Goal: Task Accomplishment & Management: Manage account settings

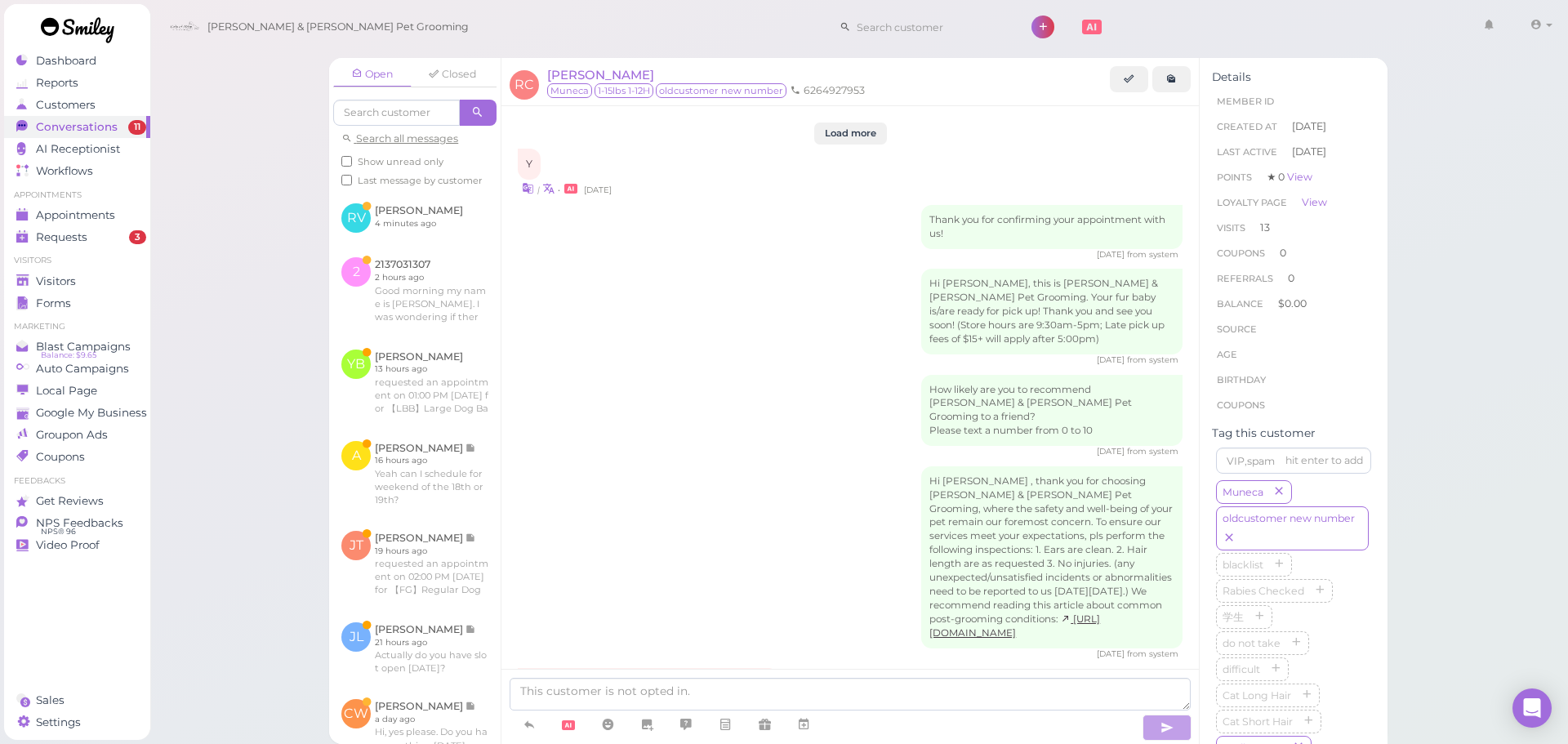
scroll to position [2250, 0]
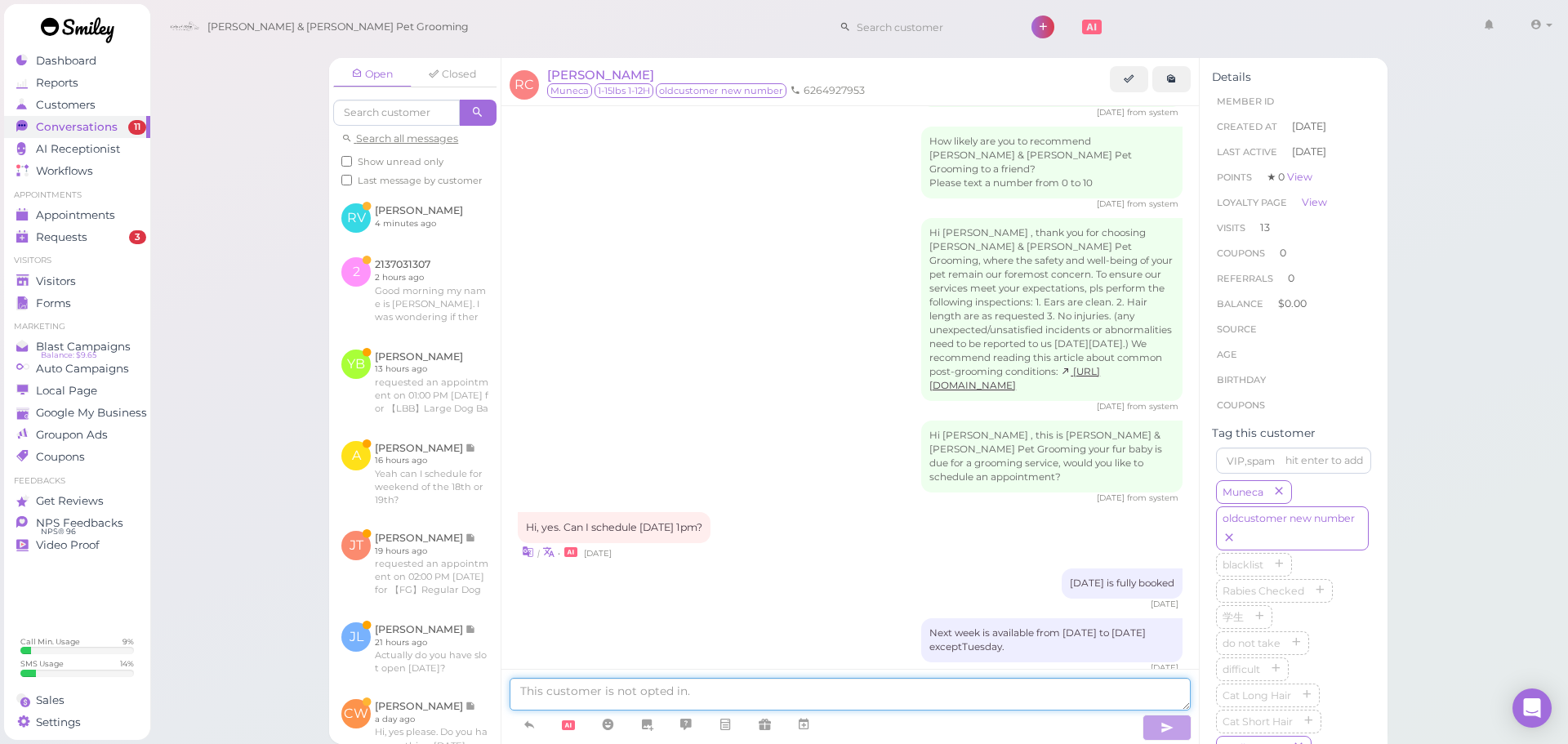
click at [652, 707] on textarea at bounding box center [849, 694] width 681 height 33
click at [813, 695] on textarea at bounding box center [849, 694] width 681 height 33
click at [844, 568] on div "[DATE] is fully booked [DATE]" at bounding box center [849, 589] width 665 height 41
click at [573, 679] on textarea at bounding box center [849, 694] width 681 height 33
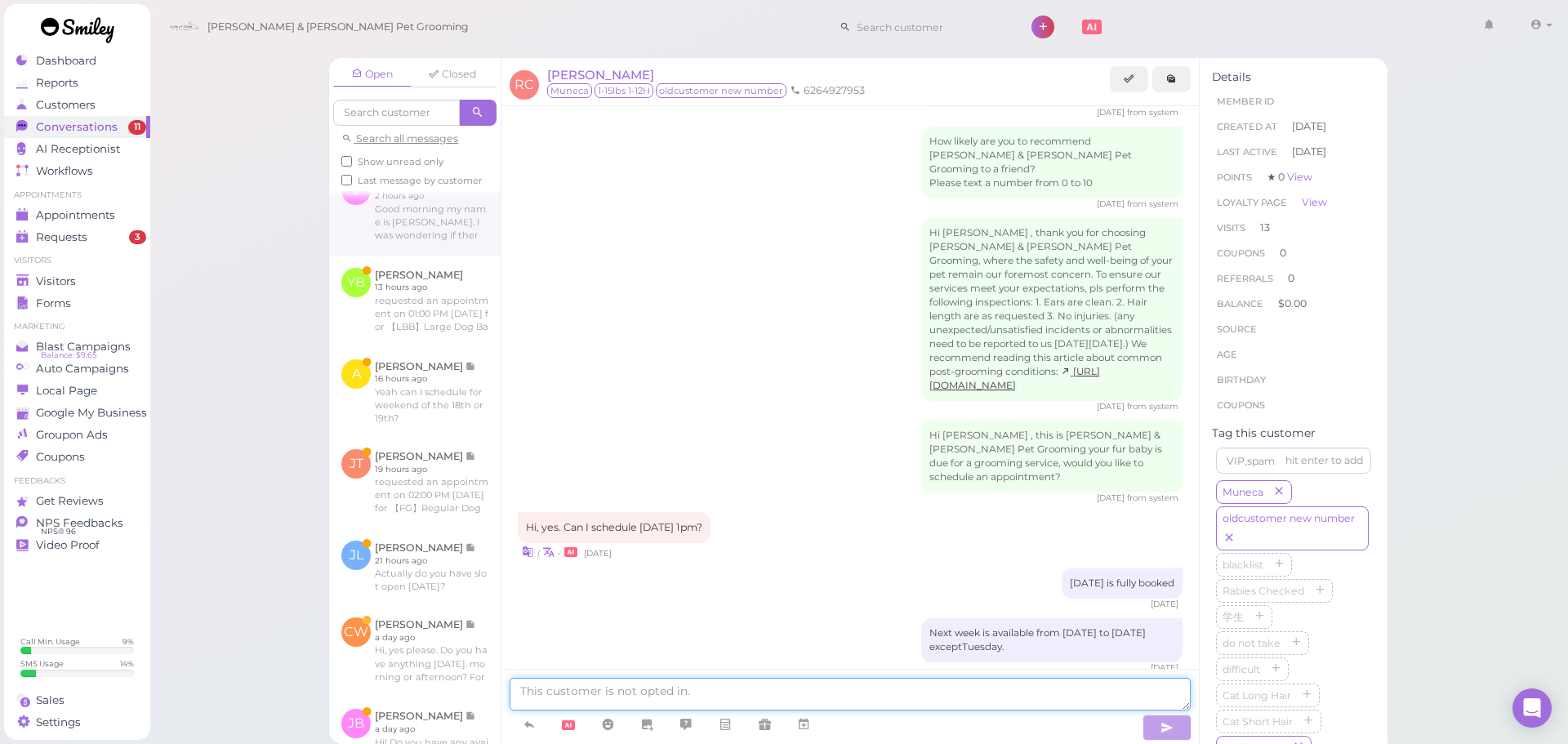
scroll to position [0, 0]
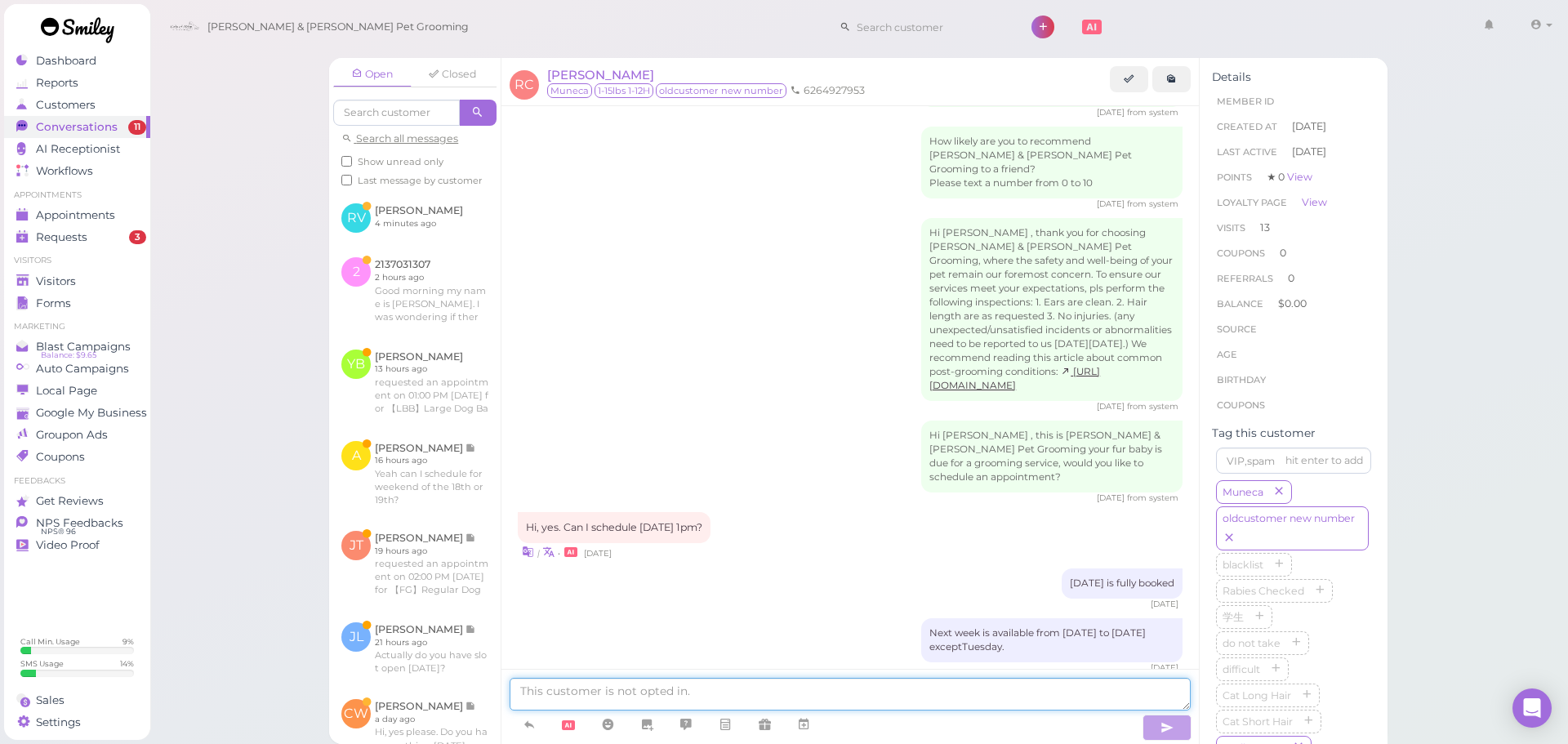
click at [788, 683] on textarea at bounding box center [849, 694] width 681 height 33
type textarea "Our [DATE] is fully booked at the moment unfortunately. How about [DATE] anytim…"
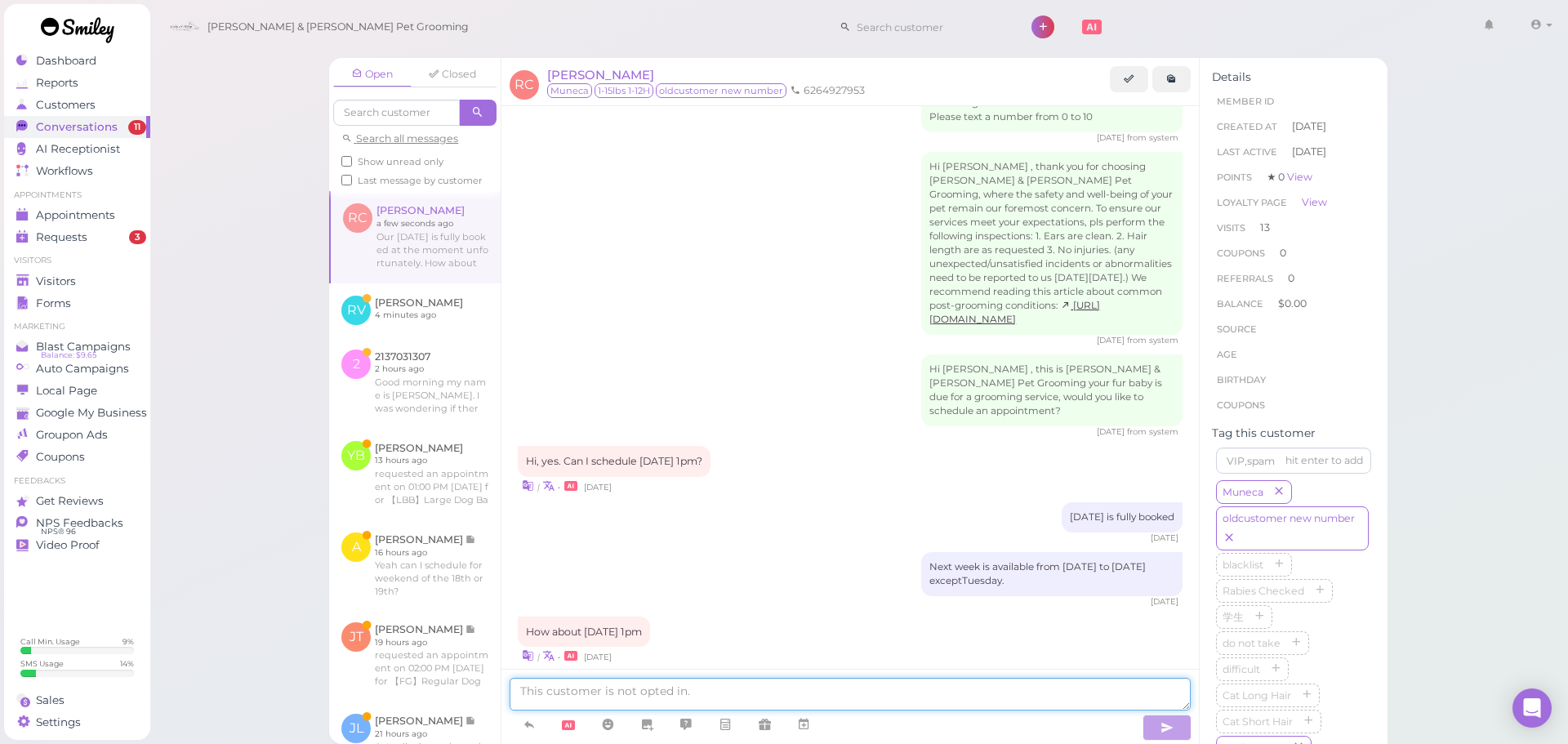
scroll to position [2384, 0]
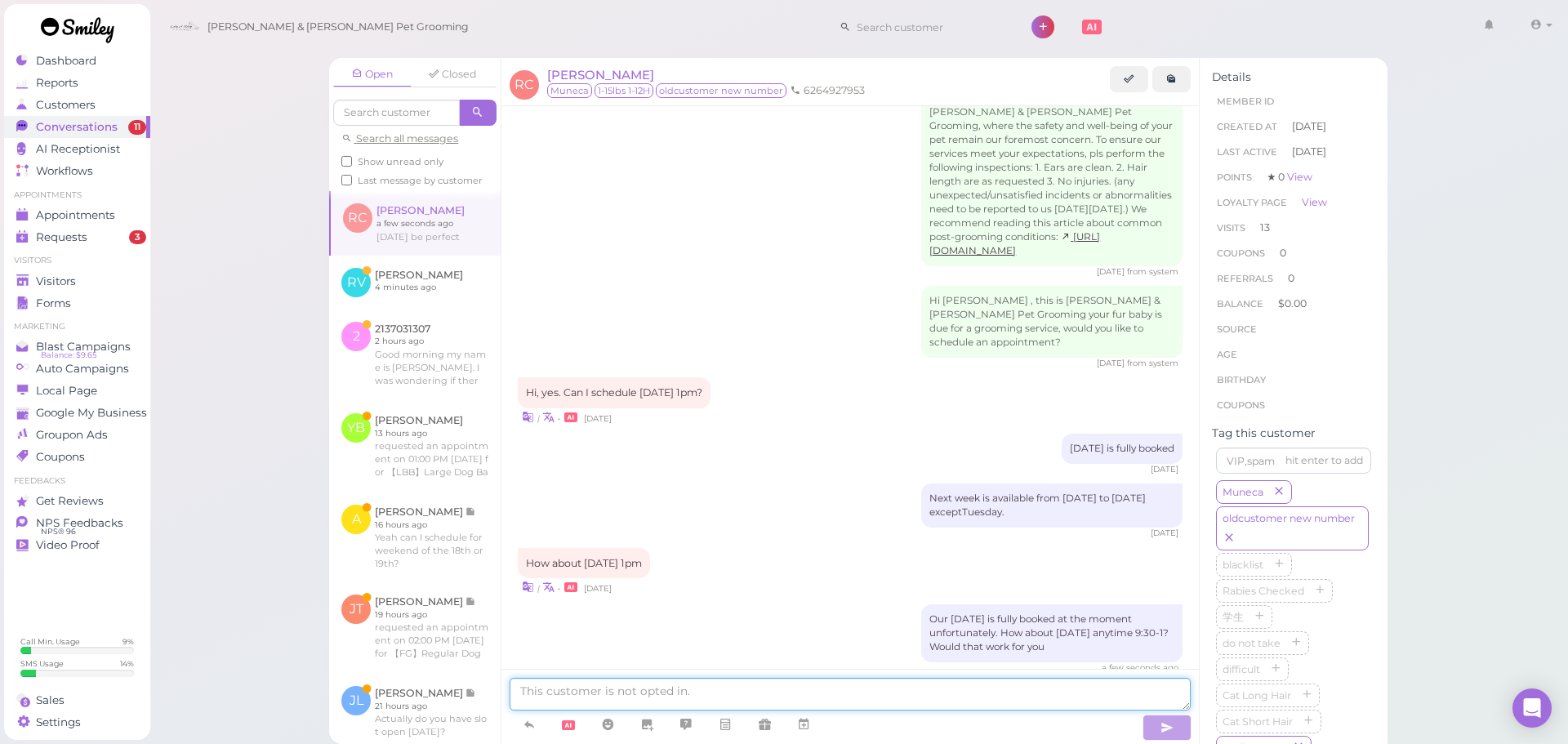
click at [735, 691] on textarea at bounding box center [849, 694] width 681 height 33
type textarea "What time would you prefer for [DATE]?"
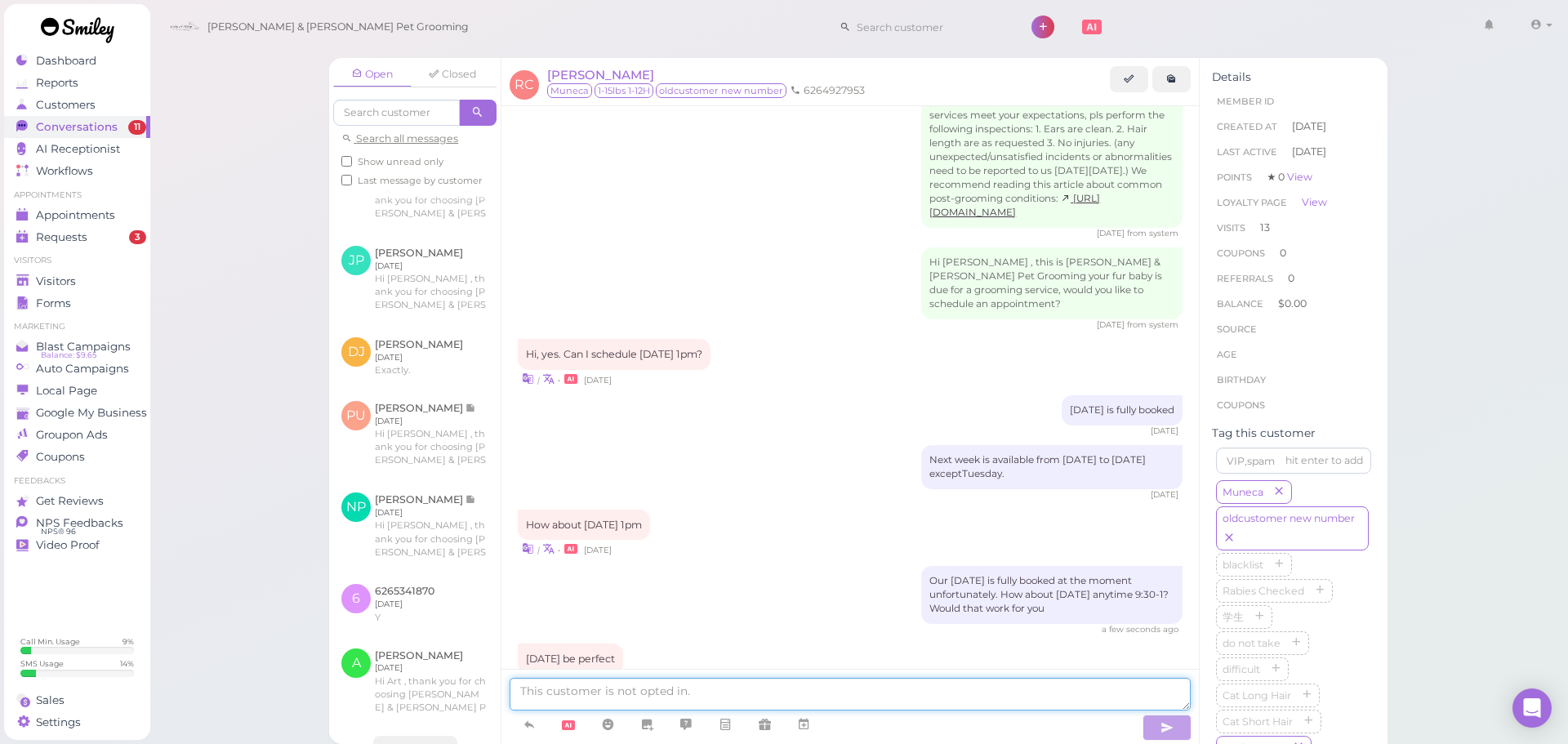
scroll to position [1223, 0]
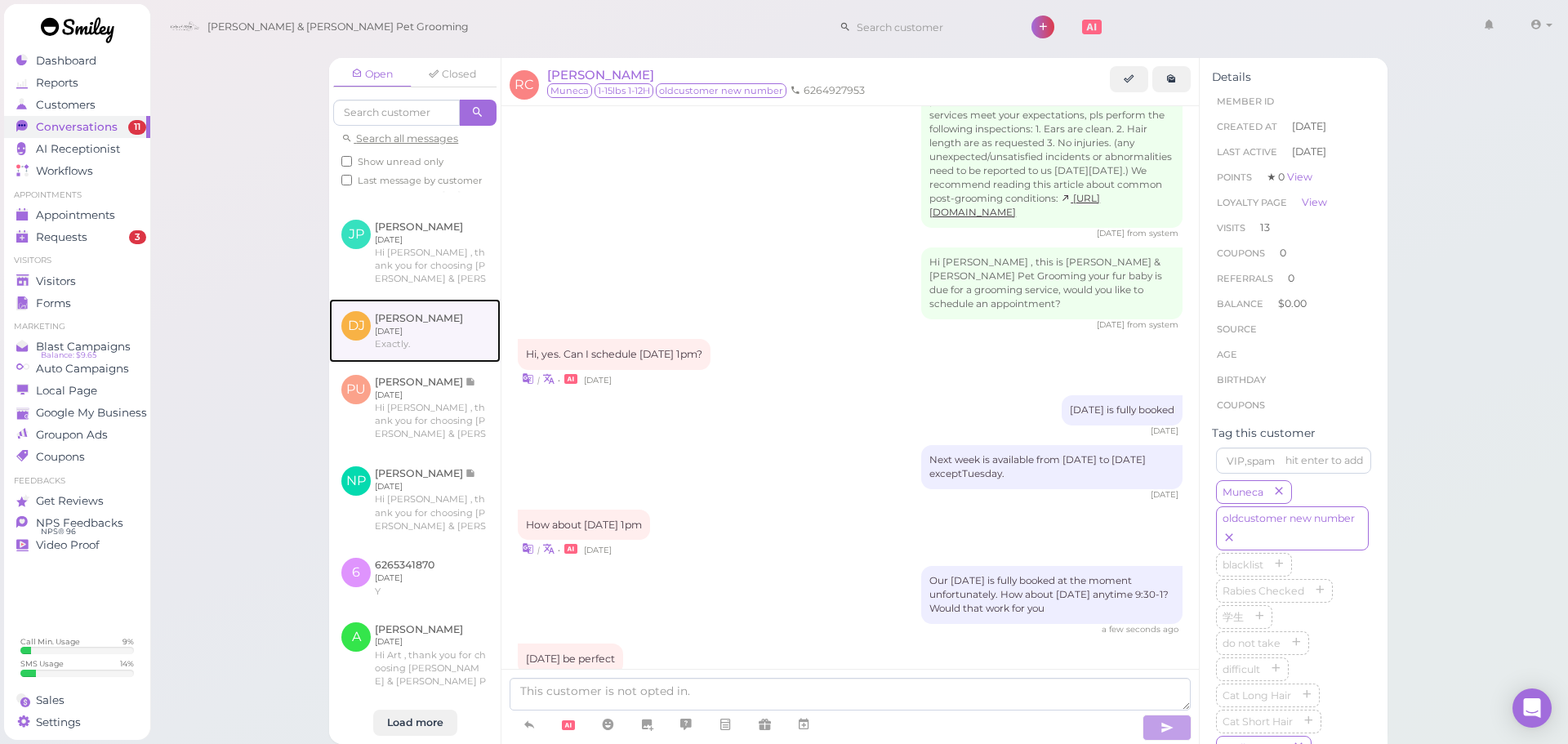
click at [439, 314] on link at bounding box center [415, 330] width 171 height 64
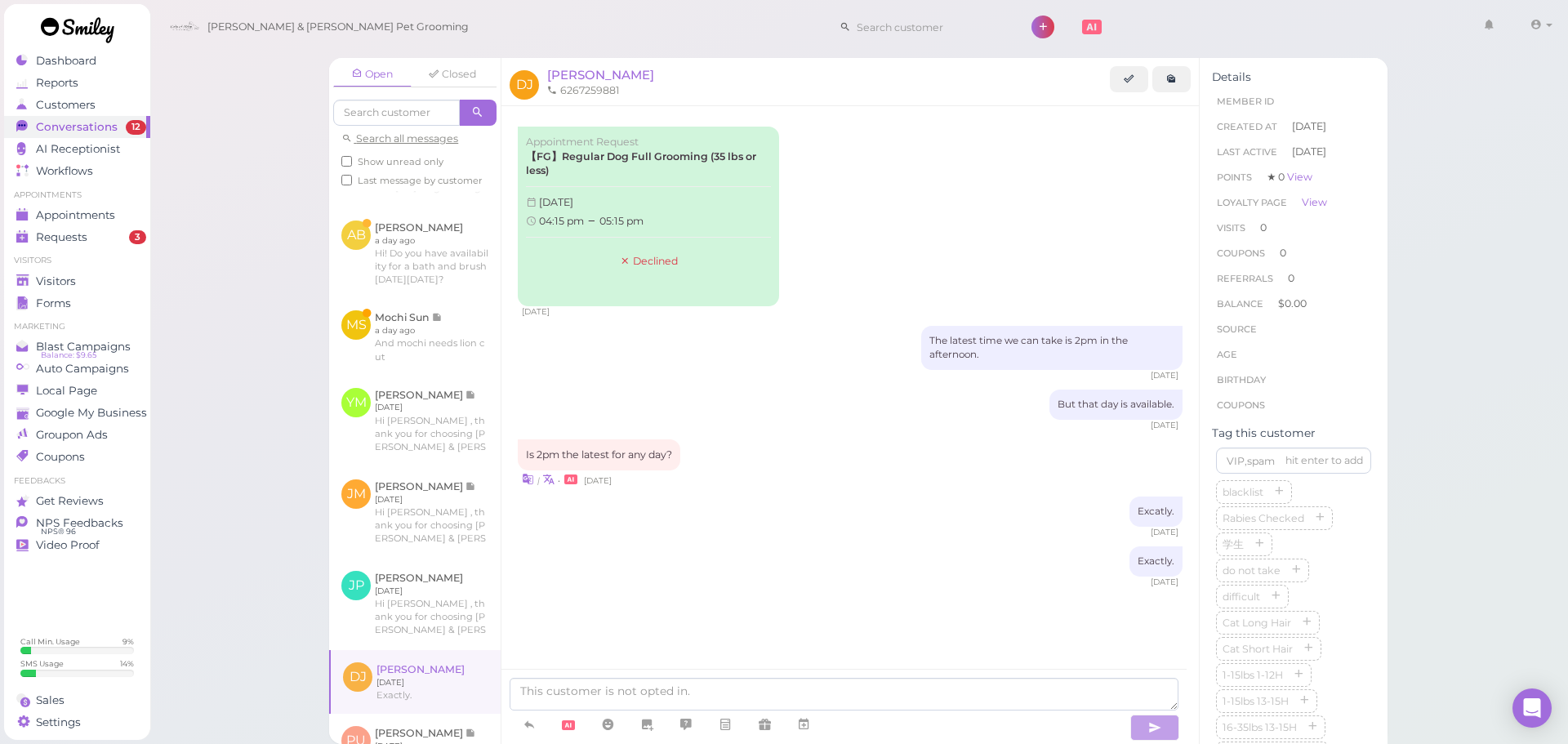
scroll to position [721, 0]
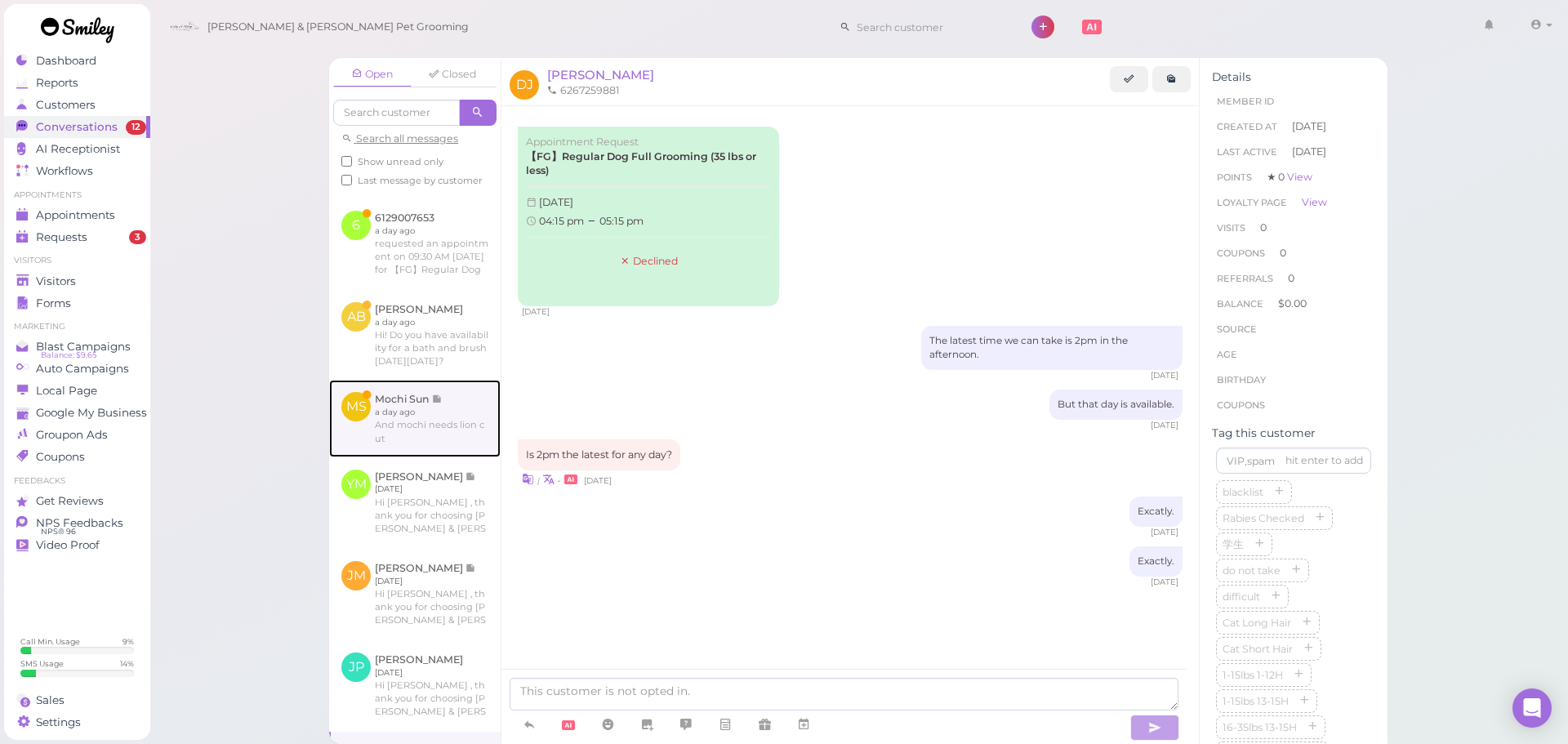
click at [410, 456] on link at bounding box center [415, 417] width 171 height 77
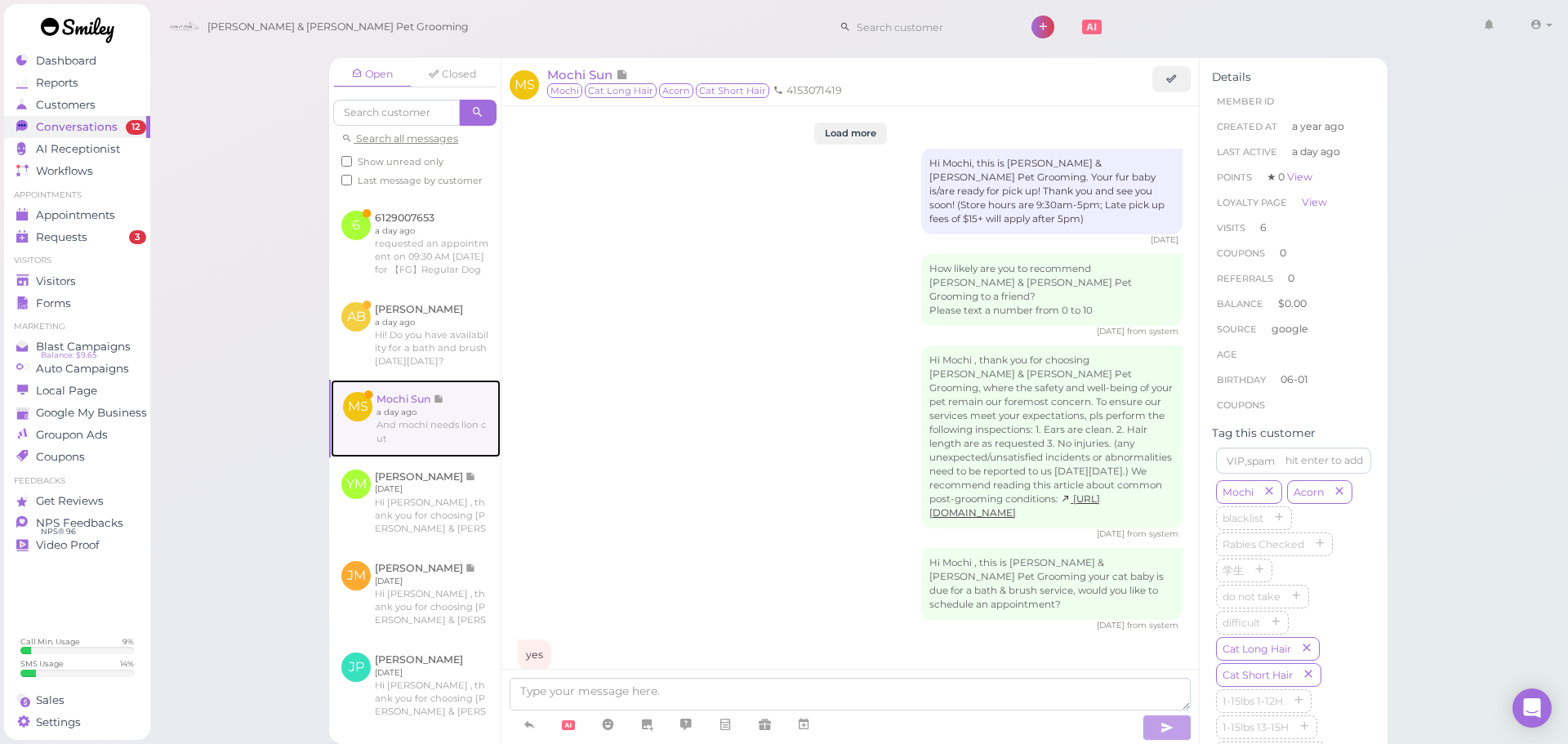
scroll to position [2235, 0]
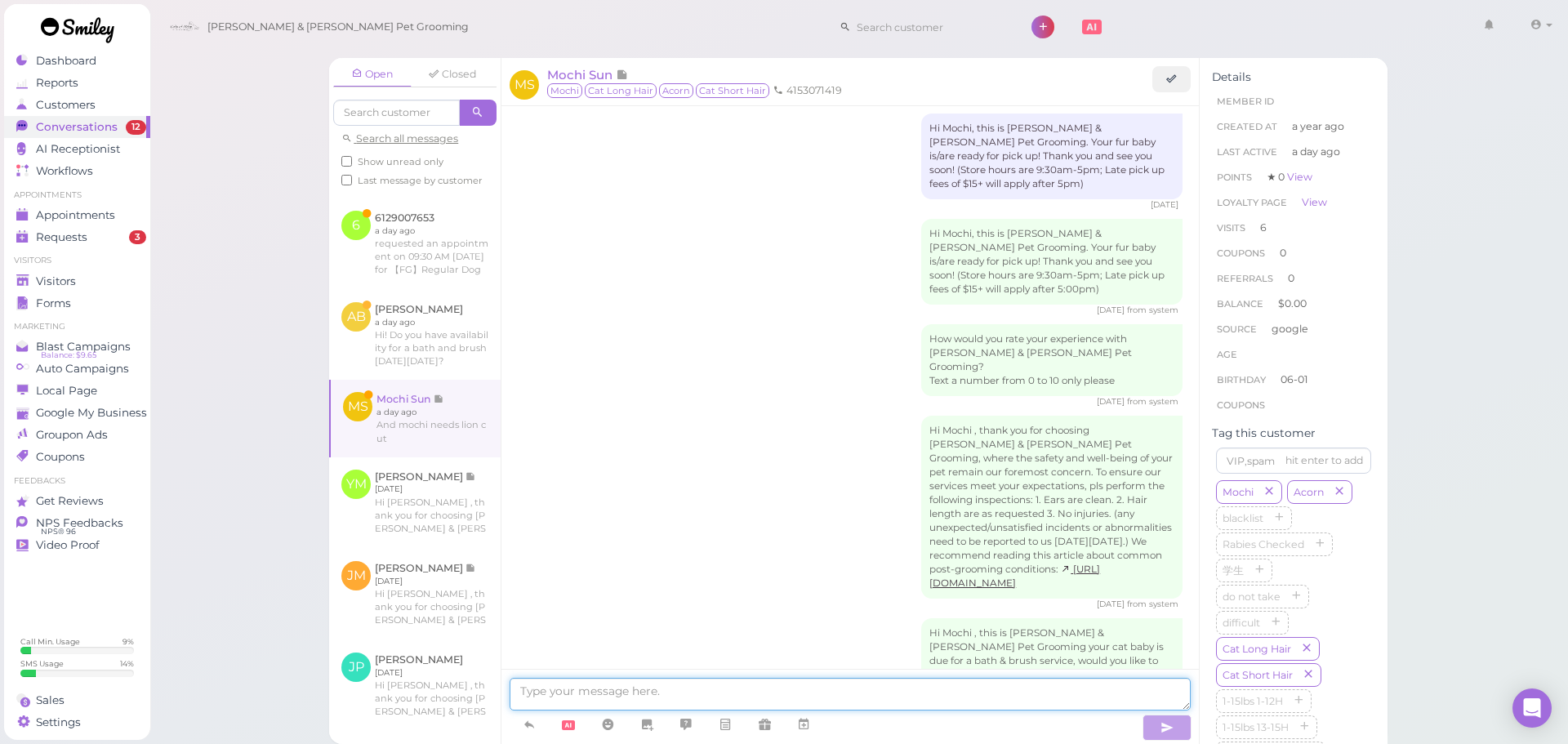
click at [595, 683] on textarea at bounding box center [849, 694] width 681 height 33
click at [635, 701] on textarea at bounding box center [849, 694] width 681 height 33
type textarea "Will"
type textarea "So an appointment for Mochi lion cut right?"
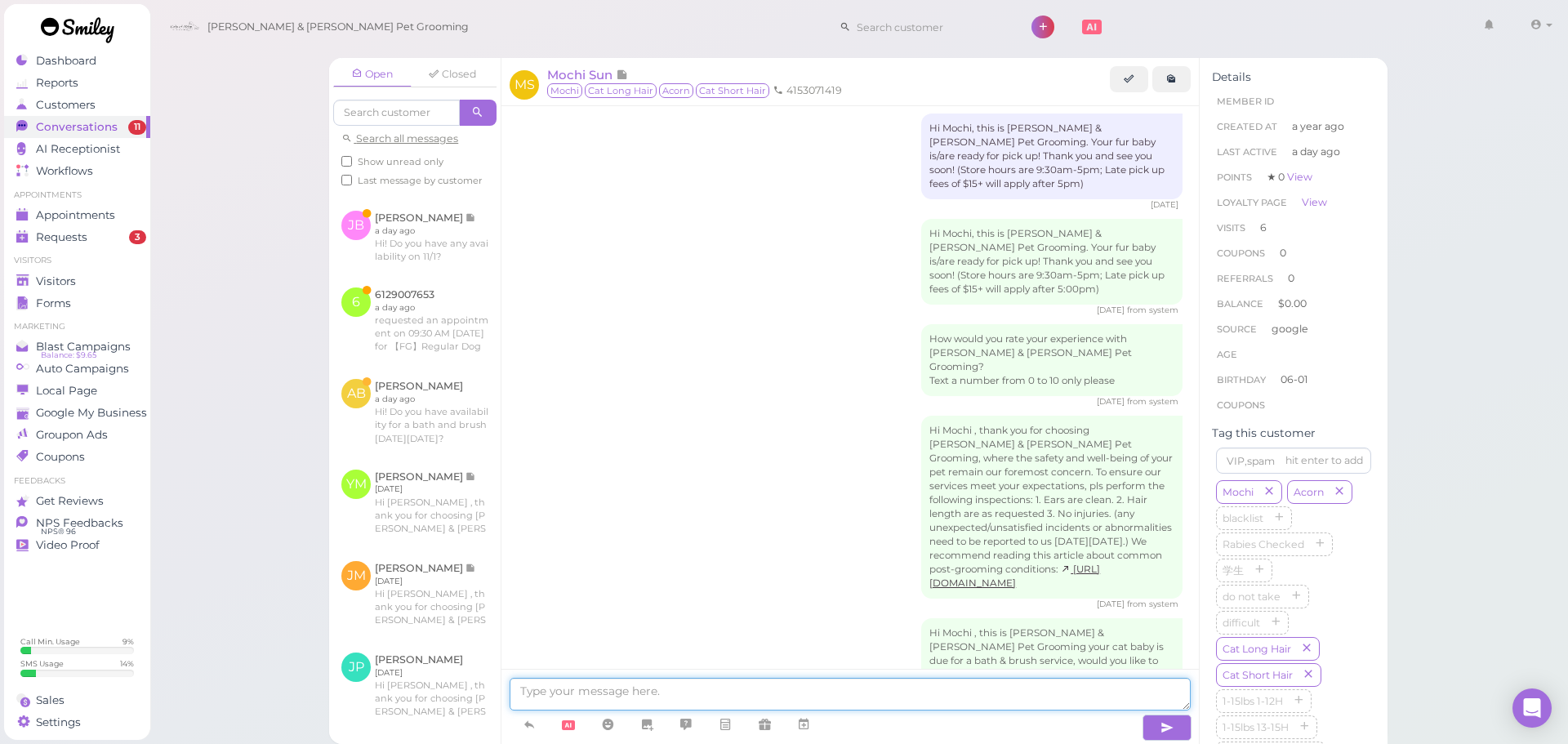
scroll to position [2273, 0]
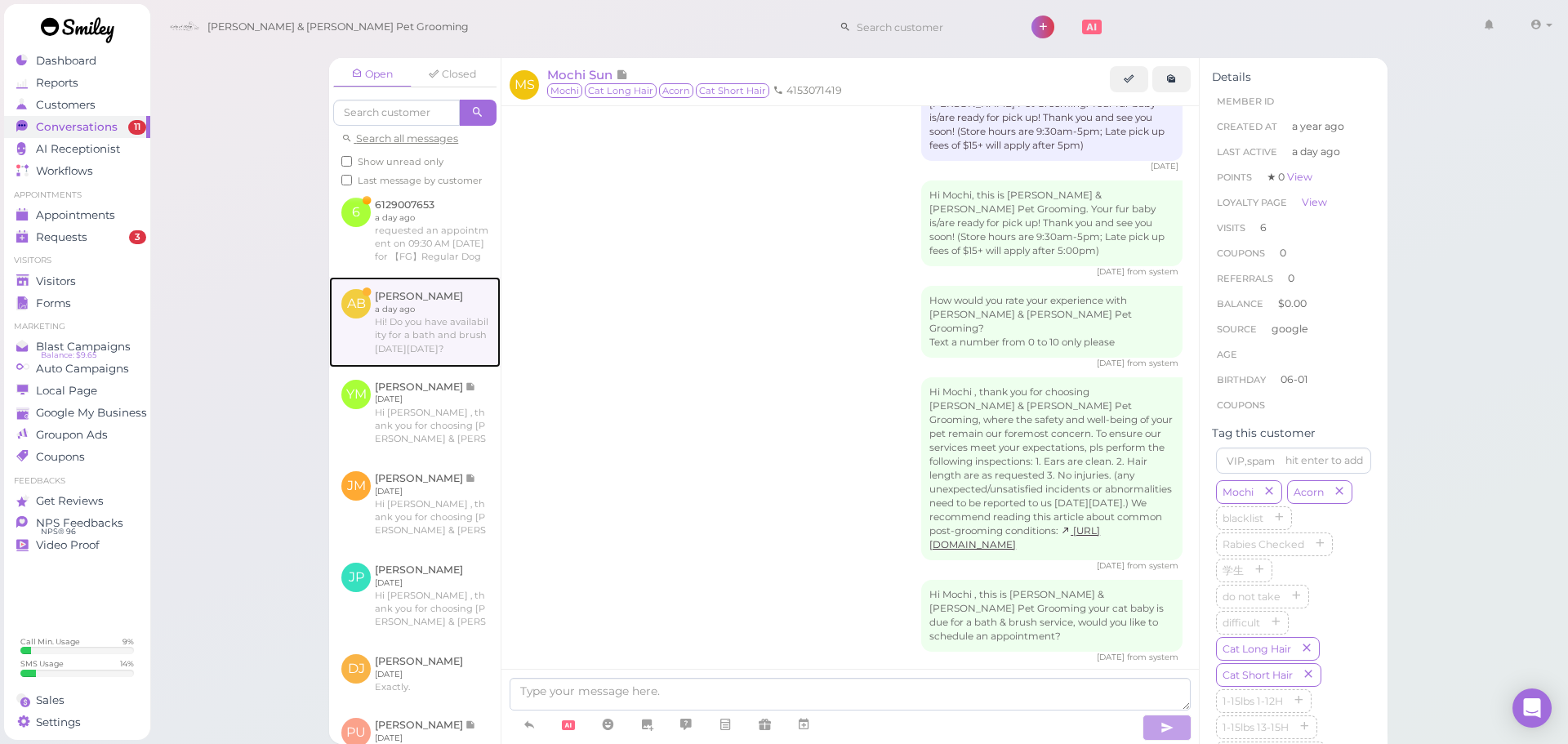
click at [425, 366] on link at bounding box center [415, 322] width 171 height 90
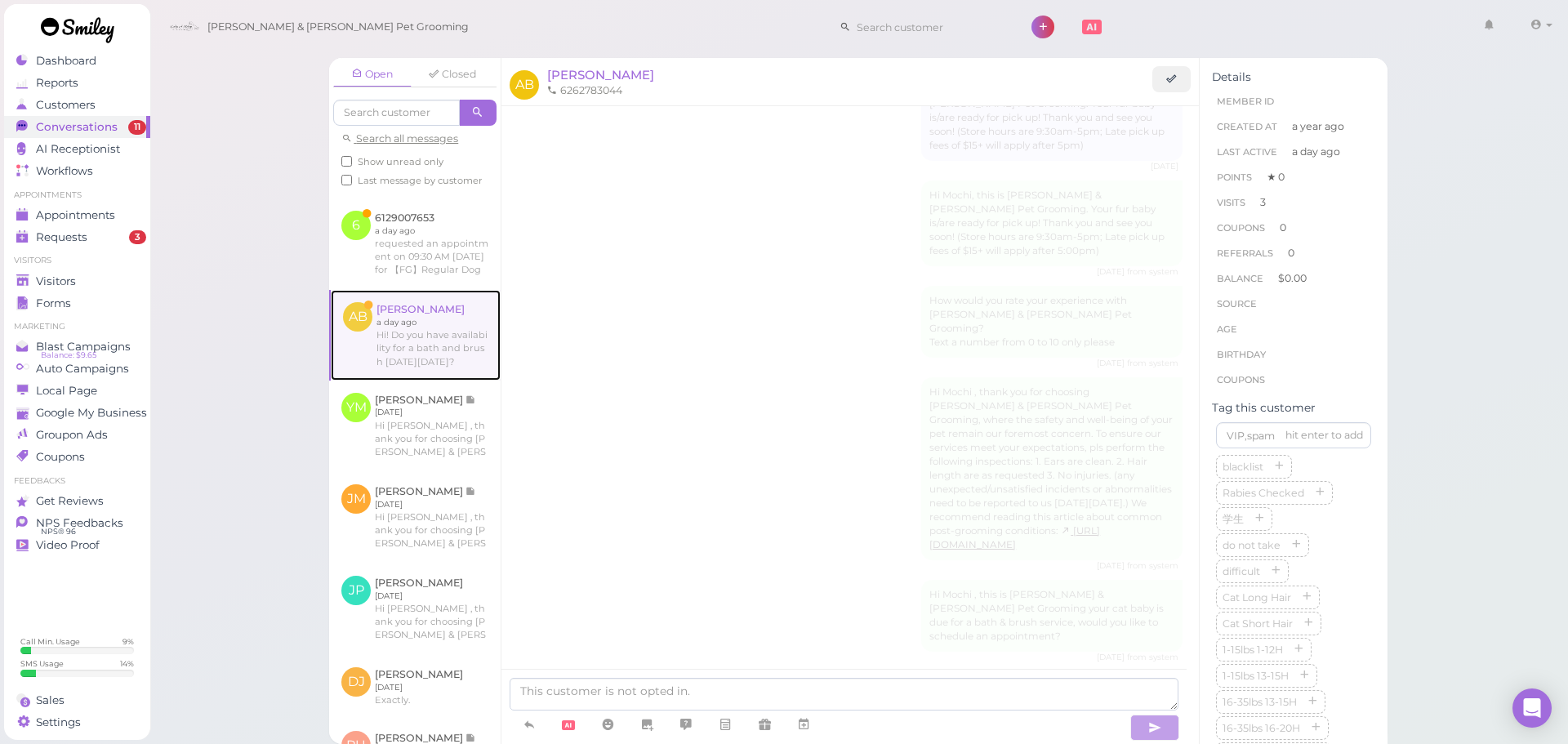
scroll to position [2117, 0]
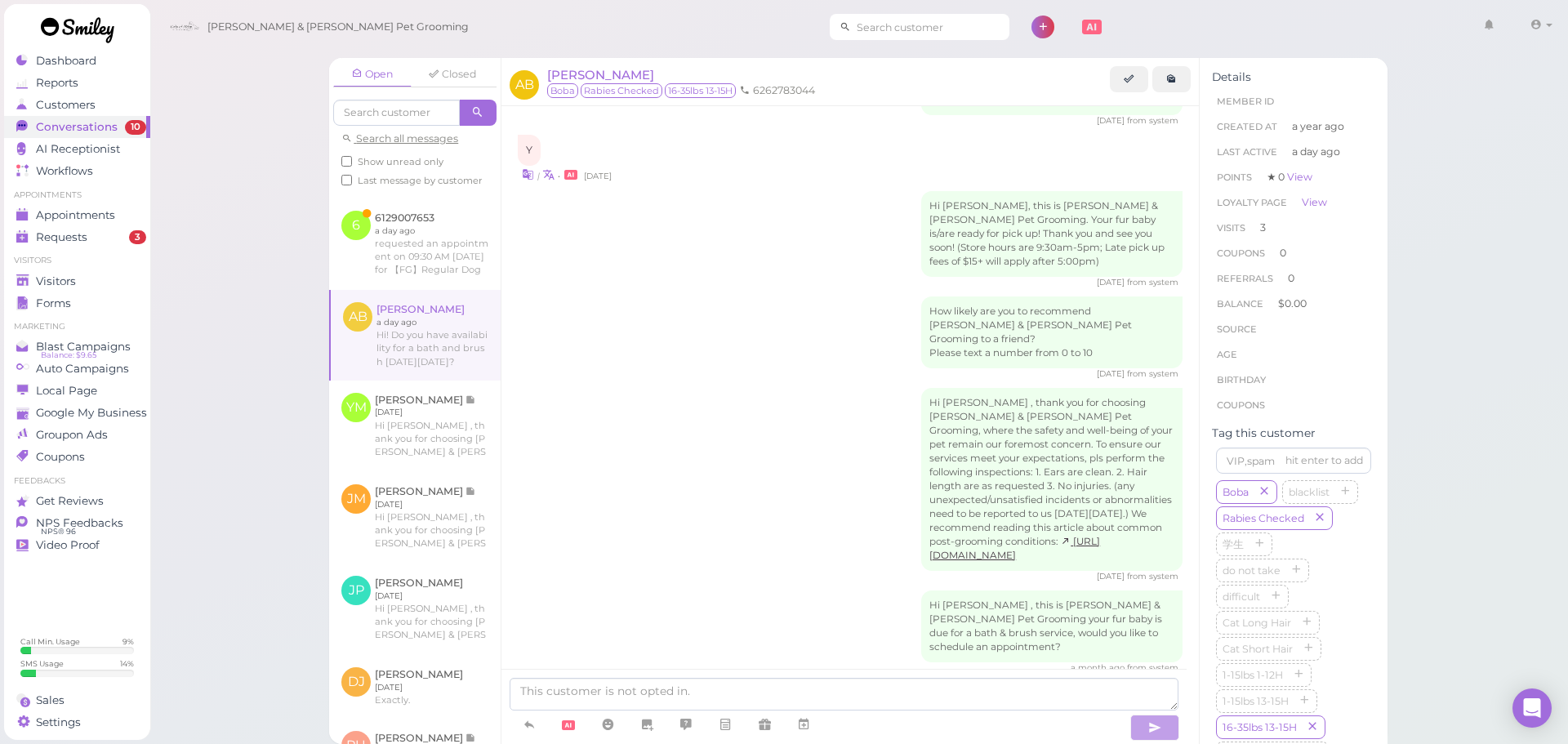
click at [866, 25] on input at bounding box center [930, 27] width 158 height 26
type input "4089307034"
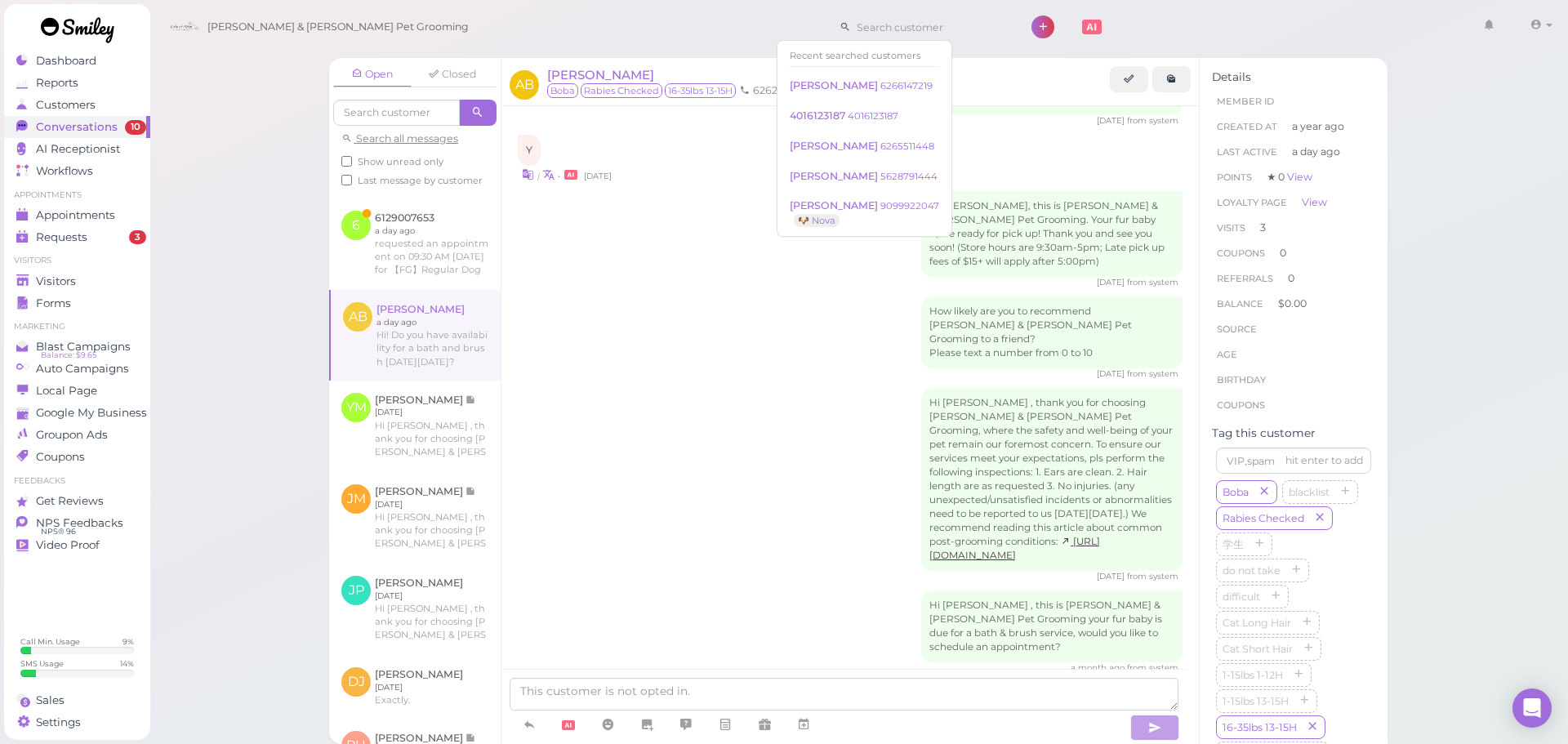
click at [772, 405] on div "Hi Ana , thank you for choosing Cody & Miley Pet Grooming, where the safety and…" at bounding box center [849, 485] width 665 height 194
click at [587, 687] on textarea at bounding box center [843, 694] width 668 height 33
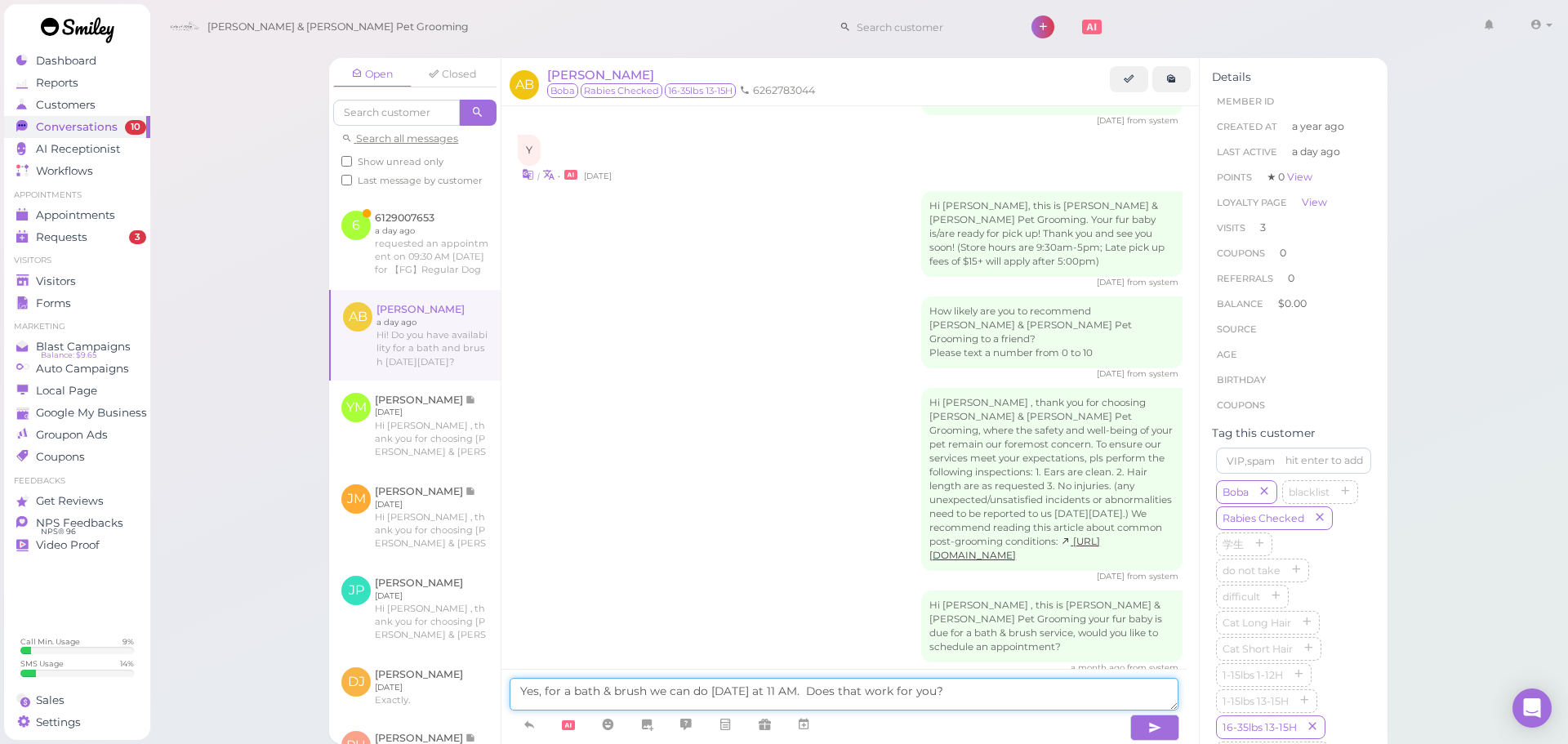
type textarea "Yes, for a bath & brush we can do [DATE] at 11 AM. Does that work for you?"
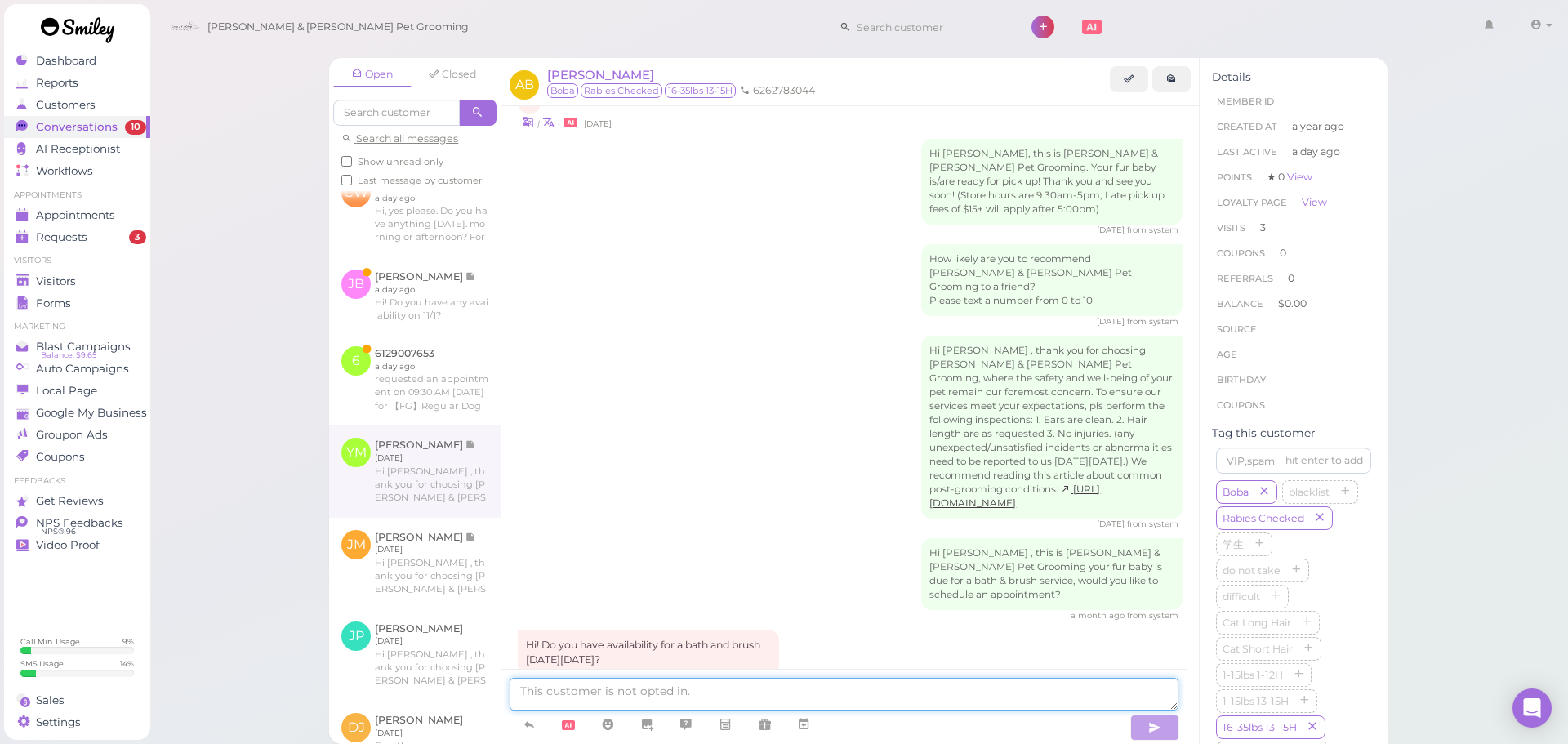
scroll to position [725, 0]
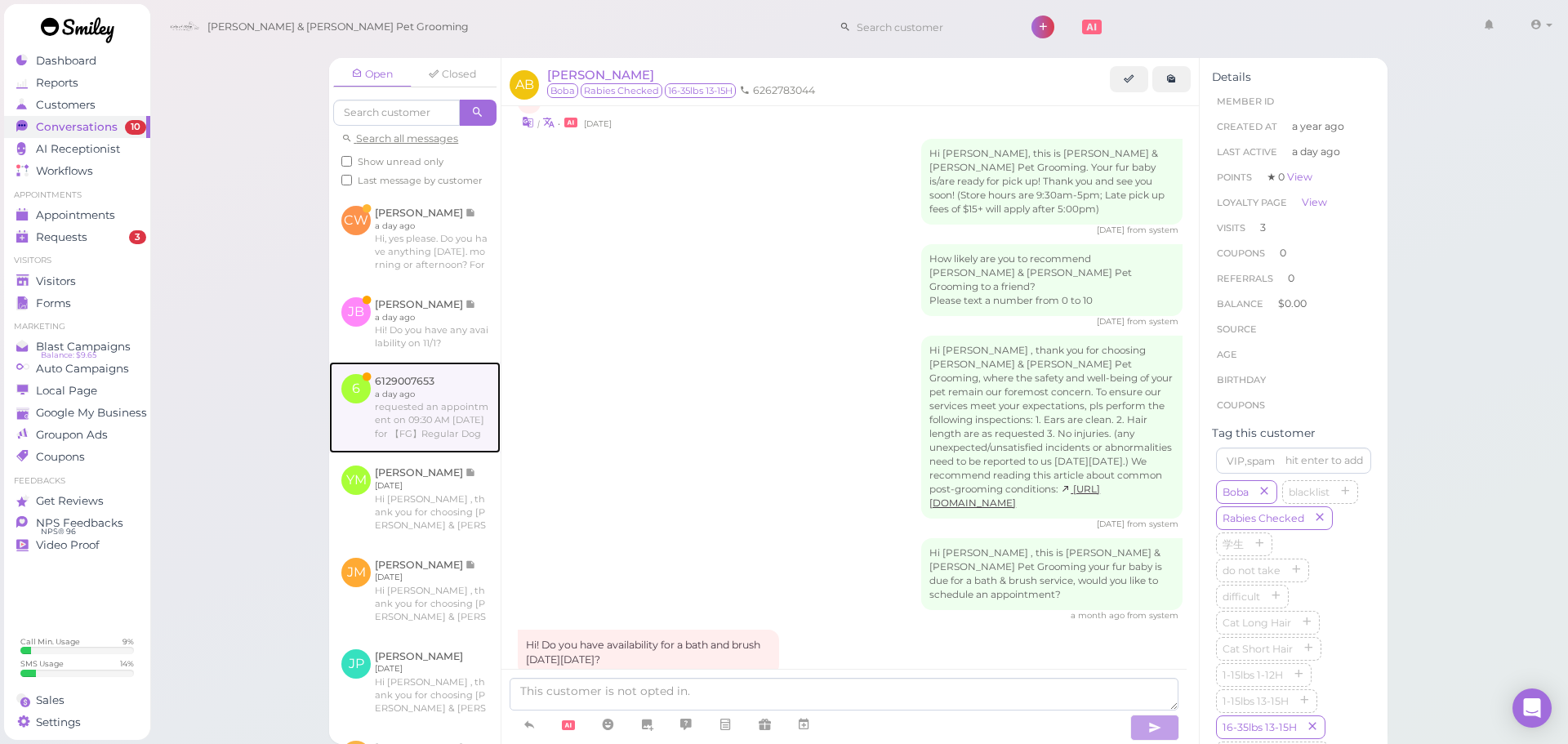
click at [396, 453] on link at bounding box center [415, 408] width 171 height 92
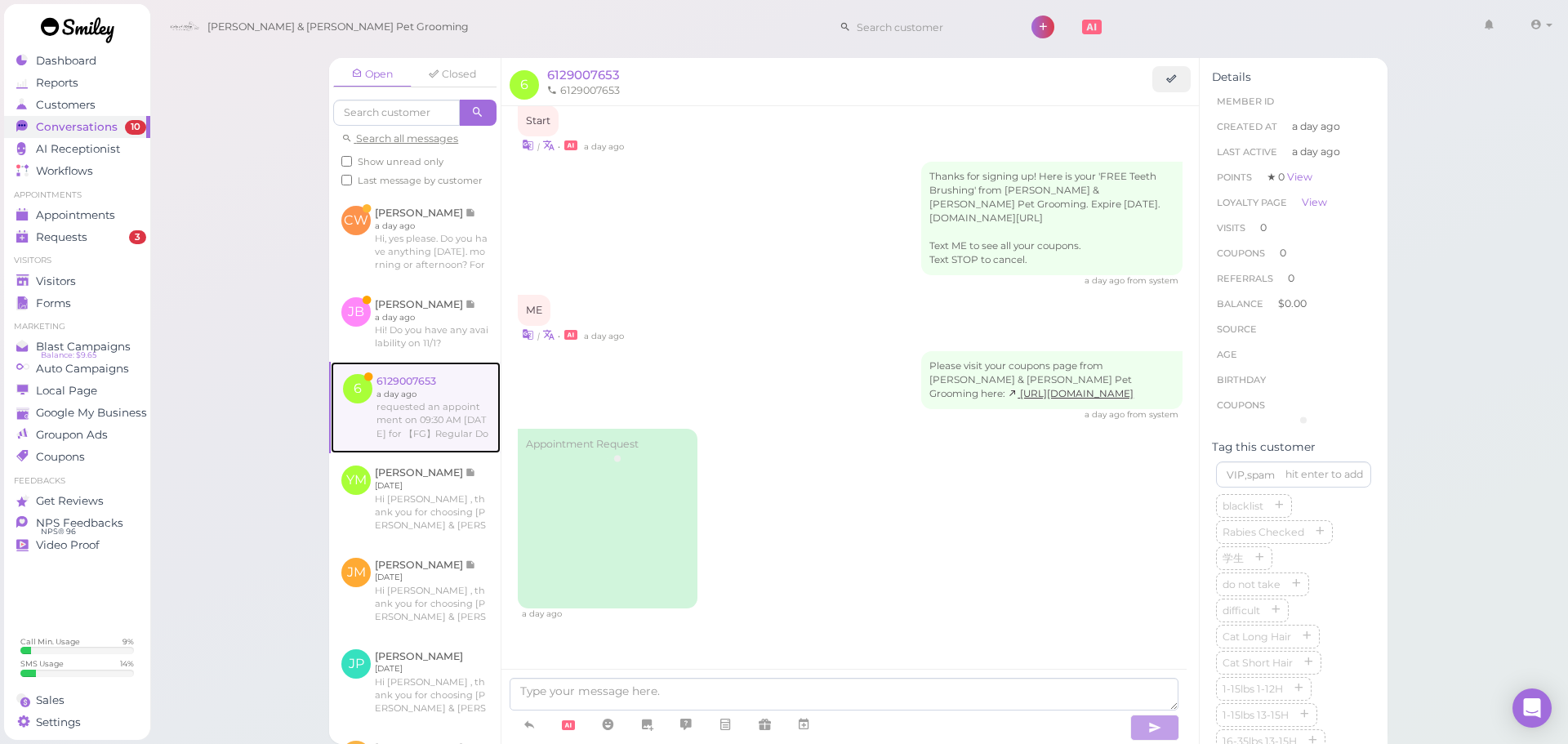
scroll to position [7, 0]
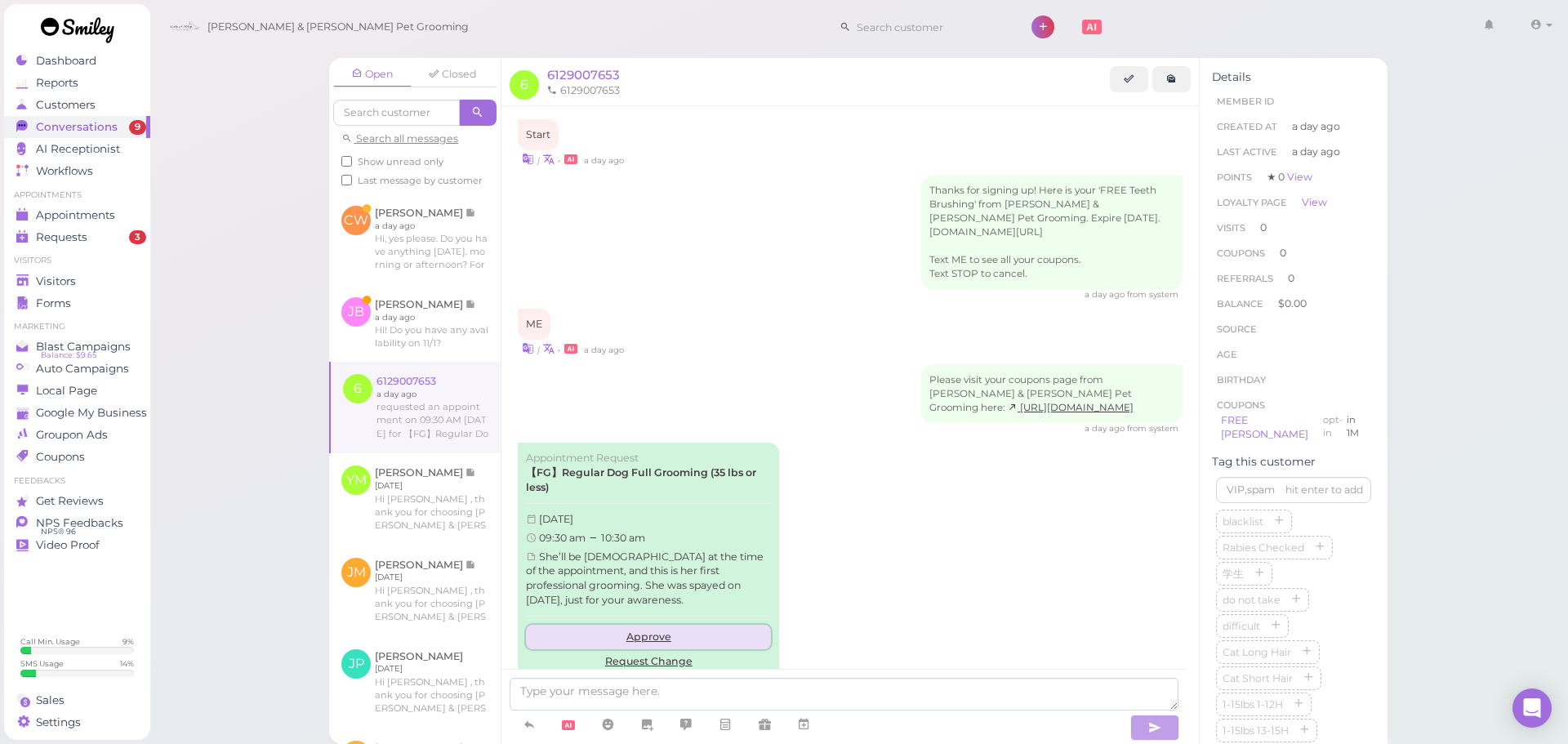
click at [695, 624] on link "Approve" at bounding box center [648, 636] width 245 height 25
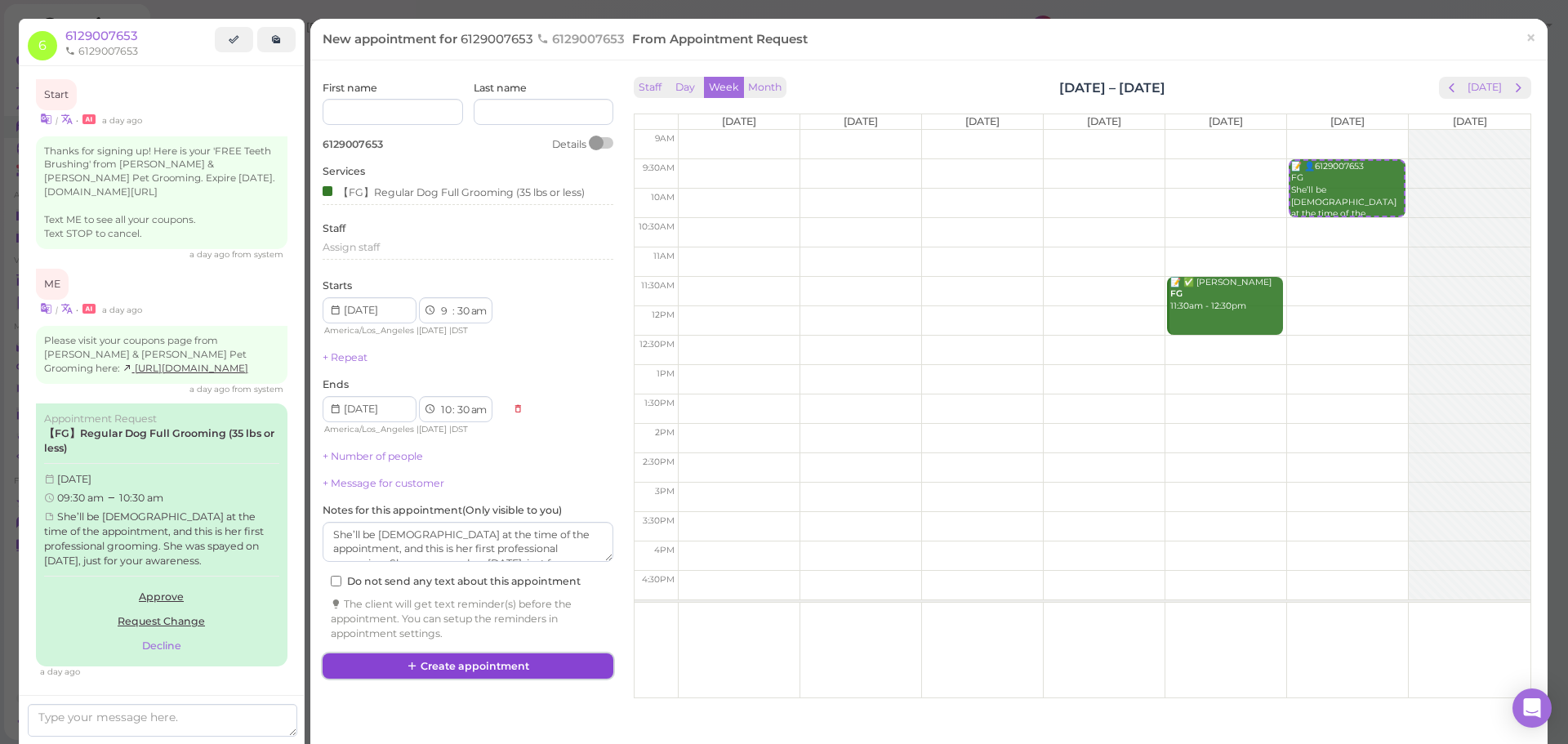
click at [517, 657] on button "Create appointment" at bounding box center [467, 666] width 290 height 26
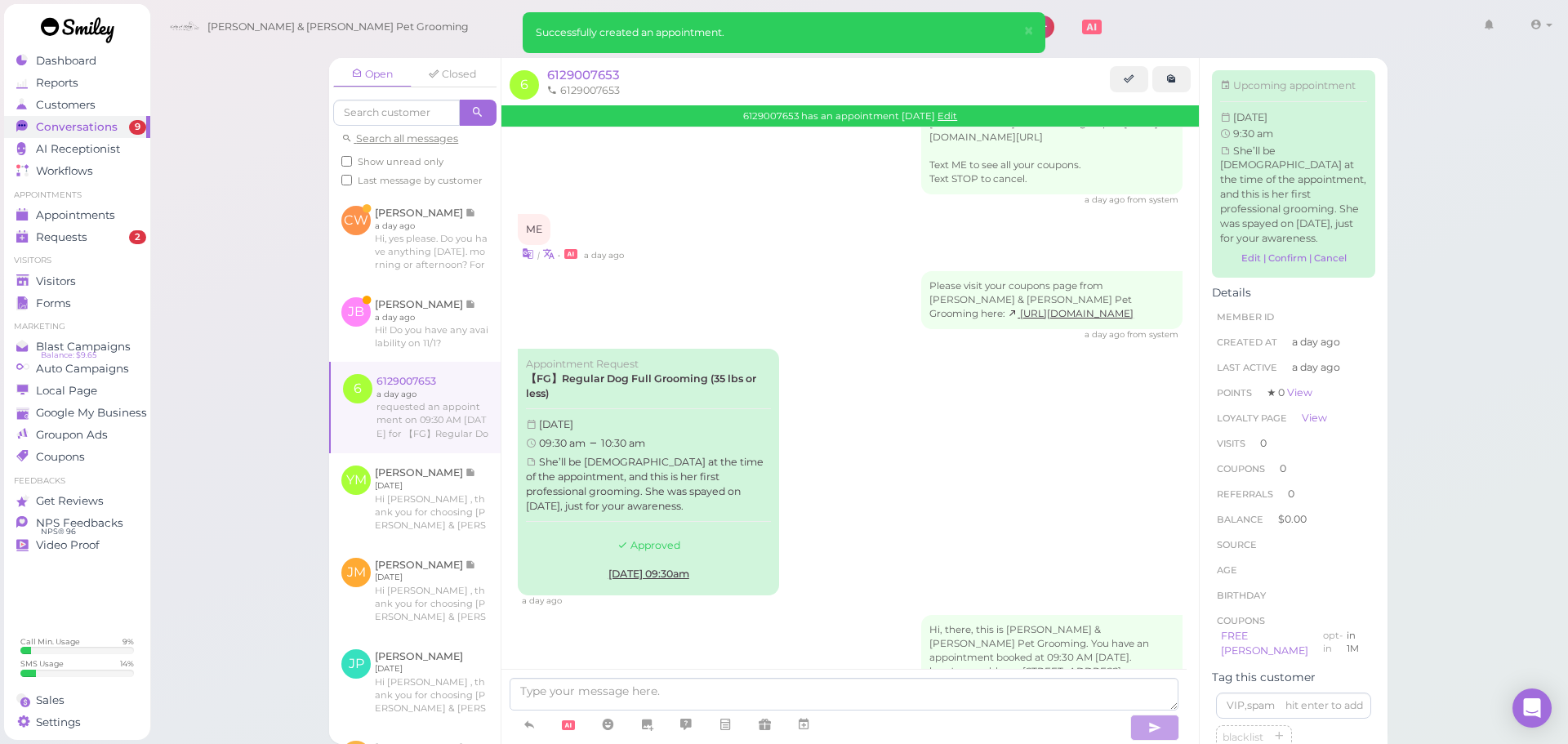
scroll to position [235, 0]
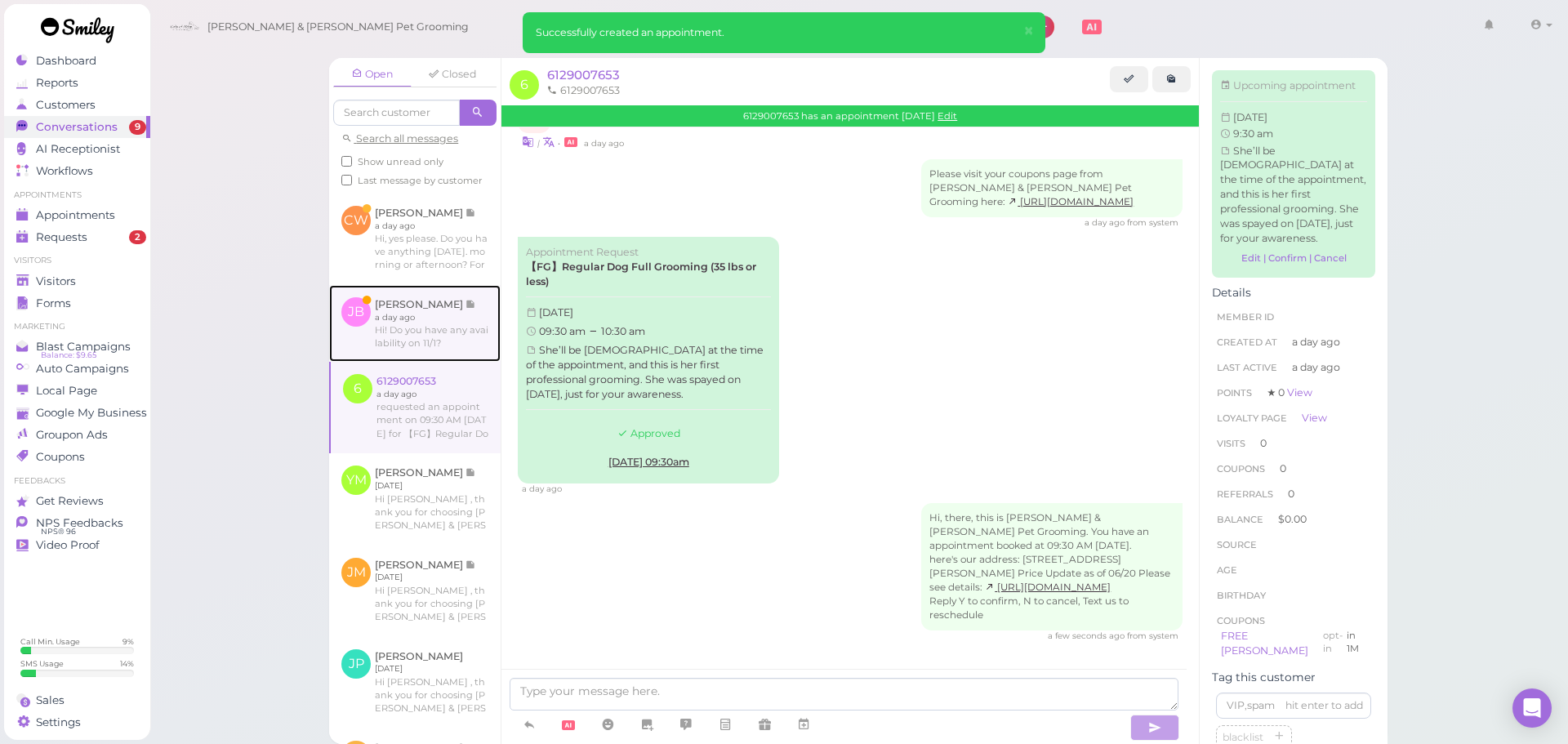
click at [451, 362] on link at bounding box center [415, 323] width 171 height 77
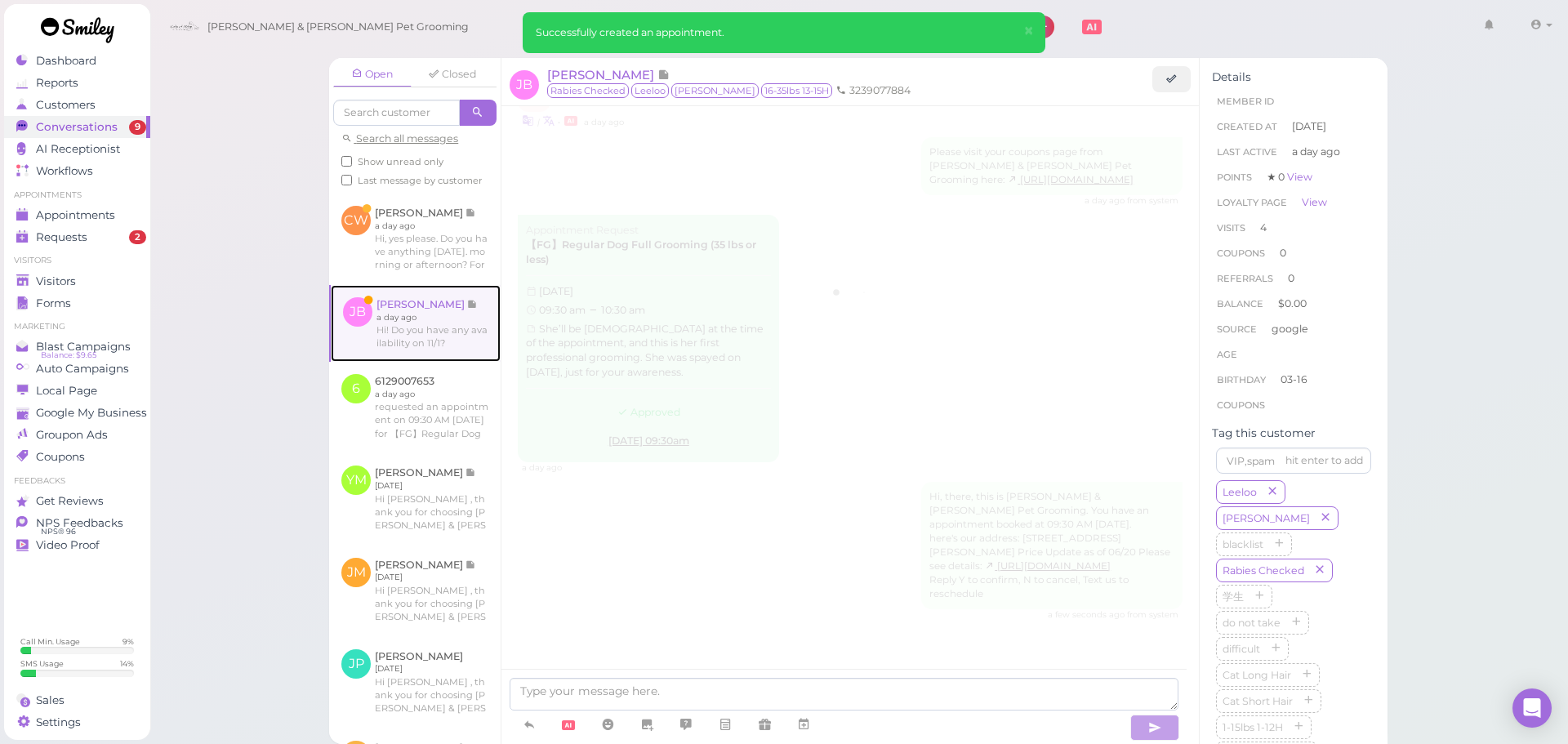
scroll to position [1999, 0]
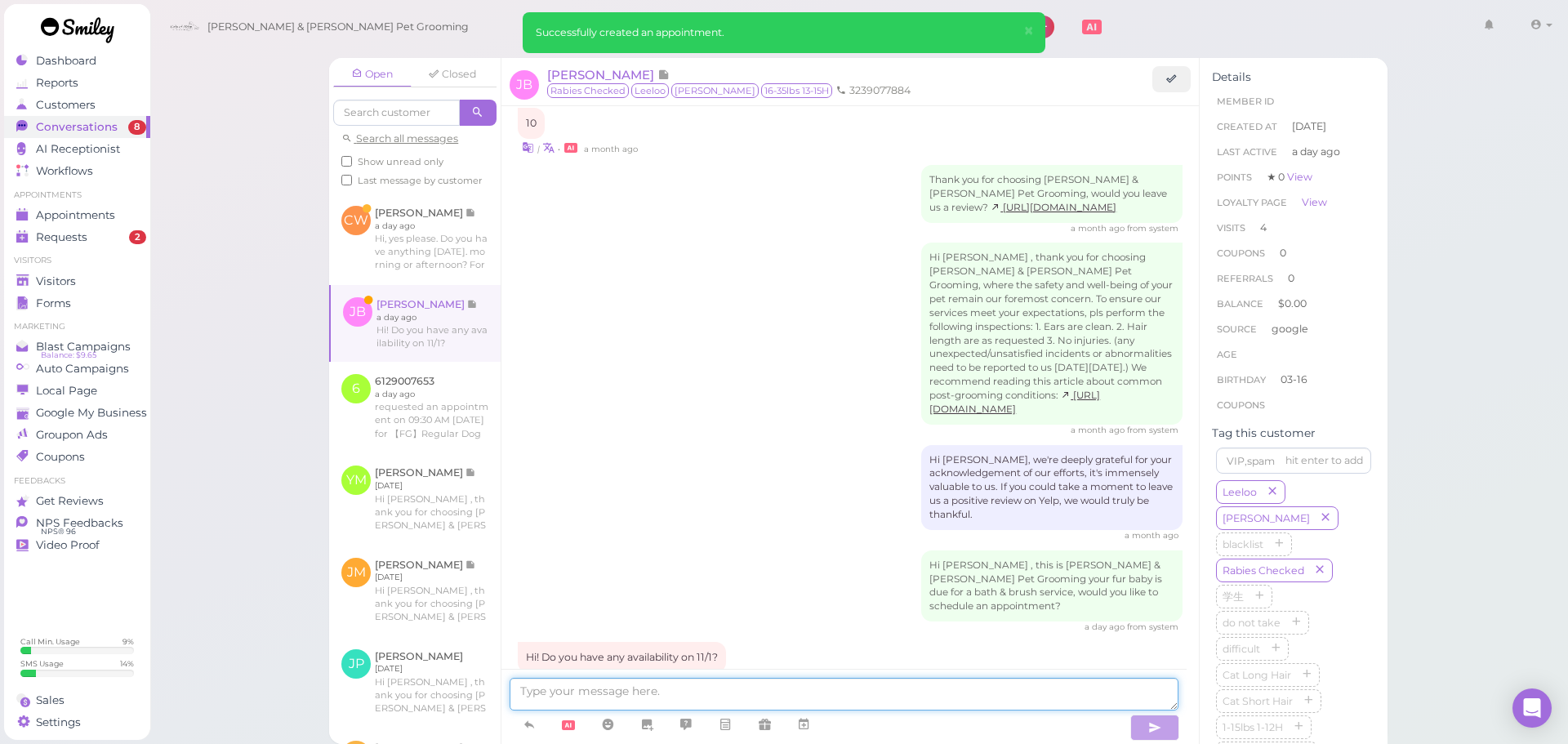
click at [793, 699] on textarea at bounding box center [843, 694] width 668 height 33
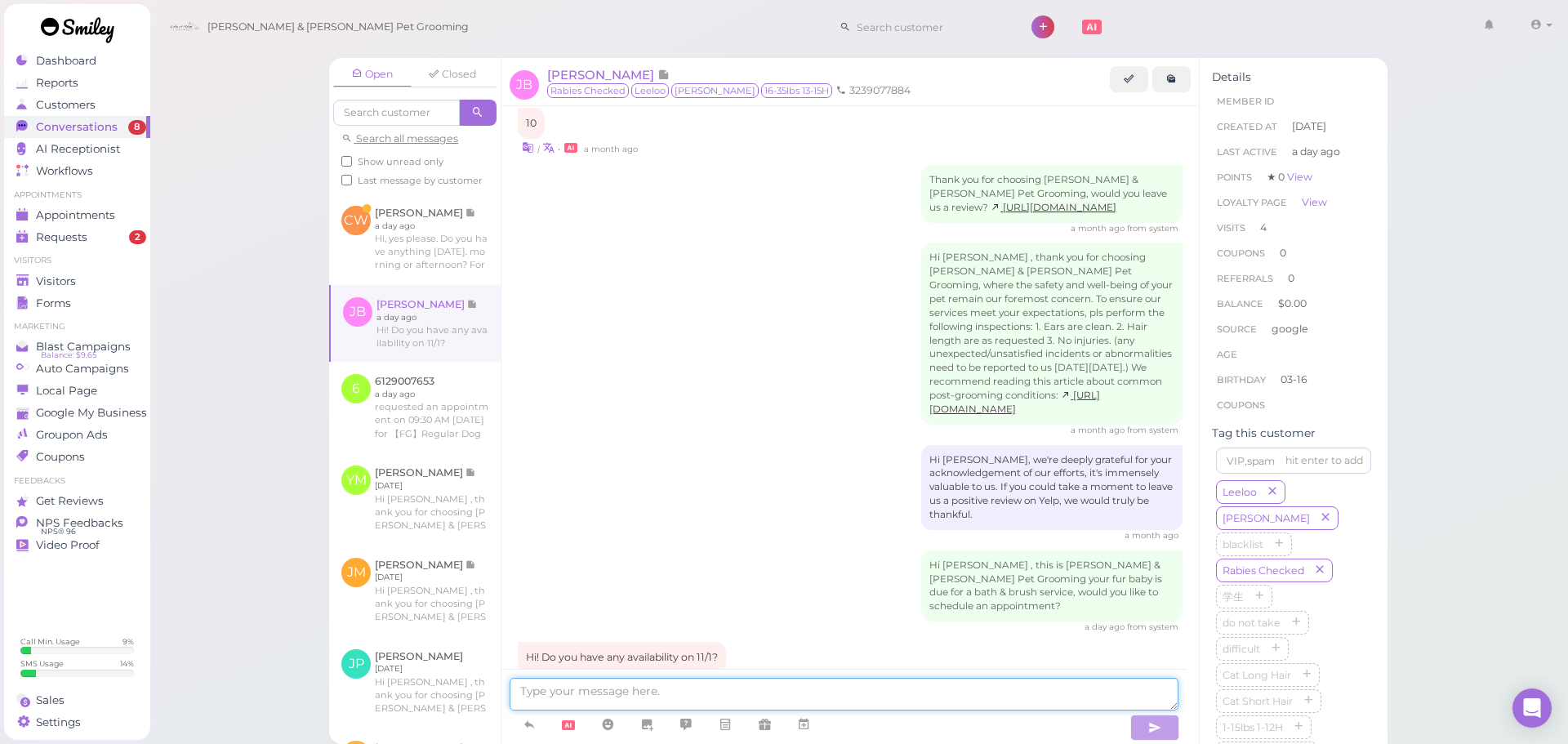
click at [809, 680] on textarea at bounding box center [843, 694] width 668 height 33
type textarea "Yes, we can do any time from 9:30-1. What time would you like?"
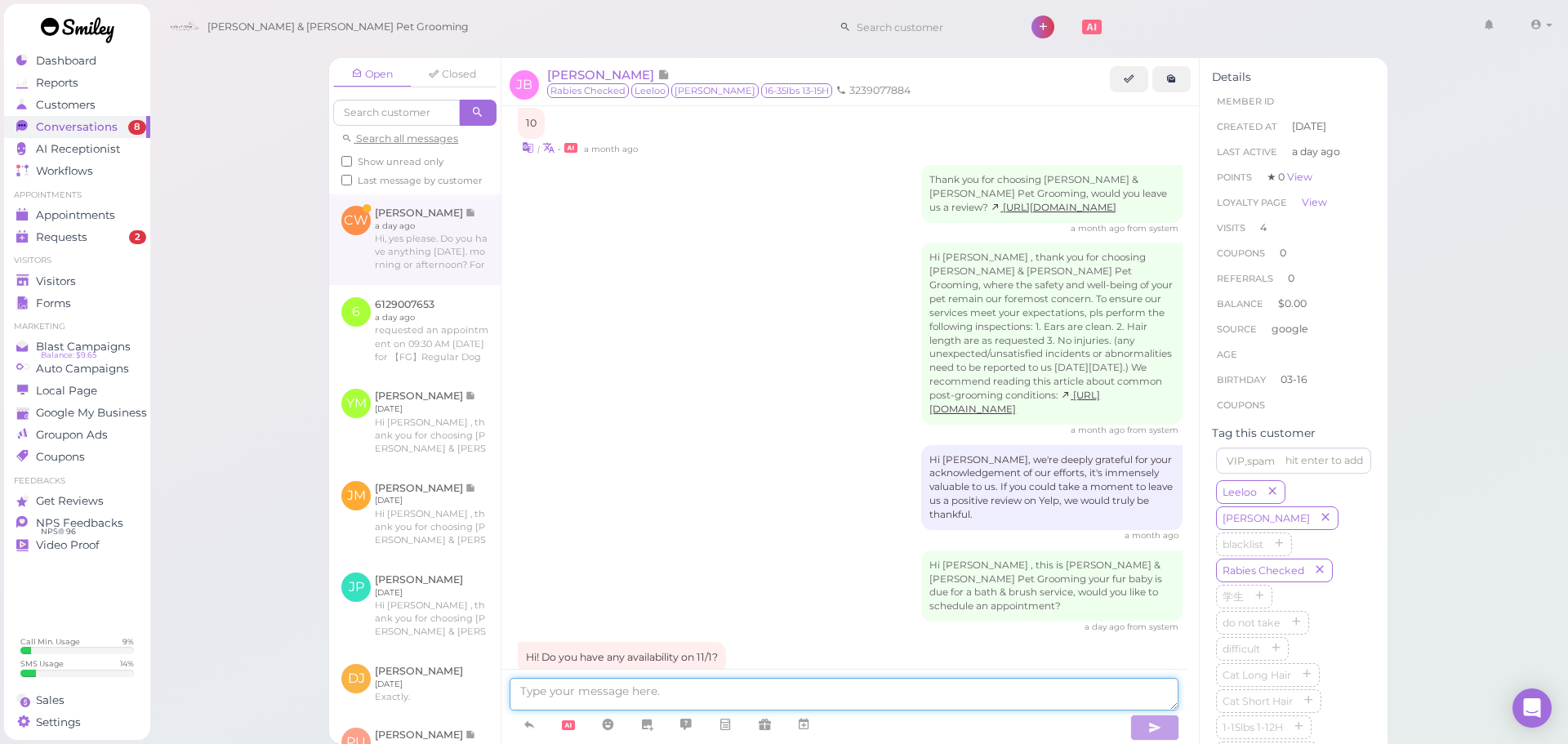
scroll to position [2051, 0]
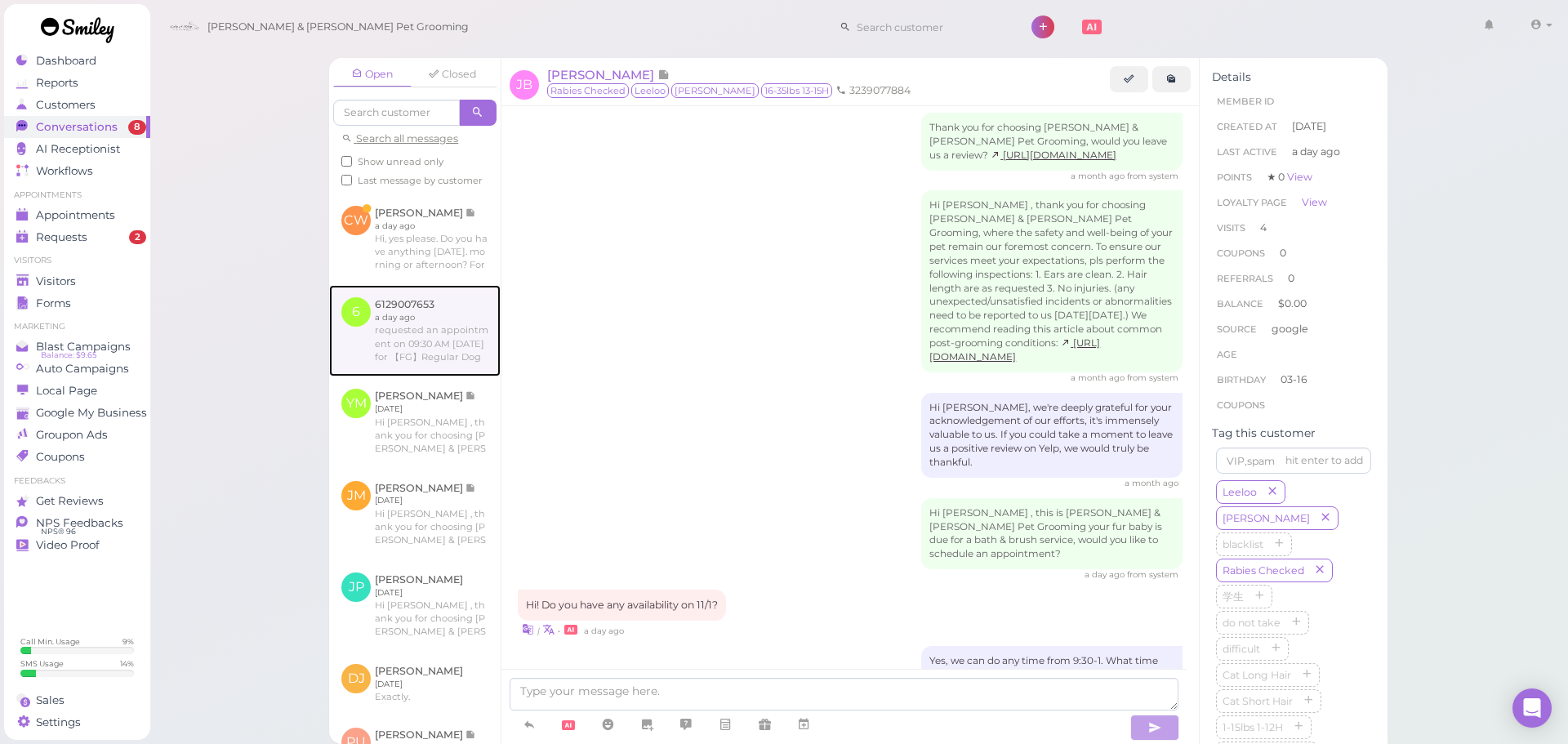
click at [400, 376] on link at bounding box center [415, 331] width 171 height 92
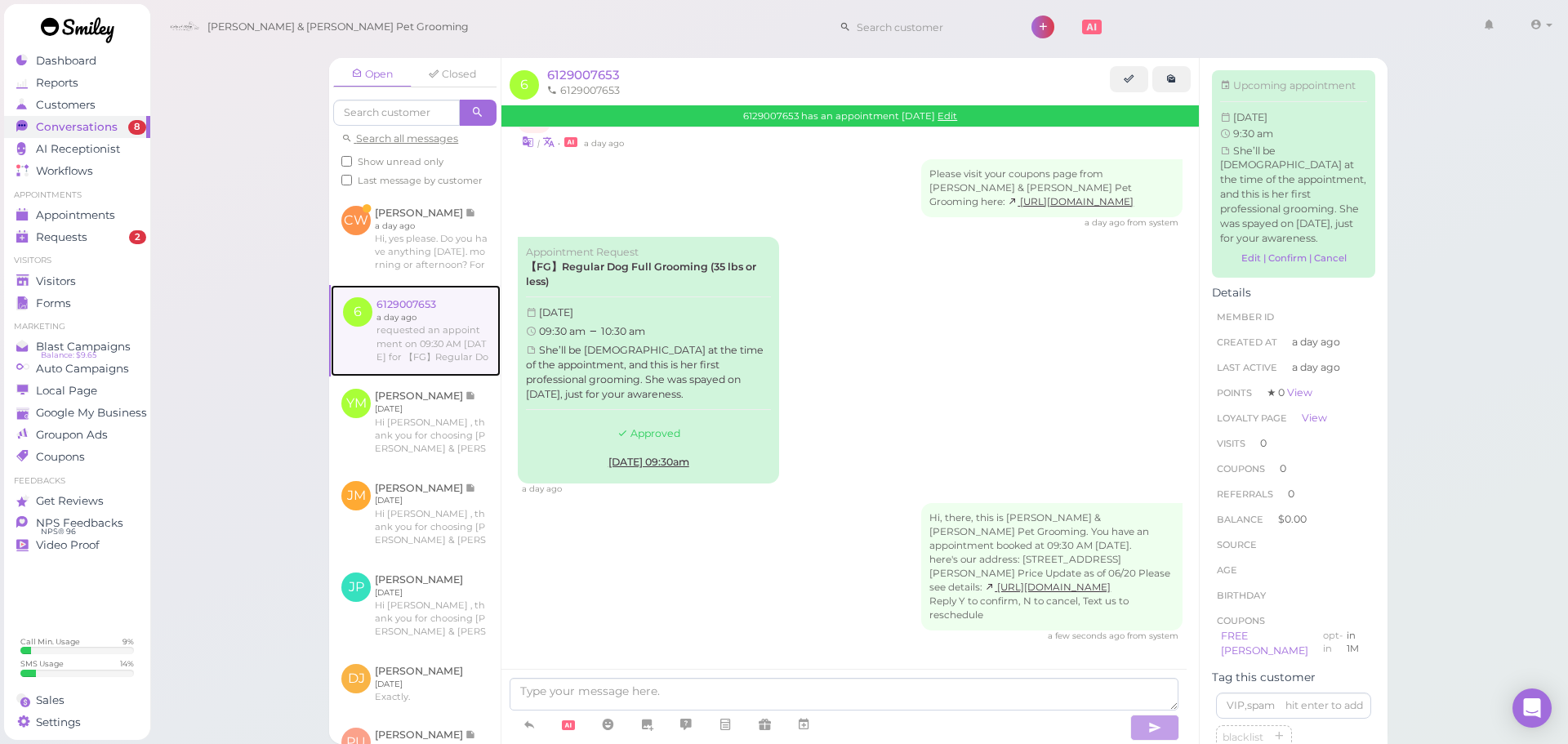
scroll to position [733, 0]
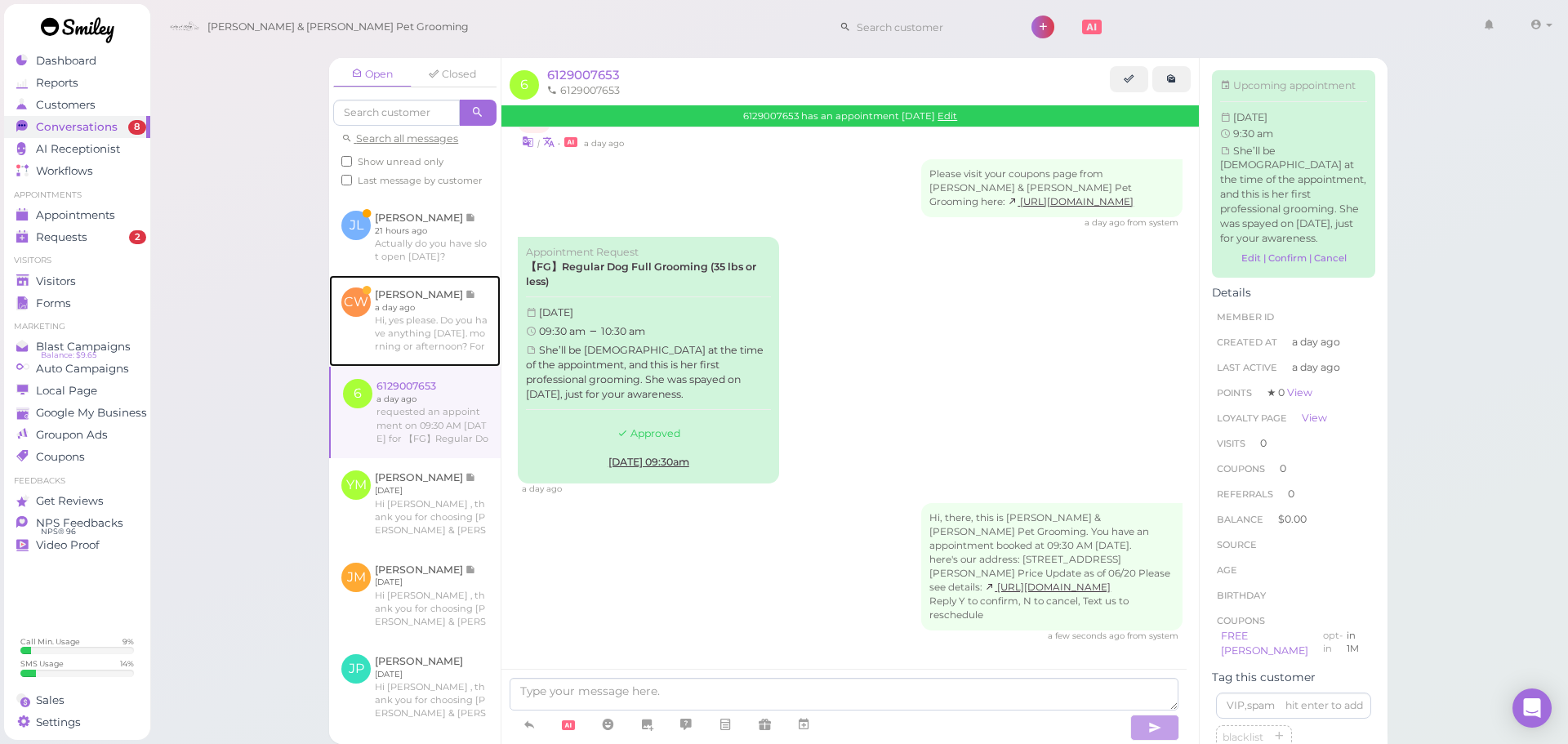
click at [392, 366] on link at bounding box center [415, 321] width 171 height 92
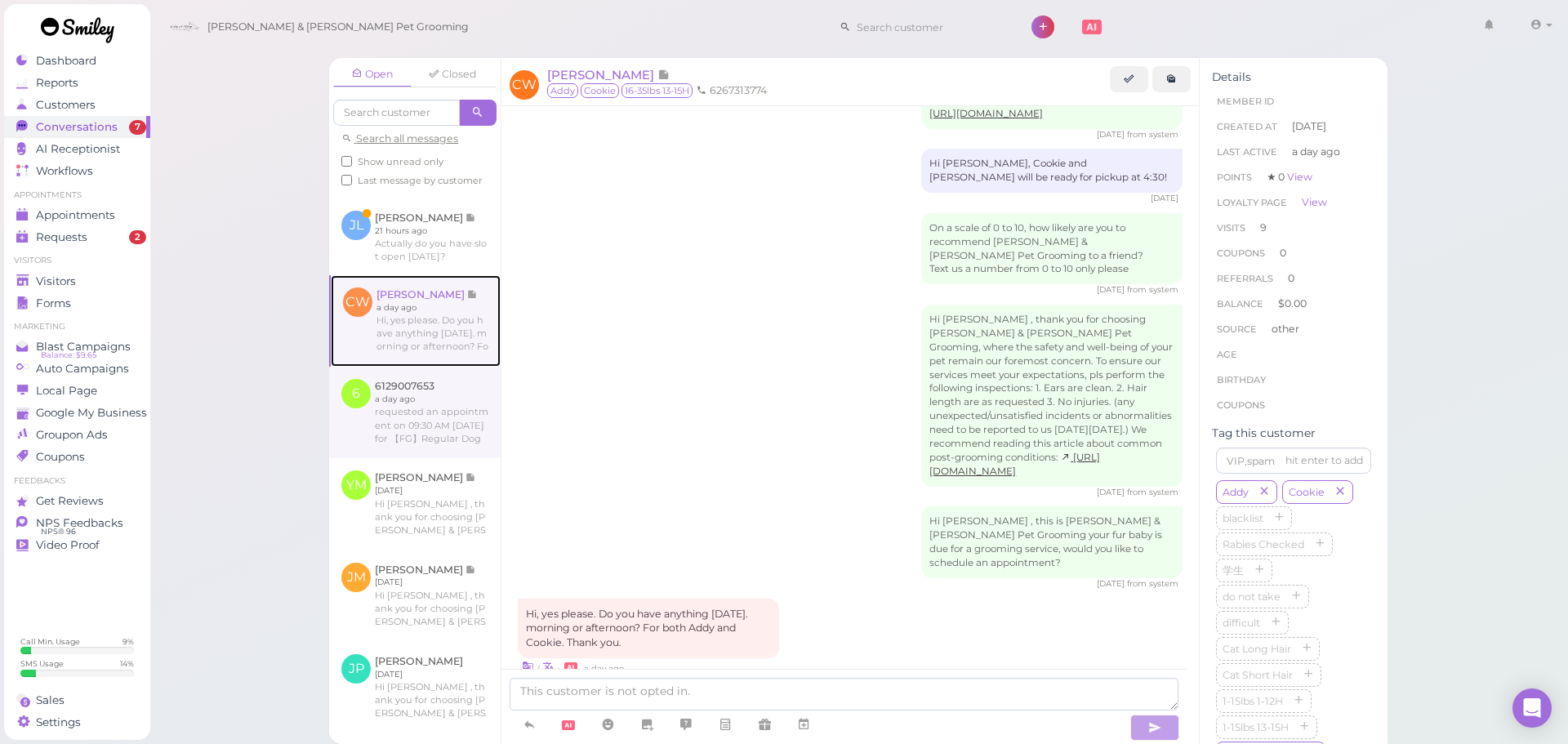
scroll to position [652, 0]
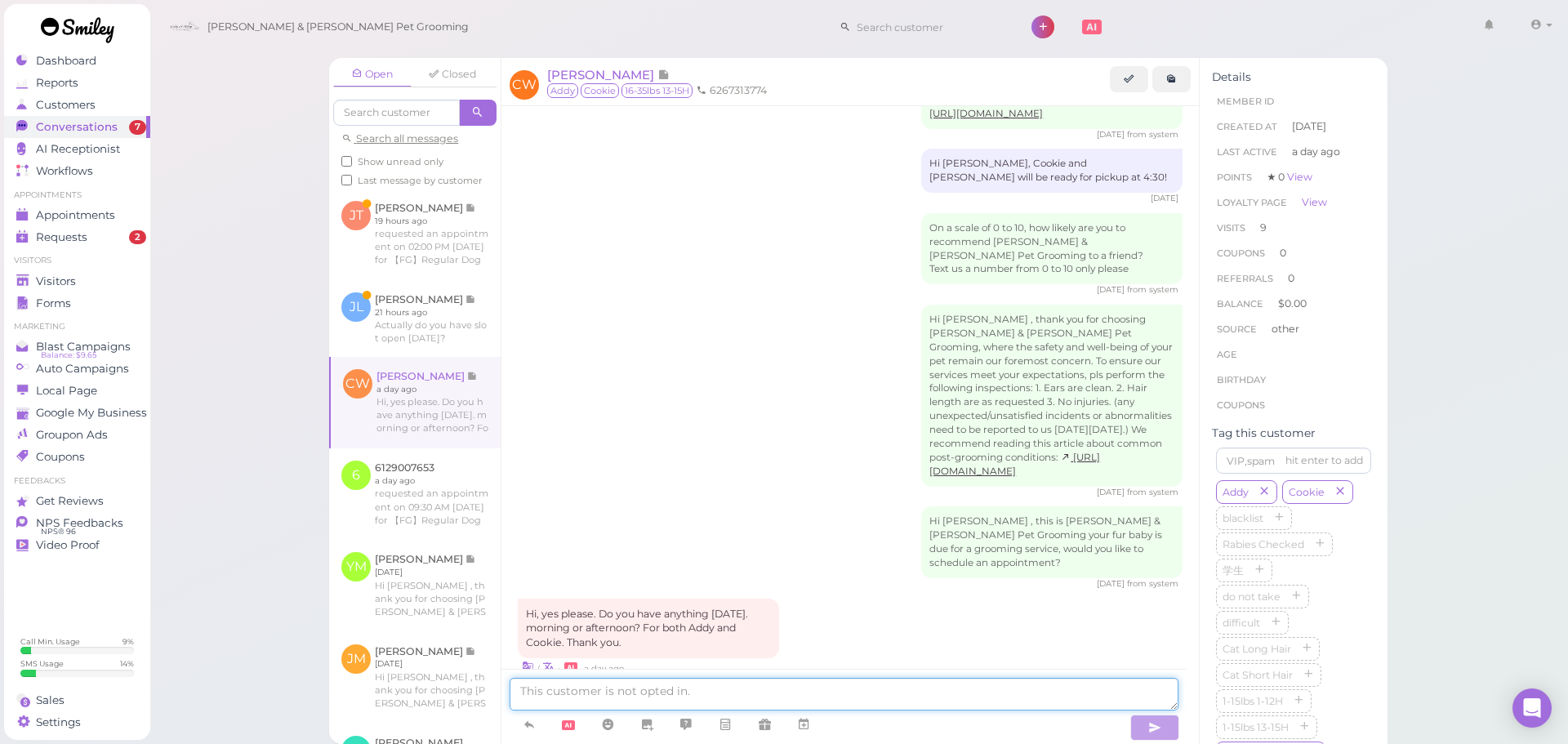
click at [734, 703] on textarea at bounding box center [843, 694] width 668 height 33
type textarea "Yes, we can do [DATE] at 9:30. Does that work for you?"
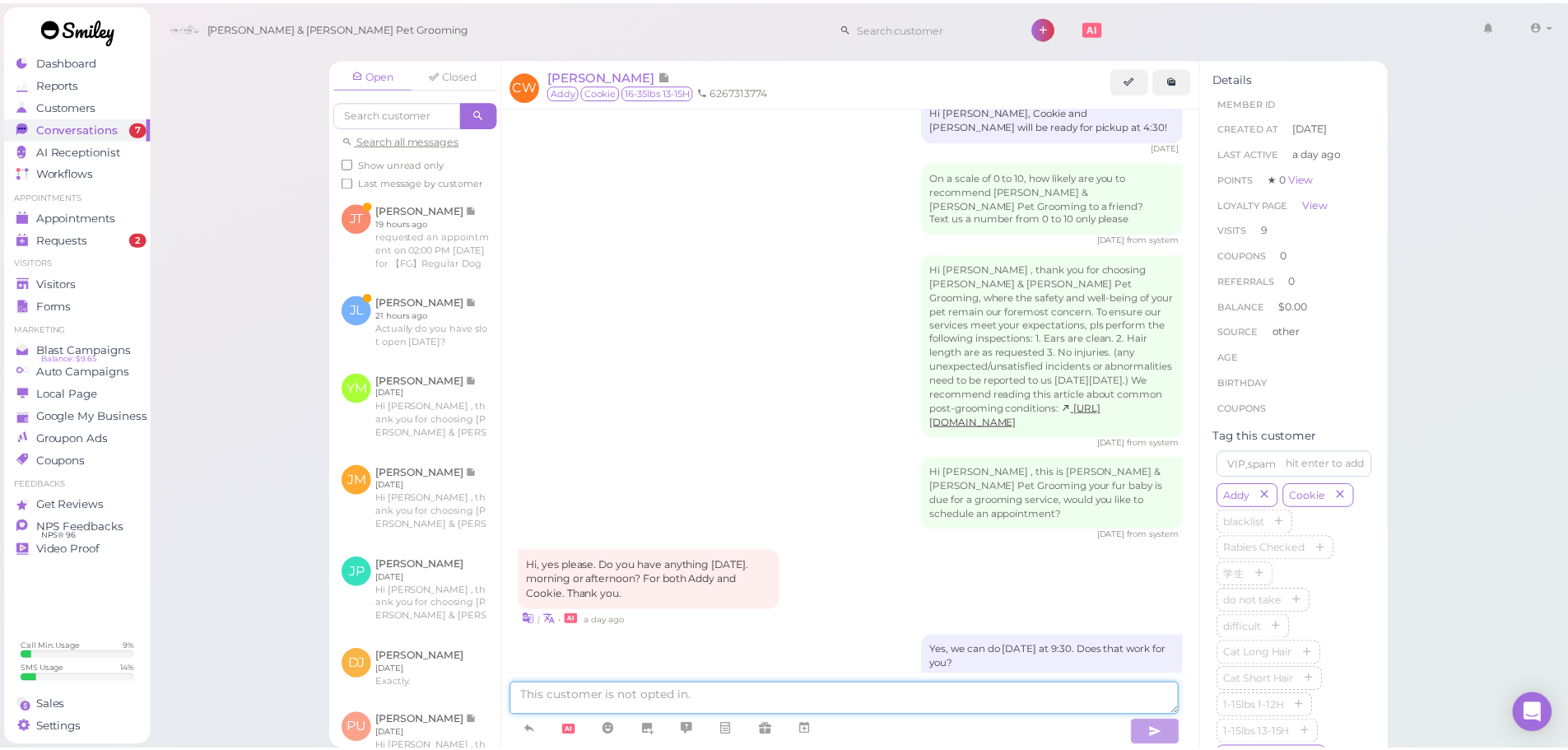
scroll to position [2222, 0]
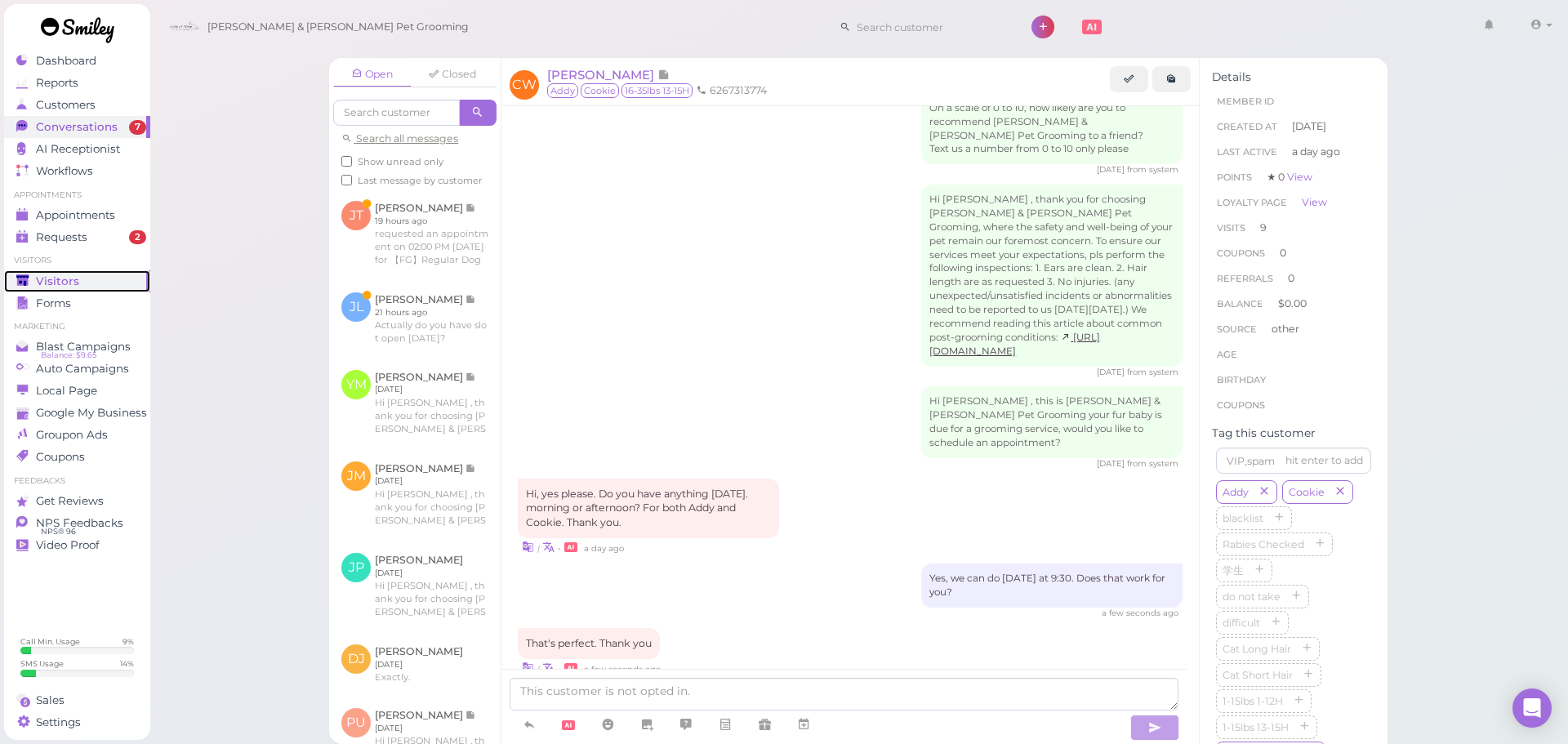
click at [59, 282] on span "Visitors" at bounding box center [57, 282] width 43 height 14
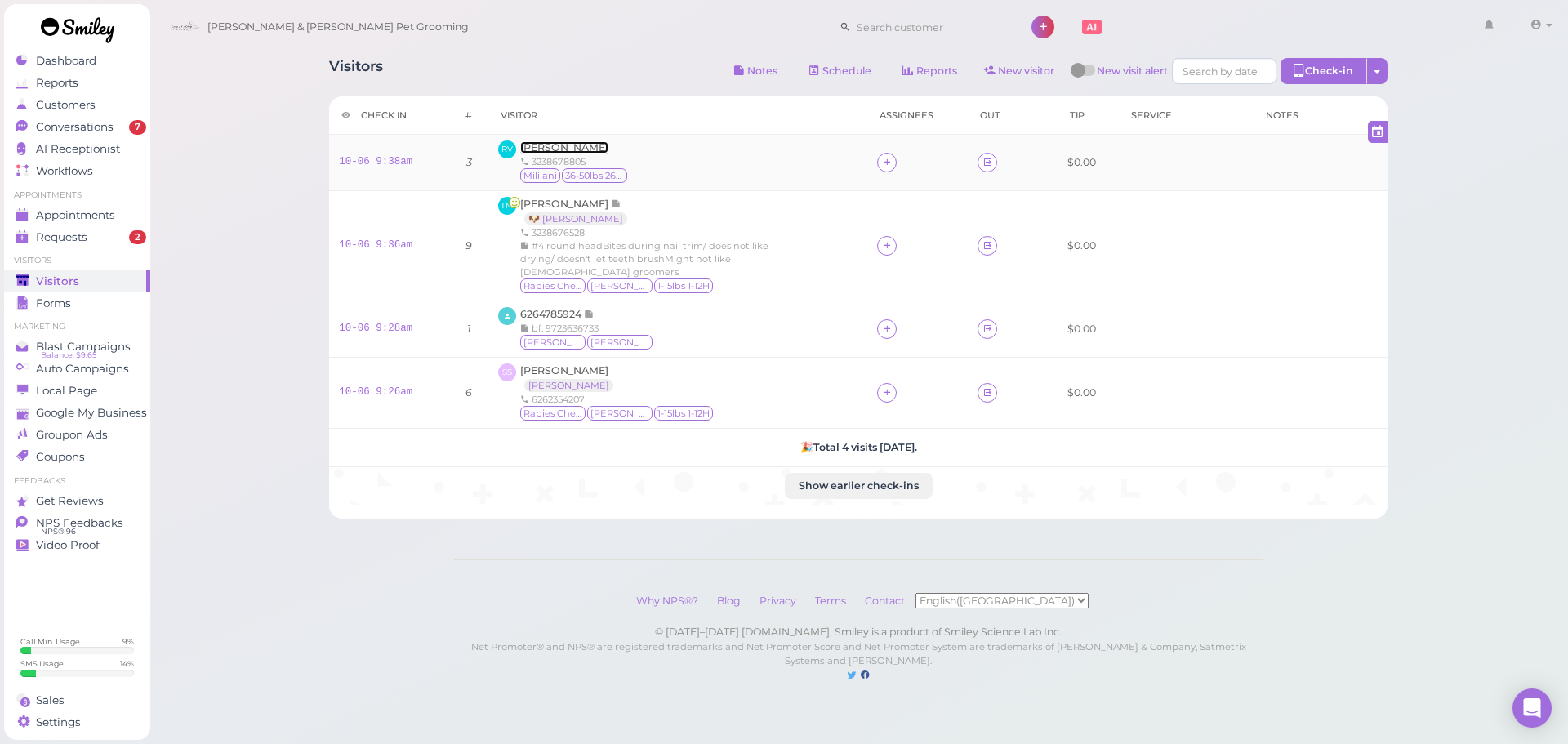
click at [567, 149] on span "[PERSON_NAME]" at bounding box center [564, 147] width 88 height 12
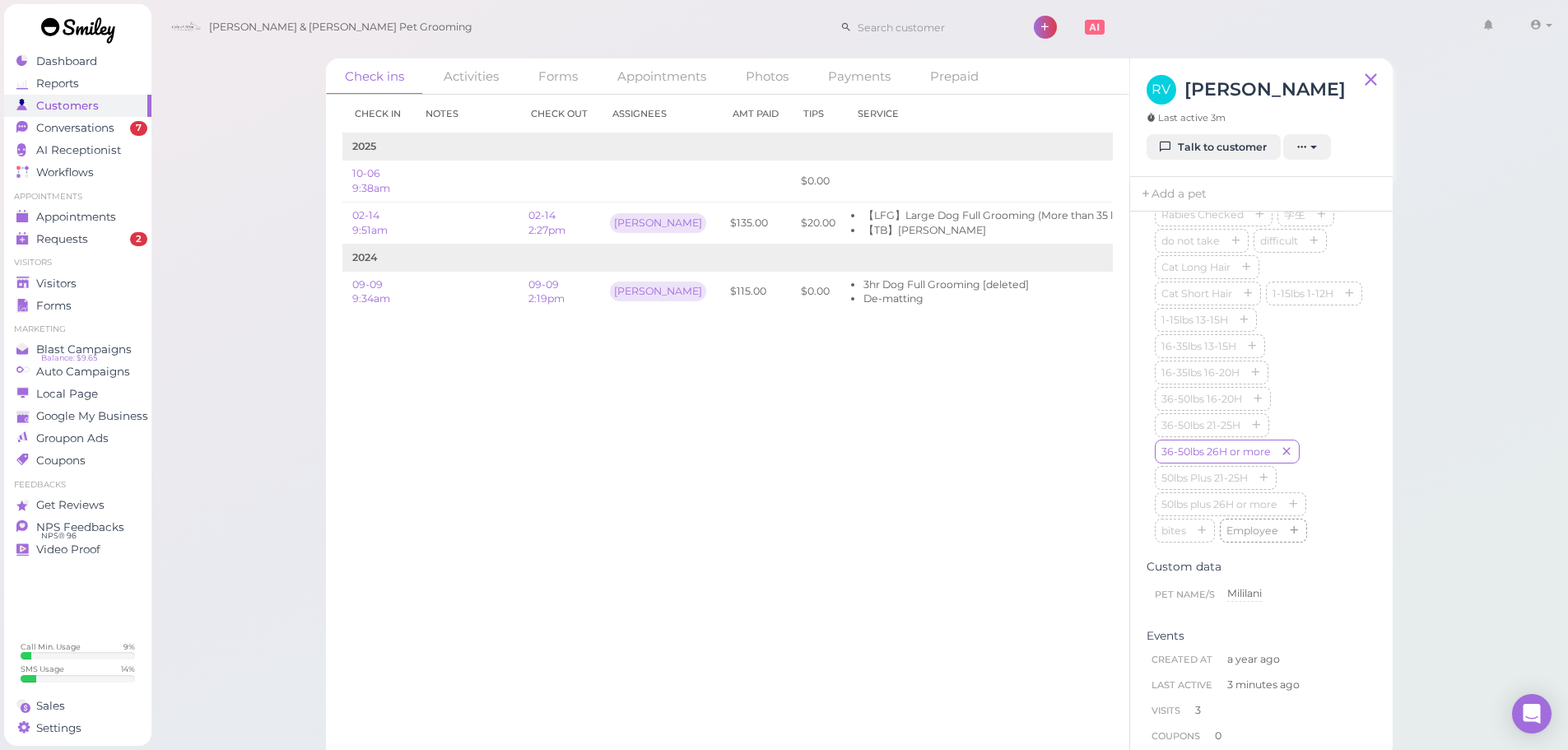
scroll to position [690, 0]
click at [1328, 419] on div "Mililani blacklist Rabies Checked 学生 do not take difficult Cat Long Hair Cat Sh…" at bounding box center [1262, 250] width 214 height 368
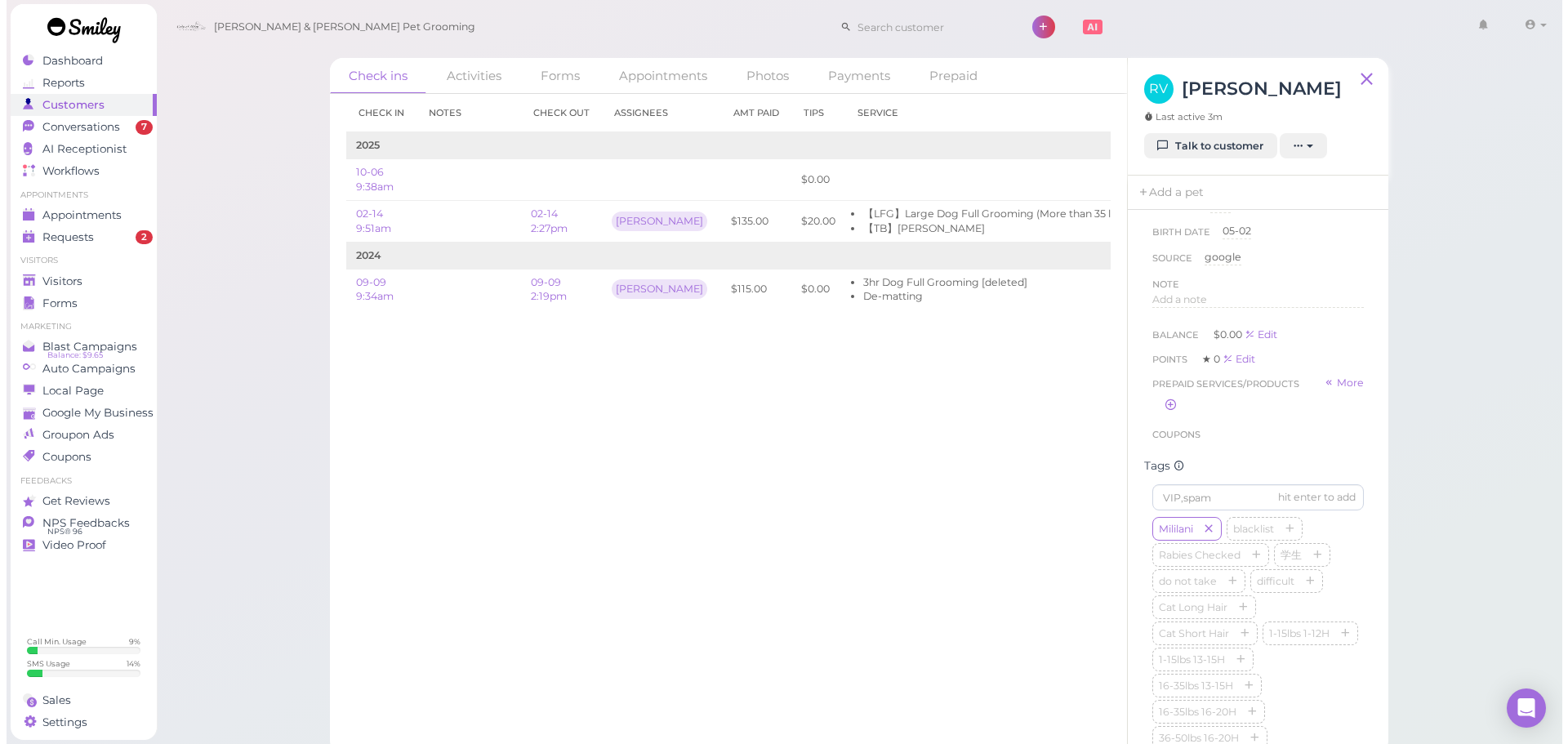
scroll to position [0, 0]
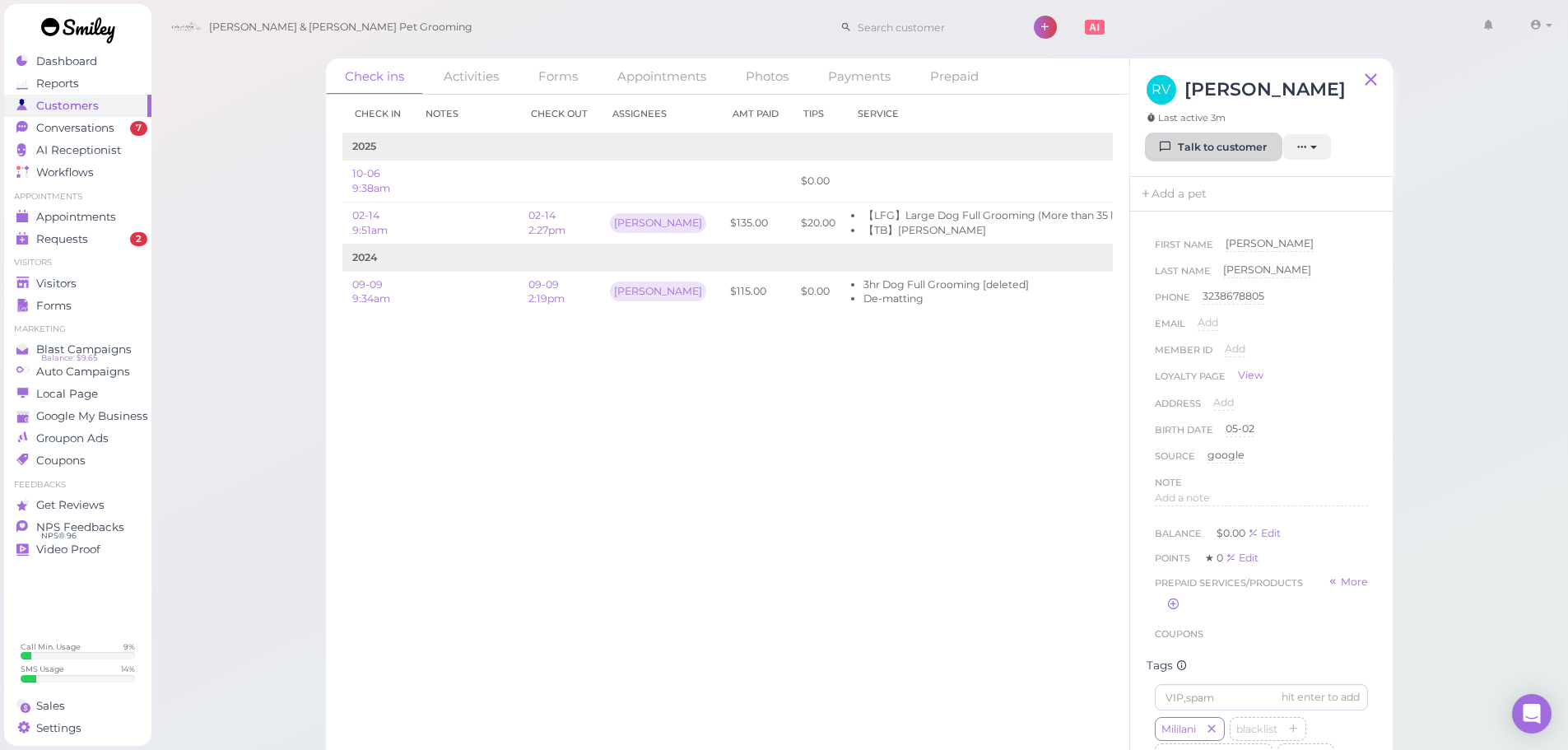
click at [1208, 145] on link "Talk to customer" at bounding box center [1213, 148] width 134 height 27
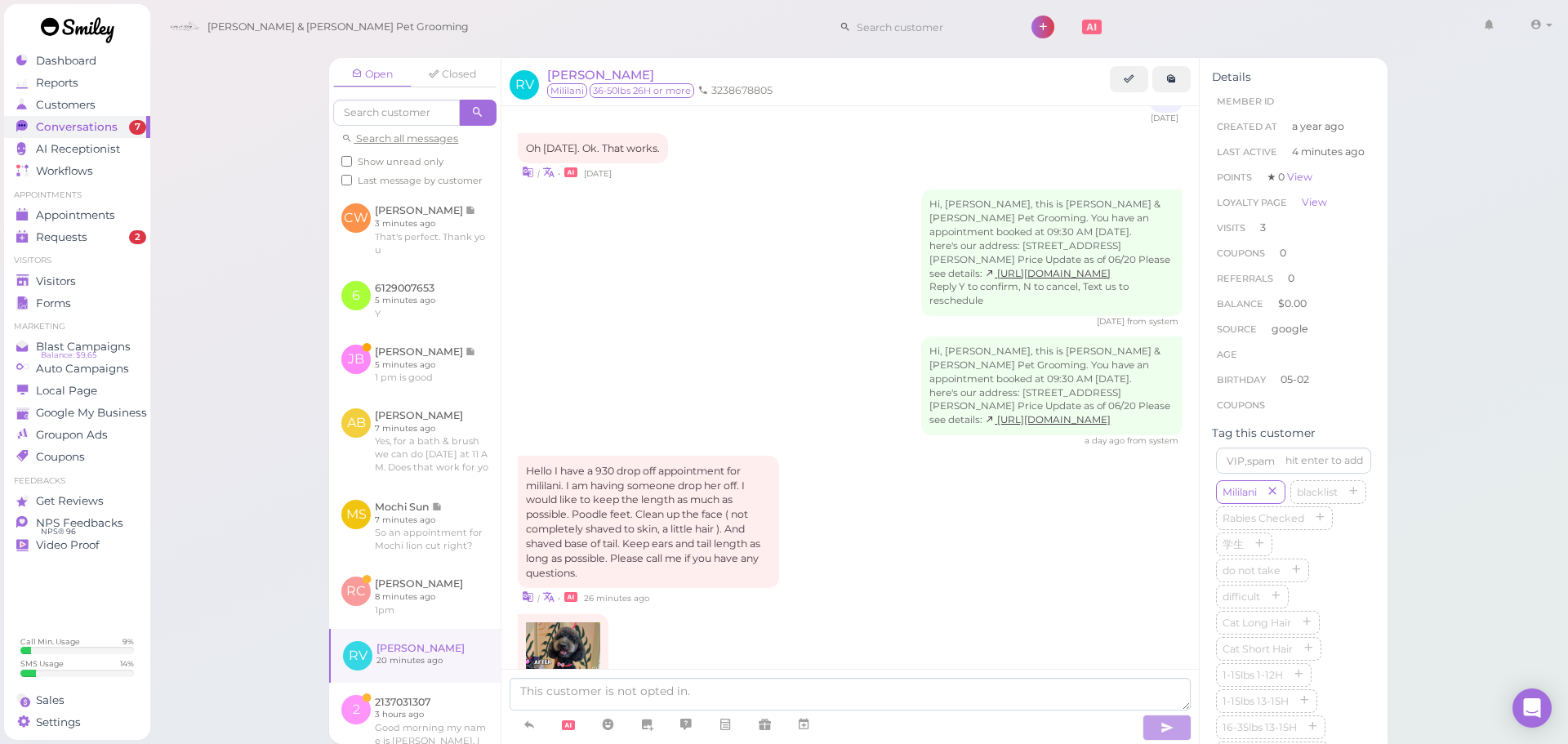
scroll to position [1987, 0]
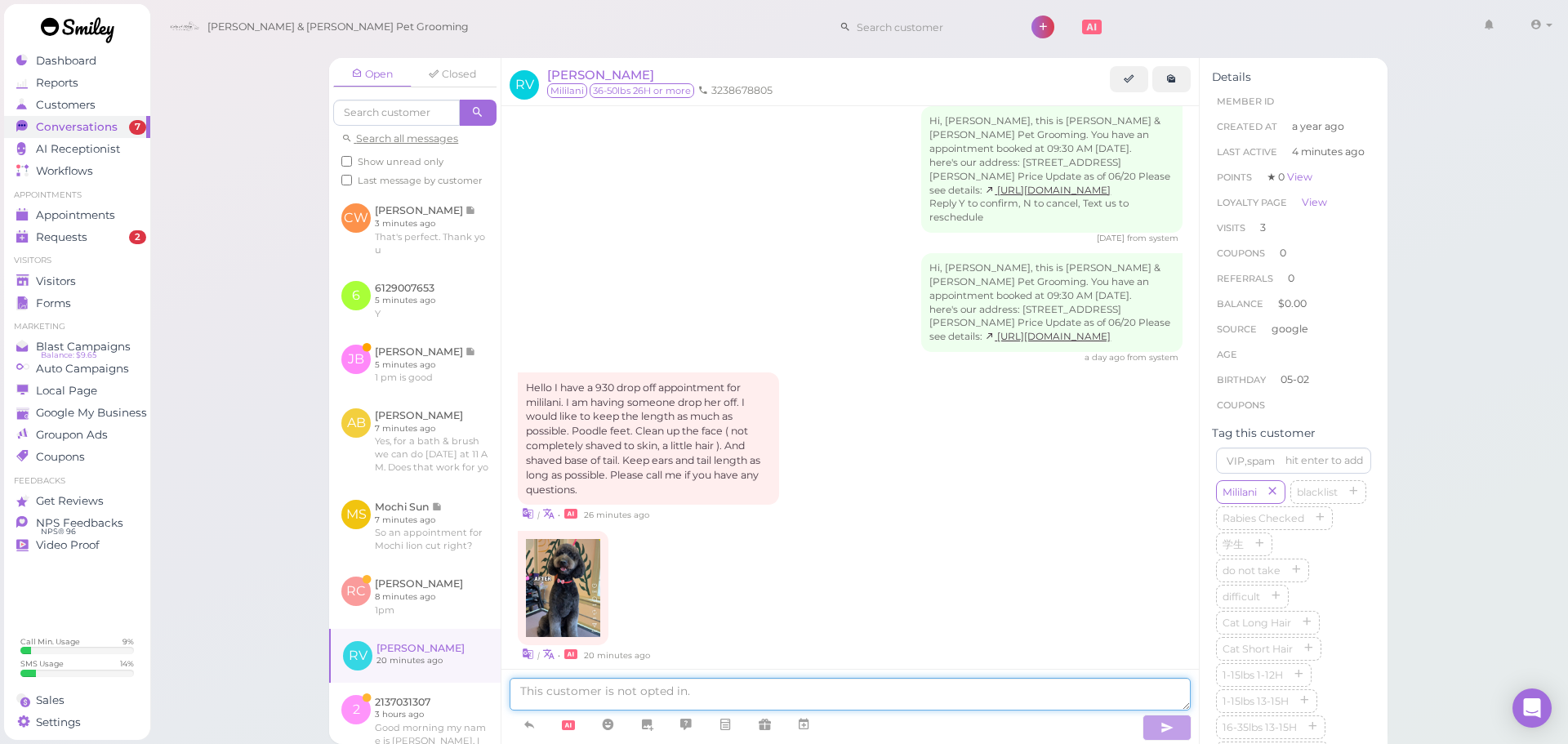
click at [761, 680] on textarea at bounding box center [849, 694] width 681 height 33
click at [548, 545] on img at bounding box center [563, 587] width 74 height 98
click at [759, 702] on textarea at bounding box center [849, 694] width 681 height 33
click at [572, 556] on img at bounding box center [563, 587] width 74 height 98
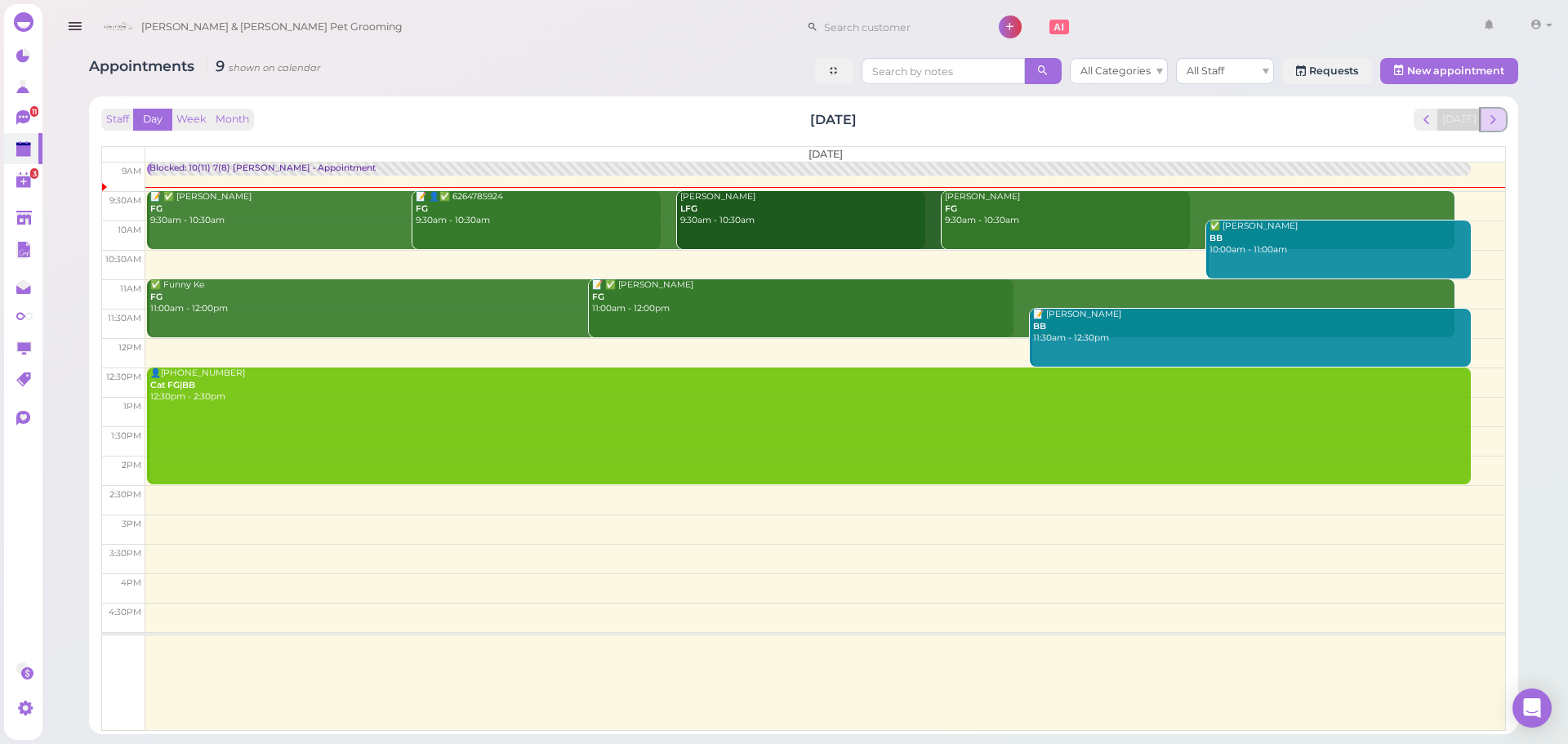
click at [1489, 123] on span "next" at bounding box center [1493, 120] width 16 height 16
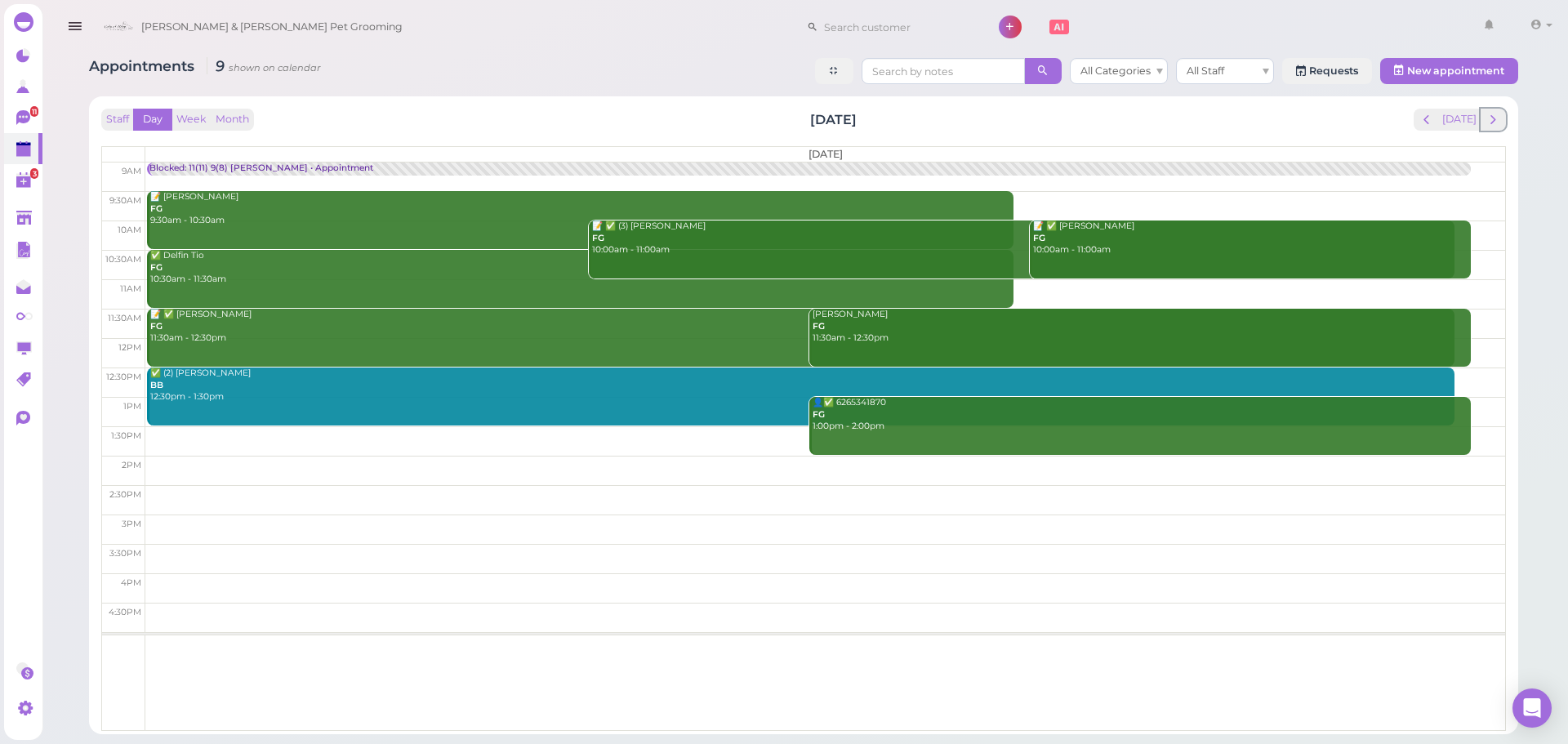
click at [1489, 123] on span "next" at bounding box center [1493, 120] width 16 height 16
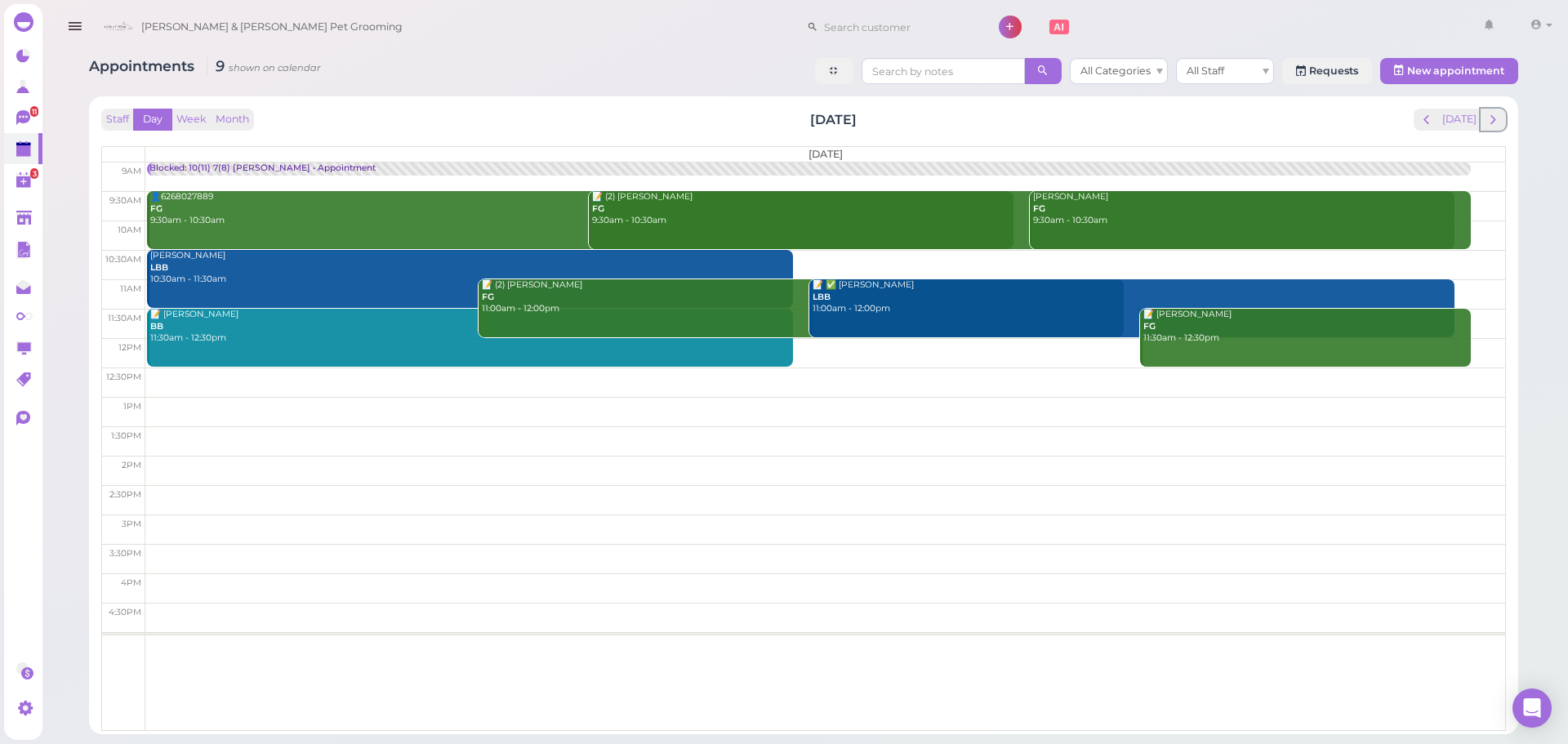
click at [1489, 123] on span "next" at bounding box center [1493, 120] width 16 height 16
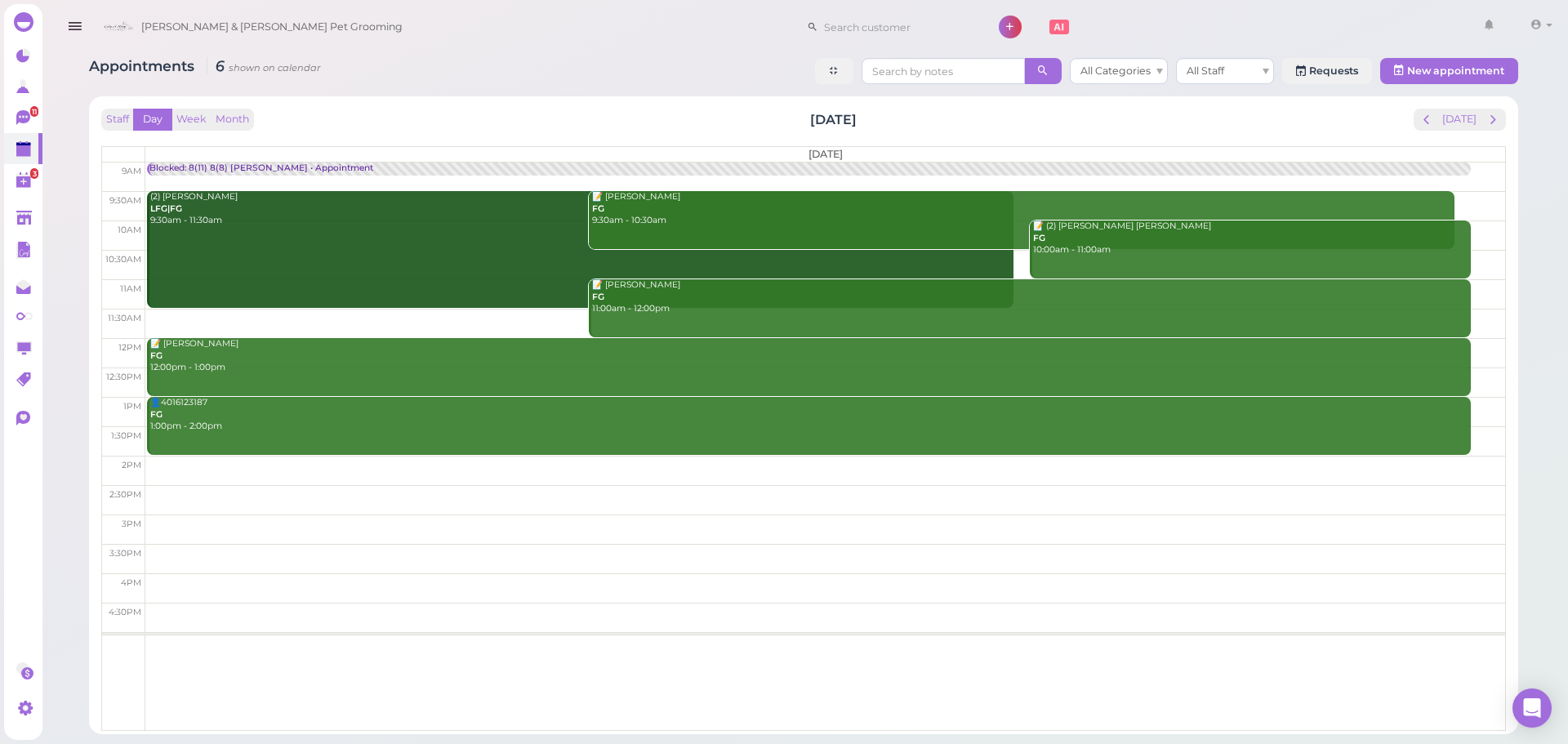
click at [580, 133] on div "Staff Day Week Month Thursday, Oct 9 Today Thursday 9am 9:30am 10am 10:30am 11a…" at bounding box center [803, 419] width 1405 height 622
click at [201, 120] on button "Week" at bounding box center [191, 119] width 40 height 22
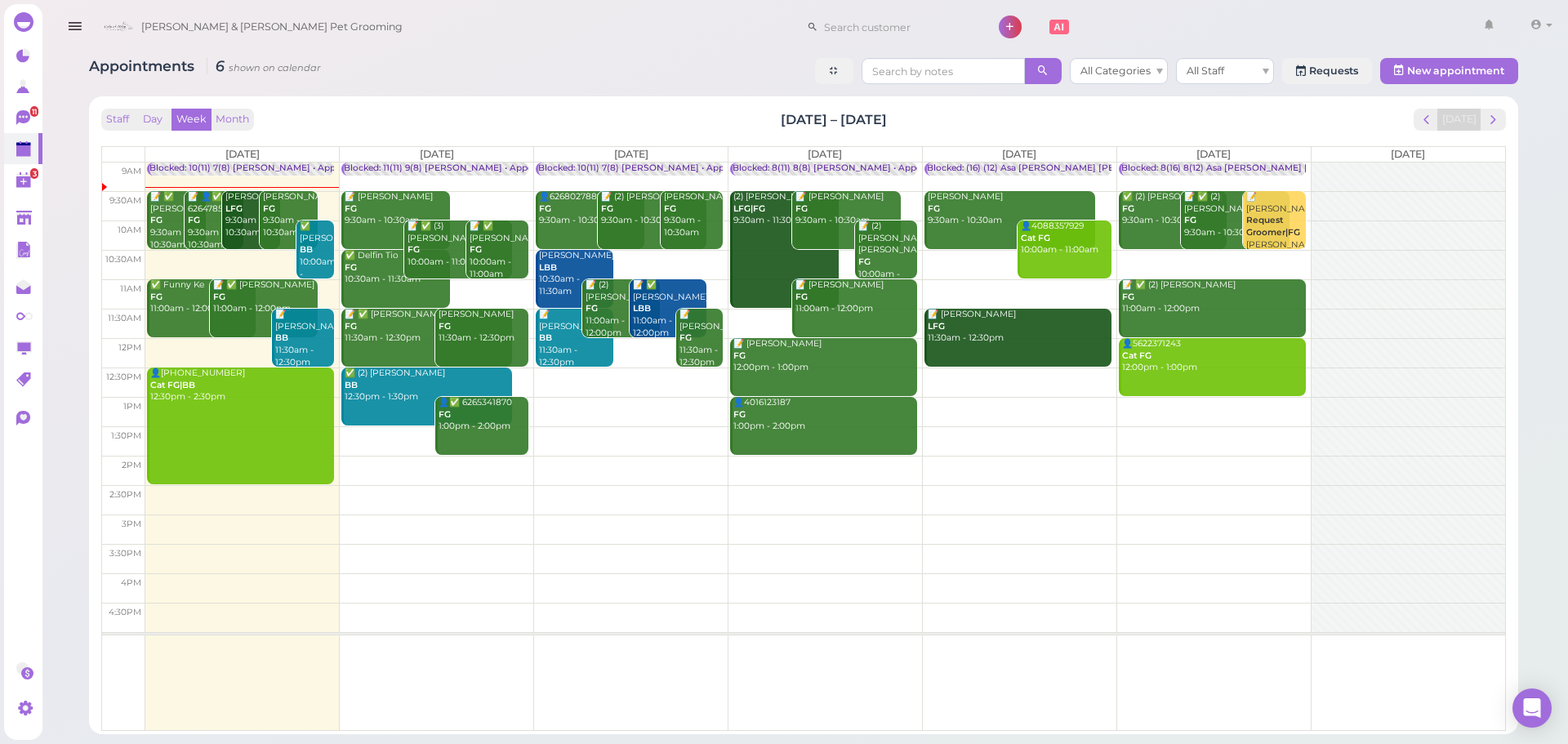
click at [494, 101] on div "Staff Day Week Month Oct 6 – 12, 2025 Today Mon 10/6 Tue 10/7 Wed 10/8 Thu 10/9…" at bounding box center [803, 415] width 1429 height 637
click at [581, 103] on div "Staff Day Week Month Oct 6 – 12, 2025 Today Mon 10/6 Tue 10/7 Wed 10/8 Thu 10/9…" at bounding box center [803, 415] width 1429 height 637
click at [580, 87] on div "Appointments 39 shown on calendar All Categories All Staff Requests 3 New appoi…" at bounding box center [803, 73] width 1429 height 30
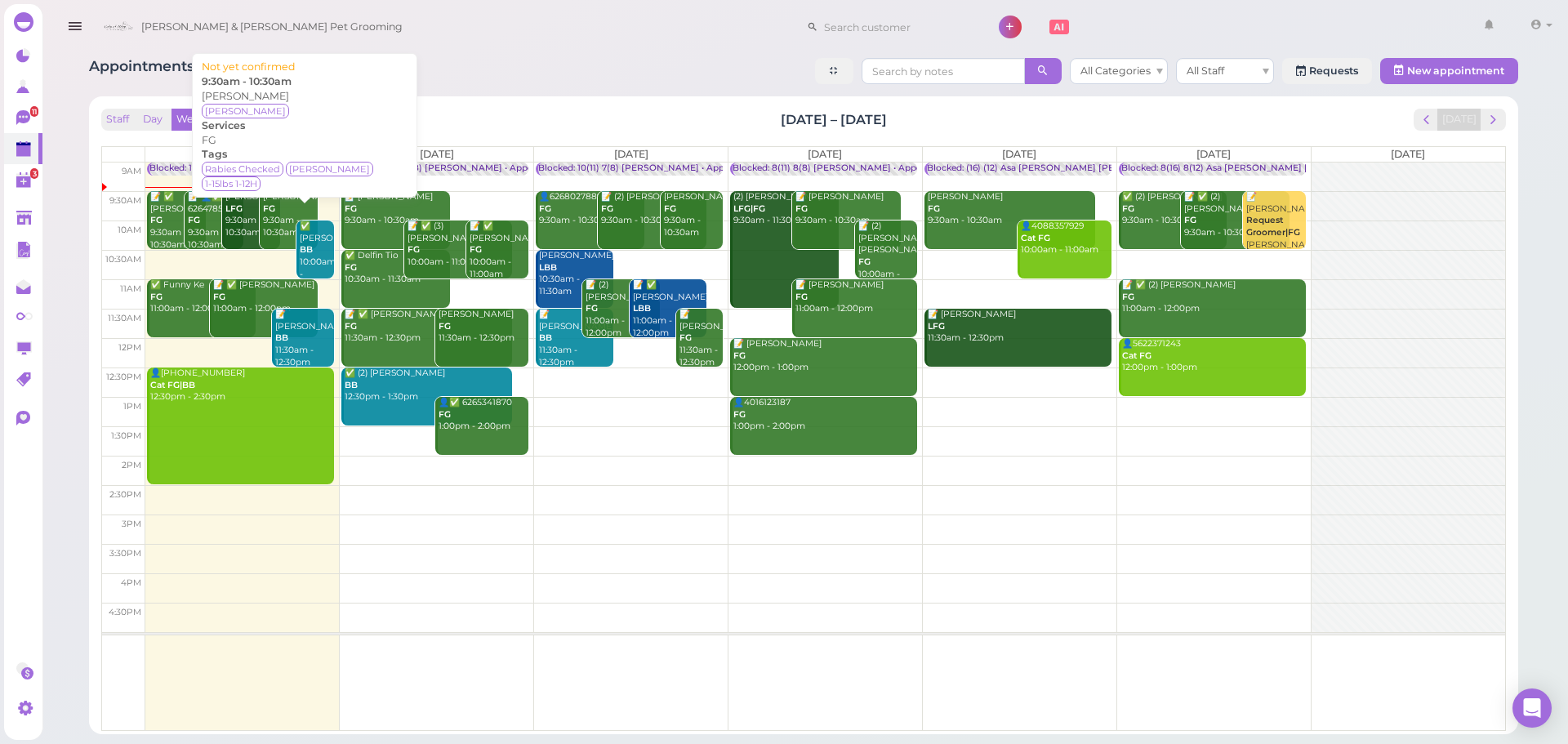
click at [271, 227] on div "Samantha Sanchez FG 9:30am - 10:30am" at bounding box center [290, 214] width 57 height 49
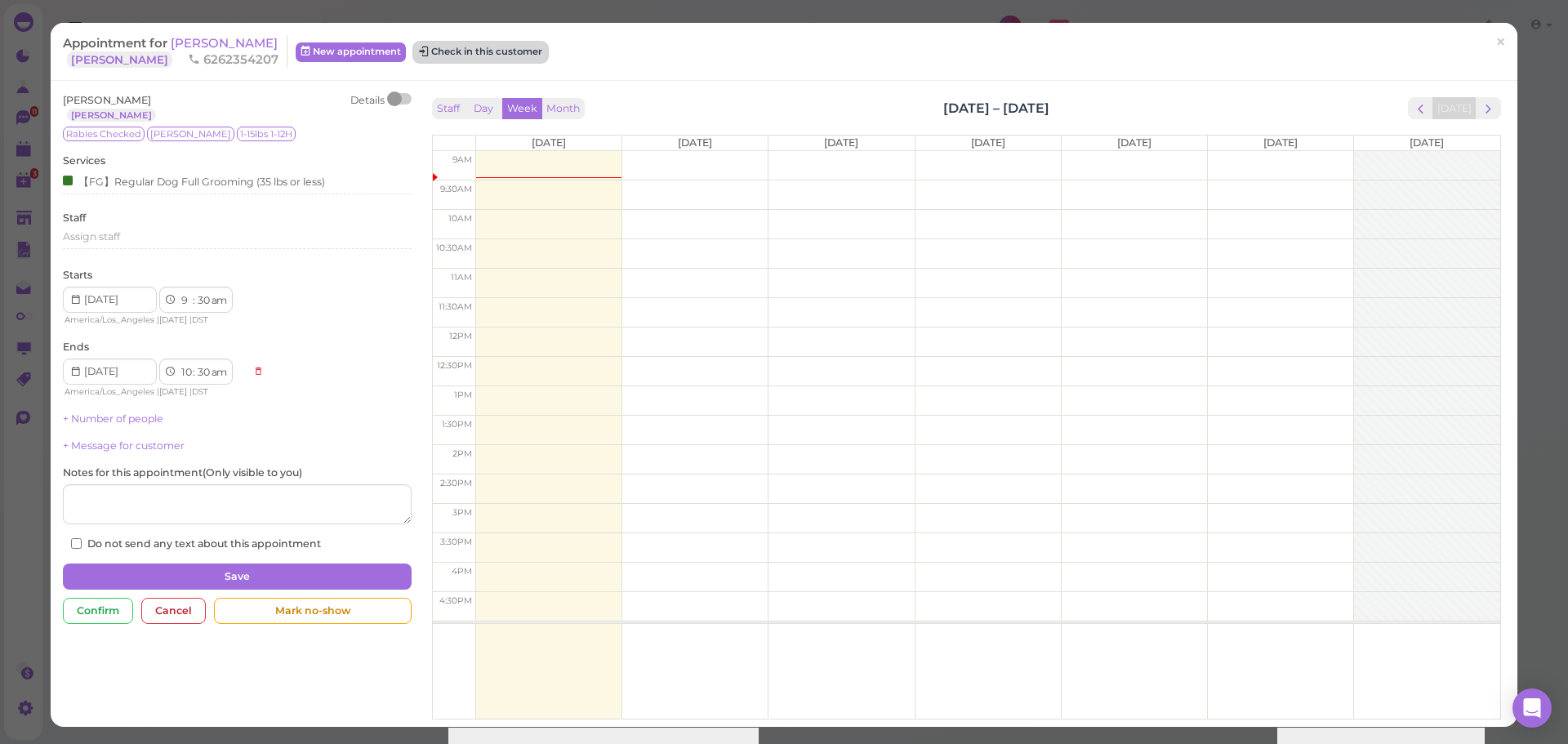
click at [516, 48] on button "Check in this customer" at bounding box center [480, 52] width 133 height 19
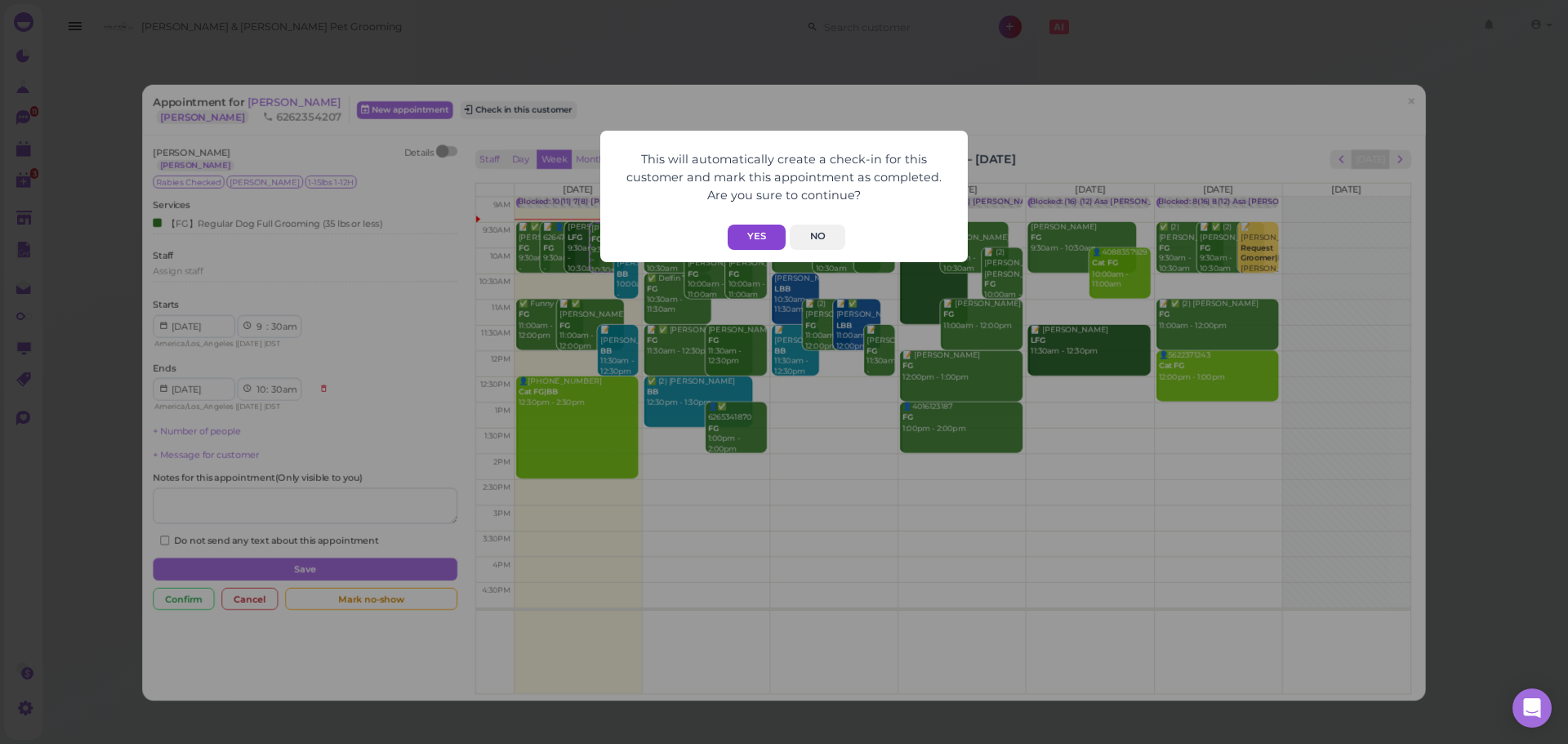
click at [744, 233] on button "Yes" at bounding box center [757, 237] width 58 height 26
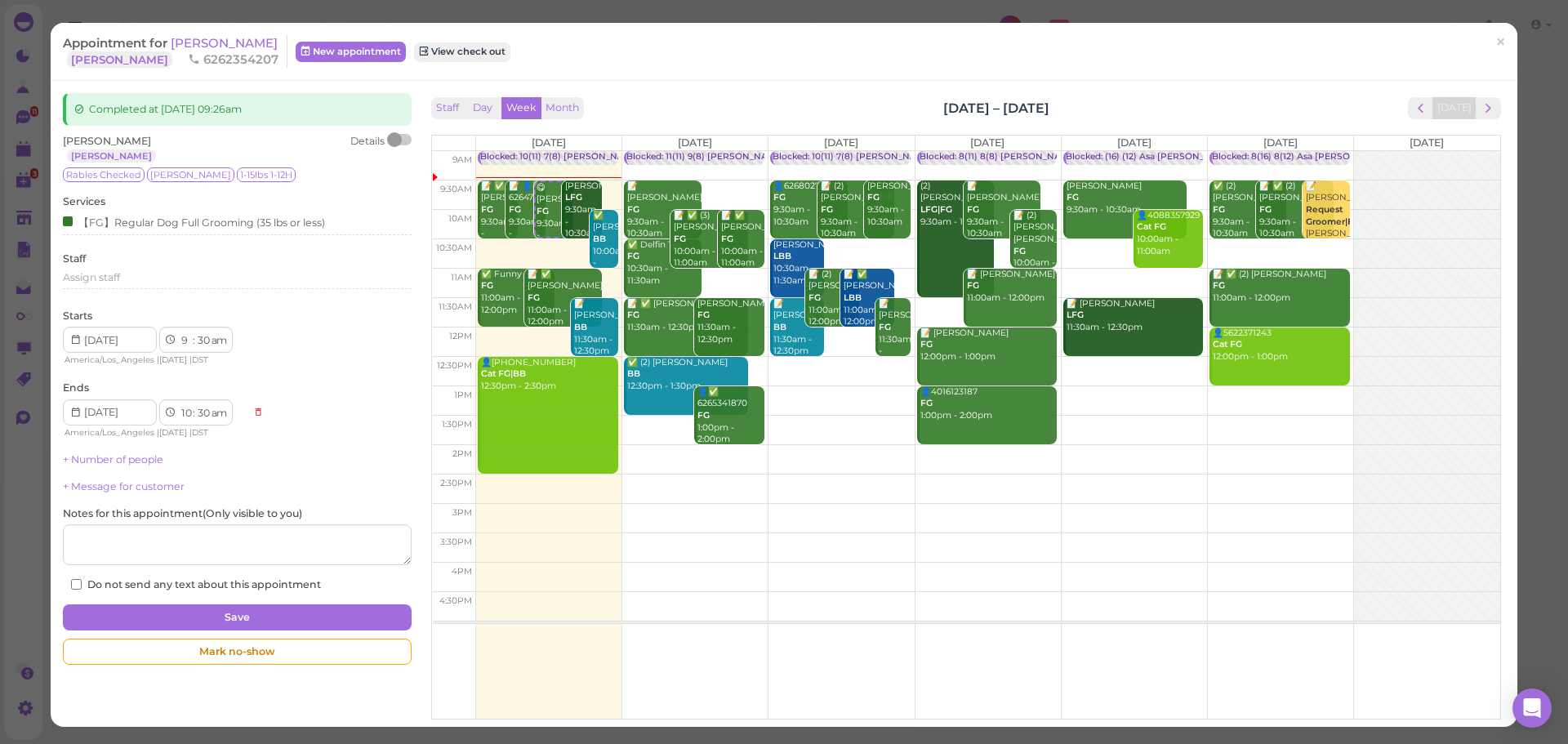
click at [669, 86] on div "Completed at 2025-10-06 09:26am Samantha Sanchez Niko Details Rabies Checked Ni…" at bounding box center [783, 404] width 1466 height 646
click at [240, 46] on span "[PERSON_NAME]" at bounding box center [223, 43] width 107 height 16
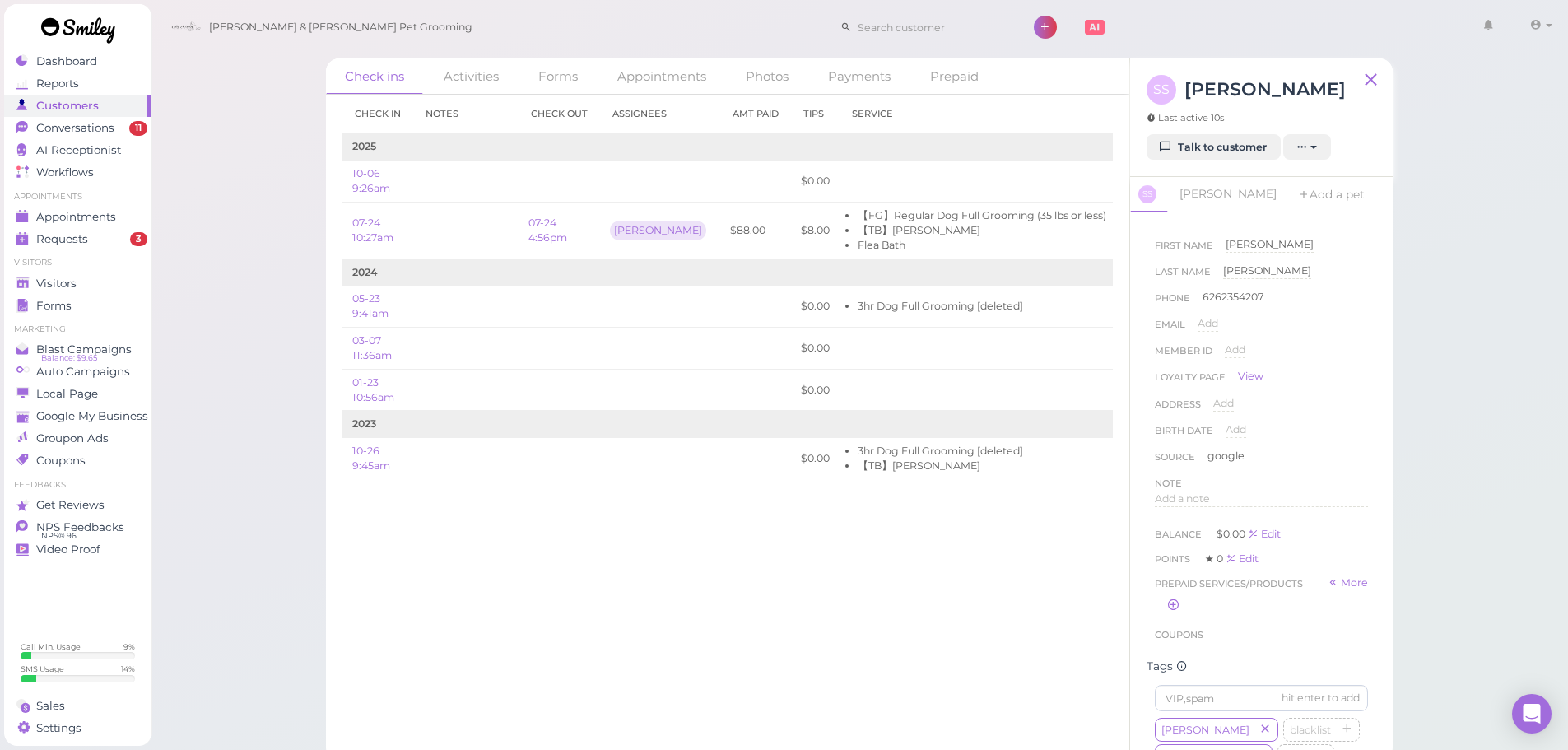
click at [662, 616] on div "Check in Notes Check out Assignees Amt Paid Tips Service 2025 10-06 9:26am $0.0…" at bounding box center [727, 422] width 804 height 655
click at [36, 212] on div "Appointments" at bounding box center [75, 217] width 118 height 14
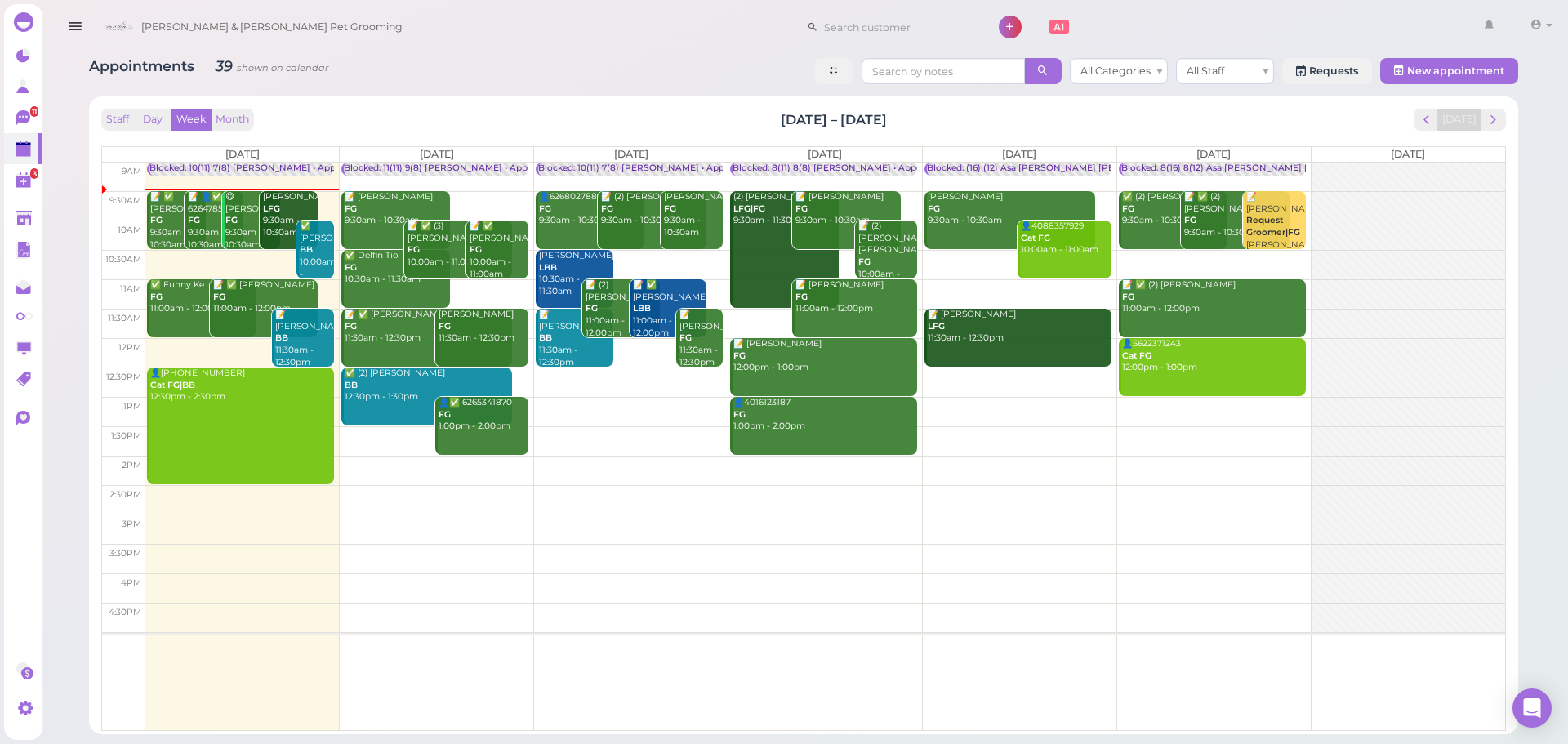
click at [421, 59] on div "Appointments 39 shown on calendar All Categories All Staff Requests 3 New appoi…" at bounding box center [803, 73] width 1429 height 30
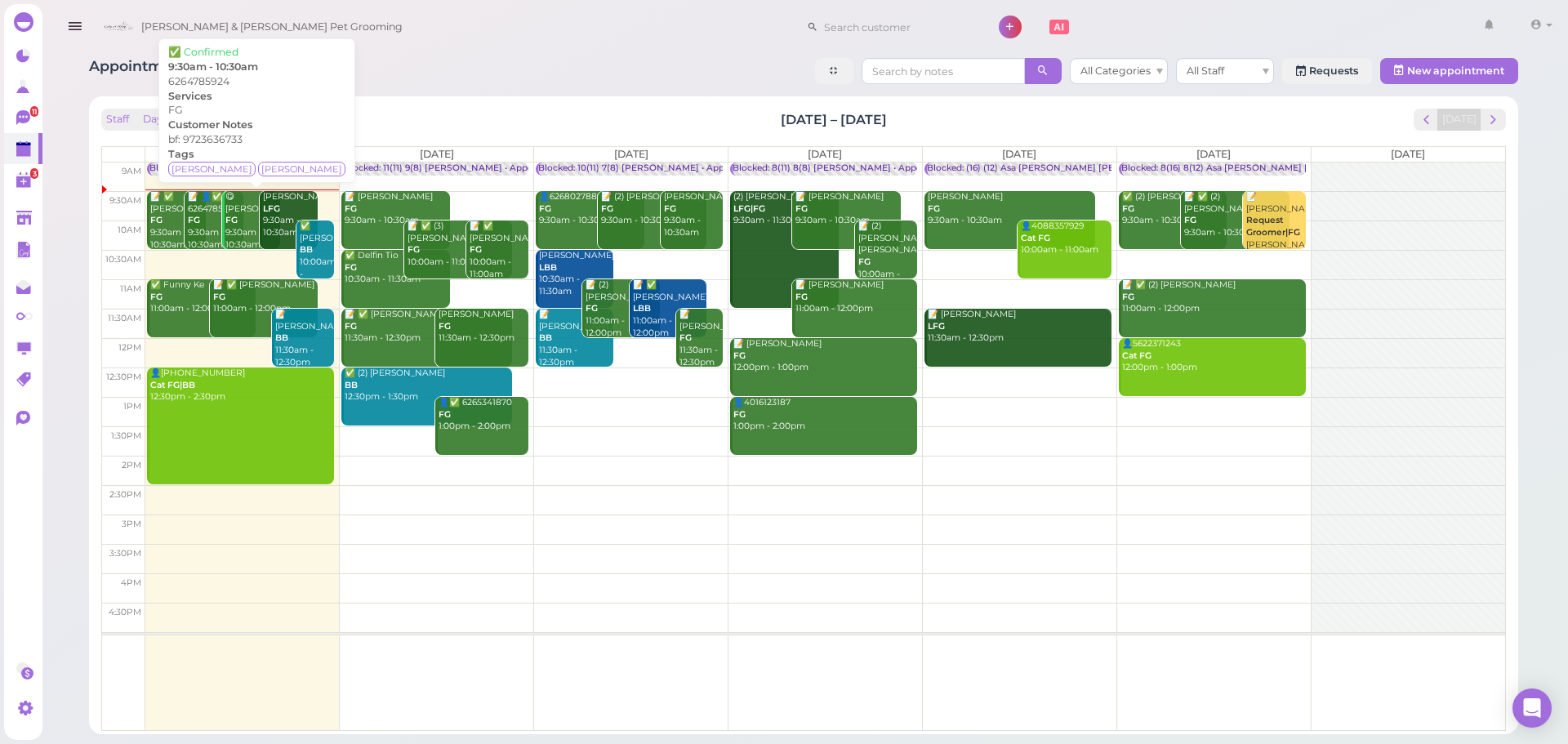
click at [192, 229] on div "📝 👤✅ 6264785924 FG 9:30am - 10:30am" at bounding box center [215, 221] width 57 height 60
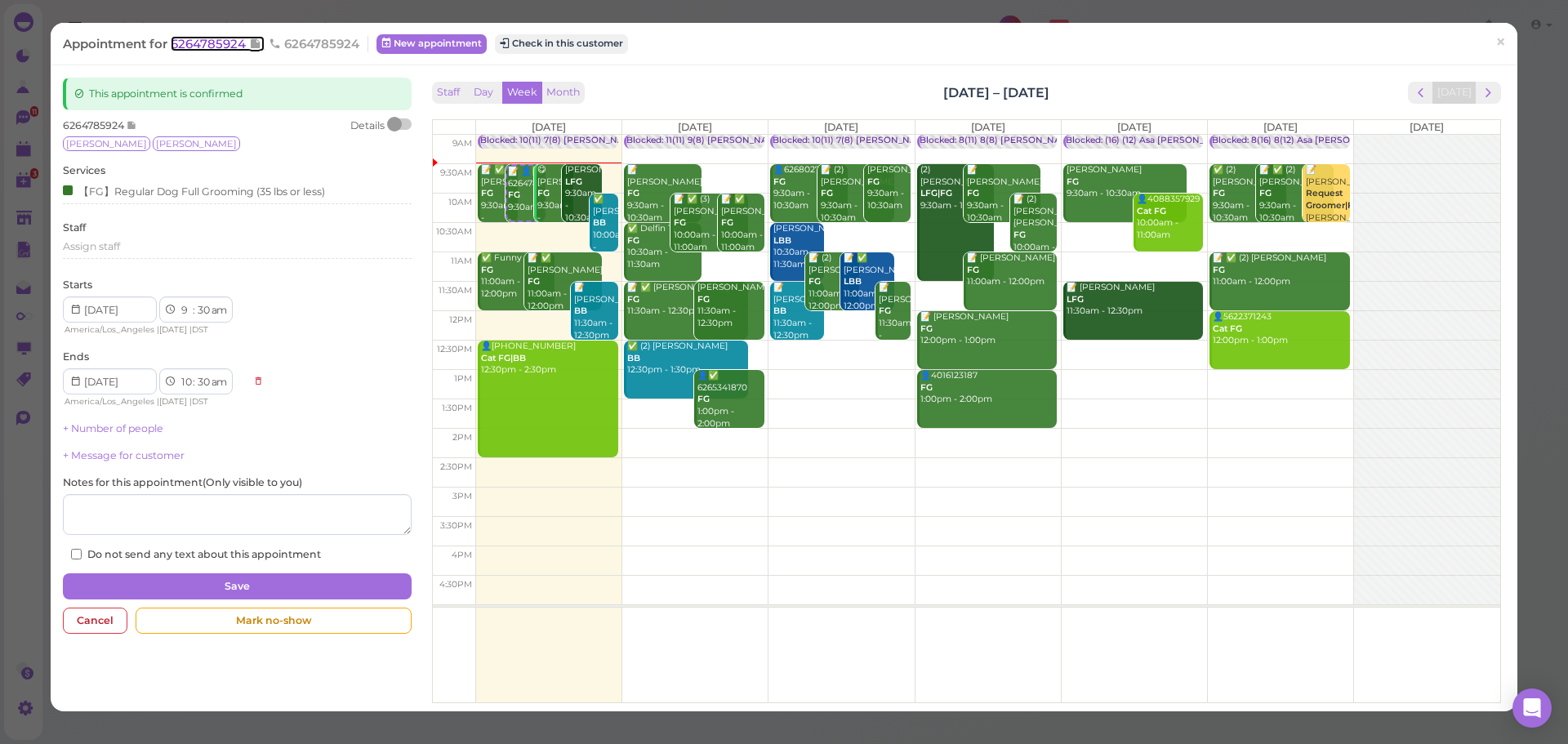
click at [211, 48] on span "6264785924" at bounding box center [209, 44] width 79 height 16
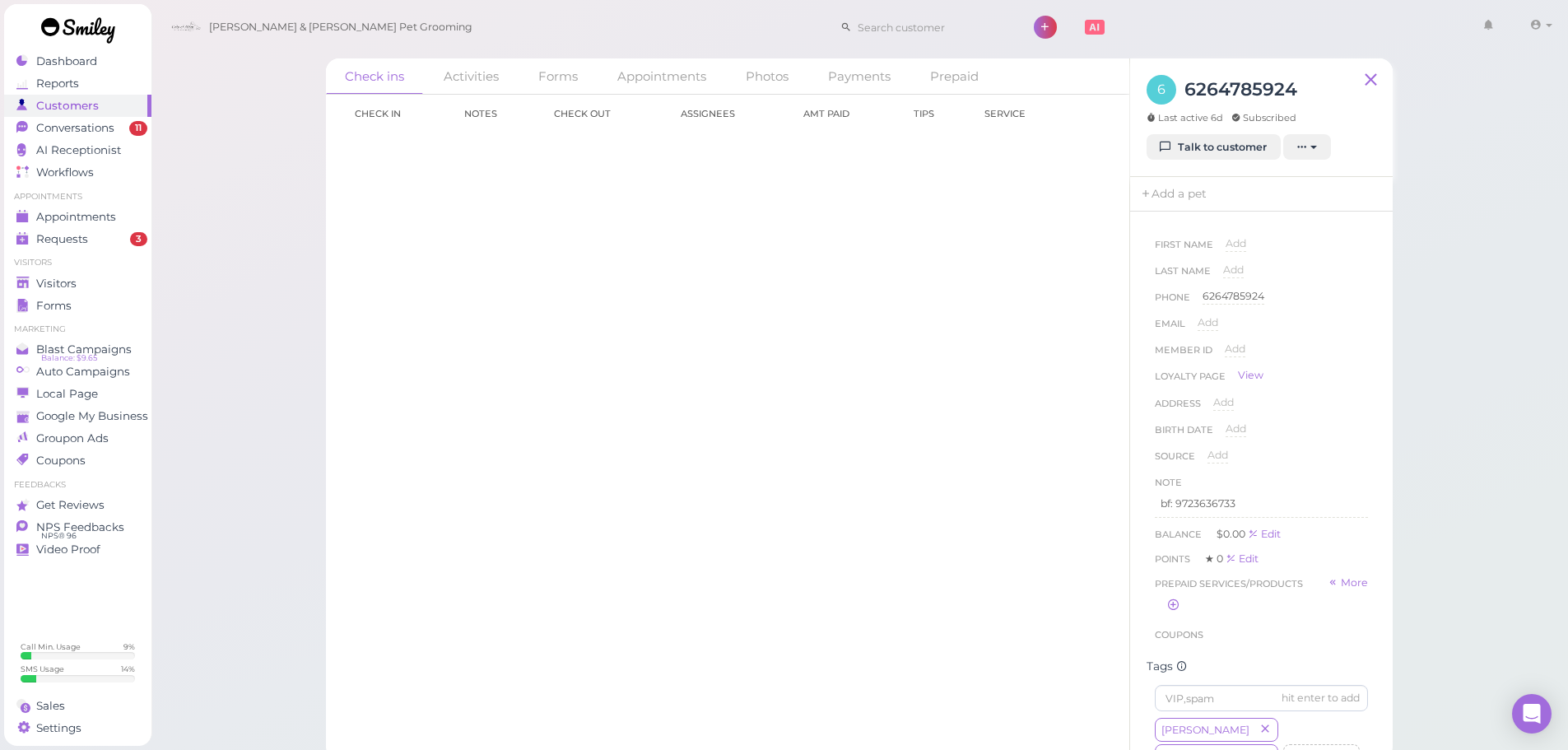
click at [1136, 131] on div "6 6264785924 Last active 6d Subscribed Talk to customer New appointment Add sta…" at bounding box center [1261, 117] width 263 height 118
click at [1182, 137] on link "Talk to customer" at bounding box center [1213, 148] width 134 height 27
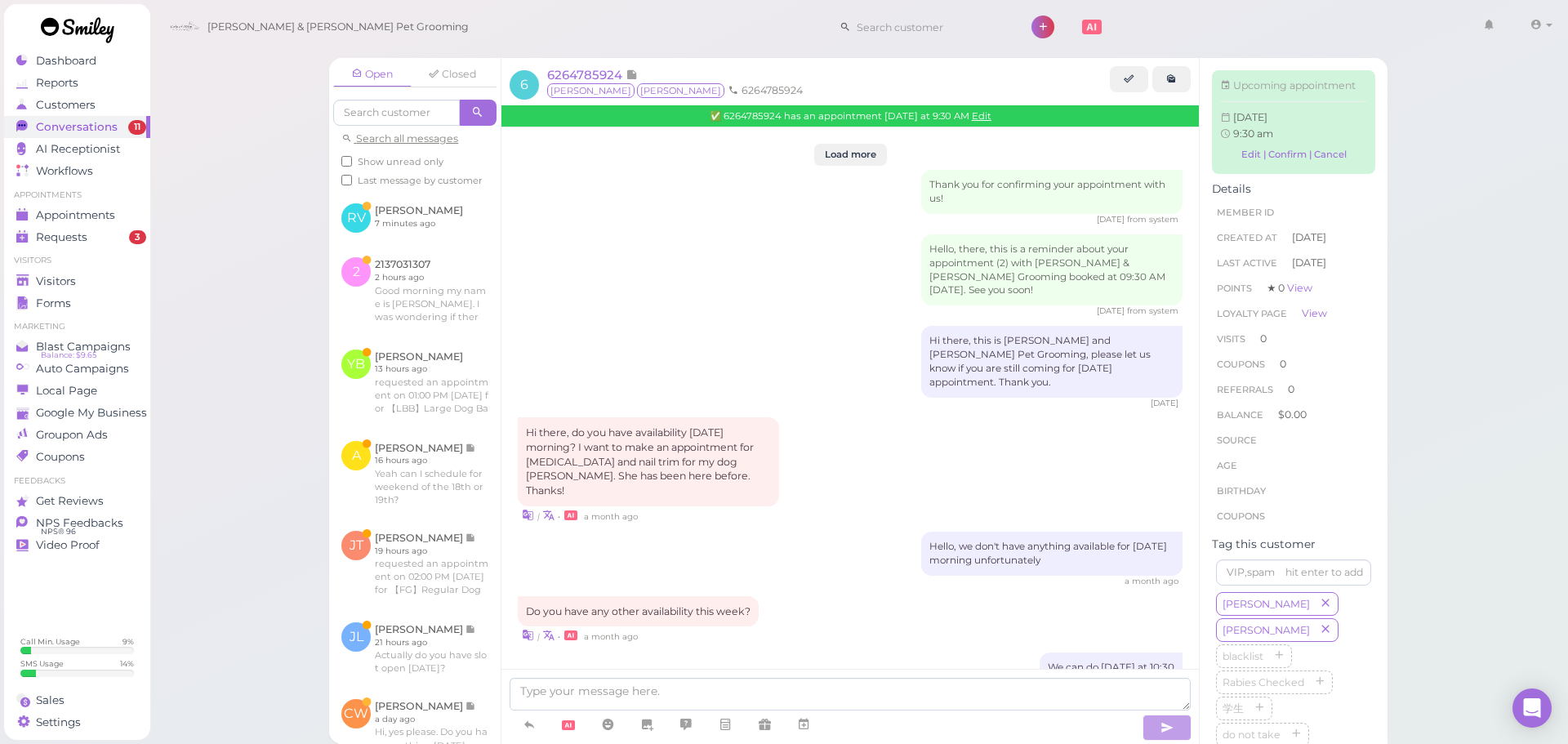
scroll to position [1530, 0]
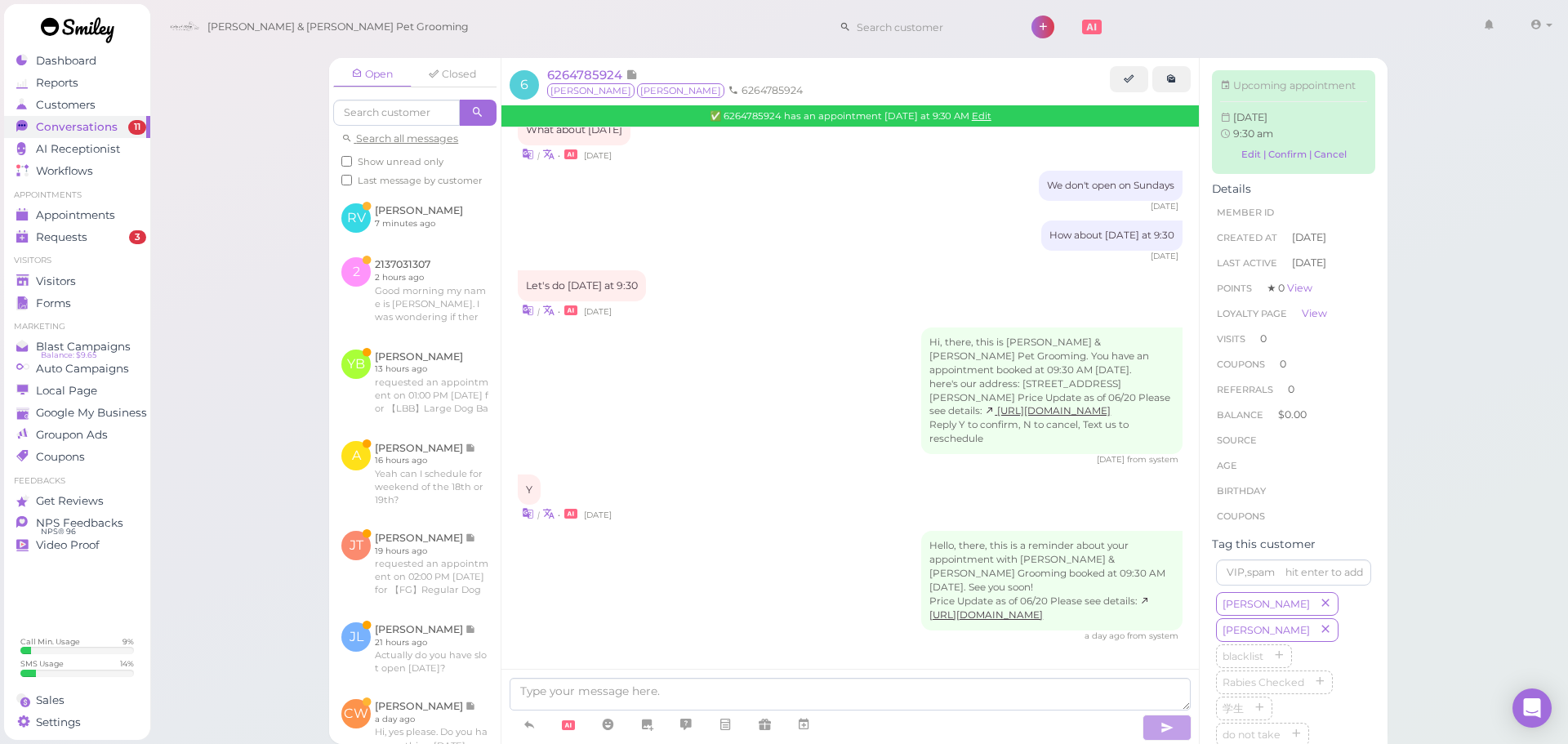
click at [811, 454] on div "6 days ago from system" at bounding box center [849, 459] width 665 height 11
click at [810, 474] on div "Y | • 6 days ago" at bounding box center [849, 498] width 665 height 49
click at [806, 327] on div "Hi, there, this is Cody & Miley Pet Grooming. You have an appointment booked at…" at bounding box center [849, 396] width 665 height 139
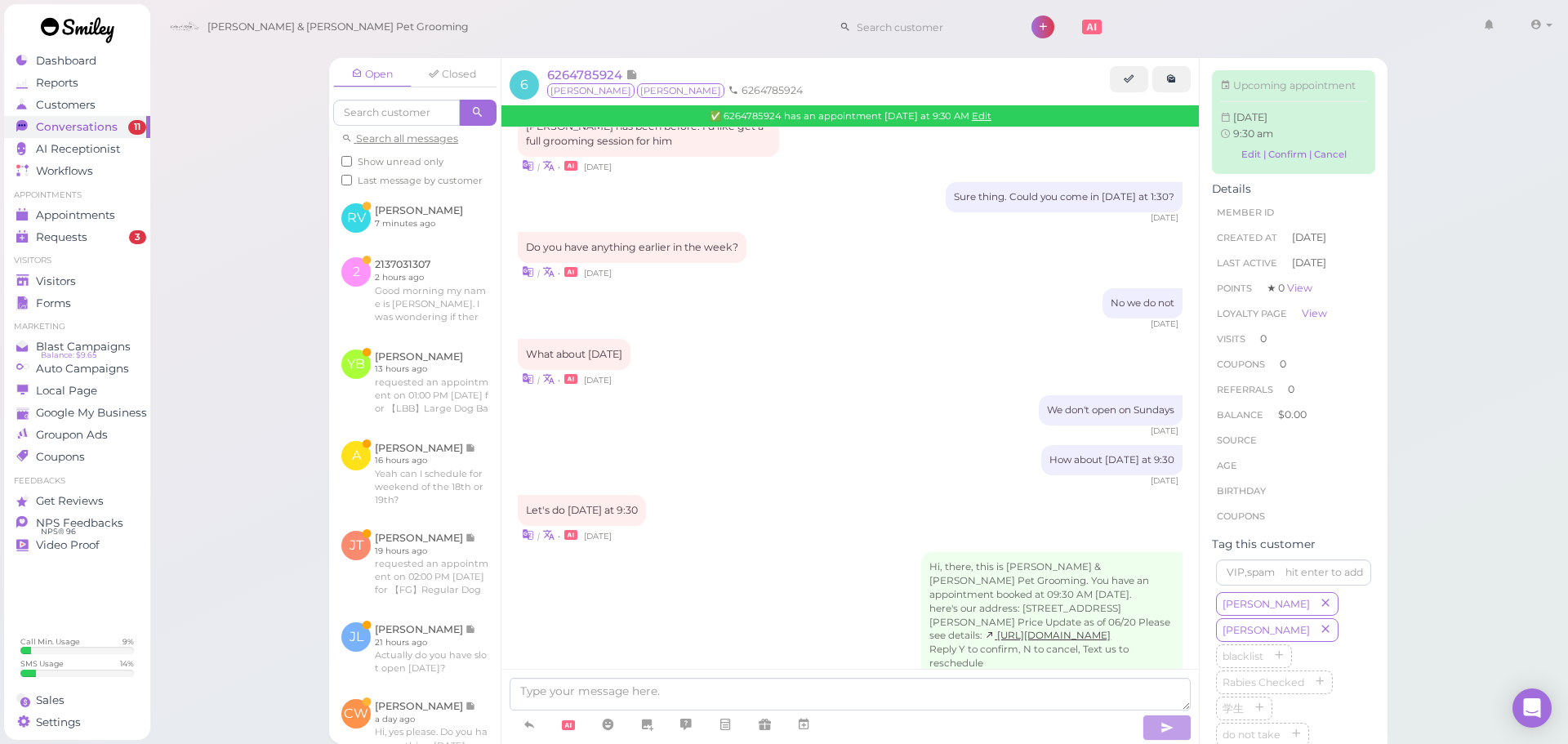
scroll to position [1286, 0]
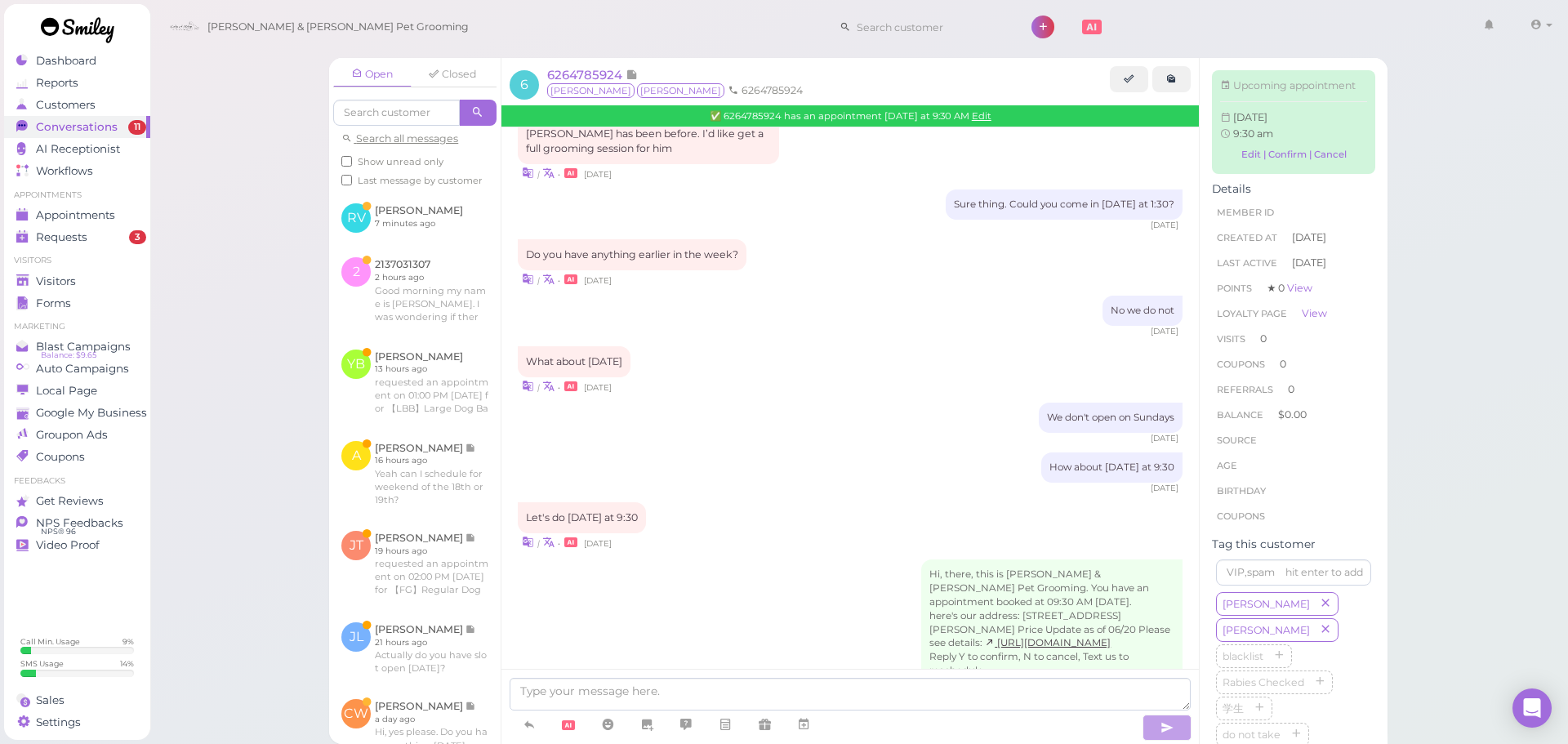
click at [838, 406] on div "We don't open on Sundays 6 days ago" at bounding box center [849, 423] width 665 height 41
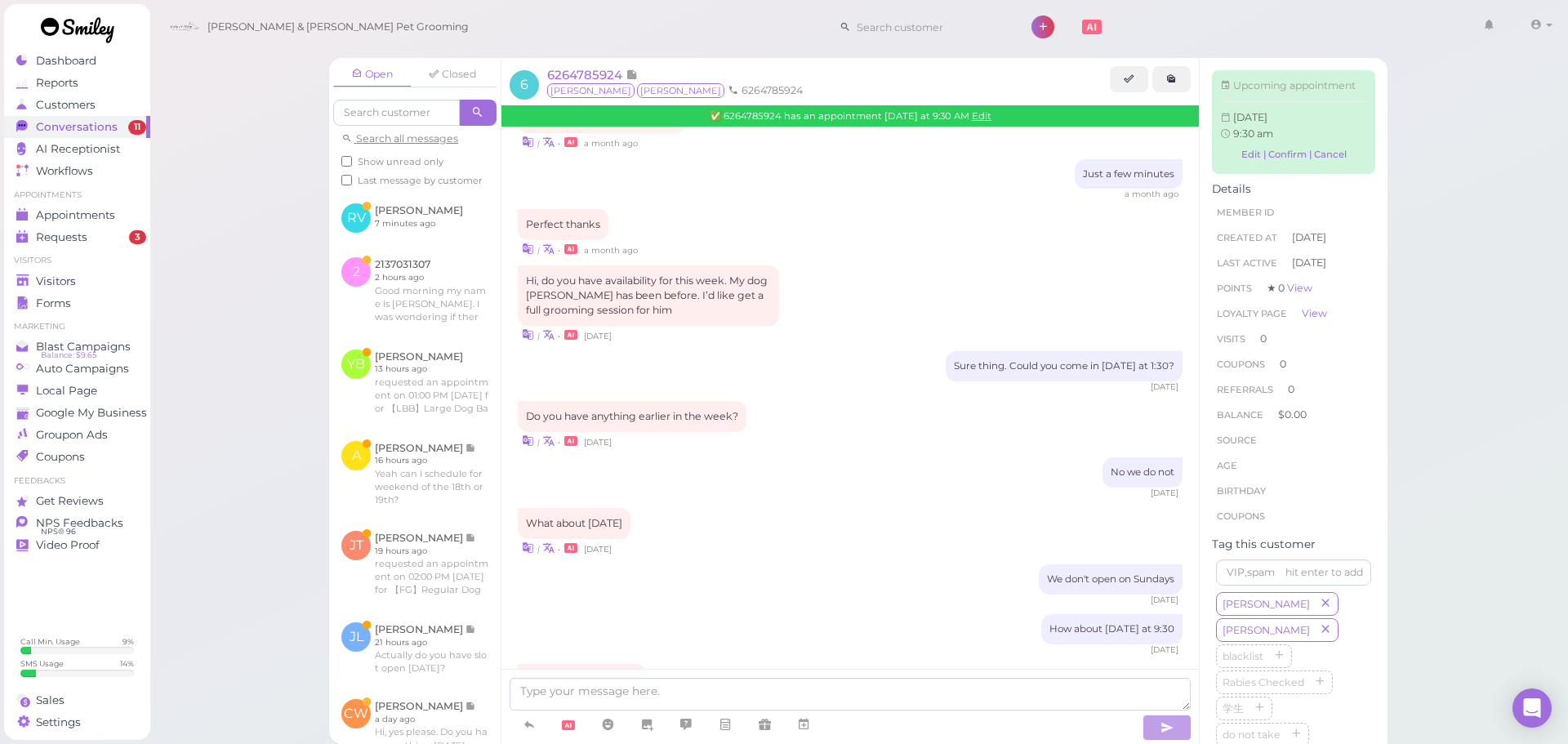
scroll to position [1123, 0]
click at [814, 304] on div "Hi, do you have availability for this week. My dog Toby has been before. I’d li…" at bounding box center [849, 305] width 665 height 78
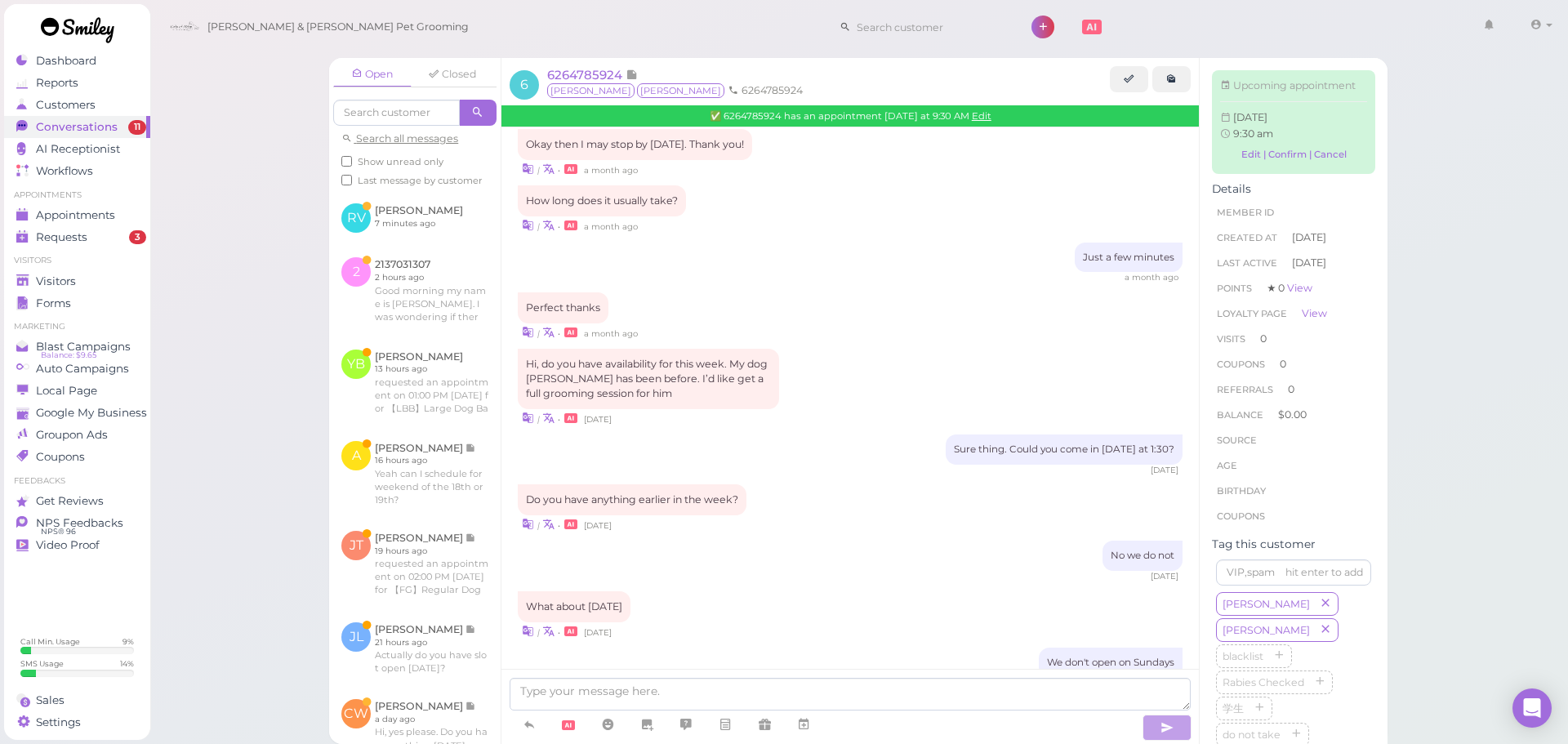
click at [813, 349] on div "Hi, do you have availability for this week. My dog Toby has been before. I’d li…" at bounding box center [849, 387] width 665 height 78
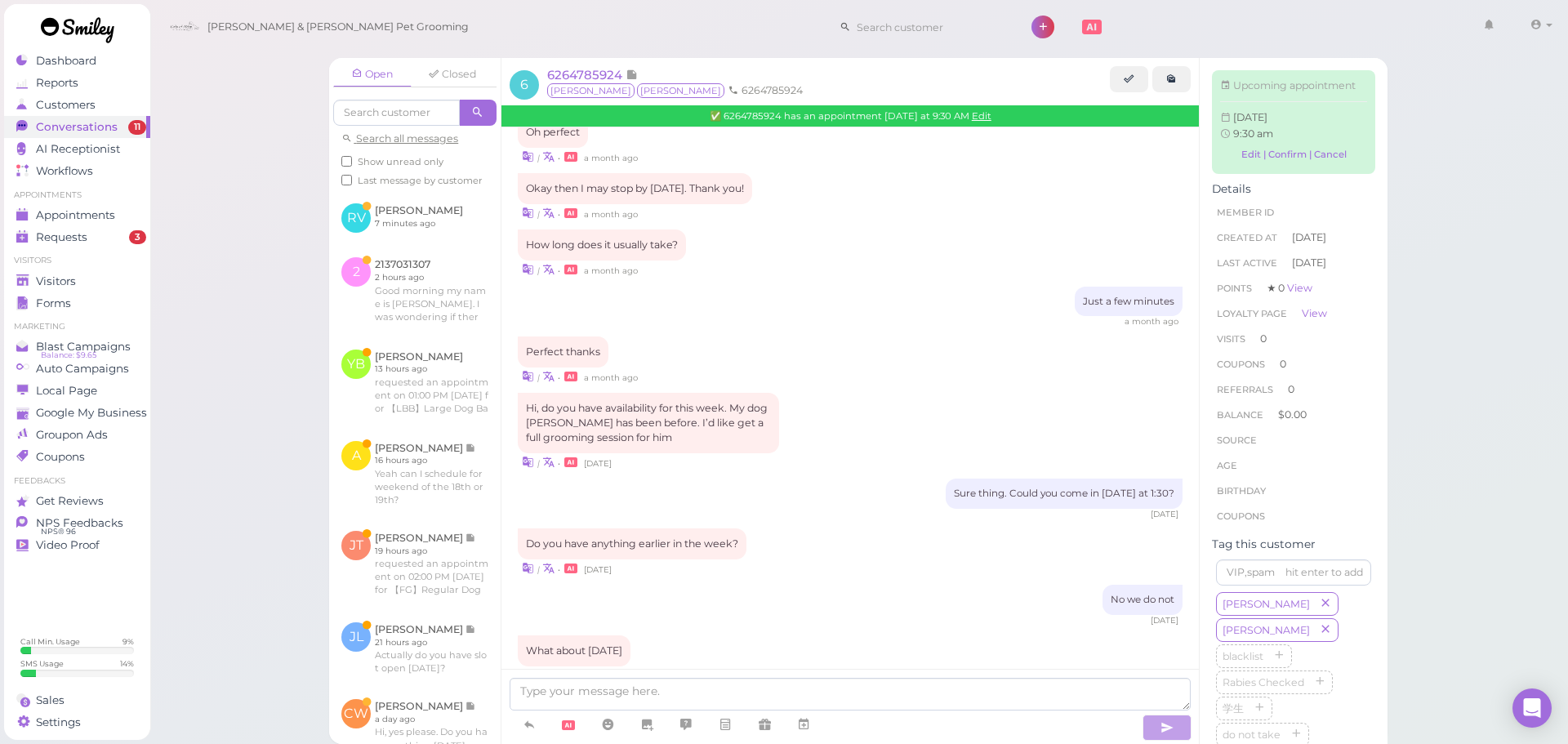
scroll to position [959, 0]
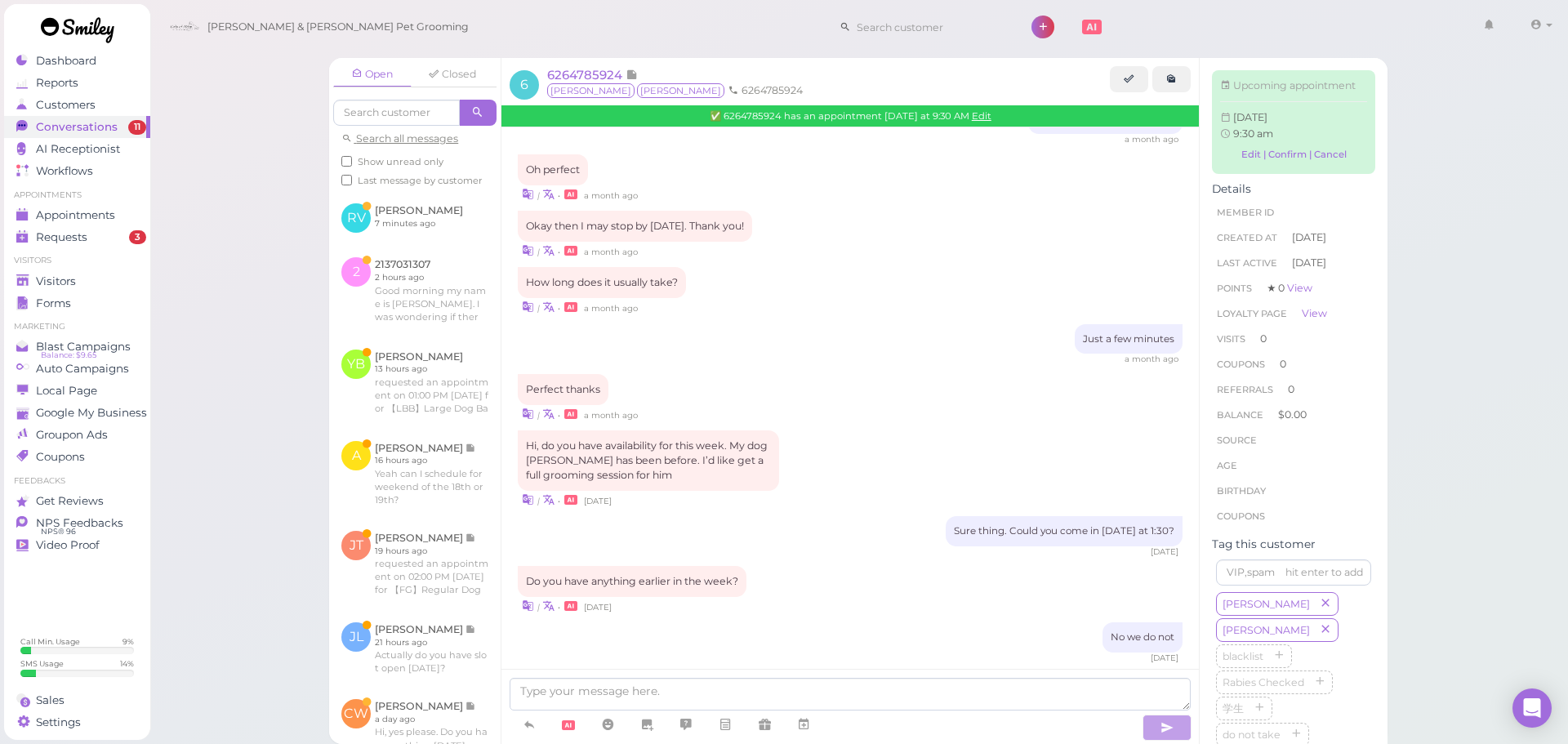
click at [811, 380] on div "Perfect thanks | • a month ago" at bounding box center [849, 398] width 665 height 49
click at [859, 430] on div "Hi, do you have availability for this week. My dog Toby has been before. I’d li…" at bounding box center [849, 469] width 665 height 78
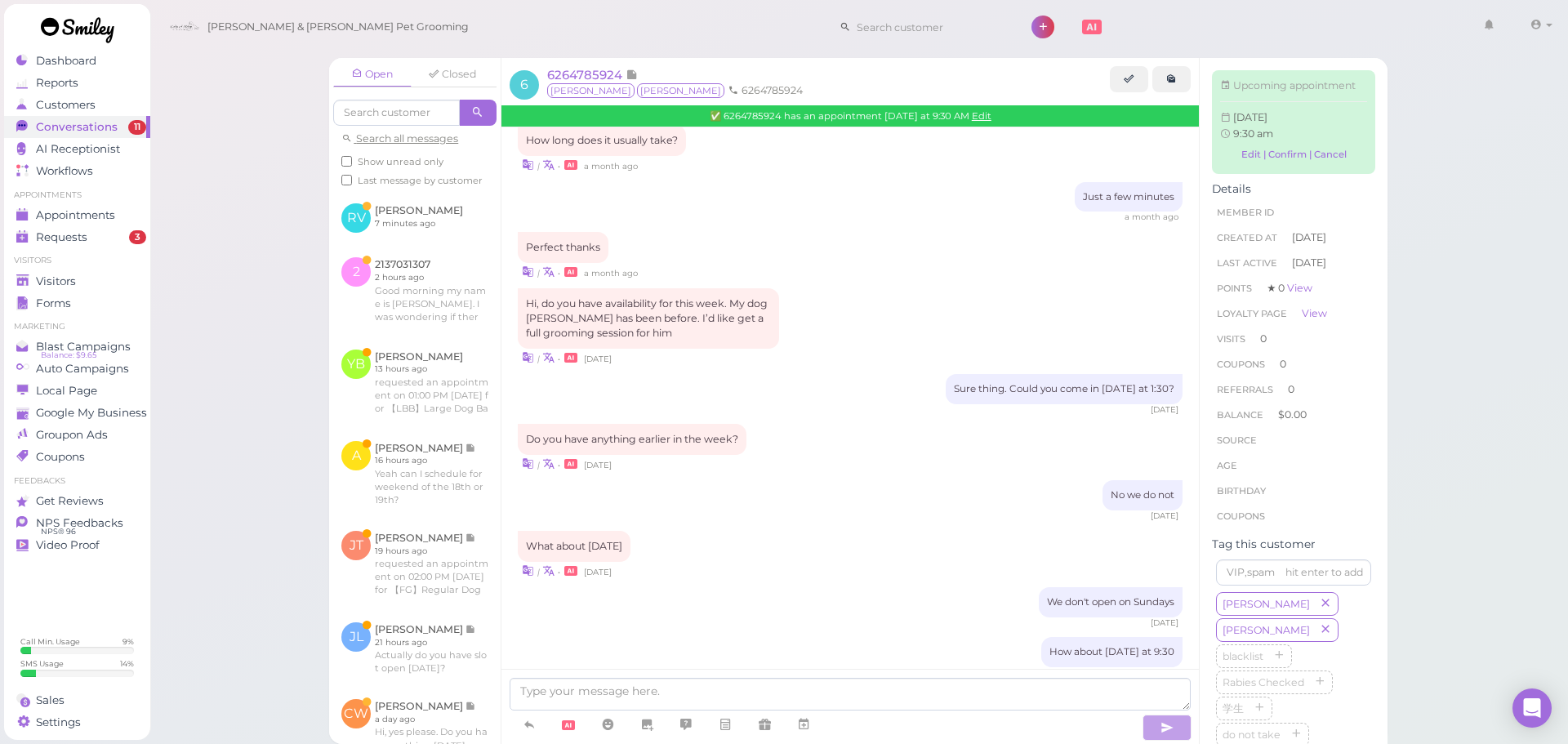
scroll to position [1123, 0]
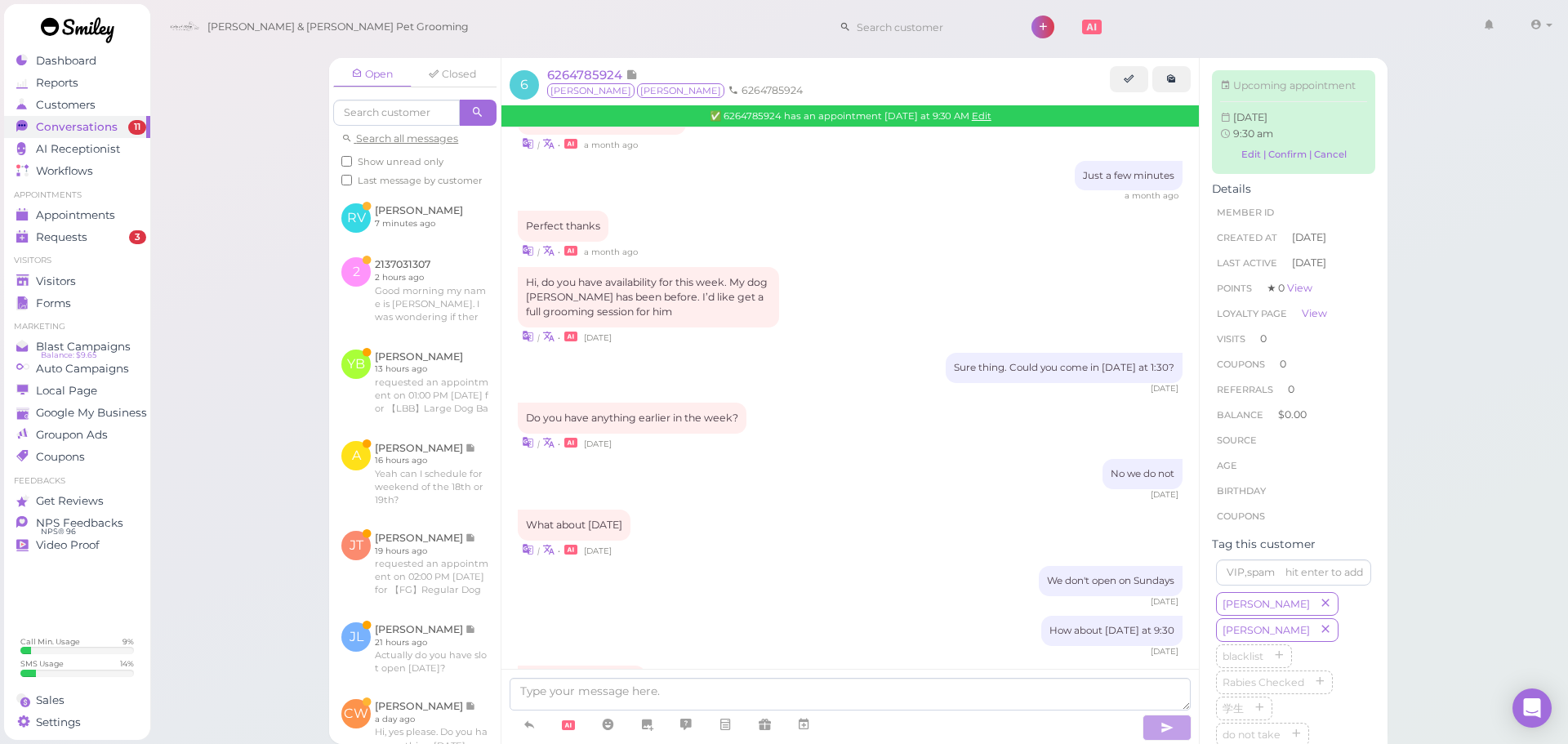
click at [818, 279] on div "Hi, do you have availability for this week. My dog Toby has been before. I’d li…" at bounding box center [849, 305] width 665 height 78
click at [825, 383] on div "6 days ago" at bounding box center [849, 388] width 665 height 11
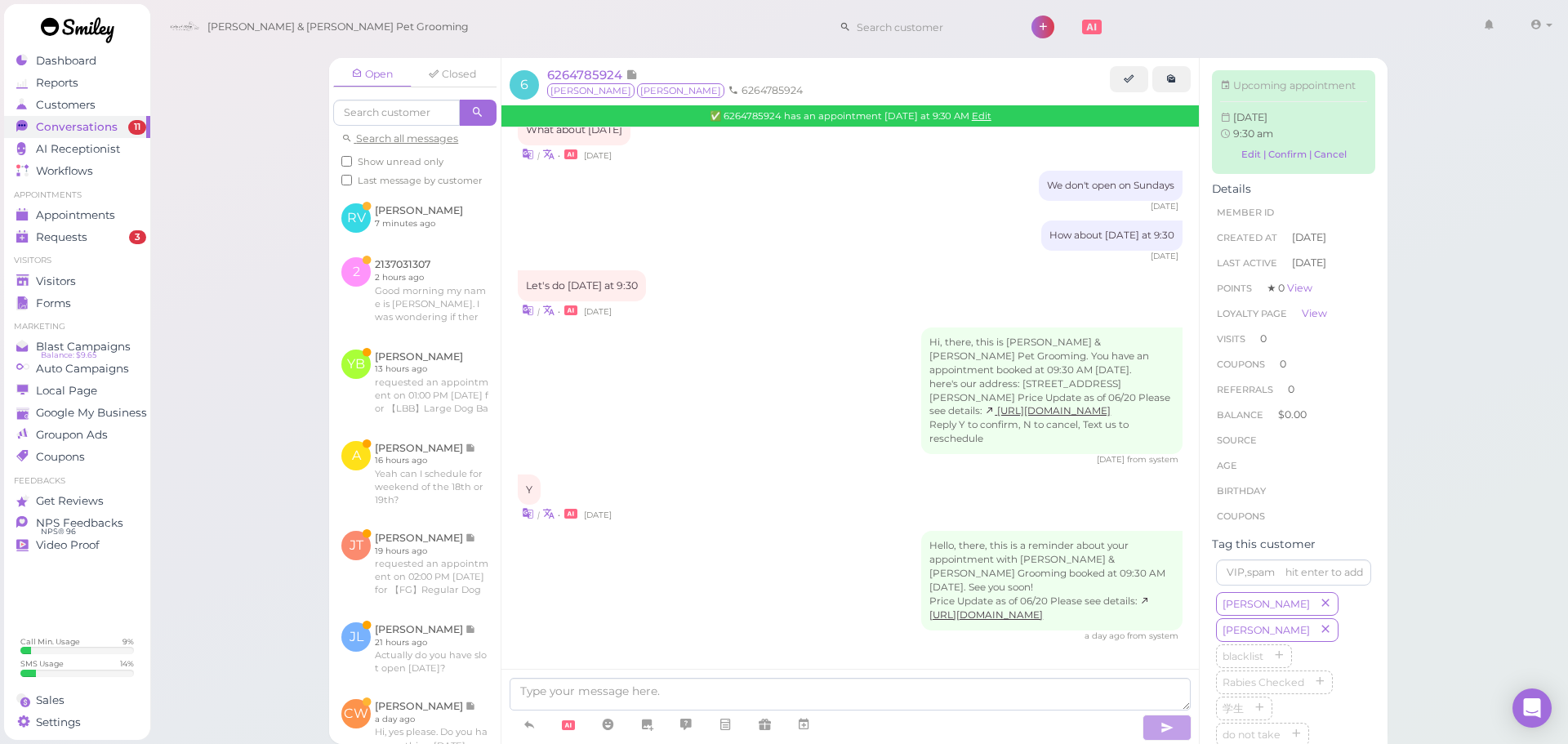
click at [825, 372] on div "Hi, there, this is Cody & Miley Pet Grooming. You have an appointment booked at…" at bounding box center [849, 396] width 665 height 139
click at [844, 341] on div "Hi, there, this is Cody & Miley Pet Grooming. You have an appointment booked at…" at bounding box center [849, 396] width 665 height 139
click at [114, 206] on link "Appointments" at bounding box center [78, 214] width 147 height 22
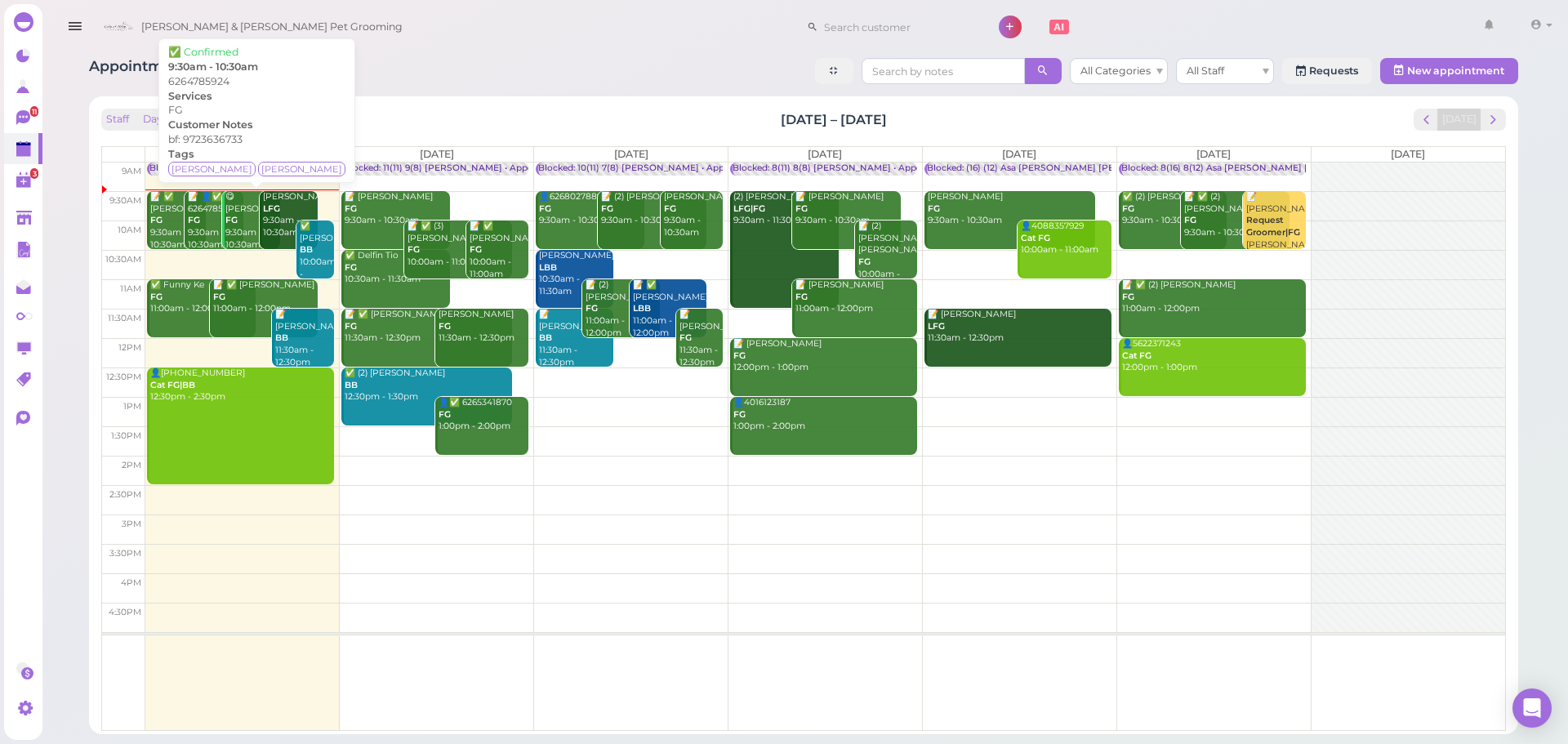
click at [201, 235] on div "📝 👤✅ 6264785924 FG 9:30am - 10:30am" at bounding box center [215, 221] width 57 height 60
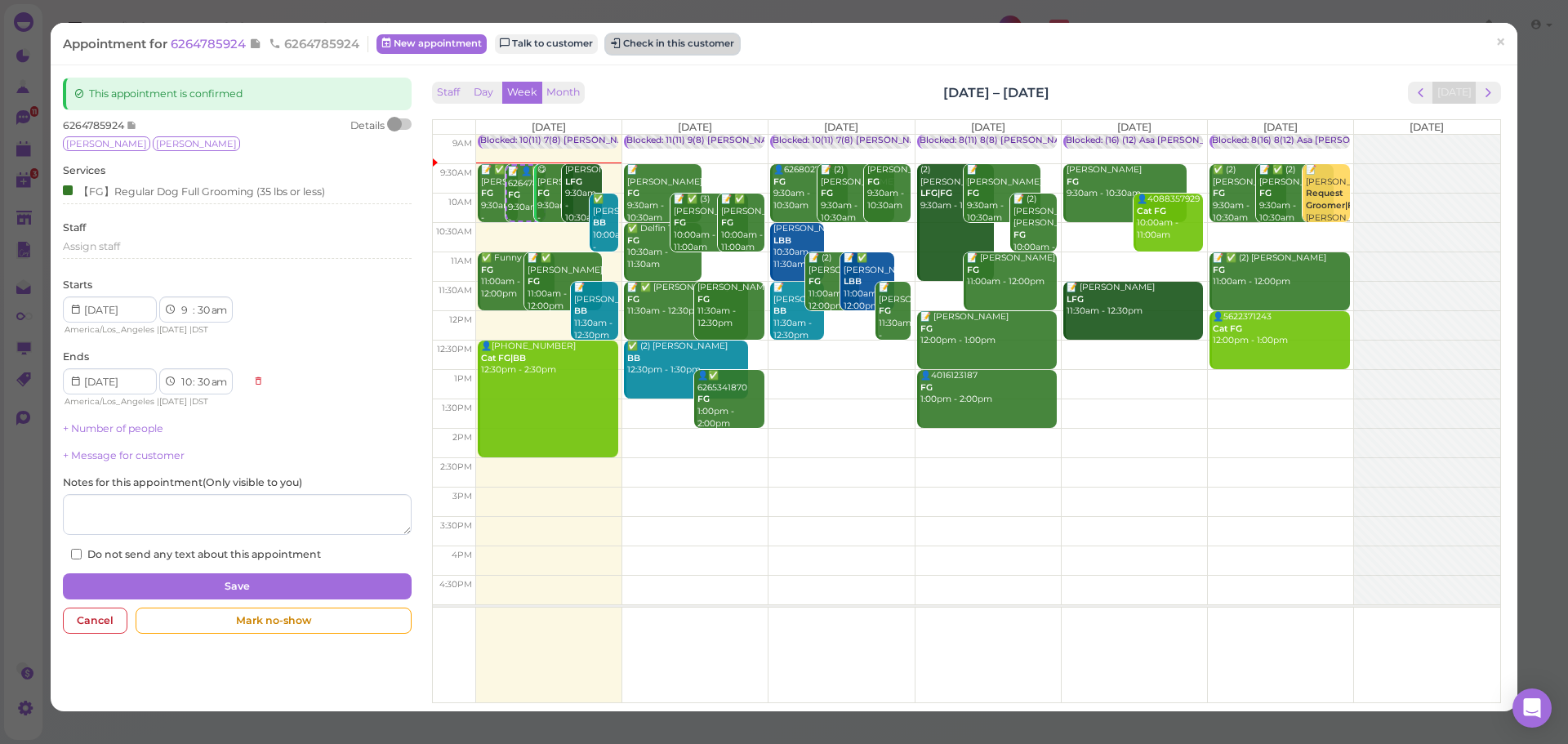
click at [705, 43] on button "Check in this customer" at bounding box center [672, 44] width 133 height 19
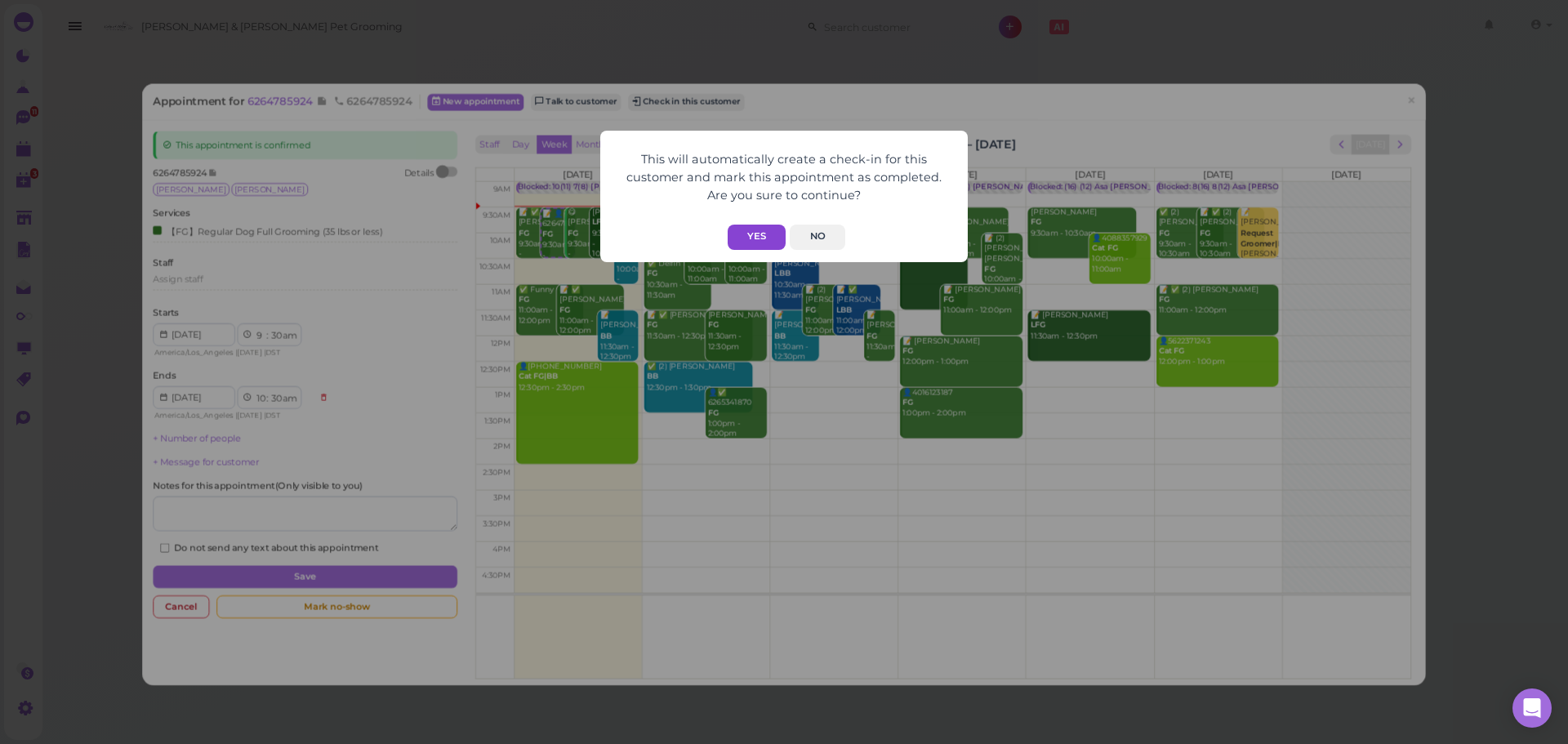
click at [765, 237] on button "Yes" at bounding box center [757, 237] width 58 height 26
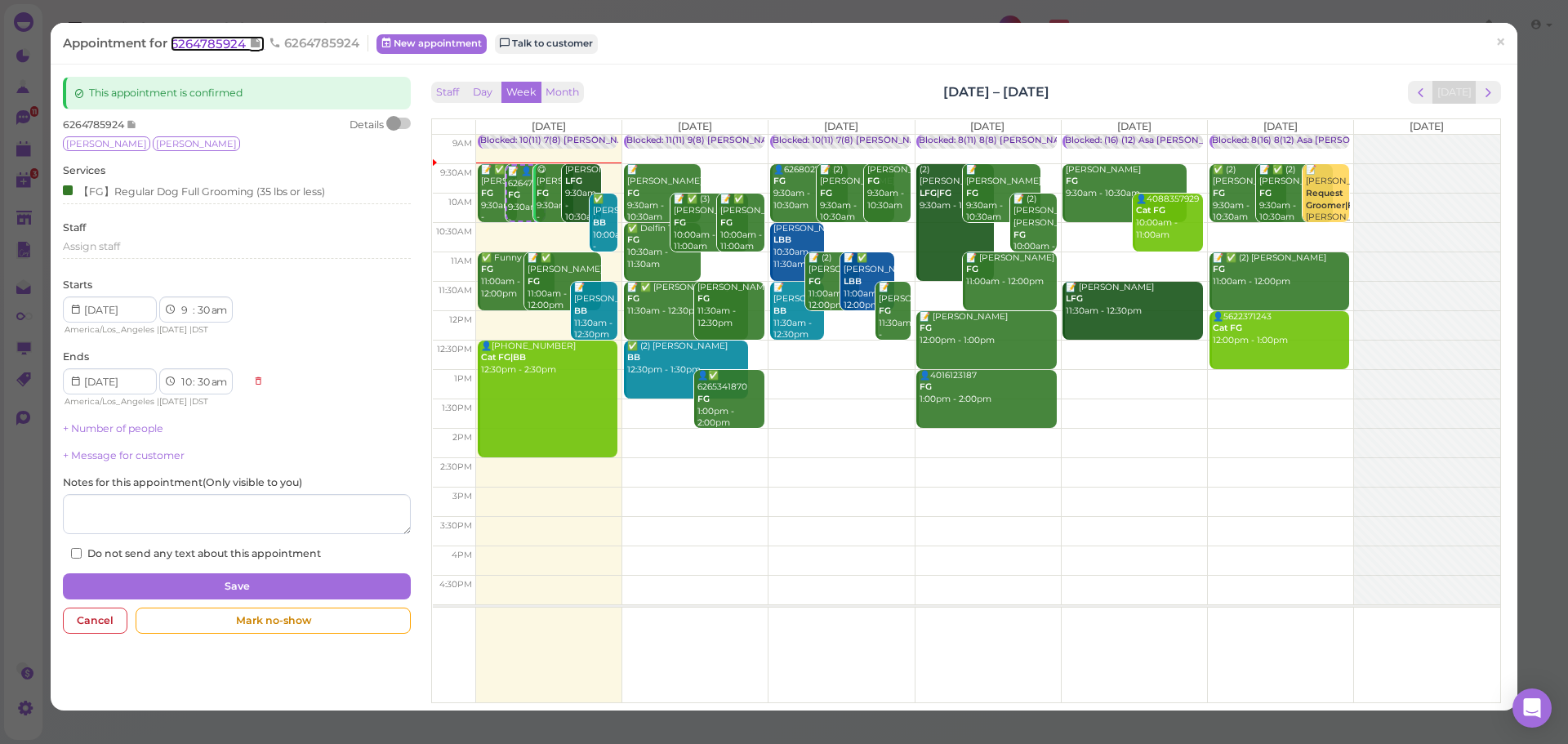
click at [203, 49] on span "6264785924" at bounding box center [209, 44] width 79 height 16
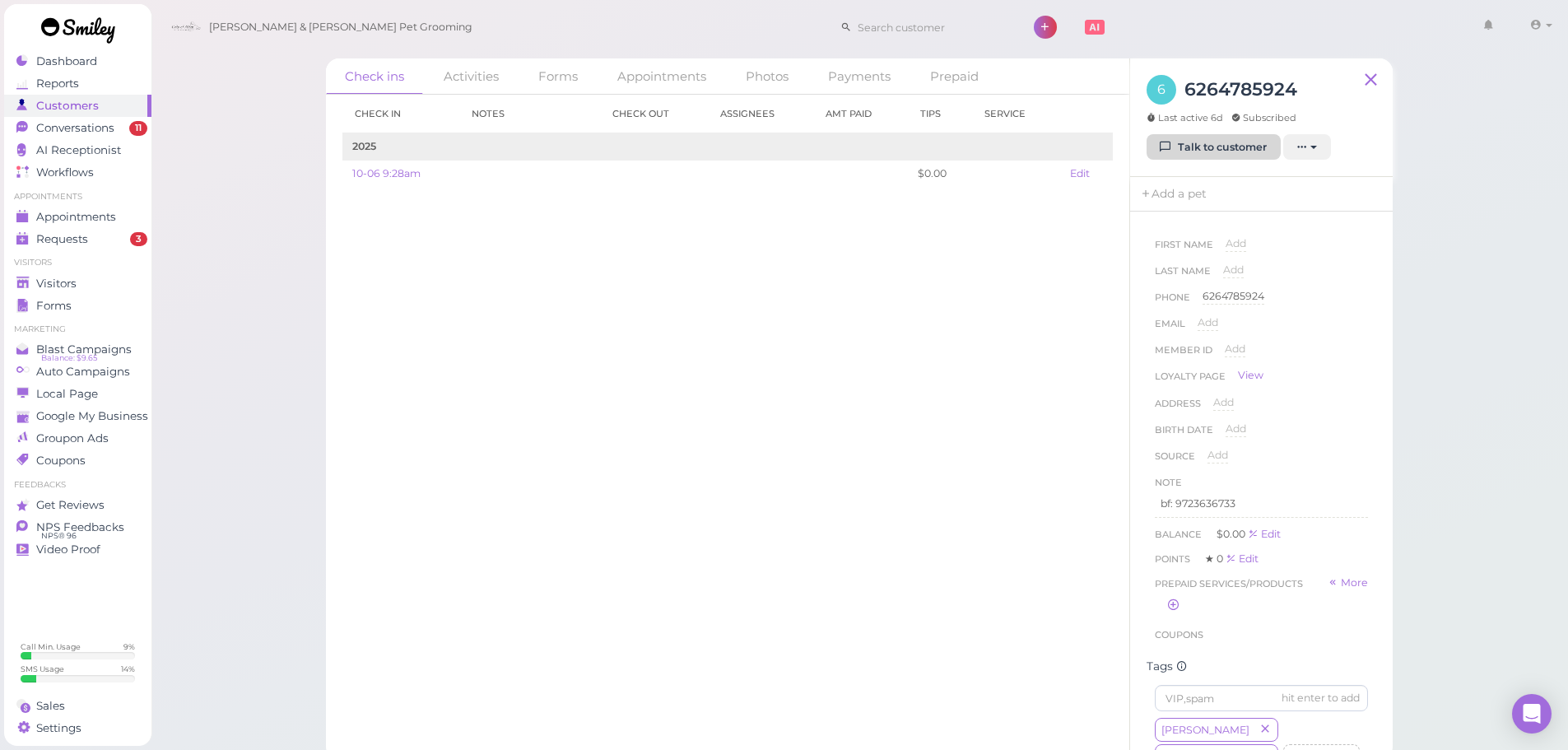
drag, startPoint x: 1169, startPoint y: 126, endPoint x: 1168, endPoint y: 136, distance: 10.0
click at [1168, 127] on div "6 6264785924 Last active 6d Subscribed" at bounding box center [1225, 104] width 158 height 60
click at [1168, 148] on icon at bounding box center [1166, 147] width 11 height 12
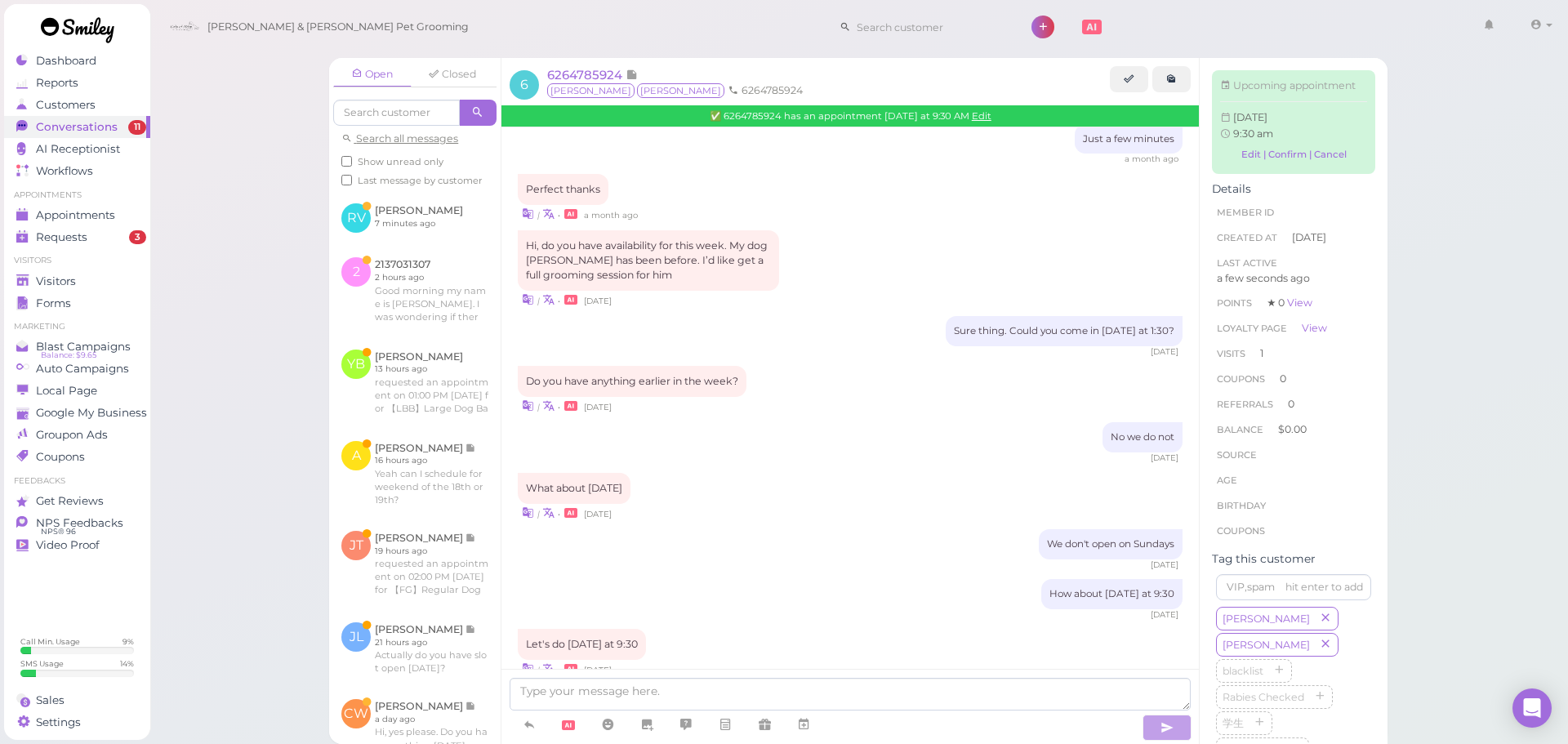
scroll to position [1123, 0]
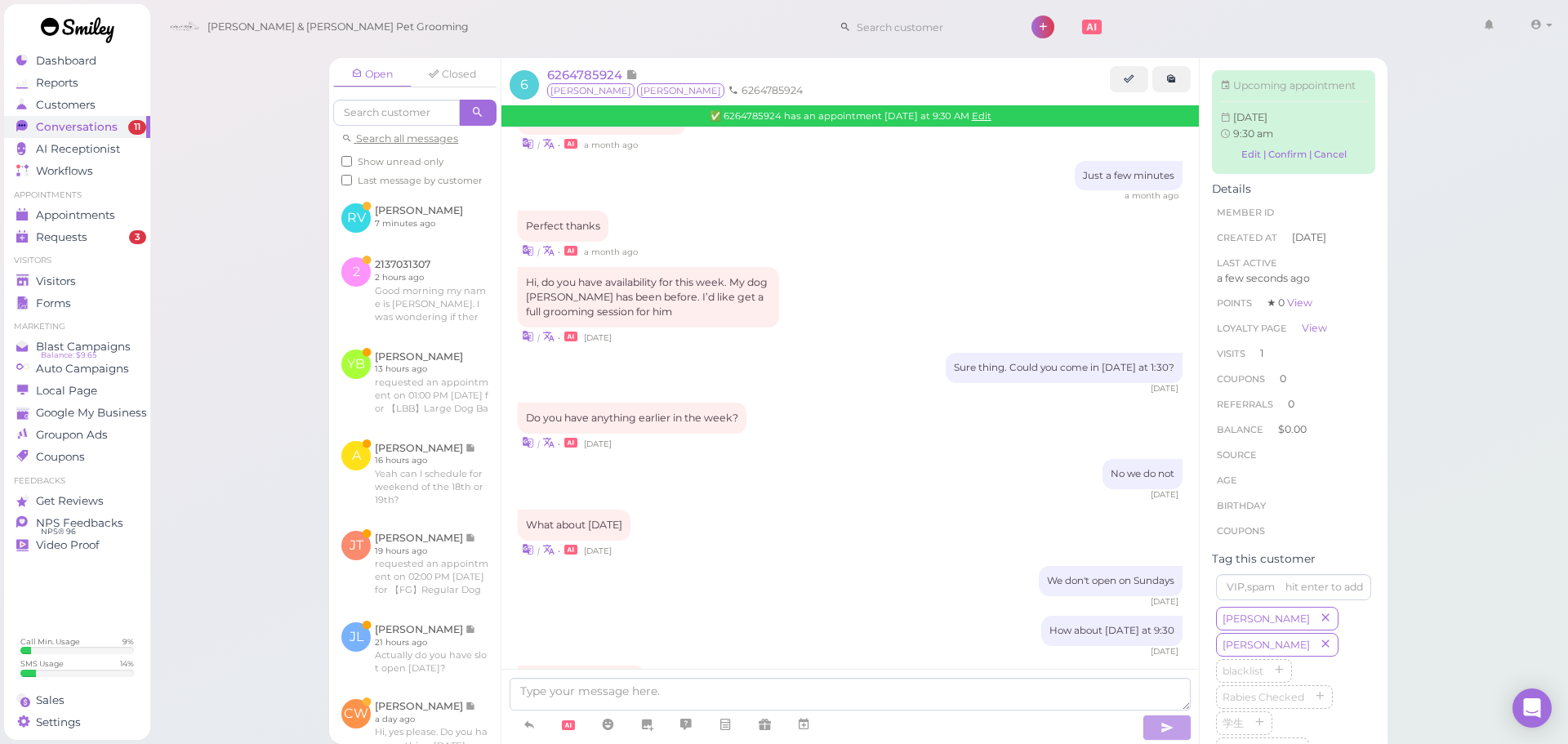
click at [834, 402] on div "Do you have anything earlier in the week? | • 6 days ago" at bounding box center [849, 426] width 665 height 49
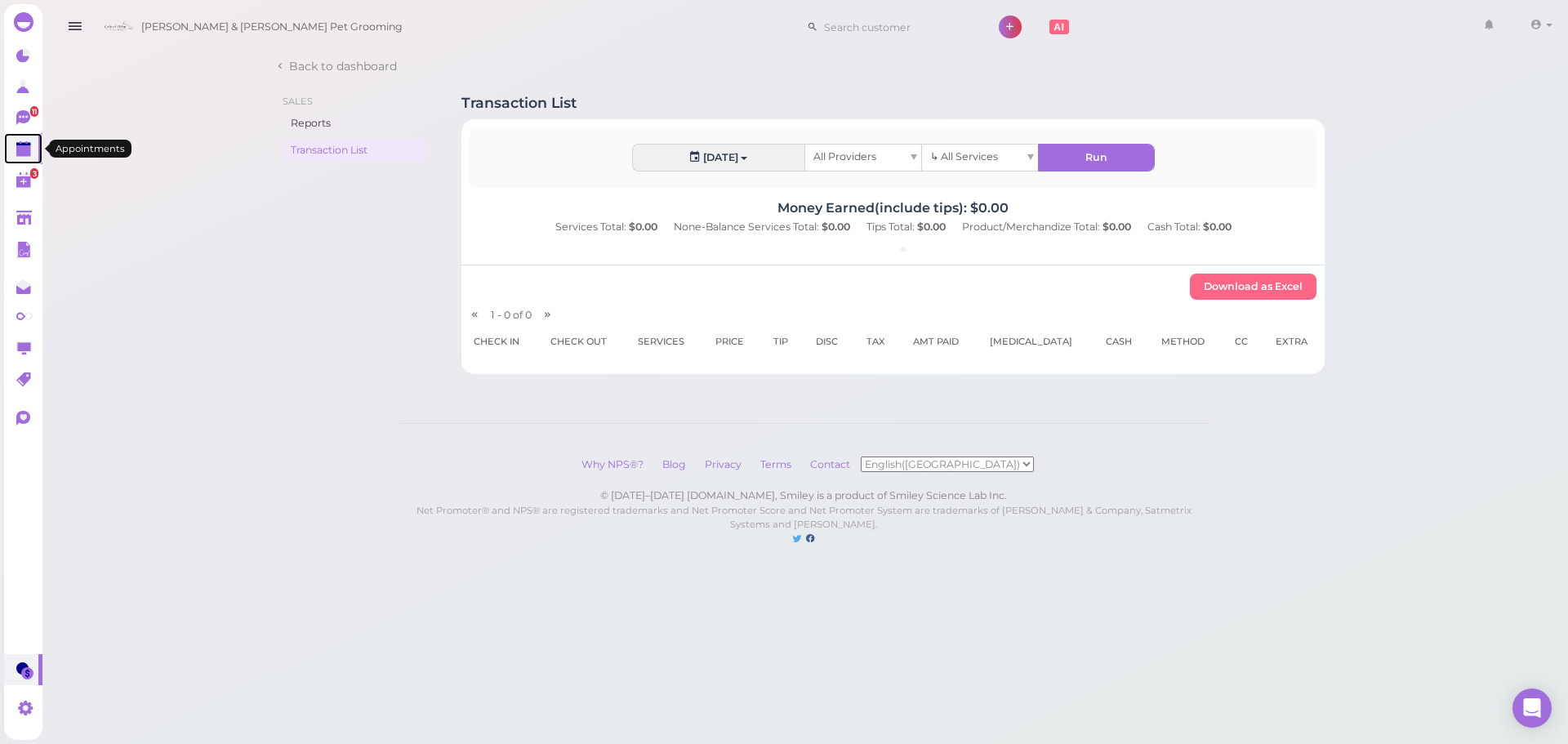
drag, startPoint x: 11, startPoint y: 135, endPoint x: 42, endPoint y: 133, distance: 31.1
click at [11, 135] on link at bounding box center [23, 148] width 38 height 31
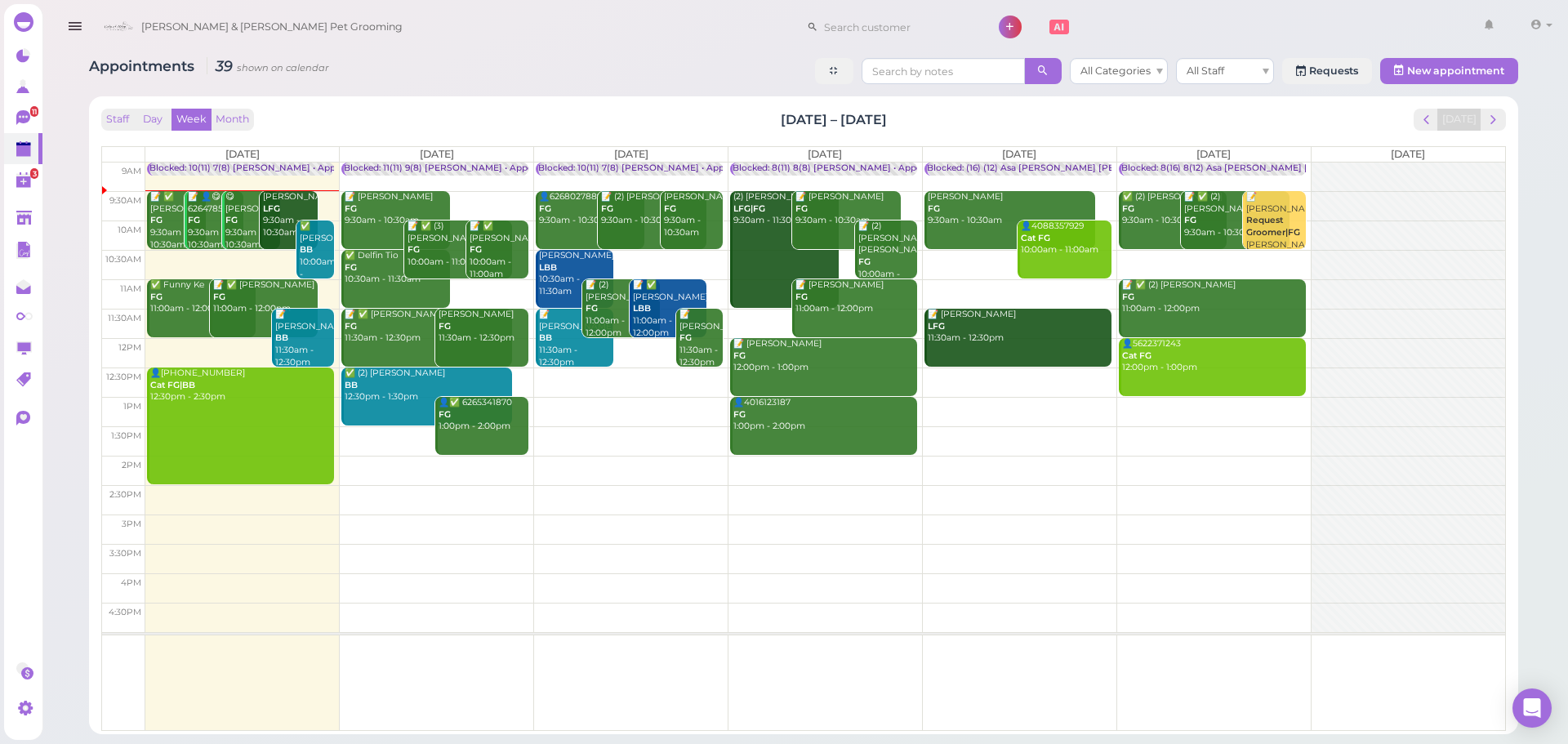
click at [495, 68] on div "Appointments 39 shown on calendar All Categories All Staff Requests 3 New appoi…" at bounding box center [803, 73] width 1429 height 30
click at [201, 243] on div "📝 👤😋 6264785924 FG 9:30am - 10:30am" at bounding box center [215, 221] width 57 height 60
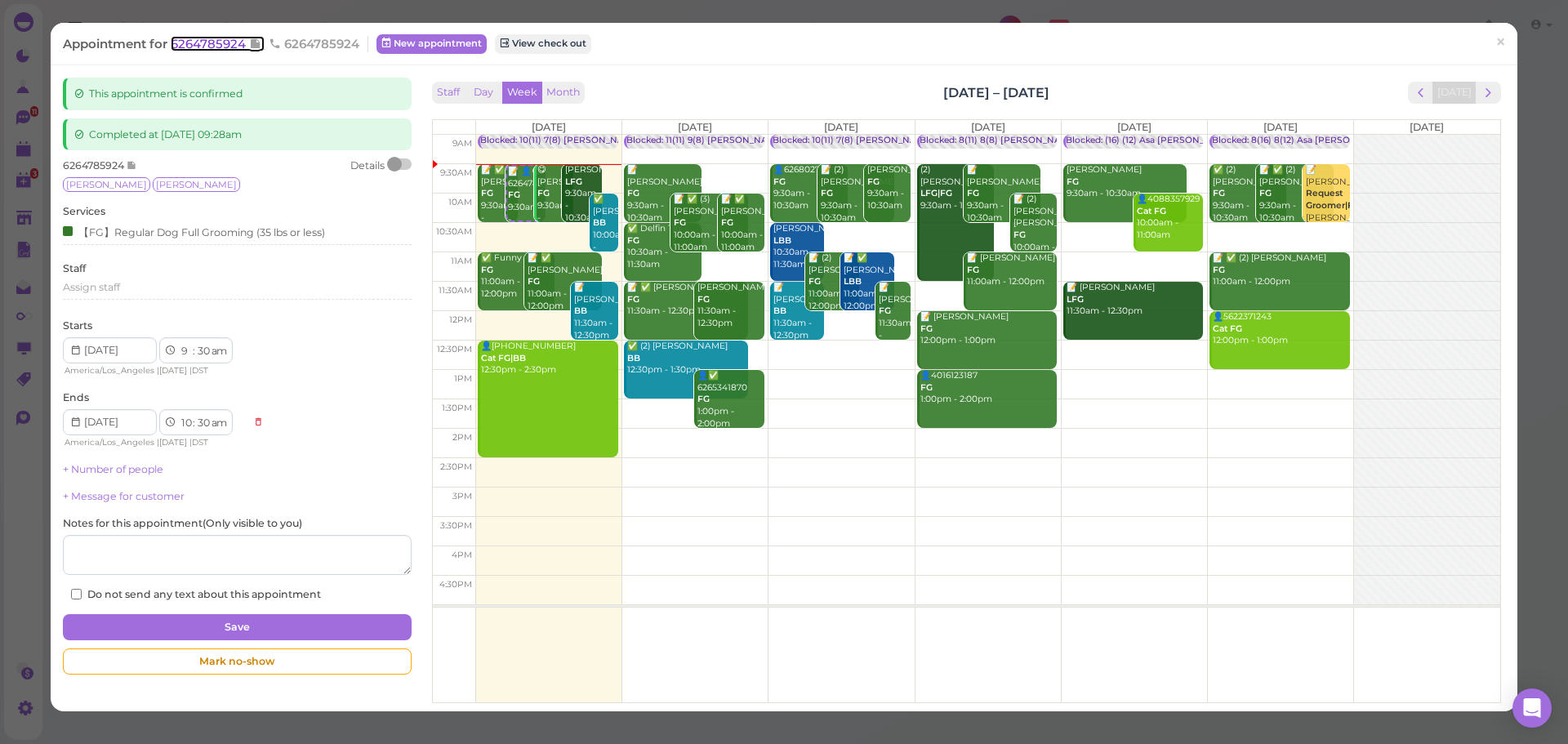
click at [210, 37] on span "6264785924" at bounding box center [209, 44] width 79 height 16
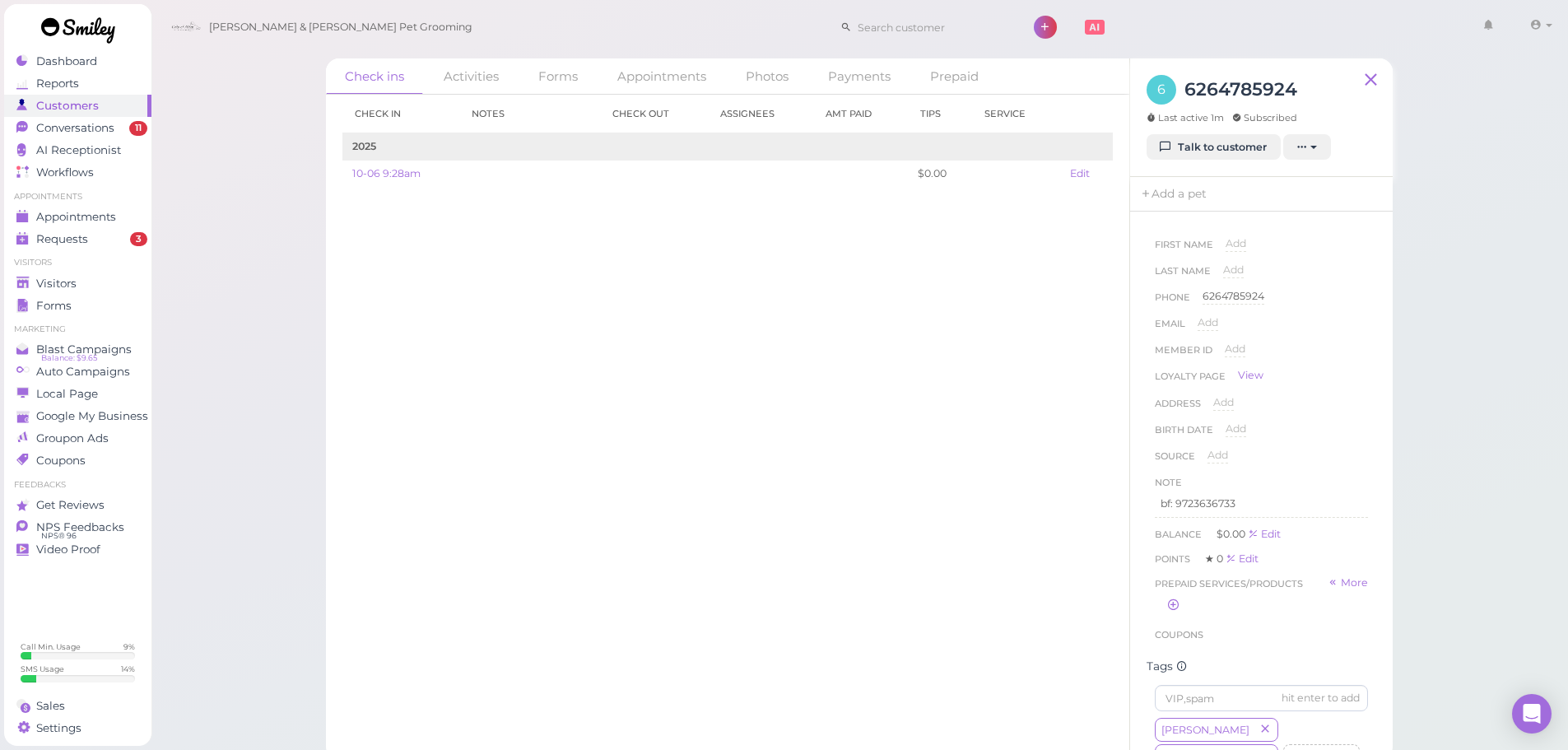
click at [914, 455] on div "Check in Notes Check out Assignees Amt Paid Tips Service 2025 10-06 9:28am $0.0…" at bounding box center [727, 422] width 804 height 655
click at [1199, 151] on link "Talk to customer" at bounding box center [1213, 148] width 134 height 27
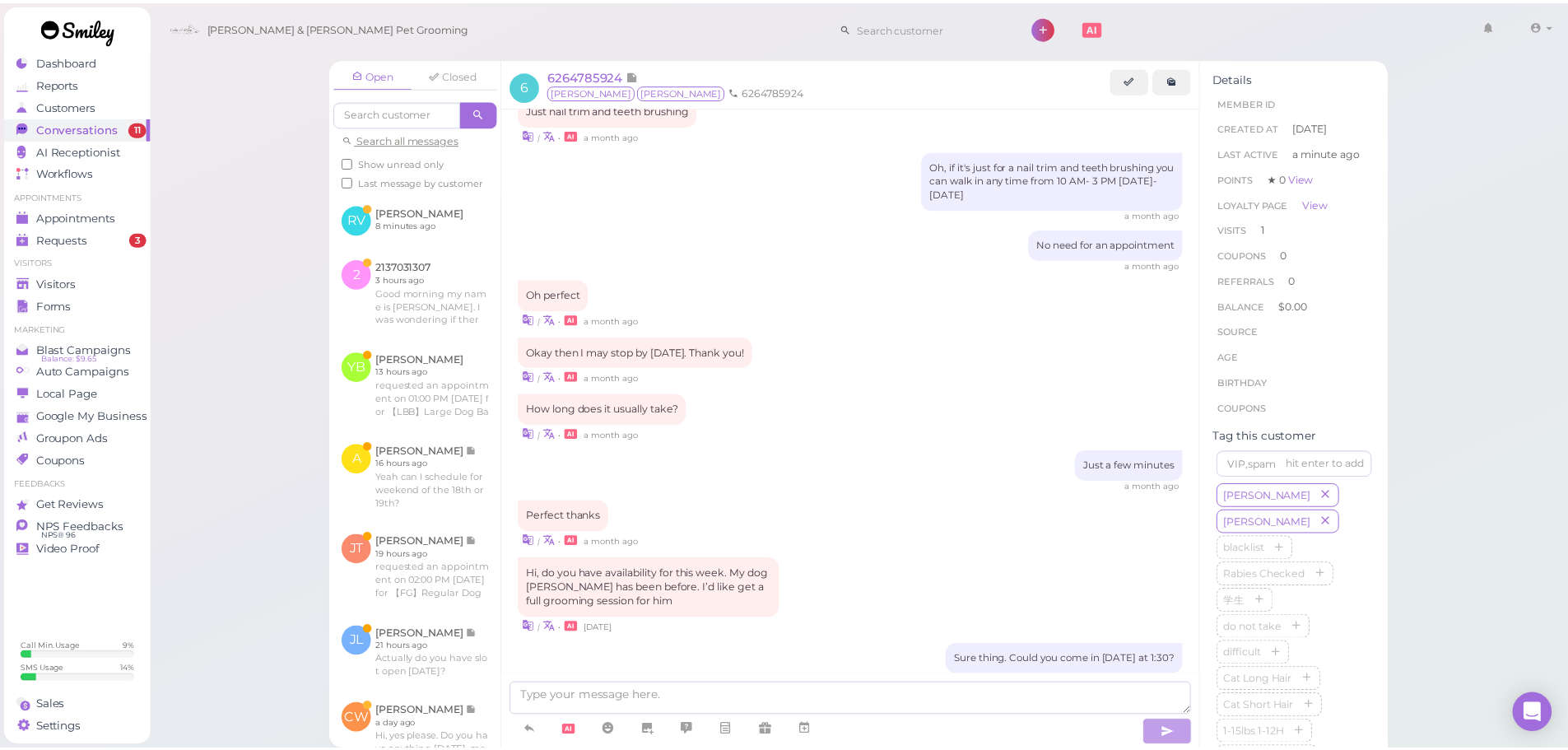
scroll to position [814, 0]
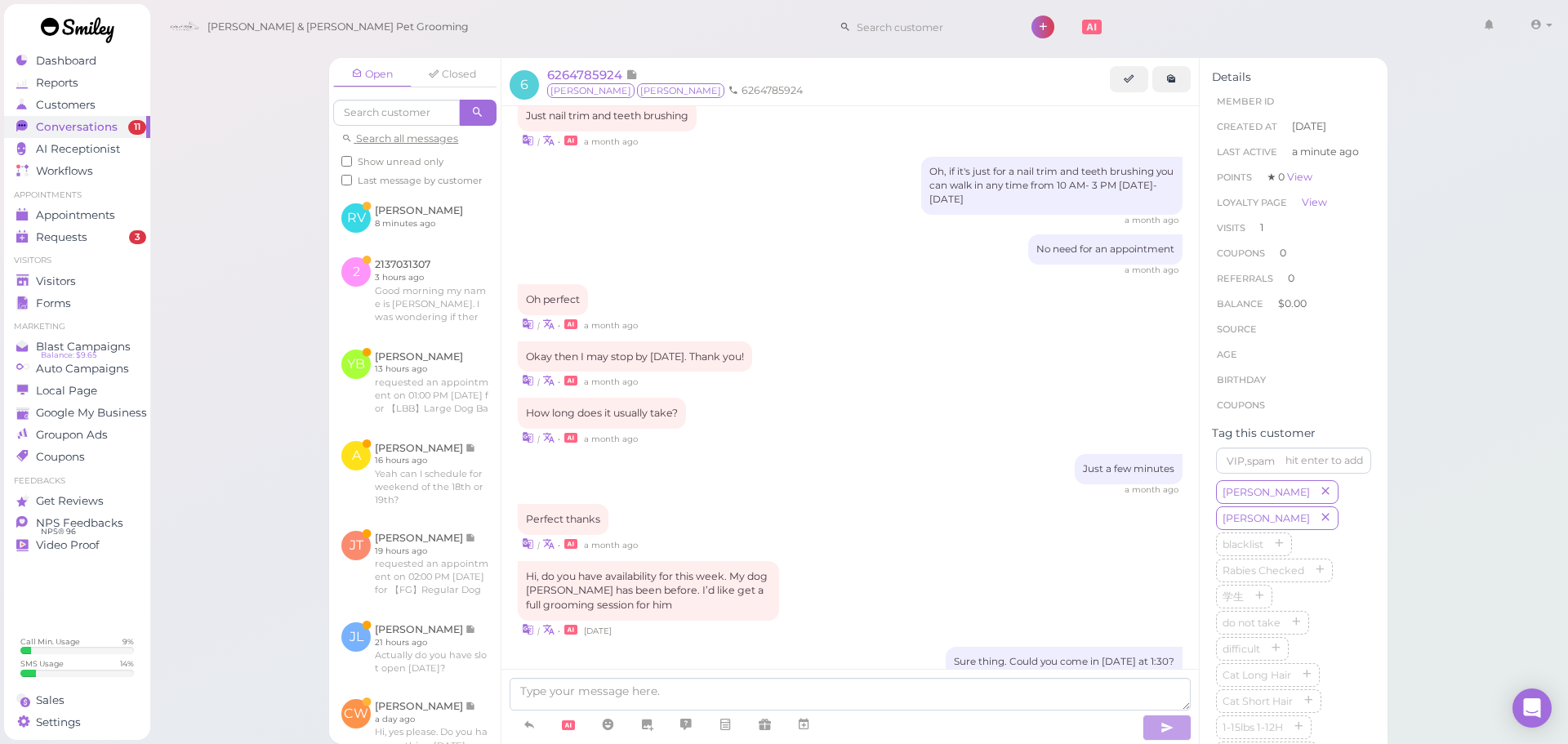
click at [922, 429] on div "| • a month ago" at bounding box center [849, 437] width 665 height 17
click at [901, 438] on div "Load more Thank you for confirming your appointment with us! 6 months ago from …" at bounding box center [850, 357] width 697 height 2117
click at [920, 315] on div "| • a month ago" at bounding box center [849, 323] width 665 height 17
click at [909, 265] on div "a month ago" at bounding box center [849, 270] width 665 height 11
click at [912, 240] on div "No need for an appointment a month ago" at bounding box center [849, 254] width 665 height 41
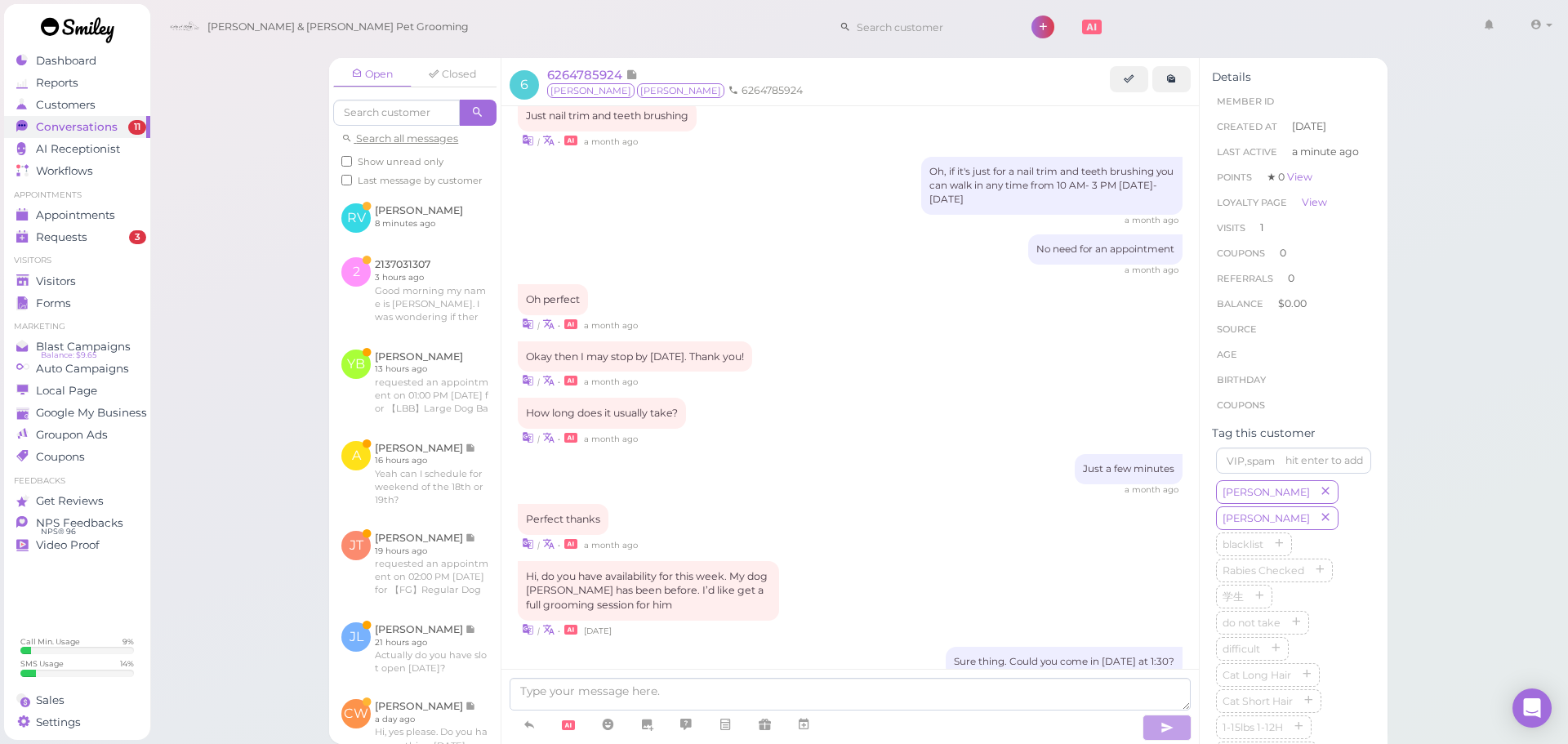
click at [831, 284] on div "Oh perfect | • a month ago" at bounding box center [849, 308] width 665 height 49
click at [830, 263] on div "Load more Thank you for confirming your appointment with us! 6 months ago from …" at bounding box center [850, 357] width 697 height 2117
click at [125, 208] on div "Appointments" at bounding box center [74, 215] width 117 height 14
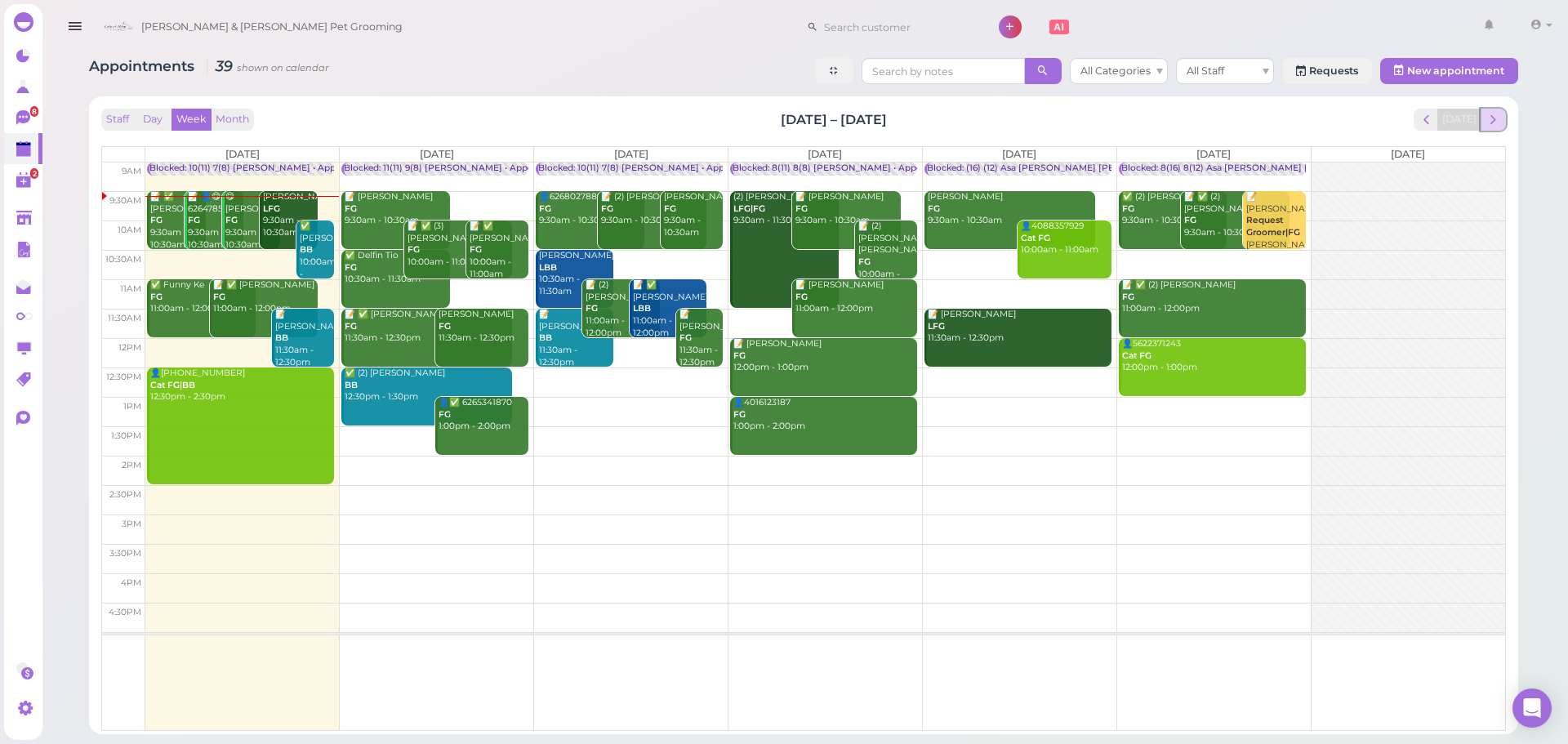
click at [1495, 120] on span "next" at bounding box center [1493, 120] width 16 height 16
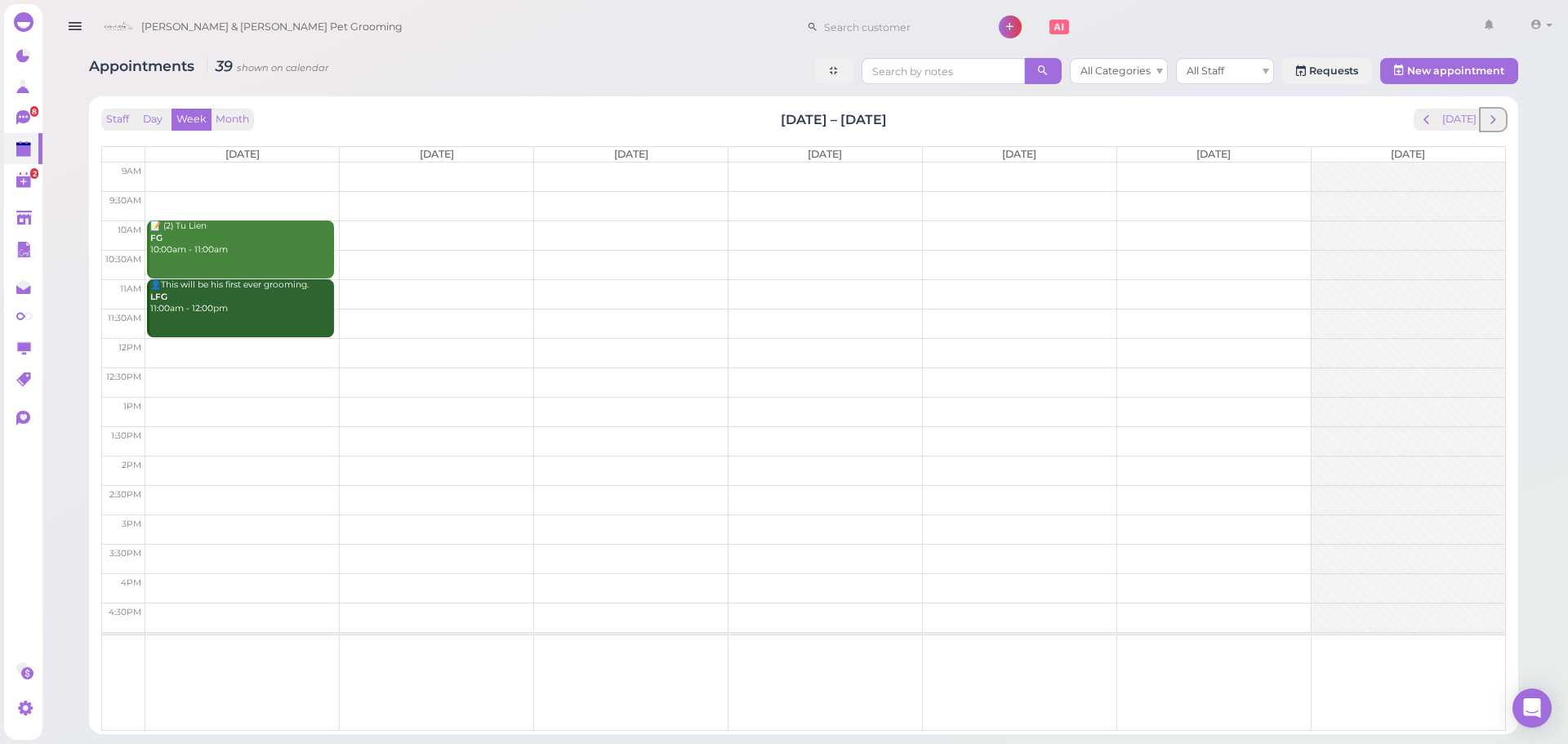
click at [1495, 120] on span "next" at bounding box center [1493, 120] width 16 height 16
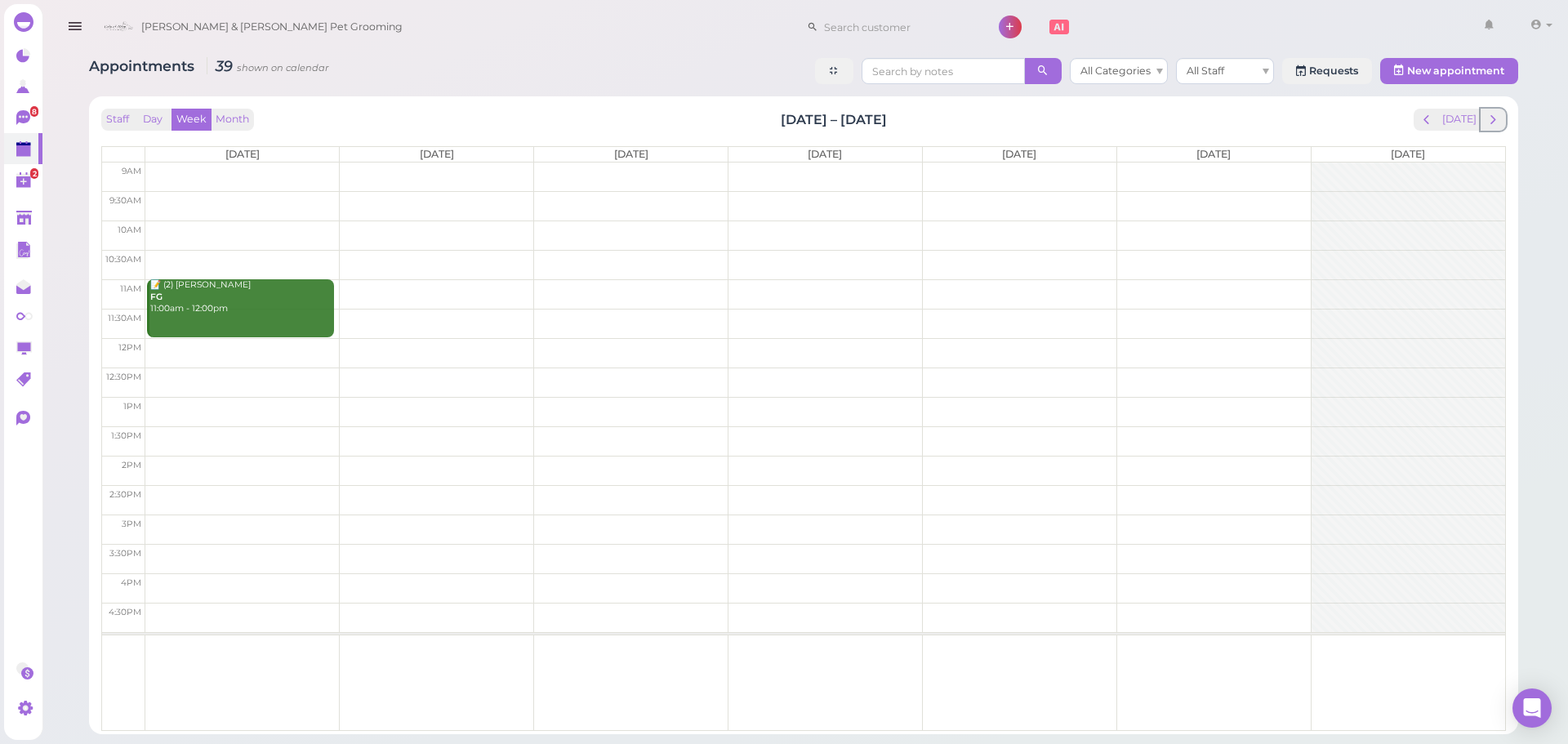
click at [1495, 120] on span "next" at bounding box center [1493, 120] width 16 height 16
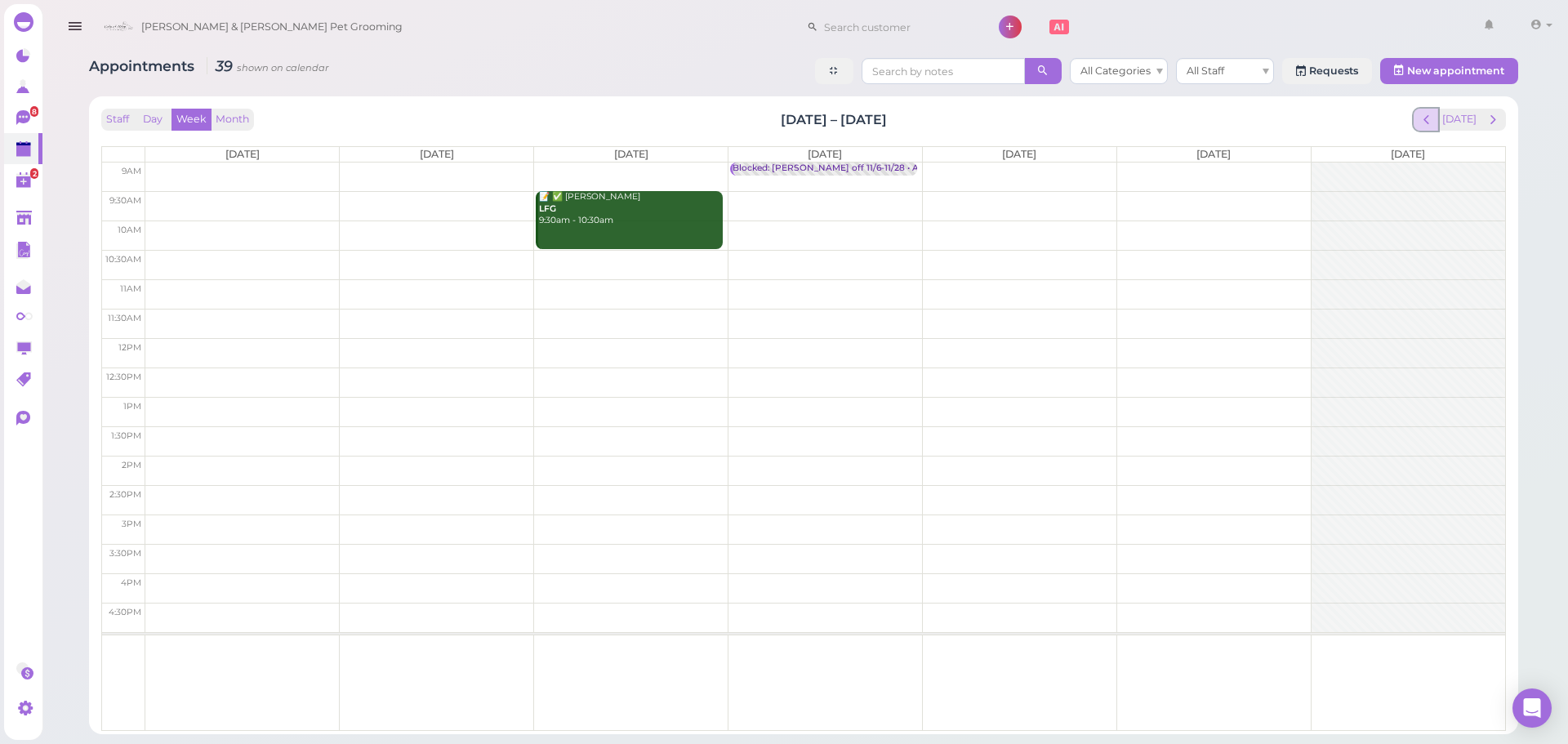
click at [1439, 120] on button "prev" at bounding box center [1426, 119] width 26 height 22
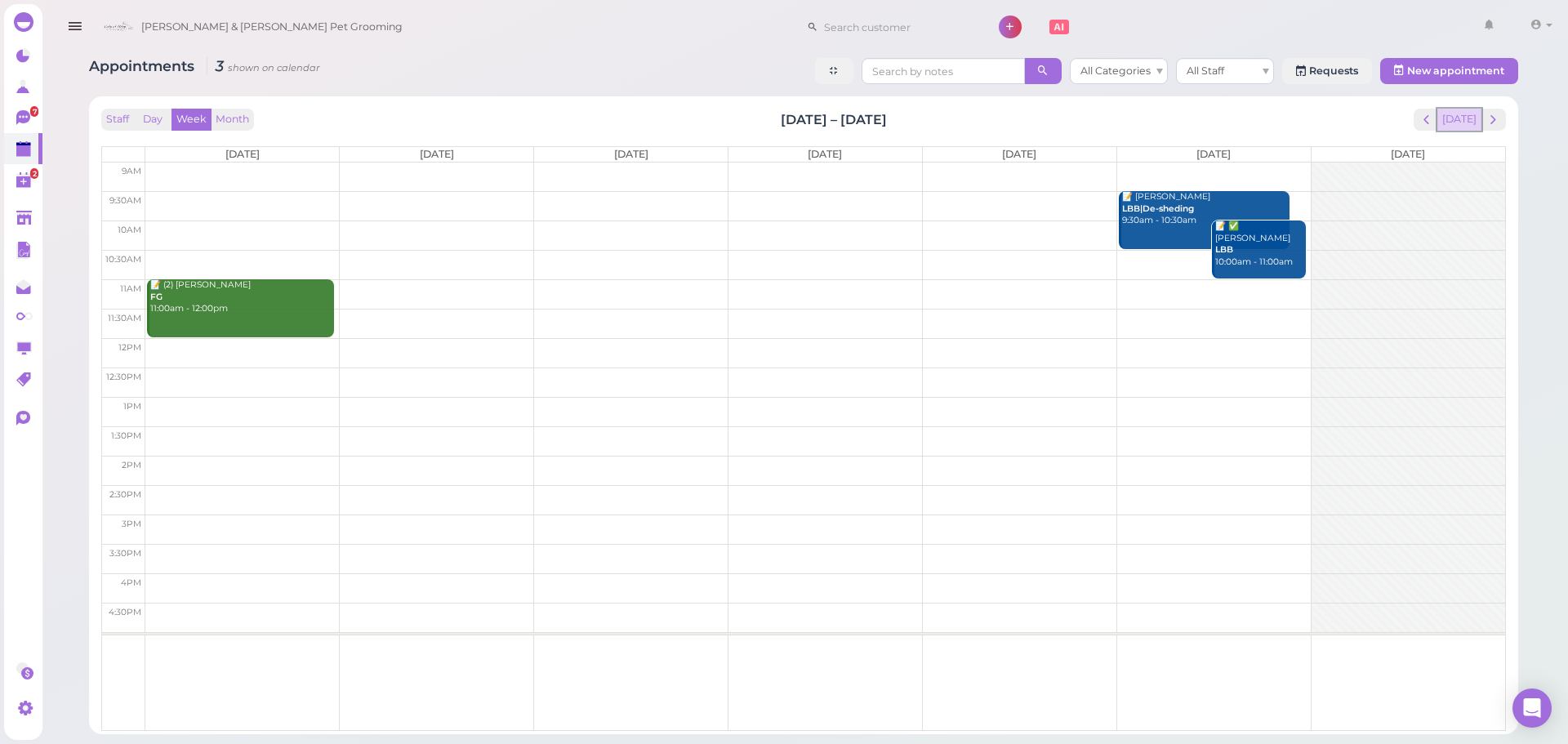
click at [1469, 122] on button "[DATE]" at bounding box center [1459, 119] width 44 height 22
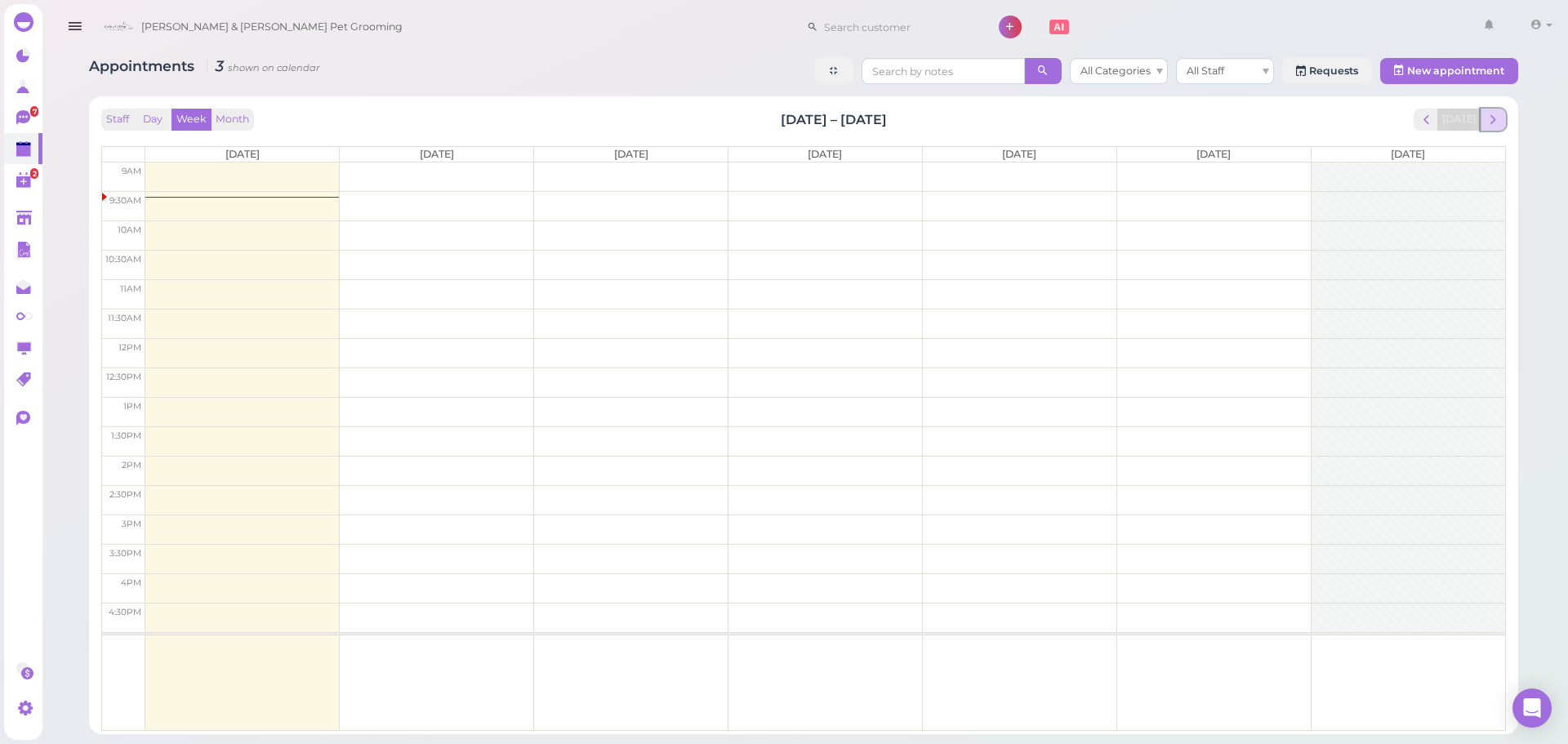
click at [1488, 120] on span "next" at bounding box center [1493, 120] width 16 height 16
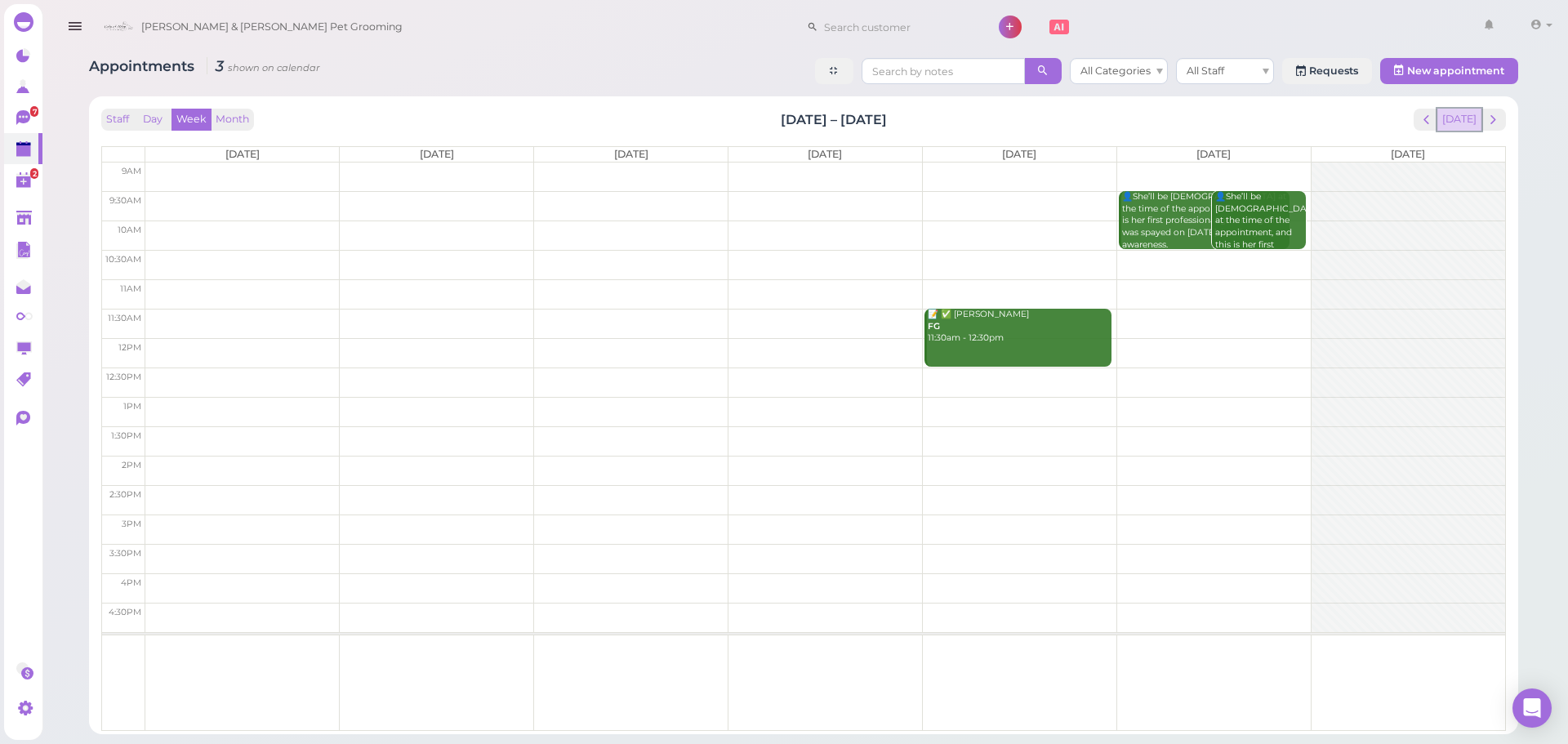
click at [1457, 116] on button "[DATE]" at bounding box center [1459, 119] width 44 height 22
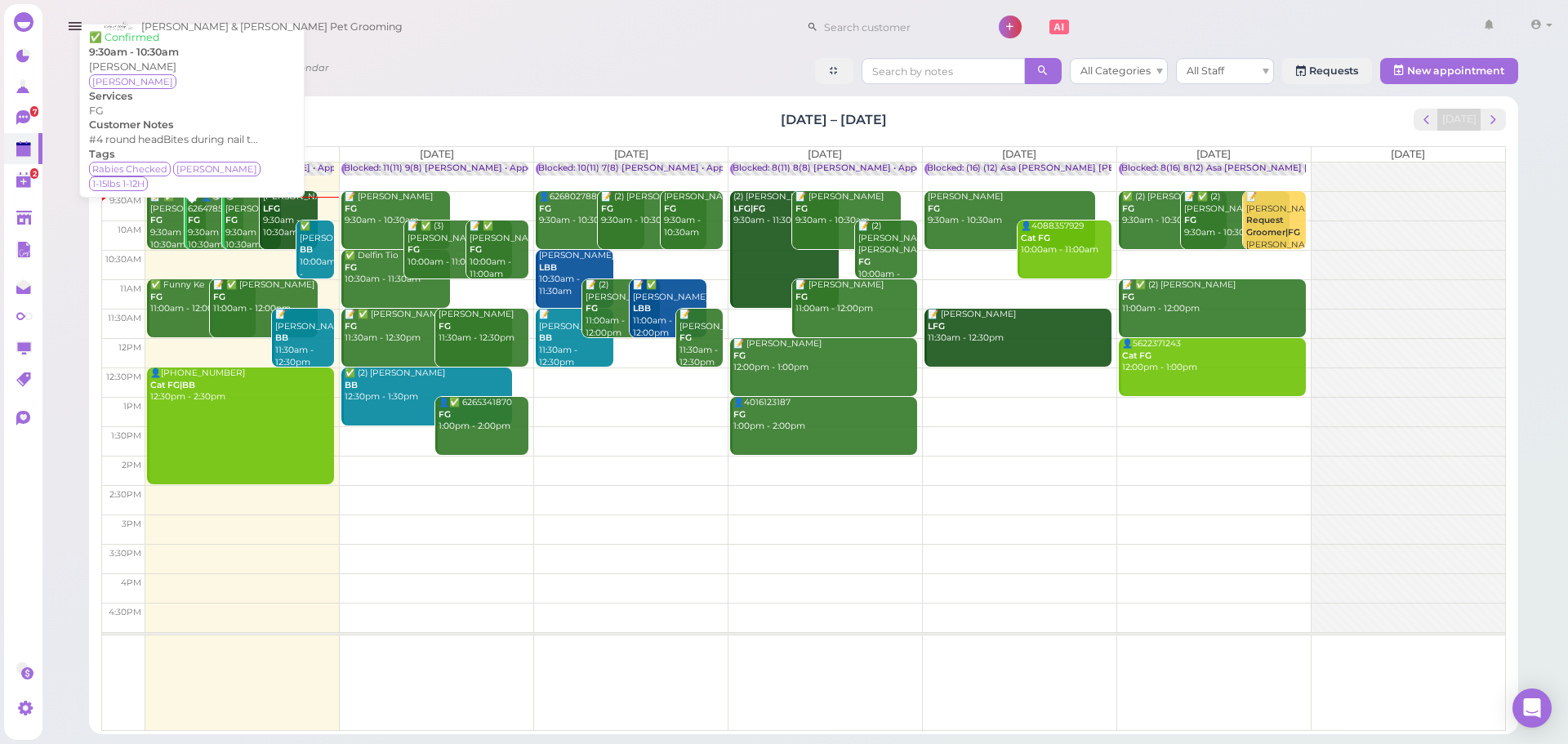
click at [160, 218] on b "FG" at bounding box center [156, 220] width 12 height 11
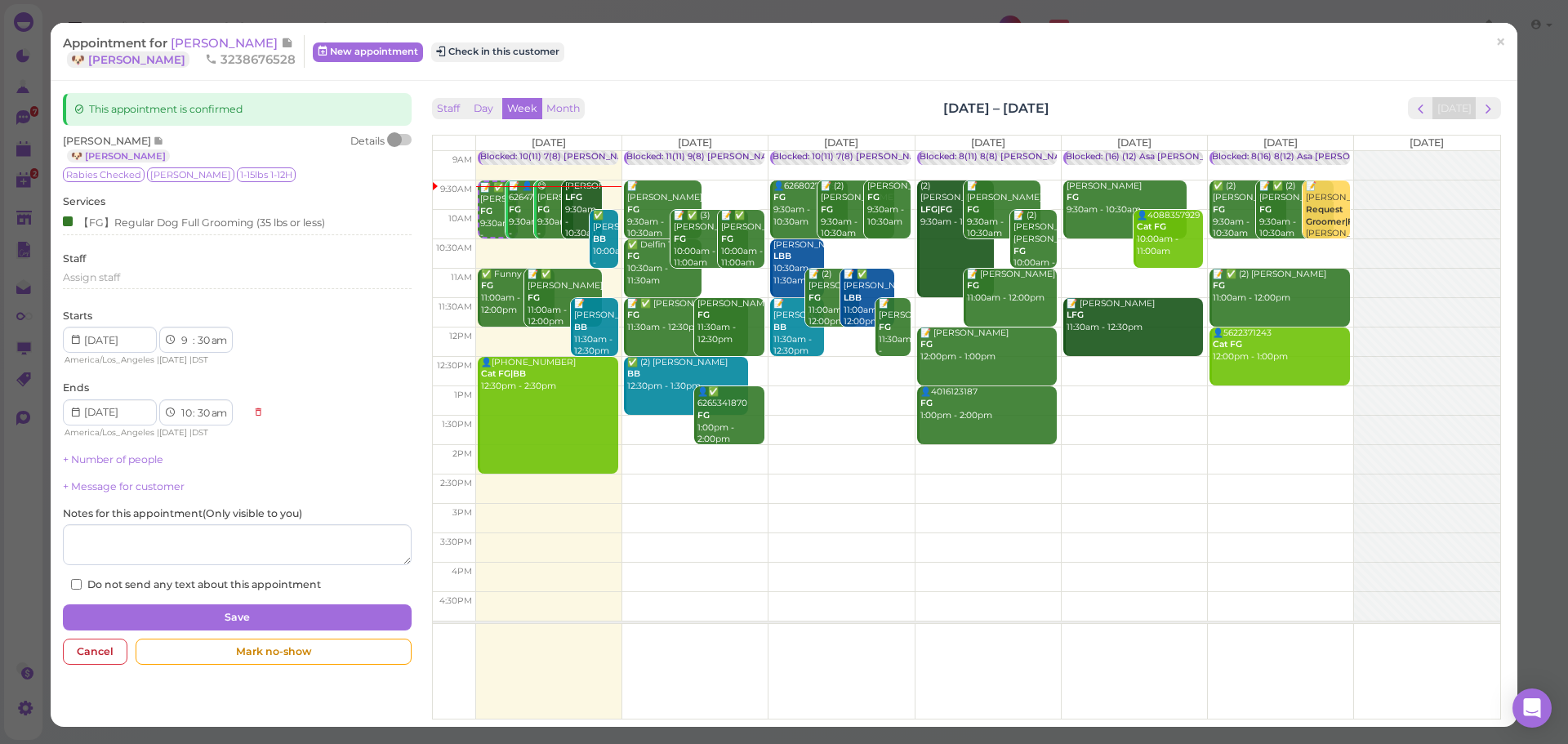
click at [632, 59] on div "Appointment for Tany Martinez 🐶 Luna 3238676528 New appointment Check in this c…" at bounding box center [775, 51] width 1425 height 33
click at [485, 53] on button "Check in this customer" at bounding box center [497, 52] width 133 height 19
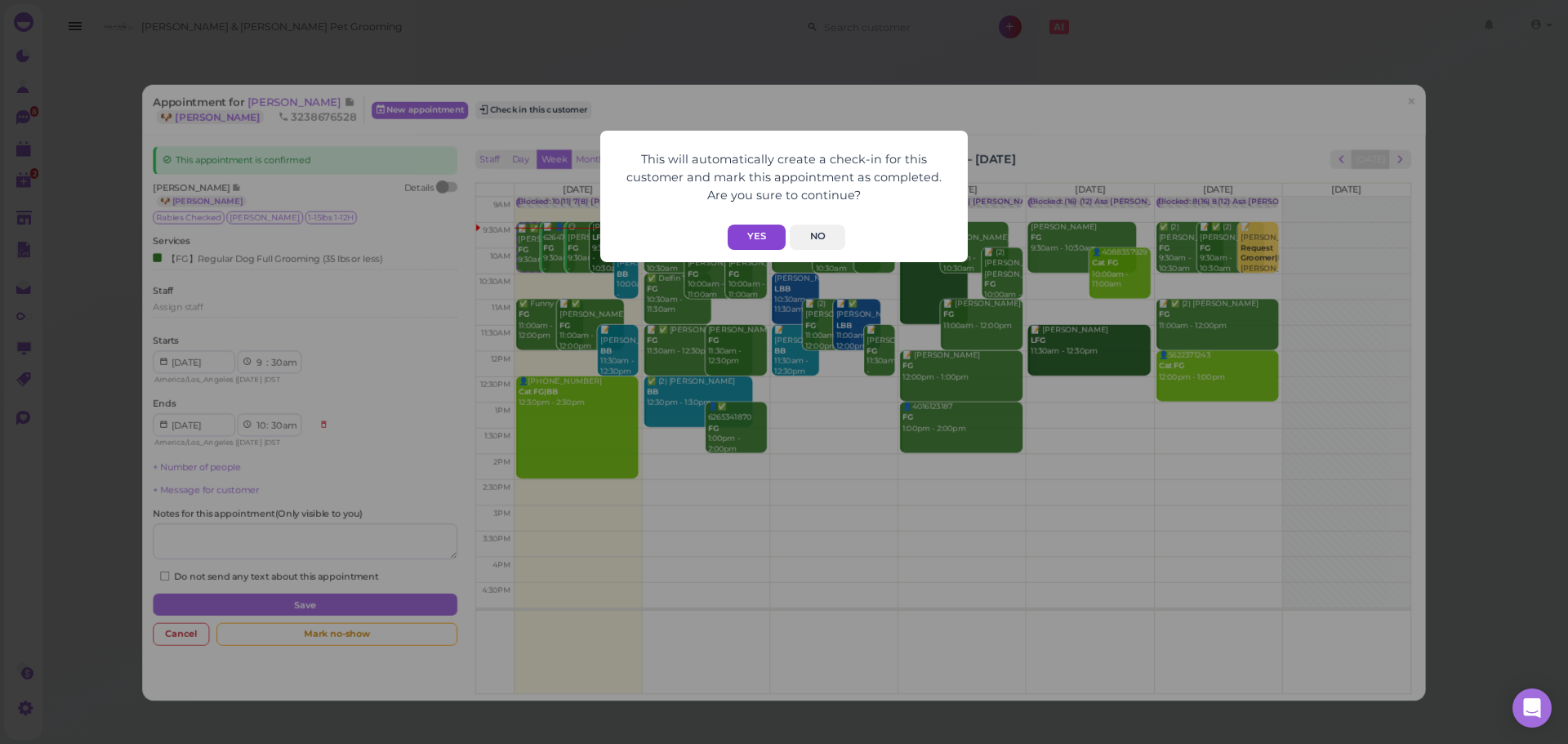
click at [755, 240] on button "Yes" at bounding box center [757, 237] width 58 height 26
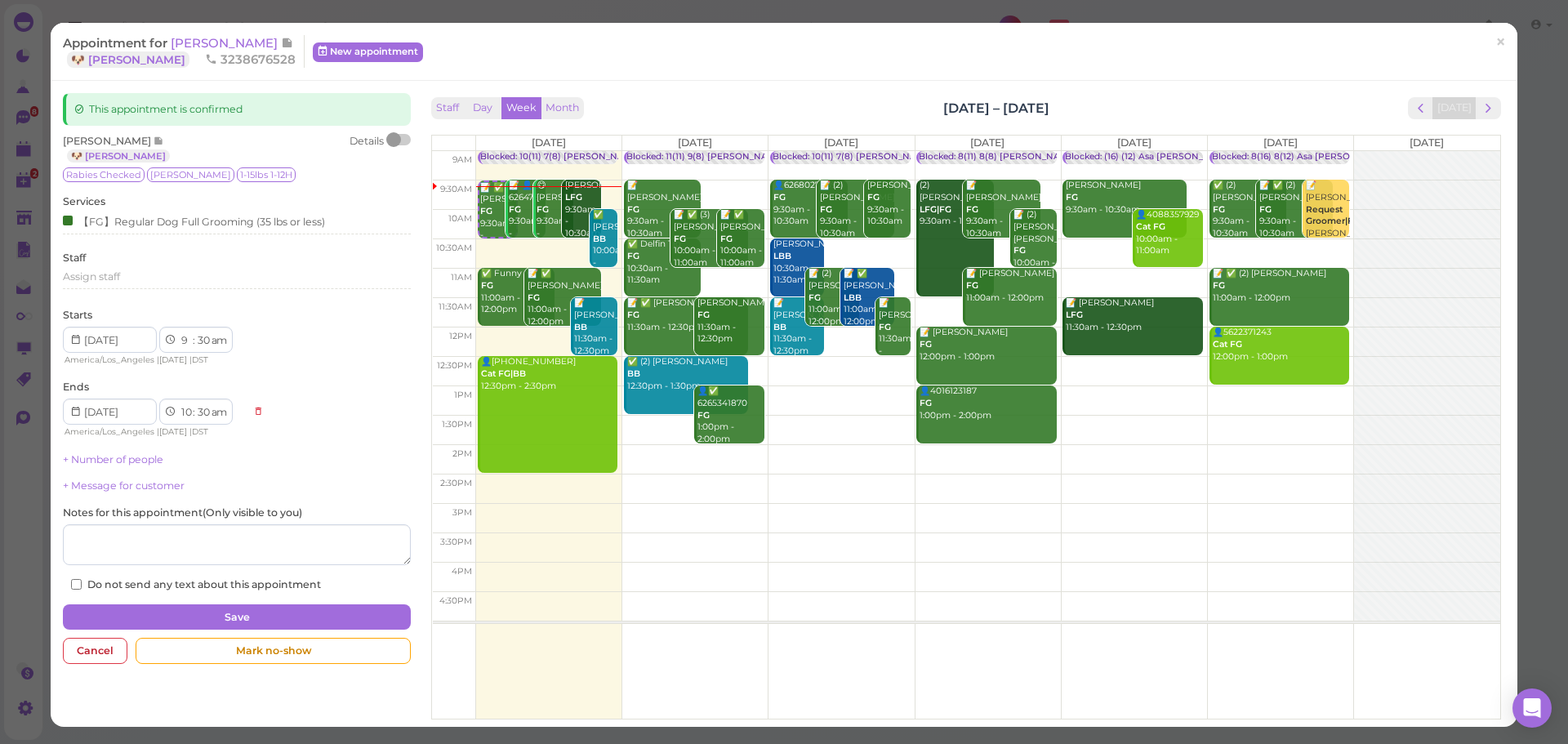
click at [1189, 108] on div "This will automatically create a check-in for this customer and mark this appoi…" at bounding box center [784, 372] width 1568 height 744
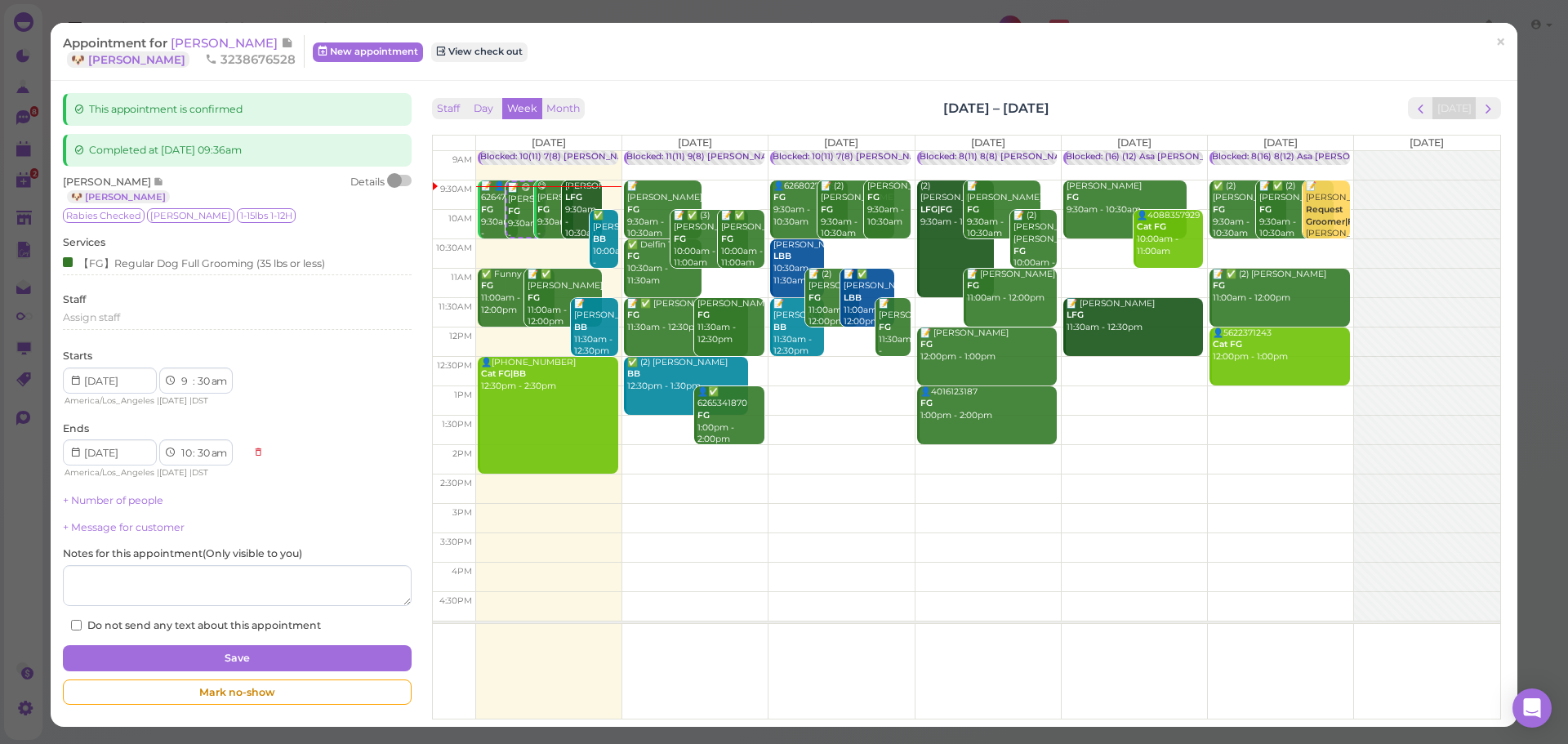
click at [203, 19] on div "Appointment for Tany Martinez 🐶 Luna 3238676528 New appointment View check out …" at bounding box center [784, 372] width 1568 height 744
click at [215, 49] on span "[PERSON_NAME]" at bounding box center [225, 43] width 110 height 16
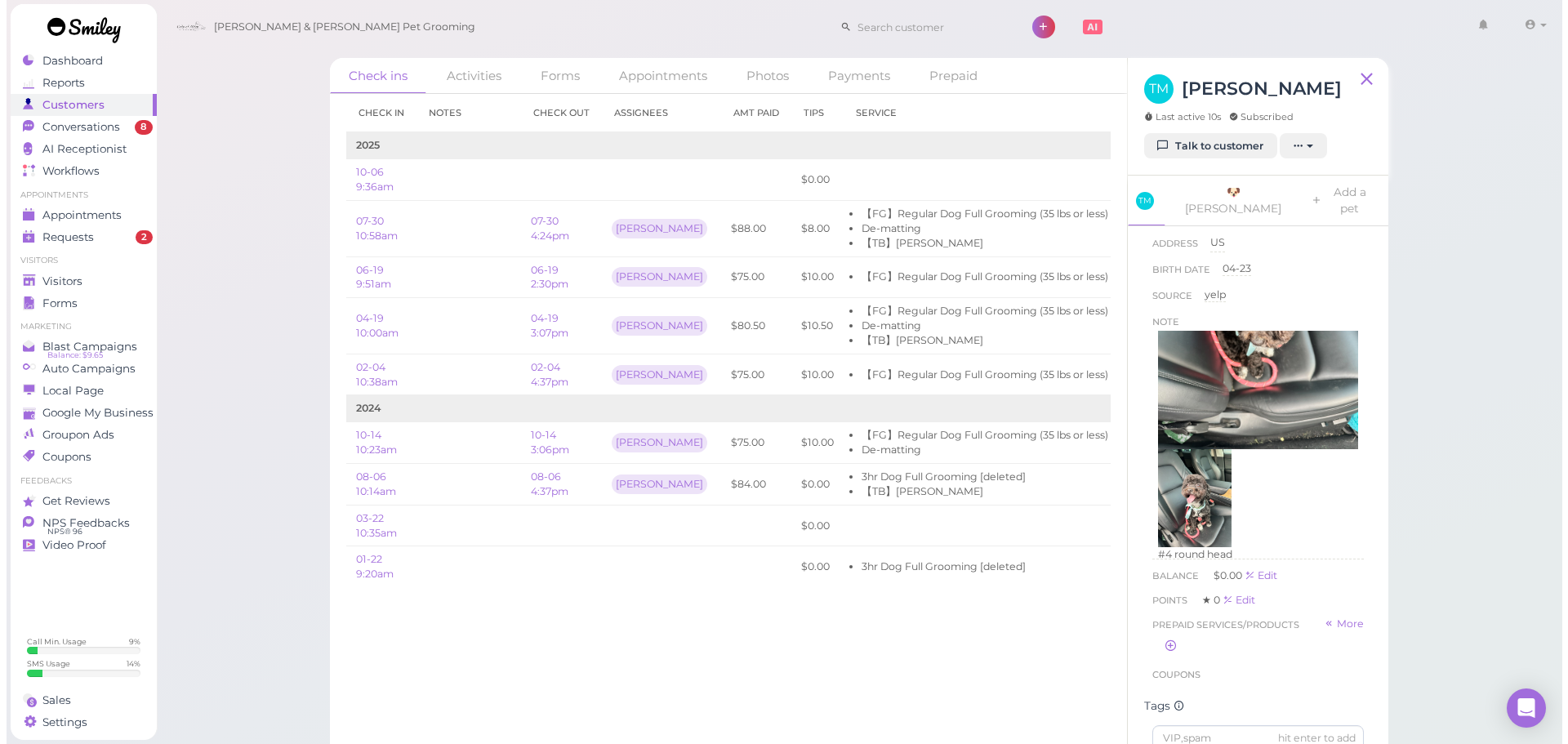
scroll to position [418, 0]
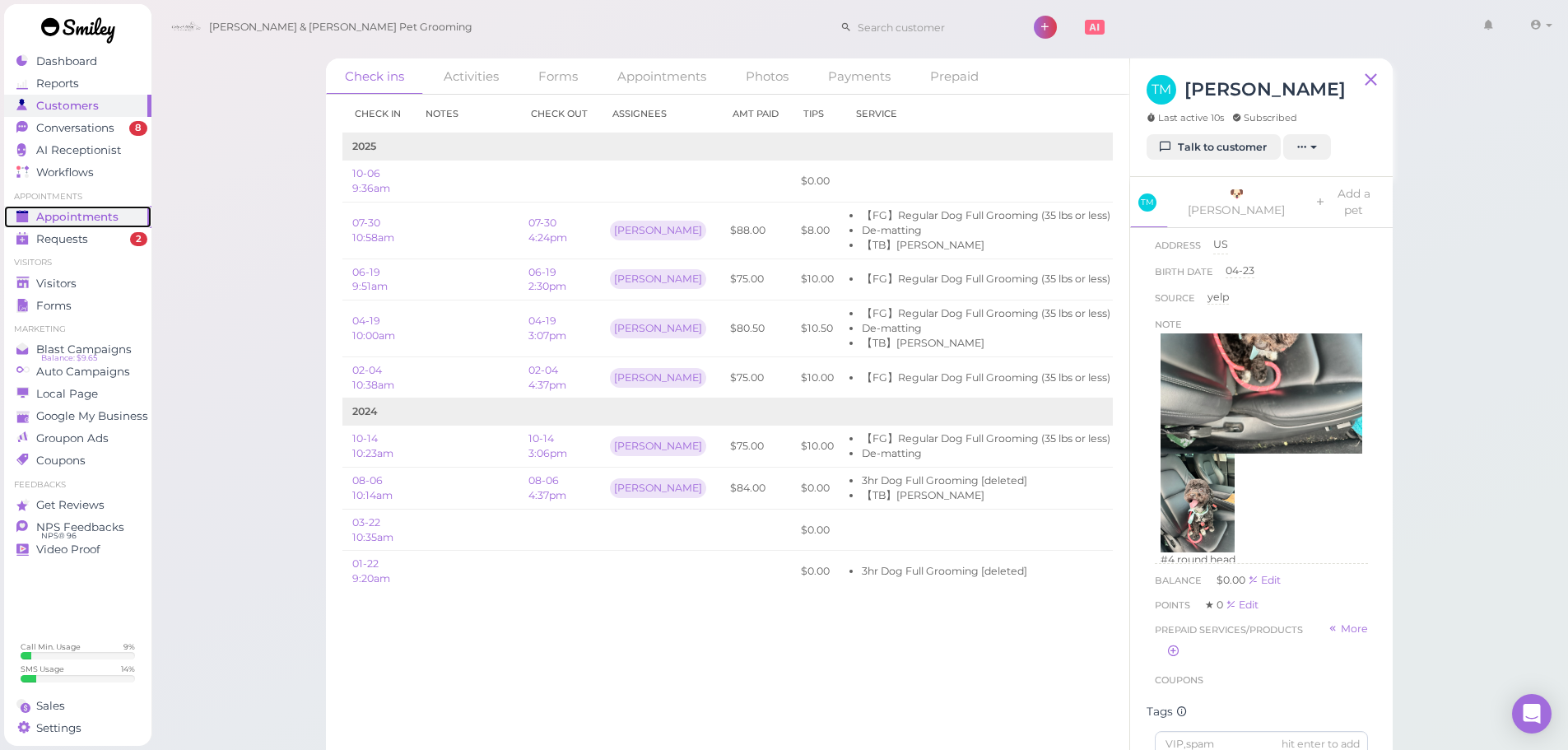
click at [74, 207] on link "Appointments" at bounding box center [78, 216] width 148 height 22
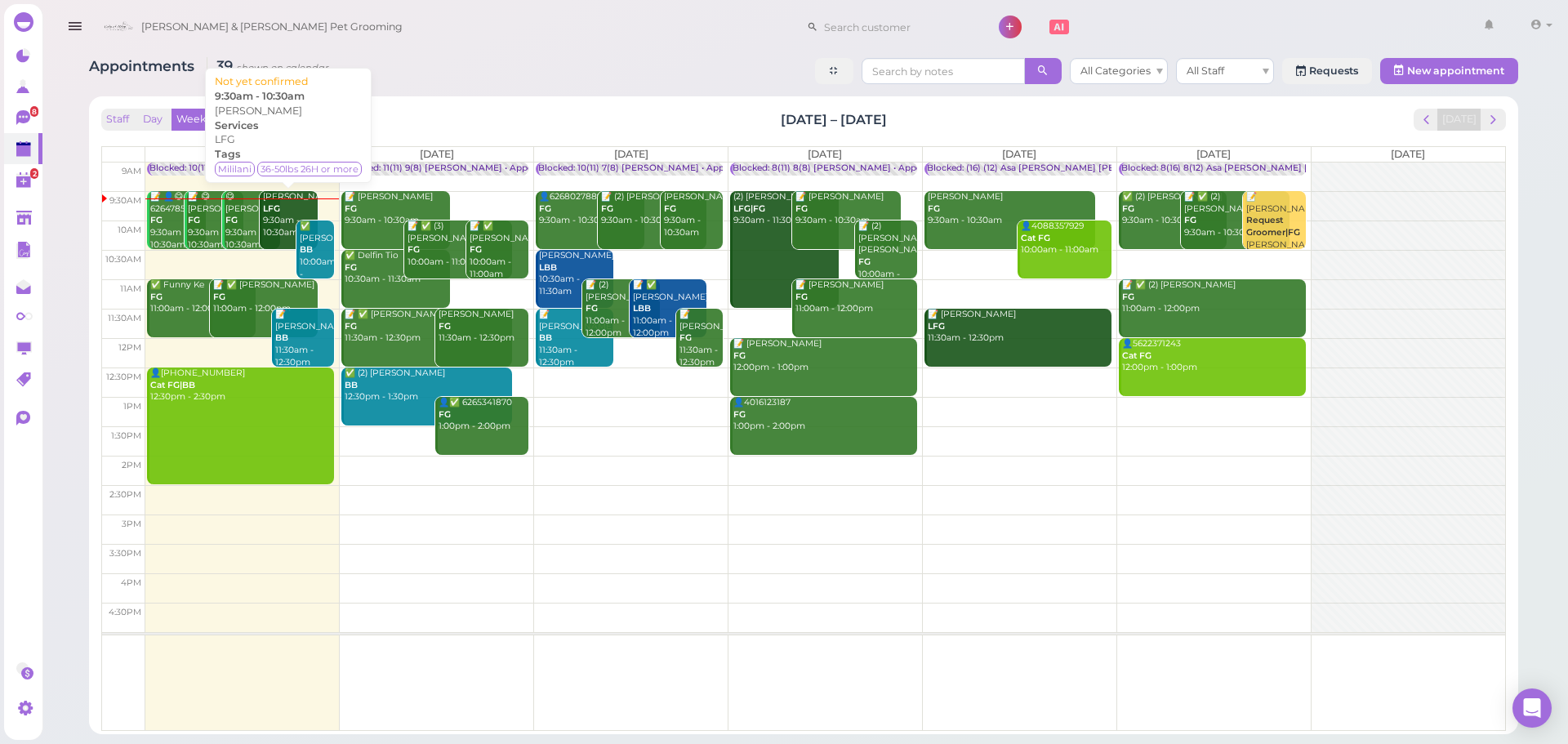
click at [273, 235] on div "Rebekah Vaca LFG 9:30am - 10:30am" at bounding box center [290, 214] width 57 height 49
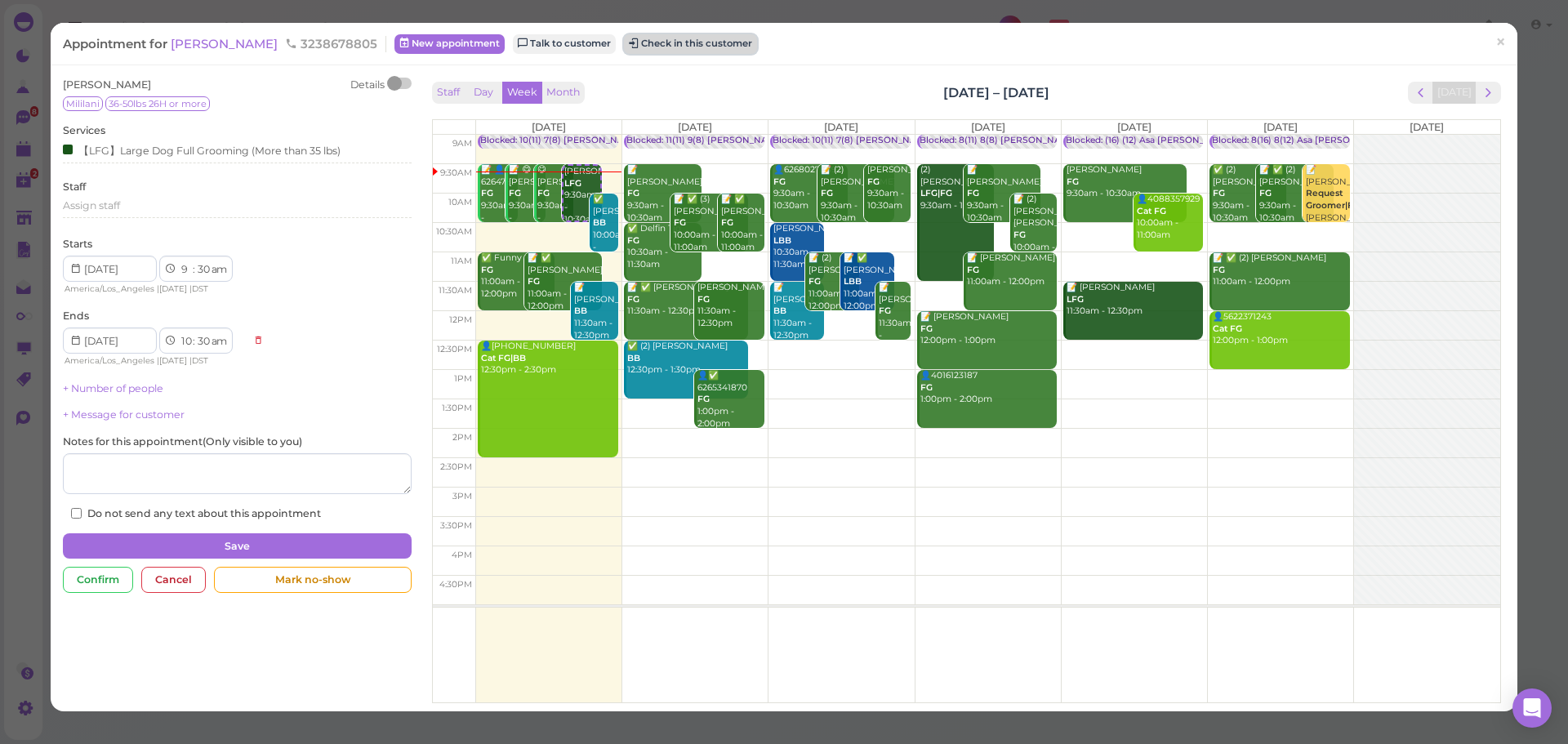
click at [734, 46] on button "Check in this customer" at bounding box center [690, 44] width 133 height 19
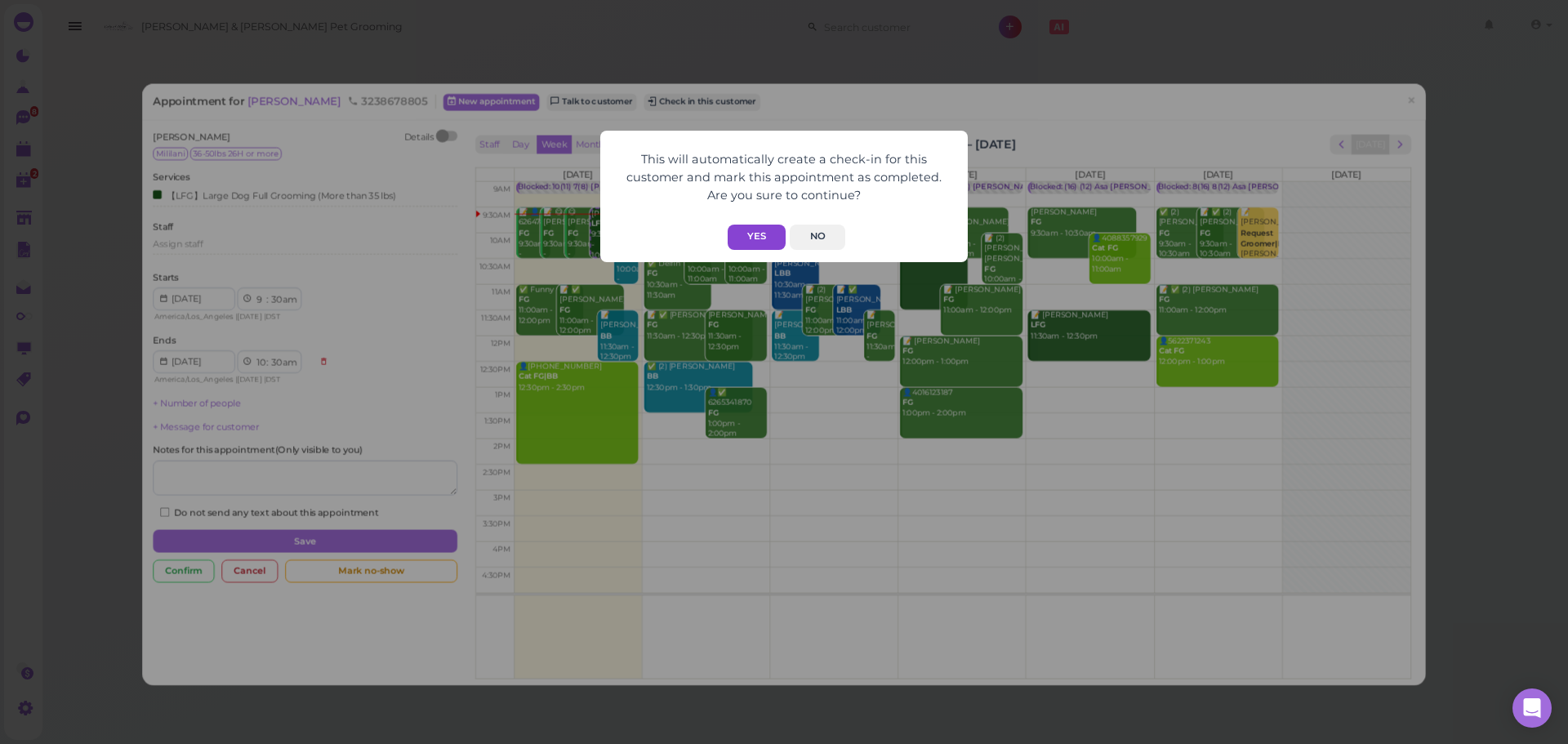
click at [780, 243] on button "Yes" at bounding box center [757, 237] width 58 height 26
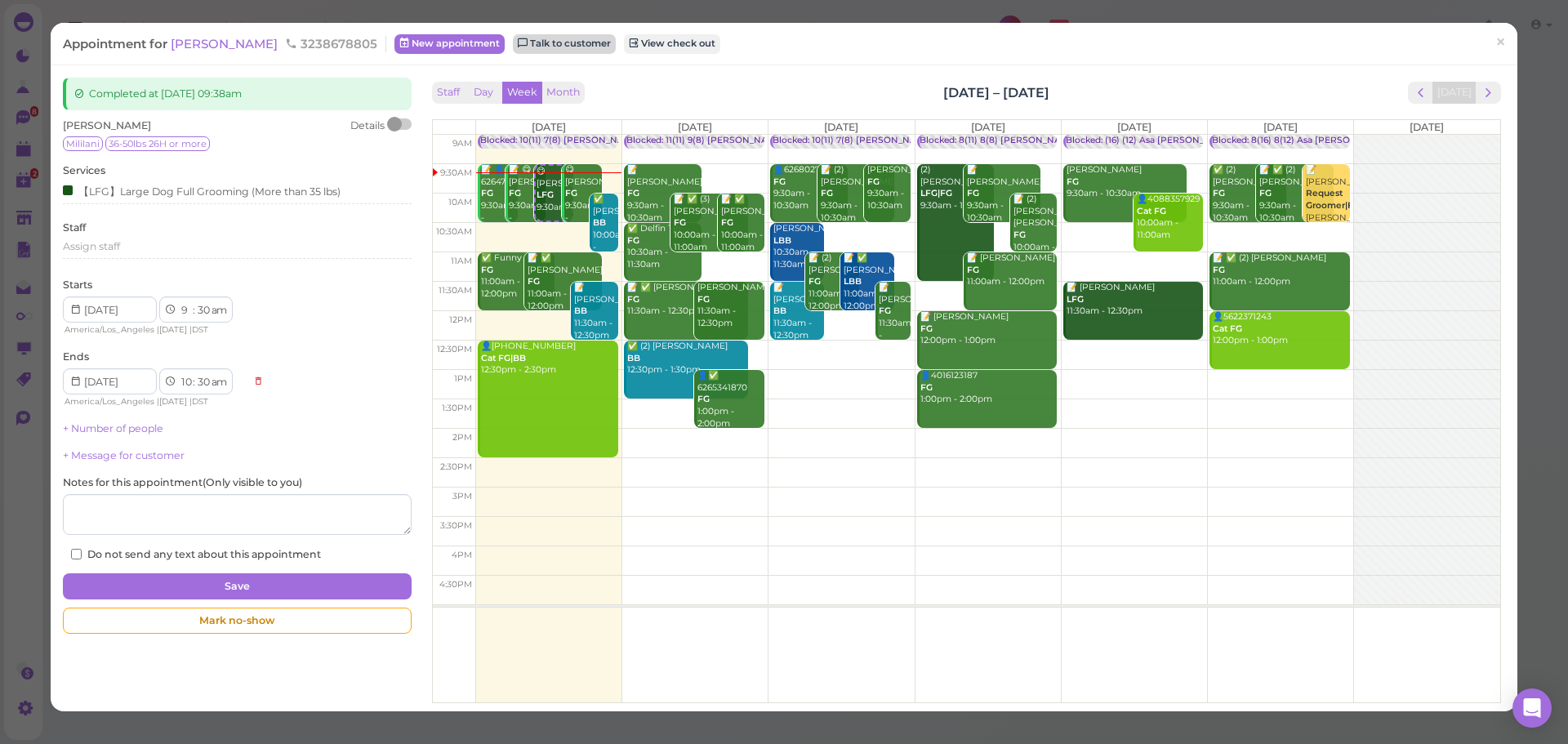
click at [564, 43] on link "Talk to customer" at bounding box center [564, 44] width 103 height 19
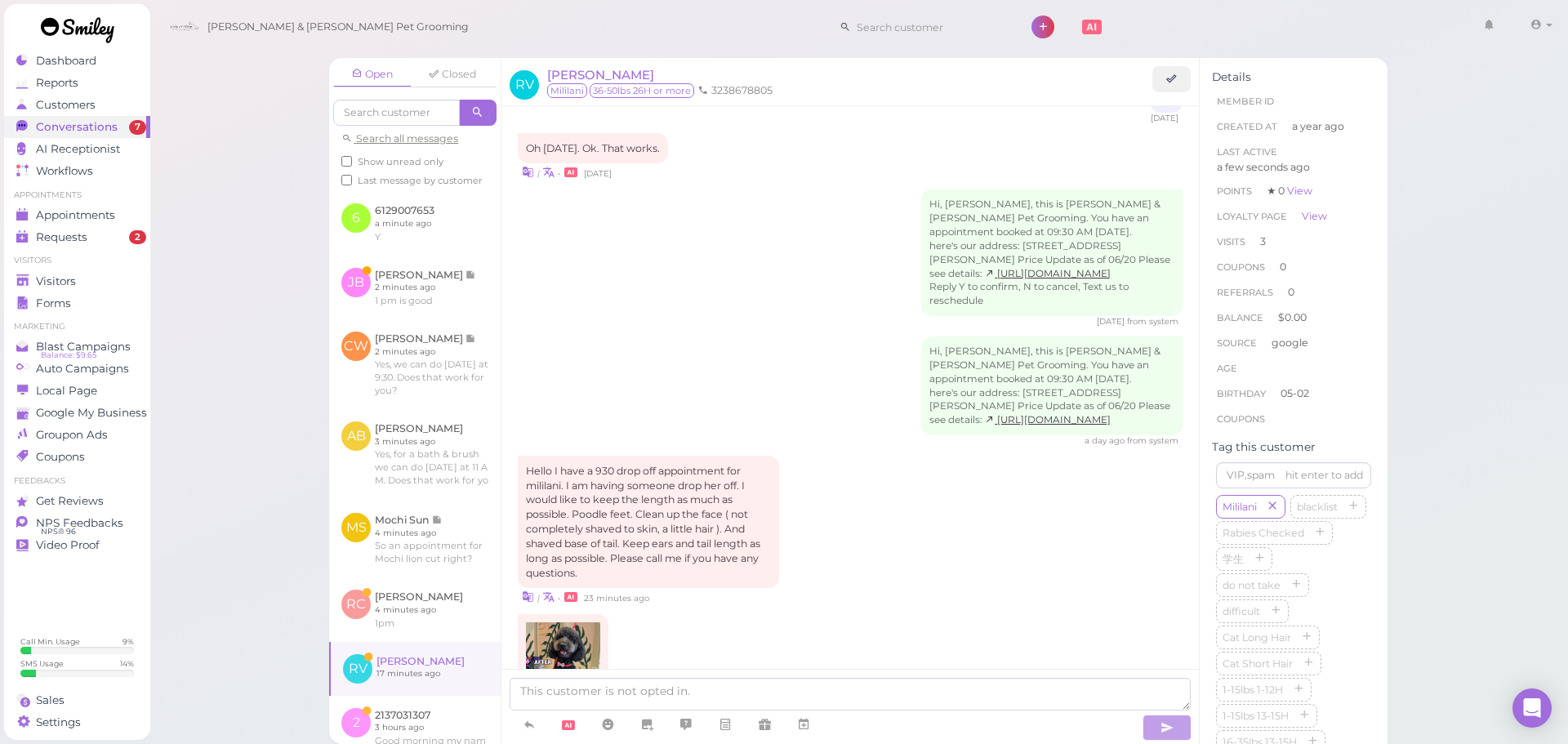
scroll to position [1987, 0]
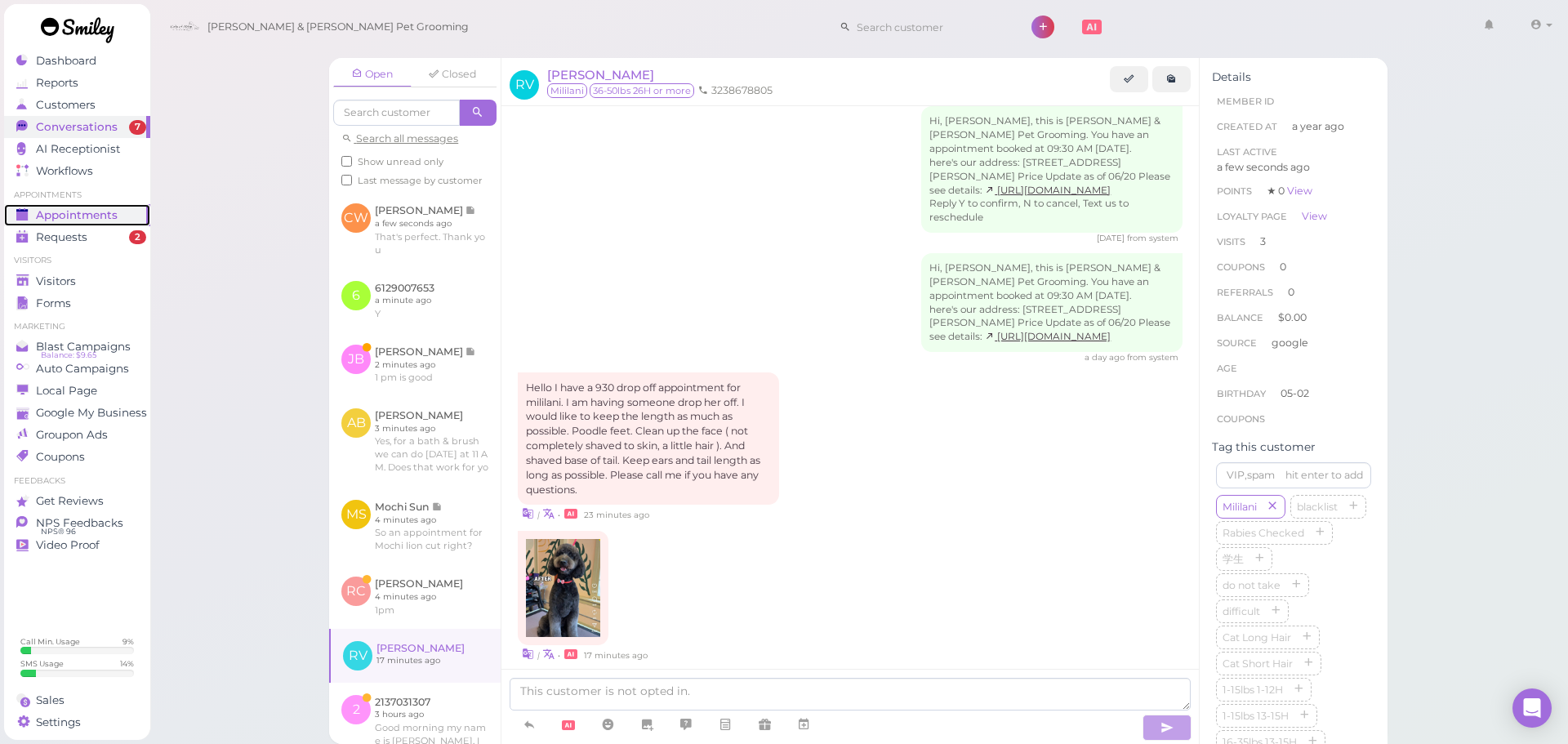
click at [102, 220] on span "Appointments" at bounding box center [77, 215] width 81 height 14
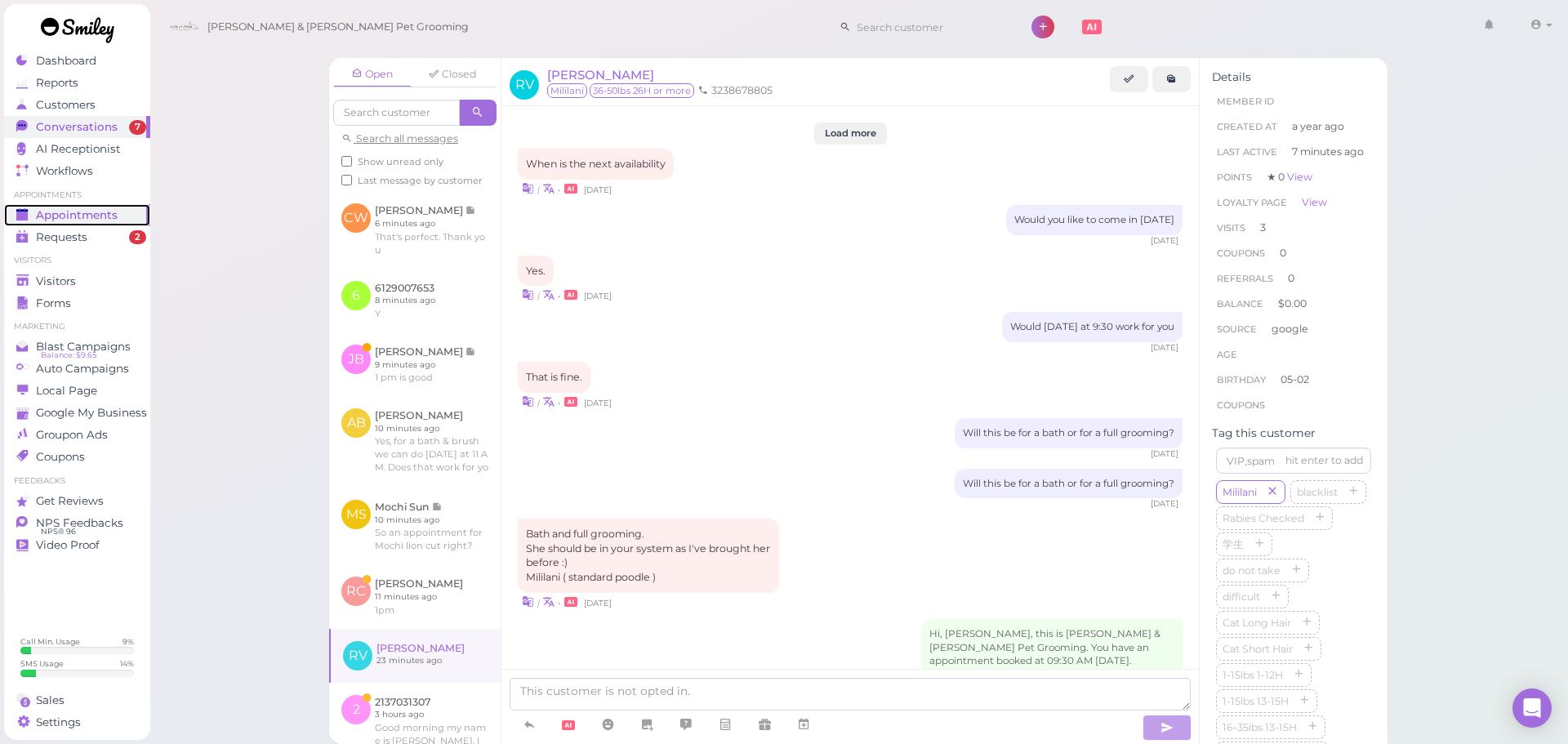
scroll to position [1987, 0]
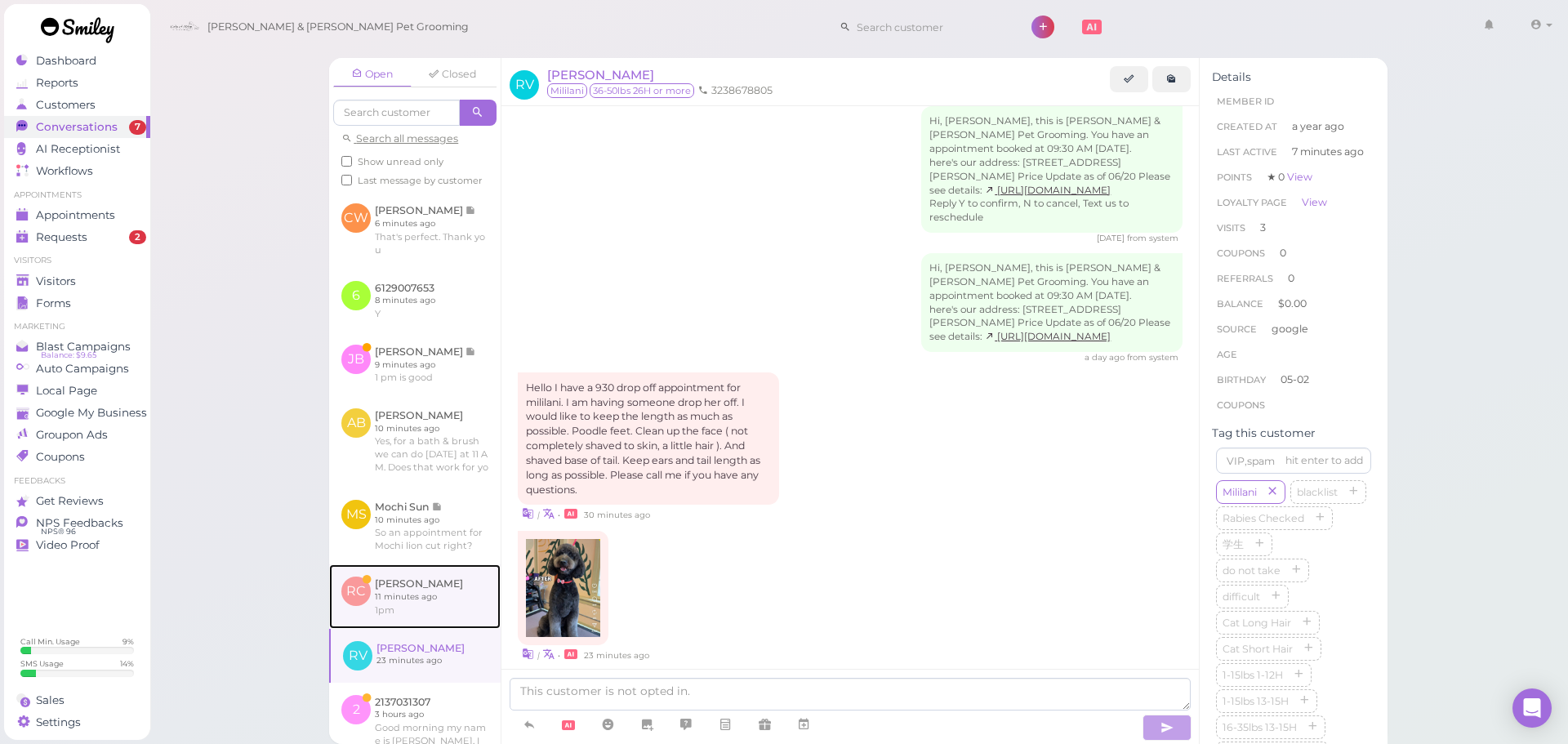
click at [364, 593] on link at bounding box center [415, 596] width 171 height 64
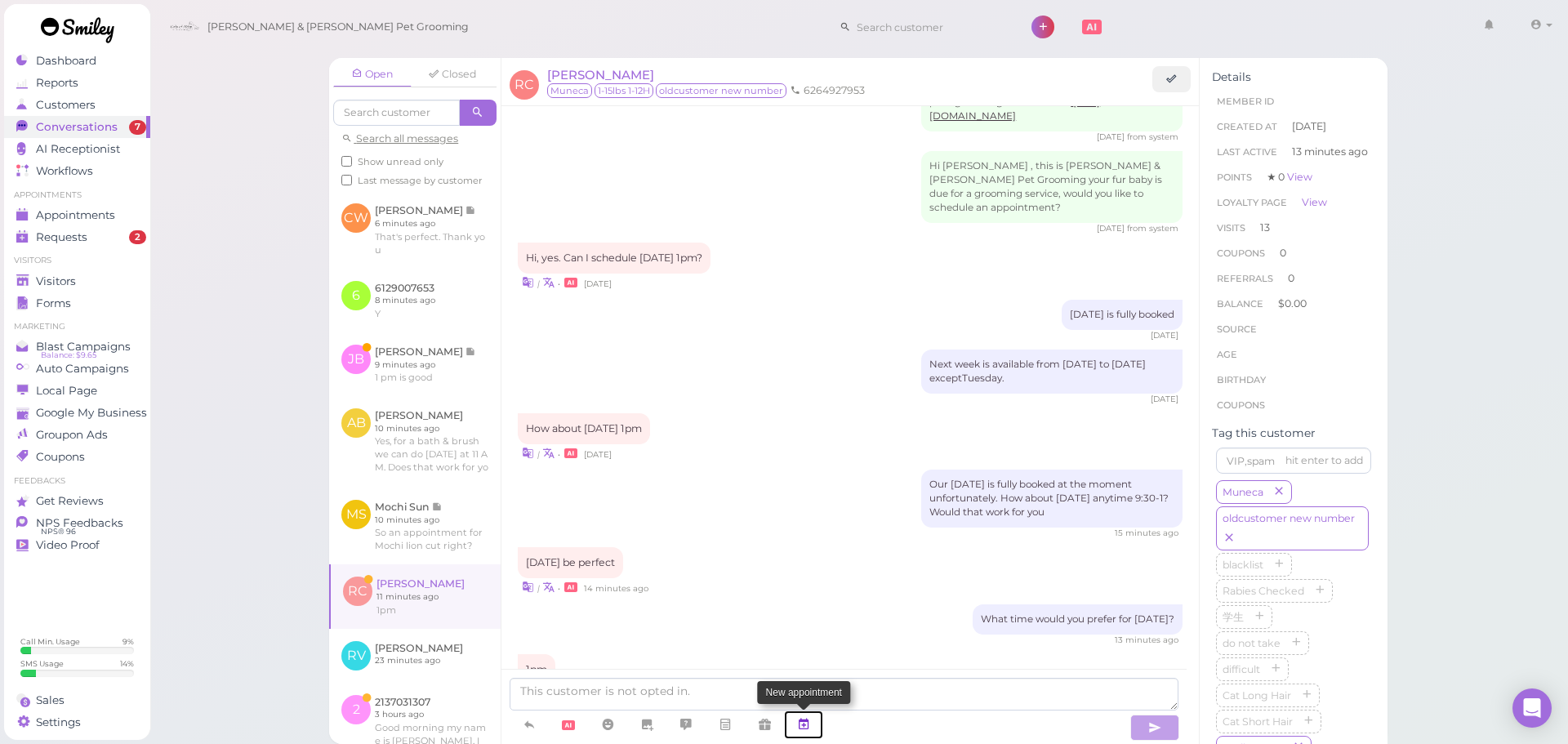
click at [803, 730] on icon at bounding box center [803, 724] width 13 height 16
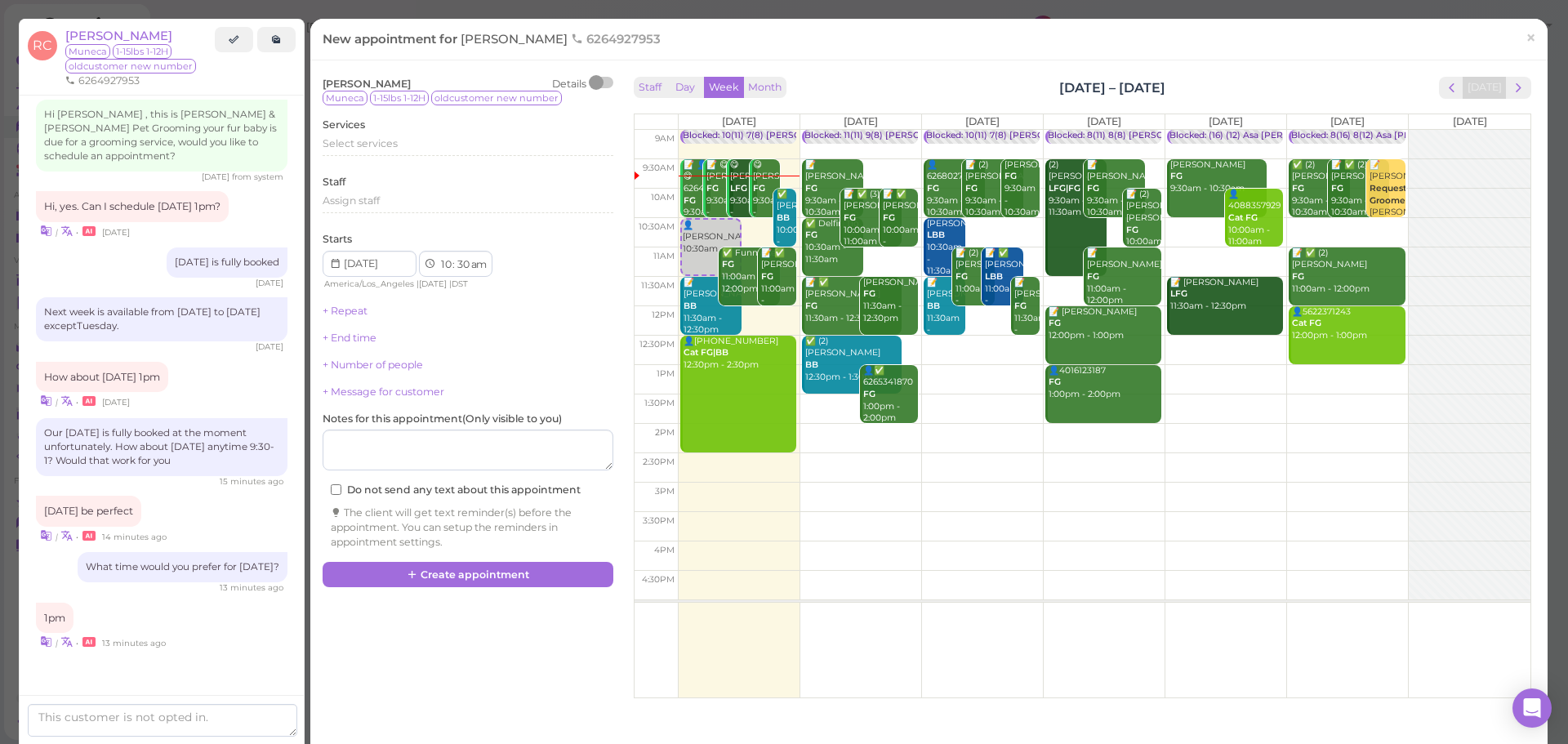
click at [1191, 375] on td at bounding box center [1104, 379] width 853 height 29
type input "2025-10-10"
select select "1"
select select "00"
select select "pm"
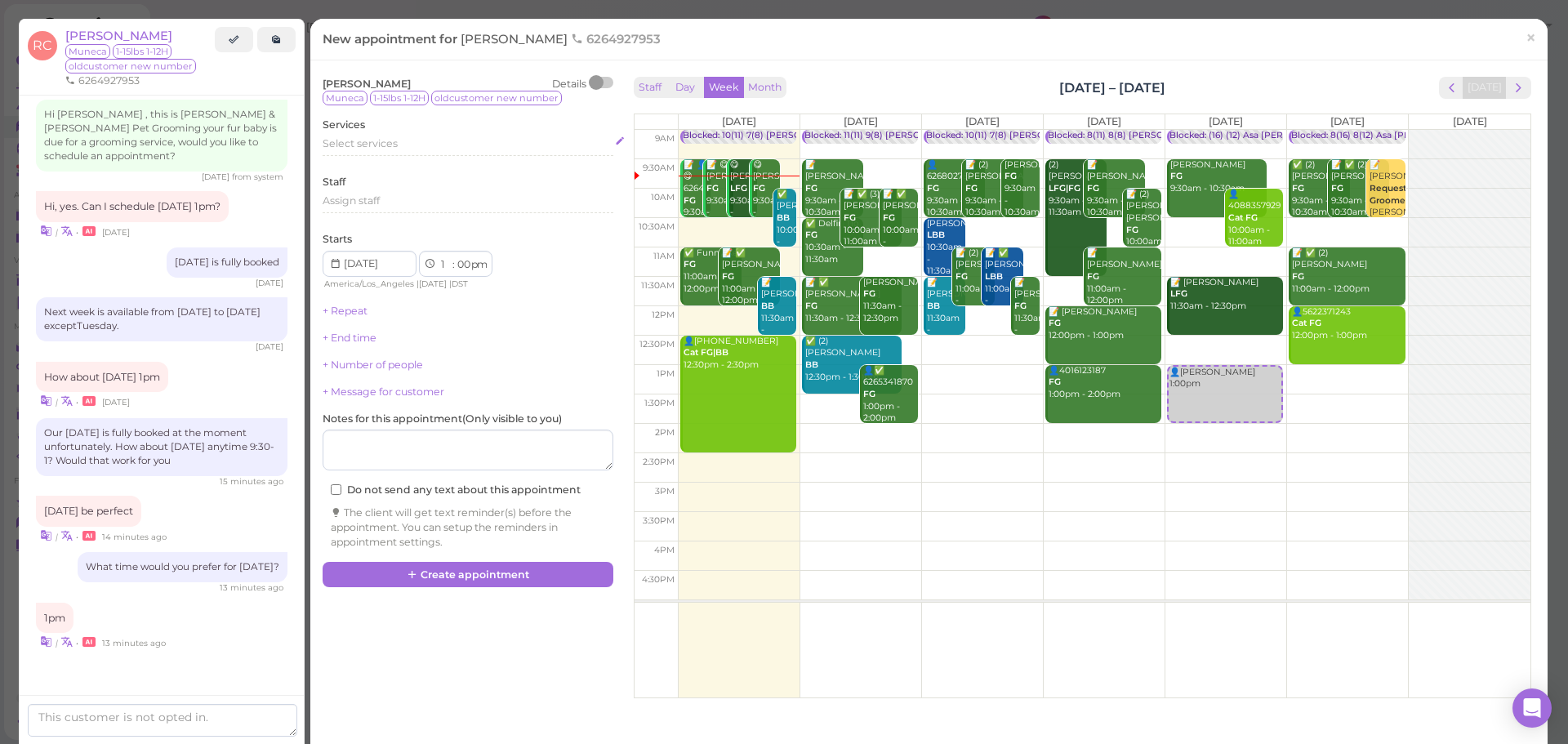
click at [459, 147] on div "Select services" at bounding box center [467, 143] width 290 height 15
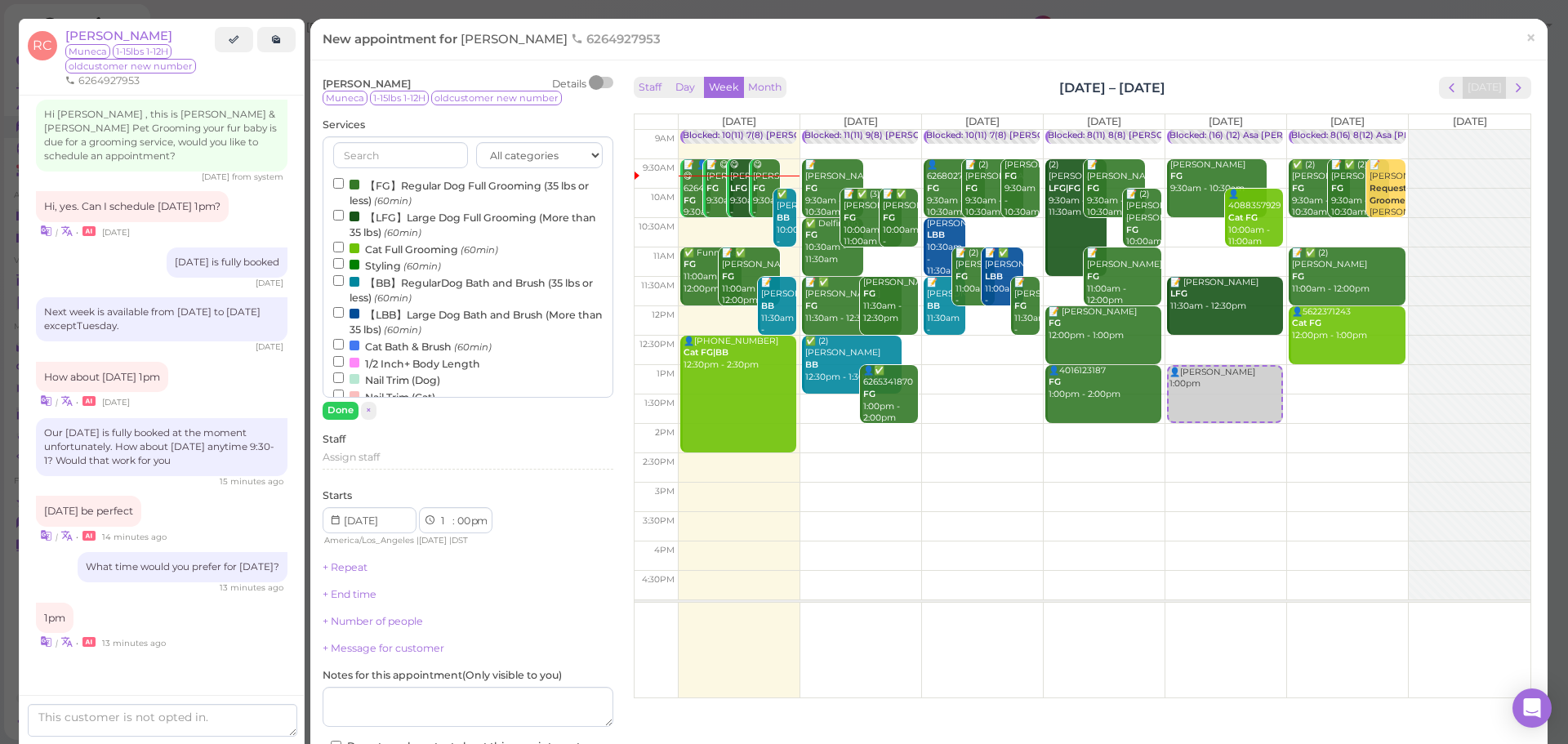
click at [416, 191] on label "【FG】Regular Dog Full Grooming (35 lbs or less) (60min)" at bounding box center [467, 192] width 269 height 32
click at [343, 189] on input "【FG】Regular Dog Full Grooming (35 lbs or less) (60min)" at bounding box center [338, 184] width 11 height 11
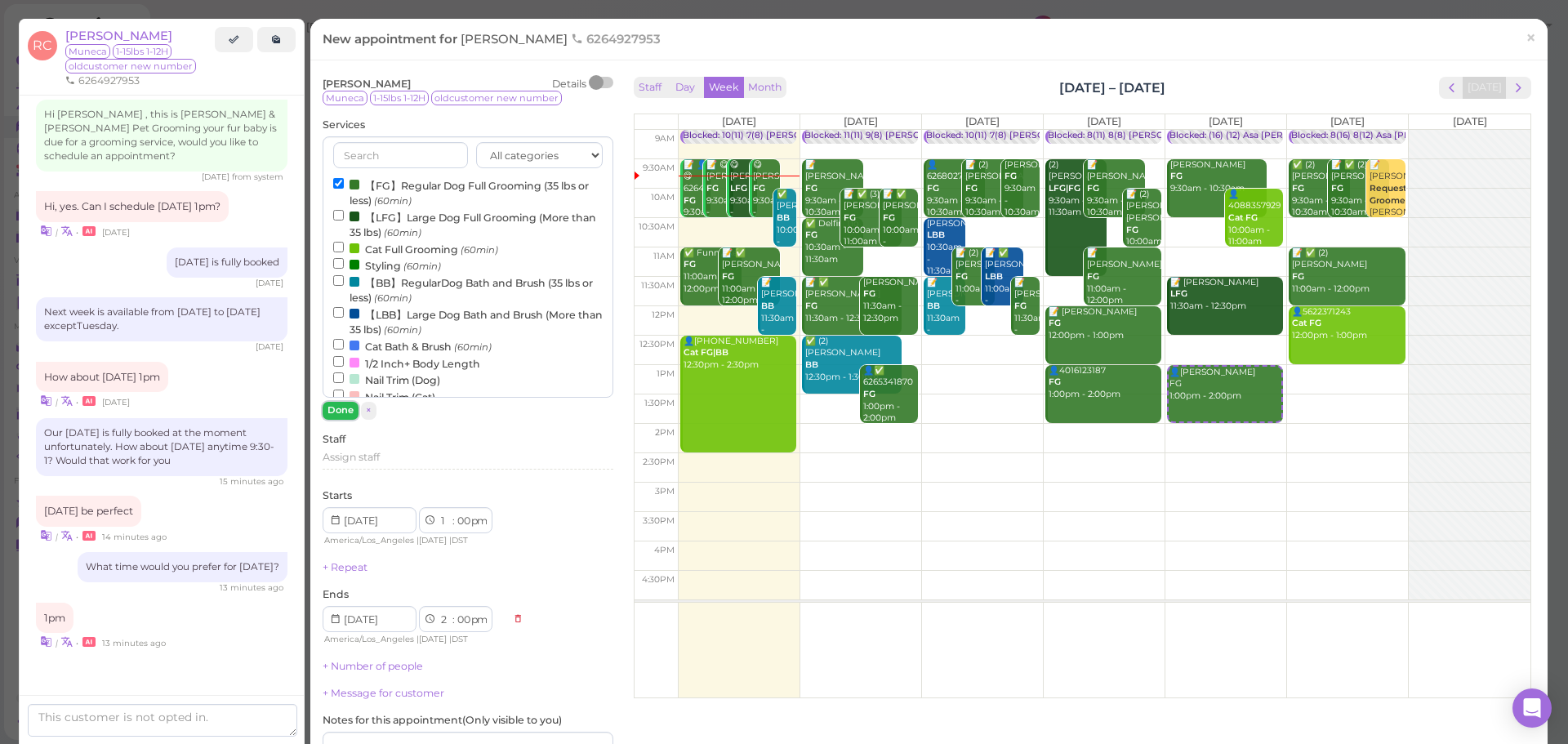
click at [344, 407] on button "Done" at bounding box center [340, 410] width 36 height 17
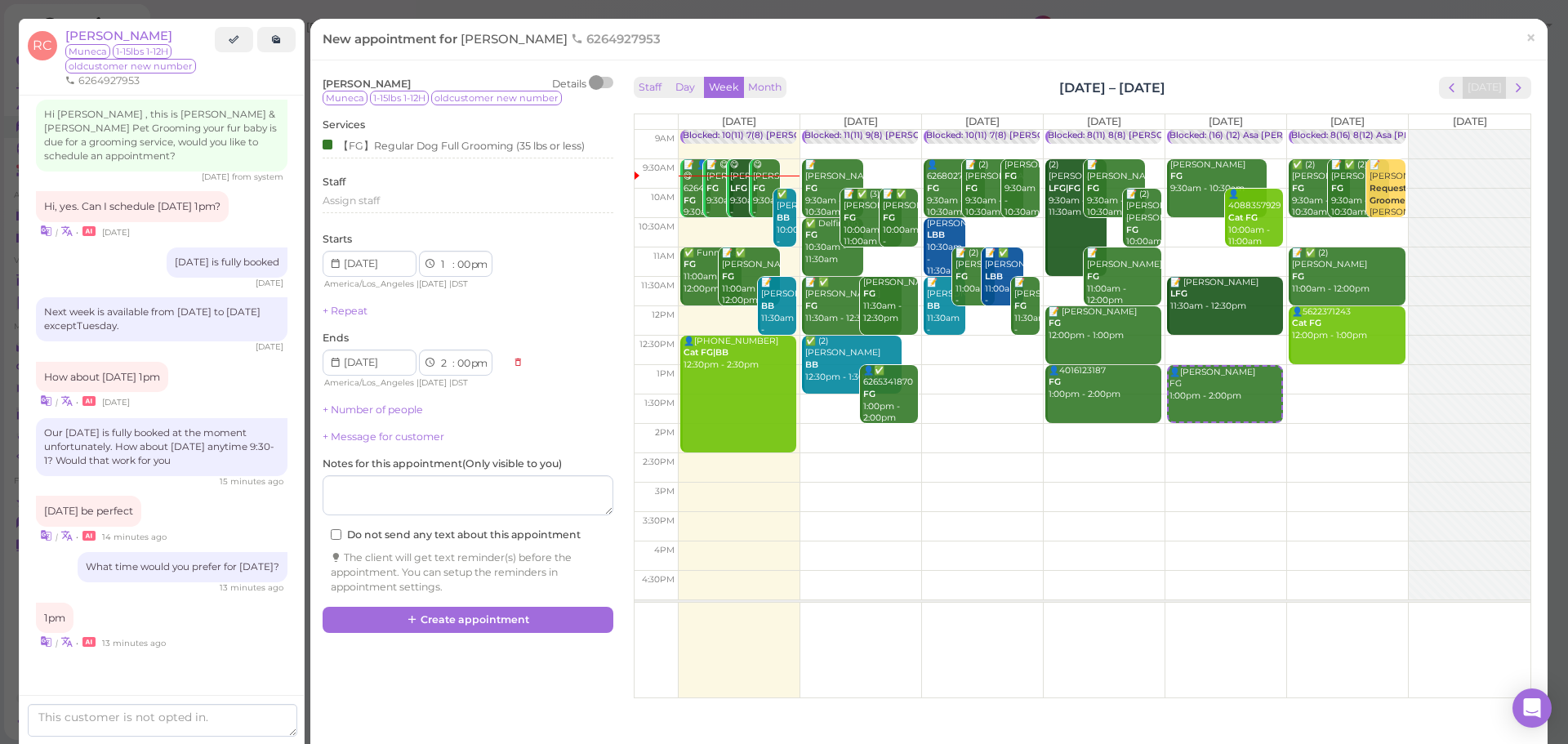
click at [445, 635] on div "Raymond Camacho Details Muneca 1-15lbs 1-12H oldcustomer new number Services 【F…" at bounding box center [929, 383] width 1229 height 621
click at [418, 621] on icon at bounding box center [412, 620] width 11 height 12
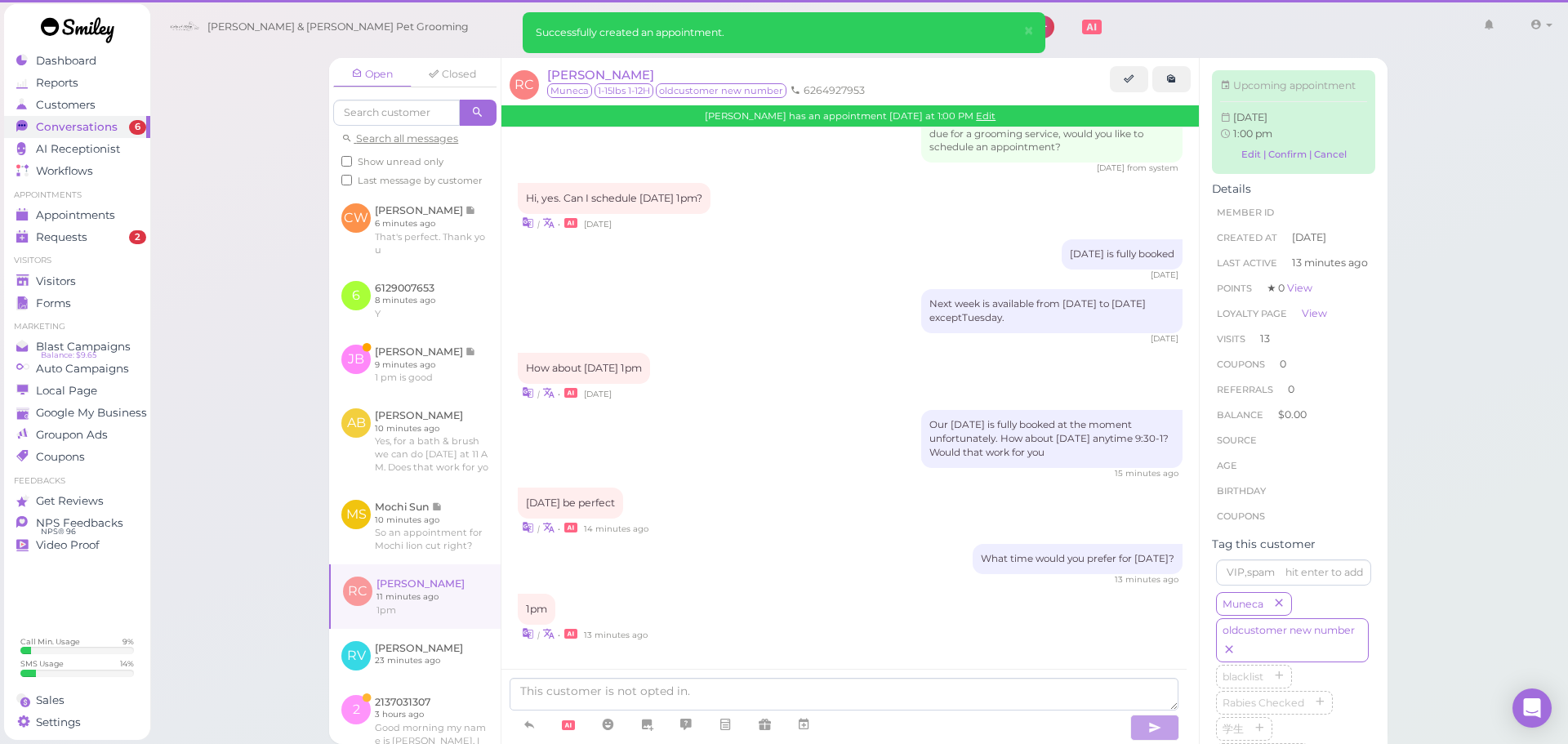
scroll to position [2201, 0]
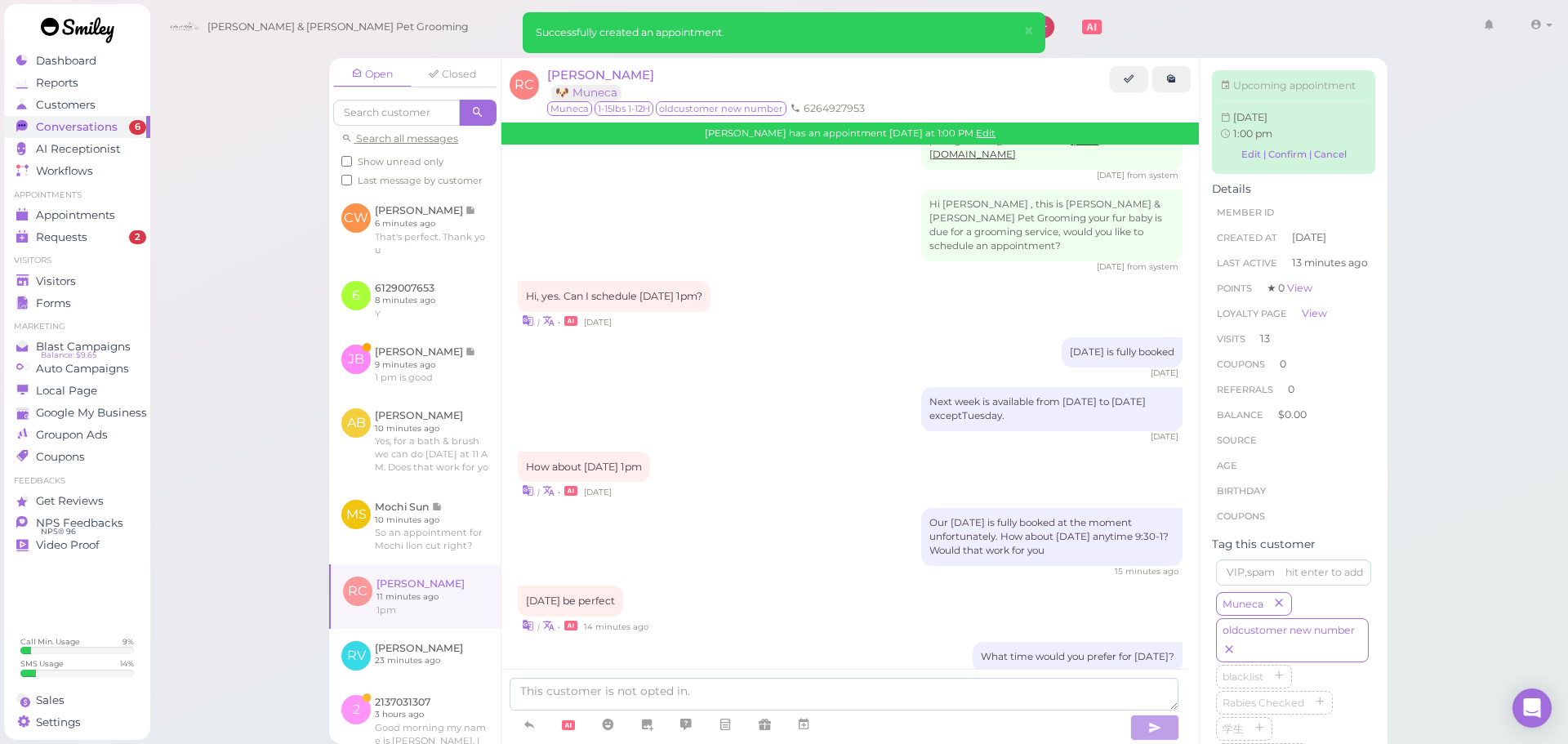
scroll to position [2370, 0]
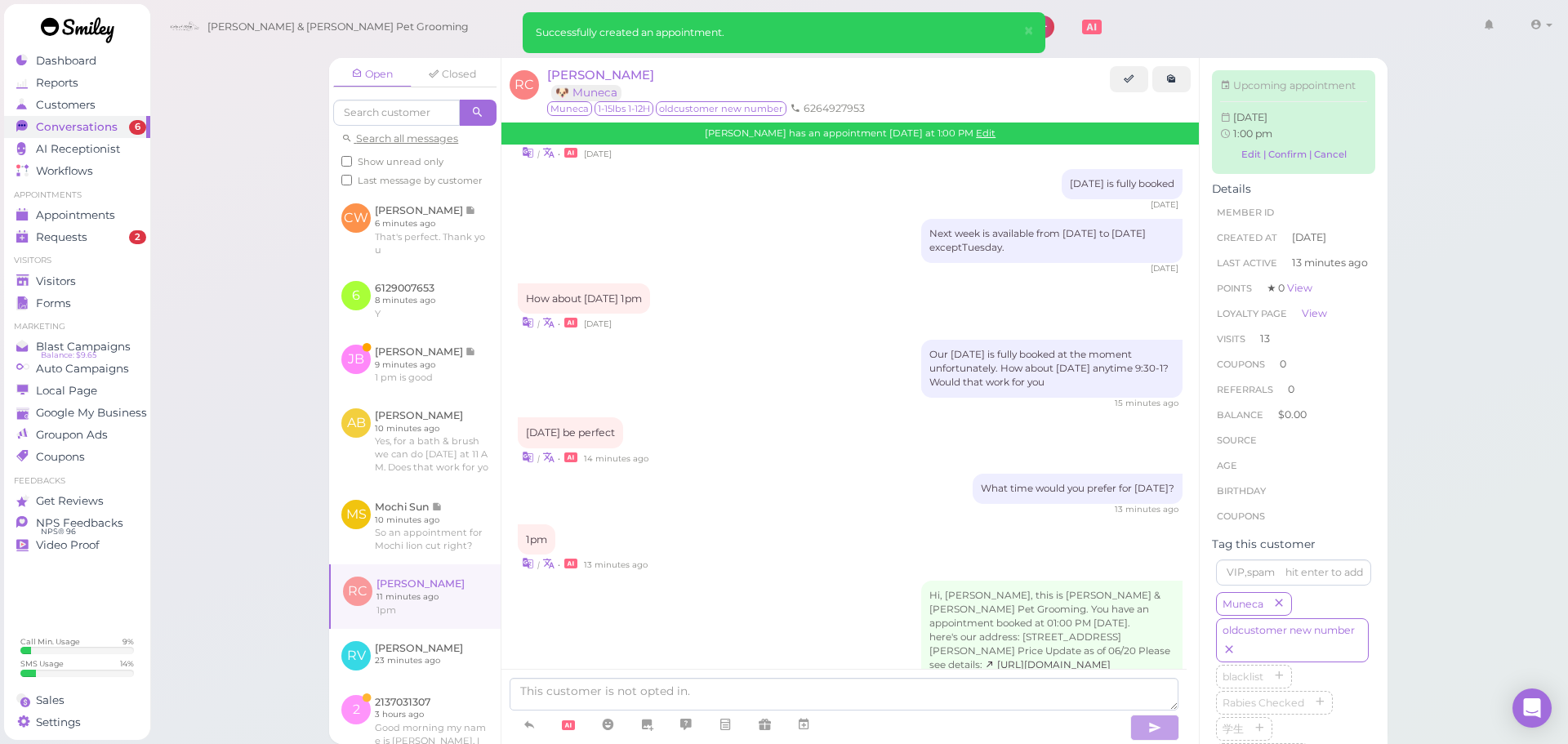
click at [184, 281] on div "Open Closed Search all messages Show unread only Last message by customer CW Ci…" at bounding box center [858, 372] width 1419 height 744
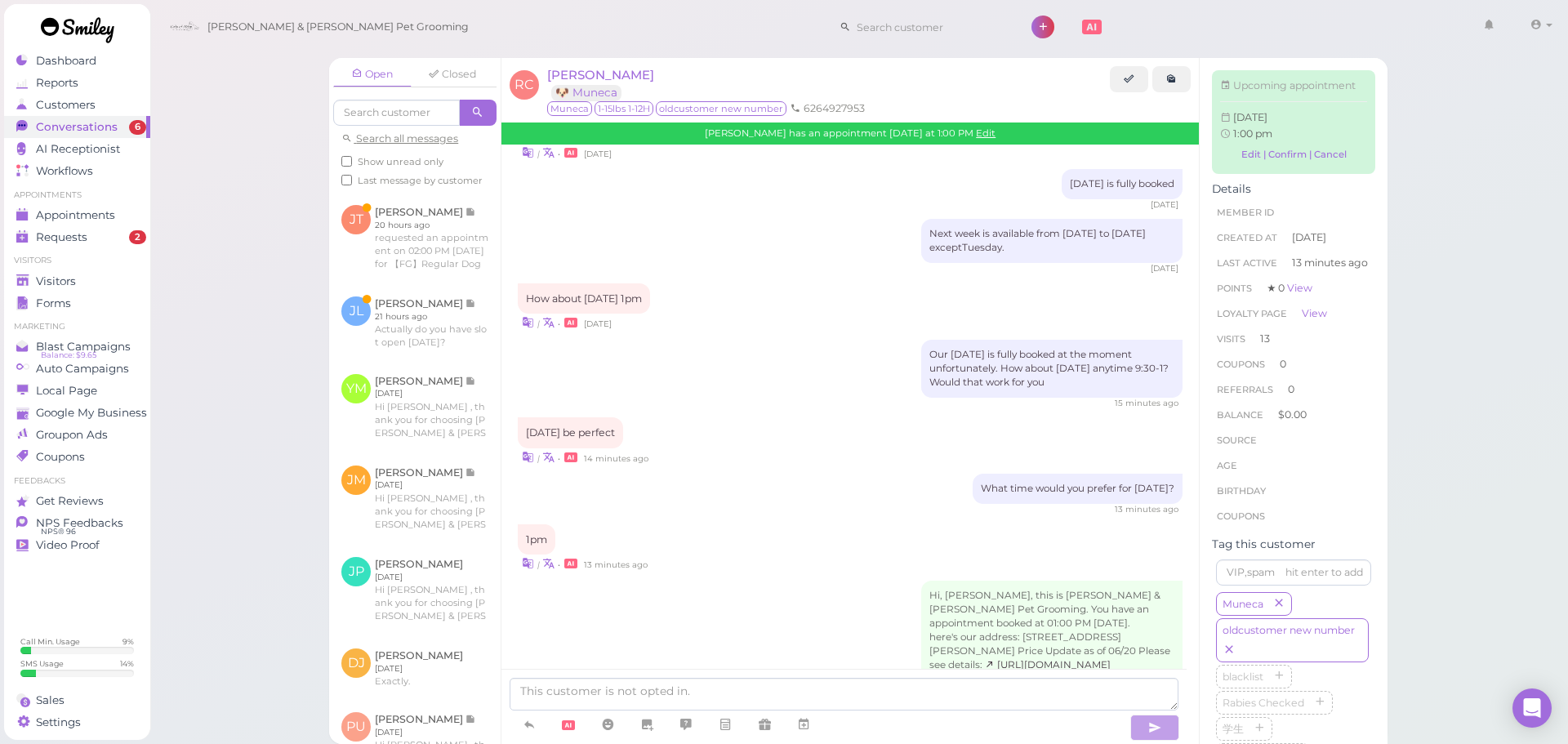
scroll to position [734, 0]
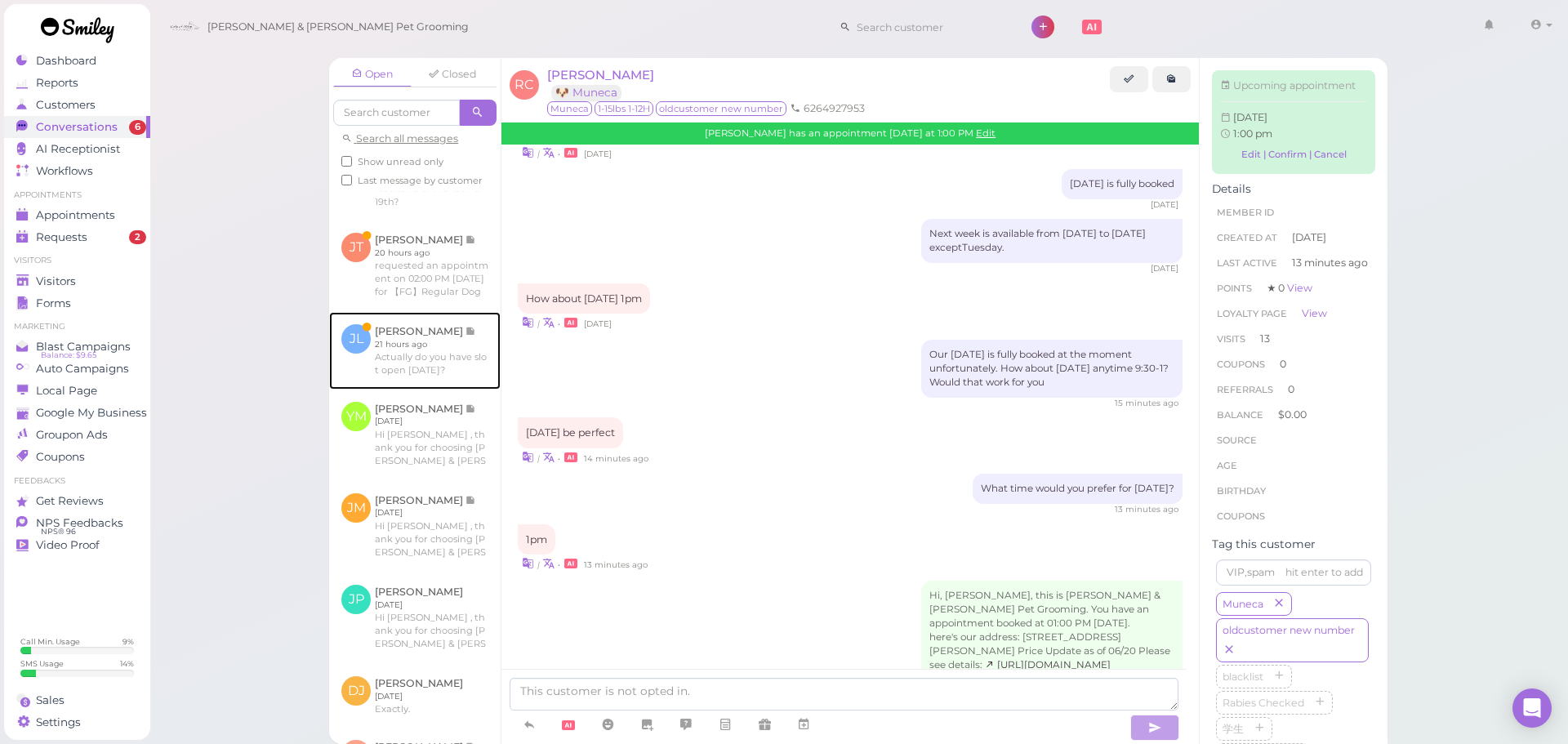
click at [390, 388] on link at bounding box center [415, 349] width 171 height 77
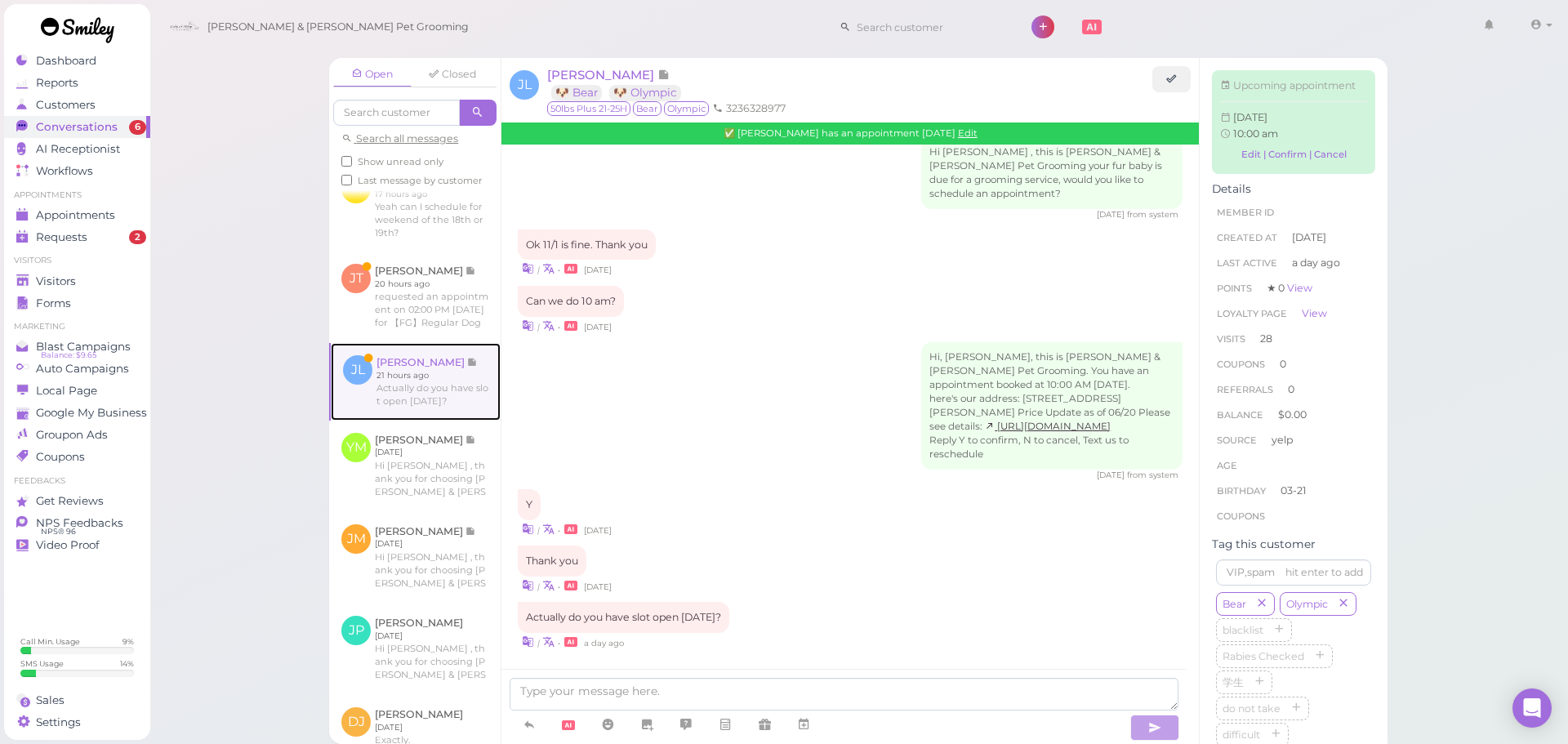
scroll to position [653, 0]
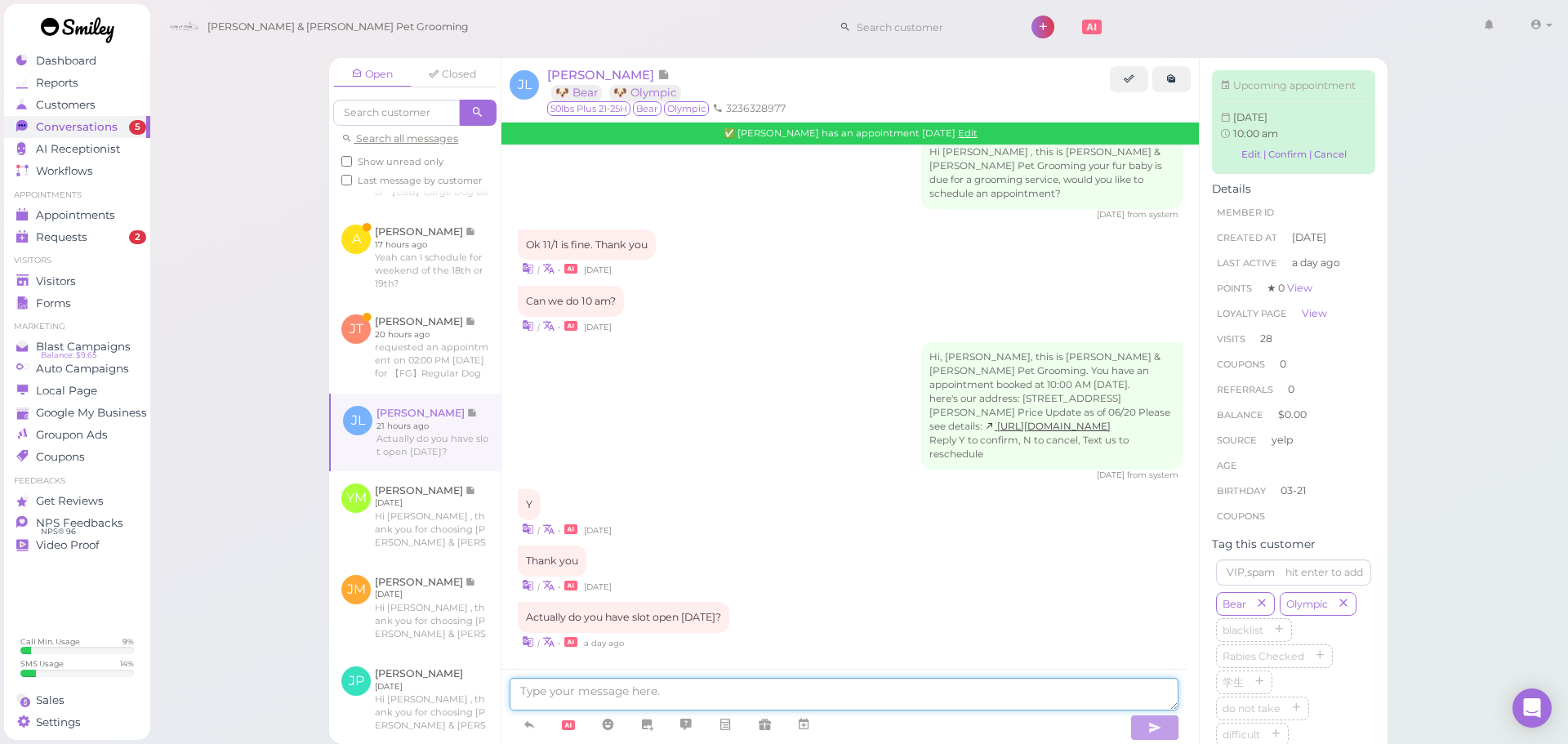
click at [675, 693] on textarea at bounding box center [843, 694] width 668 height 33
type textarea "f"
type textarea "Hello, we don't have anything available for today unfortunately"
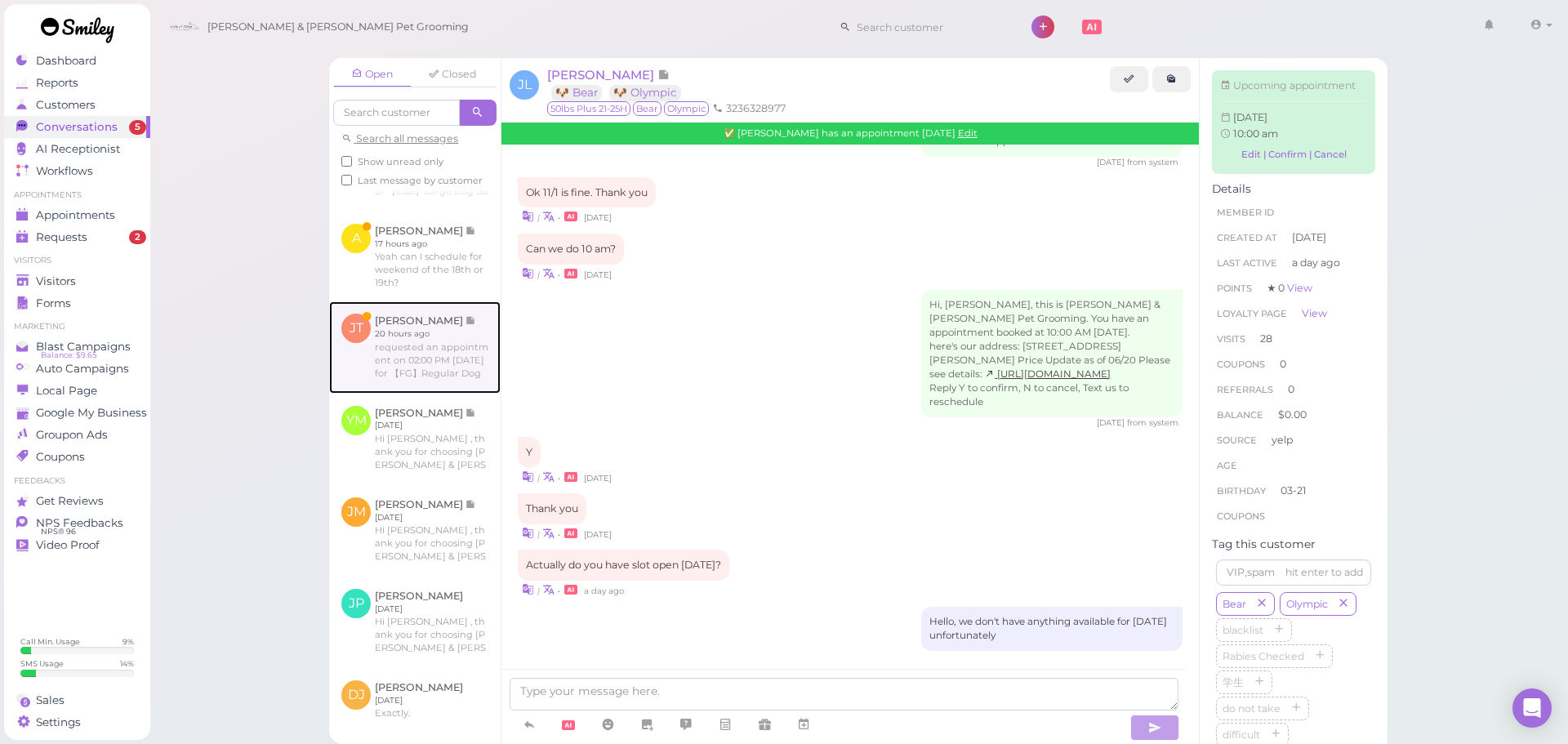
click at [432, 381] on link at bounding box center [415, 347] width 171 height 92
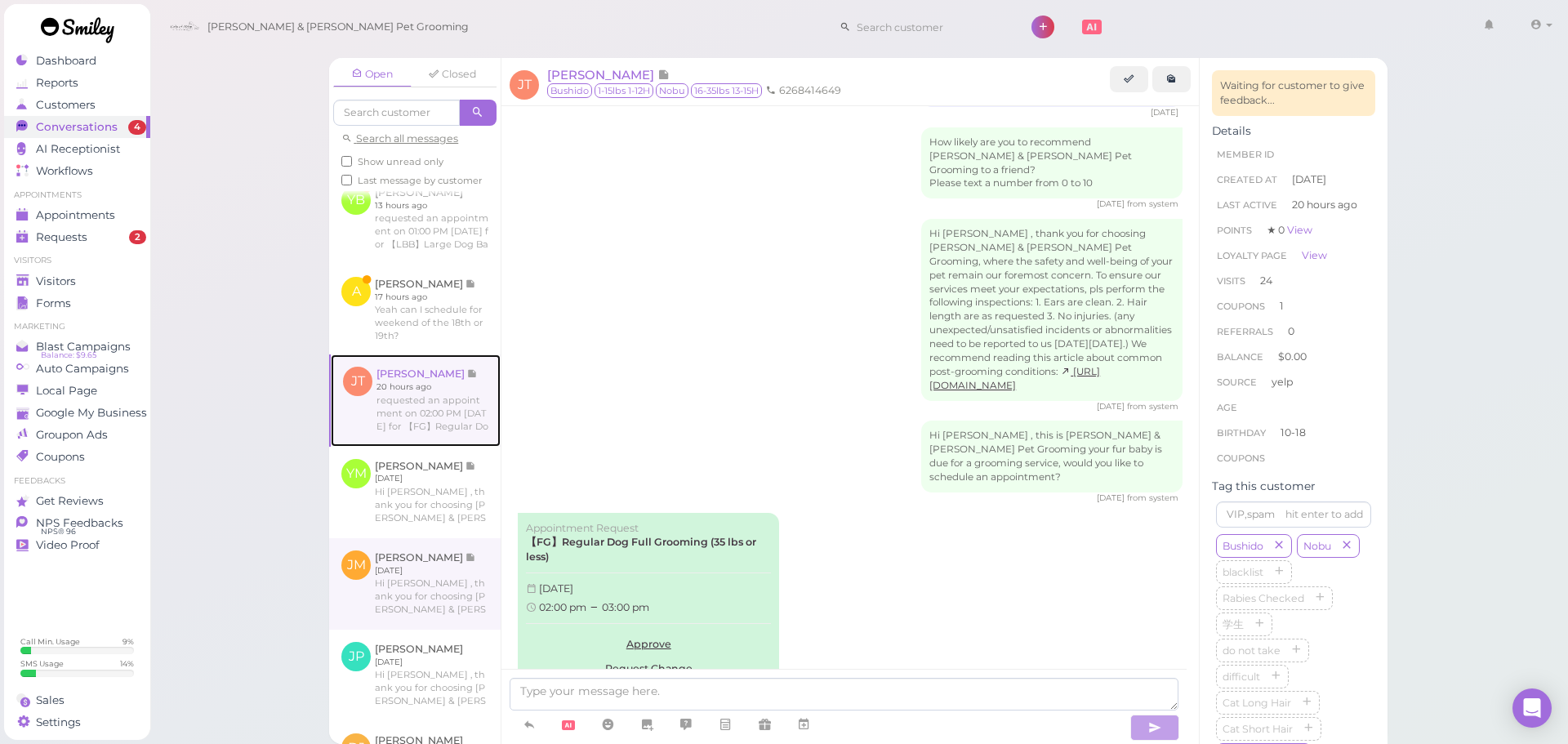
scroll to position [662, 0]
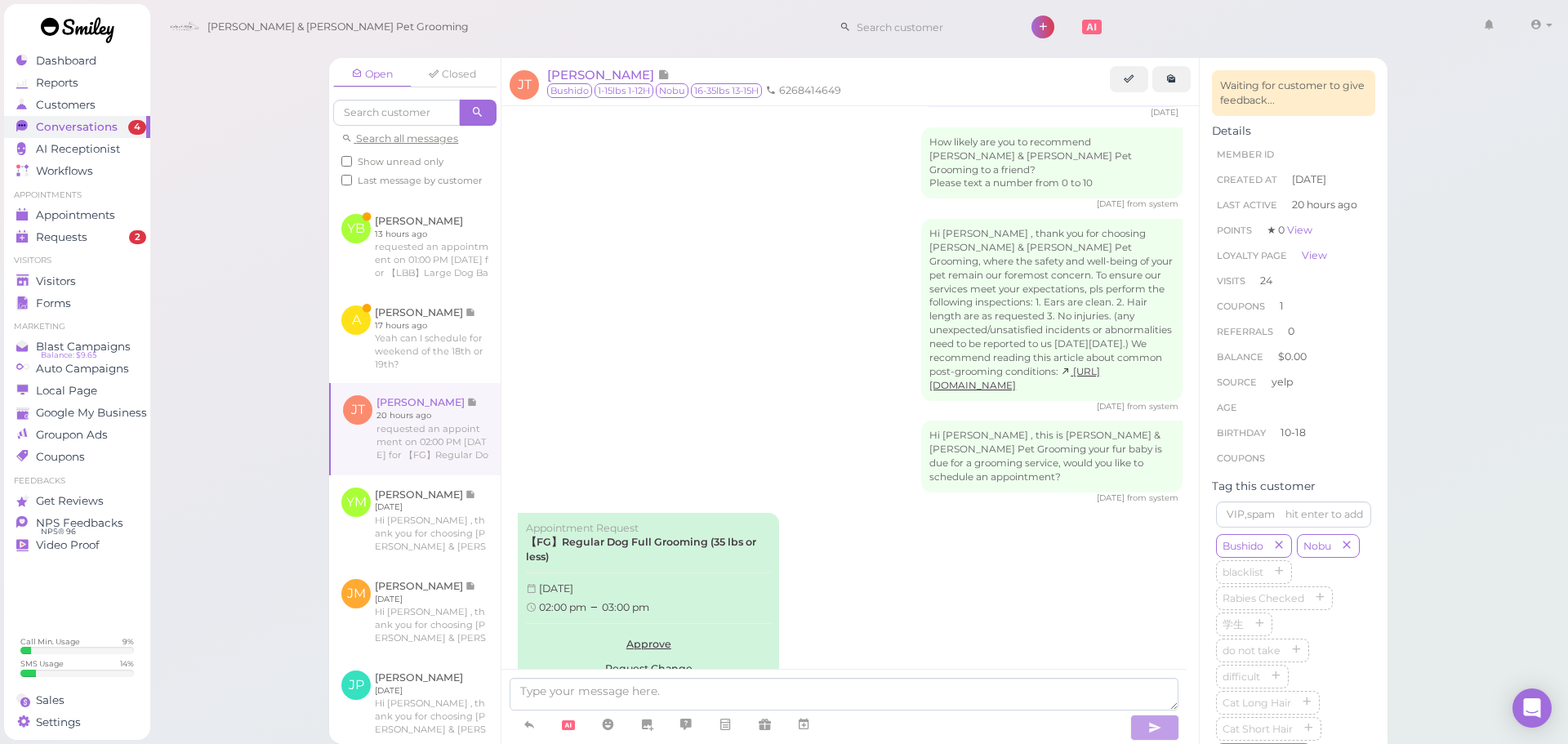
click at [650, 680] on button "Decline" at bounding box center [648, 692] width 245 height 25
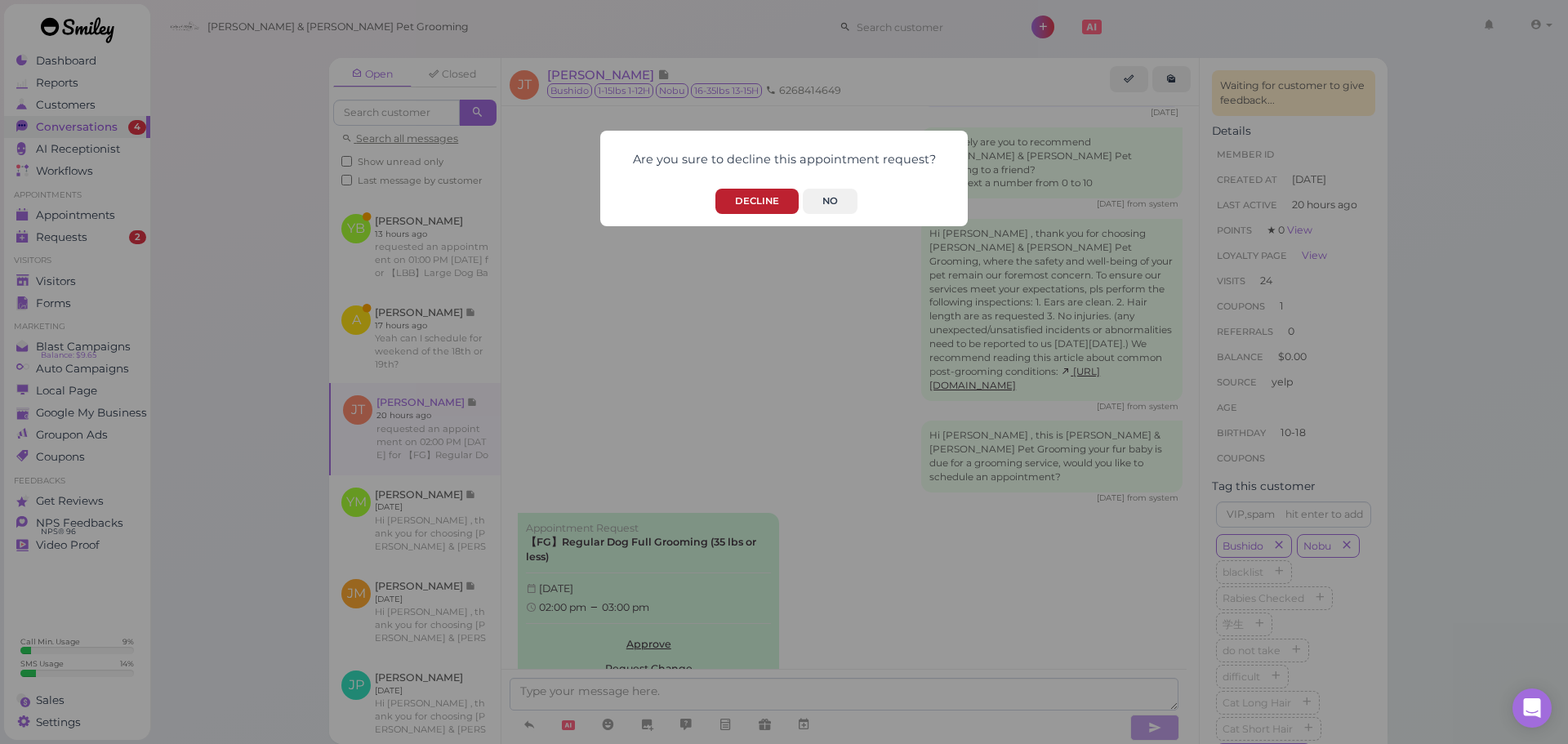
click at [753, 200] on button "Decline" at bounding box center [757, 201] width 83 height 26
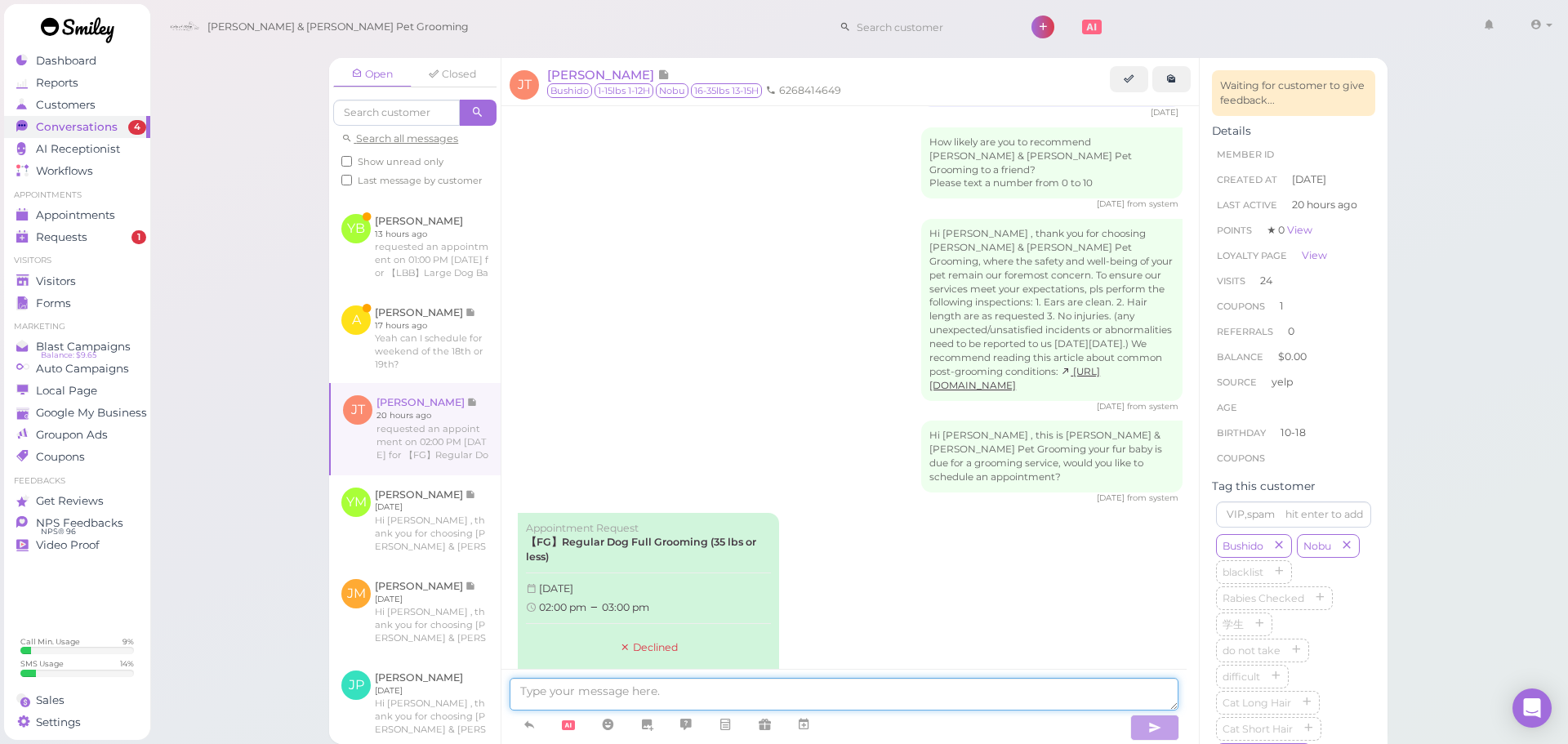
click at [595, 680] on textarea at bounding box center [843, 694] width 668 height 33
type textarea "Hello, we don't have anything available for this Thursday unfortunately. Would …"
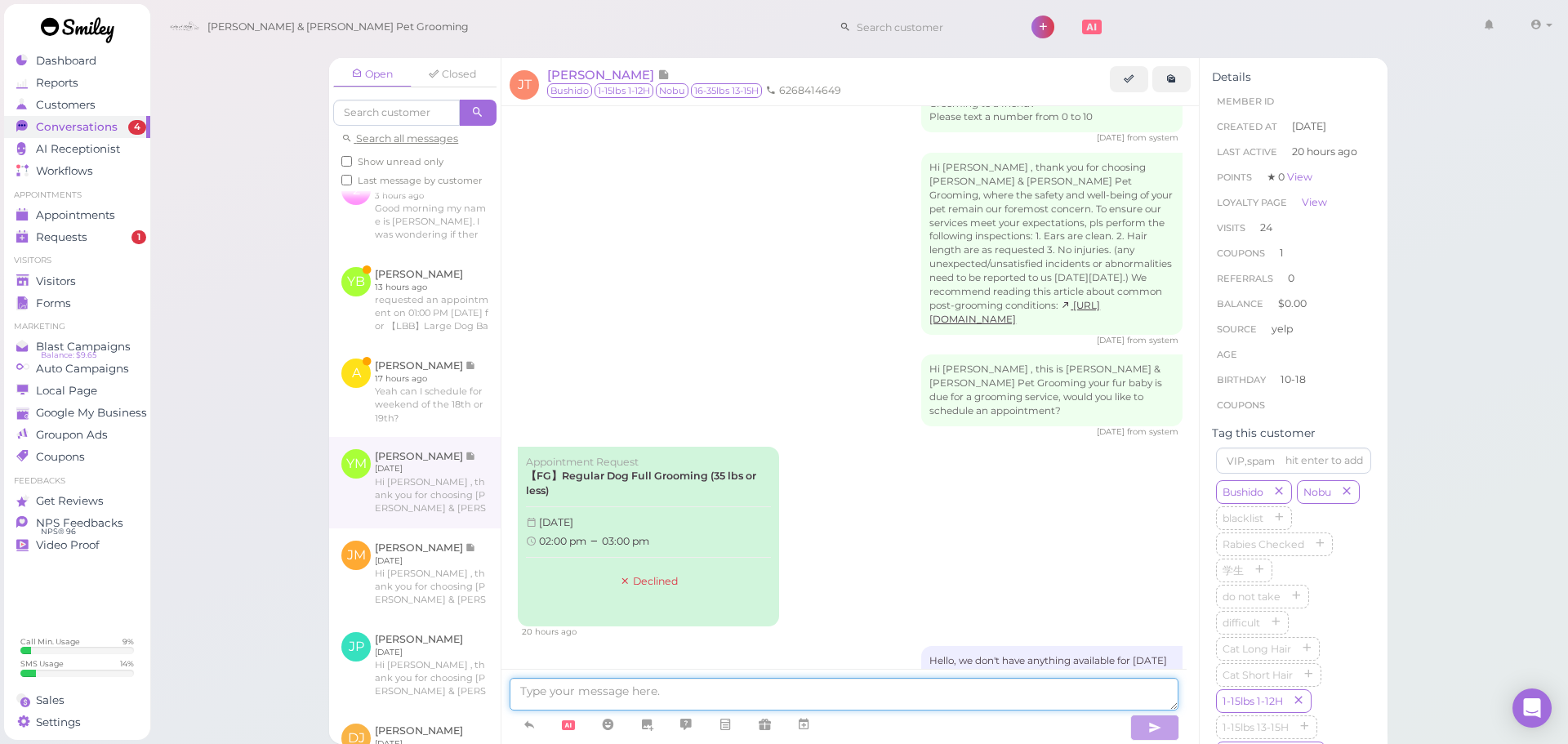
scroll to position [672, 0]
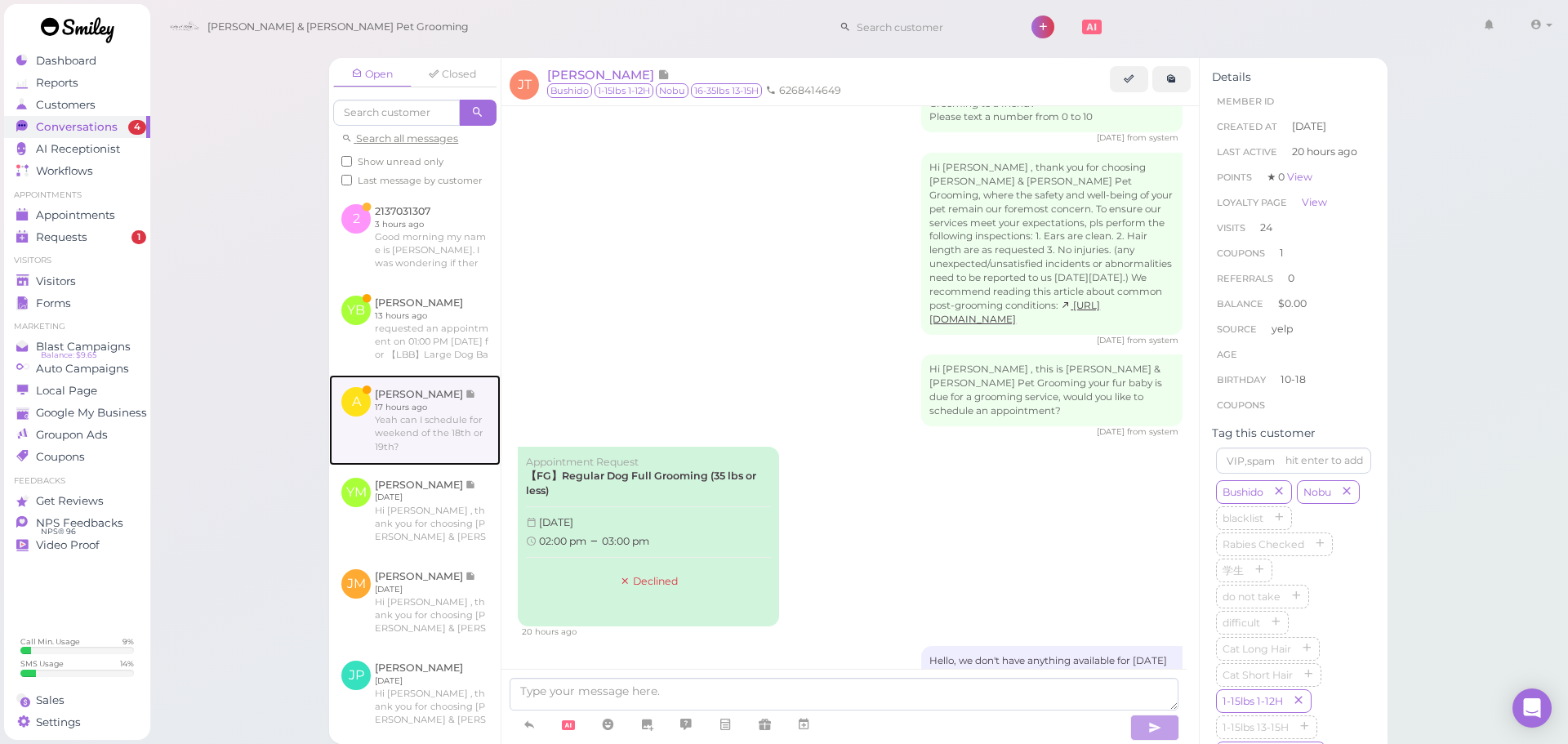
click at [459, 464] on link at bounding box center [415, 419] width 171 height 90
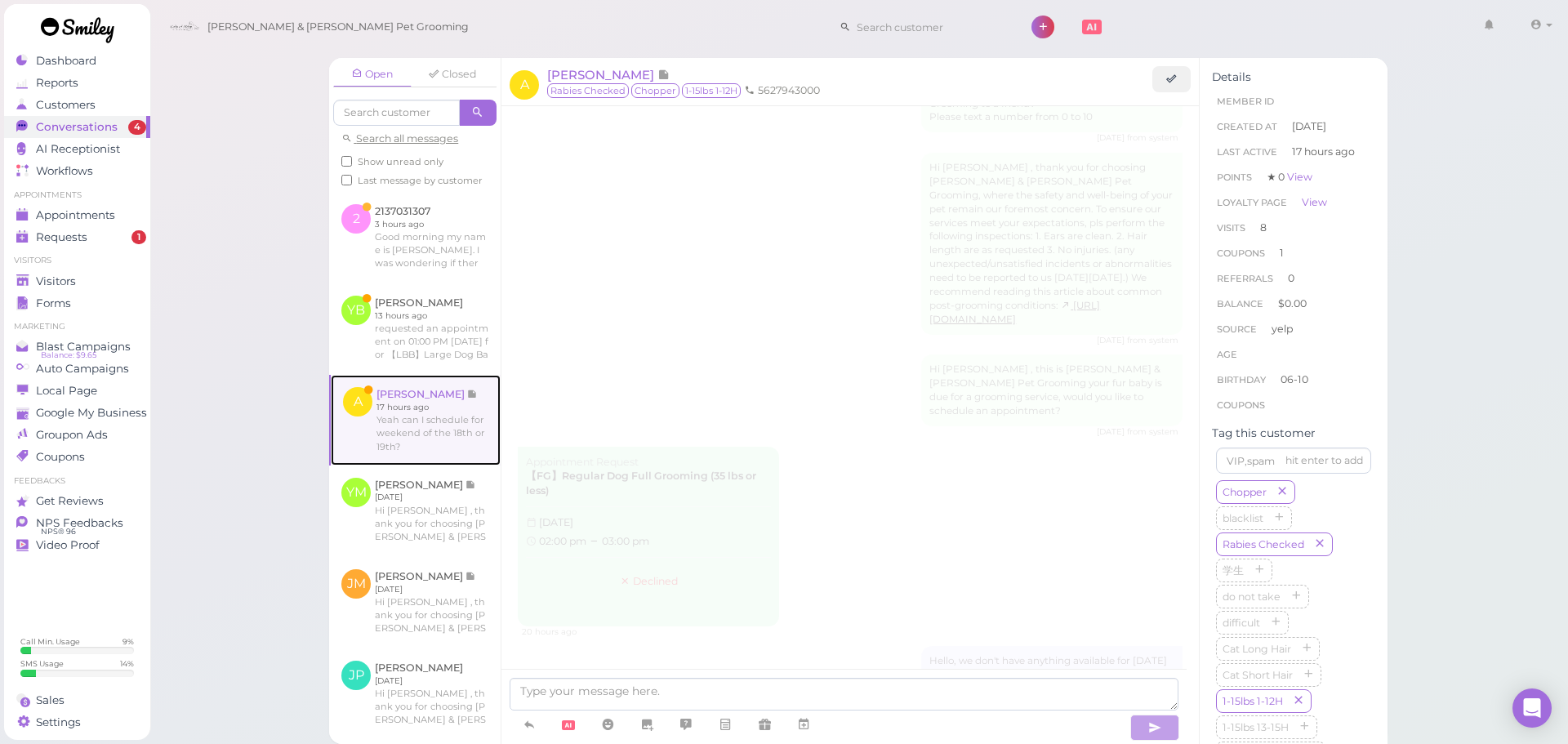
scroll to position [2357, 0]
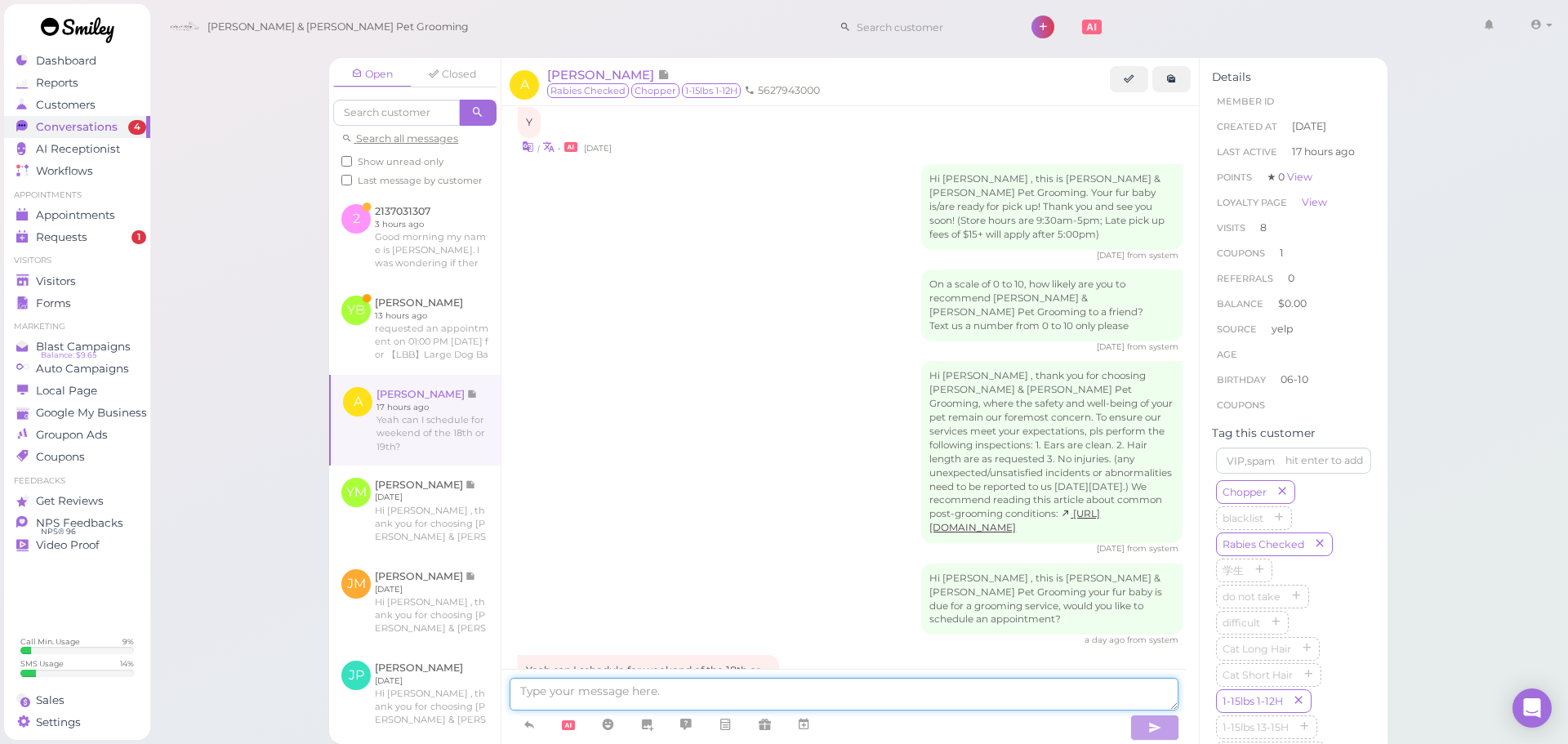
click at [559, 687] on textarea at bounding box center [843, 694] width 668 height 33
click at [843, 689] on textarea at bounding box center [843, 694] width 668 height 33
type textarea "Yes, we can do the 18th any time from 9:30-1. What time would you like?"
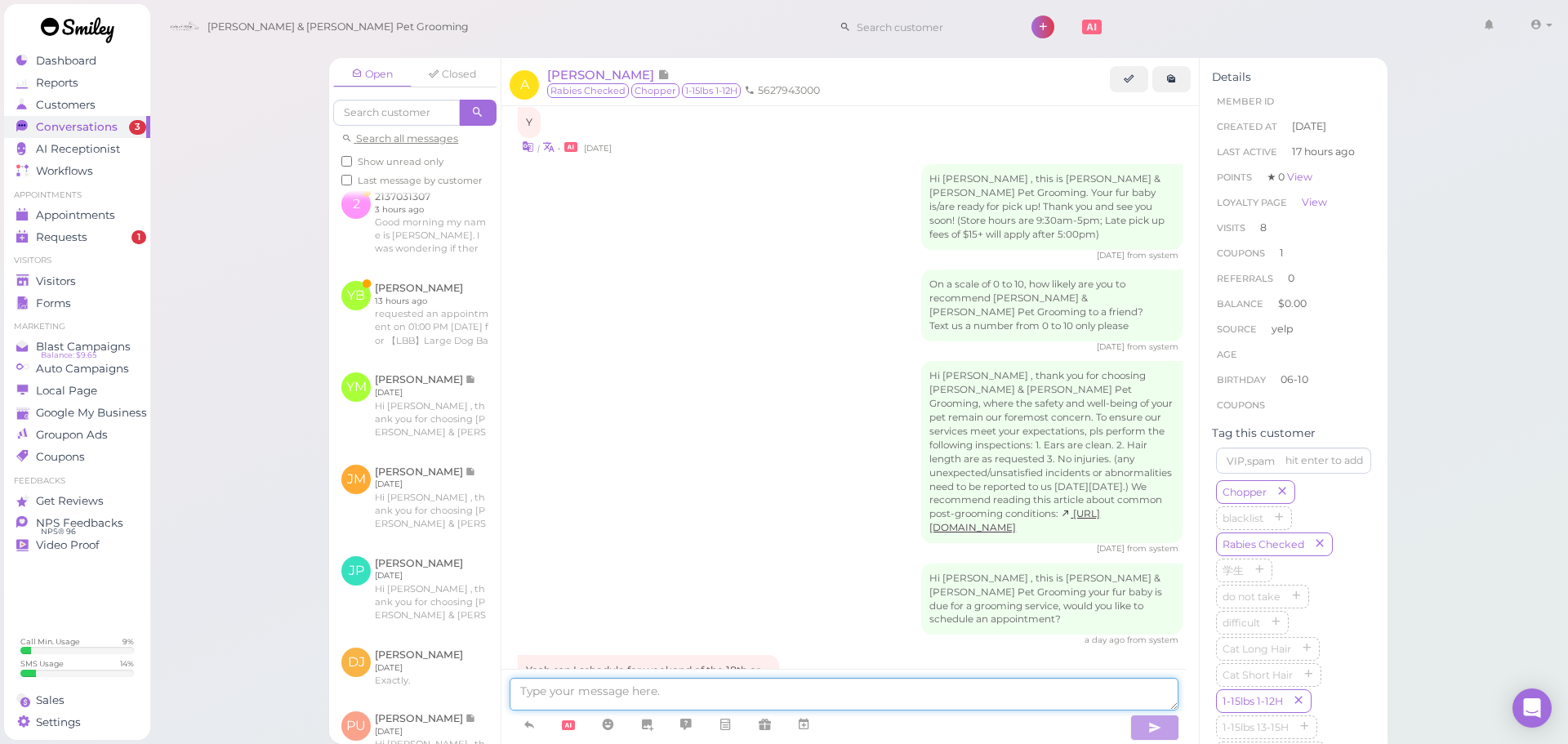
scroll to position [2409, 0]
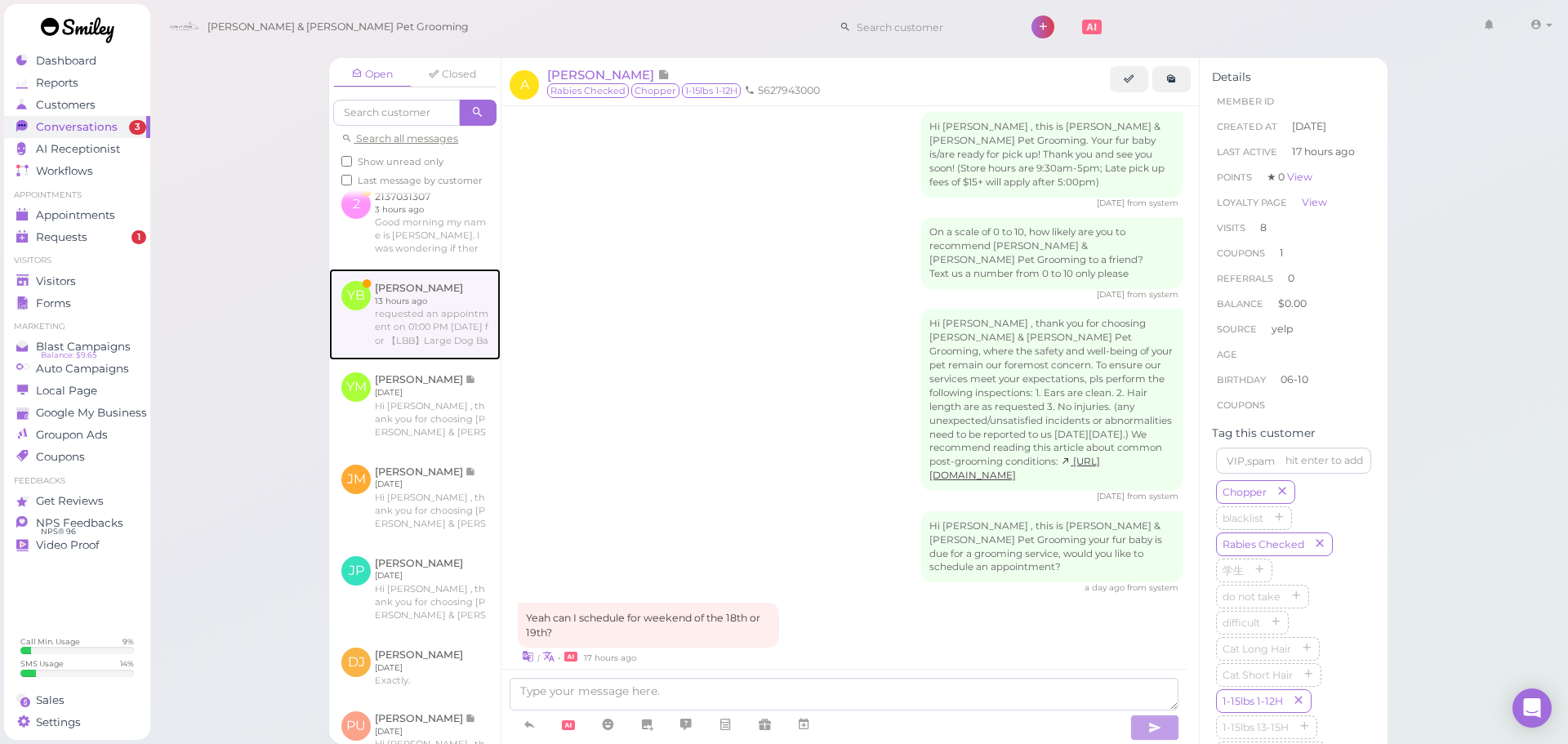
click at [441, 360] on link at bounding box center [415, 314] width 171 height 92
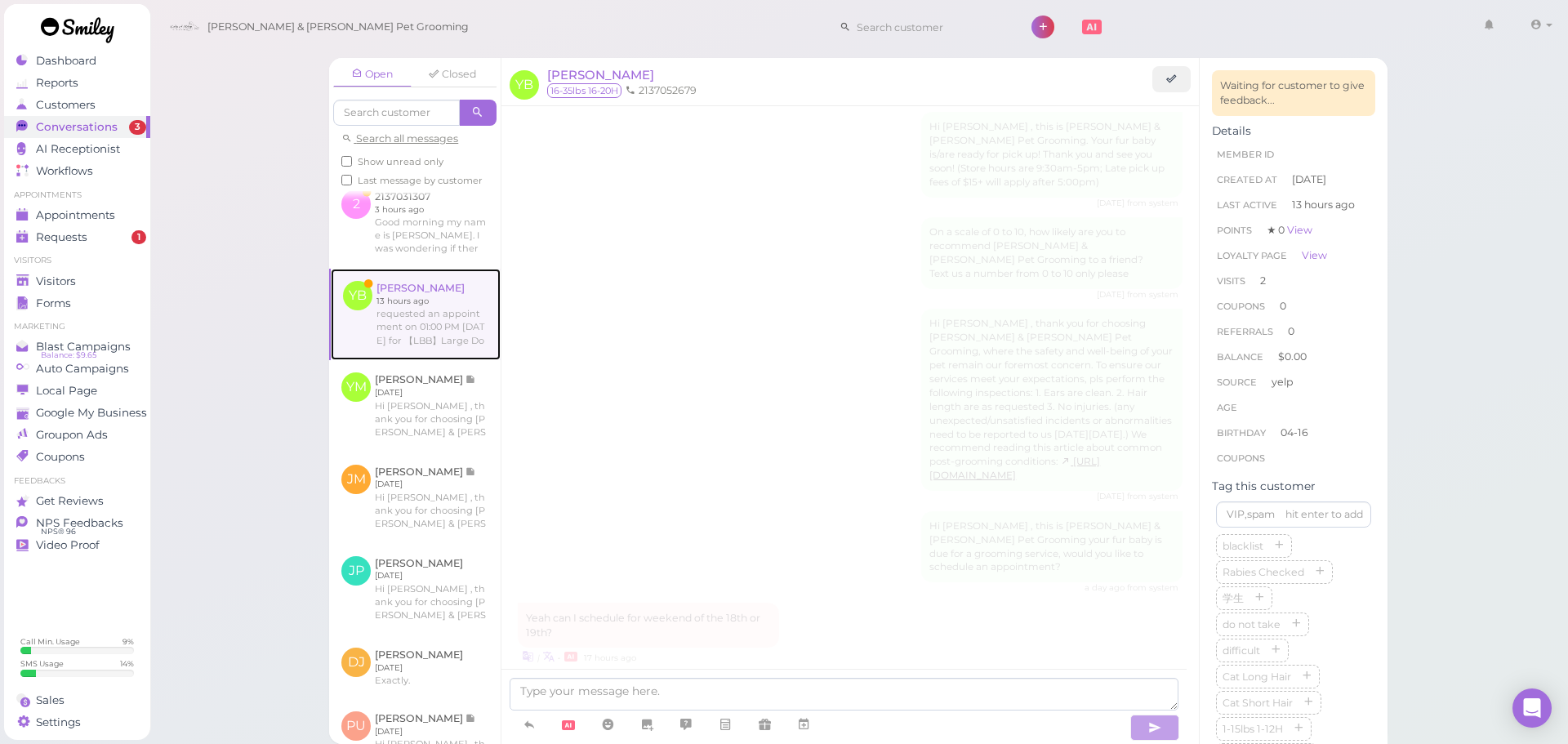
scroll to position [2467, 0]
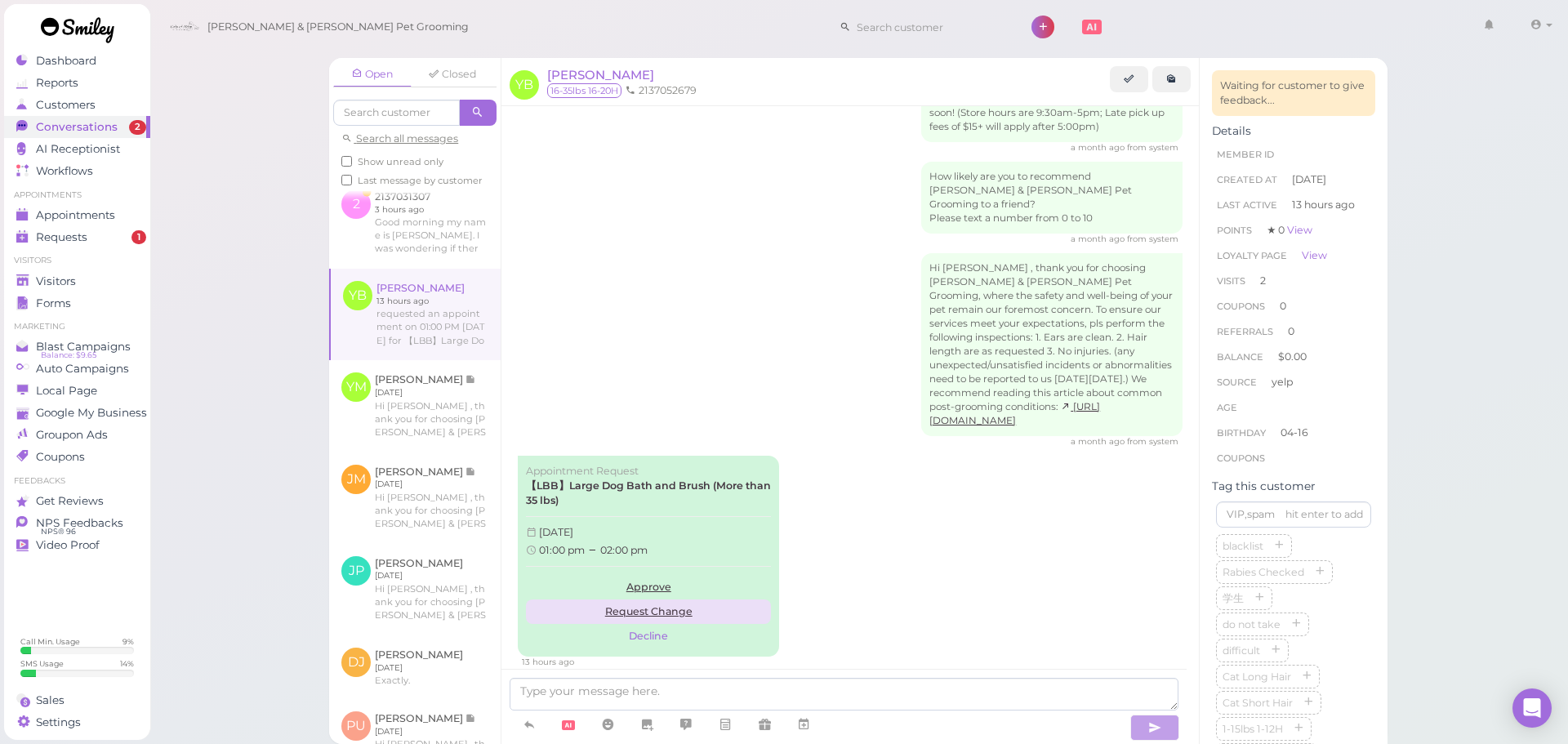
click at [688, 599] on link "Request Change" at bounding box center [648, 612] width 245 height 25
type textarea "Hi, this is Cody & Miley Pet Grooming. The appointment times you've suggested a…"
click at [690, 575] on link "Approve" at bounding box center [648, 587] width 245 height 25
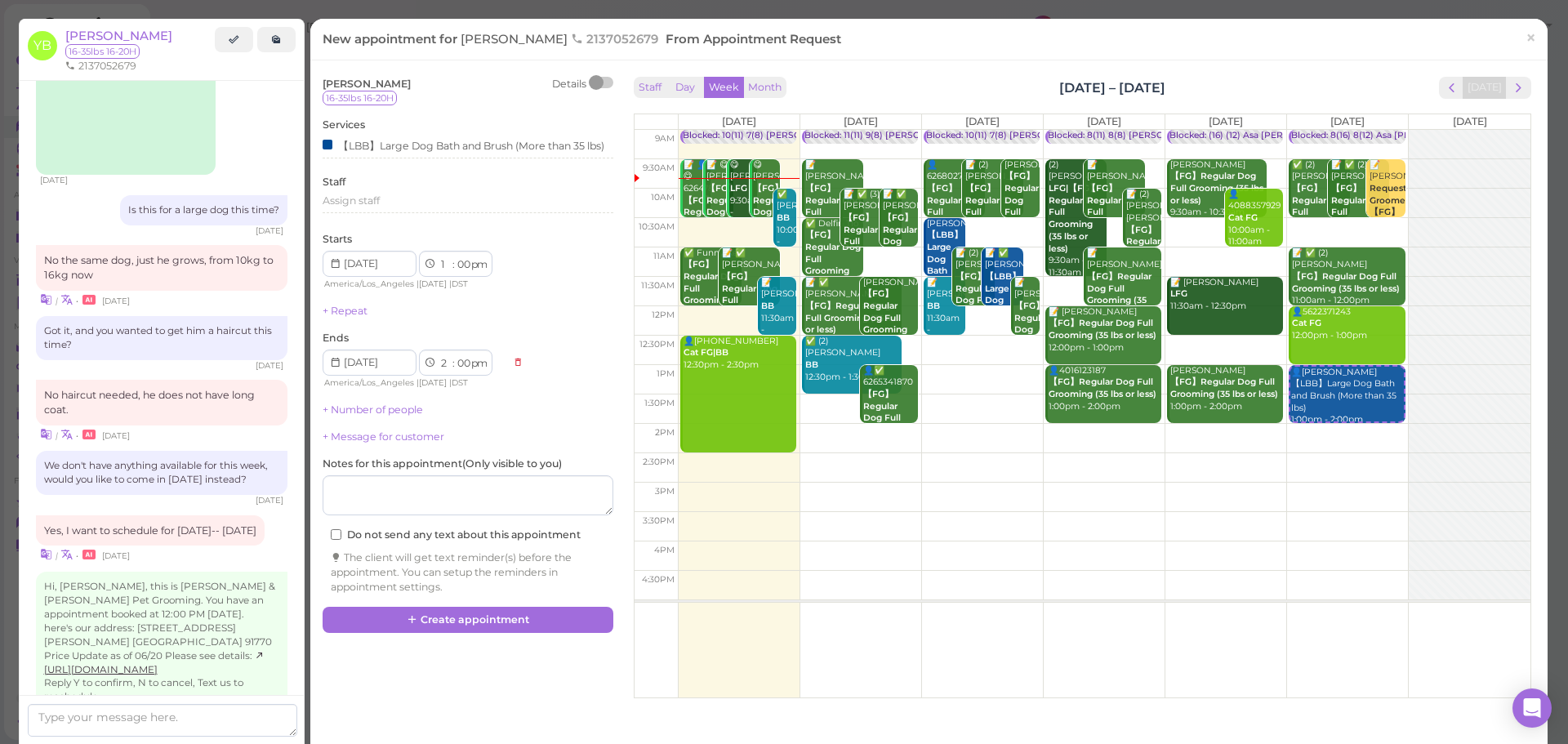
scroll to position [232, 0]
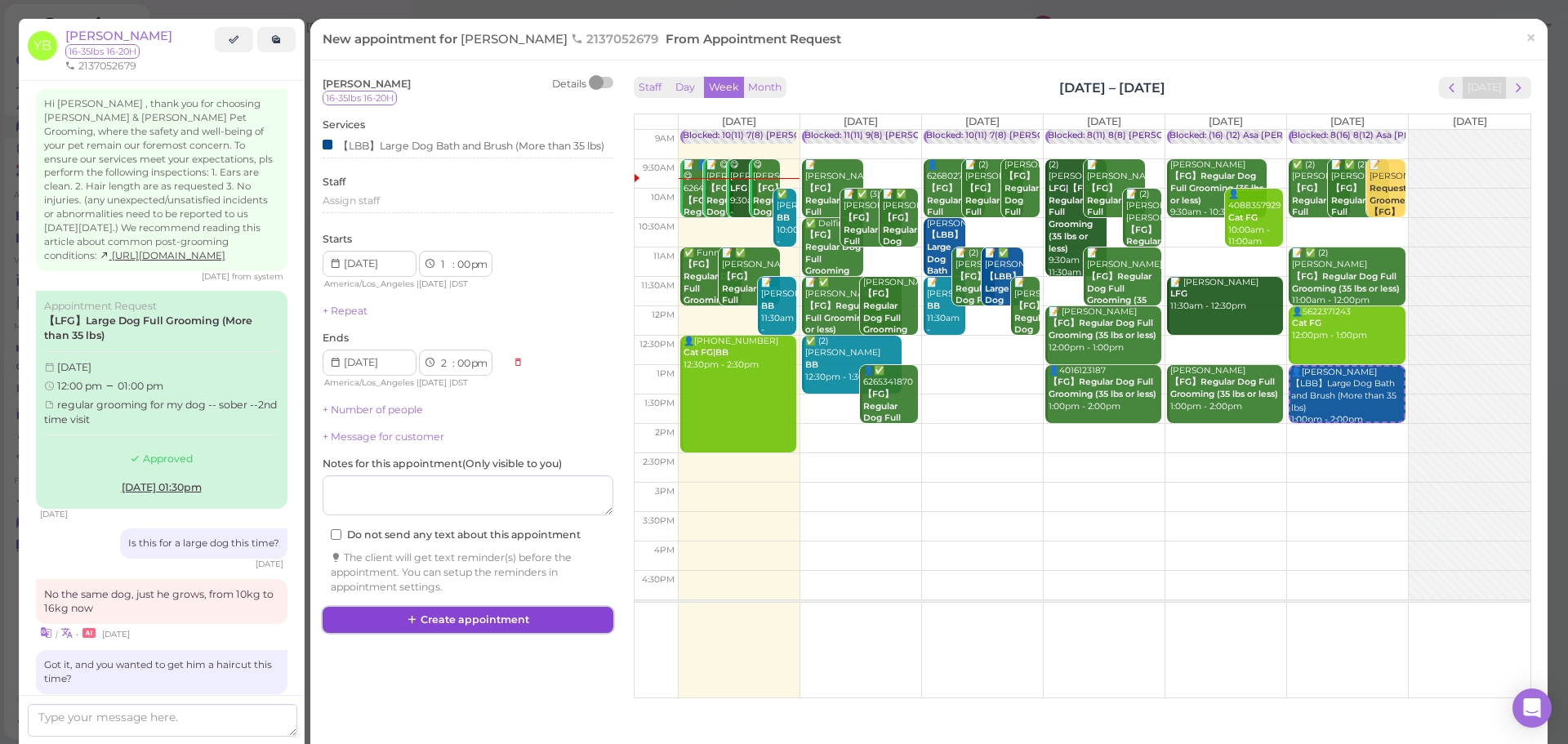
click at [503, 623] on button "Create appointment" at bounding box center [467, 620] width 290 height 26
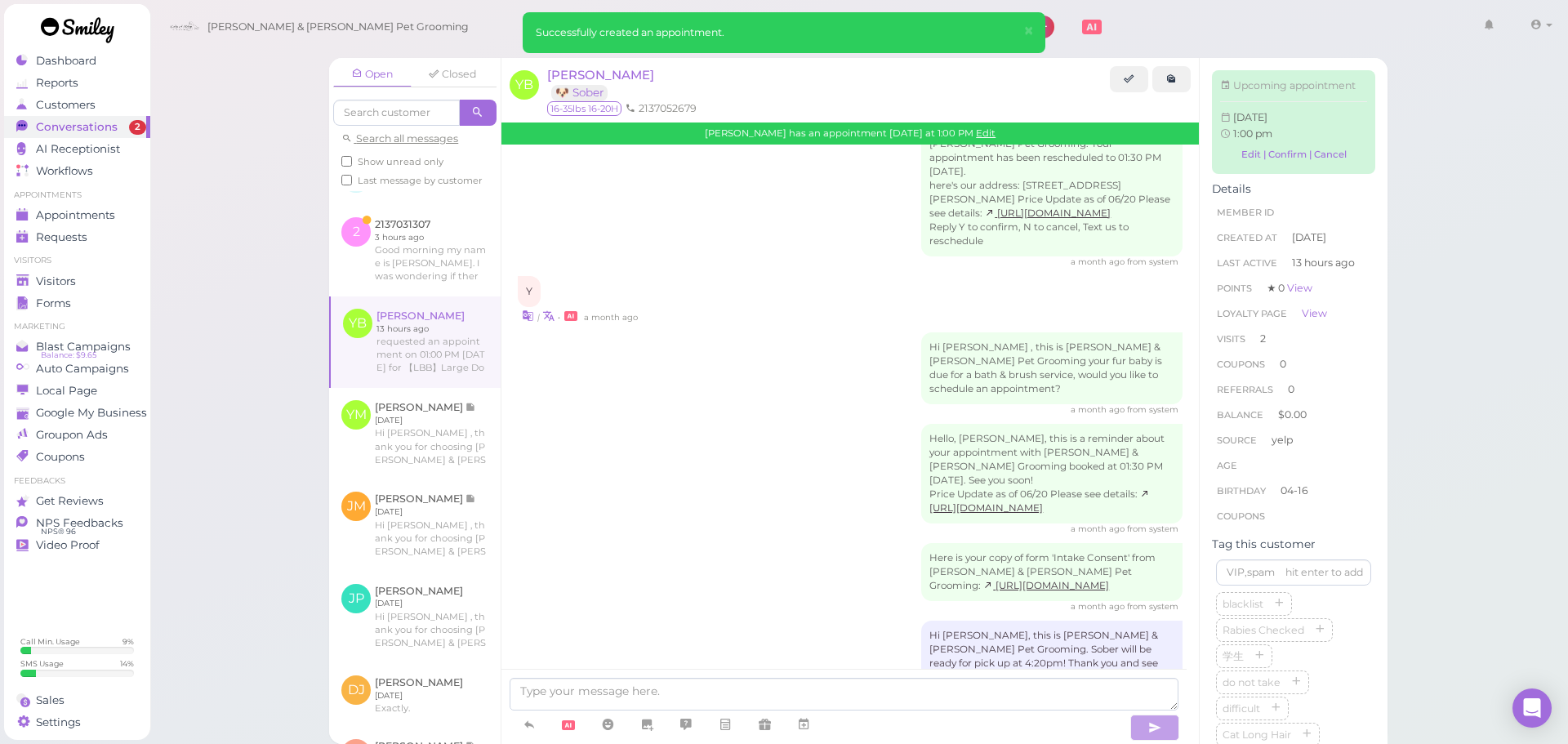
scroll to position [1862, 0]
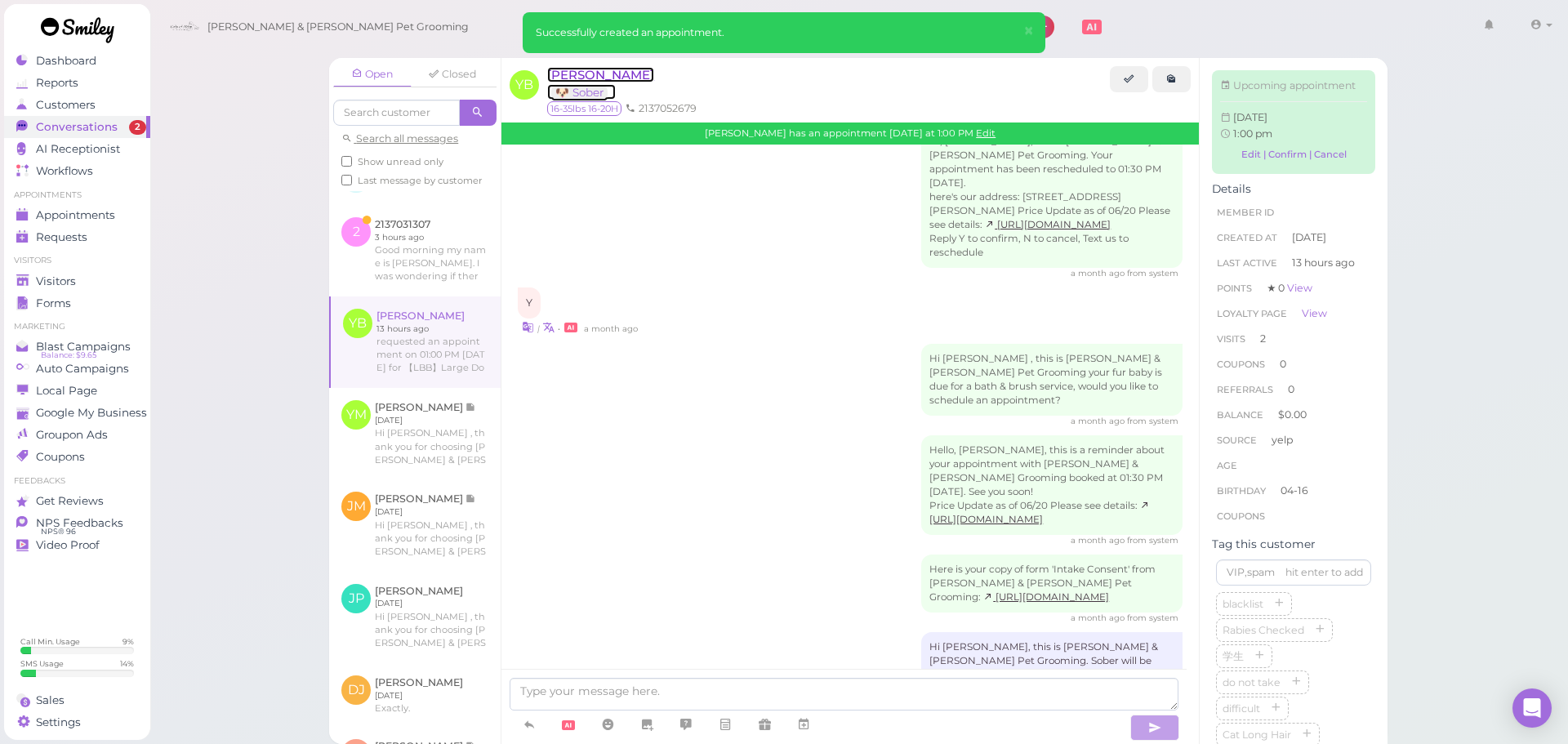
click at [570, 71] on span "[PERSON_NAME]" at bounding box center [600, 75] width 107 height 16
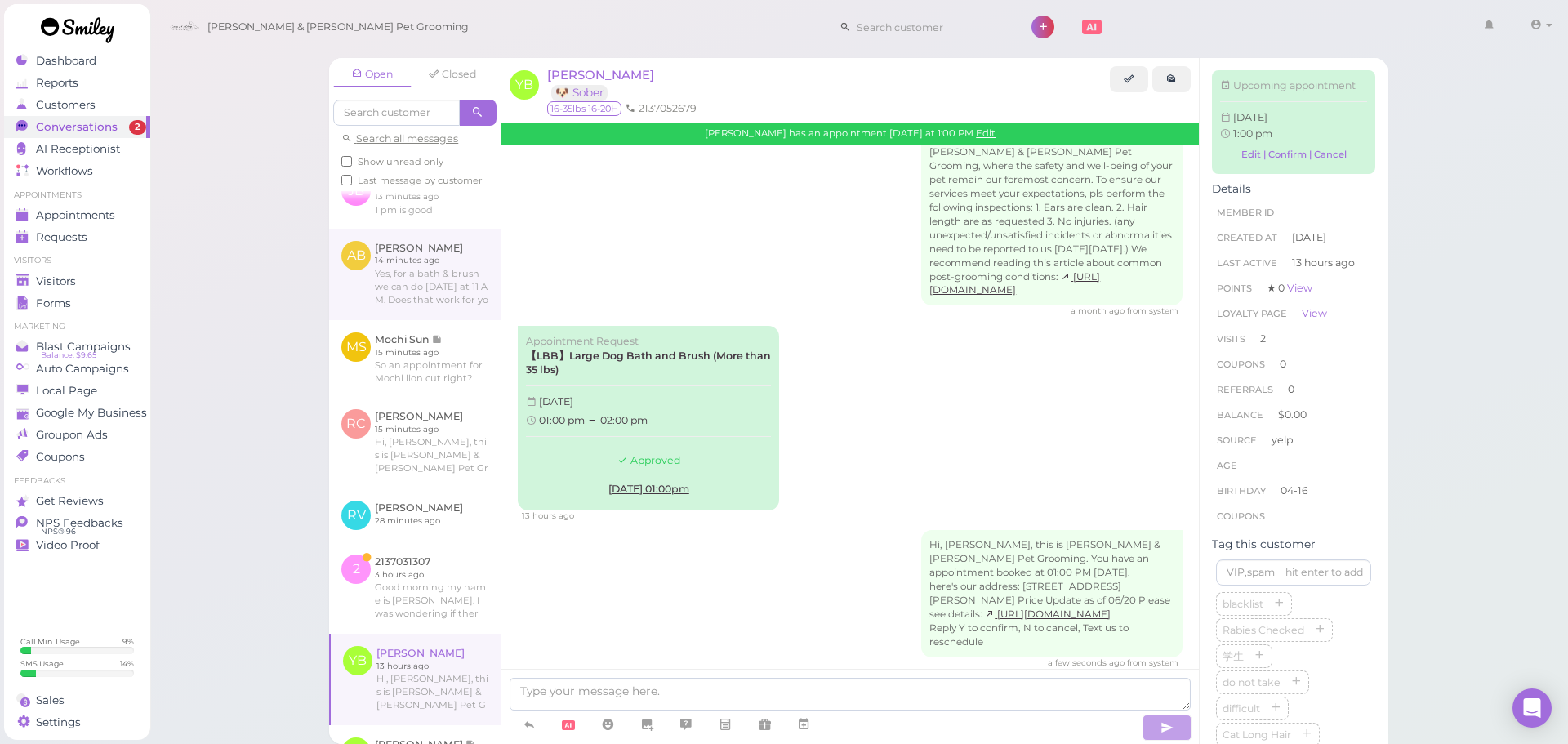
scroll to position [490, 0]
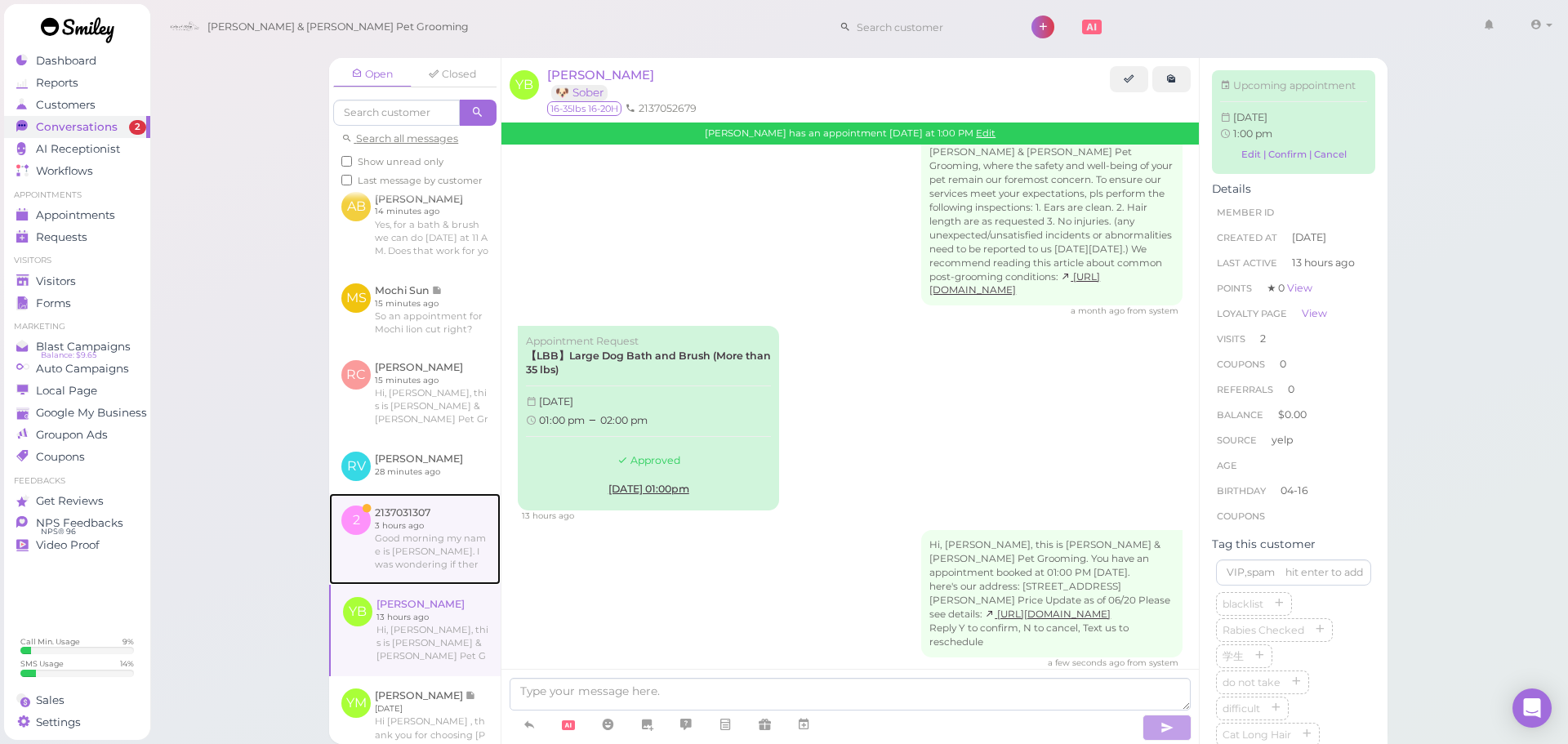
click at [426, 570] on link at bounding box center [415, 539] width 171 height 92
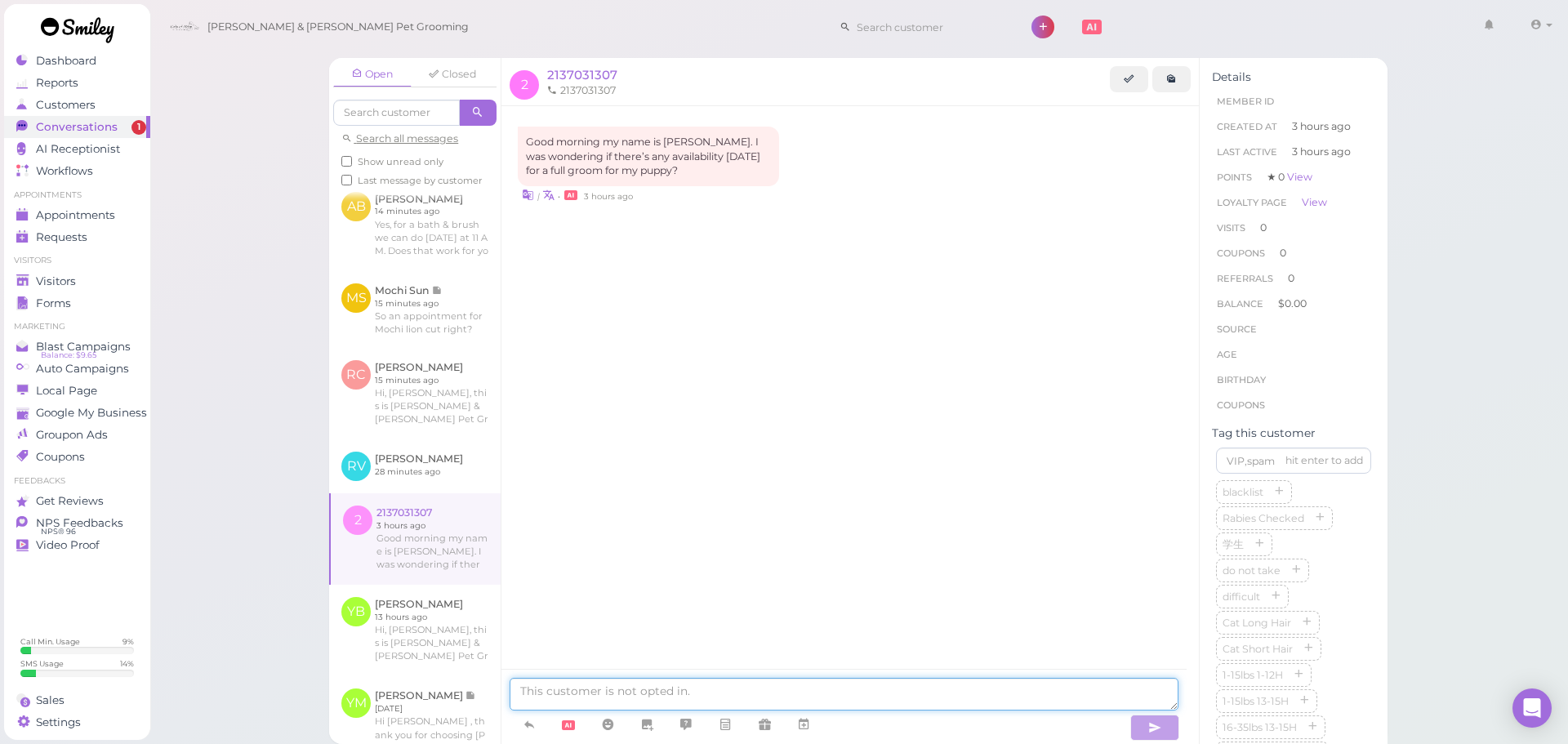
click at [700, 703] on textarea at bounding box center [843, 694] width 668 height 33
type textarea "Good morning! We don't have anything available for [DATE] unfortunately. Would …"
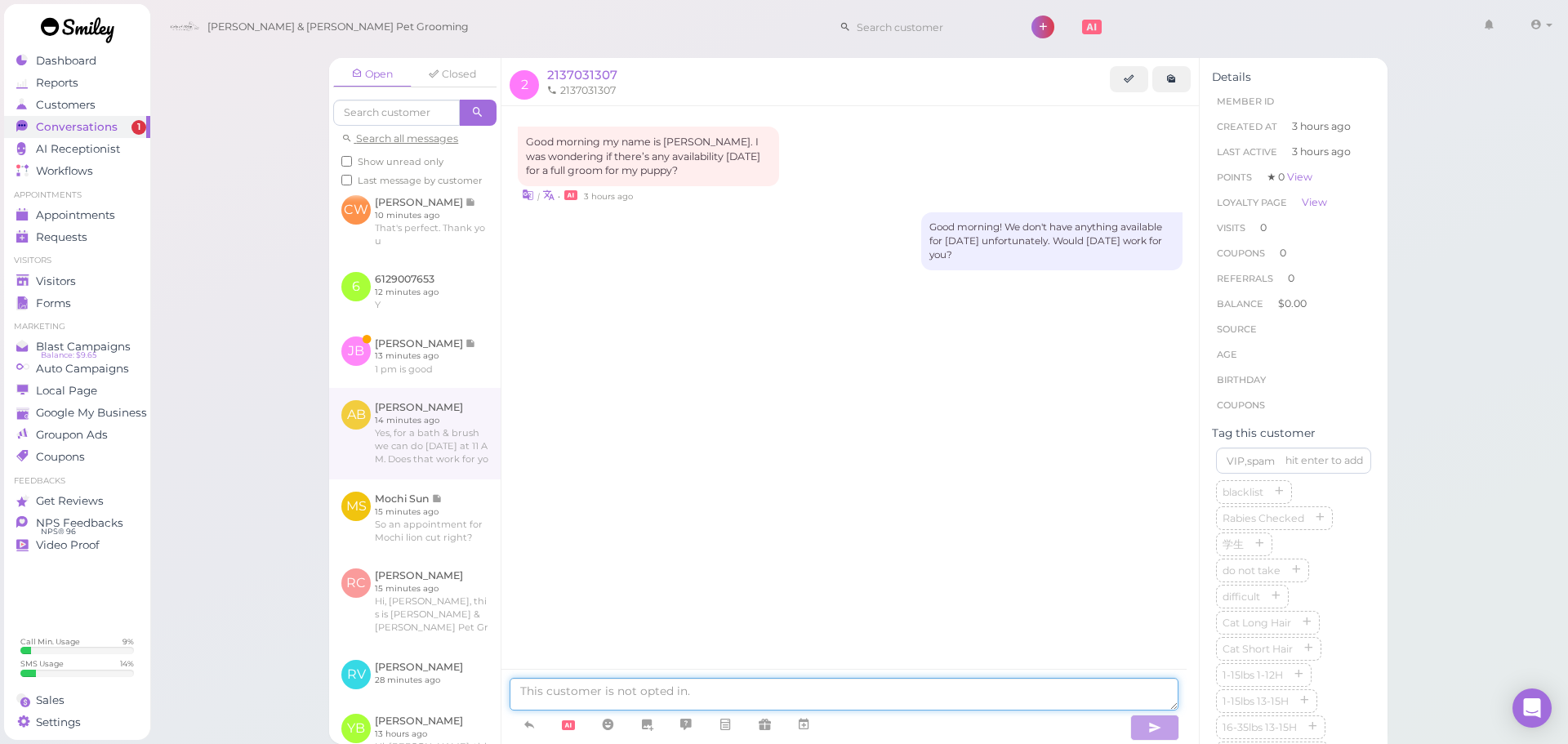
scroll to position [336, 0]
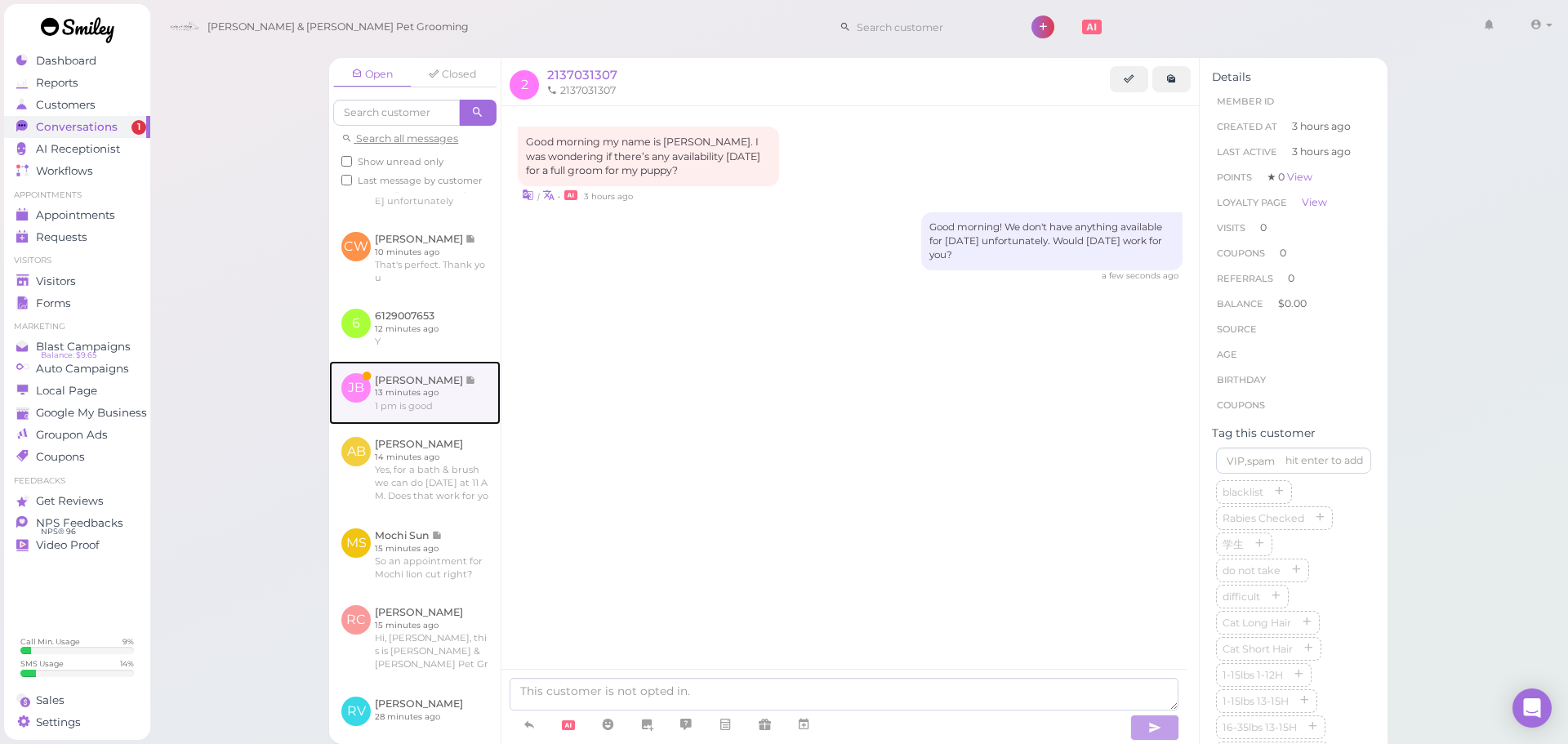
click at [443, 425] on link at bounding box center [415, 393] width 171 height 64
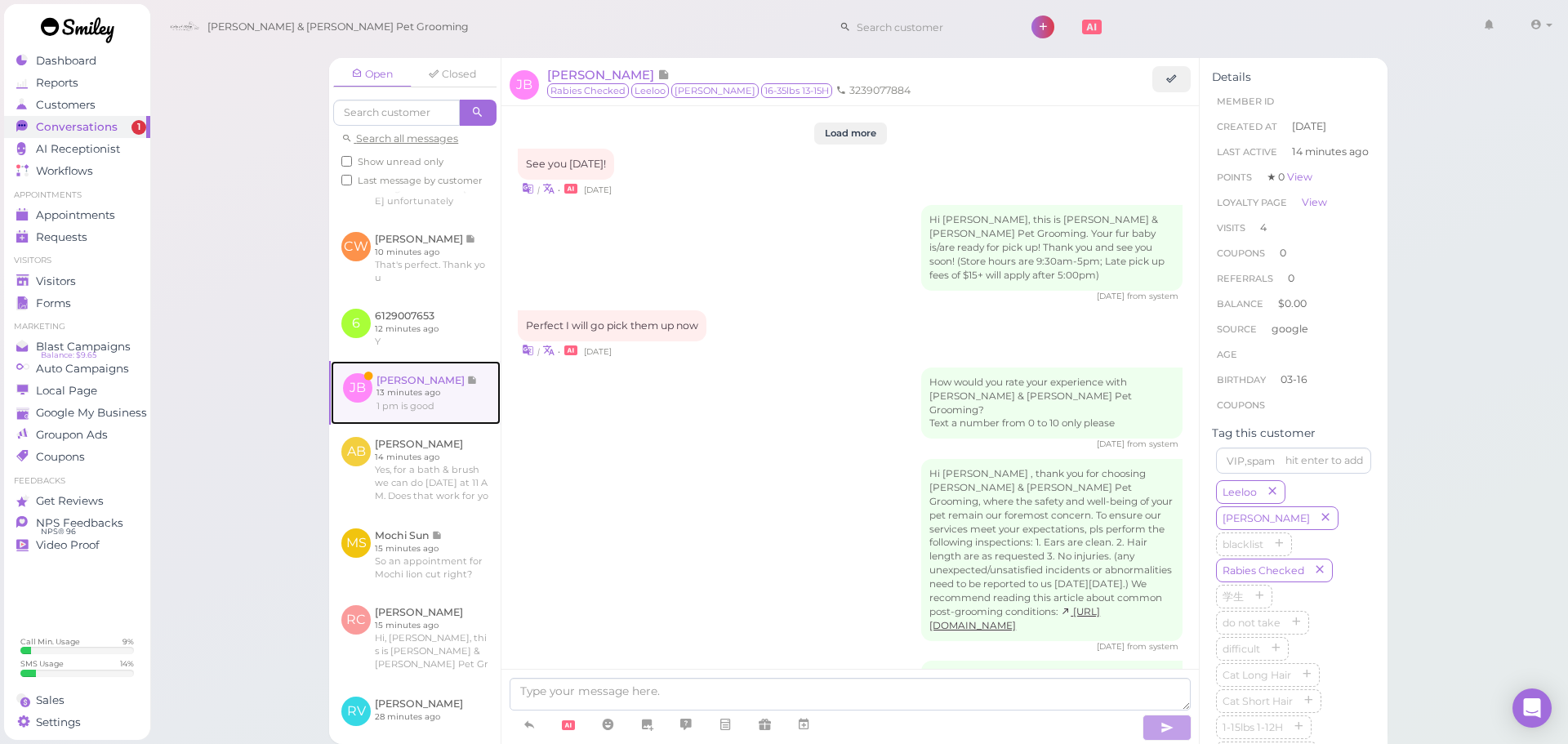
scroll to position [1965, 0]
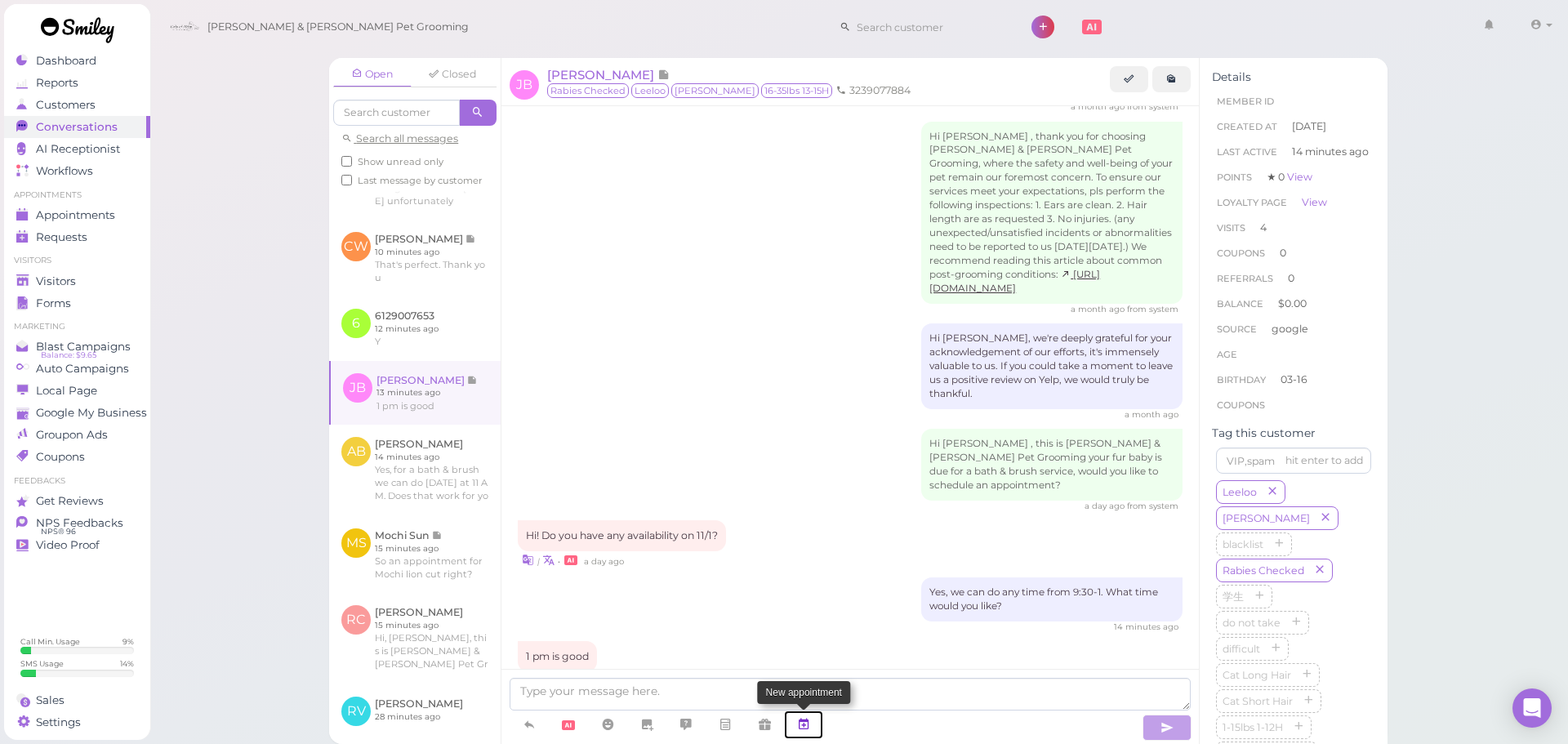
click at [799, 720] on icon at bounding box center [803, 724] width 13 height 16
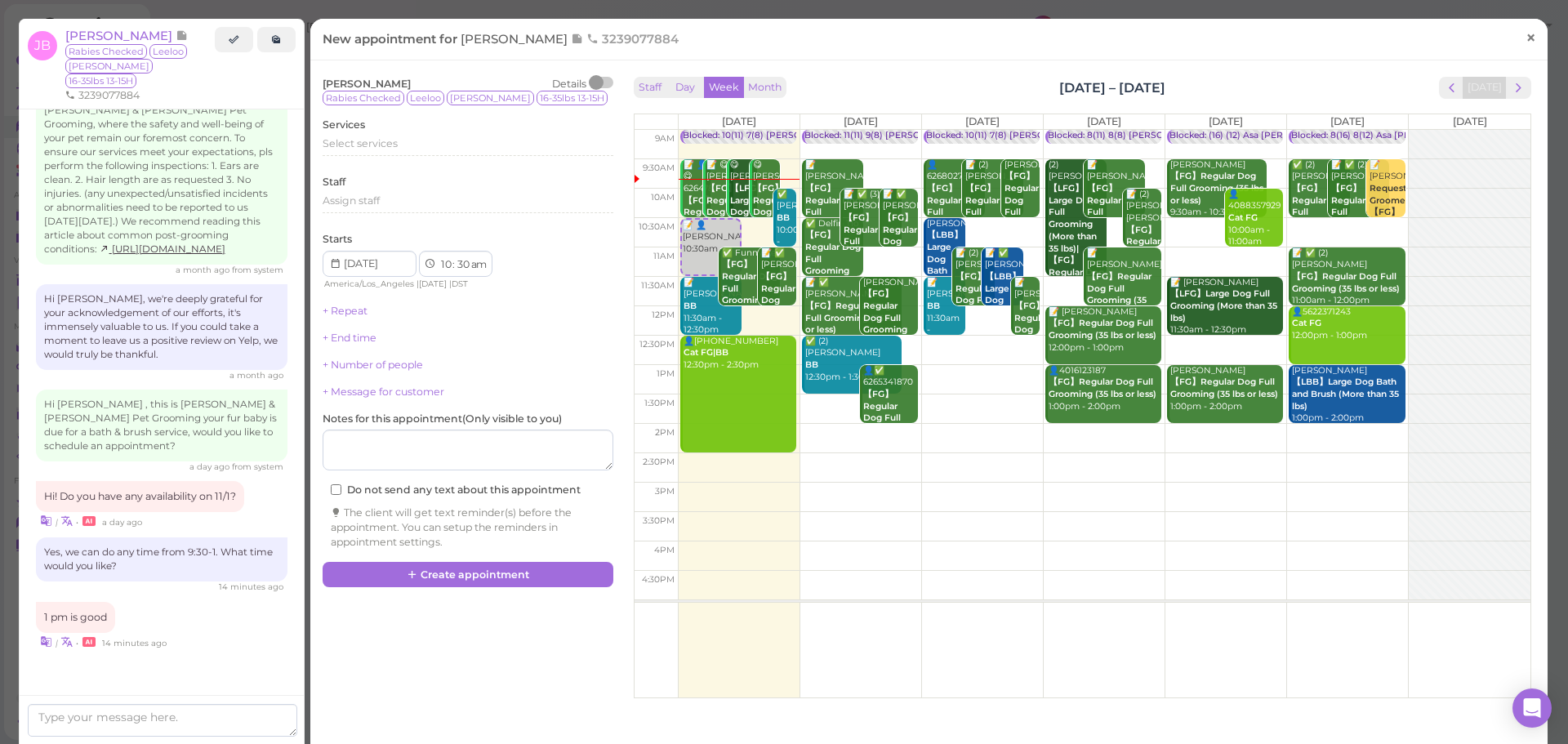
click at [1526, 44] on span "×" at bounding box center [1531, 38] width 11 height 23
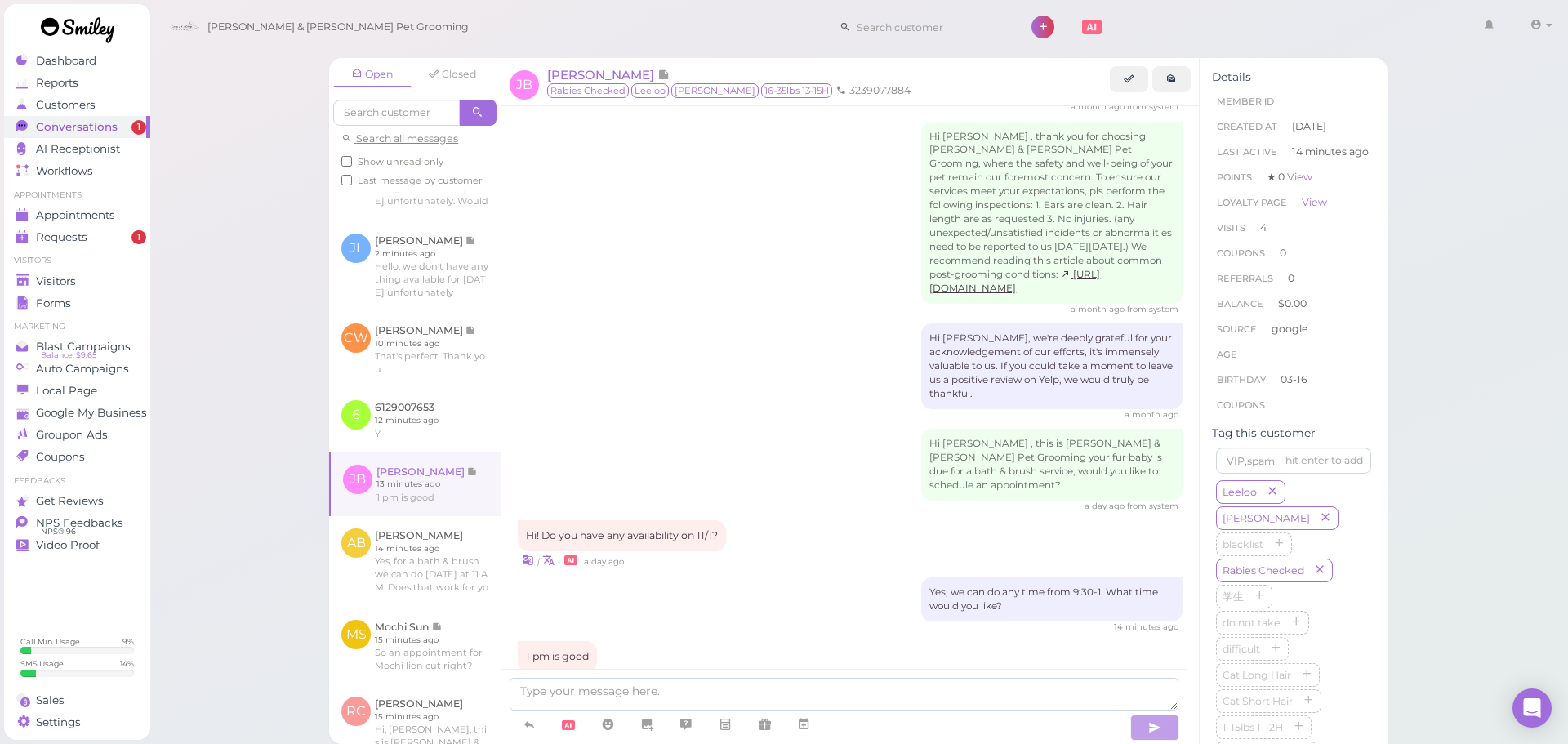
scroll to position [428, 0]
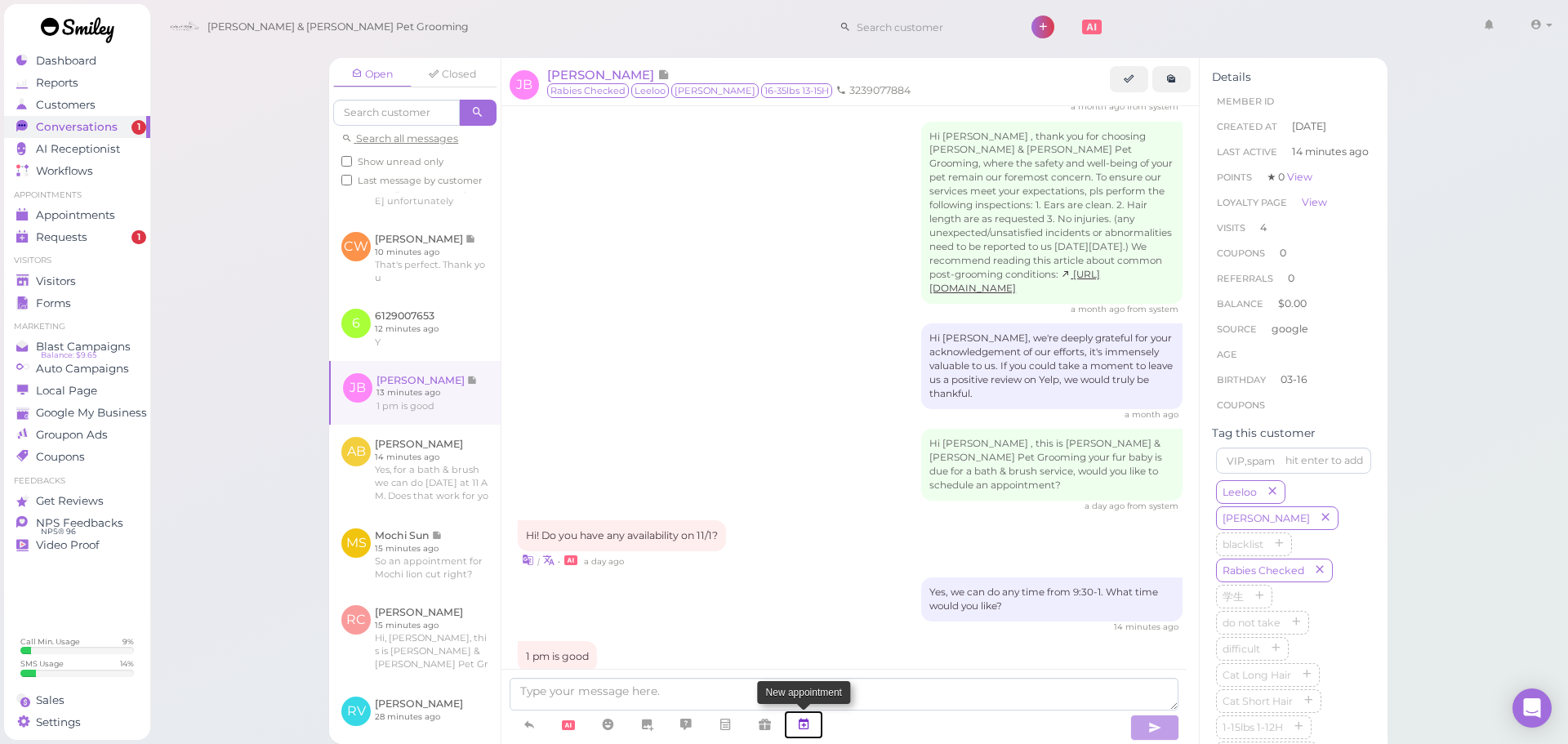
click at [812, 725] on link at bounding box center [803, 725] width 39 height 28
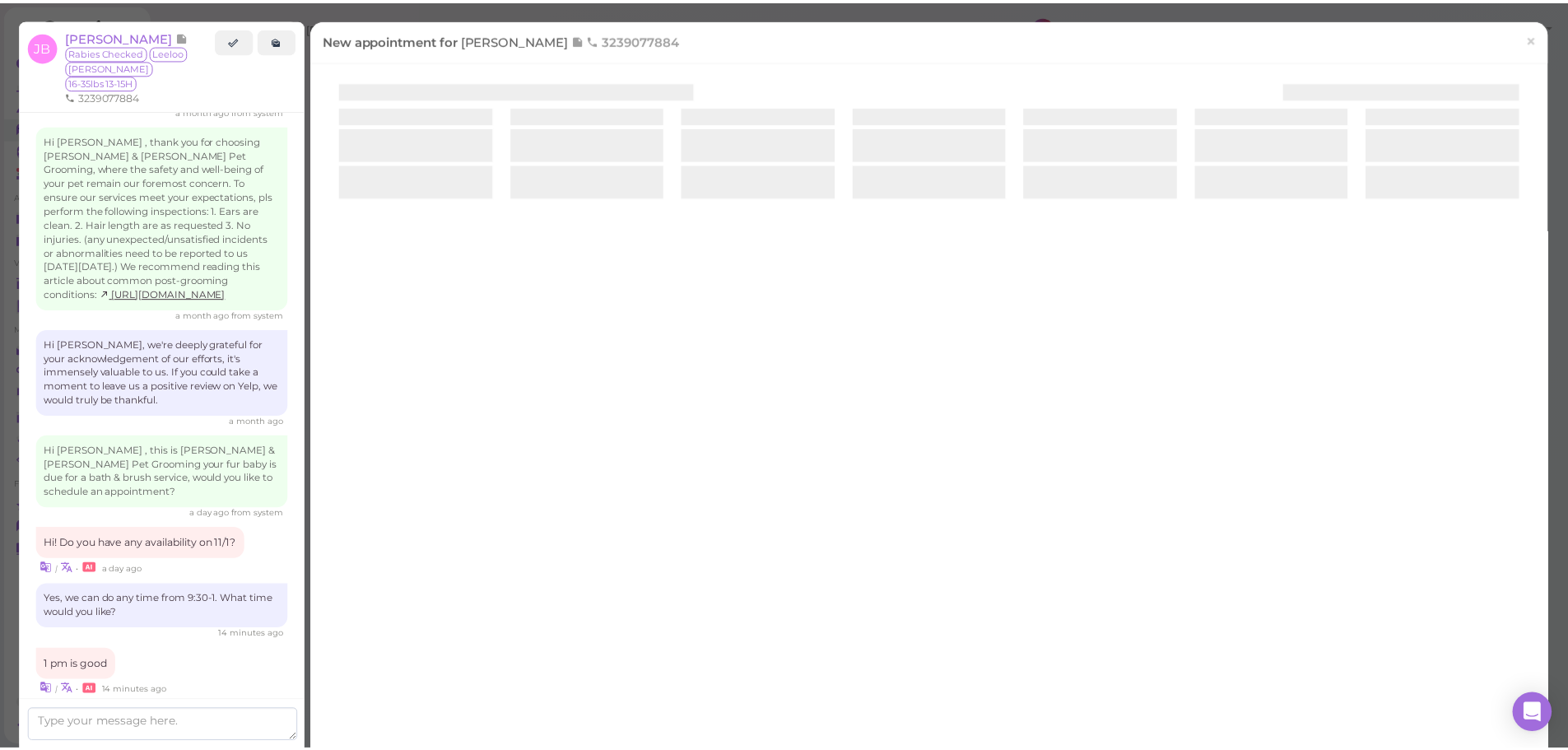
scroll to position [2093, 0]
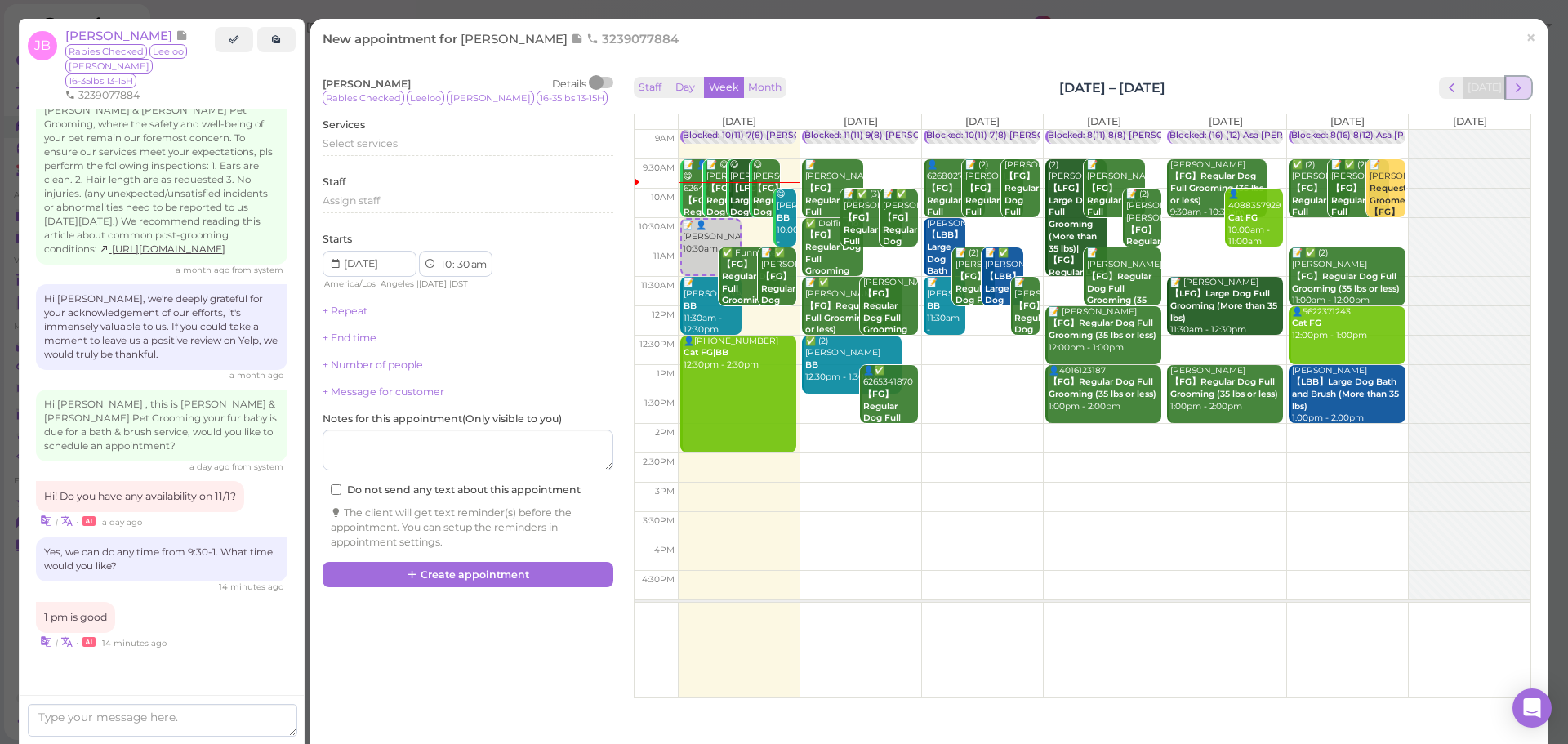
click at [1505, 92] on button "next" at bounding box center [1518, 87] width 26 height 22
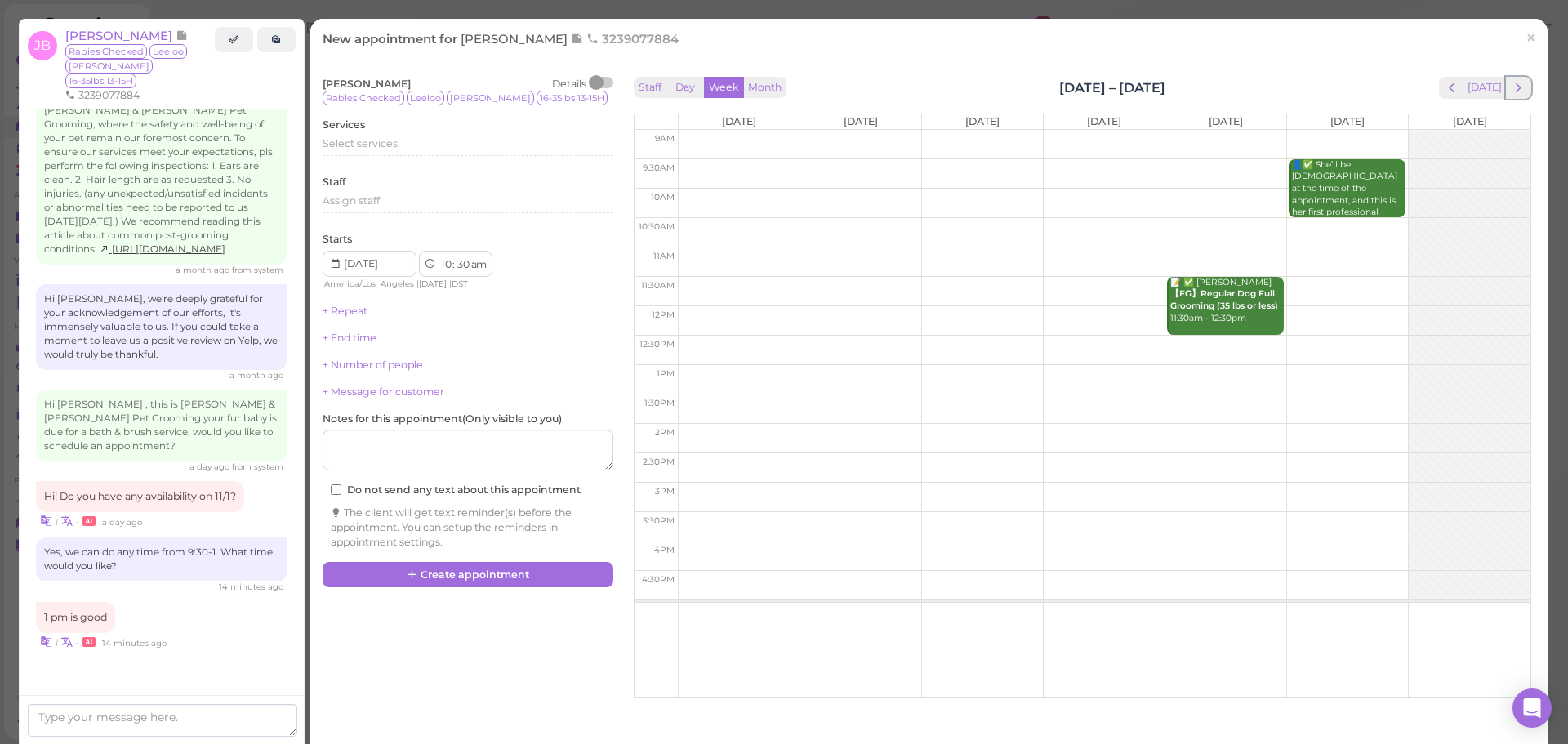
click at [1505, 92] on button "next" at bounding box center [1518, 87] width 26 height 22
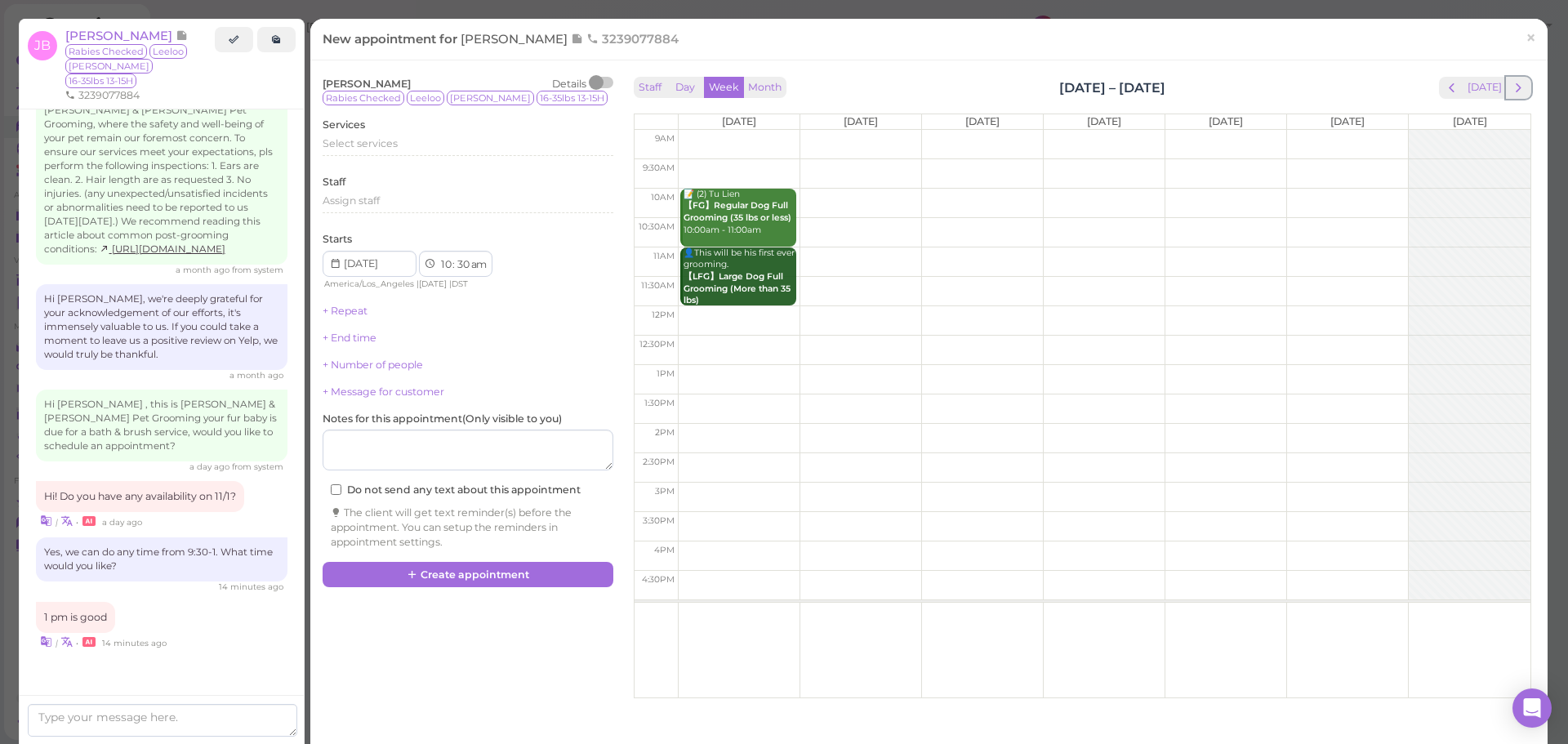
click at [1505, 92] on button "next" at bounding box center [1518, 87] width 26 height 22
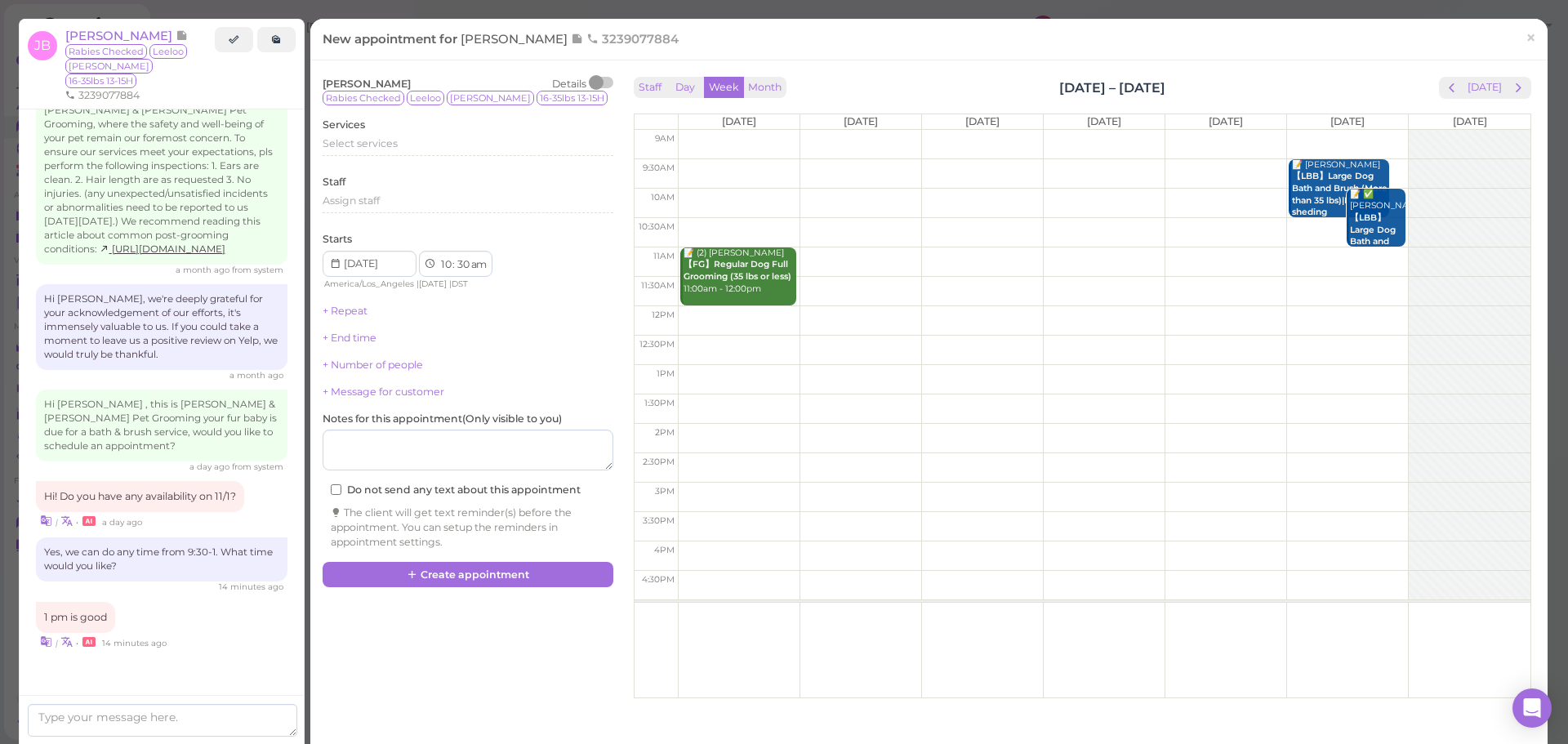
click at [1319, 374] on td at bounding box center [1104, 379] width 853 height 29
type input "2025-11-01"
select select "1"
select select "00"
select select "pm"
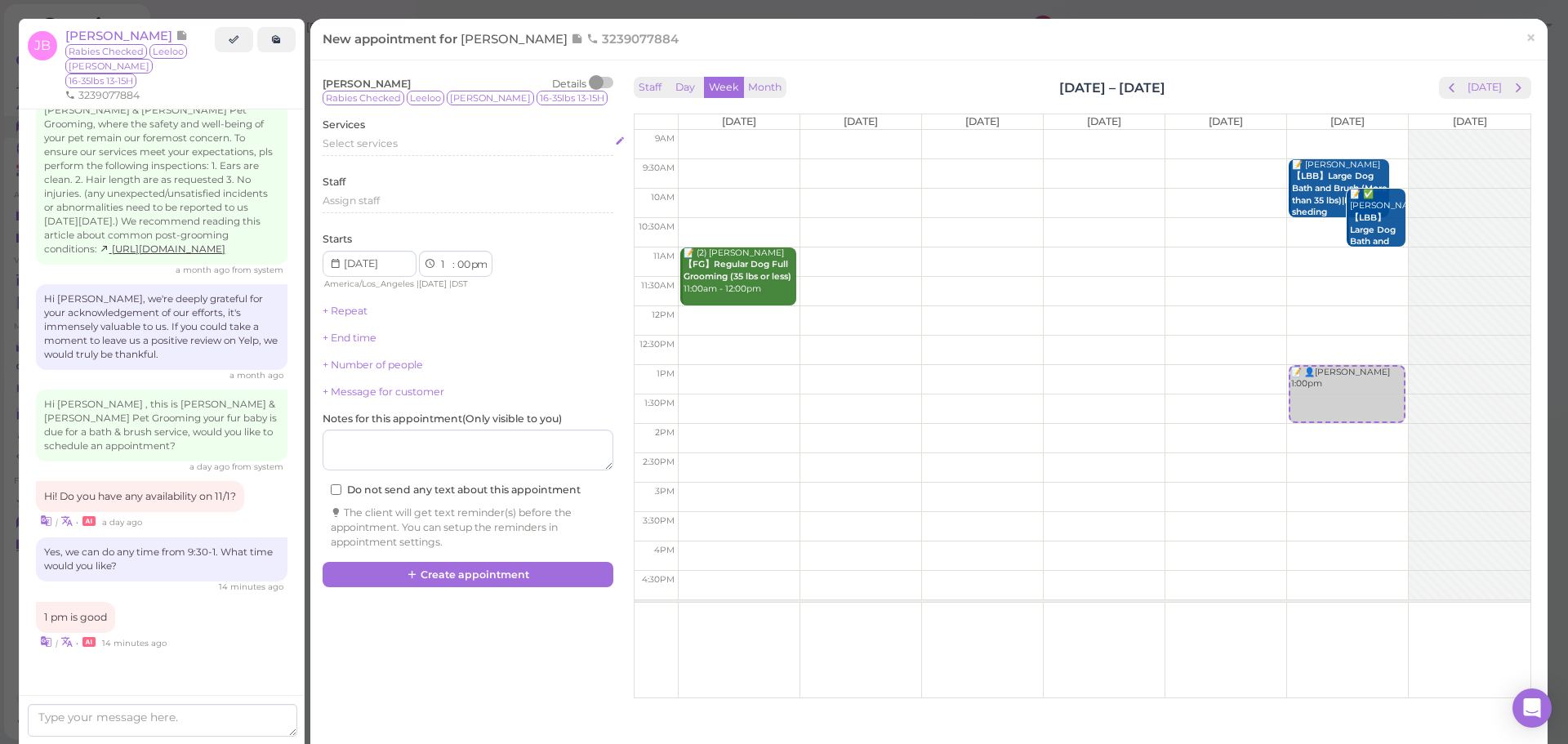
click at [387, 151] on div "Select services" at bounding box center [467, 143] width 290 height 15
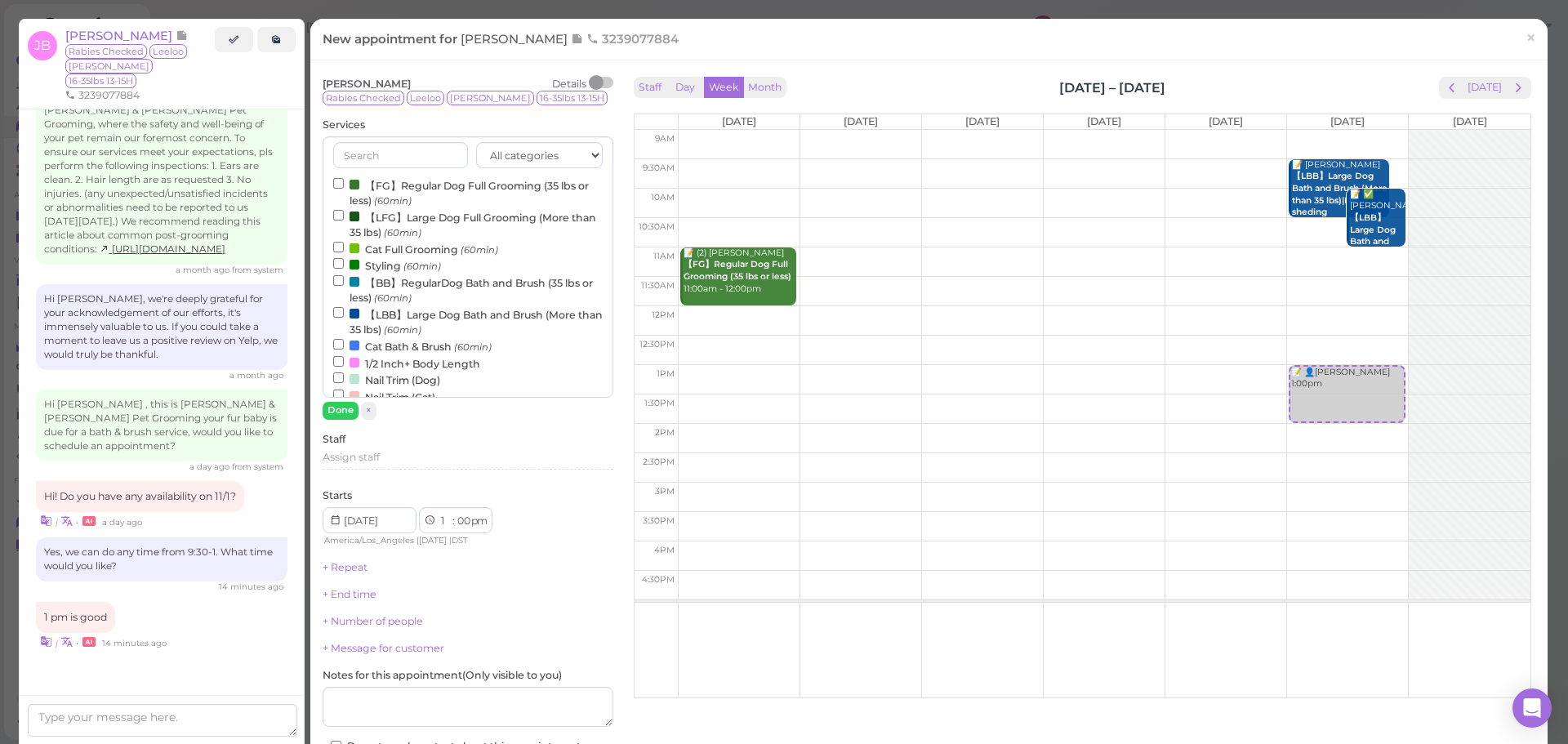
click at [388, 190] on label "【FG】Regular Dog Full Grooming (35 lbs or less) (60min)" at bounding box center [467, 192] width 269 height 32
click at [343, 189] on input "【FG】Regular Dog Full Grooming (35 lbs or less) (60min)" at bounding box center [338, 184] width 11 height 11
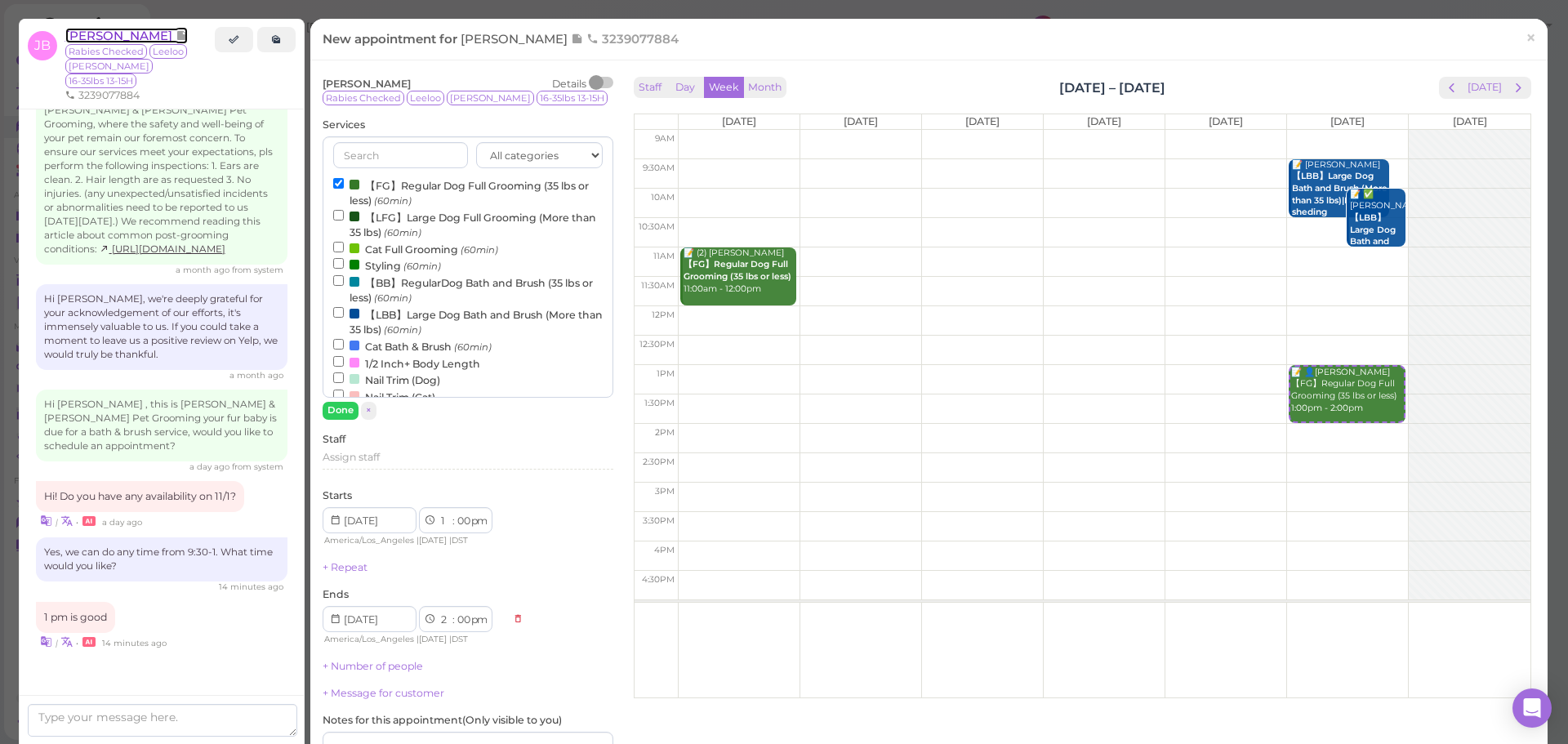
click at [117, 27] on span "[PERSON_NAME]" at bounding box center [120, 35] width 110 height 16
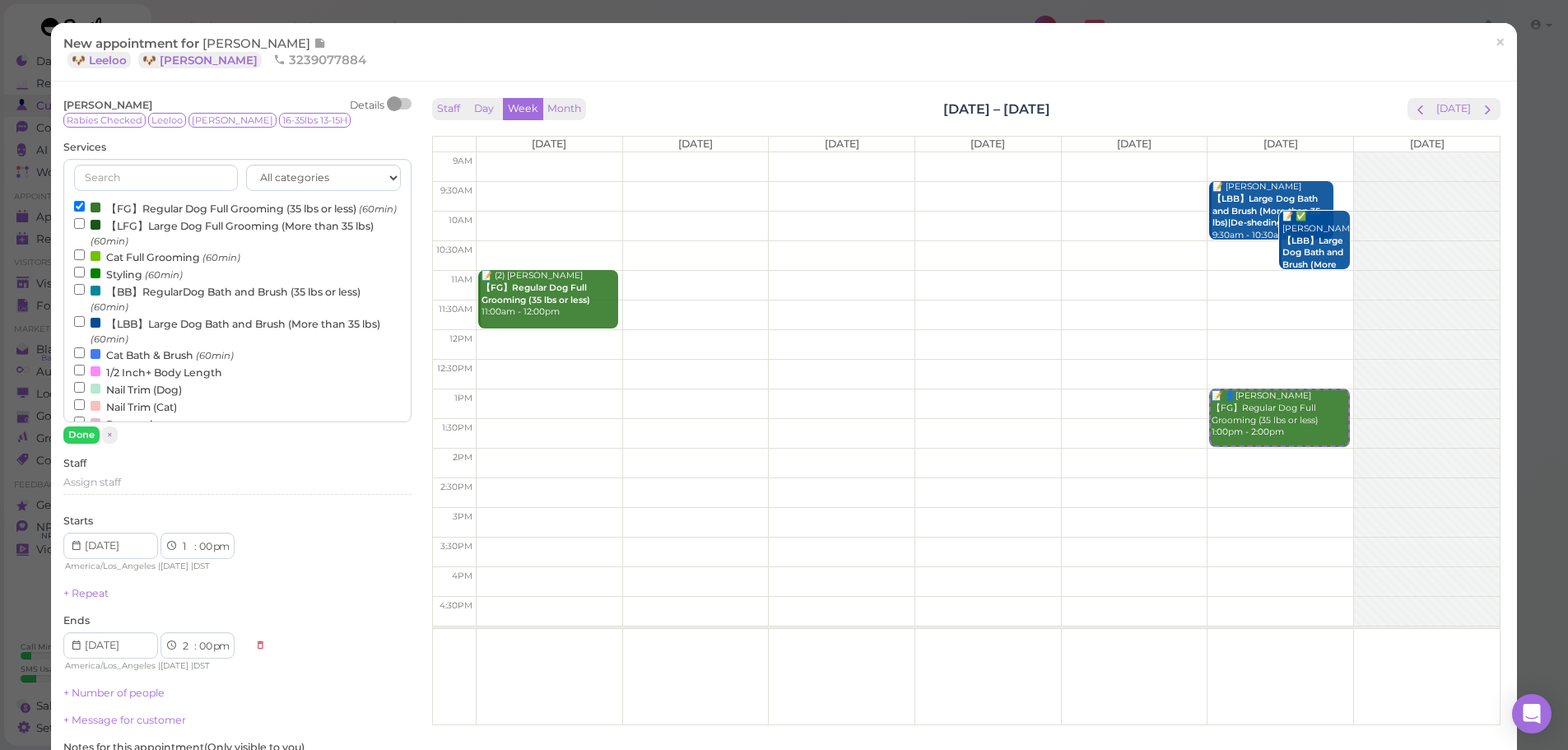
click at [239, 39] on span "[PERSON_NAME]" at bounding box center [258, 44] width 111 height 16
click at [1494, 36] on span "×" at bounding box center [1499, 43] width 11 height 23
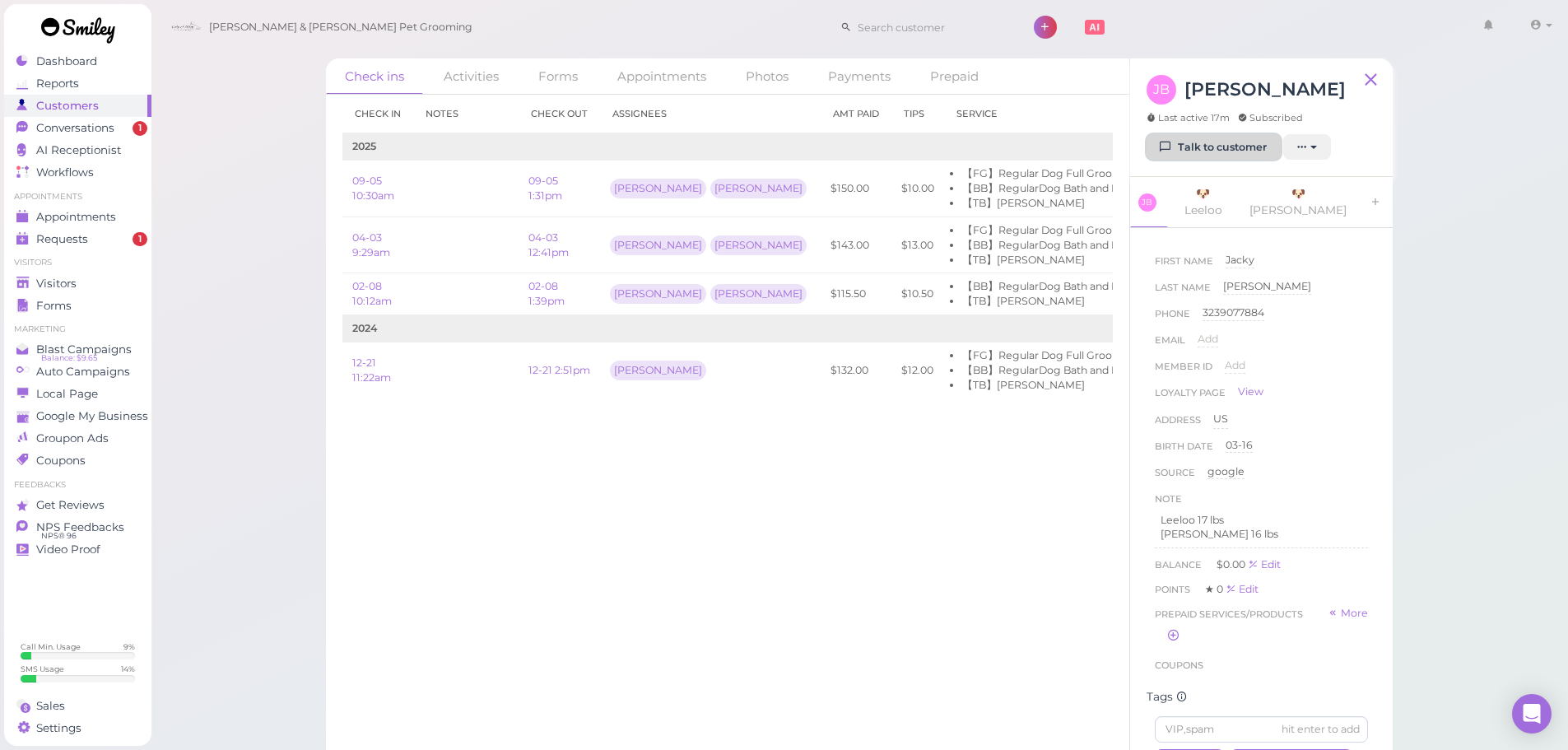
click at [1210, 139] on link "Talk to customer" at bounding box center [1213, 148] width 134 height 27
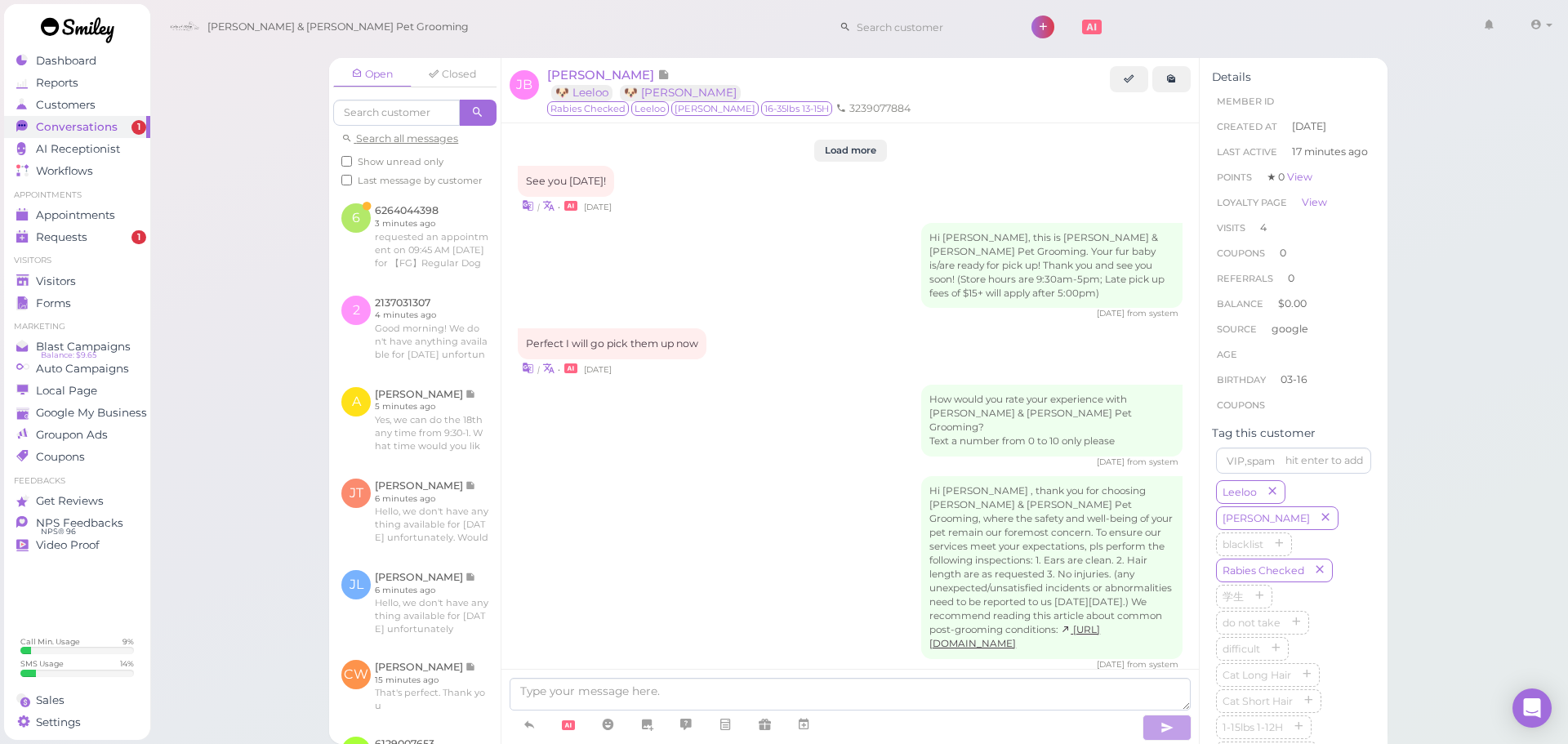
scroll to position [1965, 0]
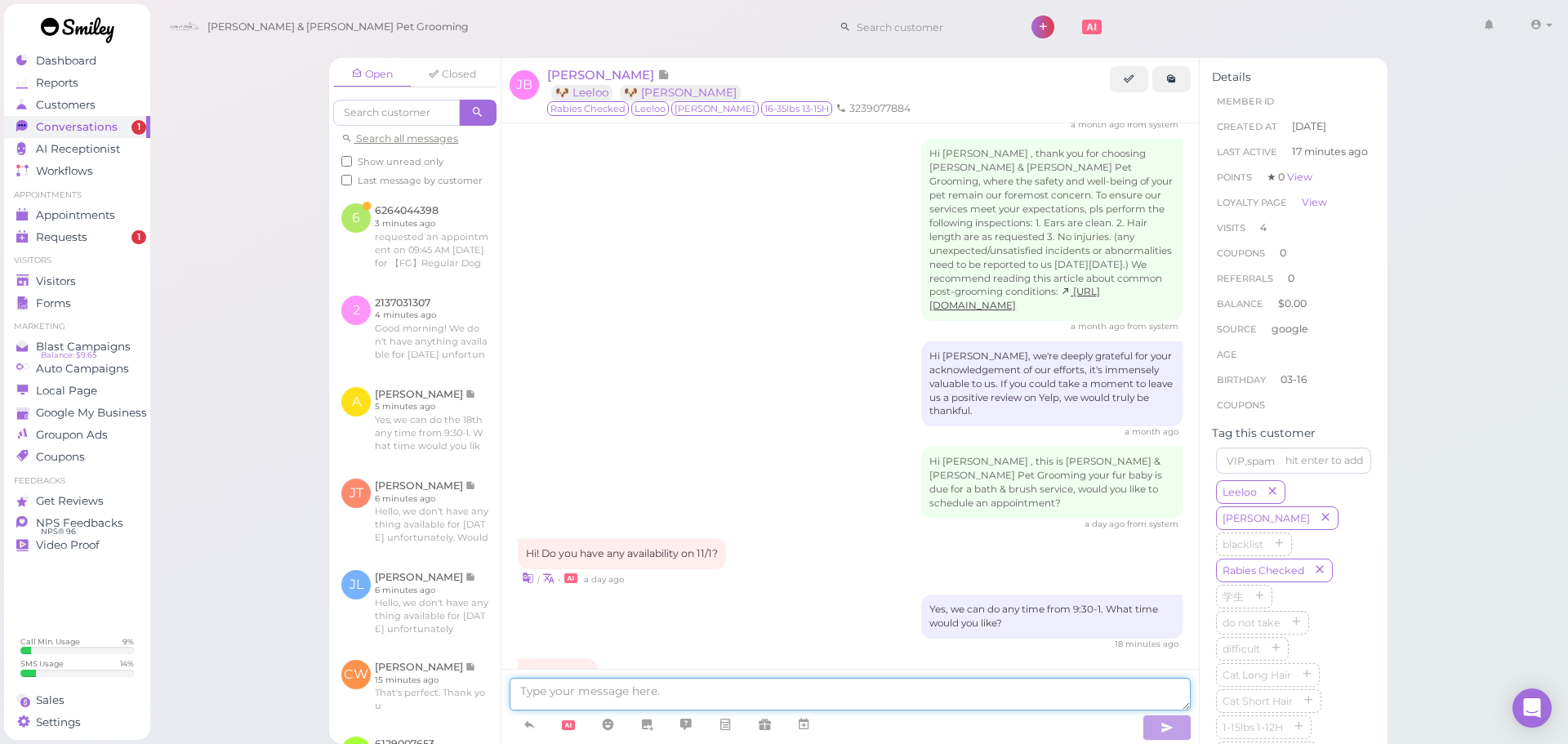
click at [831, 689] on textarea at bounding box center [849, 694] width 681 height 33
type textarea "I"
type textarea "Will this be haircuts for both?"
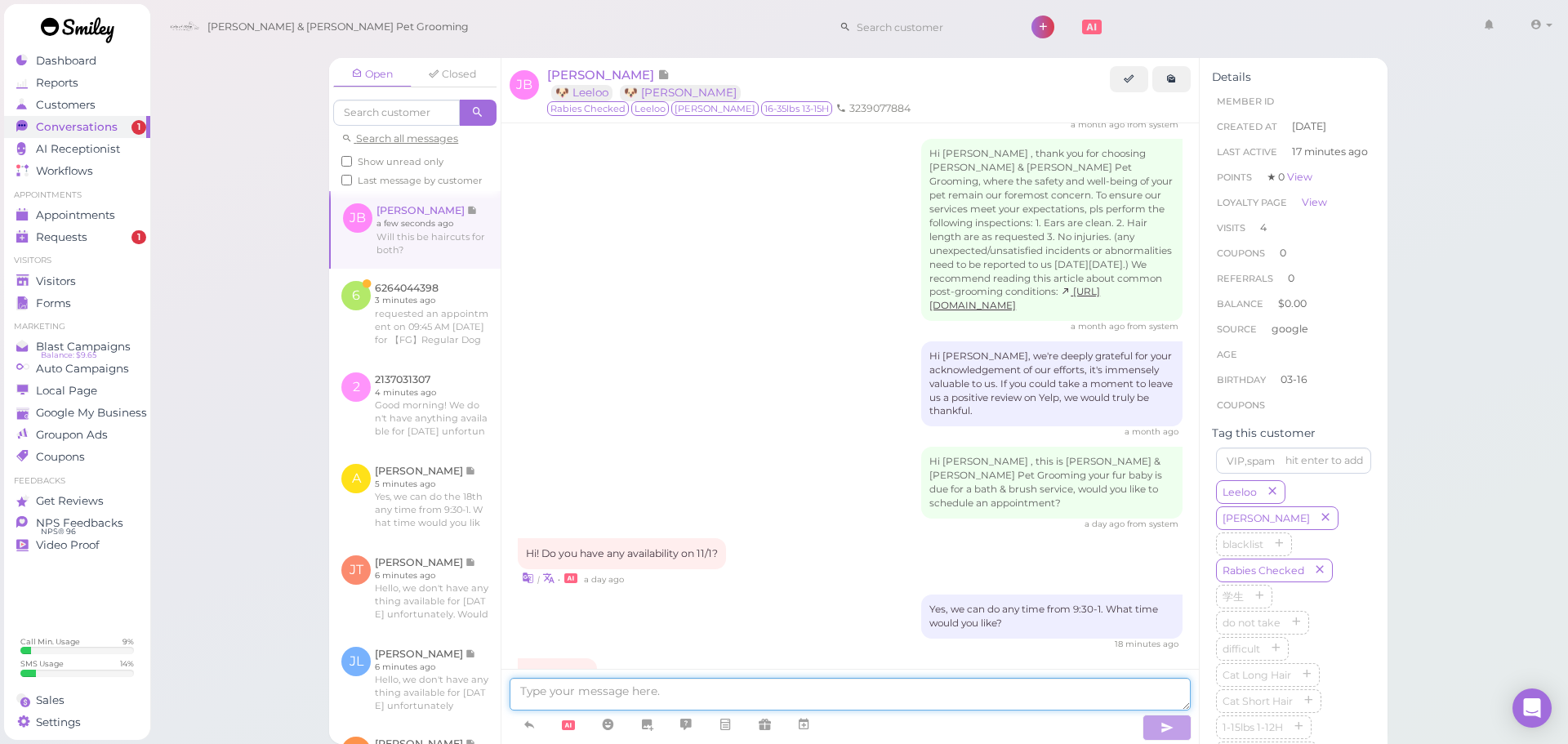
scroll to position [2003, 0]
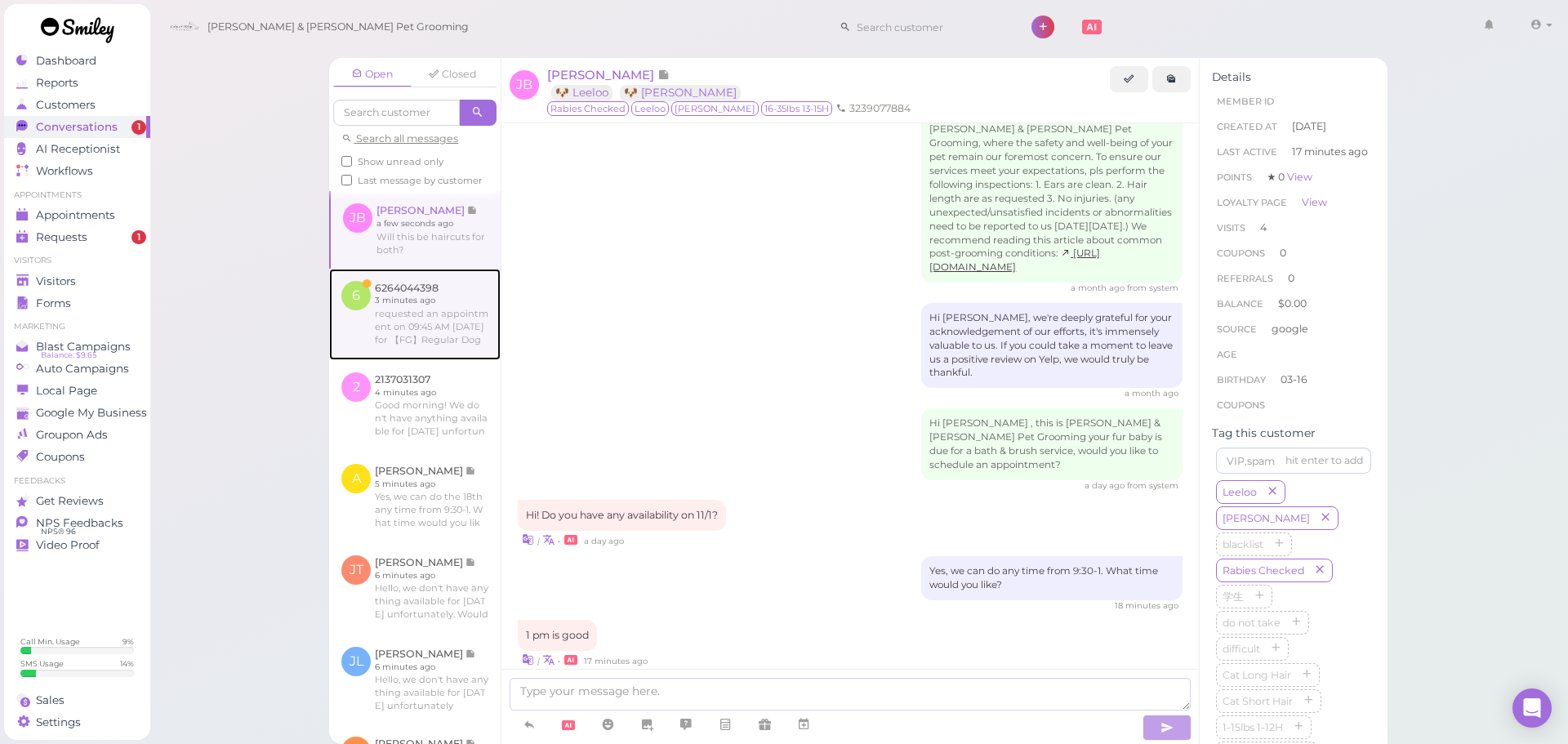
click at [485, 341] on link at bounding box center [415, 314] width 171 height 92
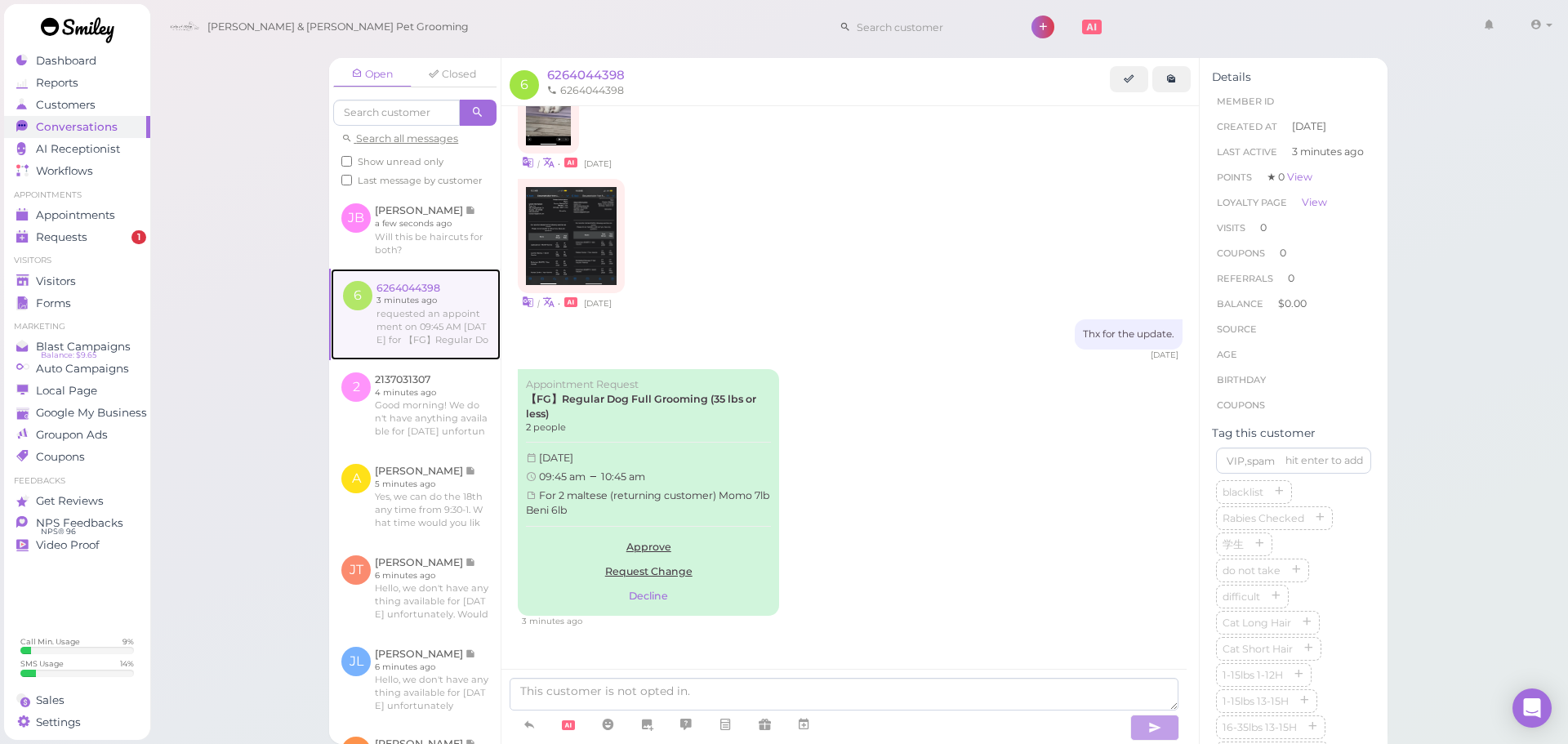
scroll to position [94, 0]
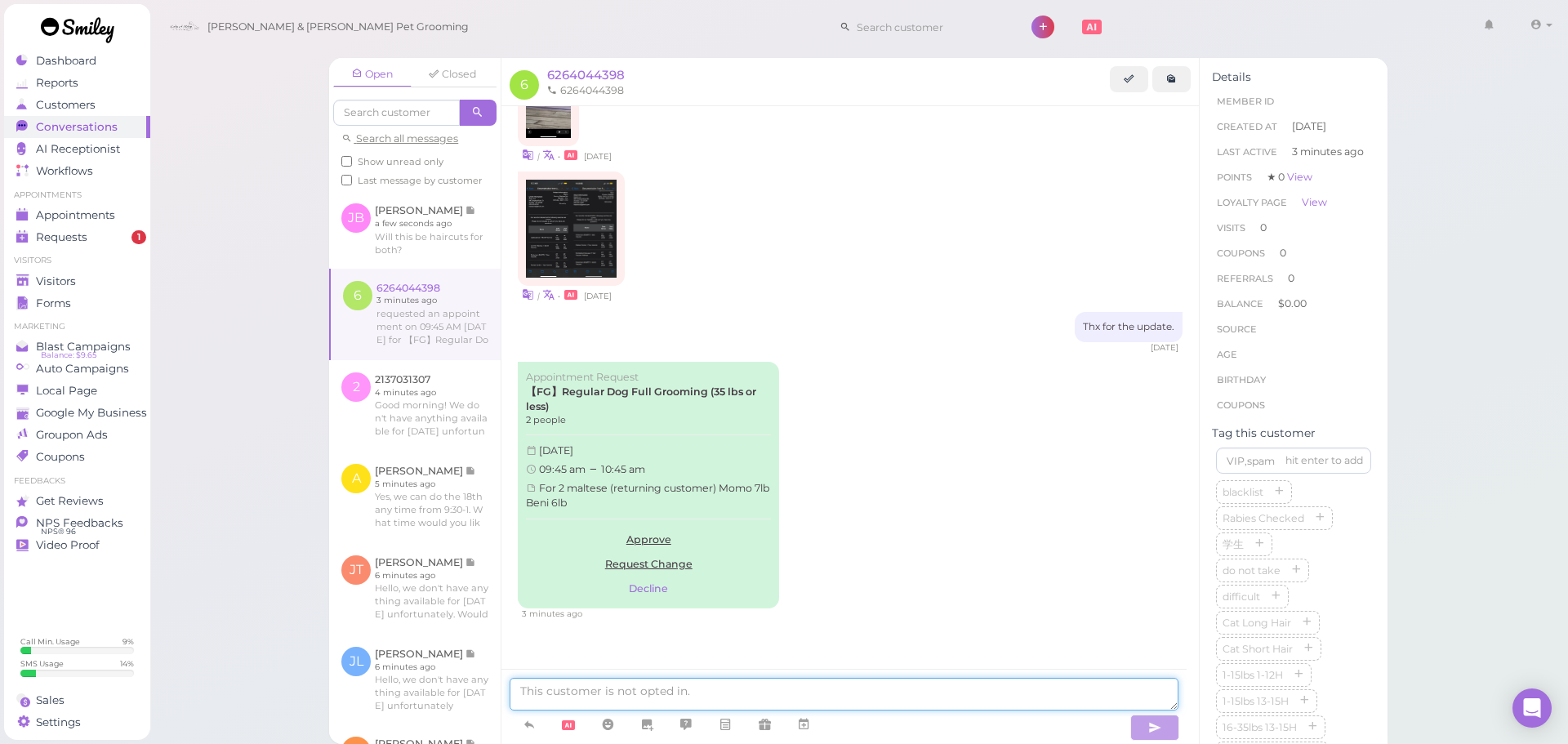
drag, startPoint x: 677, startPoint y: 688, endPoint x: 981, endPoint y: 498, distance: 358.5
click at [675, 688] on textarea at bounding box center [843, 694] width 668 height 33
type textarea "We don't have anything available at that time, does 10:30 work for you?"
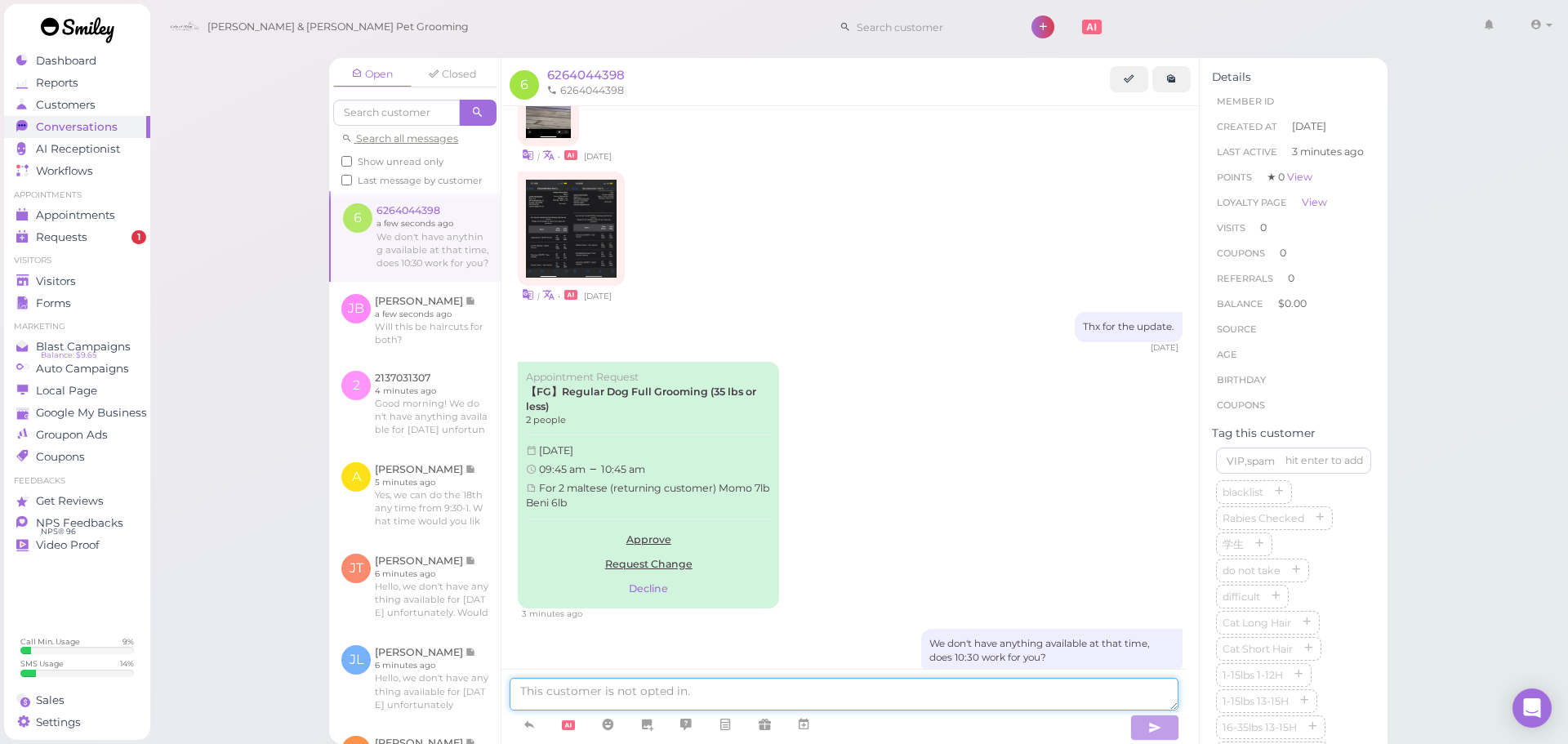
scroll to position [158, 0]
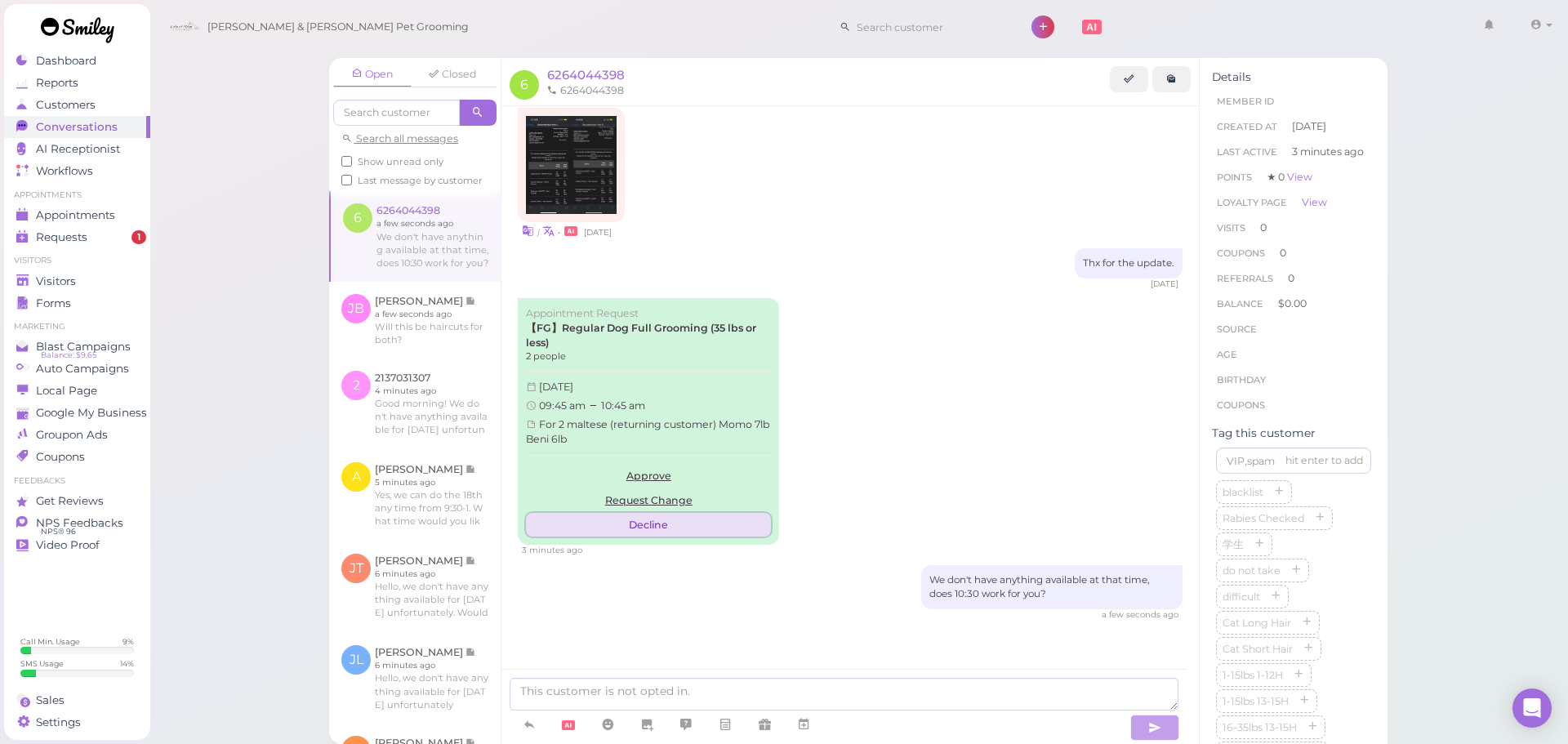
click at [668, 532] on button "Decline" at bounding box center [648, 525] width 245 height 25
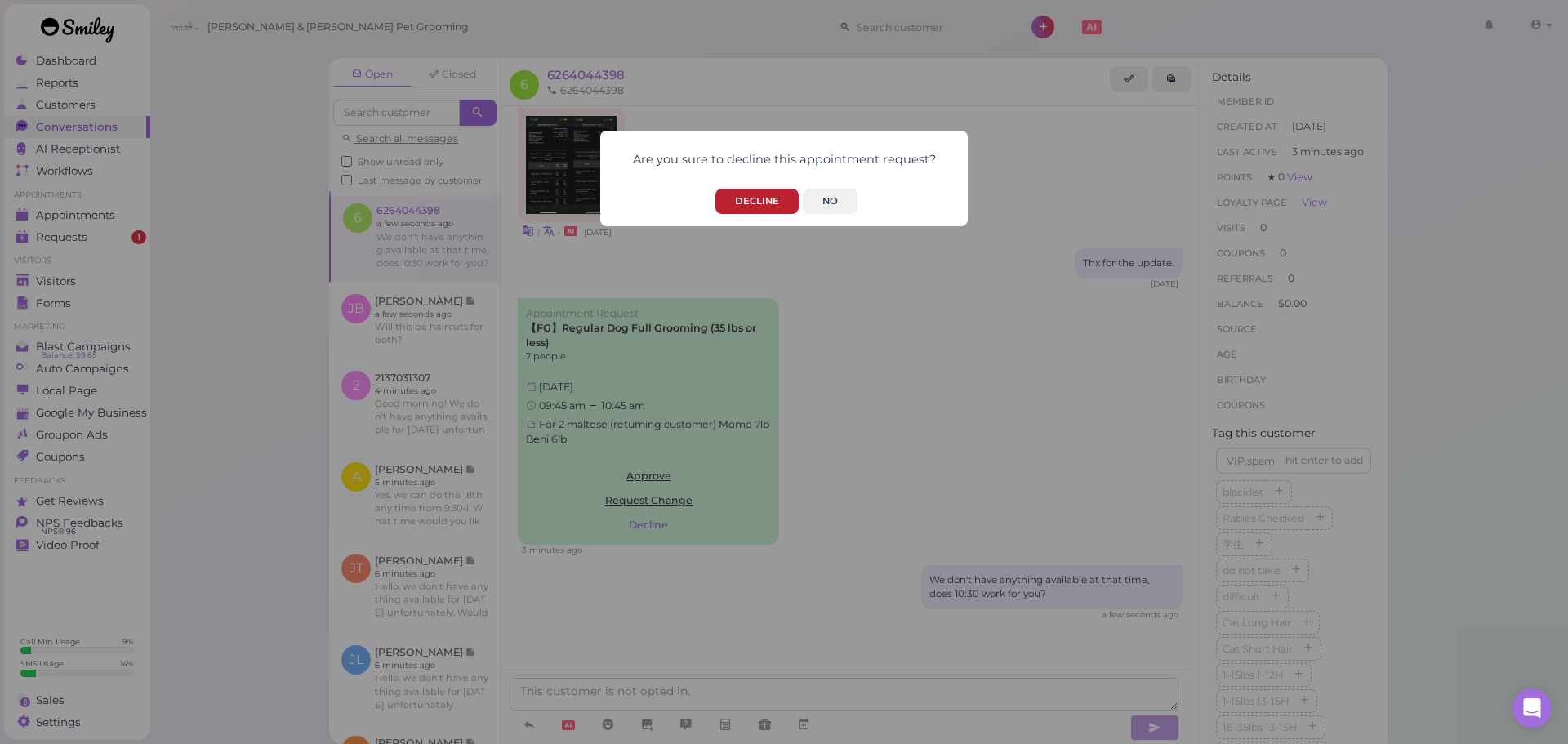
click at [735, 197] on button "Decline" at bounding box center [757, 201] width 83 height 26
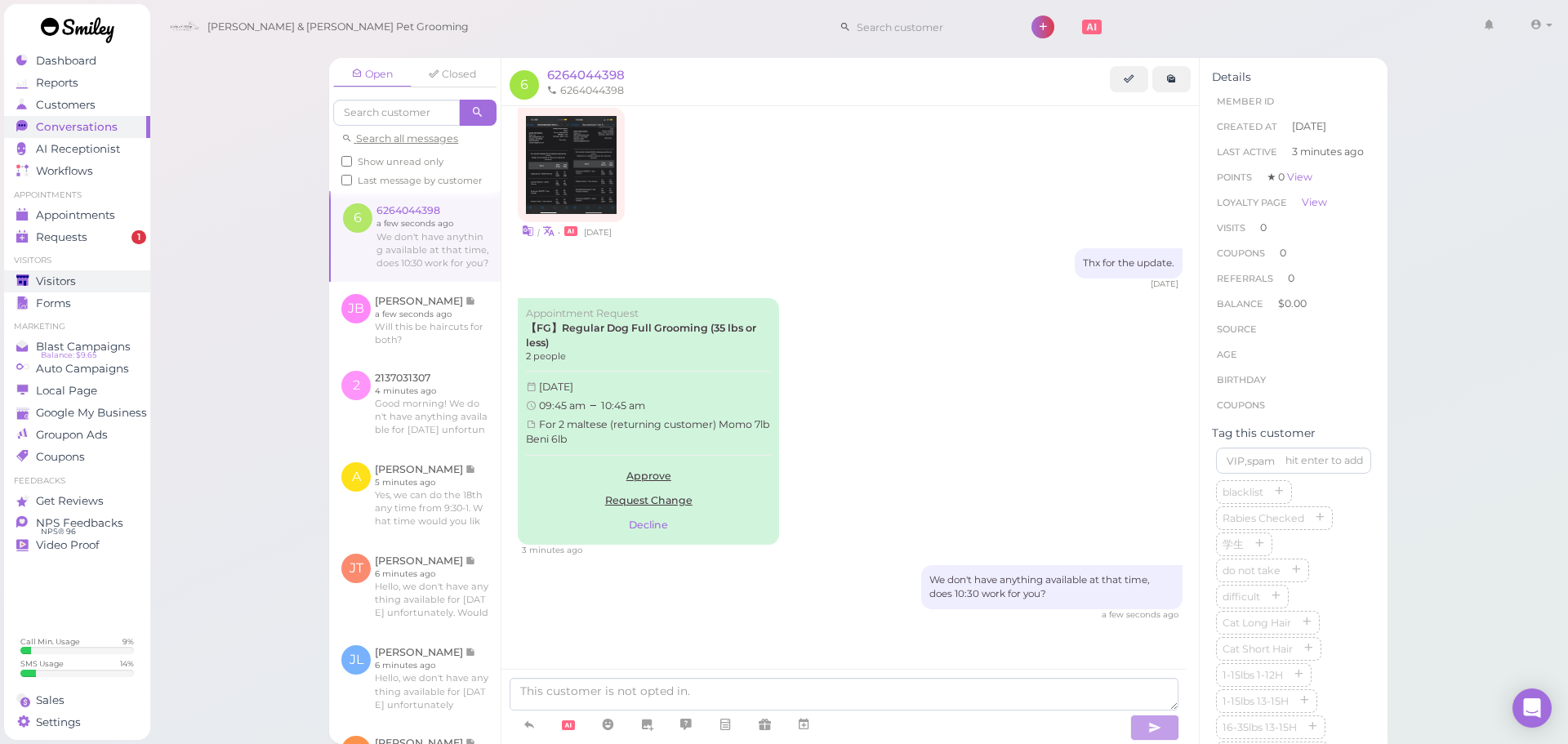
scroll to position [116, 0]
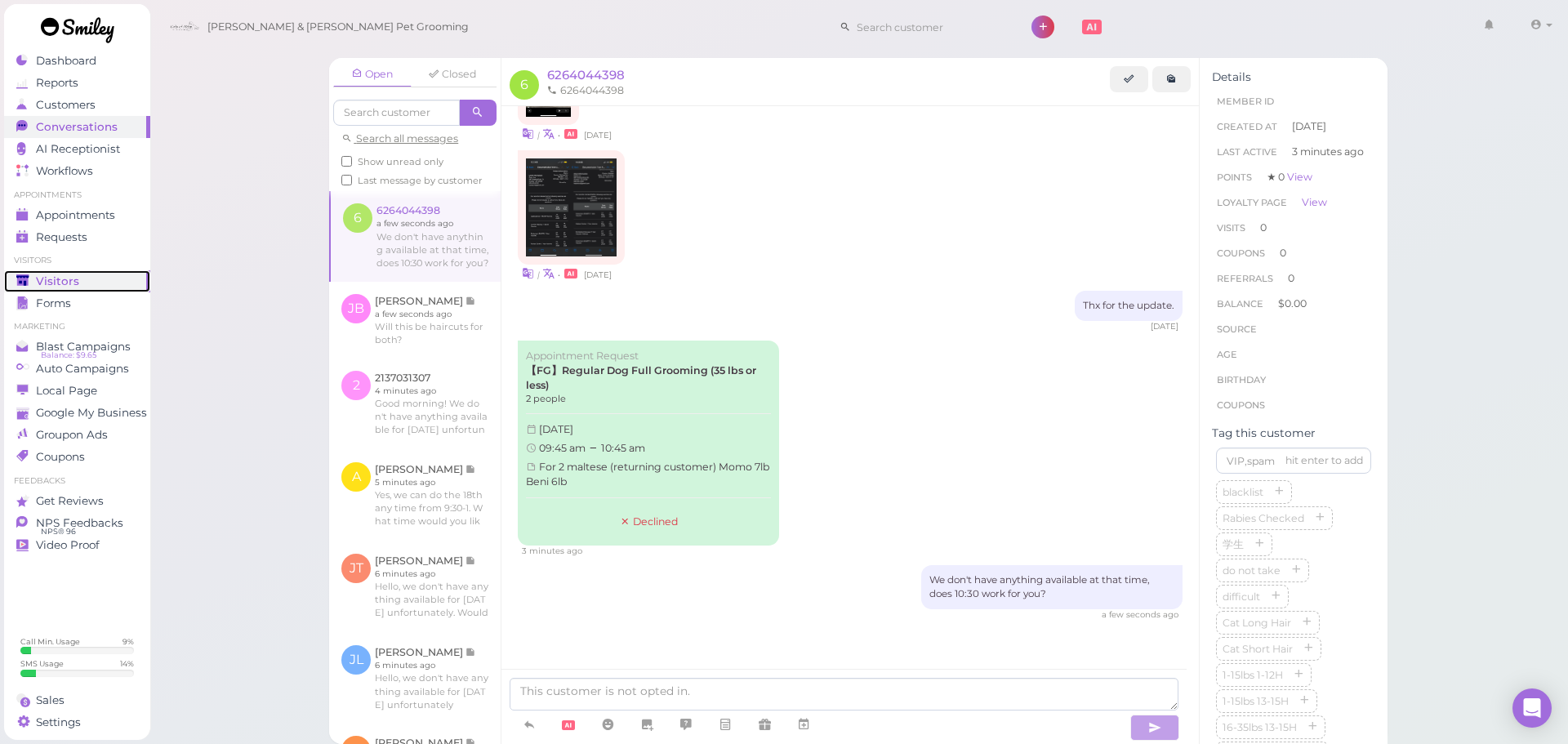
click at [71, 282] on span "Visitors" at bounding box center [57, 282] width 43 height 14
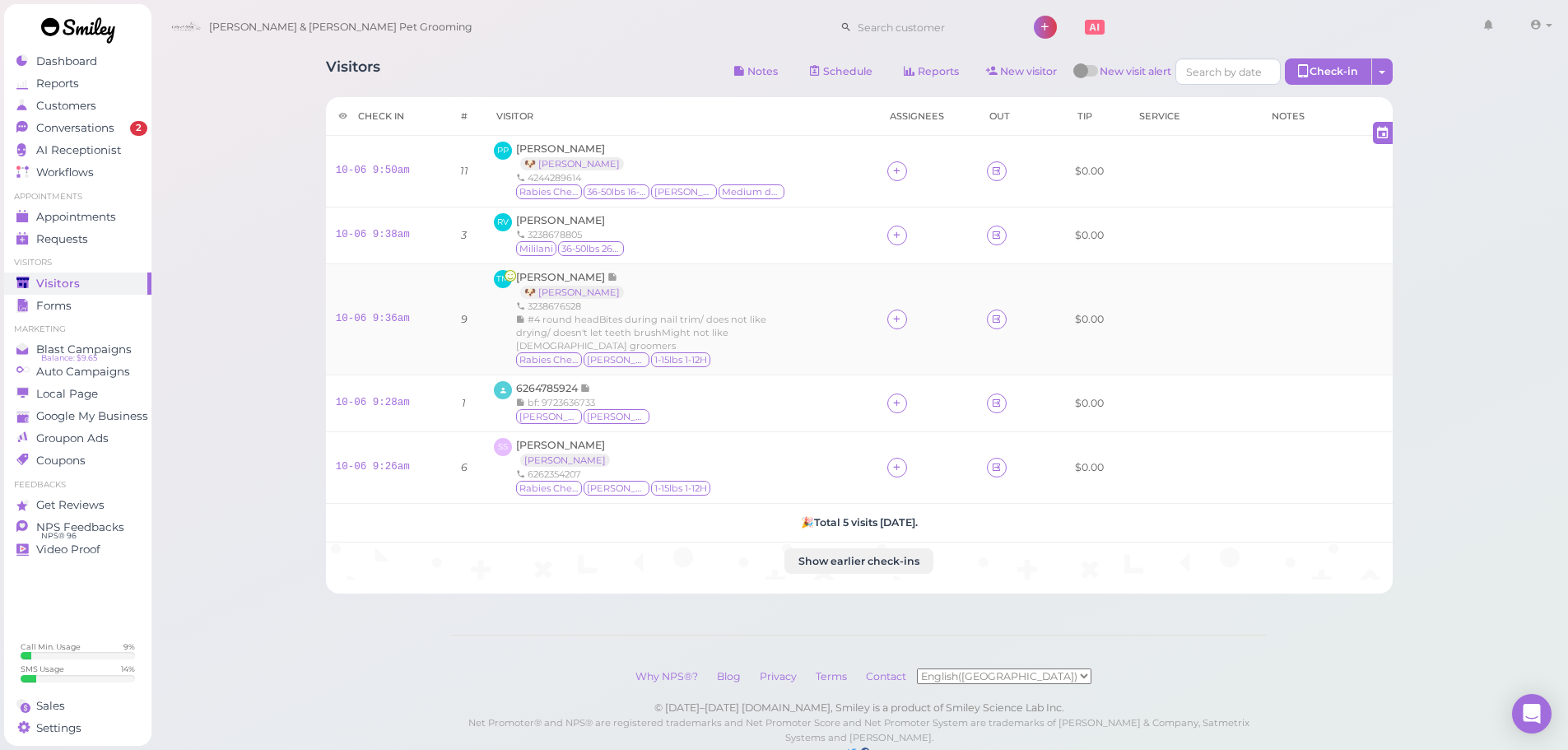
click at [613, 302] on div "3238676528" at bounding box center [643, 306] width 255 height 13
click at [658, 447] on div "Samantha Sanchez Niko 6262354207 Rabies Checked Niko 1-15lbs 1-12H" at bounding box center [614, 467] width 196 height 60
click at [670, 411] on div "6264785924 bf: 9723636733 Toby Lucy" at bounding box center [681, 403] width 374 height 44
click at [715, 342] on div "#4 round headBites during nail trim/ does not like drying/ doesn't let teeth br…" at bounding box center [643, 332] width 255 height 39
click at [788, 352] on div "TM Tany Martinez 🐶 Luna 3238676528 #4 round headBites during nail trim/ does no…" at bounding box center [681, 319] width 374 height 99
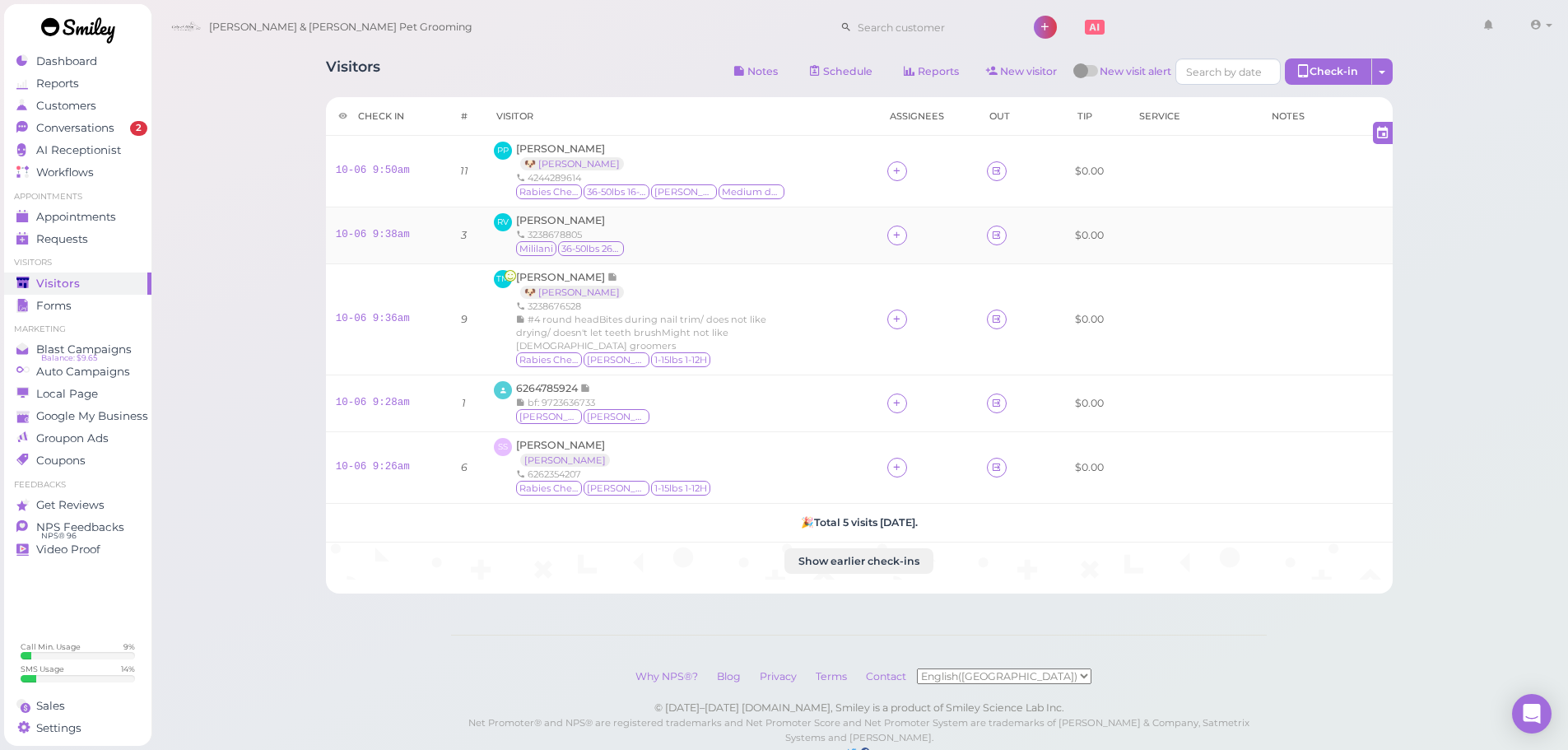
click at [724, 225] on div "RV Rebekah Vaca 3238678805 Mililani 36-50lbs 26H or more" at bounding box center [681, 236] width 374 height 44
click at [71, 130] on span "Conversations" at bounding box center [77, 128] width 82 height 14
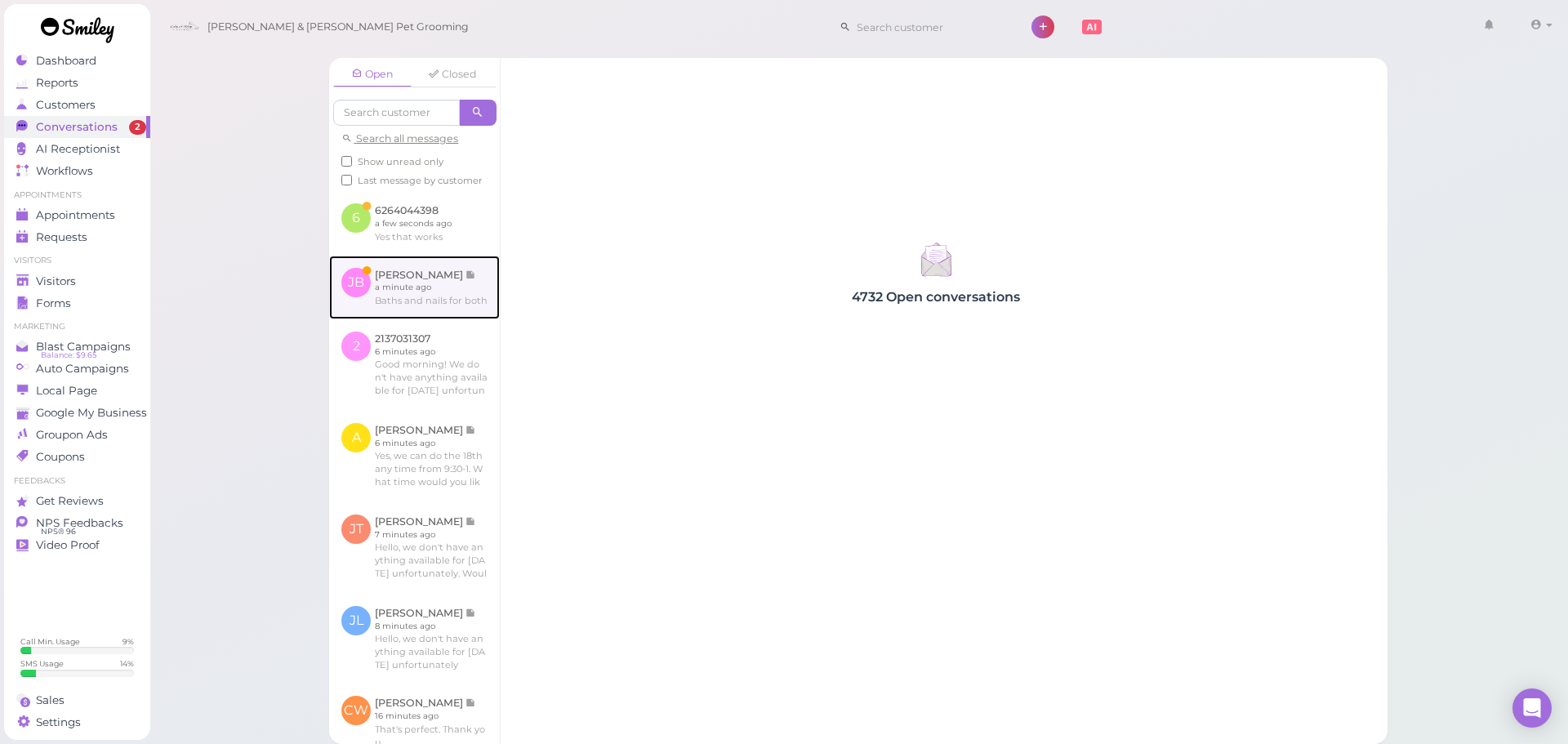
click at [395, 293] on link at bounding box center [414, 287] width 170 height 64
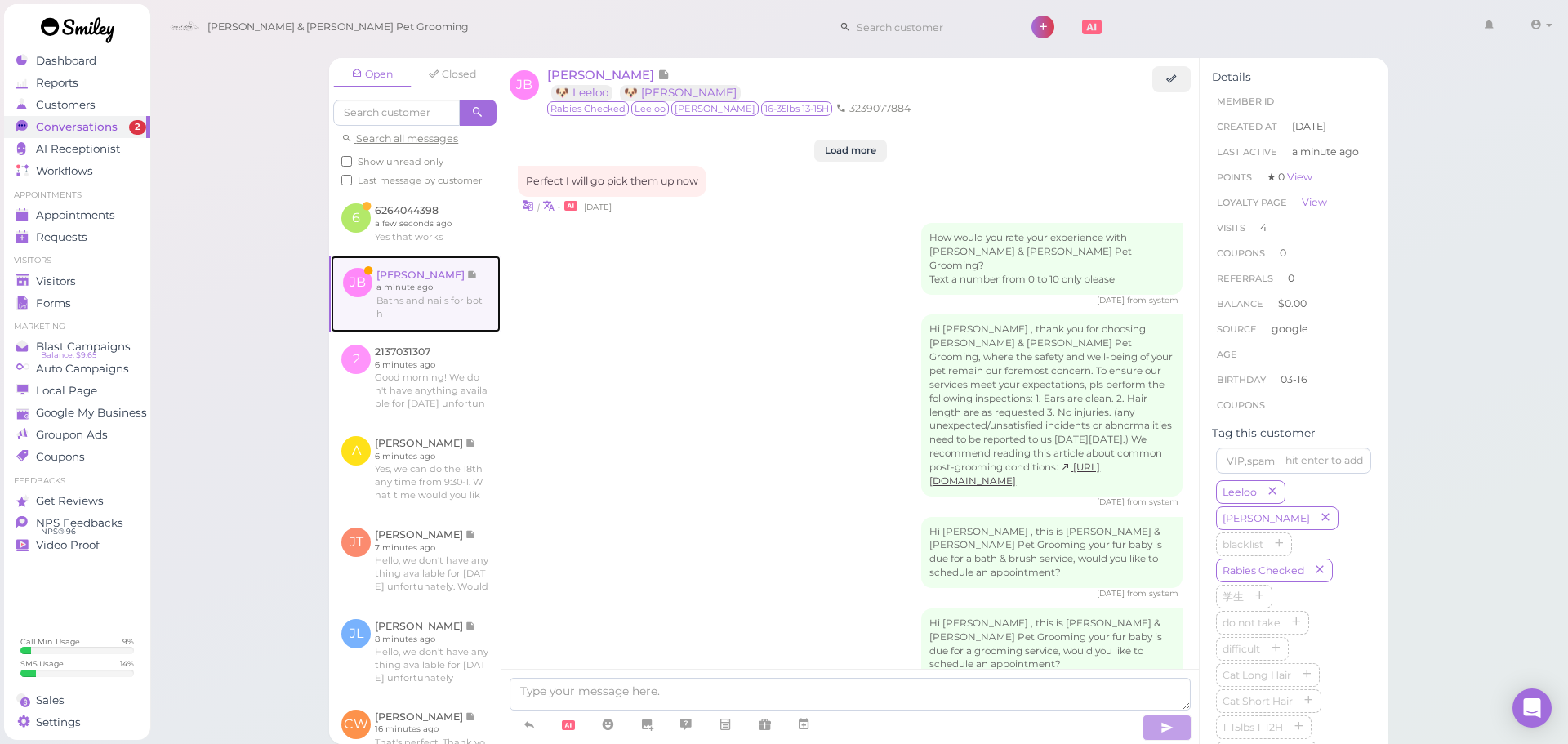
scroll to position [1923, 0]
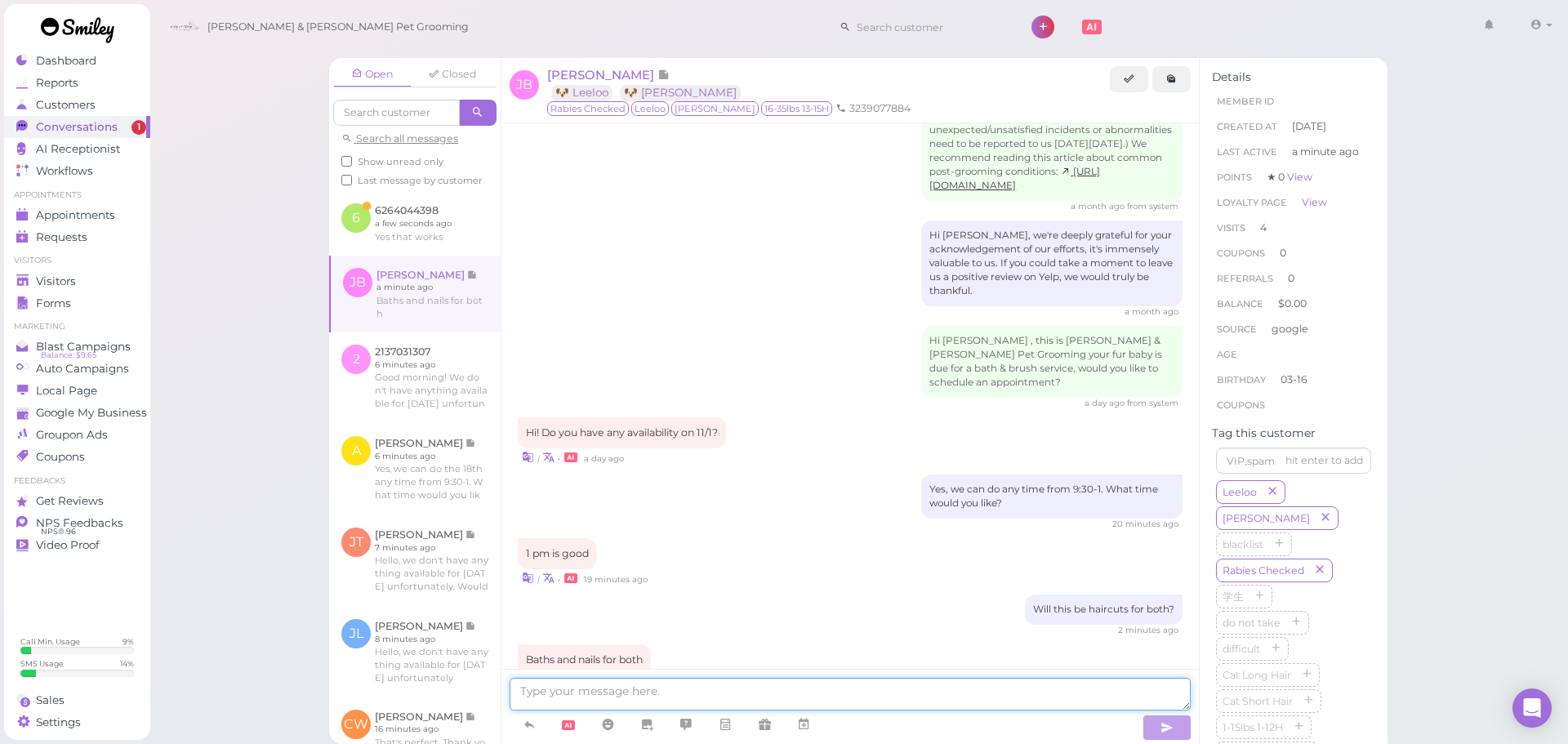
click at [829, 691] on textarea at bounding box center [849, 694] width 681 height 33
click at [803, 738] on link at bounding box center [803, 725] width 39 height 28
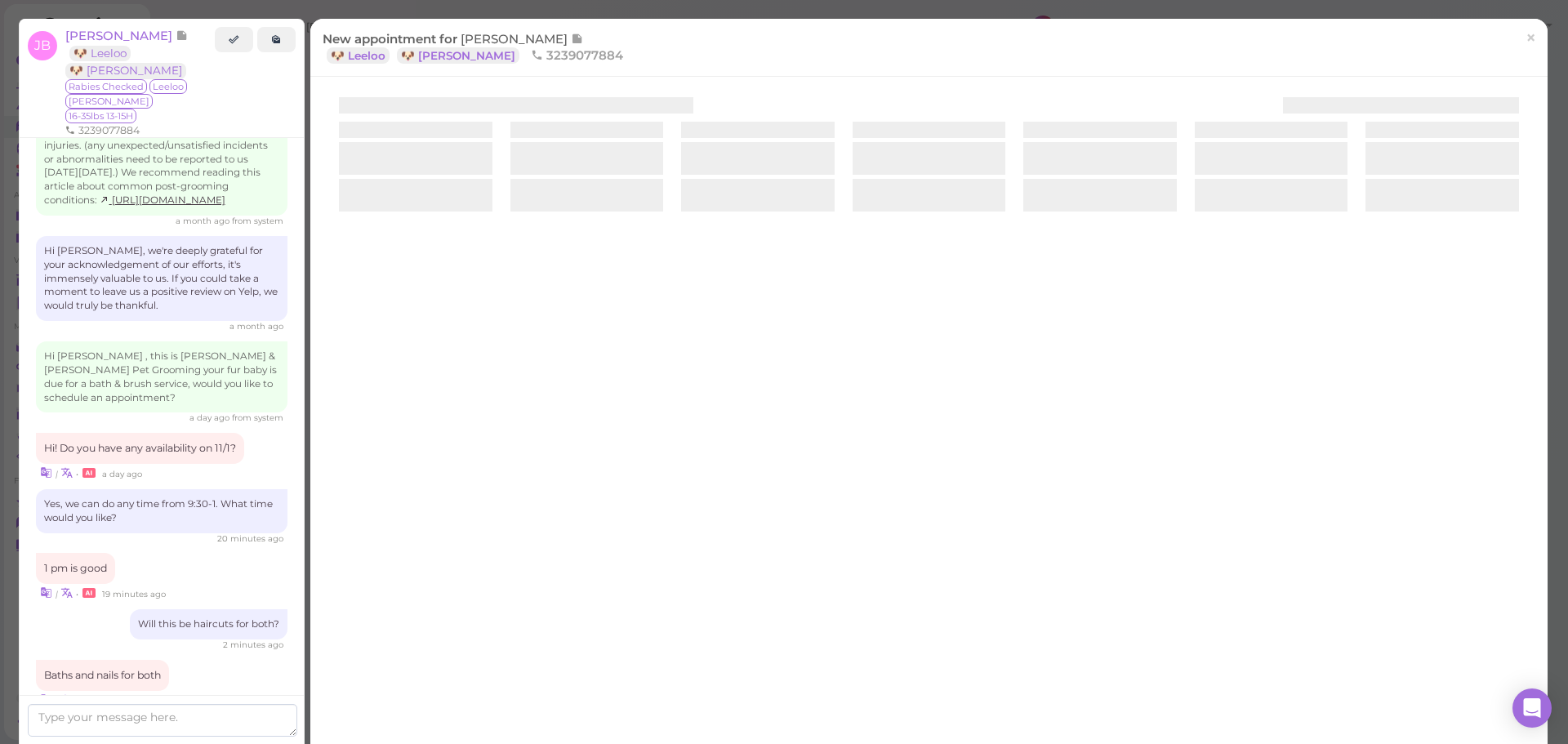
scroll to position [2037, 0]
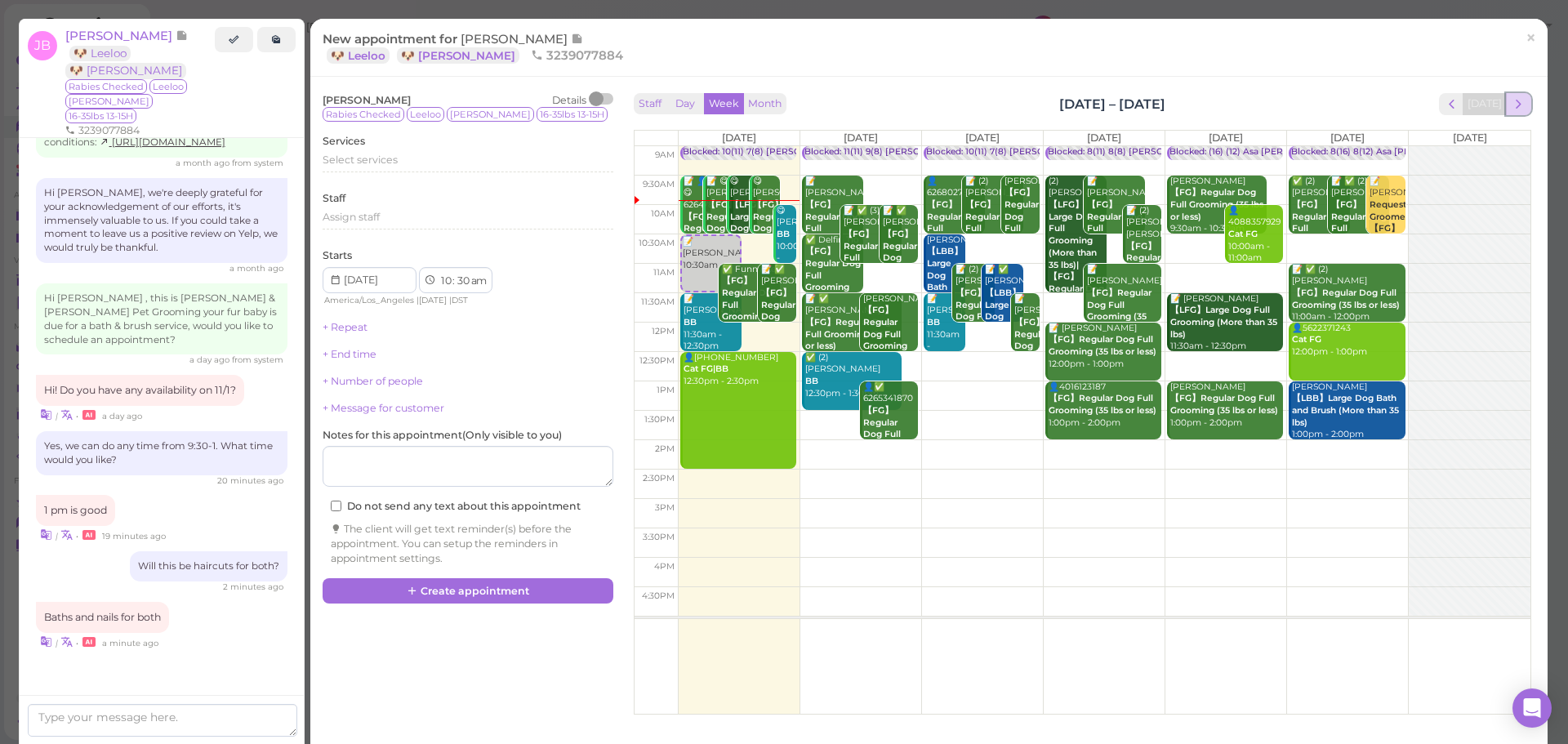
click at [1512, 102] on span "next" at bounding box center [1519, 104] width 16 height 16
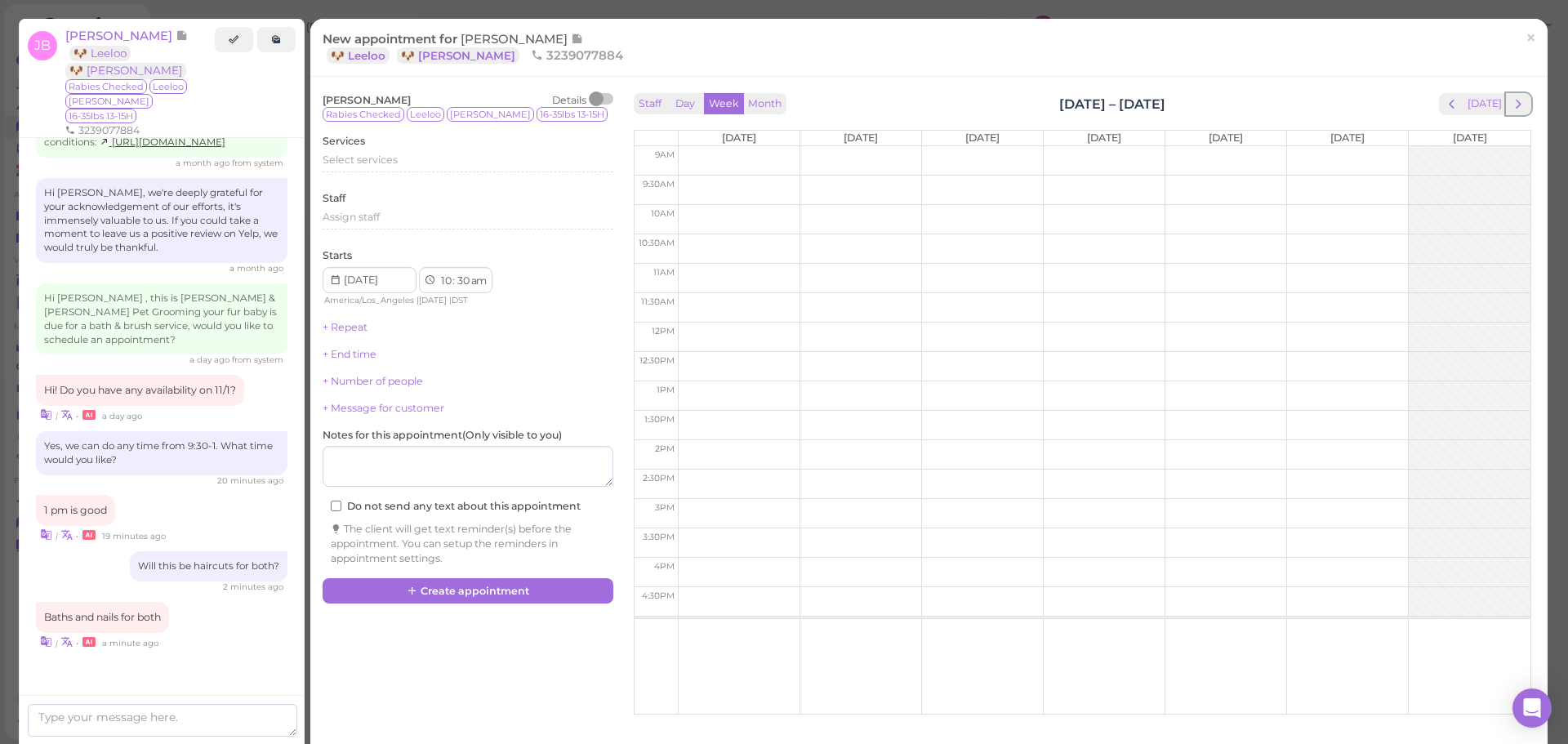
click at [1512, 102] on span "next" at bounding box center [1519, 104] width 16 height 16
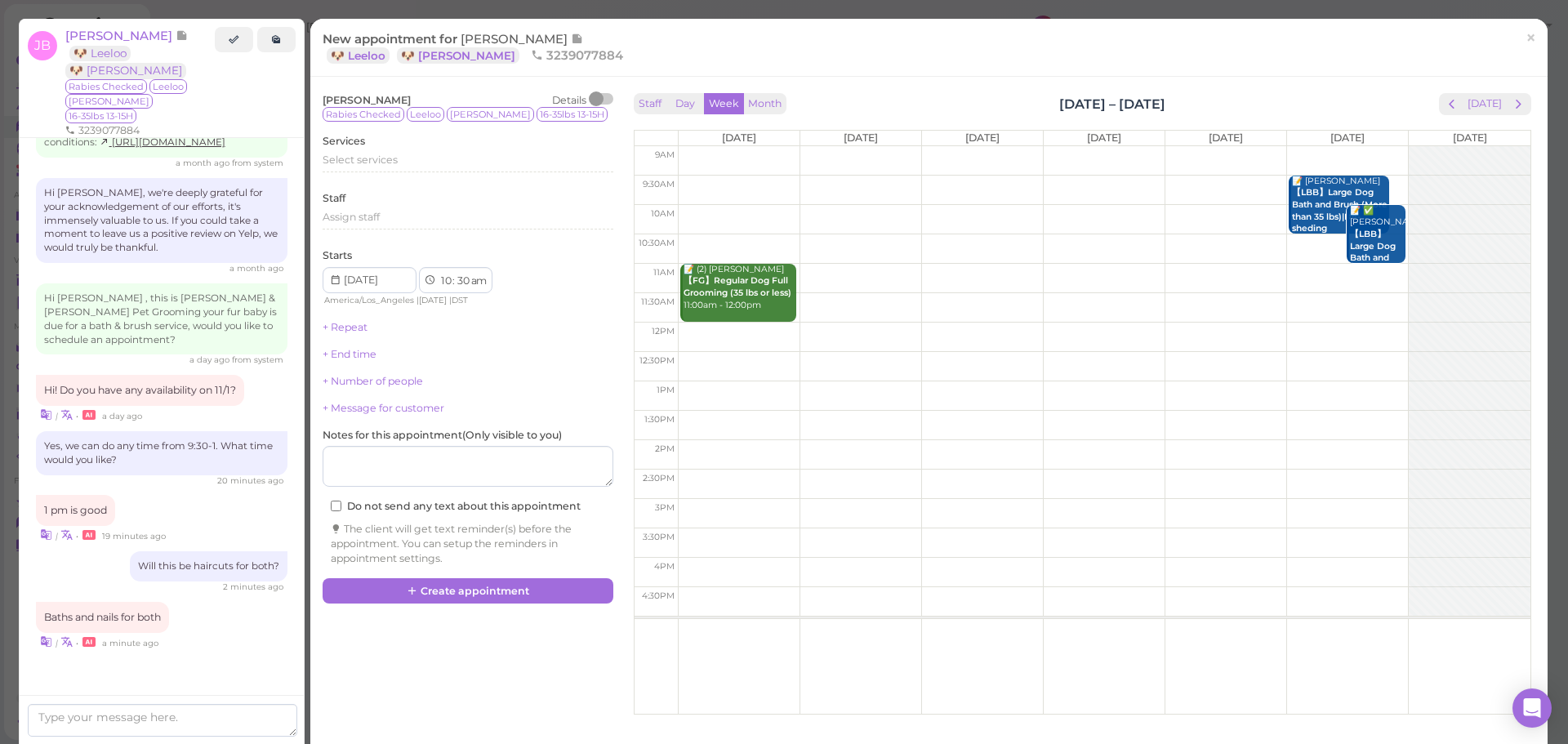
click at [1316, 389] on td at bounding box center [1104, 395] width 853 height 29
type input "2025-11-01"
select select "1"
select select "00"
select select "pm"
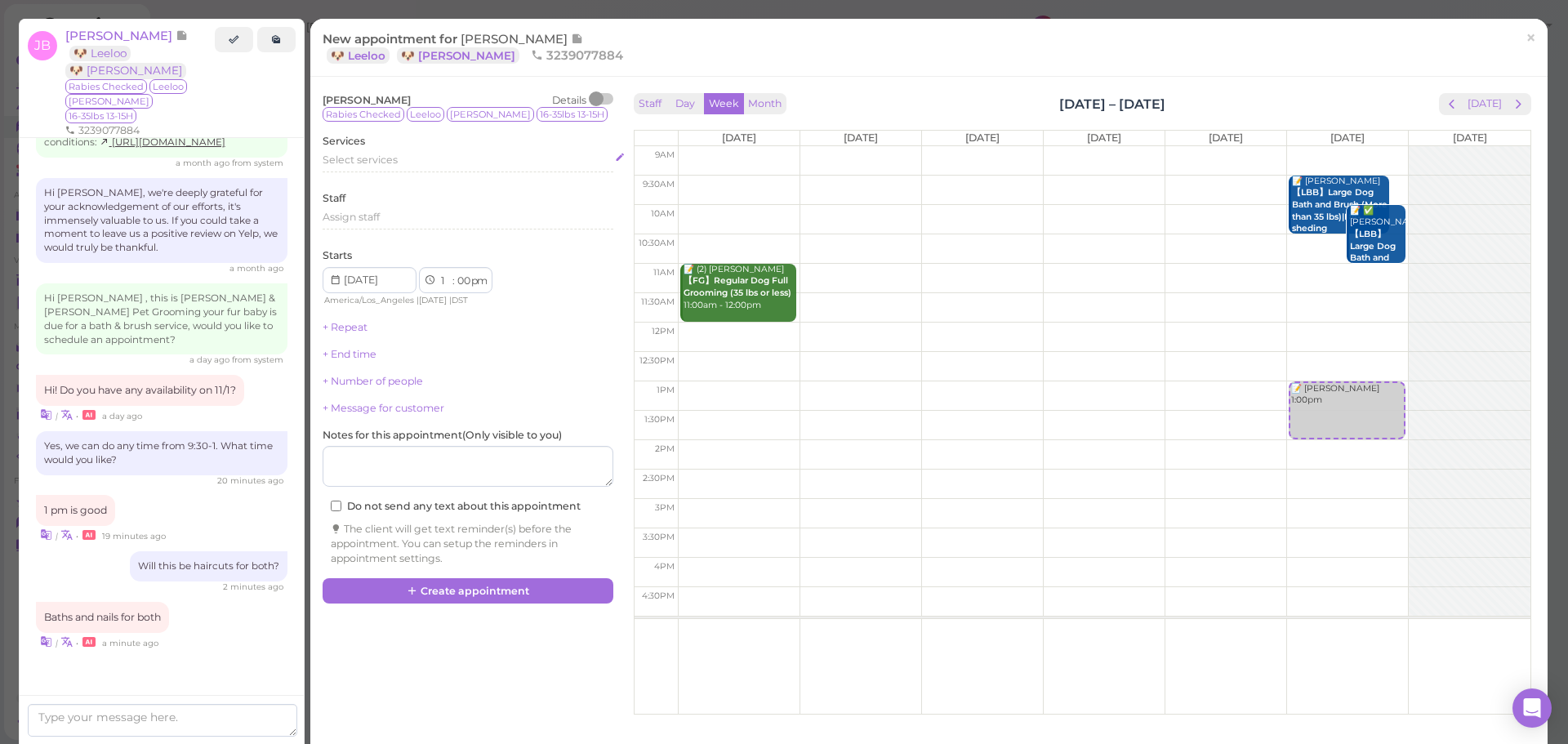
click at [429, 167] on div "Select services" at bounding box center [467, 160] width 290 height 15
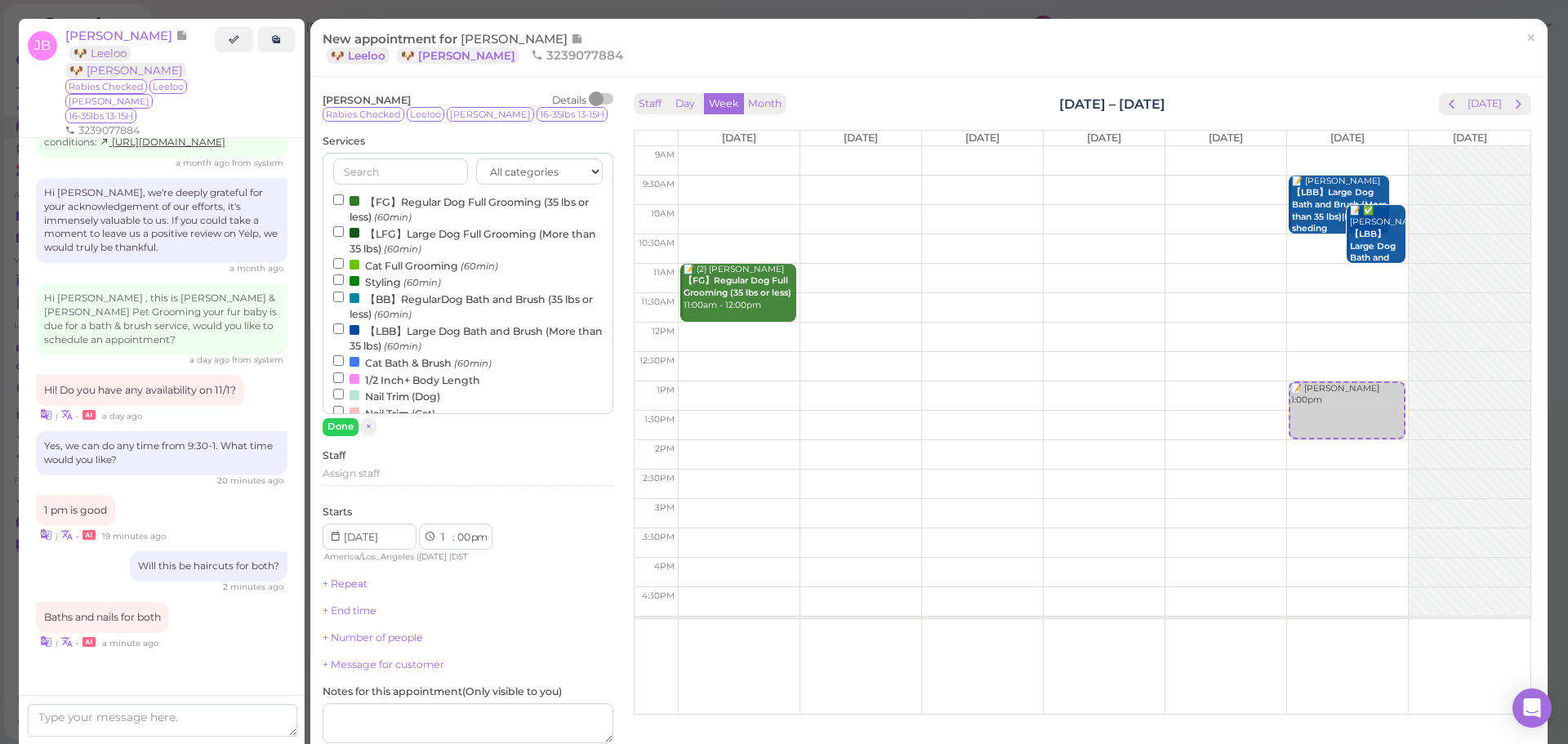
click at [345, 300] on label "【BB】RegularDog Bath and Brush (35 lbs or less) (60min)" at bounding box center [467, 305] width 269 height 32
click at [343, 300] on input "【BB】RegularDog Bath and Brush (35 lbs or less) (60min)" at bounding box center [338, 297] width 11 height 11
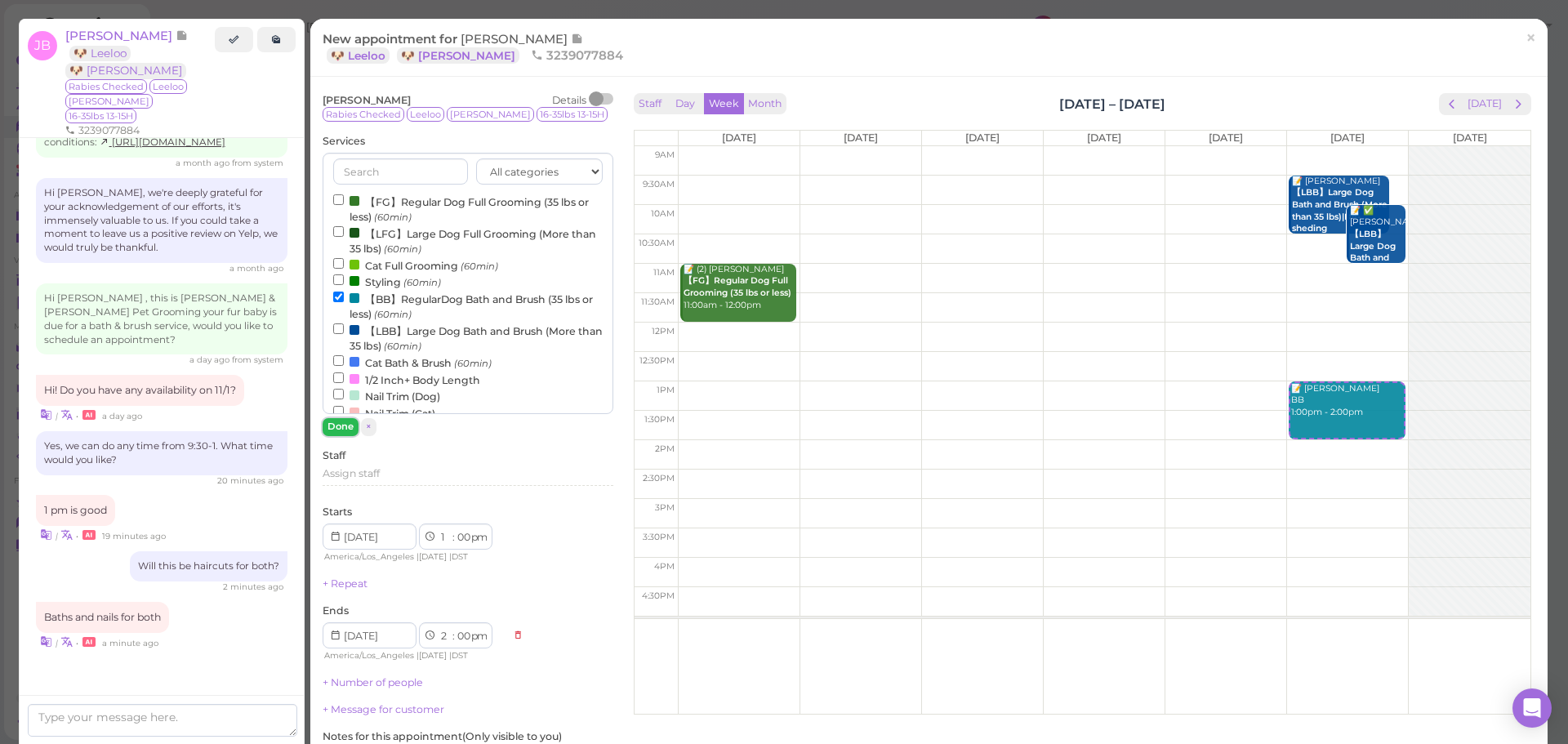
click at [336, 429] on button "Done" at bounding box center [340, 426] width 36 height 17
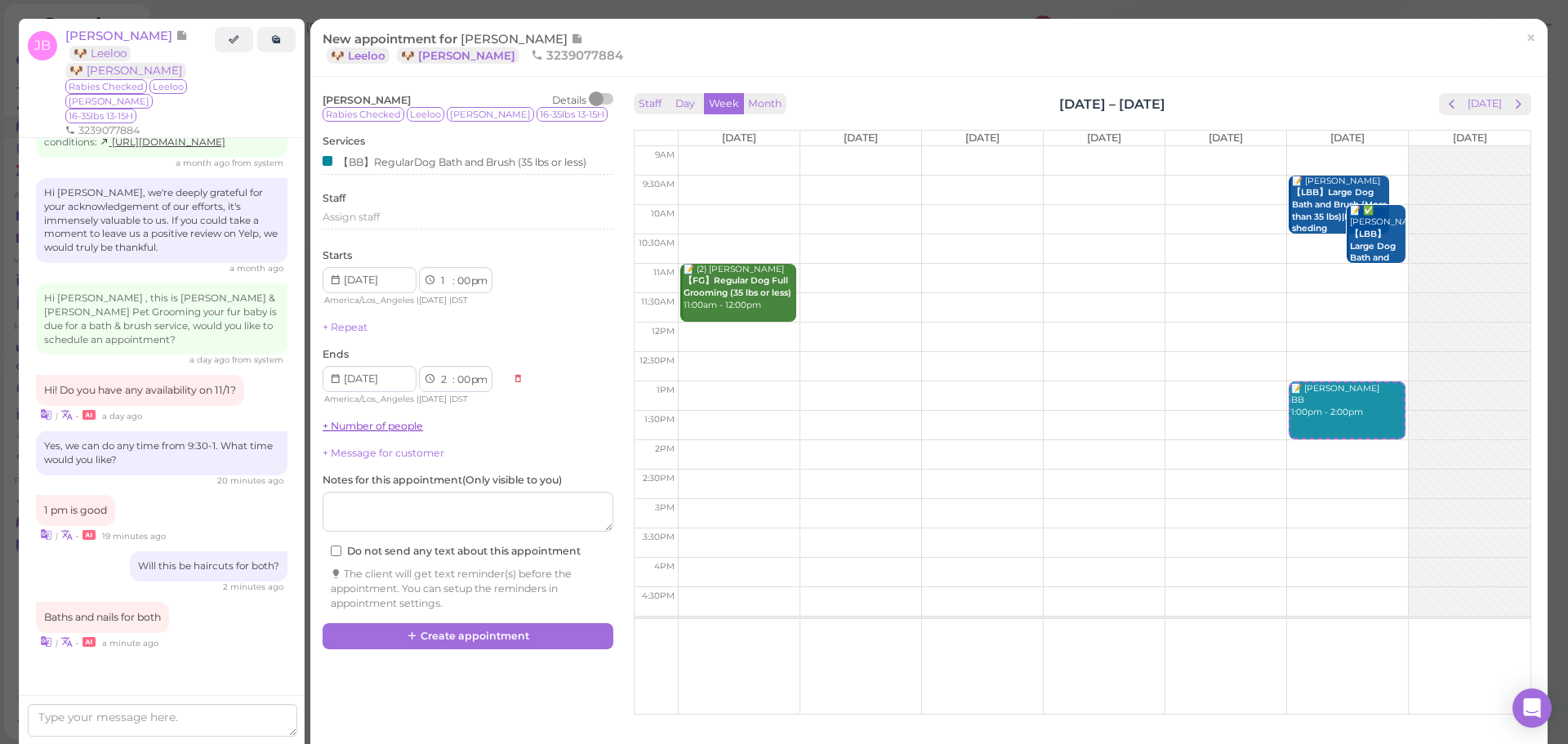
click at [358, 421] on link "+ Number of people" at bounding box center [373, 425] width 101 height 12
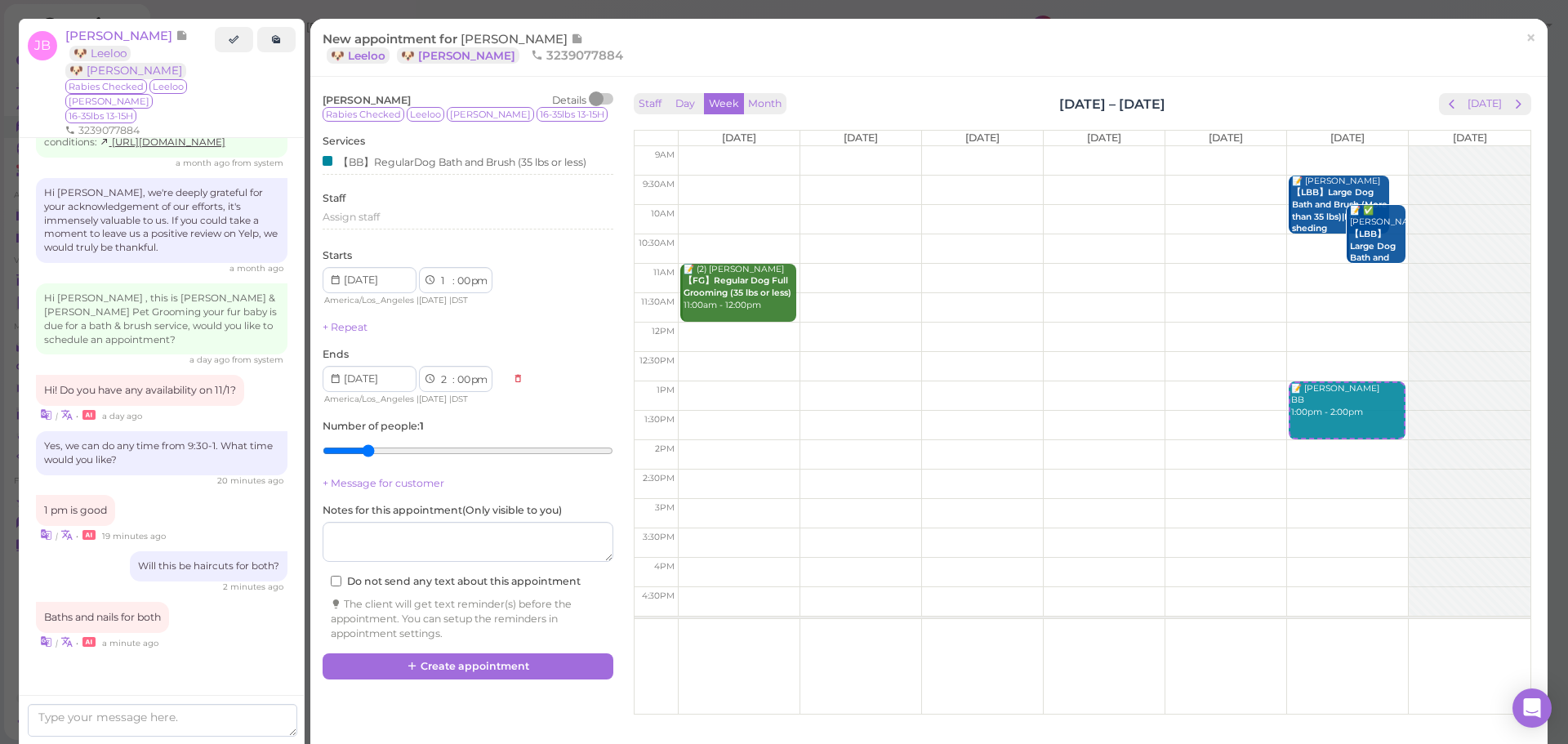
type input "2"
click at [365, 455] on input "range" at bounding box center [467, 451] width 290 height 26
click at [509, 658] on button "Create appointment" at bounding box center [467, 666] width 290 height 26
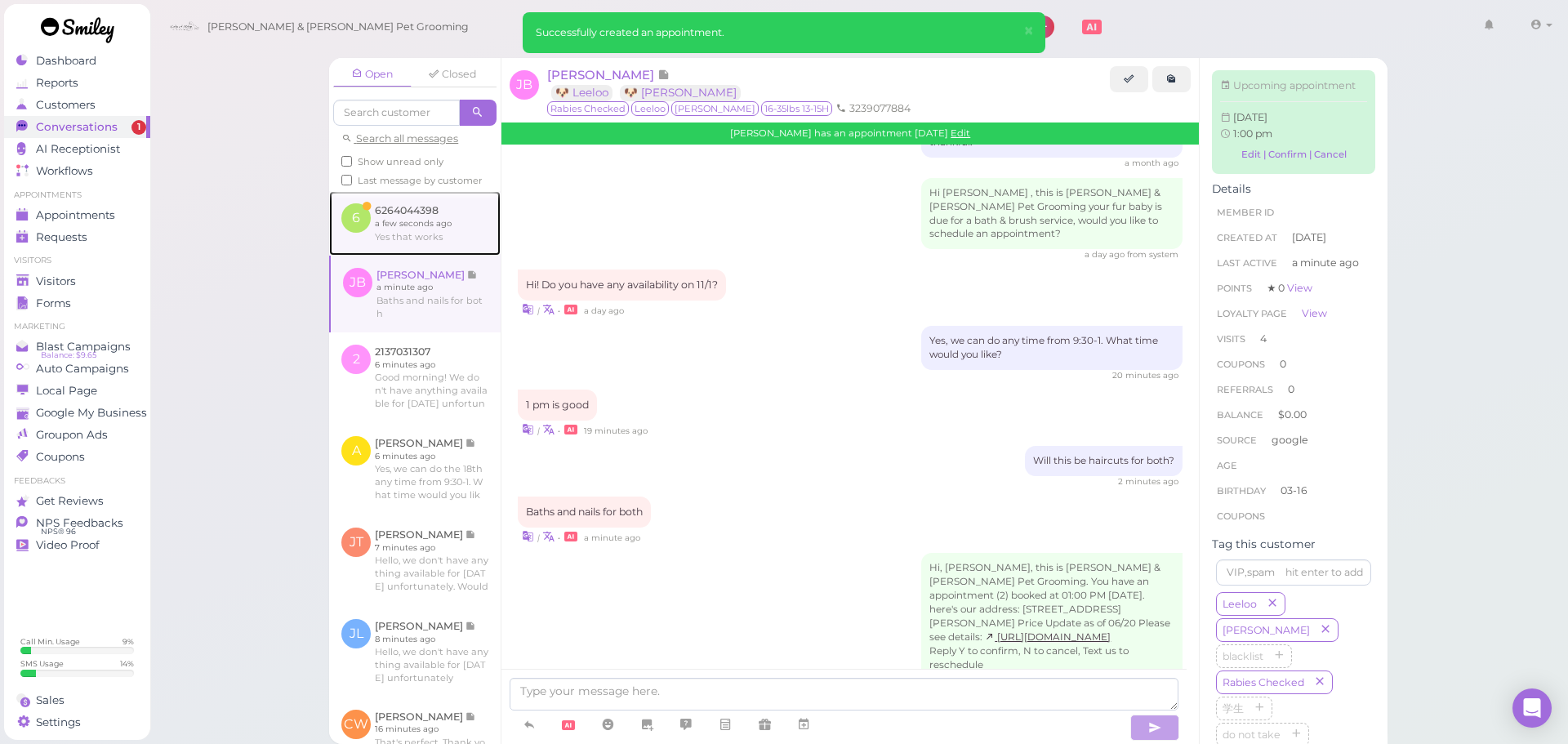
click at [411, 253] on link at bounding box center [415, 222] width 171 height 64
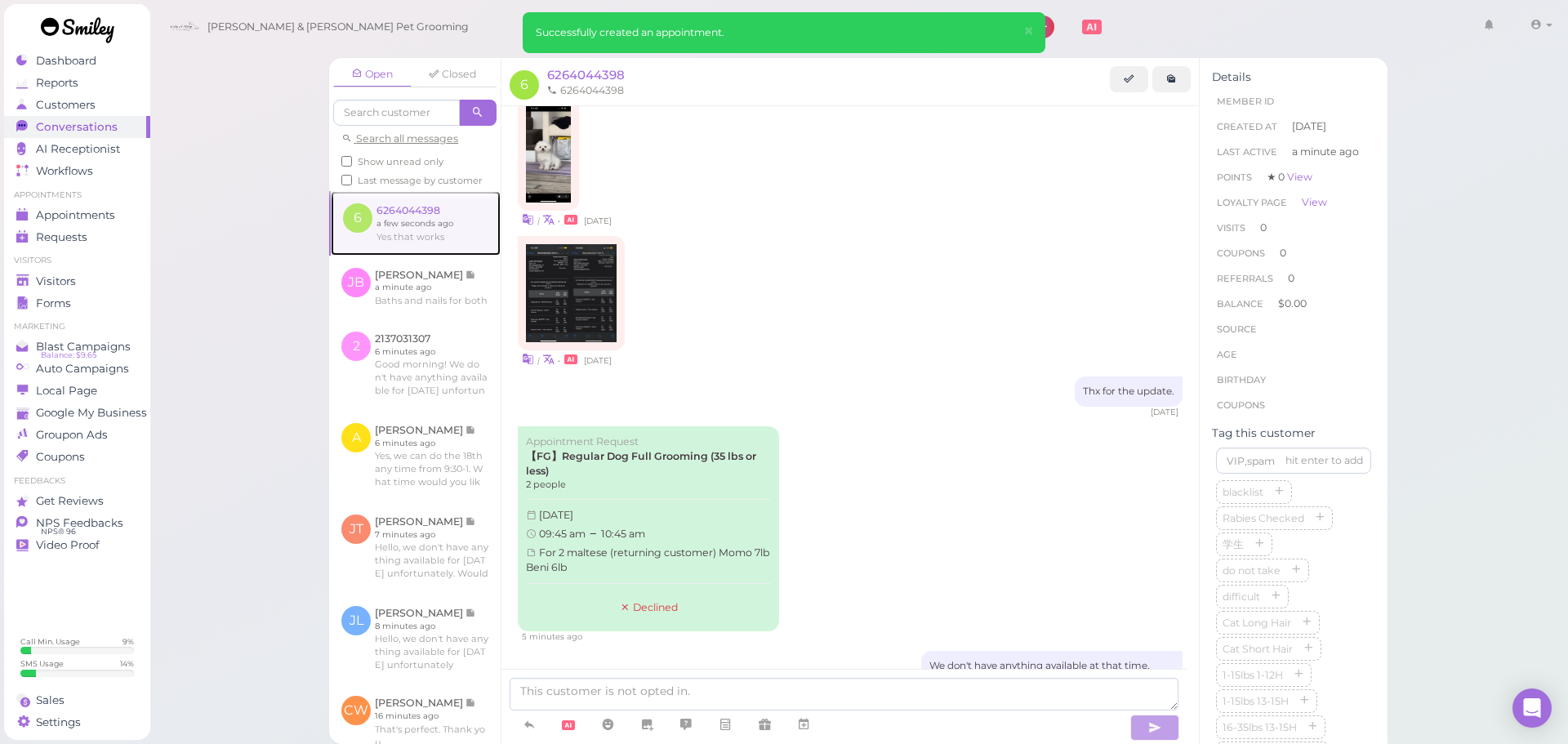
scroll to position [81, 0]
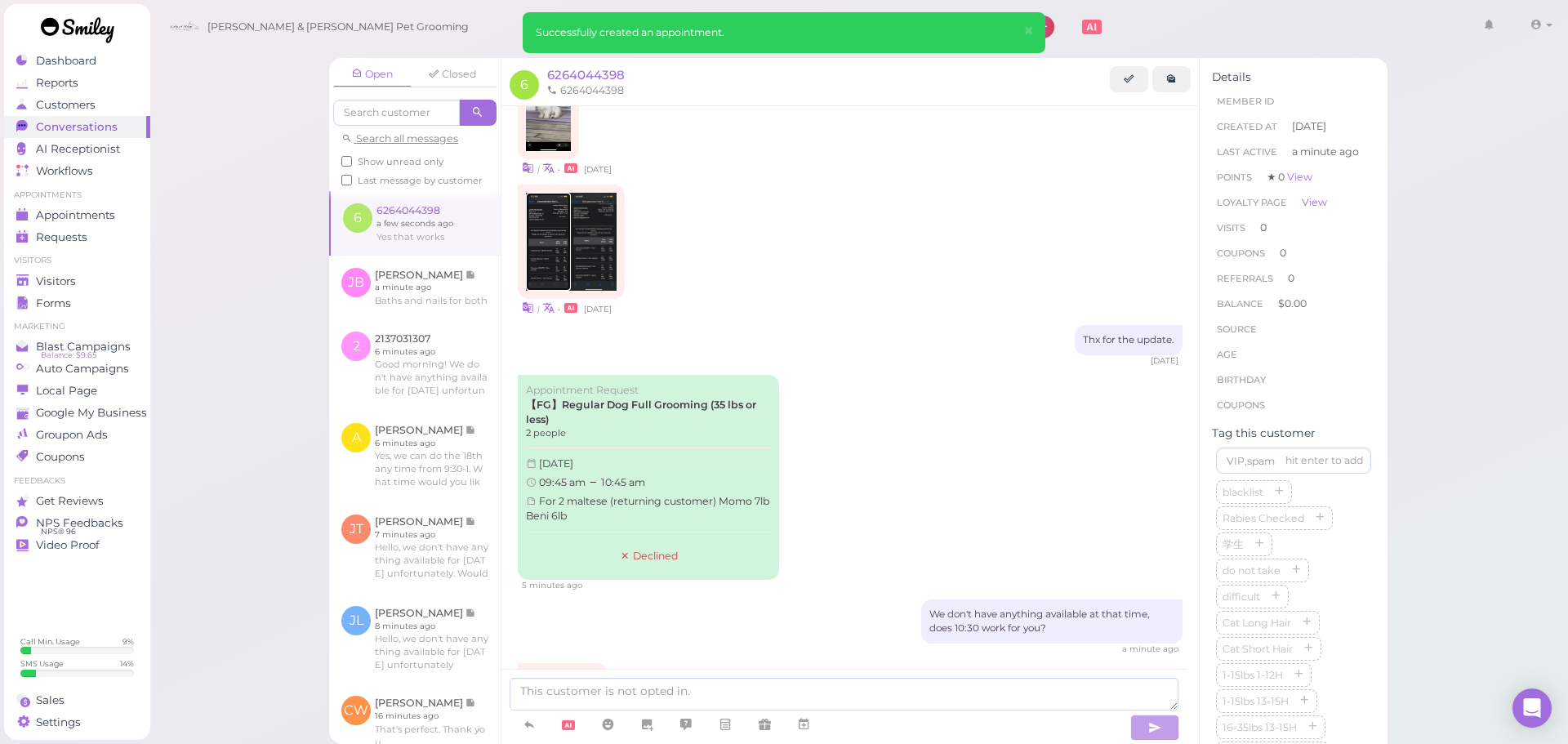
click at [529, 230] on img at bounding box center [548, 241] width 45 height 98
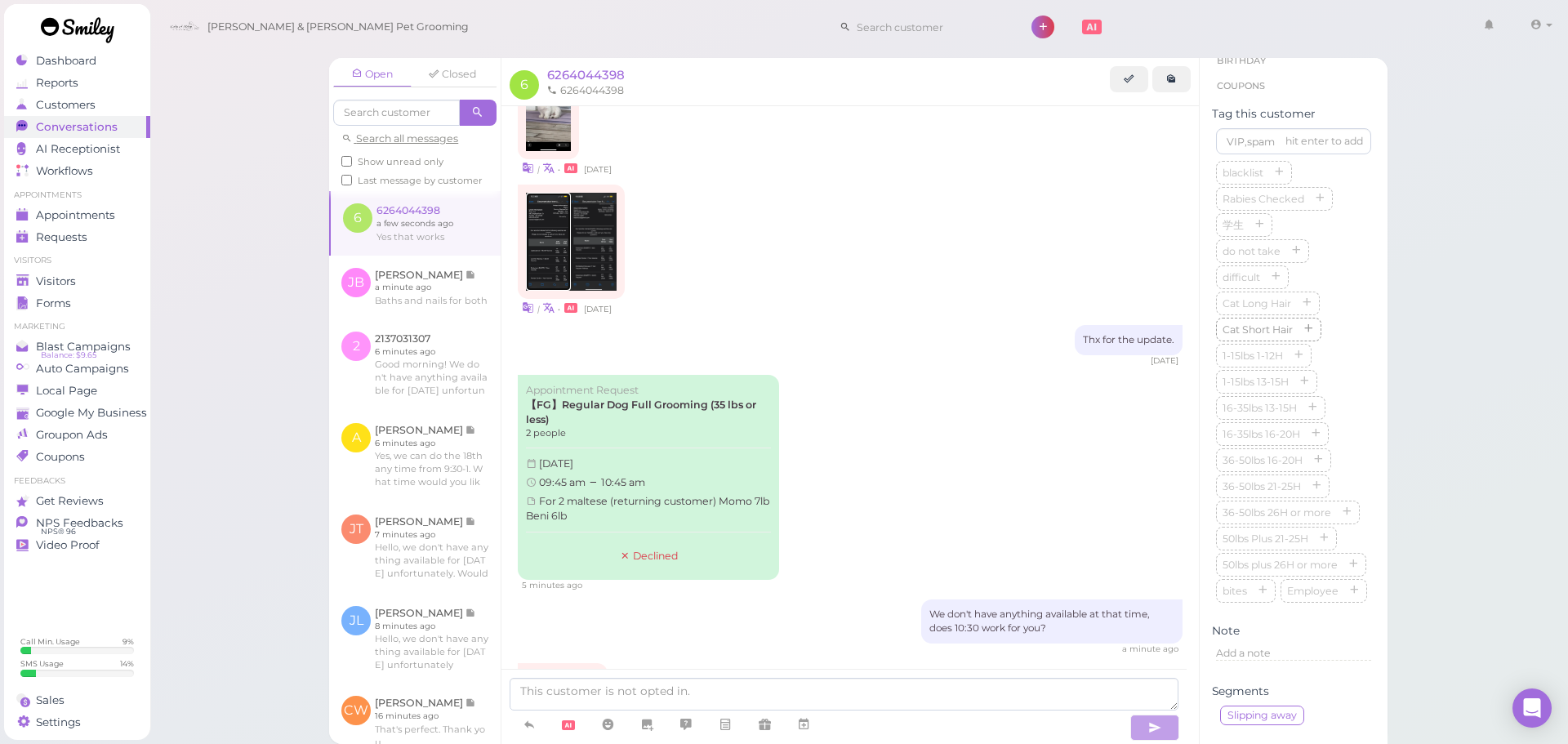
scroll to position [327, 0]
click at [1323, 198] on icon "button" at bounding box center [1319, 192] width 10 height 11
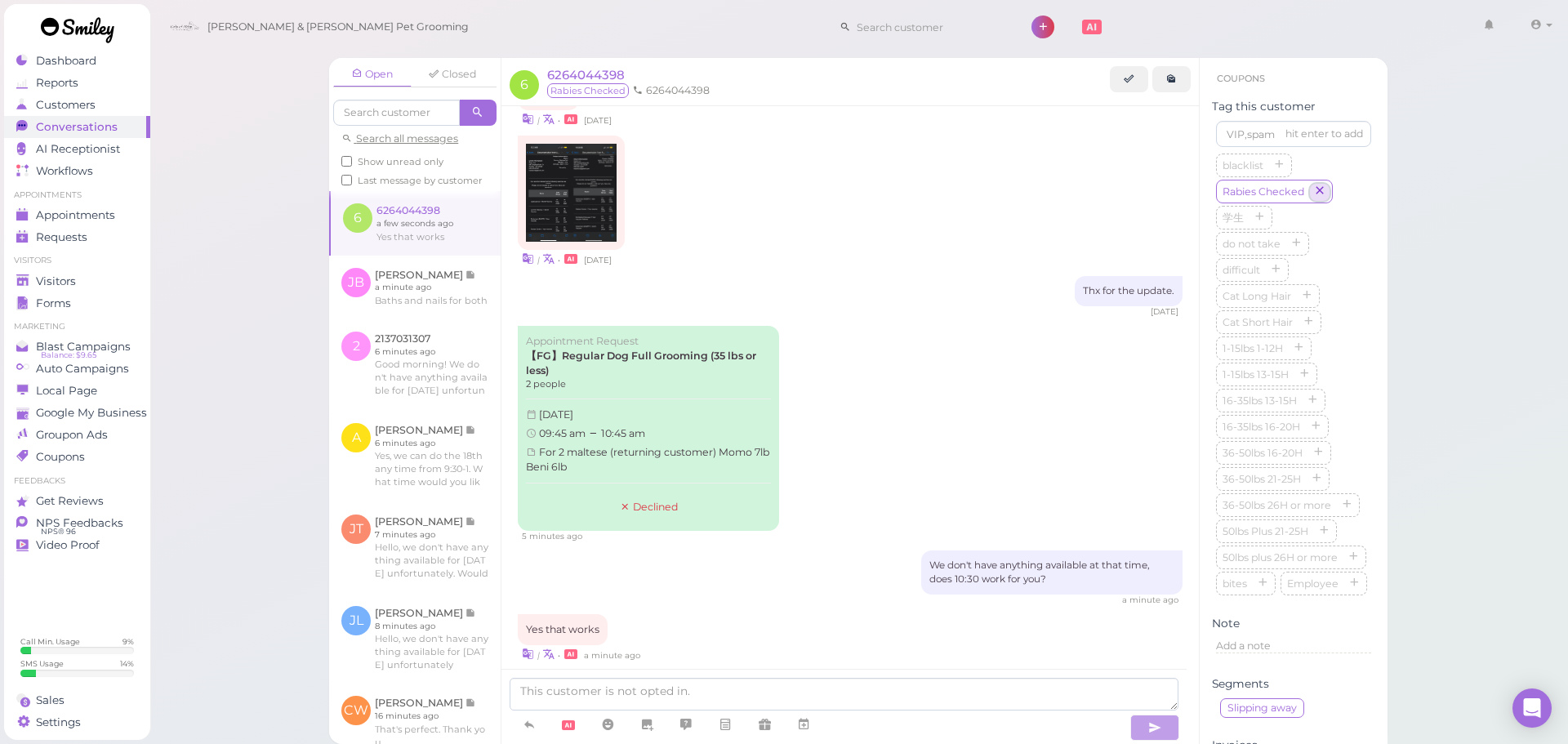
scroll to position [172, 0]
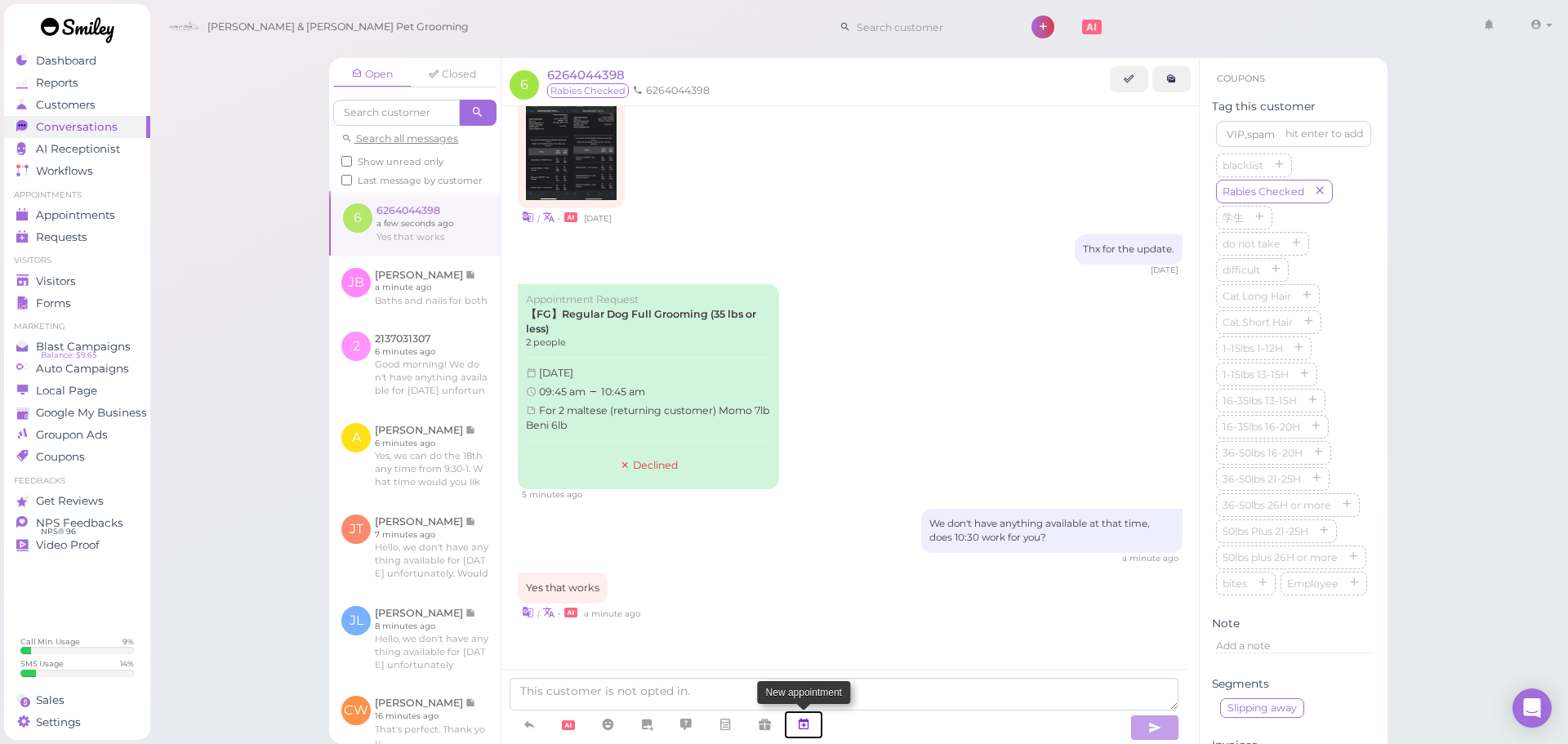
click at [801, 729] on icon at bounding box center [803, 724] width 13 height 16
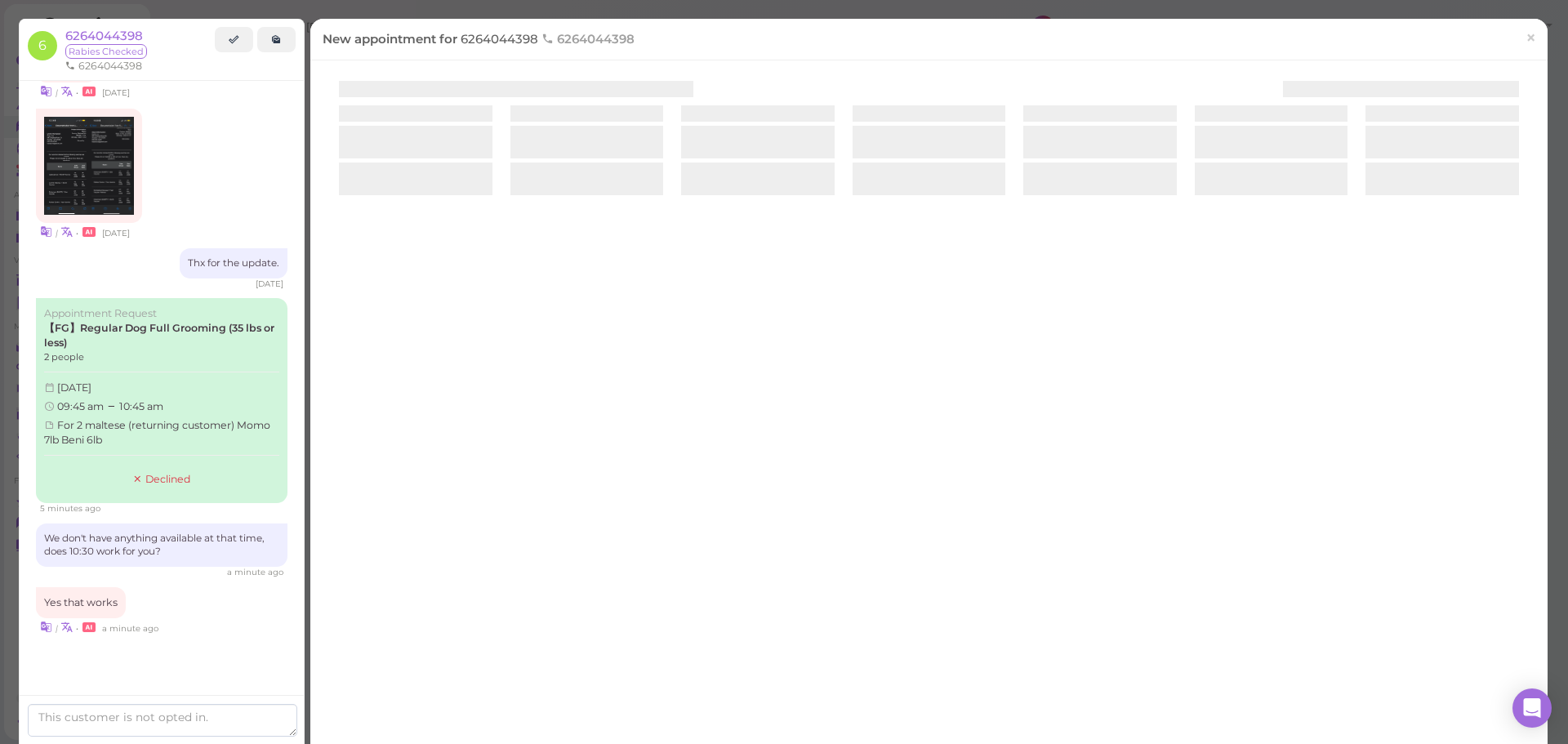
scroll to position [133, 0]
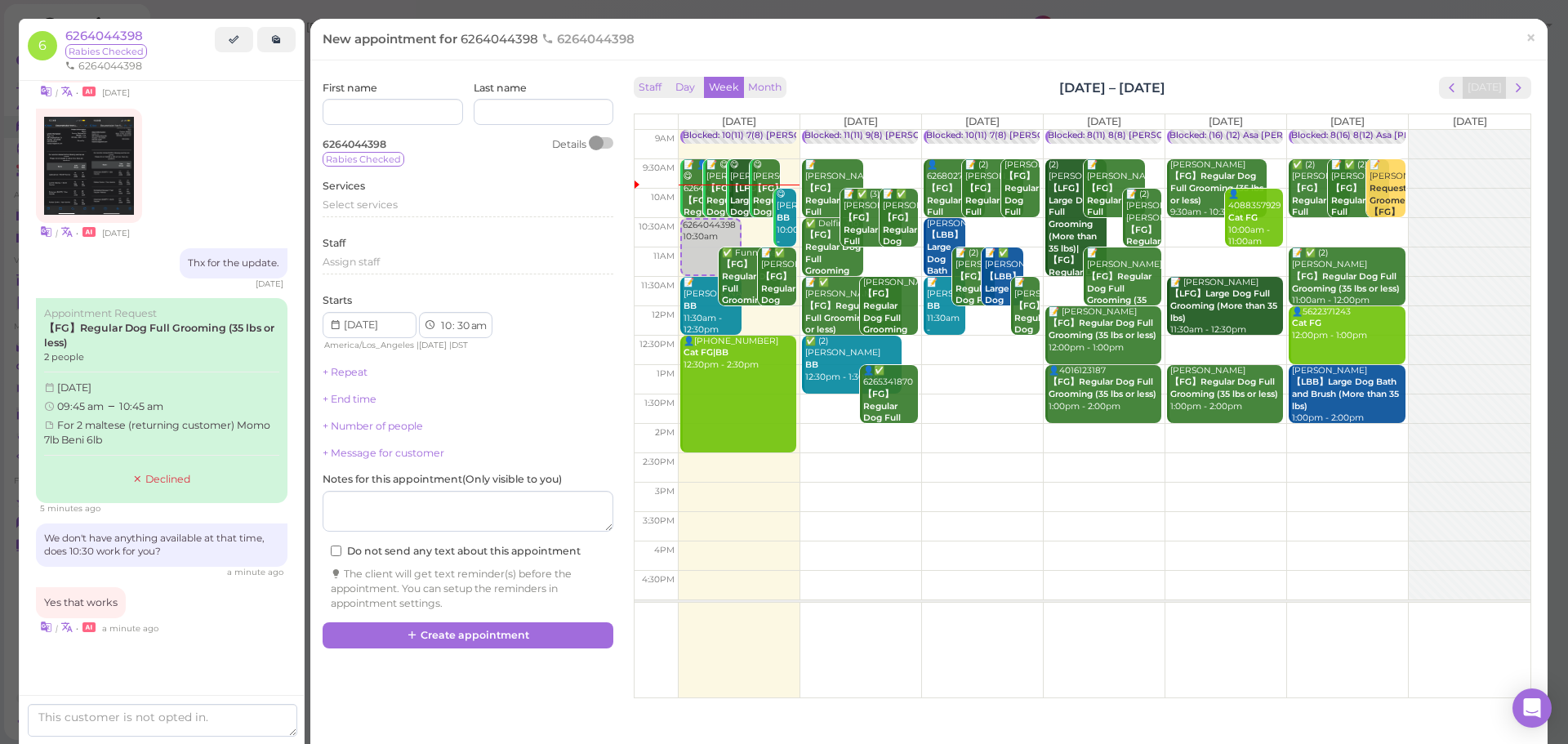
click at [1351, 220] on td at bounding box center [1104, 232] width 853 height 29
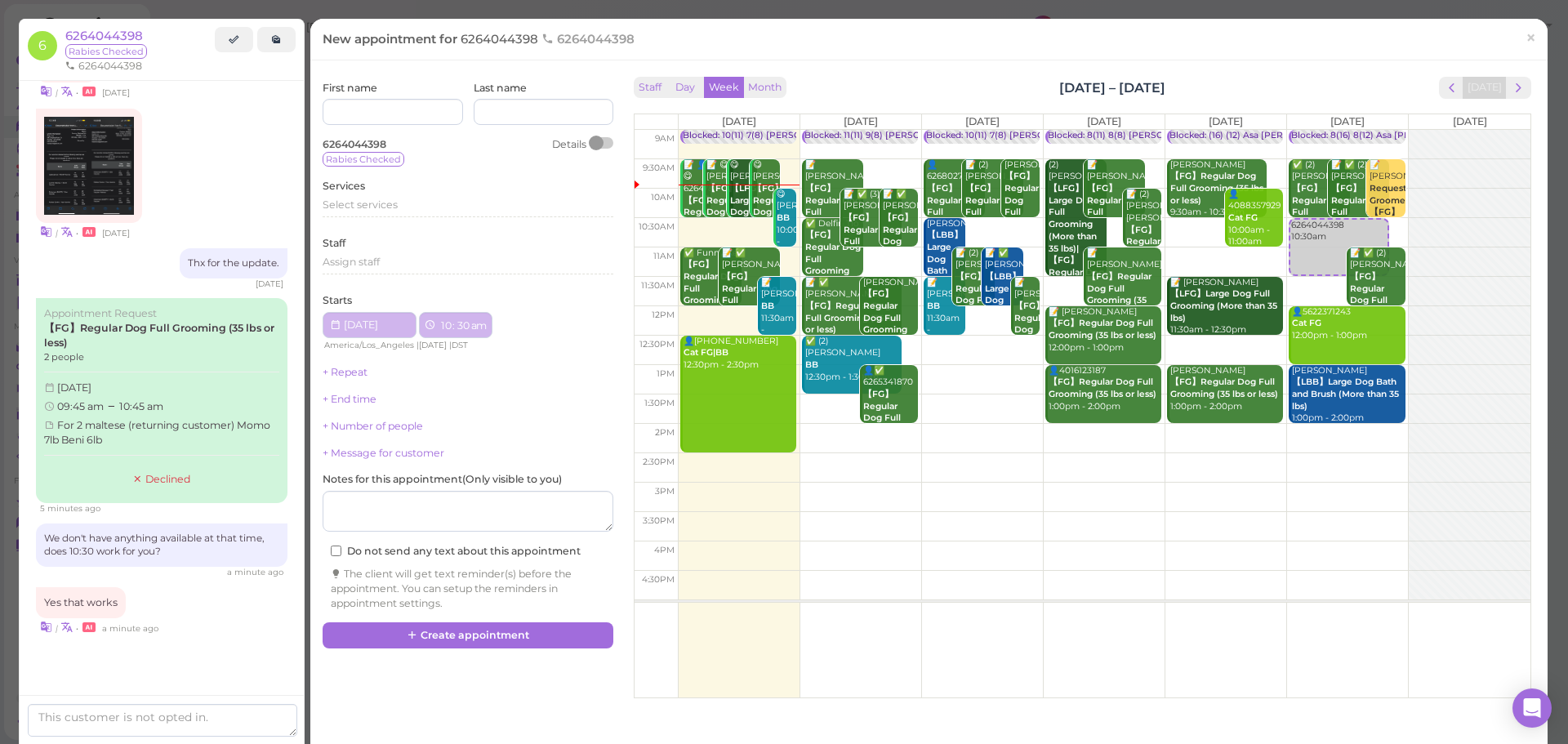
type input "2025-10-11"
click at [361, 192] on label "Services" at bounding box center [343, 186] width 42 height 15
click at [362, 205] on span "Select services" at bounding box center [359, 205] width 75 height 12
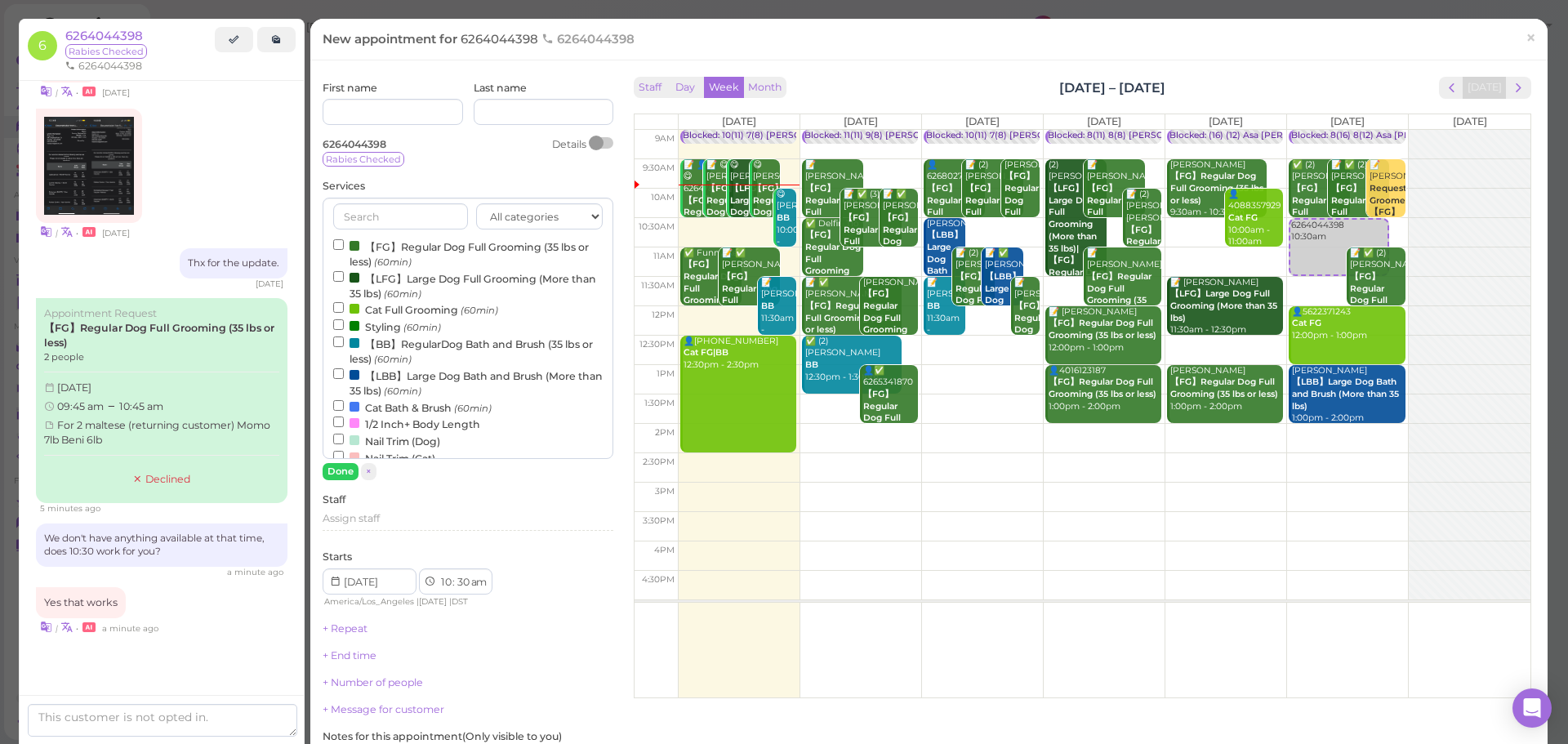
click at [362, 251] on label "【FG】Regular Dog Full Grooming (35 lbs or less) (60min)" at bounding box center [467, 253] width 269 height 32
click at [343, 250] on input "【FG】Regular Dog Full Grooming (35 lbs or less) (60min)" at bounding box center [338, 244] width 11 height 11
click at [326, 477] on button "Done" at bounding box center [340, 470] width 36 height 17
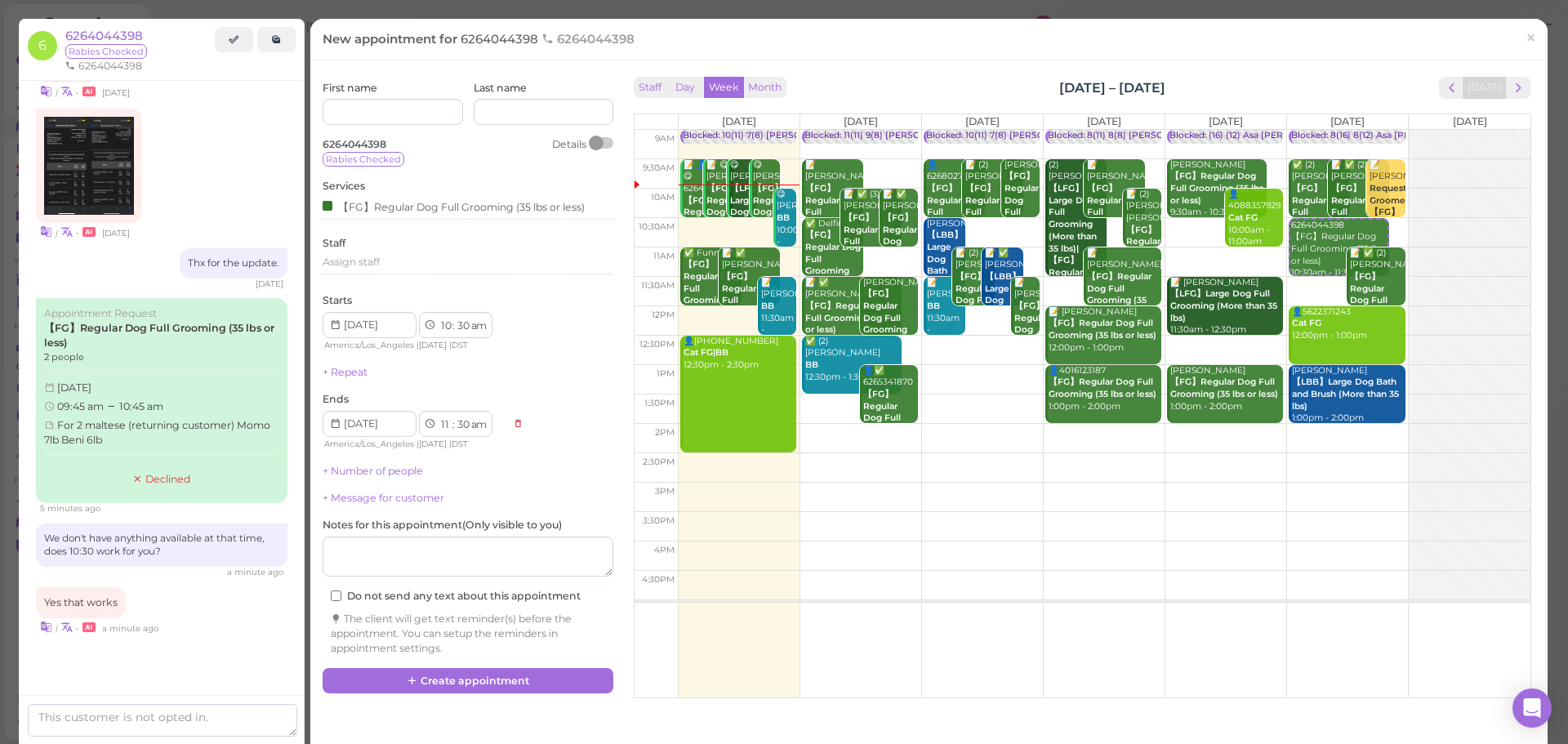
click at [343, 480] on div "First name Last name 6264044398 Details Rabies Checked Services 【FG】Regular Dog…" at bounding box center [467, 368] width 290 height 575
click at [346, 476] on link "+ Number of people" at bounding box center [373, 470] width 101 height 12
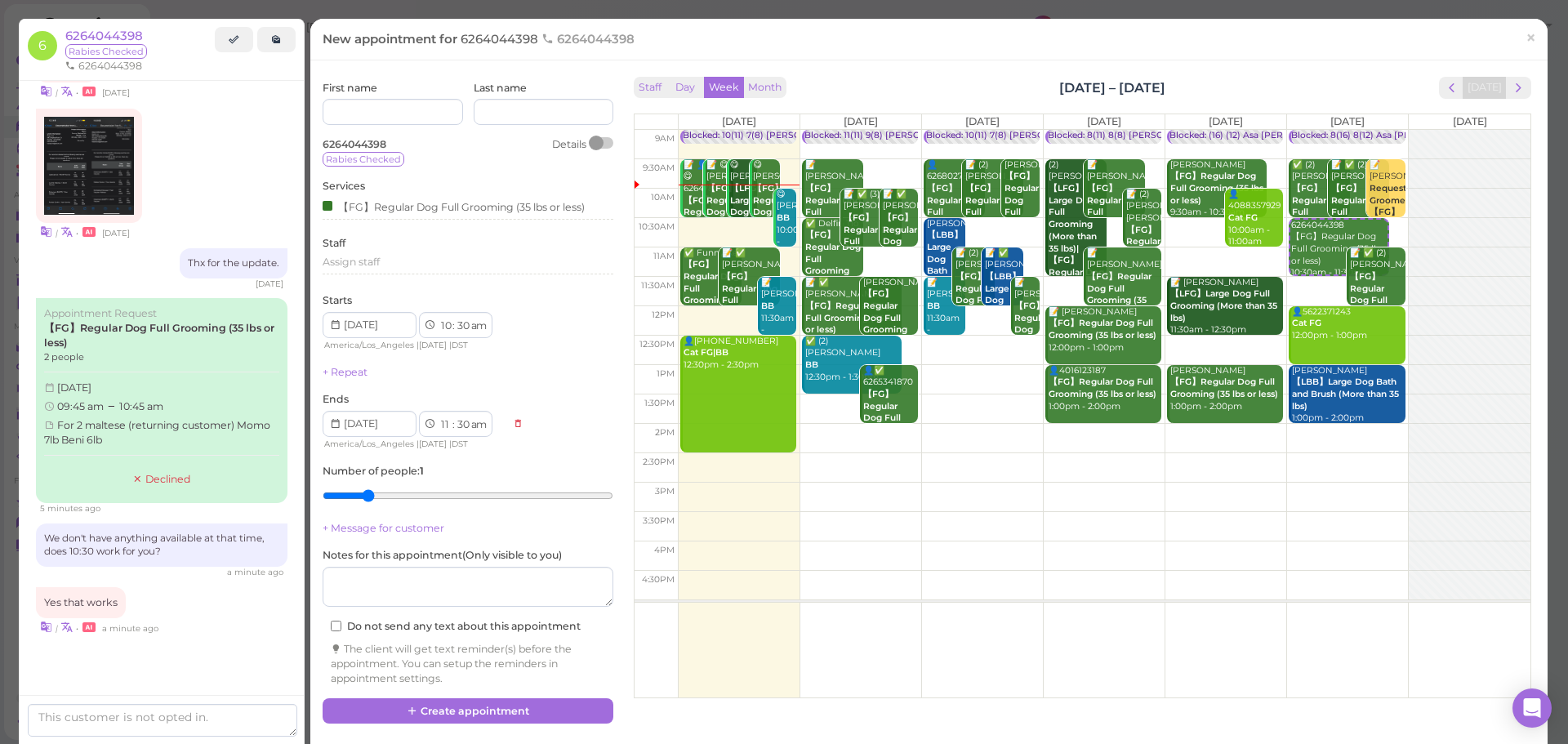
type input "2"
click at [367, 507] on input "range" at bounding box center [467, 496] width 290 height 26
click at [494, 712] on button "Create appointment" at bounding box center [467, 711] width 290 height 26
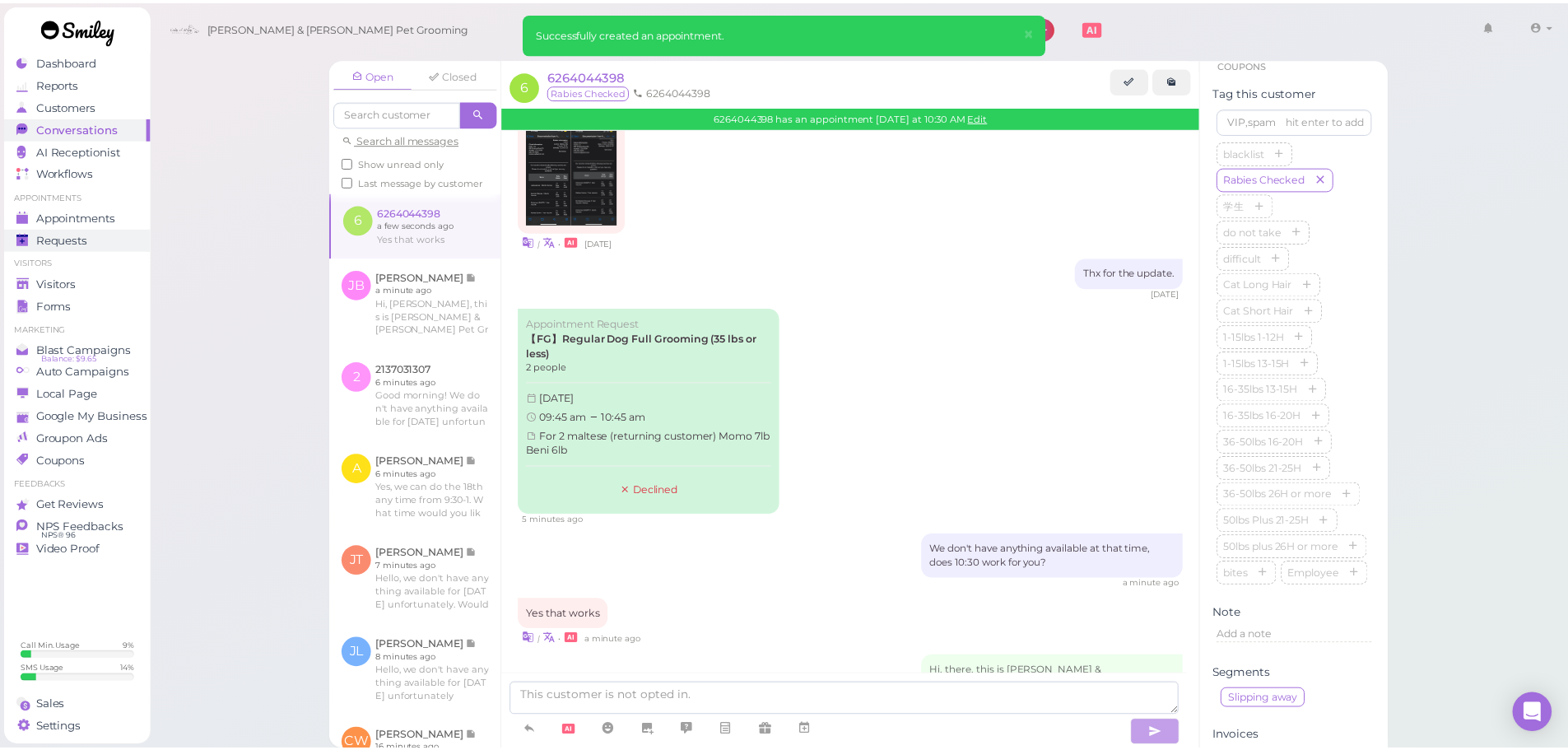
scroll to position [335, 0]
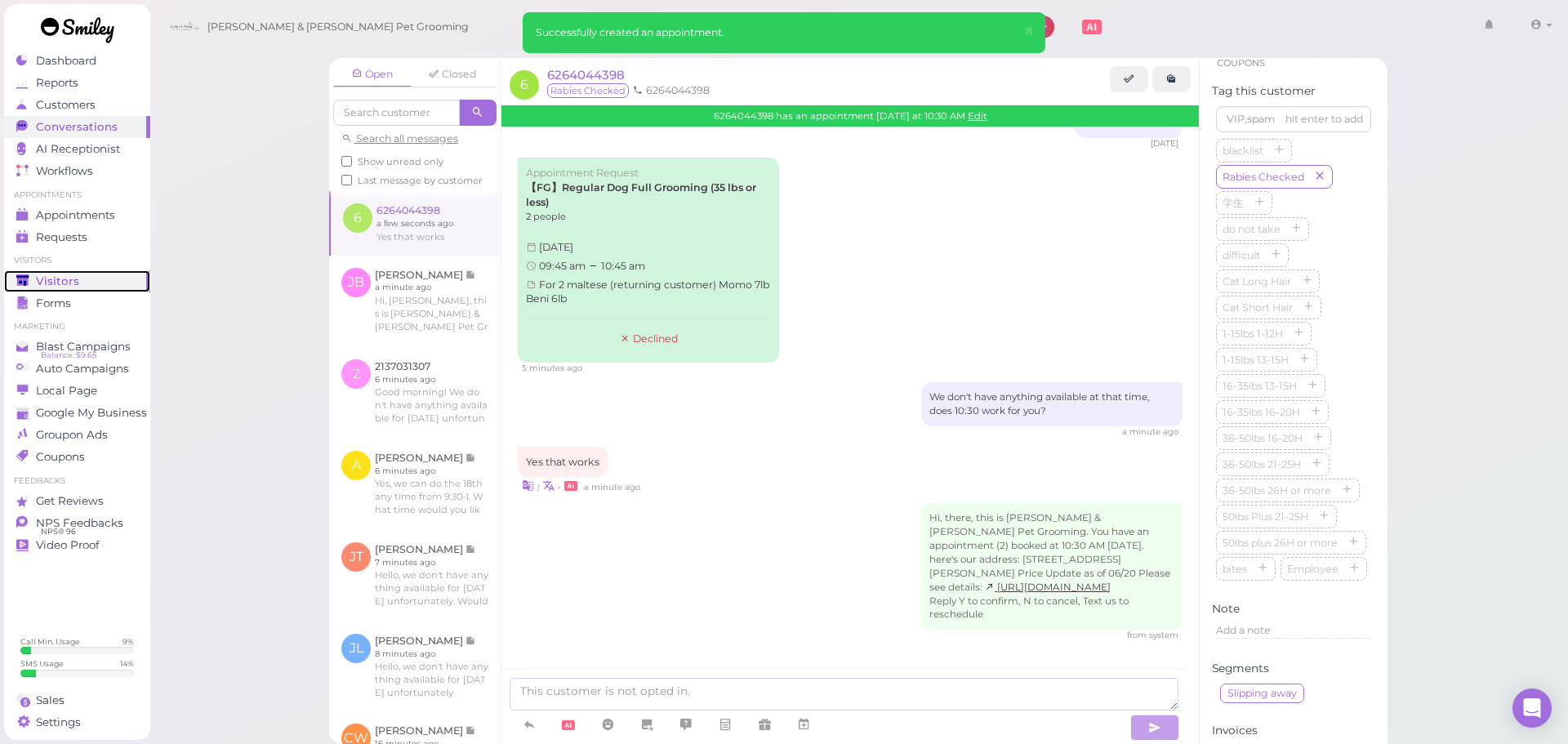
click at [87, 272] on link "Visitors" at bounding box center [78, 281] width 147 height 22
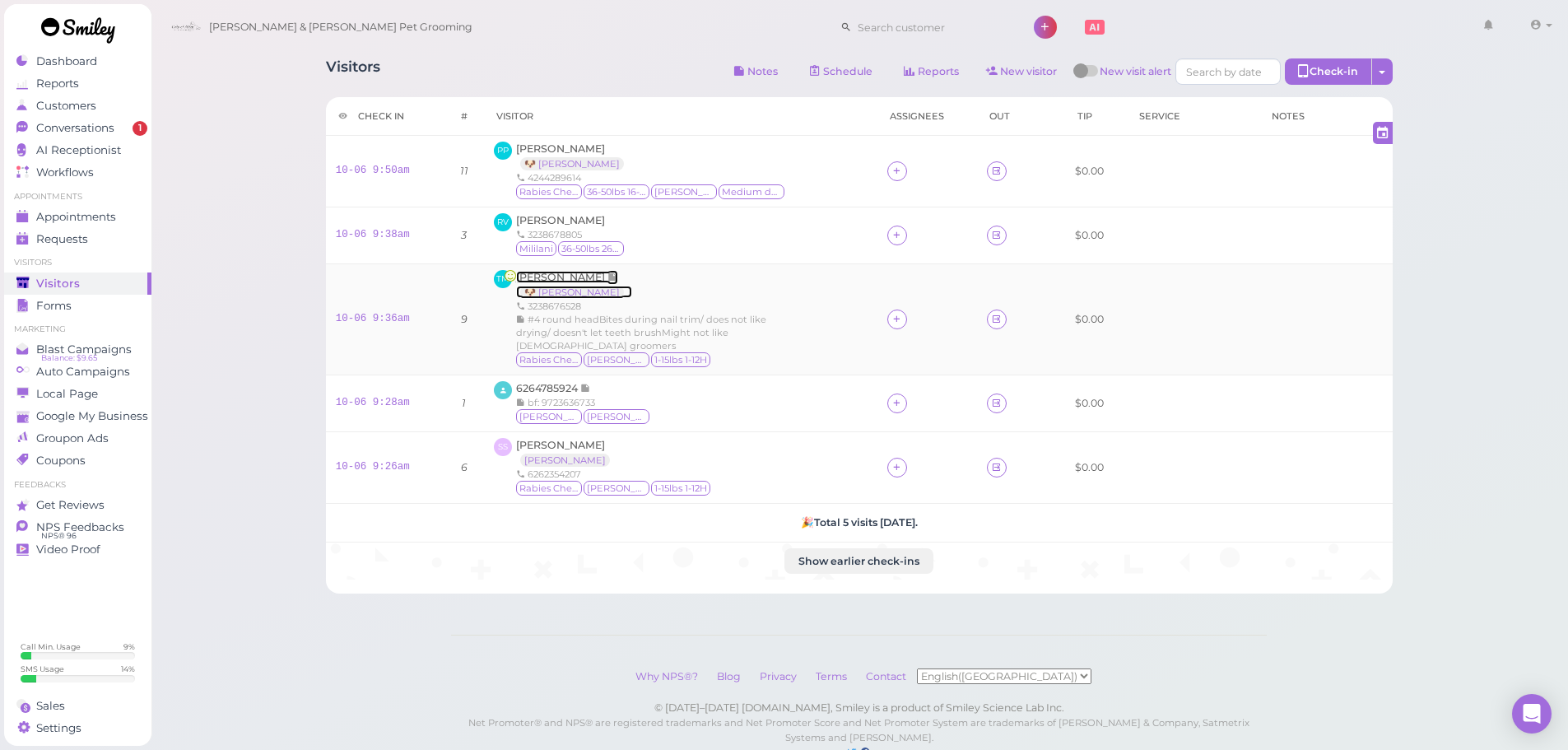
click at [536, 279] on span "[PERSON_NAME]" at bounding box center [562, 277] width 92 height 12
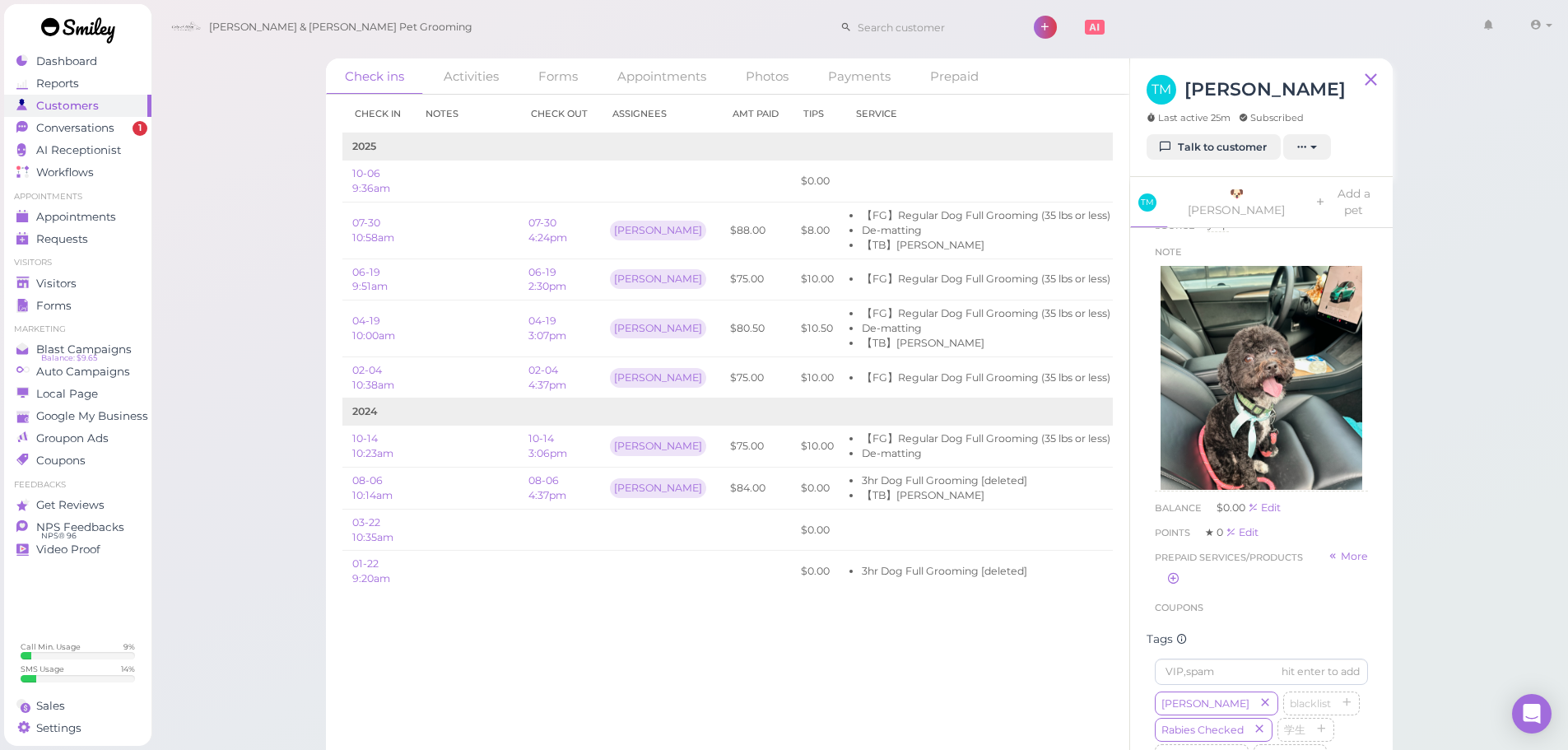
click at [1496, 404] on div "Check ins Activities Forms Appointments Photos Payments Prepaid Check in Notes …" at bounding box center [859, 388] width 1418 height 776
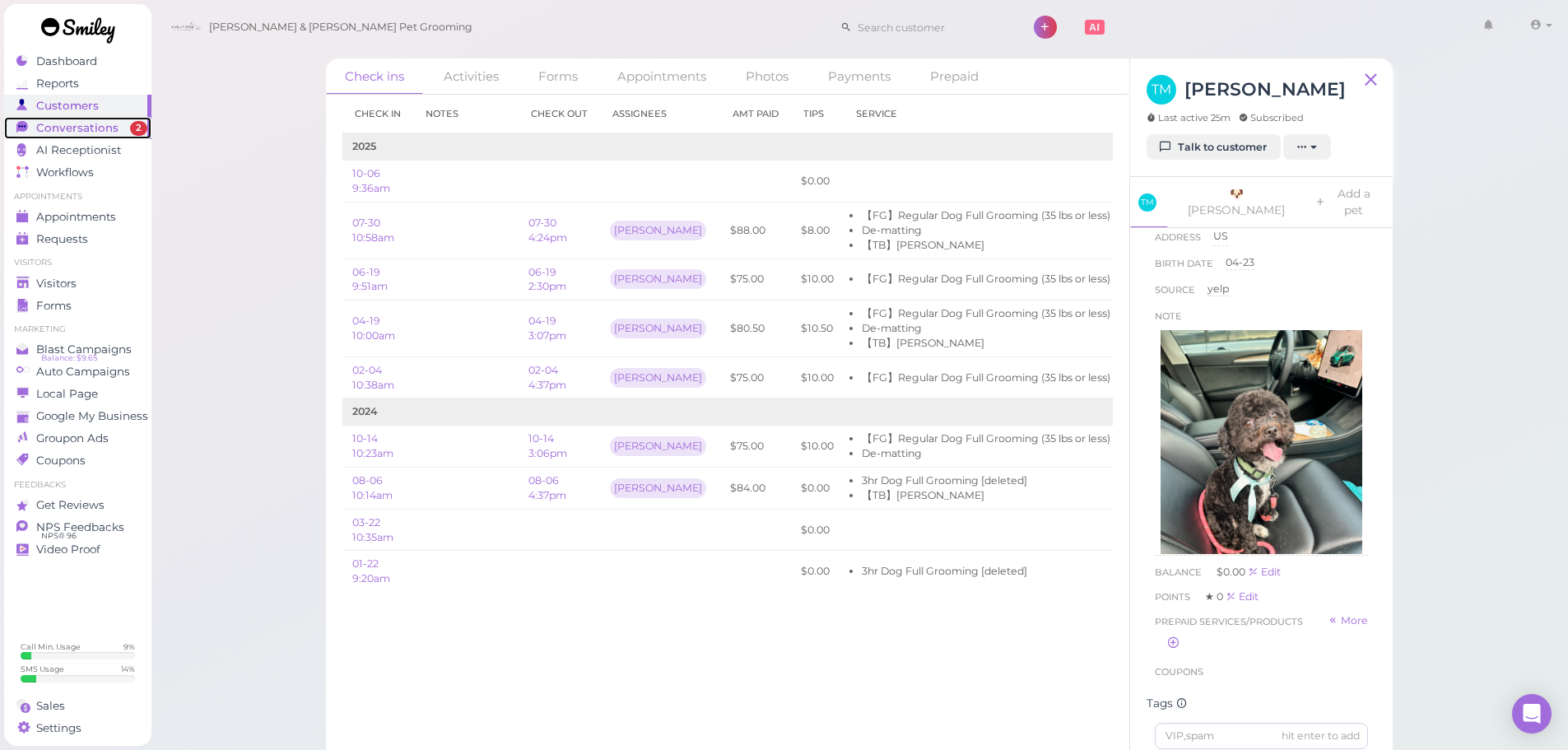
click at [51, 128] on span "Conversations" at bounding box center [77, 128] width 82 height 14
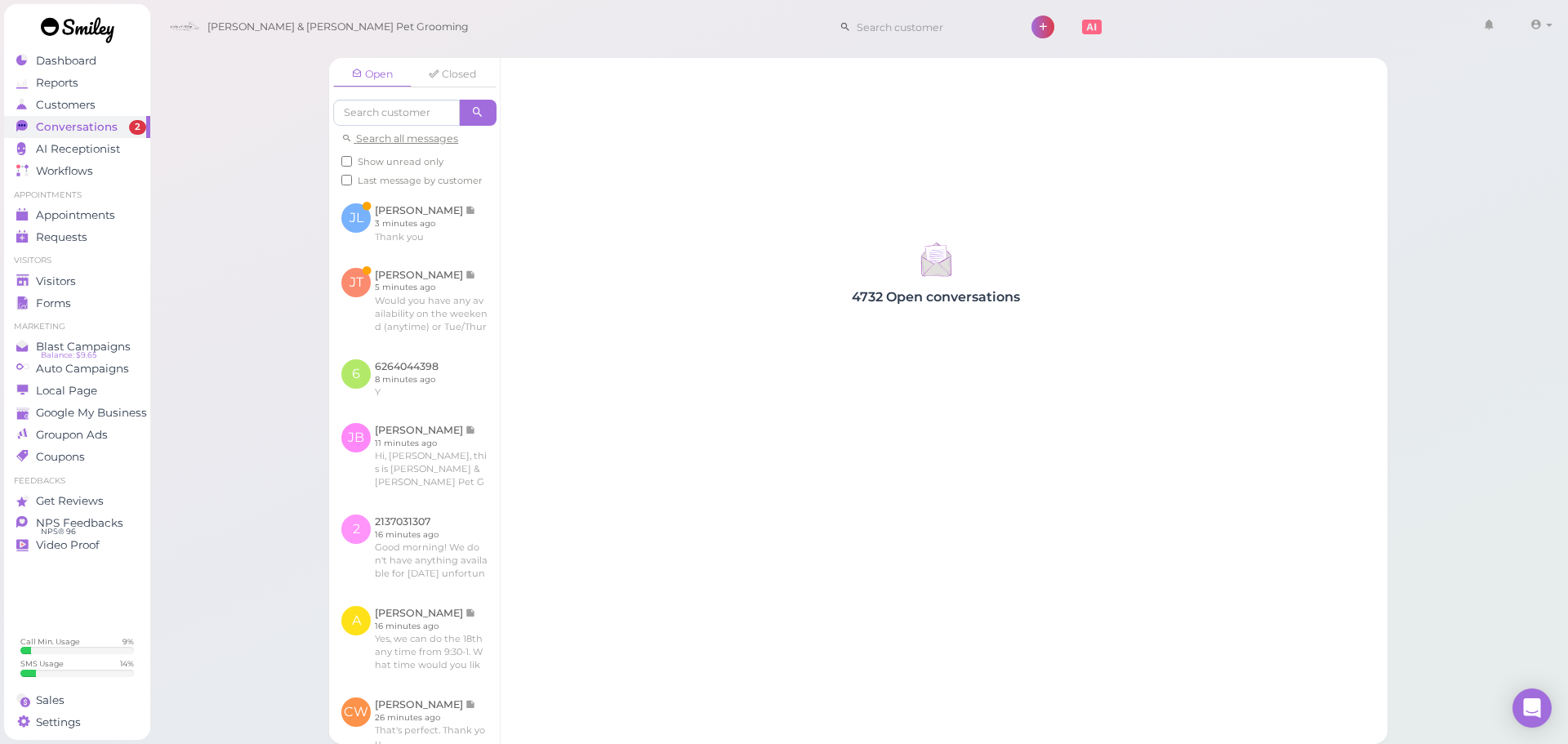
click at [829, 552] on div "4732 Open conversations" at bounding box center [936, 401] width 871 height 686
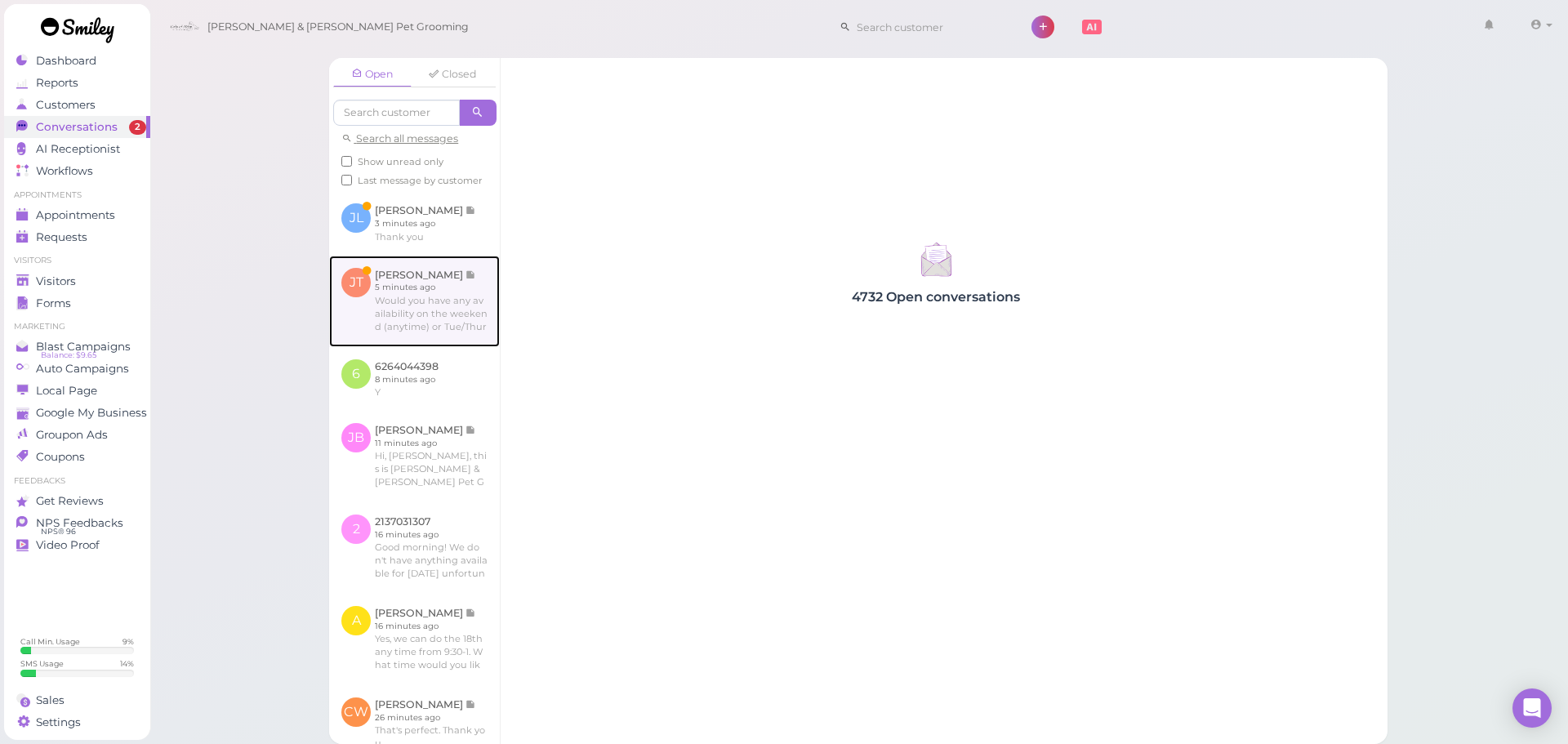
click at [334, 339] on link at bounding box center [414, 301] width 170 height 92
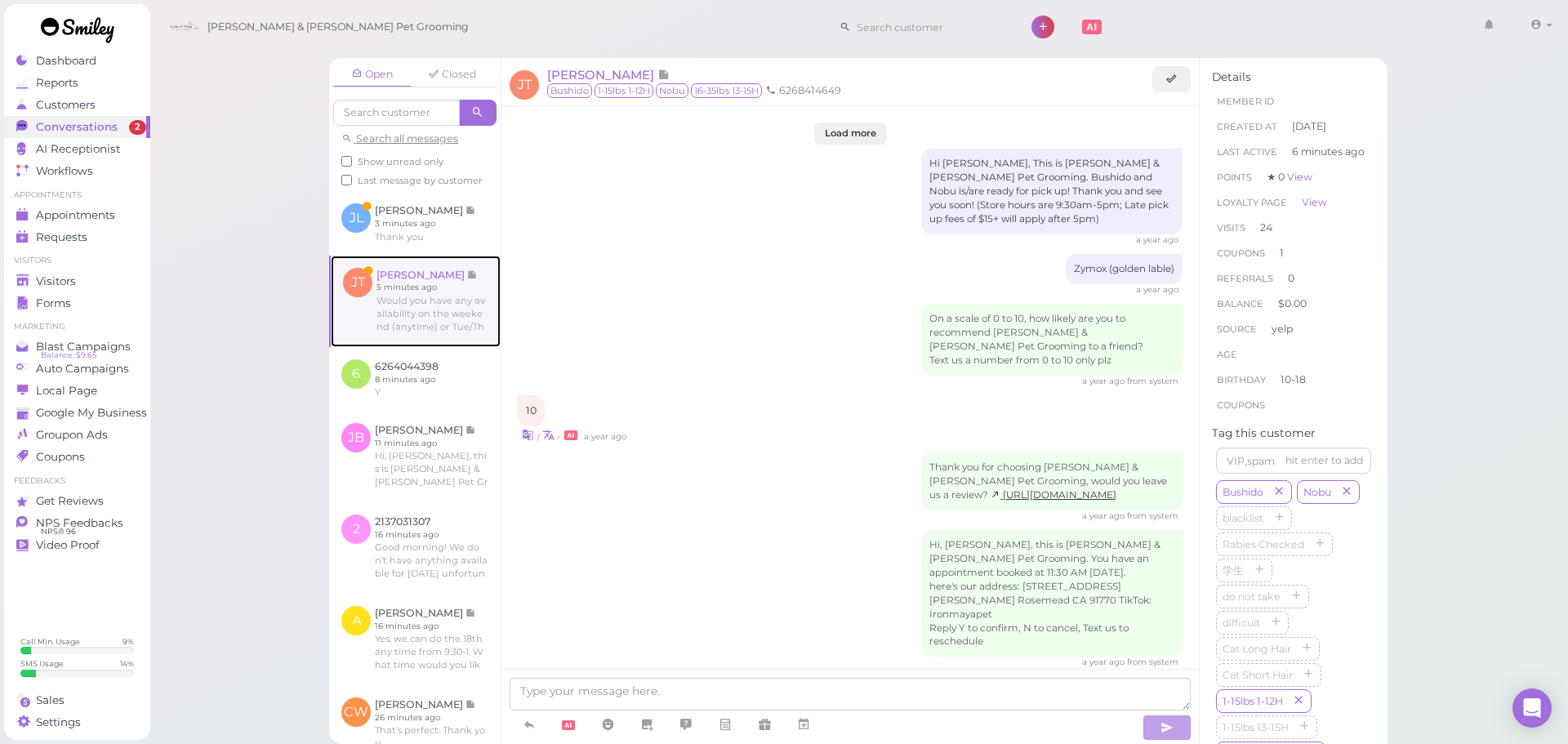
scroll to position [2406, 0]
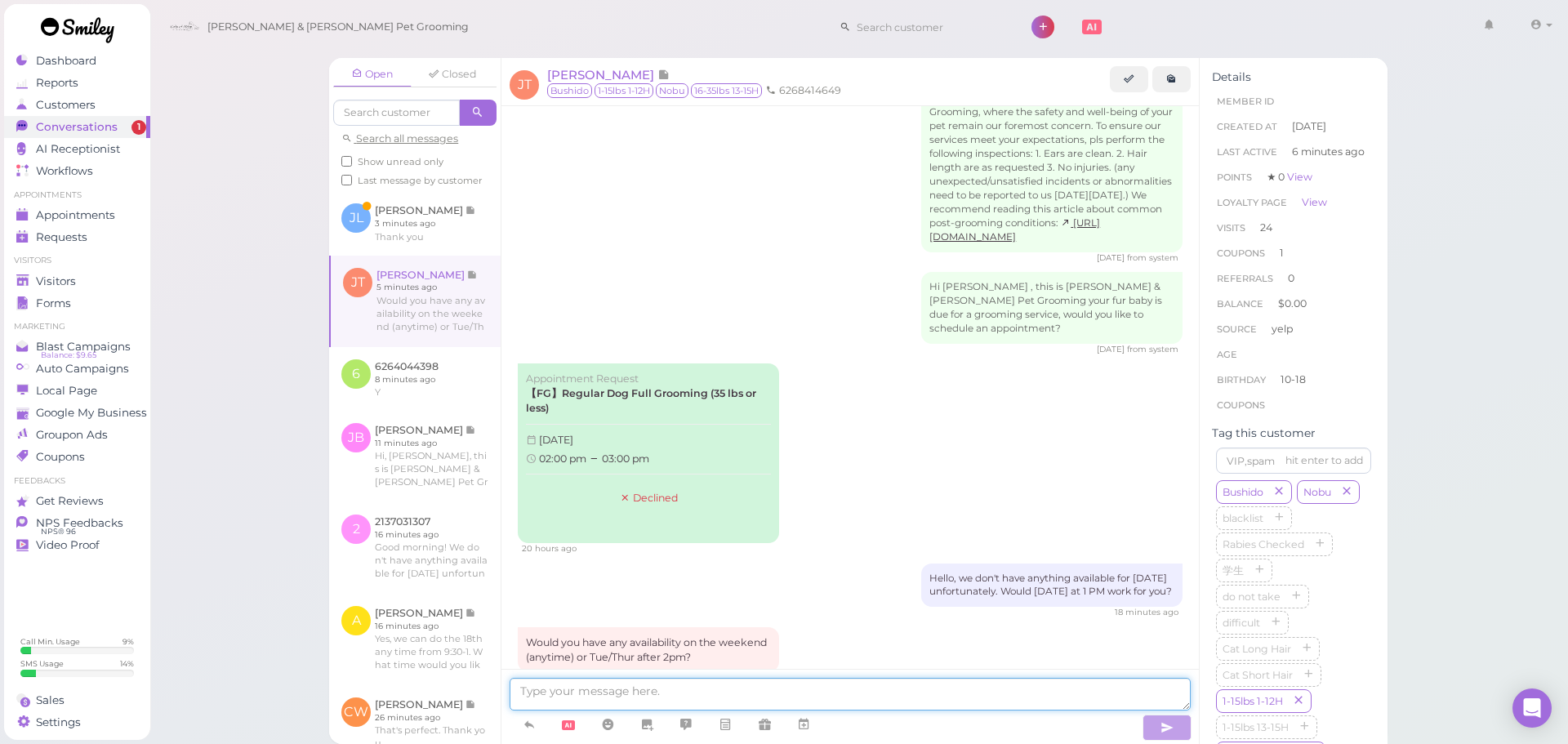
click at [1015, 694] on textarea at bounding box center [849, 694] width 681 height 33
type textarea "j"
type textarea "Just for one dog right? We can do this Saturday at 12 PM"
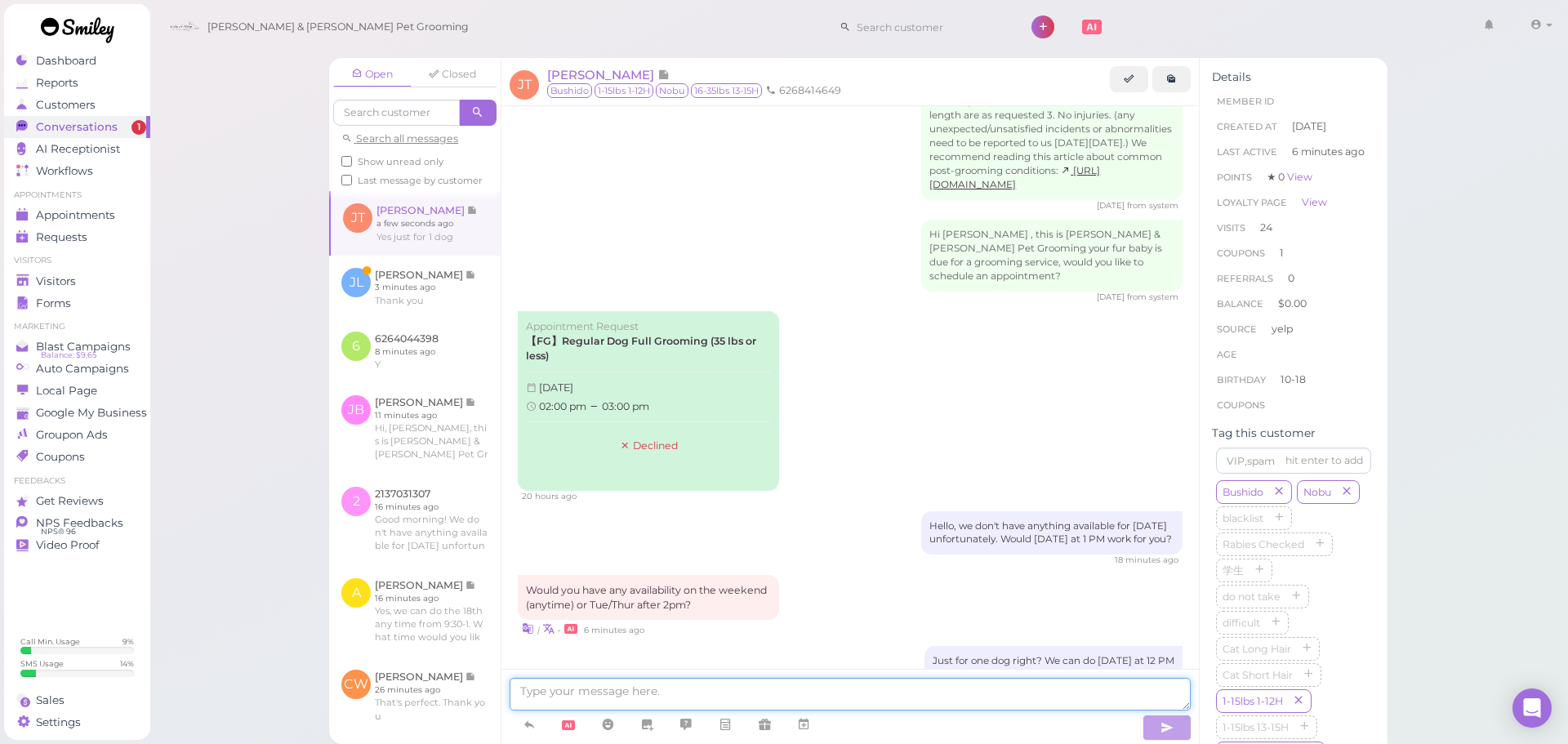
scroll to position [2527, 0]
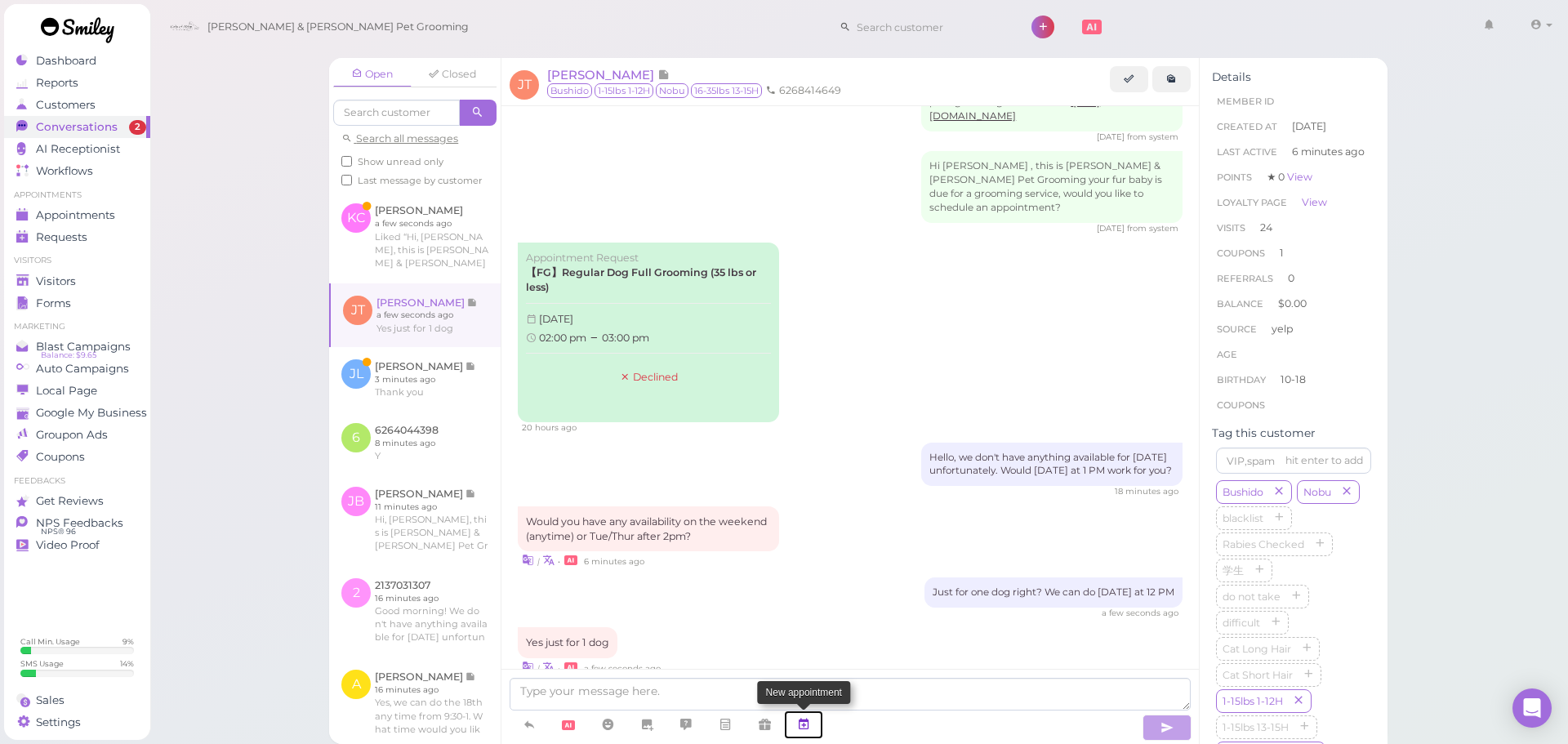
click at [810, 728] on icon at bounding box center [803, 724] width 13 height 16
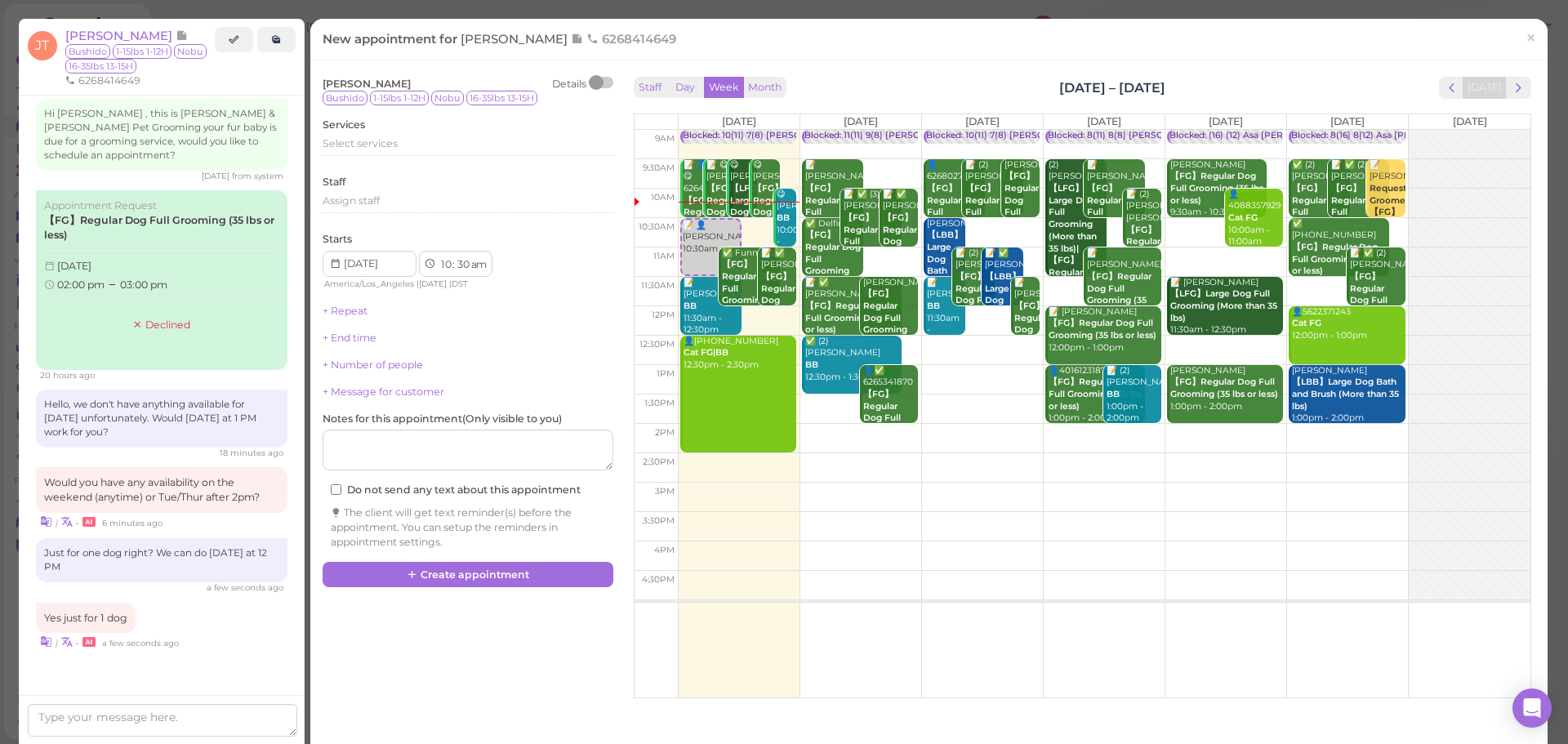
click at [1311, 450] on td at bounding box center [1104, 438] width 853 height 29
type input "2025-10-11"
select select "2"
select select "15"
select select "pm"
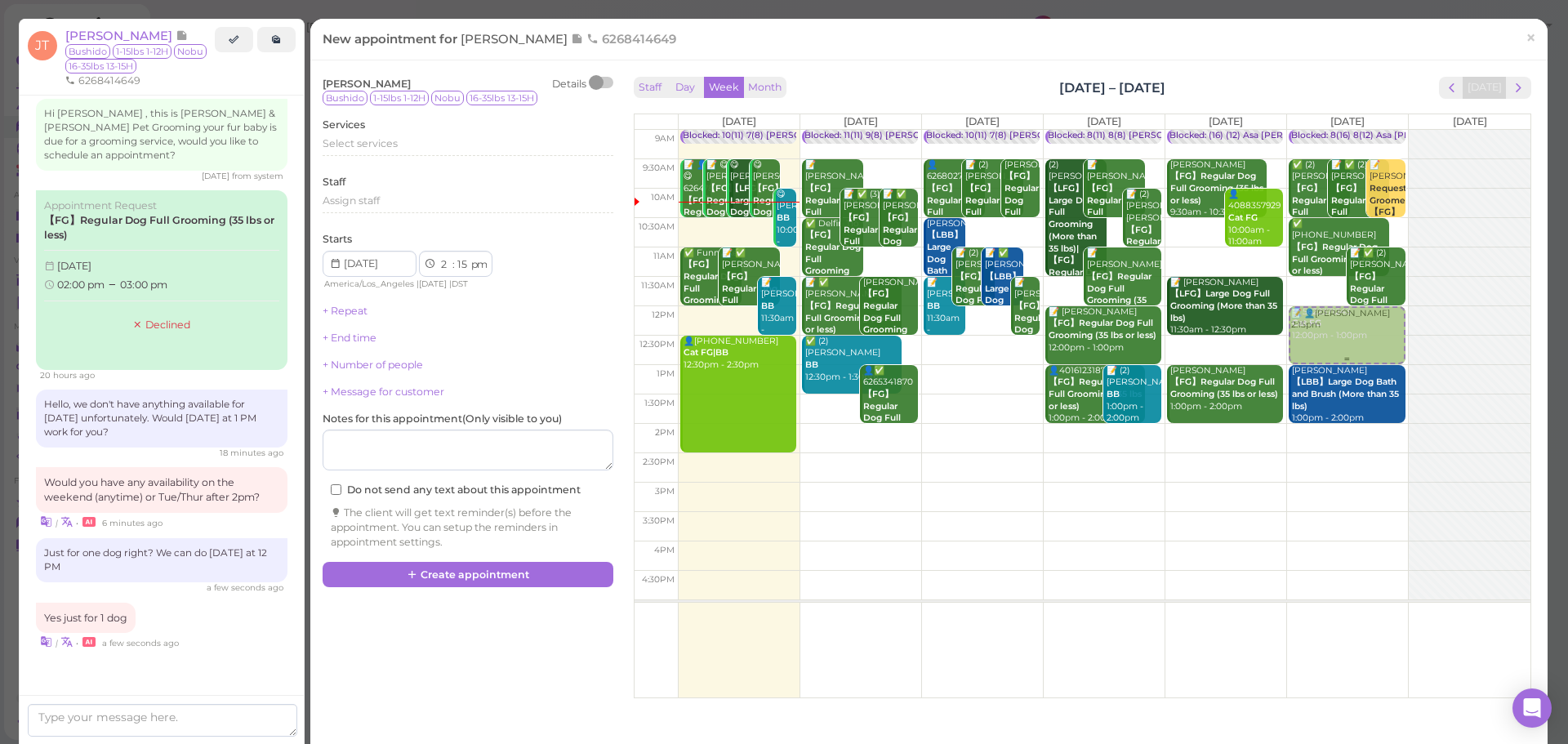
drag, startPoint x: 1332, startPoint y: 451, endPoint x: 1331, endPoint y: 342, distance: 109.0
click at [1344, 130] on div "📝 👤Jason Ta 2:15pm Blocked: 8(16) 8(12) Asa Helen Rebecca • Appointment ✅ (2) V…" at bounding box center [1347, 130] width 121 height 0
select select "12"
select select "00"
click at [416, 147] on div "Select services" at bounding box center [467, 143] width 290 height 15
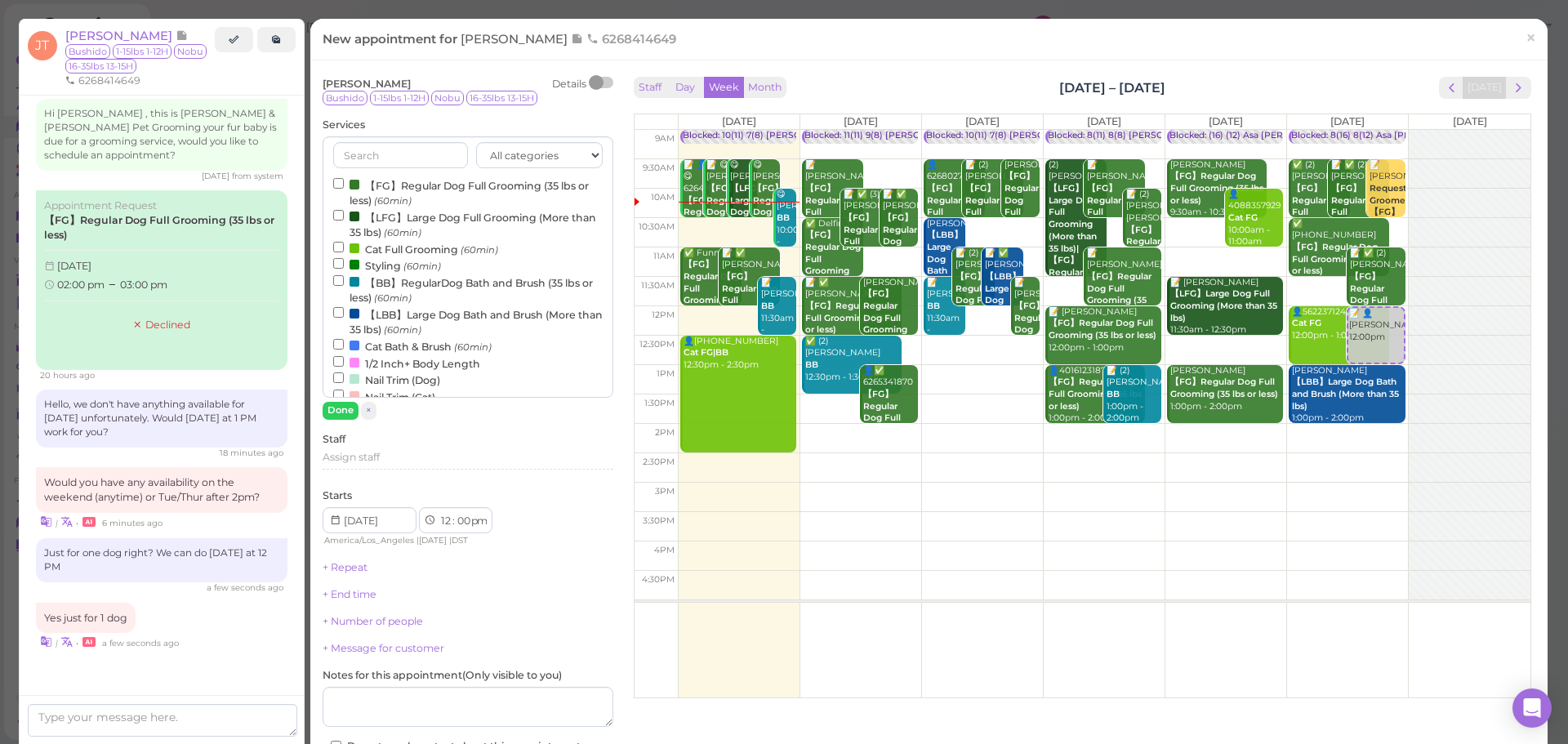
drag, startPoint x: 416, startPoint y: 147, endPoint x: 418, endPoint y: 179, distance: 32.1
click at [418, 179] on label "【FG】Regular Dog Full Grooming (35 lbs or less) (60min)" at bounding box center [467, 192] width 269 height 32
click at [343, 179] on input "【FG】Regular Dog Full Grooming (35 lbs or less) (60min)" at bounding box center [338, 184] width 11 height 11
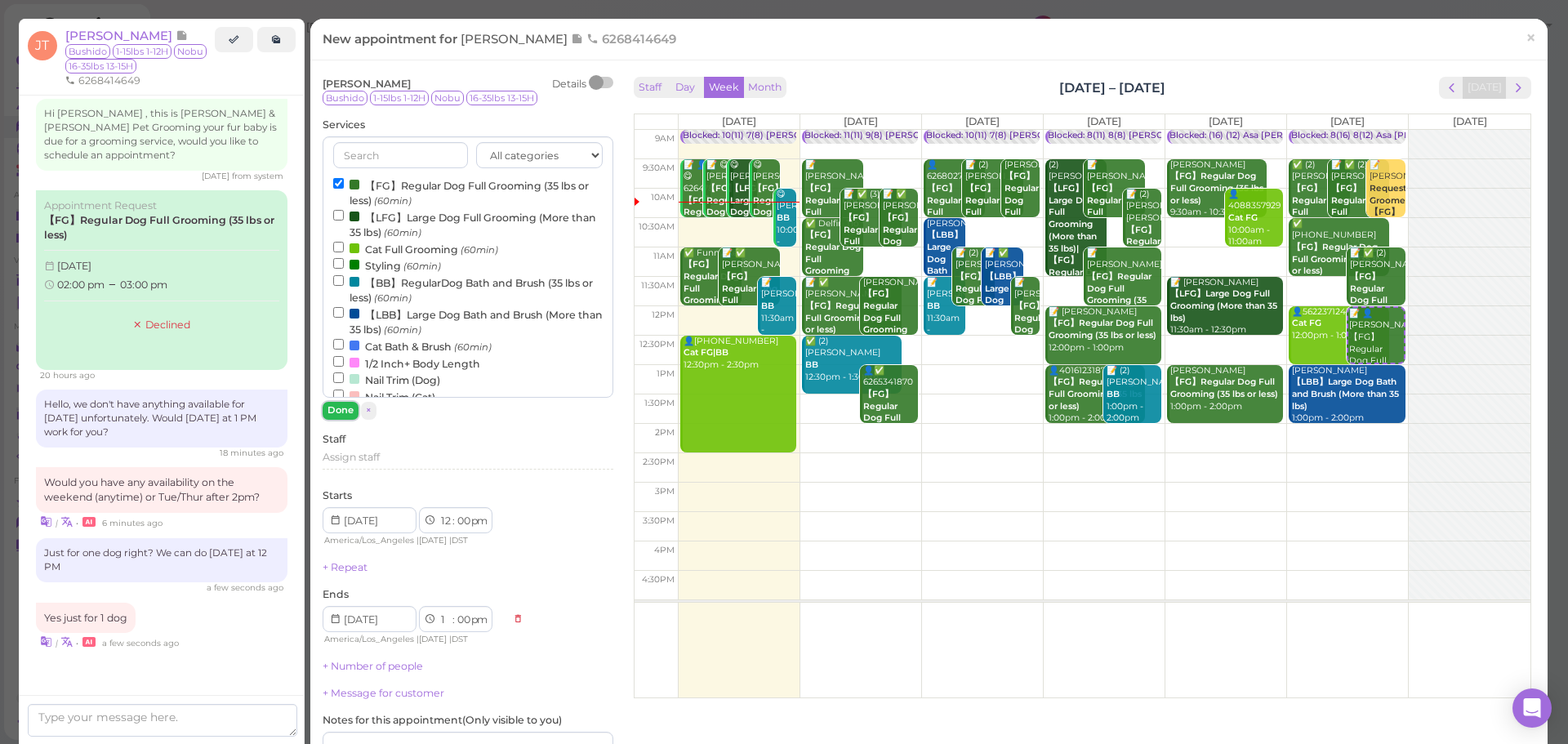
click at [337, 407] on button "Done" at bounding box center [340, 410] width 36 height 17
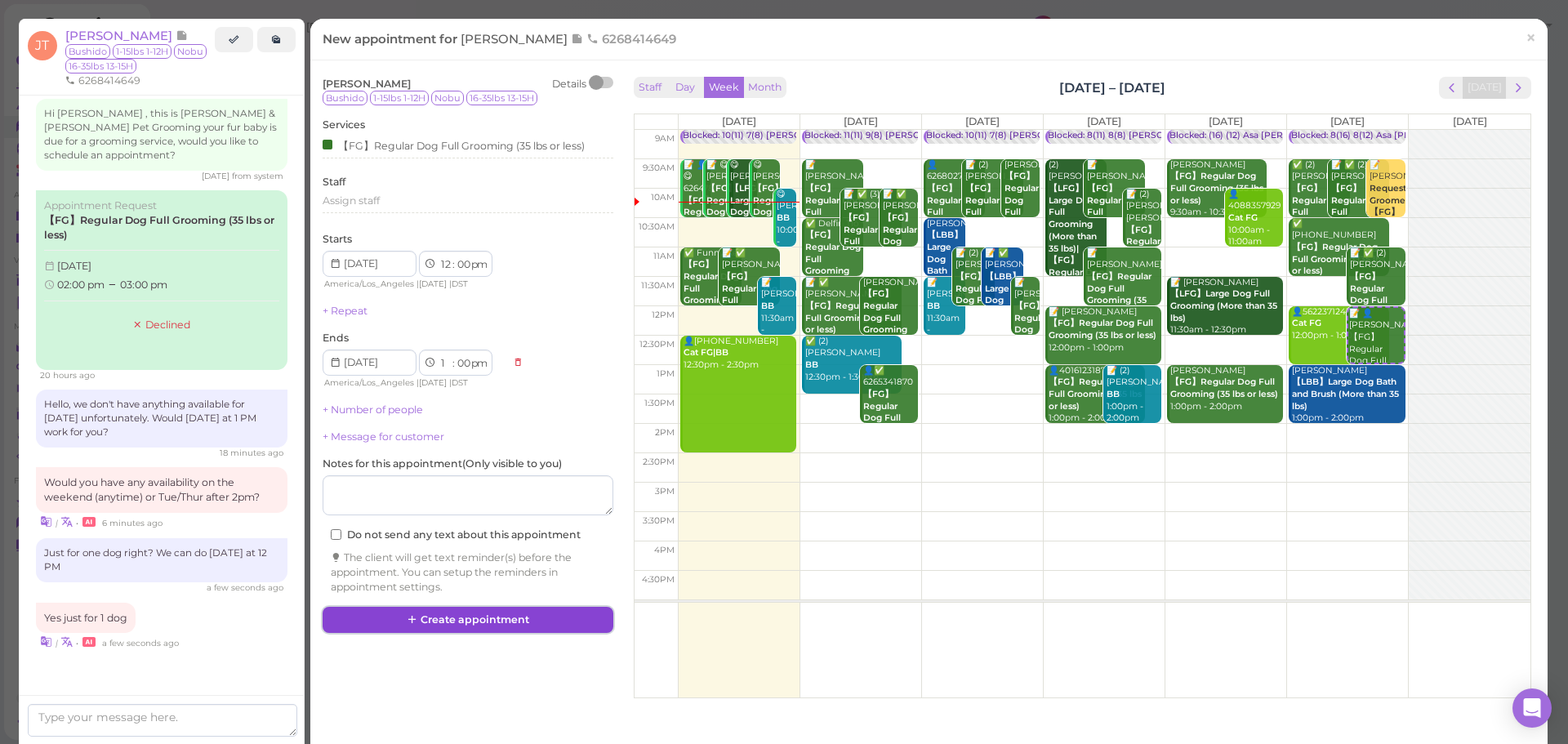
click at [474, 611] on button "Create appointment" at bounding box center [467, 620] width 290 height 26
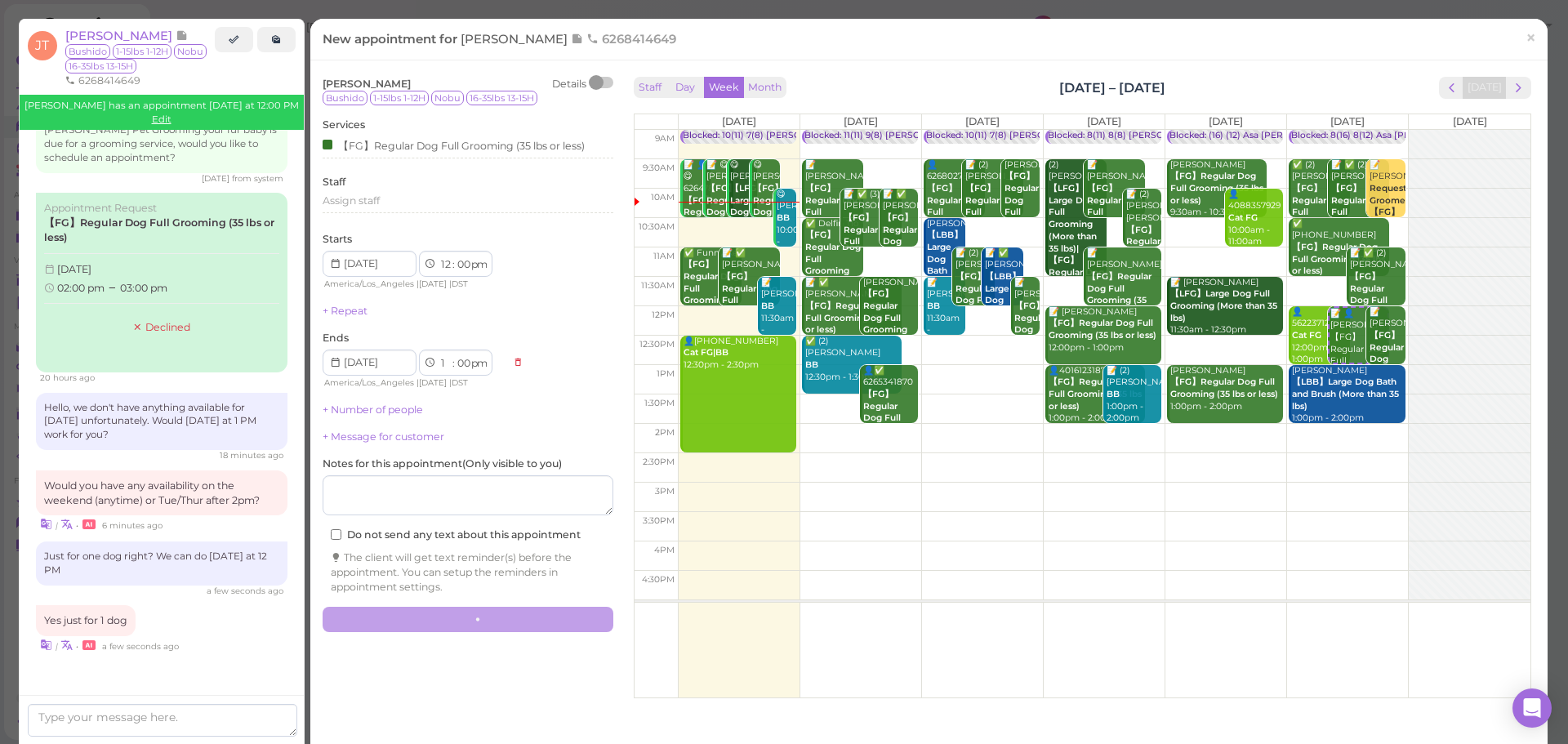
scroll to position [2527, 0]
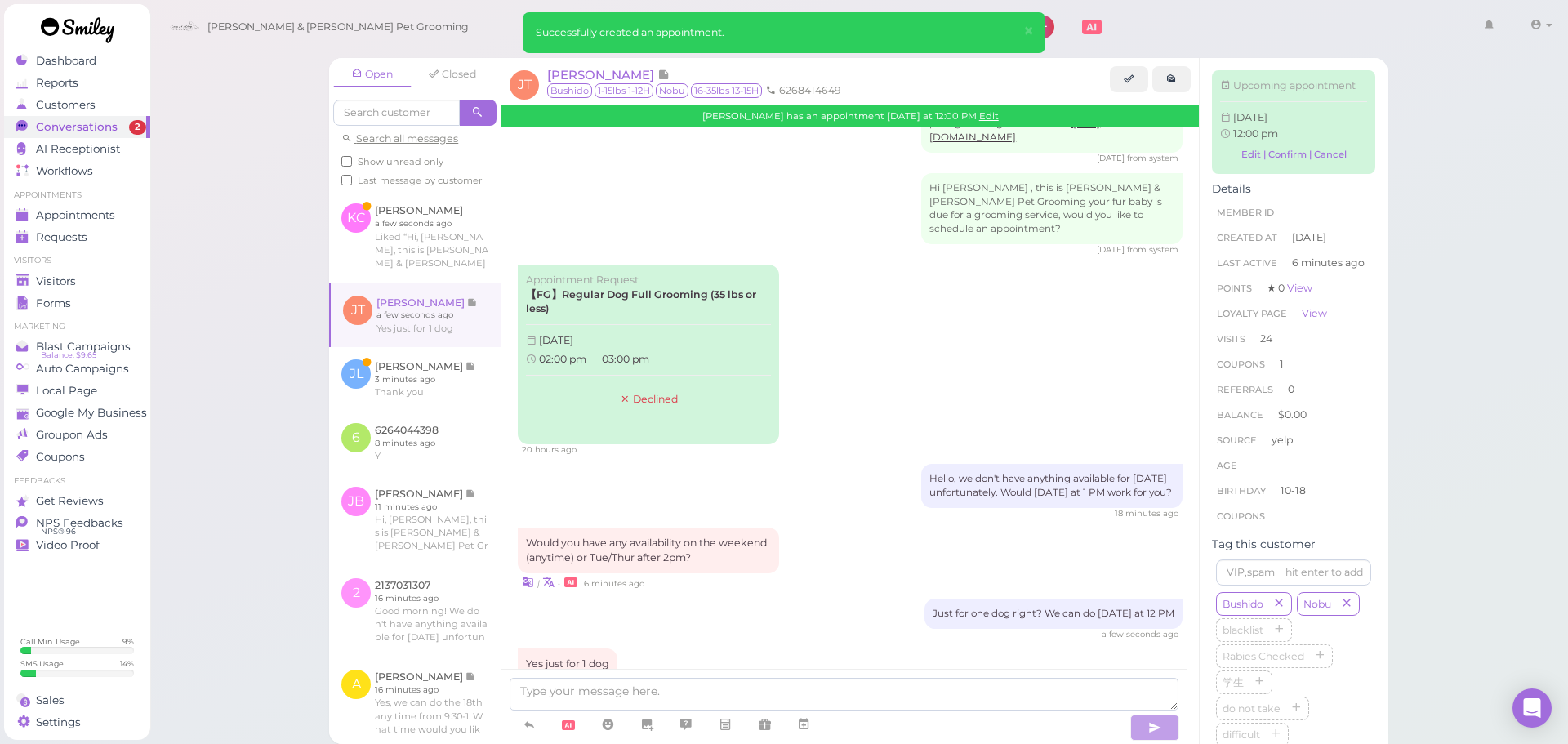
scroll to position [2687, 0]
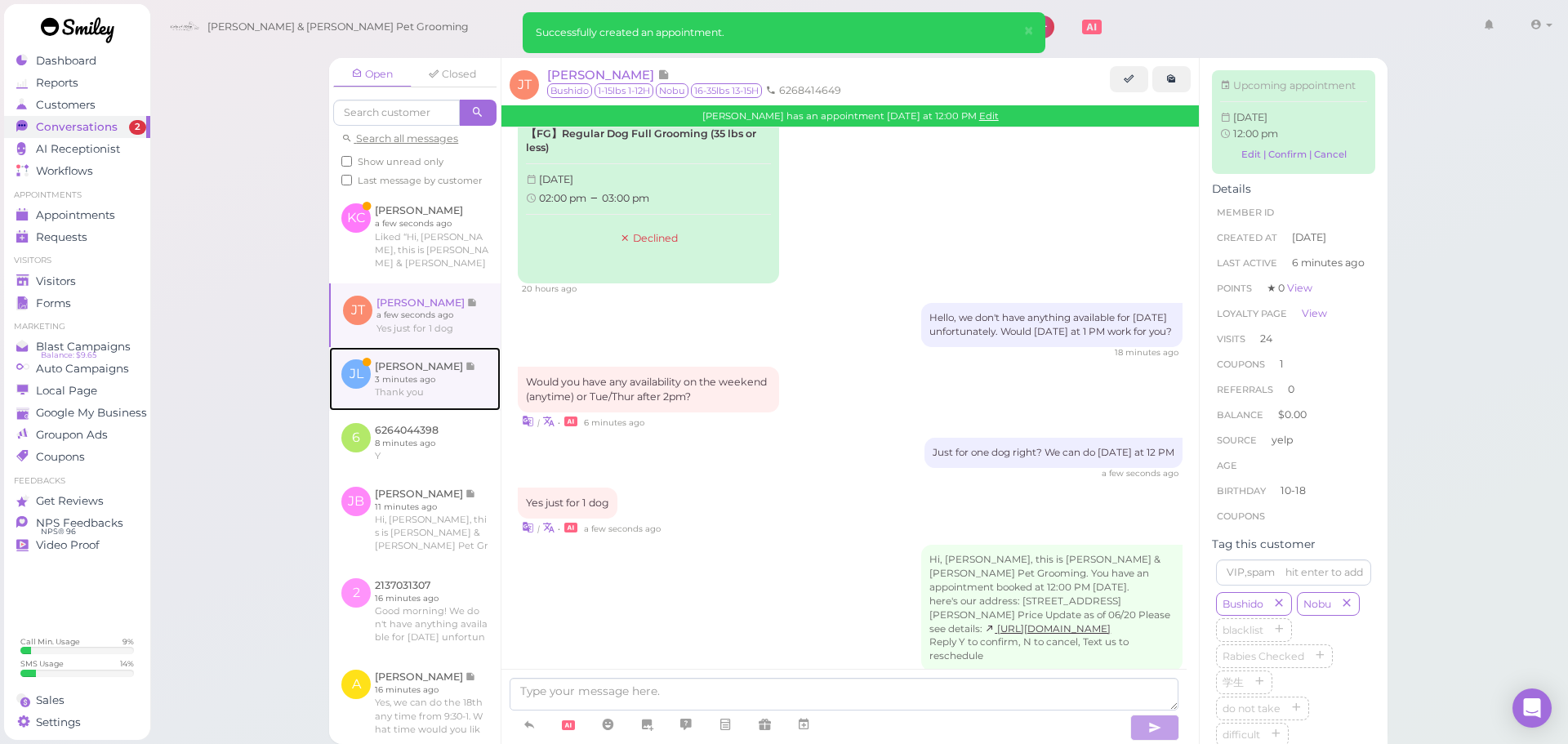
click at [404, 395] on link at bounding box center [415, 379] width 171 height 64
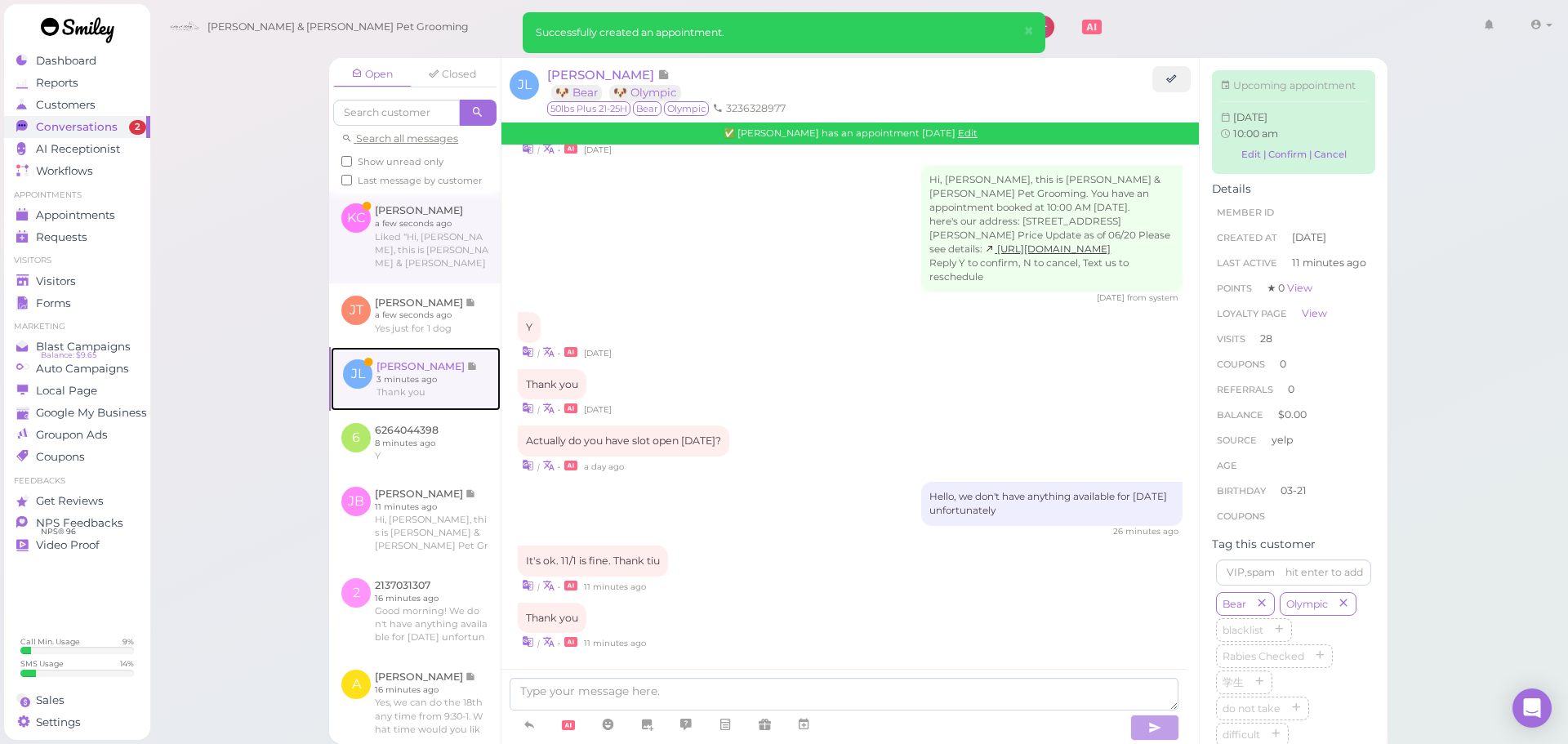
scroll to position [1777, 0]
click at [413, 252] on link at bounding box center [415, 237] width 171 height 92
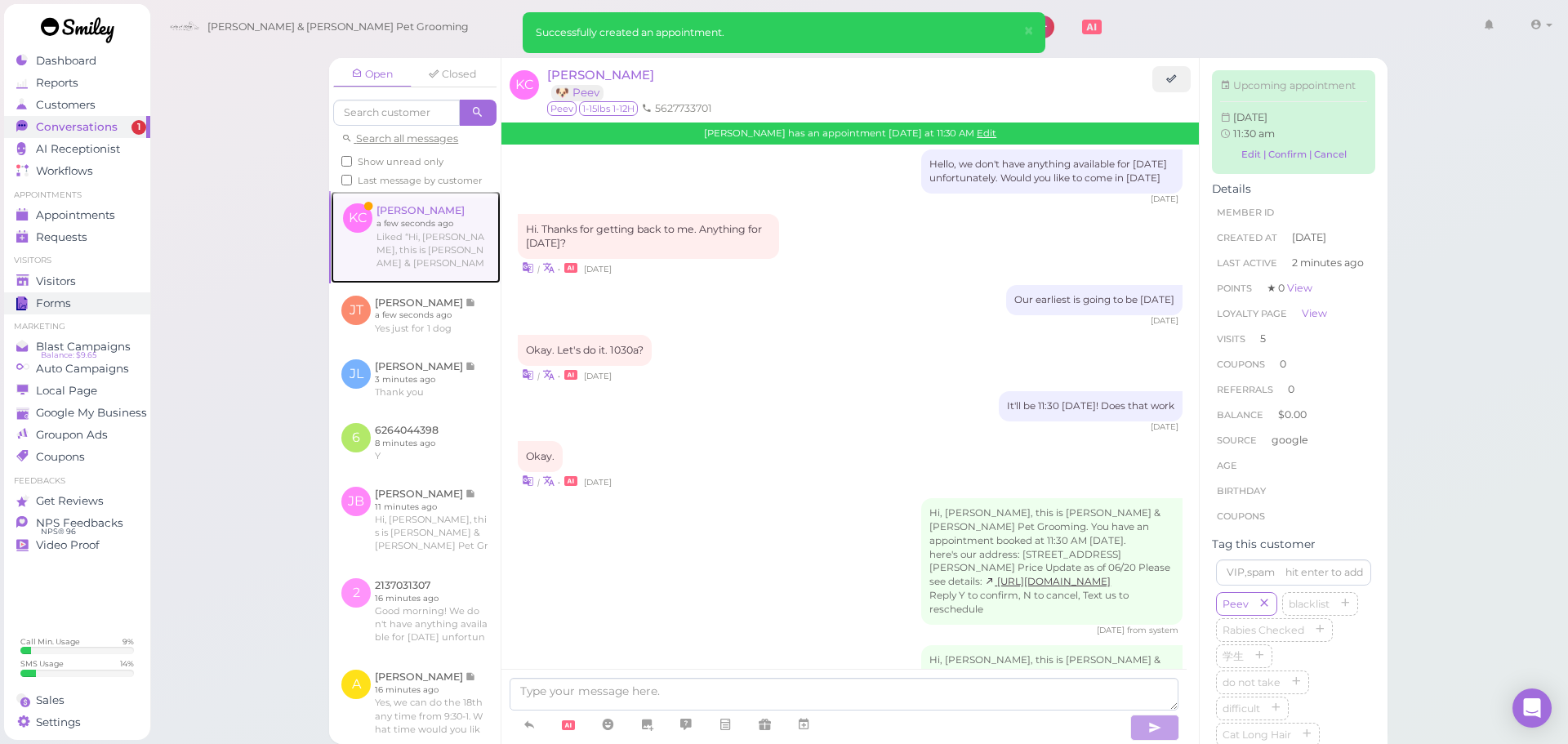
scroll to position [2056, 0]
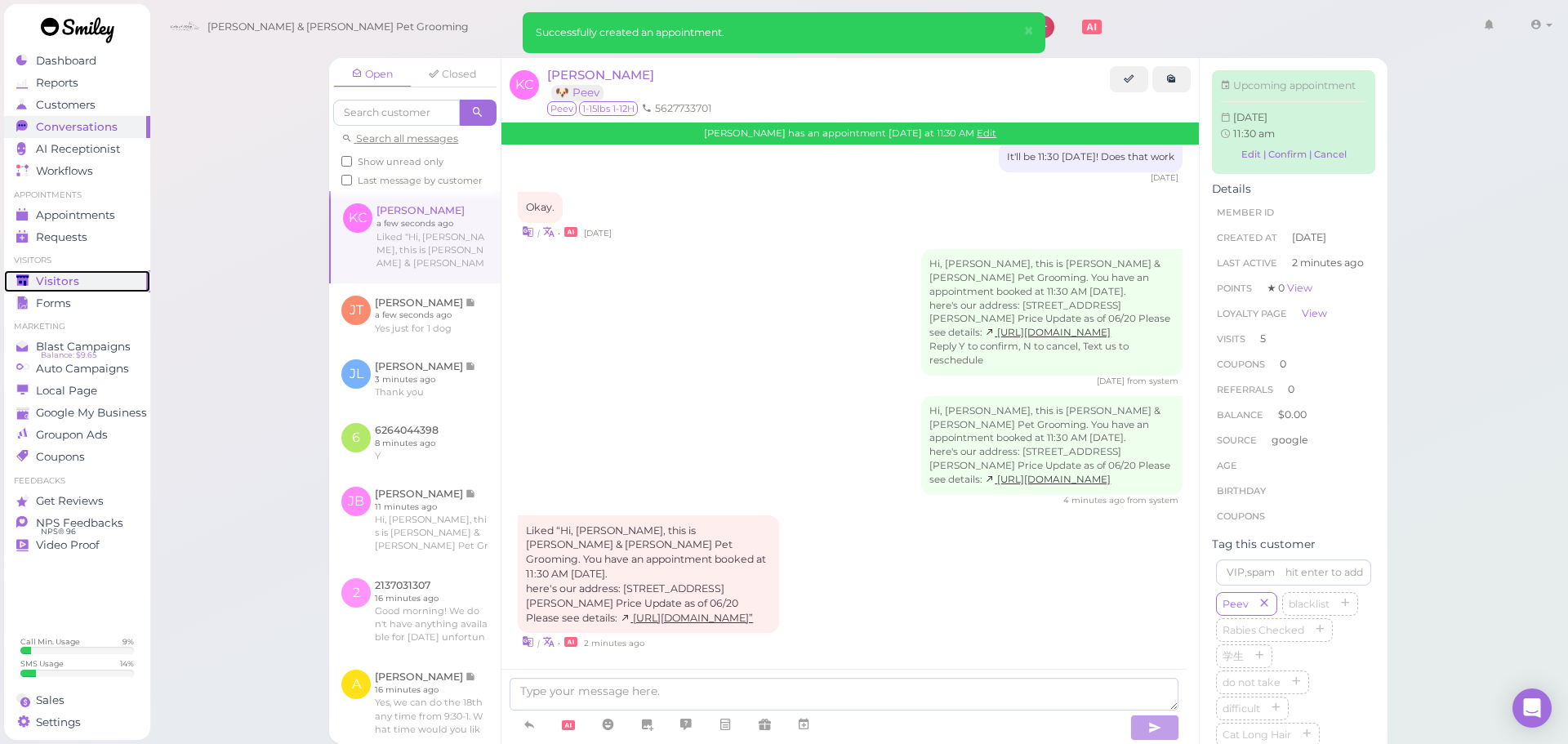
click at [92, 284] on div "Visitors" at bounding box center [74, 282] width 117 height 14
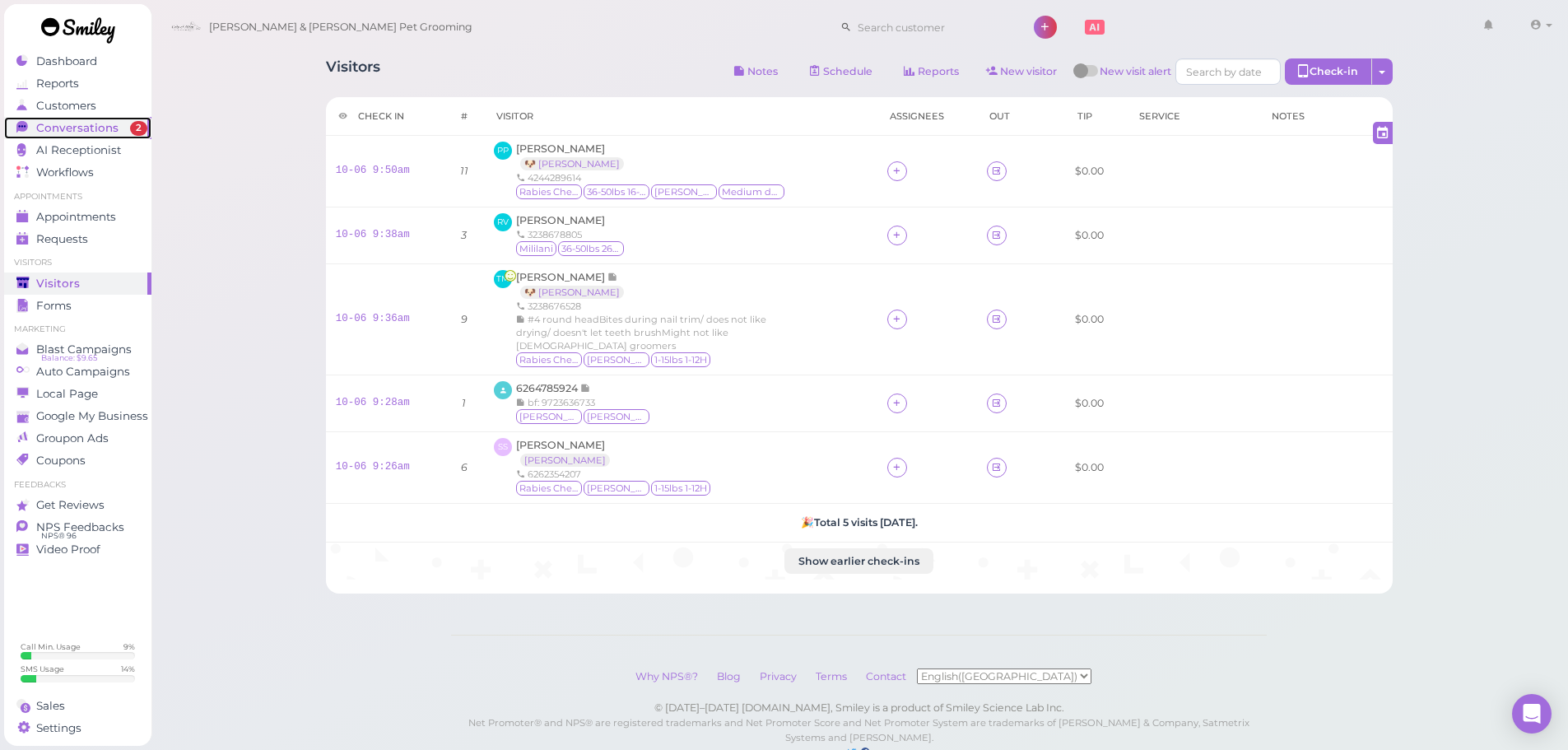
click at [73, 122] on span "Conversations" at bounding box center [77, 128] width 82 height 14
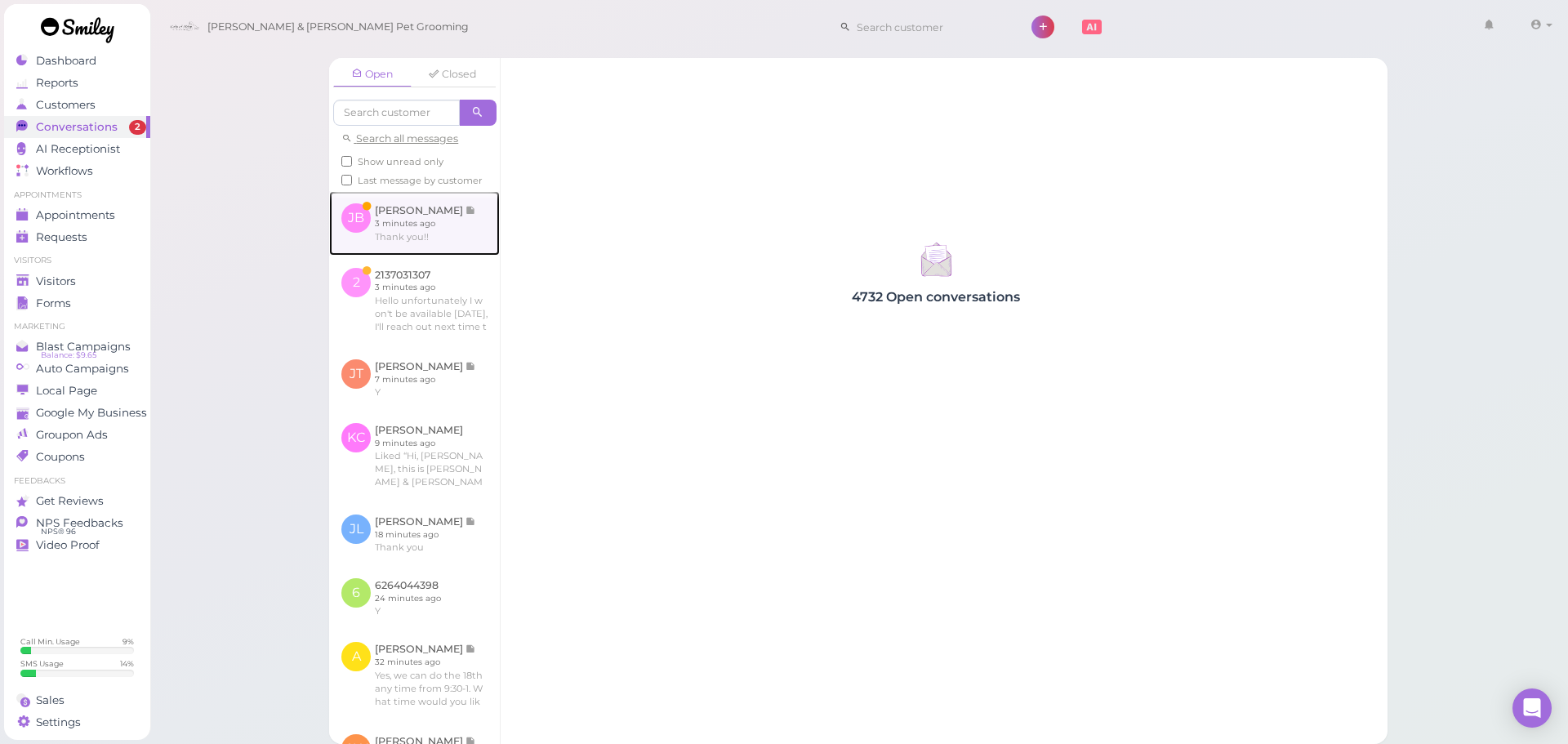
click at [459, 255] on link at bounding box center [414, 222] width 170 height 64
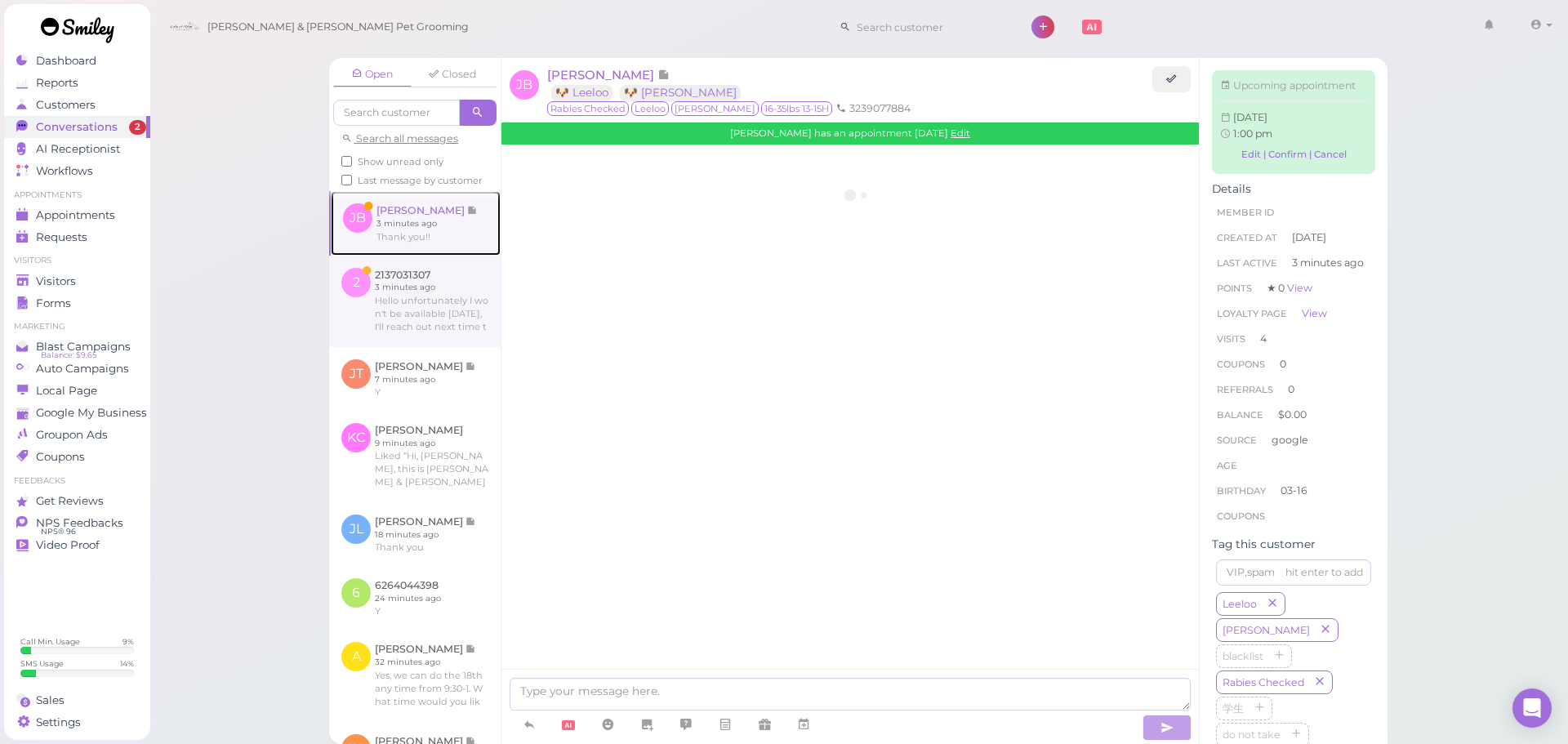
scroll to position [2014, 0]
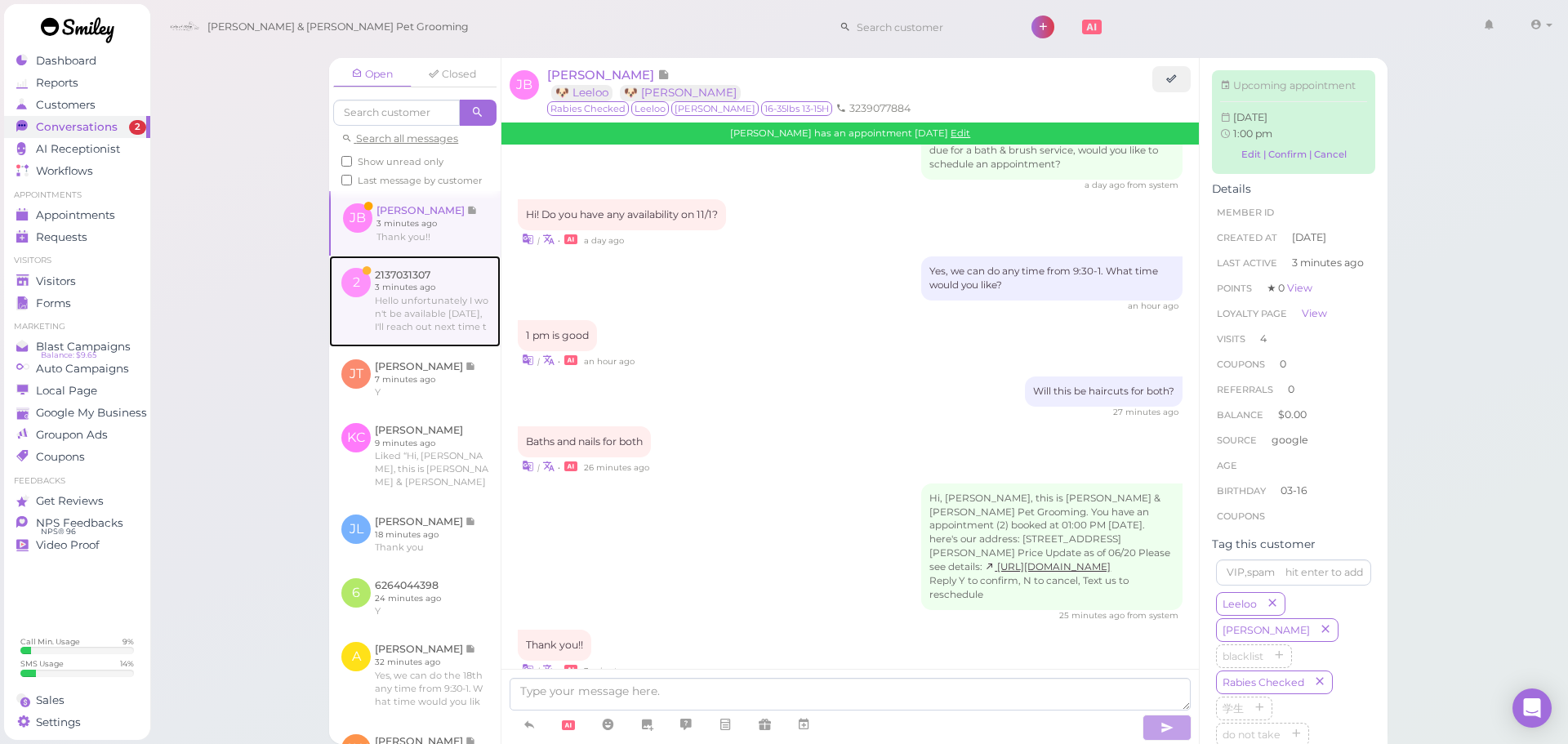
click at [448, 322] on link at bounding box center [415, 301] width 171 height 92
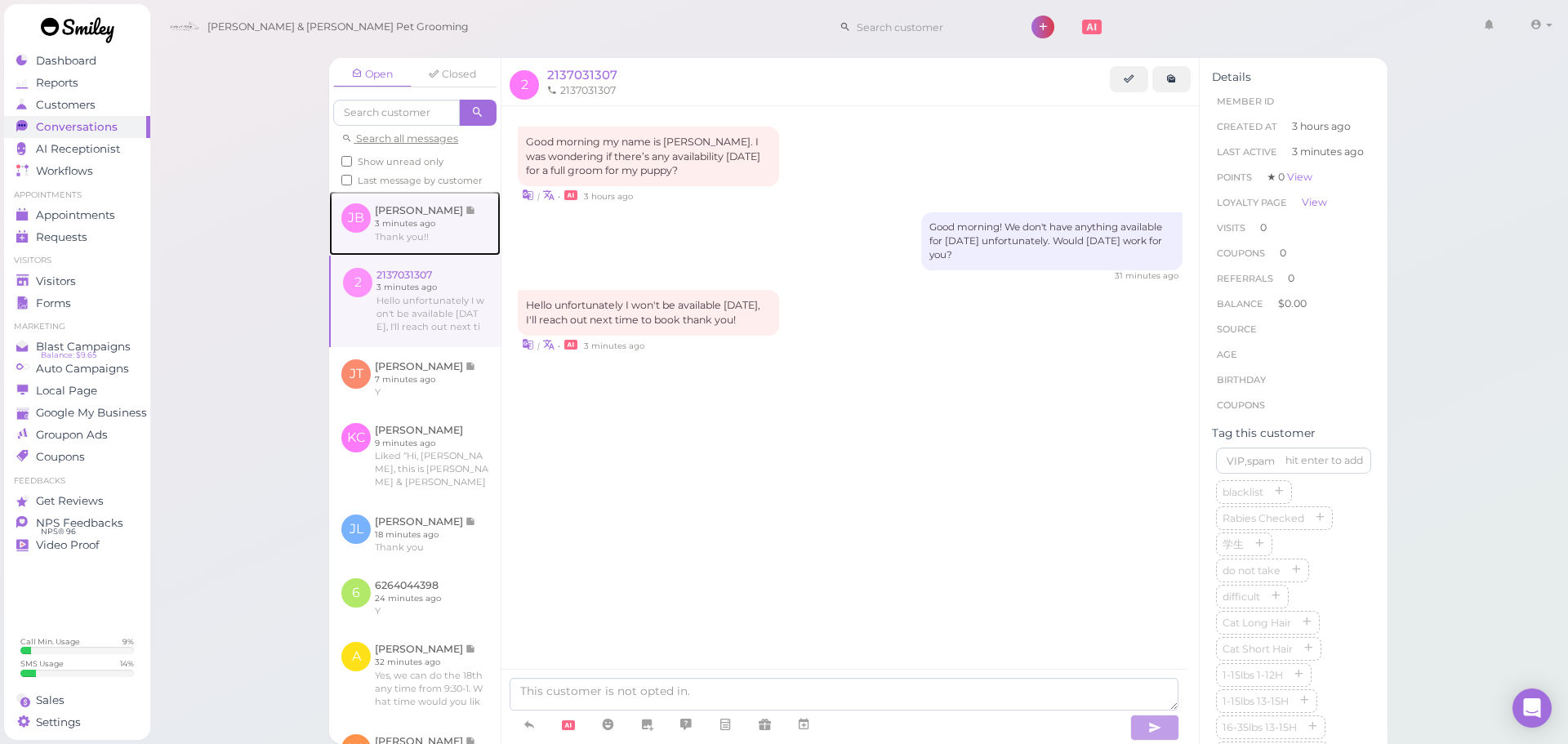
click at [348, 222] on link at bounding box center [415, 222] width 171 height 64
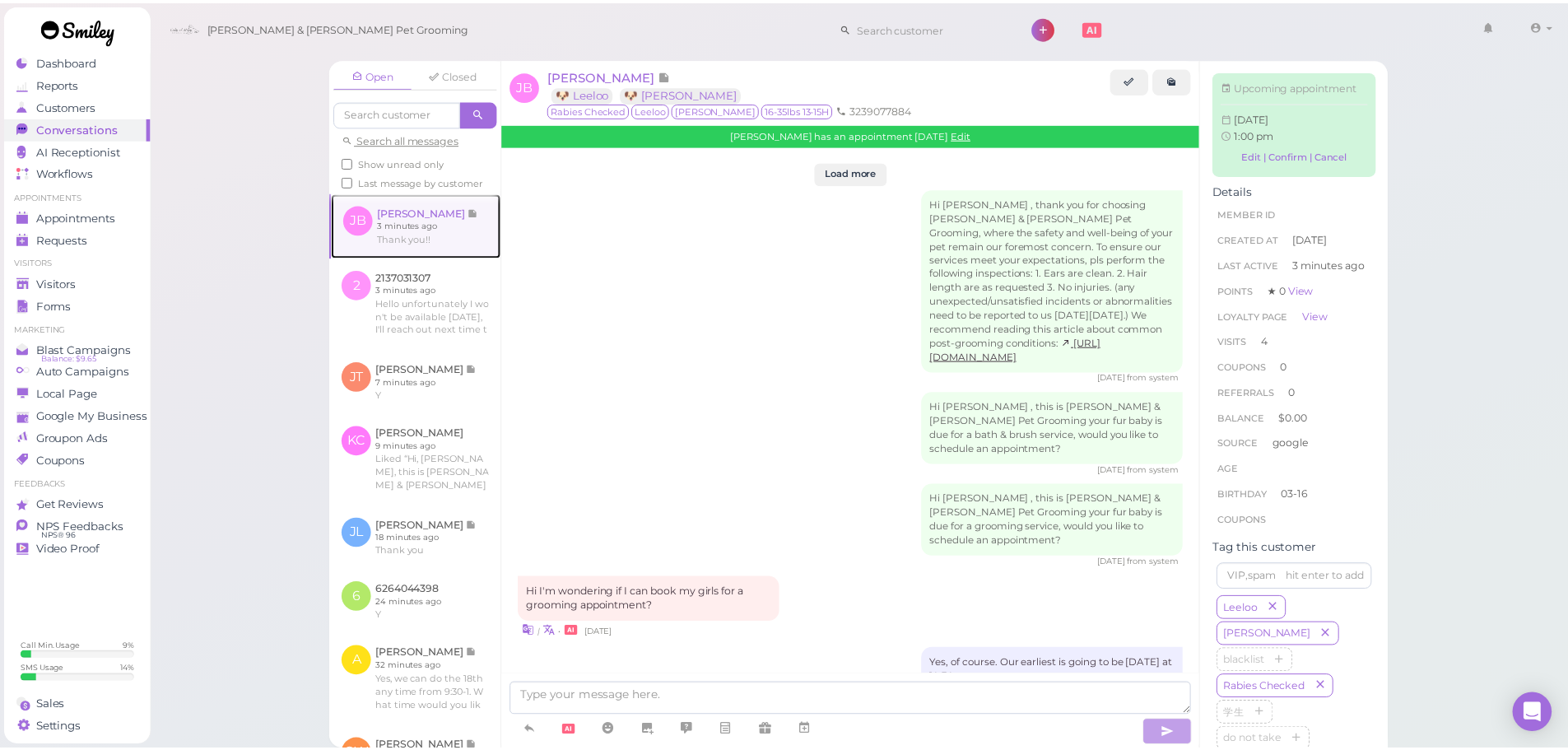
scroll to position [2030, 0]
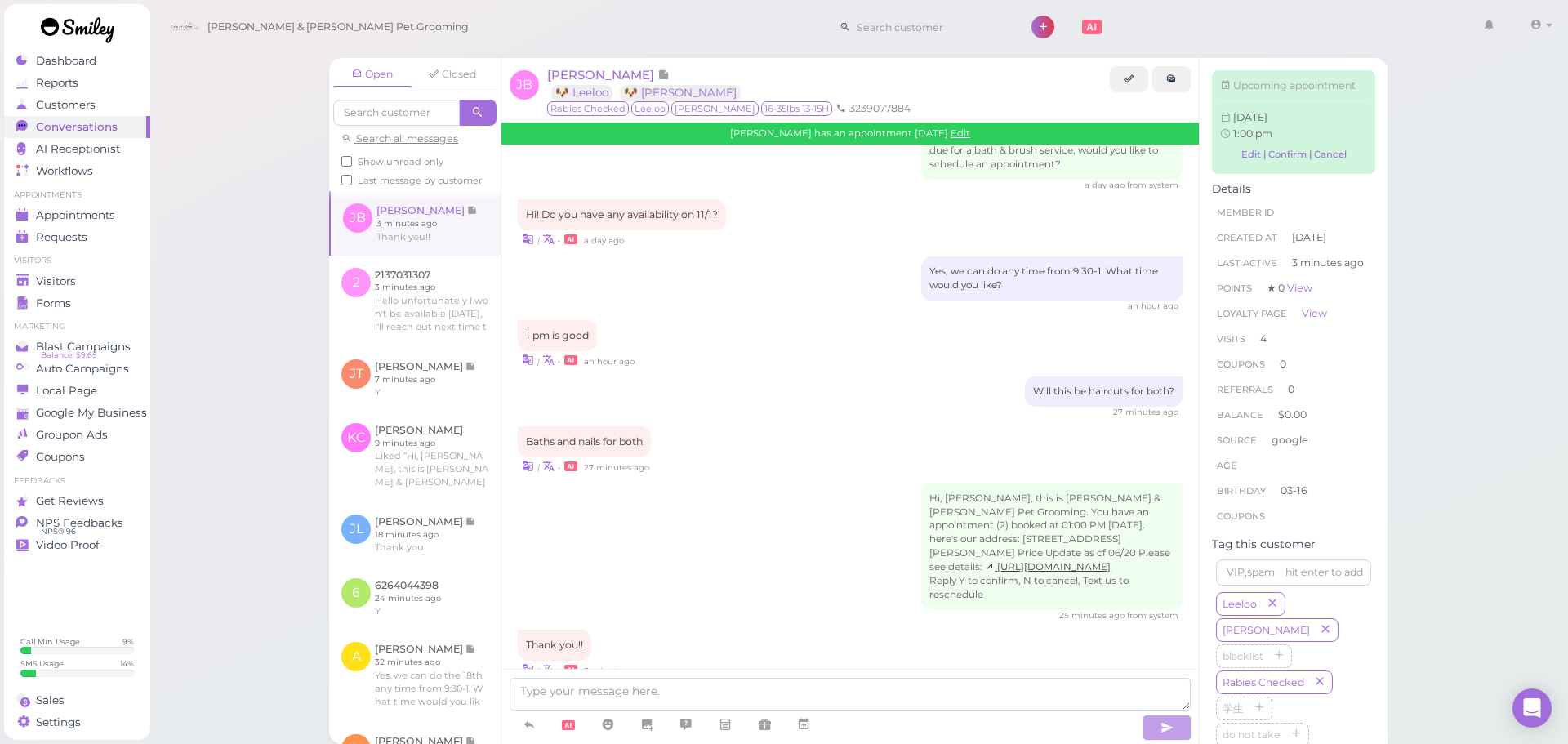
click at [72, 266] on li "Visitors" at bounding box center [78, 260] width 147 height 11
click at [70, 274] on span "Visitors" at bounding box center [57, 282] width 43 height 14
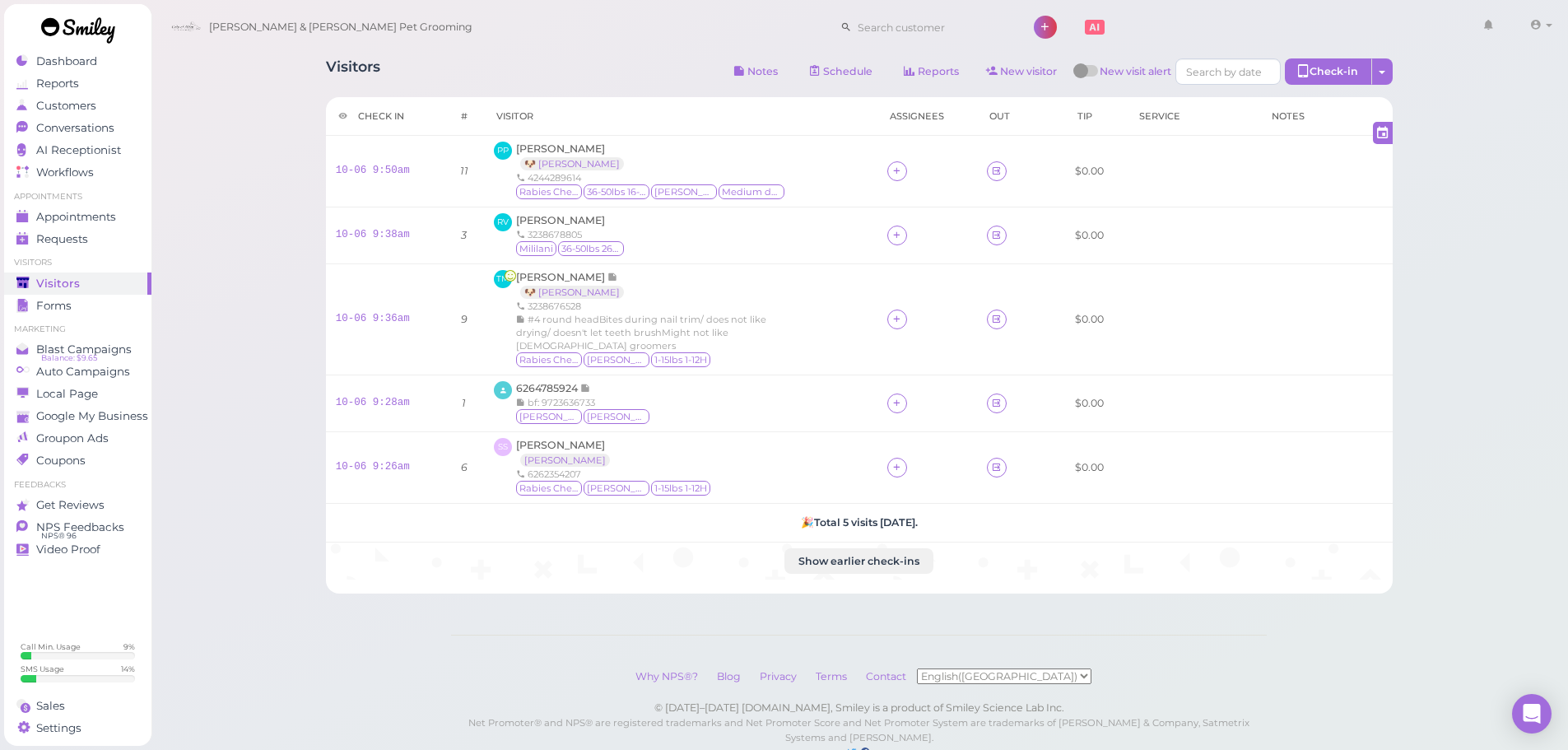
click at [1496, 375] on div "Visitors Notes Schedule Reports New visitor New visit alert Check-in Customer c…" at bounding box center [859, 396] width 1418 height 793
click at [892, 236] on icon at bounding box center [897, 235] width 11 height 12
click at [909, 372] on div "[PERSON_NAME]" at bounding box center [992, 371] width 230 height 32
click at [887, 405] on div at bounding box center [897, 403] width 20 height 20
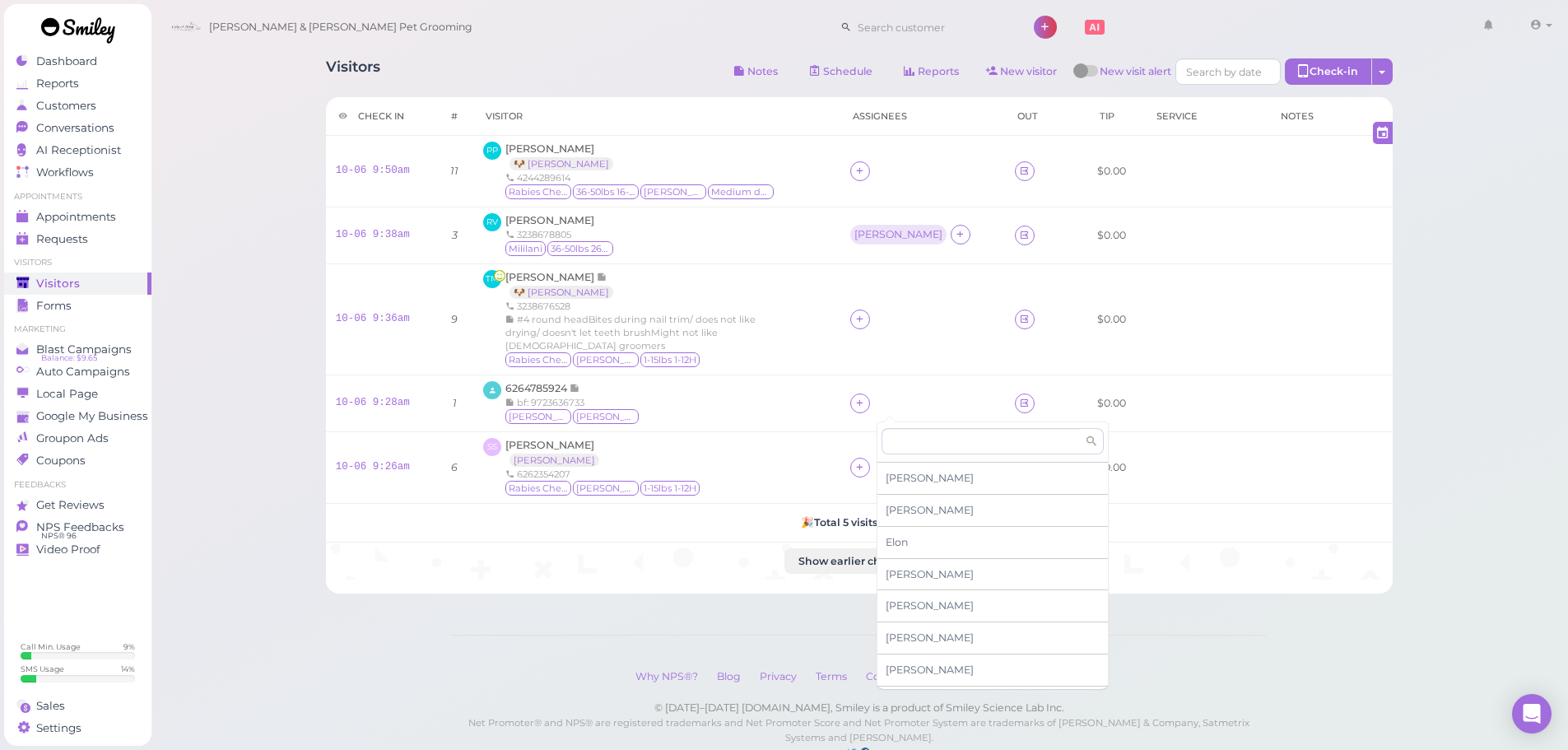
scroll to position [279, 0]
click at [915, 672] on span "[PERSON_NAME]" at bounding box center [929, 673] width 88 height 12
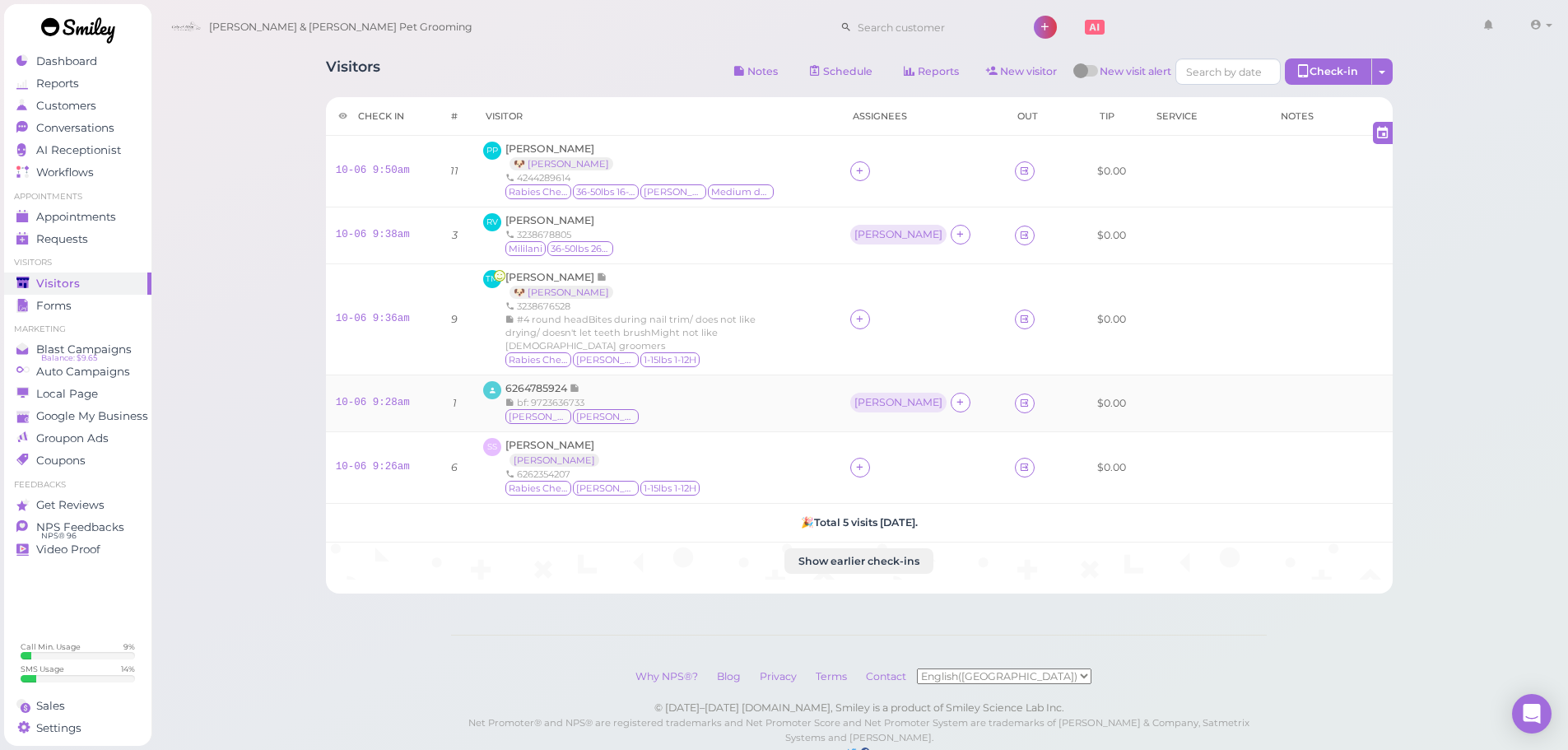
click at [950, 392] on div at bounding box center [960, 403] width 20 height 21
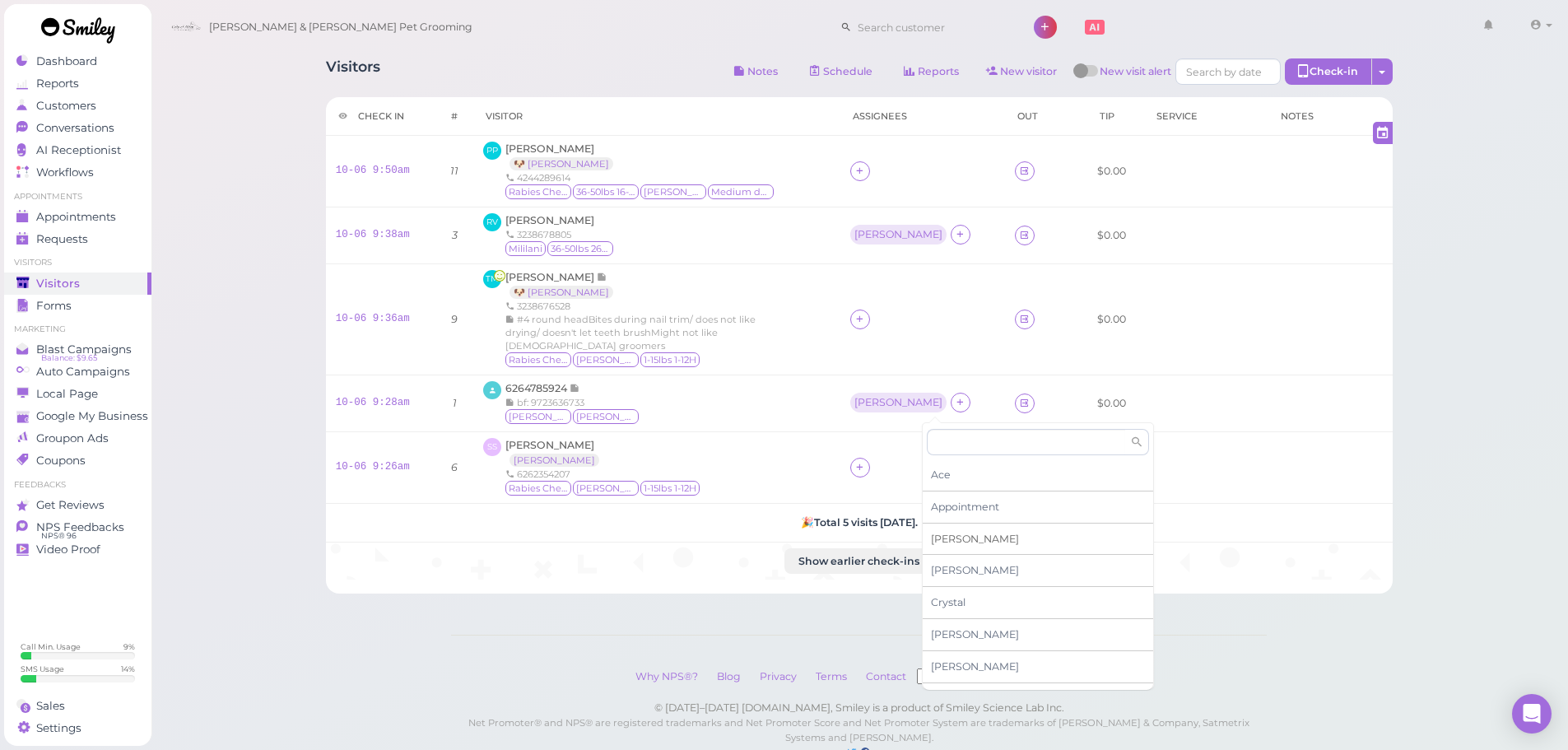
click at [958, 539] on div "[PERSON_NAME]" at bounding box center [1038, 539] width 230 height 32
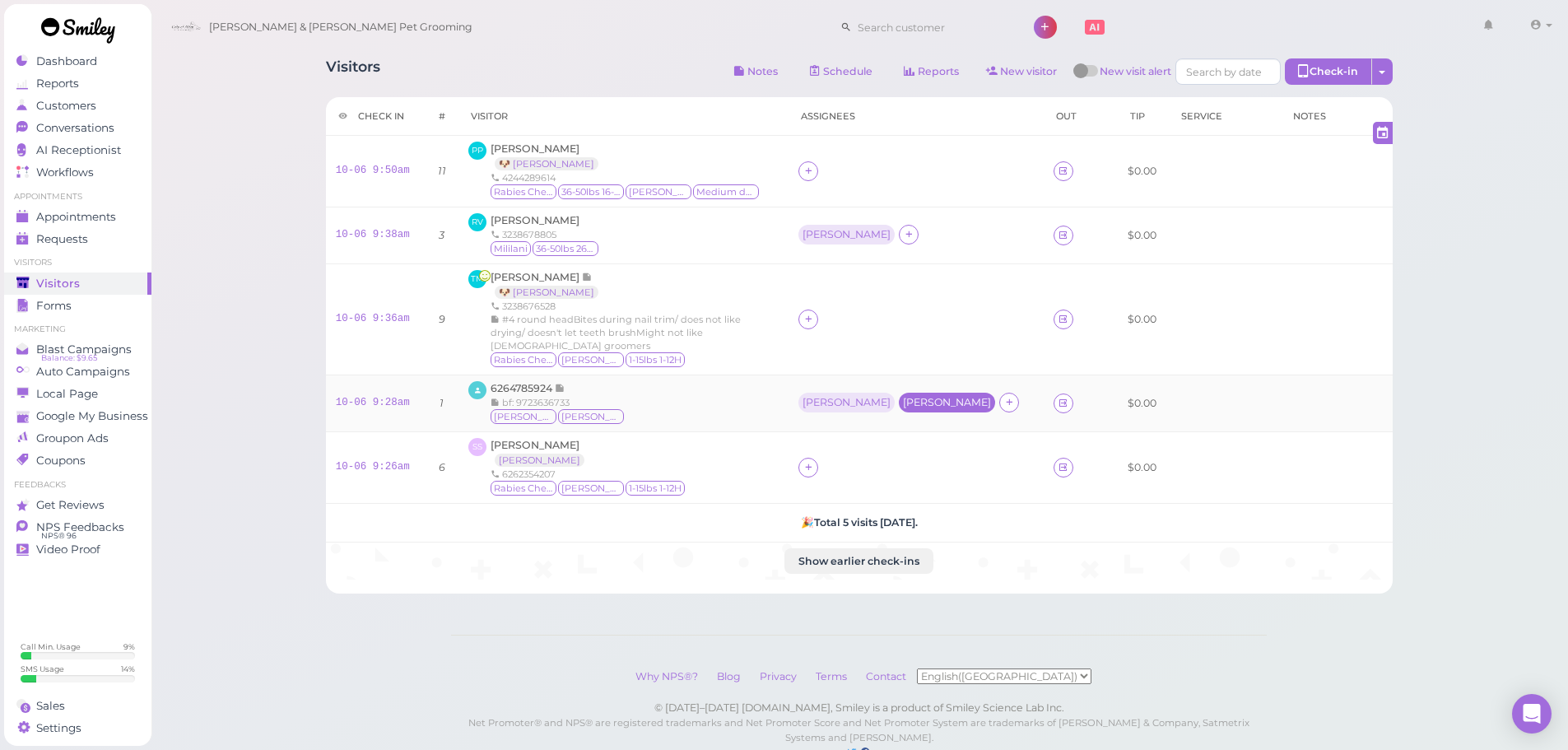
click at [908, 402] on div "[PERSON_NAME]" at bounding box center [947, 402] width 88 height 12
click at [899, 473] on span "Select pets" at bounding box center [888, 474] width 57 height 18
click at [780, 463] on div "SS Samantha Sanchez Niko 6262354207 Rabies Checked Niko 1-15lbs 1-12H" at bounding box center [624, 467] width 311 height 60
click at [538, 391] on span "6264785924" at bounding box center [522, 388] width 64 height 12
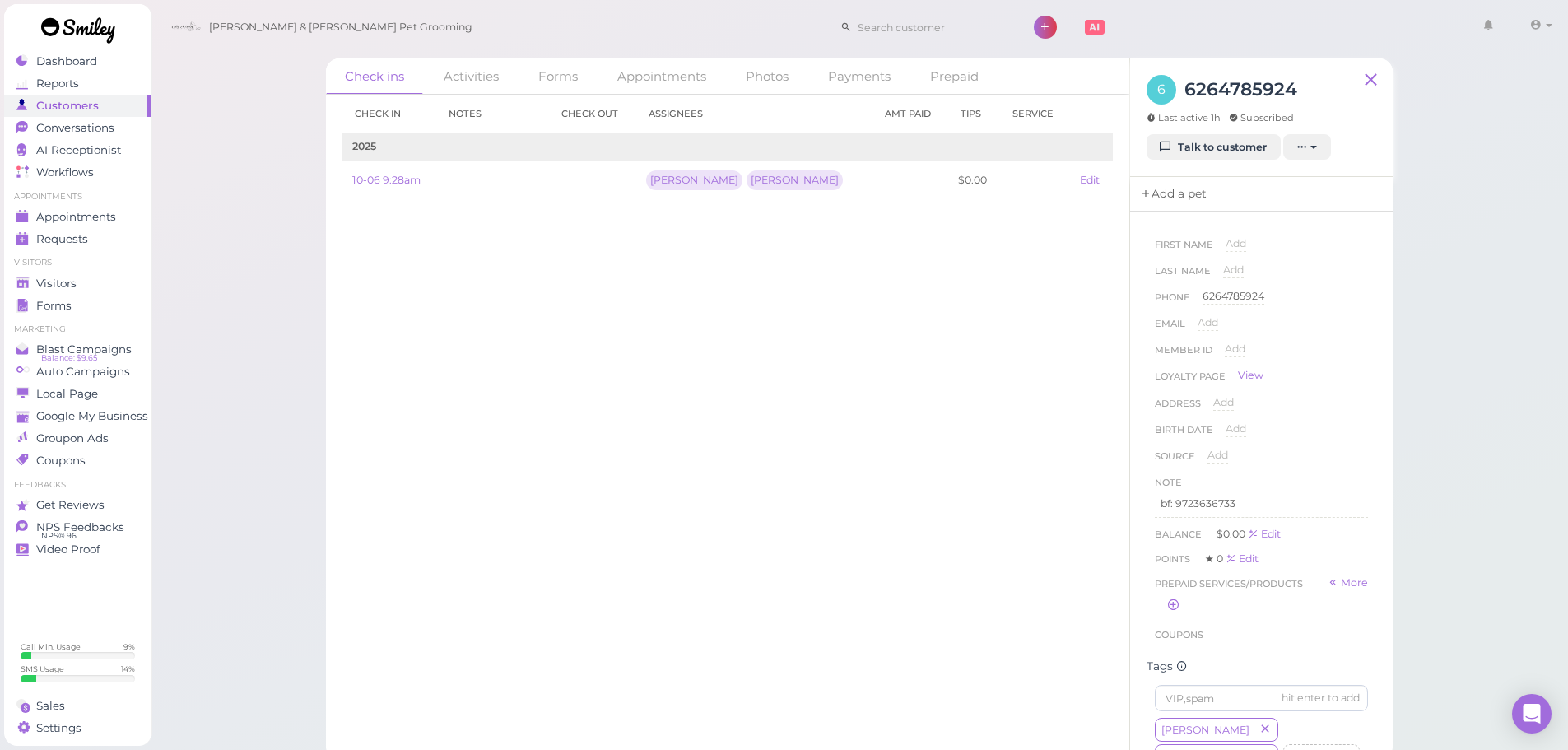
click at [1191, 193] on link "Add a pet" at bounding box center [1173, 194] width 86 height 35
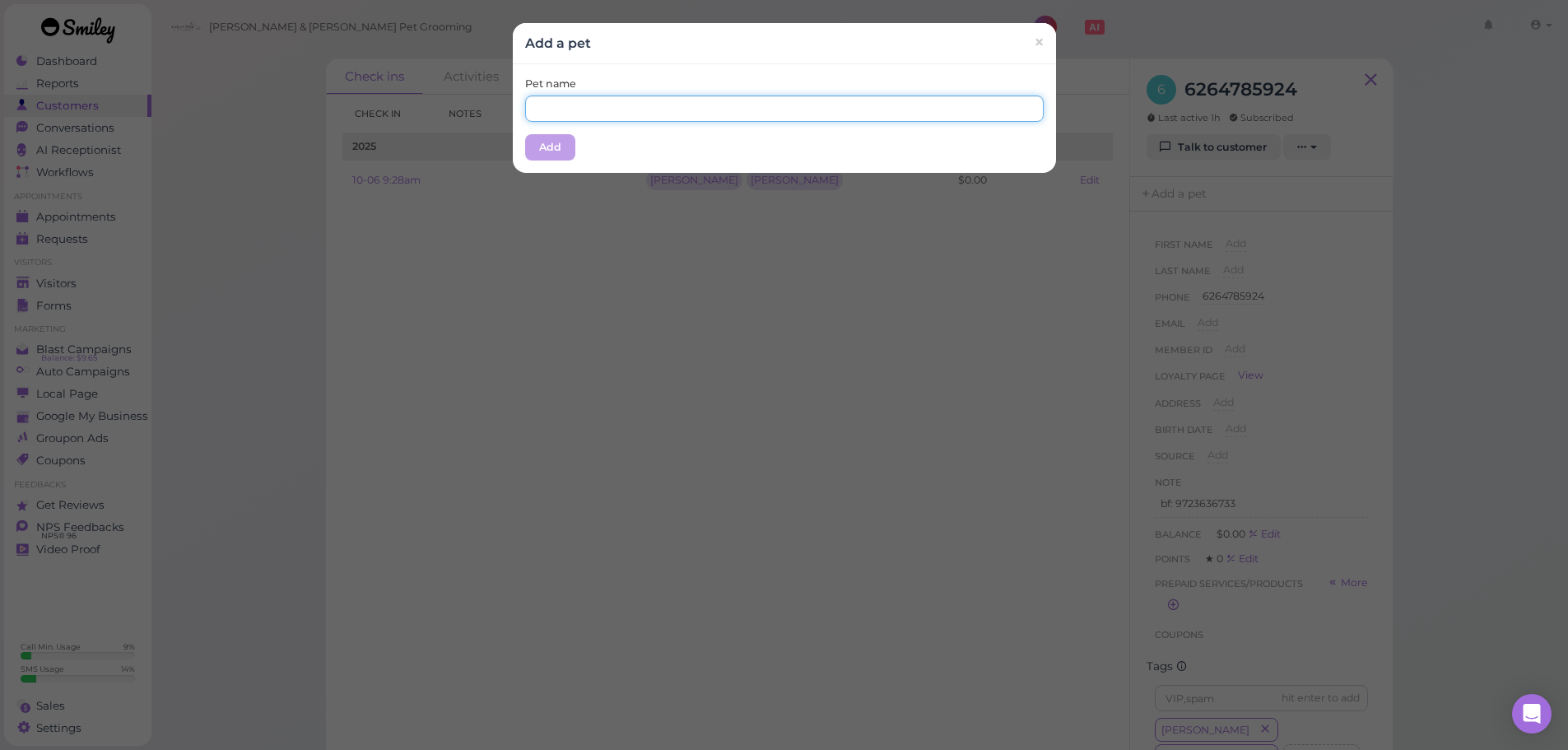
click at [734, 113] on input "text" at bounding box center [784, 109] width 519 height 27
type input "[PERSON_NAME]"
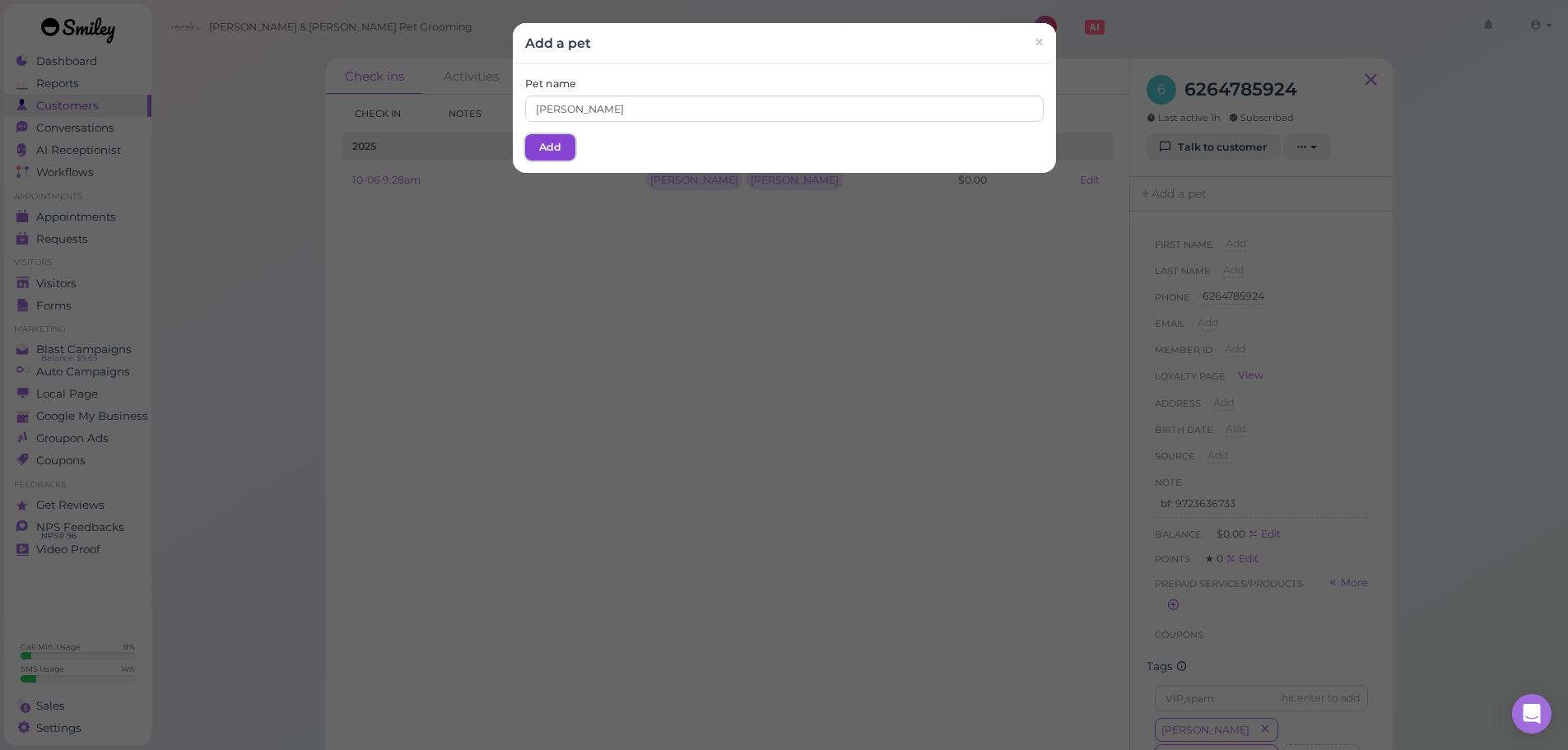
click at [538, 140] on button "Add" at bounding box center [550, 148] width 50 height 27
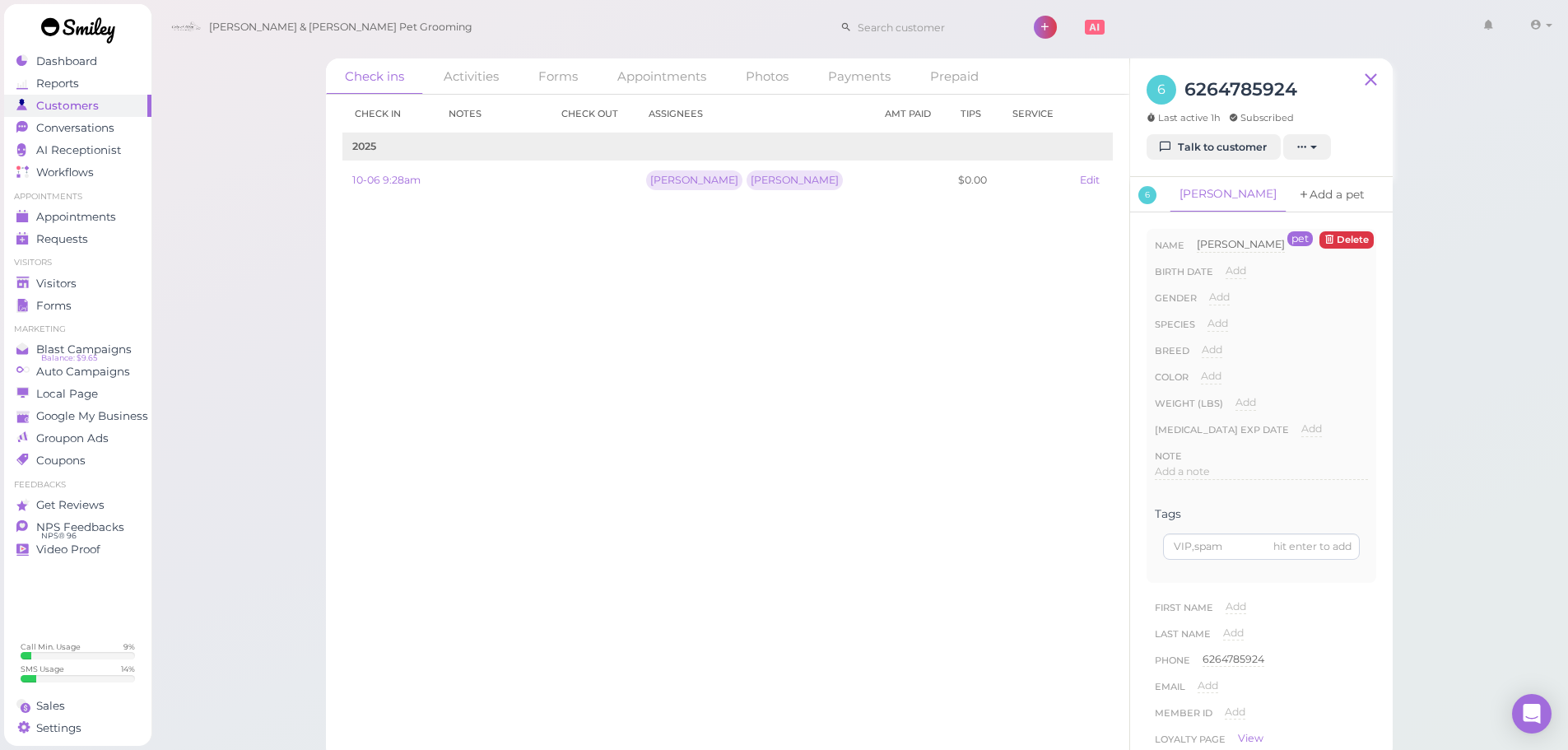
click at [1294, 194] on link "Add a pet" at bounding box center [1330, 195] width 86 height 36
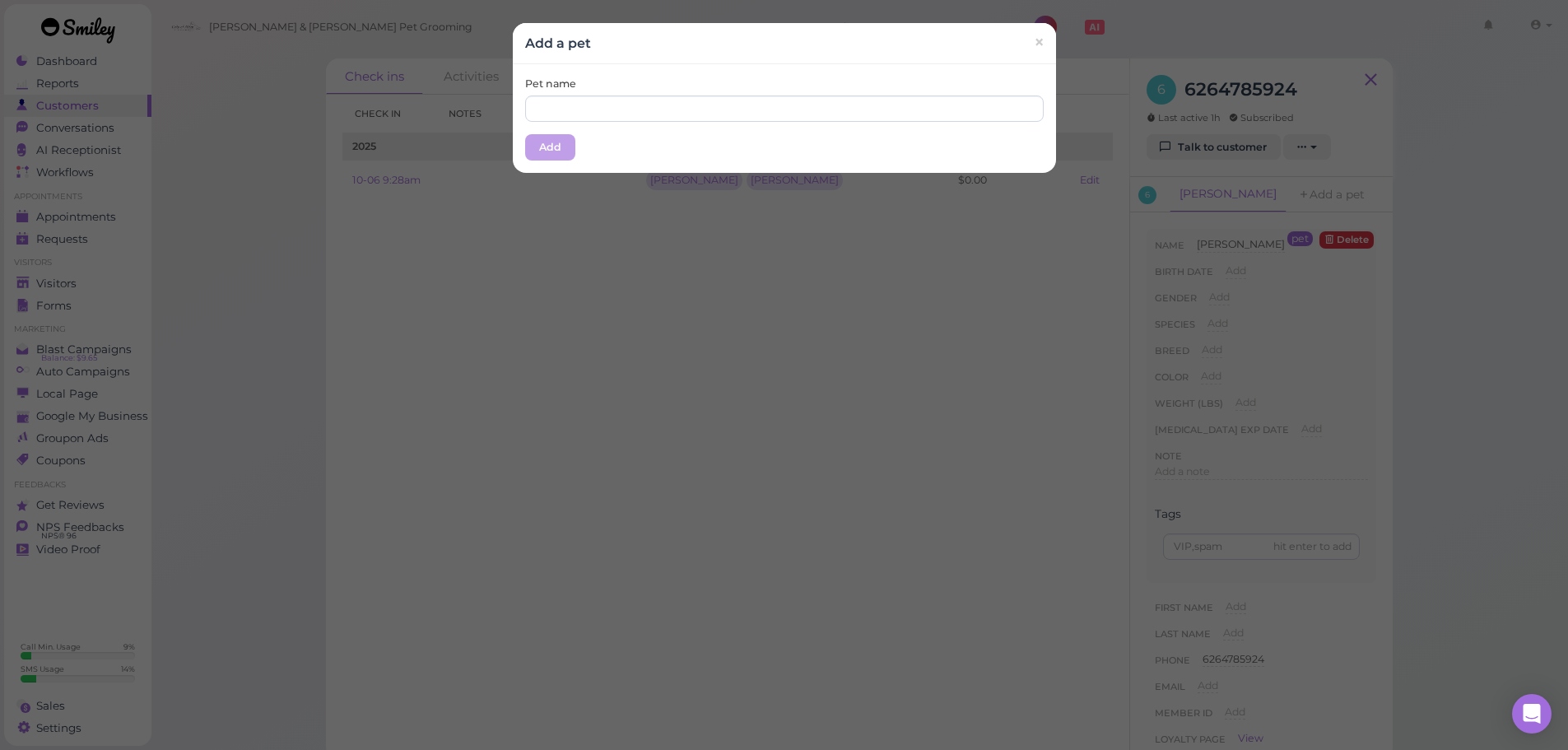
click at [730, 125] on div "Pet name Add" at bounding box center [784, 118] width 543 height 109
click at [733, 110] on input "text" at bounding box center [784, 109] width 519 height 27
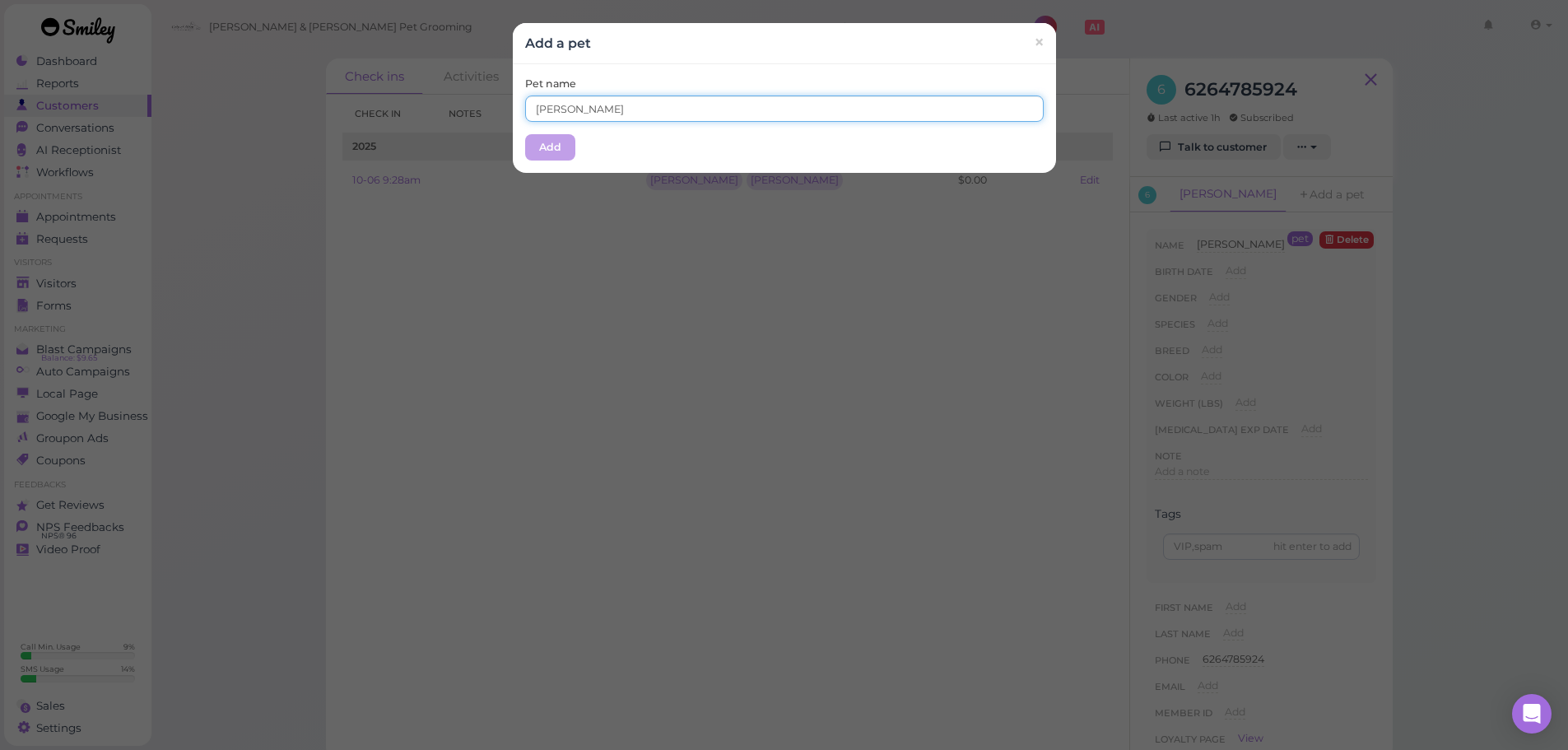
type input "[PERSON_NAME]"
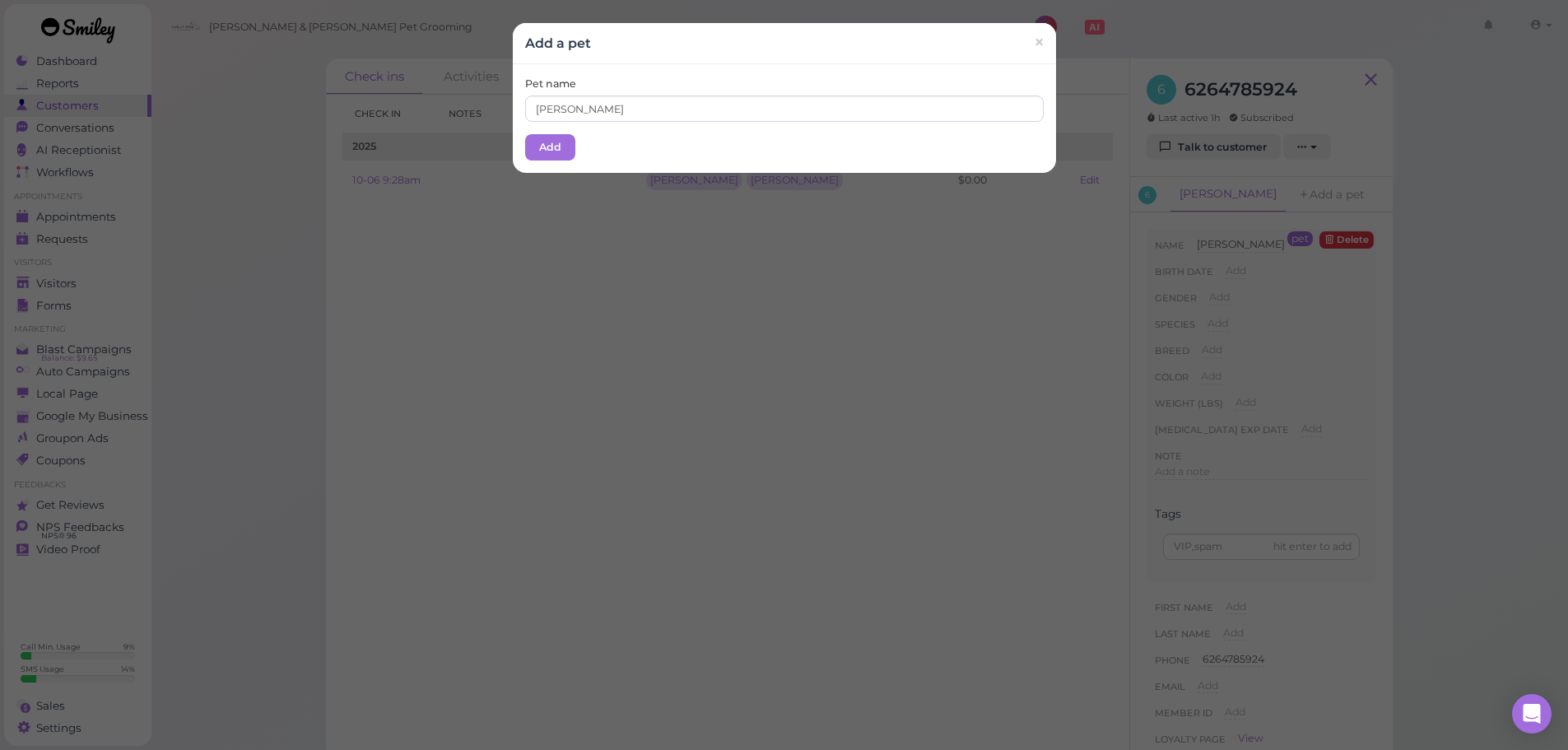
click at [568, 137] on div "Pet name Lucy Add" at bounding box center [784, 118] width 543 height 109
click at [552, 141] on button "Add" at bounding box center [550, 148] width 50 height 27
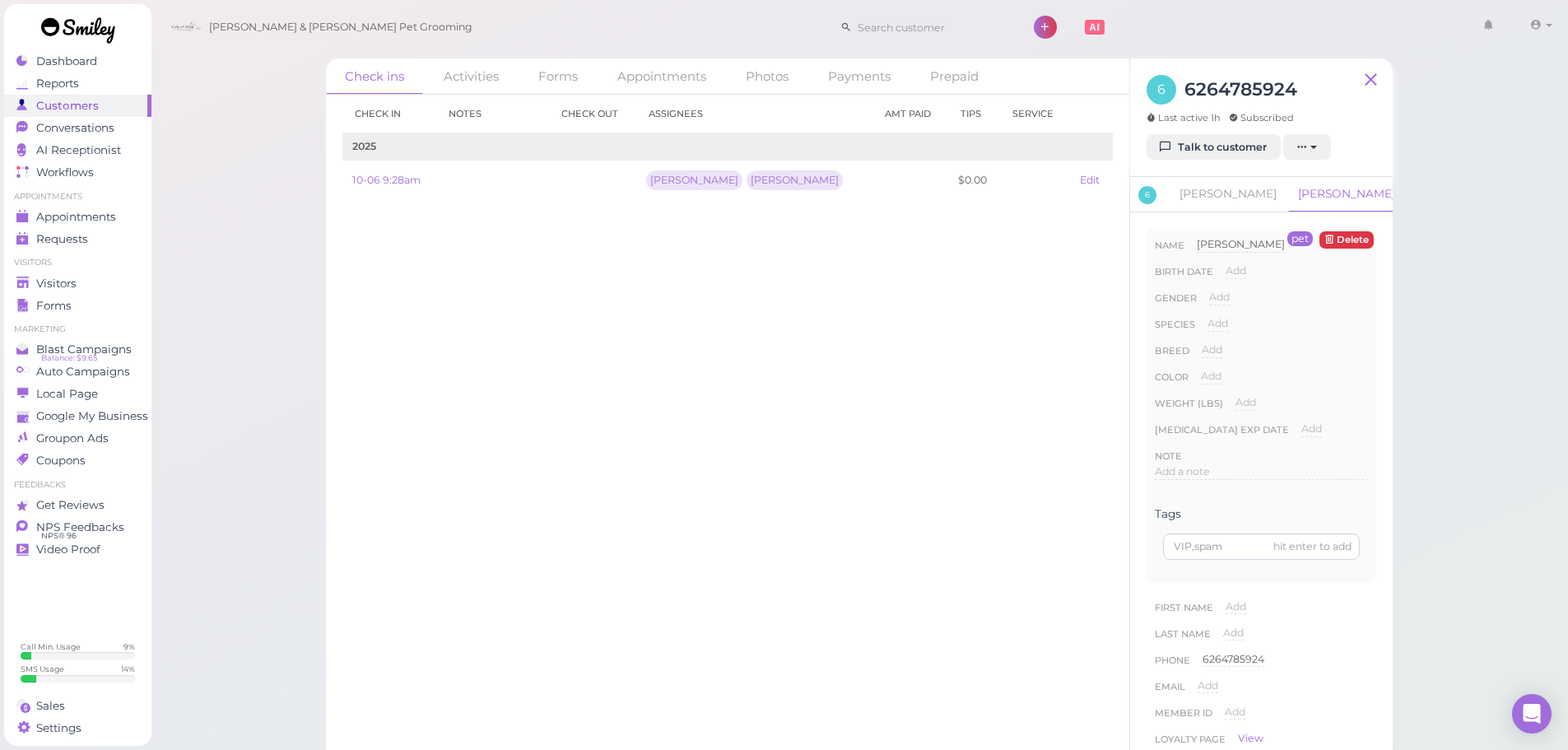
click at [1224, 308] on div "Add Male Female" at bounding box center [1219, 303] width 20 height 27
click at [1221, 313] on div "Add Male Female" at bounding box center [1219, 303] width 20 height 27
click at [1243, 333] on div "Species Add Dog Cat Bird Other" at bounding box center [1262, 329] width 214 height 27
click at [1221, 332] on div "Add Dog Cat Bird Other" at bounding box center [1217, 329] width 20 height 27
click at [1221, 325] on span "Add" at bounding box center [1217, 323] width 20 height 12
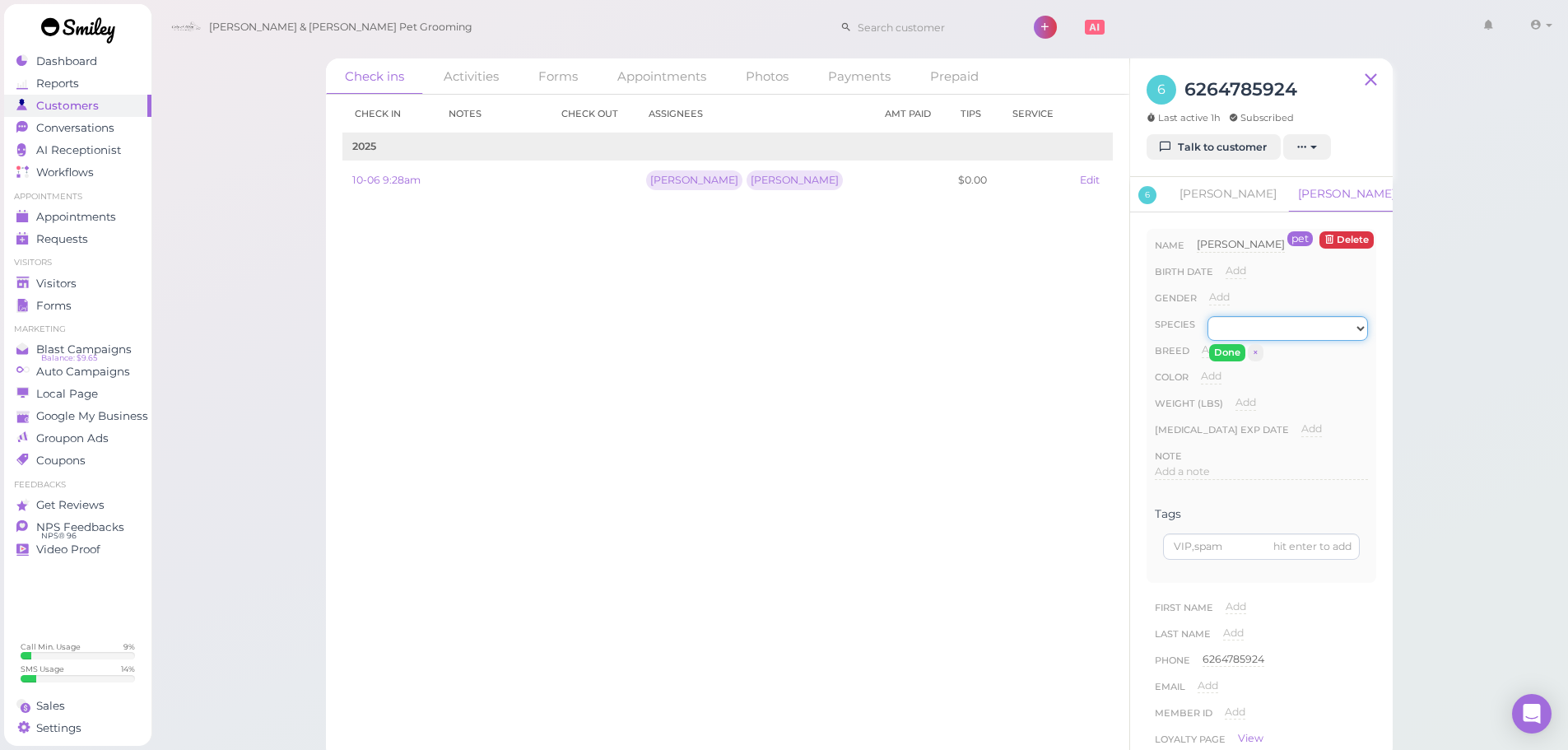
click at [1233, 327] on select "Dog Cat Bird Other" at bounding box center [1288, 328] width 160 height 25
click at [1208, 316] on select "Dog Cat Bird Other" at bounding box center [1288, 328] width 160 height 25
click at [1227, 354] on button "Done" at bounding box center [1227, 352] width 36 height 17
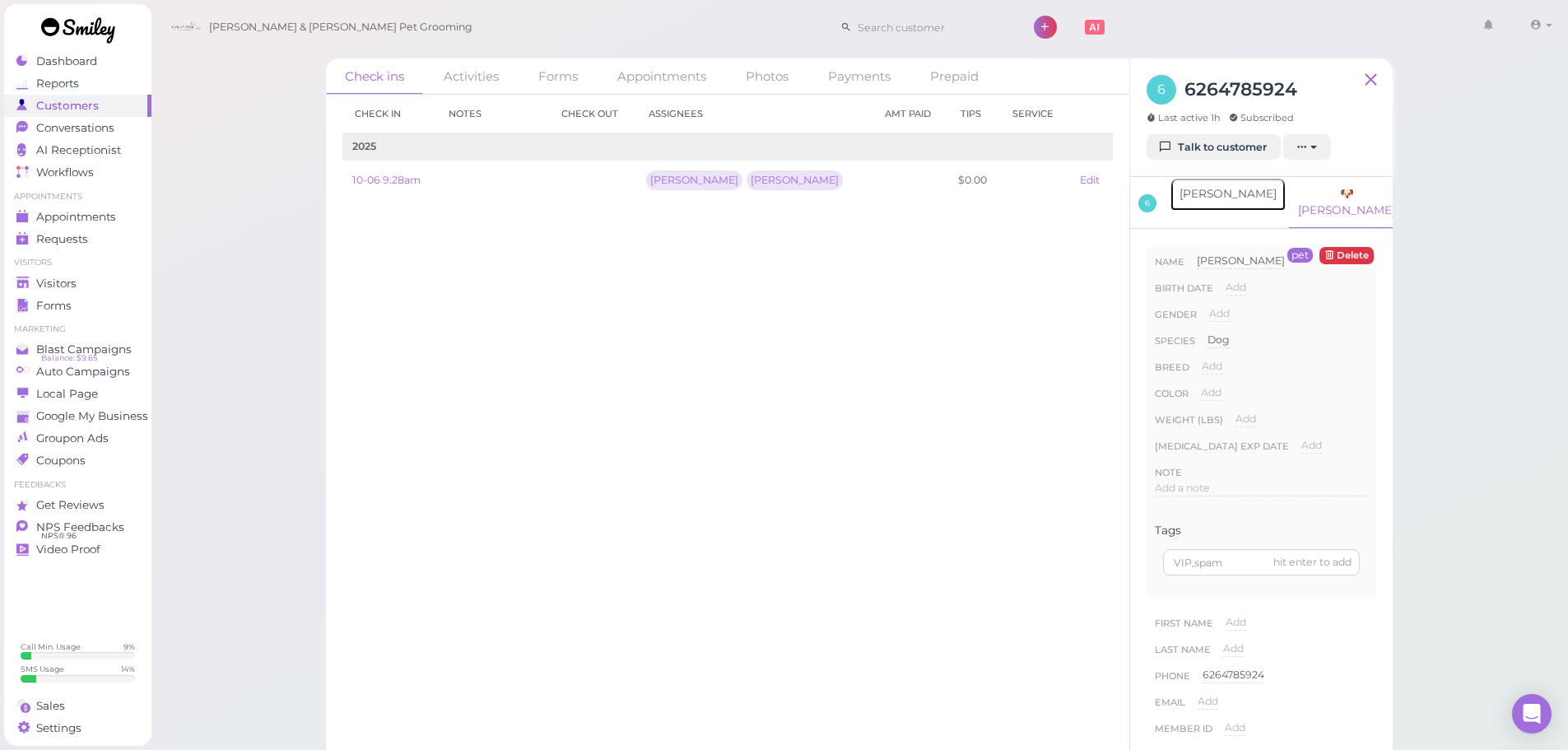
click at [1210, 181] on link "[PERSON_NAME]" at bounding box center [1227, 194] width 117 height 35
click at [1225, 333] on span "Add" at bounding box center [1217, 339] width 20 height 12
click at [1237, 332] on select "Dog Cat Bird Other" at bounding box center [1288, 344] width 160 height 25
select select "Dog"
click at [1208, 332] on select "Dog Cat Bird Other" at bounding box center [1288, 344] width 160 height 25
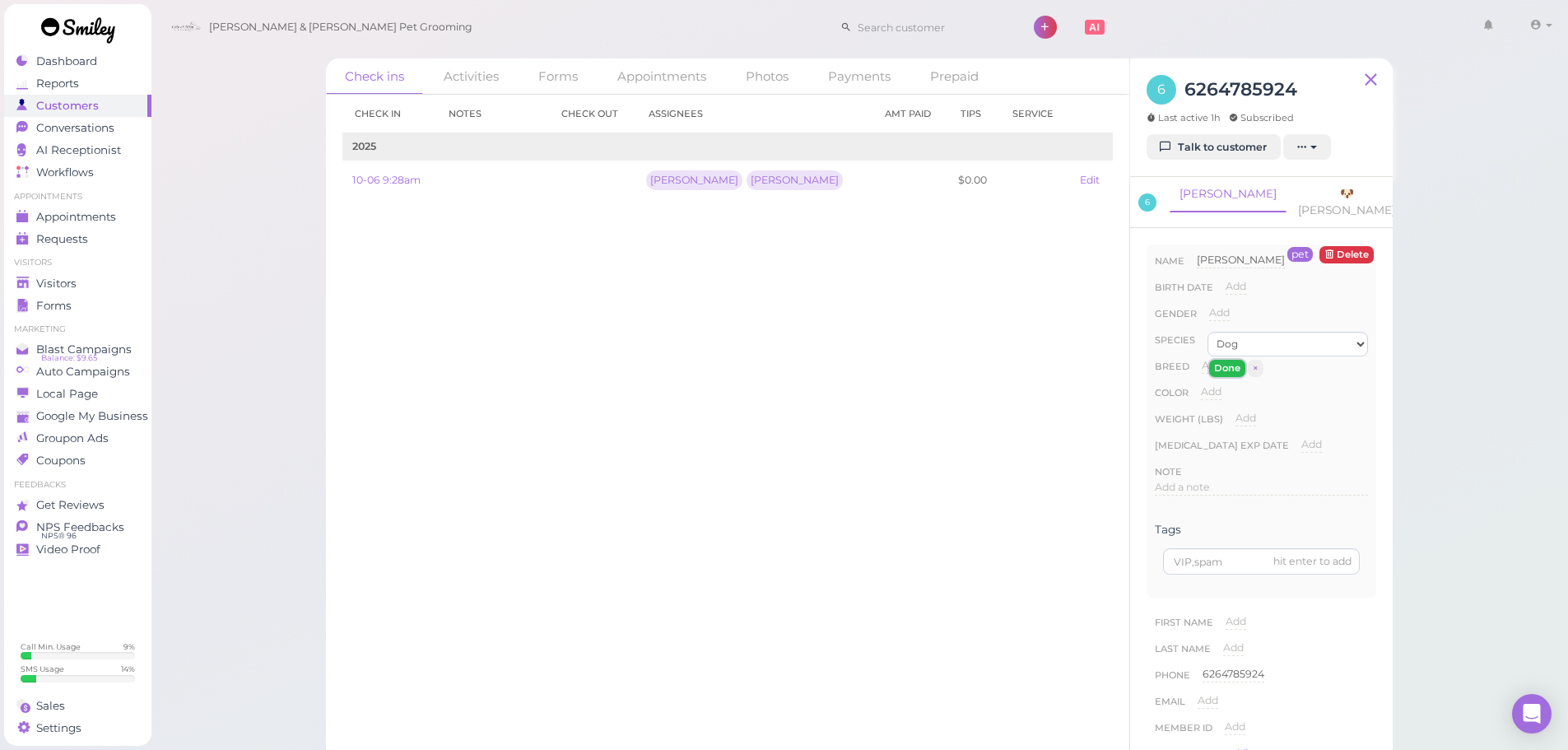
click at [1220, 359] on button "Done" at bounding box center [1227, 367] width 36 height 17
click at [49, 286] on span "Visitors" at bounding box center [58, 284] width 44 height 14
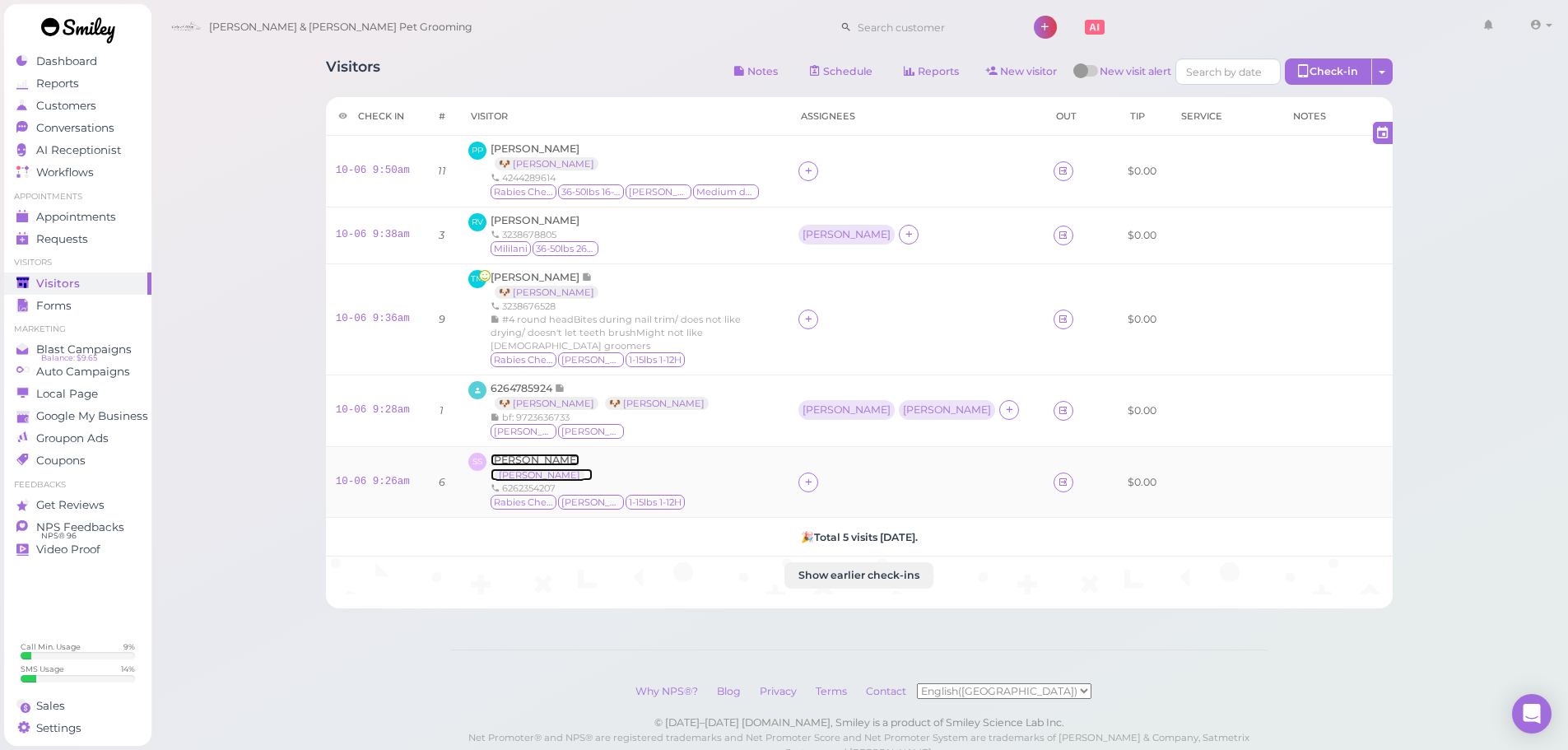
click at [558, 460] on span "[PERSON_NAME]" at bounding box center [535, 460] width 89 height 12
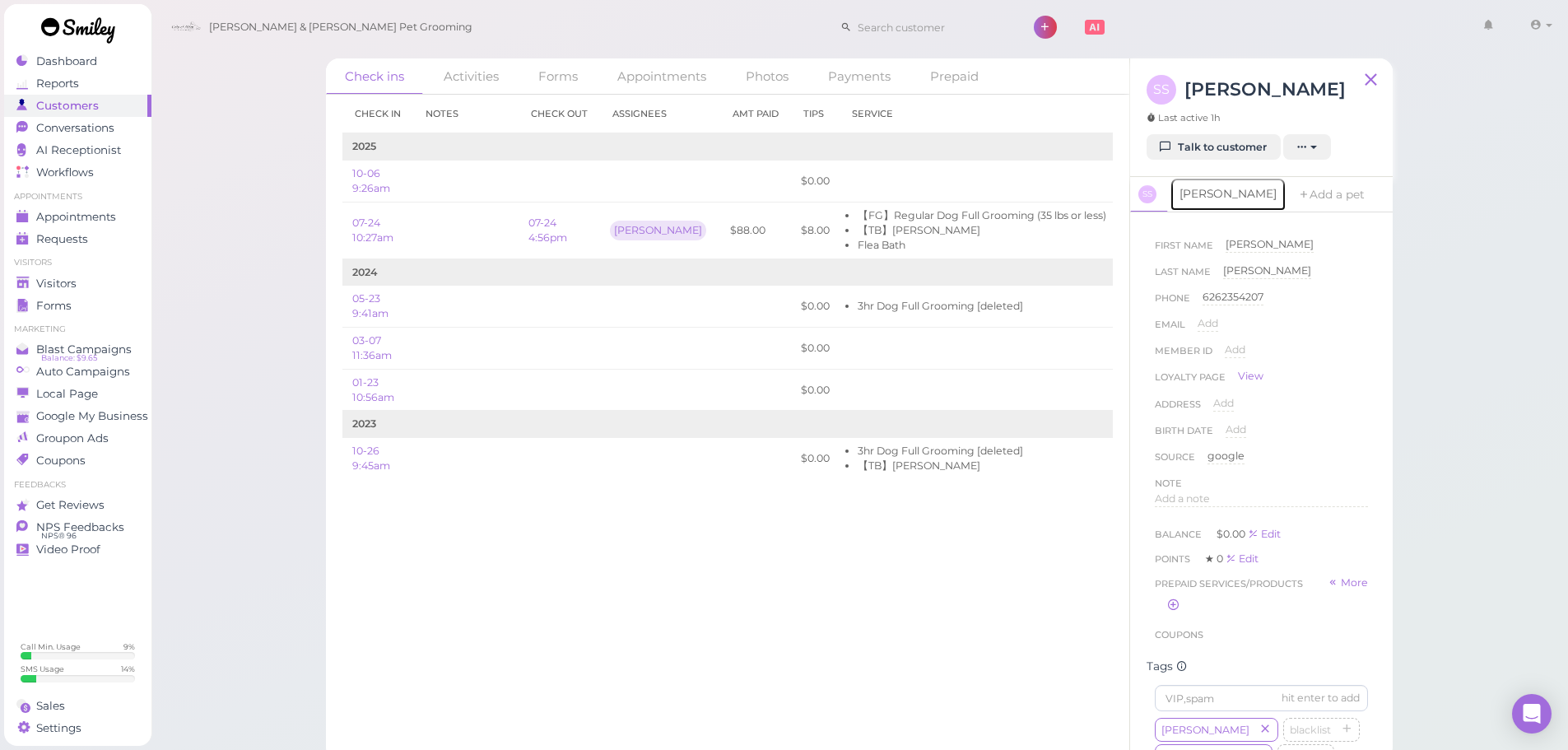
click at [1176, 195] on link "[PERSON_NAME]" at bounding box center [1227, 194] width 117 height 35
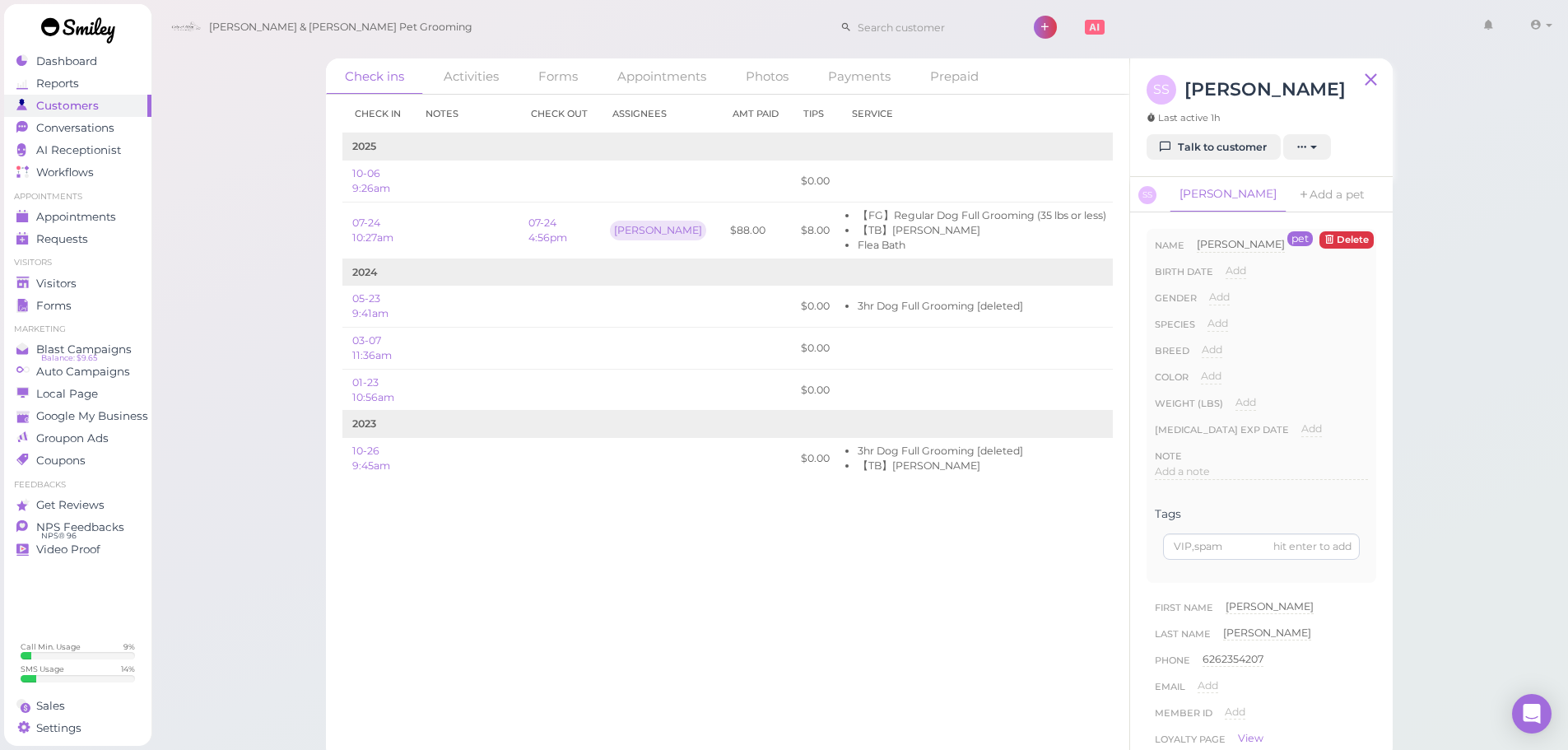
click at [1224, 306] on div "Add Male Female" at bounding box center [1219, 303] width 20 height 27
click at [1224, 311] on div "Add Male Female" at bounding box center [1219, 303] width 20 height 27
click at [1228, 335] on div "Add Dog Cat Bird Other" at bounding box center [1217, 329] width 20 height 27
click at [1226, 323] on span "Add" at bounding box center [1217, 323] width 20 height 12
click at [1239, 327] on select "Dog Cat Bird Other" at bounding box center [1288, 328] width 160 height 25
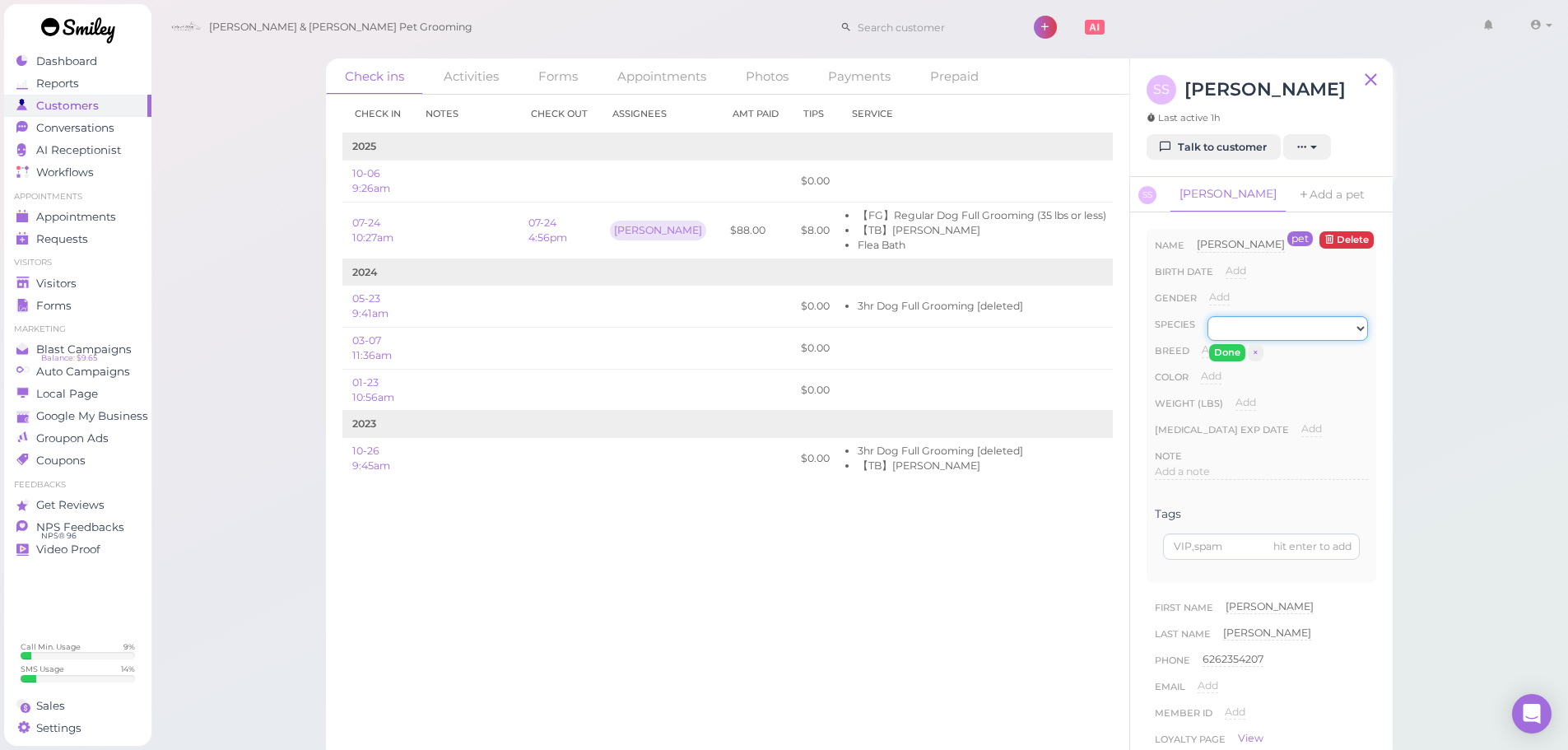
select select "Dog"
click at [1208, 316] on select "Dog Cat Bird Other" at bounding box center [1288, 328] width 160 height 25
click at [1226, 356] on button "Done" at bounding box center [1227, 352] width 36 height 17
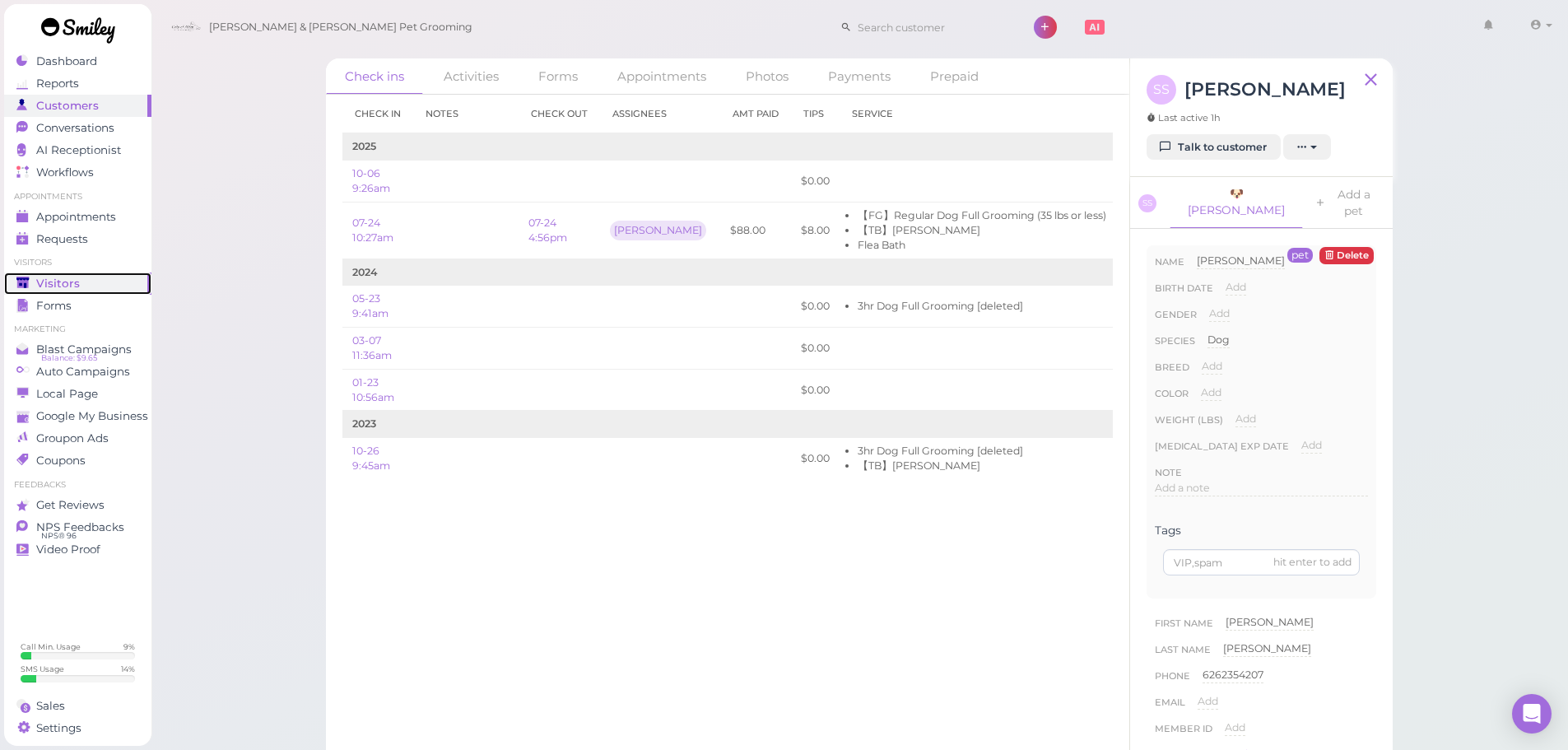
click at [23, 289] on icon at bounding box center [23, 284] width 14 height 14
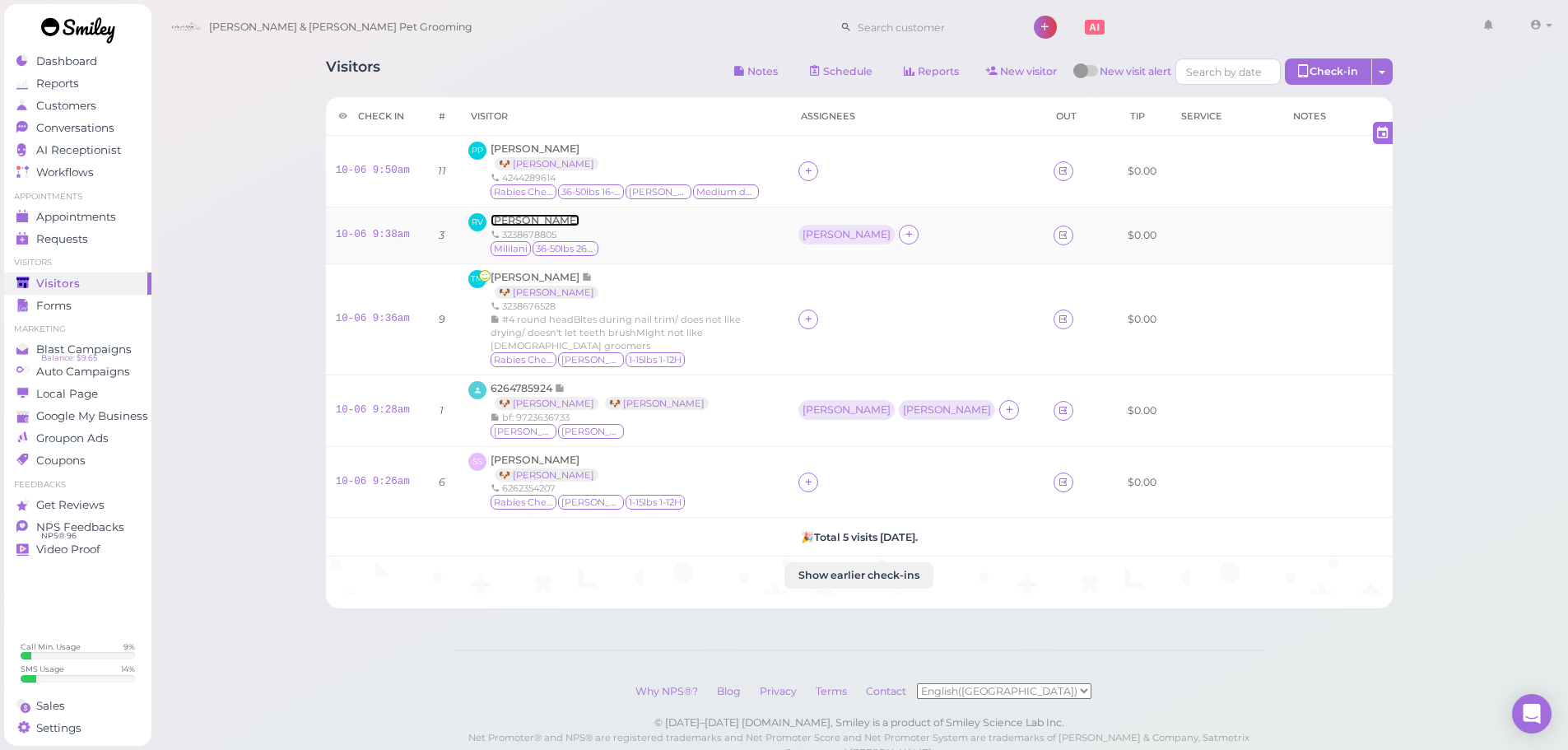
click at [529, 218] on span "[PERSON_NAME]" at bounding box center [535, 220] width 89 height 12
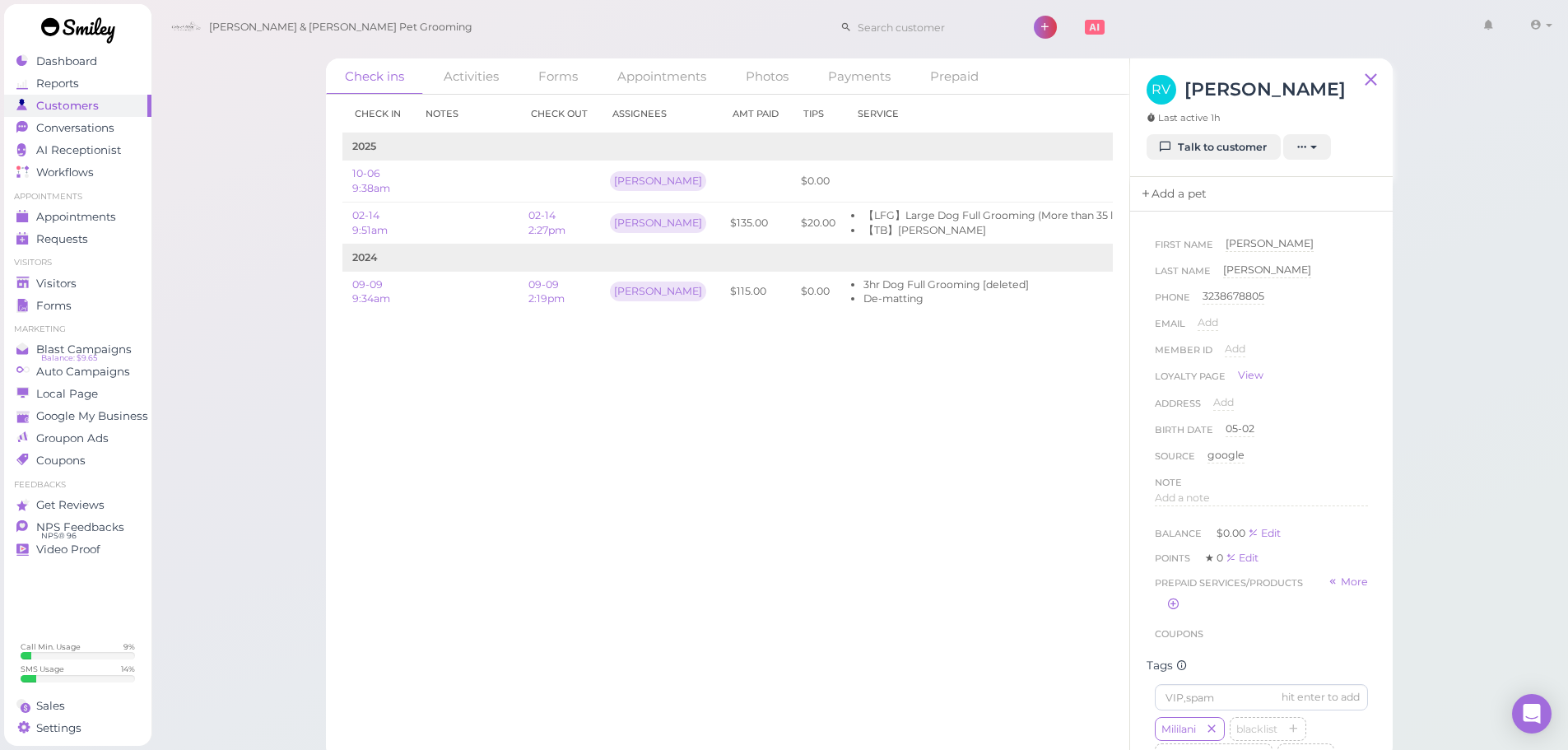
click at [1159, 189] on link "Add a pet" at bounding box center [1173, 194] width 86 height 35
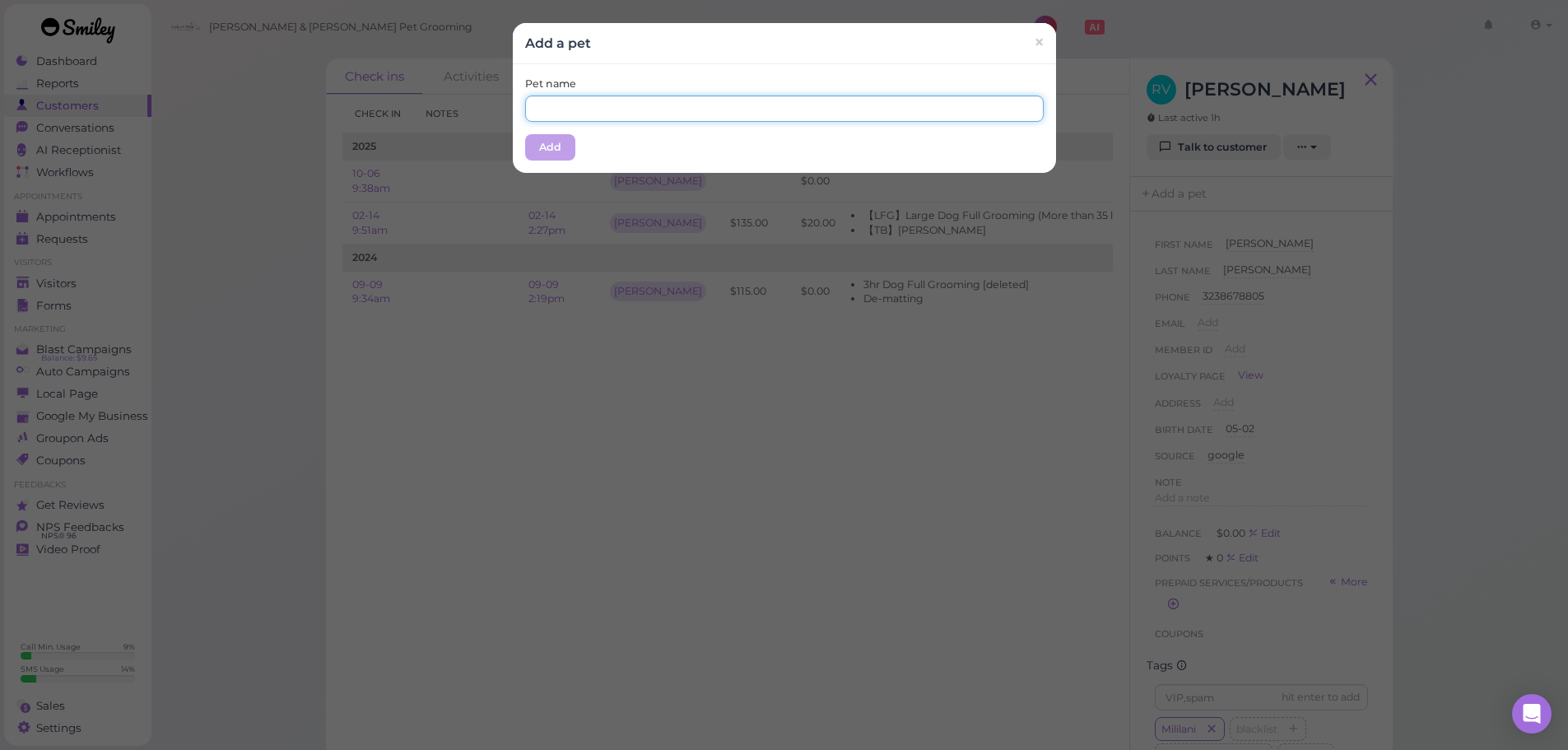
click at [799, 110] on input "text" at bounding box center [784, 109] width 519 height 27
type input "Mililani"
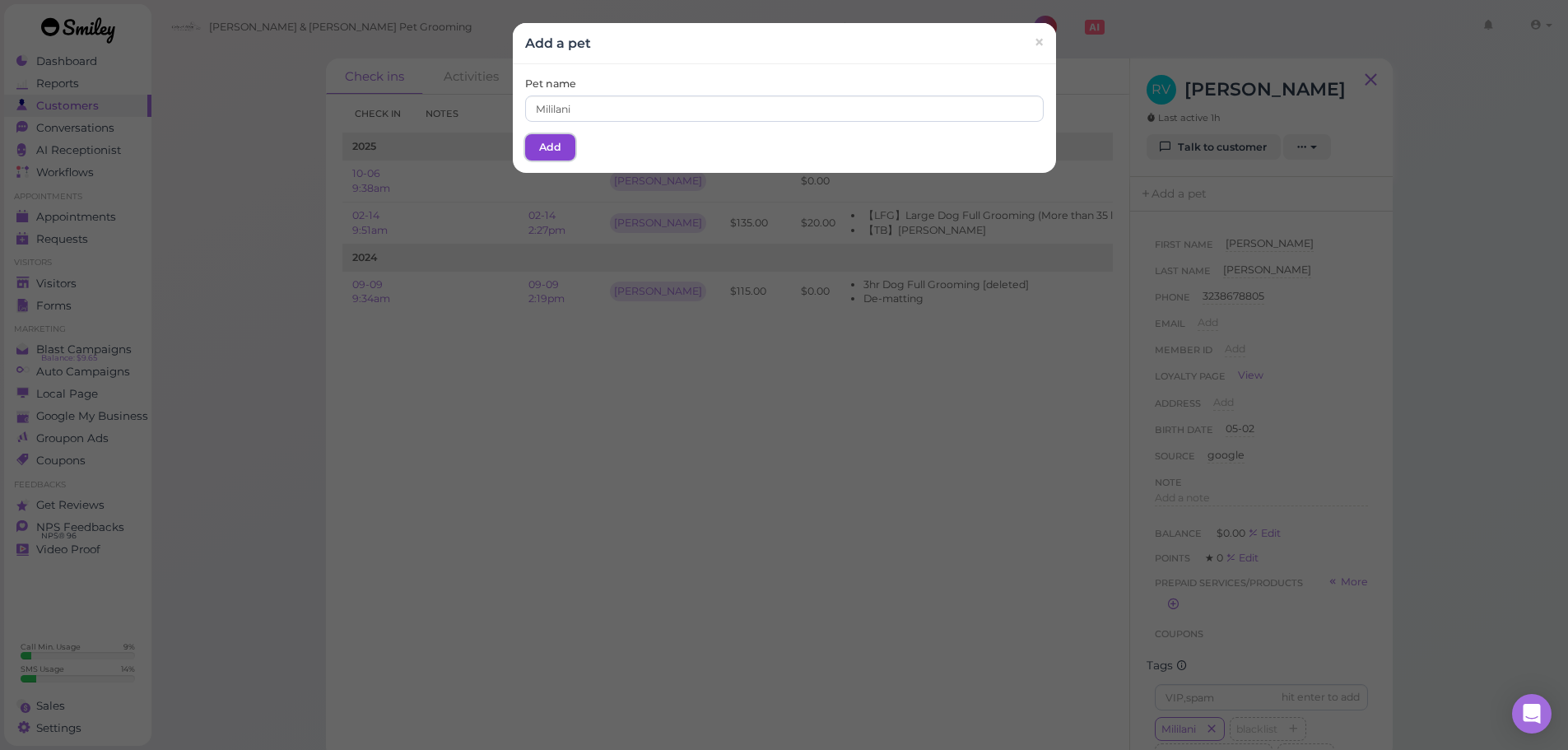
click at [532, 138] on button "Add" at bounding box center [550, 148] width 50 height 27
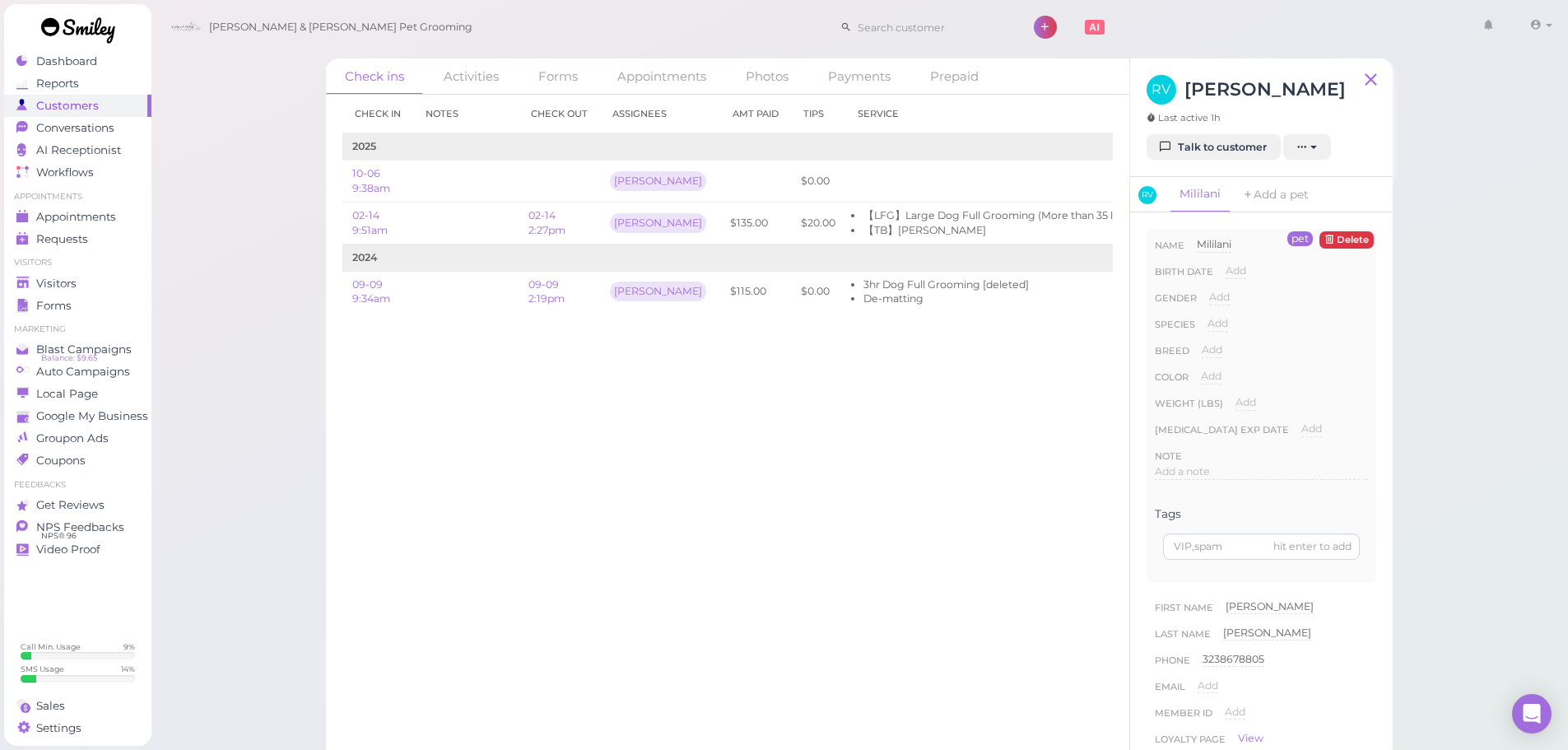
drag, startPoint x: 1208, startPoint y: 324, endPoint x: 1233, endPoint y: 324, distance: 25.0
click at [1209, 324] on span "Add" at bounding box center [1217, 323] width 20 height 12
click at [1249, 324] on select "Dog Cat Bird Other" at bounding box center [1288, 328] width 160 height 25
select select "Dog"
click at [1208, 316] on select "Dog Cat Bird Other" at bounding box center [1288, 328] width 160 height 25
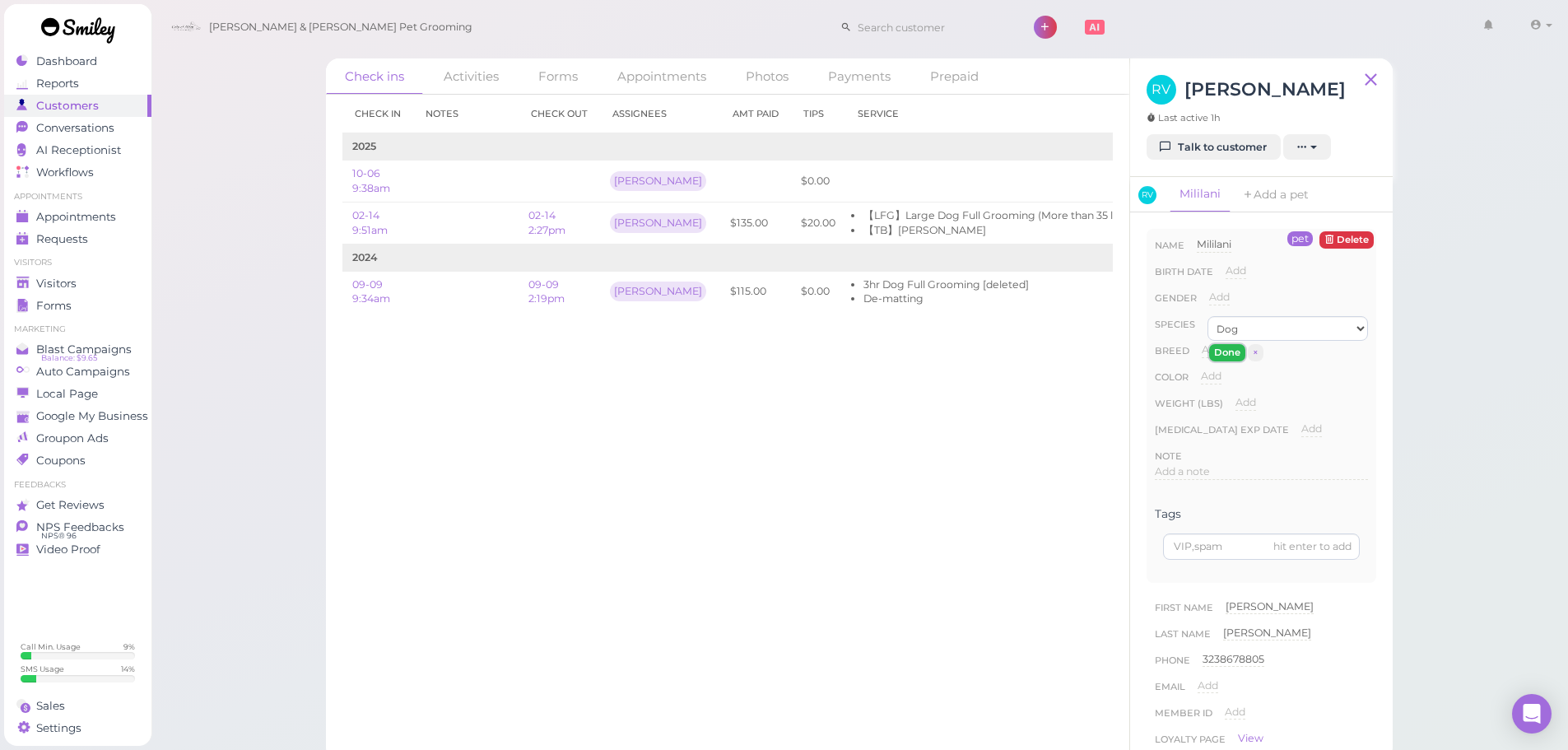
click at [1233, 351] on button "Done" at bounding box center [1227, 352] width 36 height 17
click at [53, 290] on span "Visitors" at bounding box center [58, 284] width 44 height 14
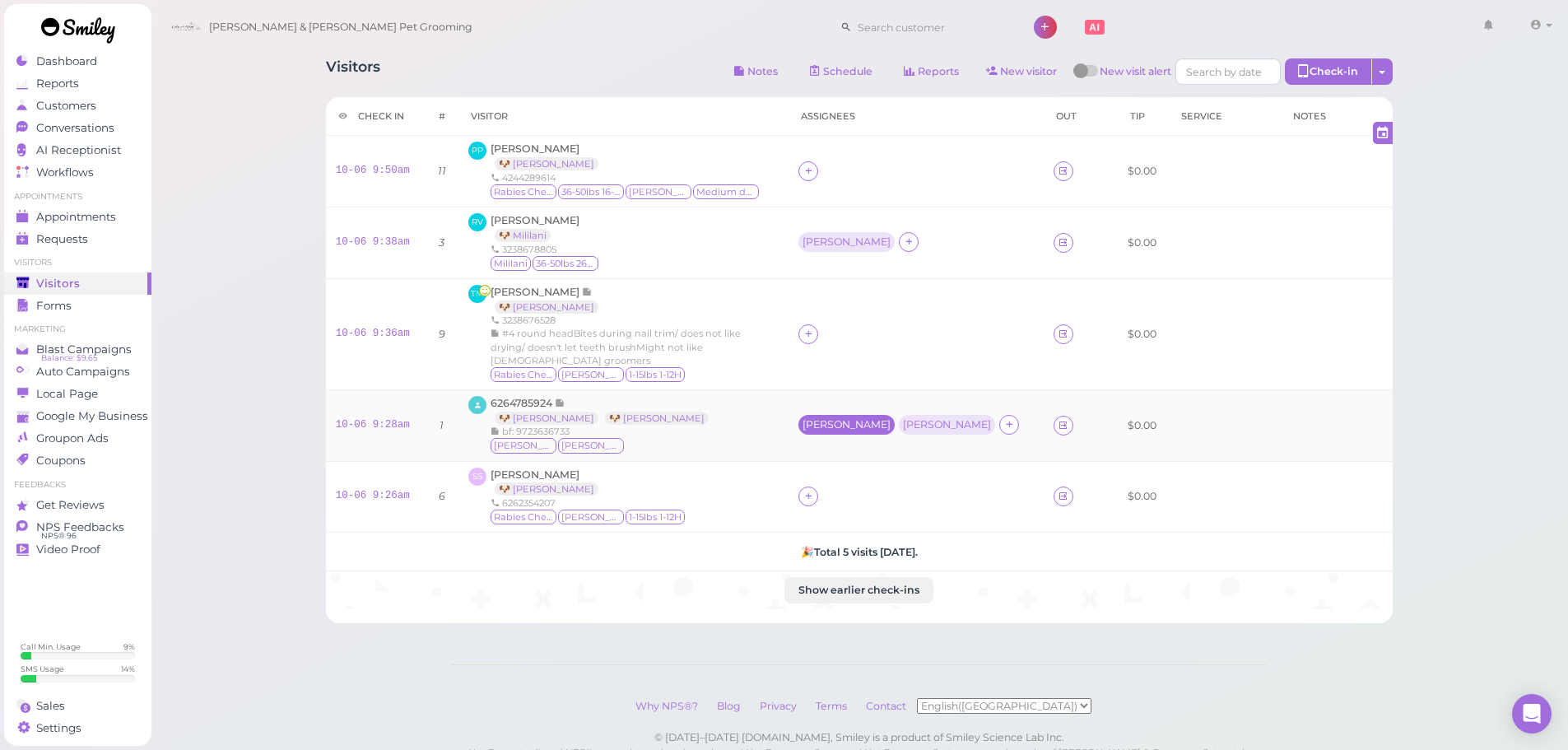
click at [875, 425] on div "[PERSON_NAME]" at bounding box center [846, 424] width 88 height 12
click at [880, 498] on span "Select pets" at bounding box center [888, 496] width 57 height 18
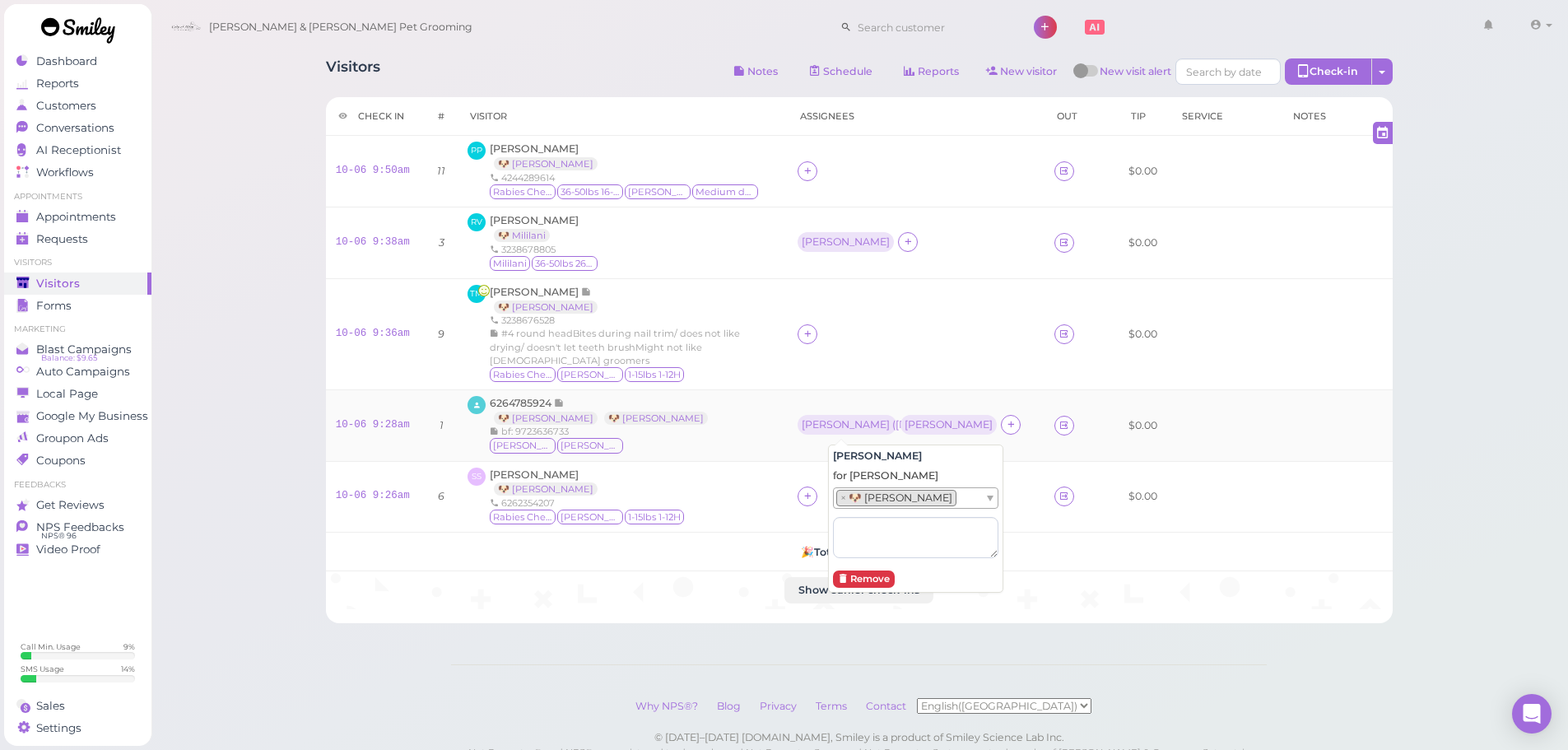
click at [777, 425] on div "6264785924 🐶 Toby 🐶 Lucy bf: 9723636733 Toby Lucy" at bounding box center [622, 425] width 311 height 60
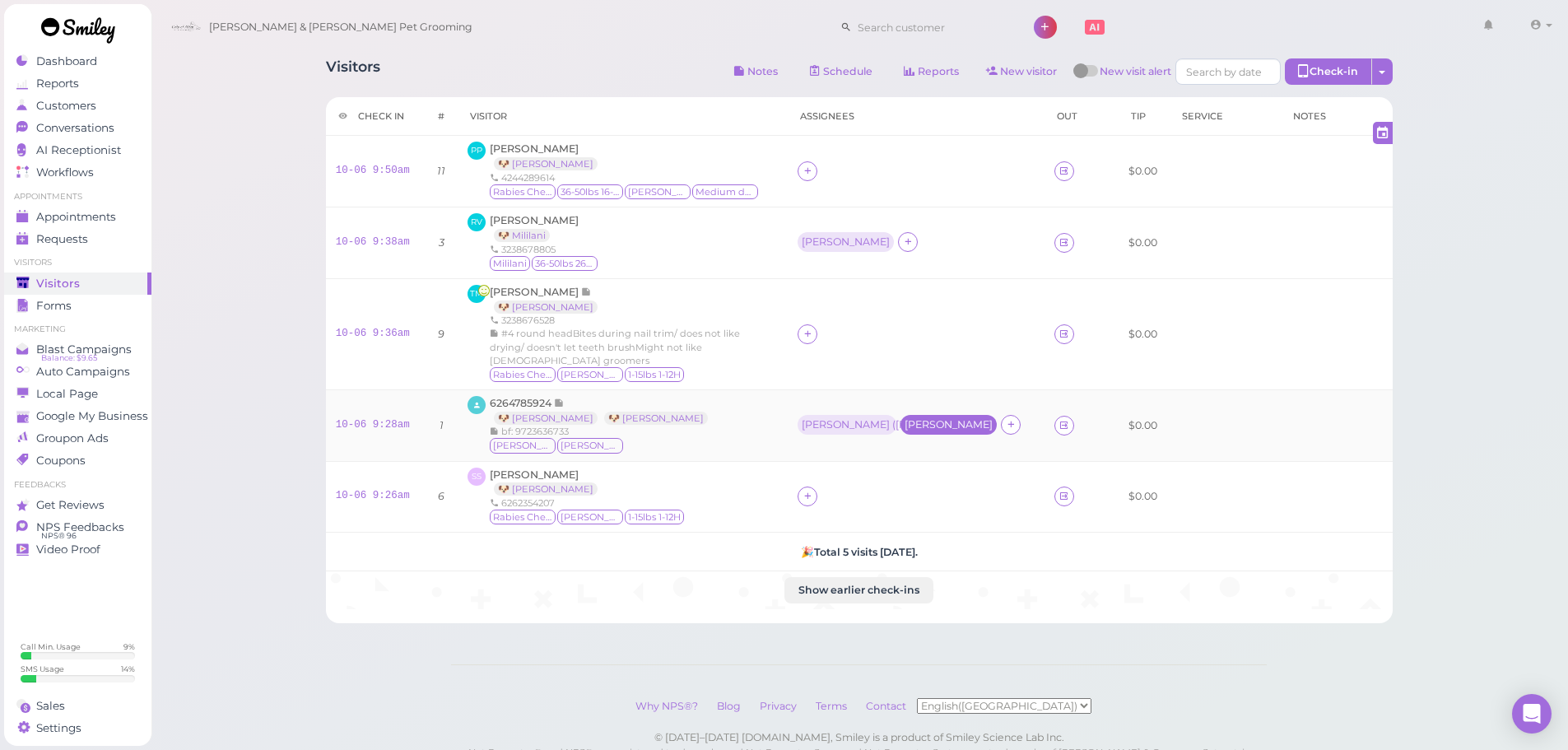
click at [931, 432] on div "[PERSON_NAME]" at bounding box center [949, 424] width 96 height 20
click at [925, 504] on ul "Select pets" at bounding box center [909, 496] width 150 height 18
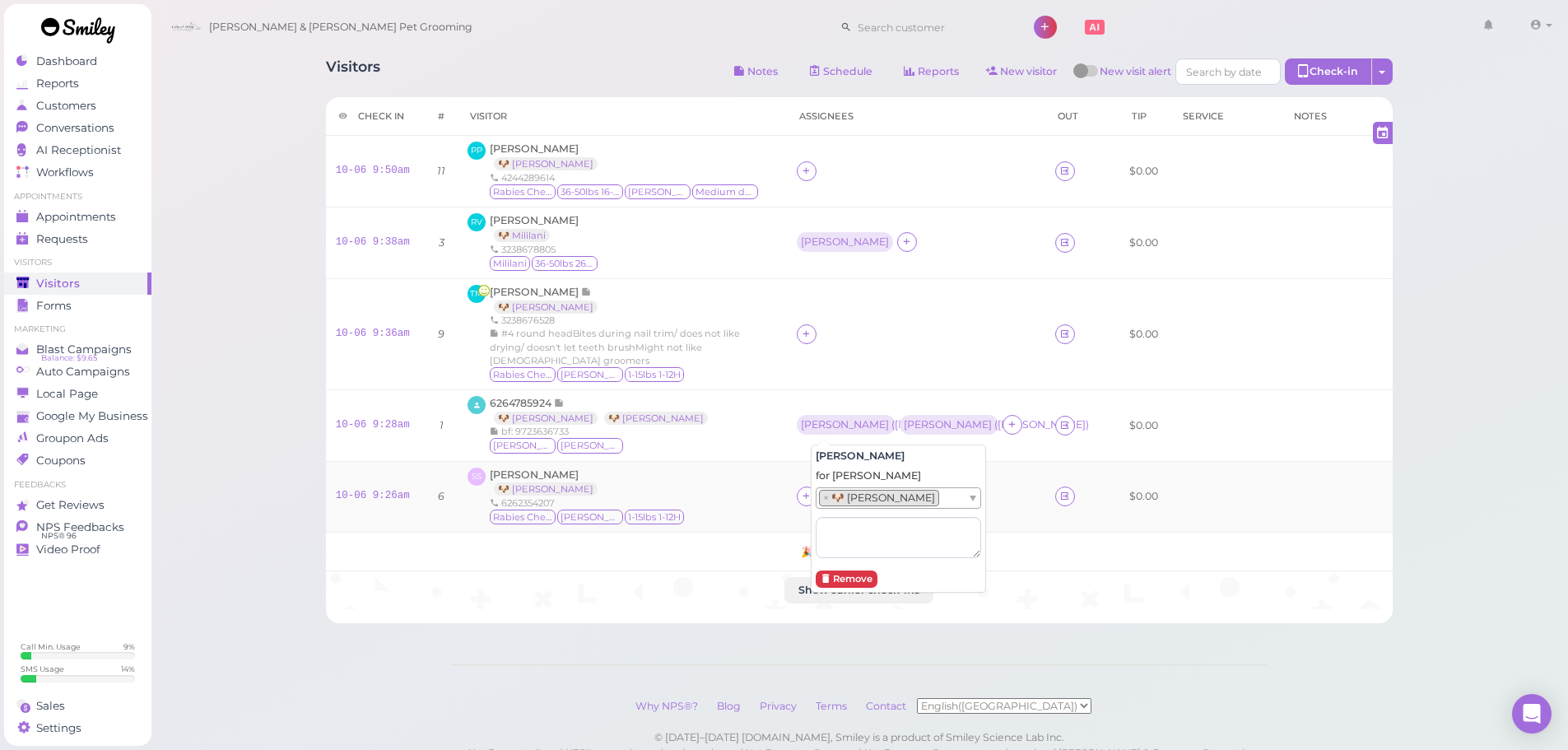
click at [664, 462] on td "SS Samantha Sanchez 🐶 Niko 6262354207 Rabies Checked Niko 1-15lbs 1-12H" at bounding box center [622, 496] width 329 height 71
click at [812, 493] on icon at bounding box center [806, 496] width 11 height 12
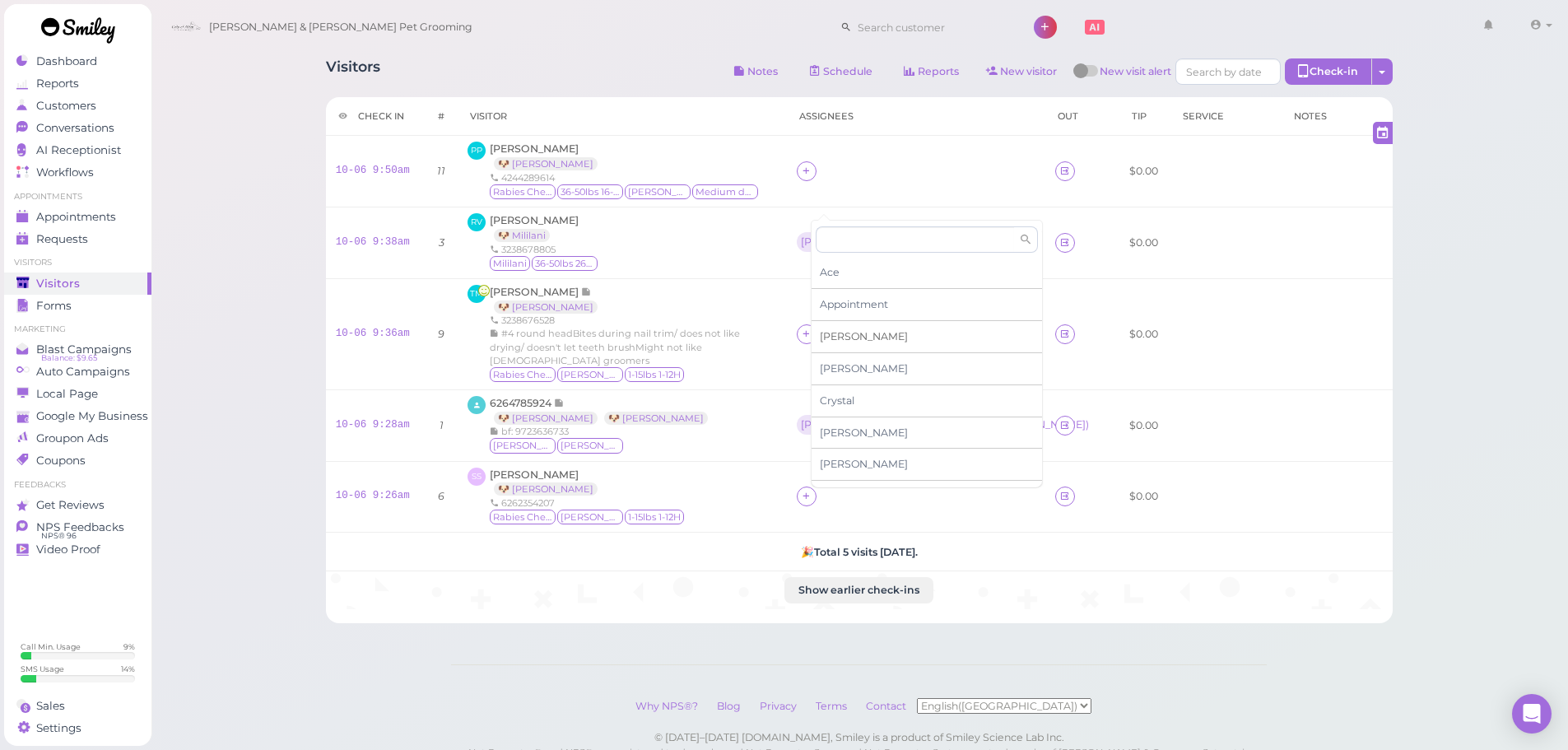
click at [837, 335] on div "[PERSON_NAME]" at bounding box center [926, 337] width 230 height 32
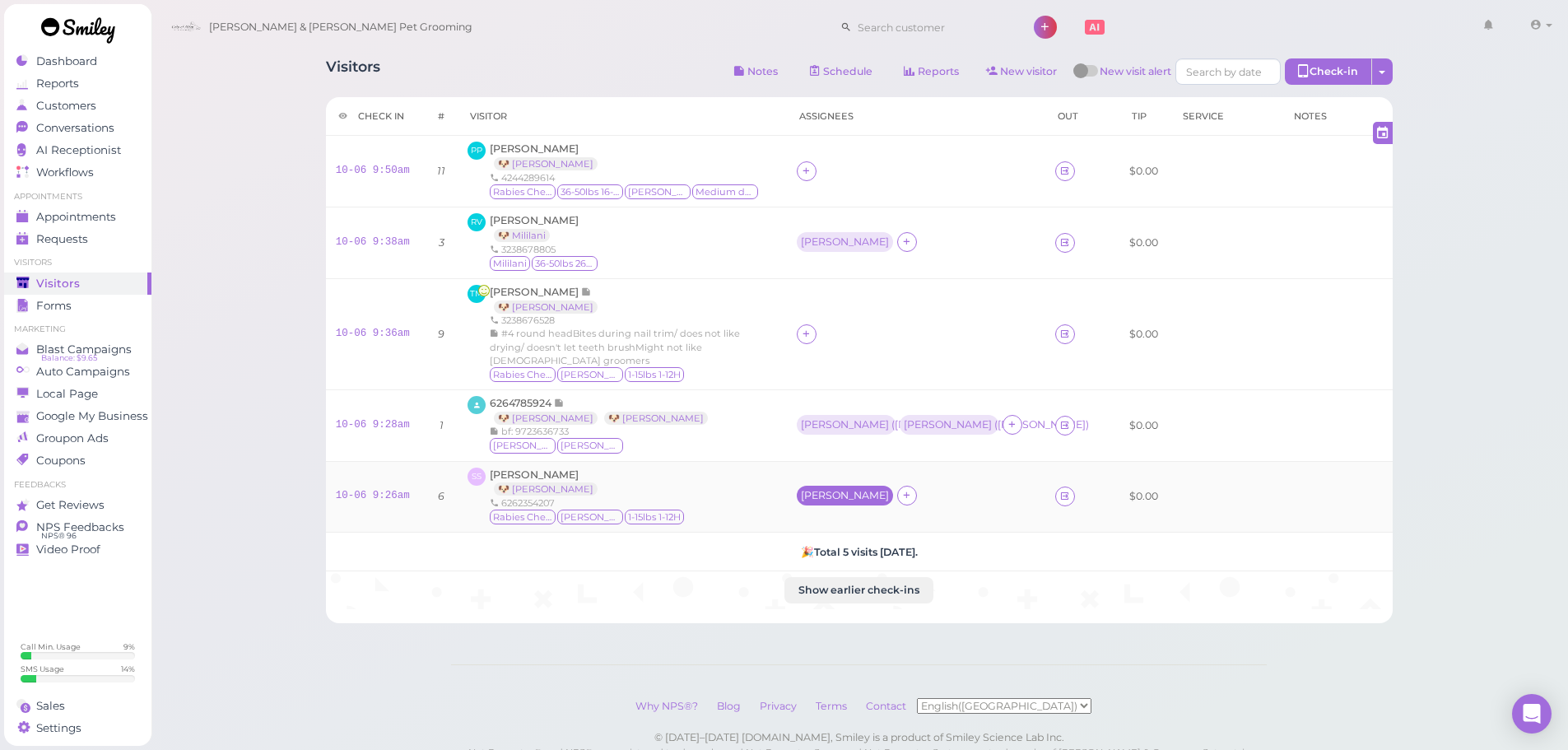
click at [827, 499] on div "[PERSON_NAME]" at bounding box center [845, 495] width 88 height 12
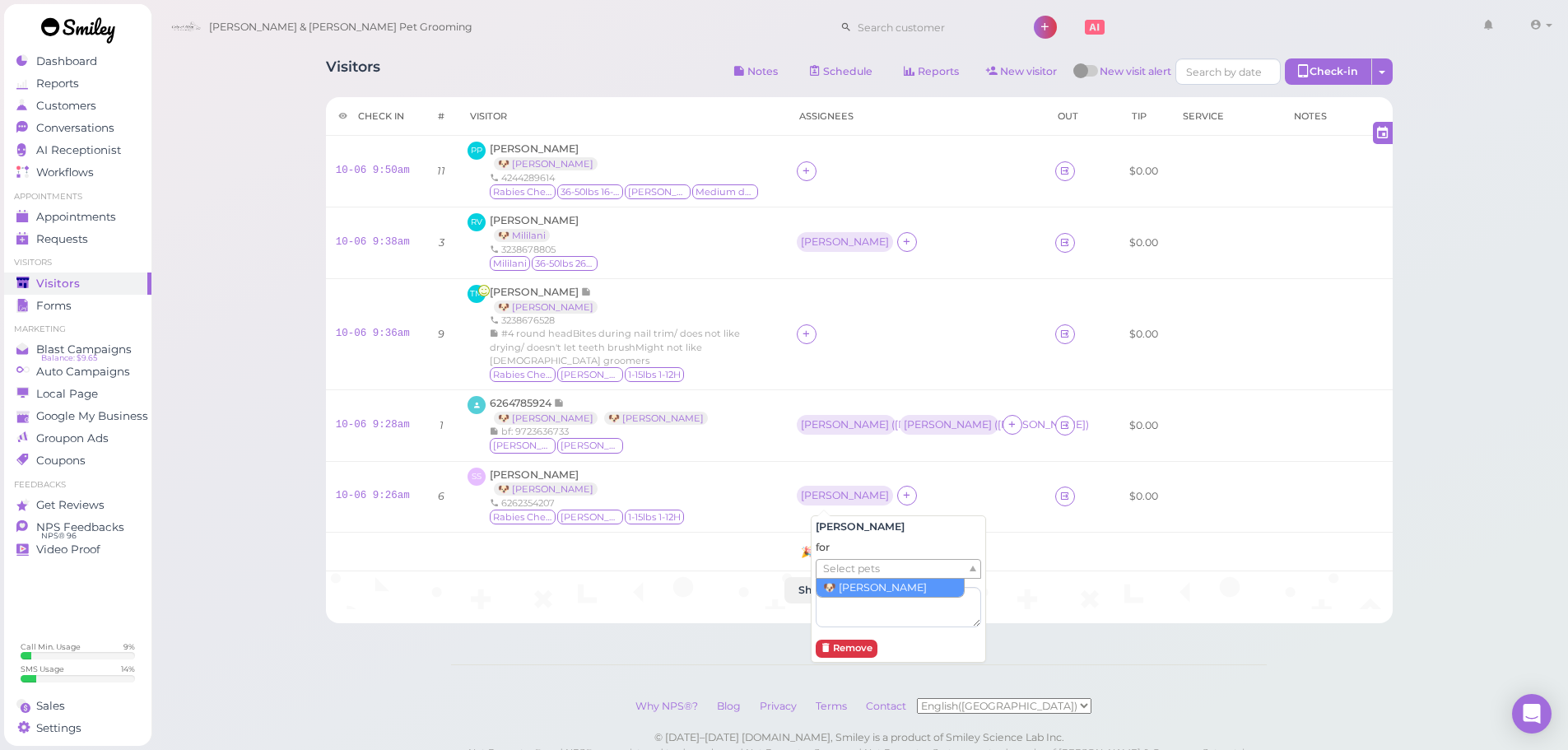
drag, startPoint x: 849, startPoint y: 568, endPoint x: 849, endPoint y: 585, distance: 17.0
click at [849, 575] on span "Select pets" at bounding box center [852, 569] width 57 height 18
click at [818, 246] on div "[PERSON_NAME]" at bounding box center [845, 241] width 88 height 12
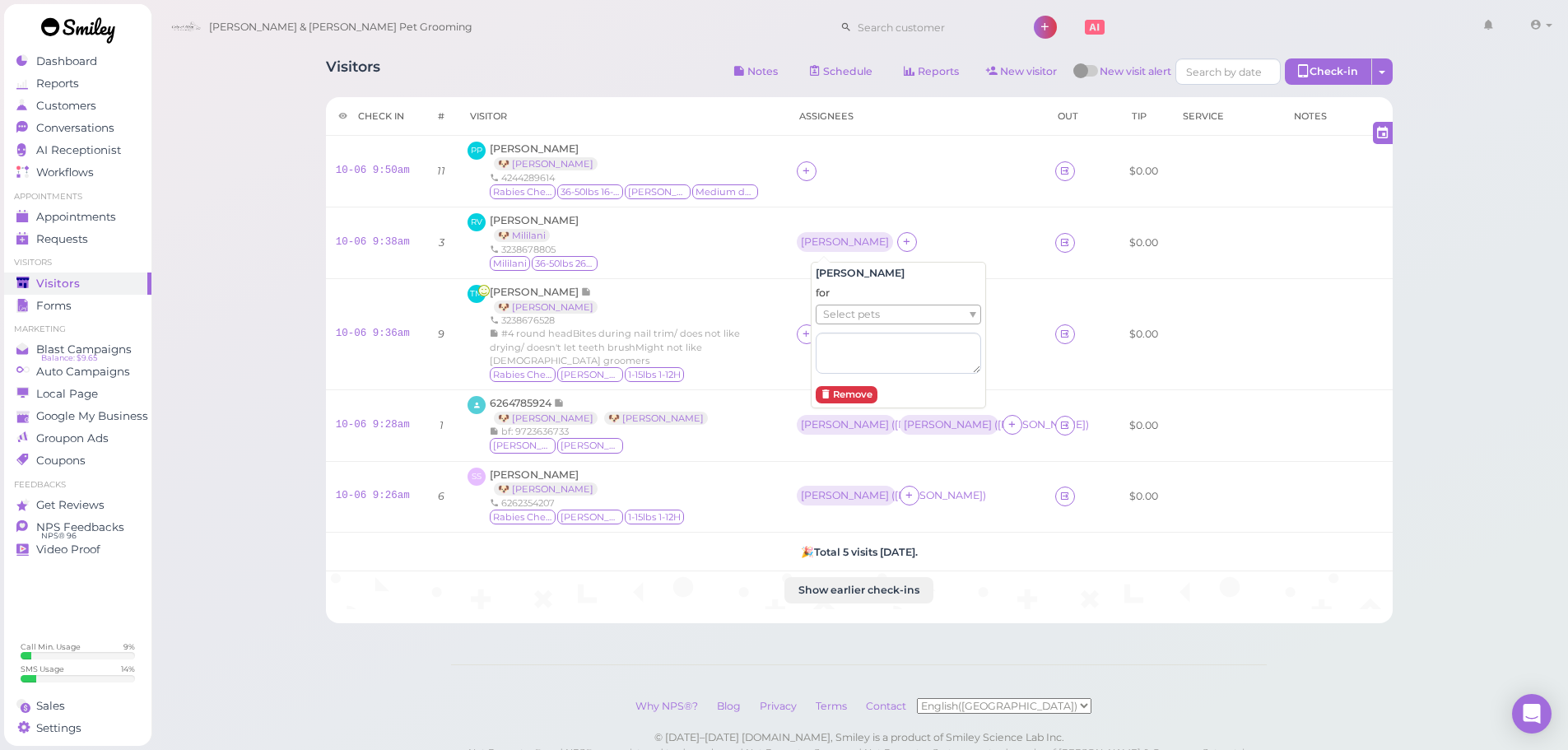
click at [841, 319] on span "Select pets" at bounding box center [852, 314] width 57 height 18
click at [745, 321] on div "3238676528" at bounding box center [617, 319] width 255 height 13
click at [812, 331] on icon at bounding box center [806, 334] width 11 height 12
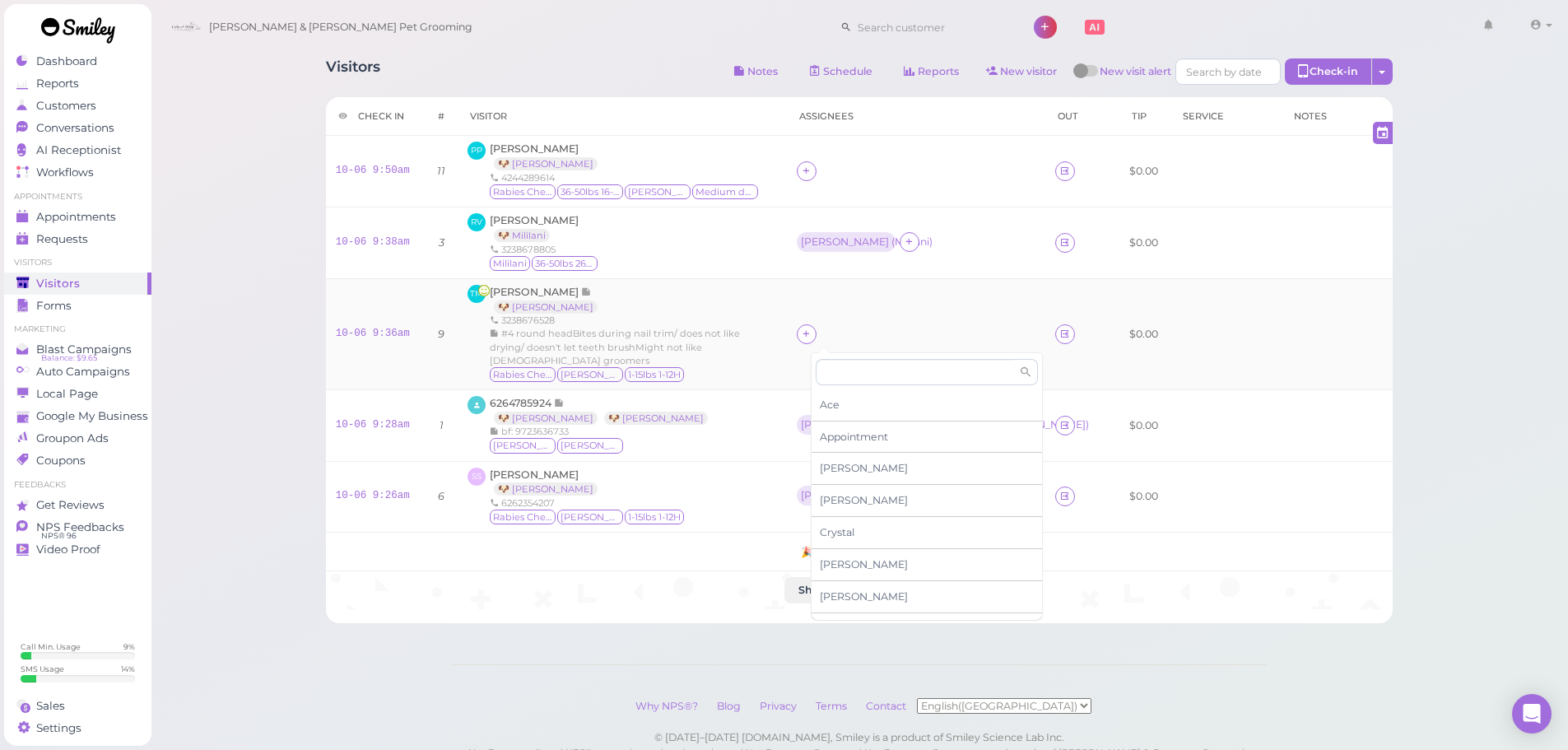
drag, startPoint x: 833, startPoint y: 343, endPoint x: 848, endPoint y: 383, distance: 42.7
click at [837, 354] on body "Dashboard Reports Customers Conversations 0" at bounding box center [784, 411] width 1568 height 822
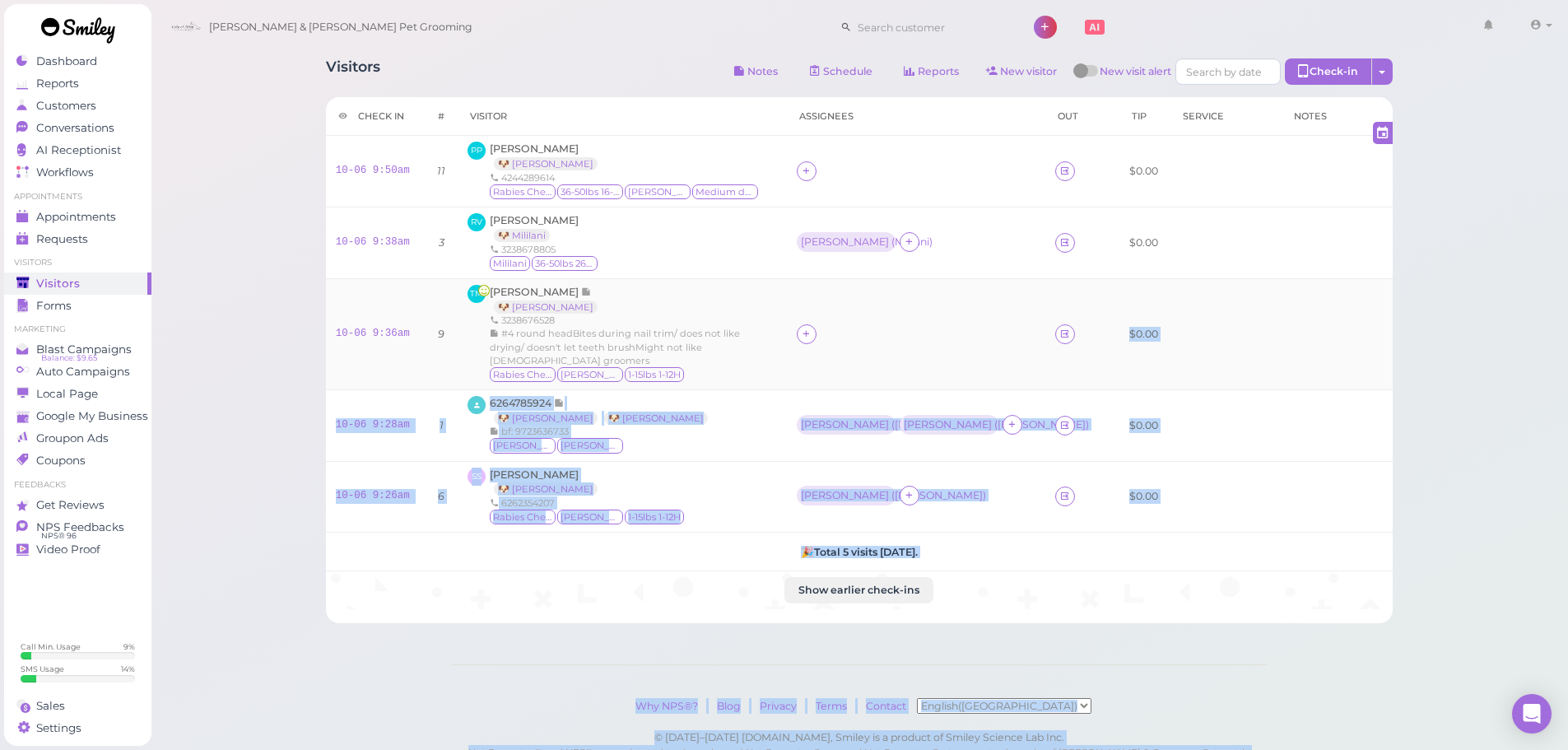
click at [848, 383] on td at bounding box center [916, 334] width 258 height 111
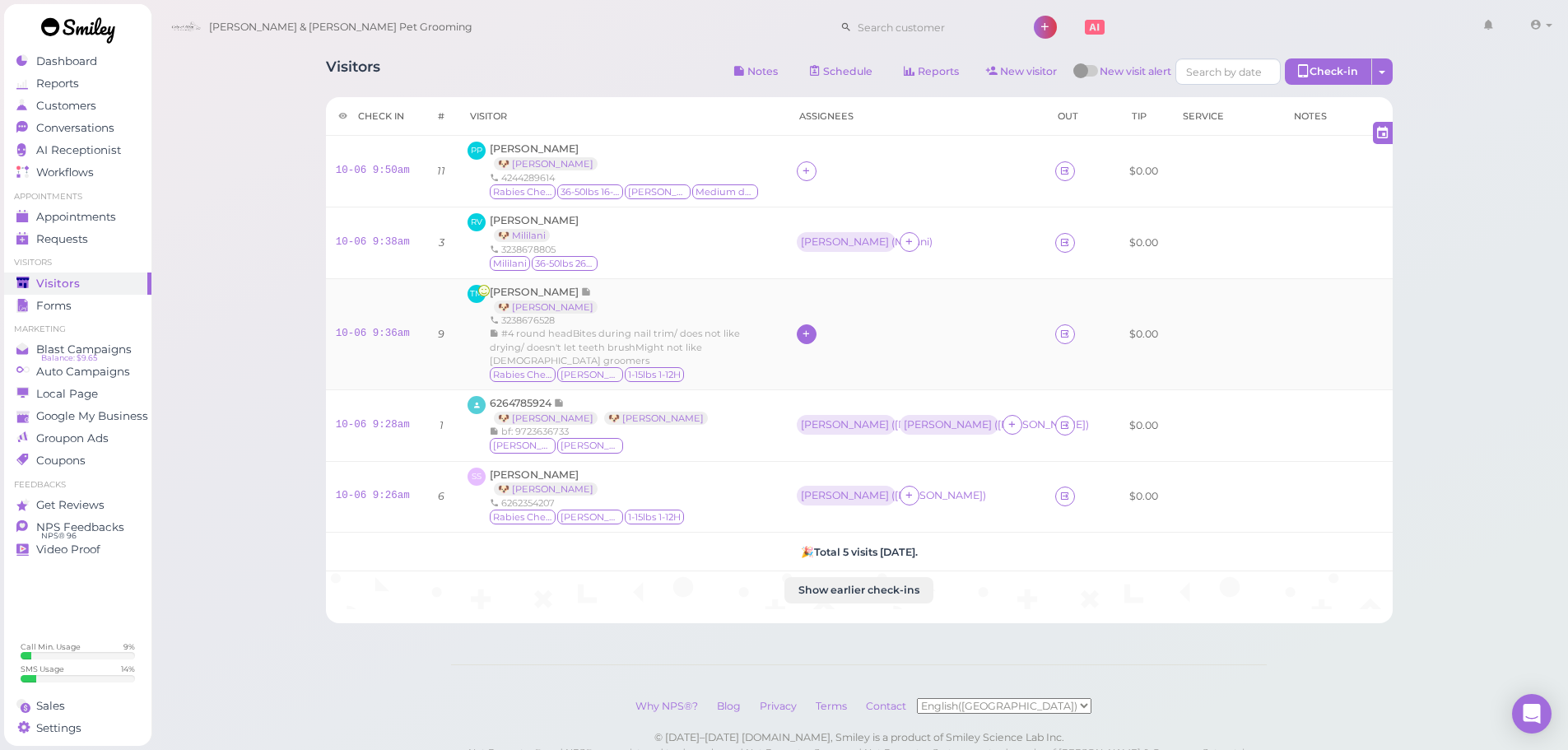
click at [812, 332] on icon at bounding box center [806, 334] width 11 height 12
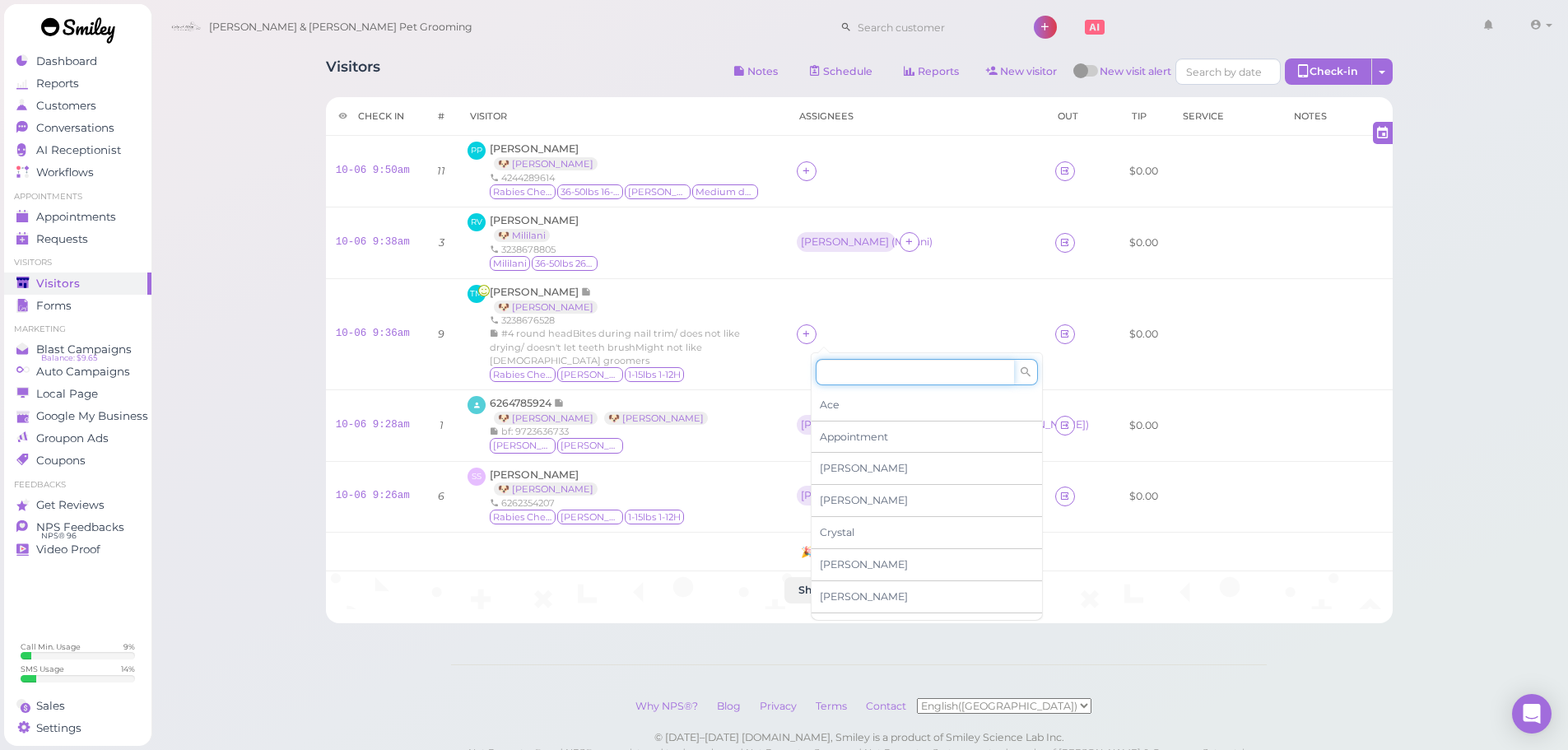
click at [845, 367] on input at bounding box center [915, 372] width 198 height 27
type input "re"
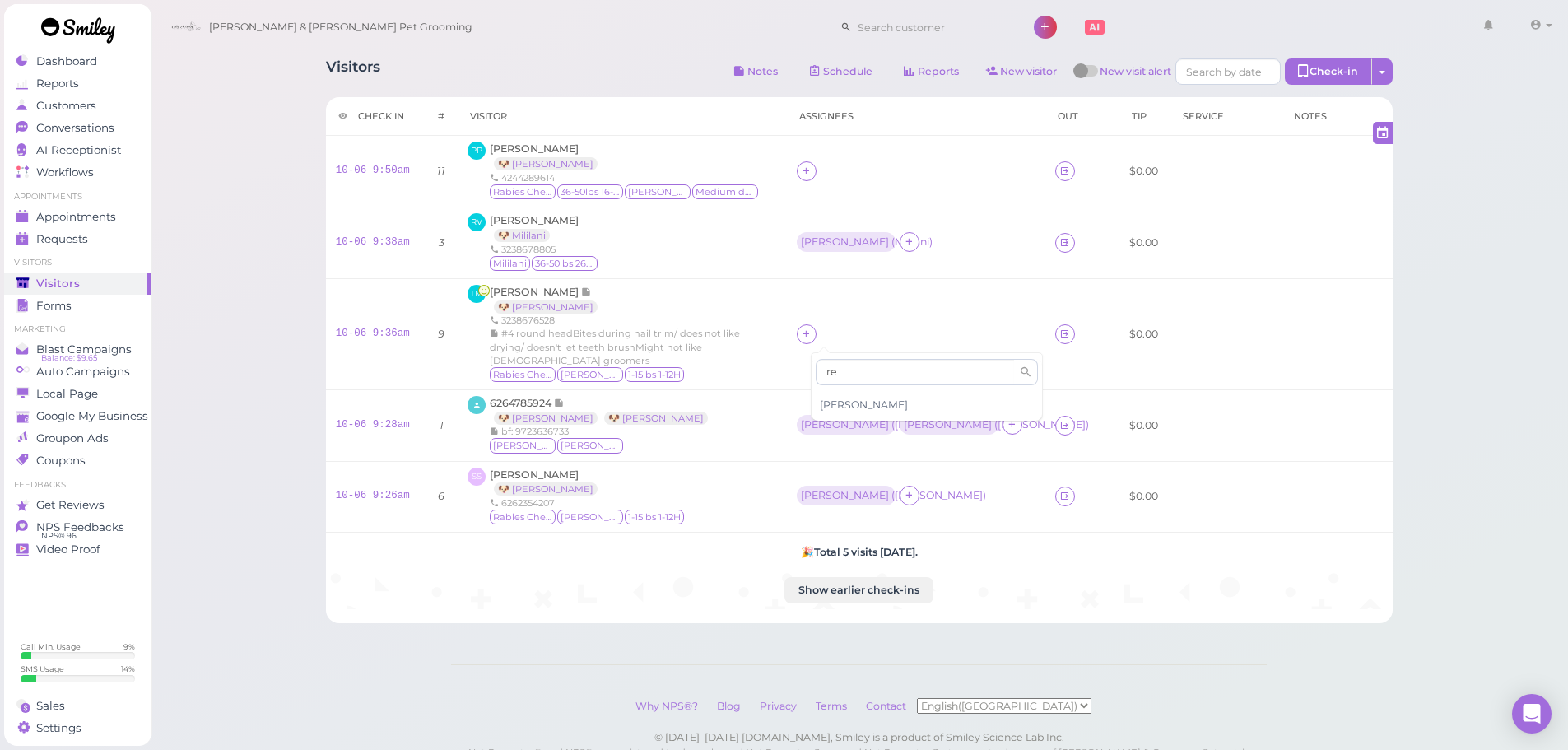
click at [843, 399] on span "[PERSON_NAME]" at bounding box center [863, 405] width 88 height 12
click at [816, 175] on div at bounding box center [806, 171] width 20 height 20
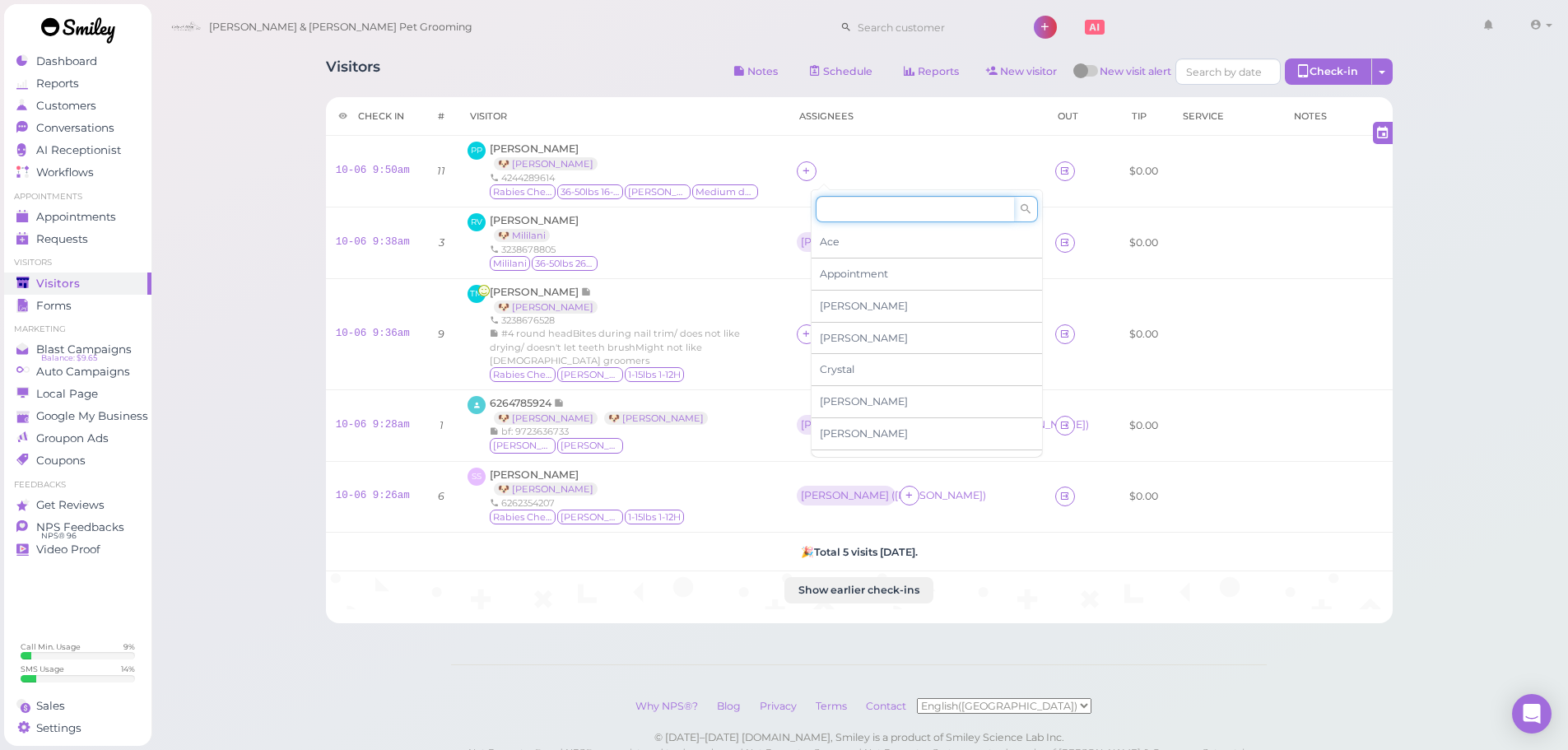
click at [839, 217] on input at bounding box center [915, 209] width 198 height 27
type input "re"
click at [841, 243] on span "[PERSON_NAME]" at bounding box center [863, 242] width 88 height 12
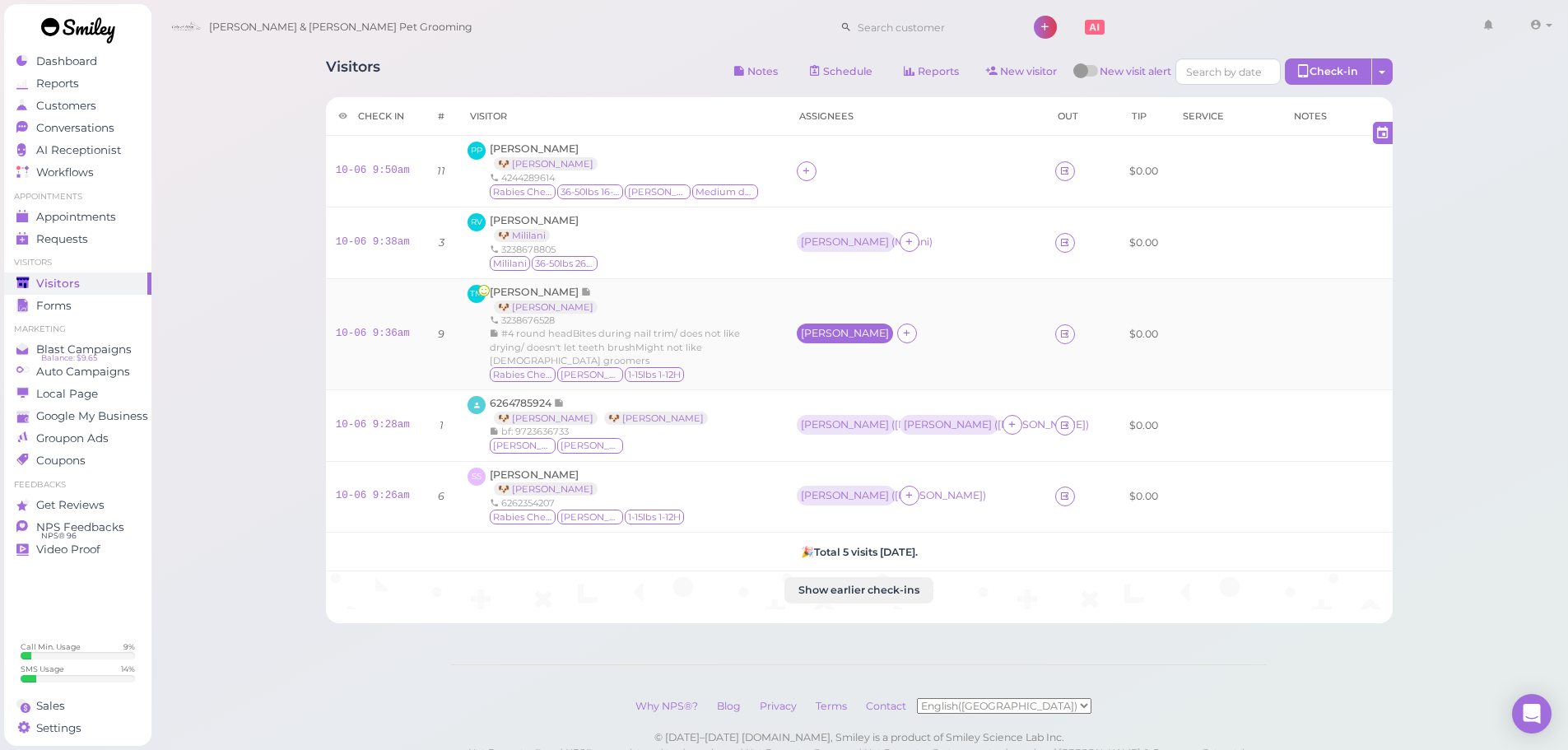
click at [830, 329] on div "[PERSON_NAME]" at bounding box center [845, 333] width 88 height 12
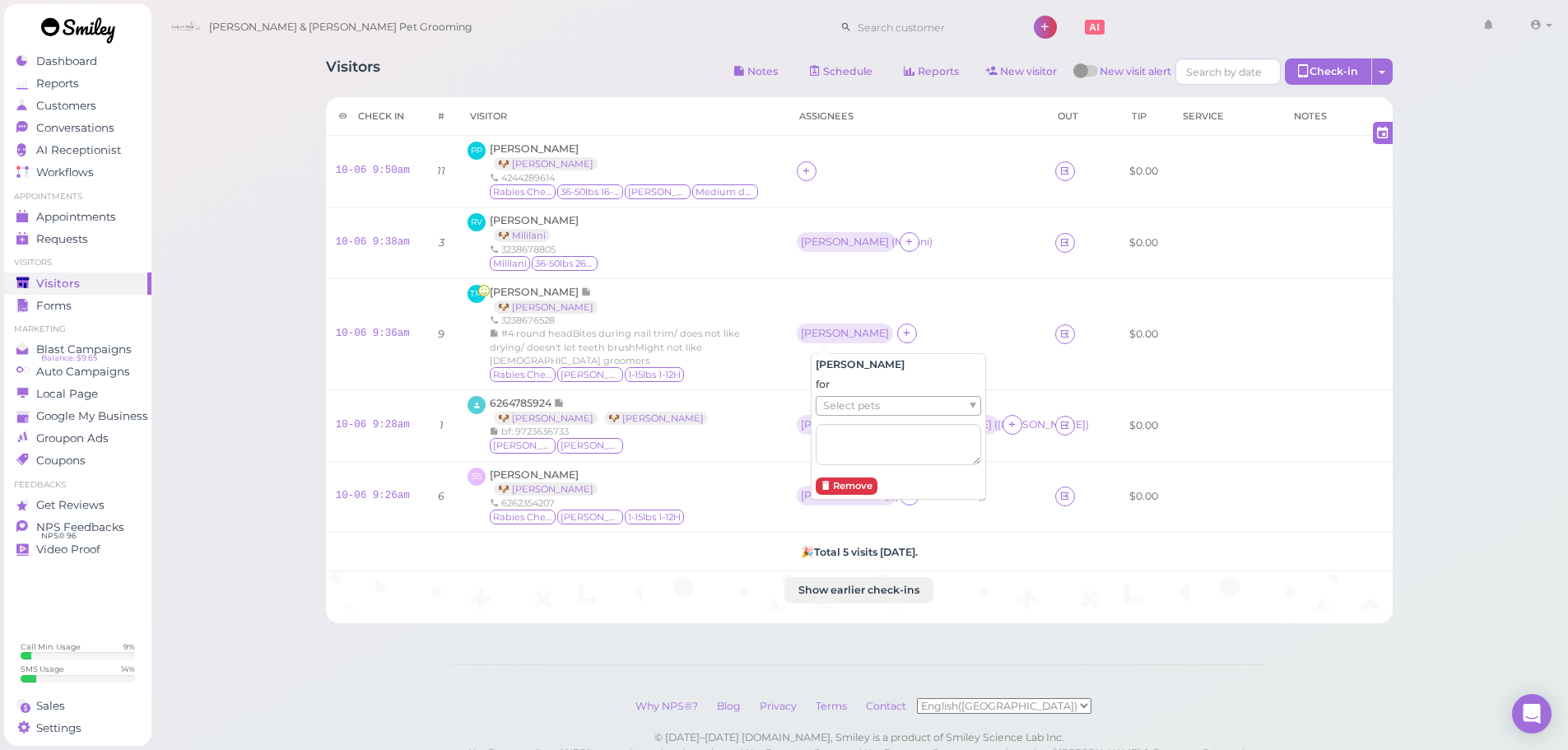
click at [844, 407] on span "Select pets" at bounding box center [852, 406] width 57 height 18
click at [762, 285] on div "TM Tany Martinez 🐶 Luna 3238676528 #4 round headBites during nail trim/ does no…" at bounding box center [622, 334] width 310 height 99
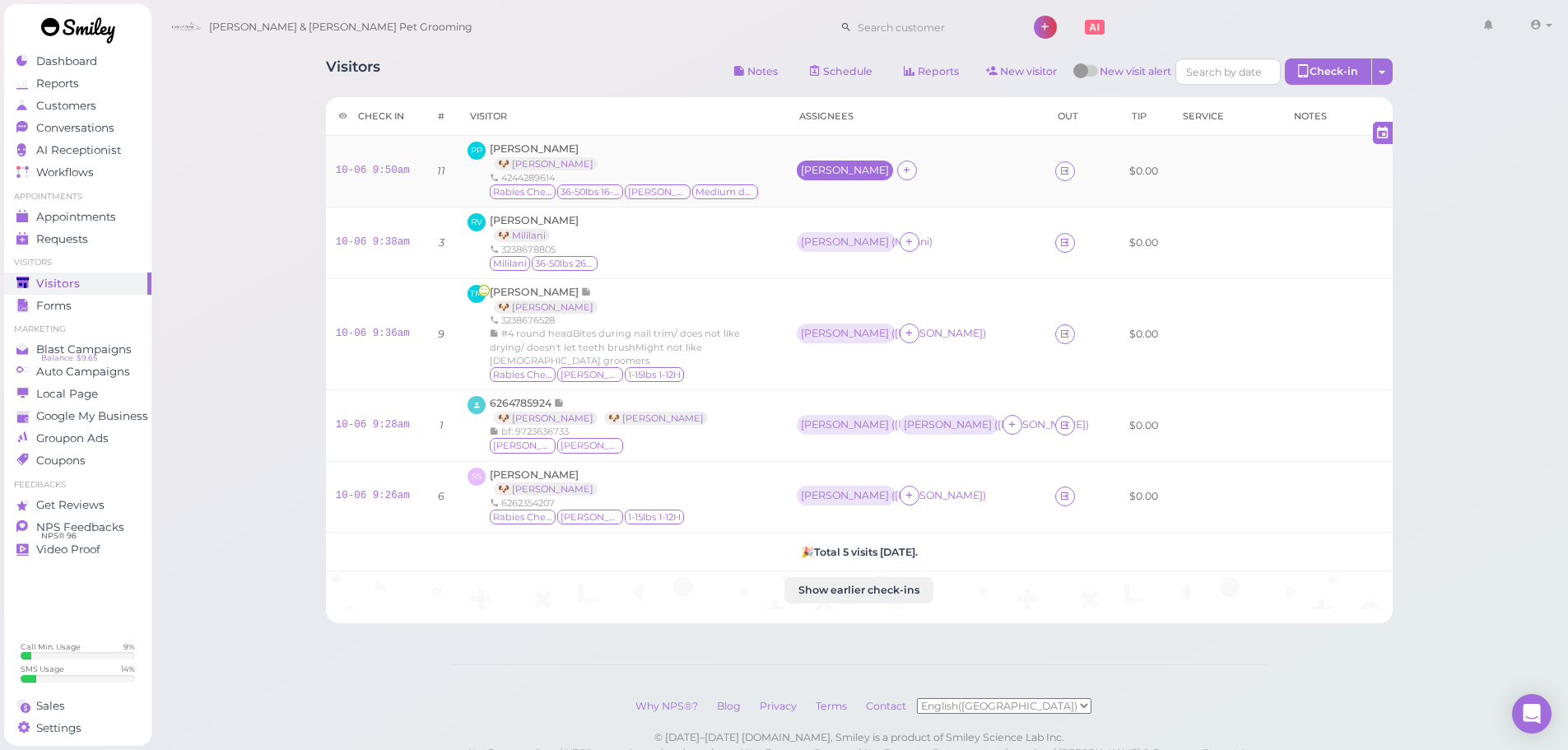
click at [819, 169] on div "[PERSON_NAME]" at bounding box center [845, 170] width 88 height 12
click at [859, 254] on div "for Select pets" at bounding box center [899, 257] width 166 height 87
click at [858, 246] on span "Select pets" at bounding box center [852, 243] width 57 height 18
click at [765, 255] on div "RV [PERSON_NAME] 🐶 Mililani 3238678805 [GEOGRAPHIC_DATA] 36-50lbs 26H or more" at bounding box center [622, 243] width 310 height 60
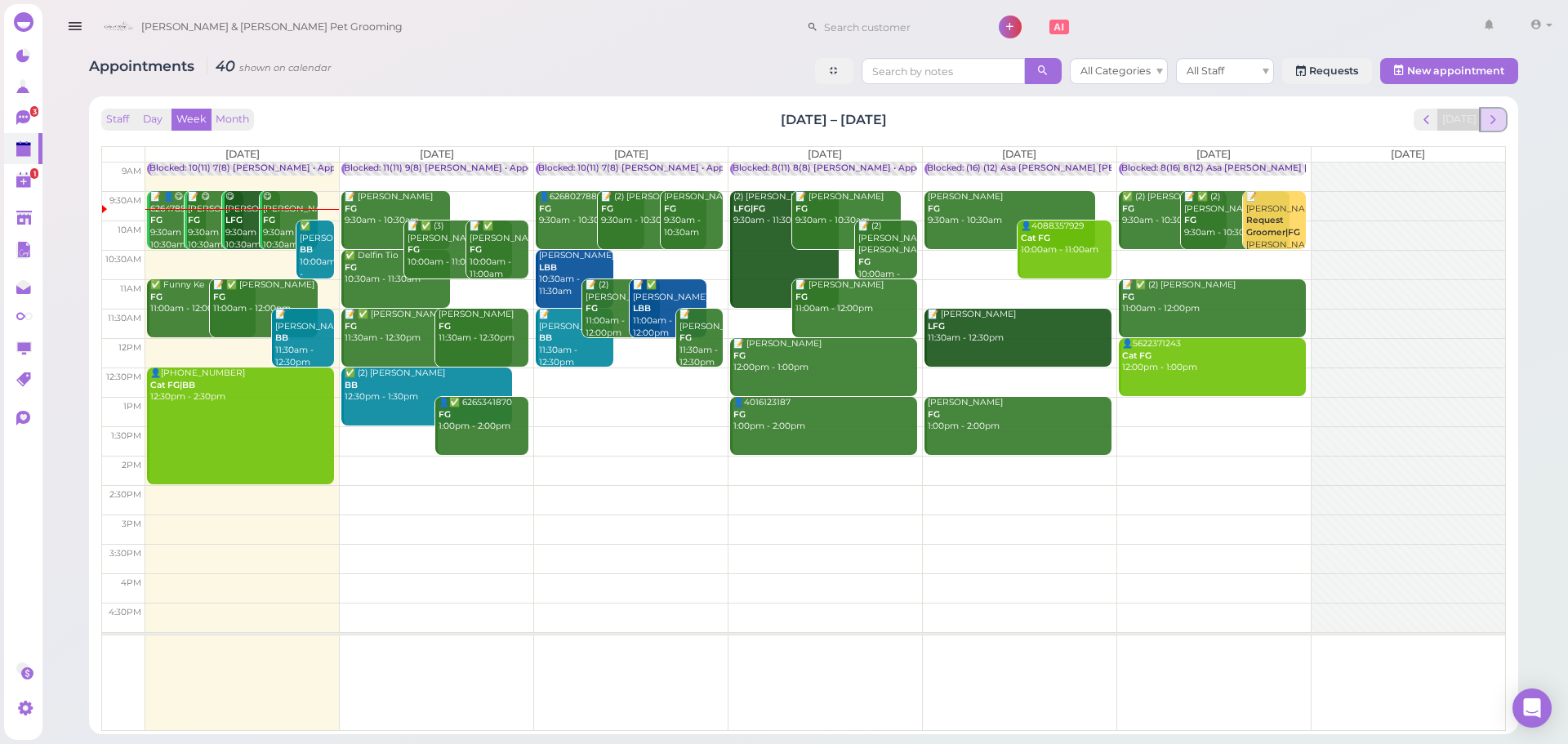
click at [1496, 123] on span "next" at bounding box center [1493, 120] width 16 height 16
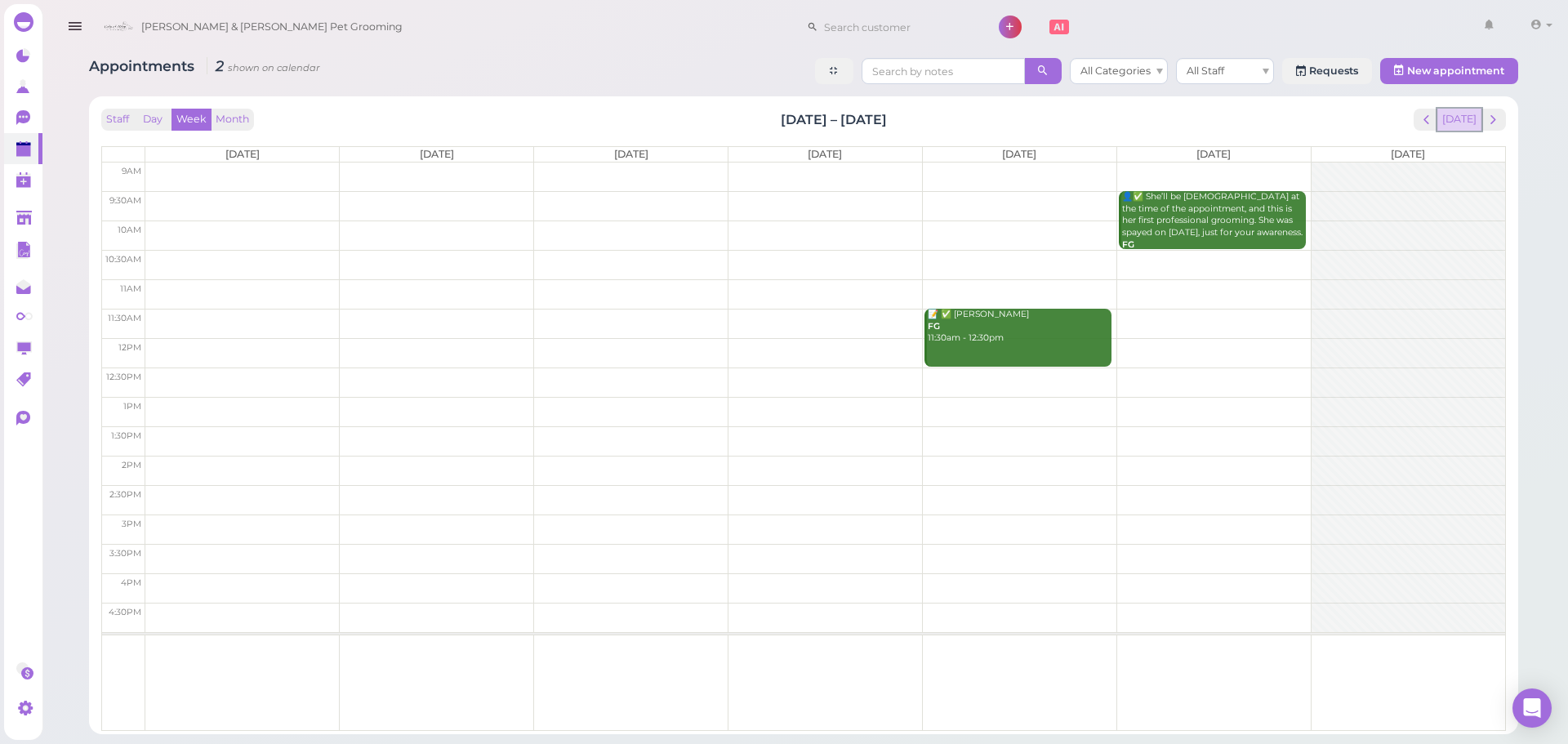
click at [1459, 116] on button "[DATE]" at bounding box center [1459, 119] width 44 height 22
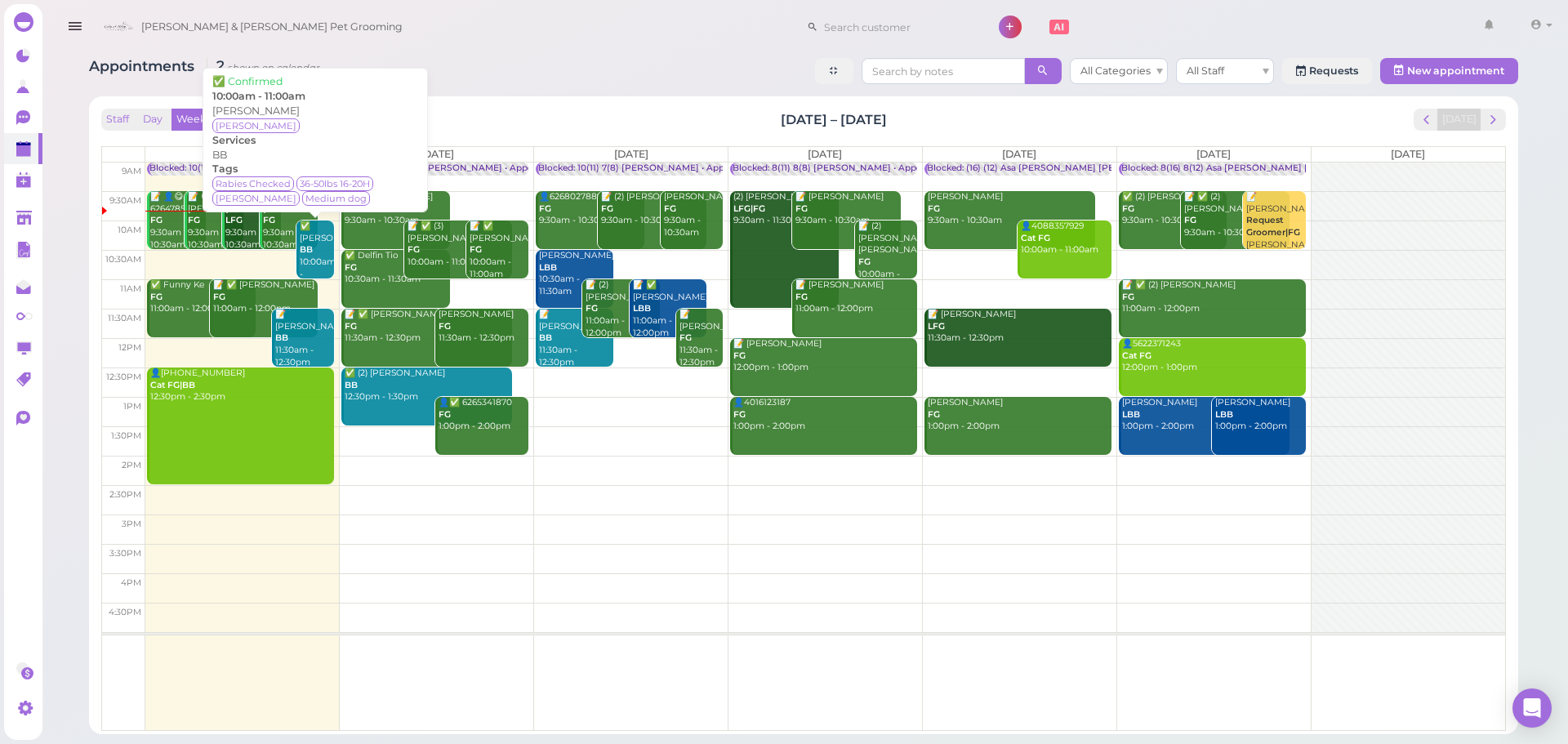
click at [313, 255] on div "✅ Patricia Poon BB 10:00am - 11:00am" at bounding box center [316, 256] width 35 height 71
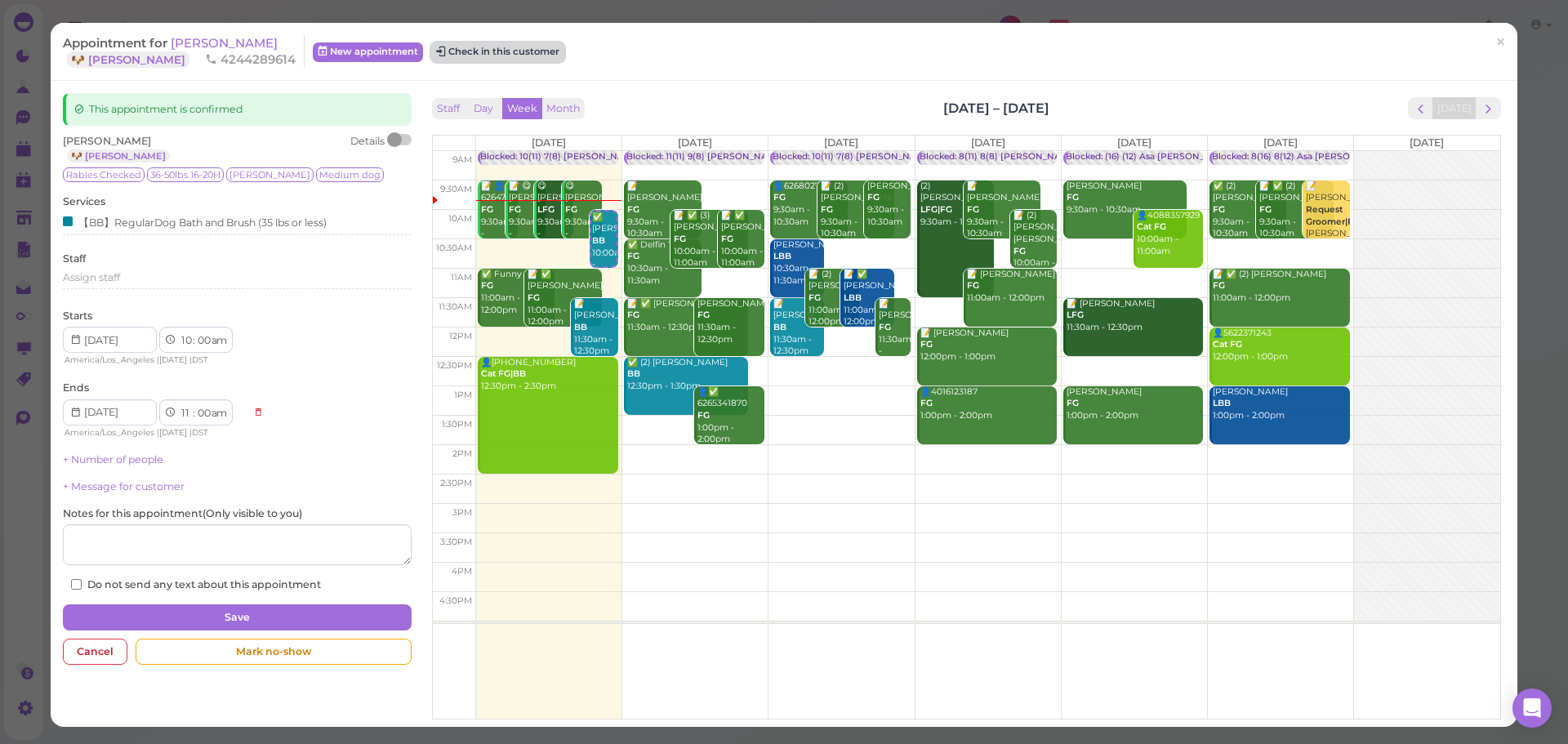
click at [509, 49] on button "Check in this customer" at bounding box center [497, 52] width 133 height 19
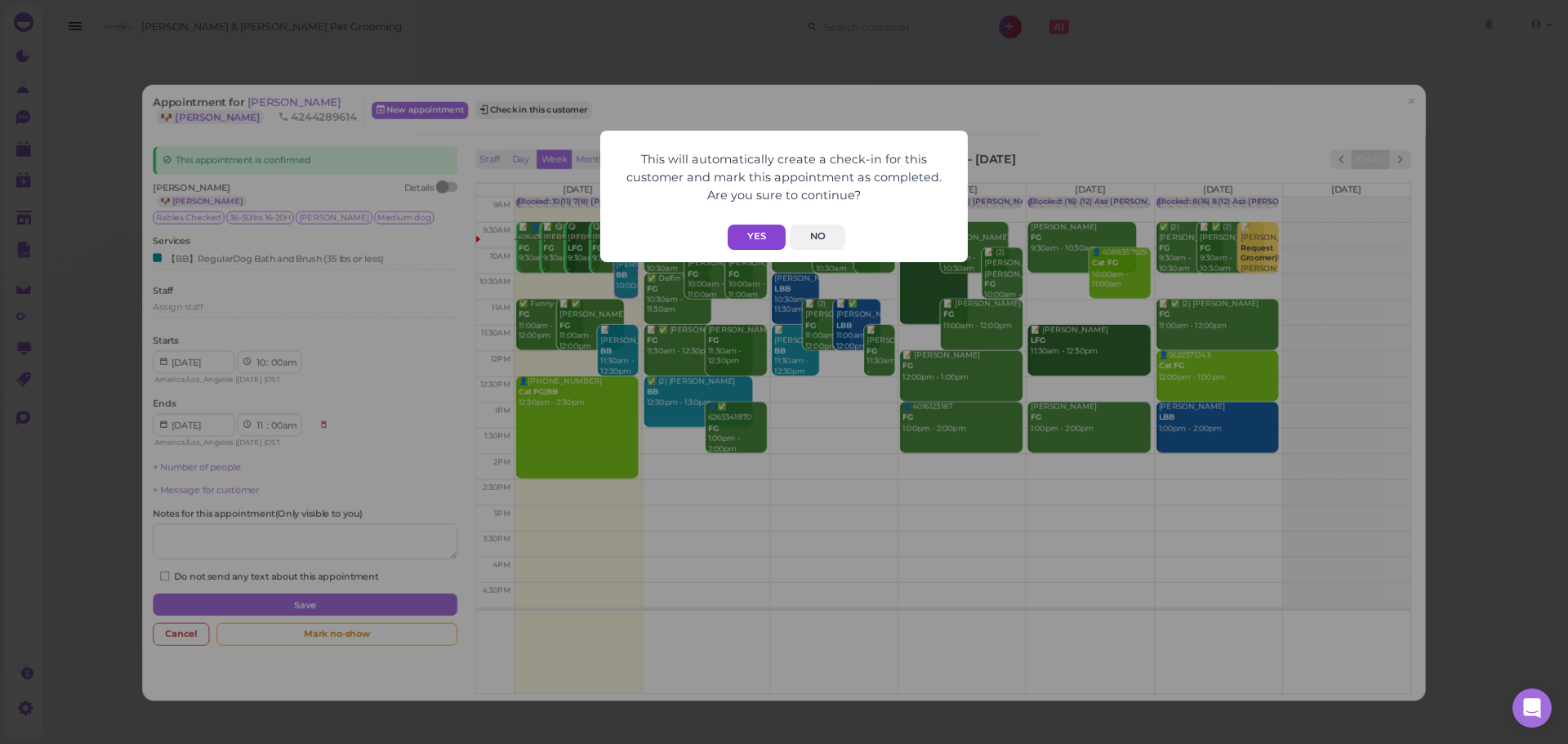
click at [774, 239] on button "Yes" at bounding box center [757, 237] width 58 height 26
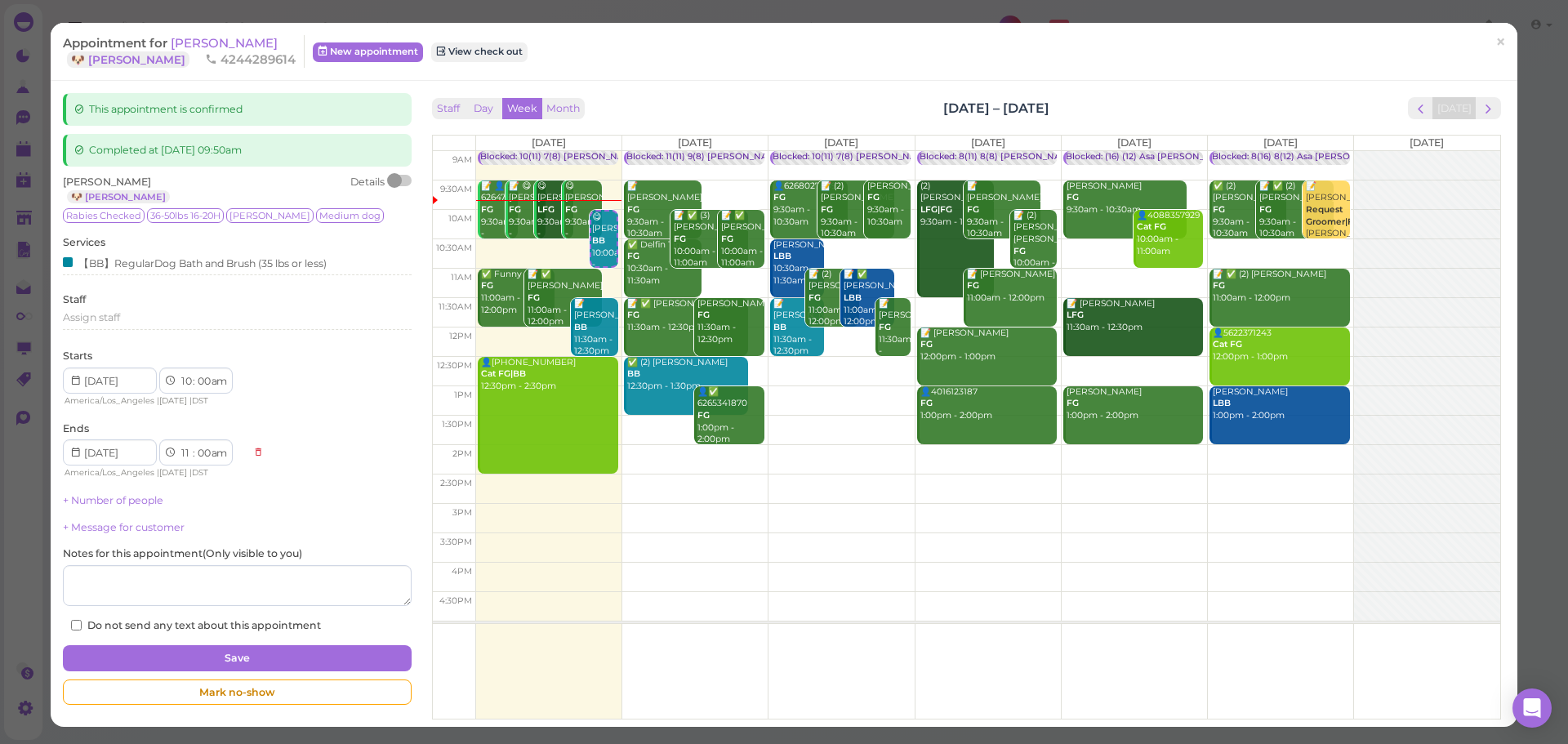
click at [721, 80] on div "Appointment for Patricia Poon 🐶 Luna 4244289614 New appointment View check out ×" at bounding box center [783, 52] width 1466 height 58
click at [1495, 40] on span "×" at bounding box center [1500, 42] width 11 height 23
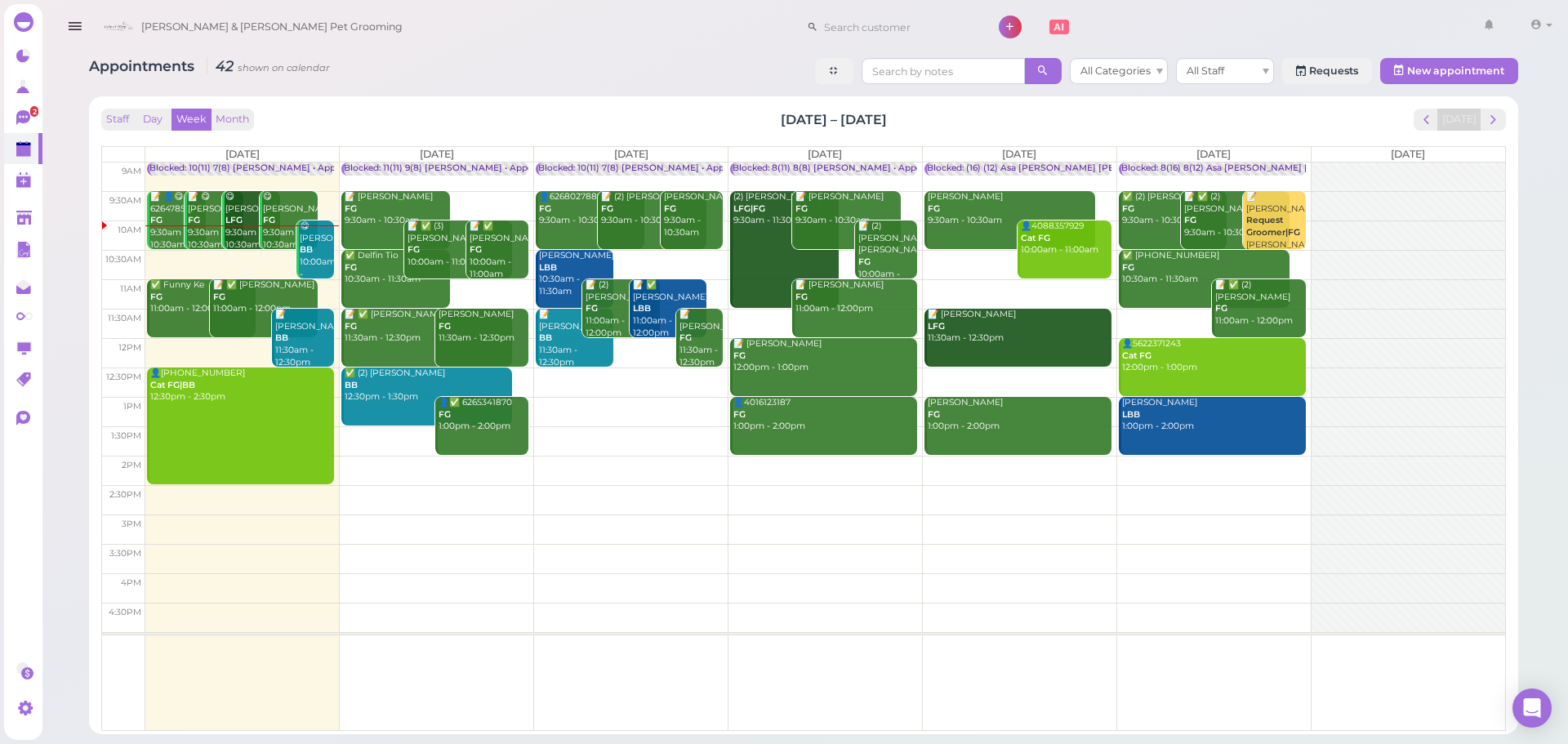
click at [764, 317] on td at bounding box center [825, 323] width 1360 height 29
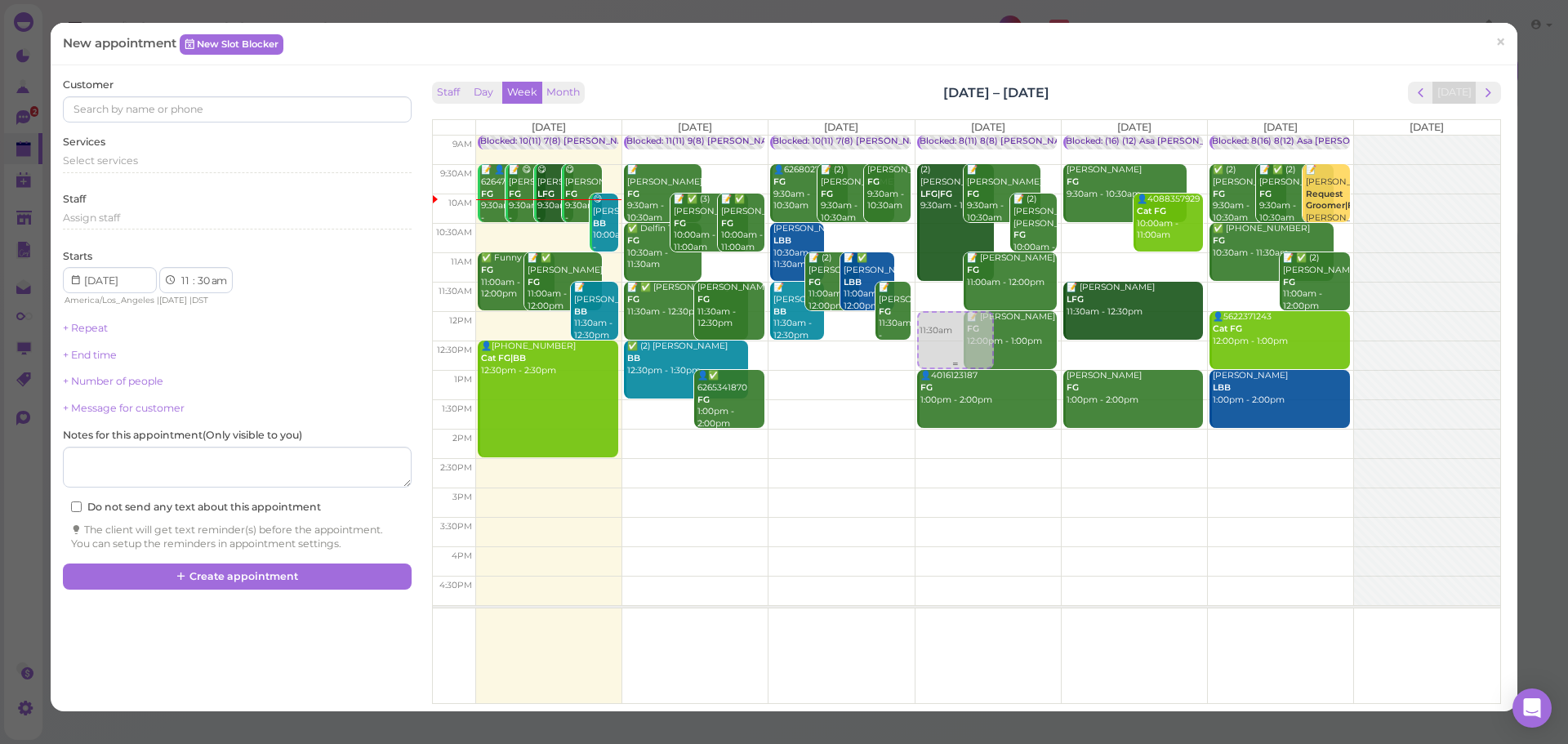
drag, startPoint x: 939, startPoint y: 305, endPoint x: 938, endPoint y: 330, distance: 25.0
click at [938, 136] on div "11:30am Blocked: 8(11) 8(8) Asa Rebecca • Appointment (2) Randall Caudle LFG|FG…" at bounding box center [988, 136] width 146 height 0
select select "12"
select select "00"
select select "pm"
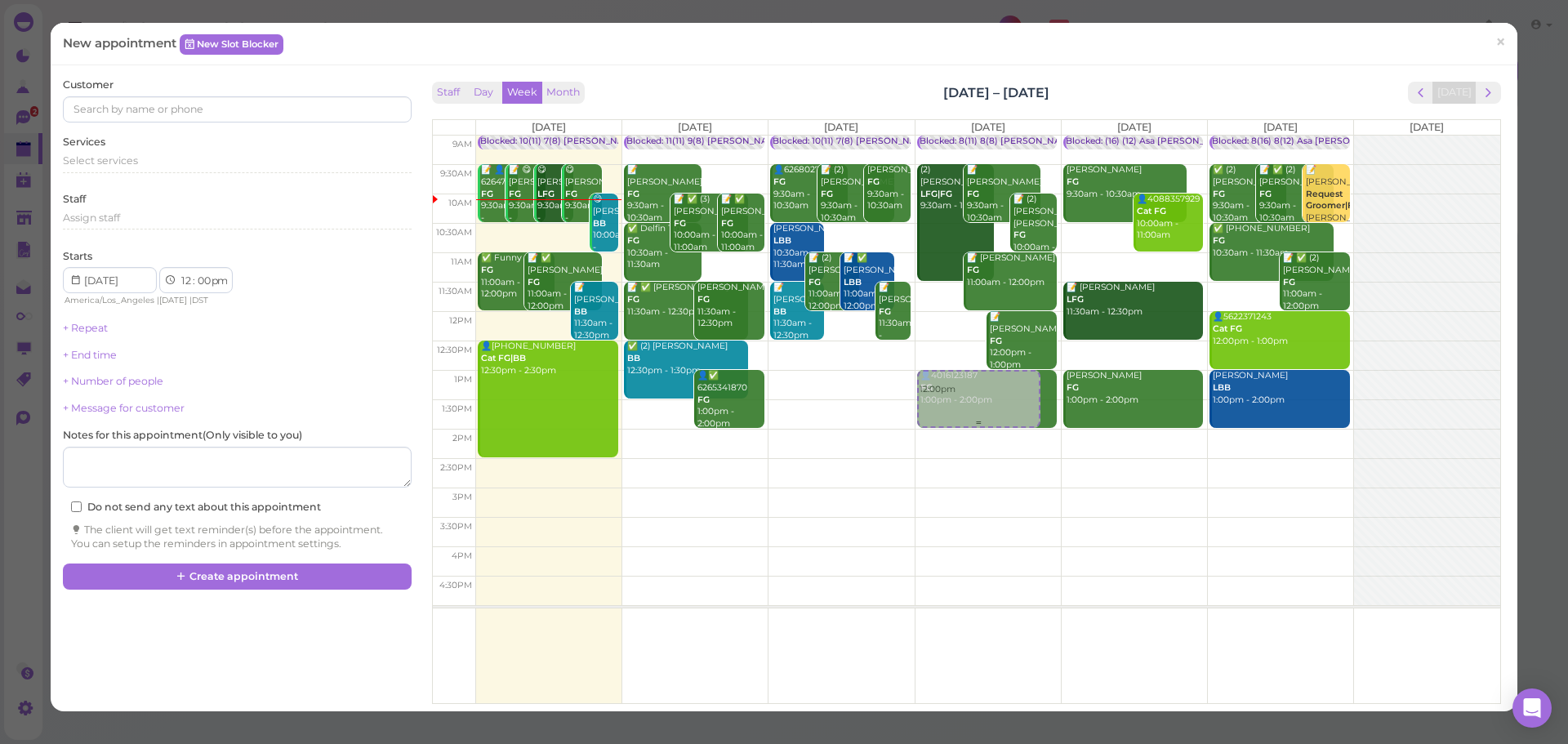
drag, startPoint x: 944, startPoint y: 343, endPoint x: 946, endPoint y: 397, distance: 54.0
click at [946, 136] on div "12:00pm Blocked: 8(11) 8(8) Asa Rebecca • Appointment (2) Randall Caudle LFG|FG…" at bounding box center [988, 136] width 146 height 0
select select "1"
click at [152, 159] on div "Select services" at bounding box center [237, 161] width 348 height 15
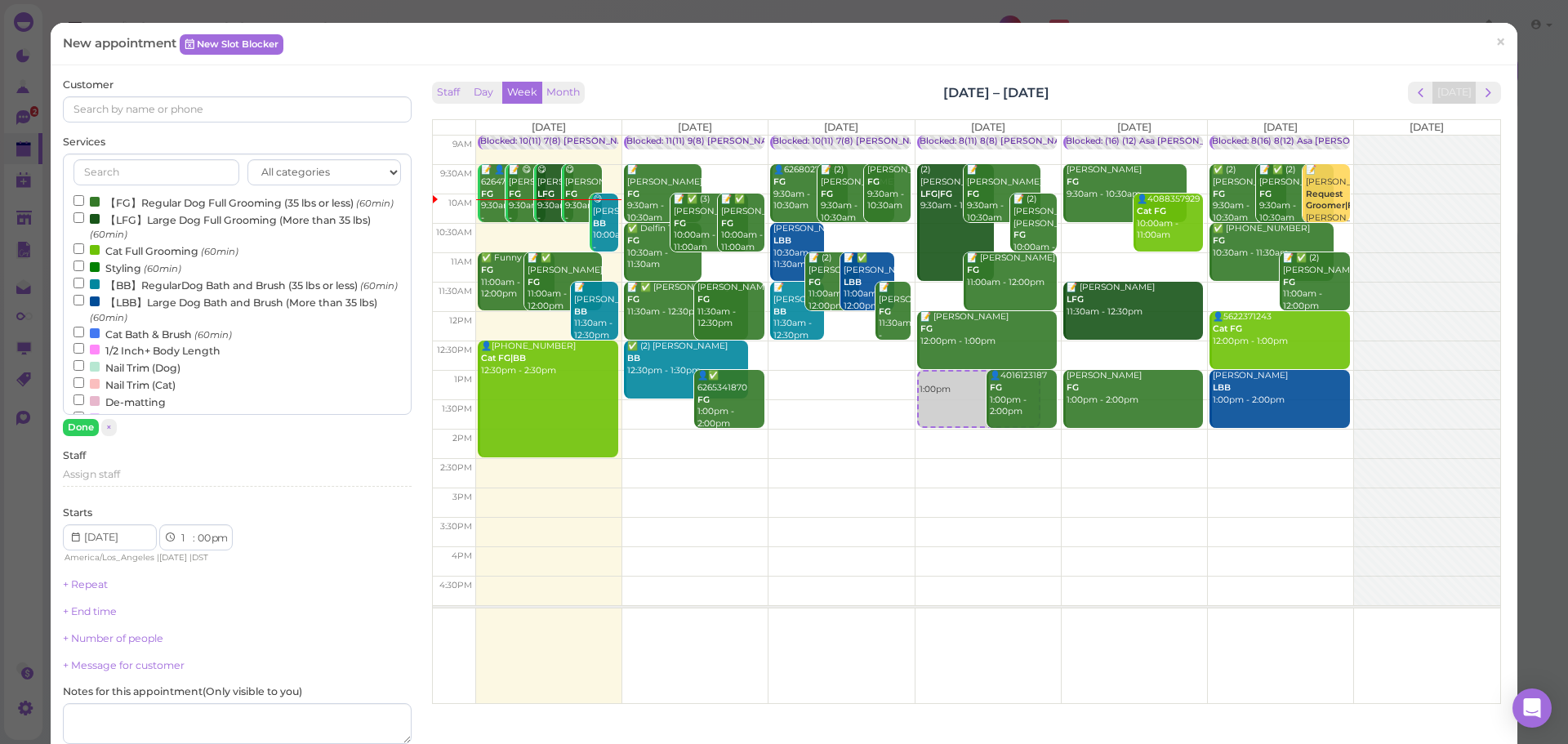
click at [146, 293] on label "【BB】RegularDog Bath and Brush (35 lbs or less) (60min)" at bounding box center [235, 284] width 324 height 17
click at [84, 288] on input "【BB】RegularDog Bath and Brush (35 lbs or less) (60min)" at bounding box center [79, 282] width 11 height 11
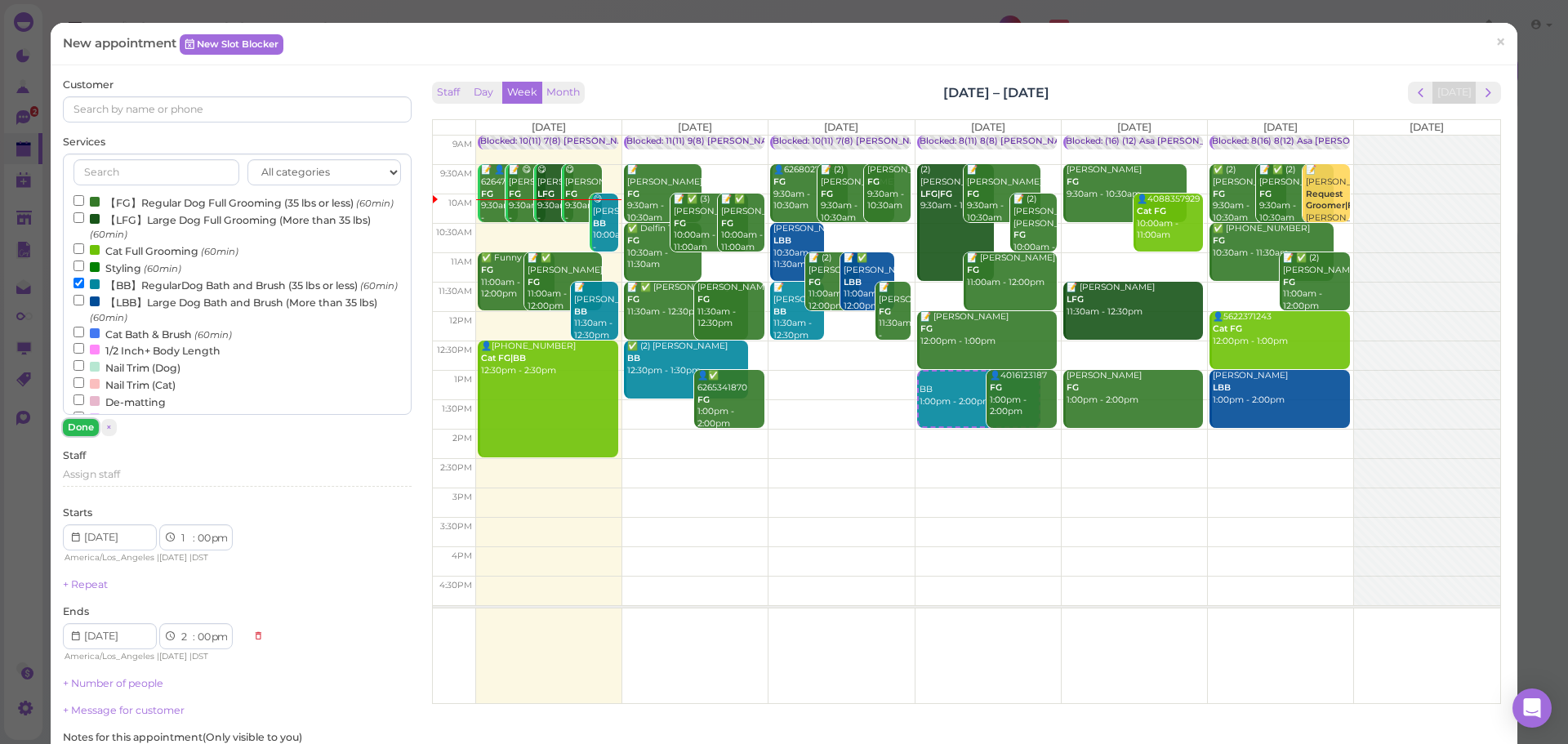
click at [90, 428] on button "Done" at bounding box center [80, 426] width 36 height 17
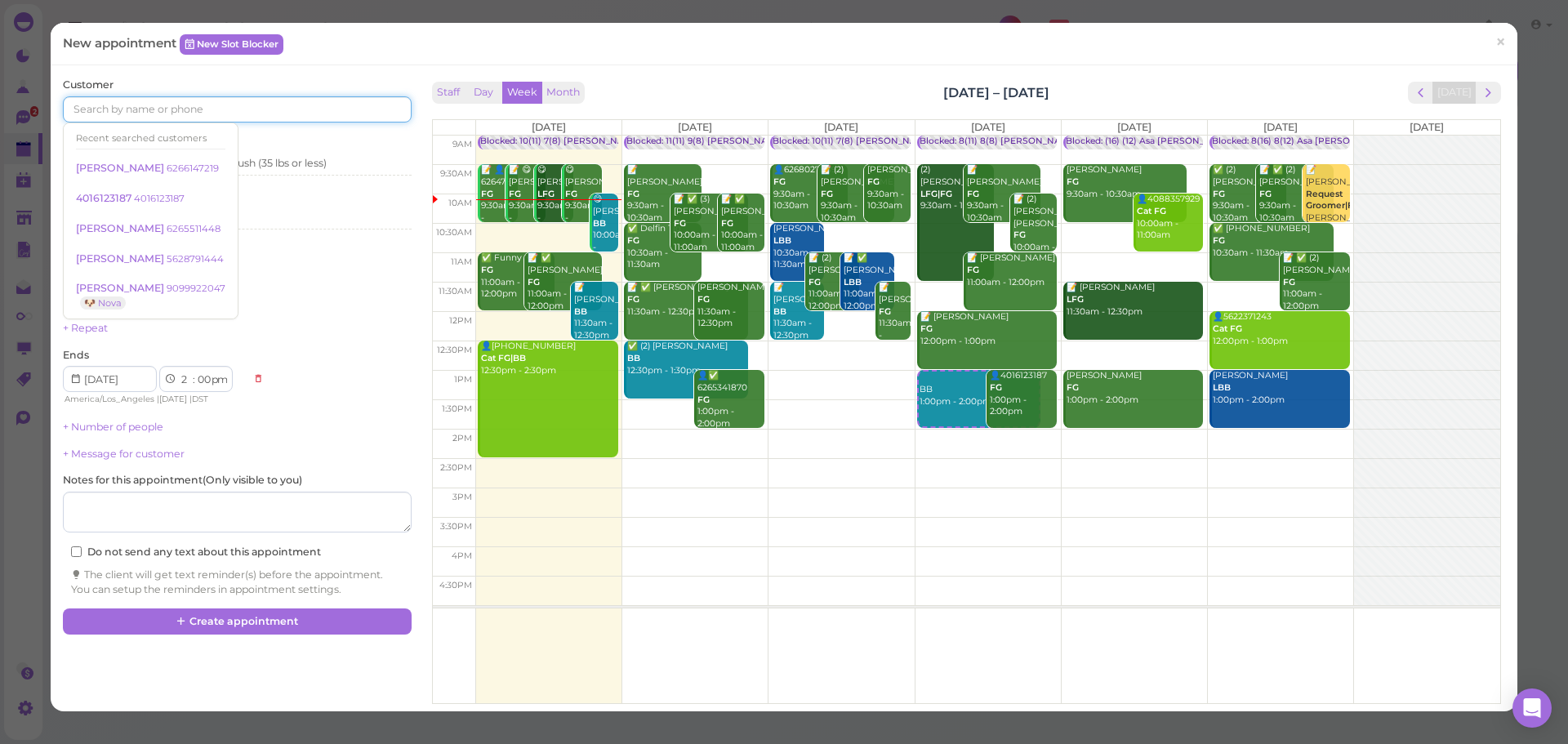
click at [134, 107] on input at bounding box center [237, 109] width 348 height 26
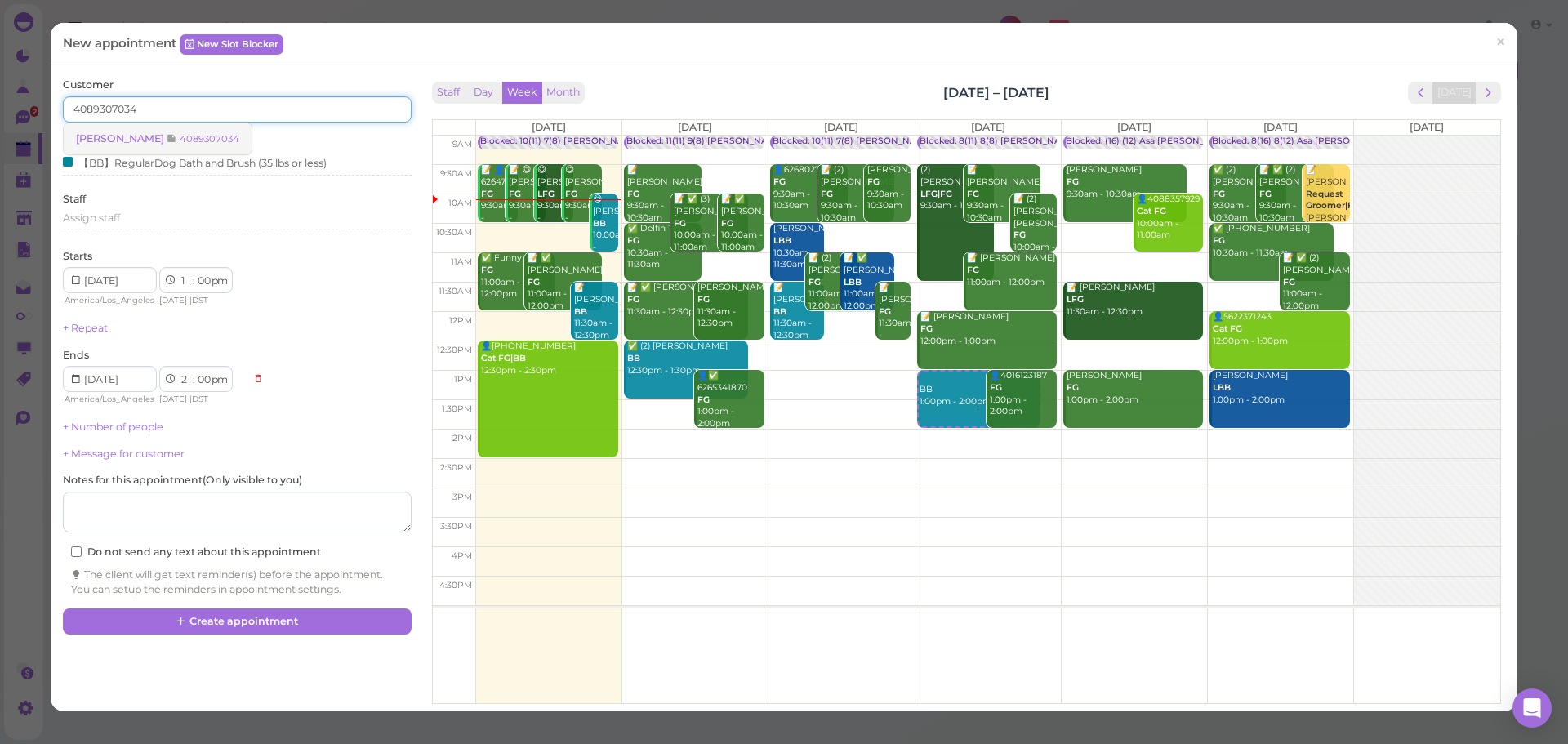
type input "4089307034"
click at [206, 133] on small "4089307034" at bounding box center [209, 139] width 60 height 11
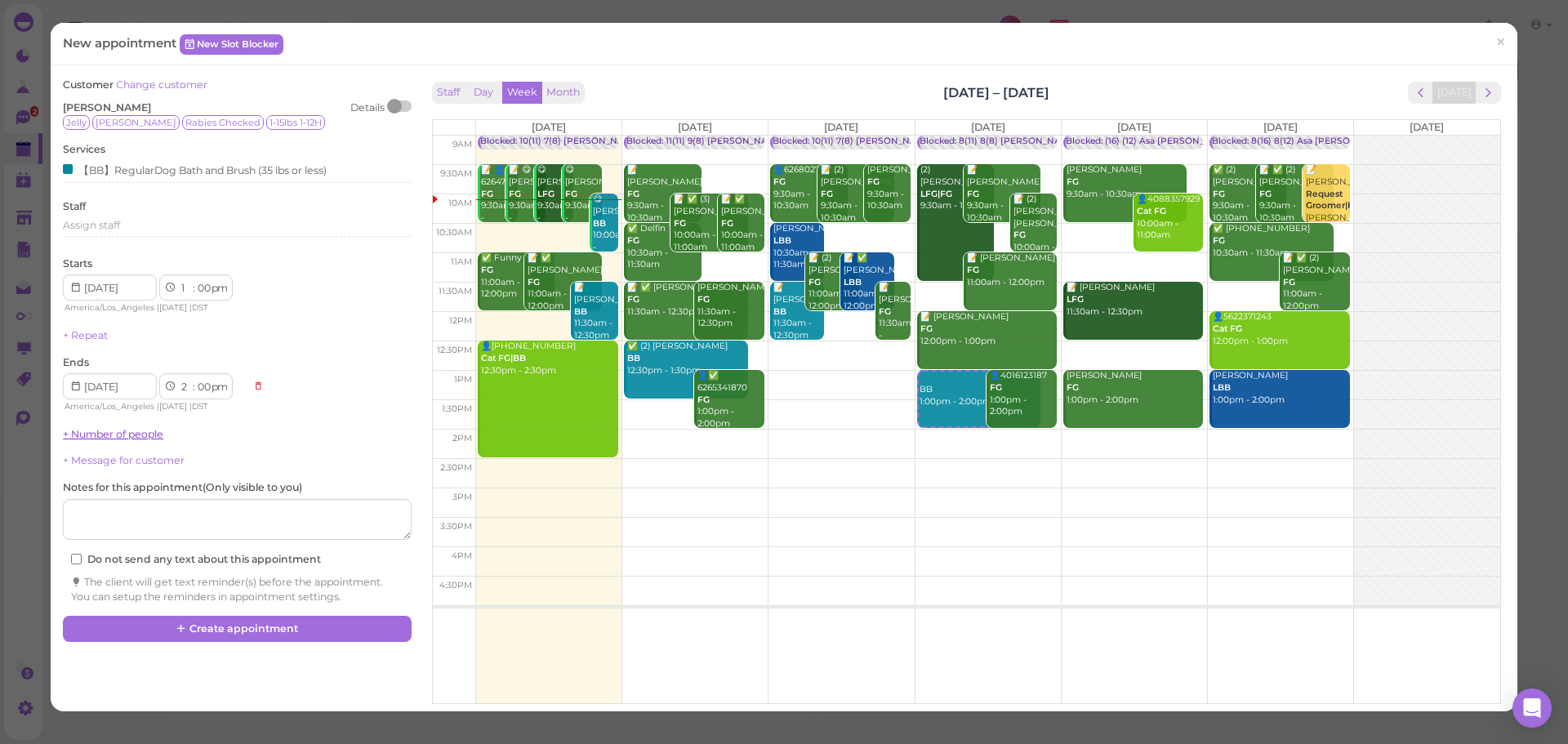
click at [100, 431] on link "+ Number of people" at bounding box center [113, 434] width 101 height 12
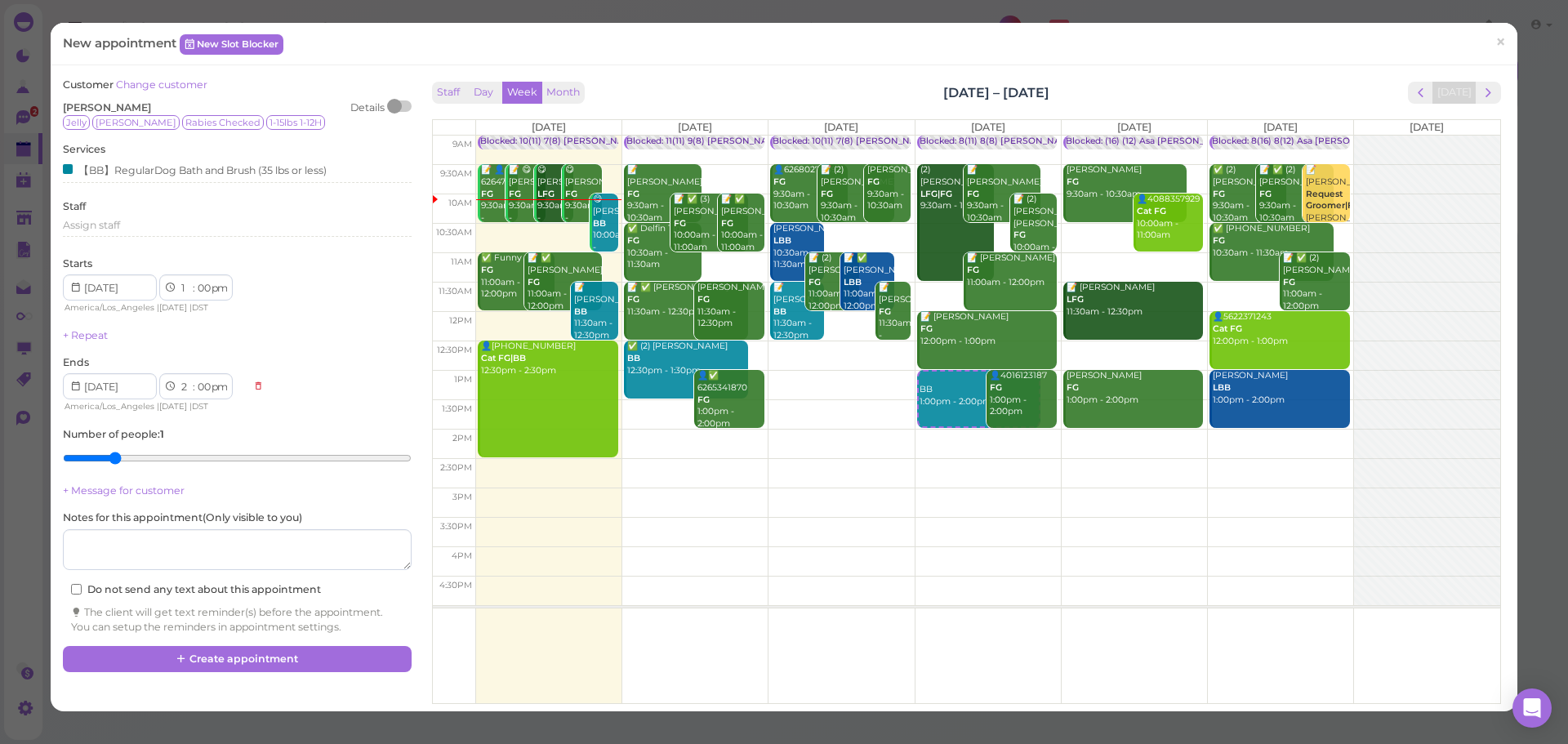
type input "2"
click at [116, 457] on input "range" at bounding box center [237, 458] width 348 height 26
drag, startPoint x: 263, startPoint y: 659, endPoint x: 240, endPoint y: 654, distance: 23.5
click at [240, 654] on button "Create appointment" at bounding box center [237, 659] width 348 height 26
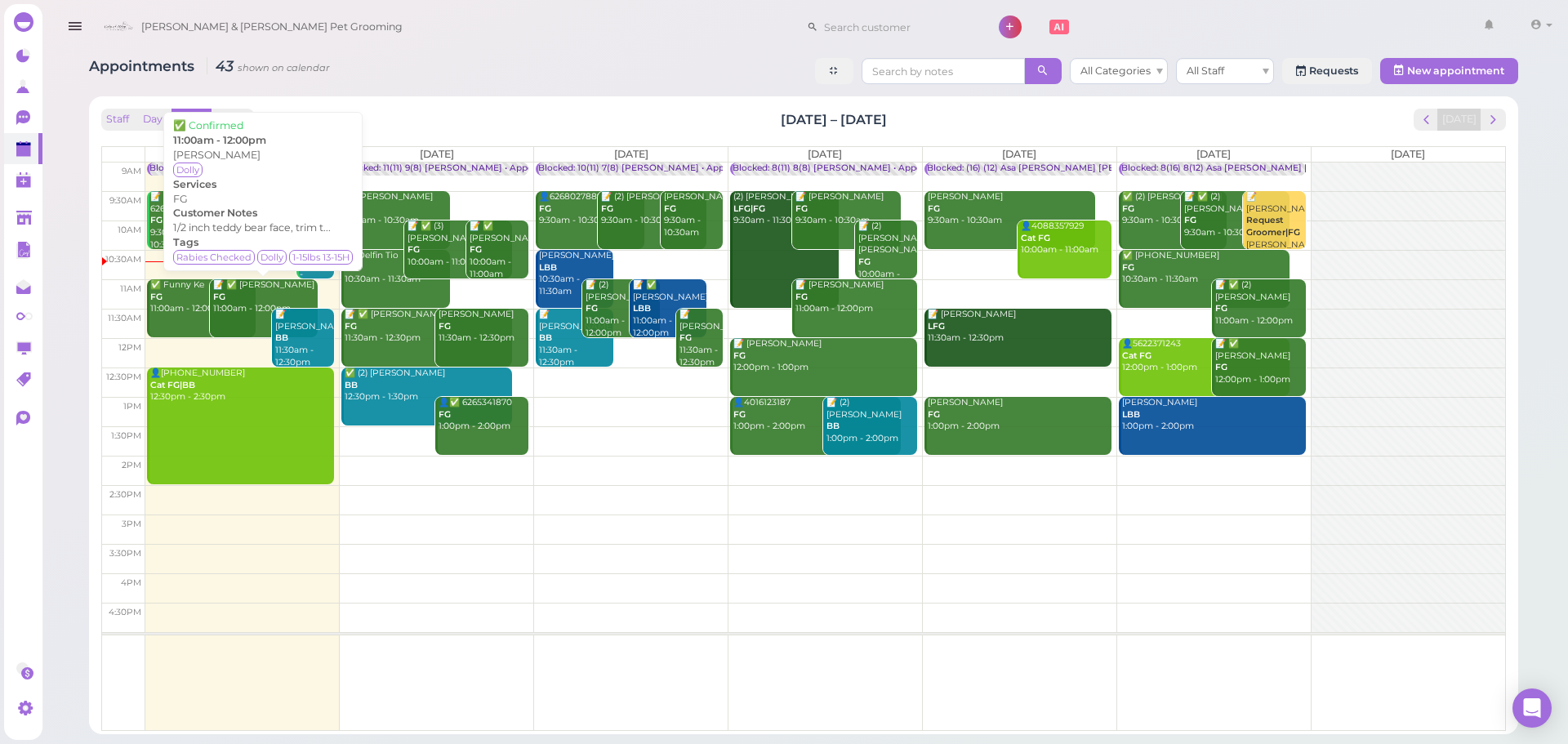
click at [267, 297] on div "📝 ✅ Janette bonilla Bonilla FG 11:00am - 12:00pm" at bounding box center [265, 297] width 106 height 36
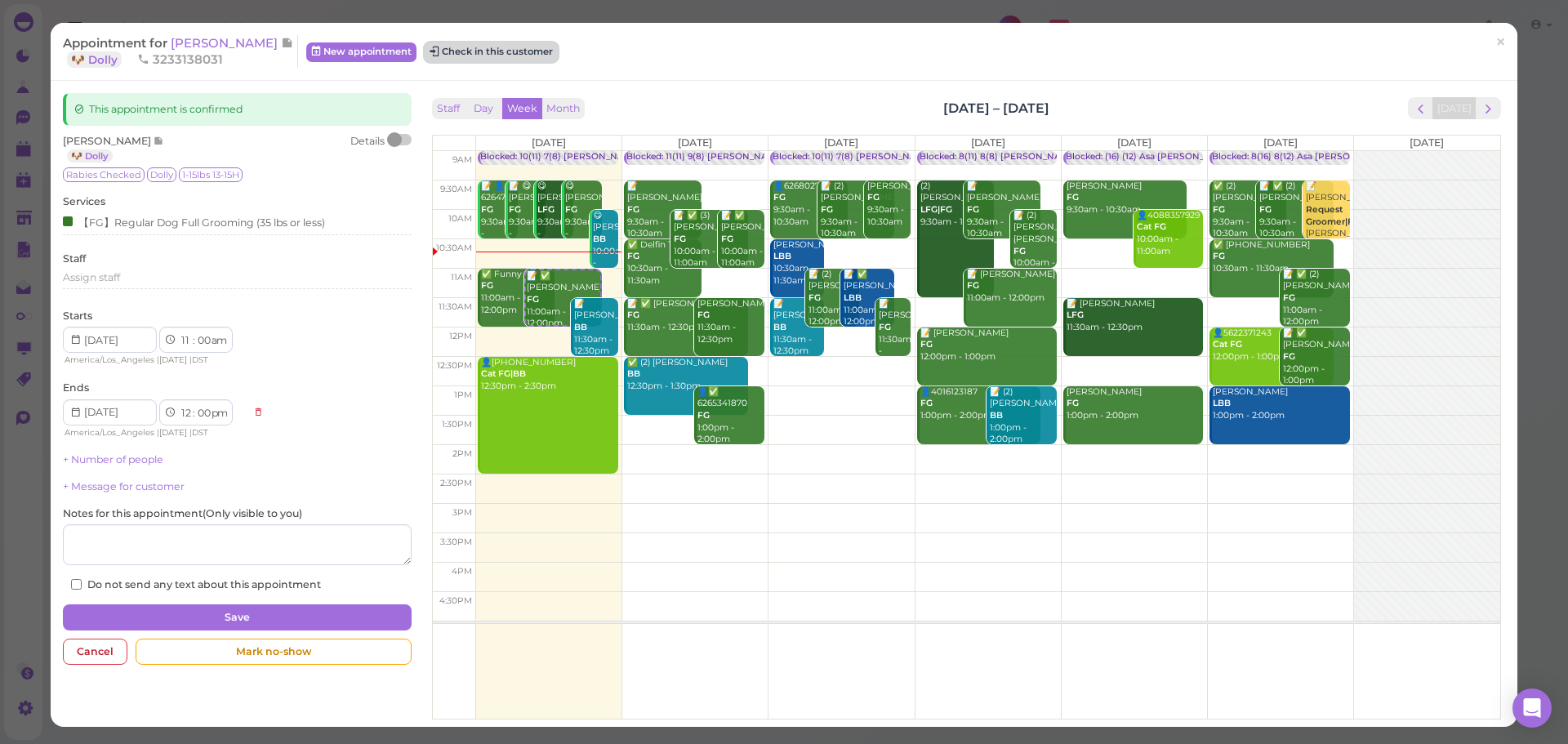
click at [515, 45] on button "Check in this customer" at bounding box center [491, 52] width 133 height 19
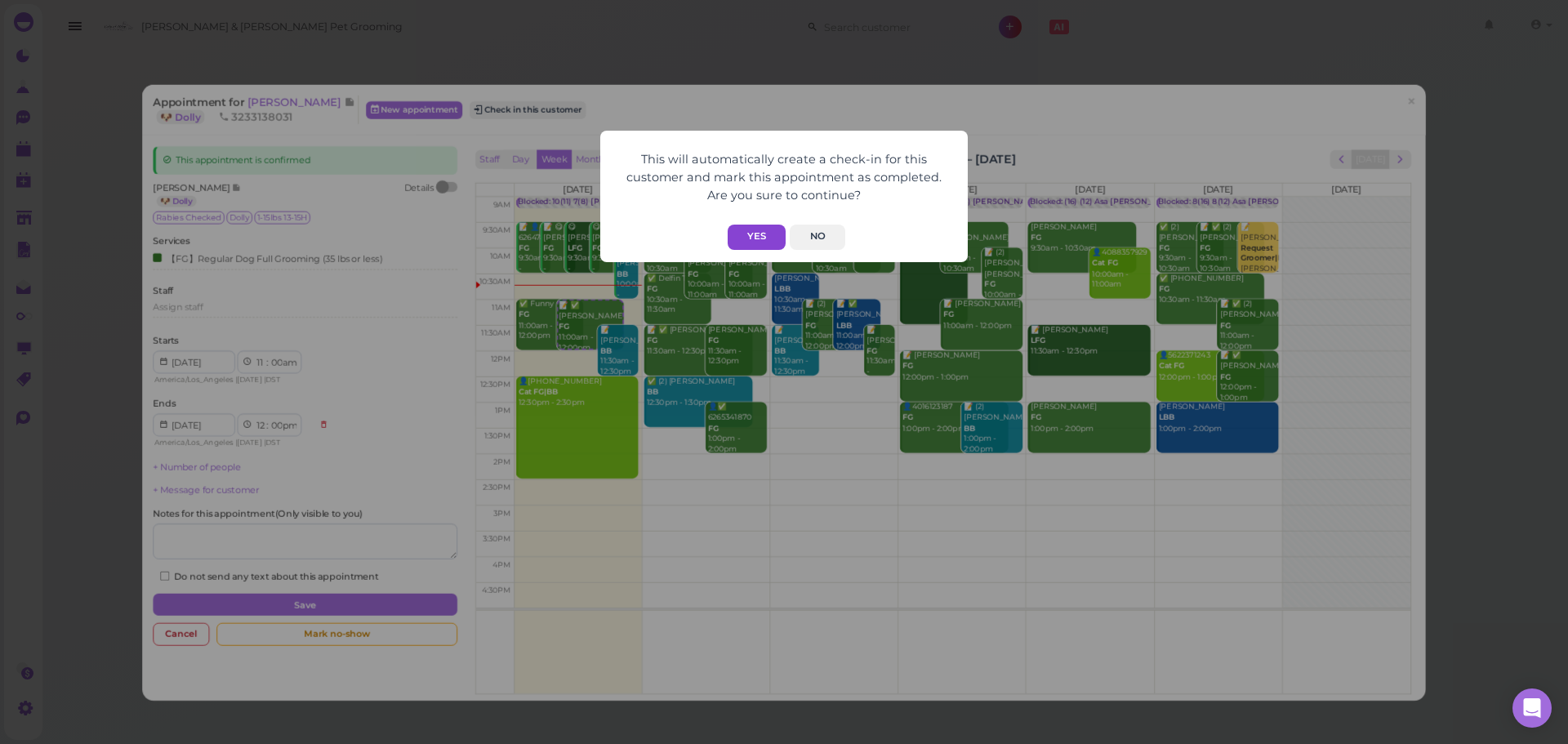
click at [765, 244] on button "Yes" at bounding box center [757, 237] width 58 height 26
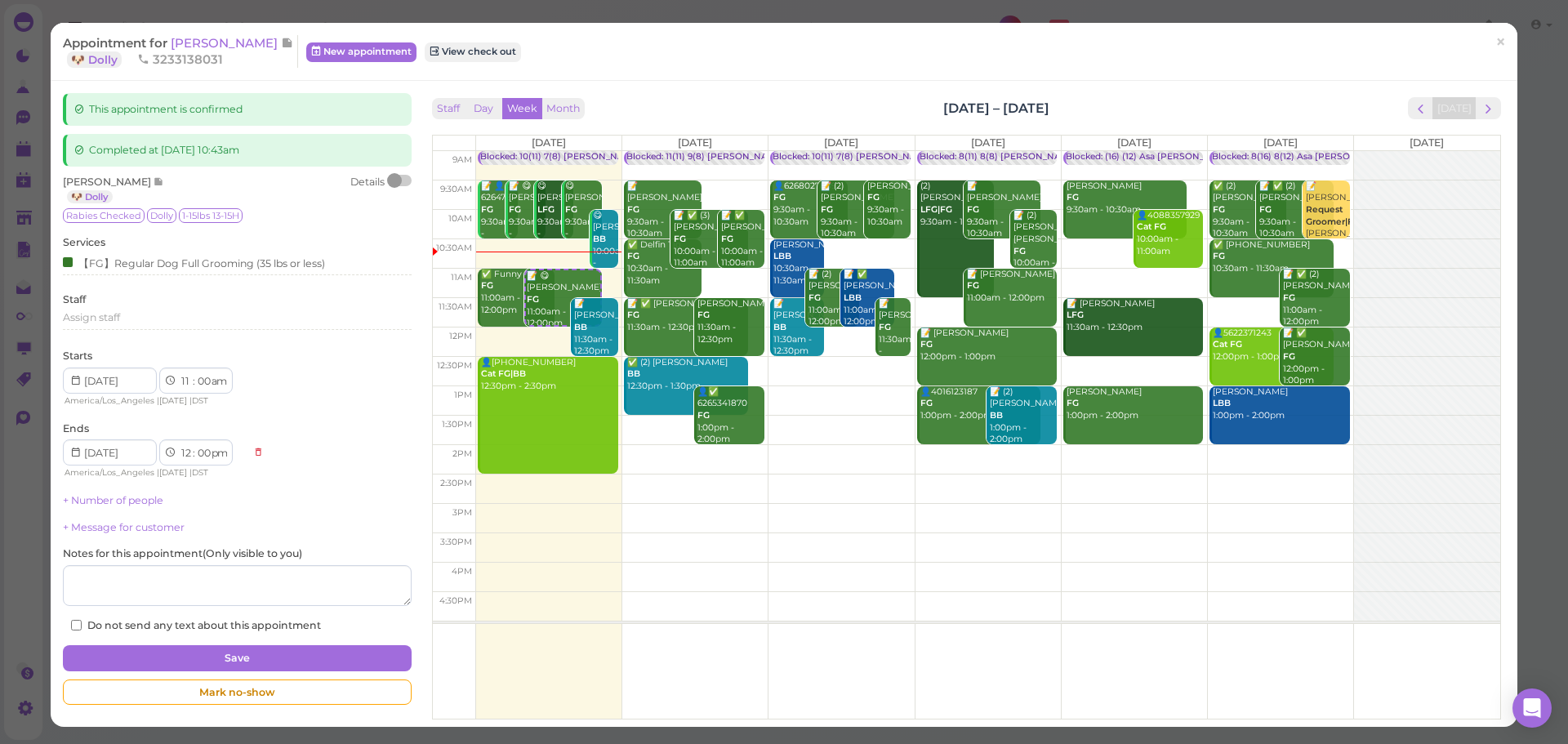
click at [744, 106] on div "Staff Day Week Month Oct 6 – 12, 2025 Today" at bounding box center [966, 108] width 1069 height 22
drag, startPoint x: 257, startPoint y: 34, endPoint x: 343, endPoint y: 44, distance: 86.6
click at [265, 37] on div "Appointment for Janette bonilla Bonilla 🐶 Dolly 3233138031 New appointment View…" at bounding box center [783, 52] width 1466 height 58
click at [818, 68] on div "Appointment for Janette bonilla Bonilla 🐶 Dolly 3233138031 New appointment View…" at bounding box center [775, 51] width 1425 height 33
click at [275, 48] on span "Janette bonilla Bonilla" at bounding box center [225, 43] width 110 height 16
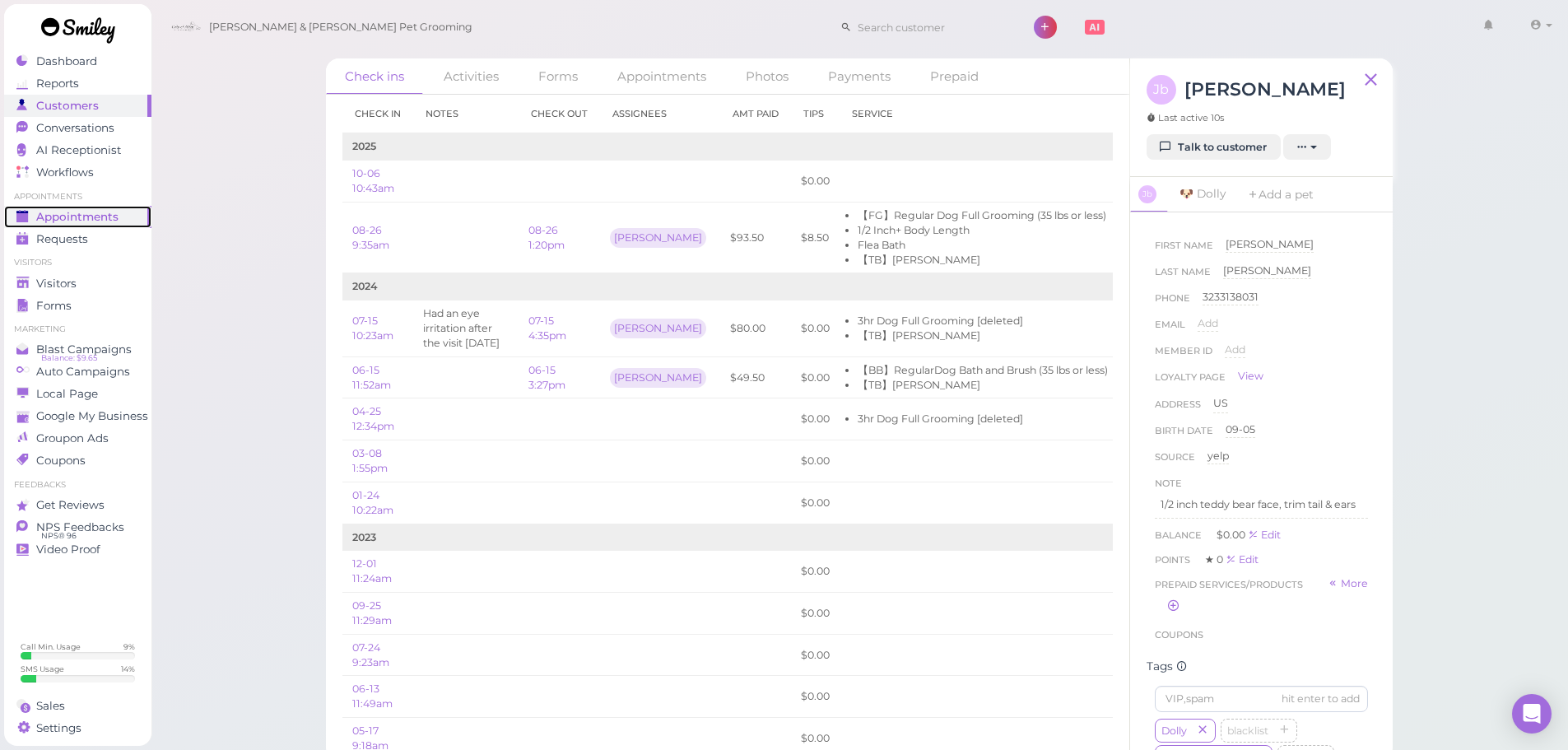
click at [109, 222] on span "Appointments" at bounding box center [77, 217] width 82 height 14
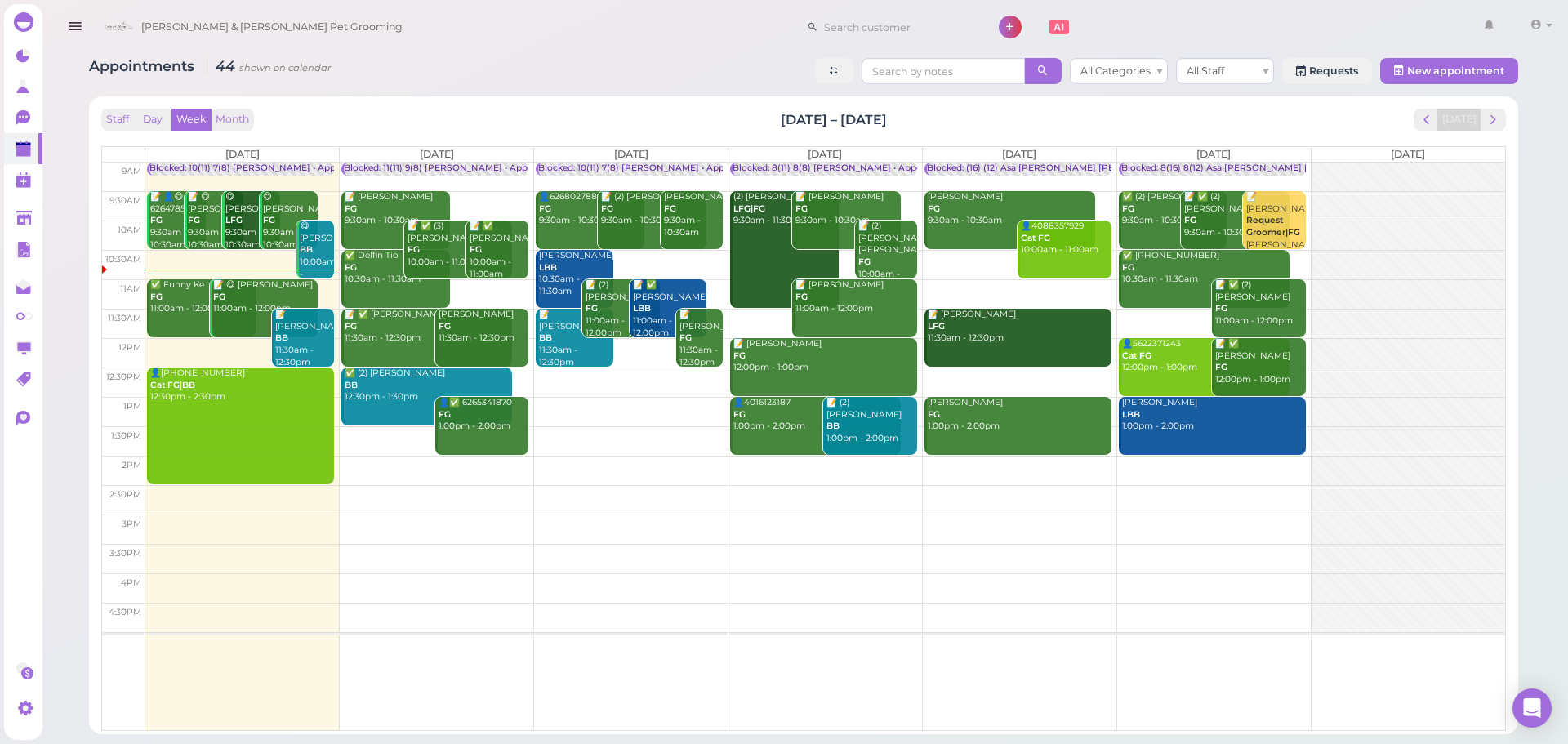
click at [944, 252] on td at bounding box center [825, 264] width 1360 height 29
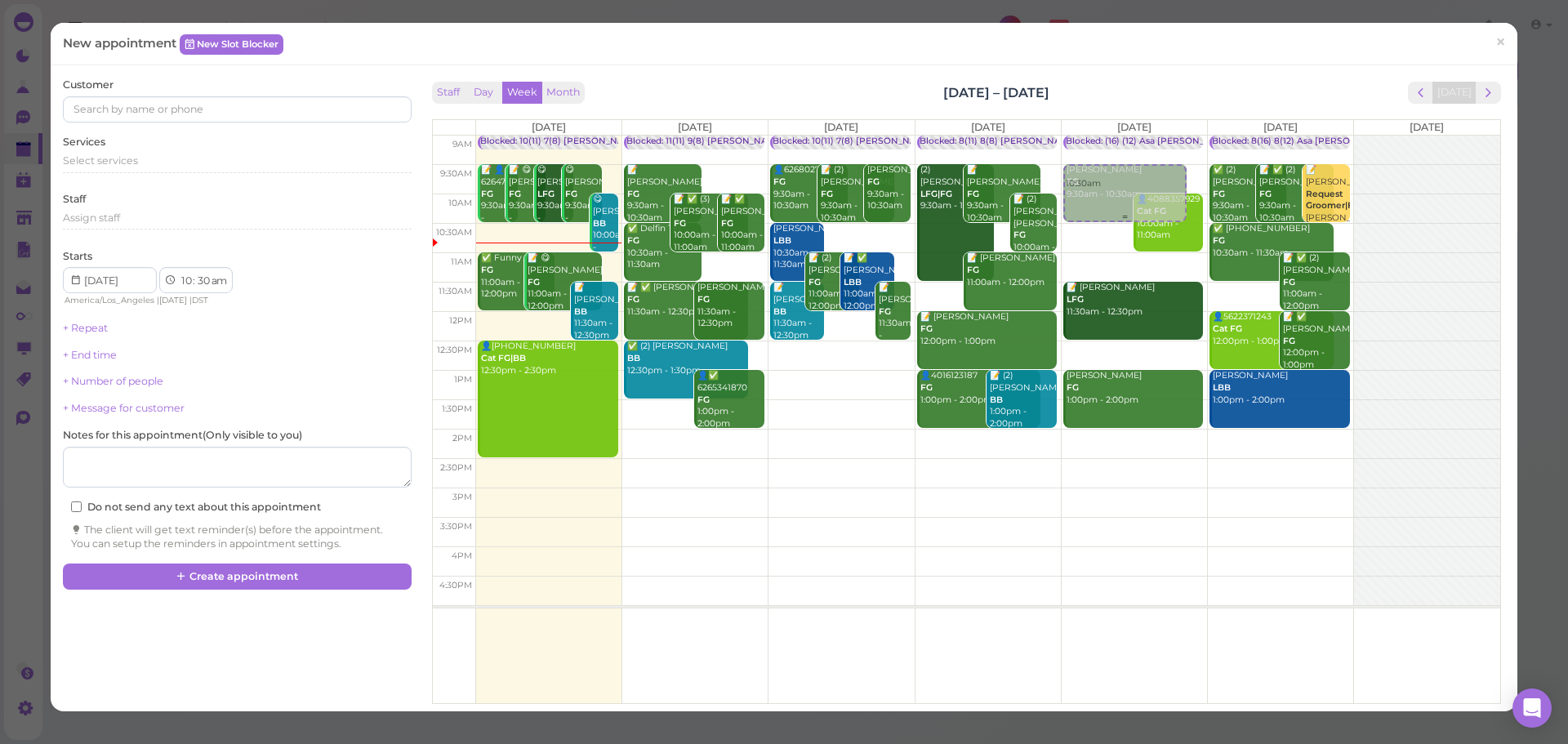
drag, startPoint x: 1098, startPoint y: 242, endPoint x: 1108, endPoint y: 199, distance: 44.1
click at [1108, 136] on div "10:30am Blocked: (16) (12) Asa Helen Rebecca • Appointment Dianna Gomez FG 9:30…" at bounding box center [1134, 136] width 146 height 0
select select "9"
click at [213, 157] on div "Select services" at bounding box center [237, 161] width 348 height 15
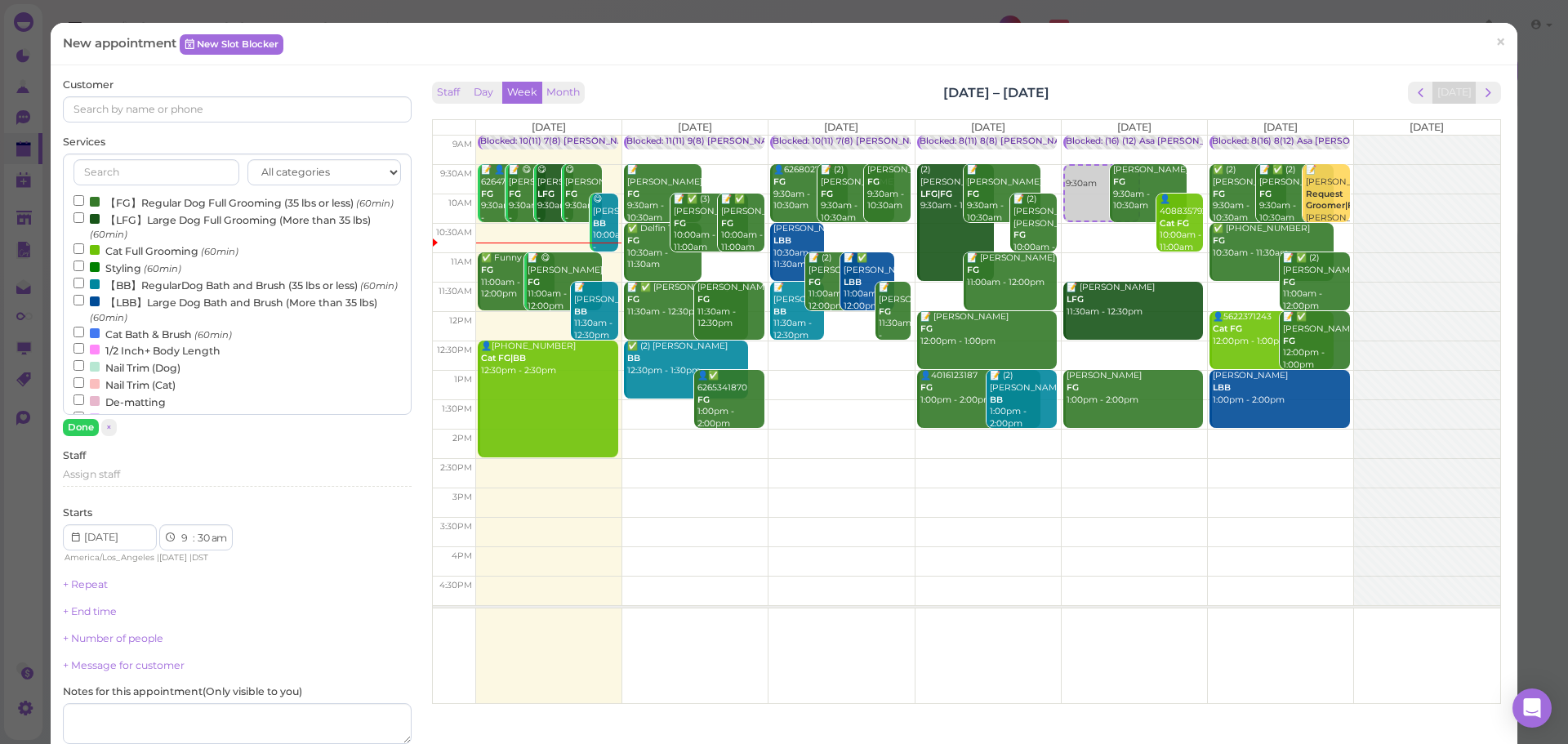
click at [136, 243] on label "【LFG】Large Dog Full Grooming (More than 35 lbs) (60min)" at bounding box center [237, 227] width 327 height 32
click at [84, 222] on input "【LFG】Large Dog Full Grooming (More than 35 lbs) (60min)" at bounding box center [79, 217] width 11 height 11
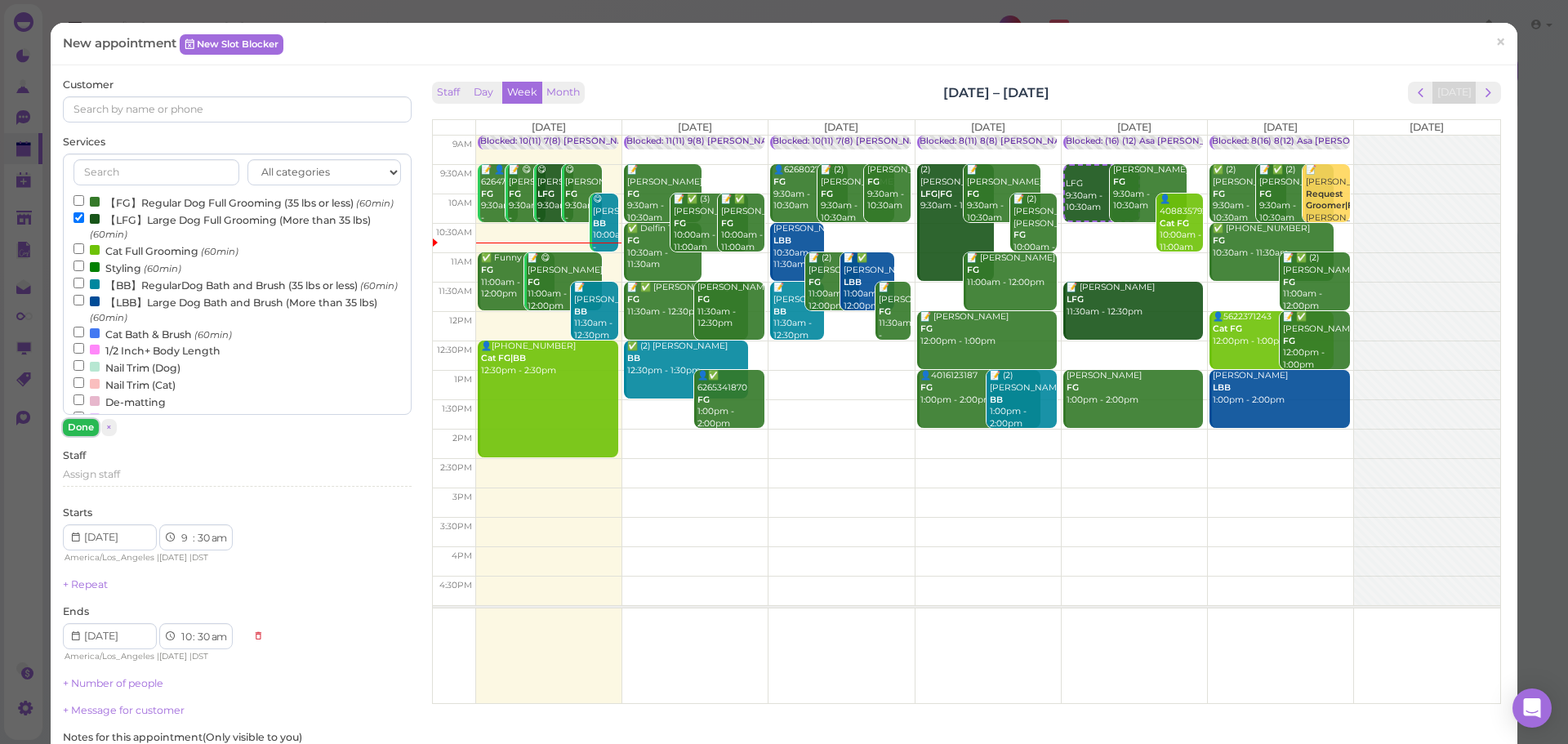
click at [71, 422] on button "Done" at bounding box center [80, 426] width 36 height 17
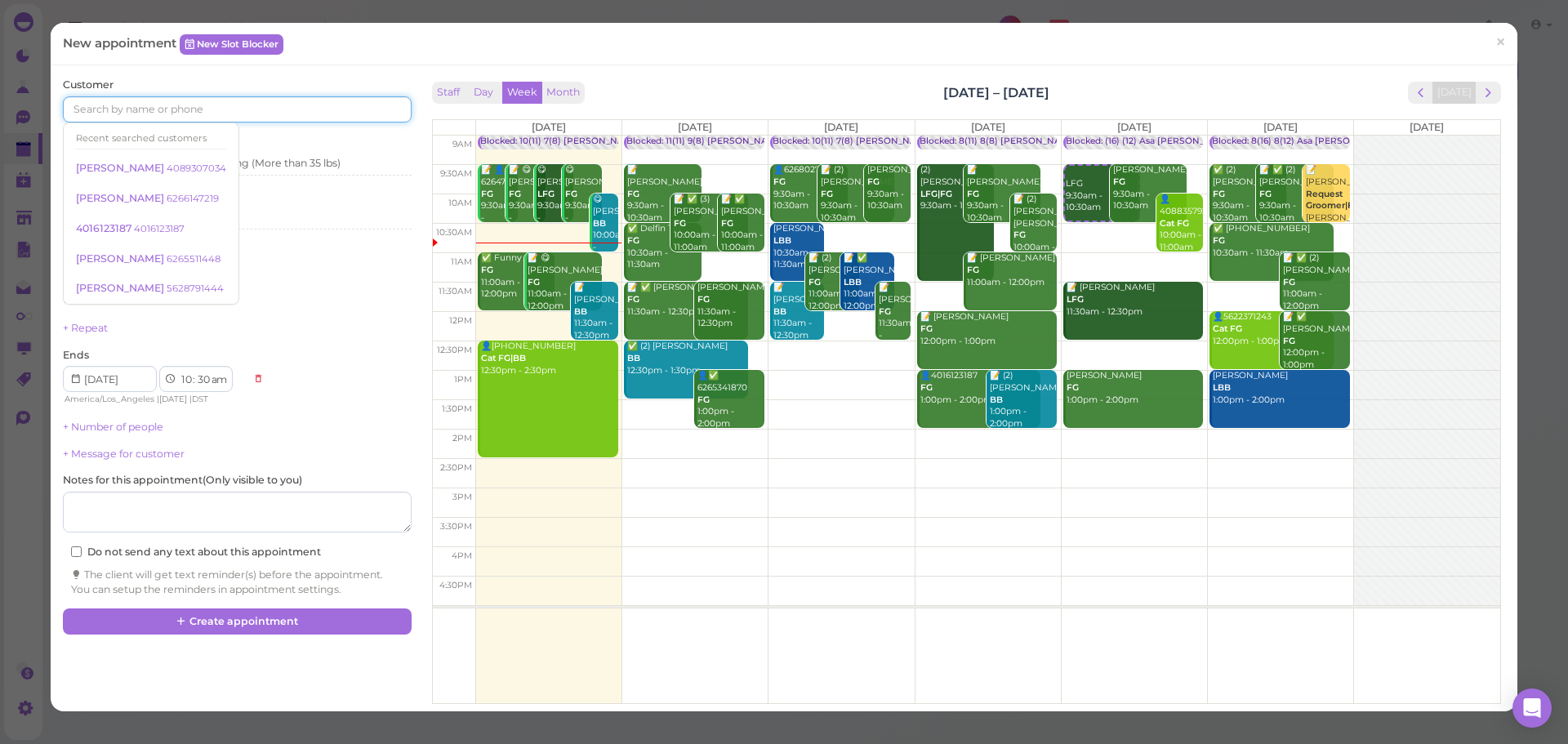
click at [245, 109] on input at bounding box center [237, 109] width 348 height 26
click at [1481, 92] on span "next" at bounding box center [1489, 93] width 16 height 16
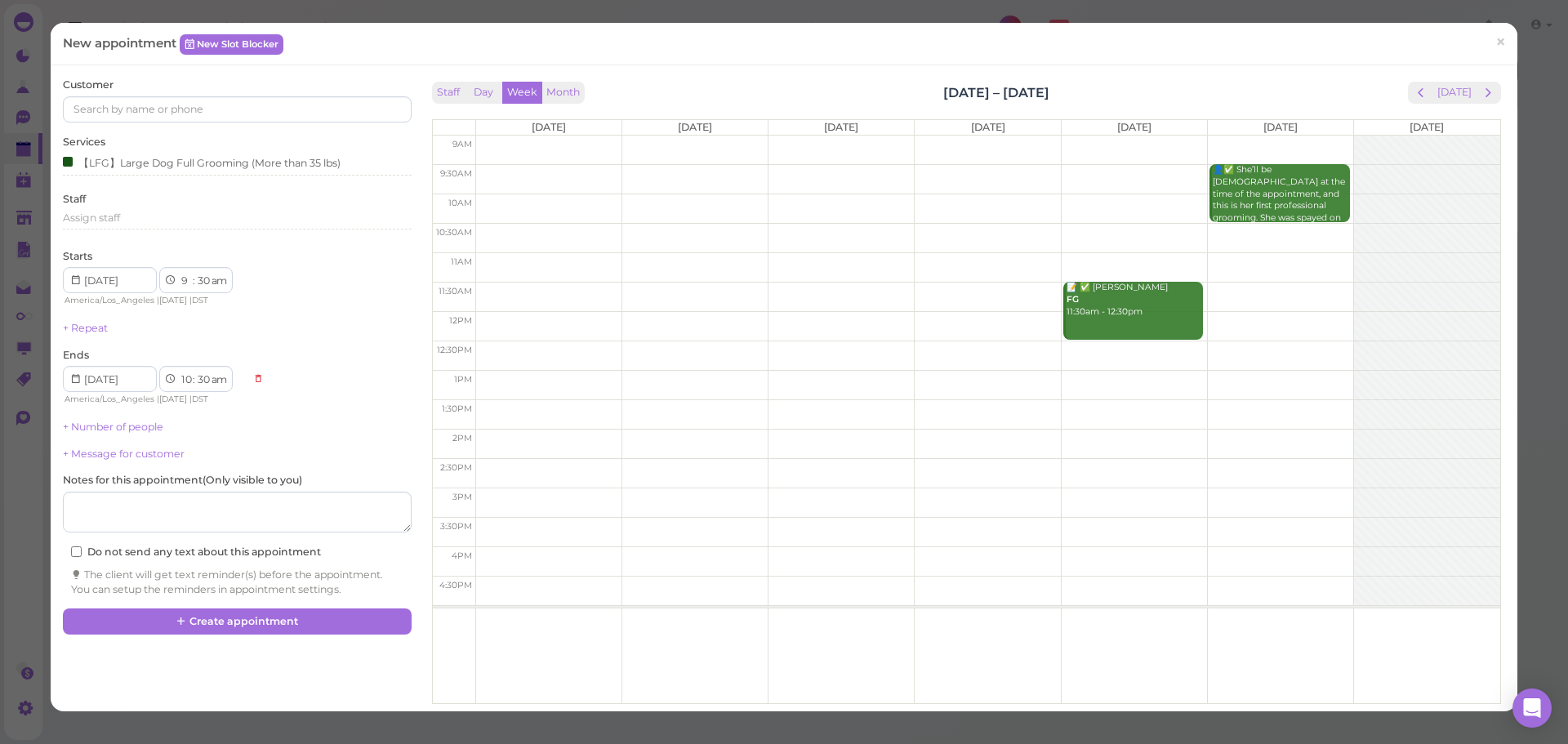
click at [1248, 234] on td at bounding box center [987, 237] width 1024 height 29
type input "[DATE]"
select select "10"
select select "11"
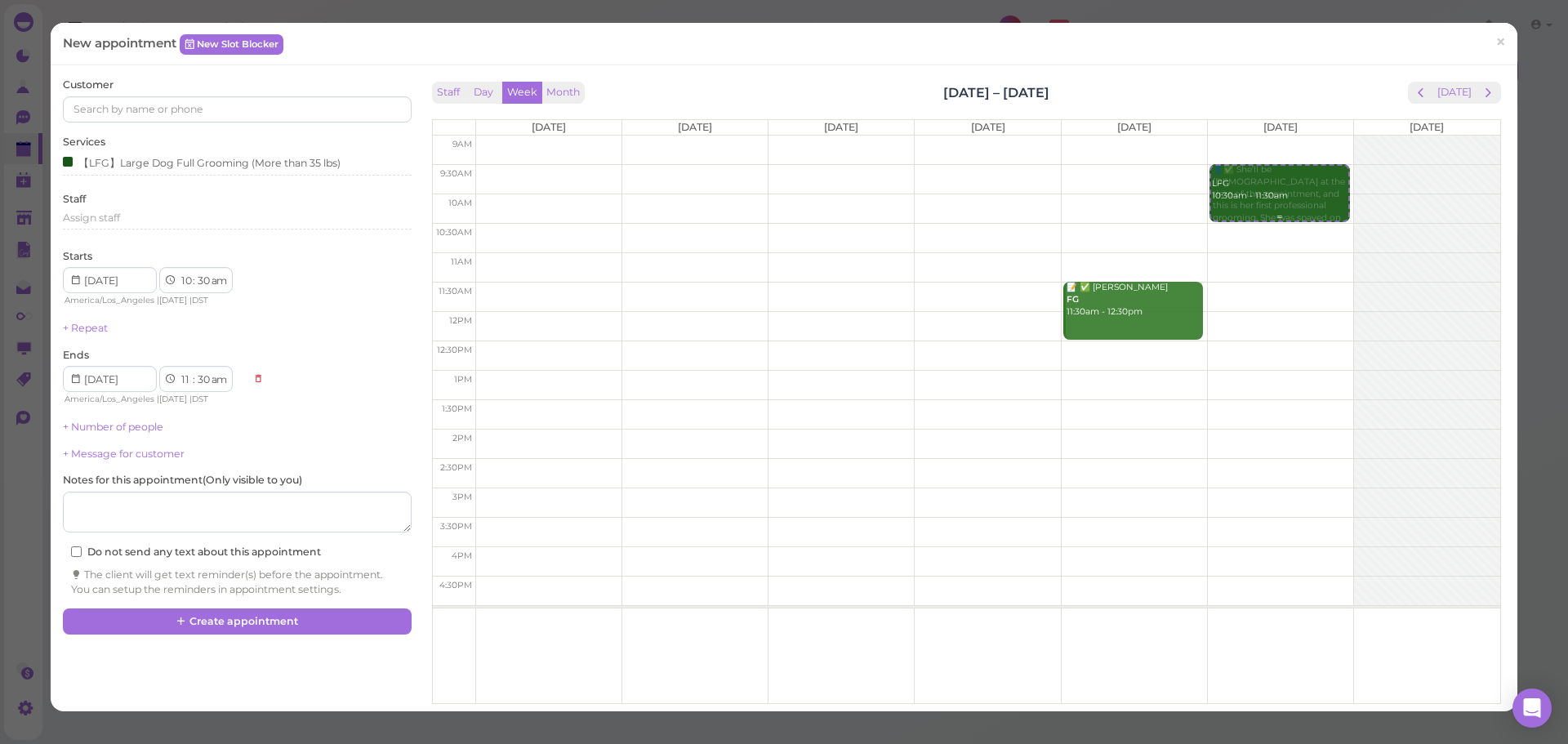
drag, startPoint x: 1287, startPoint y: 234, endPoint x: 1287, endPoint y: 172, distance: 62.0
click at [1287, 136] on div "LFG 10:30am - 11:30am 👤✅ She’ll be 5 months old at the time of the appointment,…" at bounding box center [1280, 136] width 146 height 0
select select "9"
select select "10"
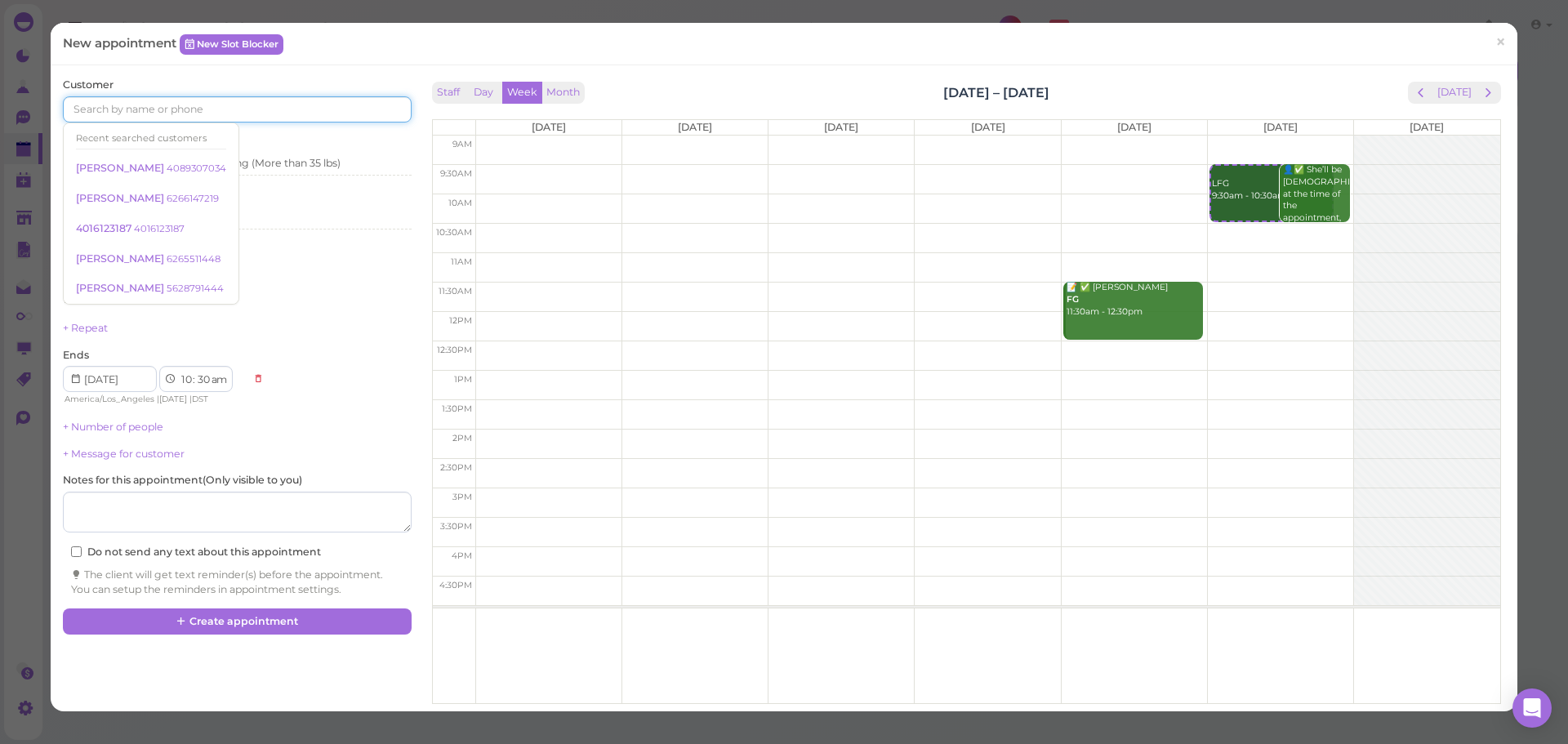
click at [221, 115] on input at bounding box center [237, 109] width 348 height 26
click at [343, 79] on div "Customer Recent searched customers Andrew Hua 4089307034 Vickie Nguyen 62661472…" at bounding box center [237, 100] width 348 height 45
click at [332, 114] on input at bounding box center [237, 109] width 348 height 26
click at [313, 116] on input at bounding box center [237, 109] width 348 height 26
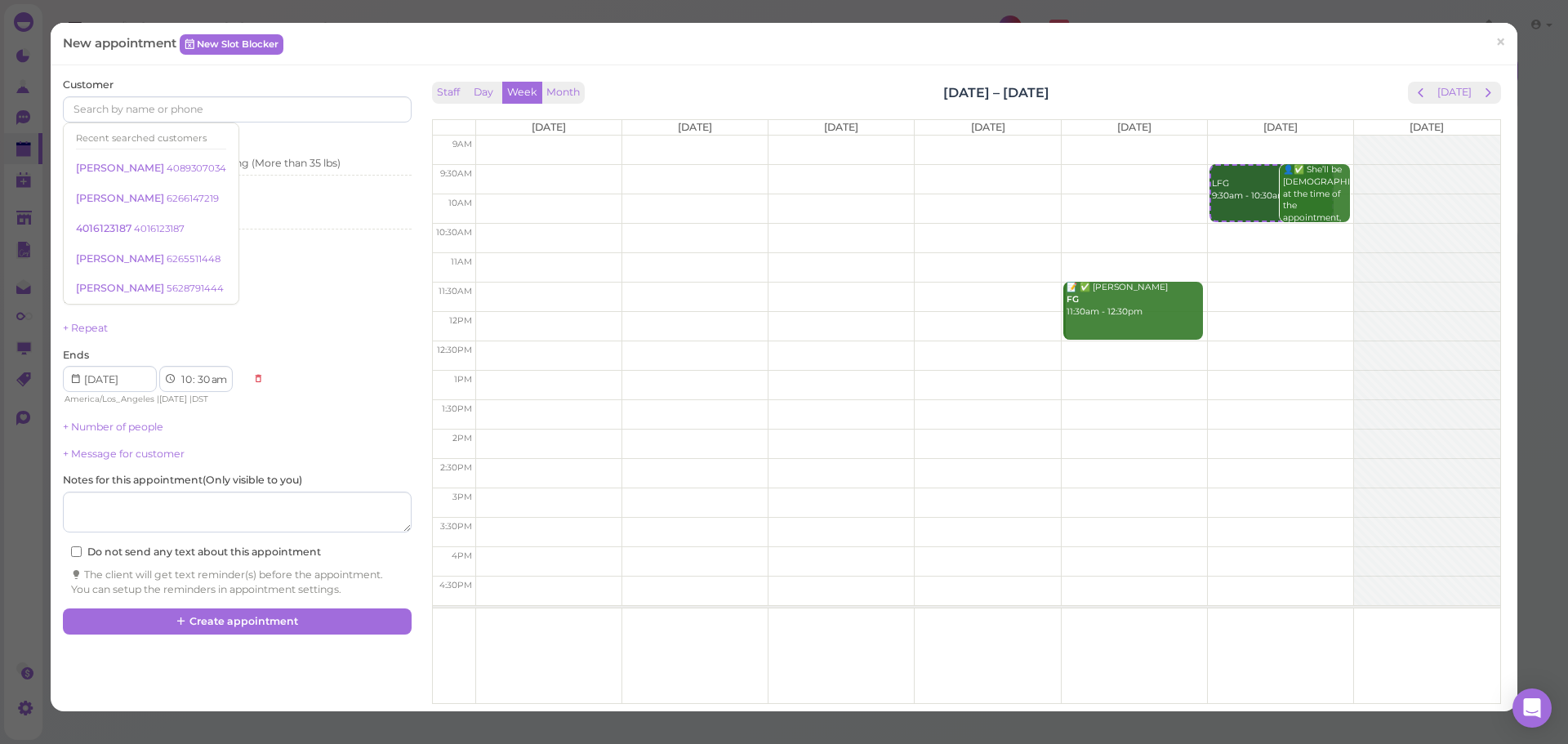
click at [1092, 92] on div "Staff Day Week Month Oct 13 – 19, 2025 Today" at bounding box center [966, 92] width 1069 height 22
click at [1444, 94] on button "[DATE]" at bounding box center [1454, 92] width 44 height 22
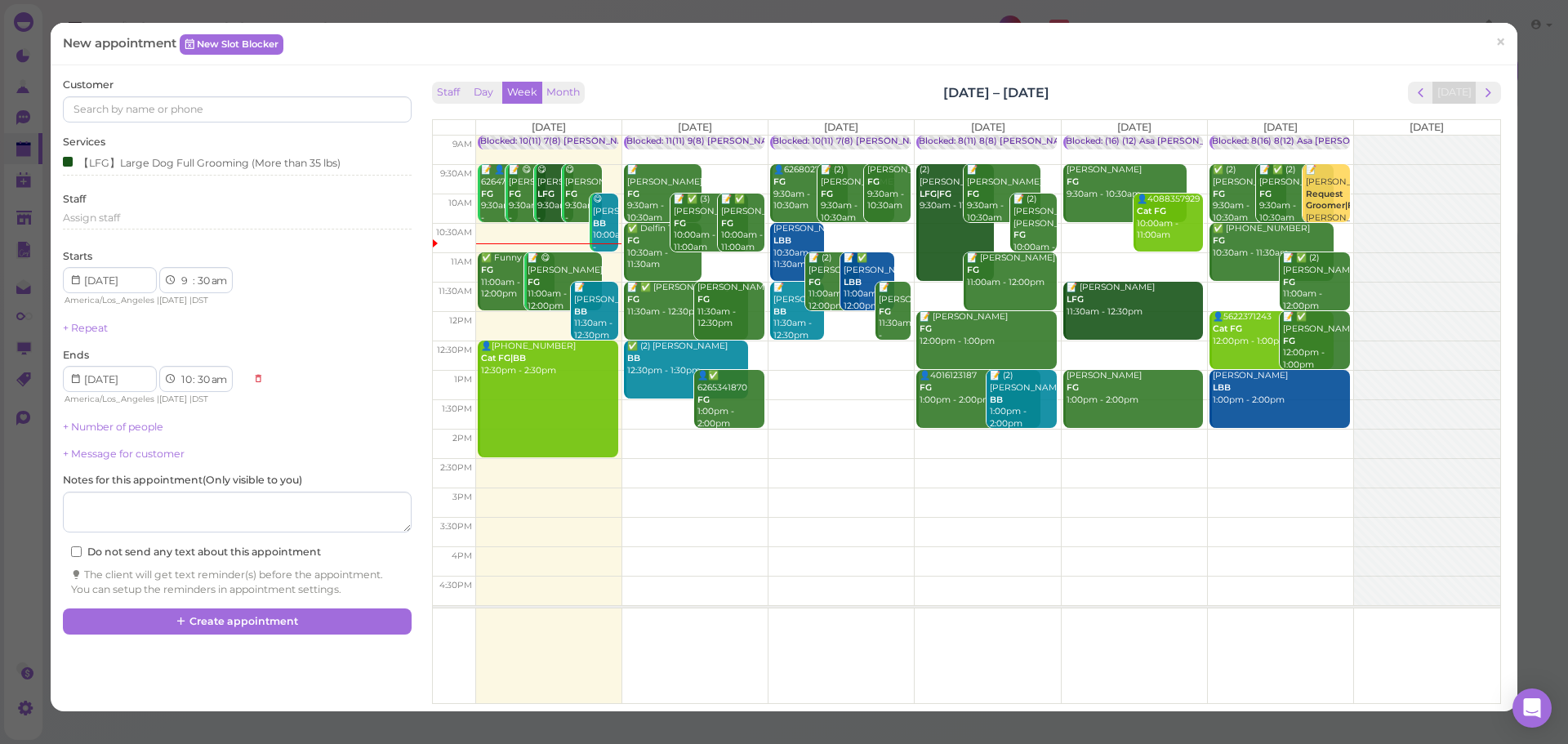
click at [1193, 169] on td at bounding box center [987, 178] width 1024 height 29
type input "2025-10-10"
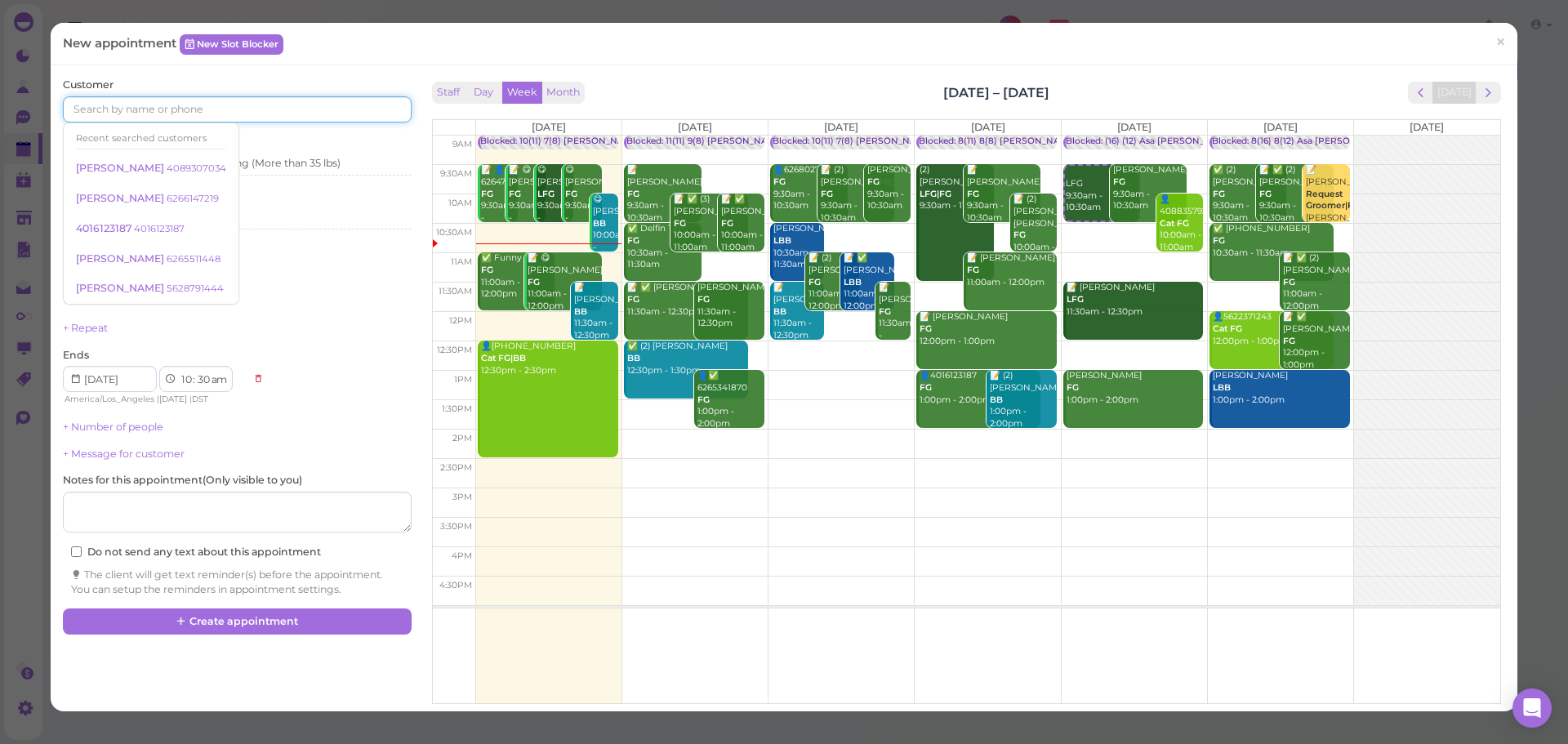
click at [244, 113] on input at bounding box center [237, 109] width 348 height 26
type input "6262368095"
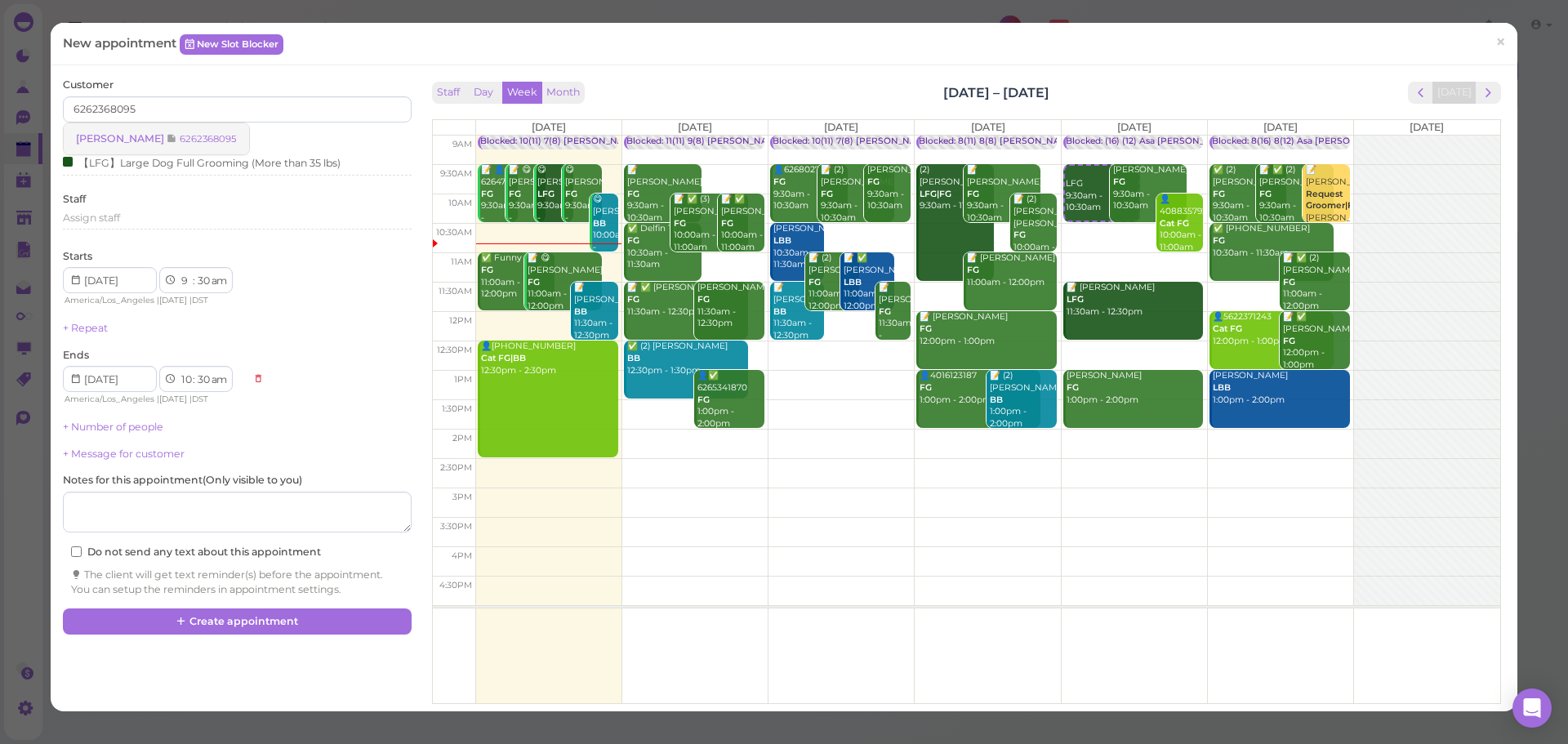
click at [179, 140] on small "6262368095" at bounding box center [207, 139] width 57 height 11
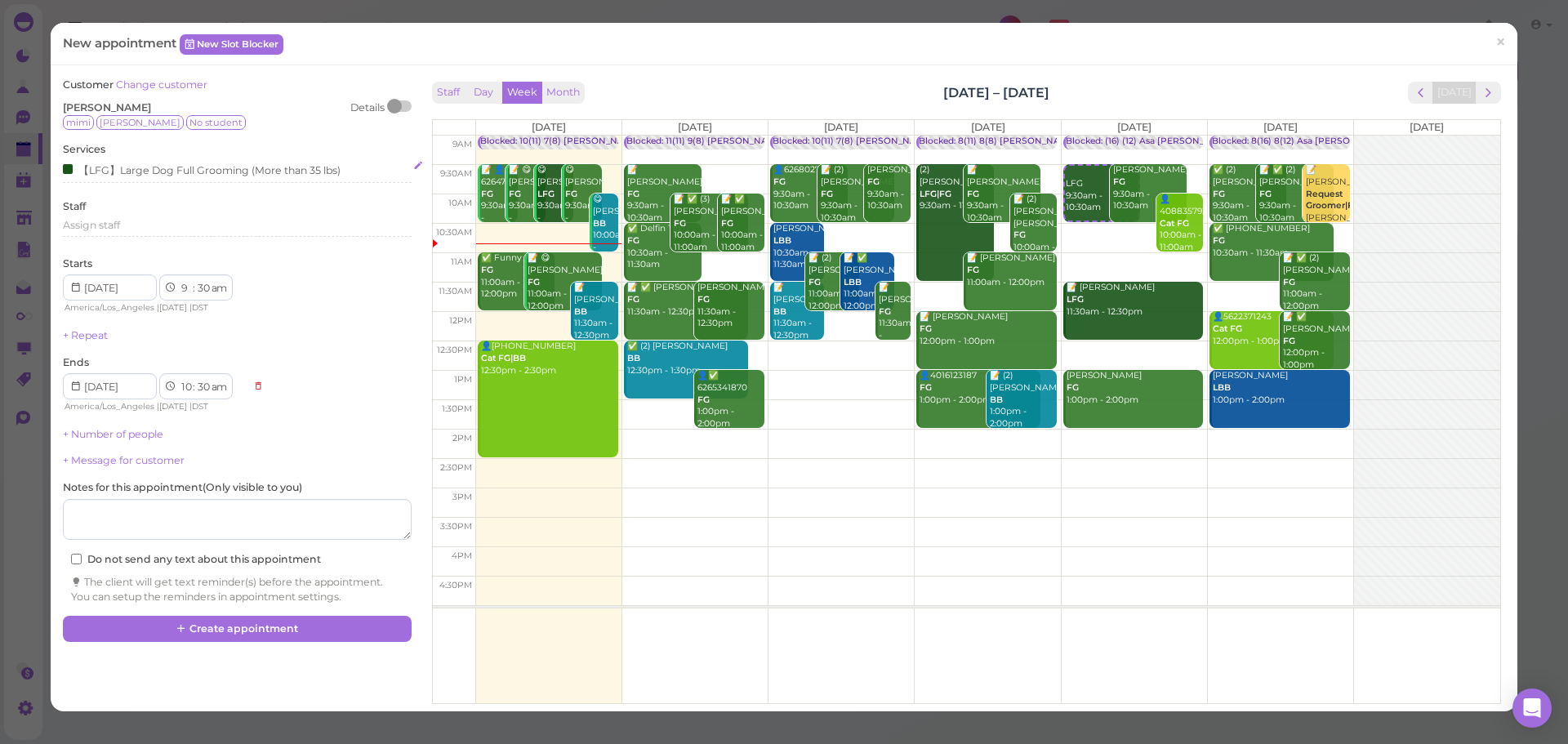
click at [159, 165] on div "【LFG】Large Dog Full Grooming (More than 35 lbs)" at bounding box center [201, 169] width 277 height 17
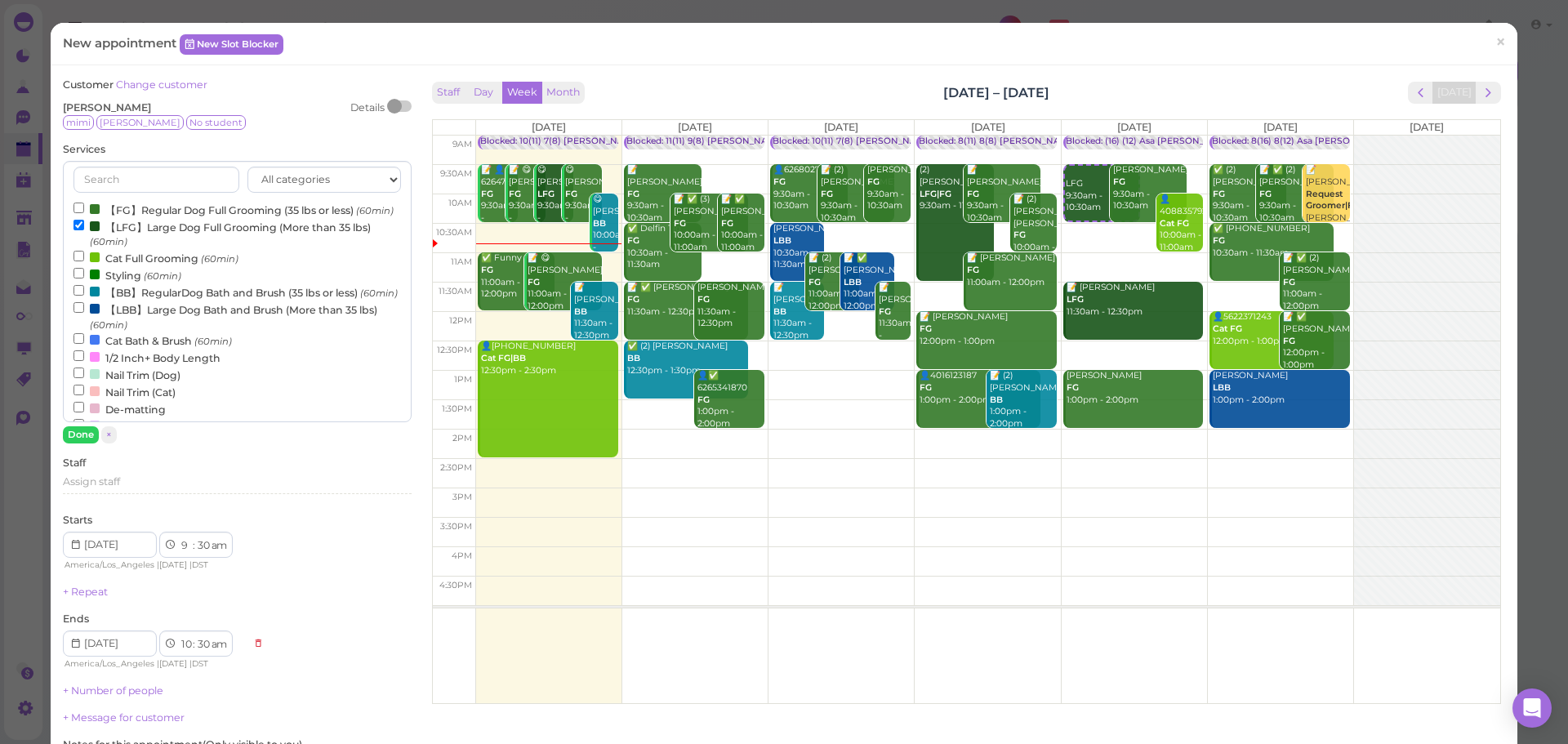
click at [150, 240] on label "【LFG】Large Dog Full Grooming (More than 35 lbs) (60min)" at bounding box center [237, 234] width 327 height 32
click at [84, 230] on input "【LFG】Large Dog Full Grooming (More than 35 lbs) (60min)" at bounding box center [79, 225] width 11 height 11
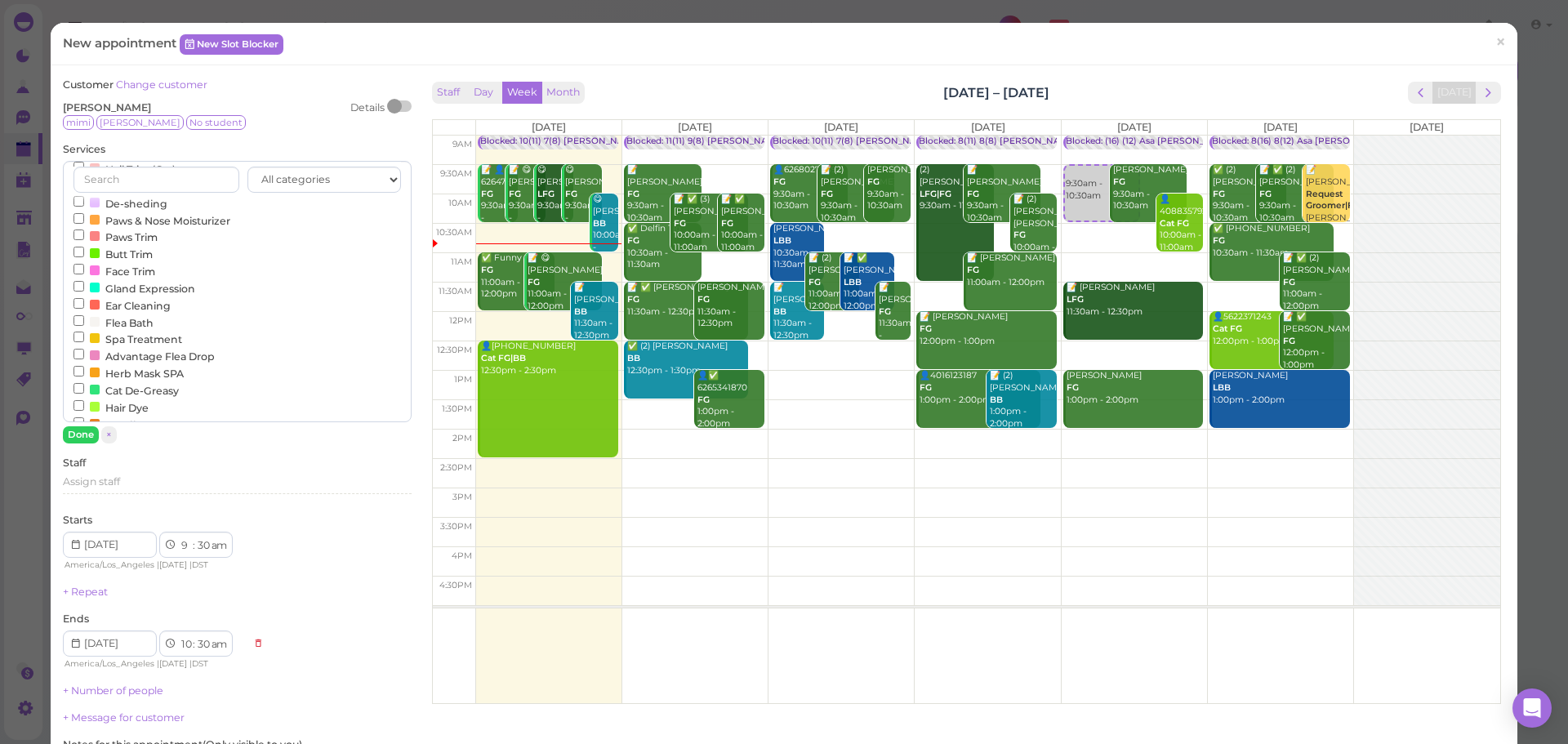
scroll to position [527, 0]
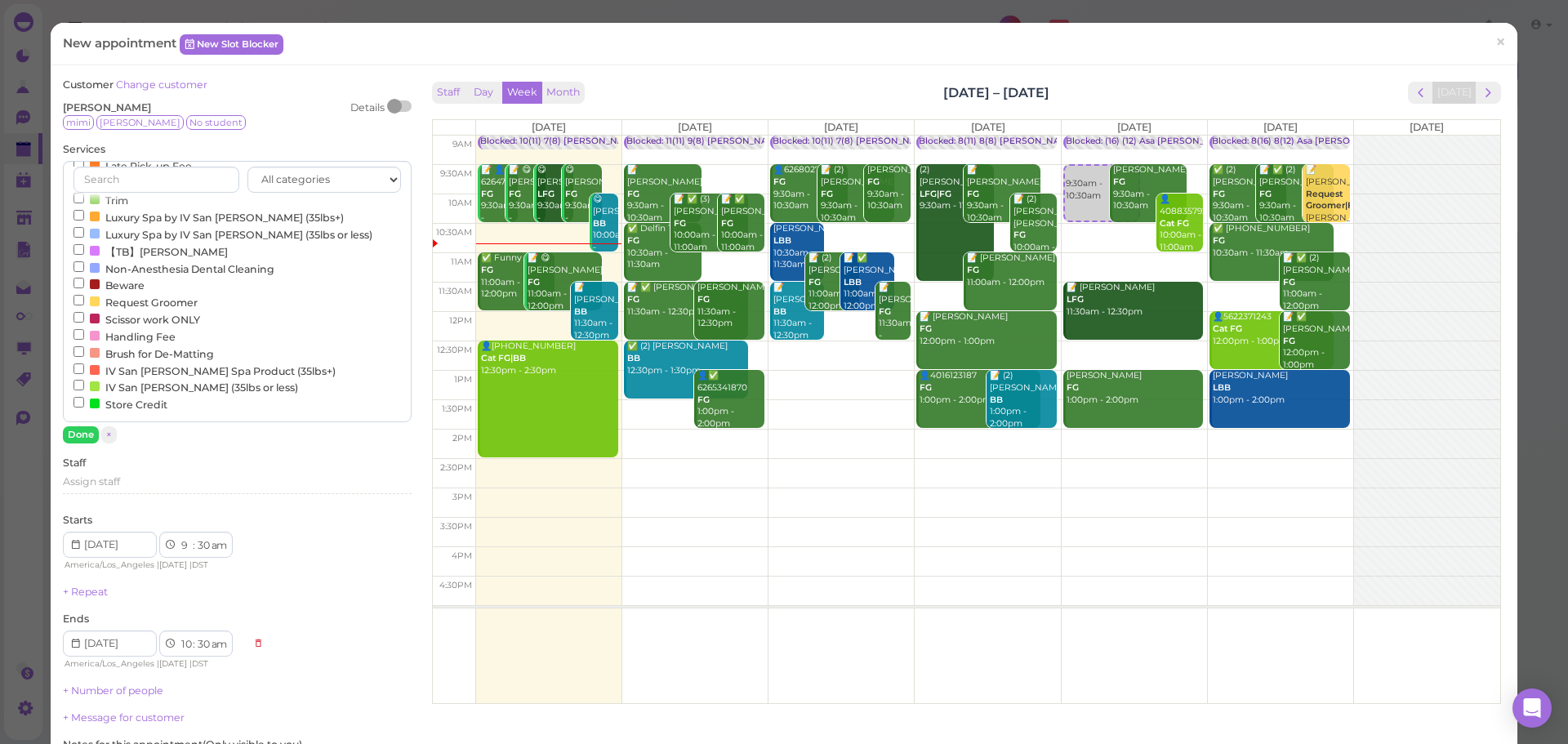
click at [145, 299] on label "Request Groomer" at bounding box center [135, 301] width 124 height 17
click at [84, 299] on input "Request Groomer" at bounding box center [79, 300] width 11 height 11
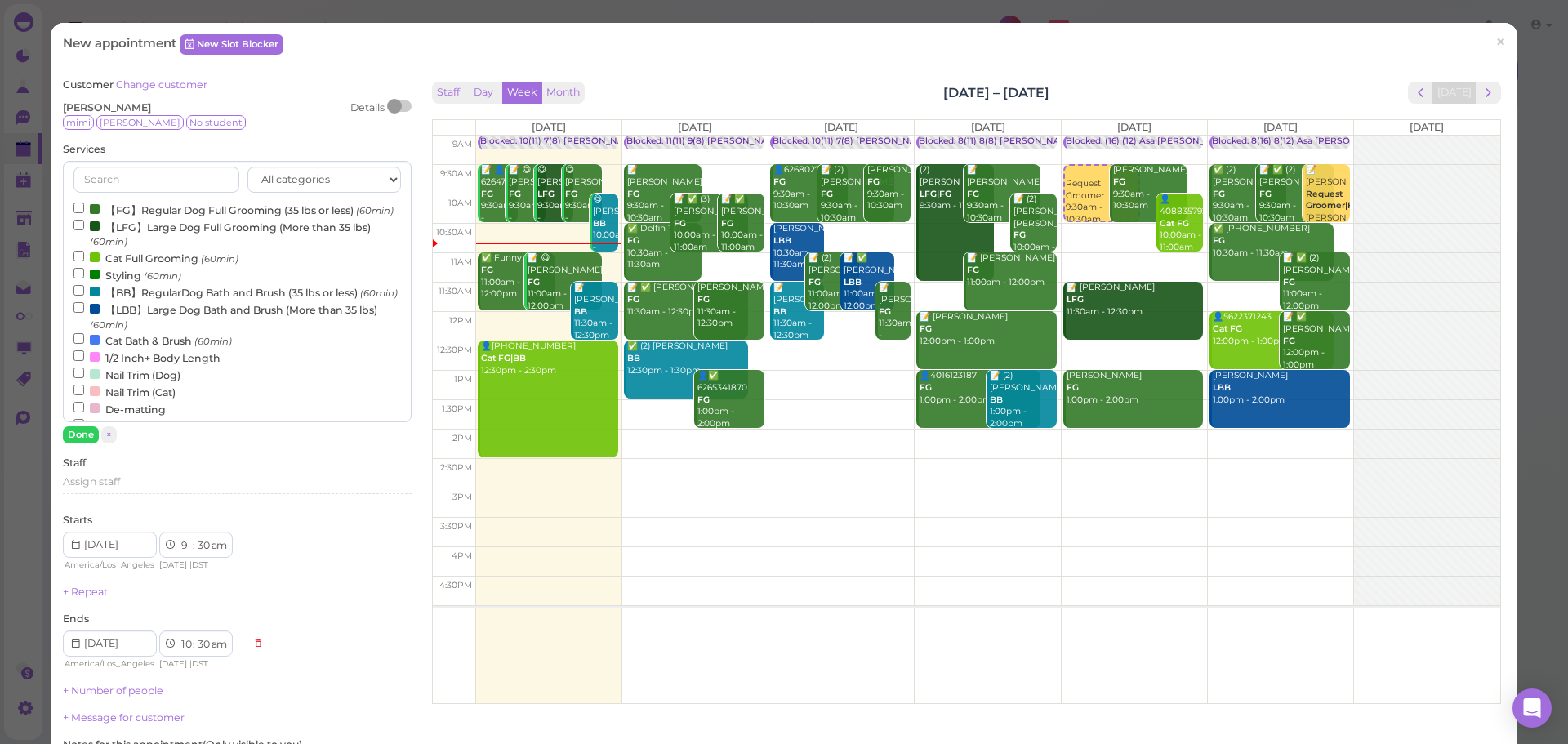
click at [157, 246] on label "【LFG】Large Dog Full Grooming (More than 35 lbs) (60min)" at bounding box center [237, 234] width 327 height 32
click at [84, 230] on input "【LFG】Large Dog Full Grooming (More than 35 lbs) (60min)" at bounding box center [79, 225] width 11 height 11
click at [76, 434] on button "Done" at bounding box center [80, 434] width 36 height 17
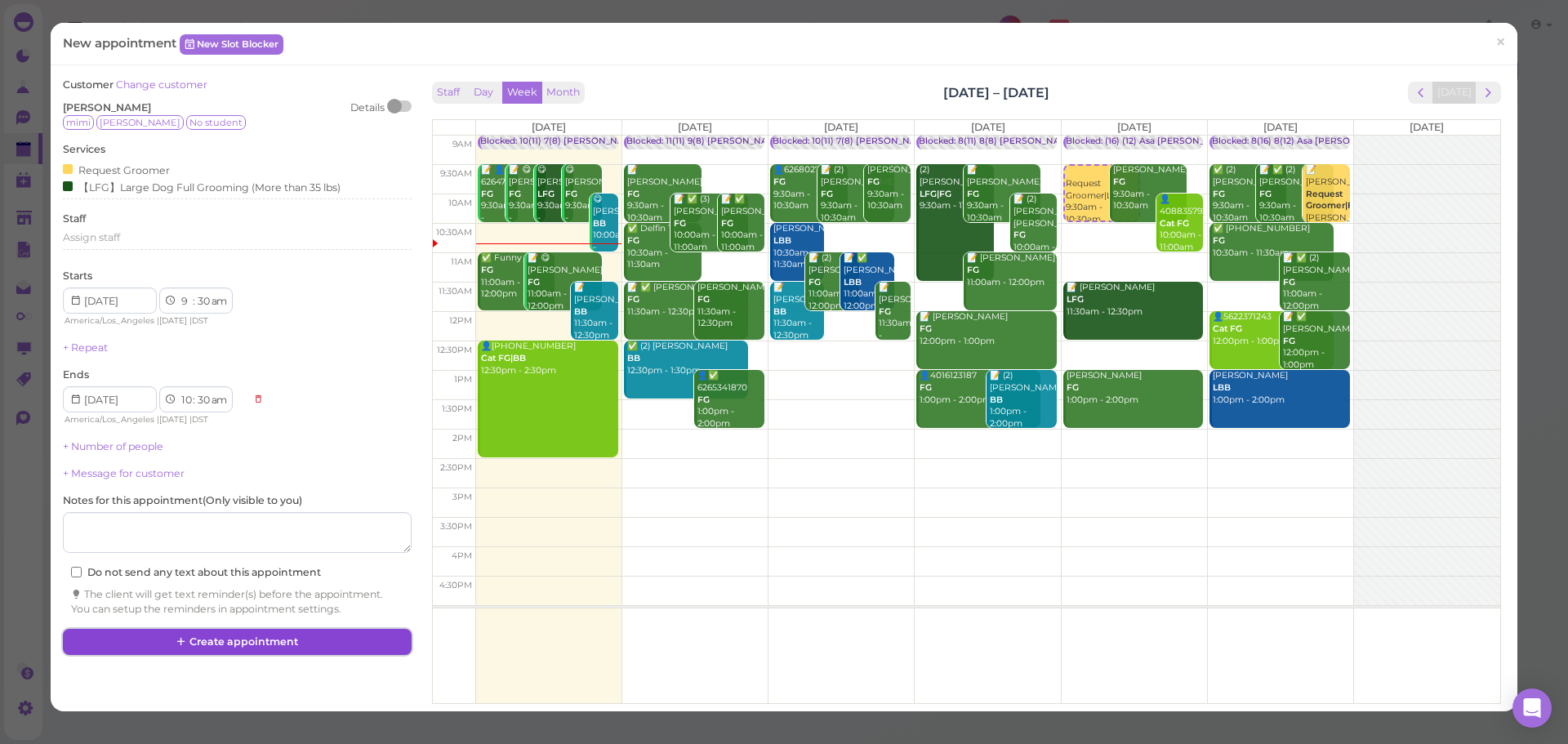
click at [248, 643] on button "Create appointment" at bounding box center [237, 642] width 348 height 26
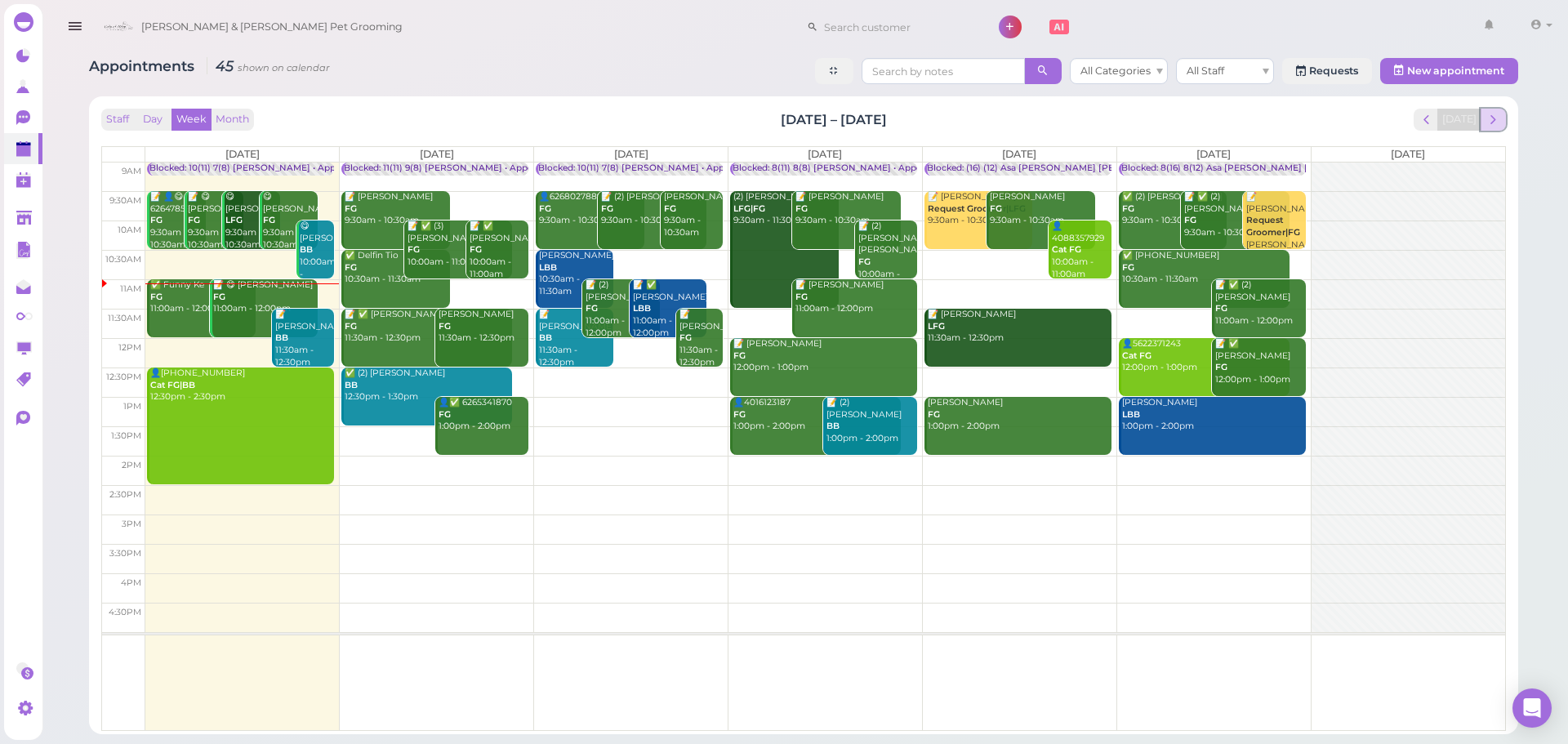
click at [1482, 115] on button "next" at bounding box center [1493, 119] width 26 height 22
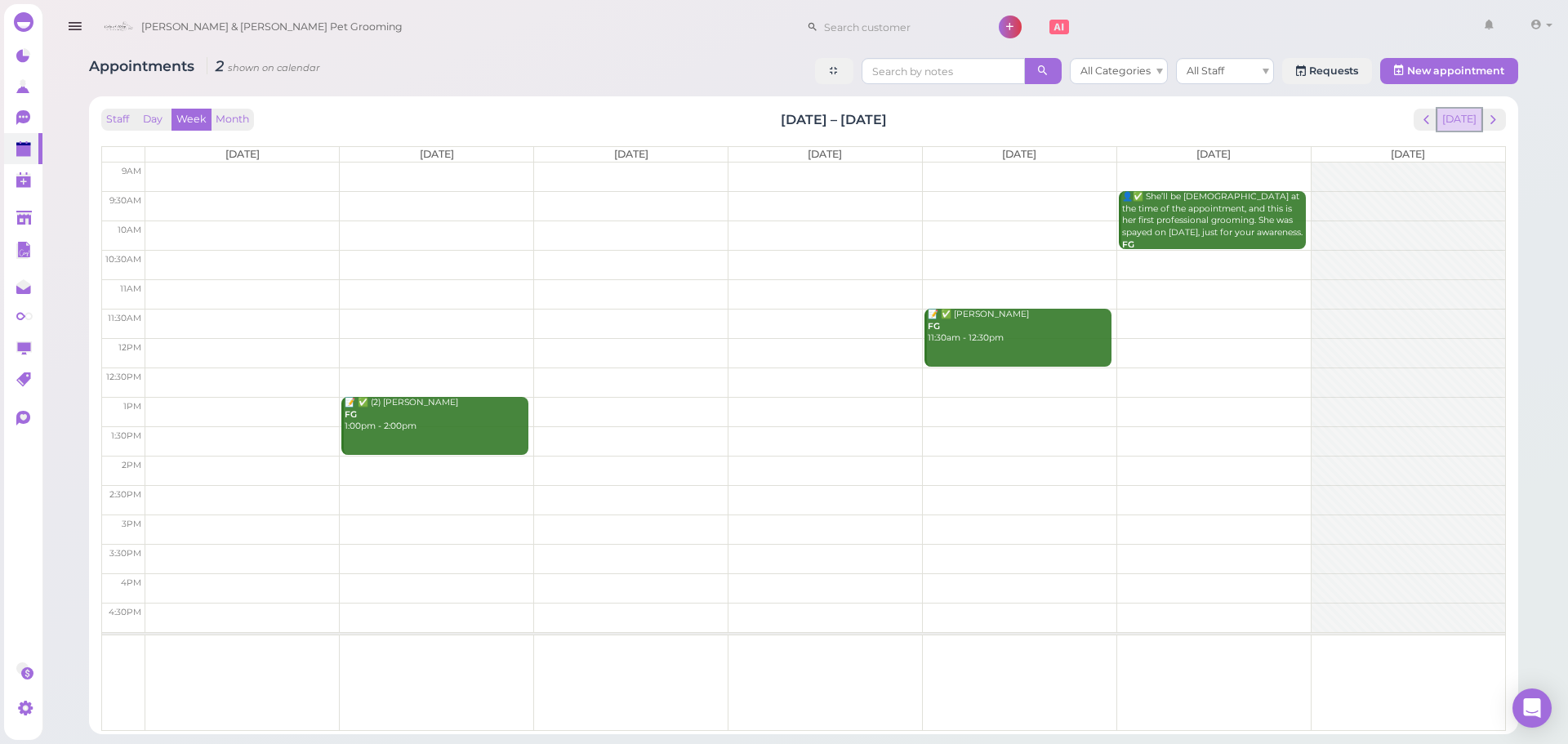
click at [1450, 123] on button "[DATE]" at bounding box center [1459, 119] width 44 height 22
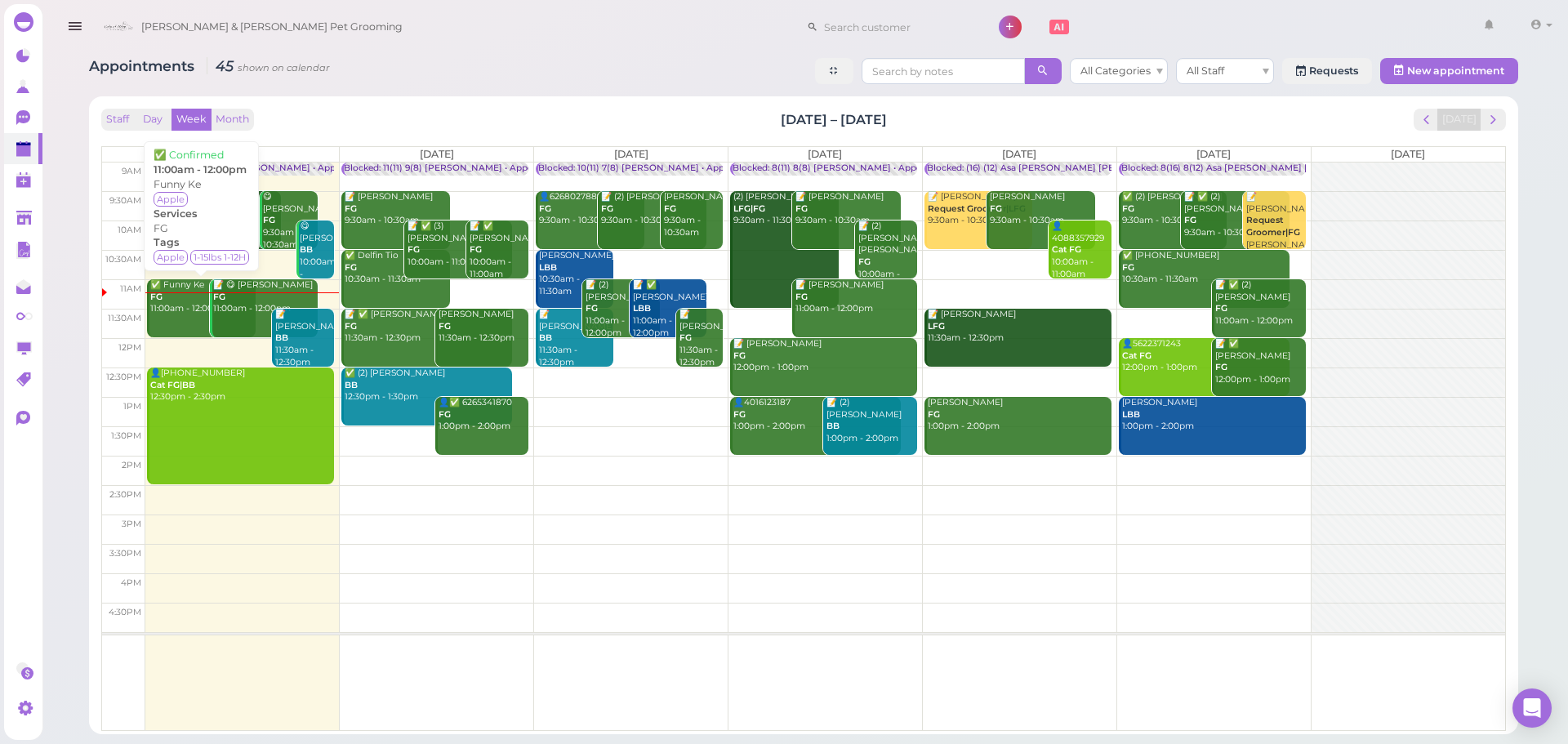
click at [179, 320] on link "✅ Funny Ke FG 11:00am - 12:00pm" at bounding box center [200, 308] width 109 height 58
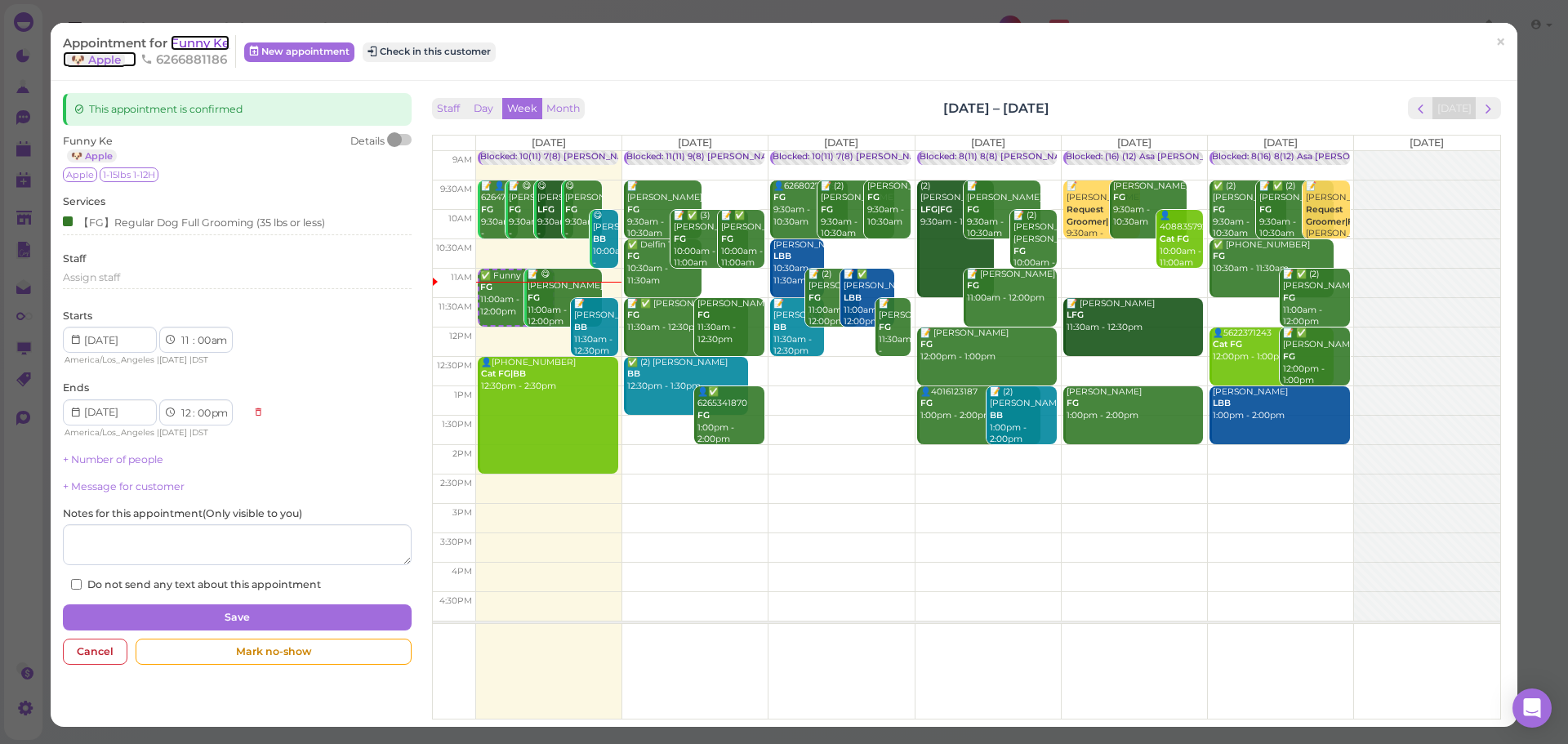
click at [211, 49] on span "Funny Ke" at bounding box center [200, 43] width 59 height 16
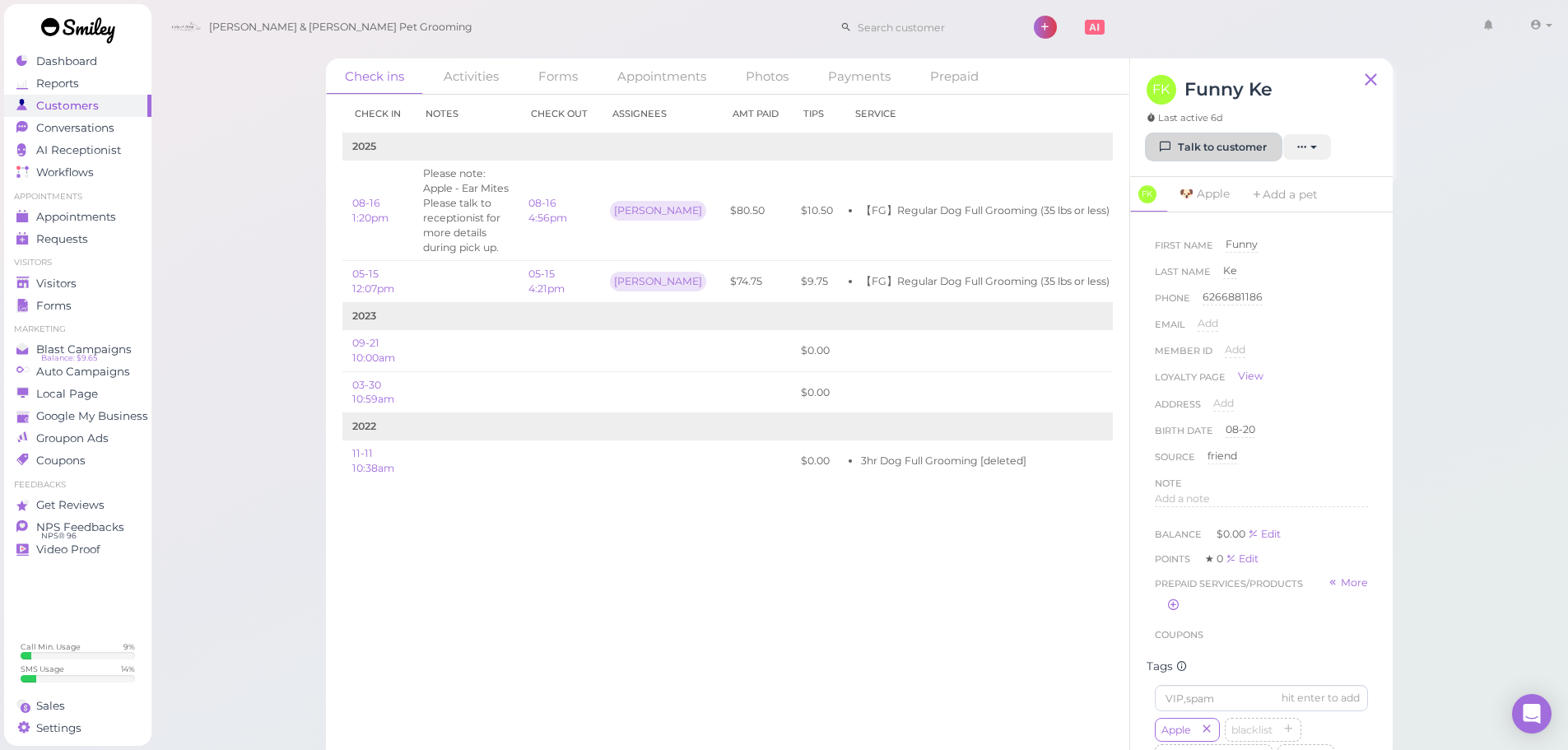
click at [1191, 141] on link "Talk to customer" at bounding box center [1213, 148] width 134 height 27
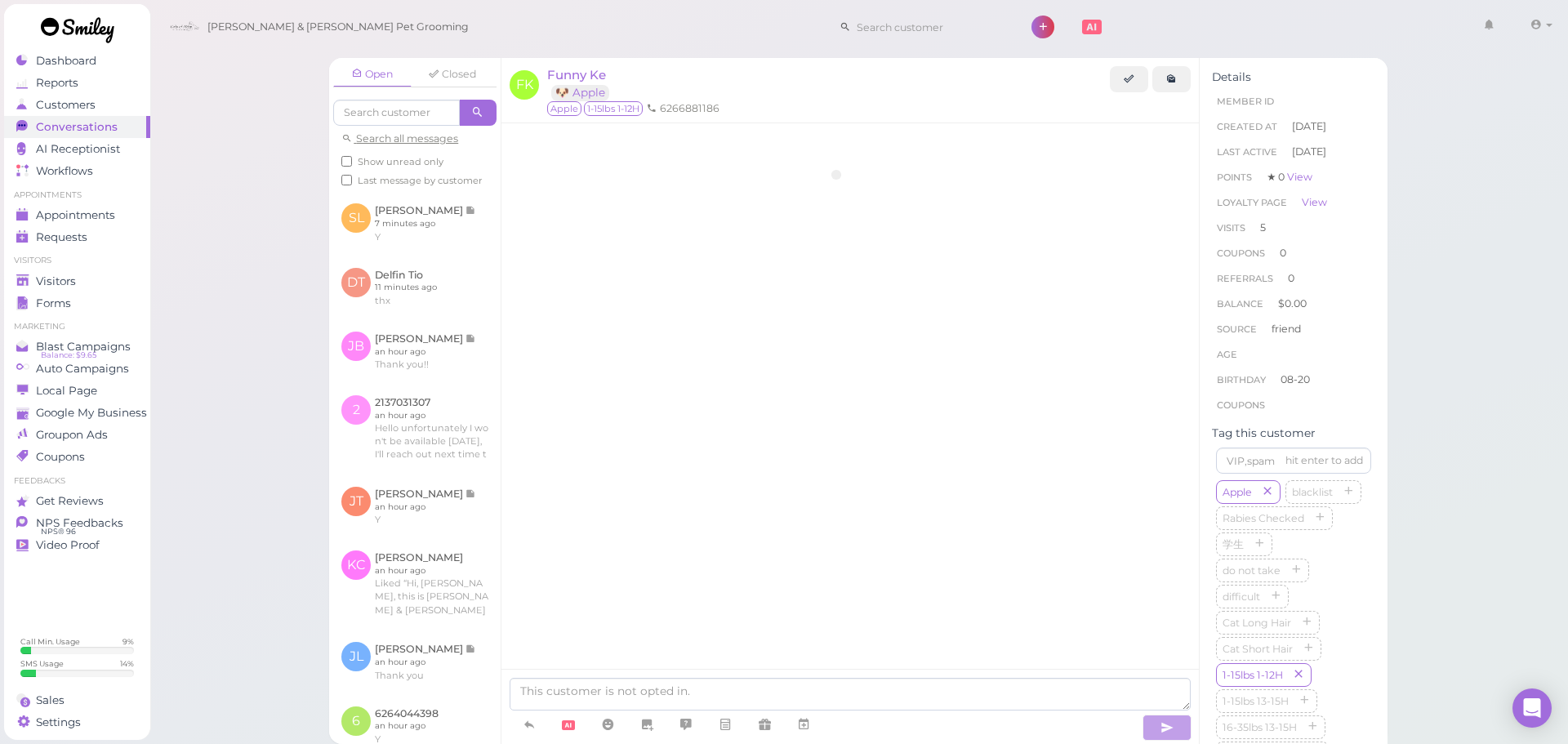
scroll to position [2430, 0]
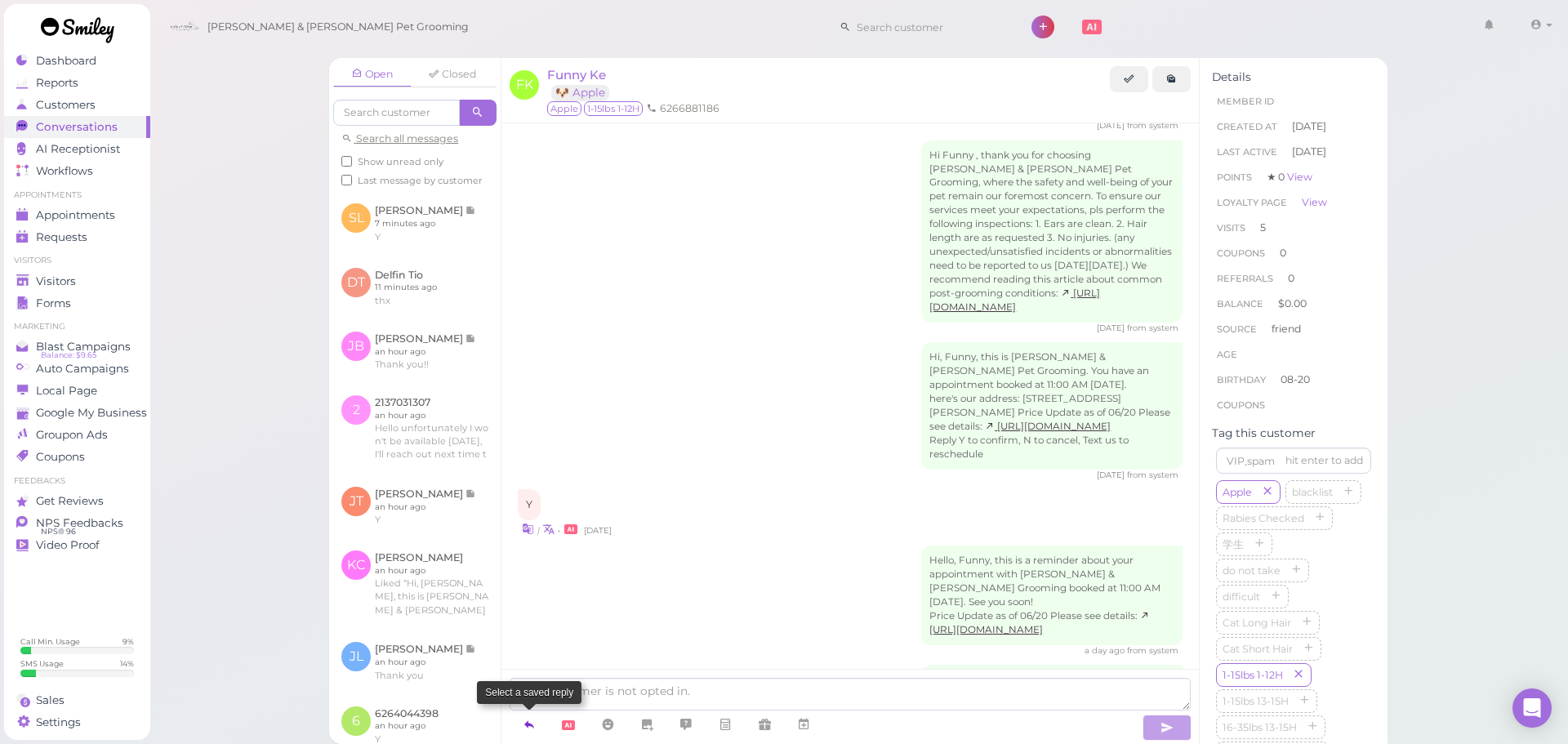
click at [532, 720] on icon at bounding box center [529, 724] width 13 height 16
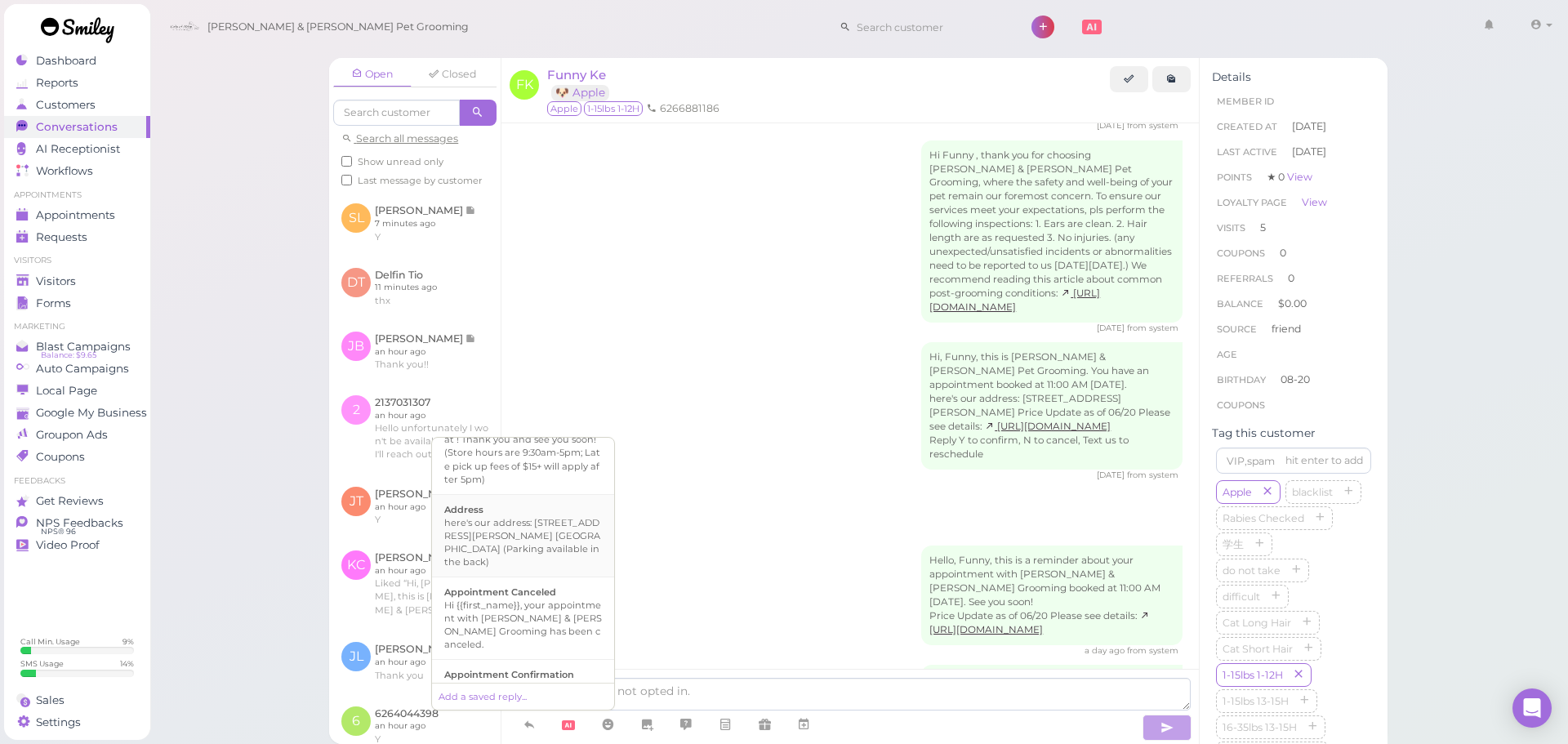
scroll to position [163, 0]
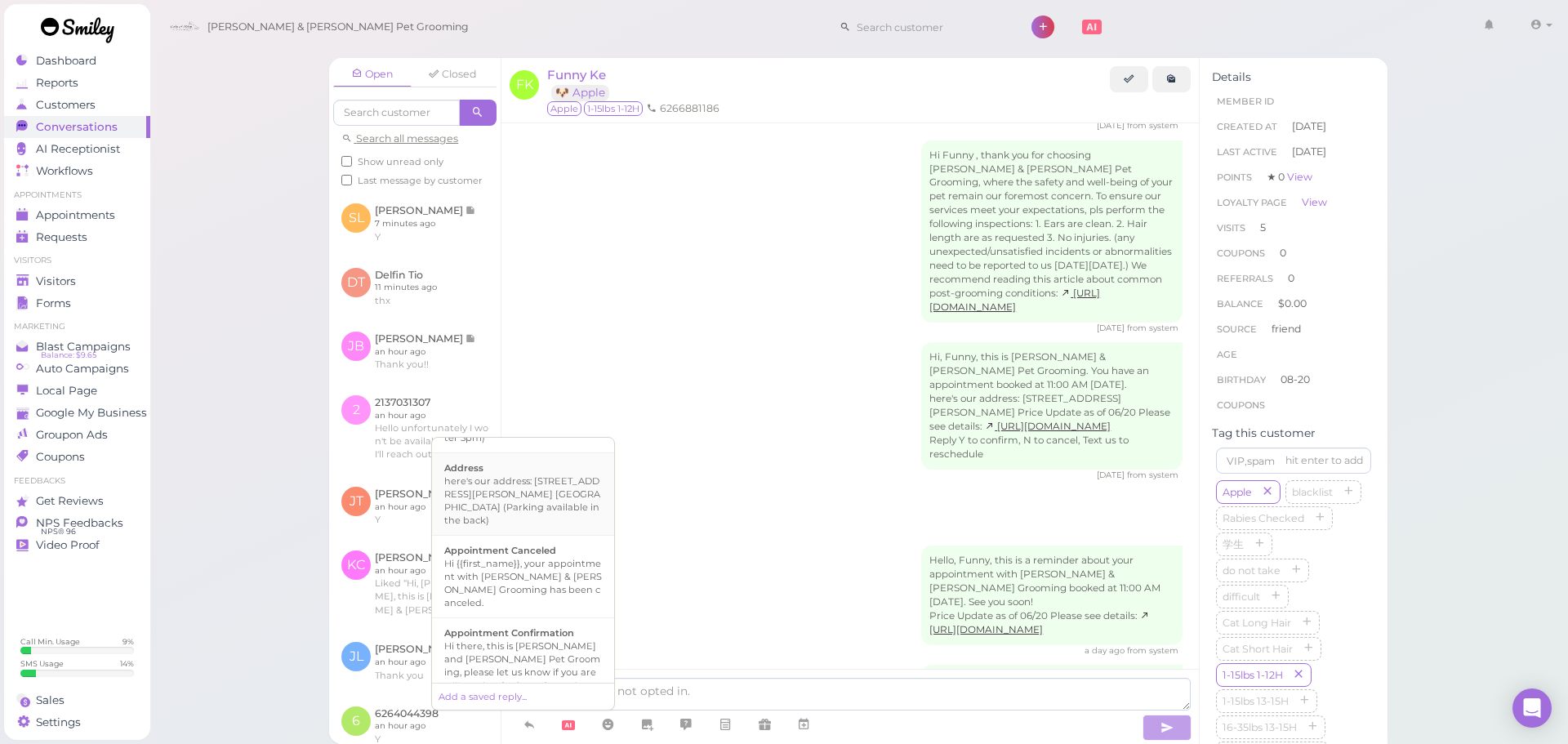
click at [538, 639] on div "Hi there, this is [PERSON_NAME] and [PERSON_NAME] Pet Grooming, please let us k…" at bounding box center [523, 672] width 157 height 65
type textarea "Hi there, this is [PERSON_NAME] and [PERSON_NAME] Pet Grooming, please let us k…"
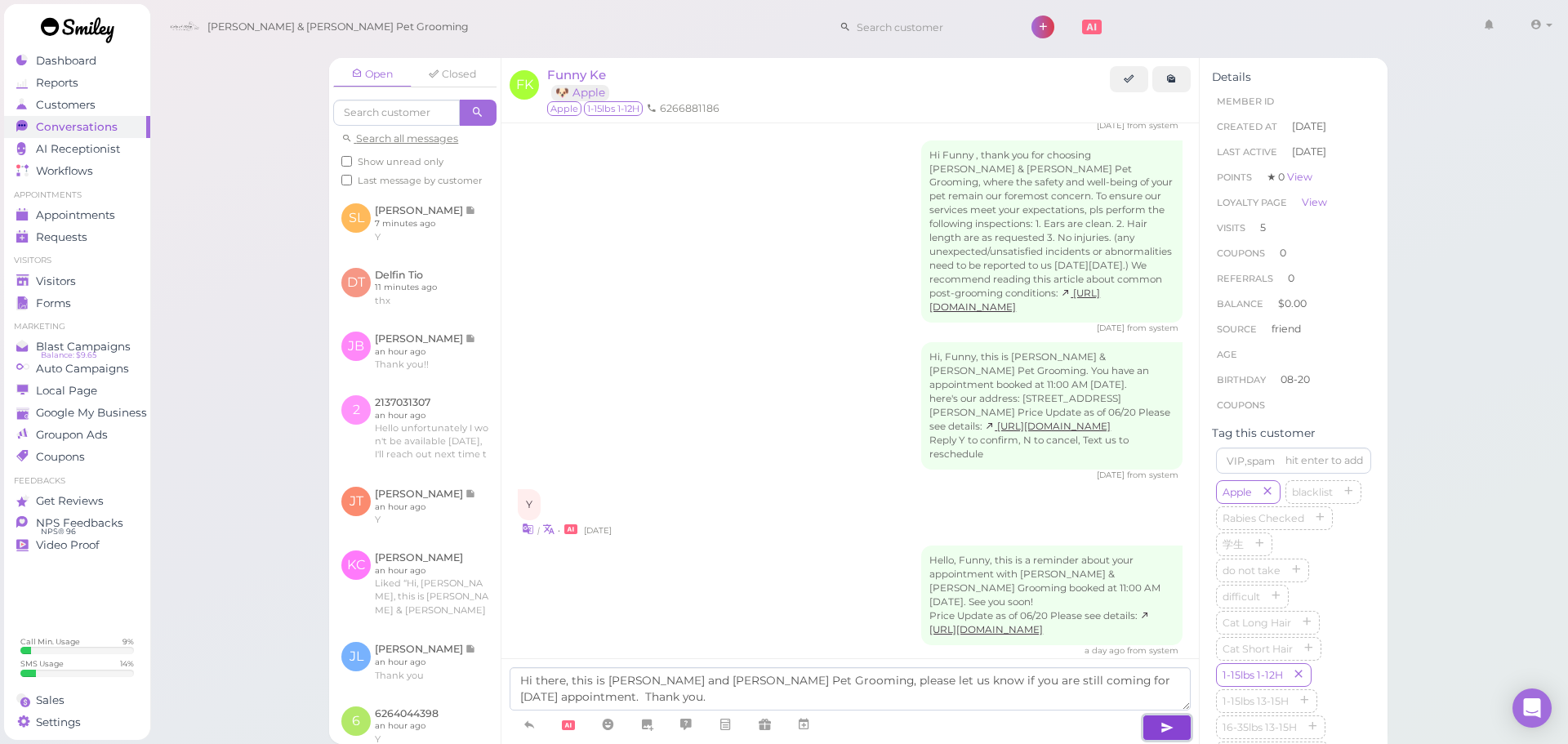
click at [1168, 721] on icon "button" at bounding box center [1166, 727] width 13 height 16
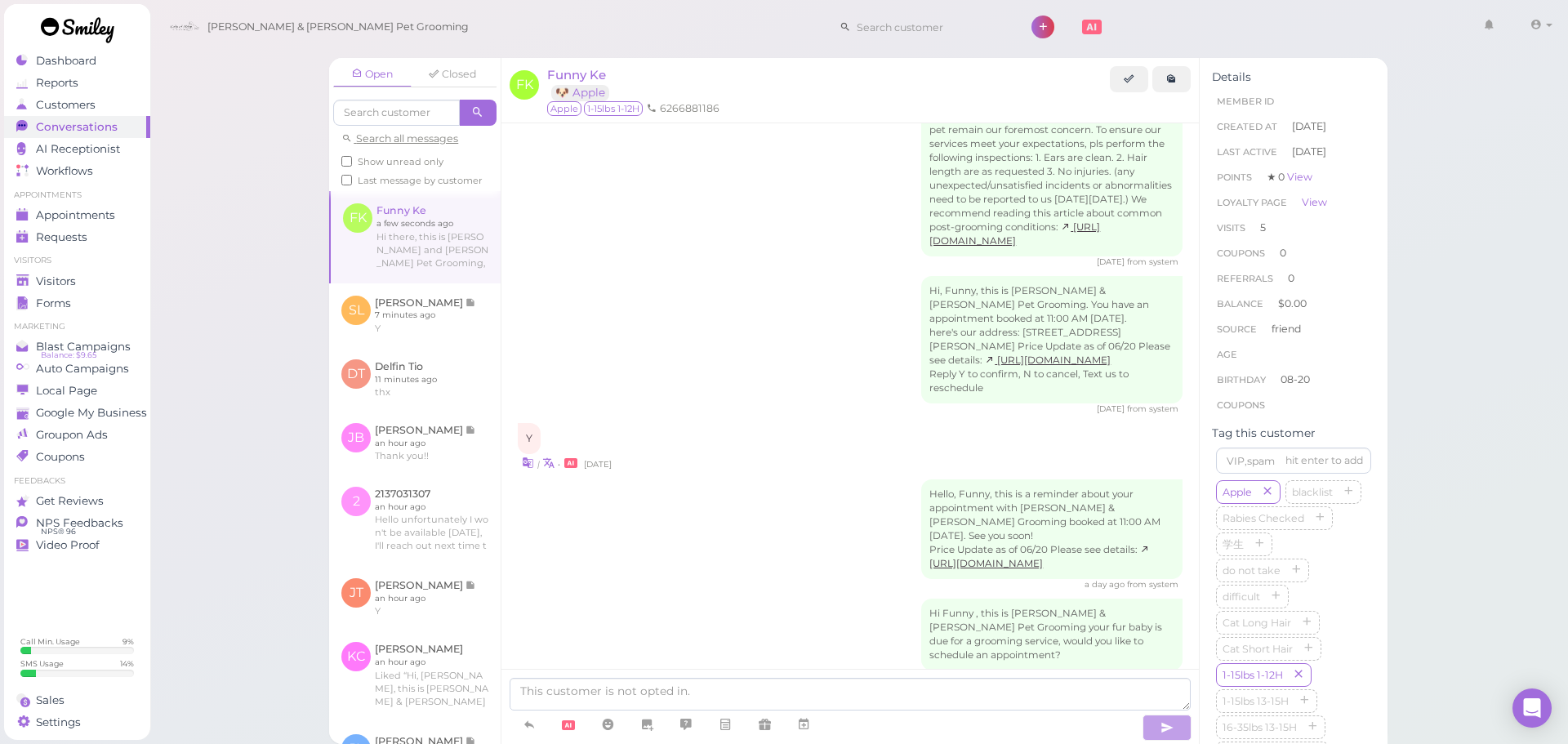
scroll to position [2564, 0]
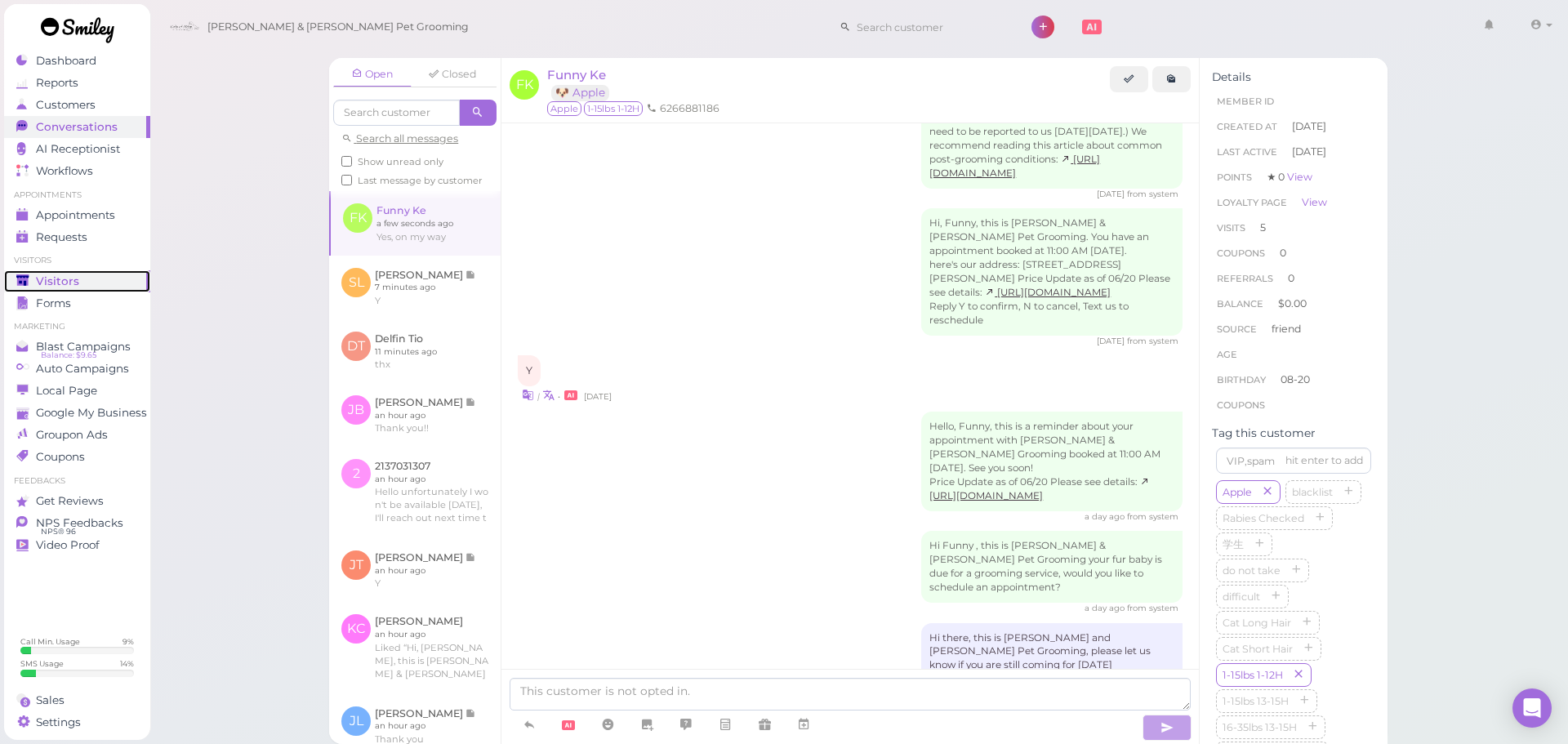
click at [123, 274] on div "Visitors" at bounding box center [74, 282] width 117 height 14
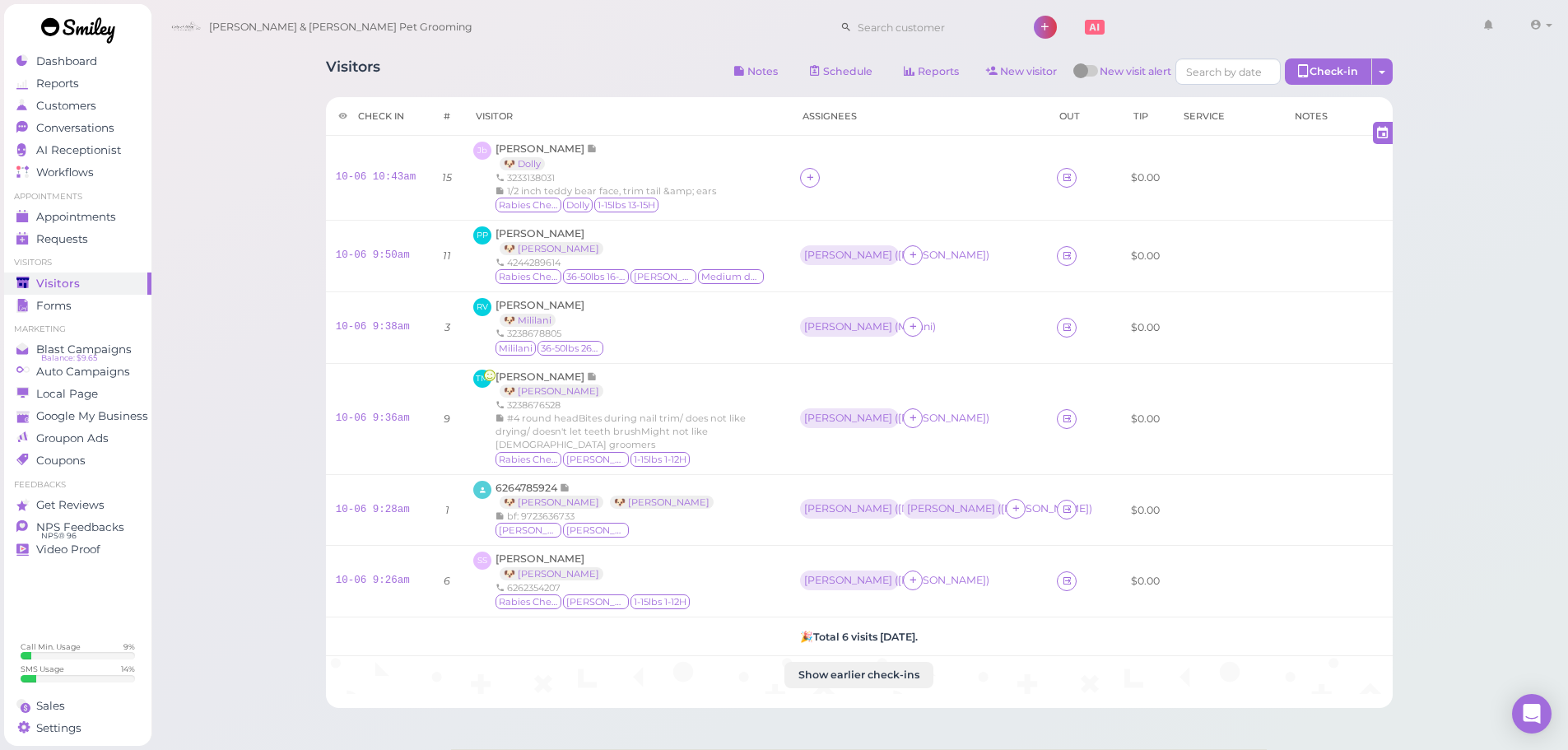
click at [139, 202] on li "Appointments" at bounding box center [78, 197] width 148 height 12
click at [82, 206] on link "Appointments" at bounding box center [78, 216] width 148 height 22
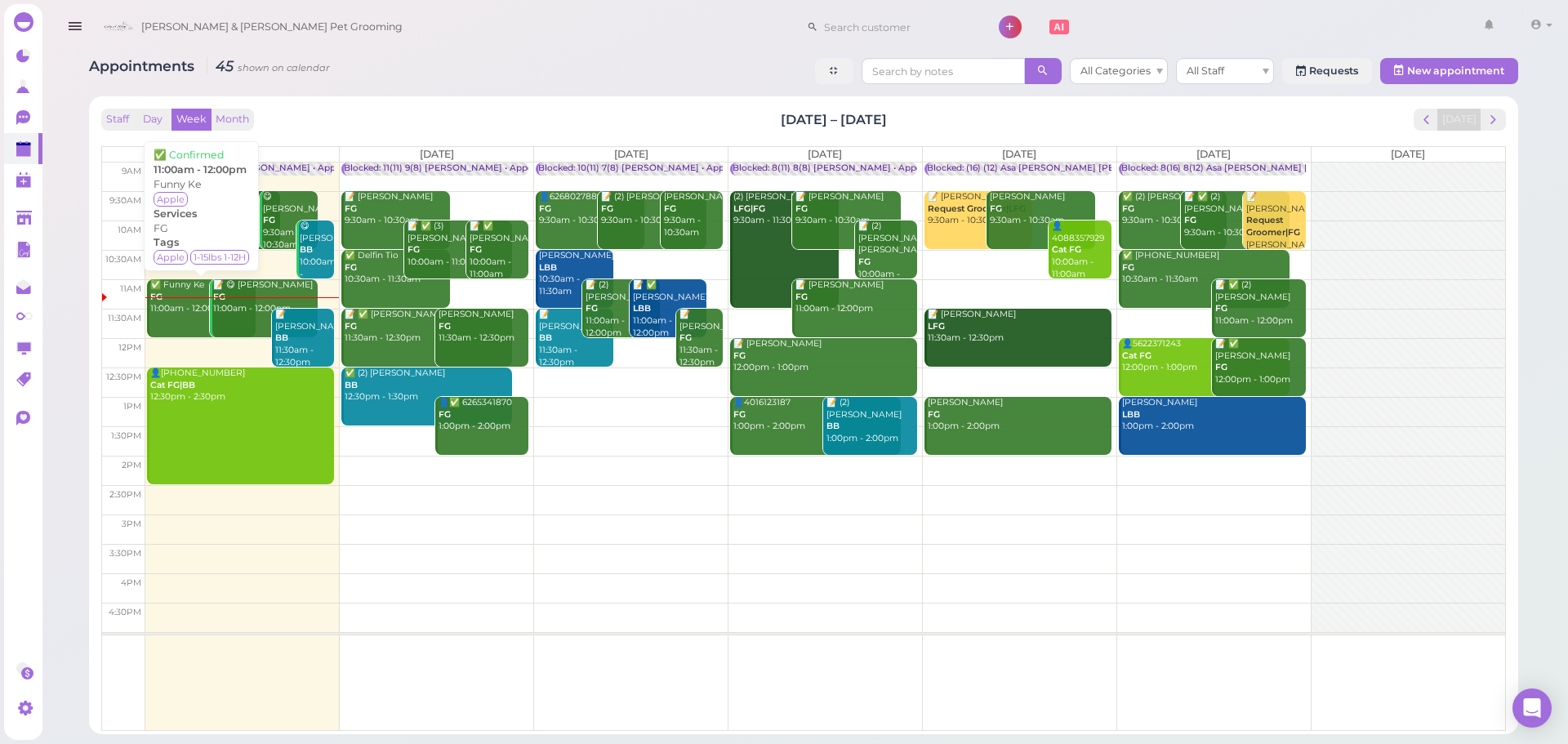
click at [165, 304] on div "✅ Funny Ke FG 11:00am - 12:00pm" at bounding box center [202, 297] width 106 height 36
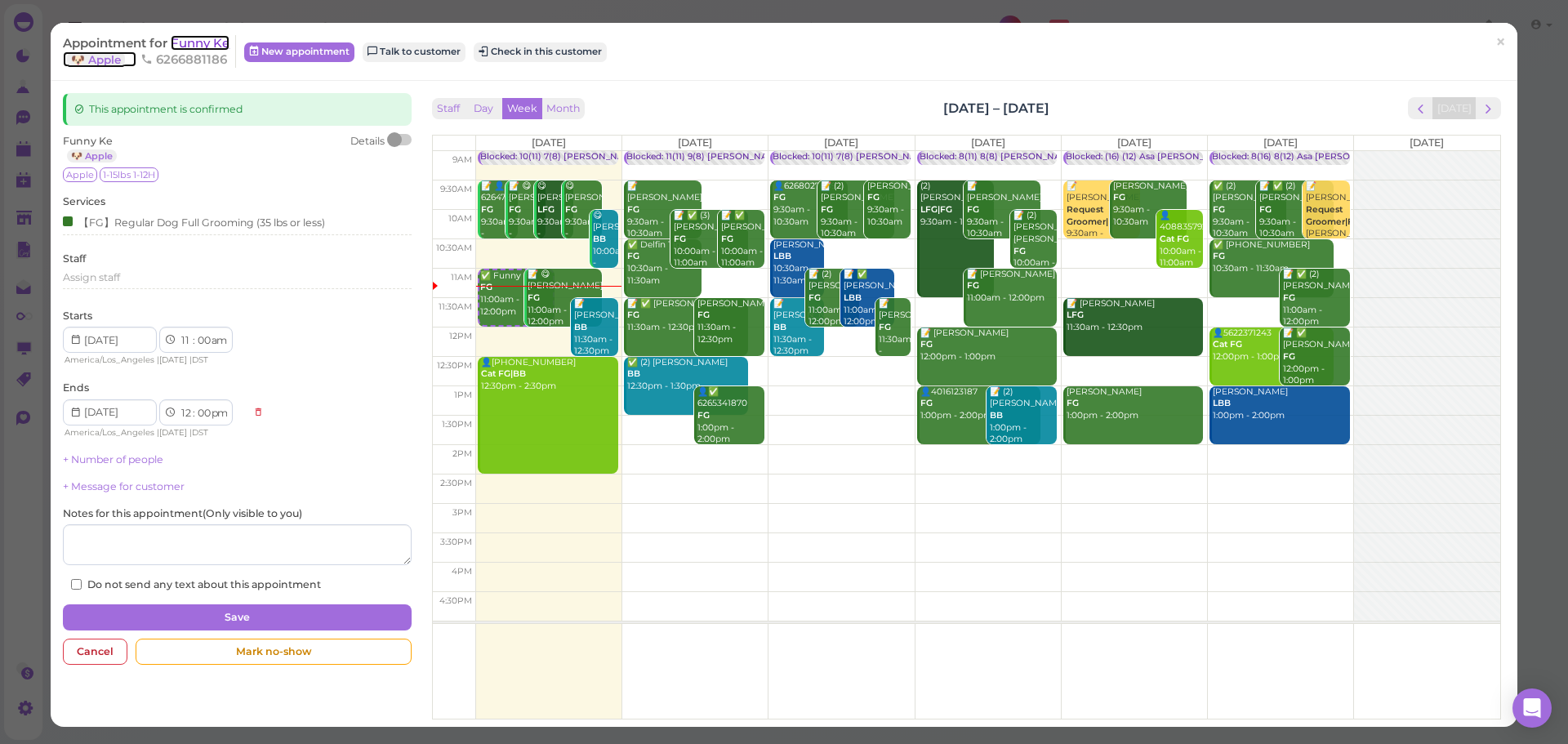
click at [210, 49] on span "Funny Ke" at bounding box center [200, 43] width 59 height 16
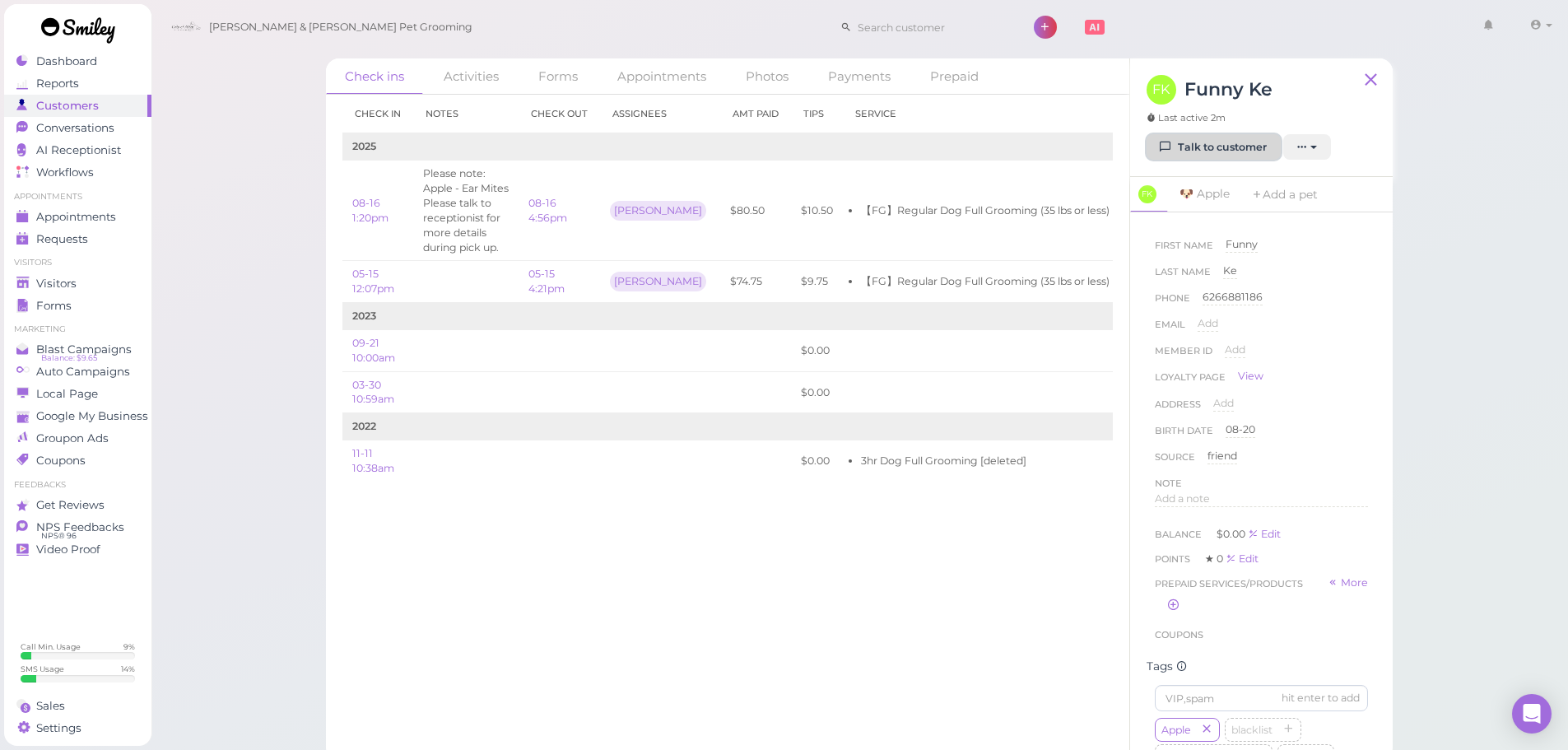
click at [1185, 151] on link "Talk to customer" at bounding box center [1213, 148] width 134 height 27
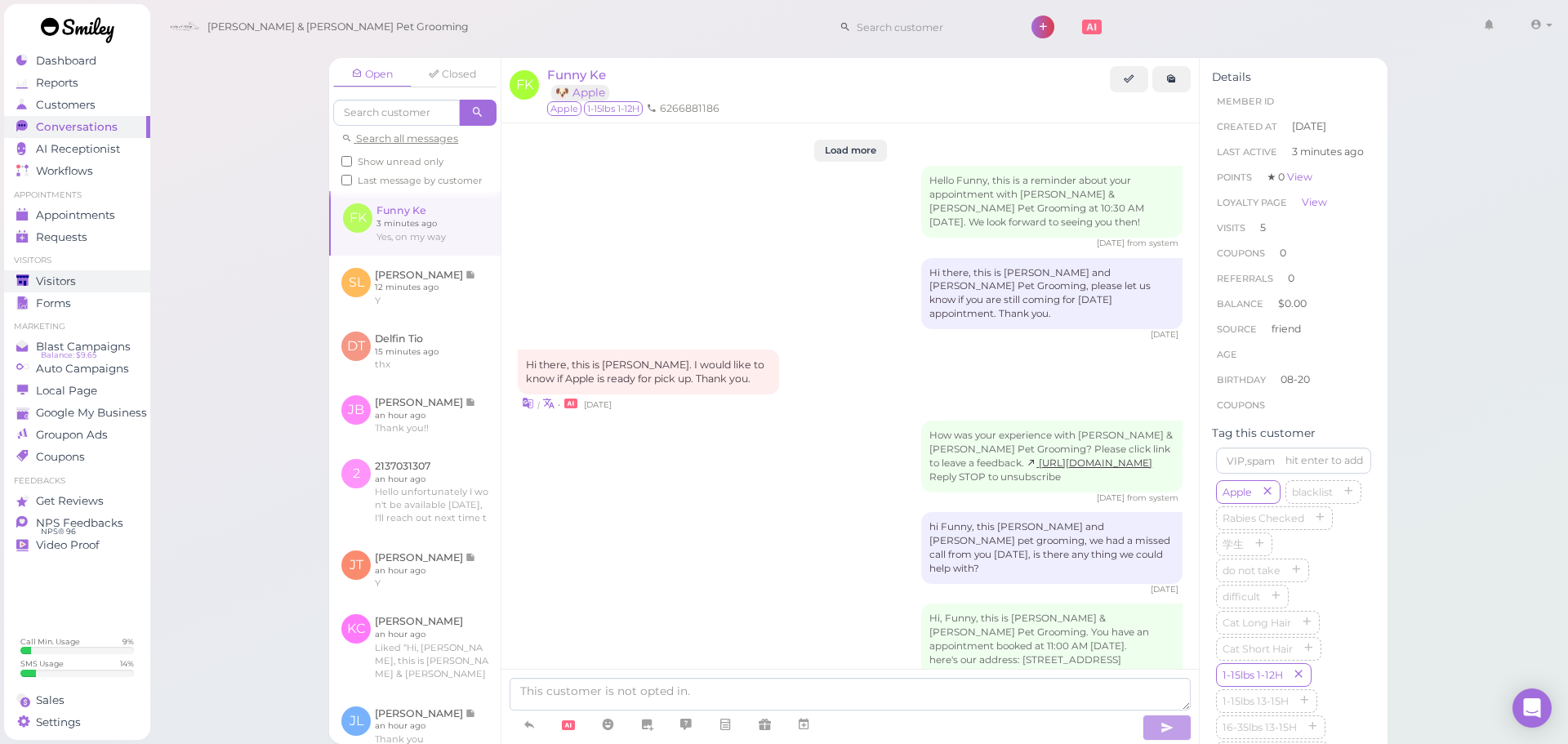
scroll to position [2444, 0]
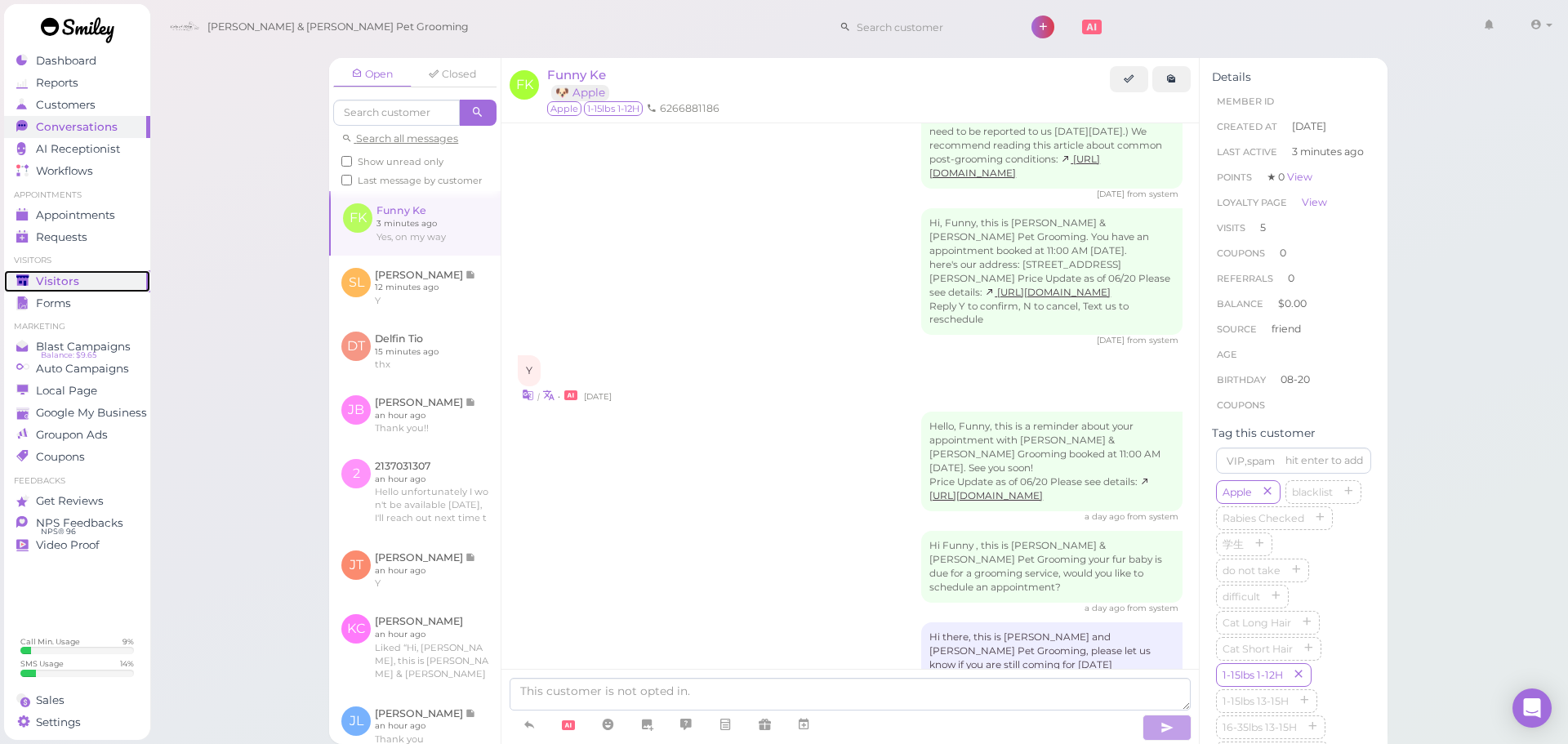
click at [96, 281] on div "Visitors" at bounding box center [74, 282] width 117 height 14
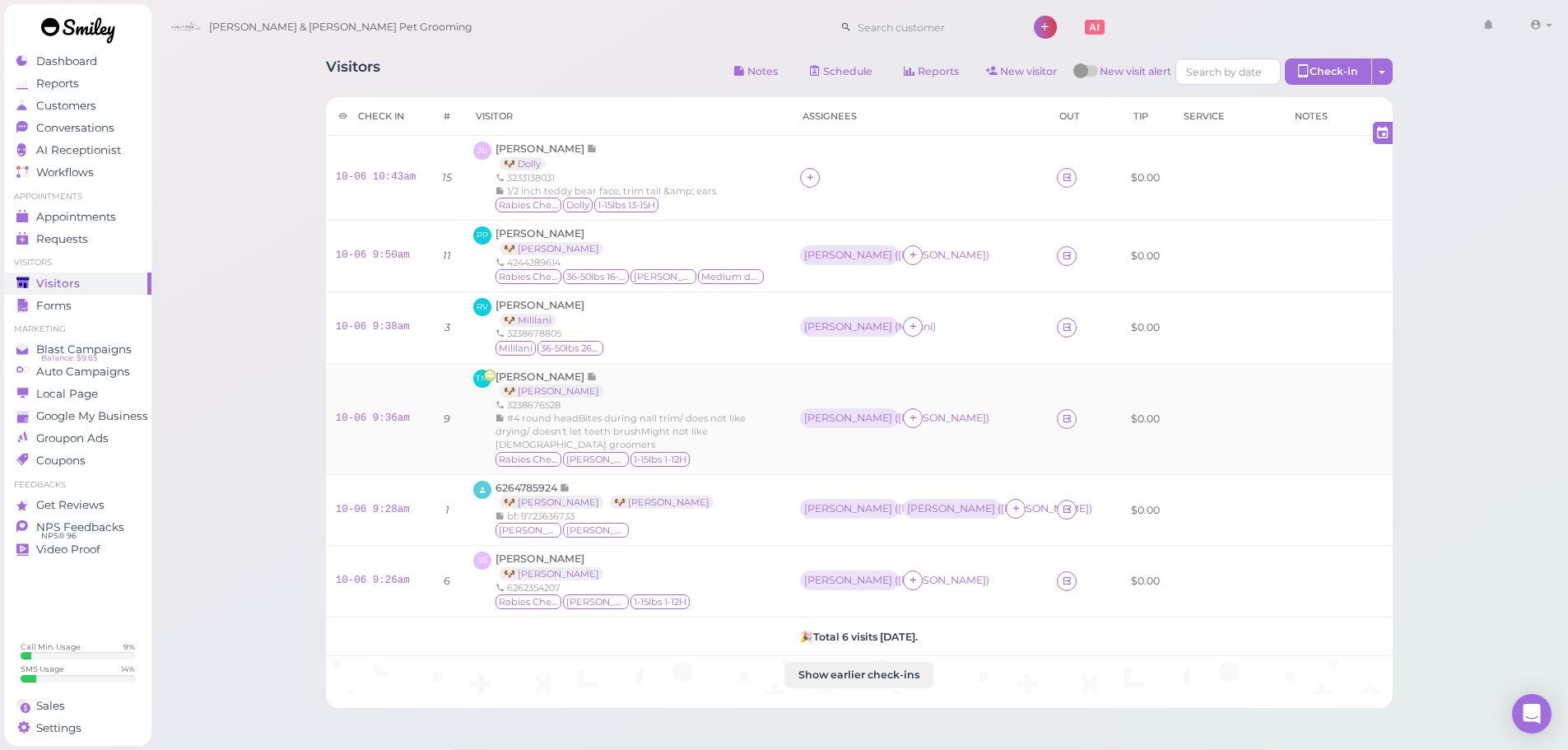
click at [718, 401] on div "3238676528" at bounding box center [623, 405] width 255 height 13
click at [554, 302] on span "[PERSON_NAME]" at bounding box center [540, 305] width 89 height 12
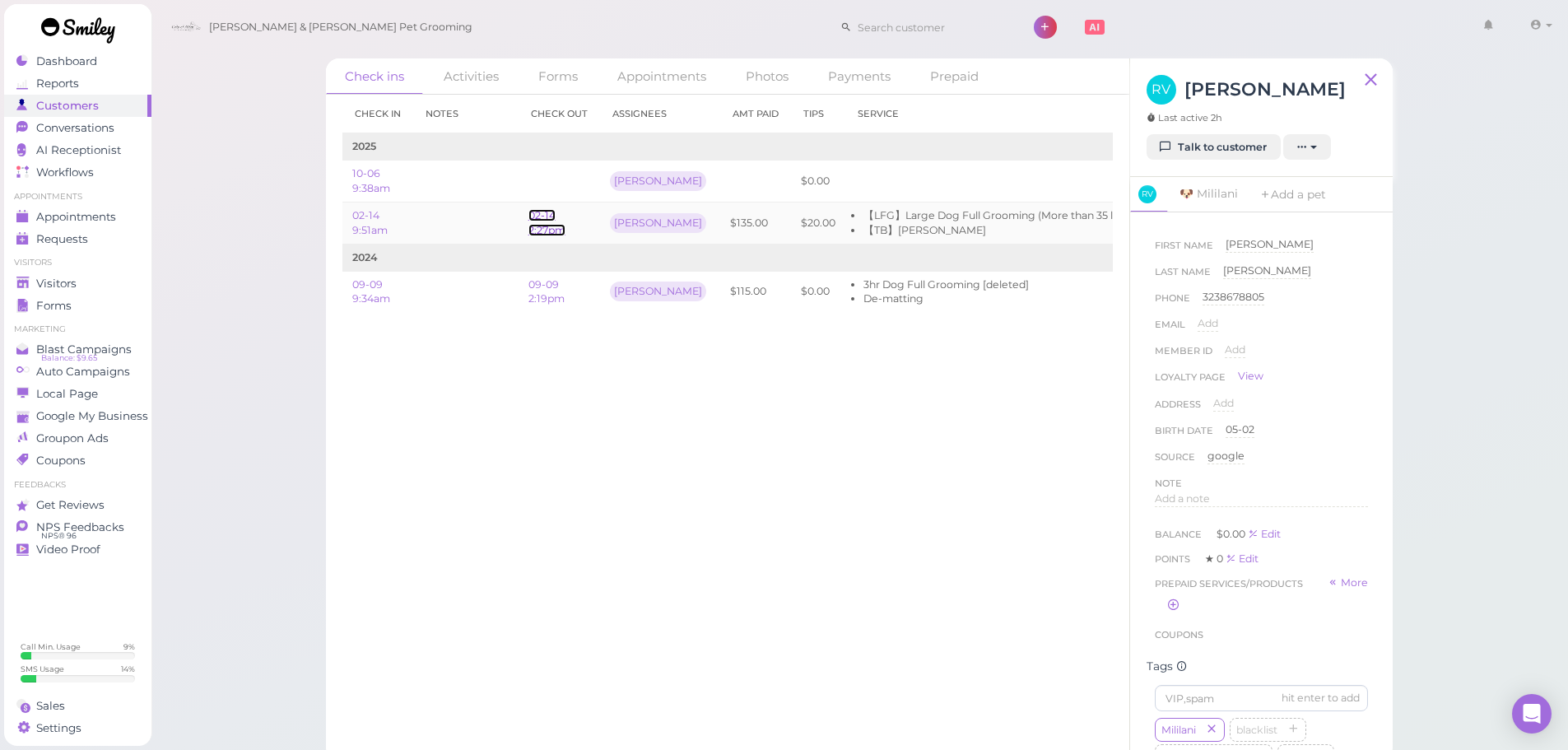
click at [536, 227] on link "02-14 2:27pm" at bounding box center [547, 222] width 37 height 28
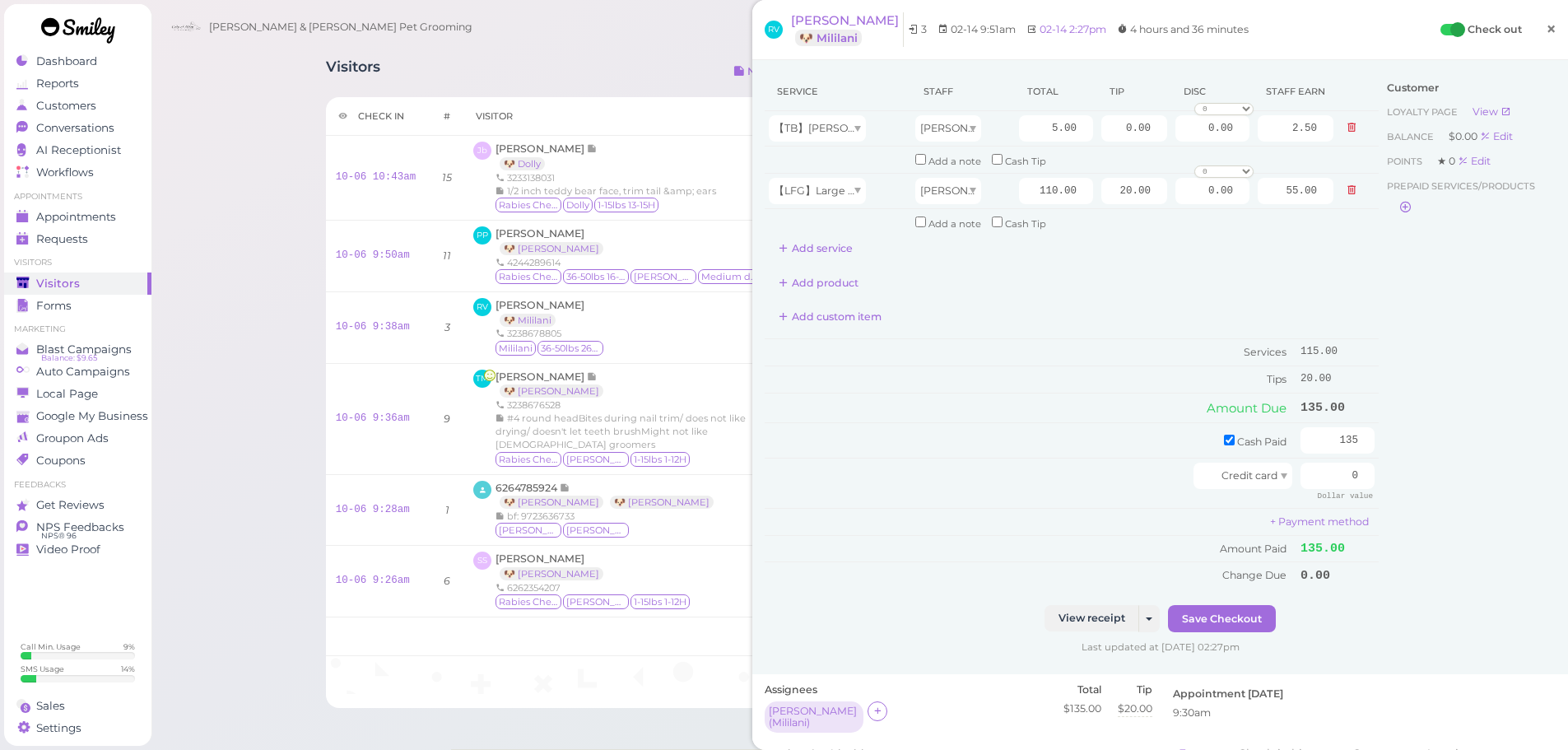
click at [1548, 39] on link "×" at bounding box center [1551, 29] width 30 height 38
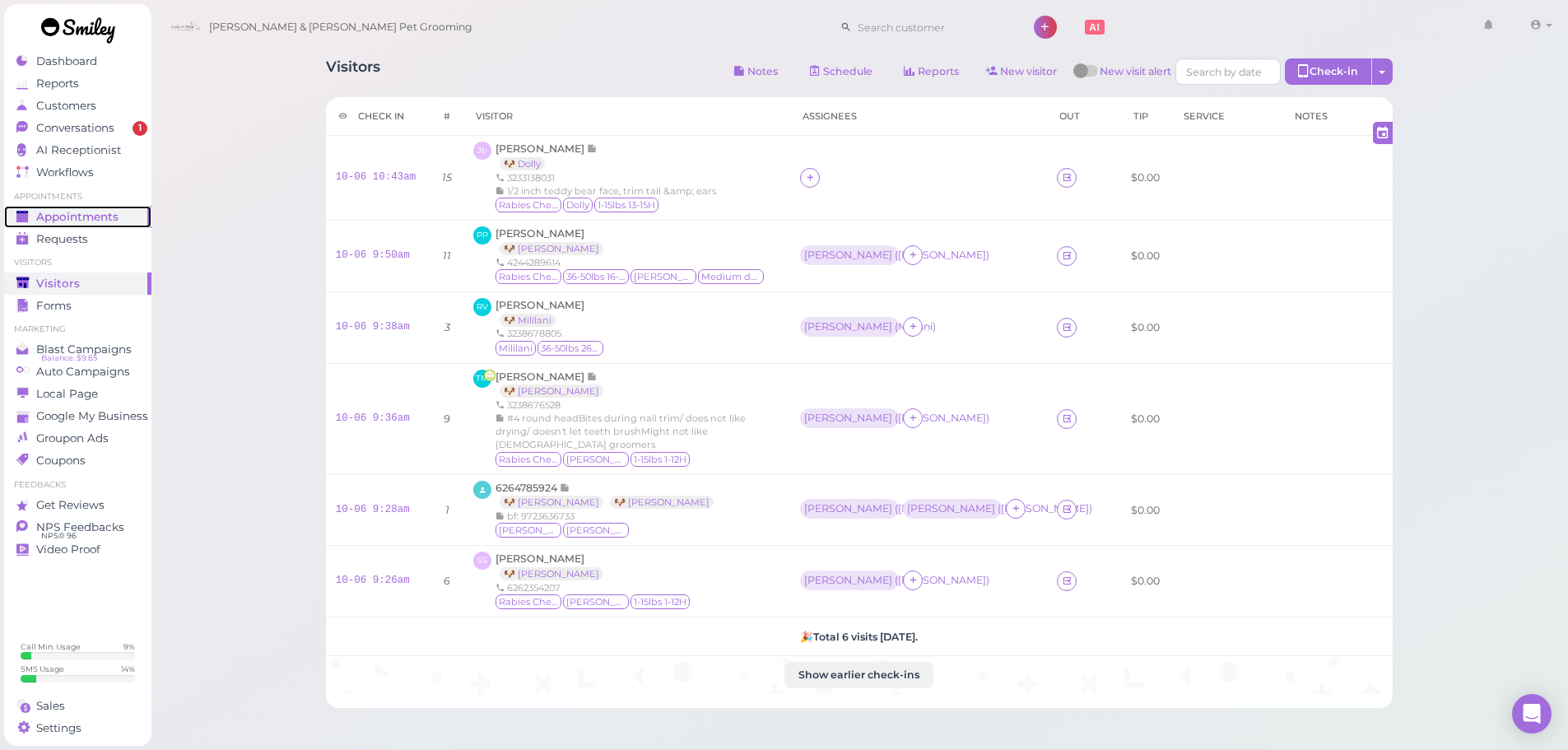
click at [97, 208] on link "Appointments" at bounding box center [78, 216] width 148 height 22
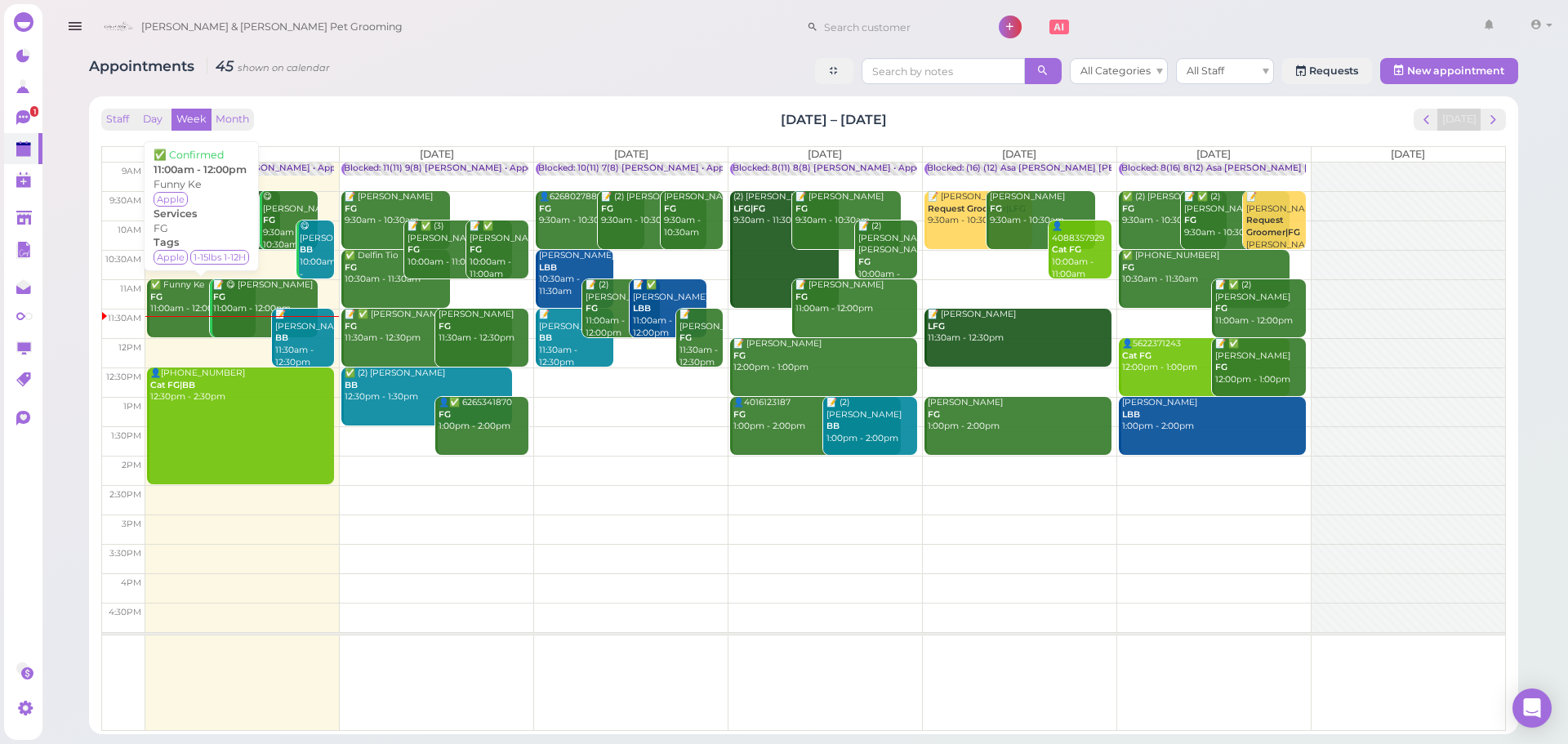
click at [191, 310] on div "✅ Funny Ke FG 11:00am - 12:00pm" at bounding box center [202, 297] width 106 height 36
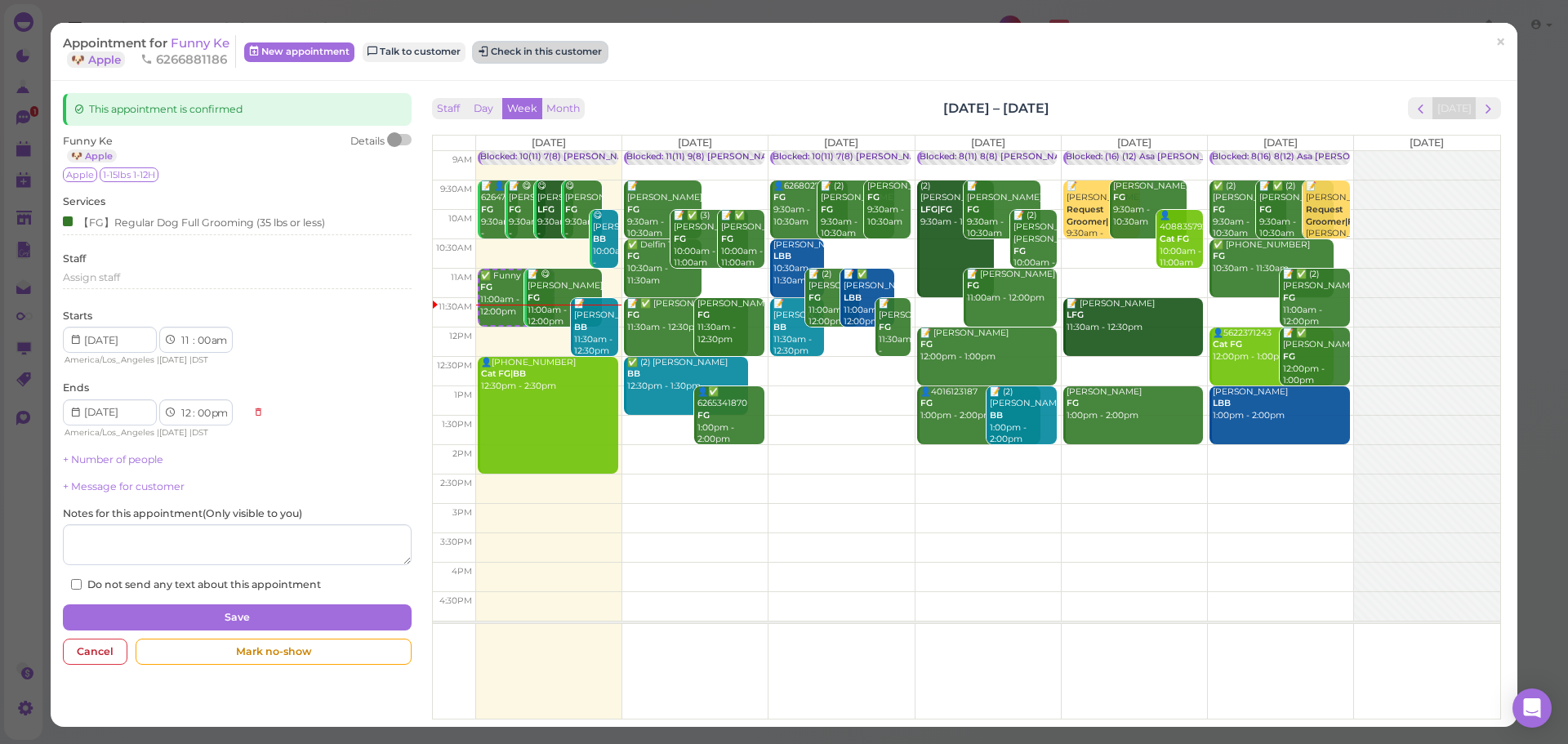
click at [551, 49] on button "Check in this customer" at bounding box center [539, 52] width 133 height 19
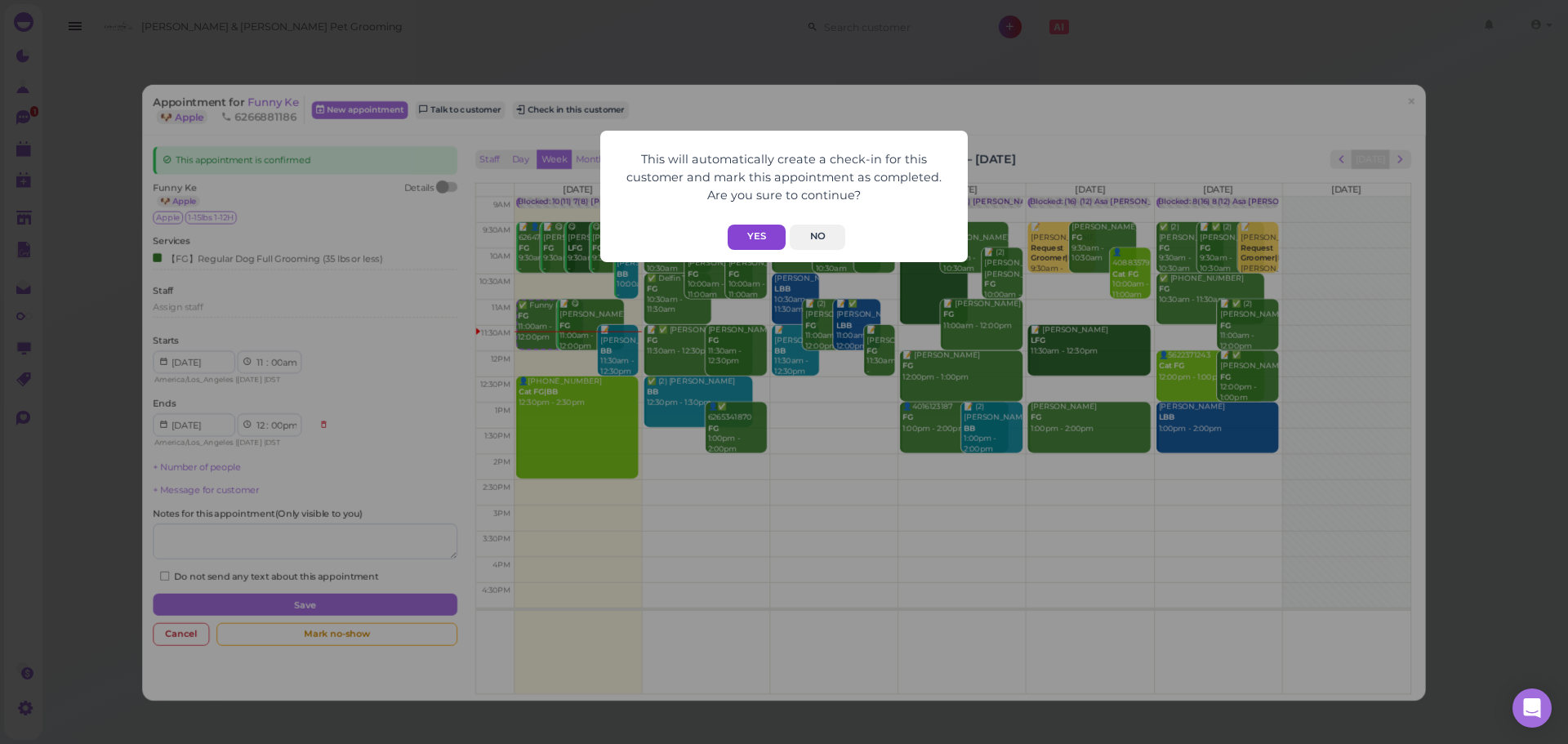
click at [759, 235] on button "Yes" at bounding box center [757, 237] width 58 height 26
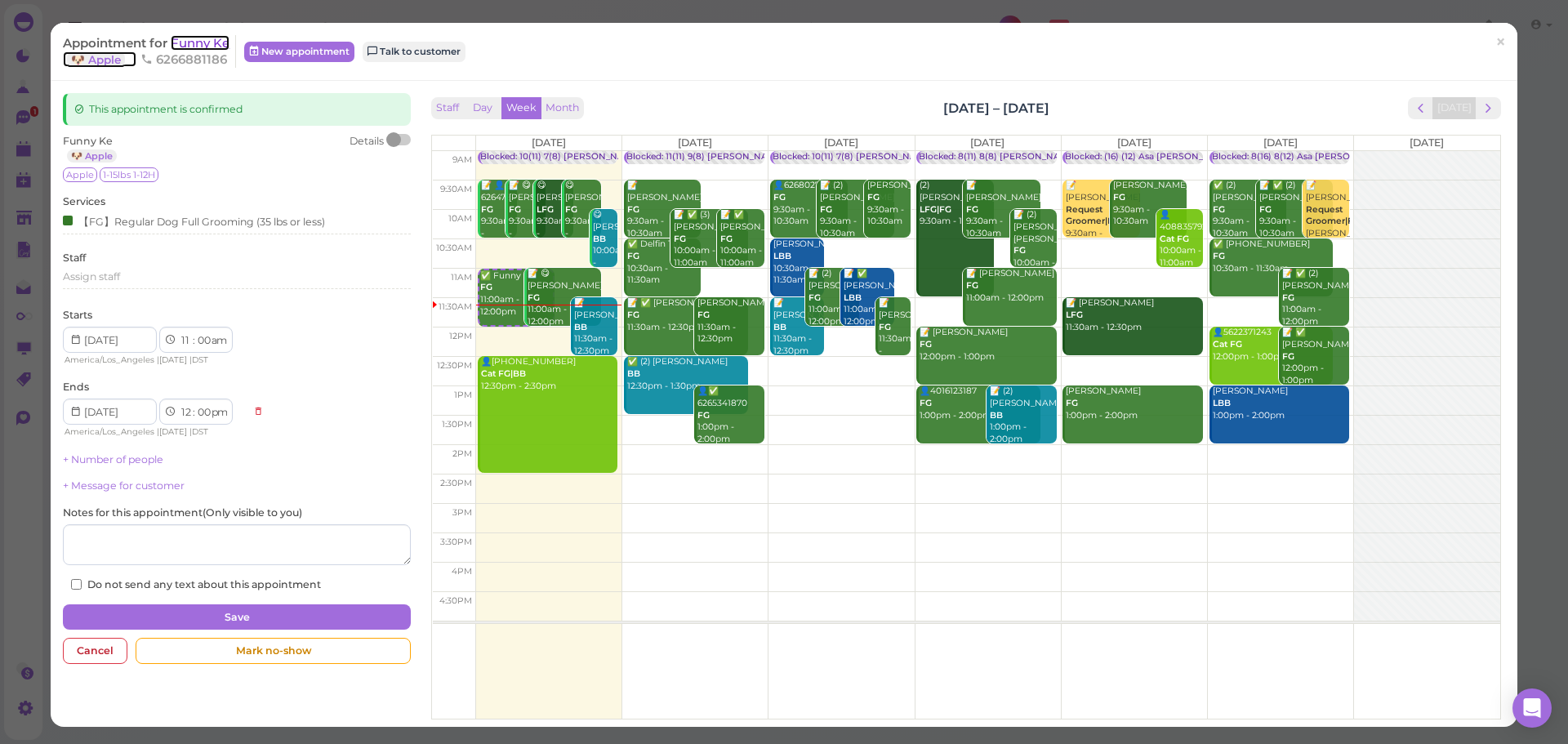
click at [186, 42] on span "Funny Ke" at bounding box center [200, 43] width 59 height 16
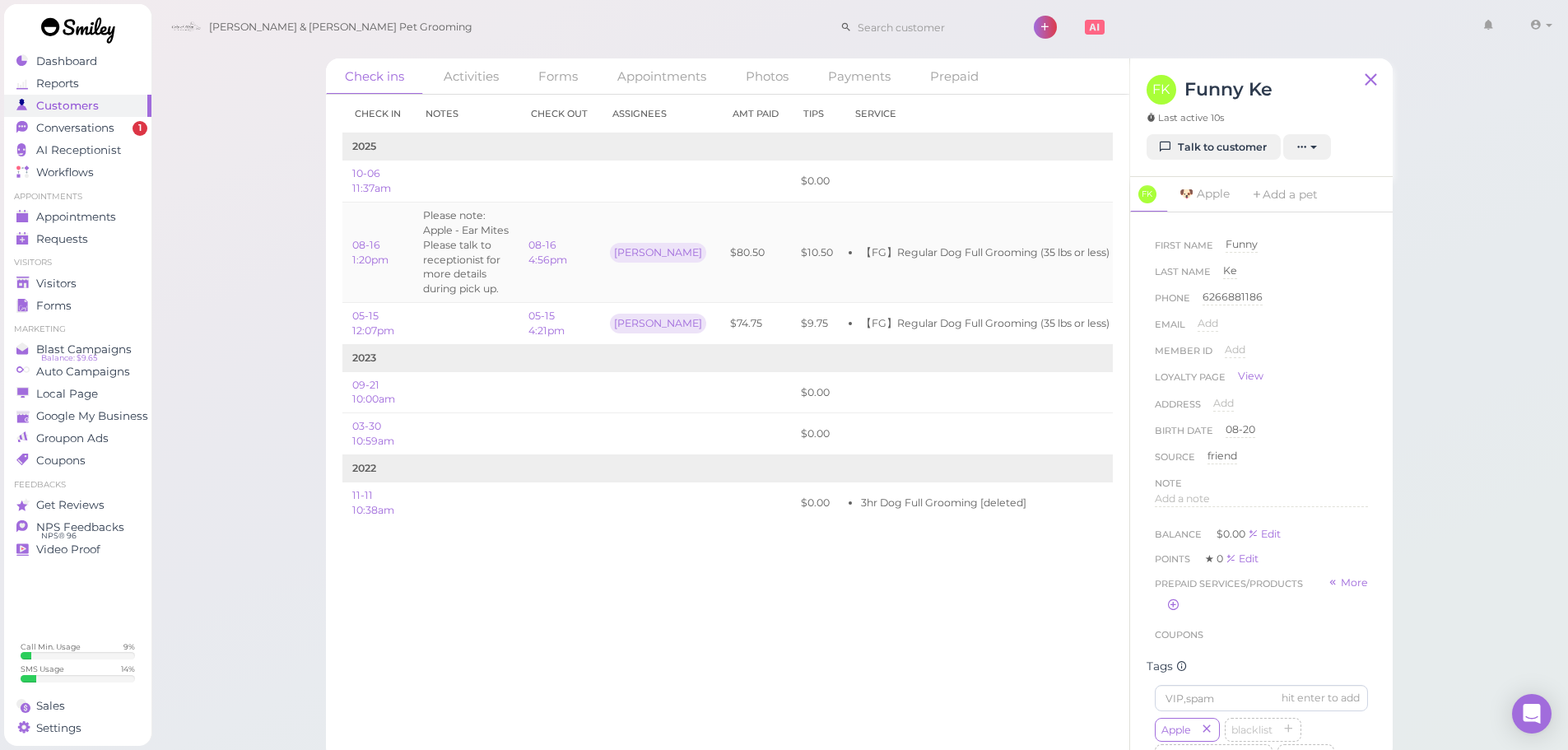
click at [843, 230] on td "【FG】Regular Dog Full Grooming (35 lbs or less)" at bounding box center [981, 253] width 277 height 101
click at [141, 214] on link "Appointments" at bounding box center [78, 216] width 148 height 22
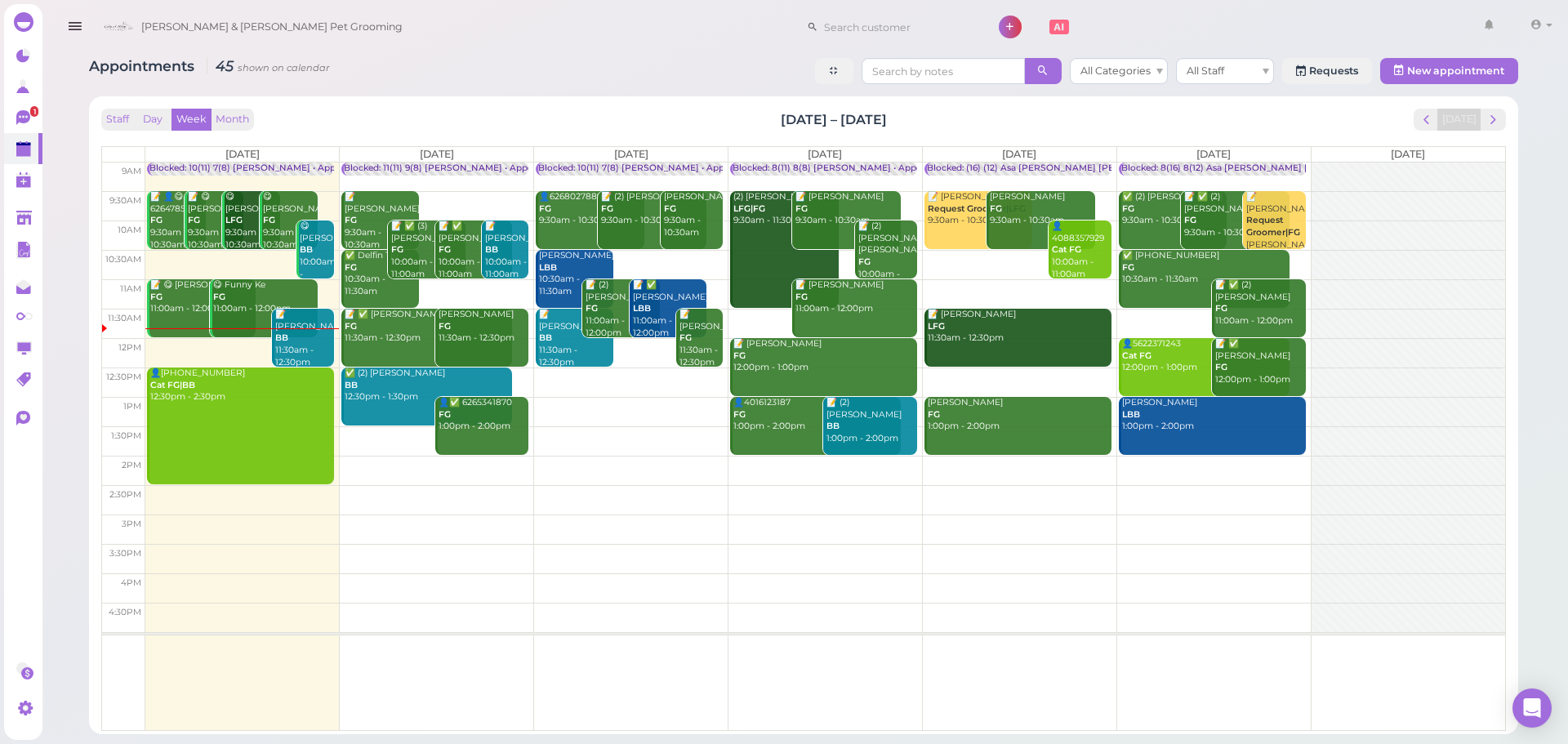
click at [553, 93] on div "Appointments 45 shown on calendar All Categories All Staff Requests New appoint…" at bounding box center [803, 390] width 1470 height 688
click at [539, 83] on div "Appointments 45 shown on calendar All Categories All Staff Requests New appoint…" at bounding box center [803, 73] width 1429 height 30
click at [306, 342] on div "📝 Elva Martinez BB 11:30am - 12:30pm" at bounding box center [305, 339] width 60 height 60
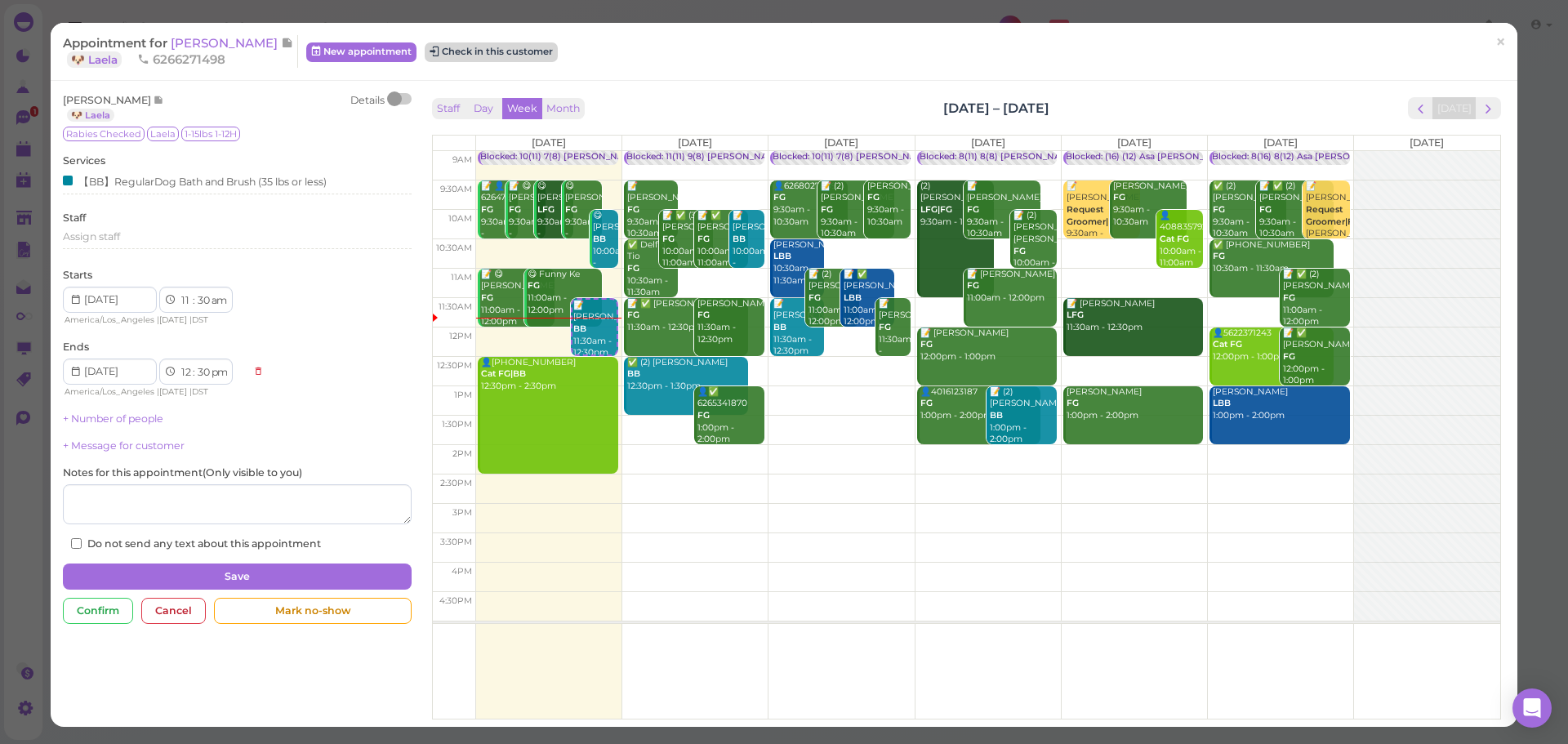
click at [478, 52] on button "Check in this customer" at bounding box center [491, 52] width 133 height 19
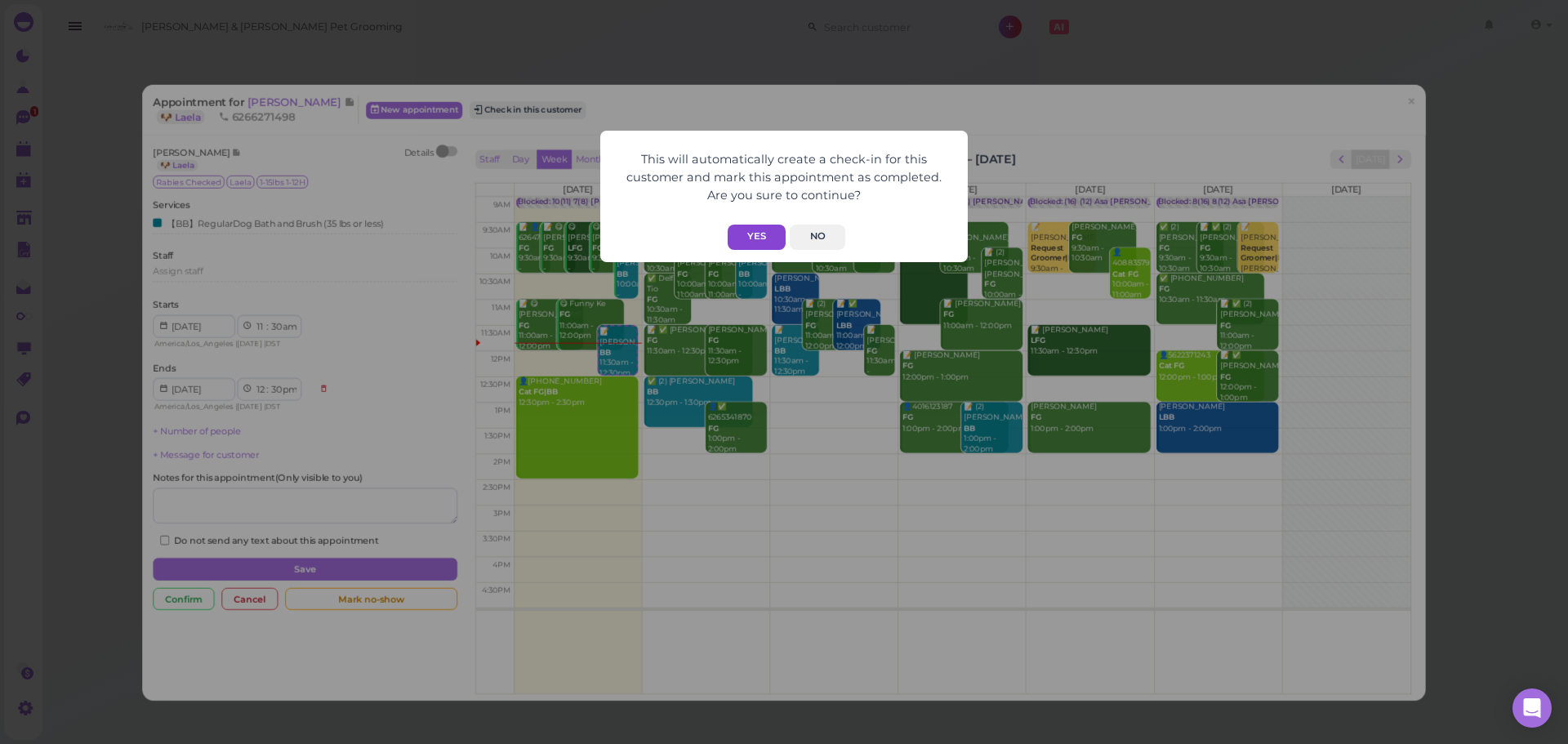
click at [758, 244] on button "Yes" at bounding box center [757, 237] width 58 height 26
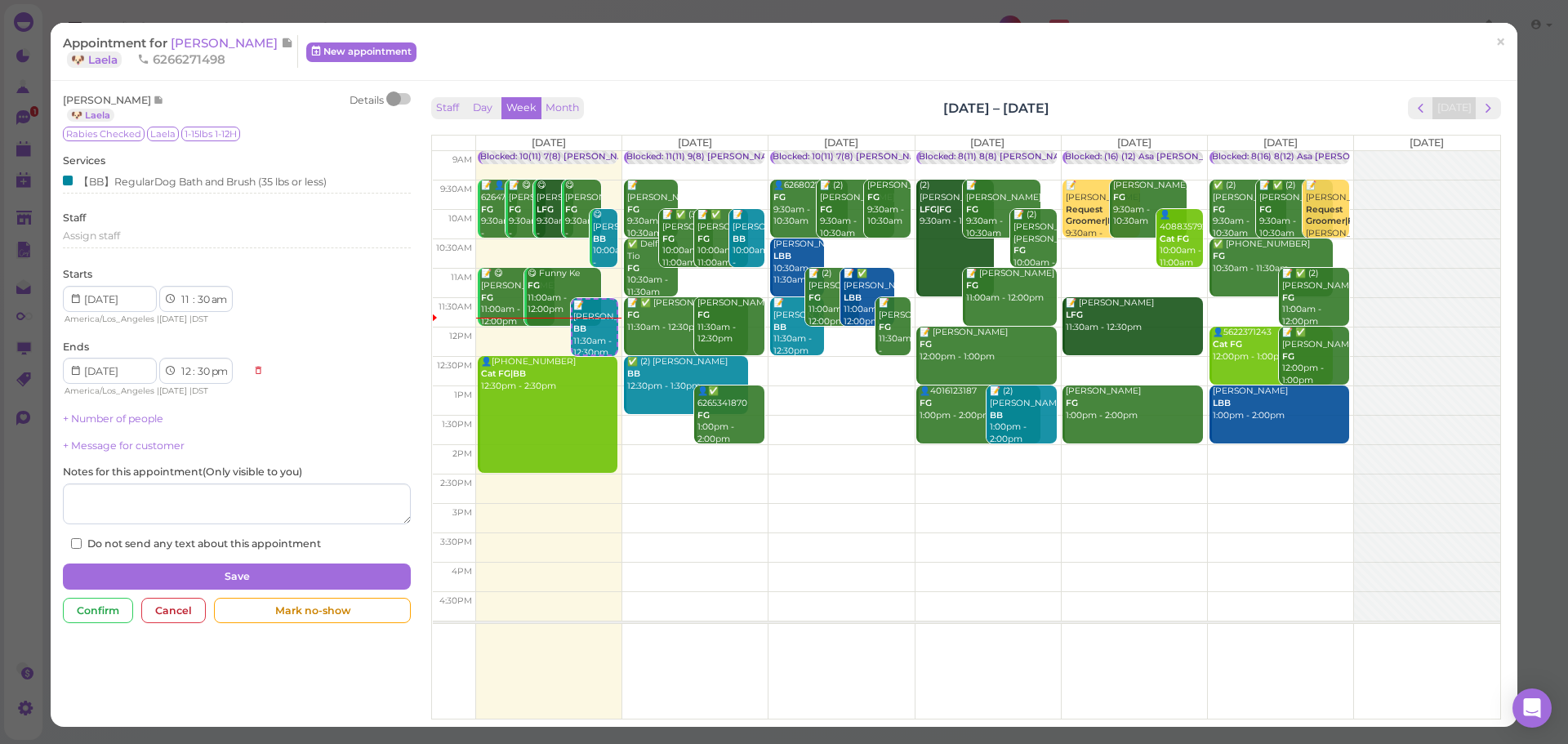
click at [1117, 109] on div "Staff Day Week Month Oct 6 – 12, 2025 Today" at bounding box center [966, 108] width 1069 height 22
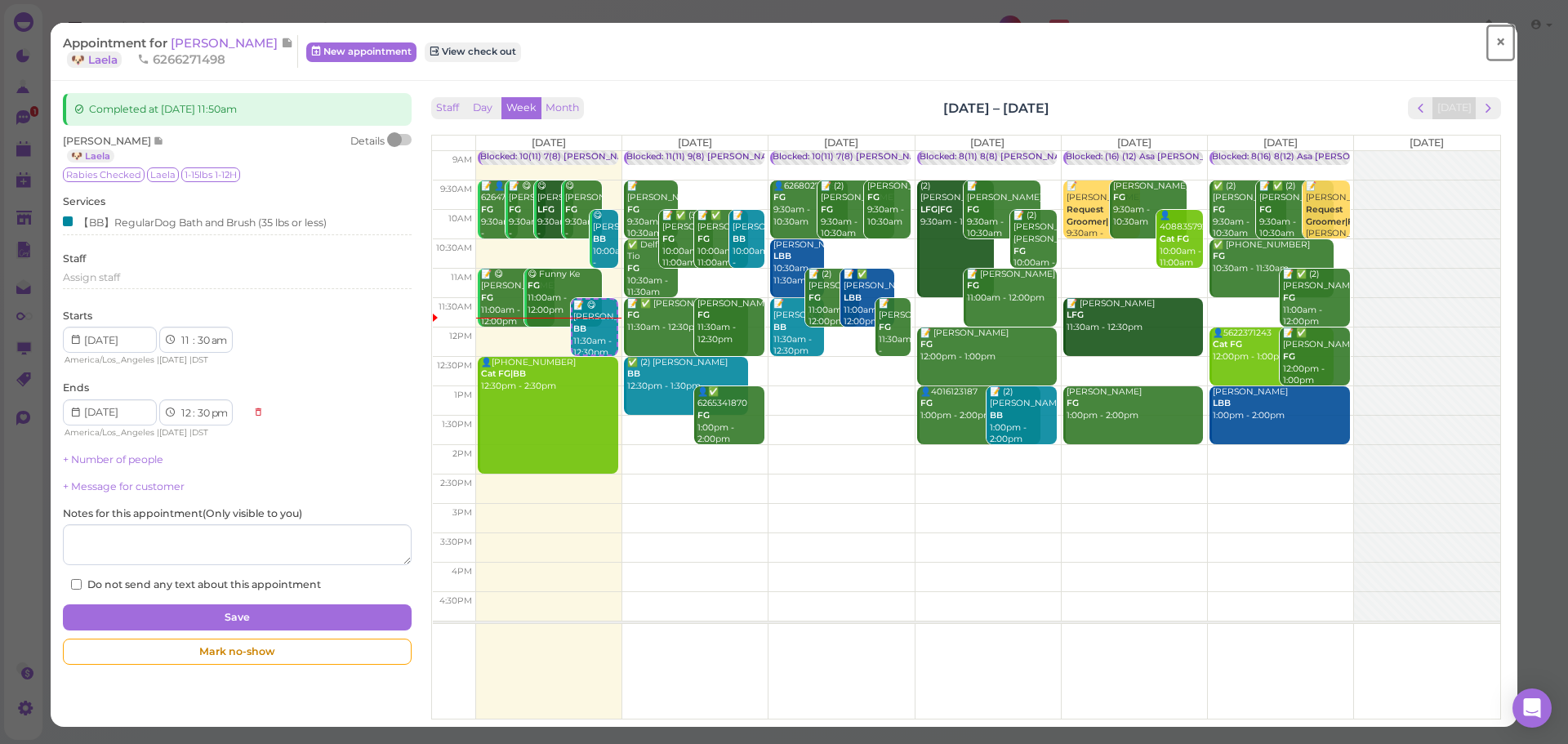
click at [1495, 50] on span "×" at bounding box center [1500, 42] width 11 height 23
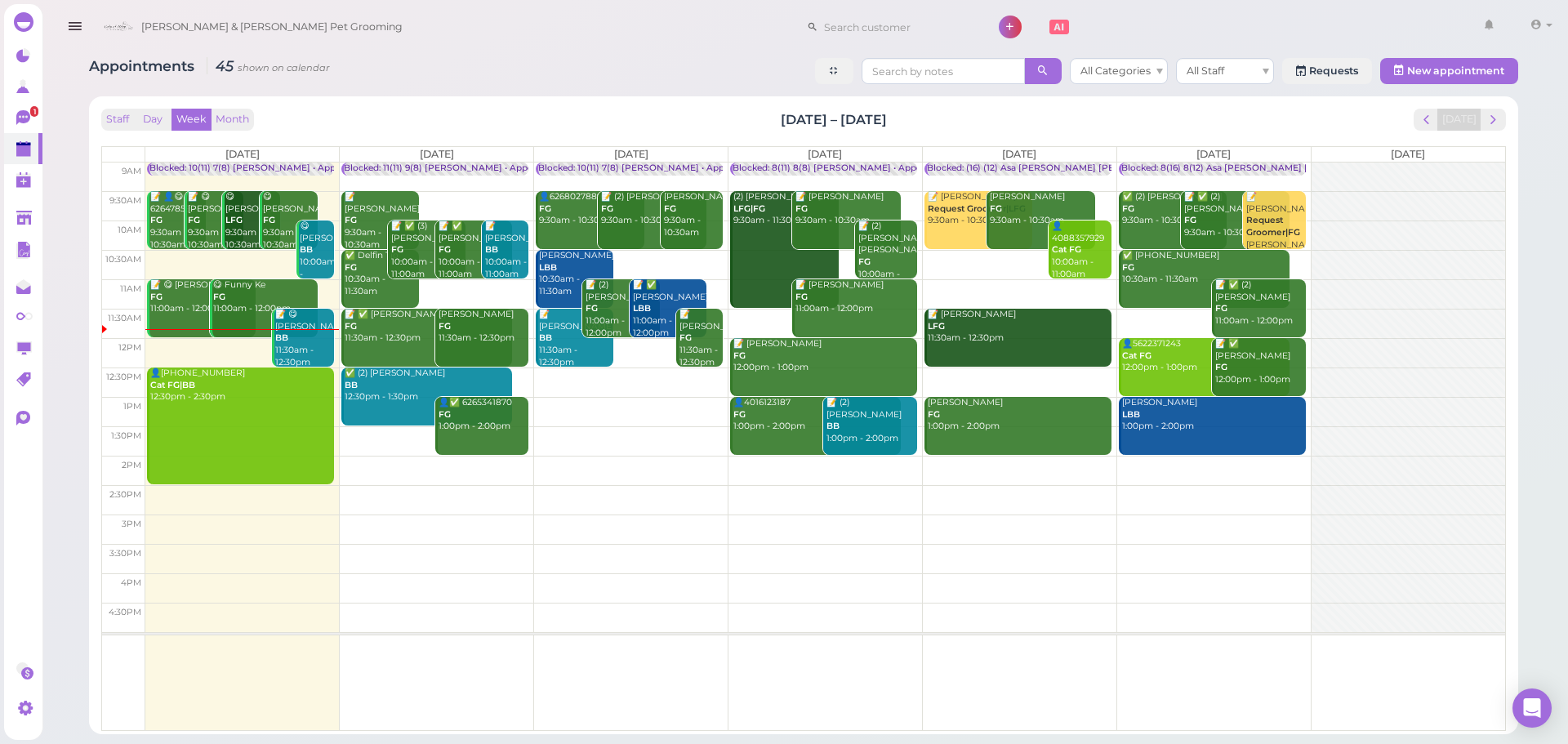
click at [547, 116] on div "Staff Day Week Month Oct 6 – 12, 2025 Today" at bounding box center [803, 119] width 1405 height 22
click at [579, 130] on div "Staff Day Week Month Oct 6 – 12, 2025 Today" at bounding box center [803, 119] width 1405 height 22
click at [1195, 163] on div "Blocked: 8(16) 8(12) Asa Helen Rebecca • Appointment" at bounding box center [1284, 169] width 326 height 12
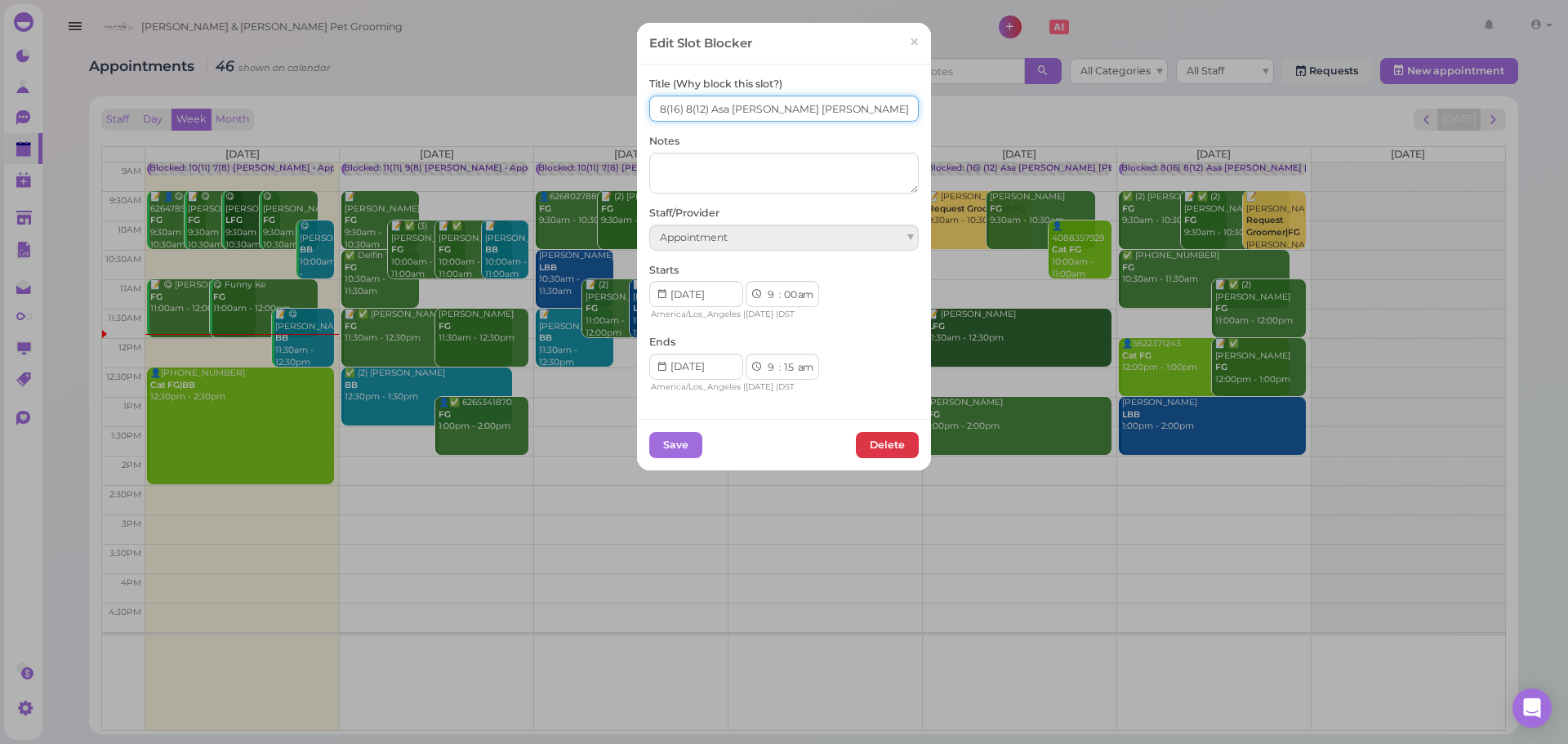
click at [682, 107] on input "8(16) 8(12) Asa Helen Rebecca" at bounding box center [783, 109] width 269 height 26
type input "12(16) 11(12) Asa Helen Rebecca"
click at [699, 443] on div "Save Delete" at bounding box center [783, 445] width 269 height 26
click at [690, 443] on button "Save" at bounding box center [675, 445] width 53 height 26
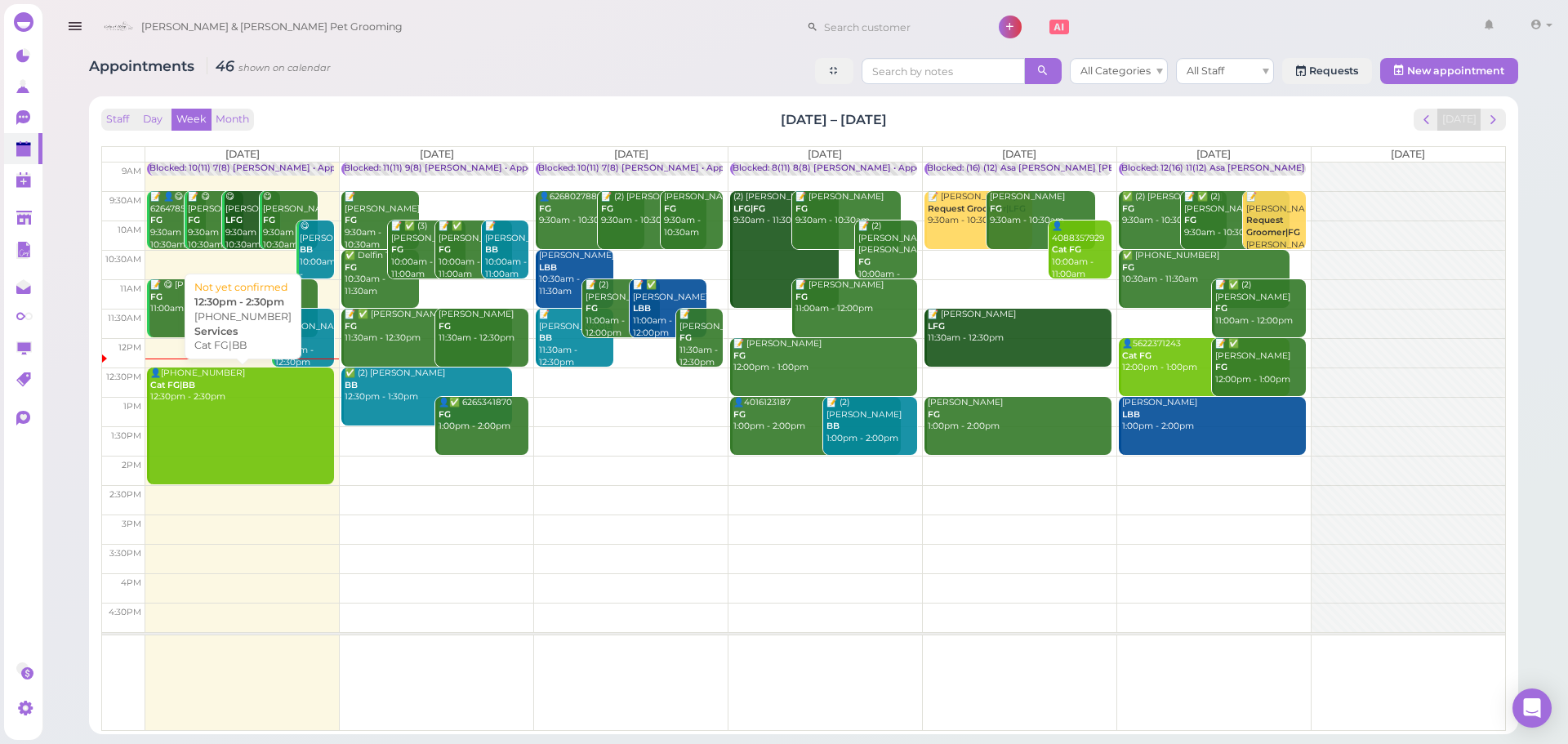
click at [231, 438] on link "👤(2) 6268730283 Cat FG|BB 12:30pm - 2:30pm" at bounding box center [240, 425] width 187 height 116
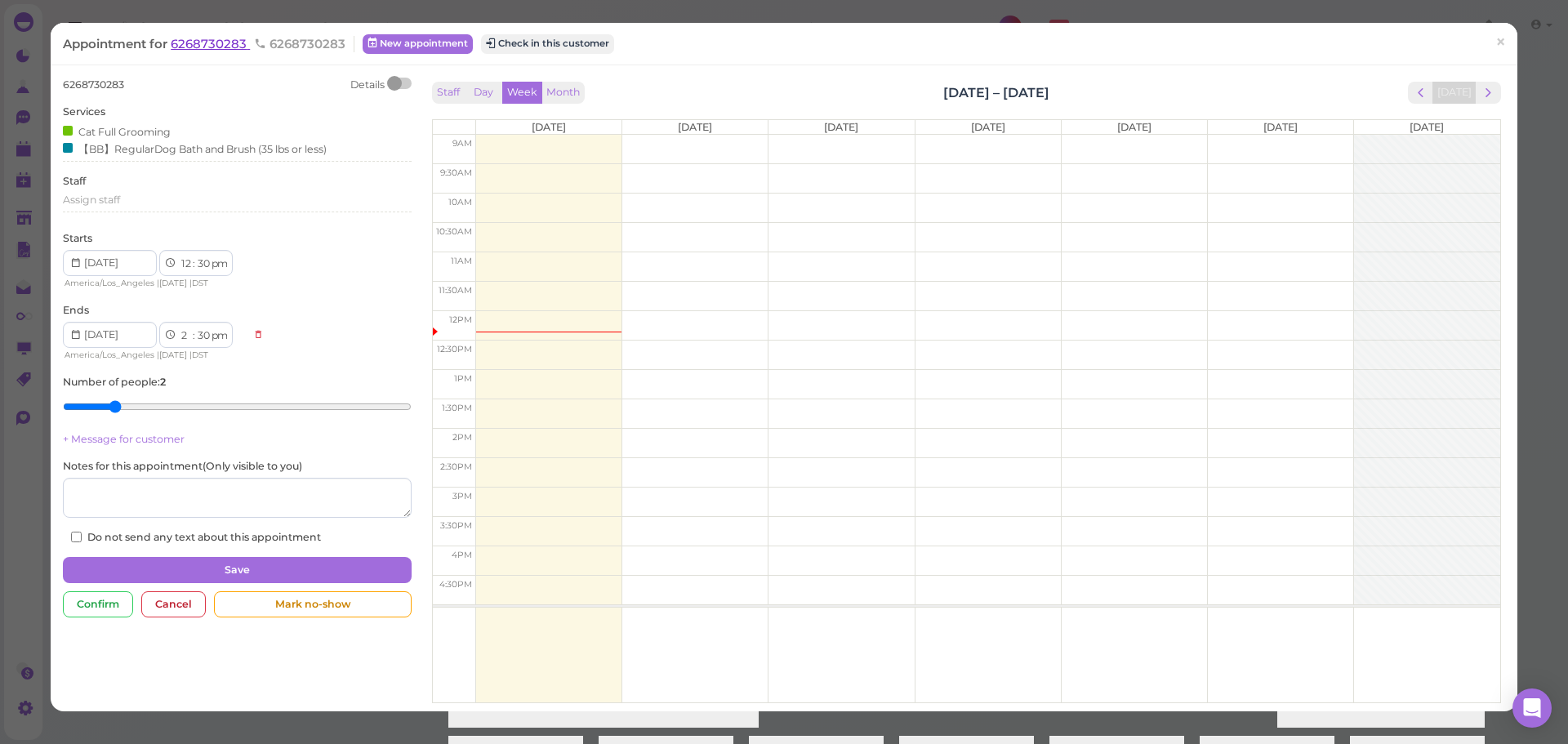
click at [211, 46] on span "6268730283" at bounding box center [210, 44] width 79 height 16
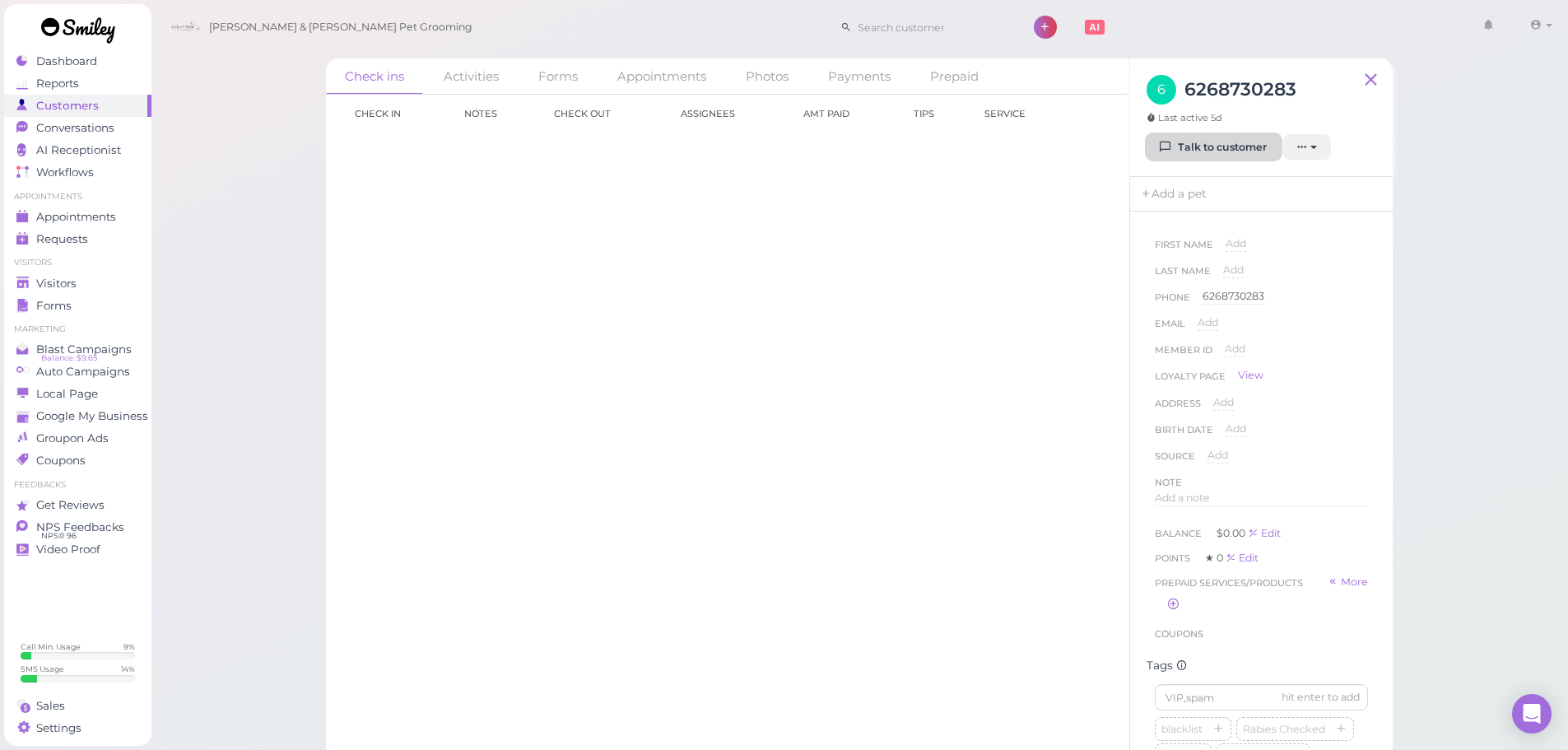
click at [1211, 155] on link "Talk to customer" at bounding box center [1213, 148] width 134 height 27
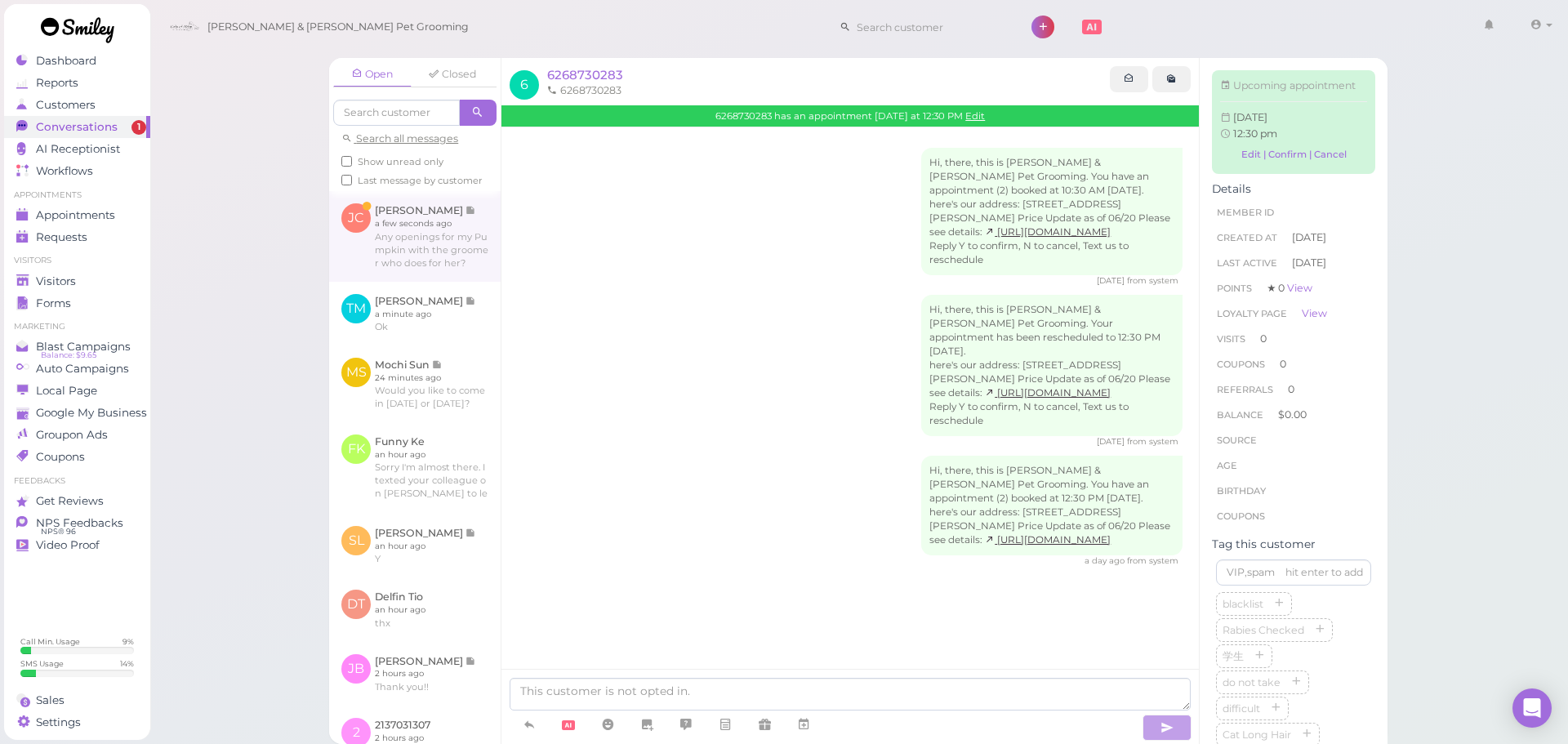
click at [425, 251] on link at bounding box center [415, 236] width 171 height 90
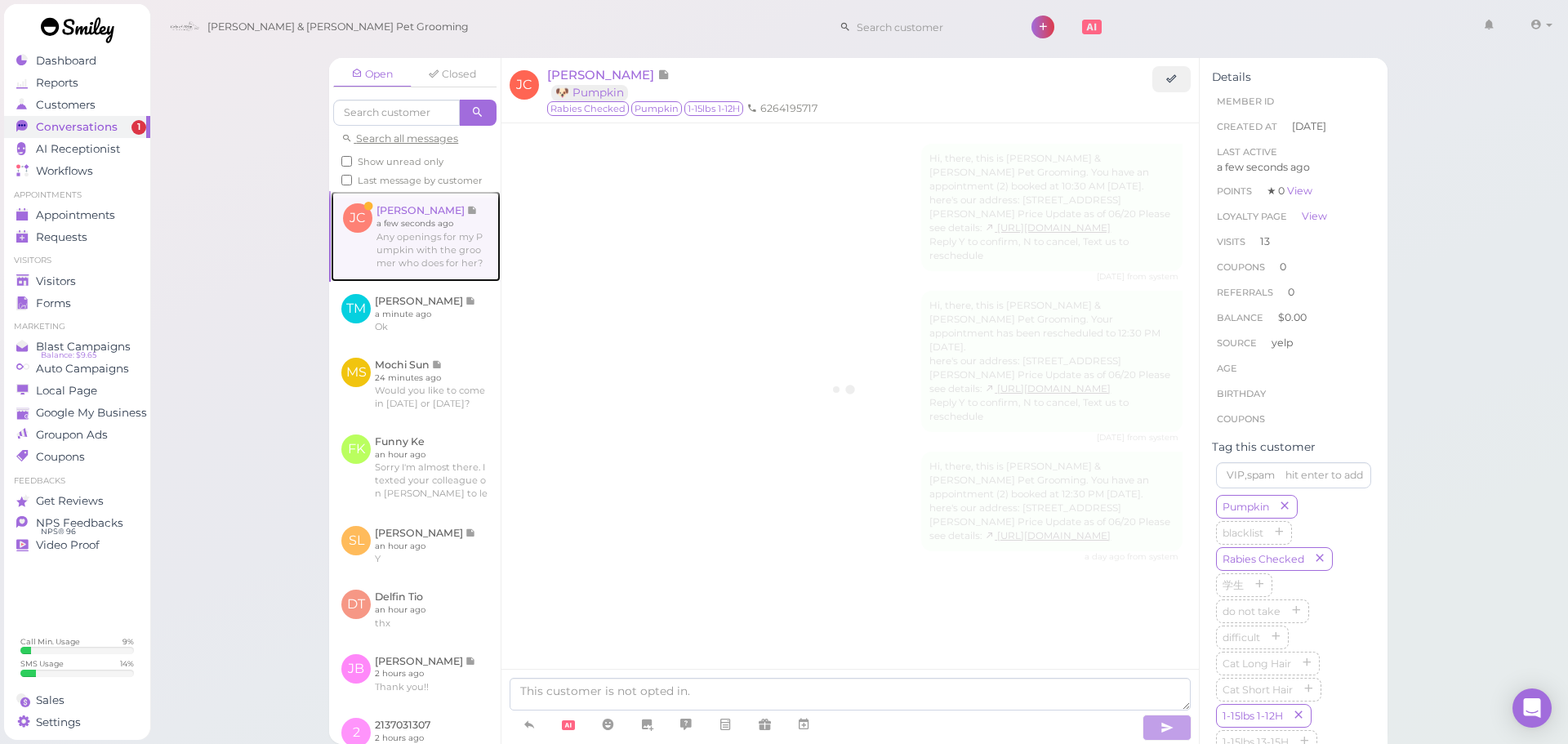
scroll to position [1995, 0]
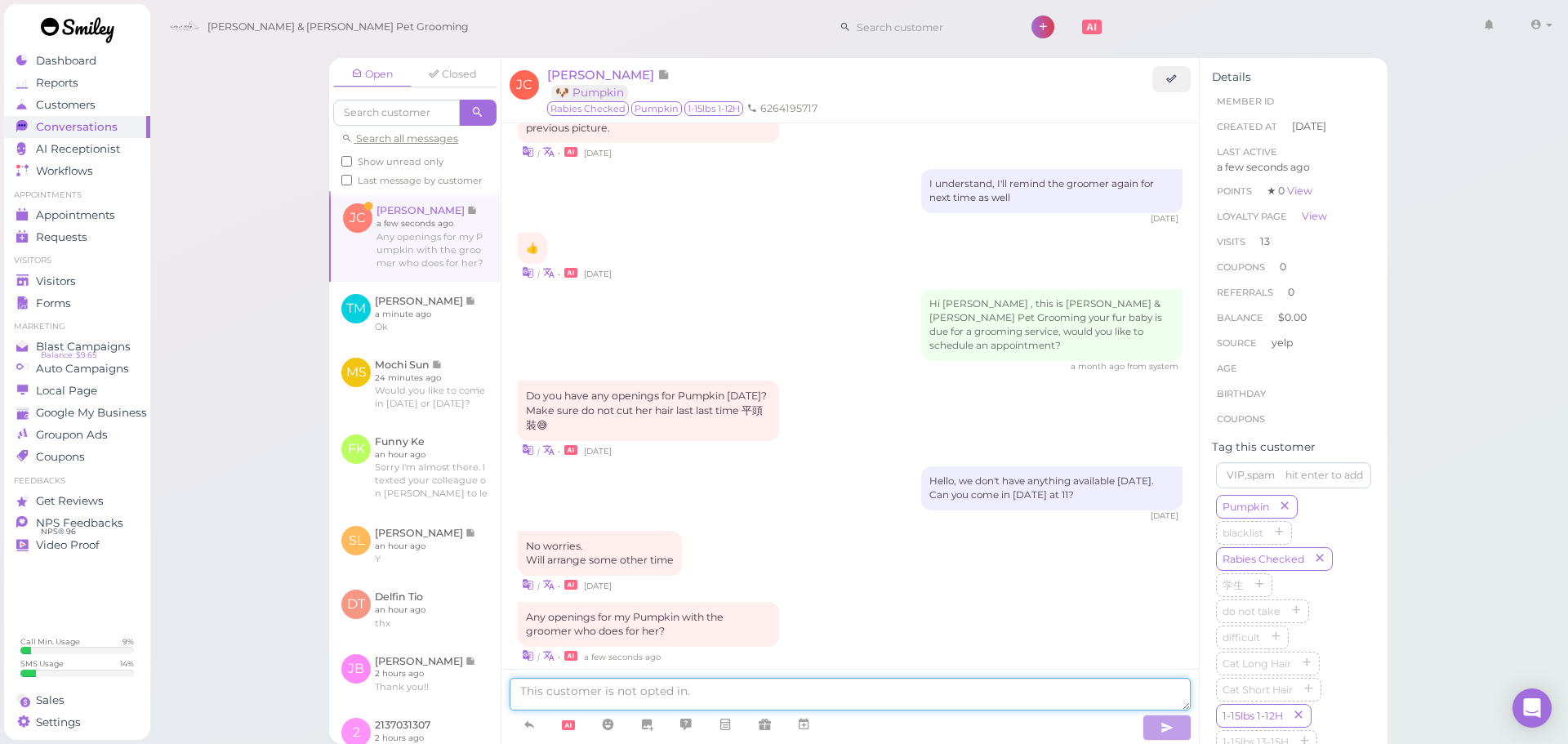
click at [713, 694] on textarea at bounding box center [849, 694] width 681 height 33
type textarea "Yes, would you like to come in [DATE]?"
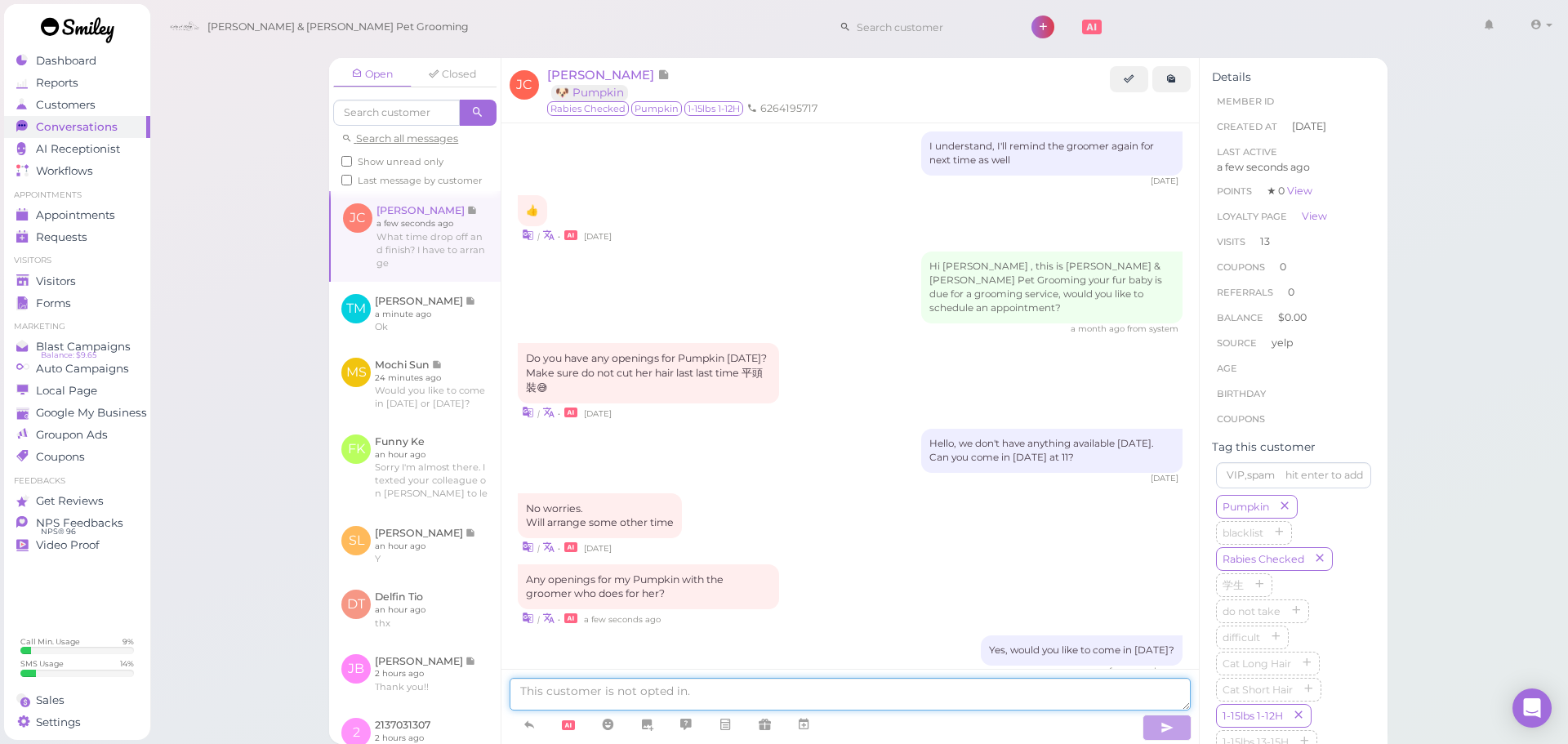
scroll to position [2116, 0]
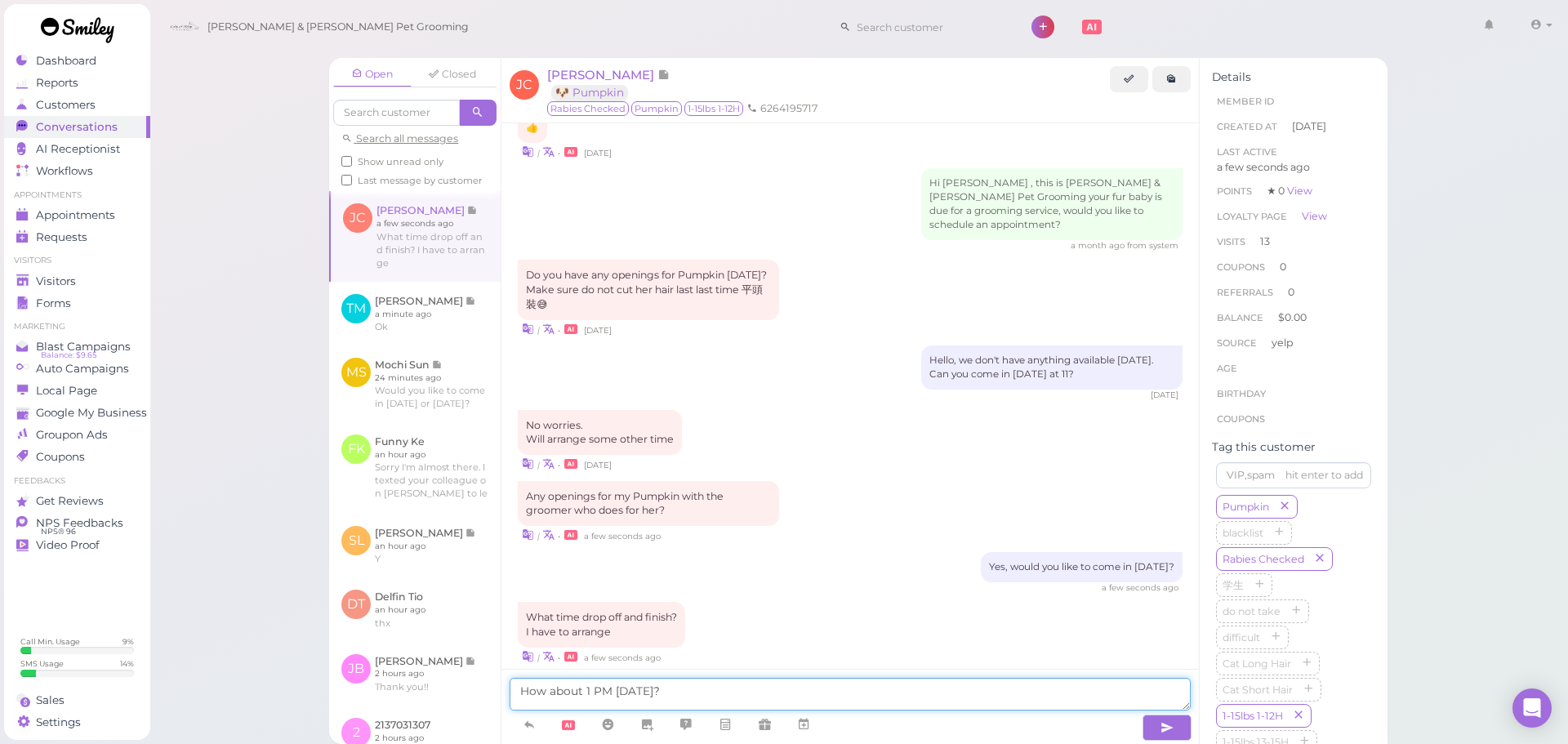
type textarea "How about 1 PM [DATE]?"
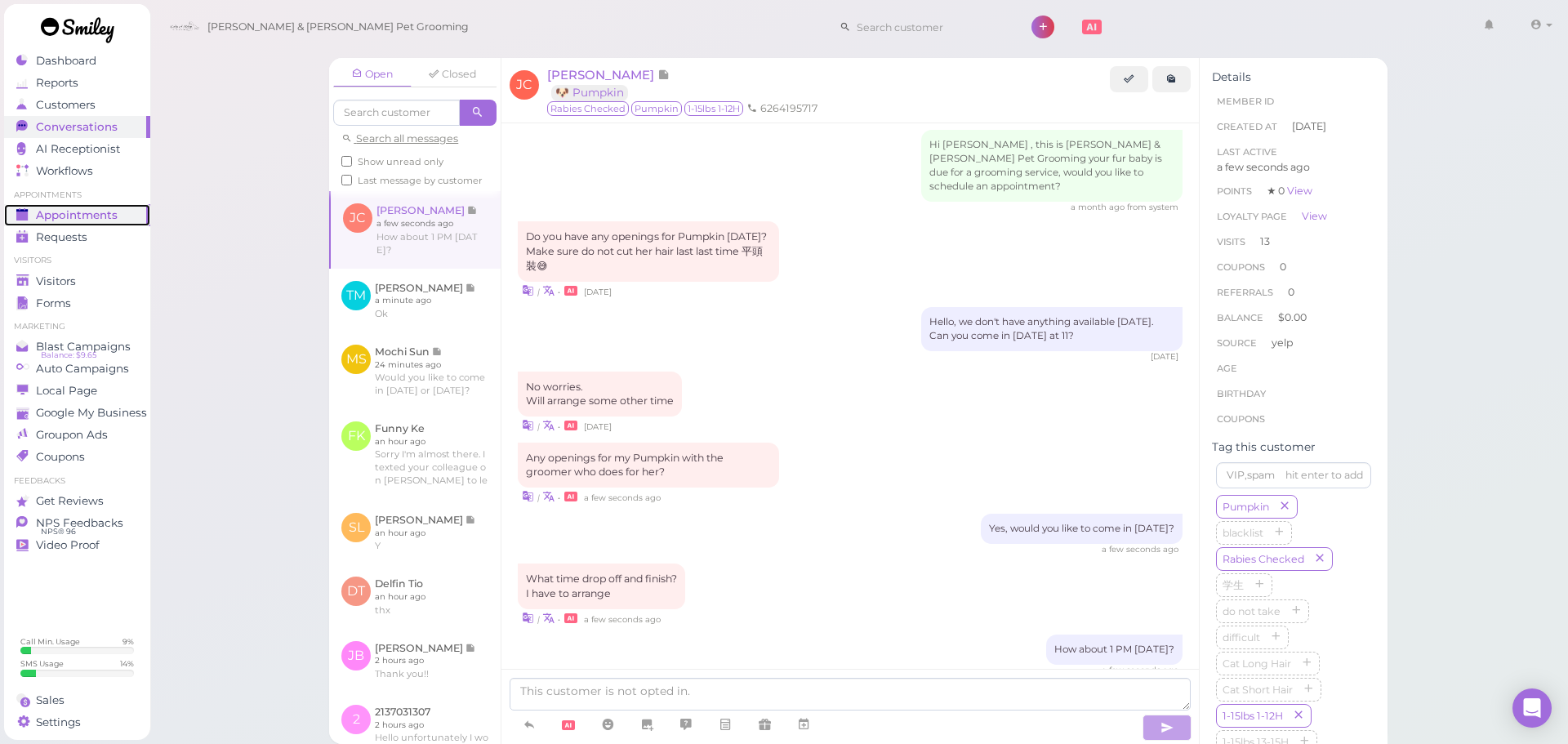
click at [78, 208] on span "Appointments" at bounding box center [77, 215] width 81 height 14
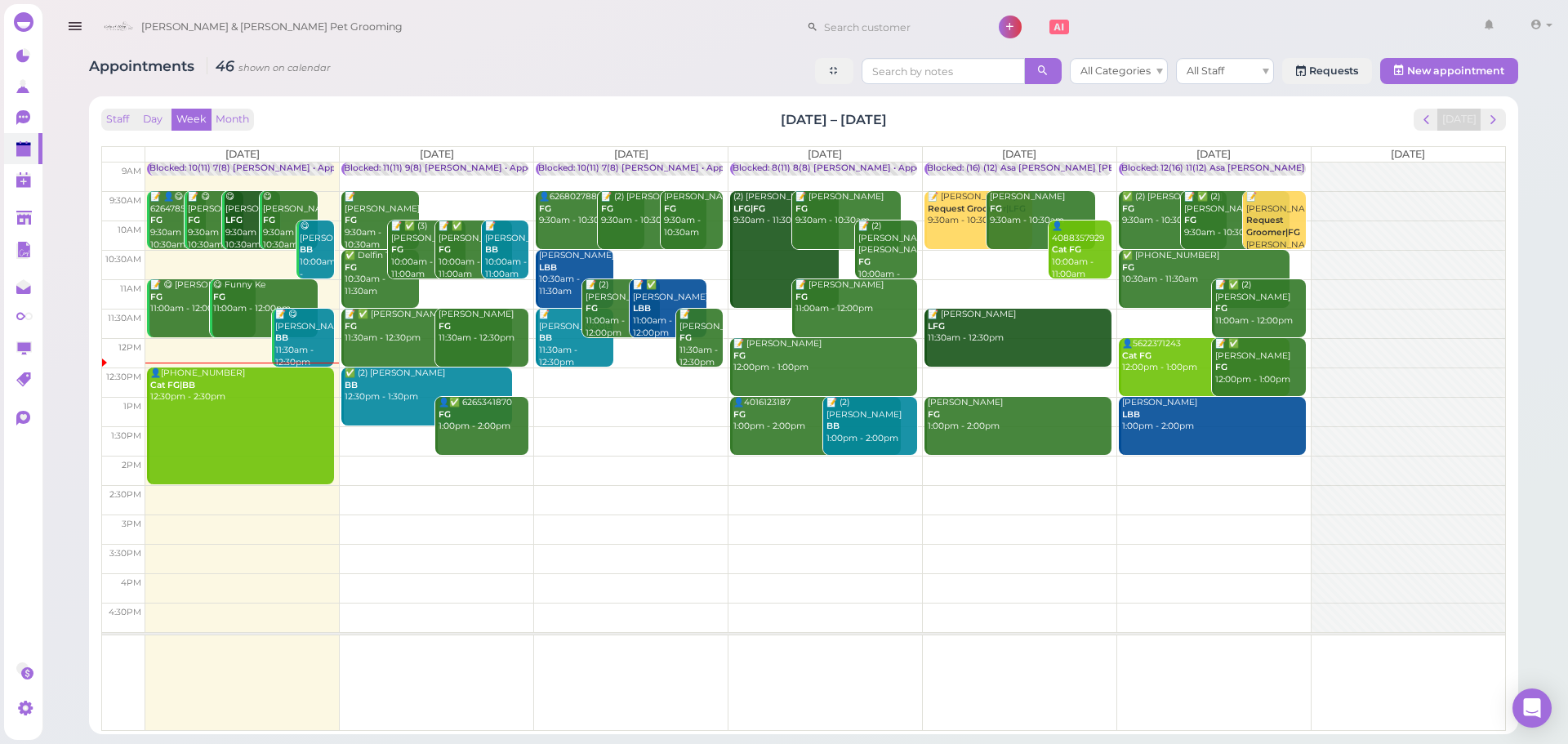
click at [600, 369] on td at bounding box center [825, 381] width 1360 height 29
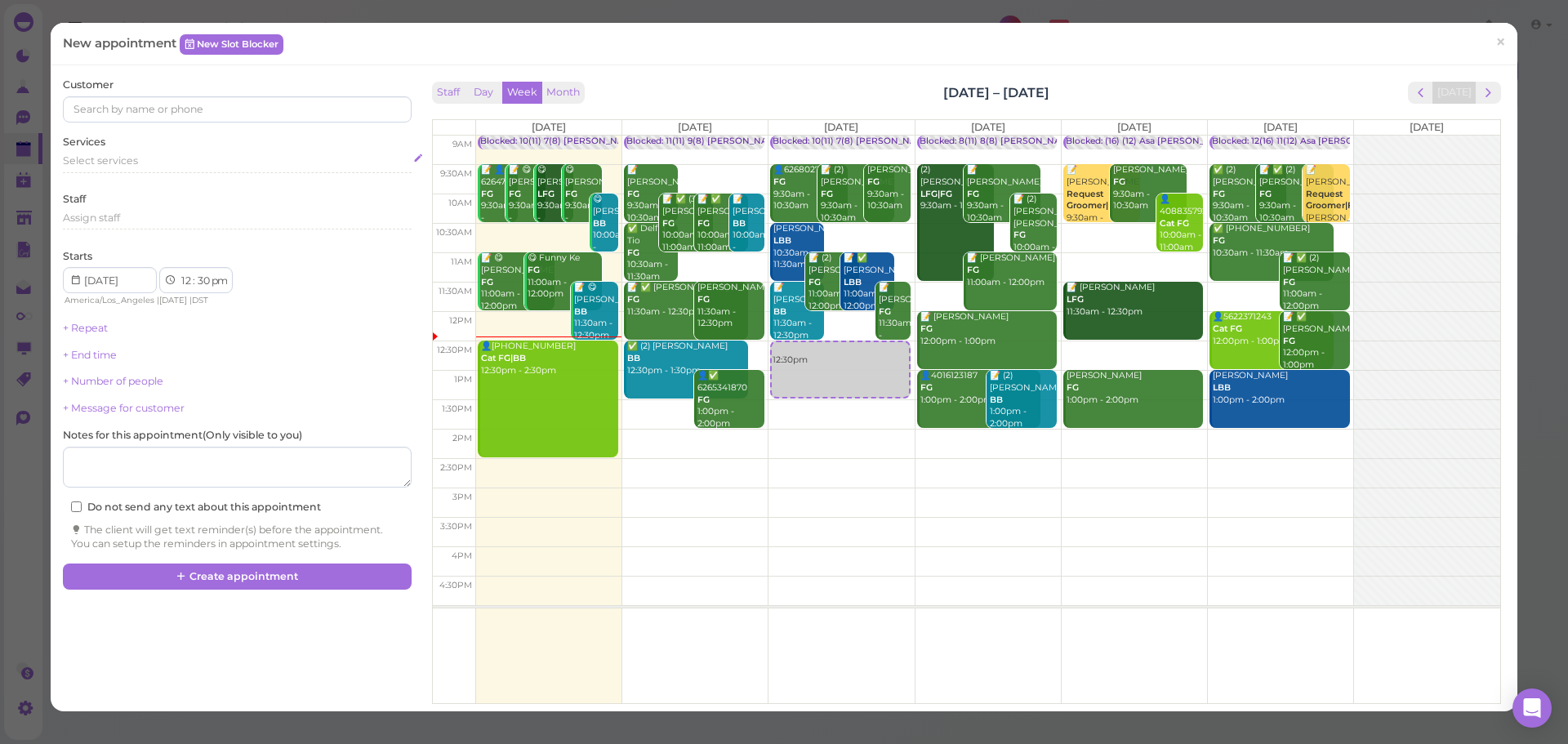
click at [120, 163] on span "Select services" at bounding box center [100, 161] width 75 height 12
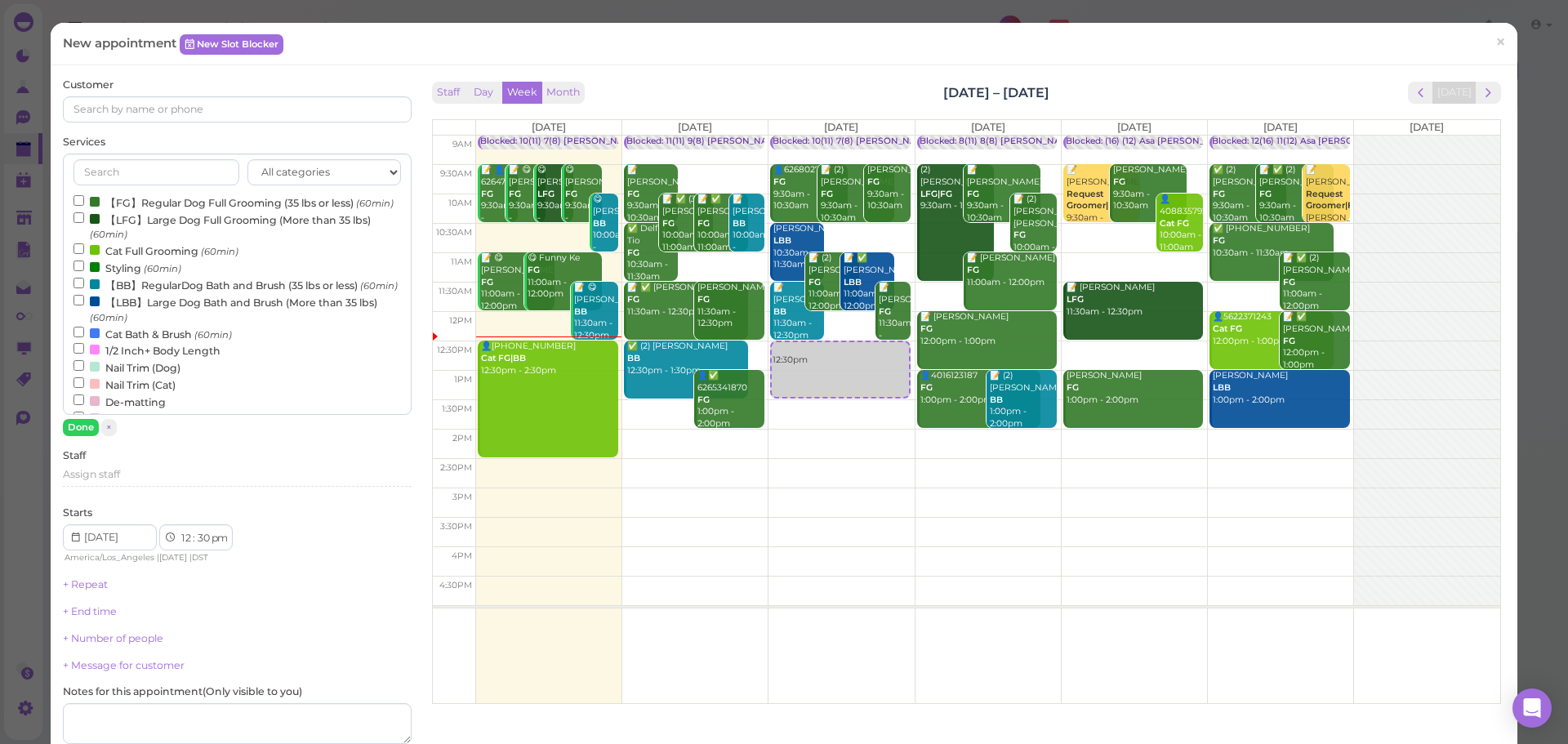
click at [130, 209] on label "【FG】Regular Dog Full Grooming (35 lbs or less) (60min)" at bounding box center [233, 201] width 320 height 17
click at [84, 206] on input "【FG】Regular Dog Full Grooming (35 lbs or less) (60min)" at bounding box center [79, 200] width 11 height 11
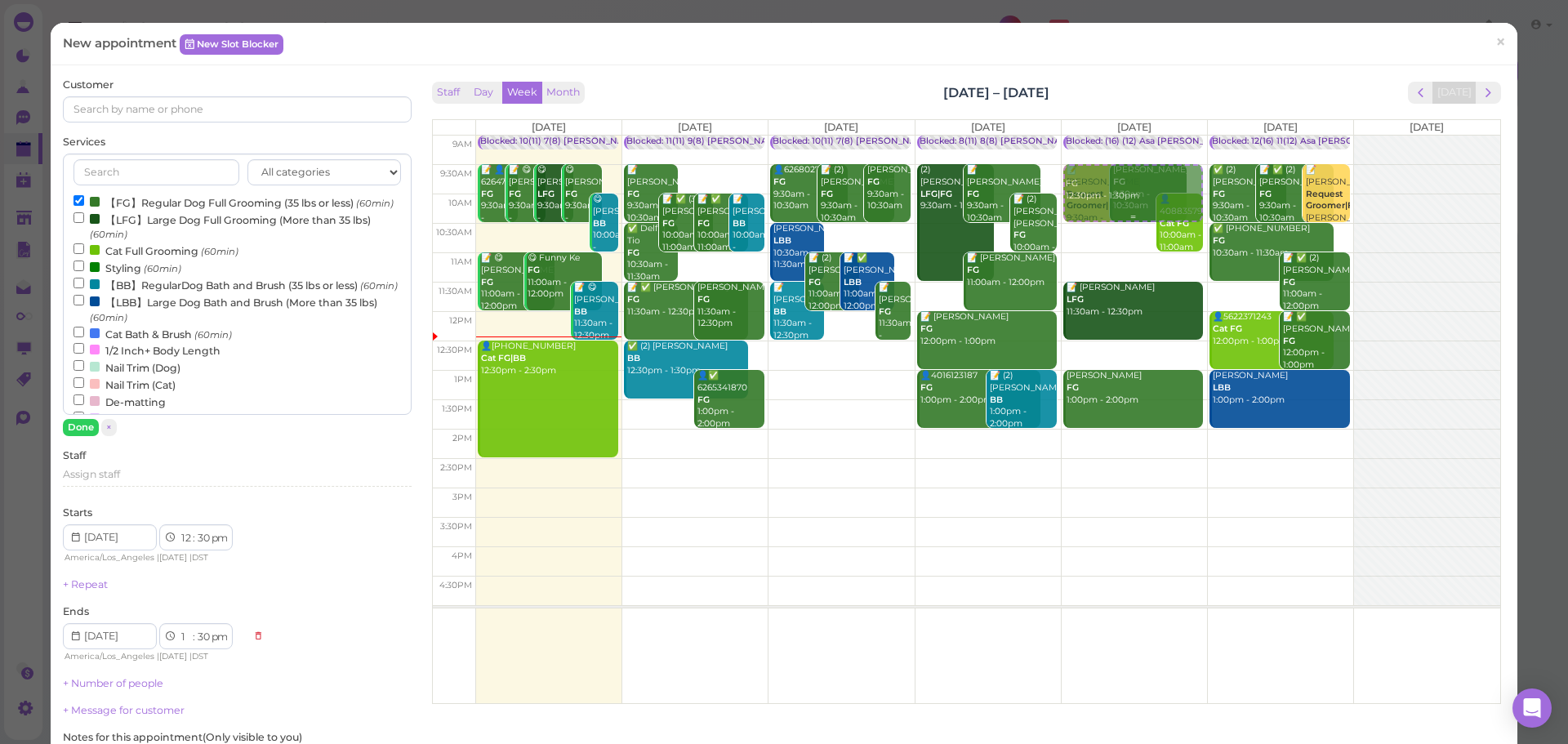
drag, startPoint x: 810, startPoint y: 368, endPoint x: 1107, endPoint y: 206, distance: 338.3
click at [1110, 136] on tr "Blocked: 10(11) 7(8) Asa Rebecca • Appointment 📝 👤😋 6264785924 FG 9:30am - 10:3…" at bounding box center [966, 136] width 1067 height 0
type input "2025-10-10"
select select "9"
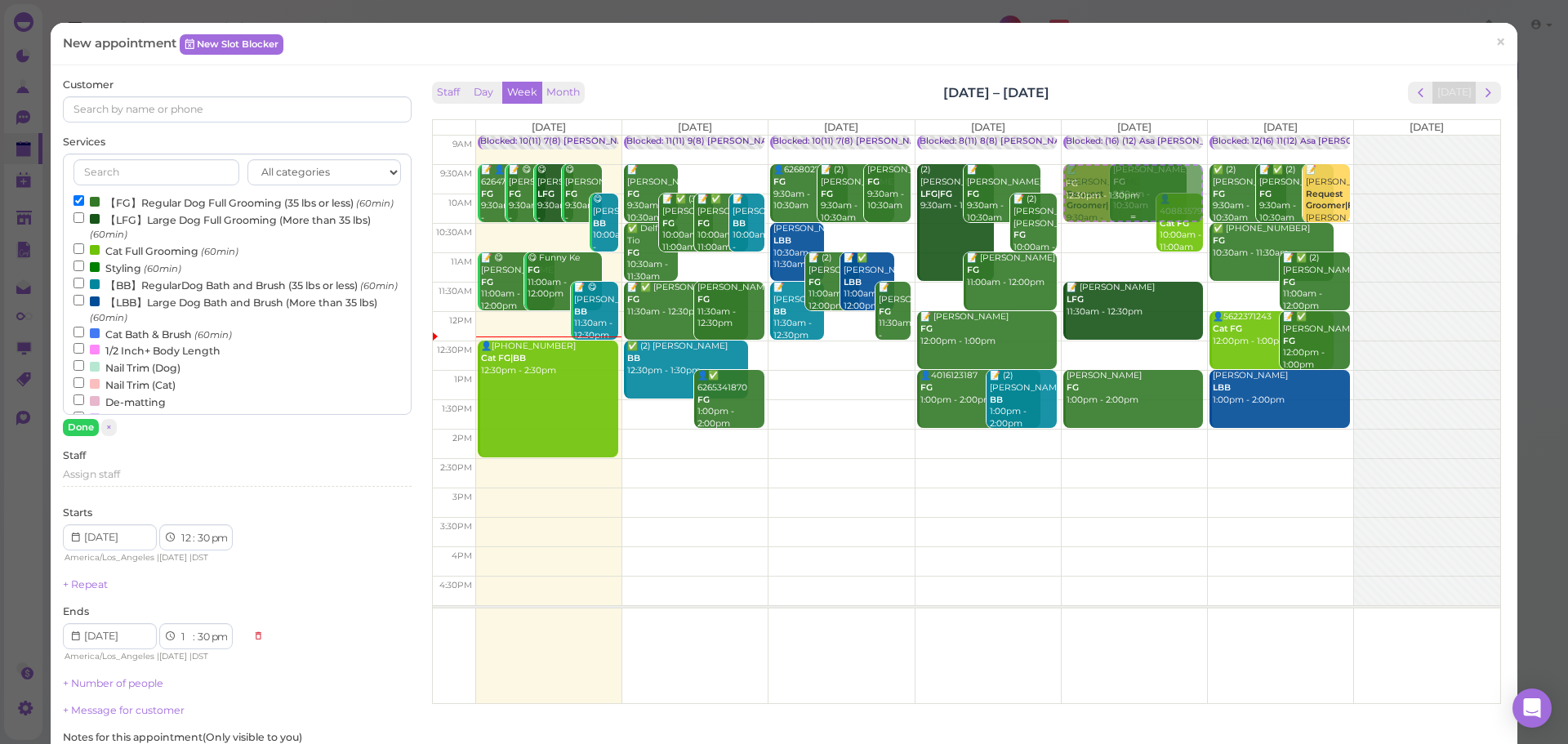
select select "am"
select select "10"
select select "am"
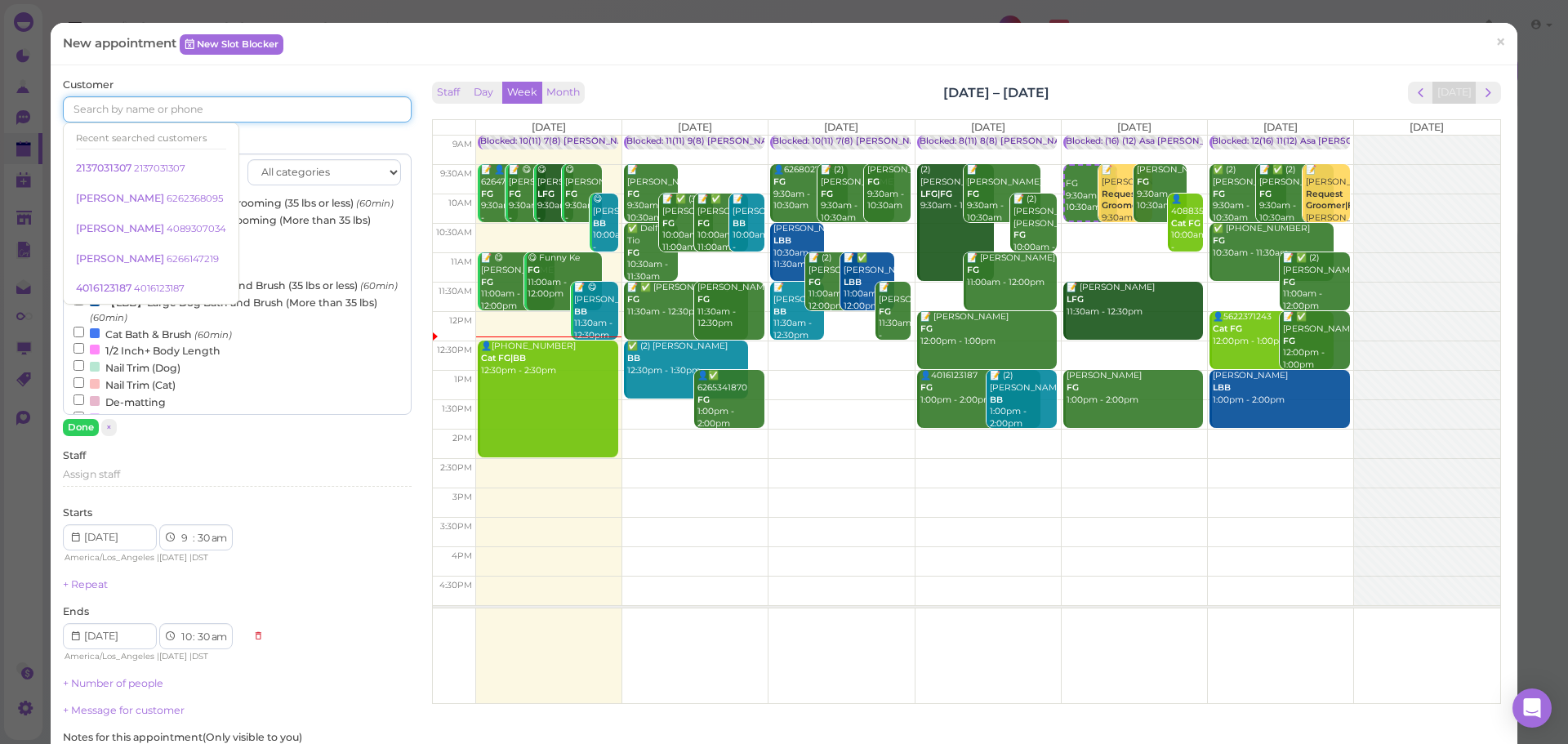
click at [298, 119] on input at bounding box center [237, 109] width 348 height 26
click at [326, 209] on label "【FG】Regular Dog Full Grooming (35 lbs or less) (60min)" at bounding box center [233, 201] width 320 height 17
click at [84, 206] on input "【FG】Regular Dog Full Grooming (35 lbs or less) (60min)" at bounding box center [79, 200] width 11 height 11
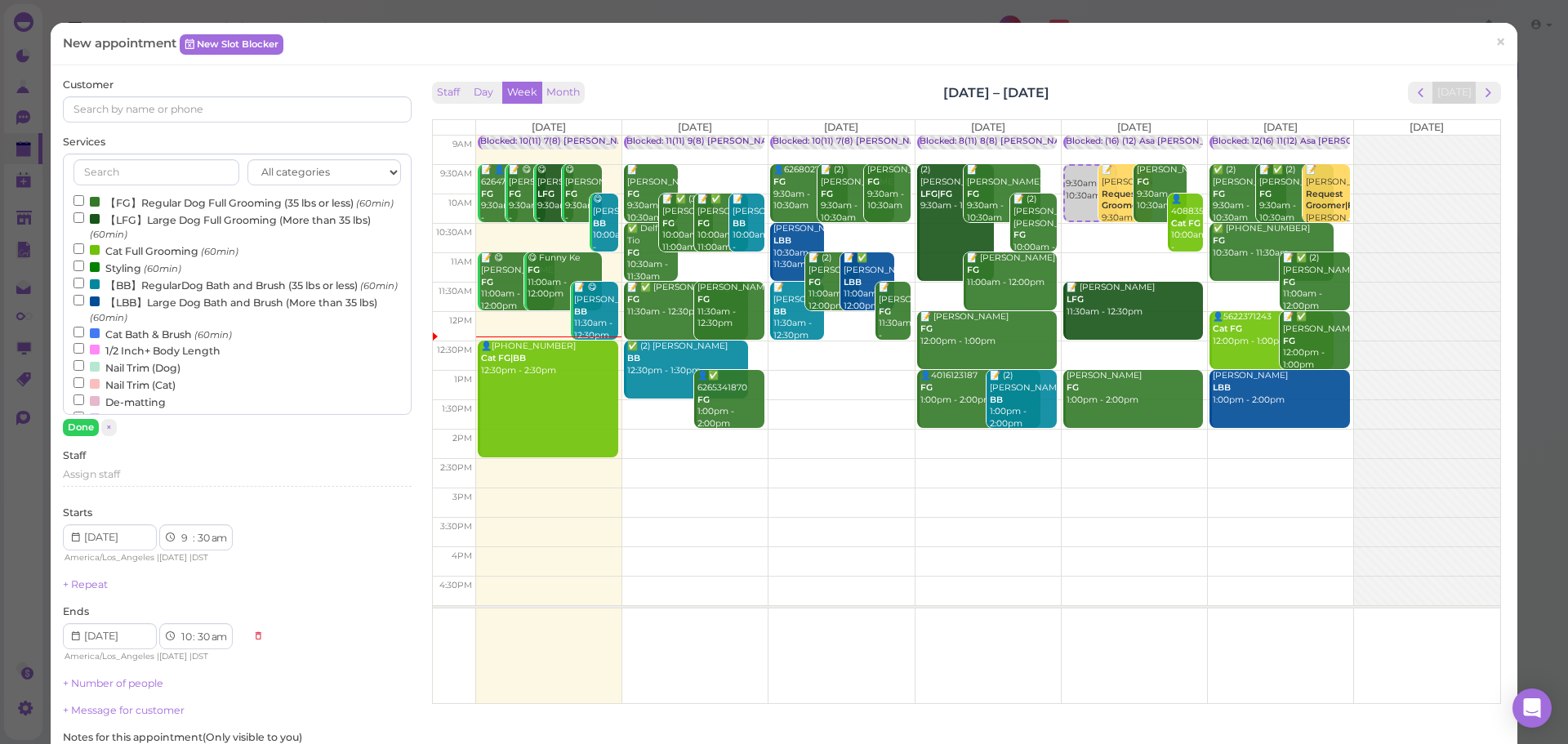
click at [272, 210] on label "【FG】Regular Dog Full Grooming (35 lbs or less) (60min)" at bounding box center [233, 201] width 320 height 17
click at [84, 206] on input "【FG】Regular Dog Full Grooming (35 lbs or less) (60min)" at bounding box center [79, 200] width 11 height 11
drag, startPoint x: 82, startPoint y: 428, endPoint x: 179, endPoint y: 304, distance: 157.4
click at [84, 426] on button "Done" at bounding box center [80, 426] width 36 height 17
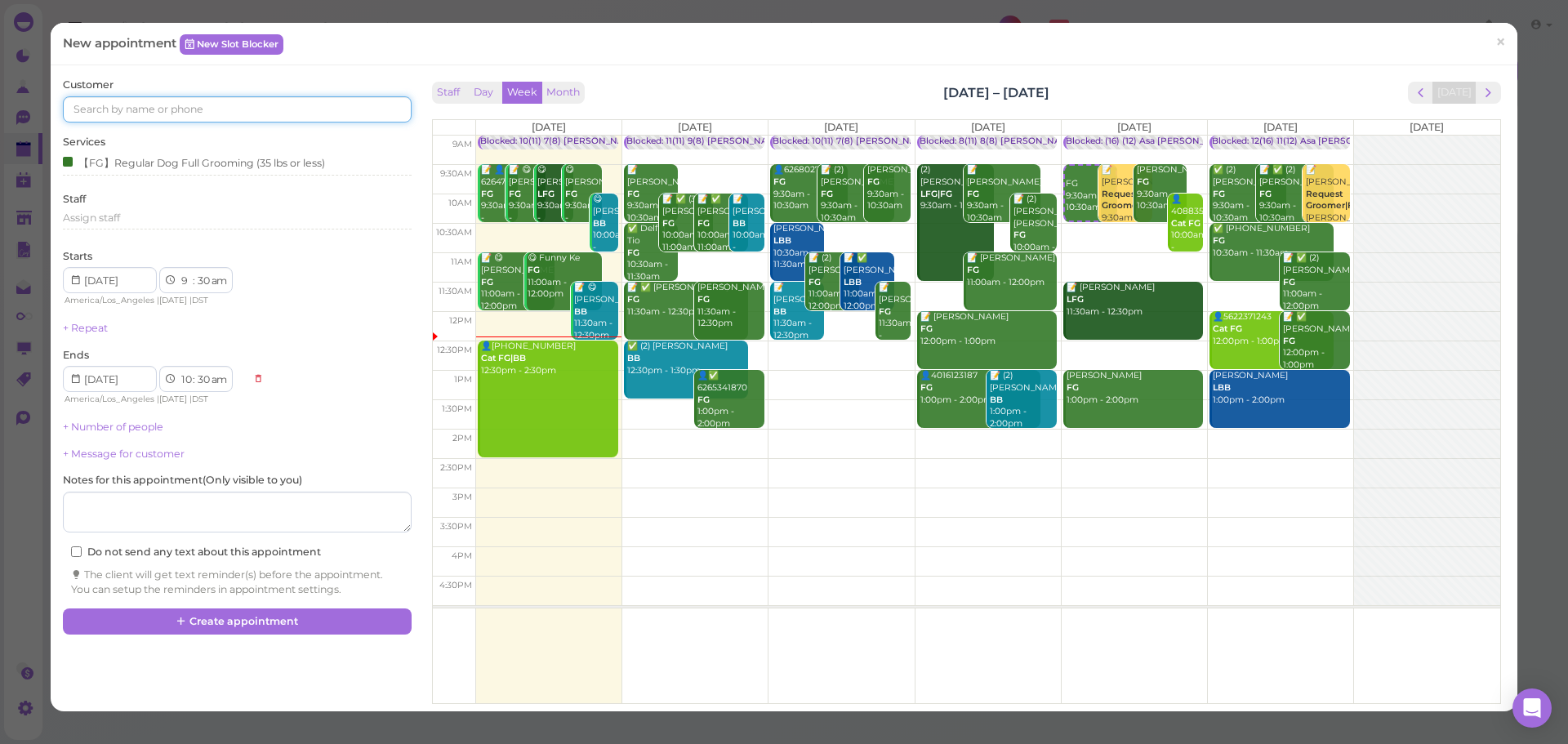
click at [296, 122] on input at bounding box center [237, 109] width 348 height 26
type input "3234372459"
click at [215, 134] on link "Darlene Turcios 3234372459 🐶 Pumpkin 🐶 Mocha" at bounding box center [149, 147] width 171 height 46
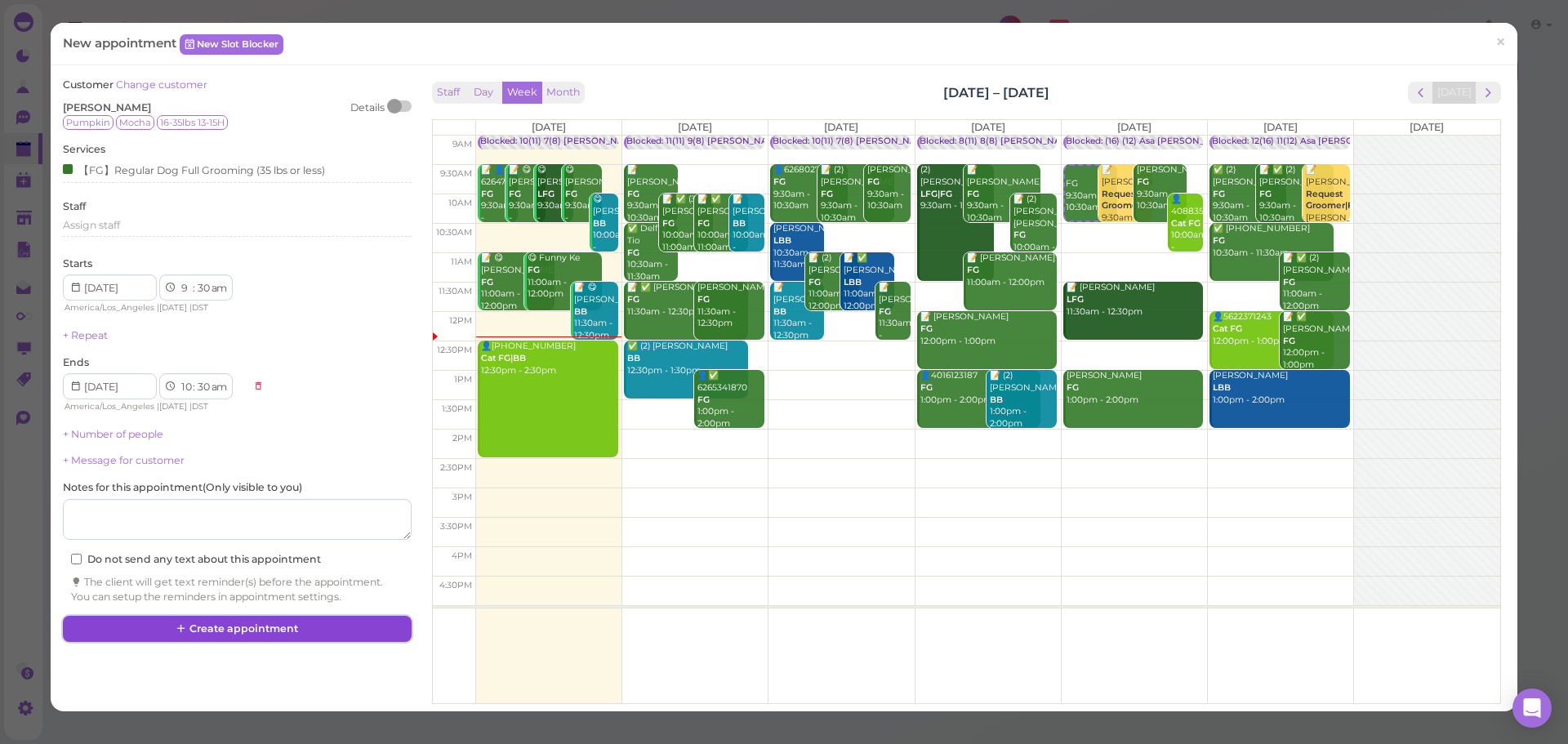
click at [374, 641] on button "Create appointment" at bounding box center [237, 628] width 348 height 26
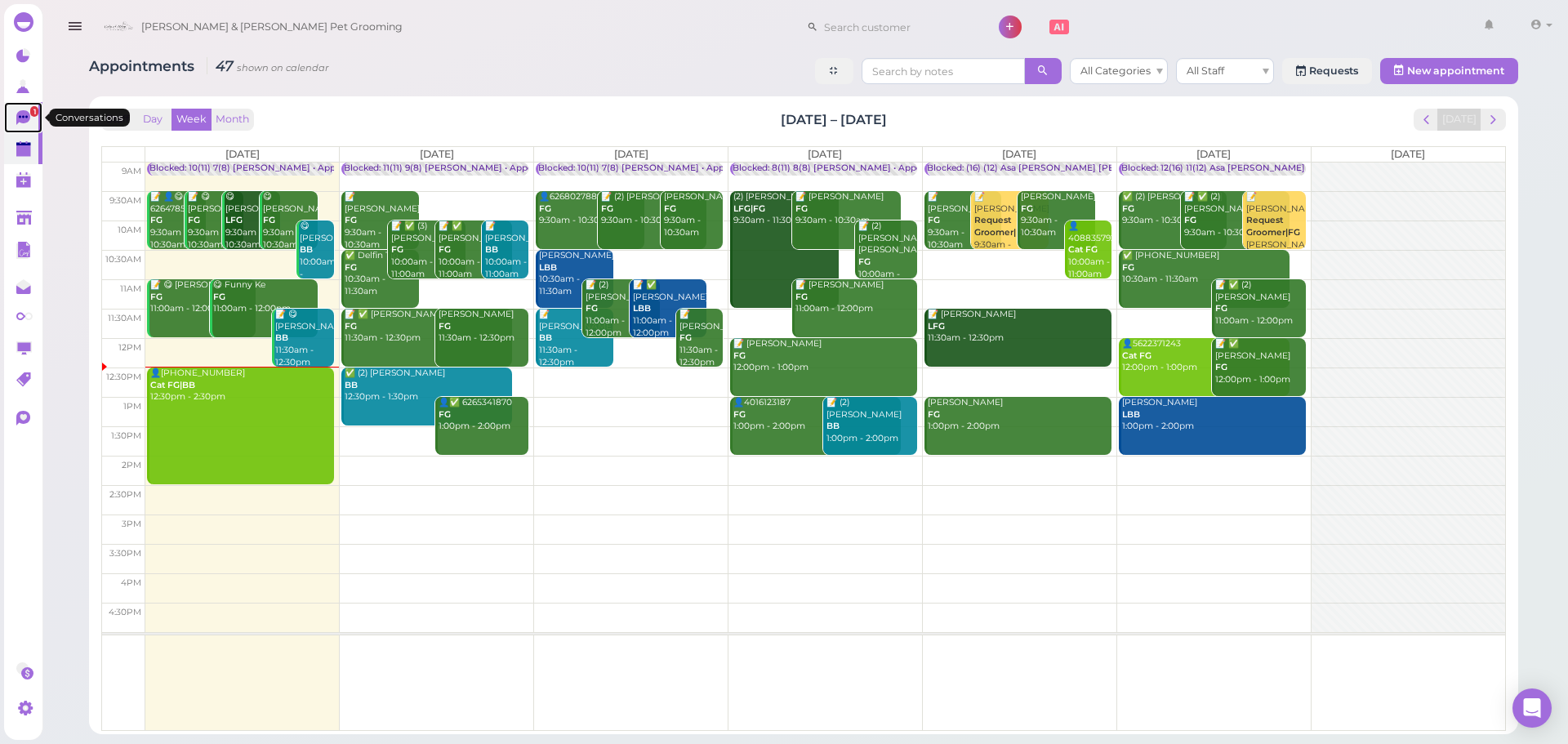
click at [25, 124] on icon at bounding box center [24, 118] width 17 height 17
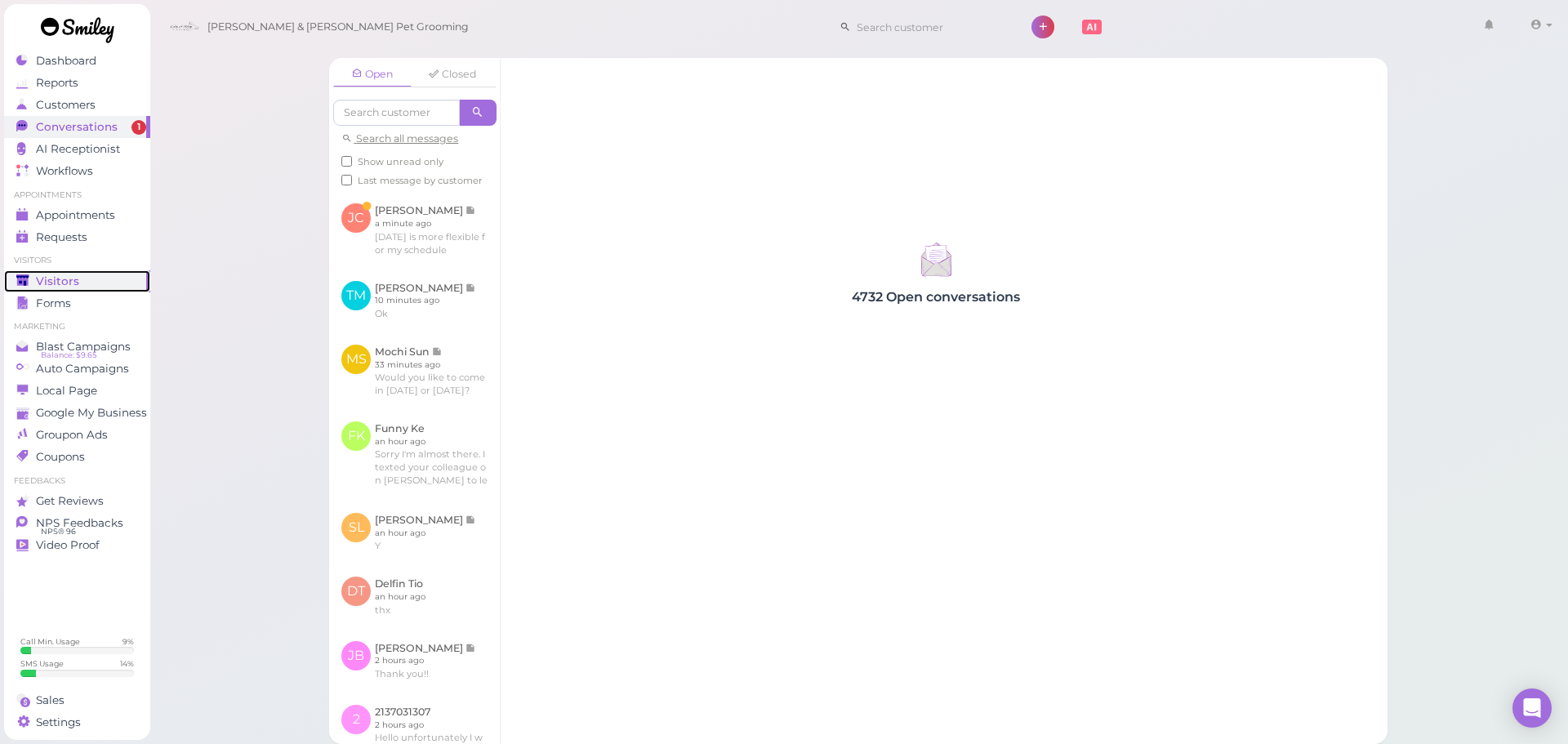
click at [59, 284] on span "Visitors" at bounding box center [57, 282] width 43 height 14
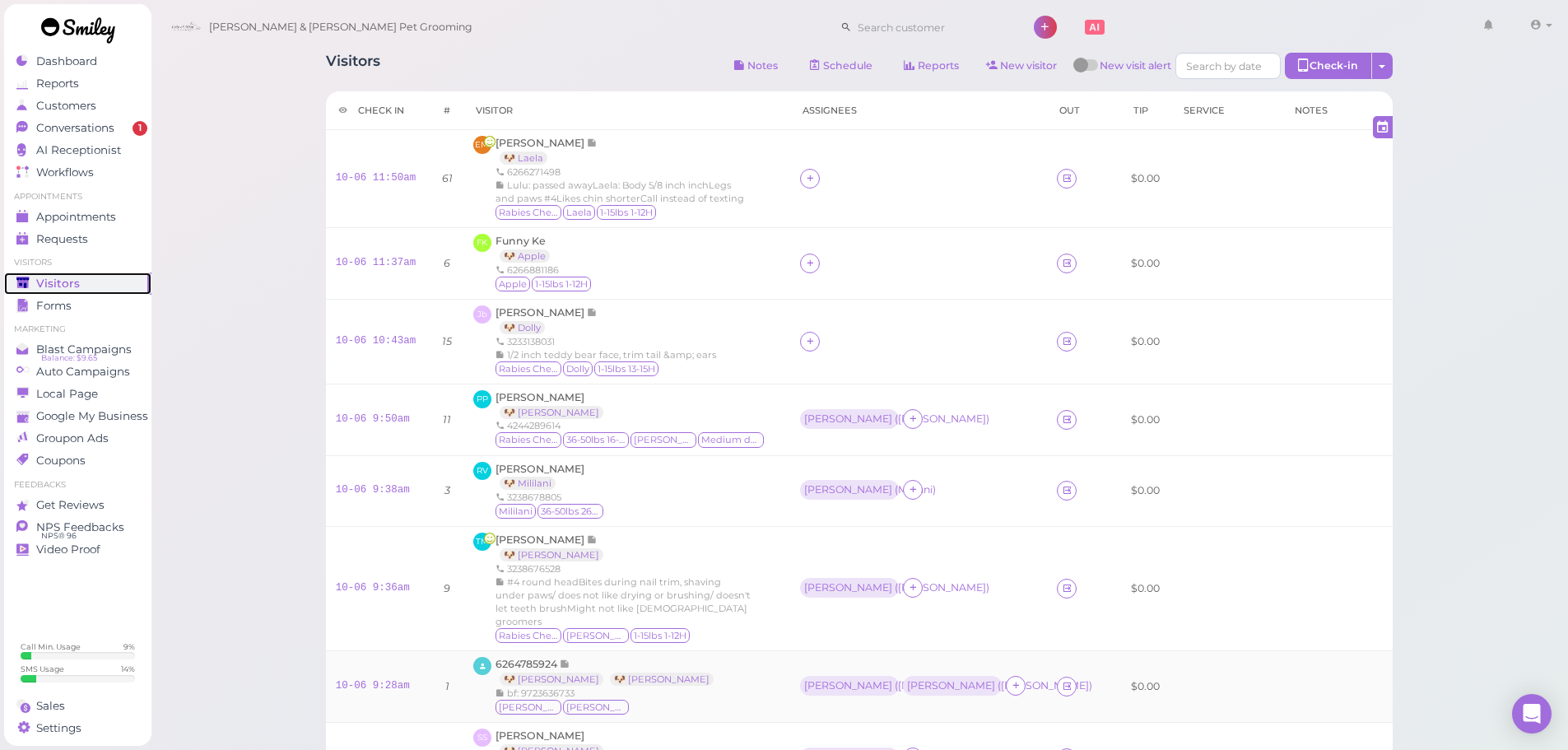
scroll to position [338, 0]
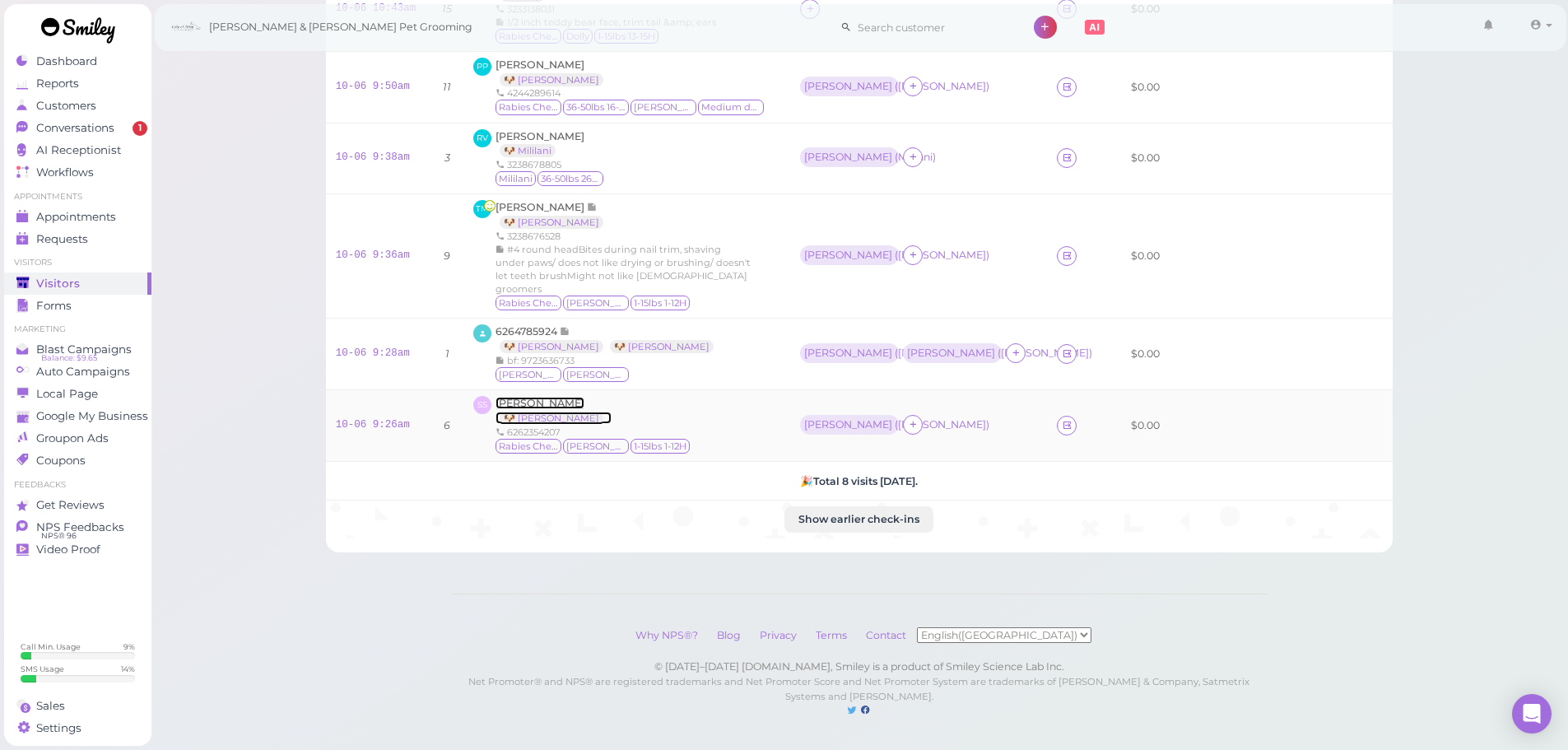
click at [585, 397] on span "[PERSON_NAME]" at bounding box center [540, 403] width 89 height 12
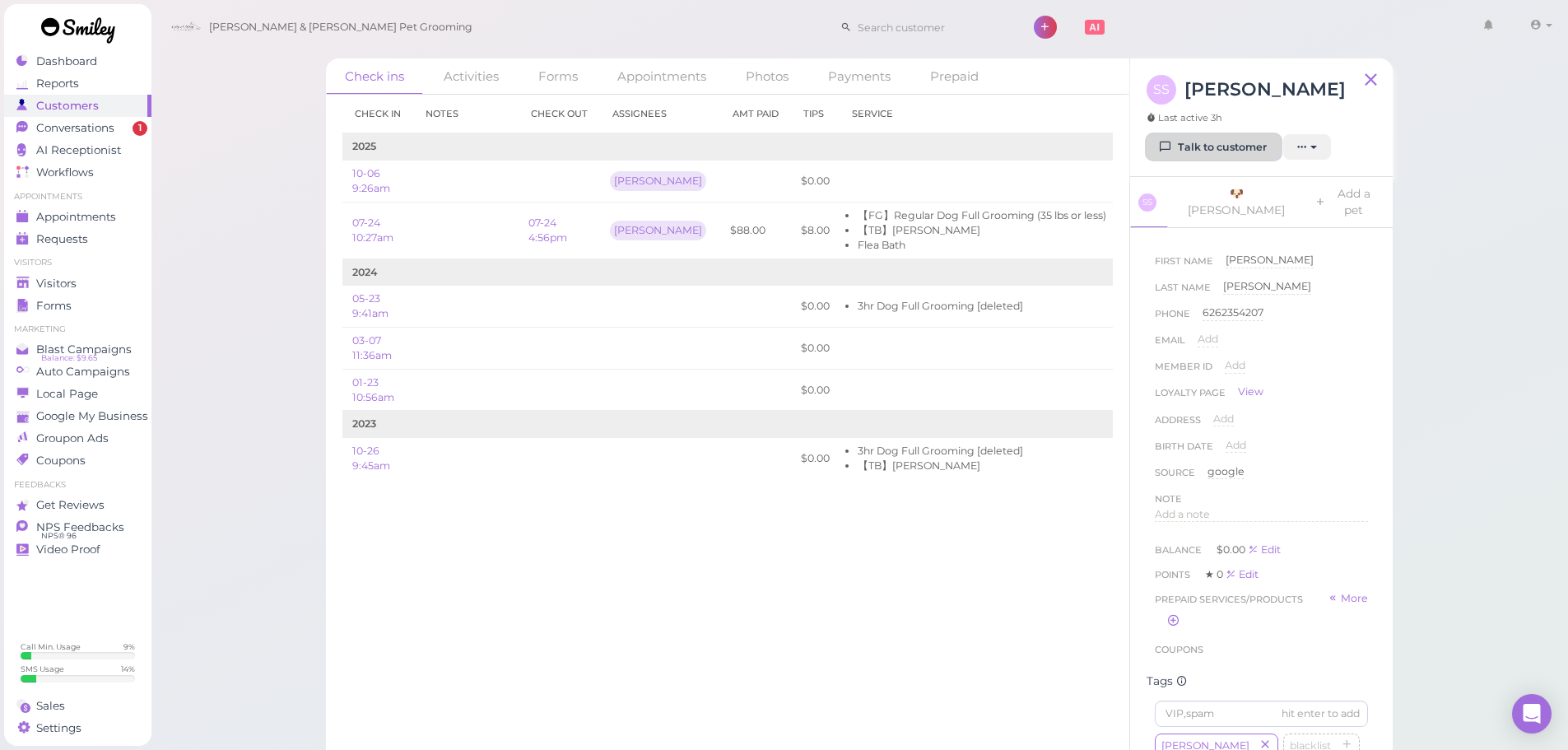
click at [1212, 155] on link "Talk to customer" at bounding box center [1213, 148] width 134 height 27
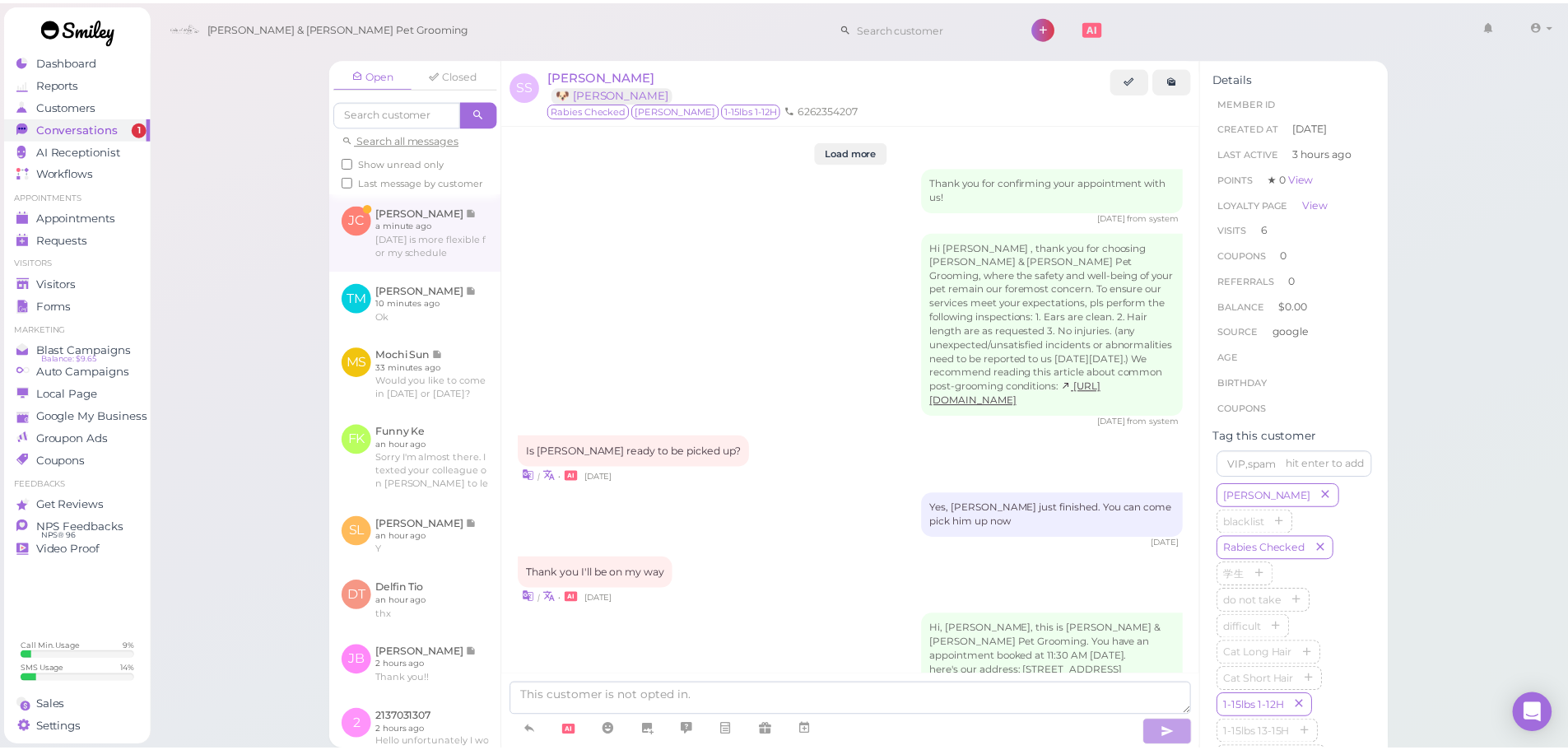
scroll to position [2476, 0]
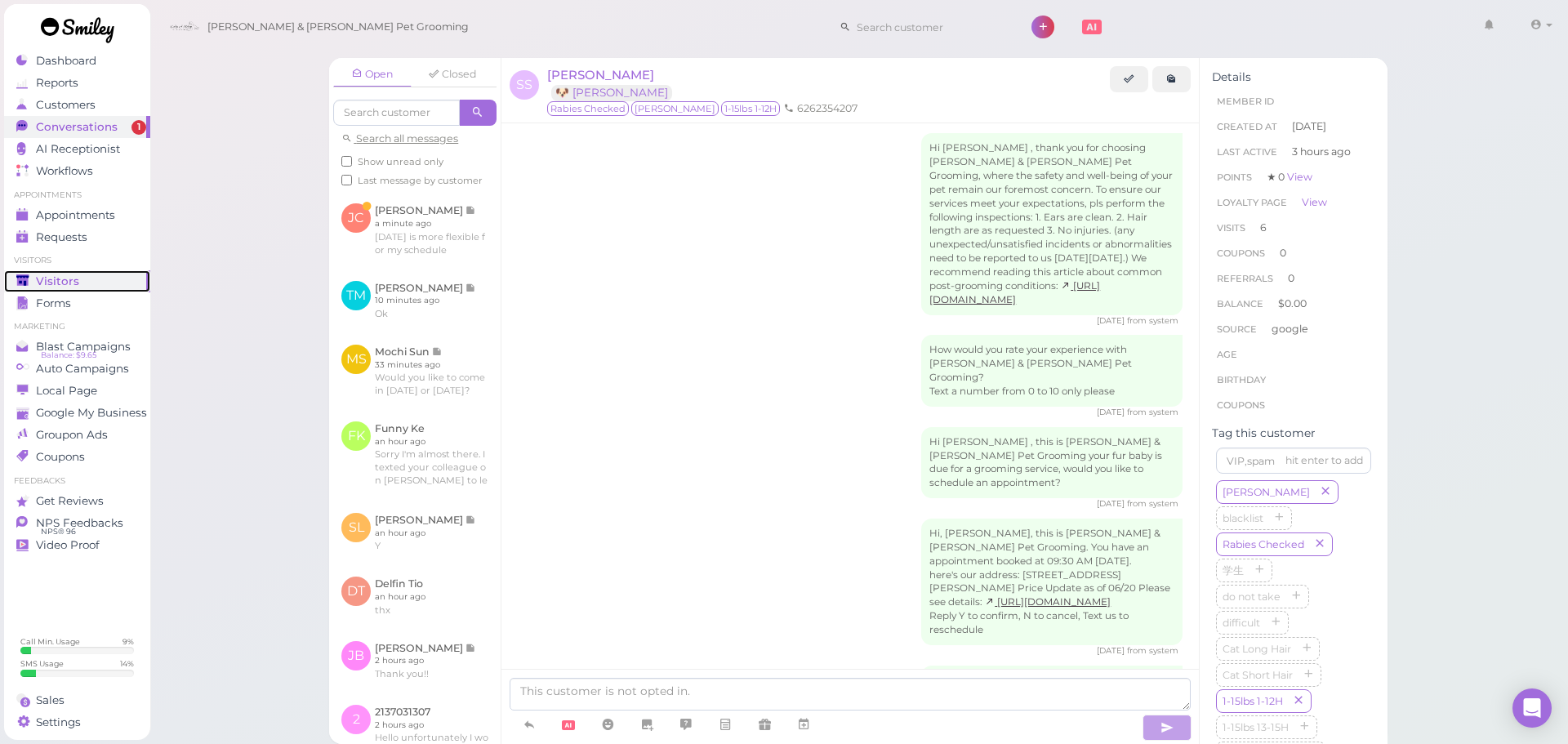
click at [69, 276] on span "Visitors" at bounding box center [57, 282] width 43 height 14
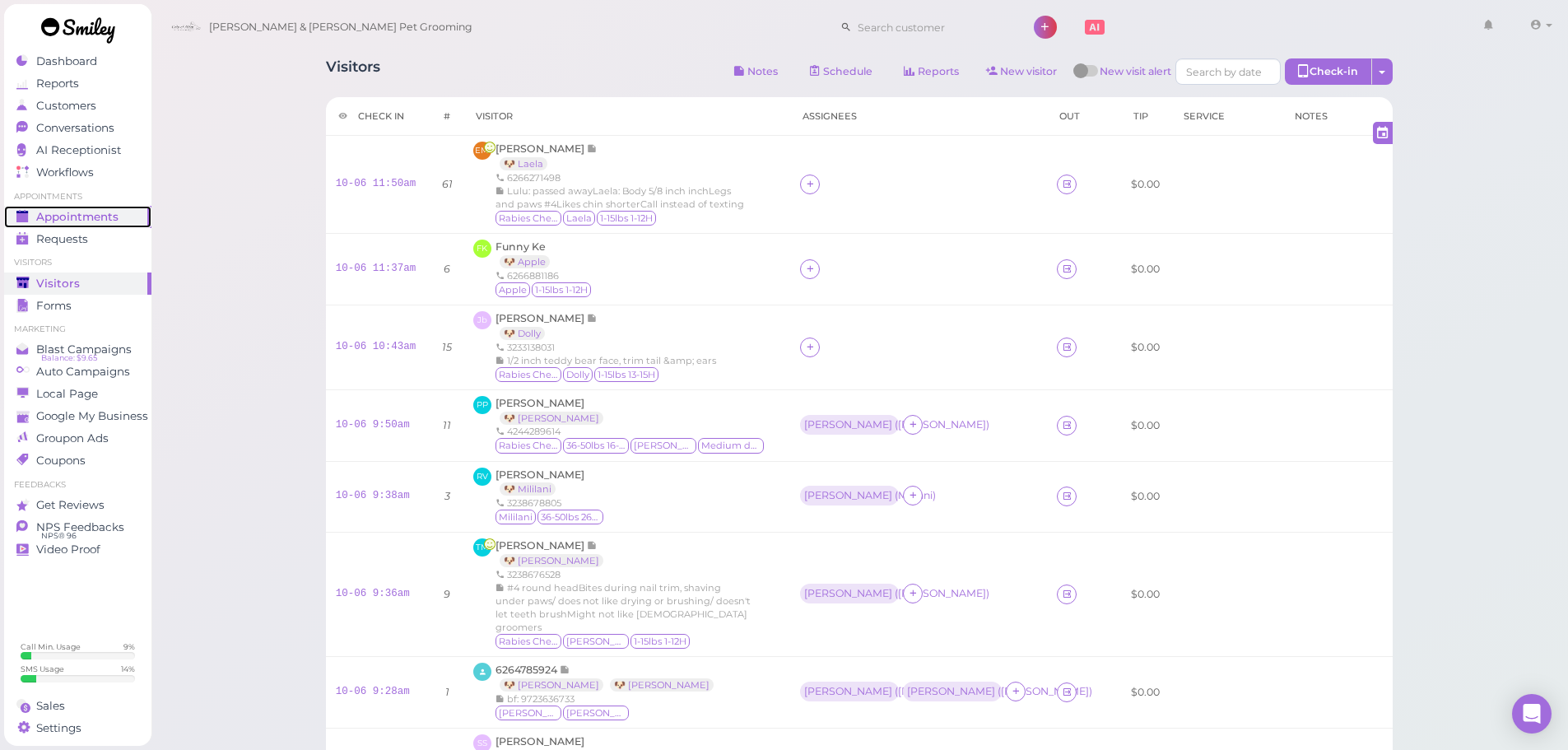
click at [94, 210] on span "Appointments" at bounding box center [77, 217] width 82 height 14
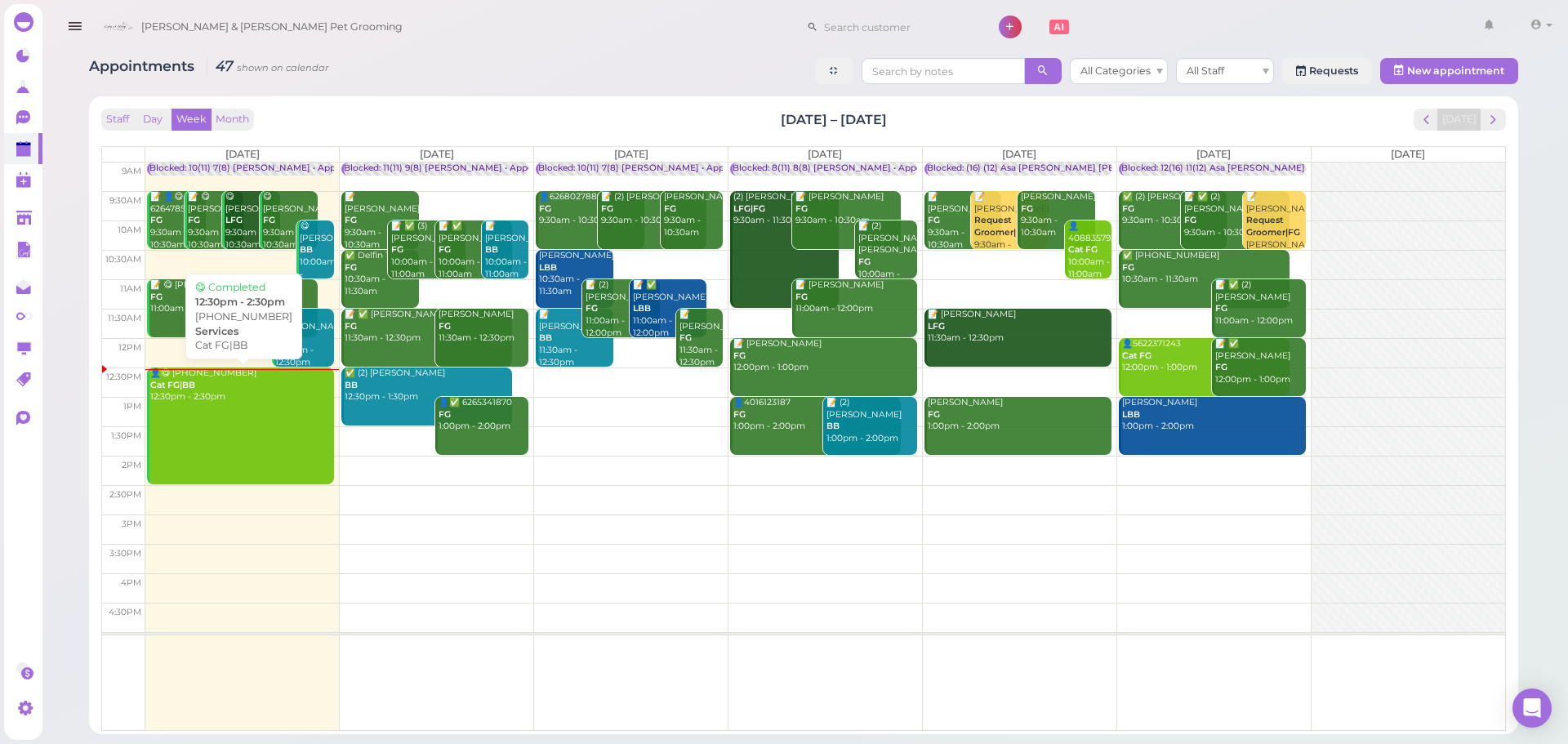
click at [256, 429] on link "👤😋 (2) 6268730283 Cat FG|BB 12:30pm - 2:30pm" at bounding box center [240, 425] width 187 height 116
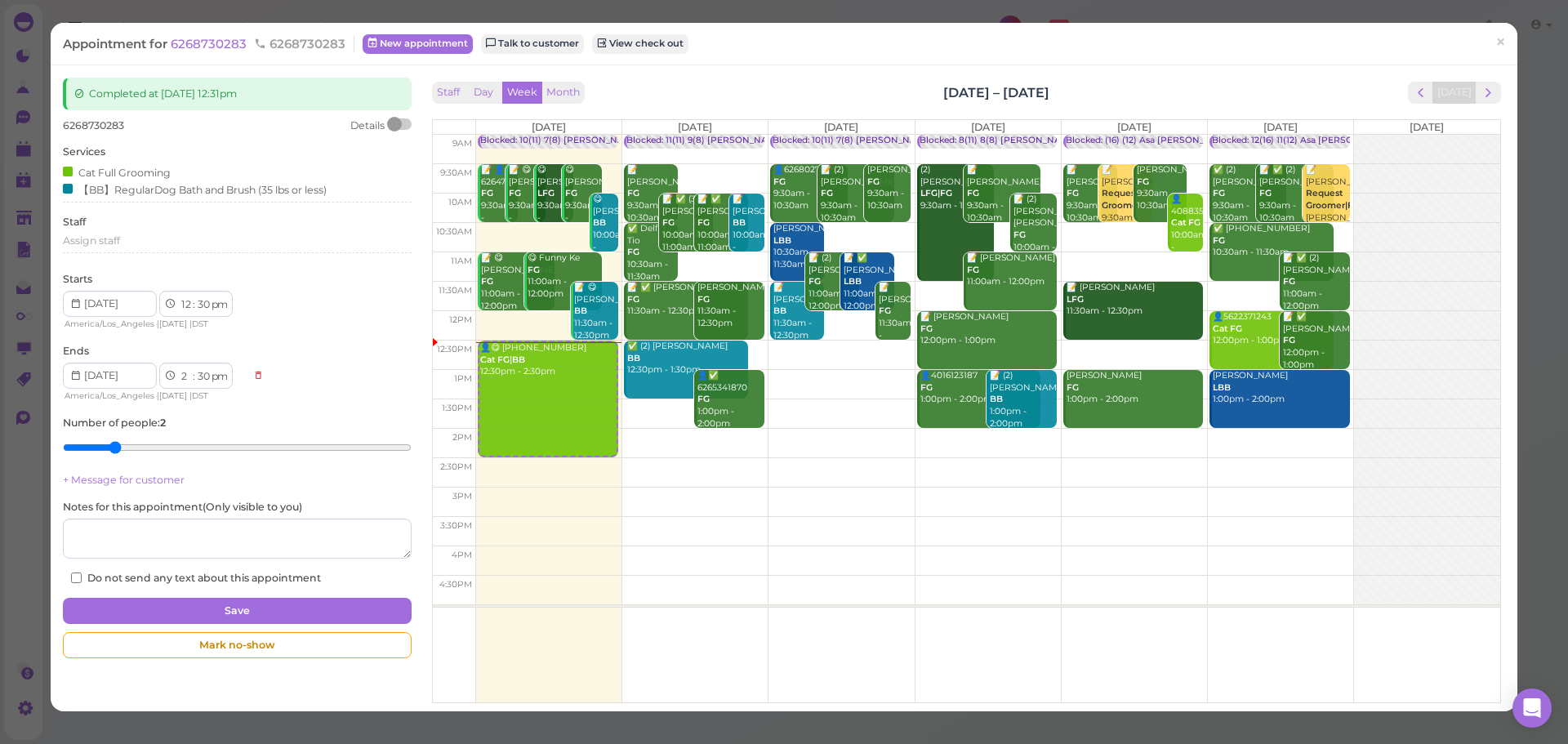
click at [799, 88] on div "Staff Day Week Month Oct 6 – 12, 2025 Today" at bounding box center [966, 92] width 1069 height 22
click at [1495, 34] on span "×" at bounding box center [1500, 42] width 11 height 23
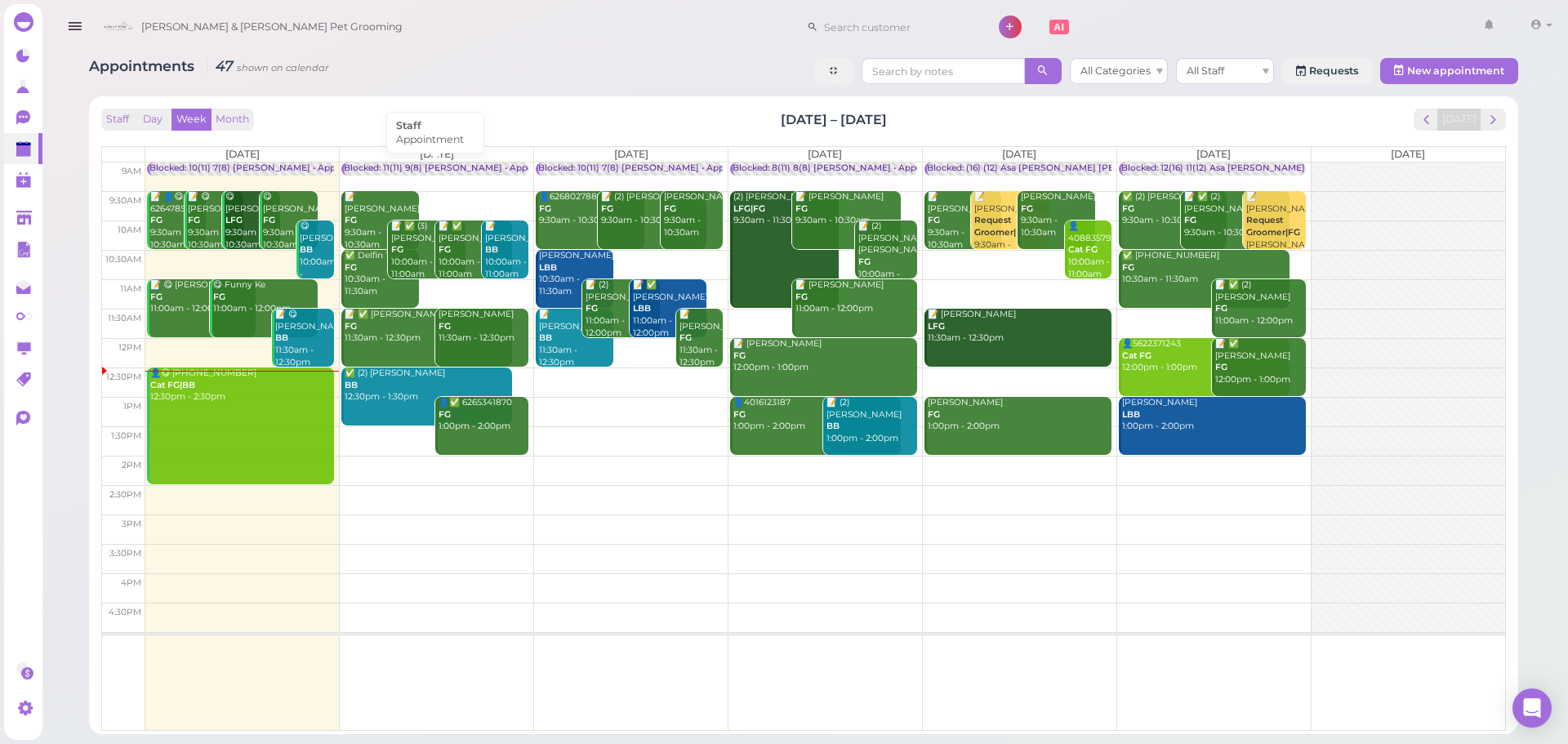
click at [462, 169] on div "Blocked: 11(11) 9(8) [PERSON_NAME] • Appointment" at bounding box center [455, 169] width 223 height 12
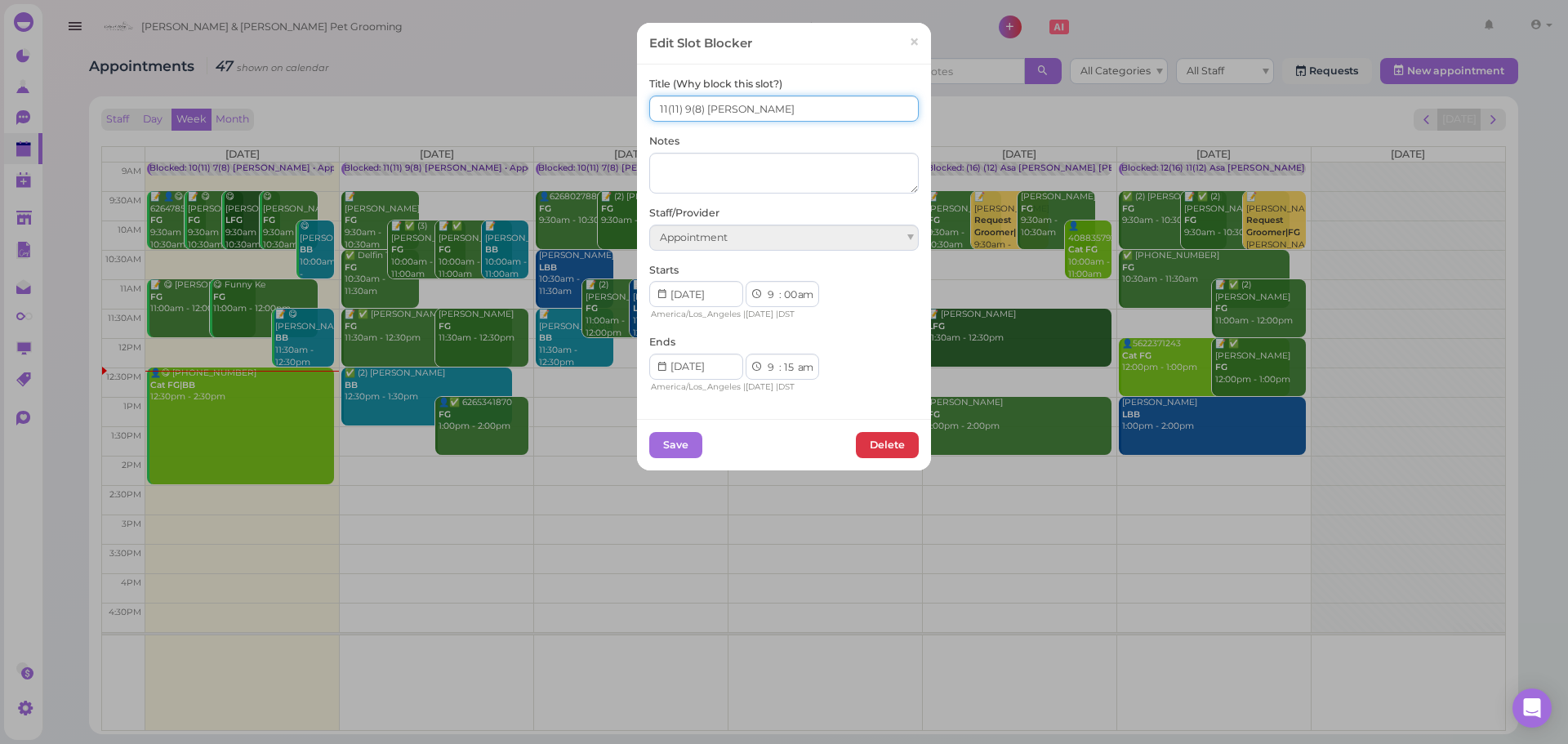
click at [657, 113] on input "11(11) 9(8) Asa Rebecca" at bounding box center [783, 109] width 269 height 26
type input "12(11) 9(8) Asa Rebecca"
click at [657, 448] on button "Save" at bounding box center [675, 445] width 53 height 26
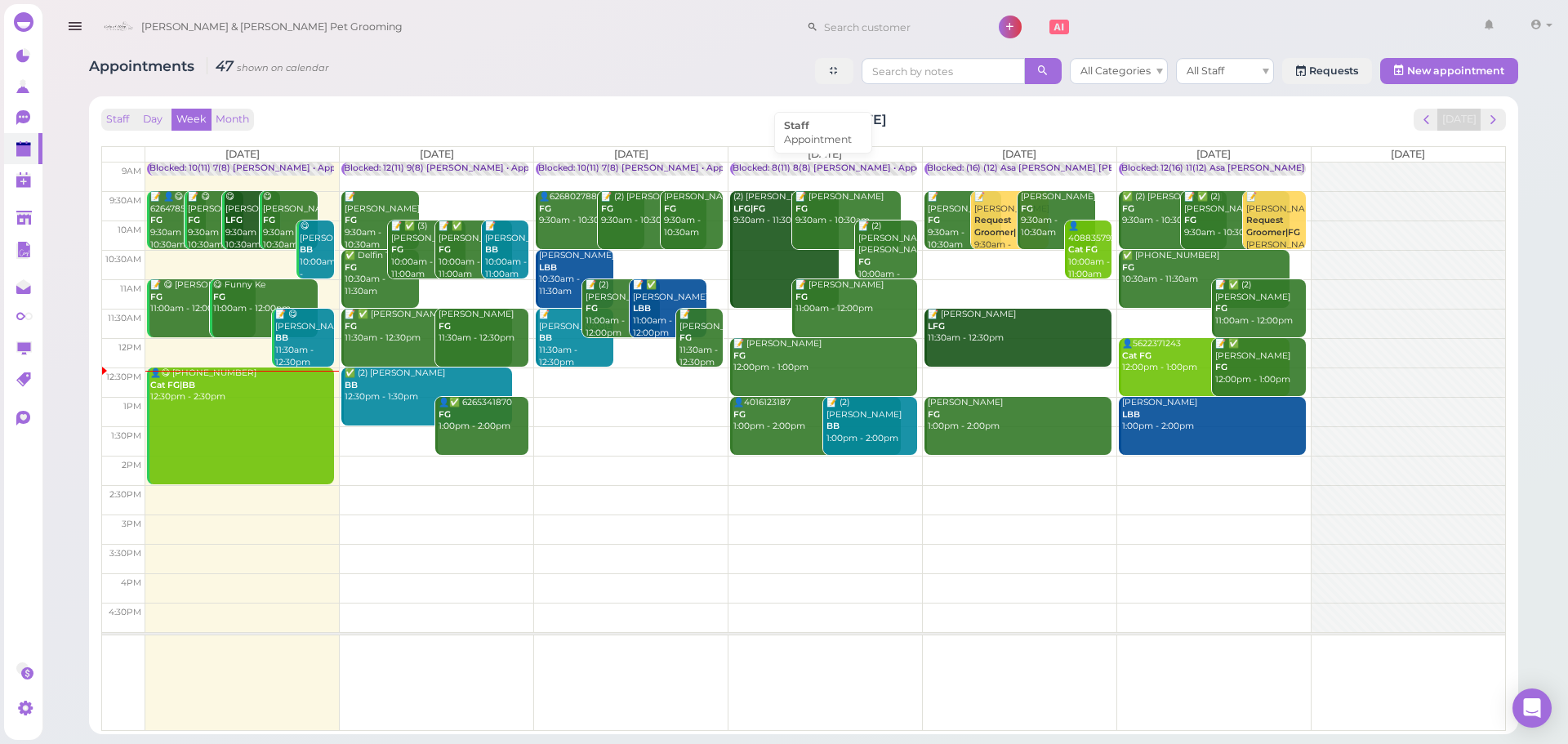
click at [795, 170] on div "Blocked: 8(11) 8(8) [PERSON_NAME] • Appointment" at bounding box center [844, 169] width 223 height 12
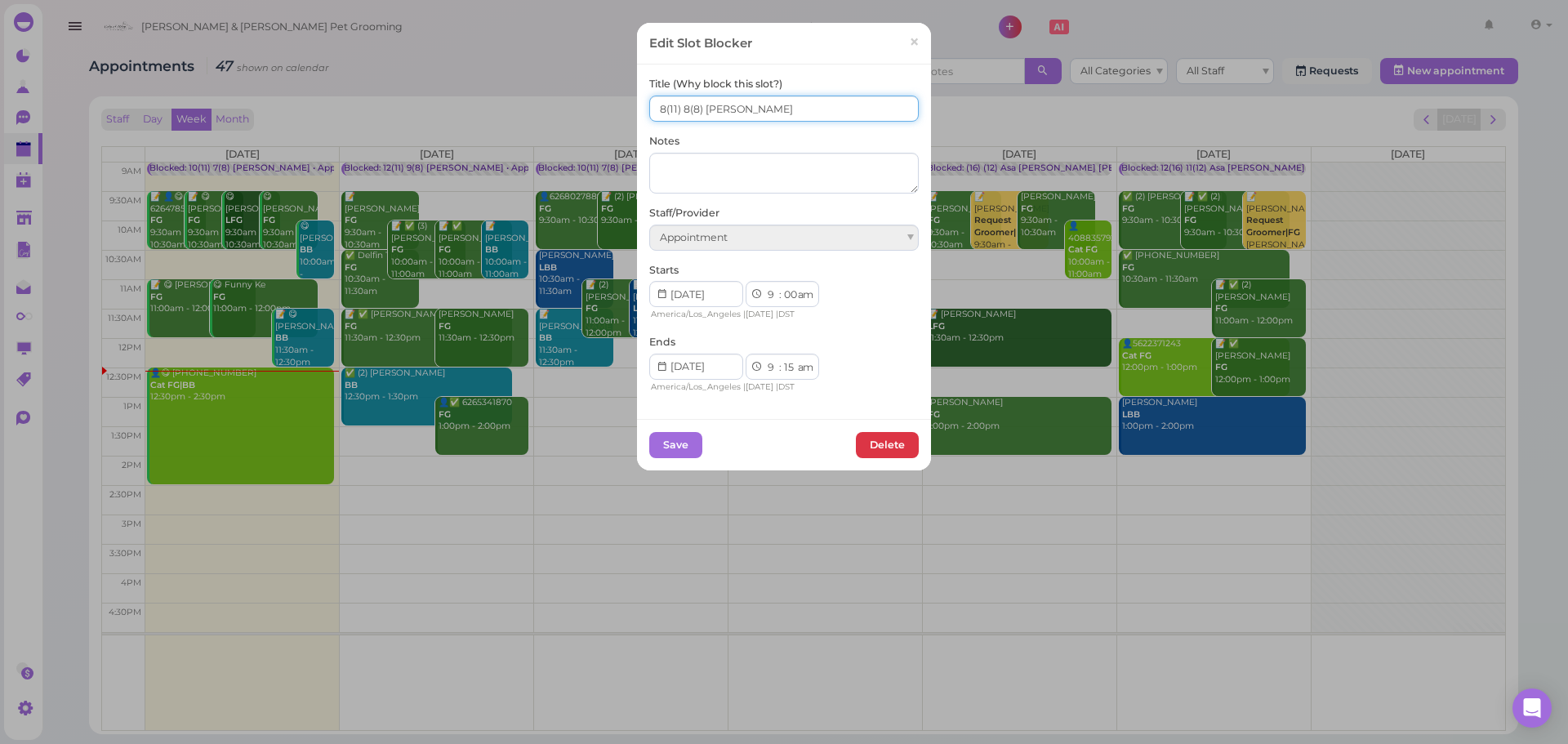
drag, startPoint x: 660, startPoint y: 111, endPoint x: 456, endPoint y: 86, distance: 205.5
click at [456, 86] on div "Edit Slot Blocker × Title (Why block this slot?) 8(11) 8(8) Asa Rebecca Notes S…" at bounding box center [784, 372] width 1568 height 744
type input "10(11) 8(8) Asa Rebecca"
click at [676, 454] on button "Save" at bounding box center [675, 445] width 53 height 26
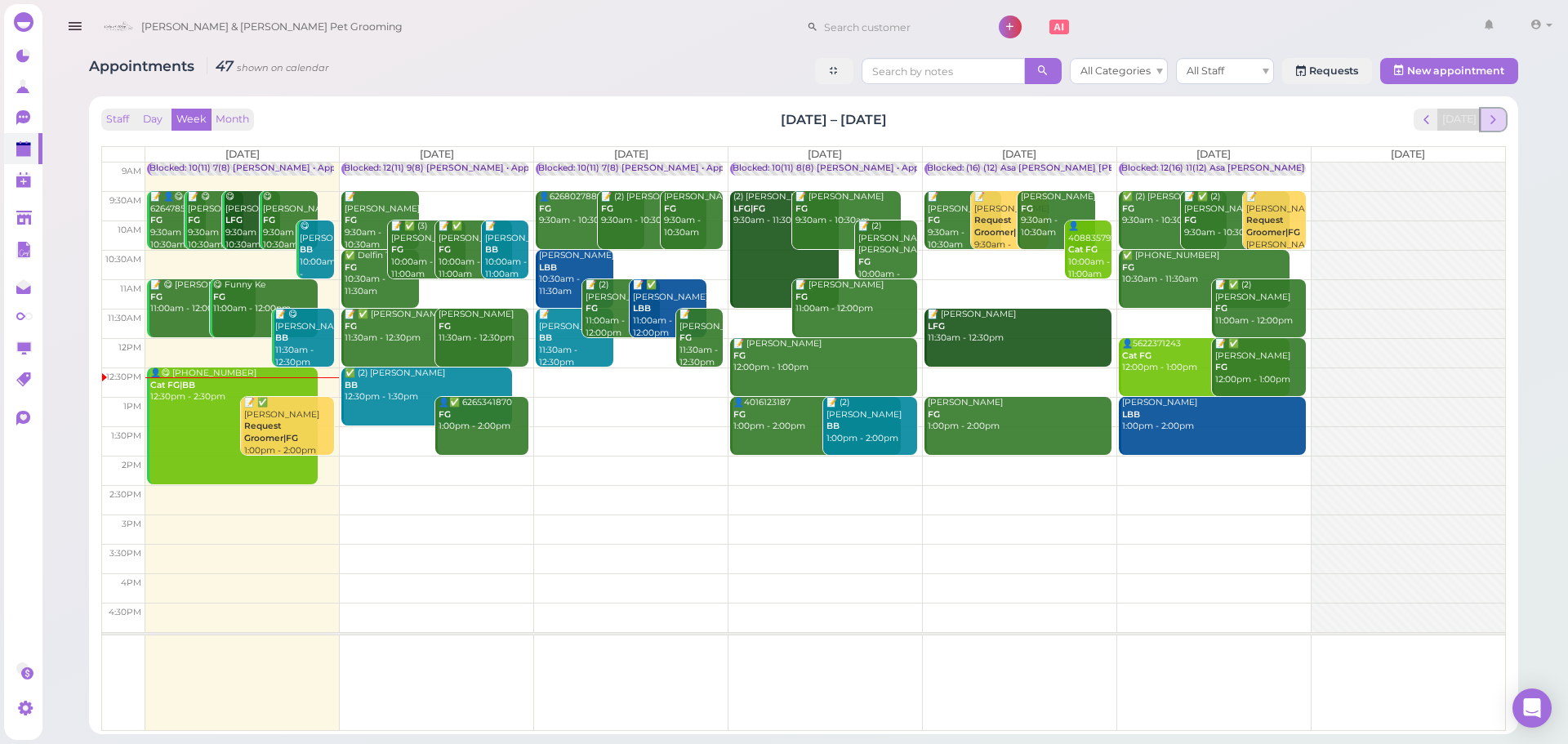
click at [1495, 121] on span "next" at bounding box center [1493, 120] width 16 height 16
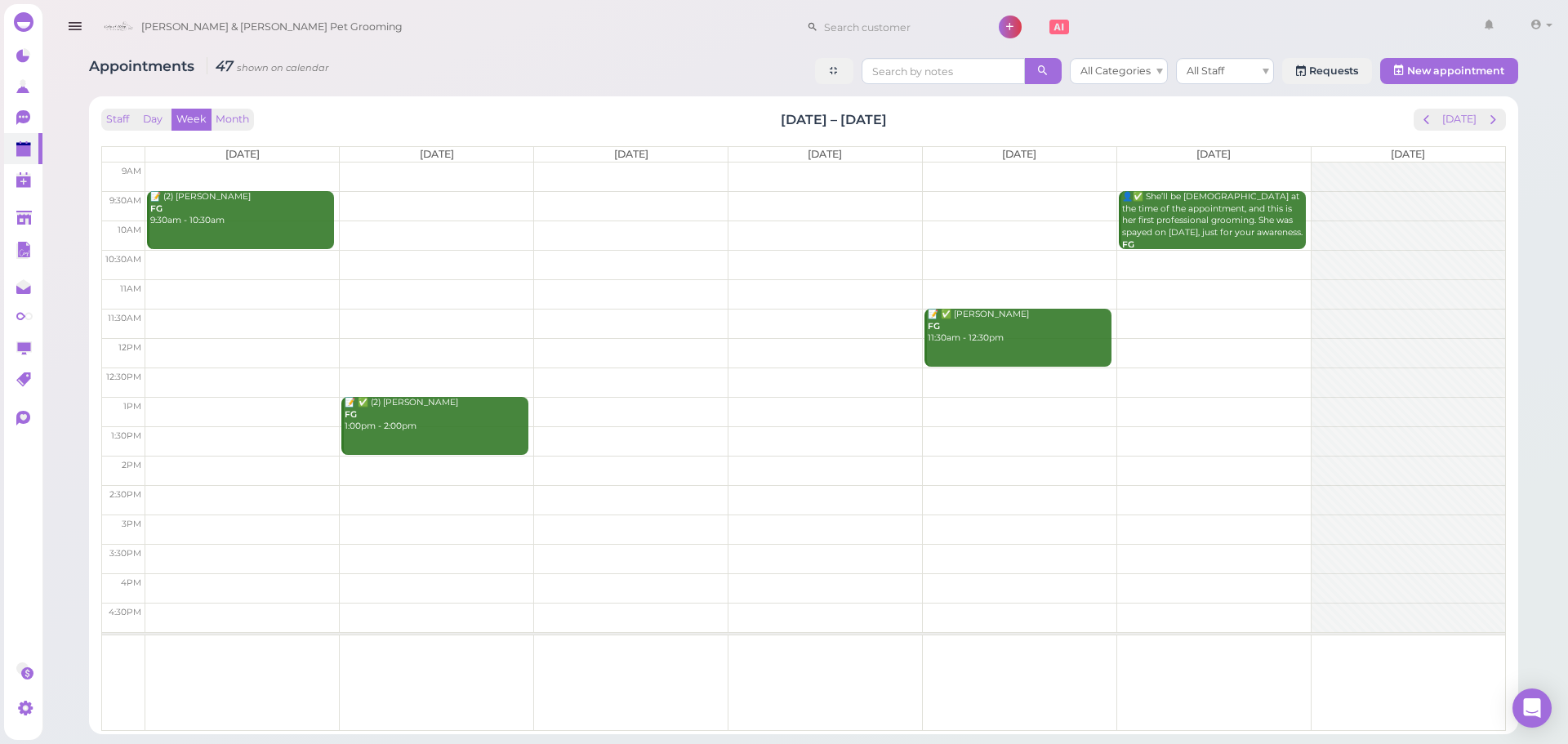
click at [274, 262] on td at bounding box center [825, 264] width 1360 height 29
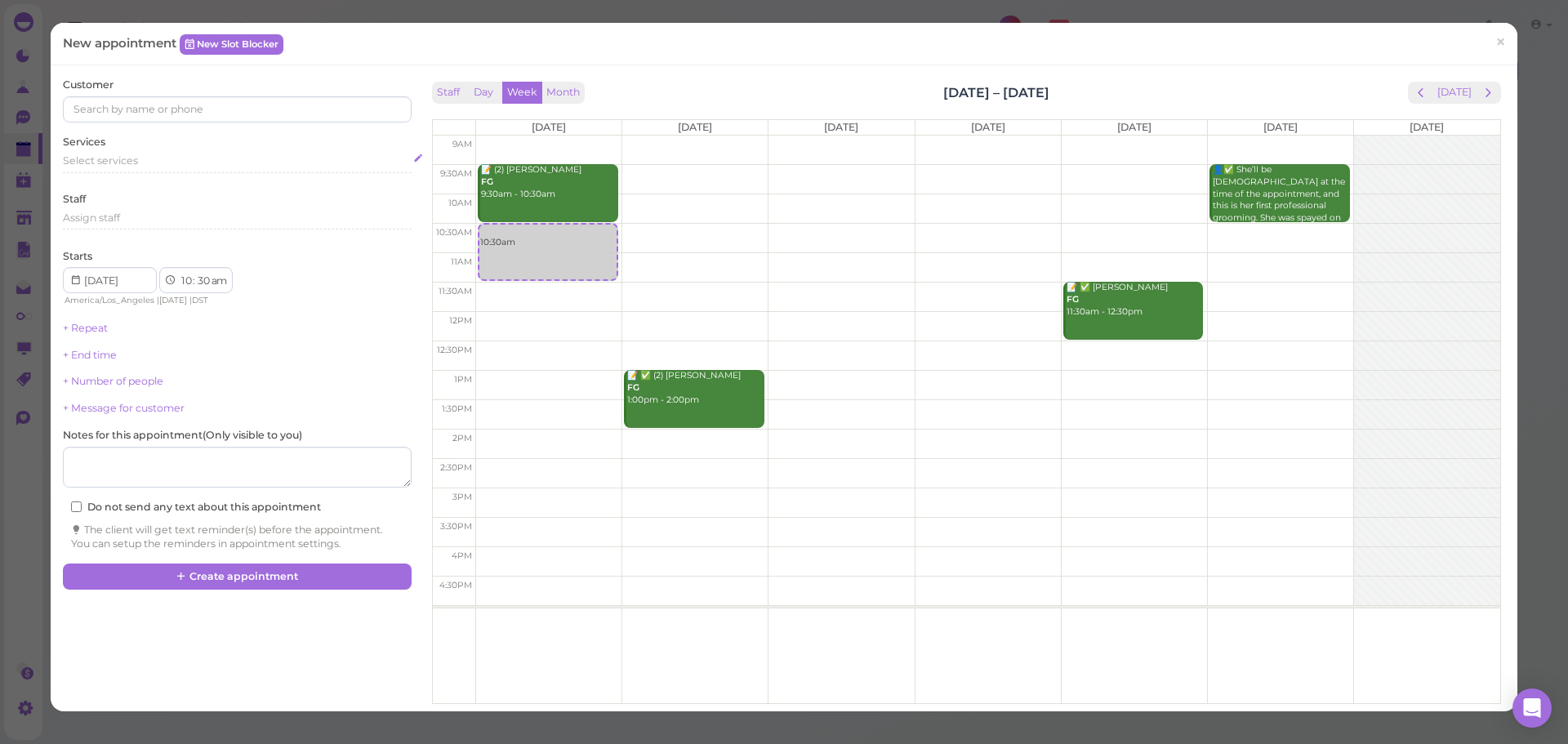
click at [222, 163] on div "Select services" at bounding box center [237, 161] width 348 height 15
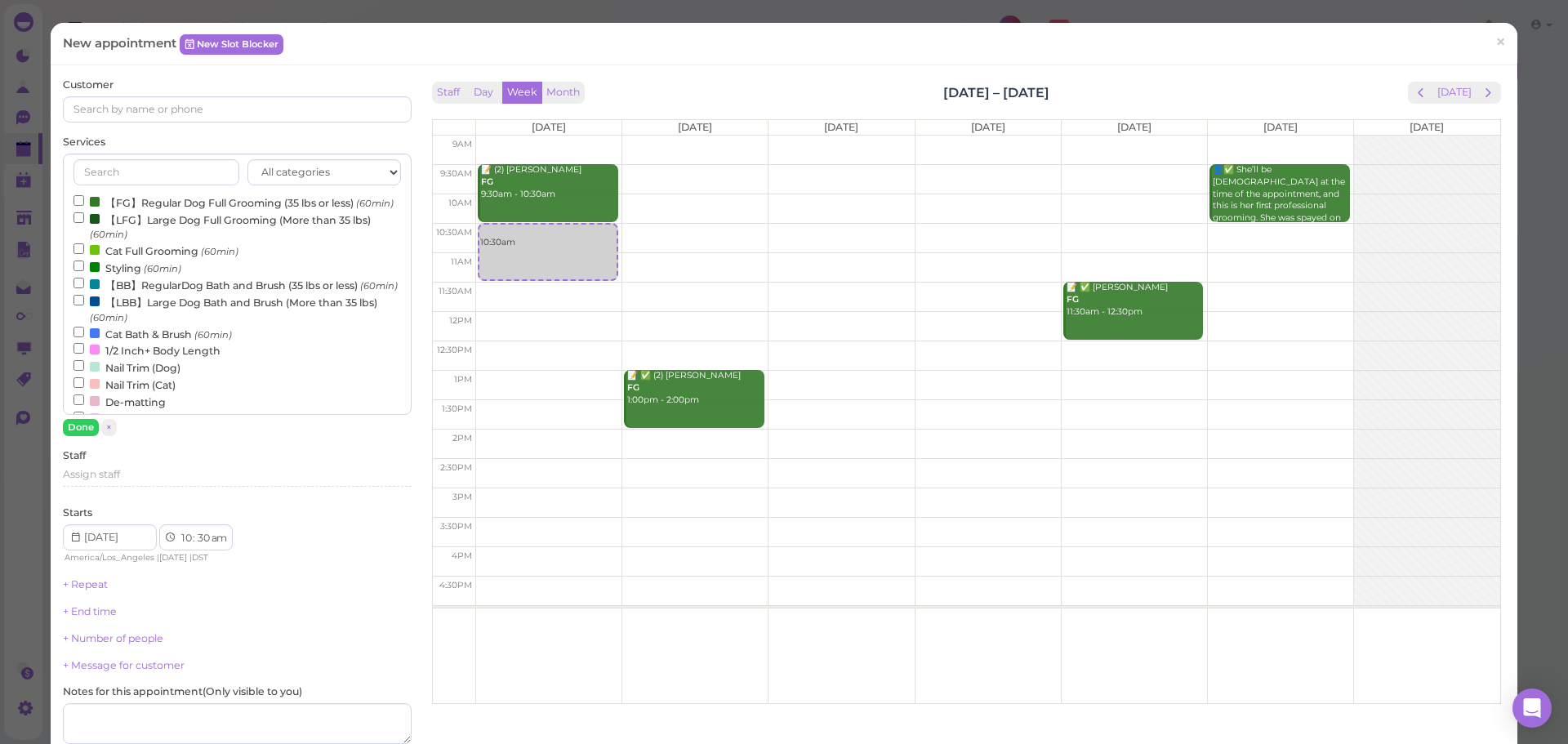
click at [220, 201] on label "【FG】Regular Dog Full Grooming (35 lbs or less) (60min)" at bounding box center [233, 201] width 320 height 17
click at [84, 201] on input "【FG】Regular Dog Full Grooming (35 lbs or less) (60min)" at bounding box center [79, 200] width 11 height 11
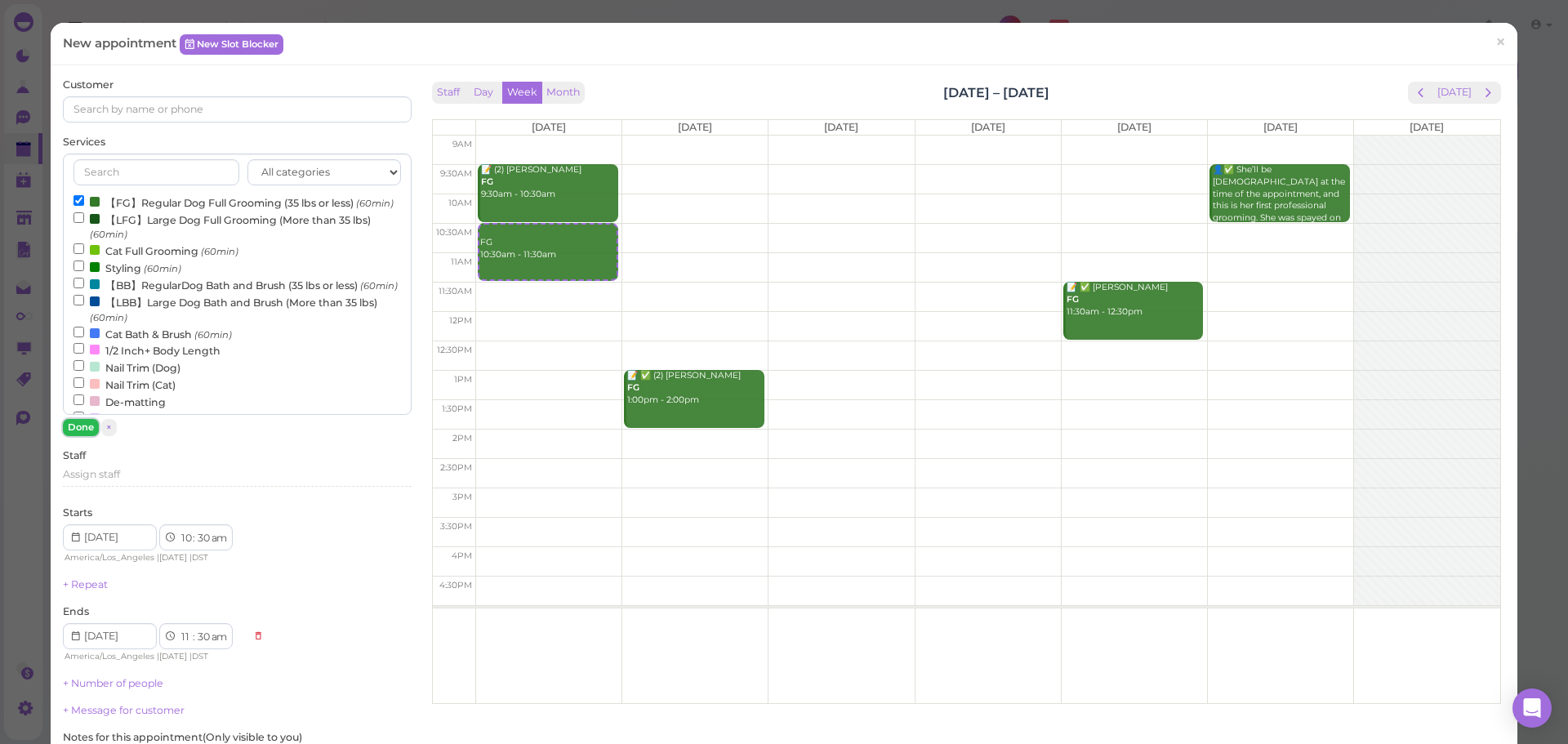
click at [81, 431] on button "Done" at bounding box center [80, 426] width 36 height 17
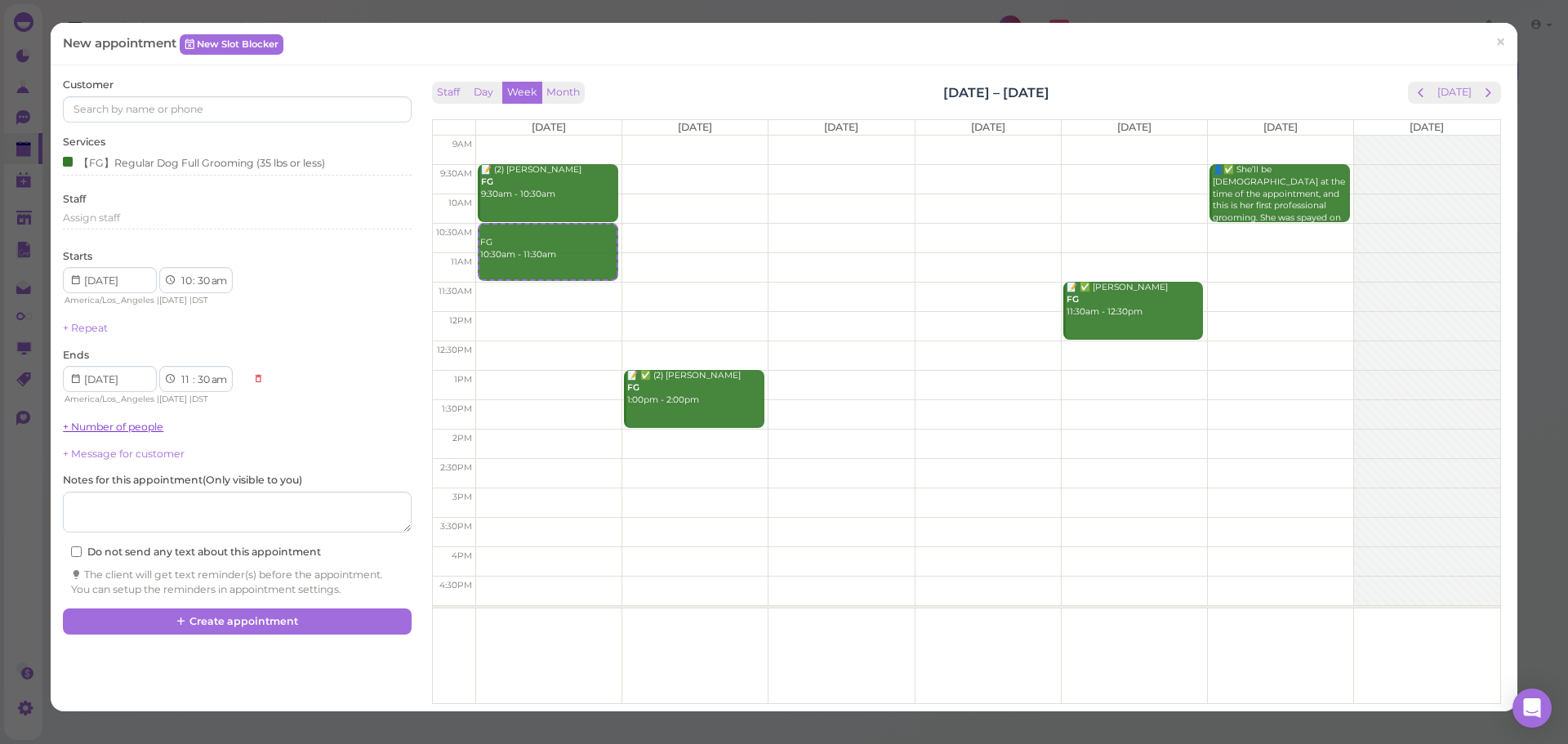
click at [107, 431] on link "+ Number of people" at bounding box center [113, 426] width 101 height 12
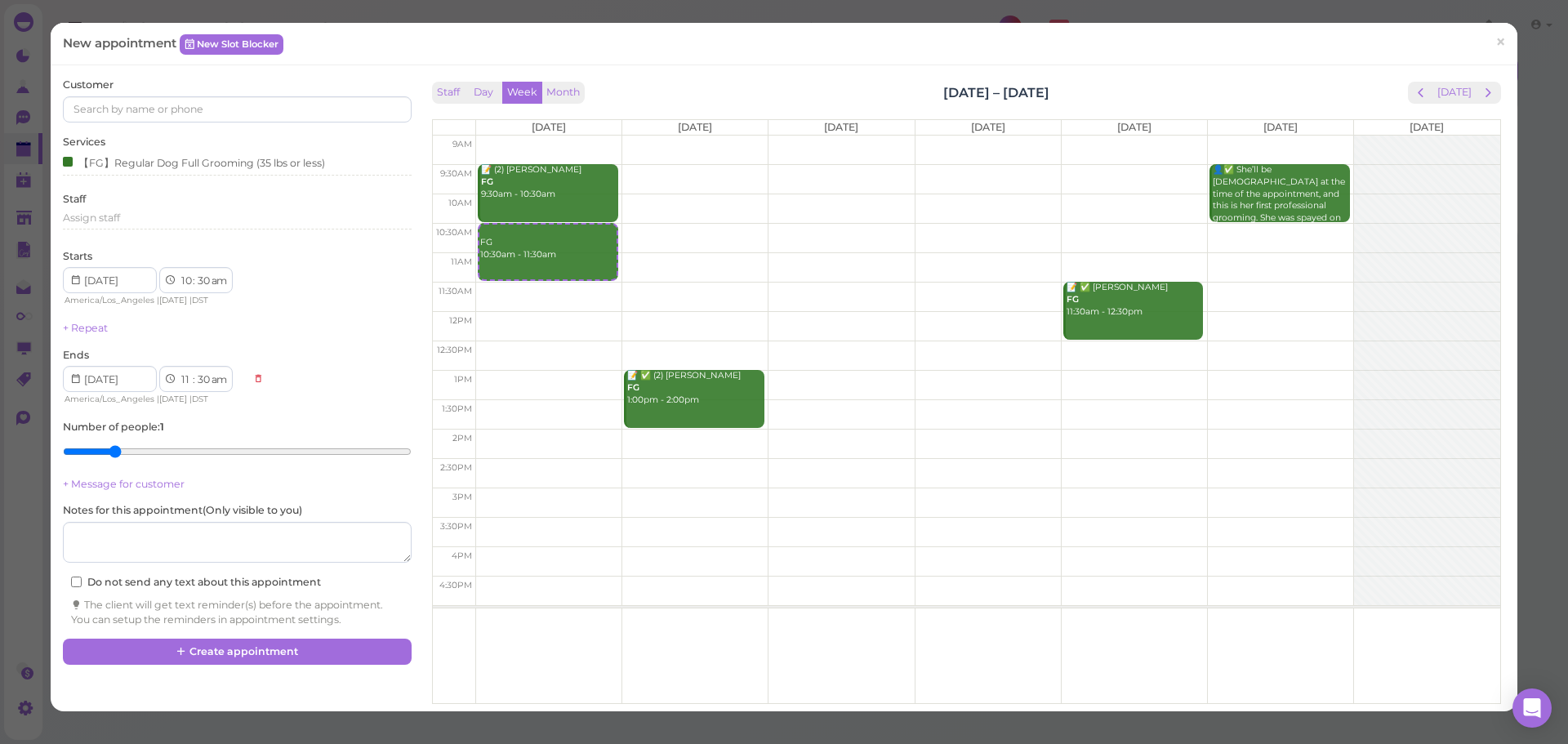
type input "2"
click at [102, 445] on input "range" at bounding box center [237, 452] width 348 height 26
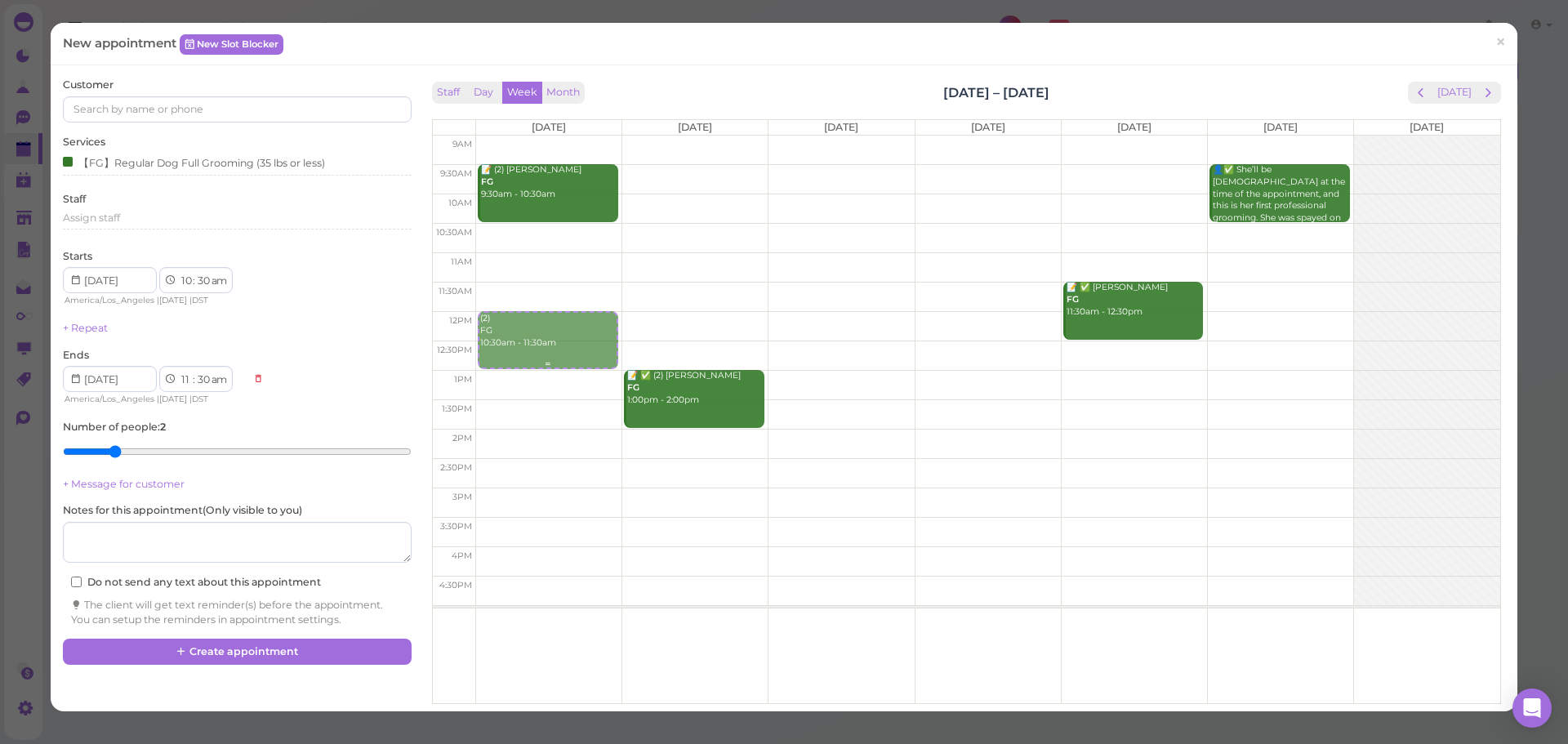
drag, startPoint x: 530, startPoint y: 255, endPoint x: 524, endPoint y: 343, distance: 88.2
click at [524, 136] on div "(2) FG 10:30am - 11:30am 📝 (2) Cindy Wan FG 9:30am - 10:30am (2) FG 10:30am - 1…" at bounding box center [548, 136] width 146 height 0
select select "12"
select select "00"
select select "pm"
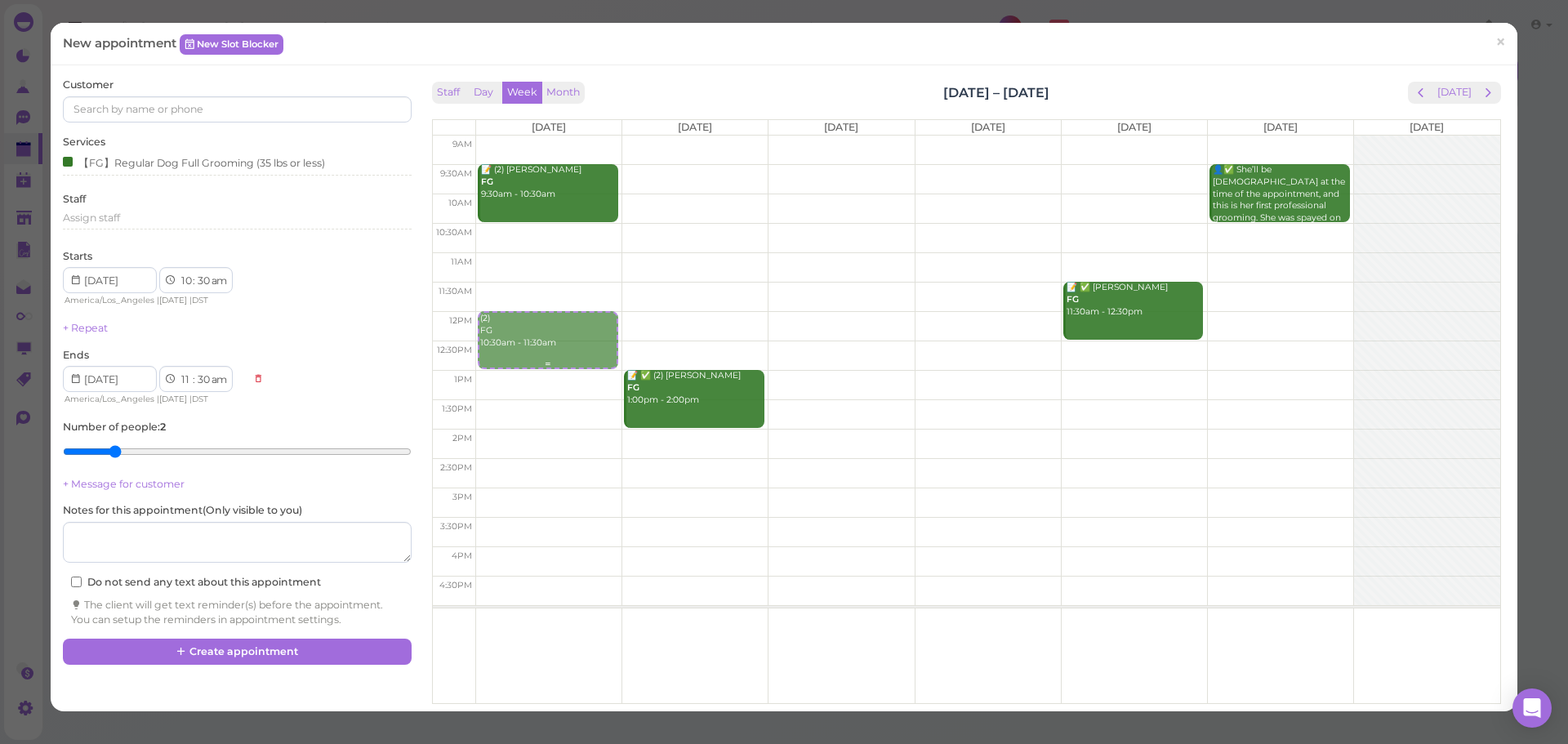
select select "1"
select select "00"
select select "pm"
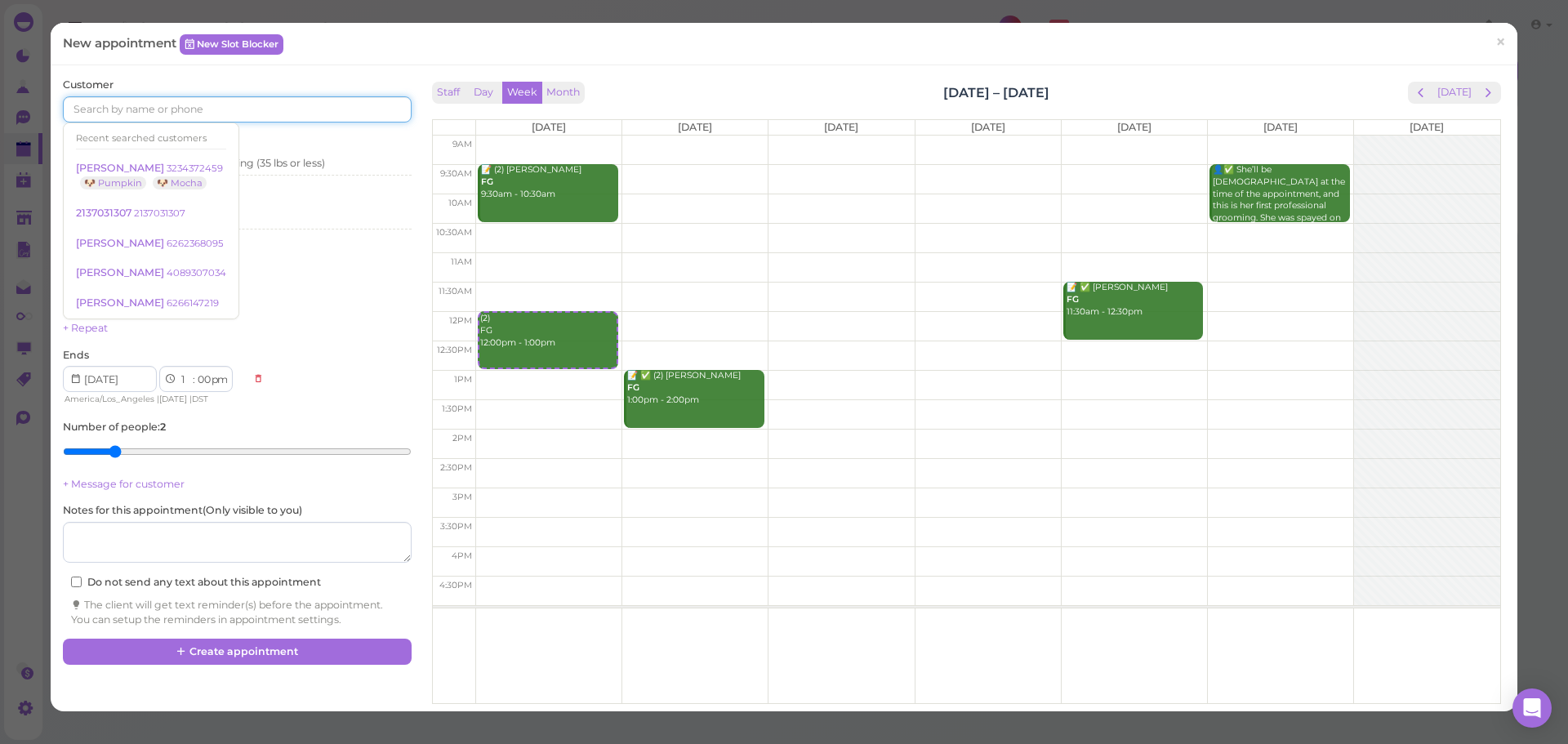
click at [305, 103] on input at bounding box center [237, 109] width 348 height 26
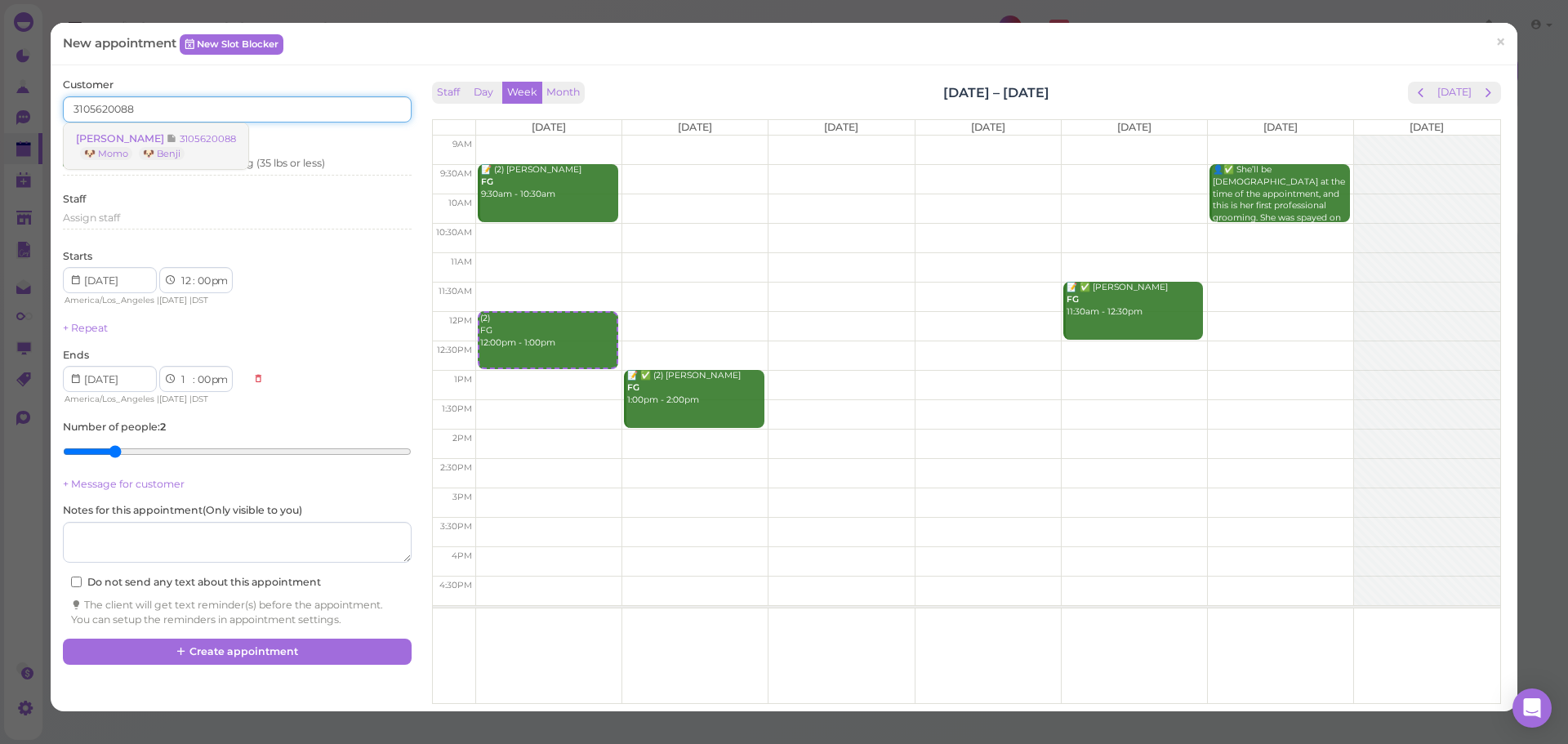
type input "3105620088"
click at [195, 136] on small "3105620088" at bounding box center [207, 139] width 57 height 11
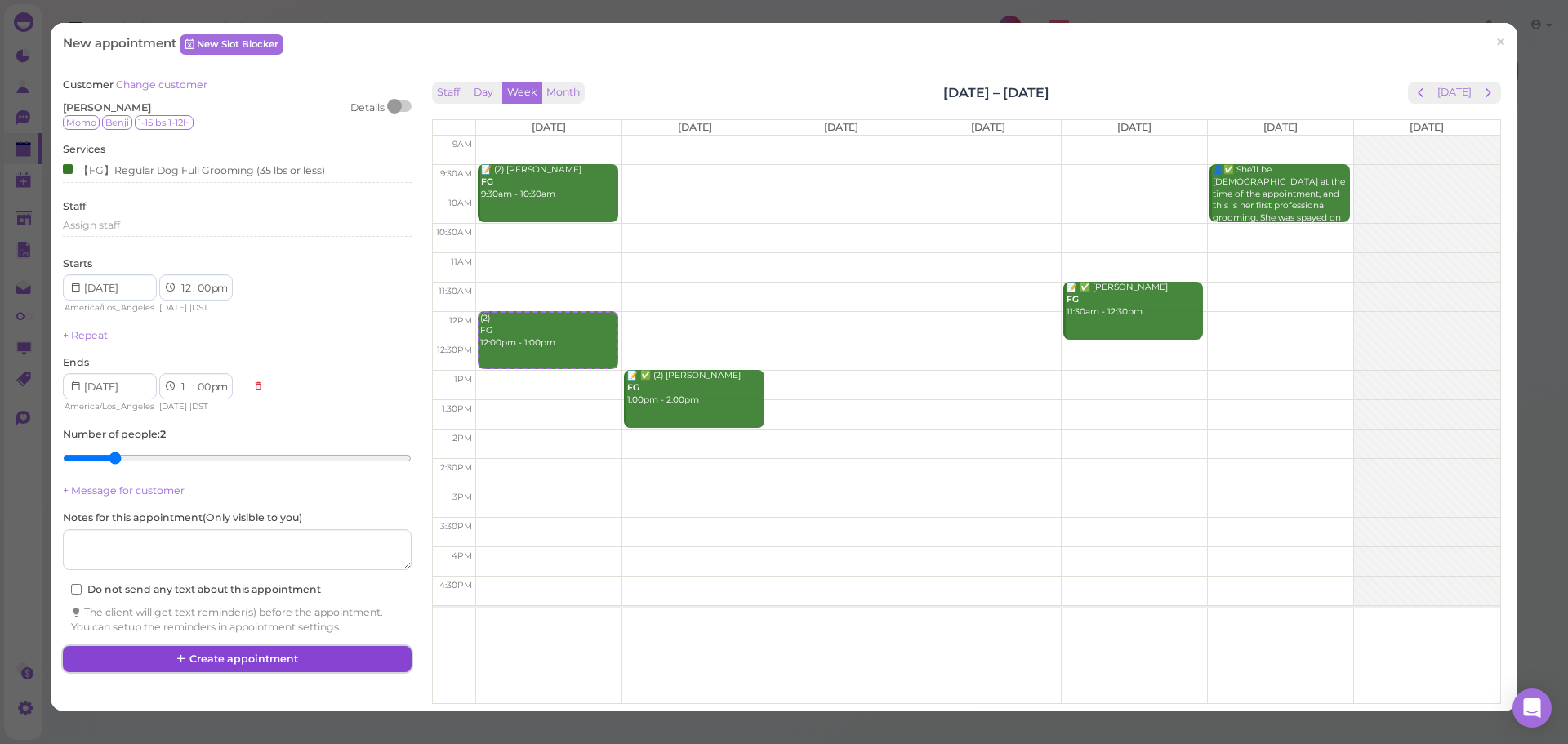
click at [266, 664] on button "Create appointment" at bounding box center [237, 659] width 348 height 26
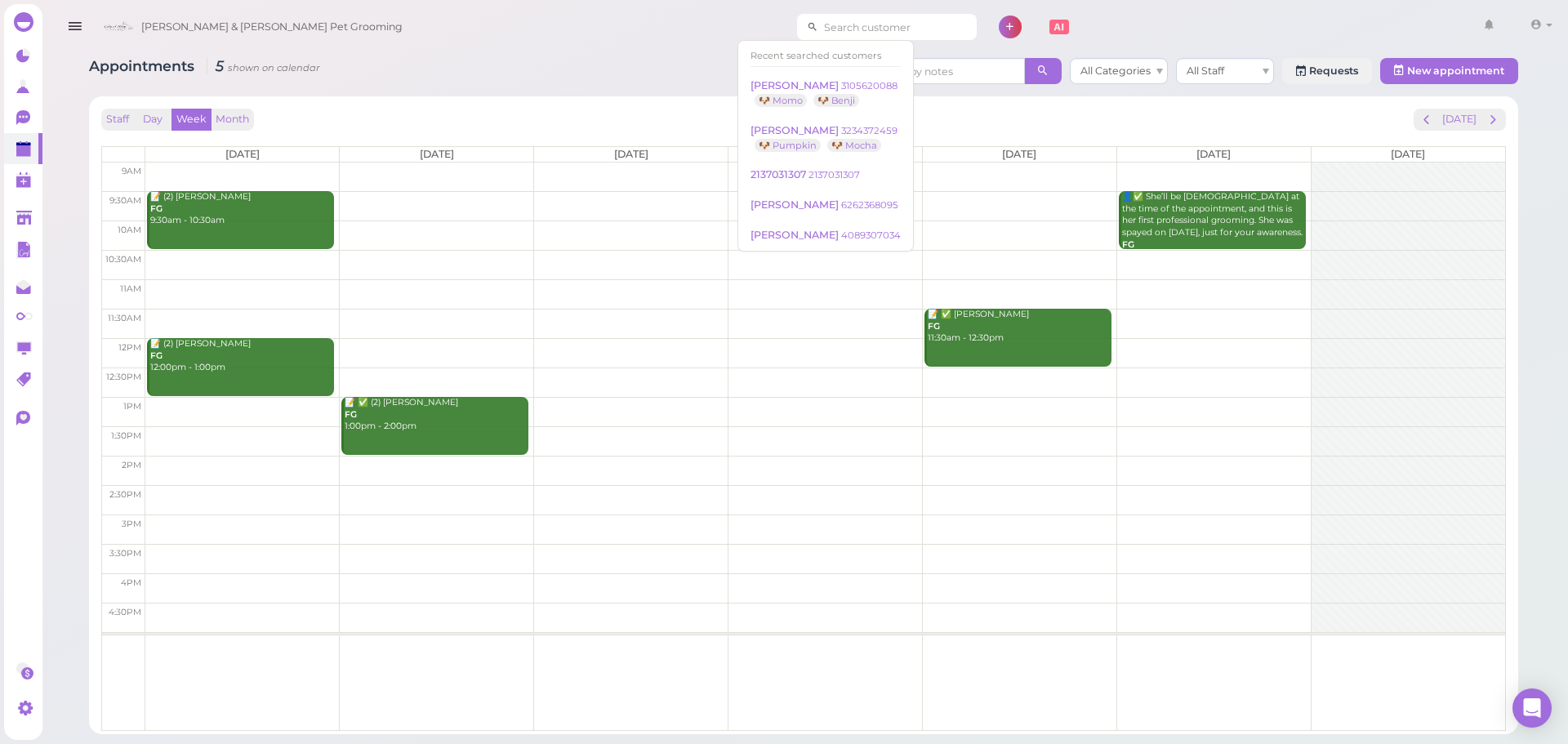
click at [844, 32] on input at bounding box center [897, 27] width 158 height 26
paste input "3236202446"
click at [884, 28] on input "3236202446" at bounding box center [897, 27] width 158 height 26
type input "3236202446"
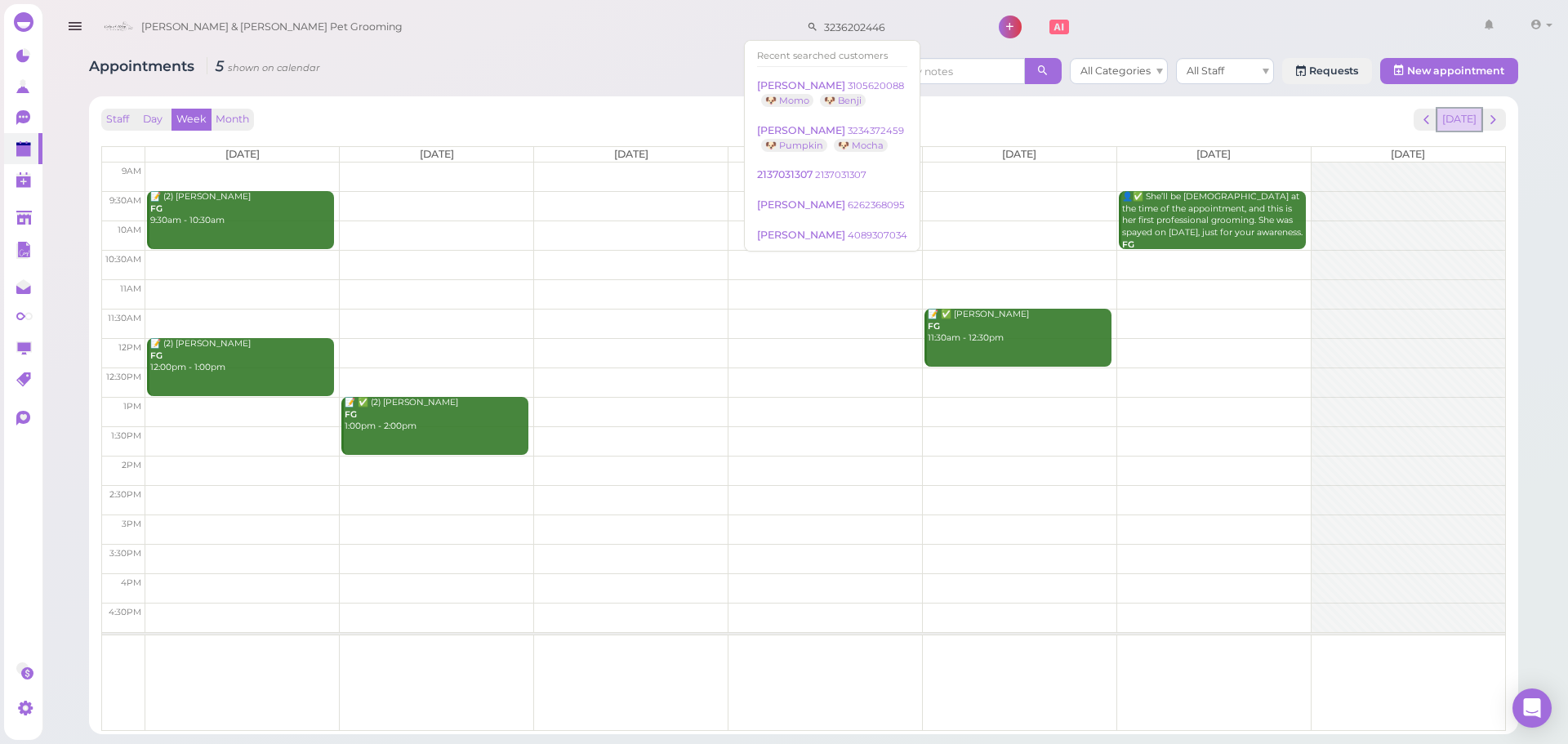
click at [1455, 114] on button "[DATE]" at bounding box center [1459, 119] width 44 height 22
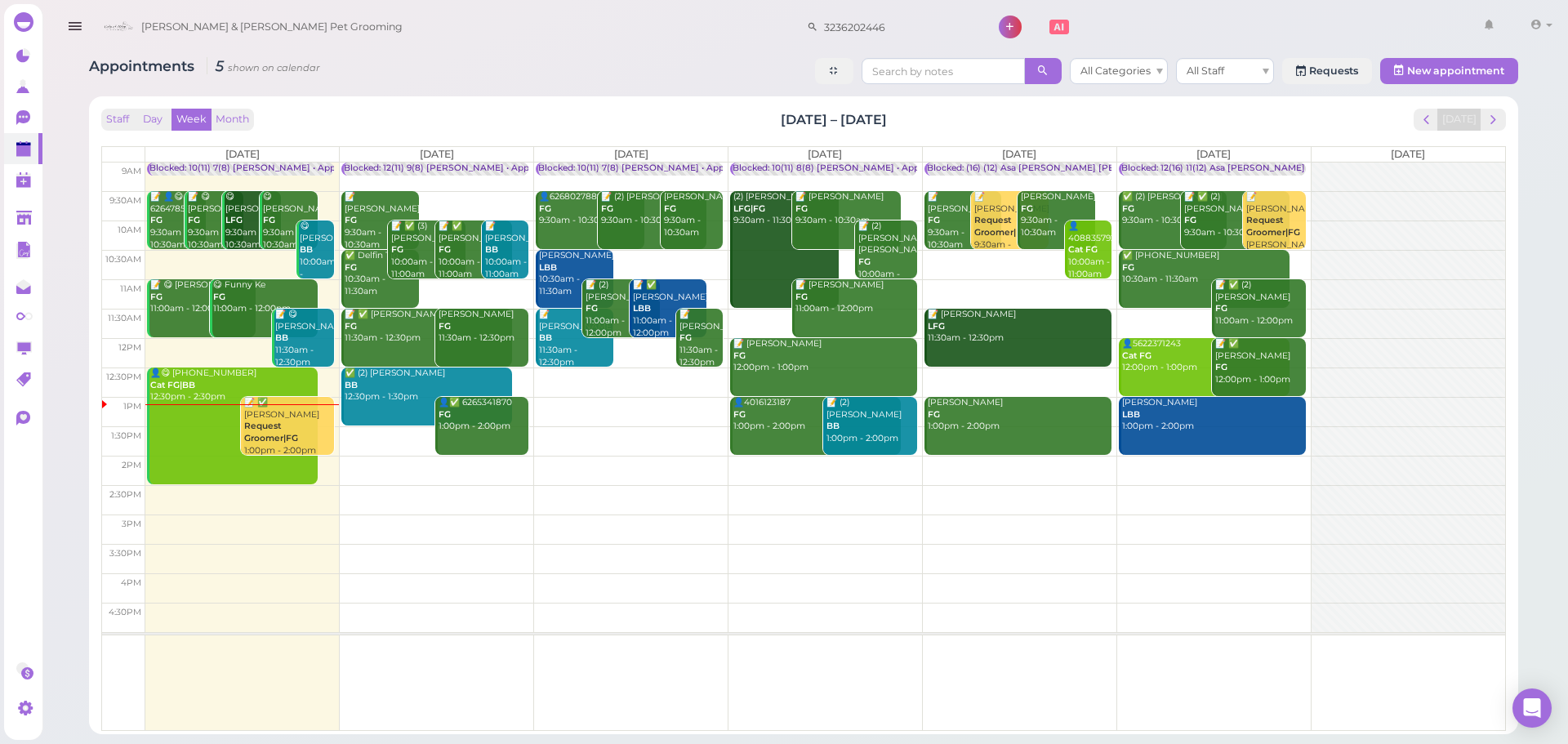
click at [1090, 112] on div "Staff Day Week Month Oct 6 – 12, 2025 Today" at bounding box center [803, 119] width 1405 height 22
click at [298, 425] on div "📝 ✅ Josephine Cheng Request Groomer|FG 1:00pm - 2:00pm" at bounding box center [289, 426] width 91 height 60
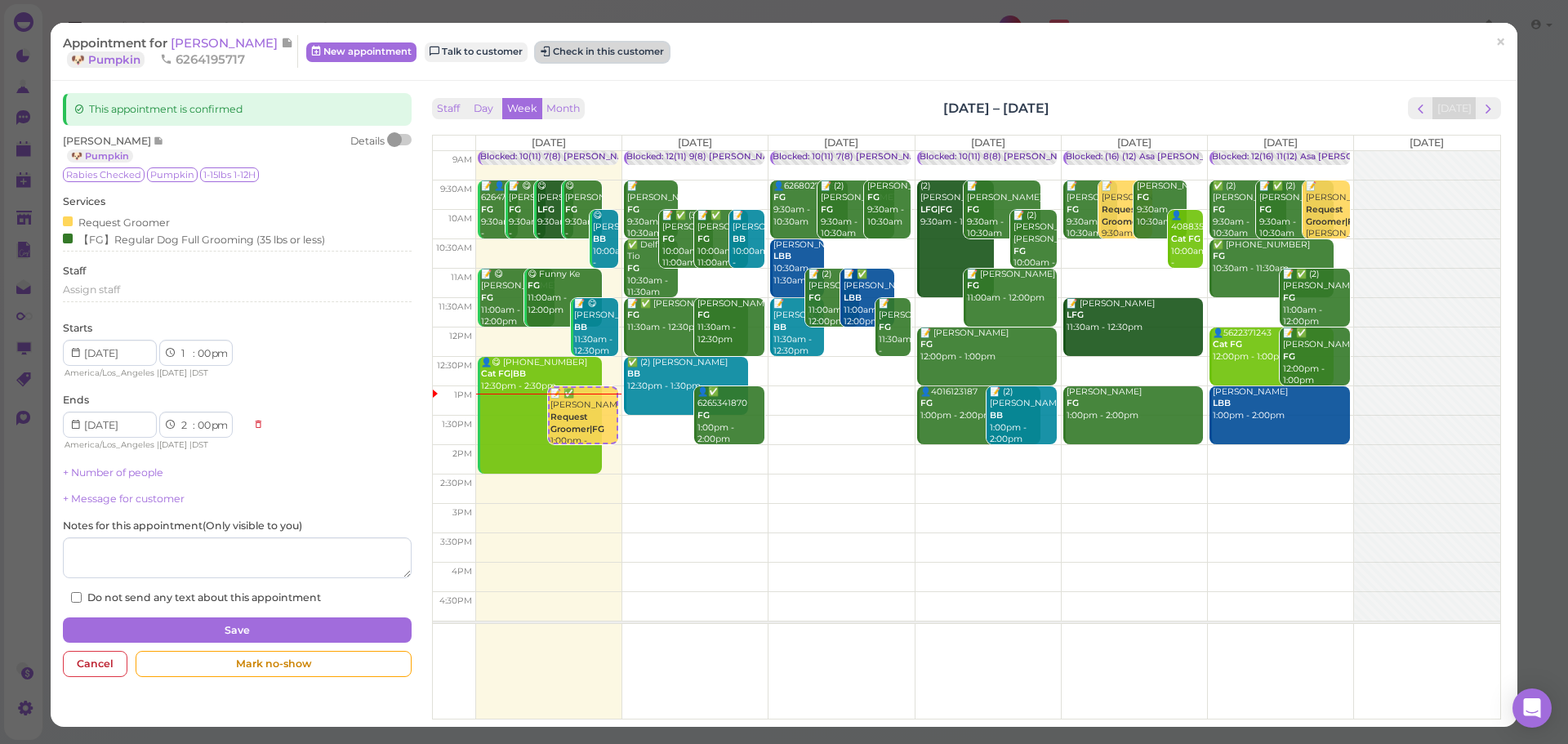
click at [614, 49] on button "Check in this customer" at bounding box center [602, 52] width 133 height 19
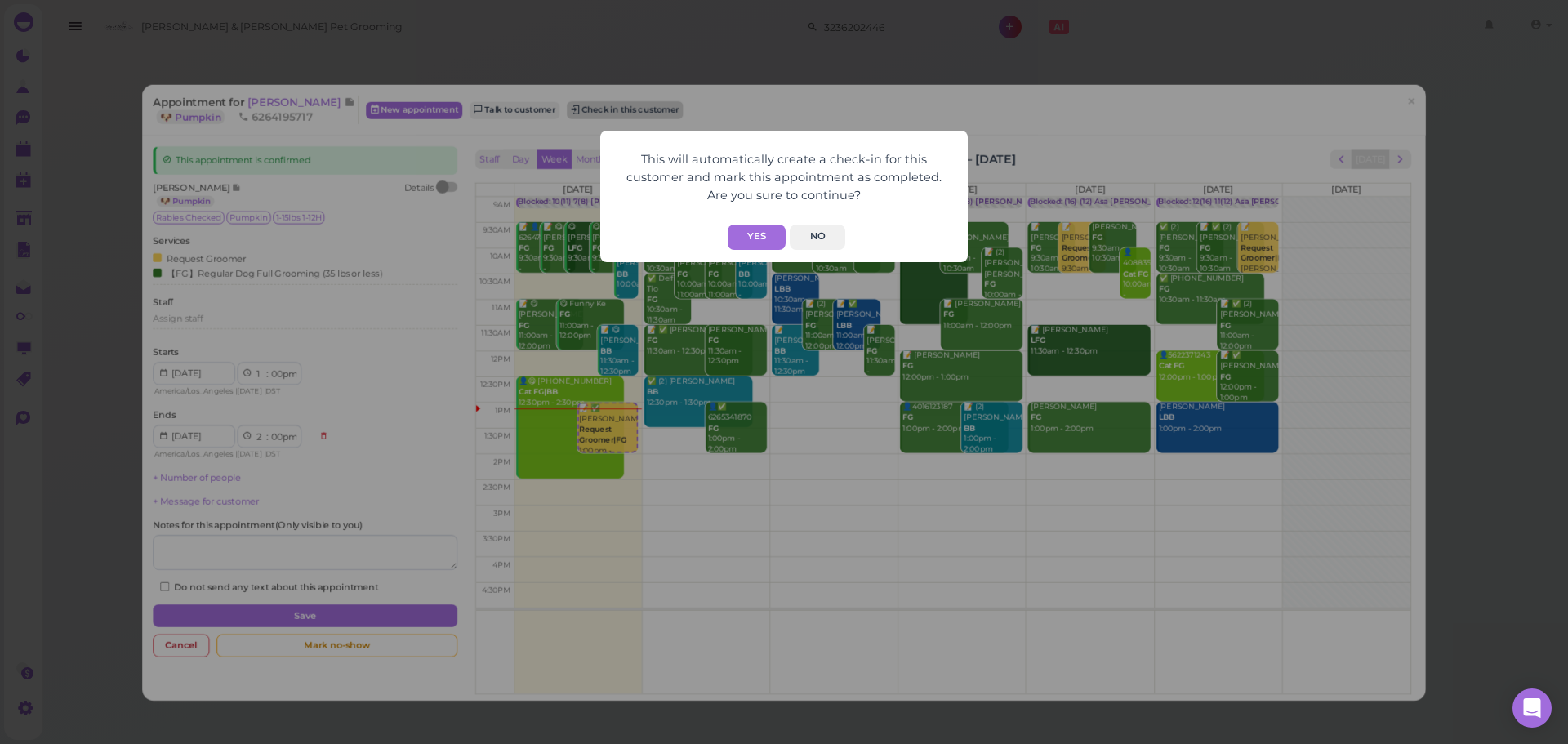
click at [744, 243] on button "Yes" at bounding box center [757, 237] width 58 height 26
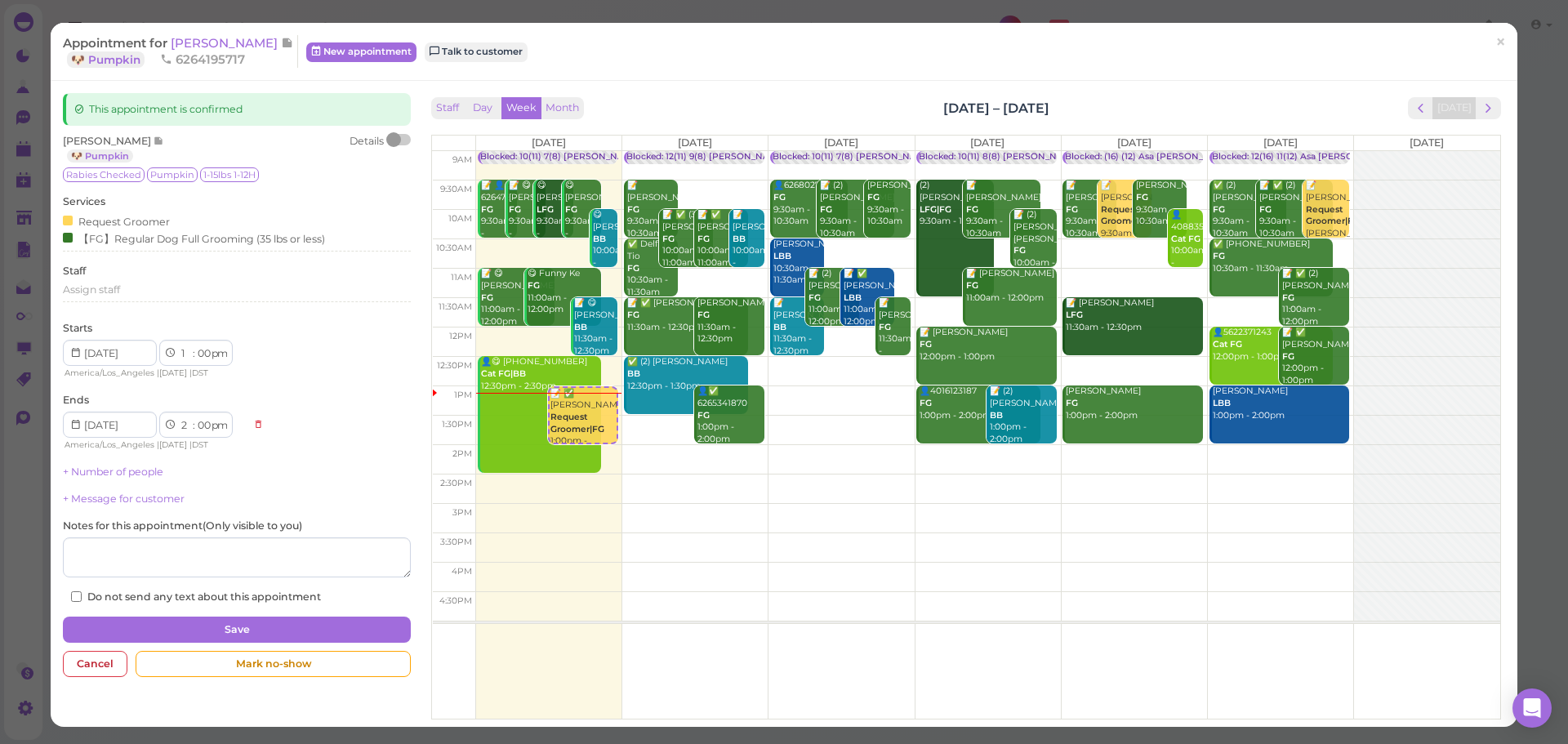
click at [880, 72] on div "Appointment for Josephine Cheng 🐶 Pumpkin 6264195717 New appointment Talk to cu…" at bounding box center [783, 52] width 1466 height 58
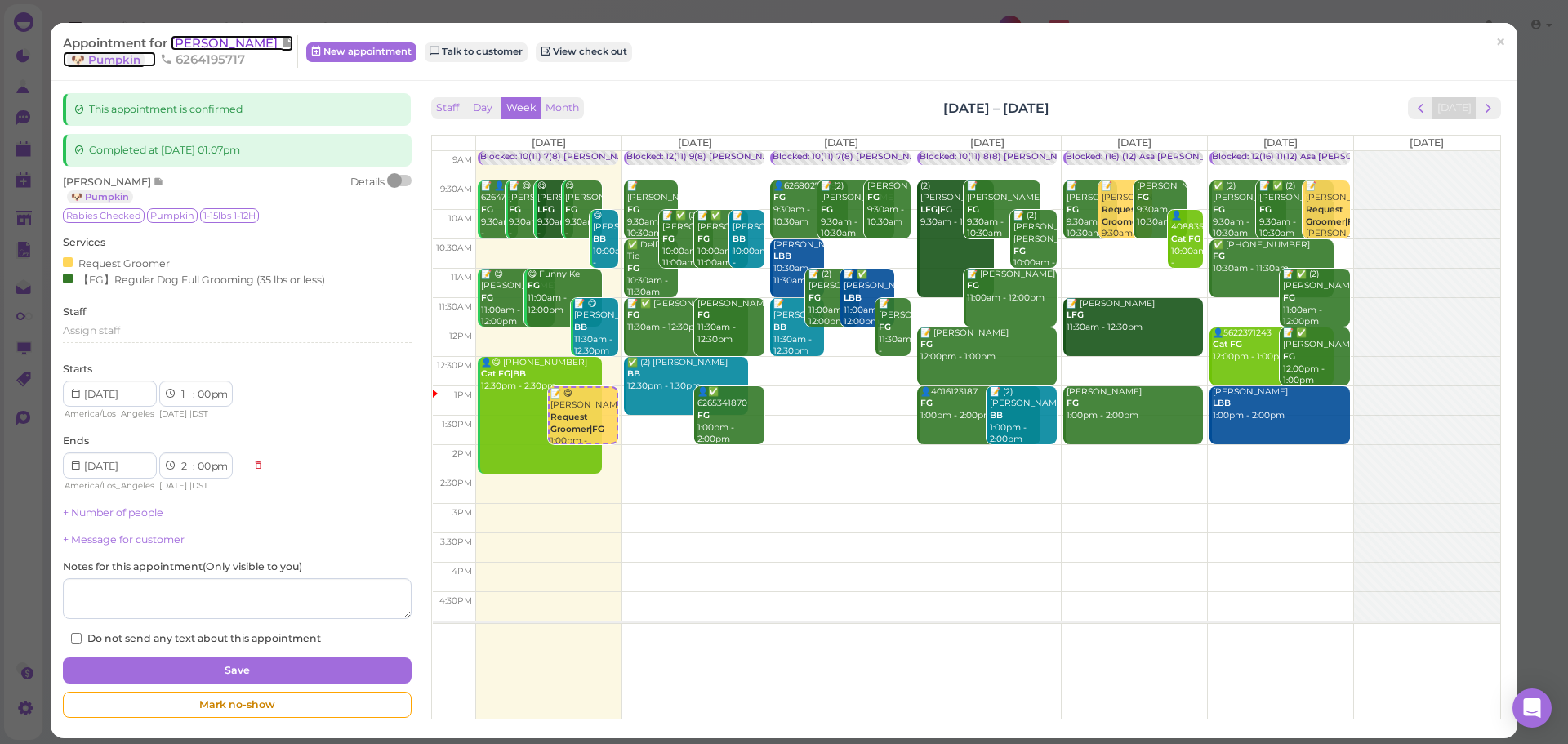
click at [246, 47] on span "[PERSON_NAME]" at bounding box center [225, 43] width 110 height 16
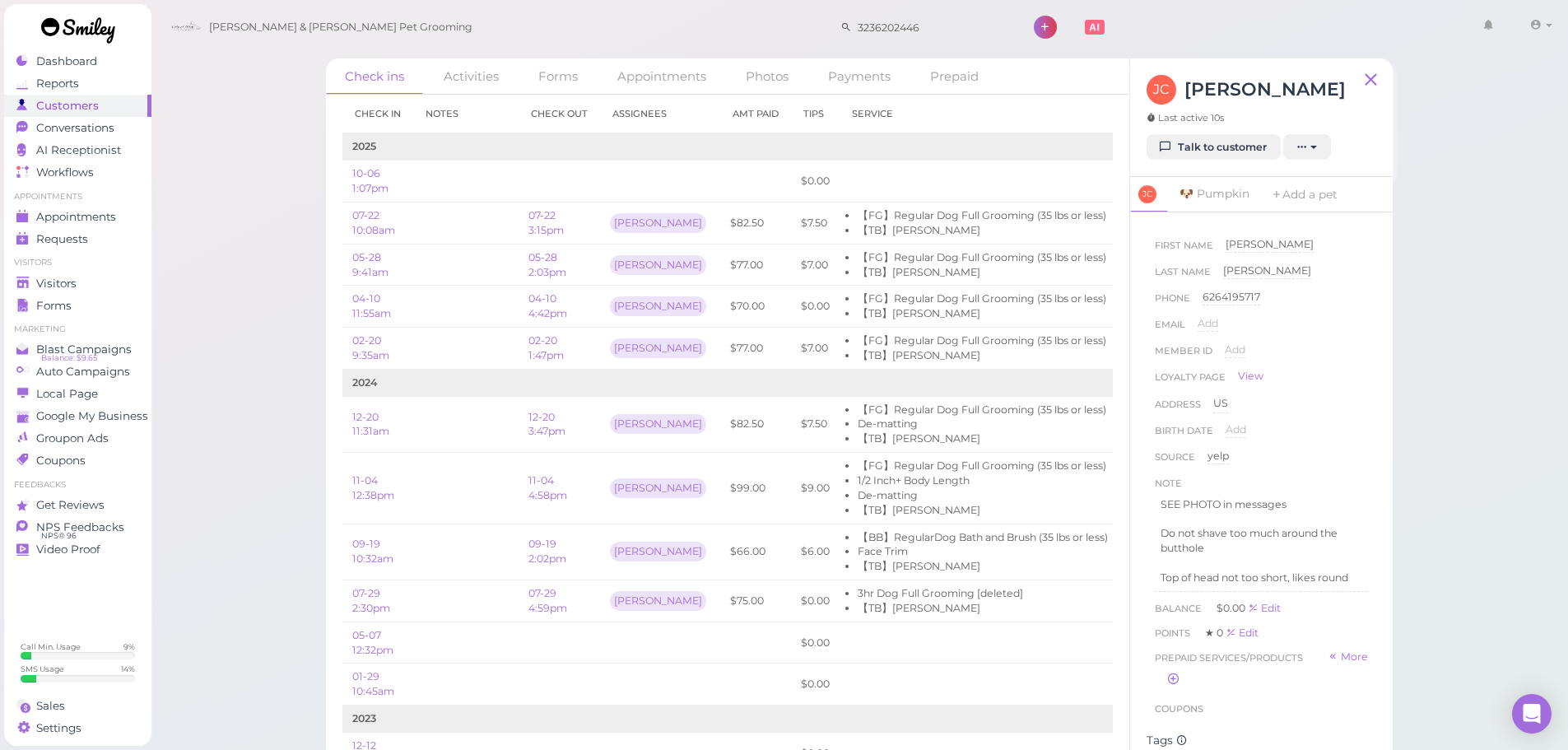
click at [1502, 542] on div "Check ins Activities Forms Appointments Photos Payments Prepaid Check in Notes …" at bounding box center [859, 380] width 1418 height 761
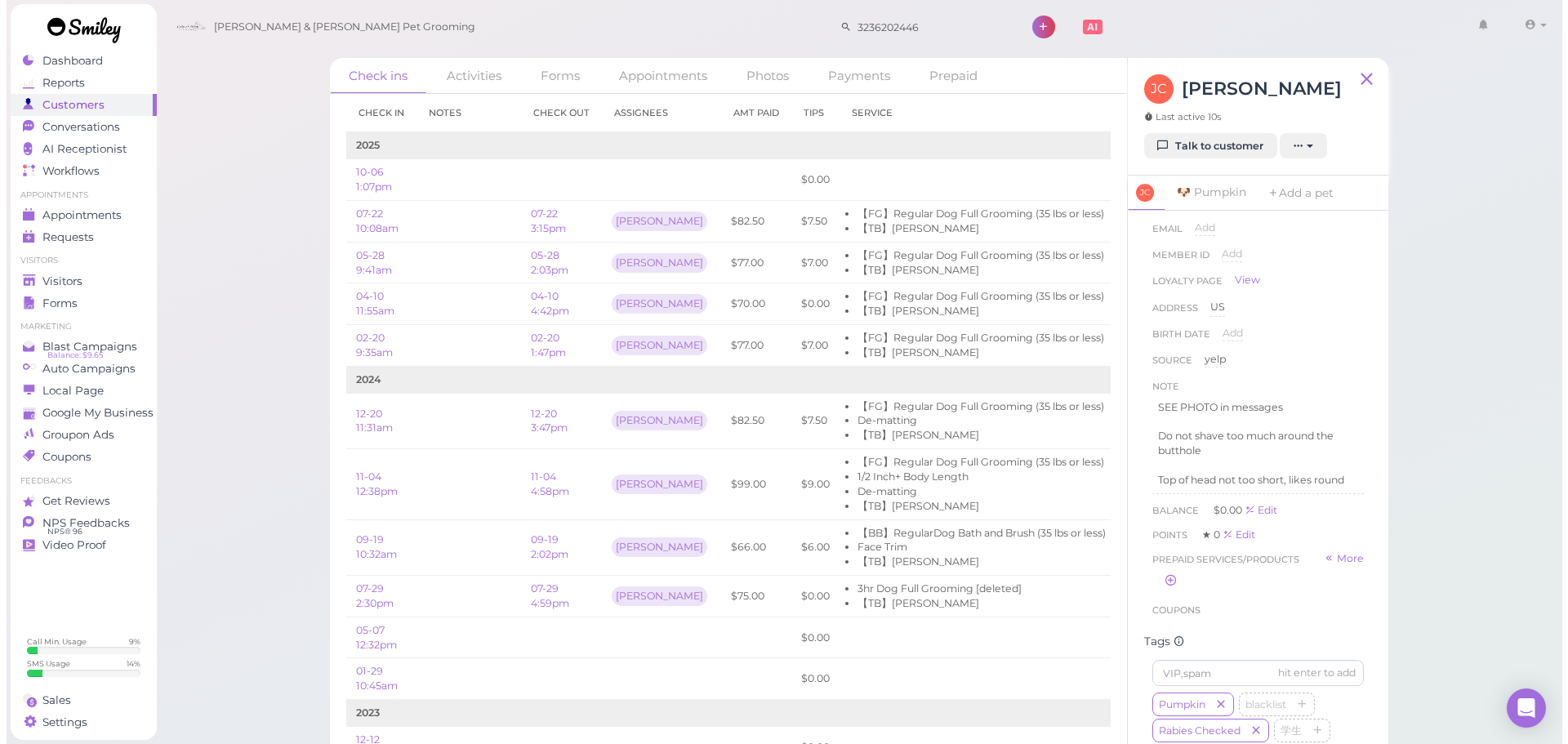
scroll to position [100, 0]
click at [1483, 440] on div "Check ins Activities Forms Appointments Photos Payments Prepaid Check in Notes …" at bounding box center [852, 377] width 1406 height 755
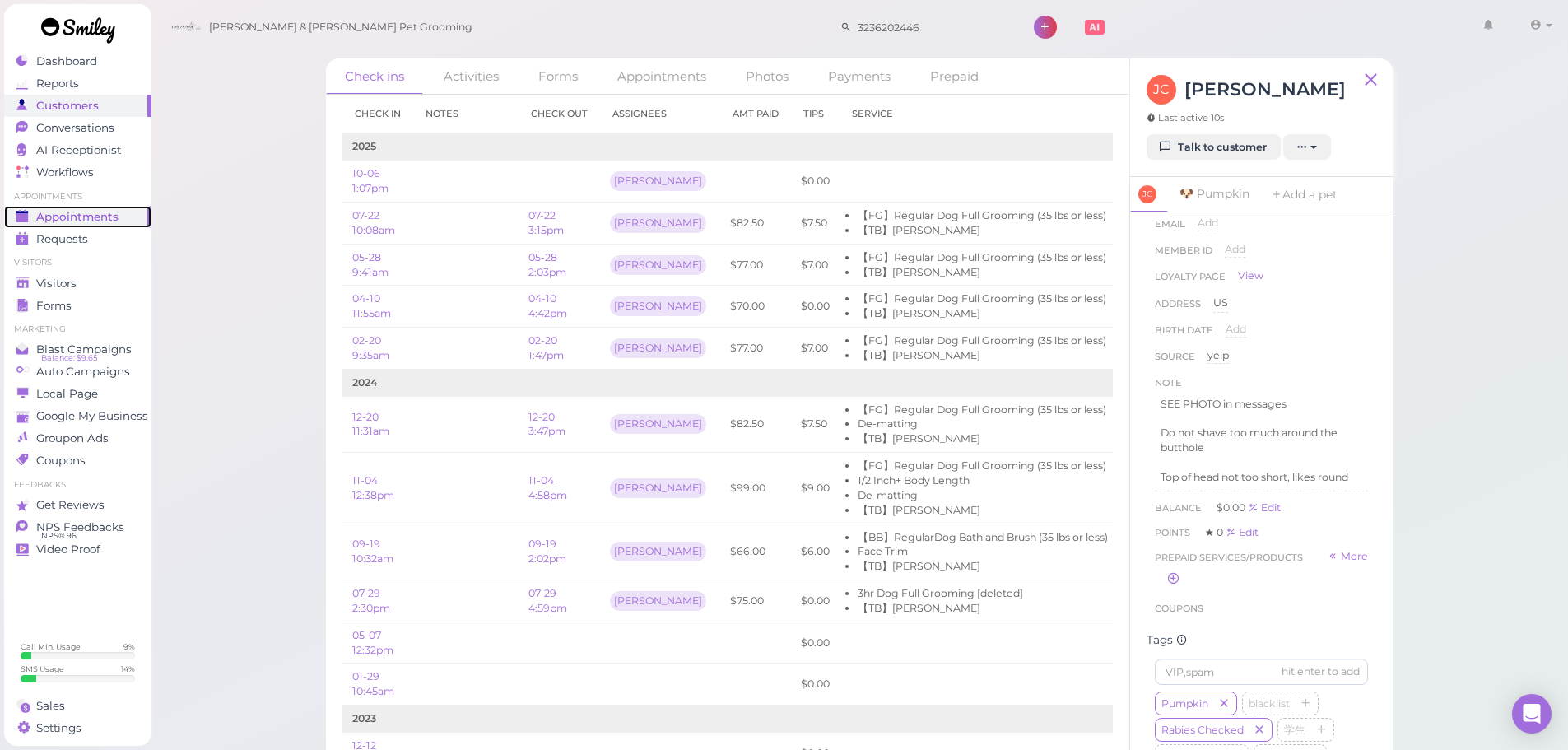
click at [98, 220] on span "Appointments" at bounding box center [77, 217] width 82 height 14
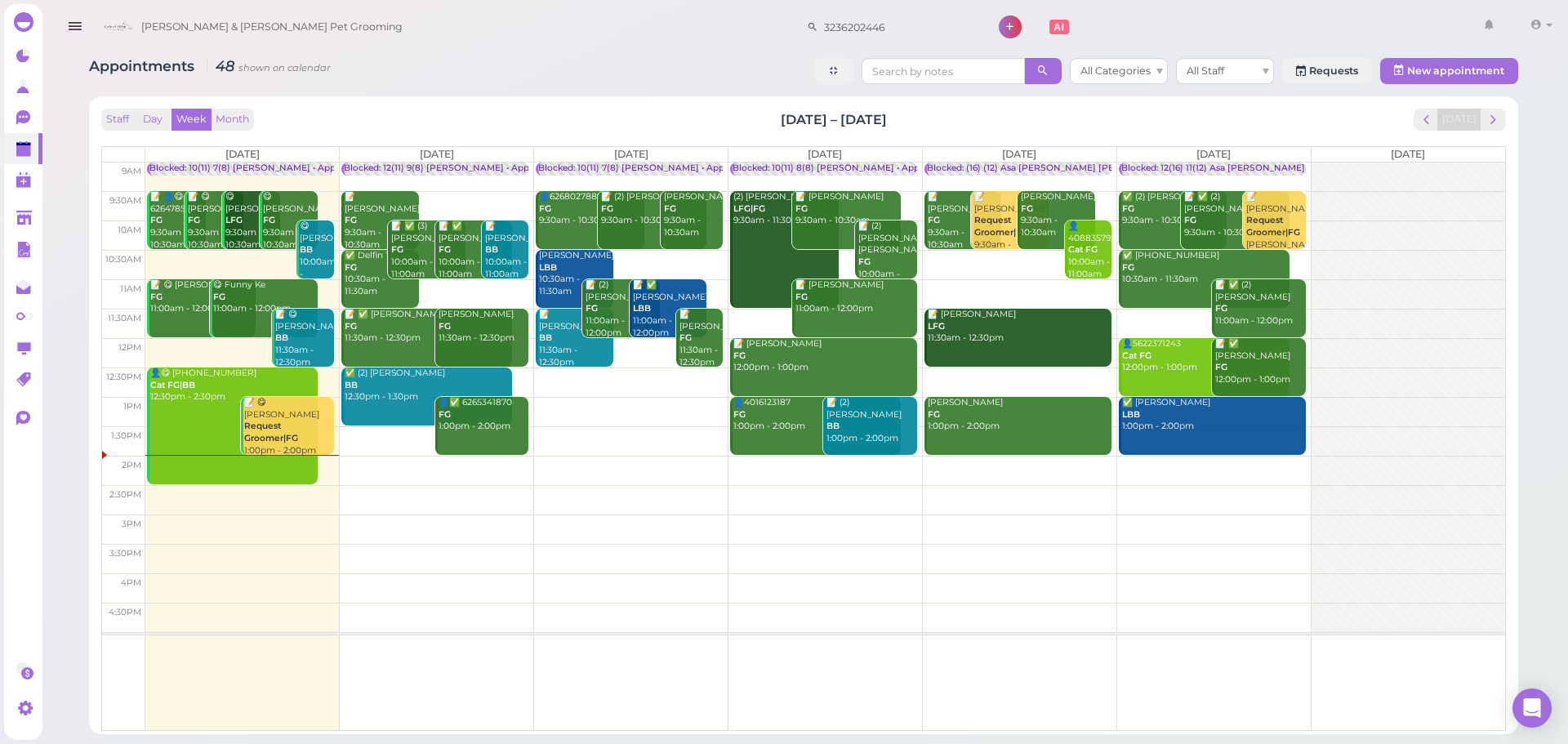
click at [622, 99] on div "Staff Day Week Month Oct 6 – 12, 2025 Today Mon 10/6 Tue 10/7 Wed 10/8 Thu 10/9…" at bounding box center [803, 415] width 1429 height 637
click at [996, 259] on td at bounding box center [825, 264] width 1360 height 29
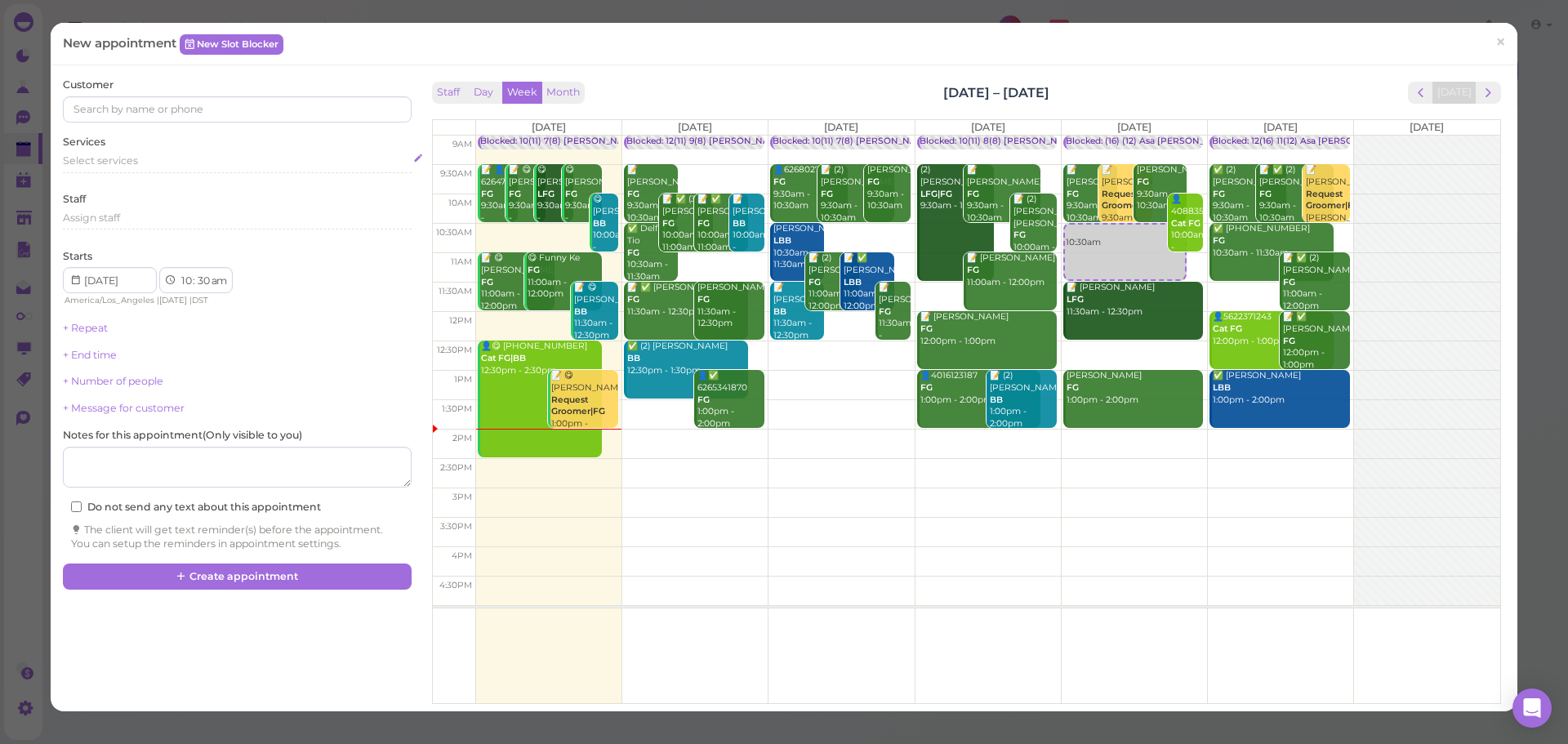
click at [135, 154] on span "Select services" at bounding box center [100, 161] width 75 height 12
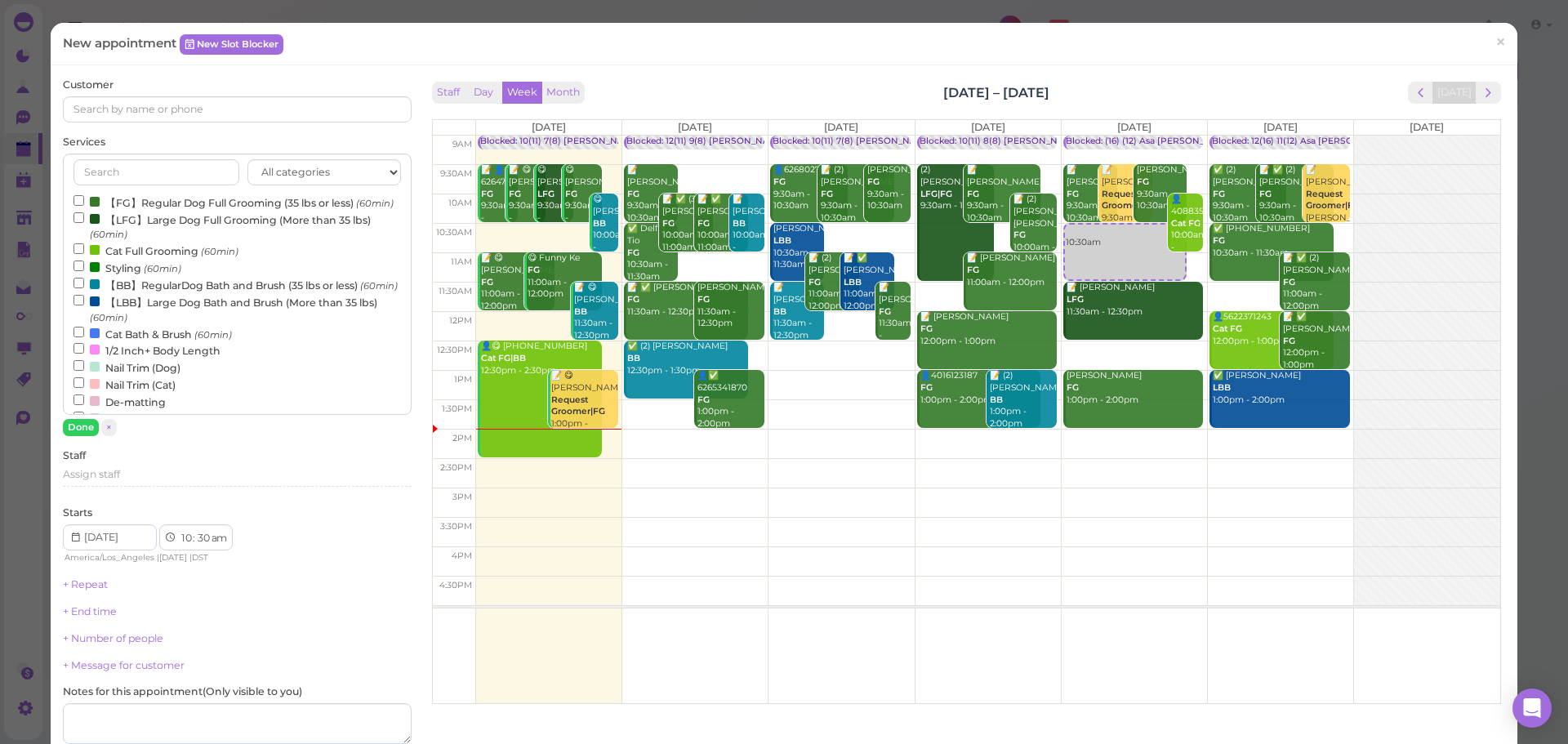
click at [135, 206] on label "【FG】Regular Dog Full Grooming (35 lbs or less) (60min)" at bounding box center [233, 201] width 320 height 17
click at [84, 206] on input "【FG】Regular Dog Full Grooming (35 lbs or less) (60min)" at bounding box center [79, 200] width 11 height 11
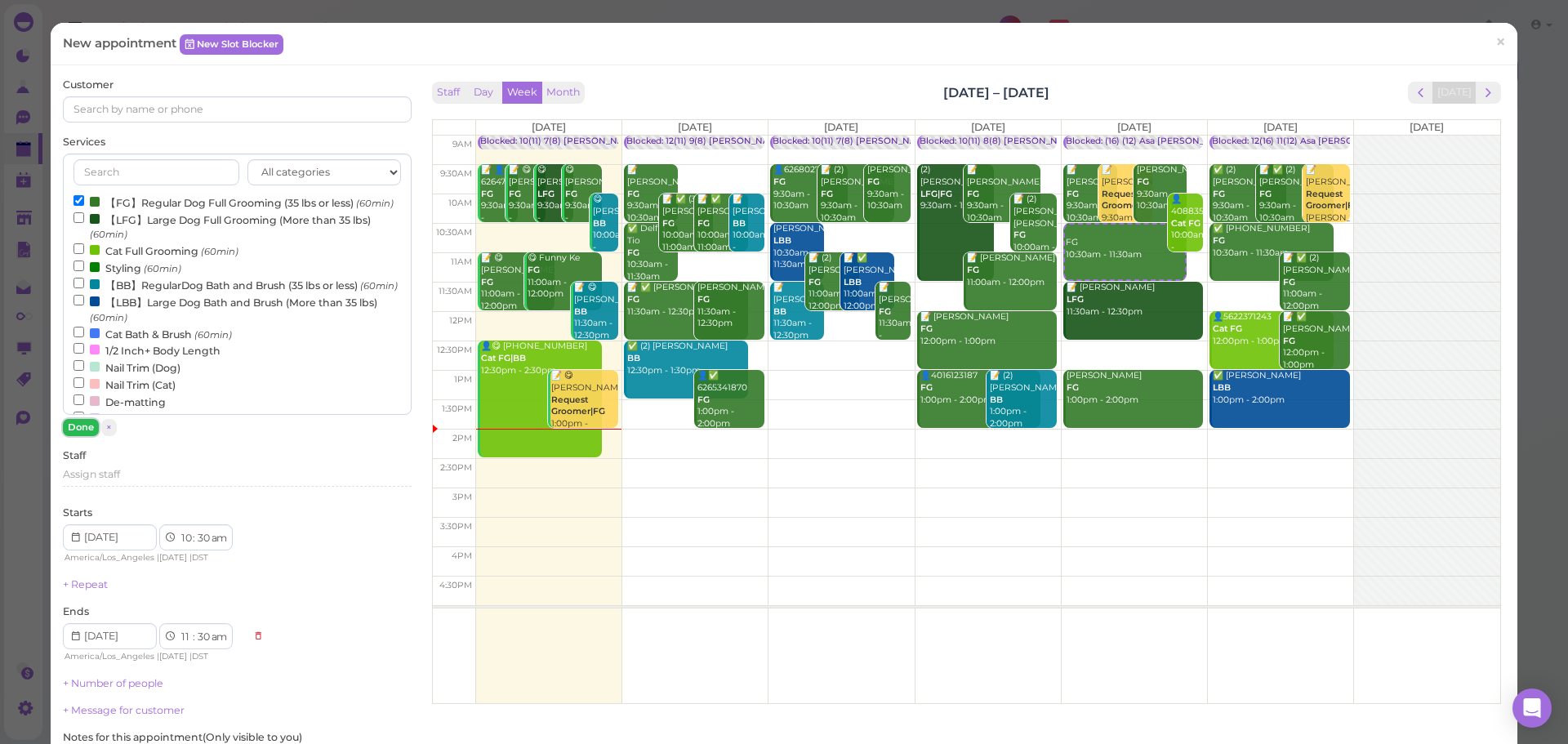
click at [71, 429] on button "Done" at bounding box center [80, 426] width 36 height 17
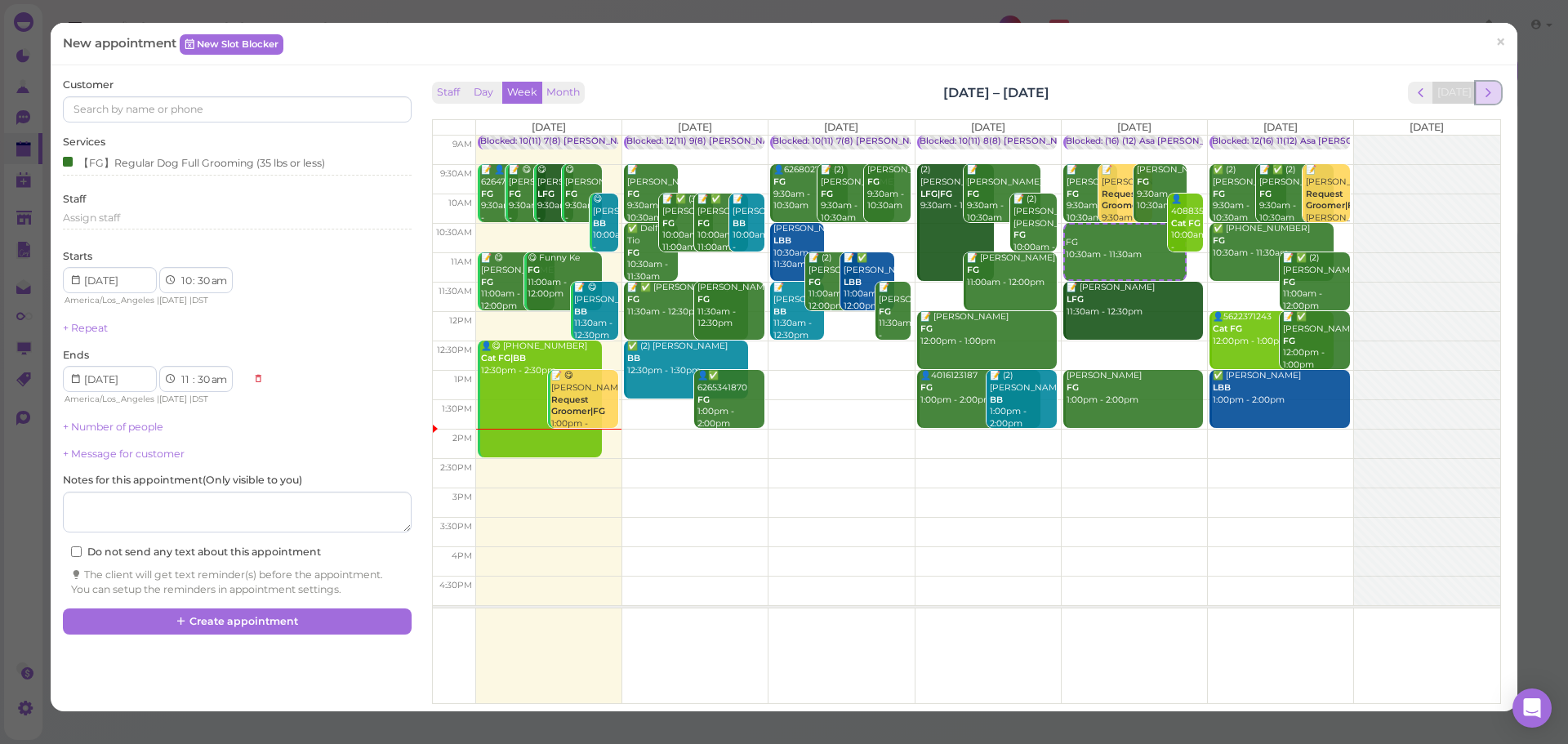
click at [1475, 88] on button "next" at bounding box center [1488, 92] width 26 height 22
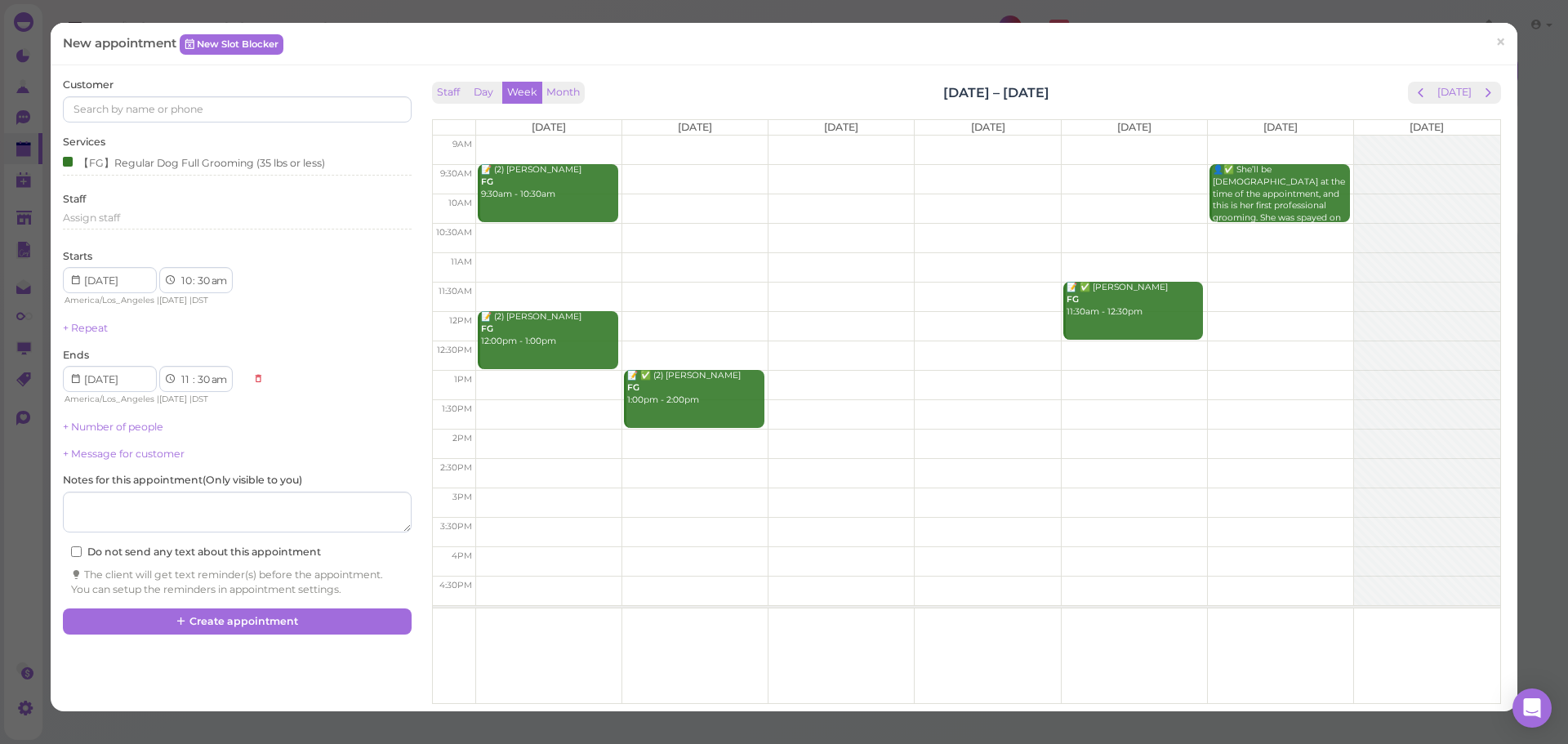
click at [531, 234] on td at bounding box center [987, 237] width 1024 height 29
type input "[DATE]"
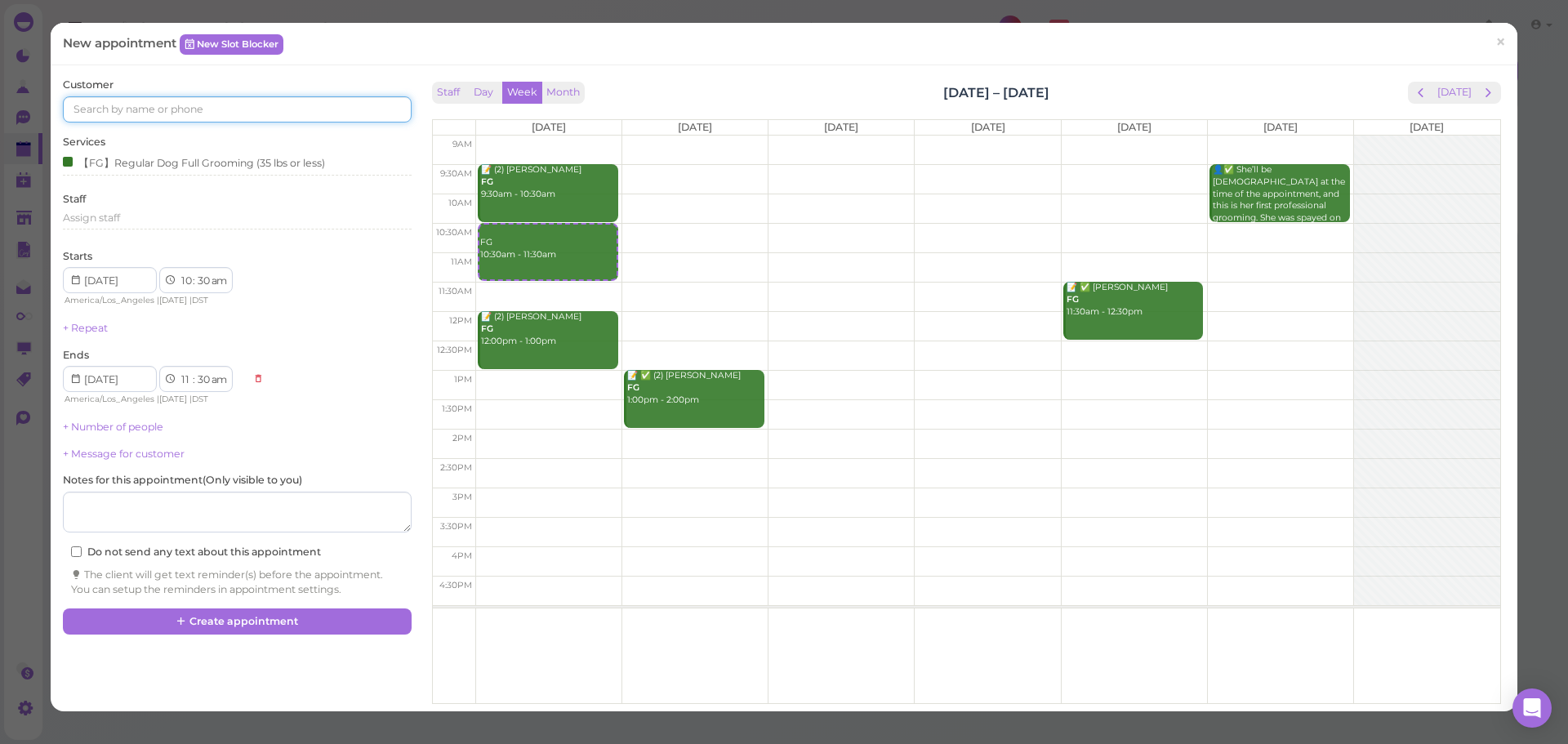
click at [235, 113] on input at bounding box center [237, 109] width 348 height 26
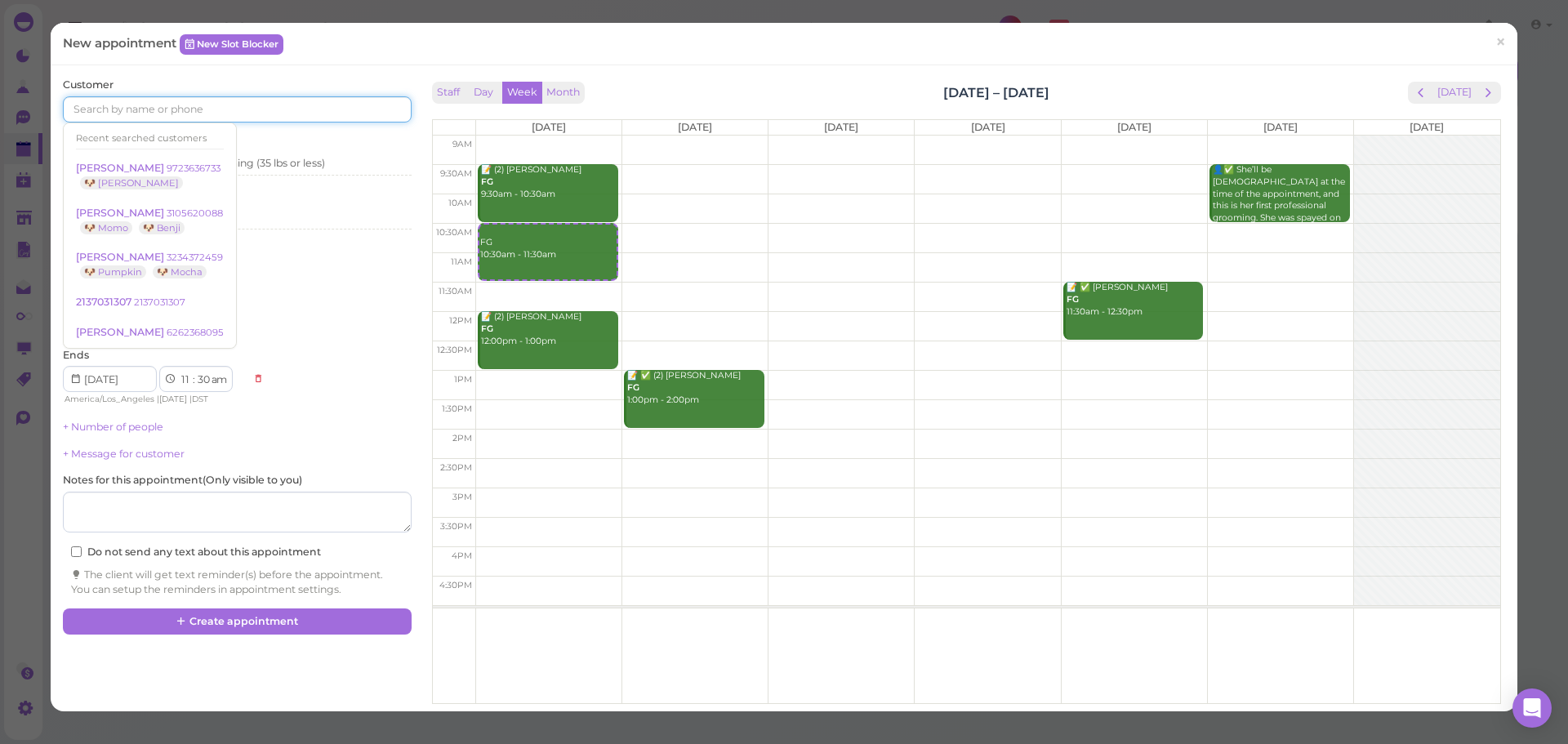
click at [124, 112] on input at bounding box center [237, 109] width 348 height 26
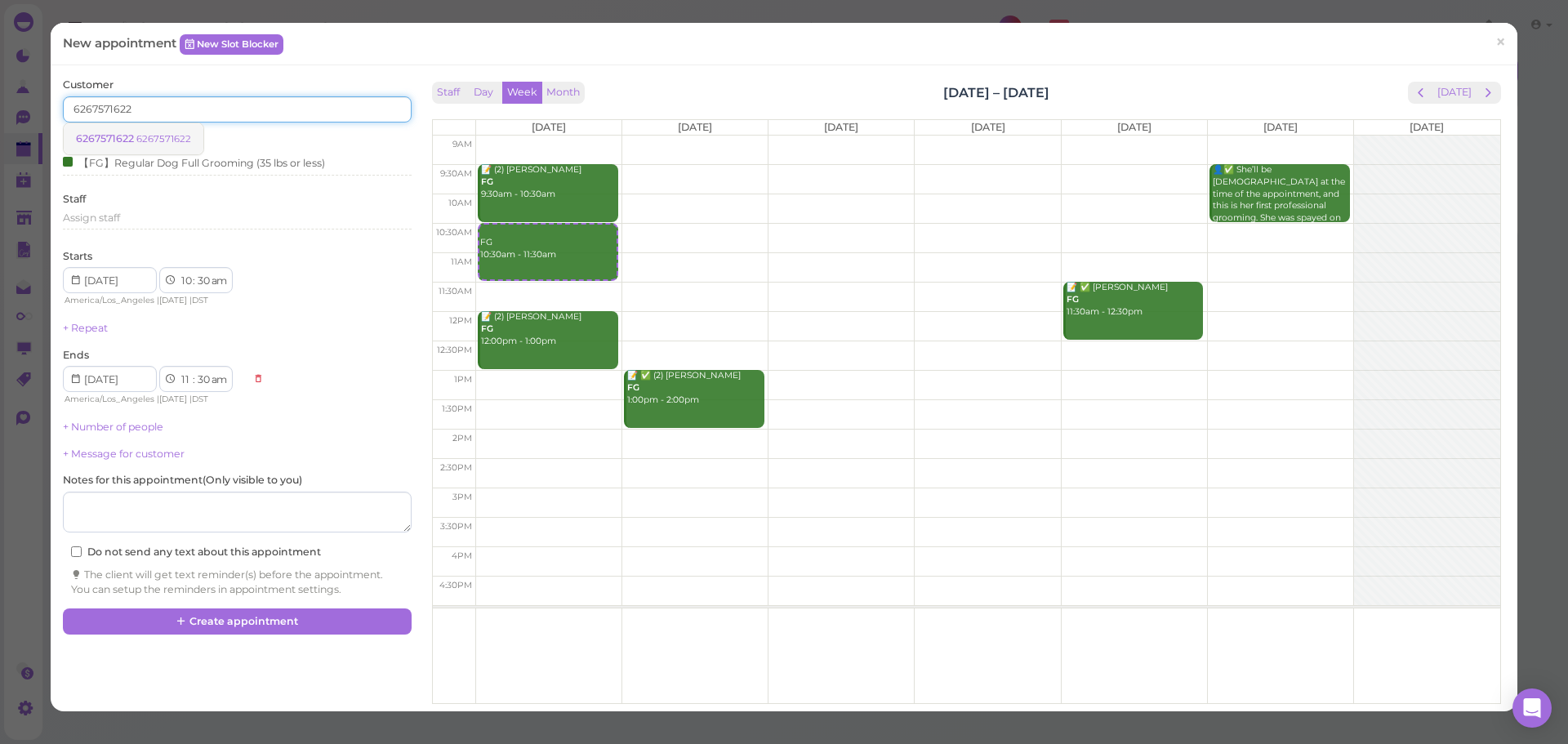
type input "6267571622"
click at [94, 135] on span "6267571622" at bounding box center [106, 139] width 60 height 12
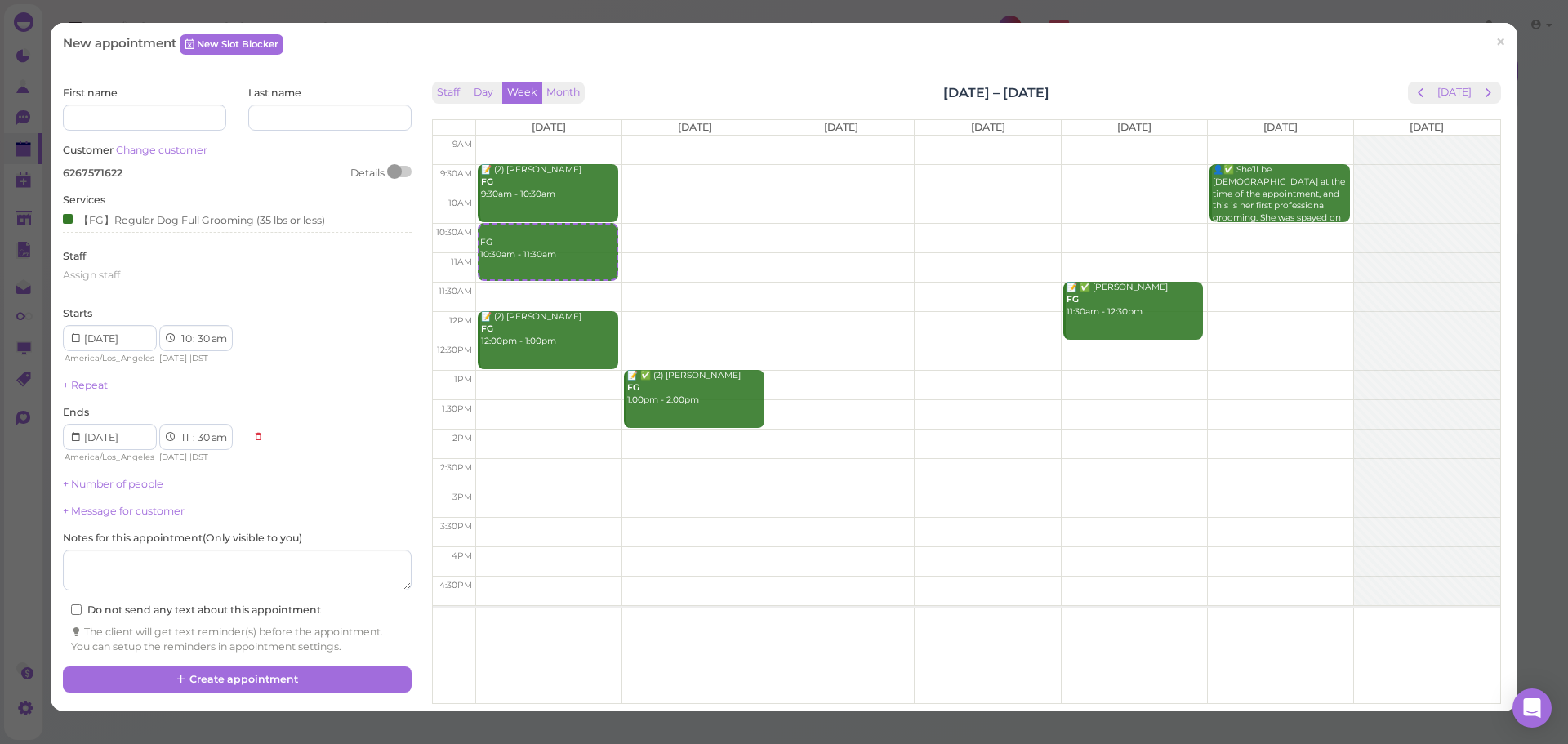
click at [789, 84] on div "Staff Day Week Month Oct 13 – 19, 2025 Today" at bounding box center [966, 92] width 1069 height 22
click at [277, 668] on button "Create appointment" at bounding box center [237, 680] width 348 height 26
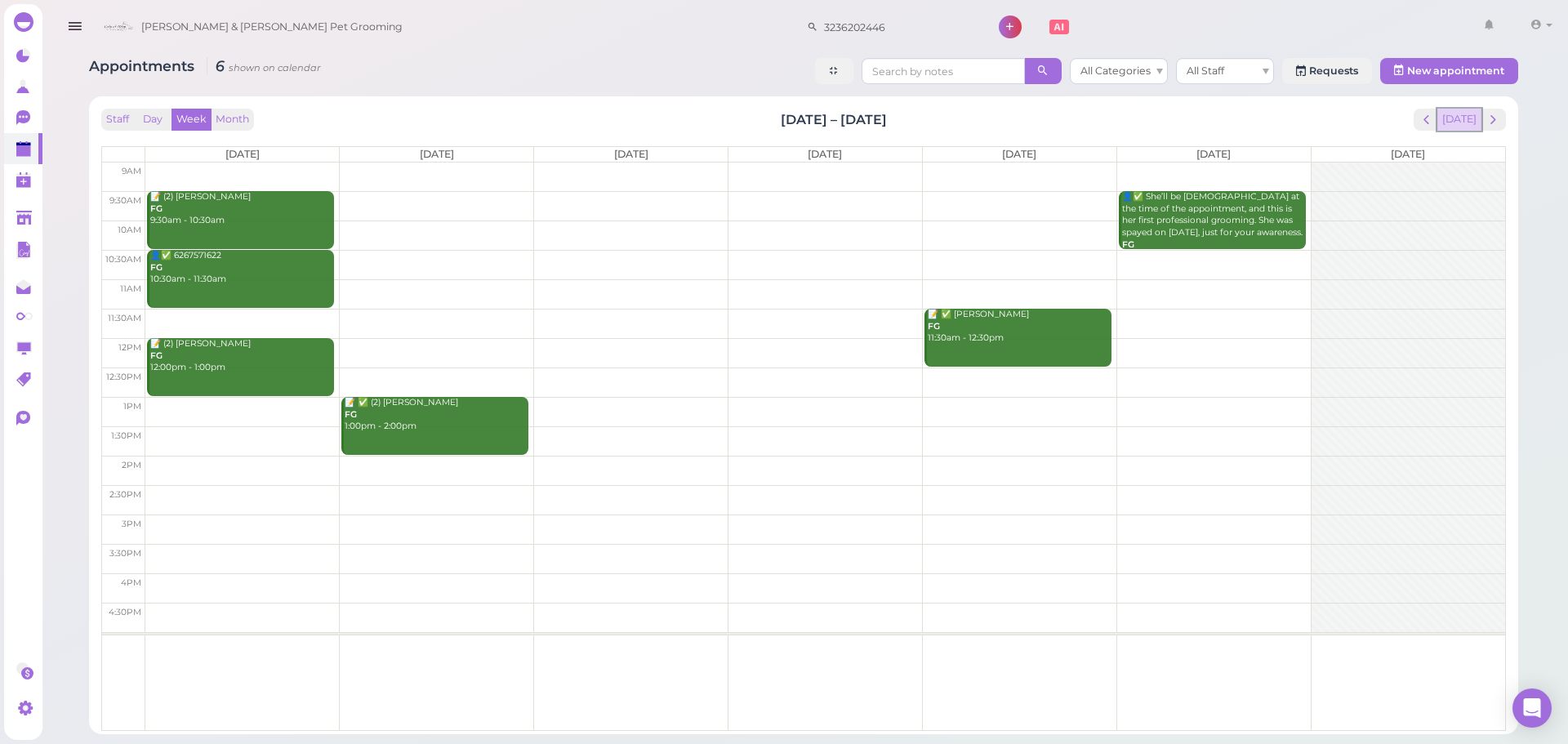
click at [1456, 114] on button "[DATE]" at bounding box center [1459, 119] width 44 height 22
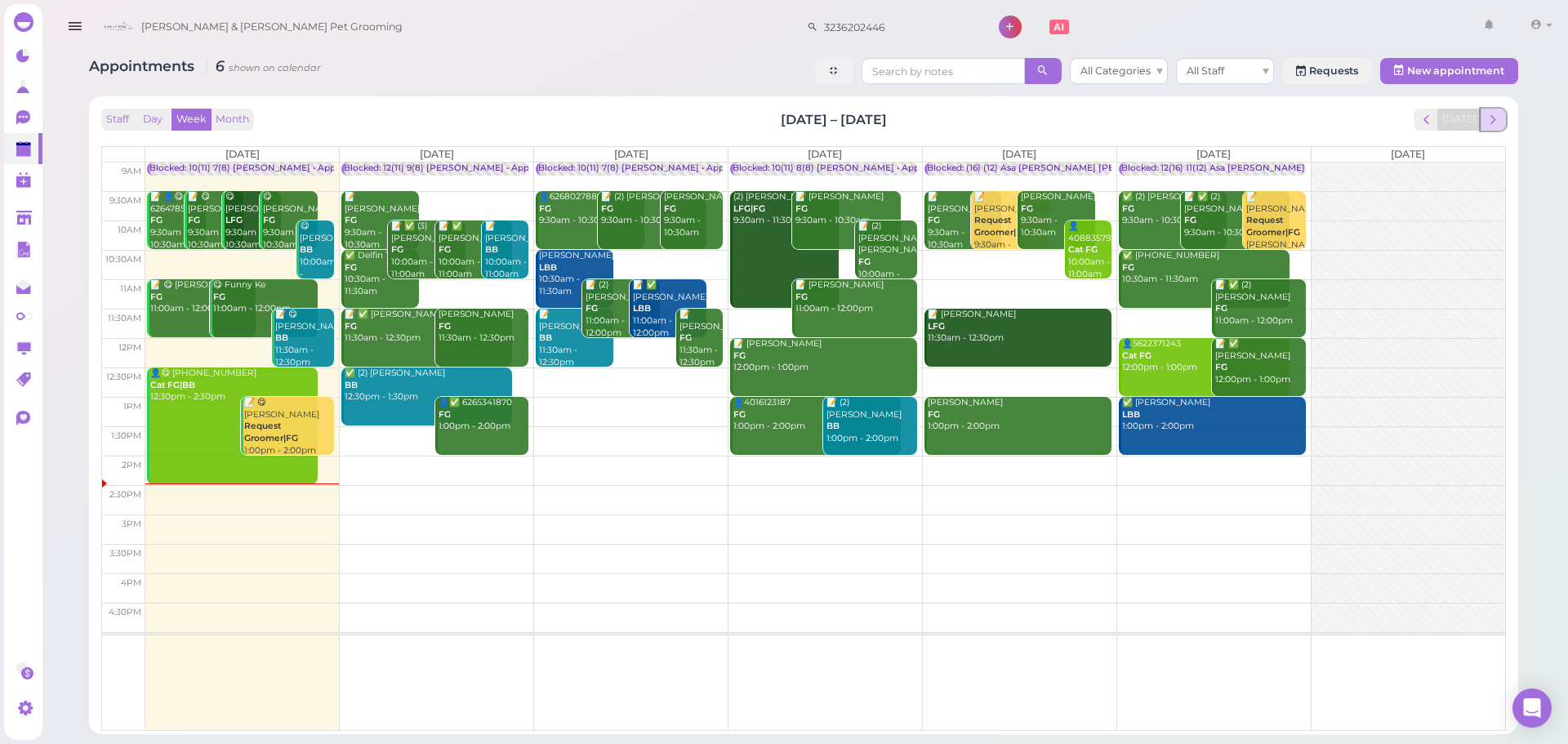
click at [1487, 116] on span "next" at bounding box center [1493, 120] width 16 height 16
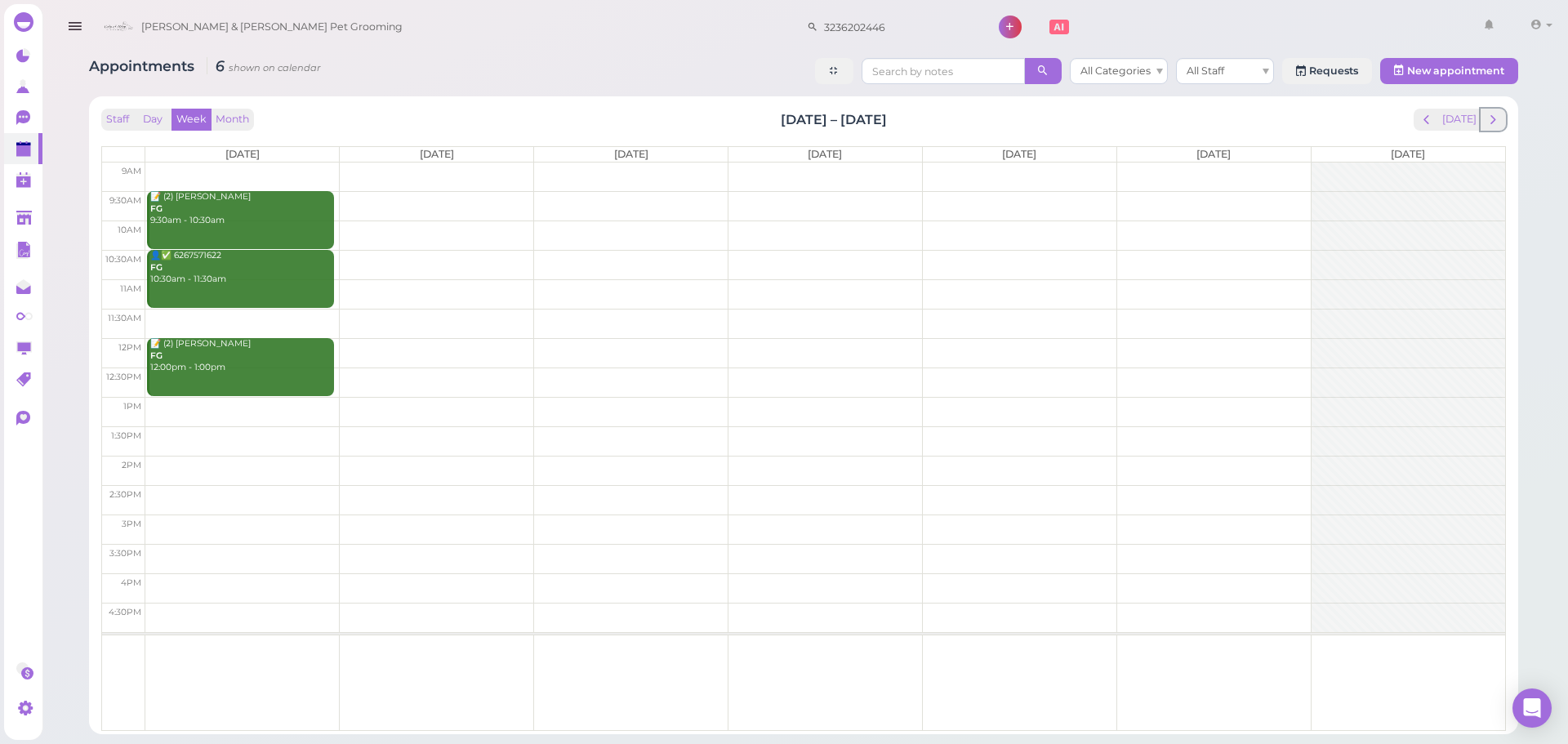
click at [1487, 116] on span "next" at bounding box center [1493, 120] width 16 height 16
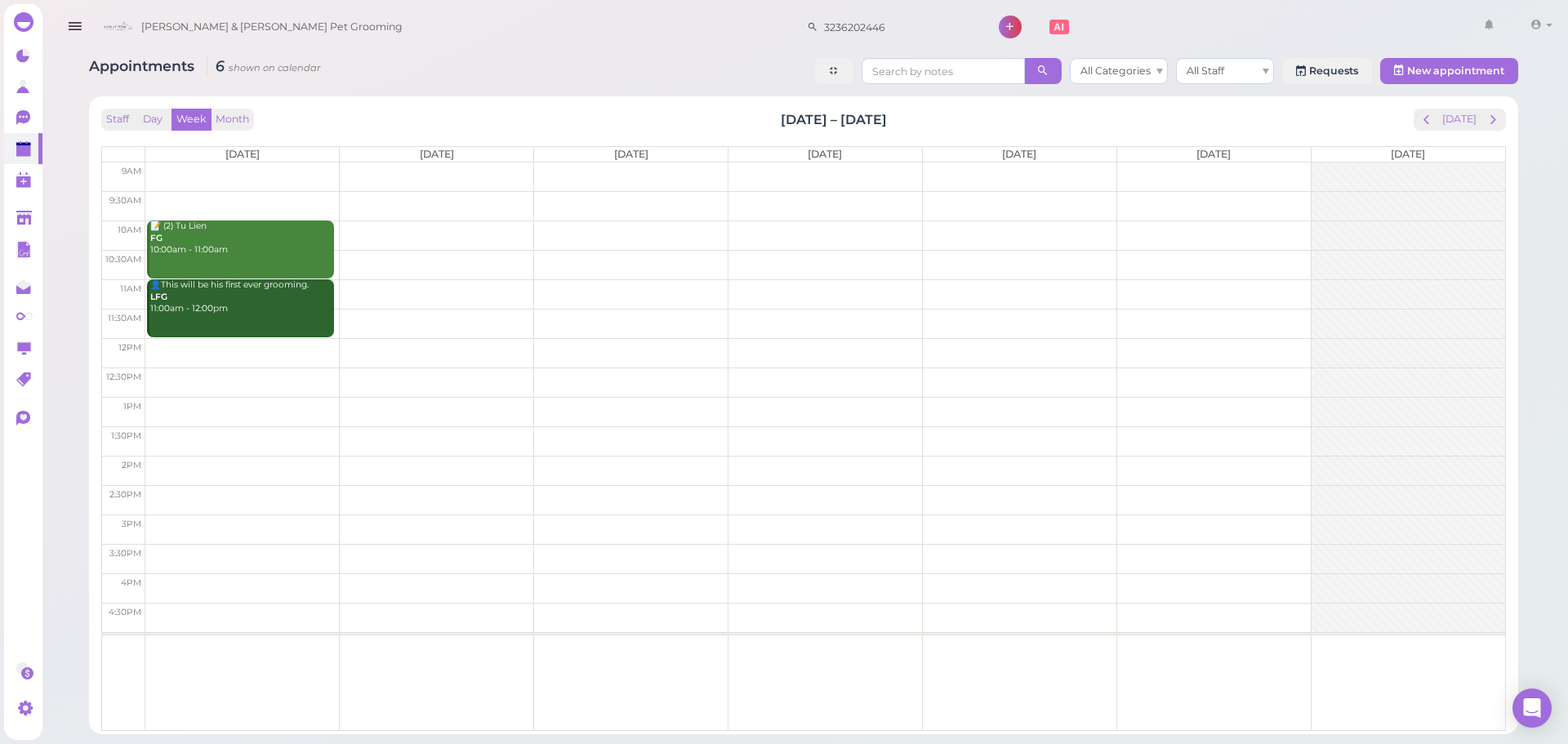
click at [1487, 116] on span "next" at bounding box center [1493, 120] width 16 height 16
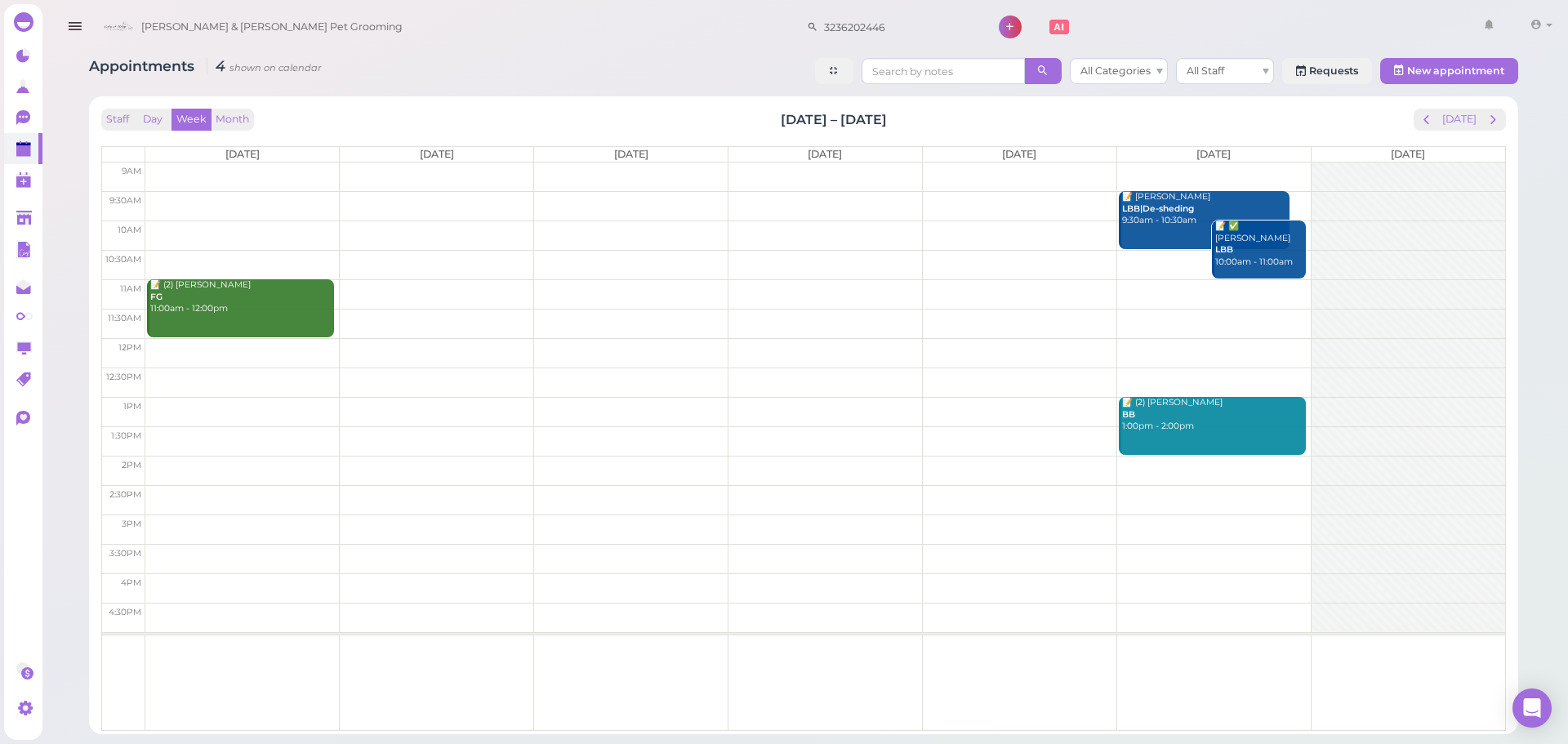
click at [618, 257] on td at bounding box center [825, 264] width 1360 height 29
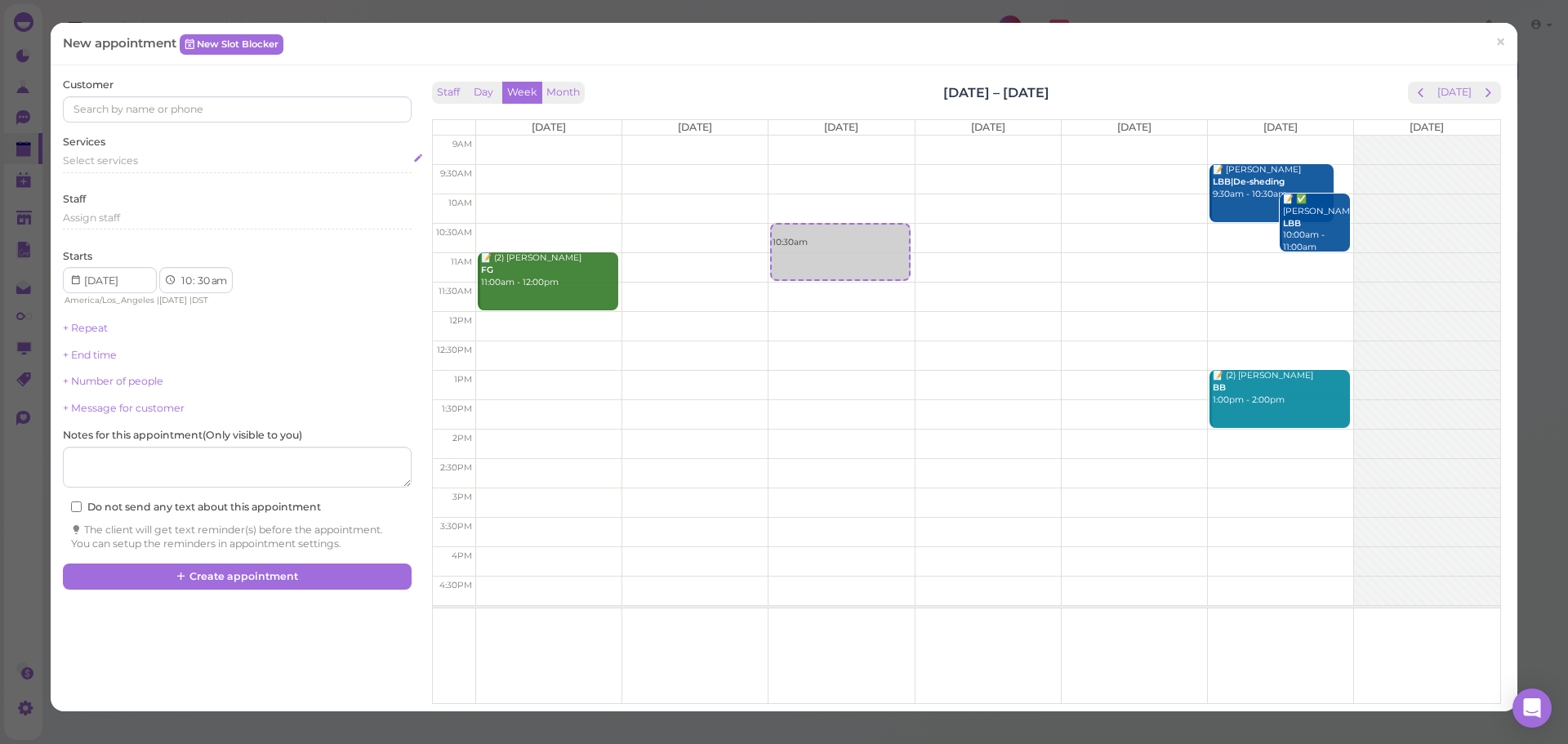
click at [261, 169] on div "Select services" at bounding box center [237, 163] width 348 height 19
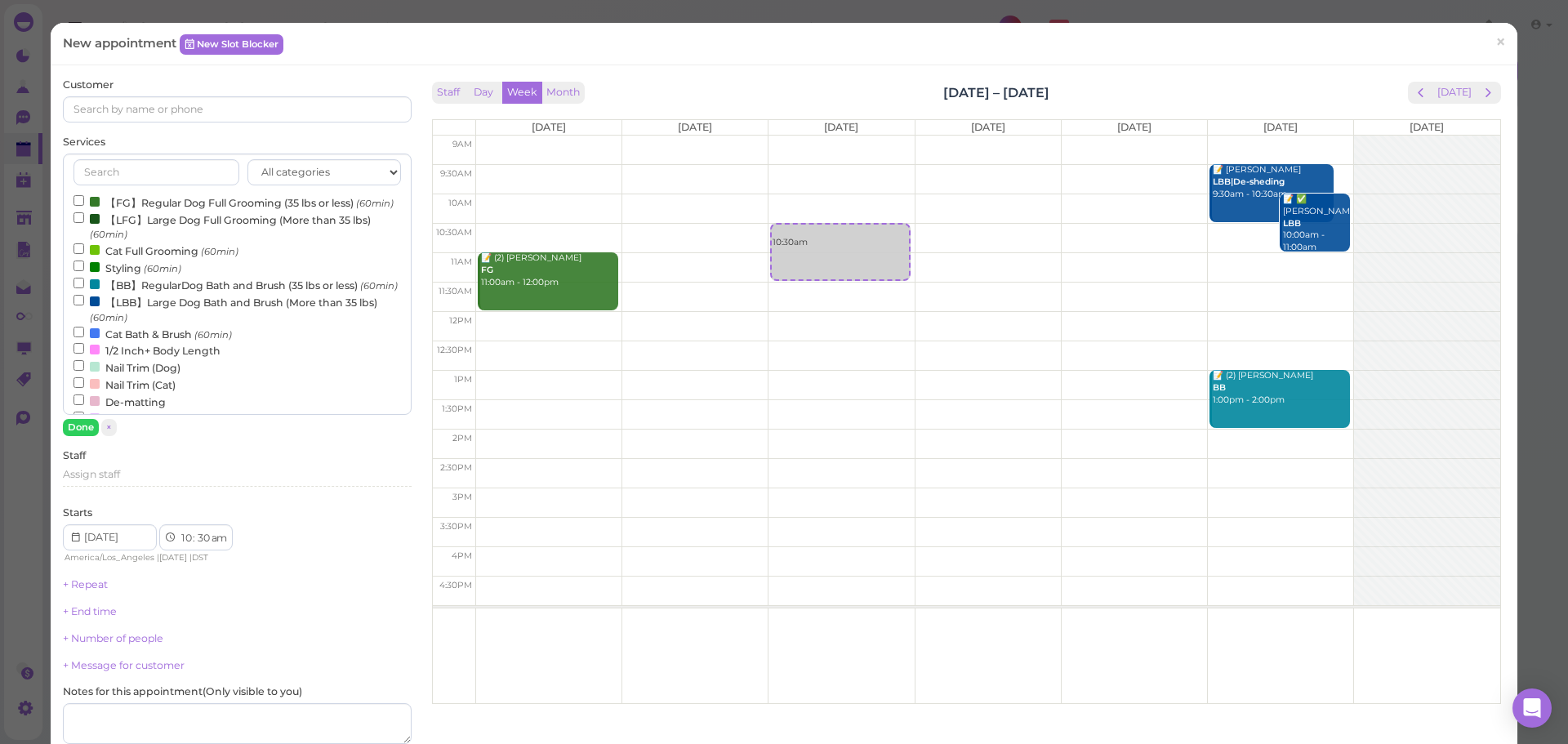
click at [221, 196] on label "【FG】Regular Dog Full Grooming (35 lbs or less) (60min)" at bounding box center [233, 201] width 320 height 17
click at [84, 196] on input "【FG】Regular Dog Full Grooming (35 lbs or less) (60min)" at bounding box center [79, 200] width 11 height 11
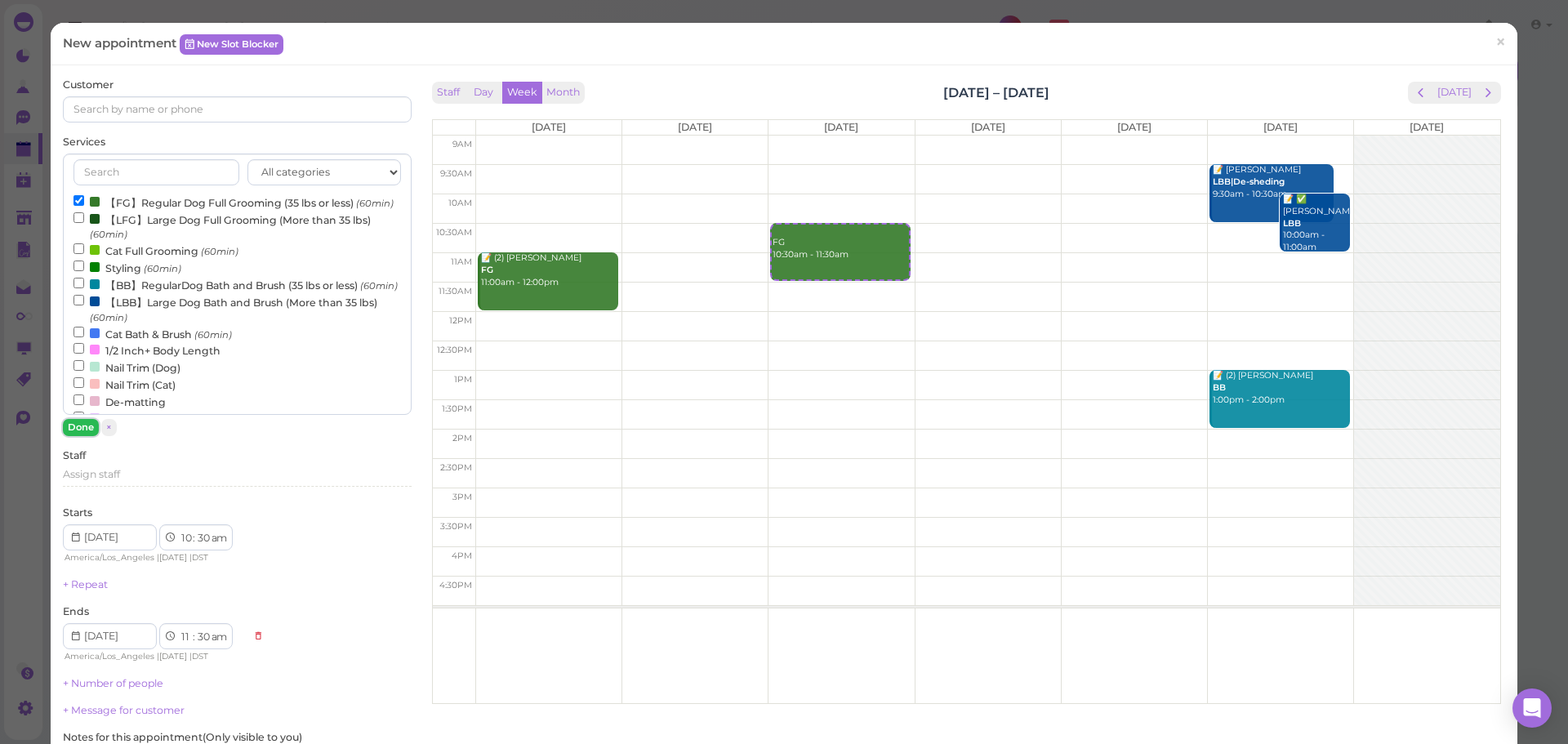
click at [71, 423] on button "Done" at bounding box center [80, 426] width 36 height 17
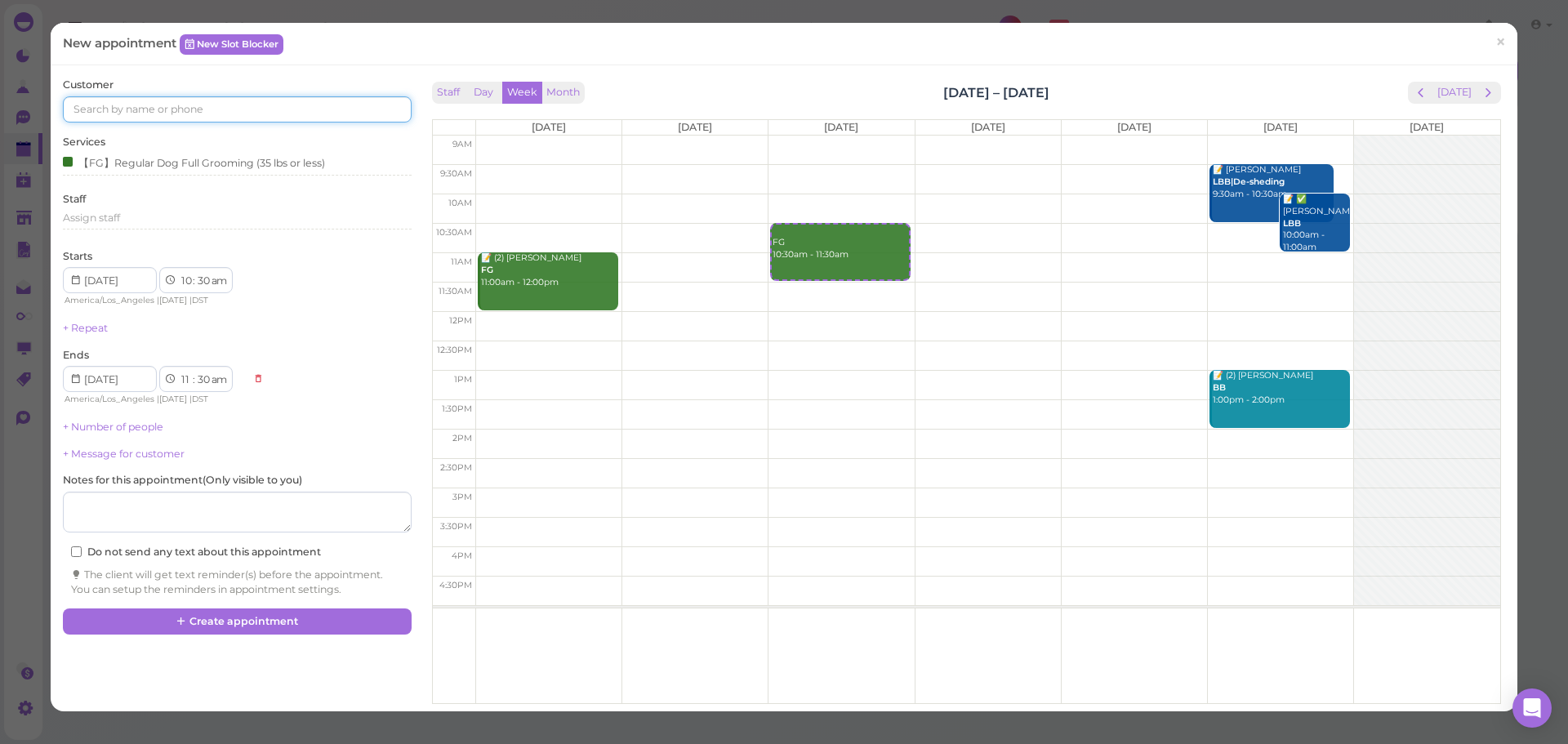
click at [261, 100] on input at bounding box center [237, 109] width 348 height 26
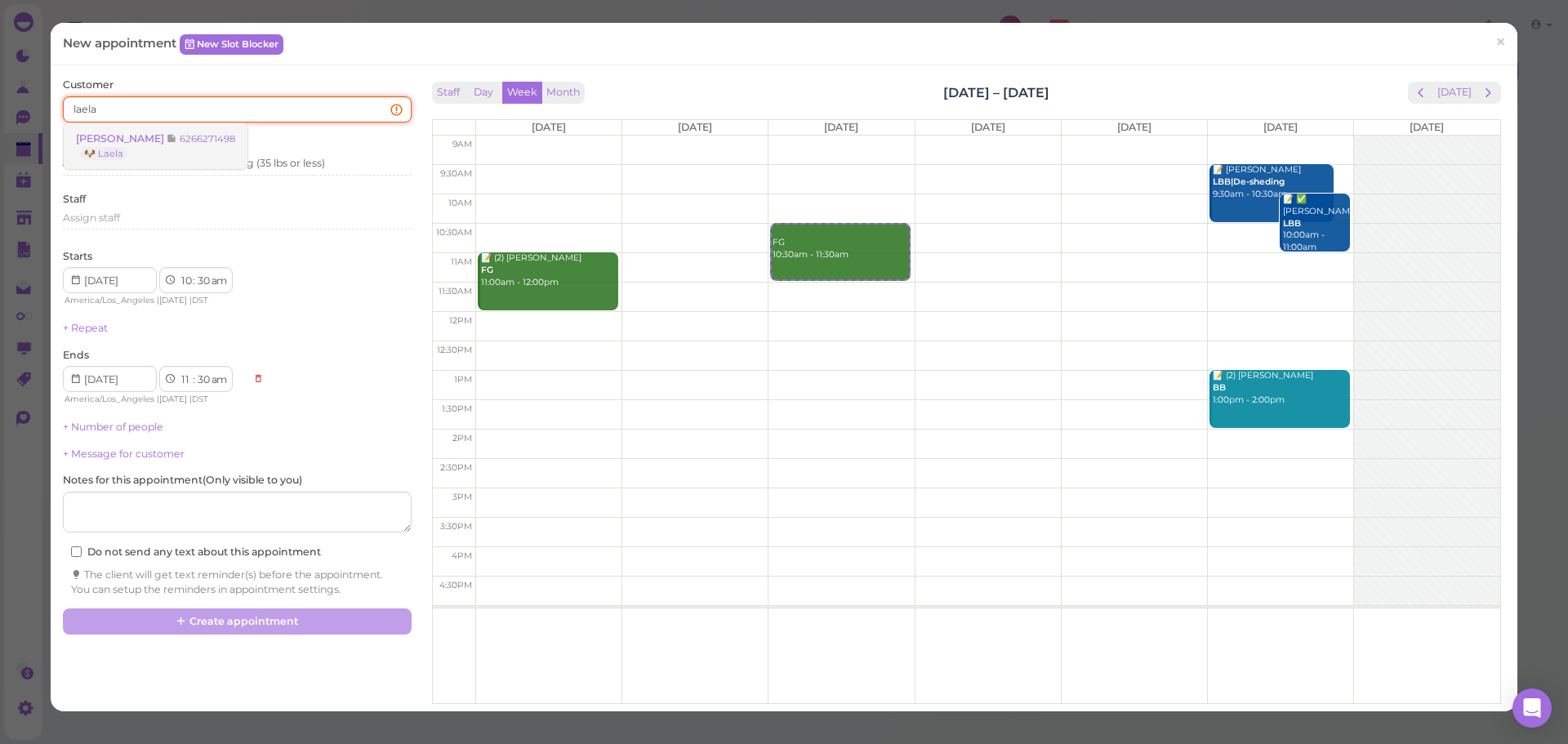
type input "laela"
click at [137, 154] on link "Elva Martinez 6266271498 🐶 Laela" at bounding box center [155, 147] width 184 height 46
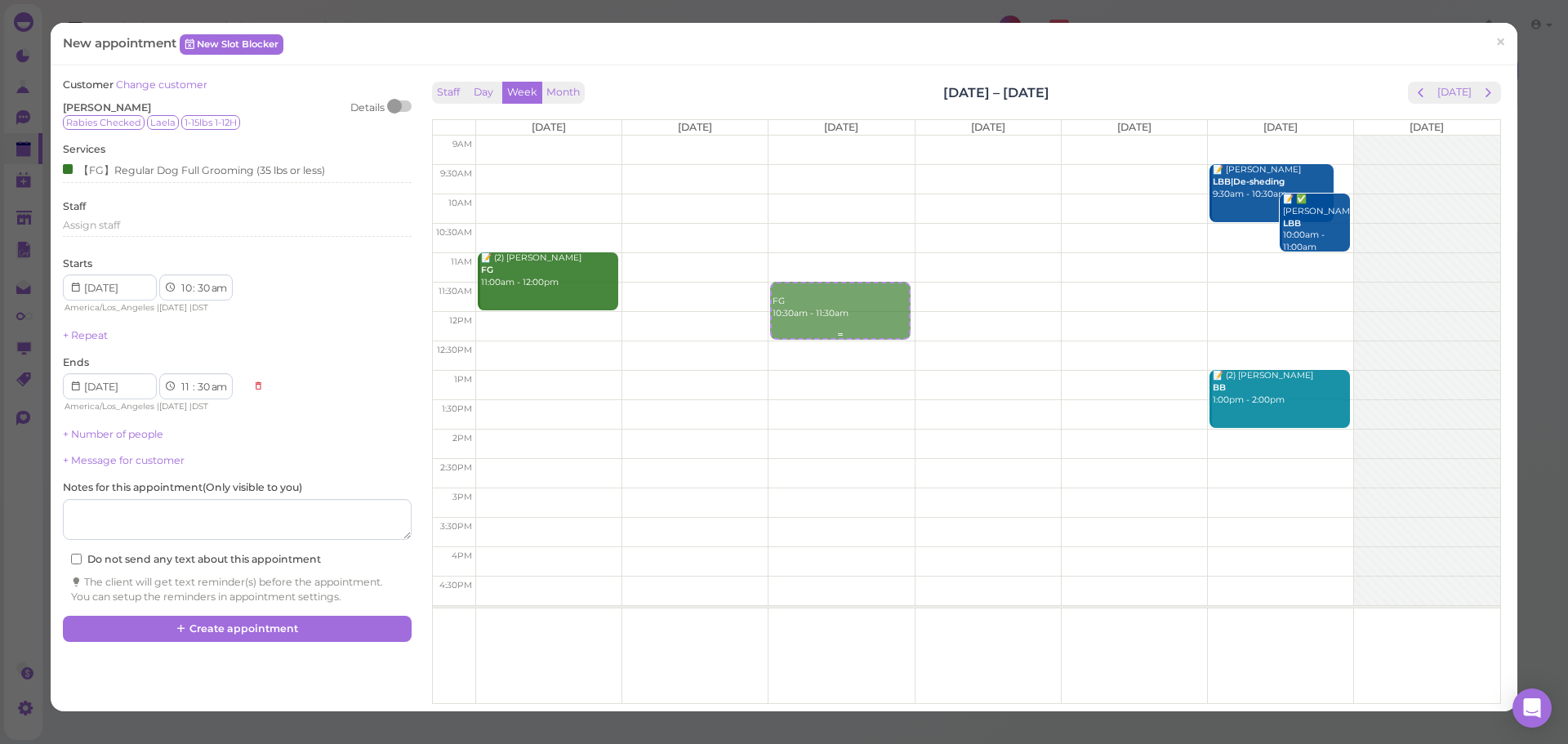
drag, startPoint x: 801, startPoint y: 237, endPoint x: 798, endPoint y: 285, distance: 48.1
click at [798, 136] on div "FG 10:30am - 11:30am FG 10:30am - 11:30am" at bounding box center [841, 136] width 146 height 0
select select "11"
select select "12"
select select "pm"
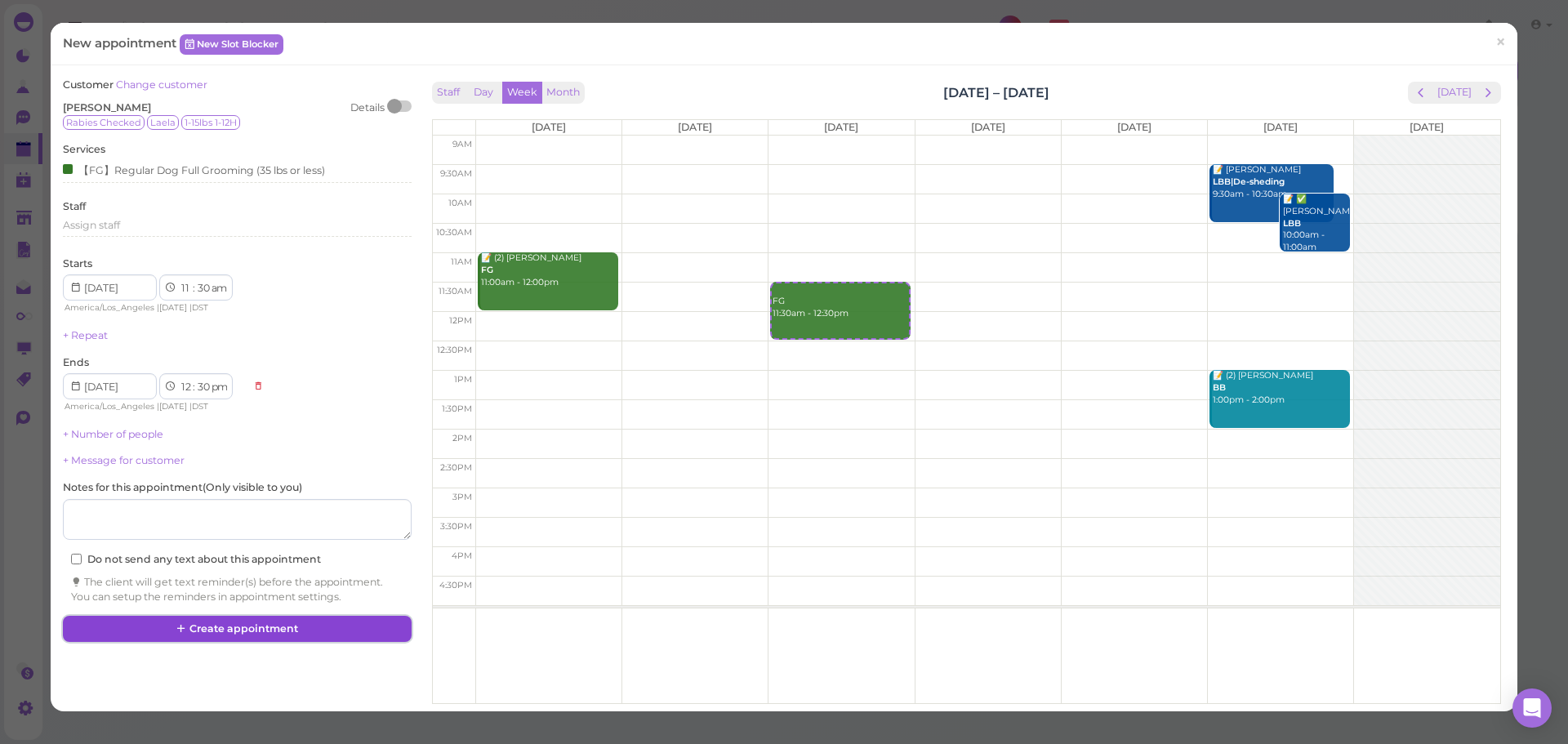
click at [260, 631] on button "Create appointment" at bounding box center [237, 628] width 348 height 26
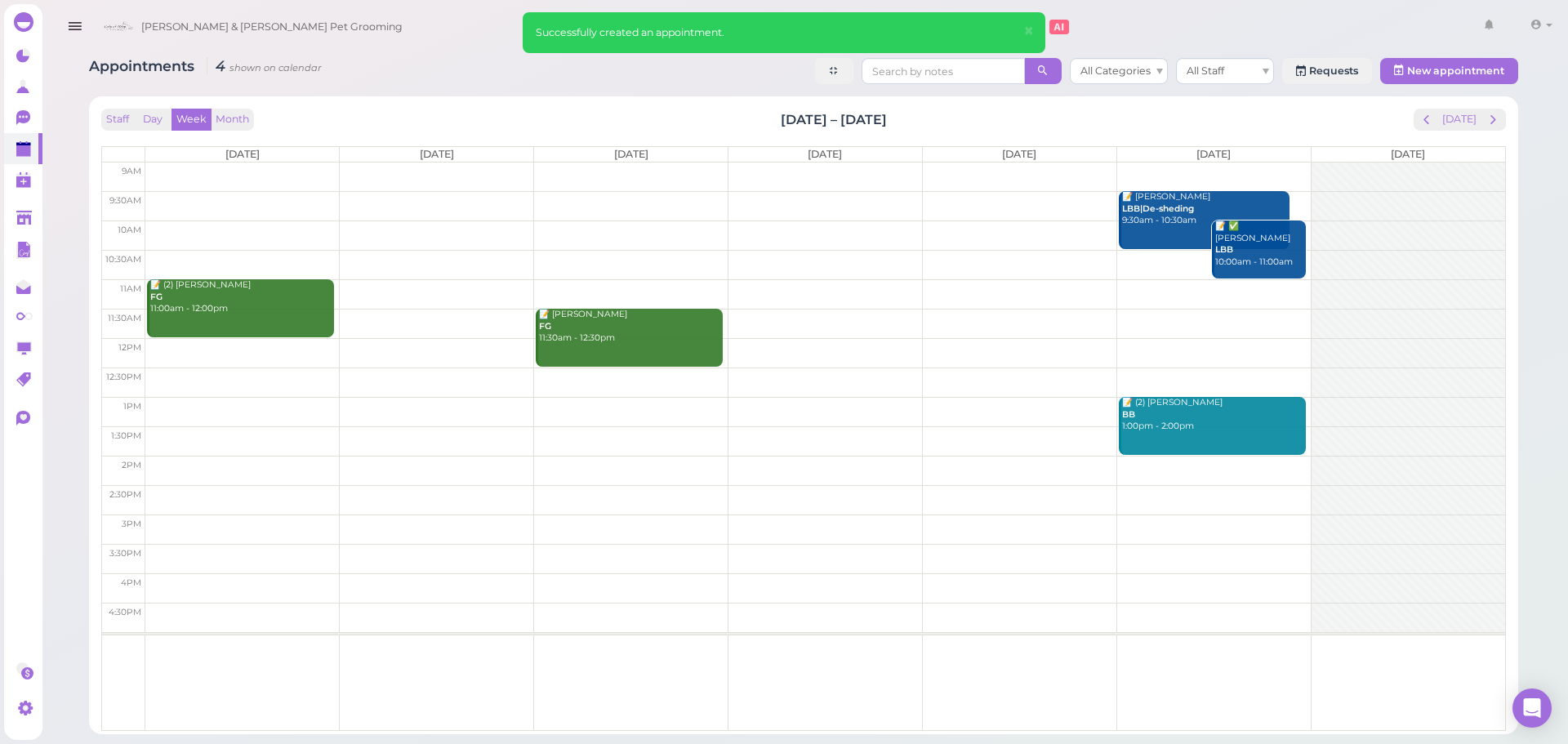
click at [1164, 132] on div "Staff Day Week Month Oct 27 – Nov 2, 2025 Today Mon 10/27 Tue 10/28 Wed 10/29 T…" at bounding box center [803, 419] width 1405 height 622
click at [1165, 132] on div "Staff Day Week Month Oct 27 – Nov 2, 2025 Today Mon 10/27 Tue 10/28 Wed 10/29 T…" at bounding box center [803, 419] width 1405 height 622
click at [1193, 127] on div "Staff Day Week Month Oct 27 – Nov 2, 2025 Today" at bounding box center [803, 119] width 1405 height 22
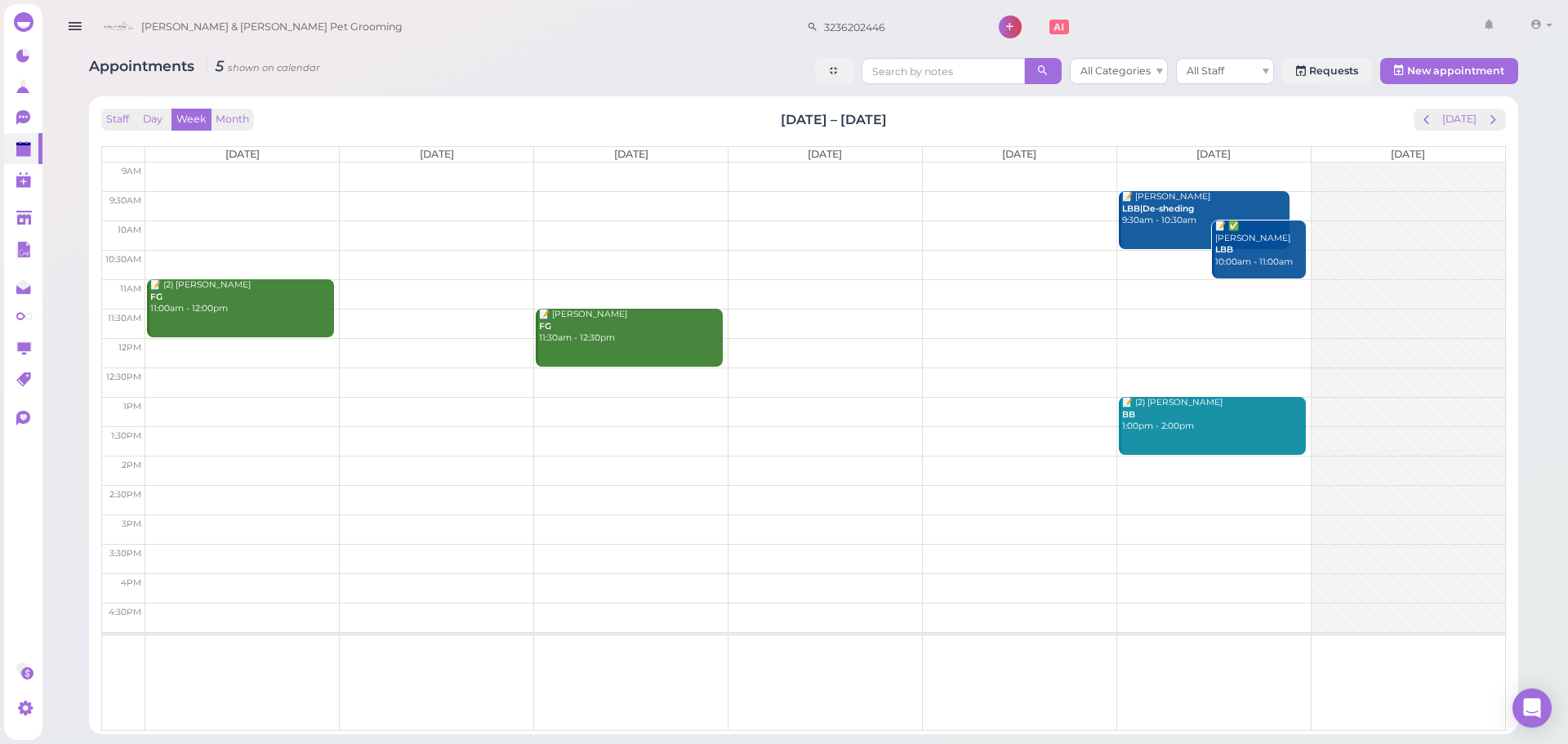
click at [926, 121] on div "Staff Day Week Month Oct 27 – Nov 2, 2025 Today" at bounding box center [803, 119] width 1405 height 22
drag, startPoint x: 922, startPoint y: 115, endPoint x: 744, endPoint y: 117, distance: 178.0
click at [744, 117] on div "Staff Day Week Month Oct 27 – Nov 2, 2025 Today" at bounding box center [803, 119] width 1405 height 22
drag, startPoint x: 744, startPoint y: 117, endPoint x: 1014, endPoint y: 117, distance: 270.0
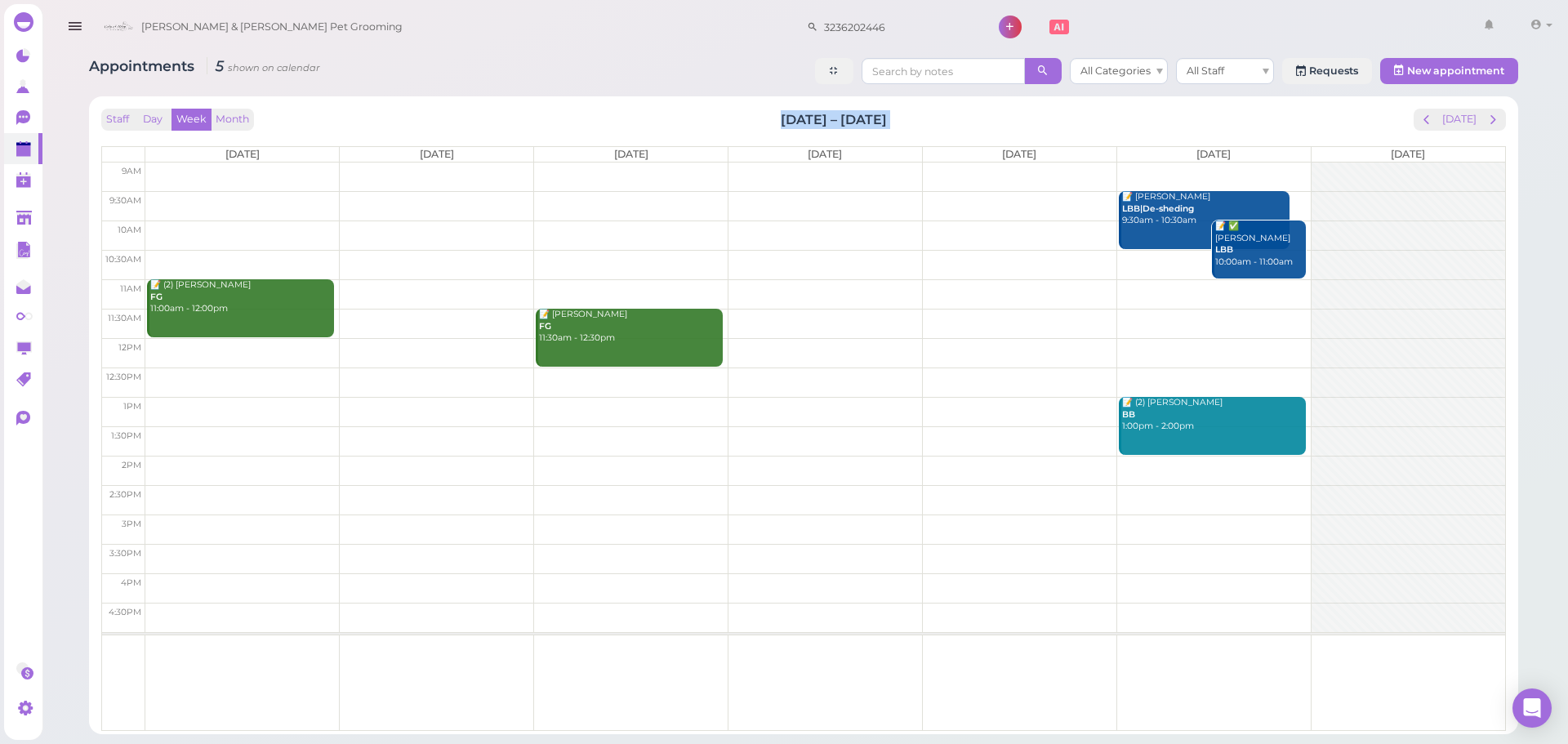
click at [1014, 117] on div "Staff Day Week Month Oct 27 – Nov 2, 2025 Today" at bounding box center [803, 119] width 1405 height 22
drag, startPoint x: 1014, startPoint y: 117, endPoint x: 761, endPoint y: 127, distance: 253.2
click at [761, 127] on div "Staff Day Week Month Oct 27 – Nov 2, 2025 Today" at bounding box center [803, 119] width 1405 height 22
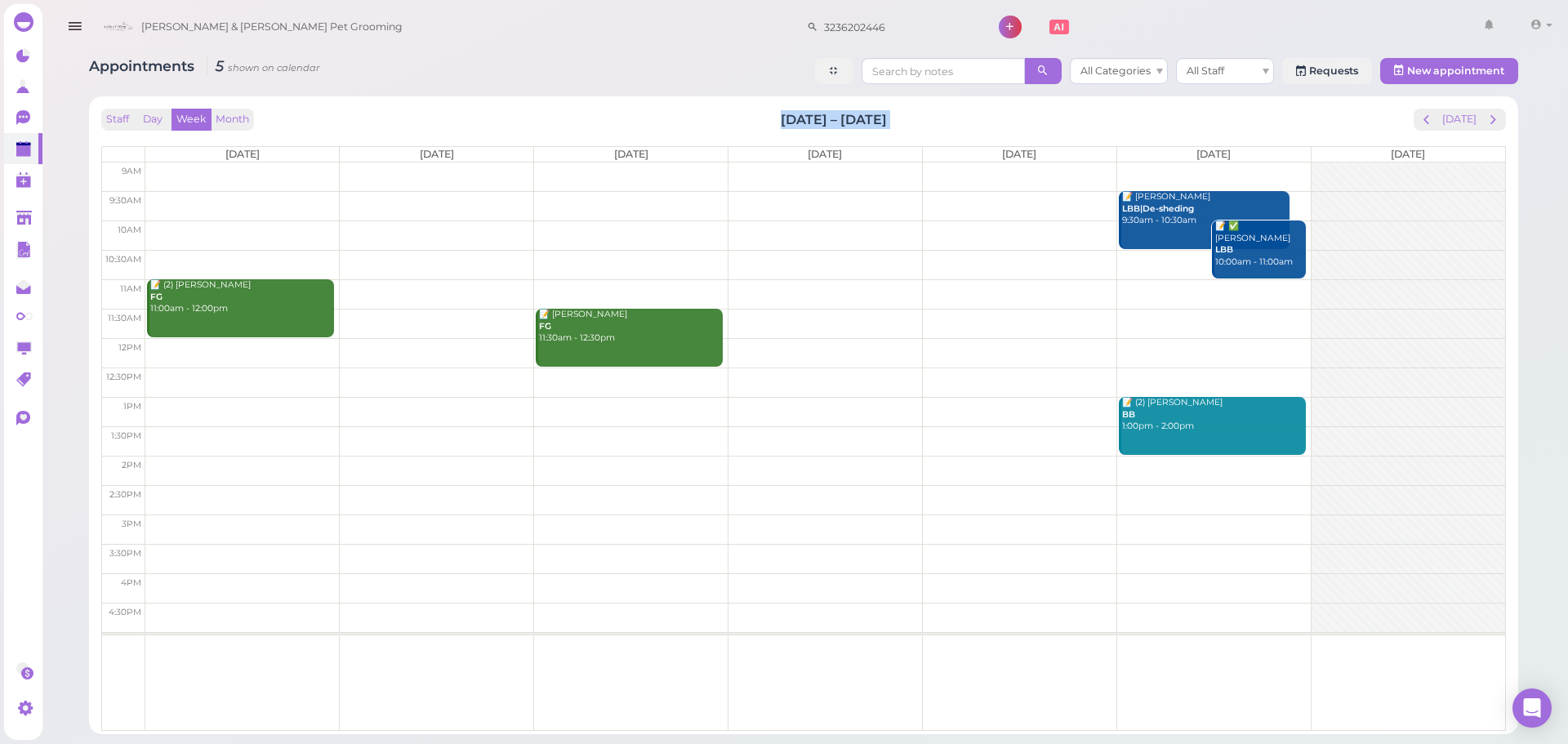
drag, startPoint x: 761, startPoint y: 127, endPoint x: 918, endPoint y: 124, distance: 157.0
click at [918, 124] on div "Staff Day Week Month Oct 27 – Nov 2, 2025 Today" at bounding box center [803, 119] width 1405 height 22
drag, startPoint x: 918, startPoint y: 124, endPoint x: 696, endPoint y: 116, distance: 222.1
click at [696, 116] on div "Staff Day Week Month Oct 27 – Nov 2, 2025 Today" at bounding box center [803, 119] width 1405 height 22
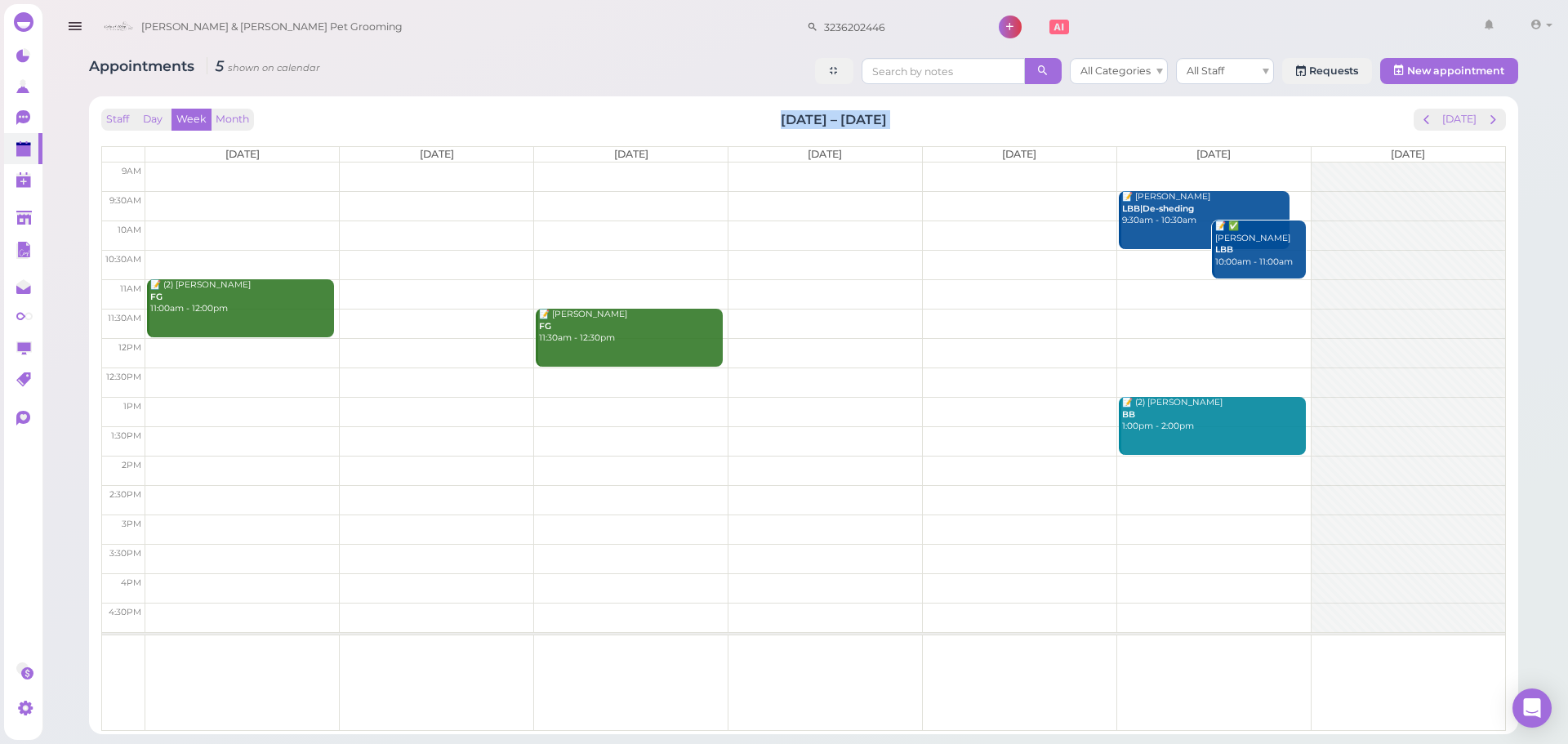
click at [696, 116] on div "Staff Day Week Month Oct 27 – Nov 2, 2025 Today" at bounding box center [803, 119] width 1405 height 22
click at [1459, 127] on button "[DATE]" at bounding box center [1459, 119] width 44 height 22
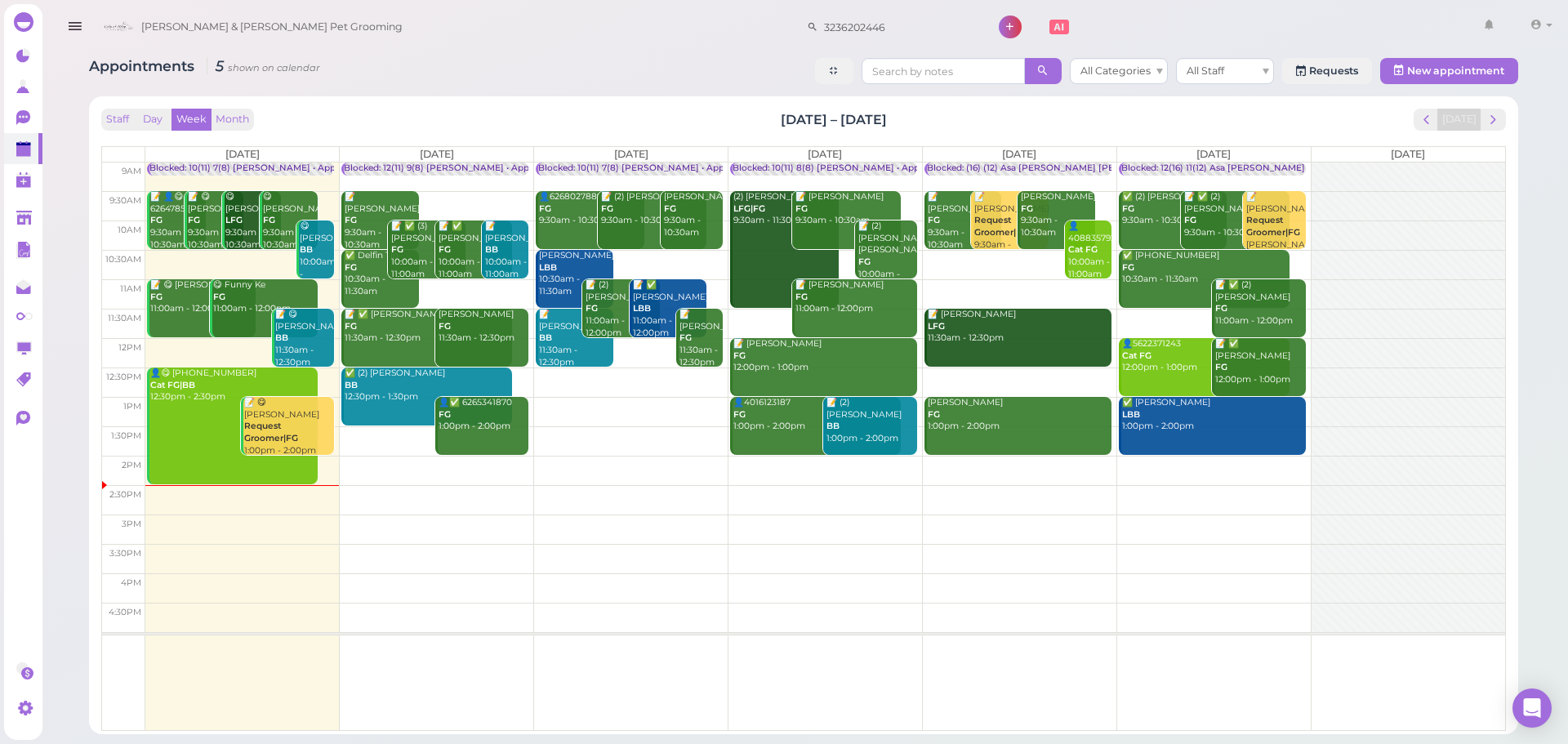
click at [993, 133] on div "Staff Day Week Month Oct 6 – 12, 2025 Today Mon 10/6 Tue 10/7 Wed 10/8 Thu 10/9…" at bounding box center [803, 419] width 1405 height 622
click at [987, 118] on div "Staff Day Week Month Oct 6 – 12, 2025 Today" at bounding box center [803, 119] width 1405 height 22
drag, startPoint x: 935, startPoint y: 119, endPoint x: 661, endPoint y: 114, distance: 274.0
click at [661, 114] on div "Staff Day Week Month Oct 6 – 12, 2025 Today" at bounding box center [803, 119] width 1405 height 22
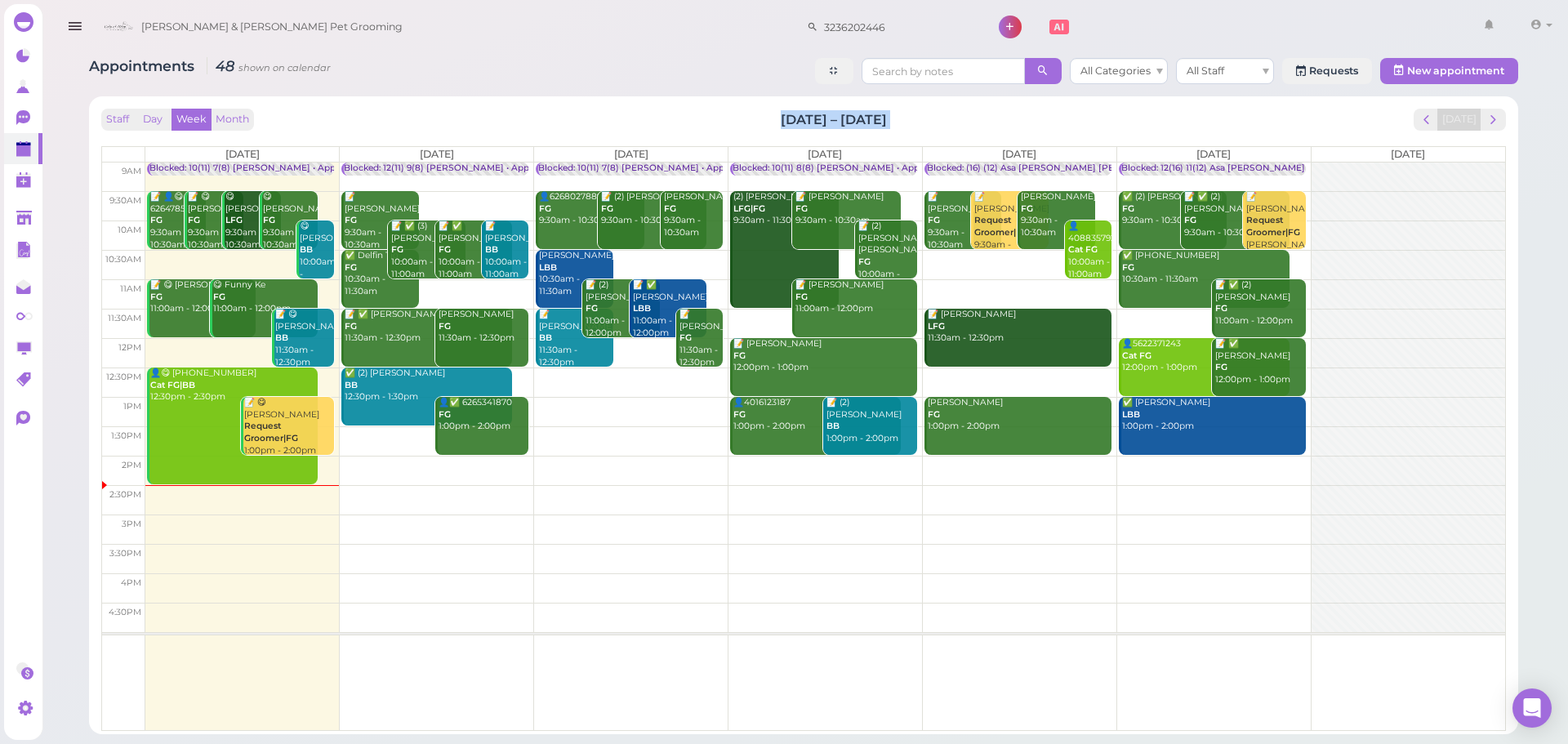
drag, startPoint x: 661, startPoint y: 114, endPoint x: 912, endPoint y: 113, distance: 251.0
click at [912, 113] on div "Staff Day Week Month Oct 6 – 12, 2025 Today" at bounding box center [803, 119] width 1405 height 22
drag, startPoint x: 872, startPoint y: 114, endPoint x: 776, endPoint y: 116, distance: 96.0
click at [776, 116] on div "Staff Day Week Month Oct 6 – 12, 2025 Today" at bounding box center [803, 119] width 1405 height 22
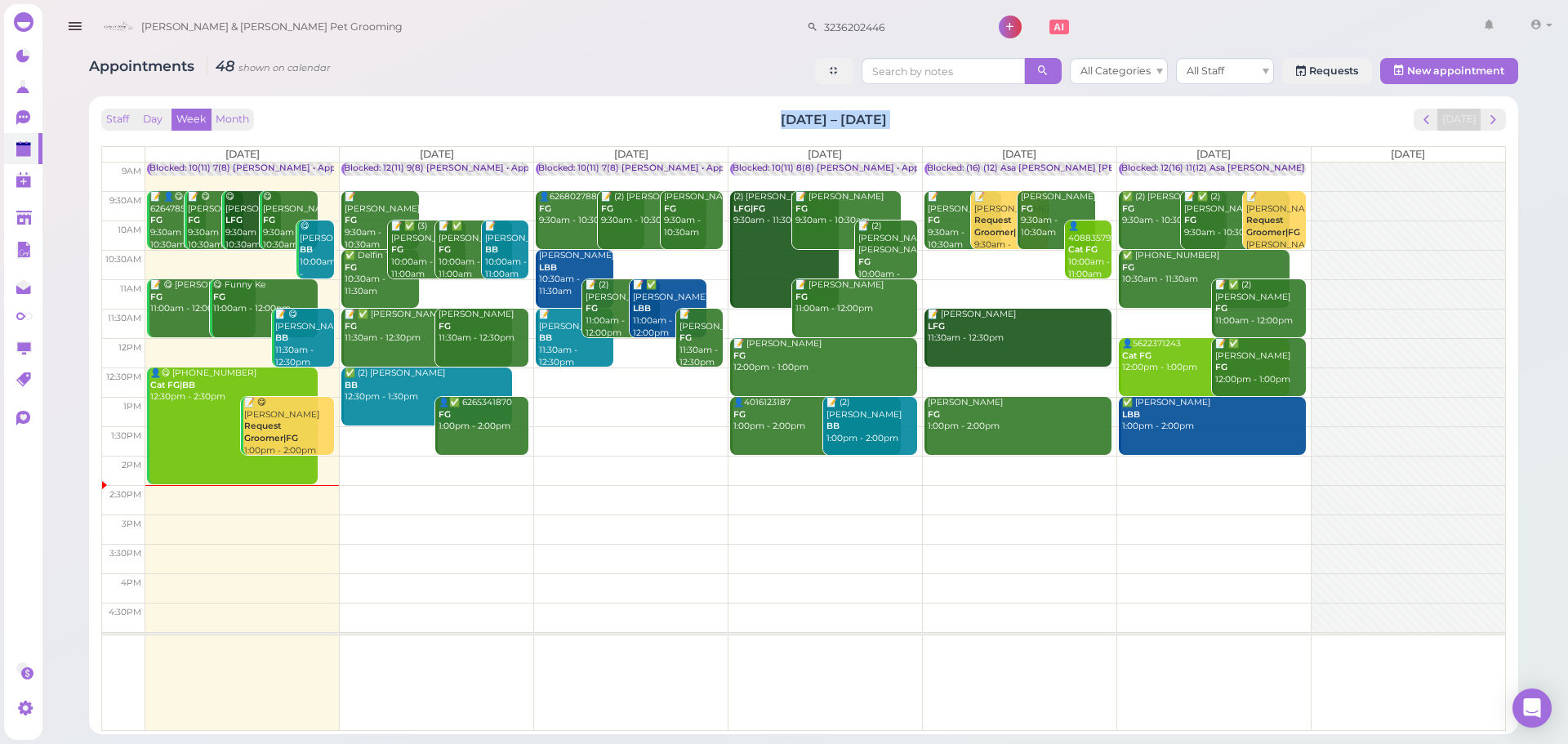
click at [776, 116] on div "Staff Day Week Month Oct 6 – 12, 2025 Today" at bounding box center [803, 119] width 1405 height 22
drag, startPoint x: 776, startPoint y: 116, endPoint x: 952, endPoint y: 116, distance: 176.0
click at [952, 116] on div "Staff Day Week Month Oct 6 – 12, 2025 Today" at bounding box center [803, 119] width 1405 height 22
click at [951, 116] on div "Staff Day Week Month Oct 6 – 12, 2025 Today" at bounding box center [803, 119] width 1405 height 22
drag, startPoint x: 951, startPoint y: 116, endPoint x: 765, endPoint y: 117, distance: 186.0
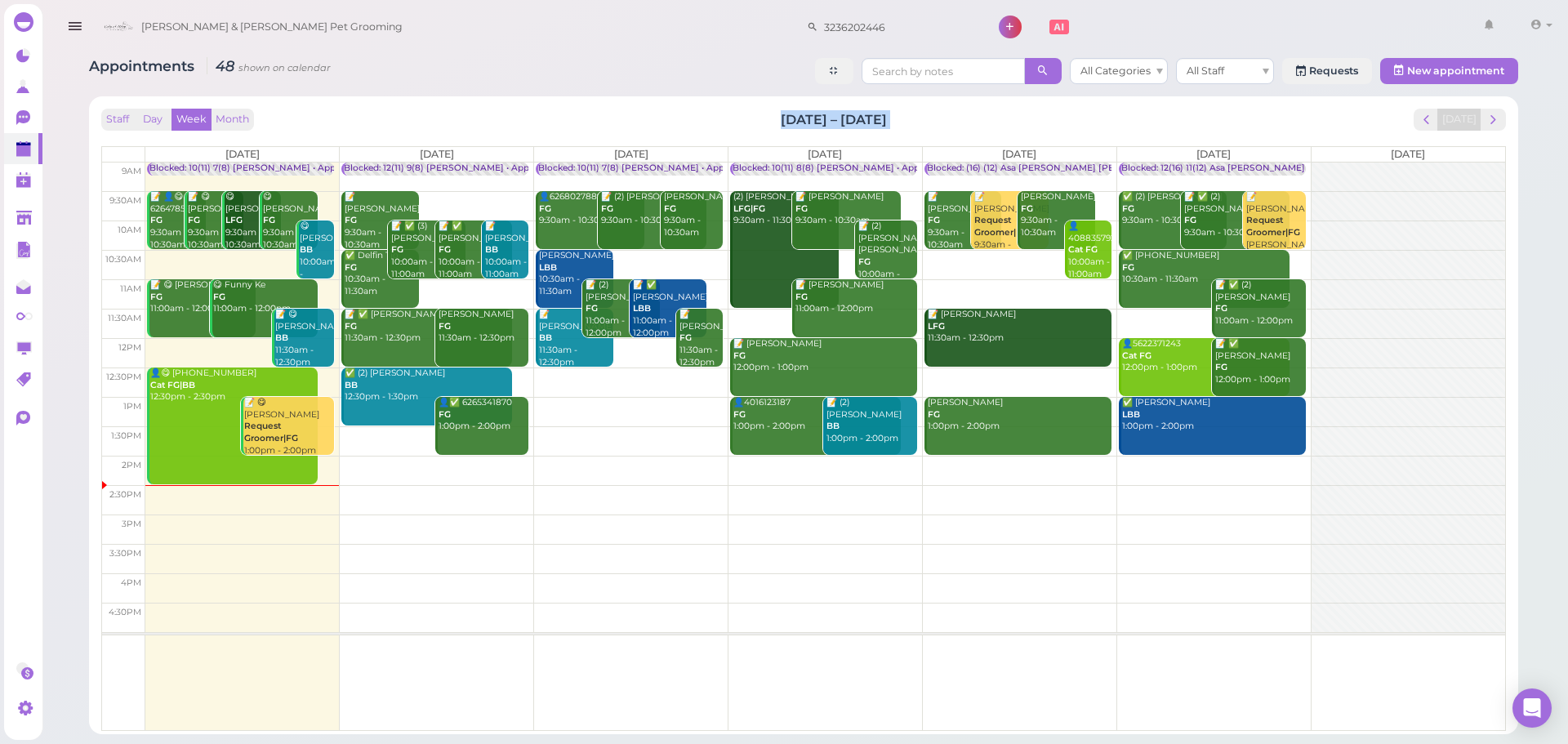
click at [765, 117] on div "Staff Day Week Month Oct 6 – 12, 2025 Today" at bounding box center [803, 119] width 1405 height 22
drag, startPoint x: 765, startPoint y: 117, endPoint x: 1009, endPoint y: 126, distance: 244.2
click at [1009, 126] on div "Staff Day Week Month Oct 6 – 12, 2025 Today" at bounding box center [803, 119] width 1405 height 22
click at [999, 127] on div "Staff Day Week Month Oct 6 – 12, 2025 Today" at bounding box center [803, 119] width 1405 height 22
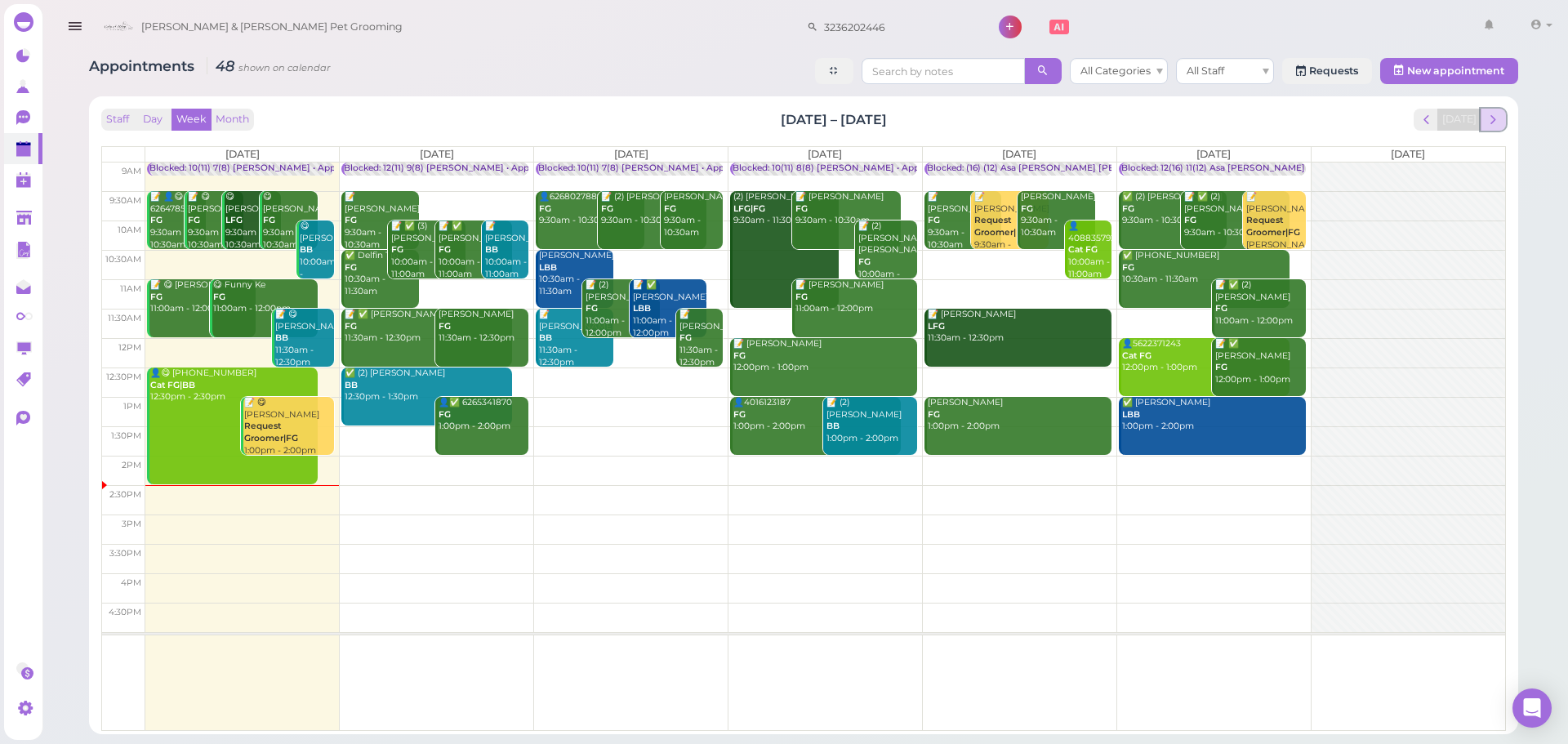
click at [1485, 116] on span "next" at bounding box center [1493, 120] width 16 height 16
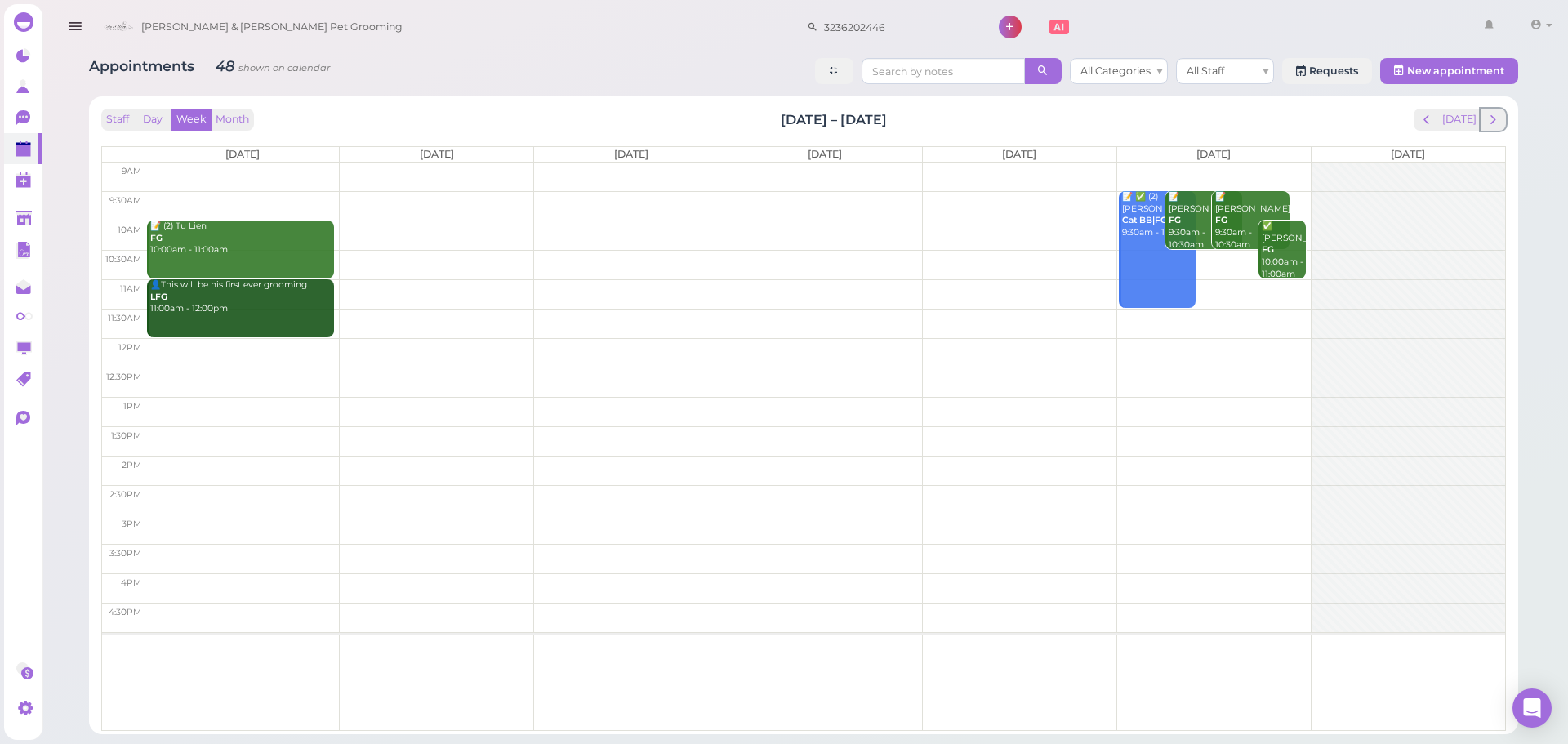
click at [1485, 116] on span "next" at bounding box center [1493, 120] width 16 height 16
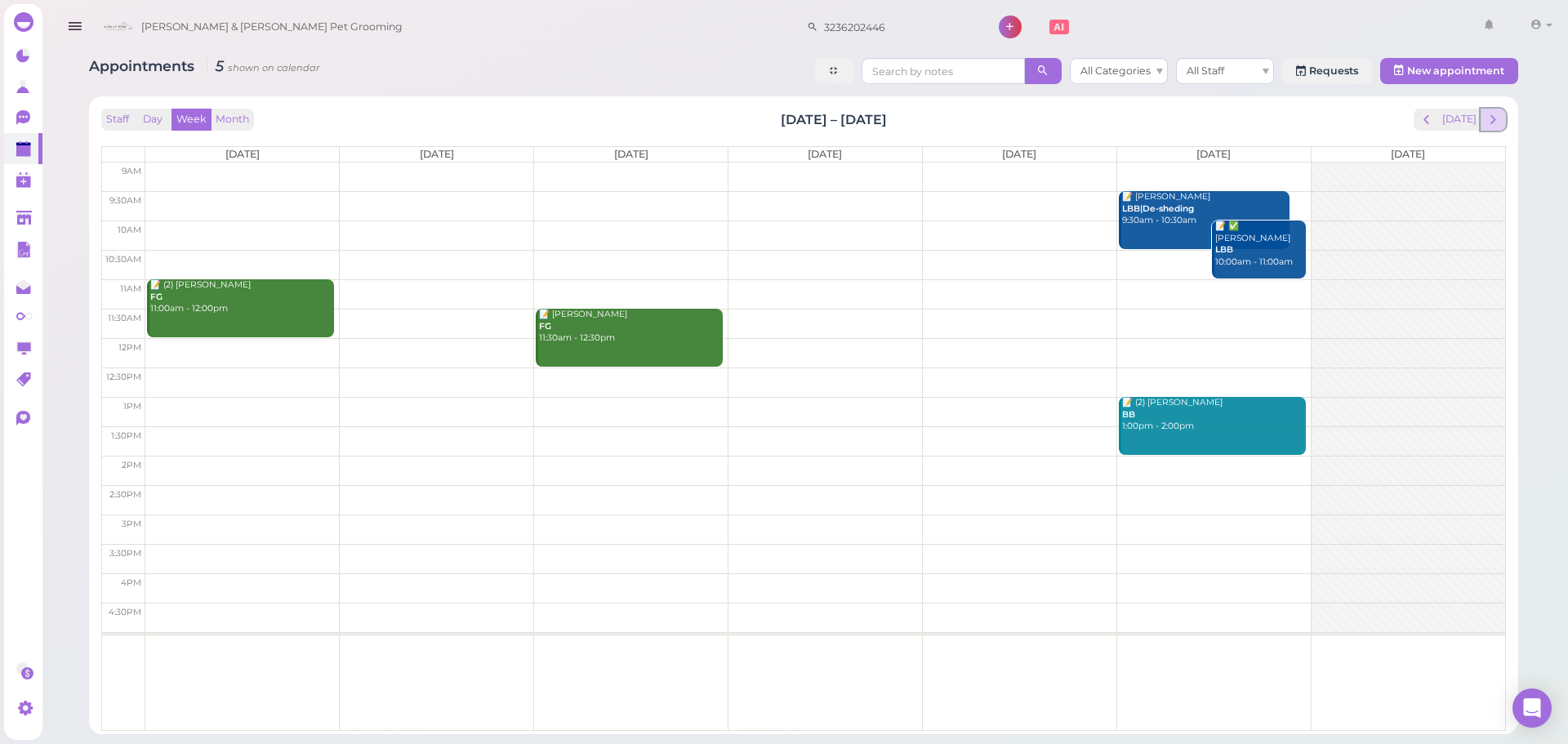
click at [1486, 116] on span "next" at bounding box center [1493, 120] width 16 height 16
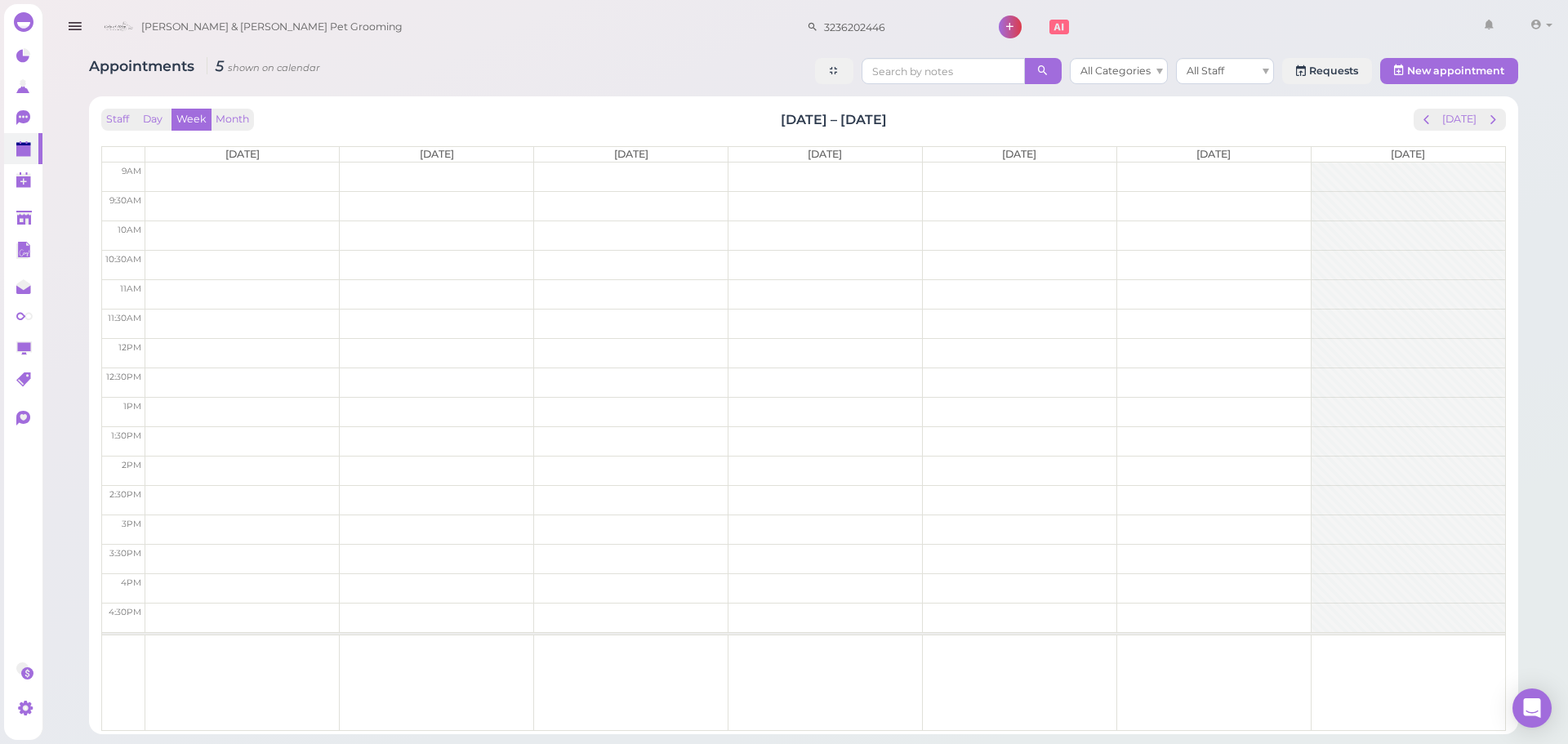
click at [1486, 116] on span "next" at bounding box center [1493, 120] width 16 height 16
click at [1490, 110] on button "next" at bounding box center [1493, 119] width 26 height 22
click at [1490, 115] on span "next" at bounding box center [1493, 120] width 16 height 16
click at [1469, 115] on button "[DATE]" at bounding box center [1459, 119] width 44 height 22
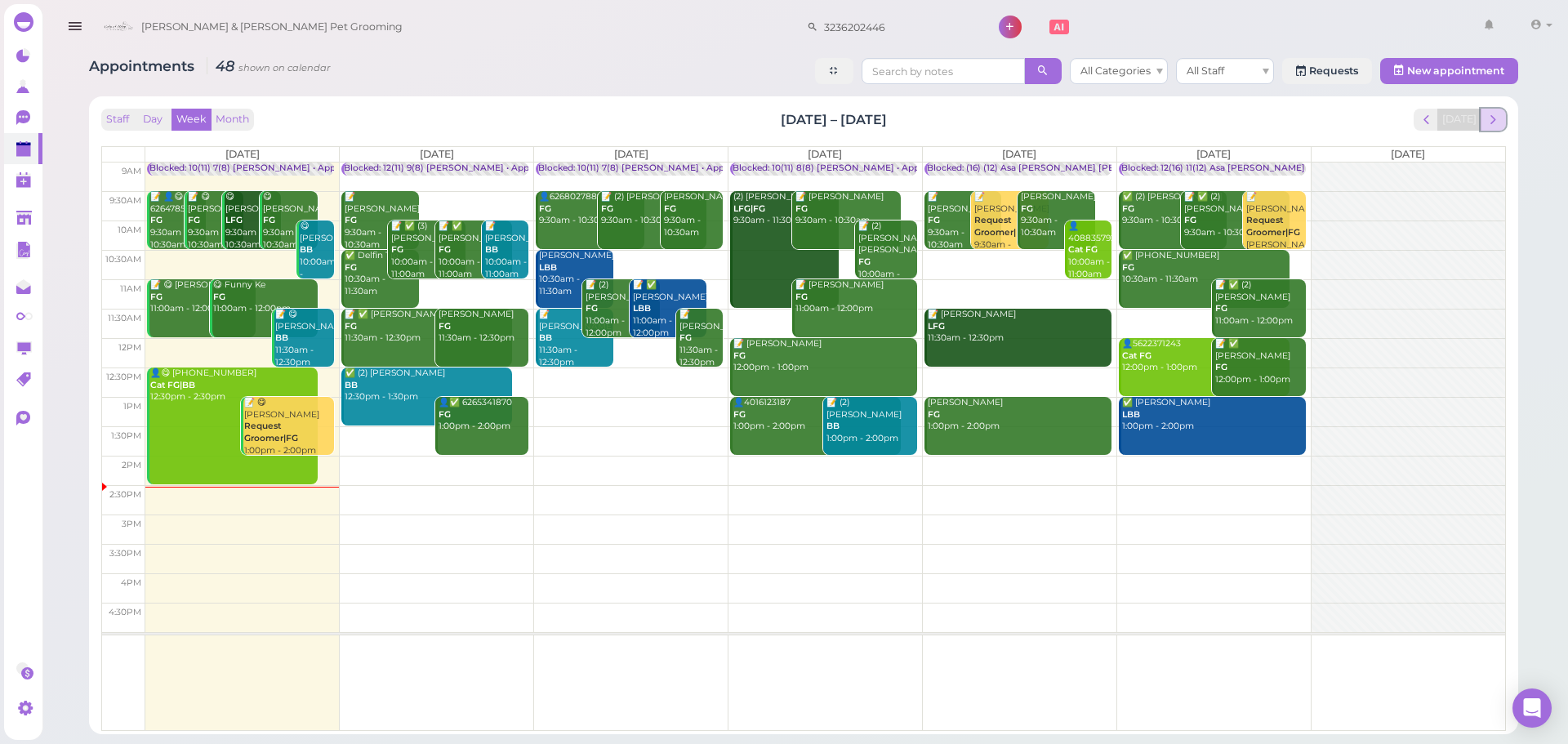
click at [1485, 116] on span "next" at bounding box center [1493, 120] width 16 height 16
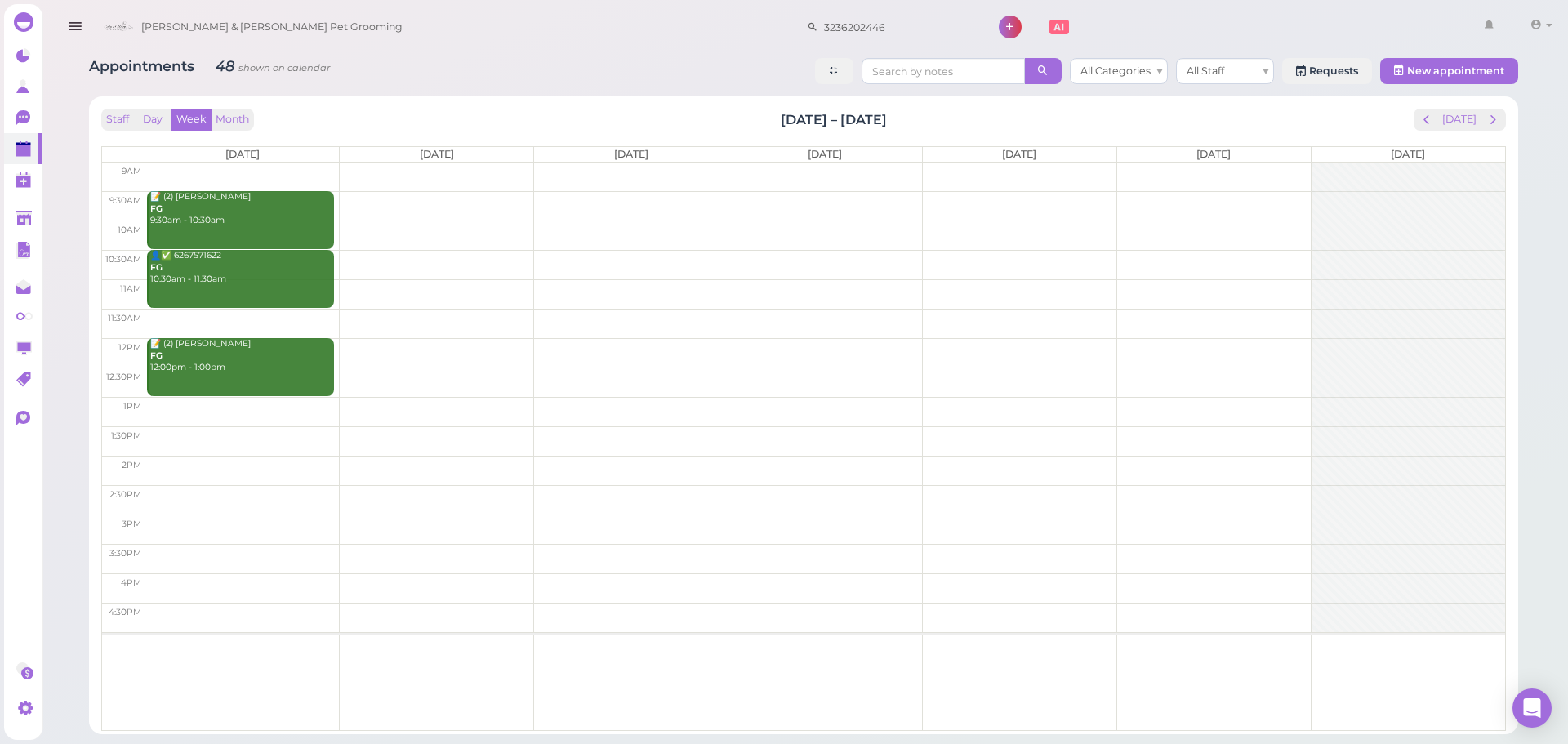
click at [1485, 116] on span "next" at bounding box center [1493, 120] width 16 height 16
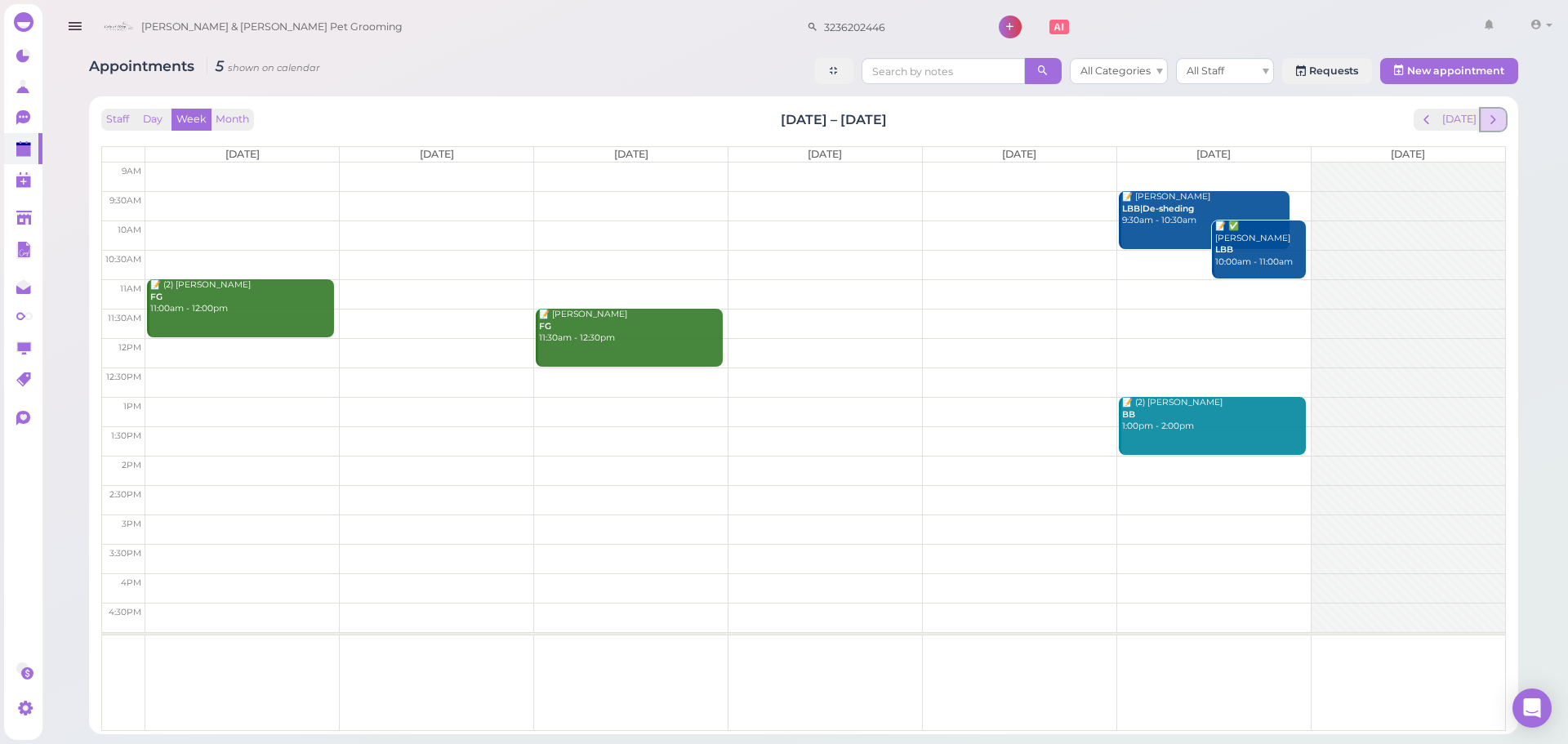
click at [1499, 124] on span "next" at bounding box center [1493, 120] width 16 height 16
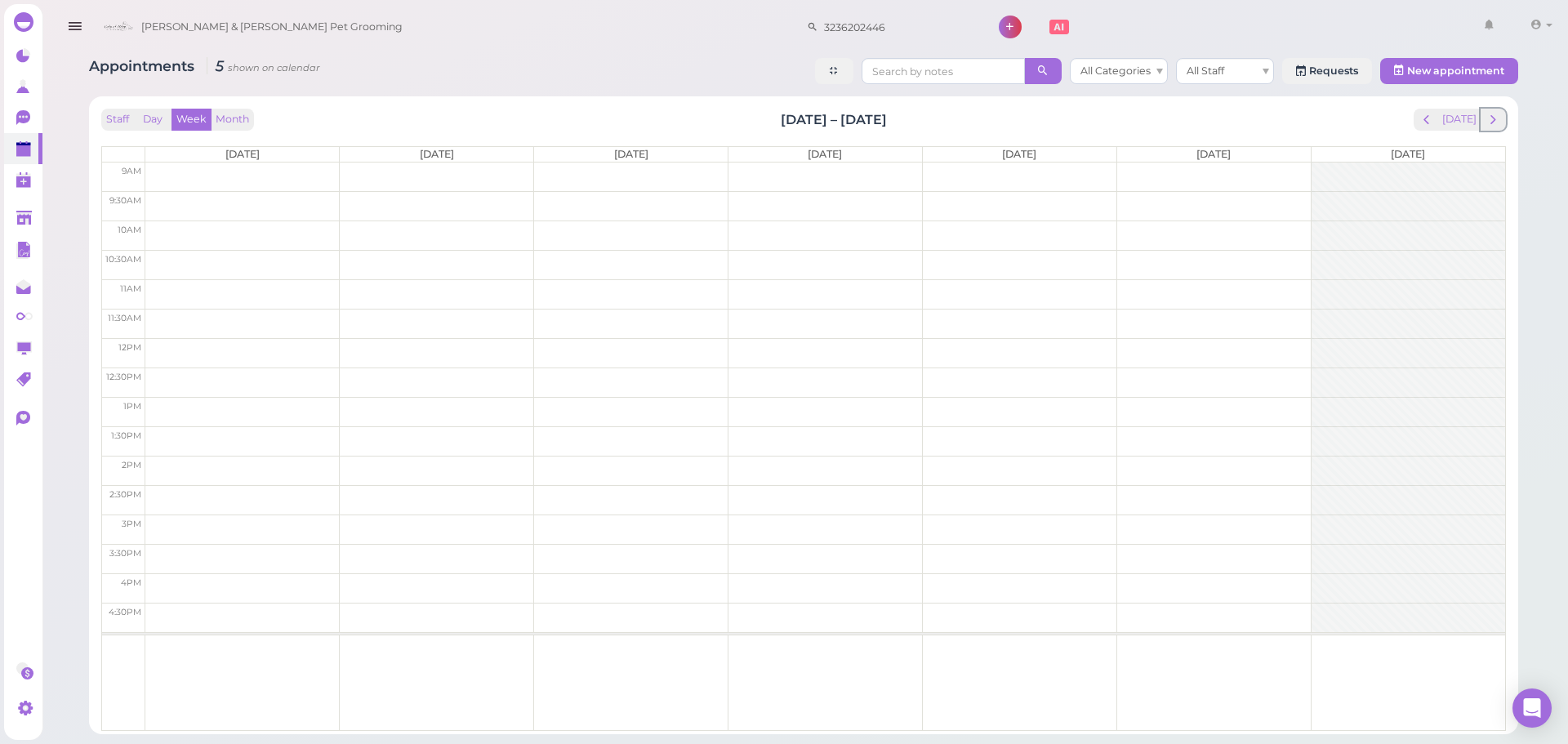
click at [1499, 124] on span "next" at bounding box center [1493, 120] width 16 height 16
click at [1494, 121] on span "next" at bounding box center [1493, 120] width 16 height 16
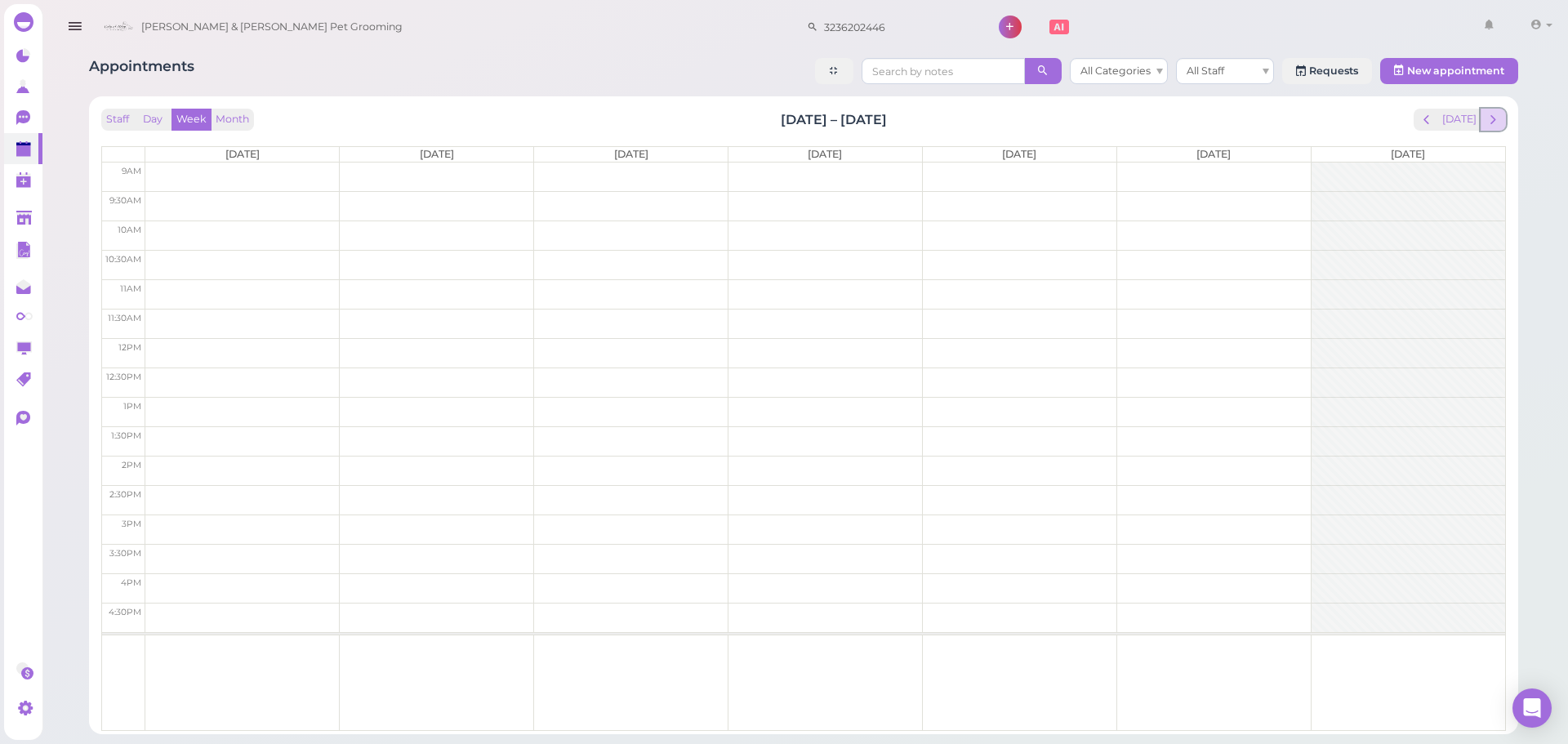
click at [1494, 120] on span "next" at bounding box center [1493, 120] width 16 height 16
click at [1459, 125] on button "[DATE]" at bounding box center [1459, 119] width 44 height 22
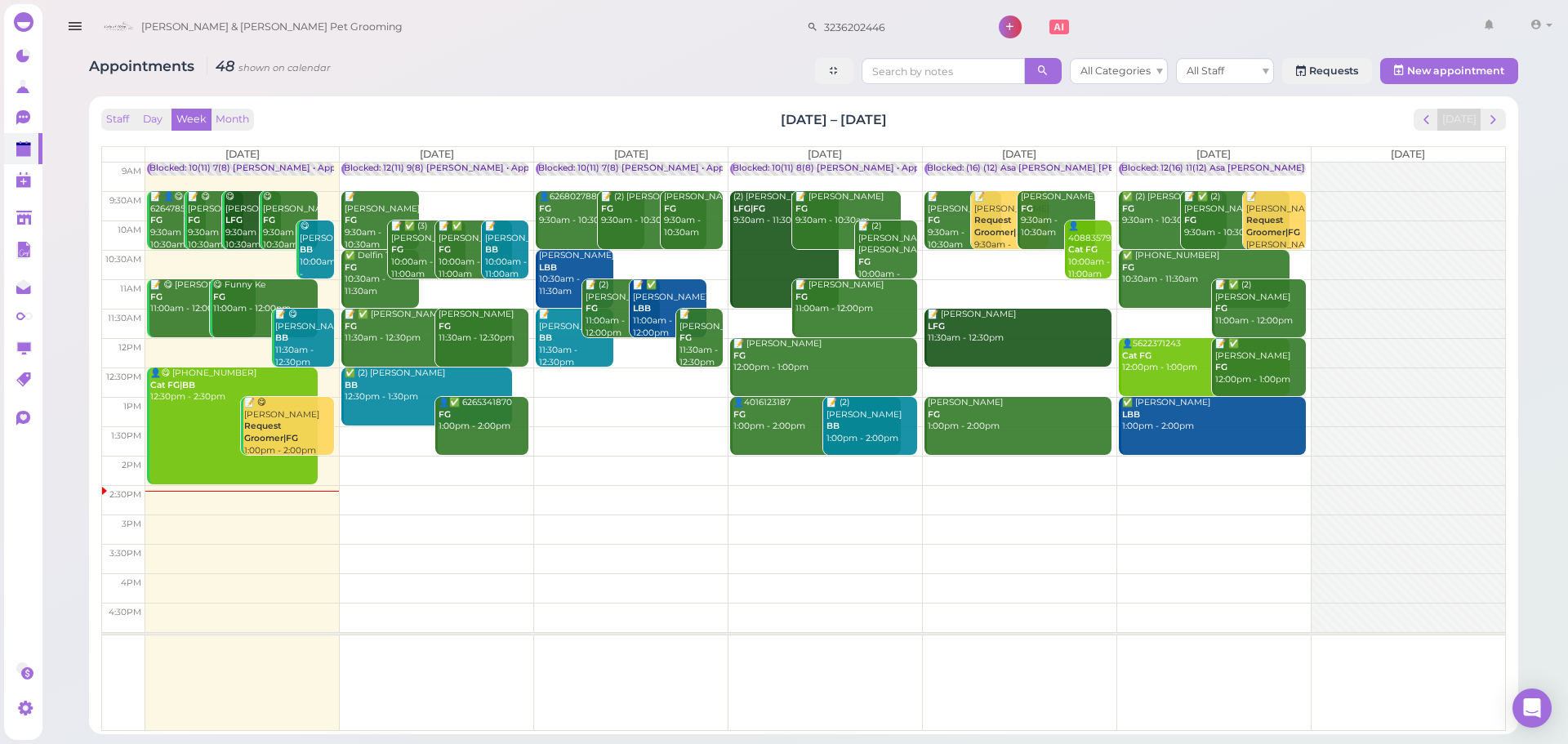
click at [418, 86] on div "Appointments 48 shown on calendar All Categories All Staff Requests New appoint…" at bounding box center [803, 73] width 1429 height 30
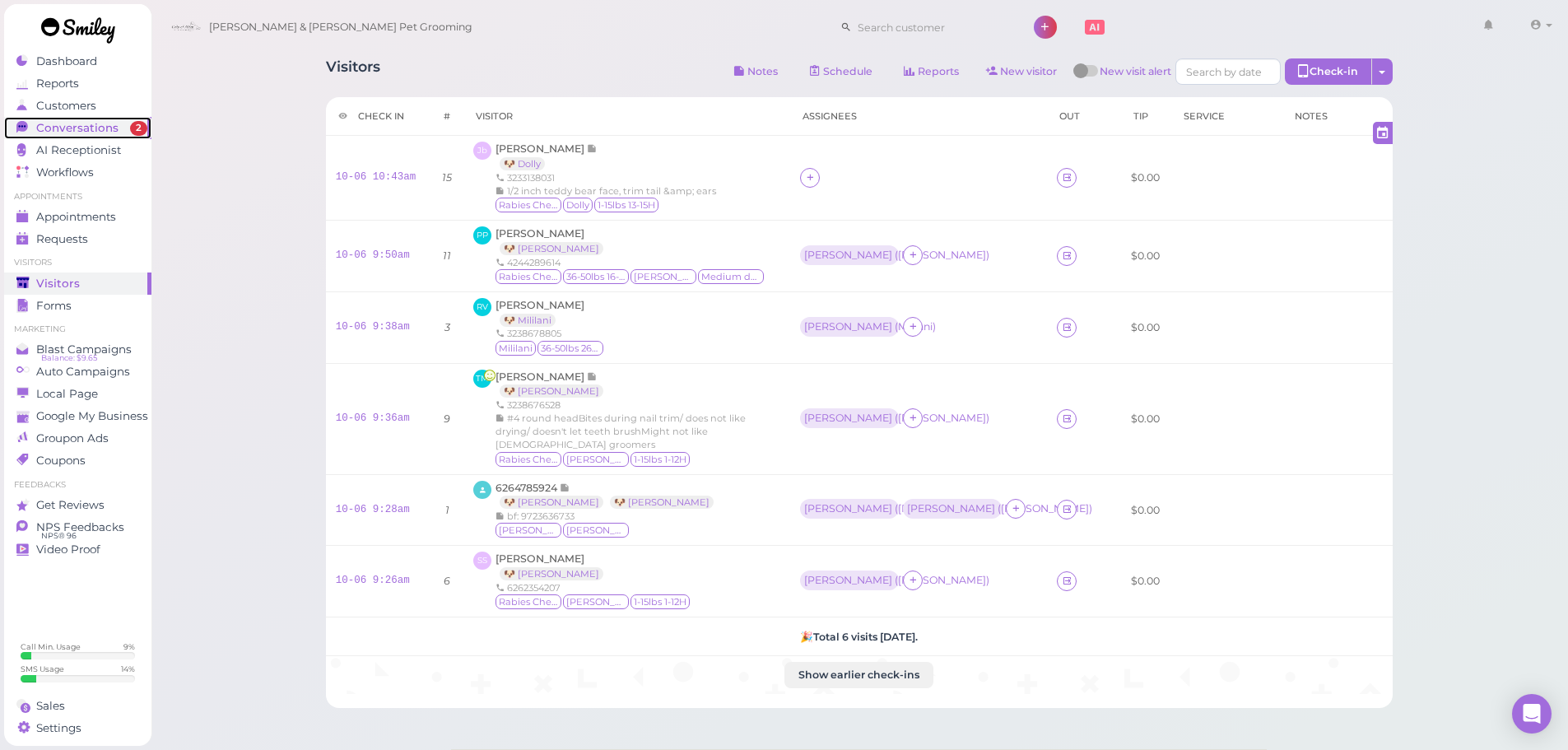
click at [129, 120] on link "Conversations 2" at bounding box center [78, 127] width 148 height 22
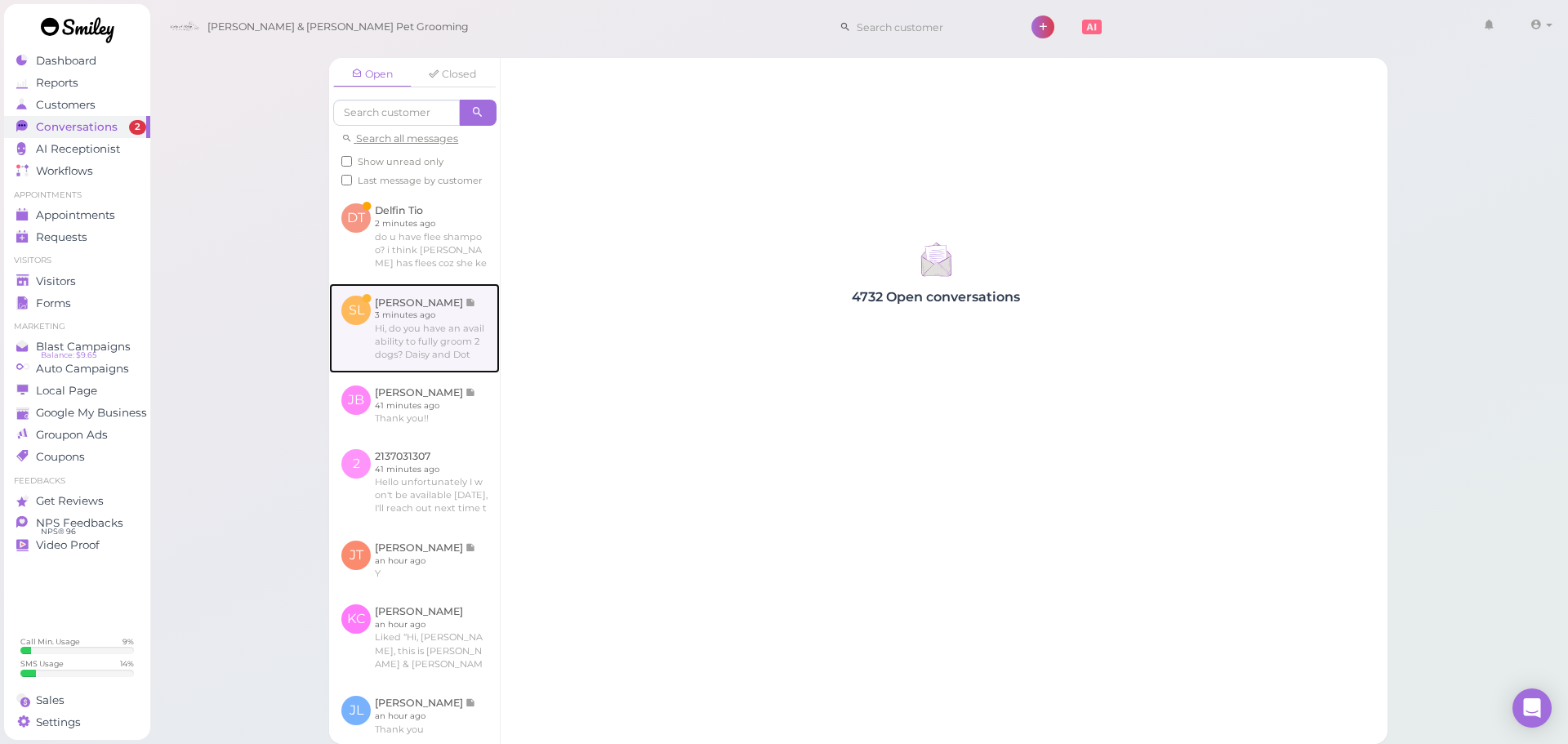
click at [470, 364] on link at bounding box center [414, 328] width 170 height 90
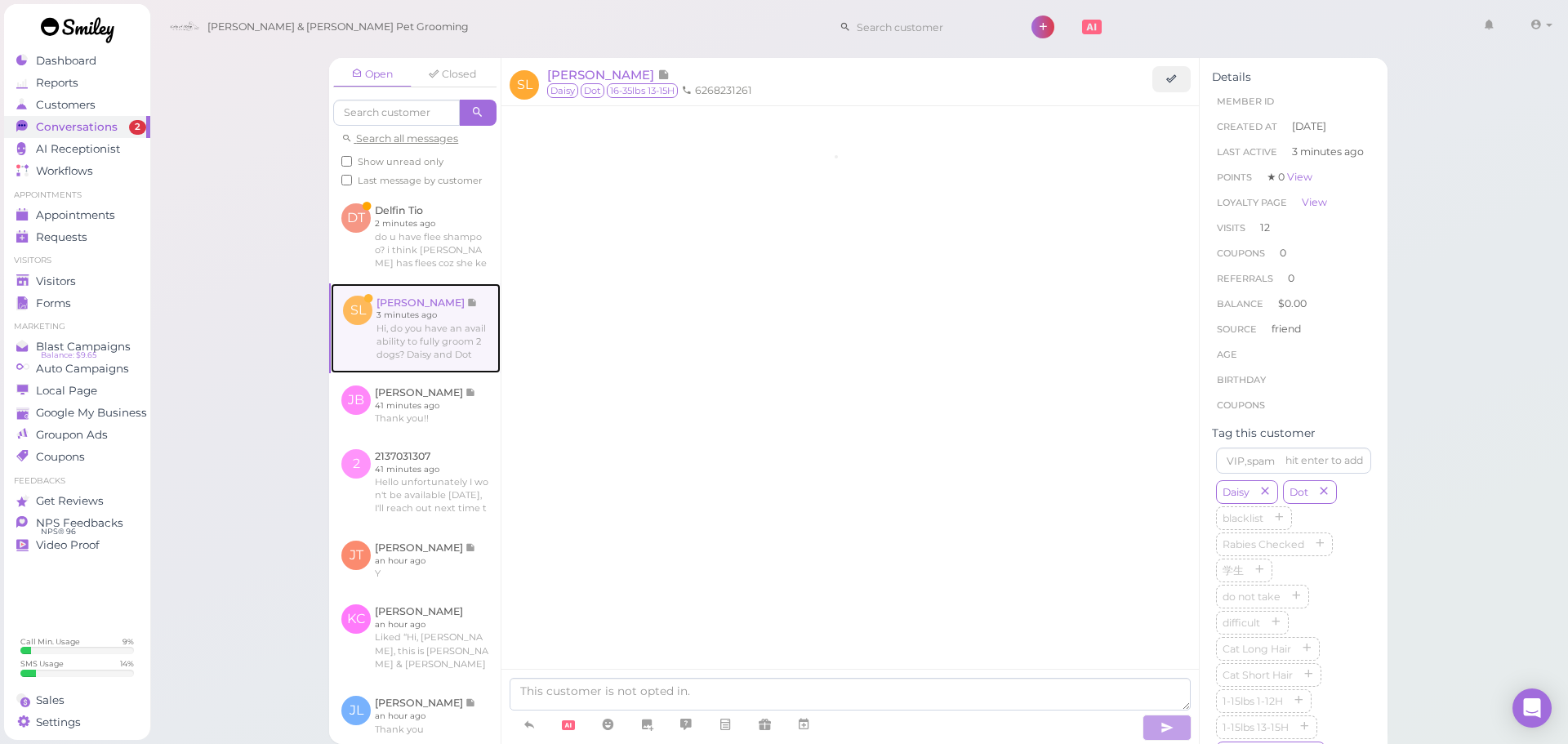
scroll to position [2236, 0]
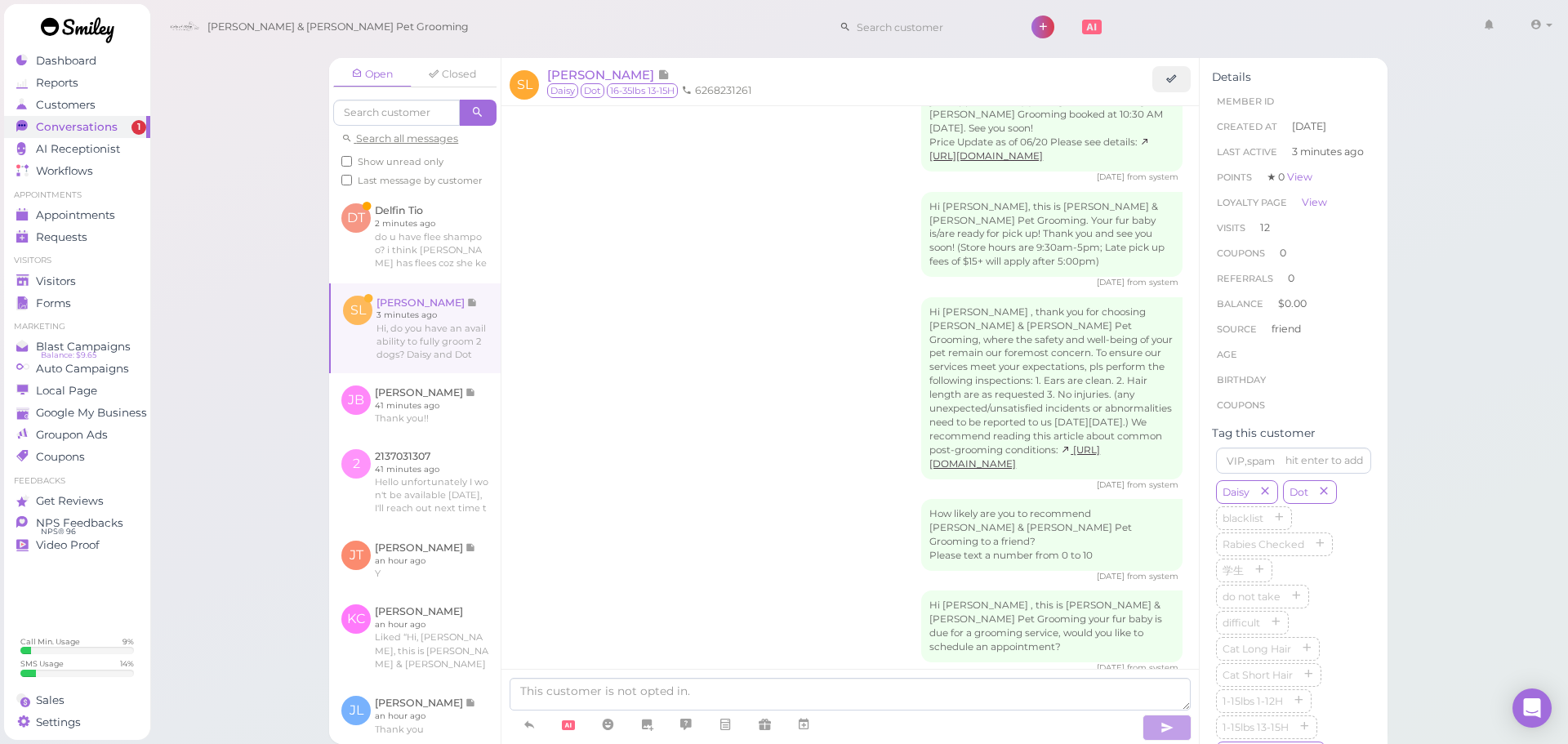
click at [717, 677] on div at bounding box center [850, 705] width 697 height 75
click at [732, 701] on textarea at bounding box center [849, 694] width 681 height 33
type textarea "Yes, does [DATE] at 10:30 work for you?"
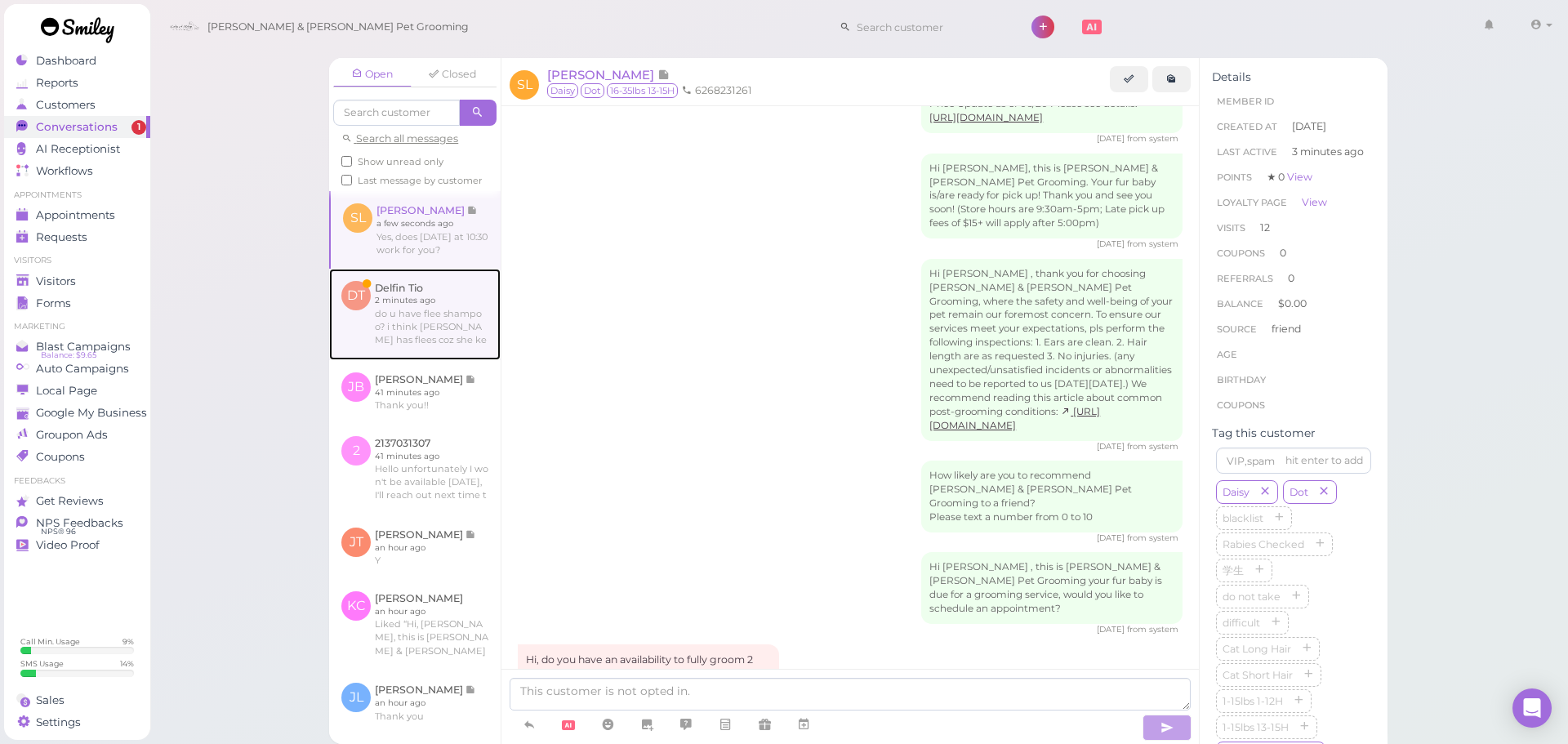
click at [420, 309] on link at bounding box center [415, 314] width 171 height 92
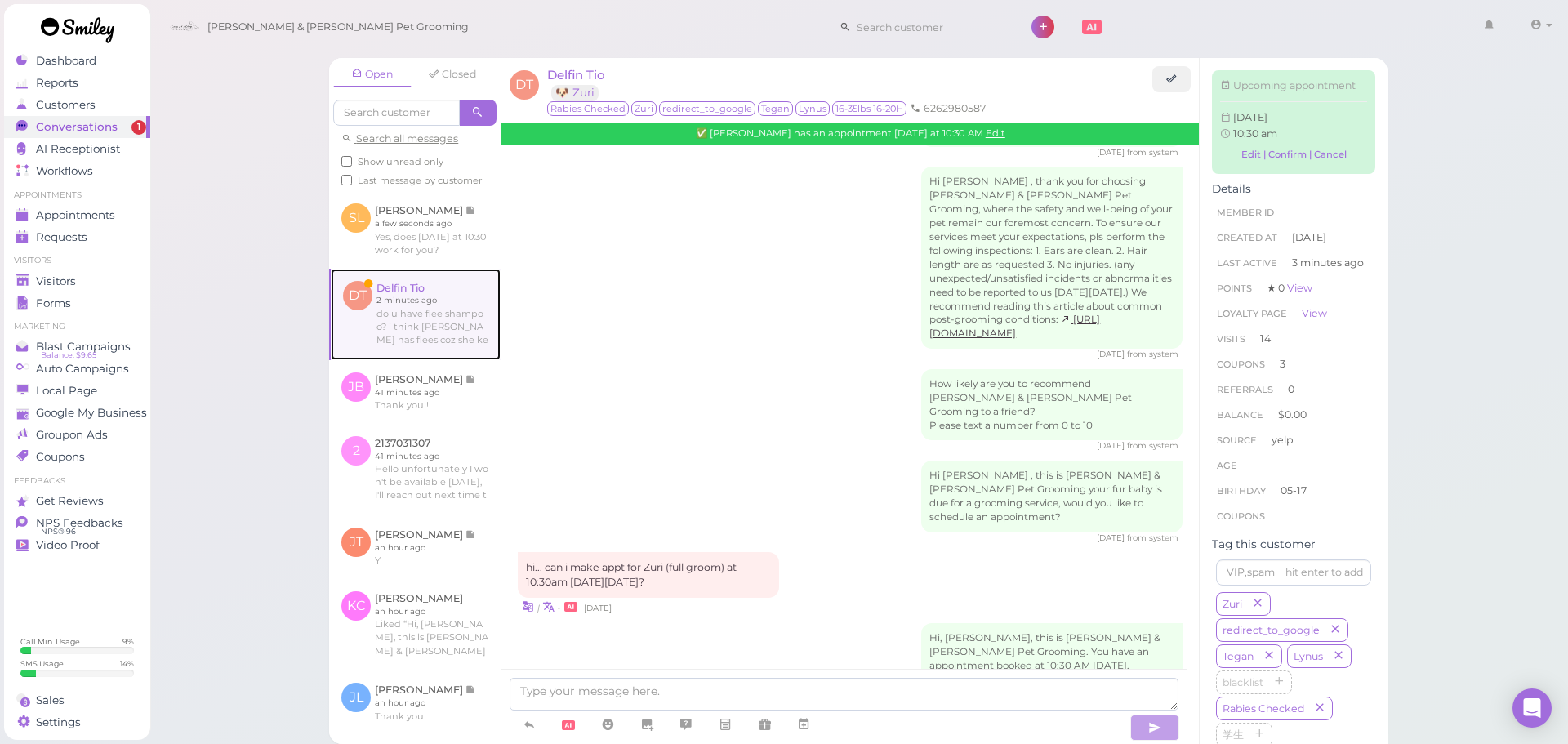
scroll to position [2452, 0]
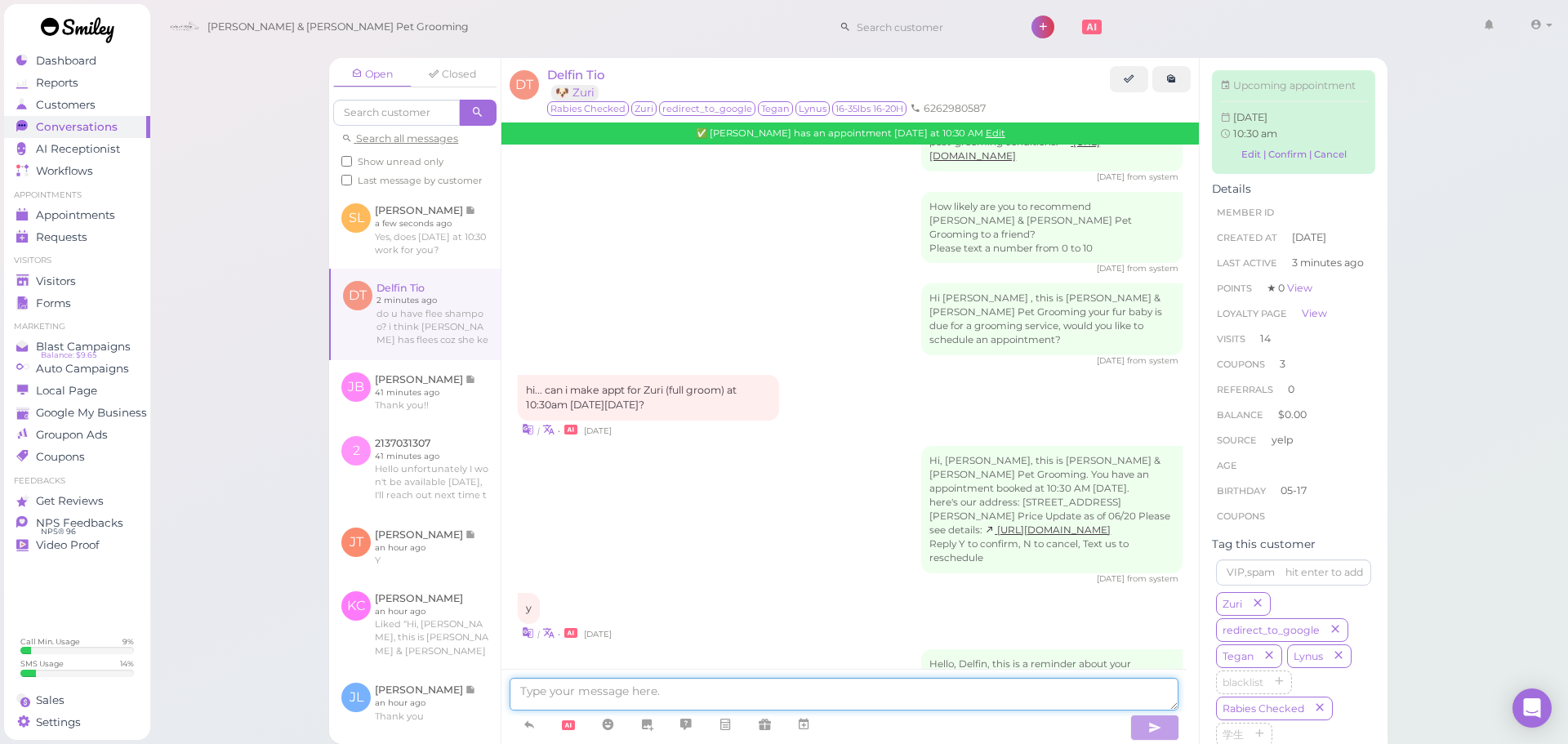
click at [777, 691] on textarea at bounding box center [843, 694] width 668 height 33
type textarea "Y"
type textarea "e"
type textarea "Yes, we do"
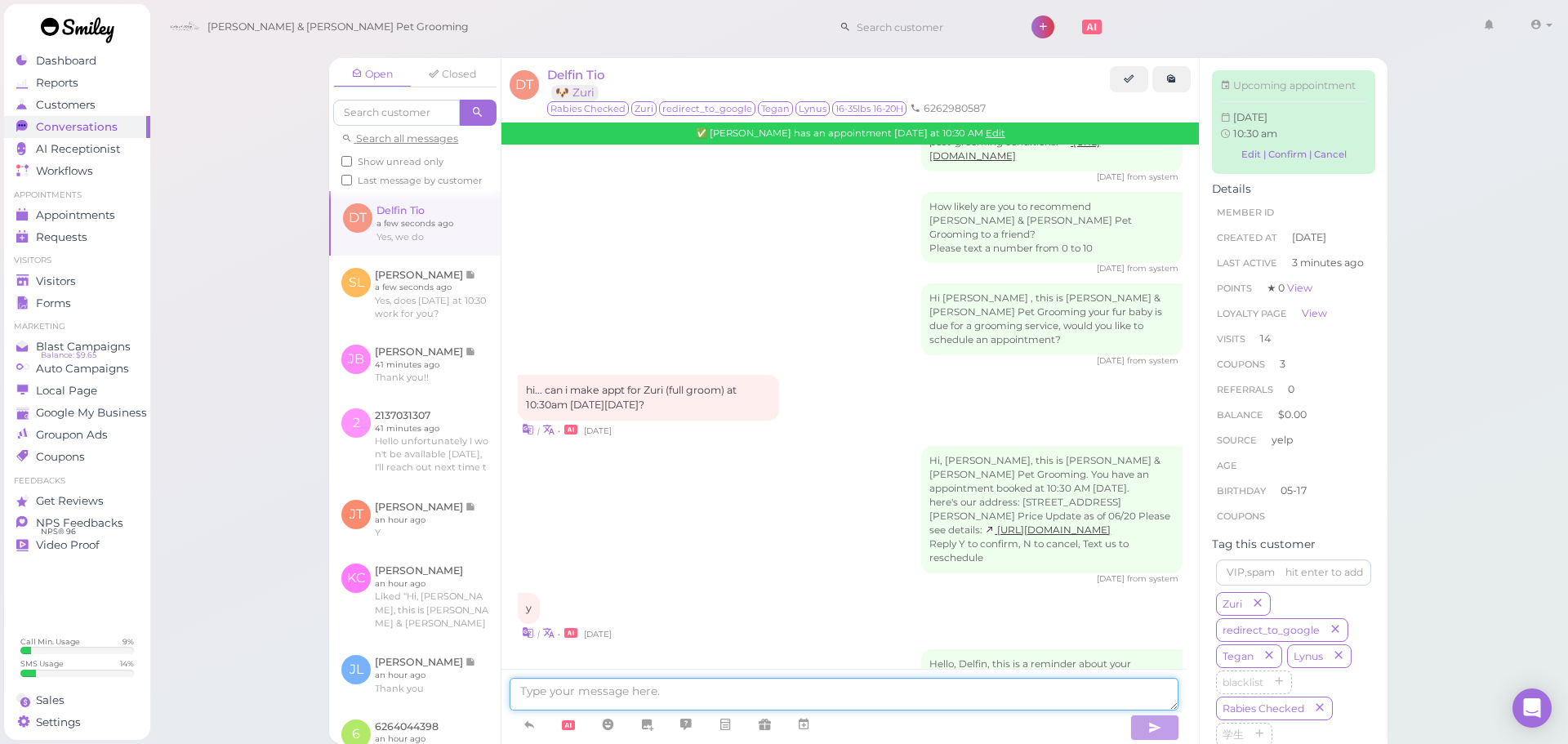
scroll to position [2491, 0]
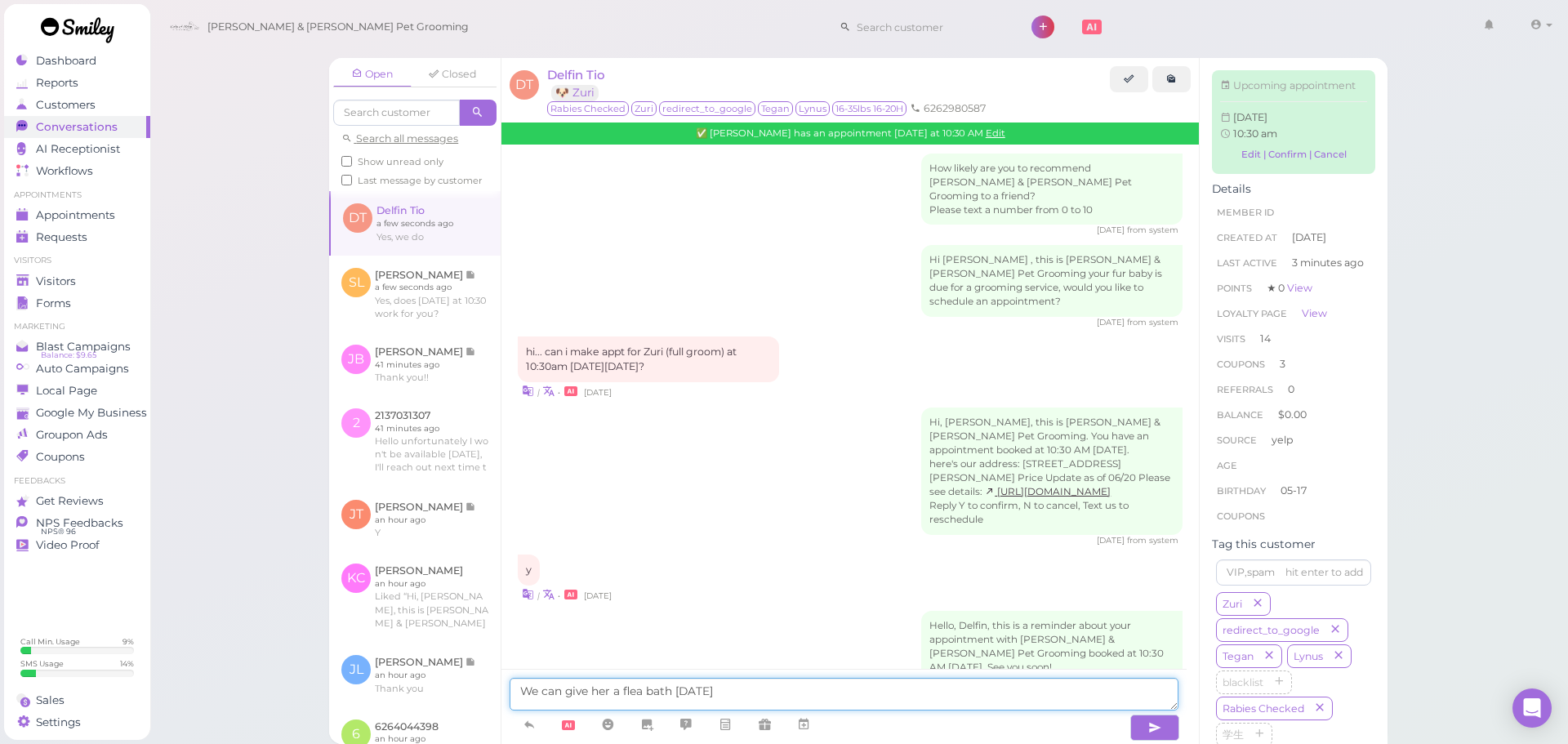
type textarea "We can give her a flea bath [DATE]"
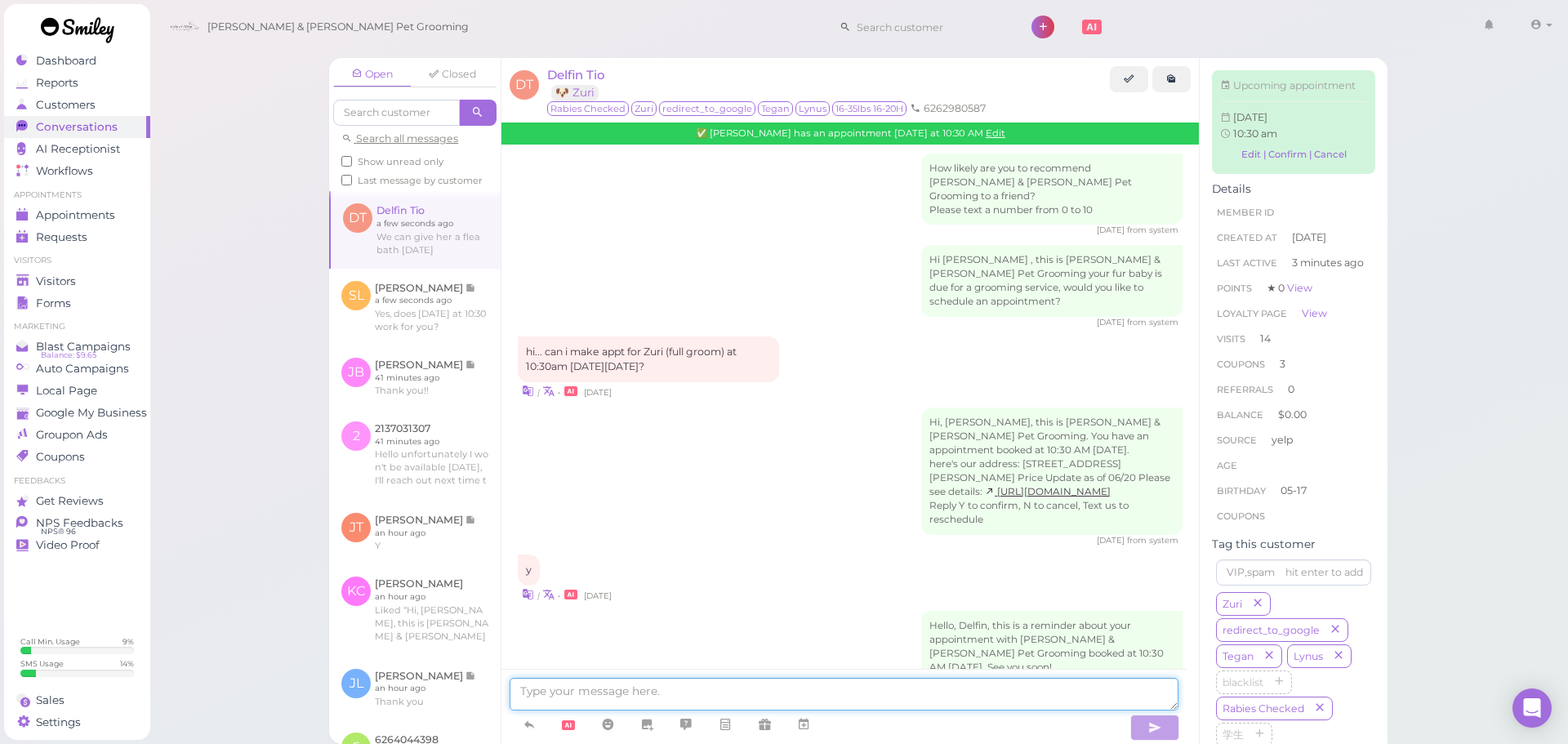
scroll to position [2540, 0]
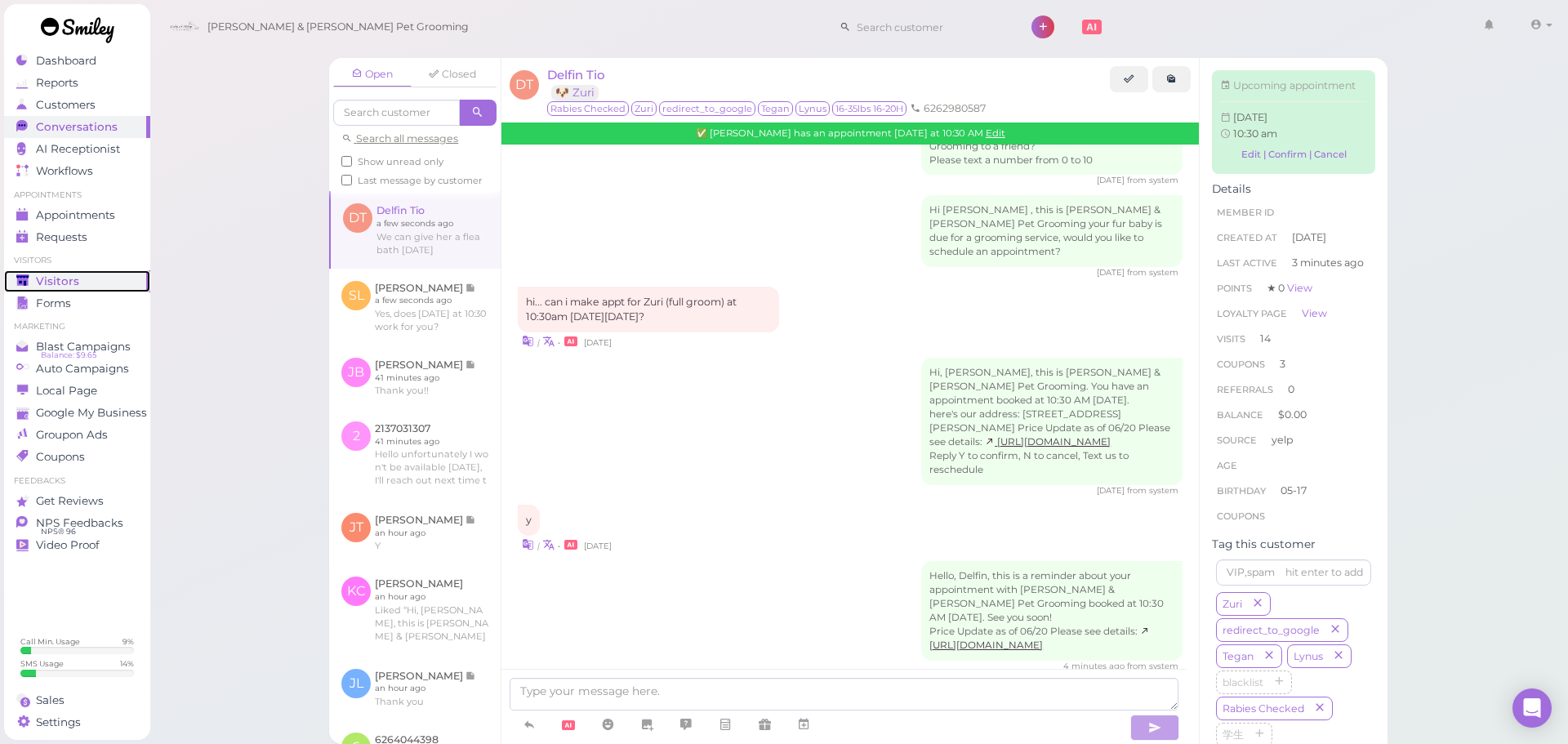
click at [94, 277] on div "Visitors" at bounding box center [74, 282] width 117 height 14
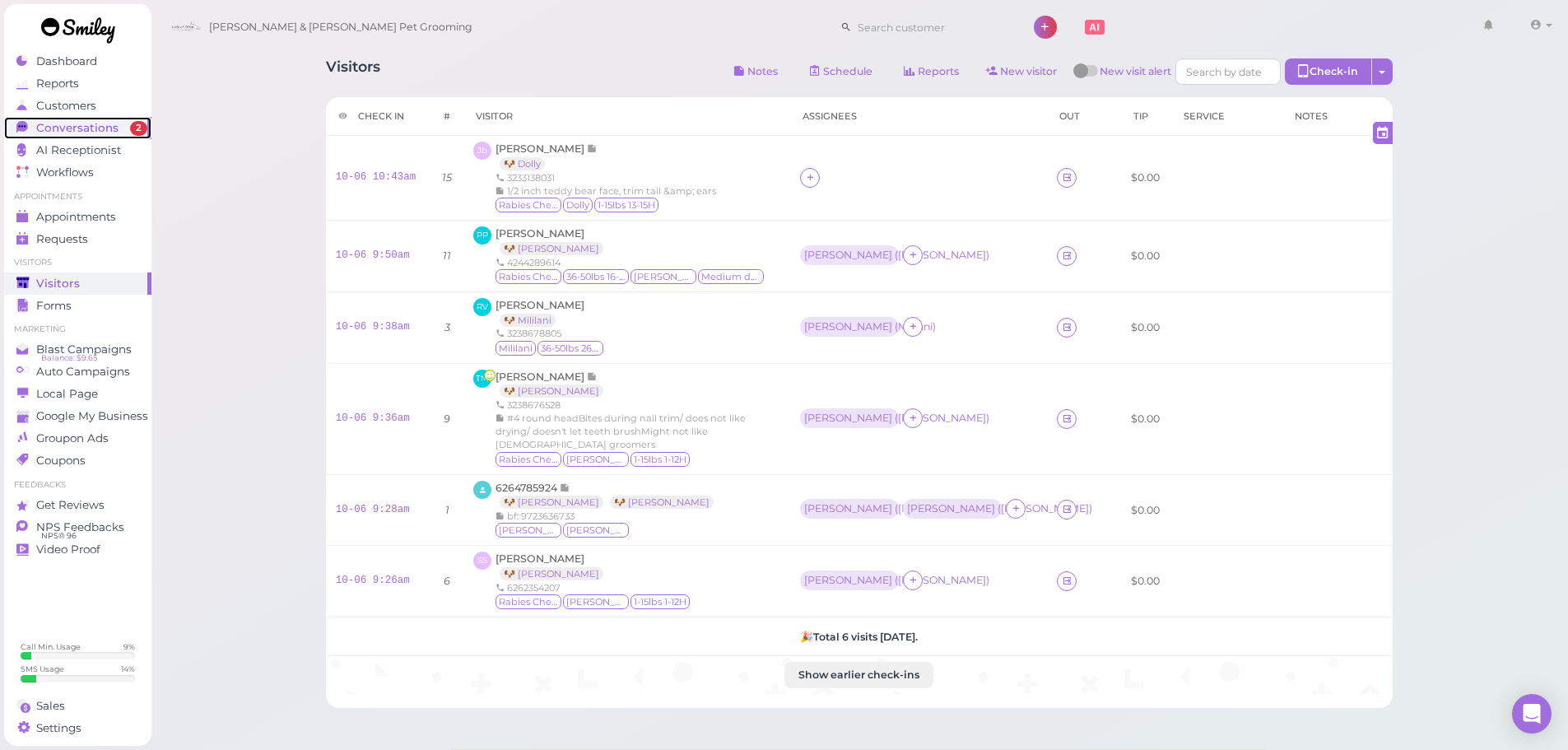
click at [87, 131] on span "Conversations" at bounding box center [77, 128] width 82 height 14
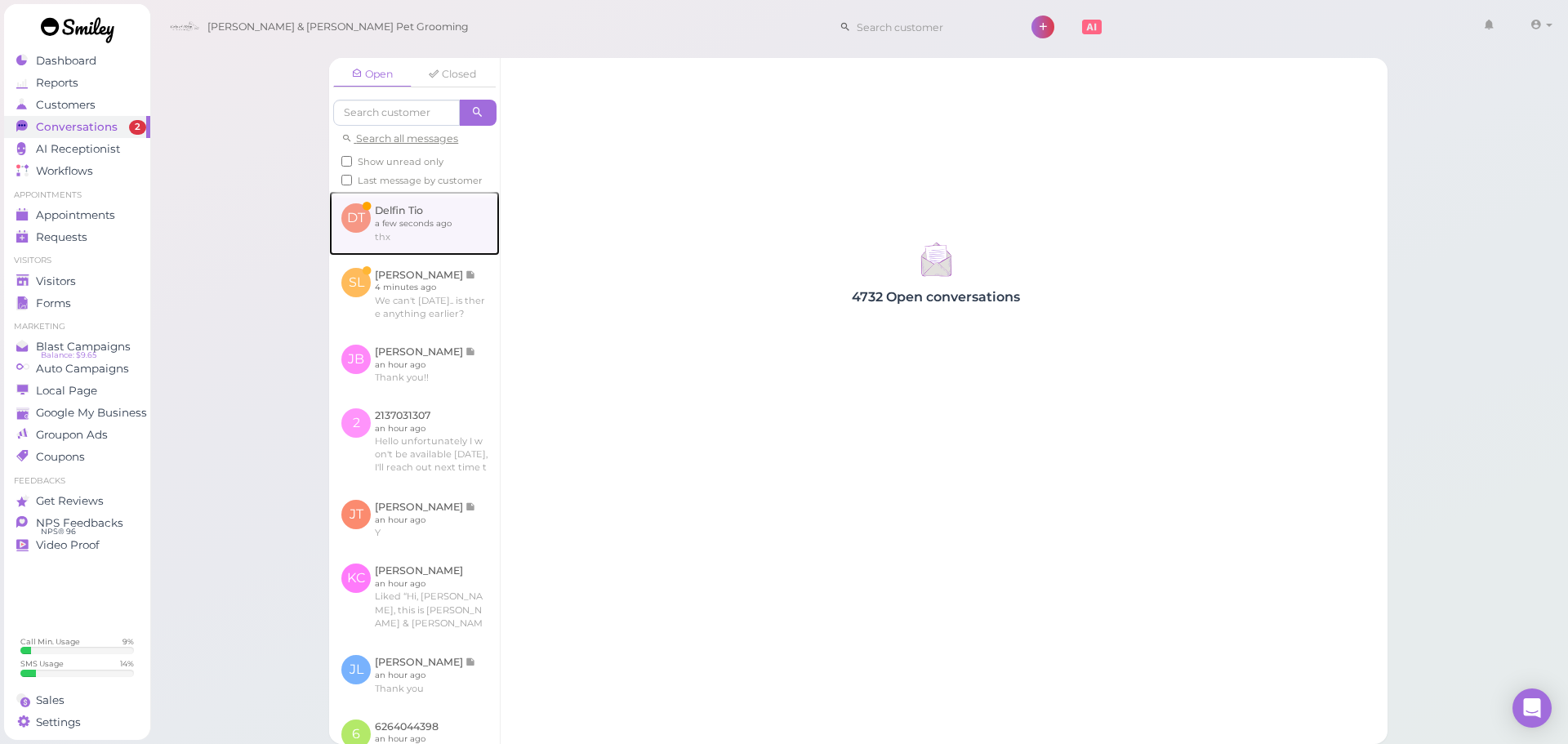
click at [396, 229] on link at bounding box center [414, 222] width 170 height 64
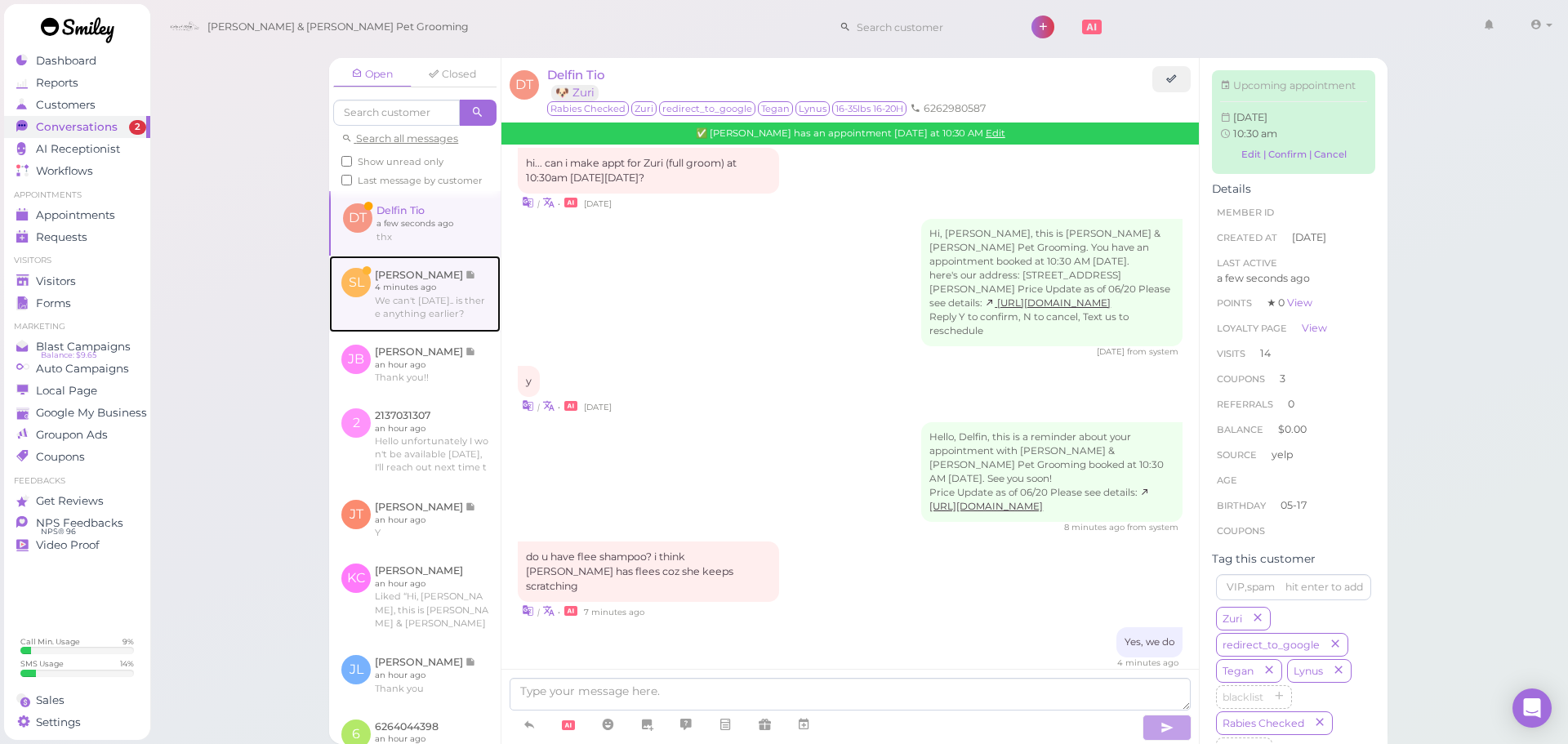
click at [418, 297] on link at bounding box center [415, 293] width 171 height 77
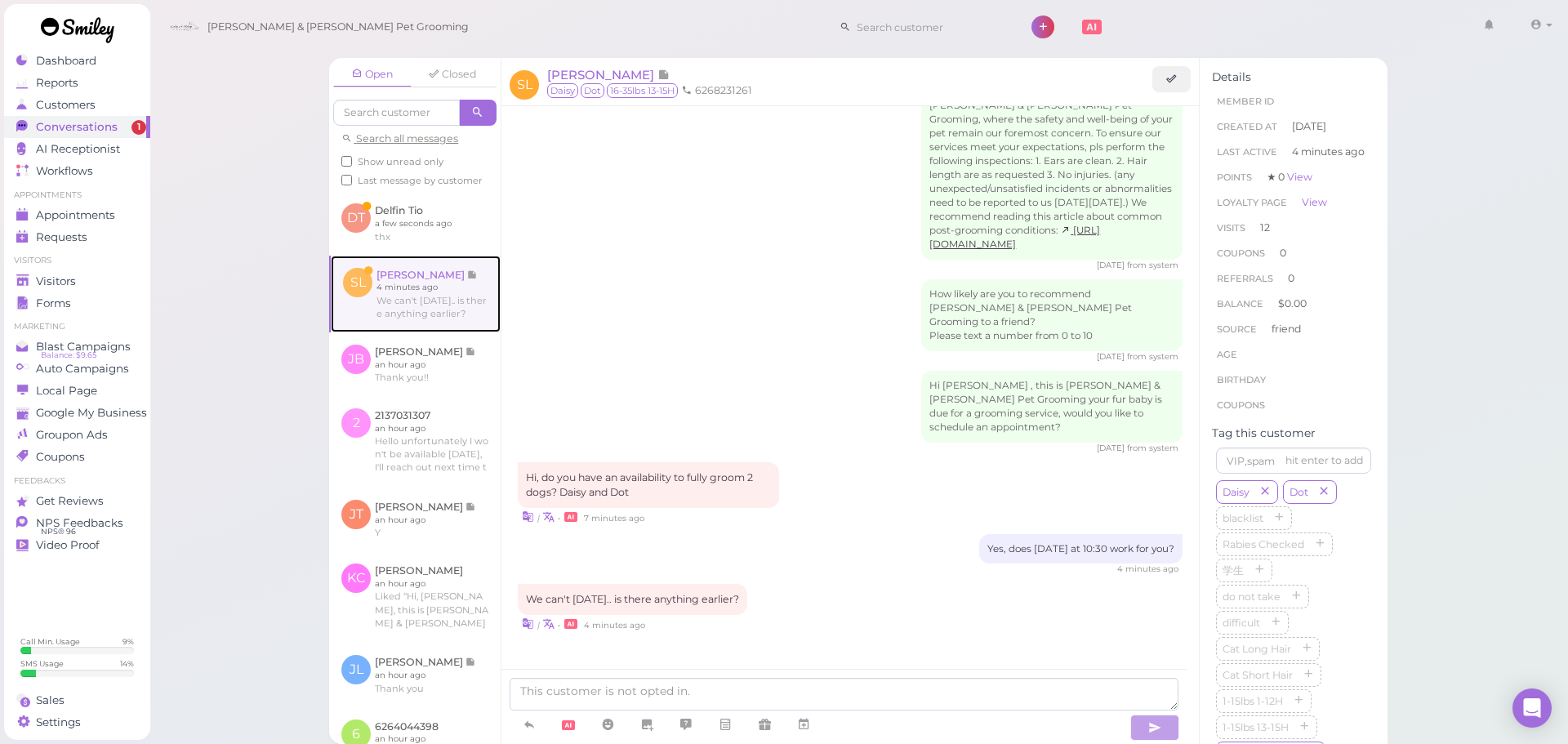
scroll to position [2161, 0]
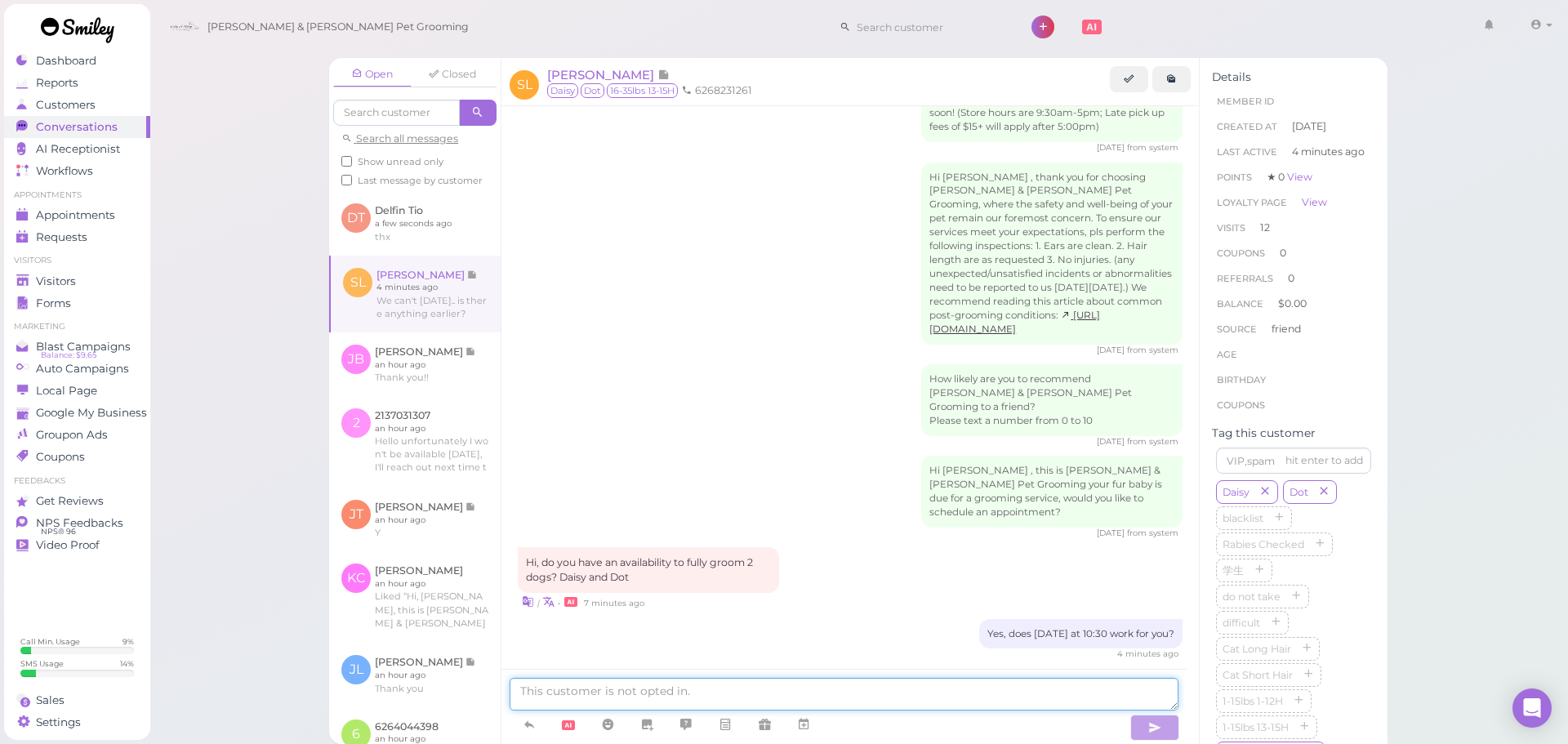
click at [740, 691] on textarea at bounding box center [843, 694] width 668 height 33
type textarea "That's our earliest unfortunately"
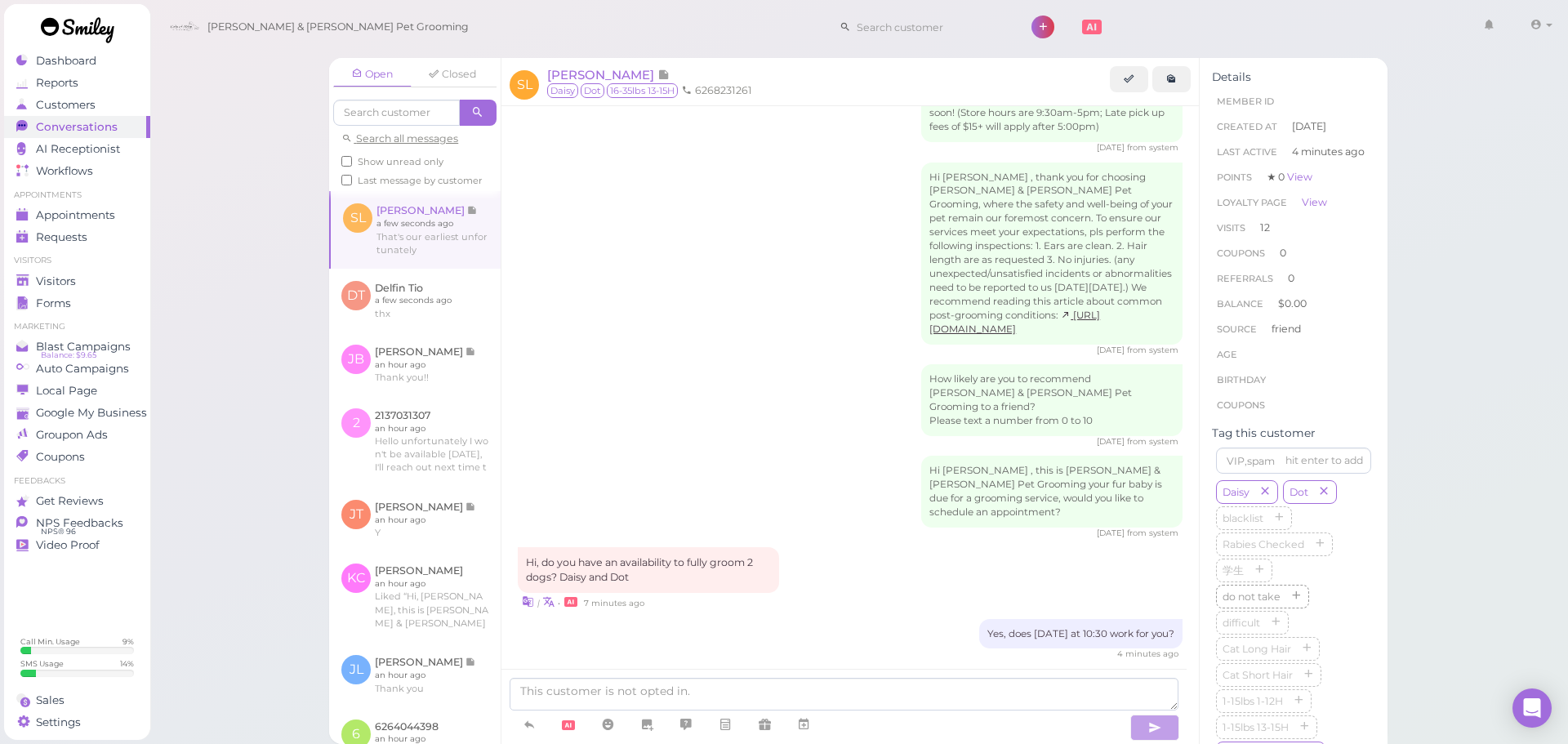
scroll to position [2199, 0]
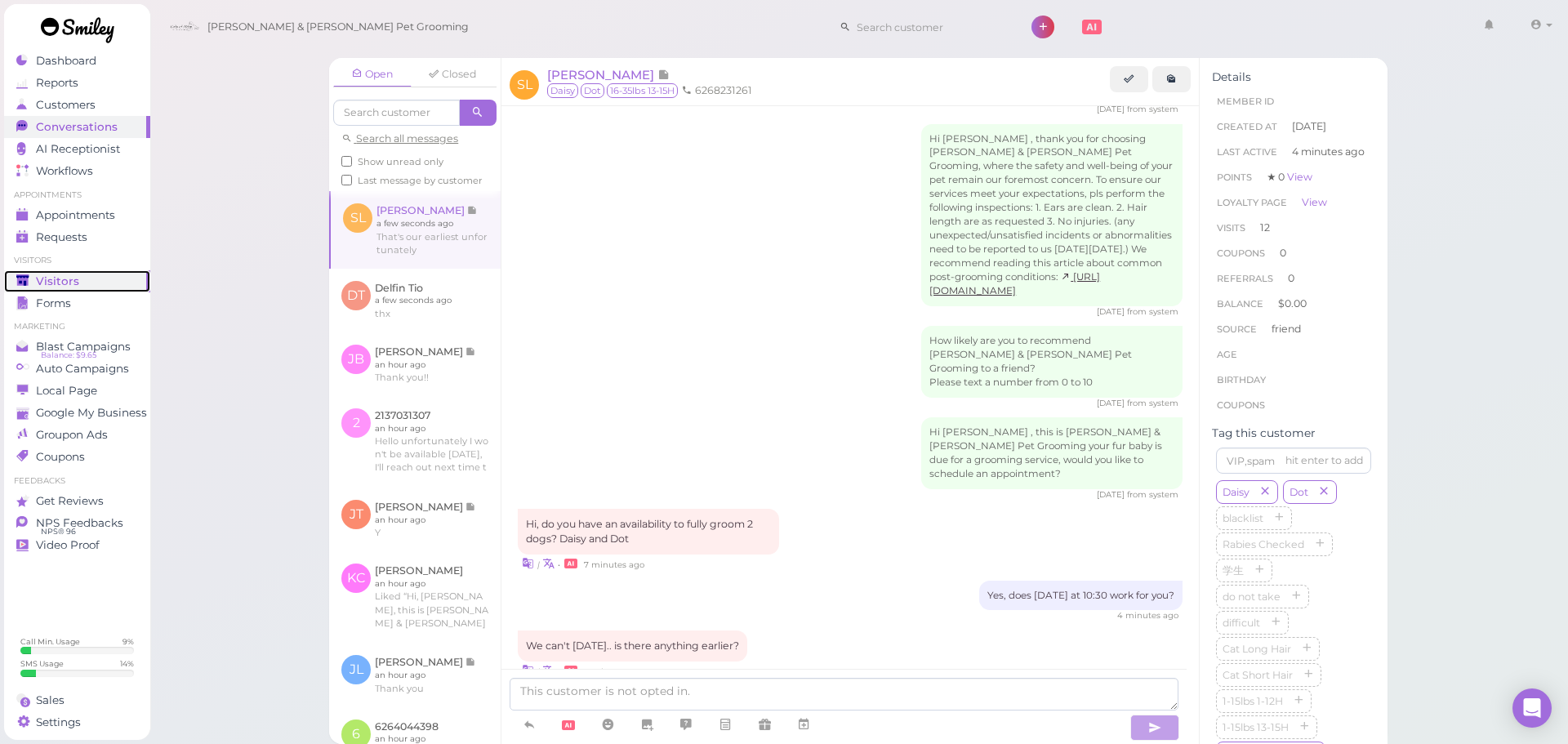
click at [102, 282] on div "Visitors" at bounding box center [74, 282] width 117 height 14
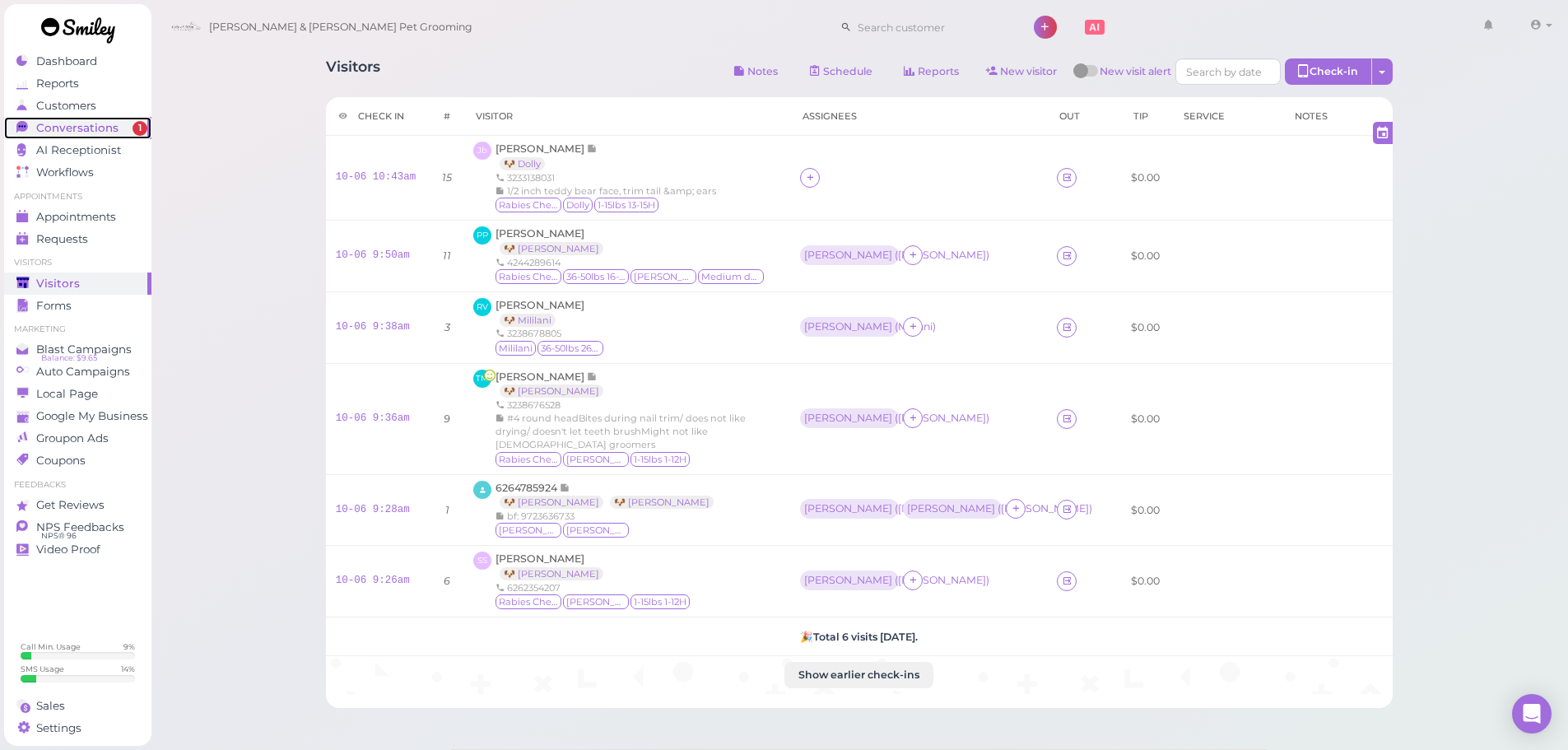
click at [126, 120] on link "Conversations 1" at bounding box center [78, 127] width 148 height 22
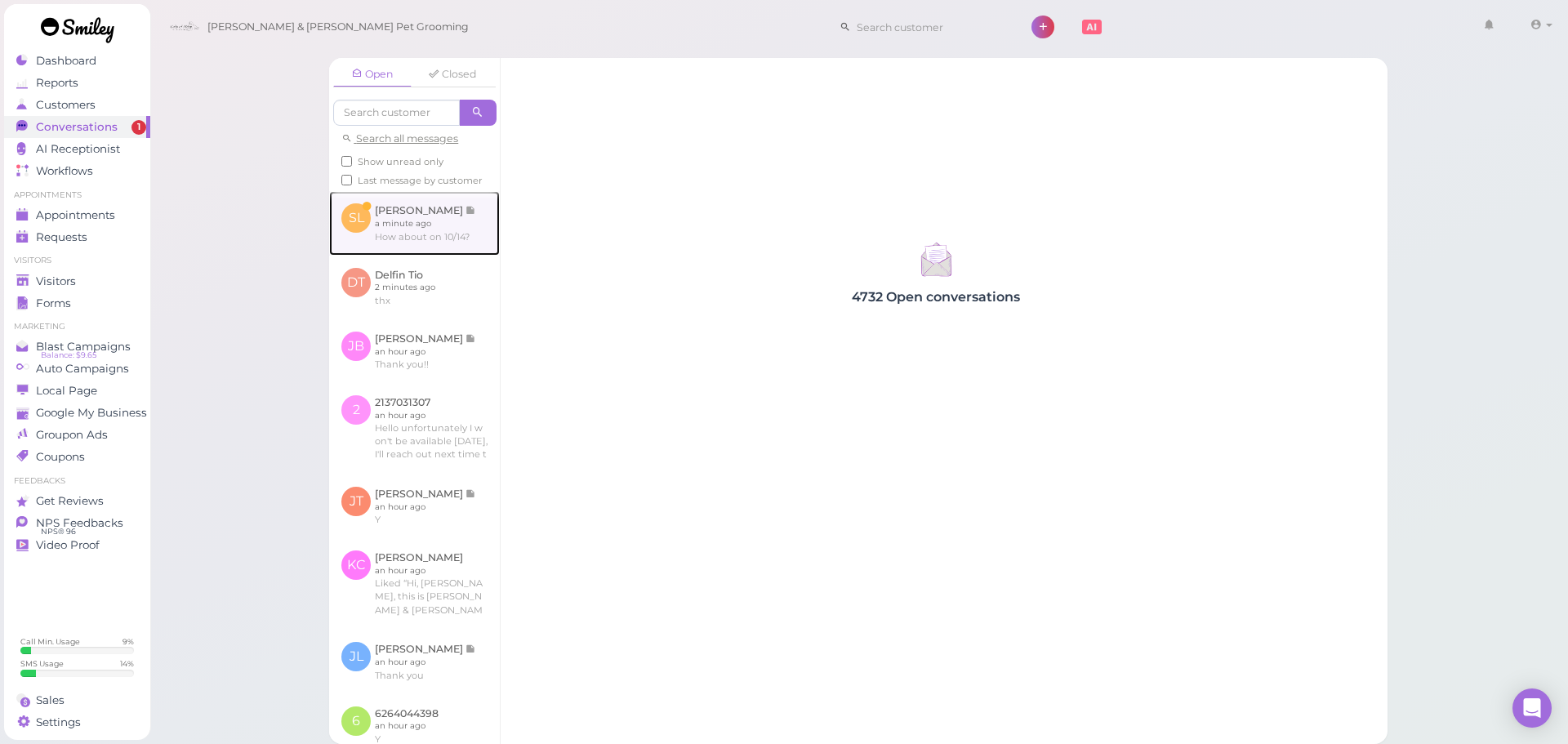
click at [439, 252] on link at bounding box center [414, 222] width 170 height 64
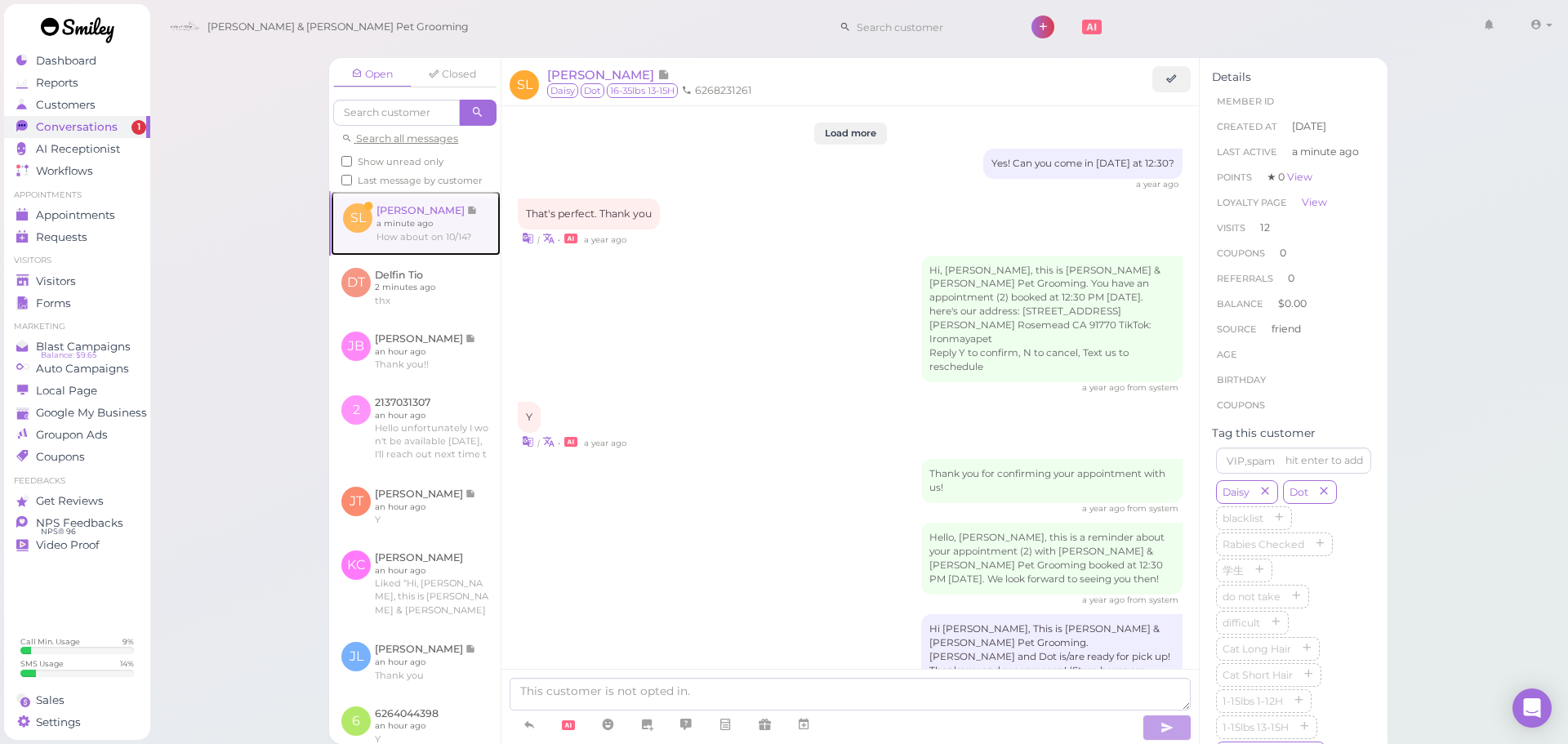
scroll to position [1993, 0]
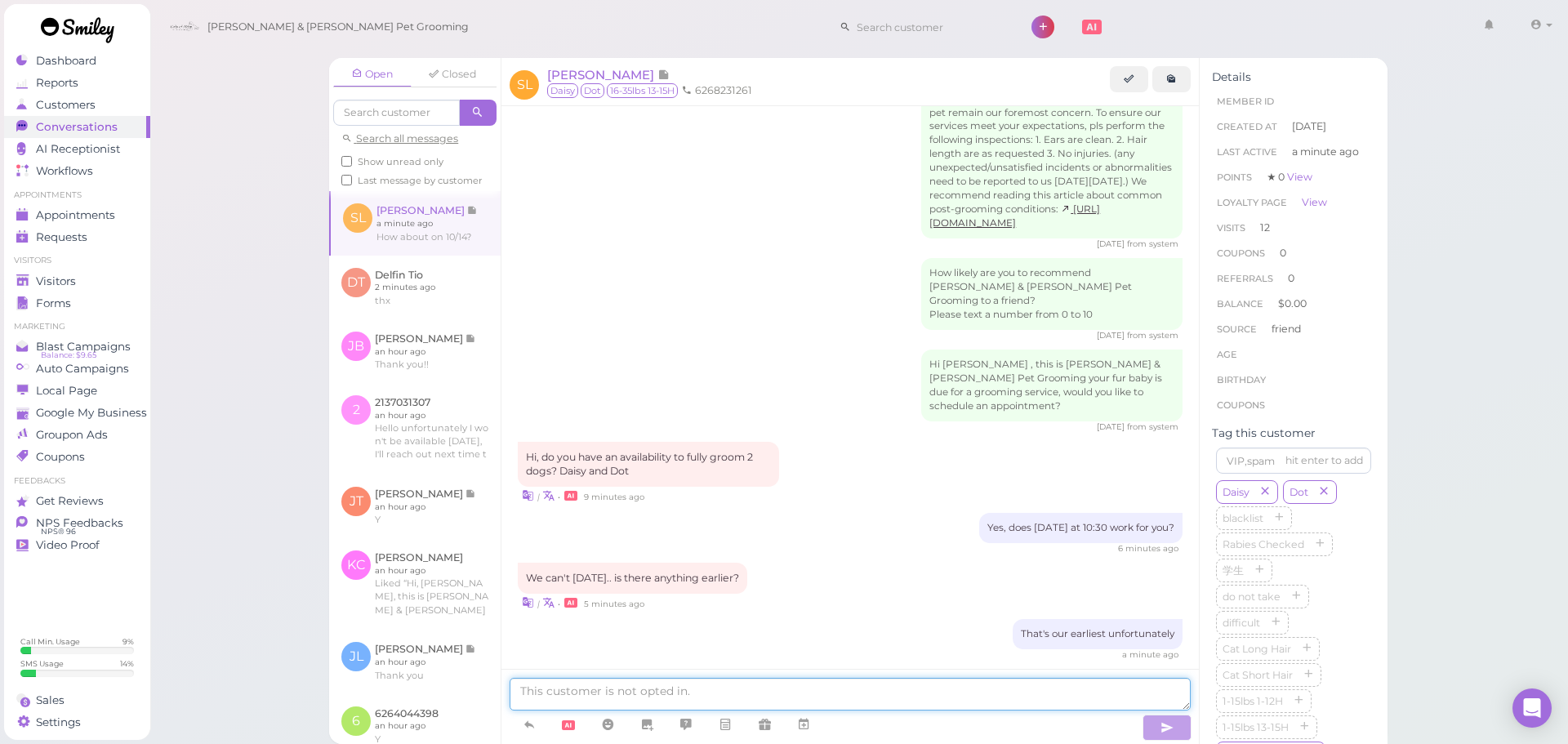
click at [760, 689] on textarea at bounding box center [849, 694] width 681 height 33
type textarea "We can do any time from 9:30-1 that day! What time would you prefer?"
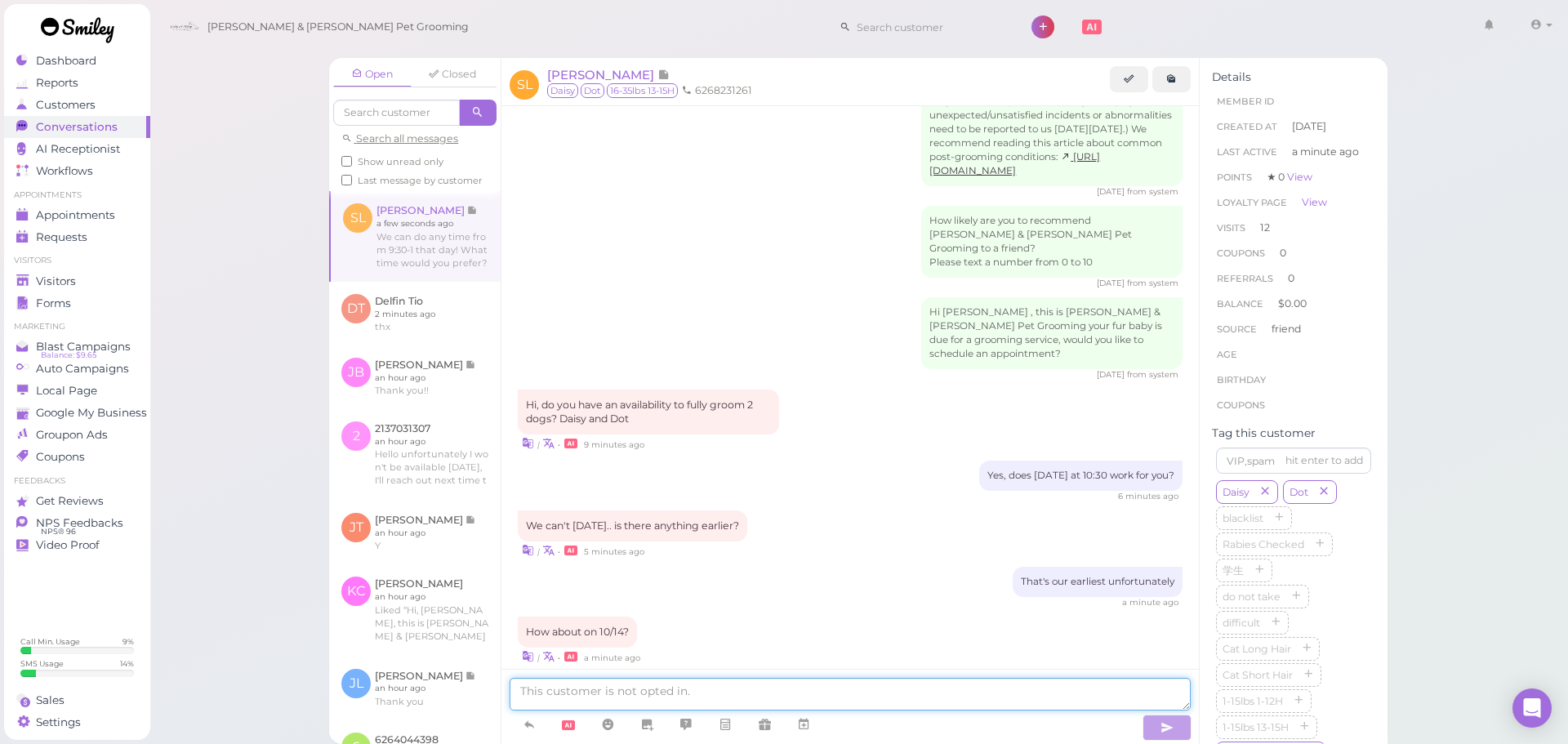
scroll to position [2114, 0]
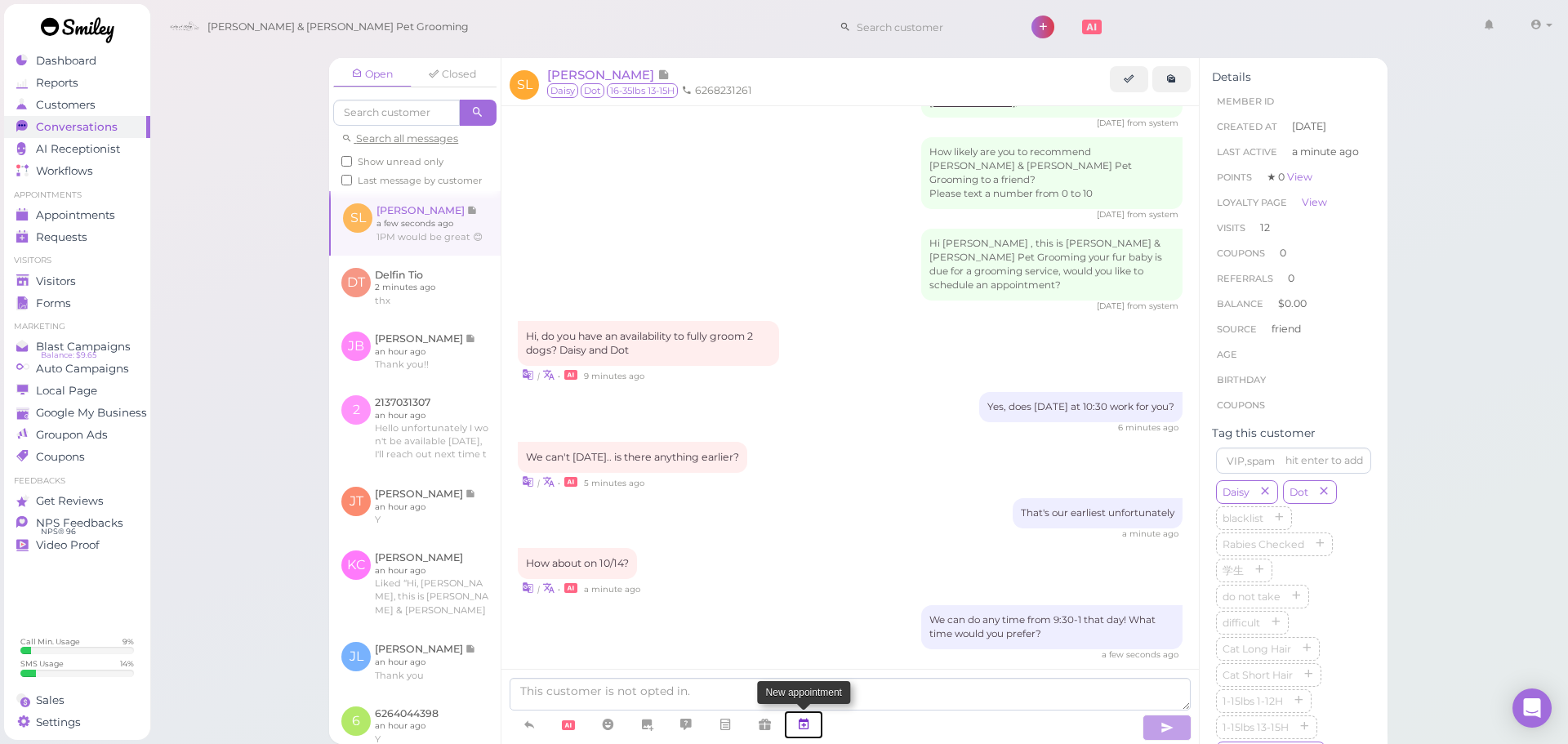
click at [807, 724] on icon at bounding box center [803, 724] width 13 height 16
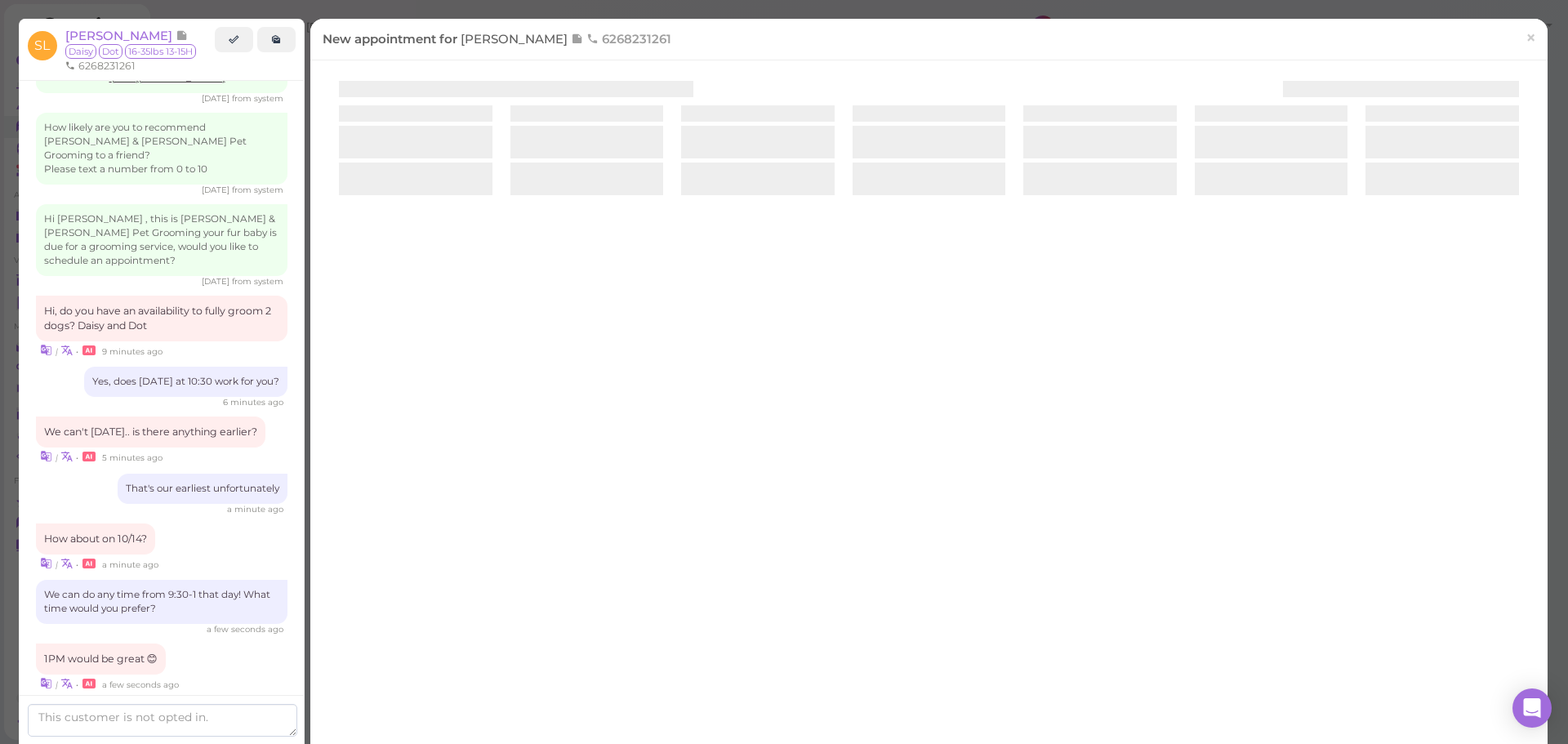
scroll to position [2157, 0]
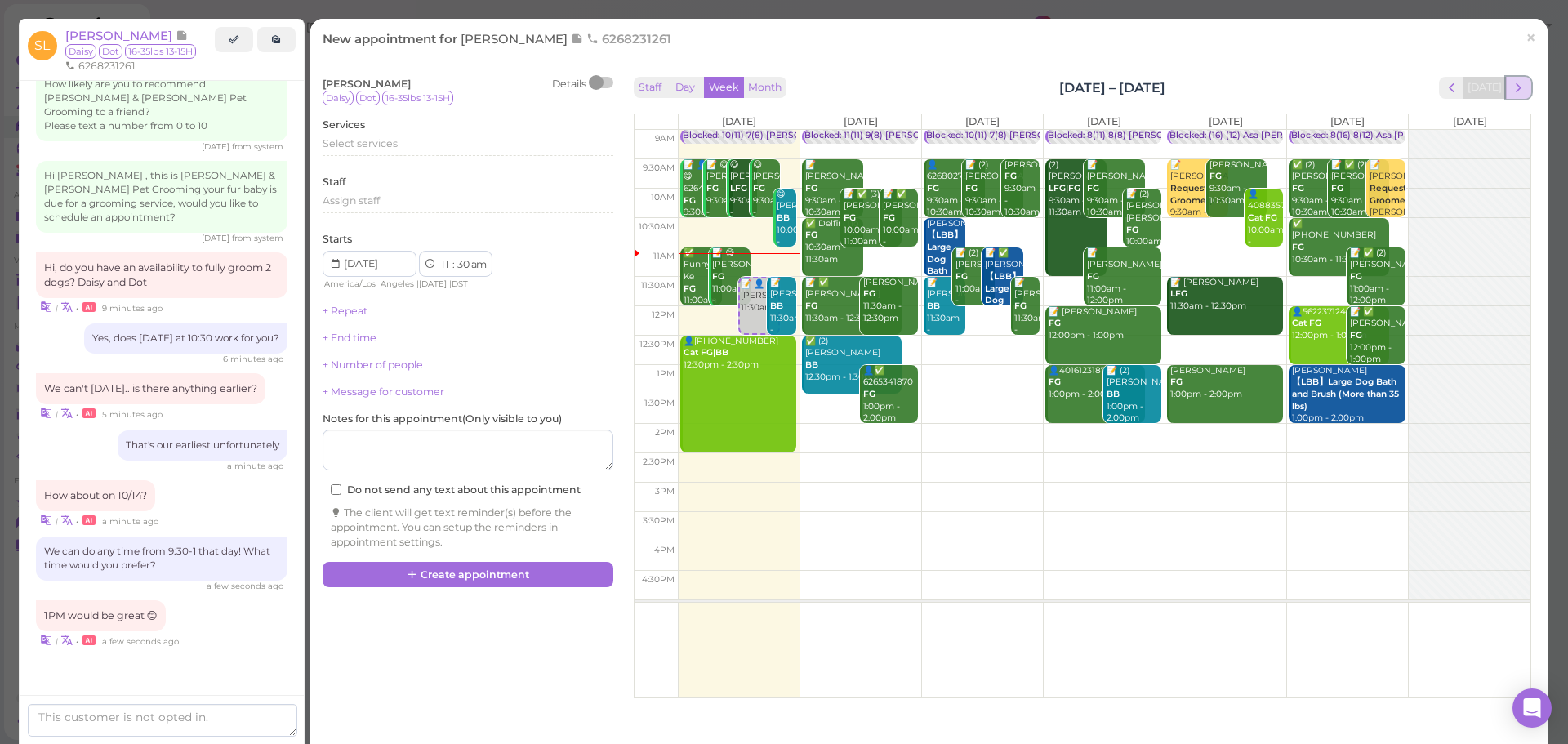
click at [1505, 89] on button "next" at bounding box center [1518, 87] width 26 height 22
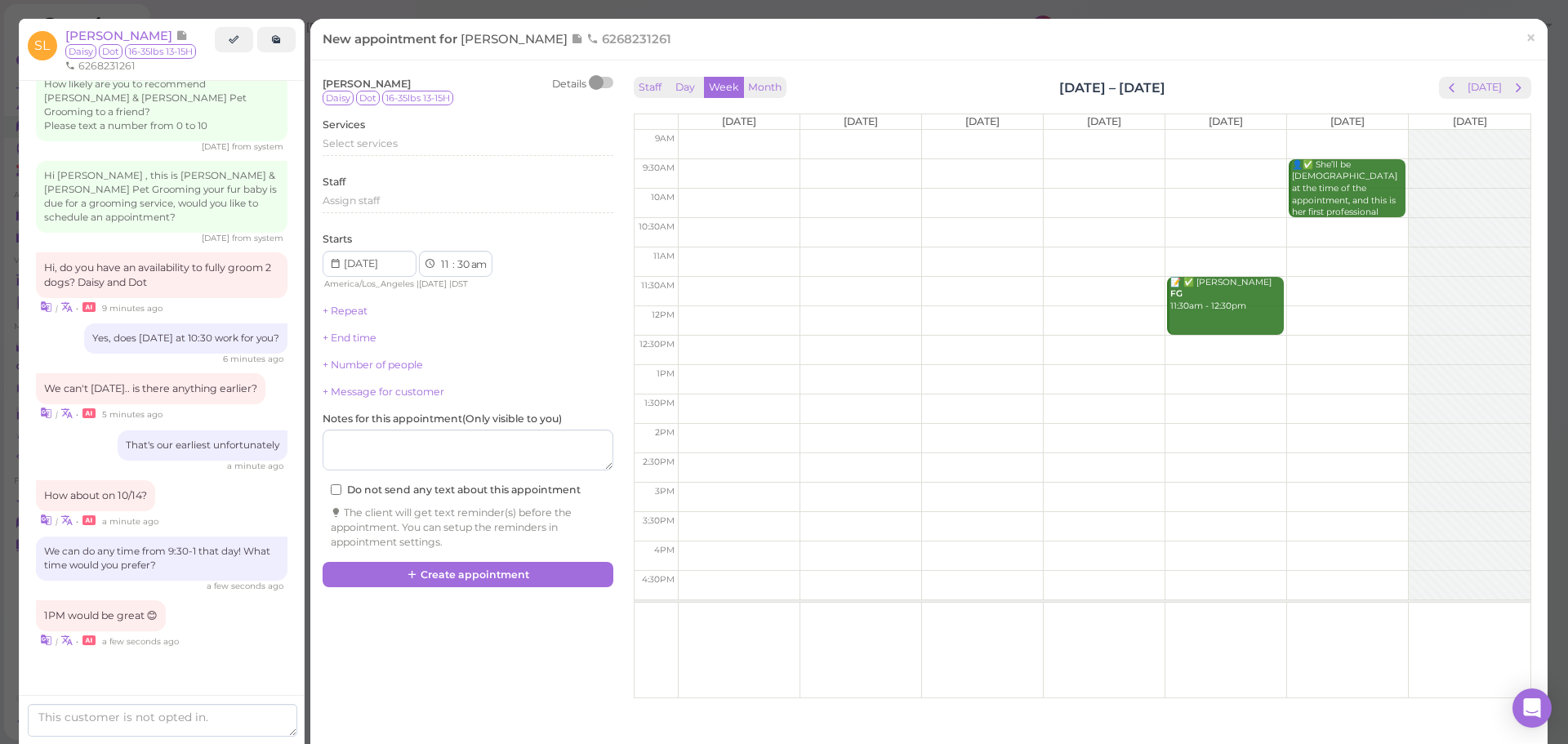
click at [836, 371] on td at bounding box center [1104, 379] width 853 height 29
type input "[DATE]"
select select "1"
select select "00"
select select "pm"
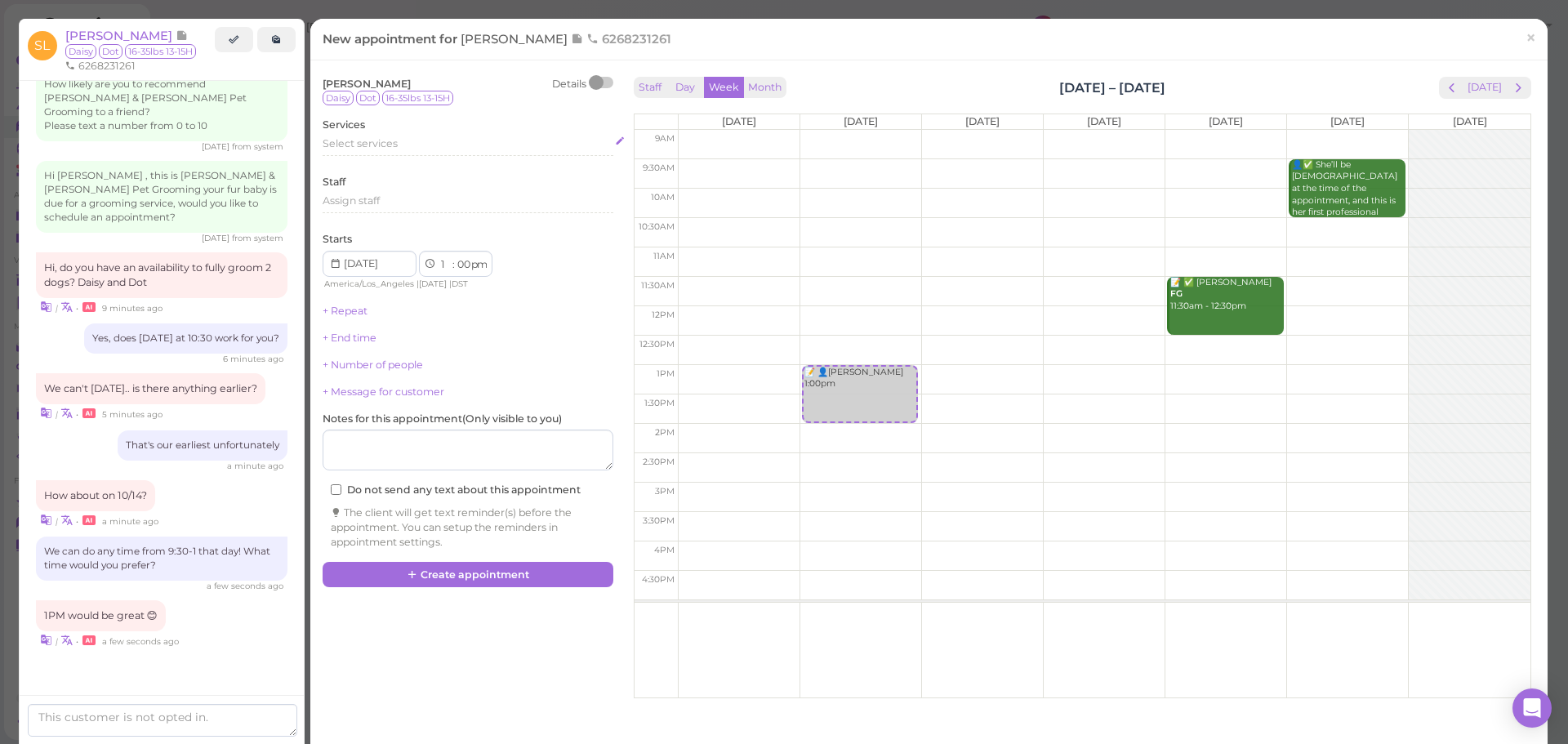
click at [353, 155] on div "Select services" at bounding box center [467, 146] width 290 height 19
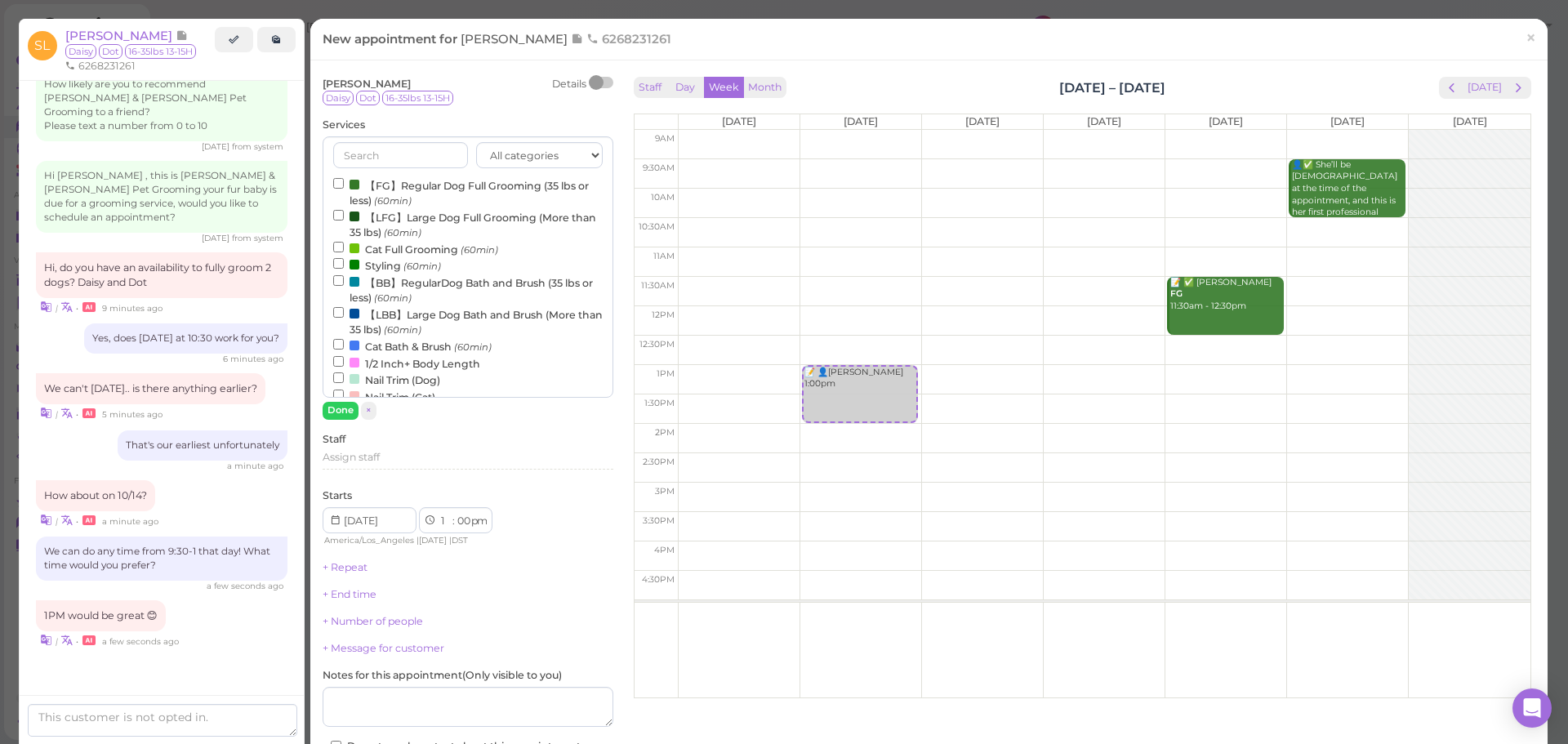
click at [354, 183] on div at bounding box center [354, 184] width 10 height 10
click at [343, 183] on input "【FG】Regular Dog Full Grooming (35 lbs or less) (60min)" at bounding box center [338, 184] width 11 height 11
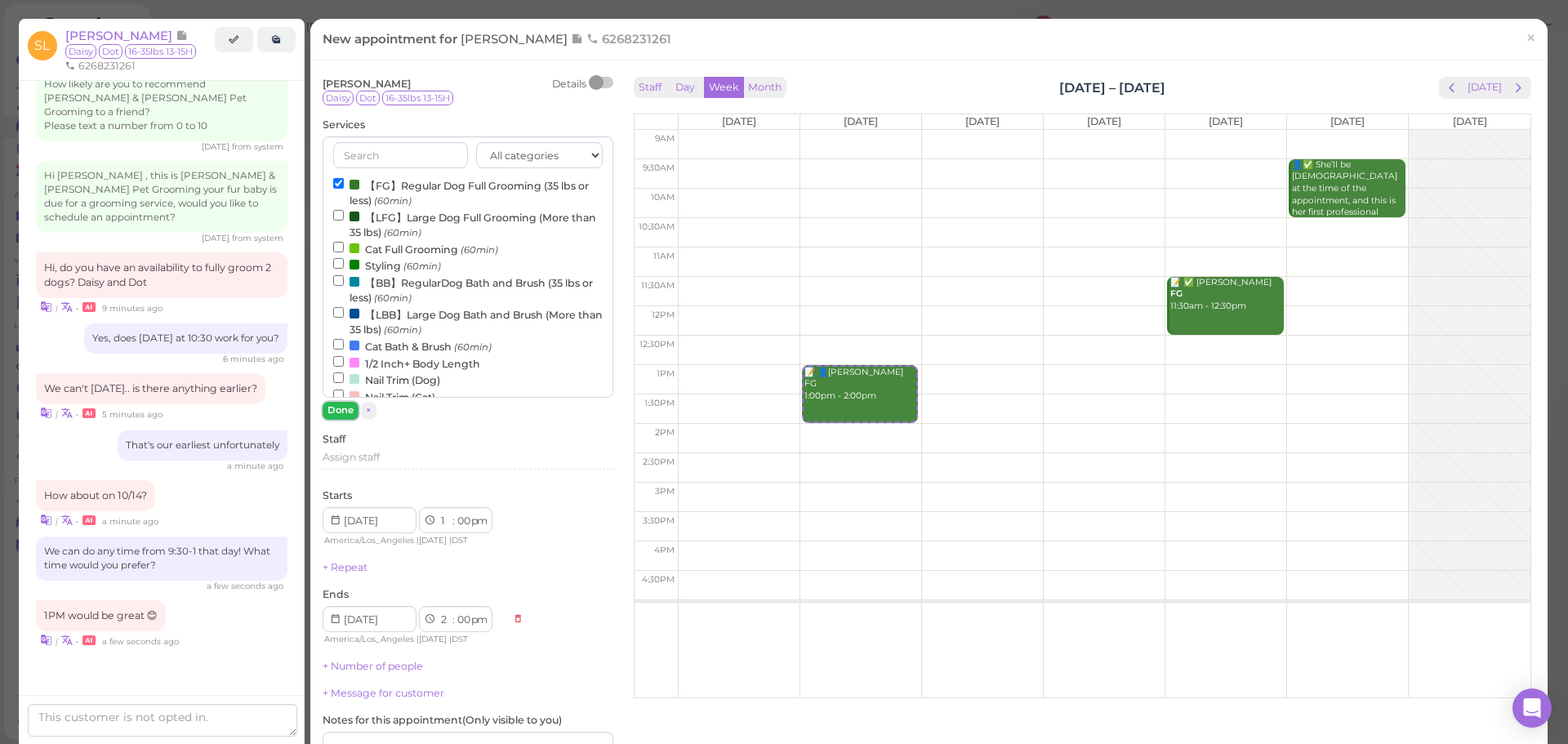
click at [339, 416] on button "Done" at bounding box center [340, 410] width 36 height 17
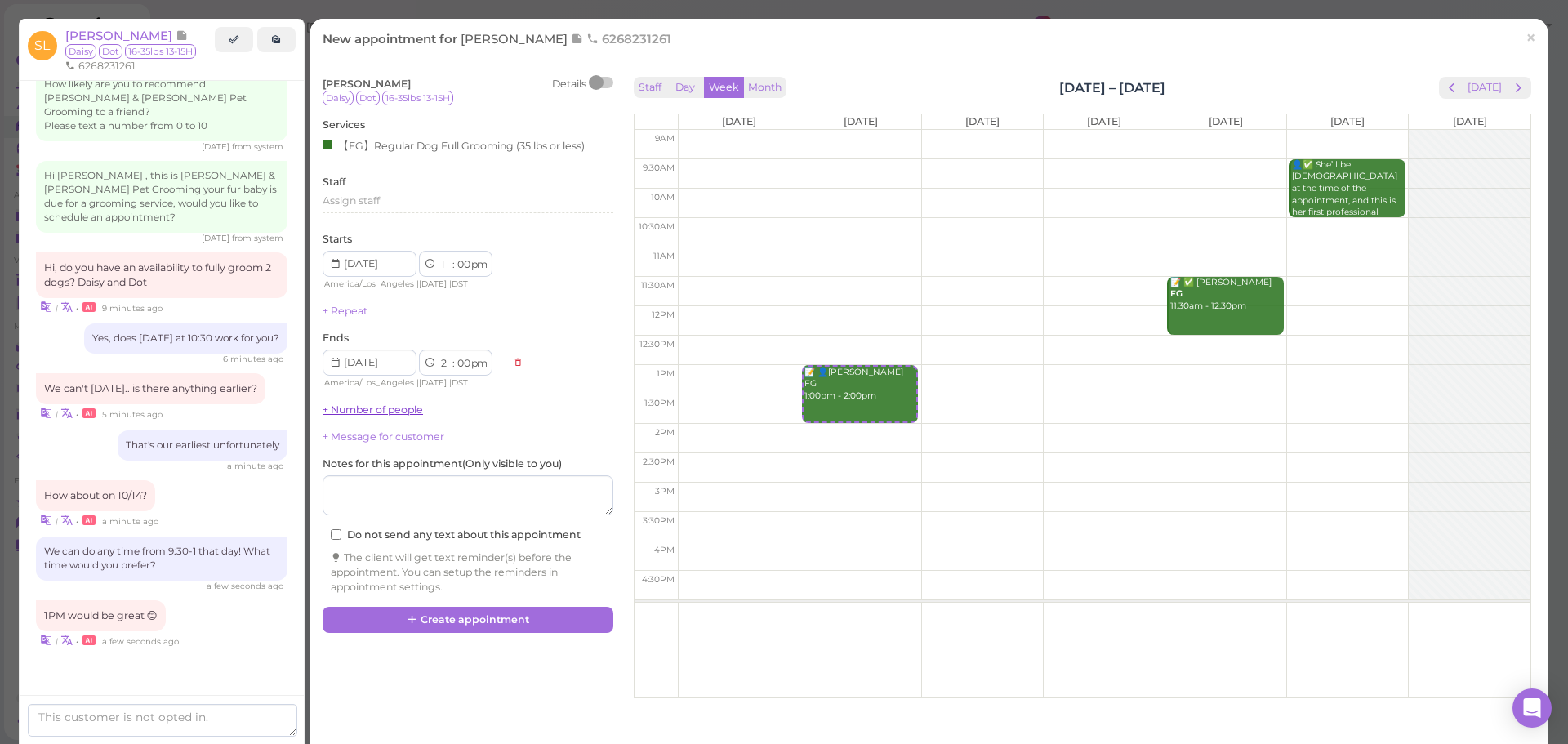
click at [348, 403] on div "[PERSON_NAME] Details Daisy Dot 16-35lbs 13-15H Services 【FG】Regular Dog Full G…" at bounding box center [467, 335] width 290 height 517
click at [348, 405] on link "+ Number of people" at bounding box center [373, 410] width 101 height 12
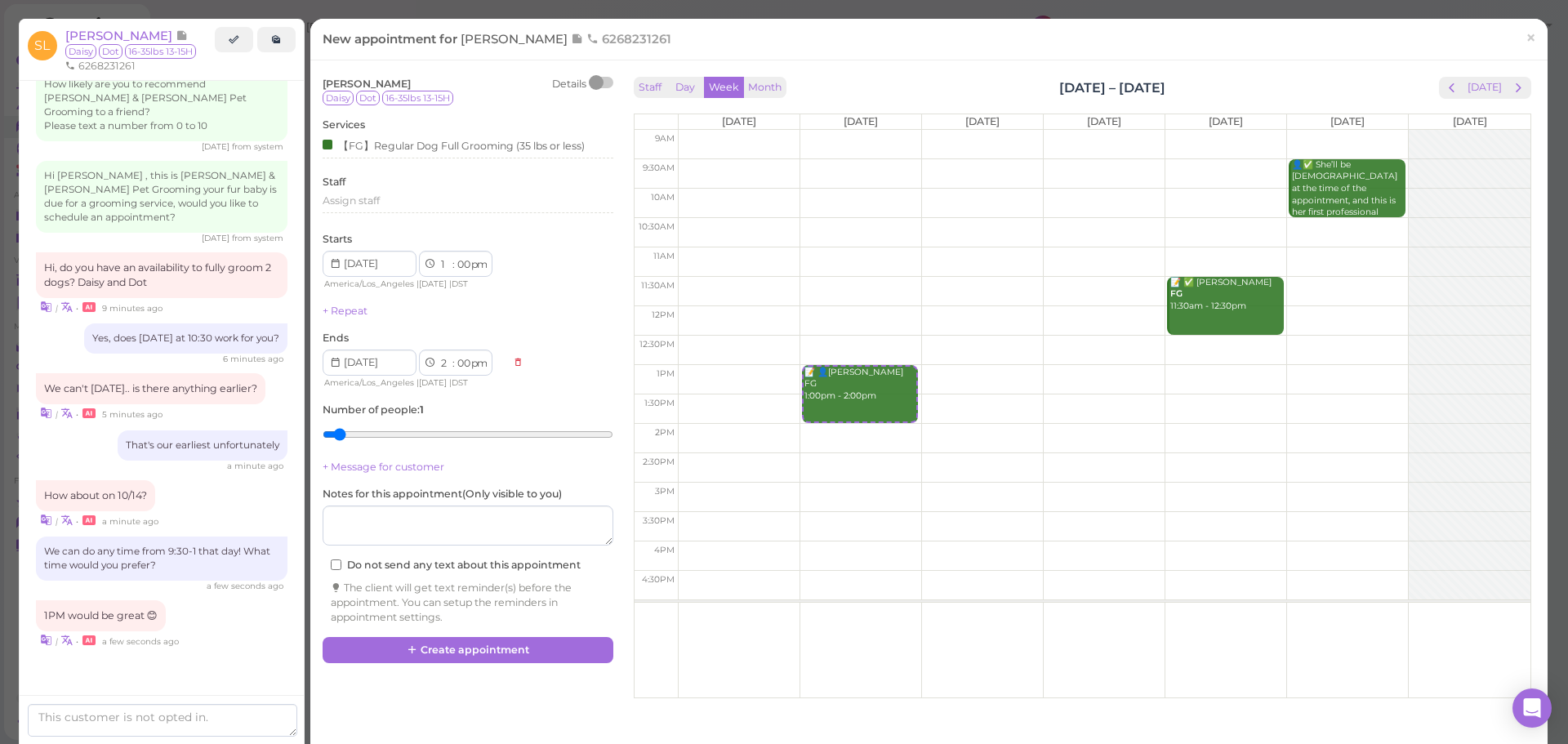
click at [364, 454] on div "[PERSON_NAME] Details Daisy Dot 16-35lbs 13-15H Services 【FG】Regular Dog Full G…" at bounding box center [467, 350] width 290 height 548
type input "2"
click at [362, 441] on input "range" at bounding box center [467, 434] width 290 height 26
click at [433, 654] on button "Create appointment" at bounding box center [467, 650] width 290 height 26
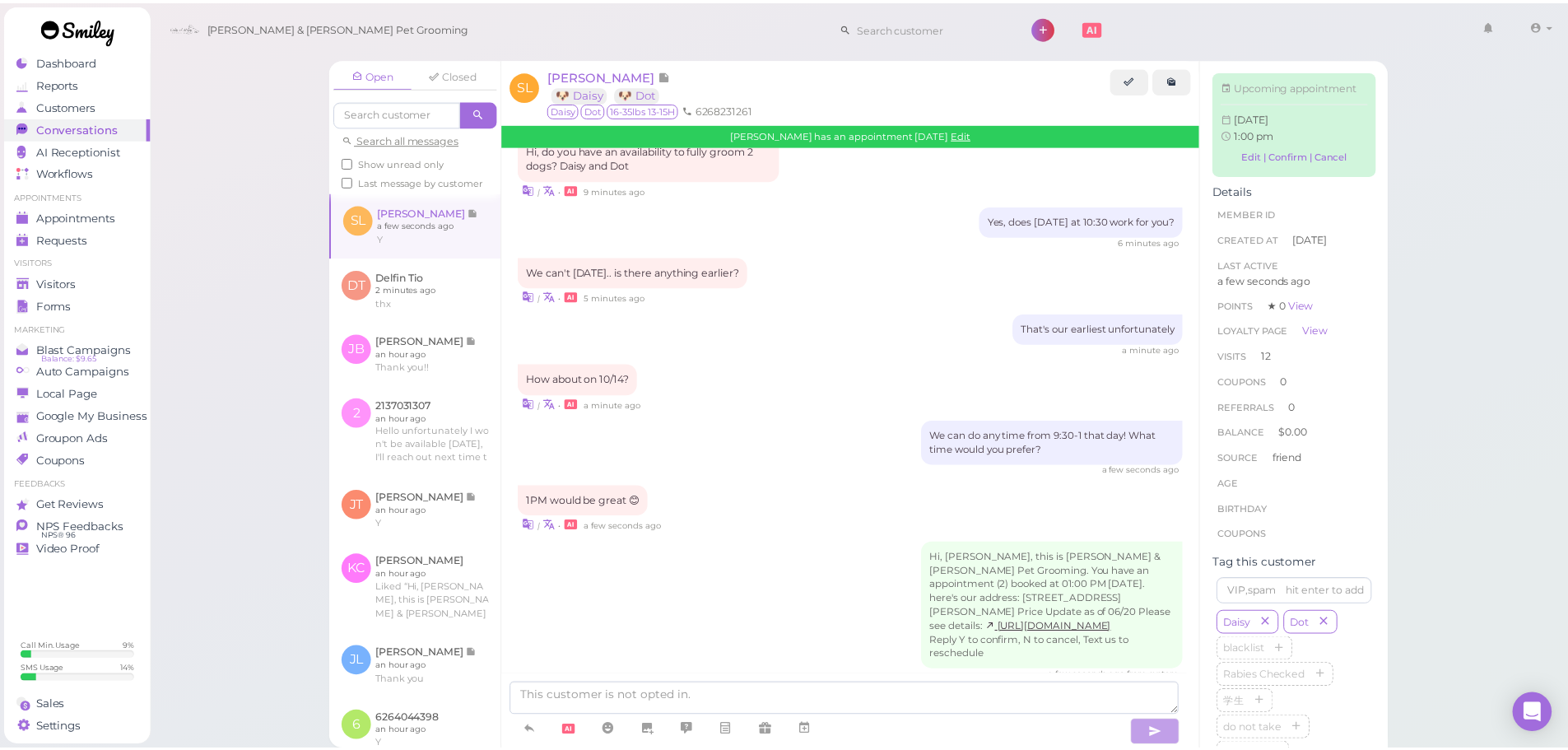
scroll to position [2350, 0]
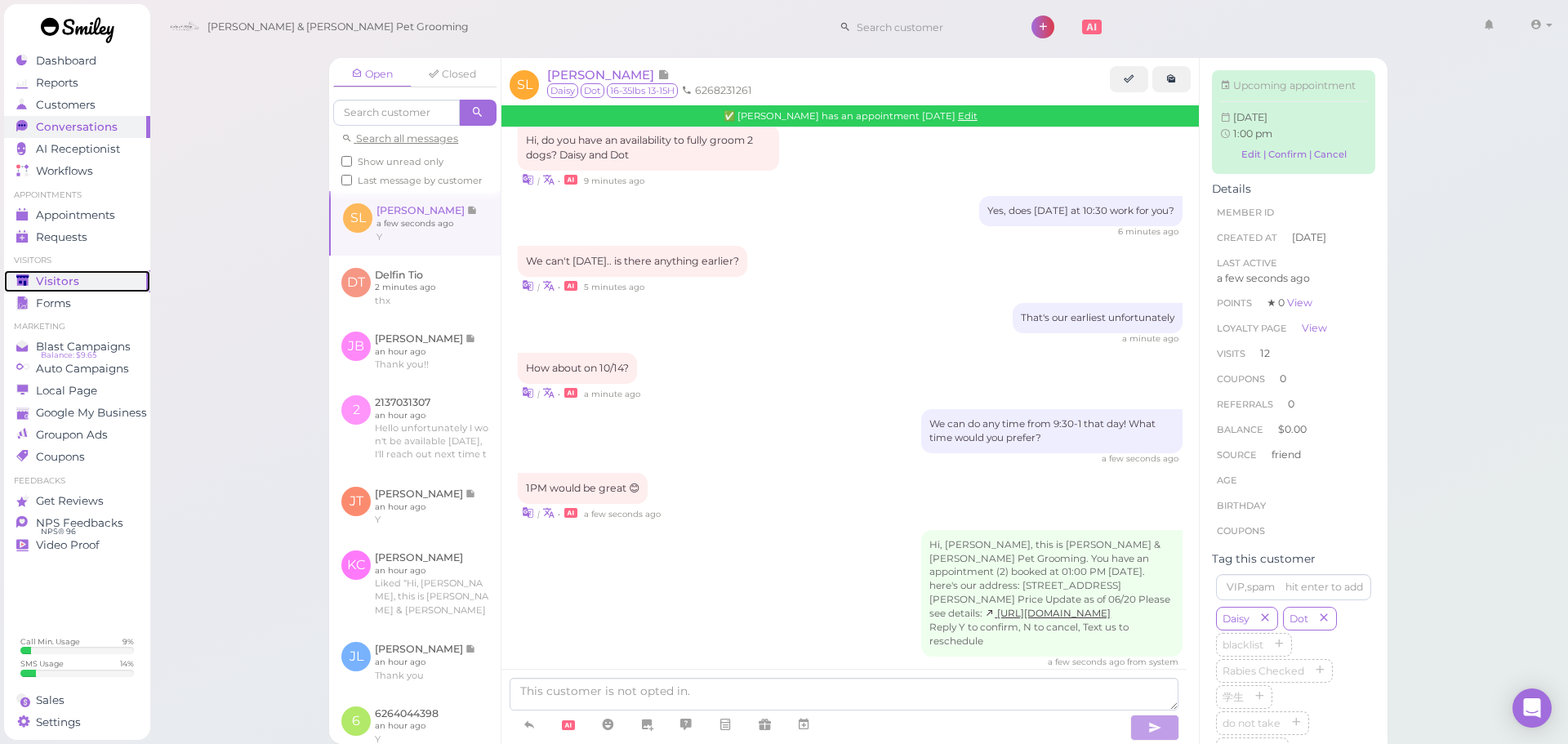
click at [117, 280] on div "Visitors" at bounding box center [74, 282] width 117 height 14
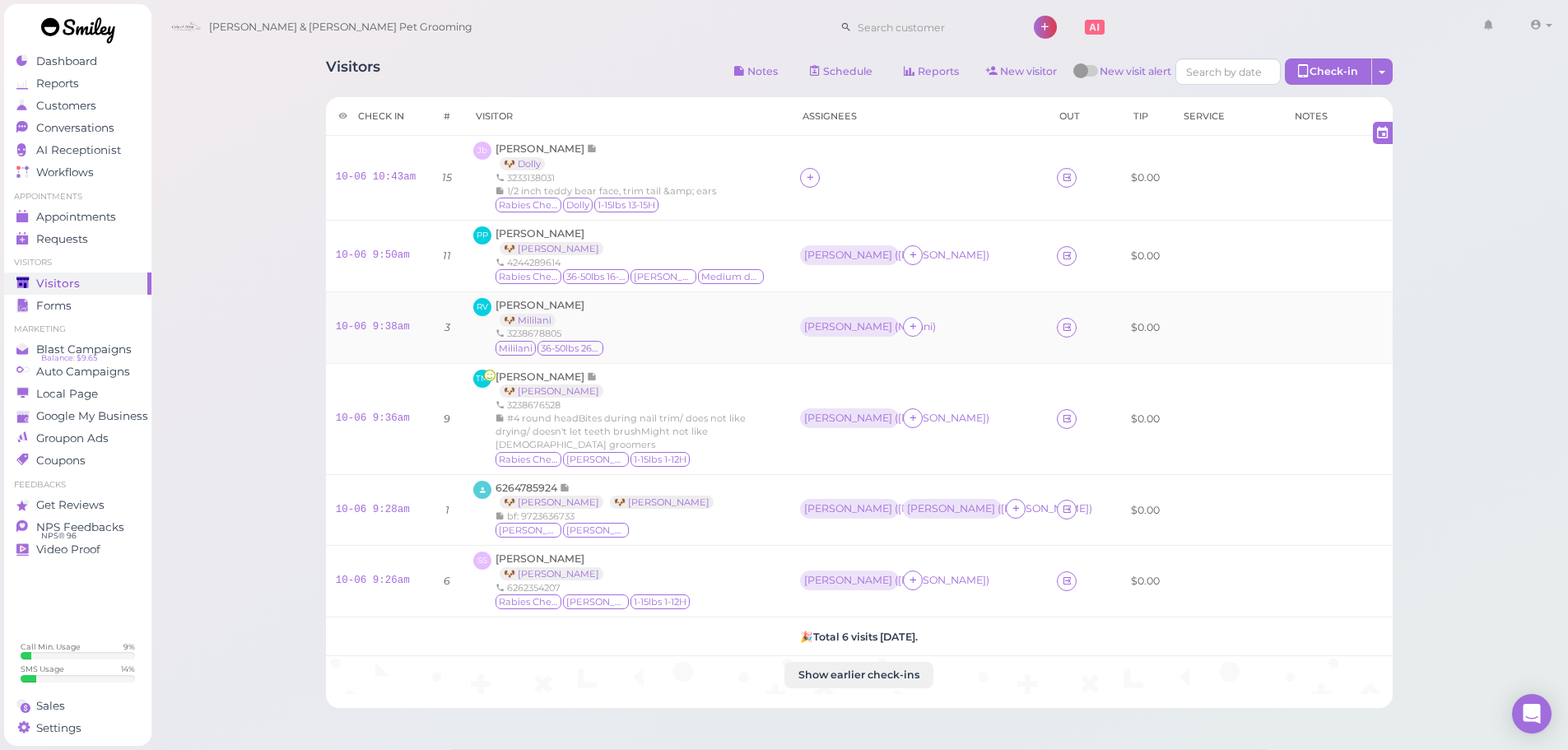
click at [700, 336] on div "RV [PERSON_NAME] 🐶 Mililani 3238678805 [GEOGRAPHIC_DATA] 36-50lbs 26H or more" at bounding box center [626, 327] width 307 height 60
click at [546, 302] on span "[PERSON_NAME]" at bounding box center [540, 305] width 89 height 12
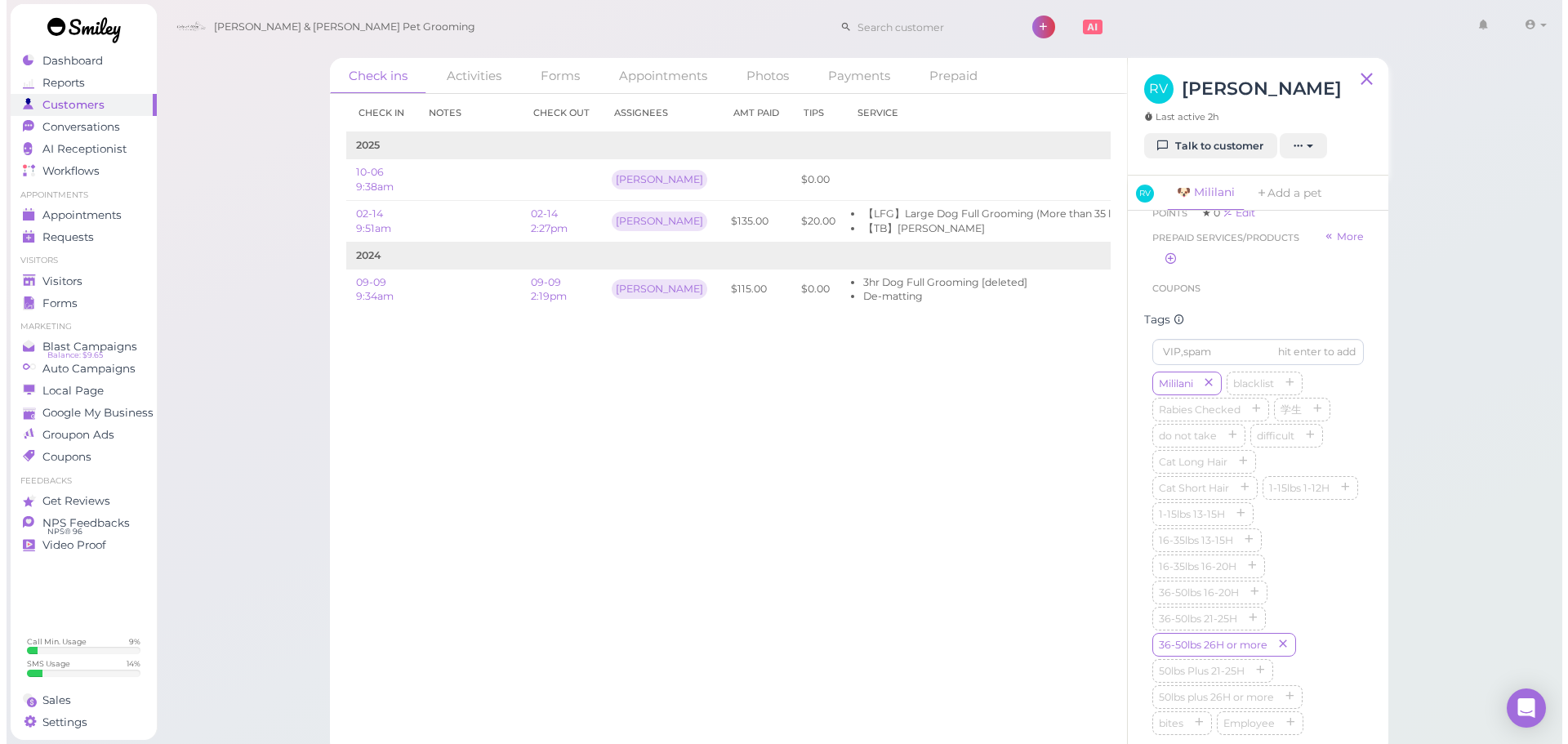
scroll to position [734, 0]
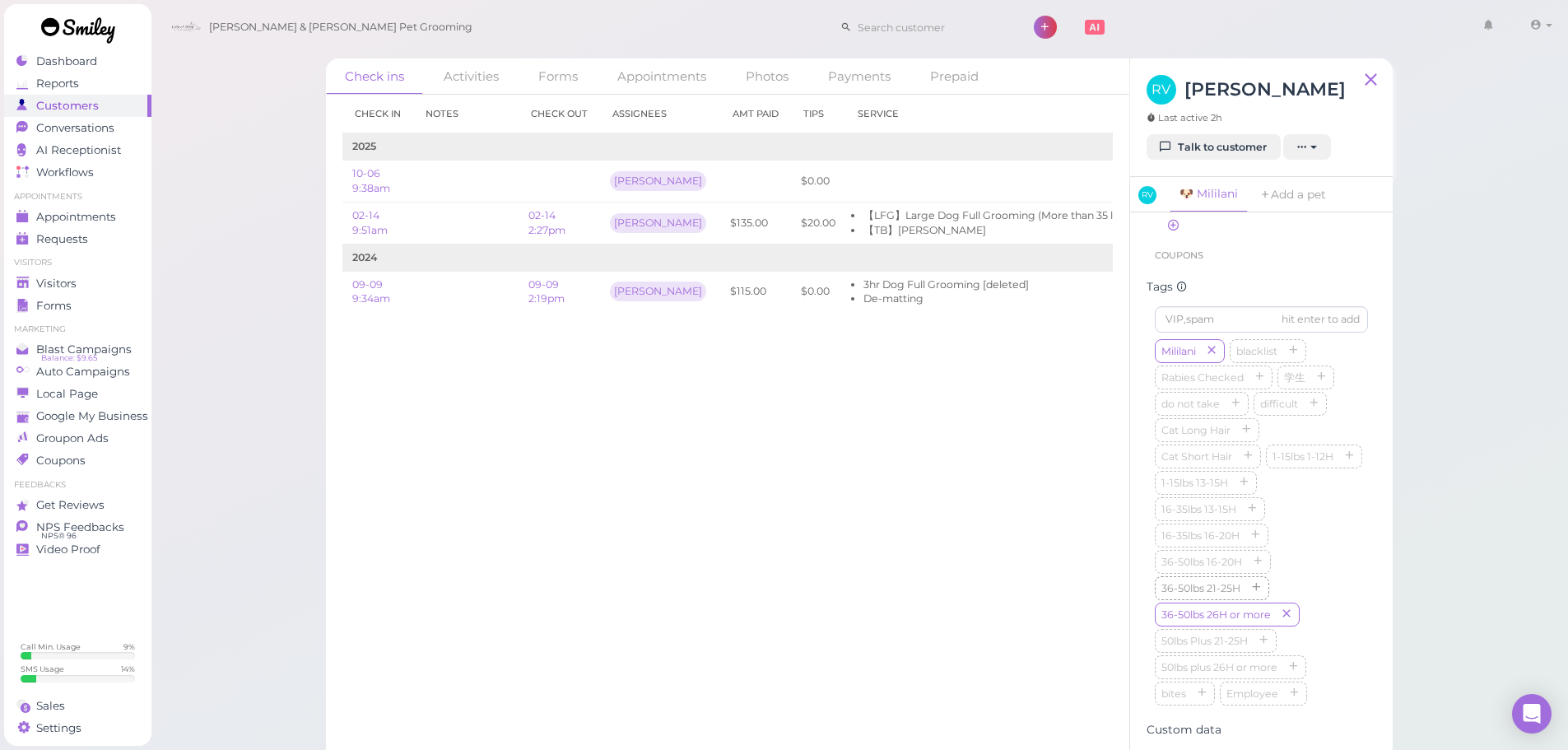
click at [1222, 594] on span "36-50lbs 21-25H" at bounding box center [1200, 588] width 85 height 12
click at [1218, 568] on span "36-50lbs 16-20H" at bounding box center [1201, 561] width 87 height 12
click at [85, 285] on div "Visitors" at bounding box center [75, 284] width 118 height 14
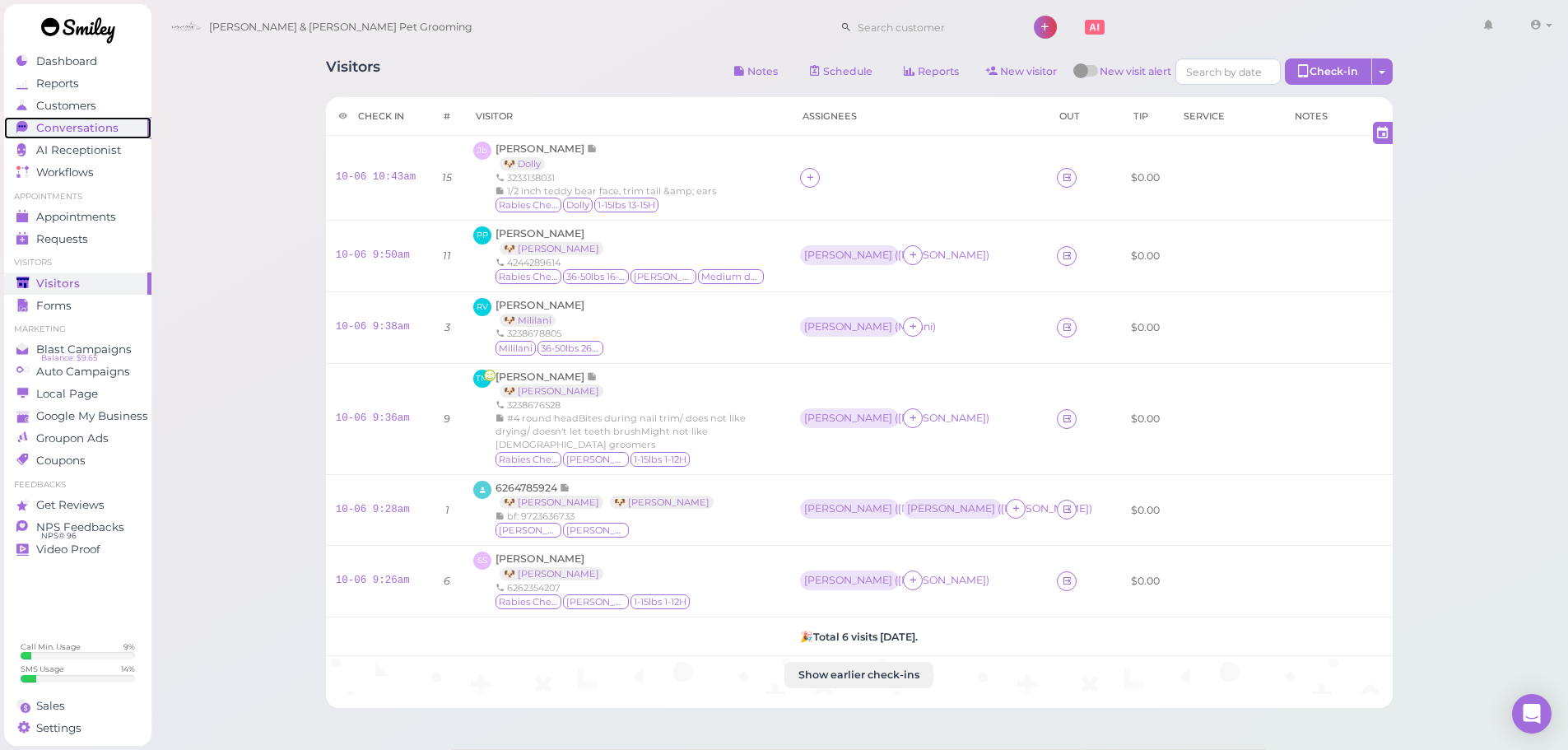
click at [93, 125] on span "Conversations" at bounding box center [77, 128] width 82 height 14
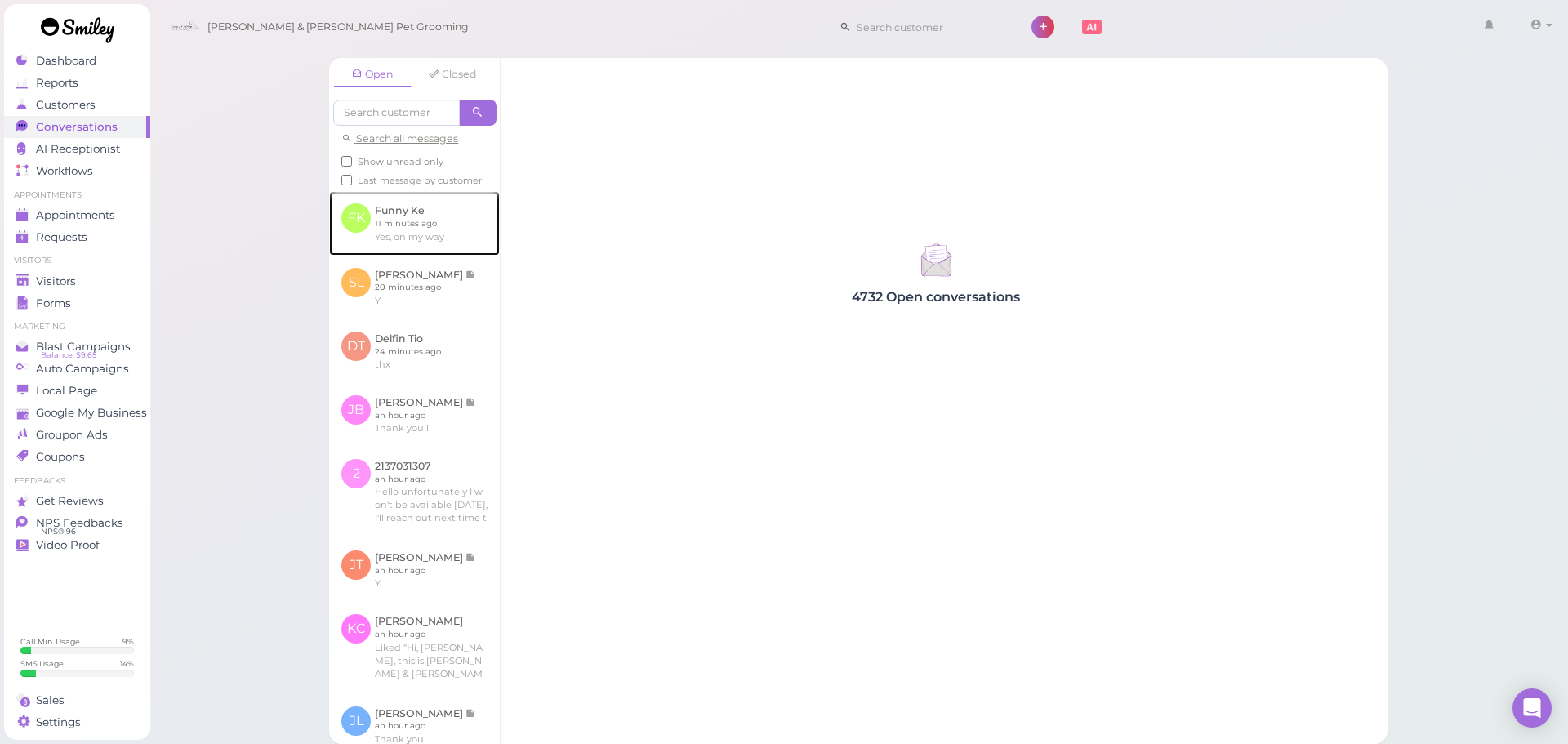
click at [454, 224] on link at bounding box center [414, 222] width 170 height 64
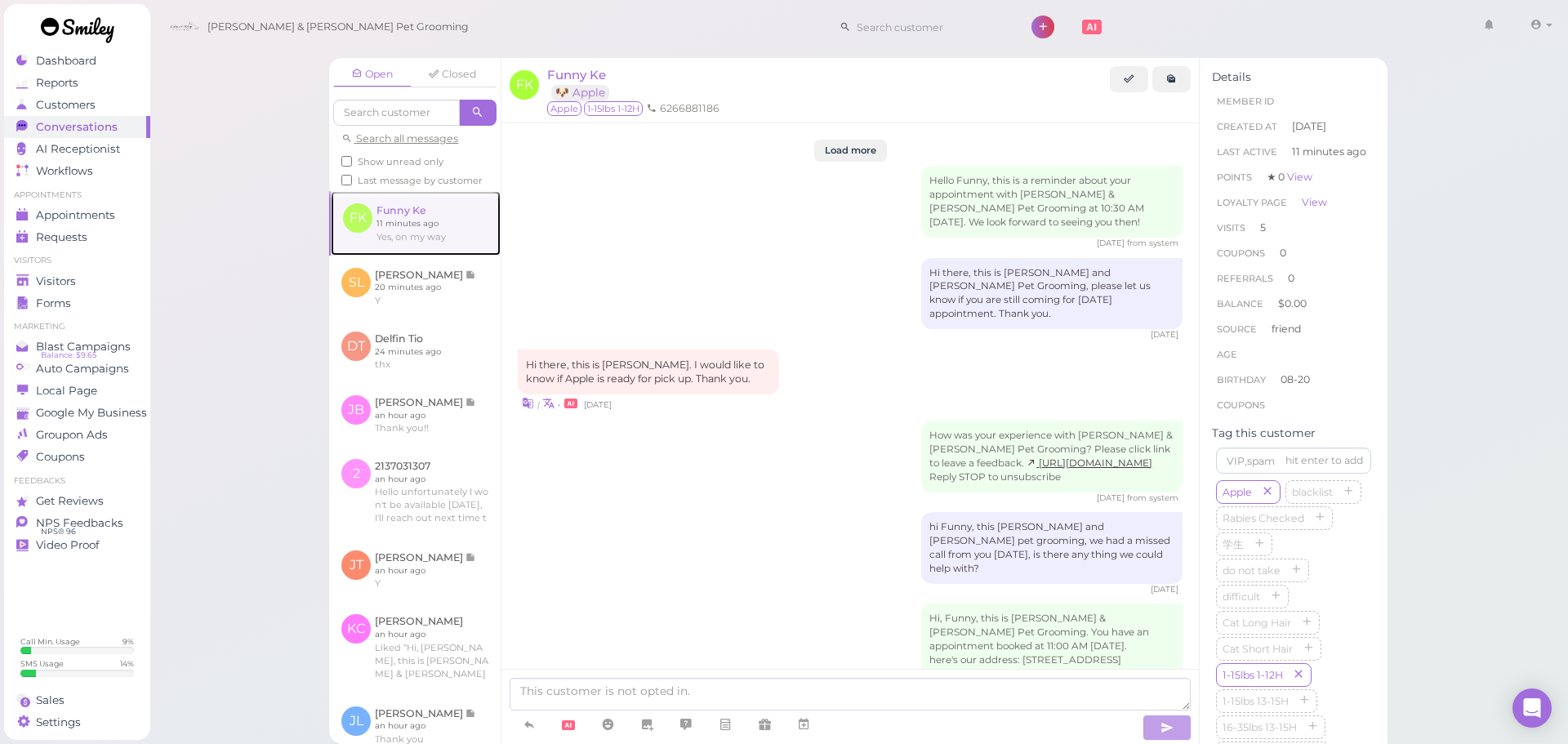
scroll to position [2444, 0]
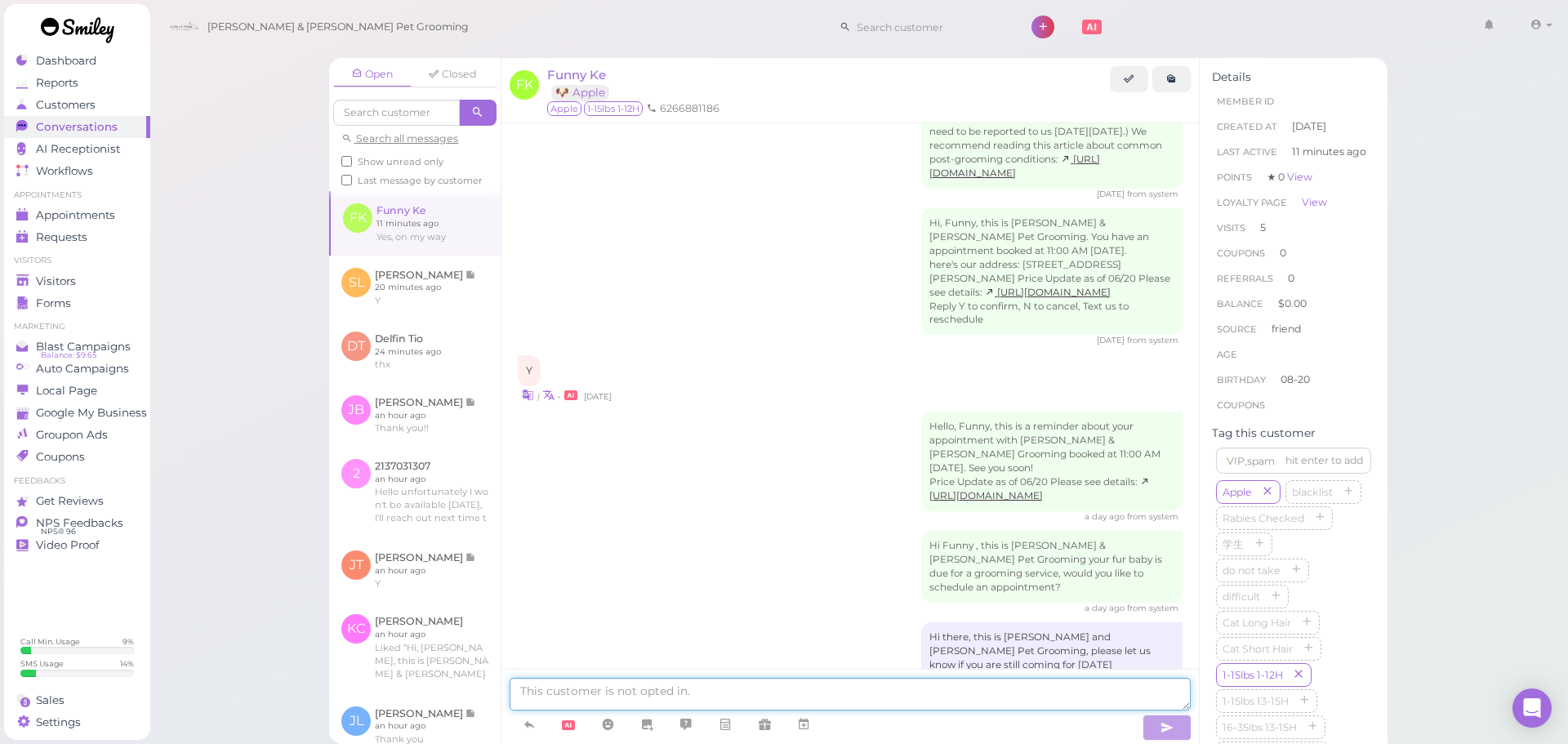
click at [668, 690] on textarea at bounding box center [849, 694] width 681 height 33
type textarea "What time will you get here? Your appointment was for 11 AM"
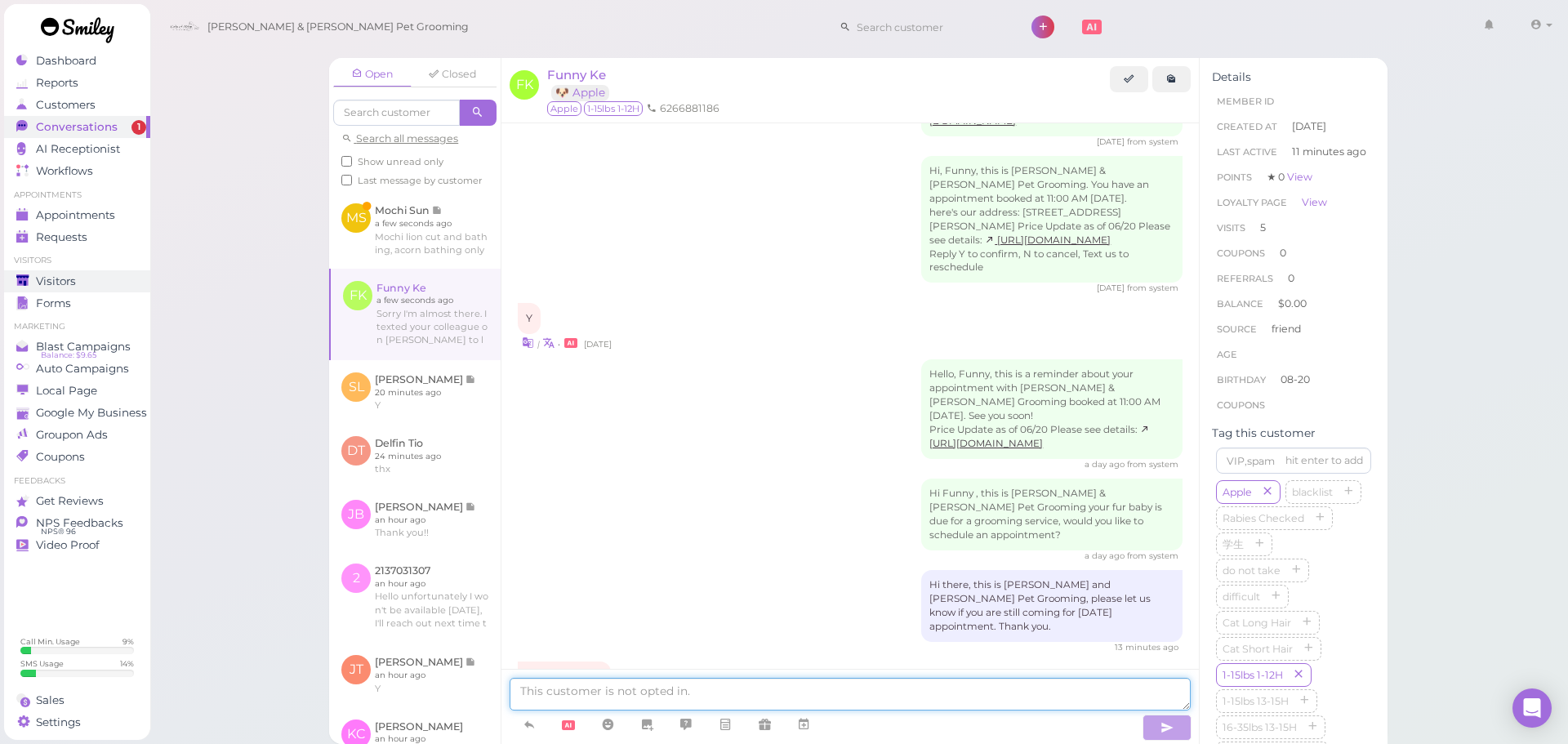
scroll to position [2593, 0]
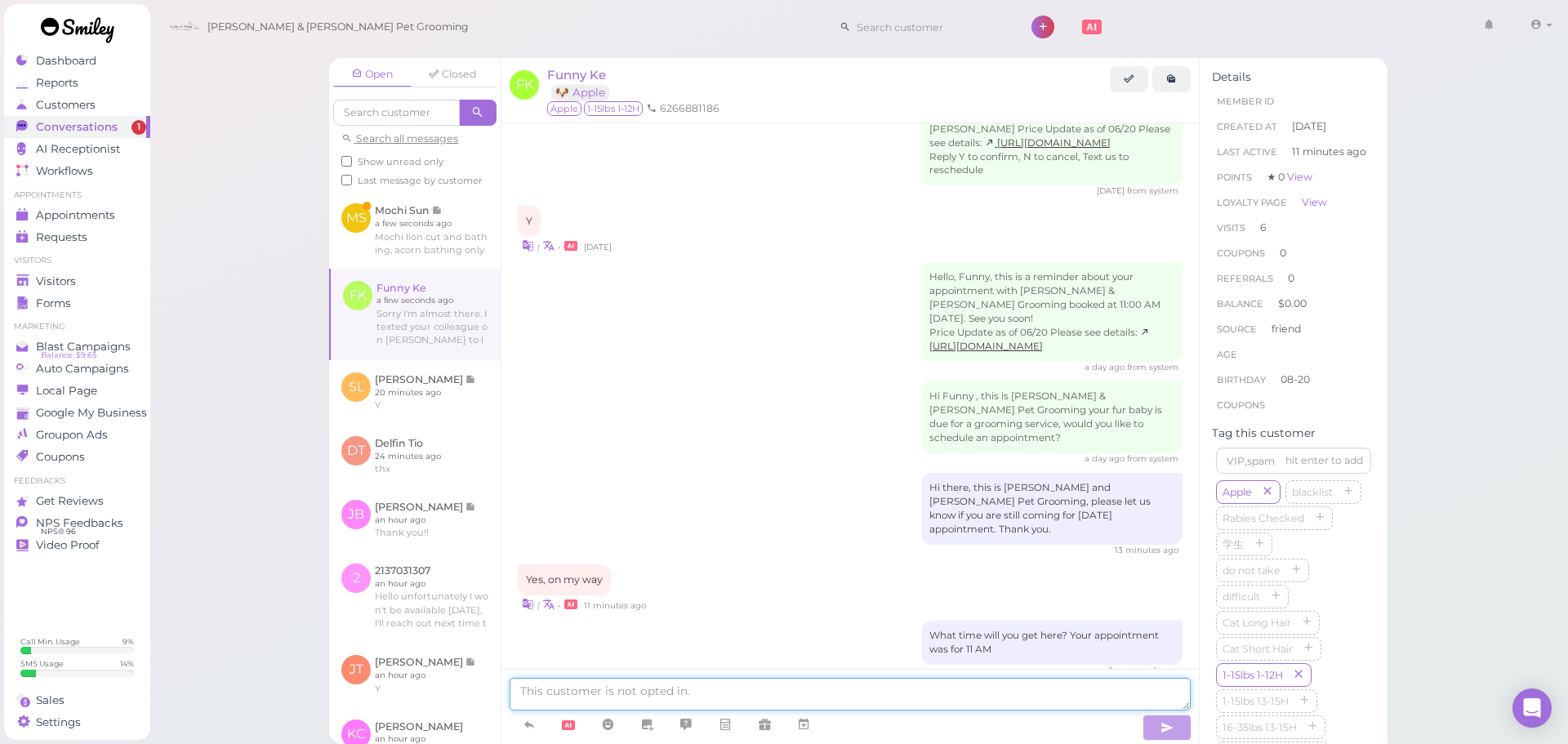
click at [691, 687] on textarea at bounding box center [849, 694] width 681 height 33
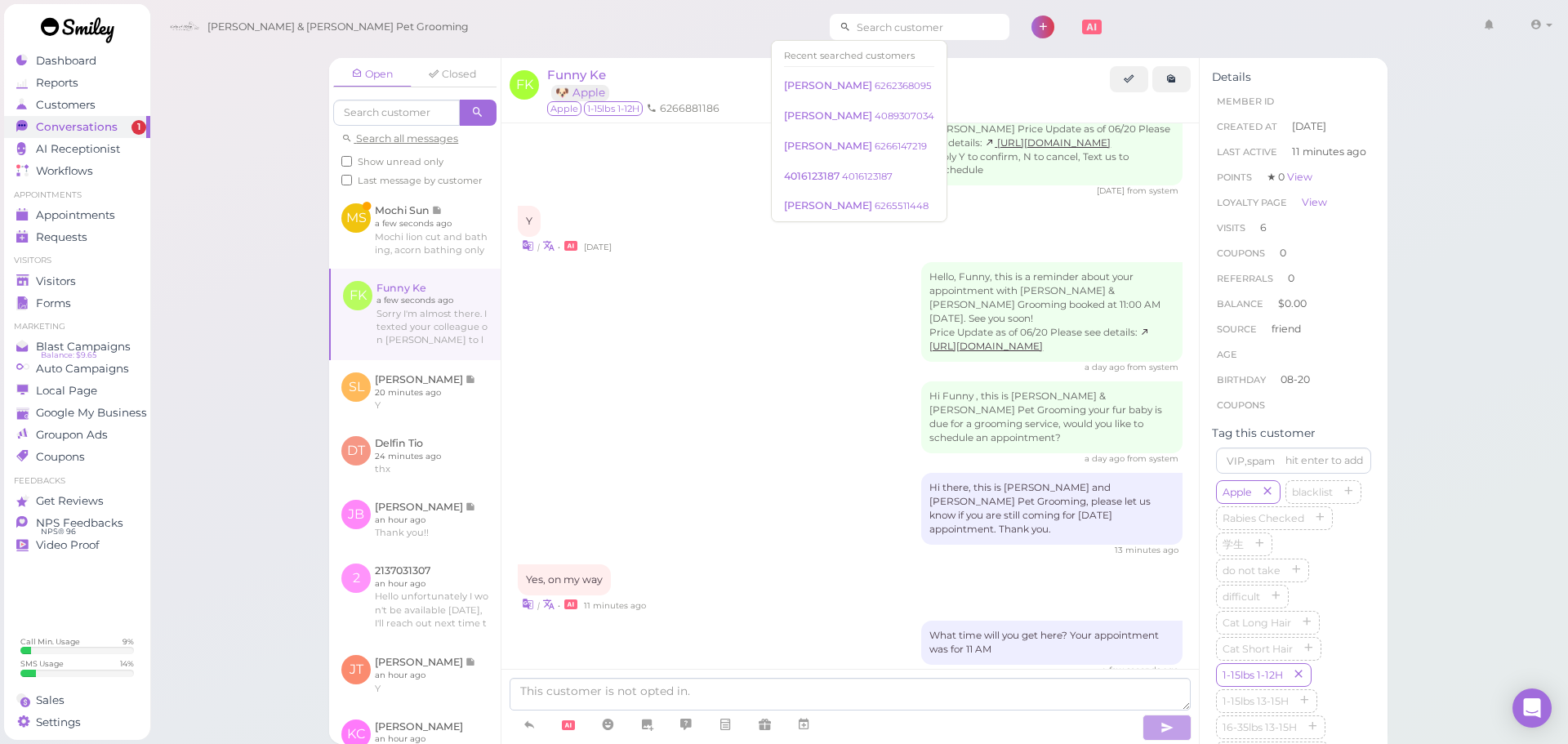
click at [859, 19] on input at bounding box center [930, 27] width 158 height 26
type input "213703"
click at [864, 54] on small "2137031307" at bounding box center [873, 56] width 51 height 11
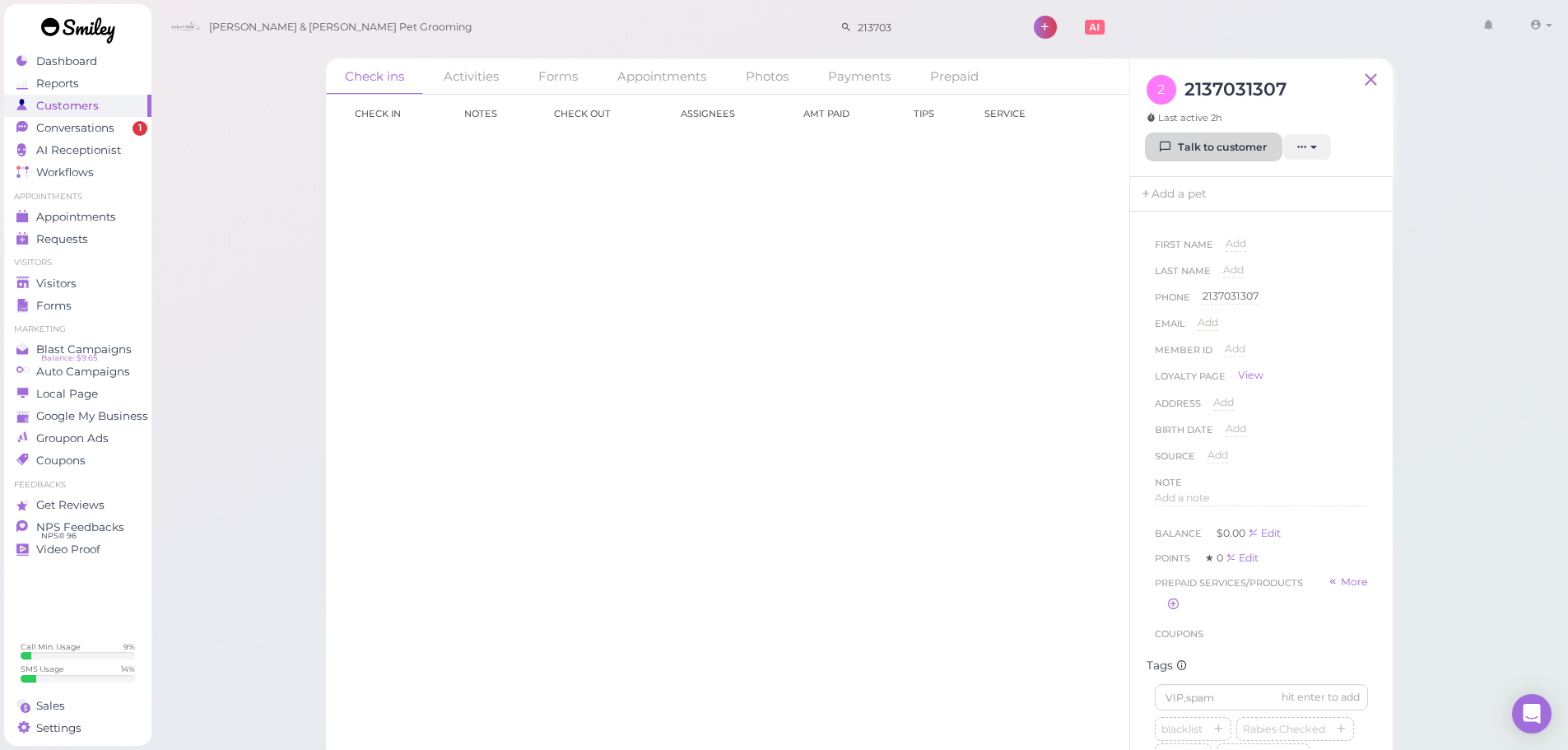
click at [1206, 152] on link "Talk to customer" at bounding box center [1213, 148] width 134 height 27
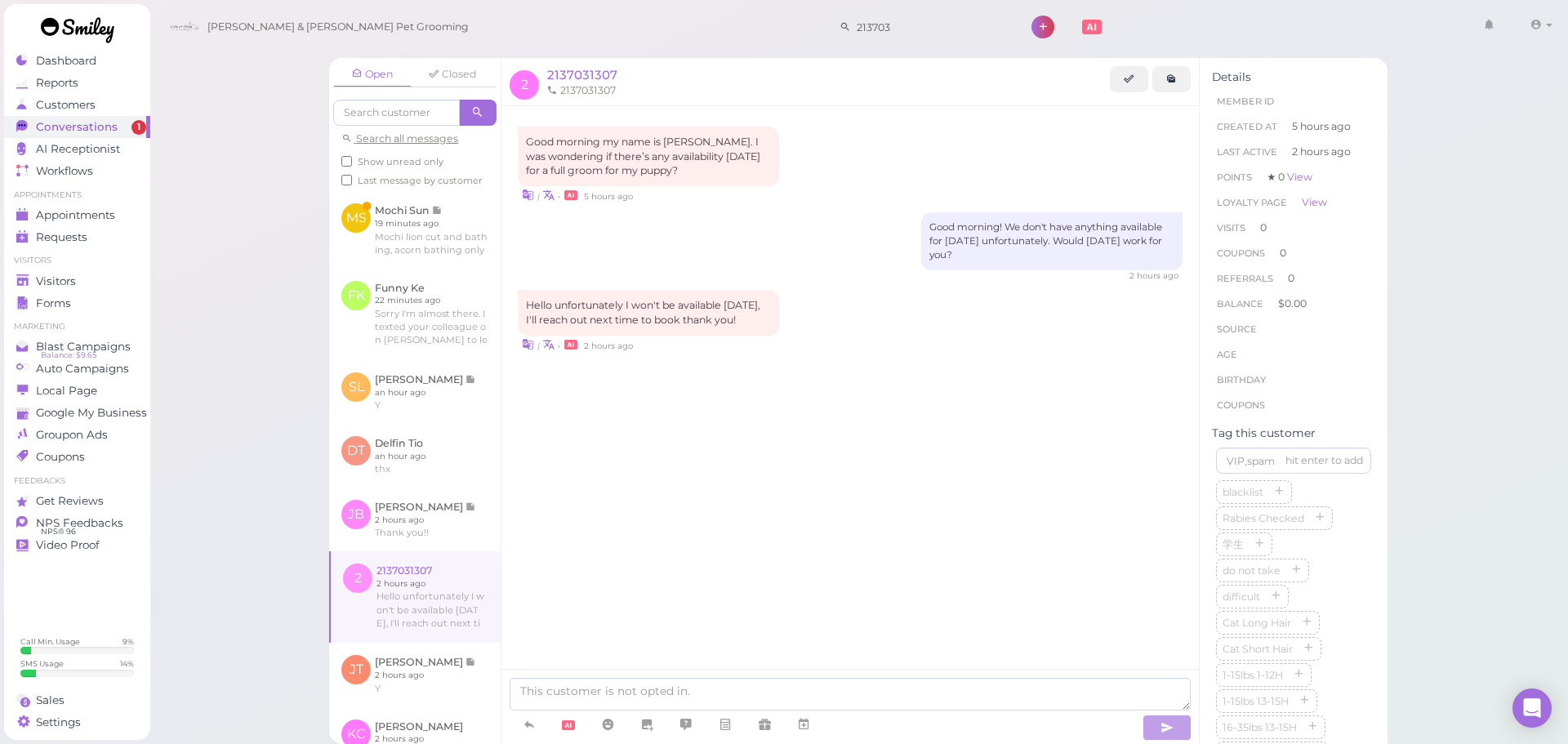
click at [884, 441] on div "Good morning my name is [PERSON_NAME]. I was wondering if there’s any availabil…" at bounding box center [850, 276] width 697 height 341
click at [888, 334] on div "Hello unfortunately I won't be available [DATE], I'll reach out next time to bo…" at bounding box center [849, 320] width 665 height 63
click at [927, 703] on textarea at bounding box center [849, 694] width 681 height 33
click at [1500, 526] on div "Open Closed Search all messages Show unread only Last message by customer MS Mo…" at bounding box center [858, 372] width 1419 height 744
drag, startPoint x: 727, startPoint y: 687, endPoint x: 776, endPoint y: 473, distance: 219.5
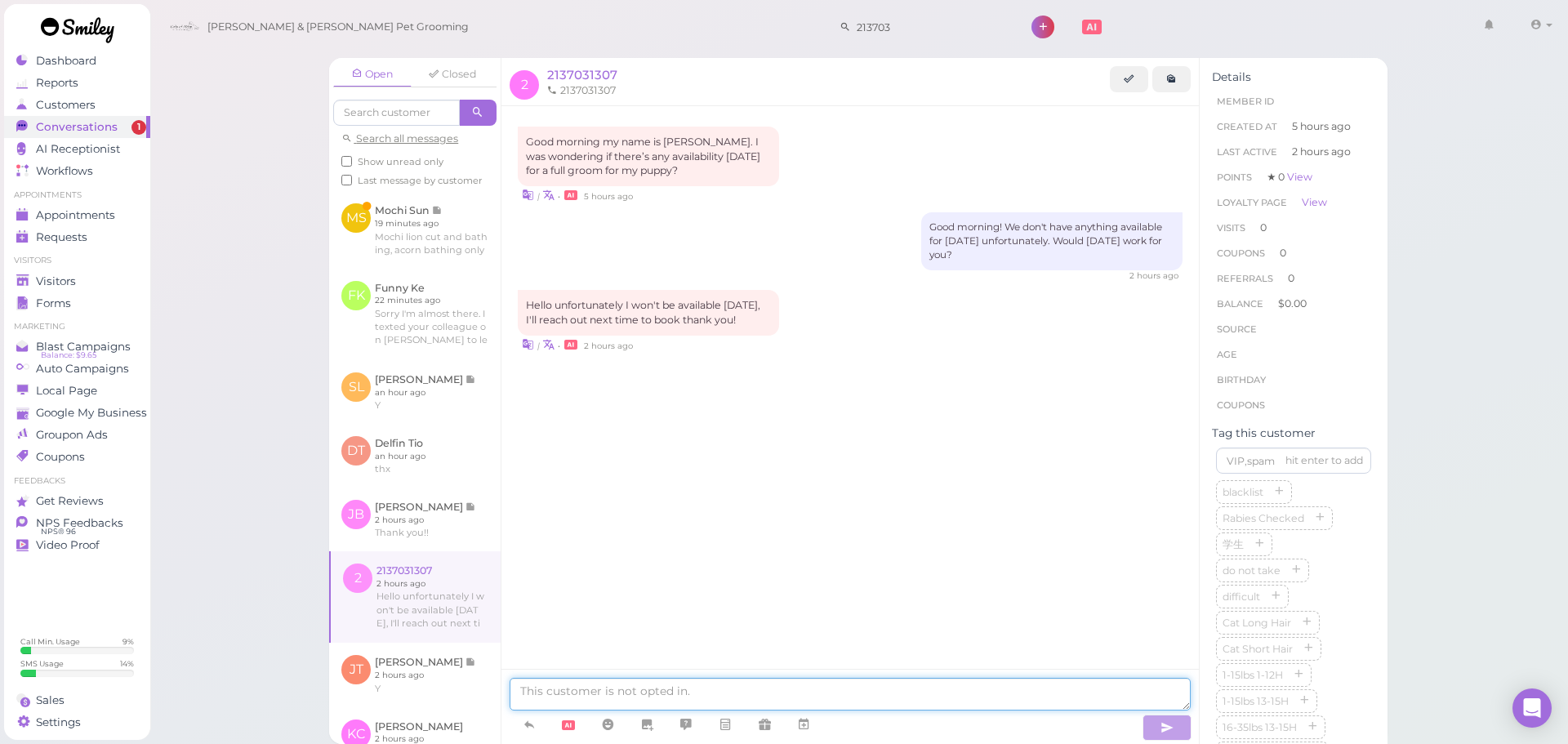
click at [732, 684] on textarea at bounding box center [849, 694] width 681 height 33
click at [780, 456] on div "Good morning my name is [PERSON_NAME]. I was wondering if there’s any availabil…" at bounding box center [850, 410] width 697 height 608
click at [717, 682] on textarea at bounding box center [849, 694] width 681 height 33
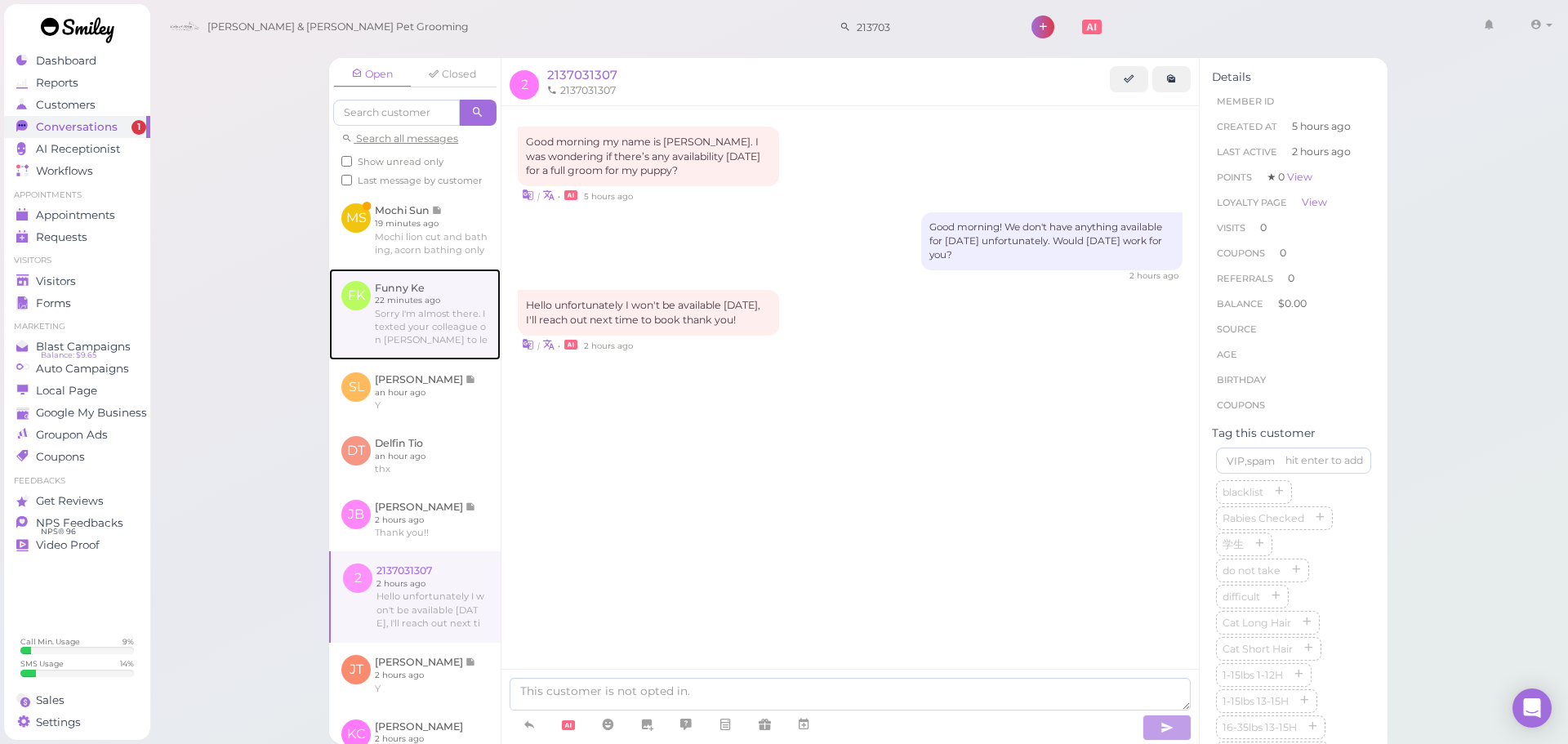
click at [418, 349] on link at bounding box center [415, 314] width 171 height 92
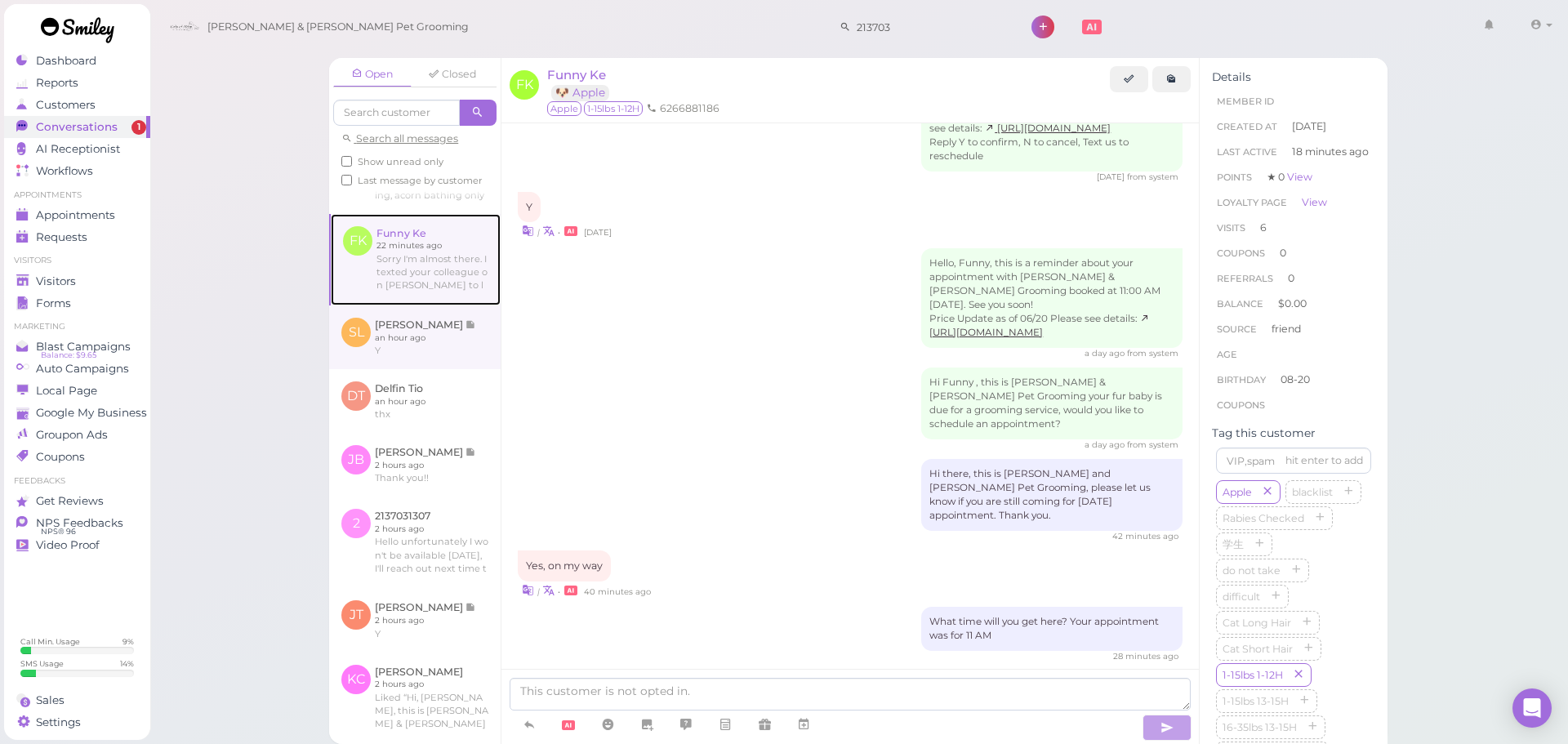
scroll to position [81, 0]
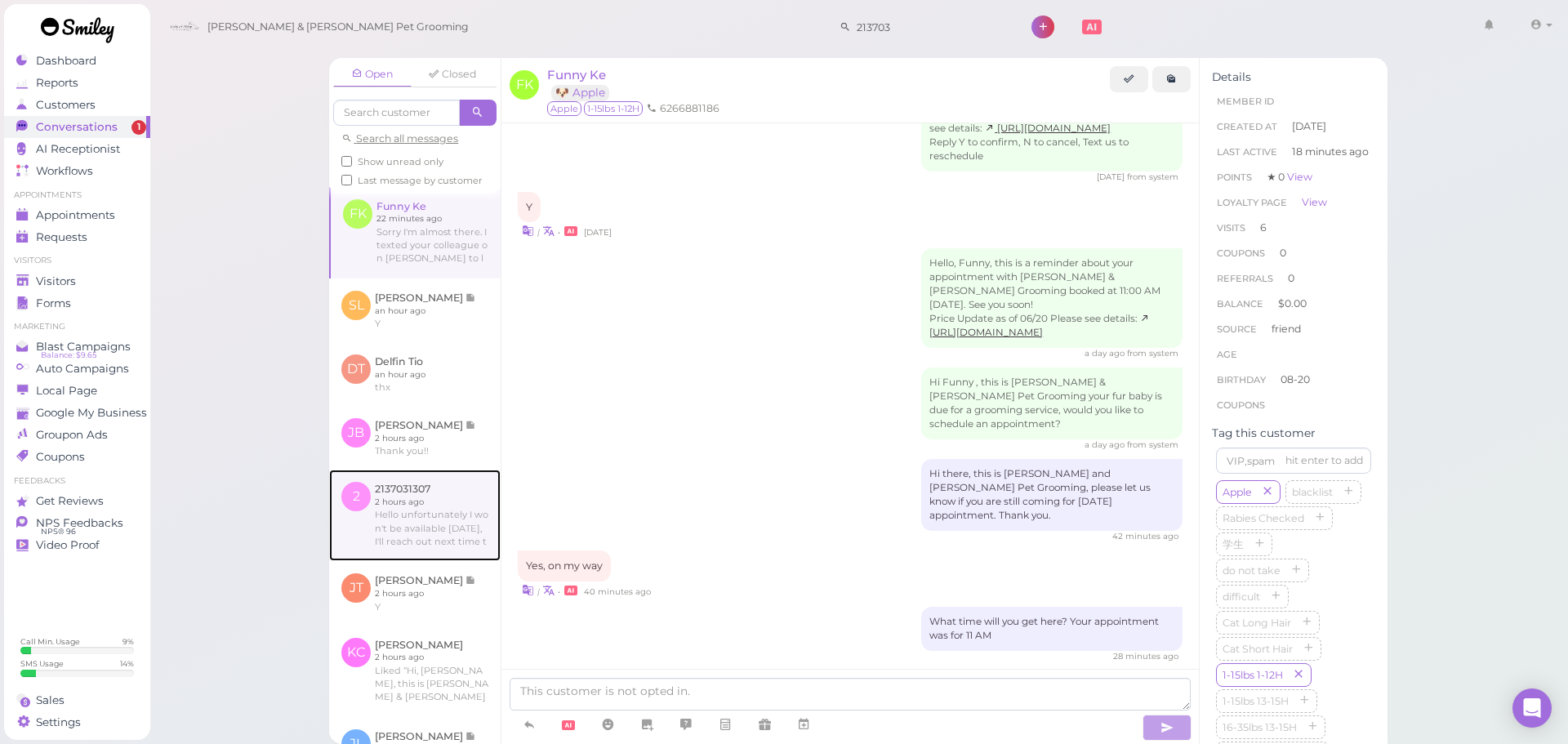
click at [426, 523] on link at bounding box center [415, 515] width 171 height 92
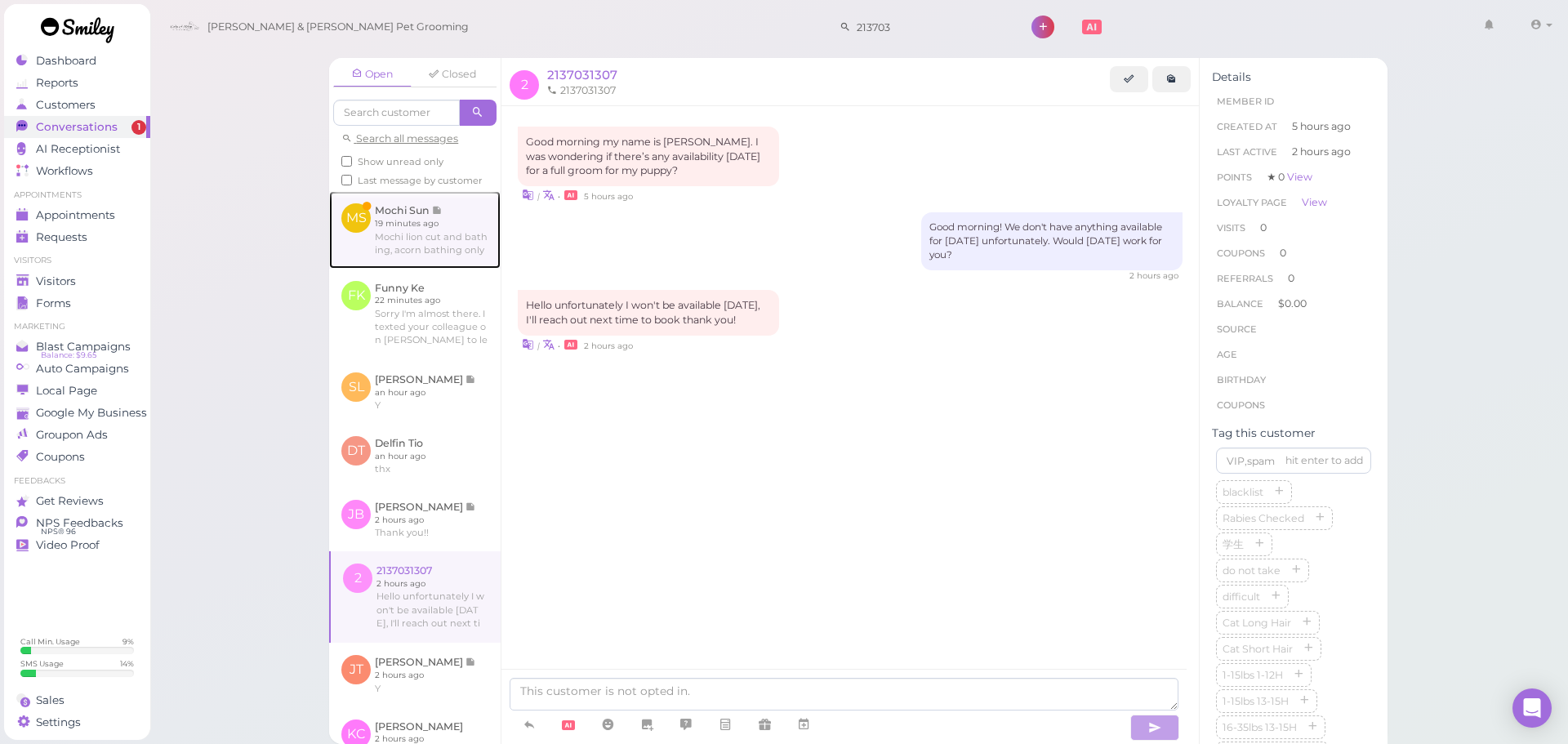
click at [391, 247] on link at bounding box center [415, 229] width 171 height 77
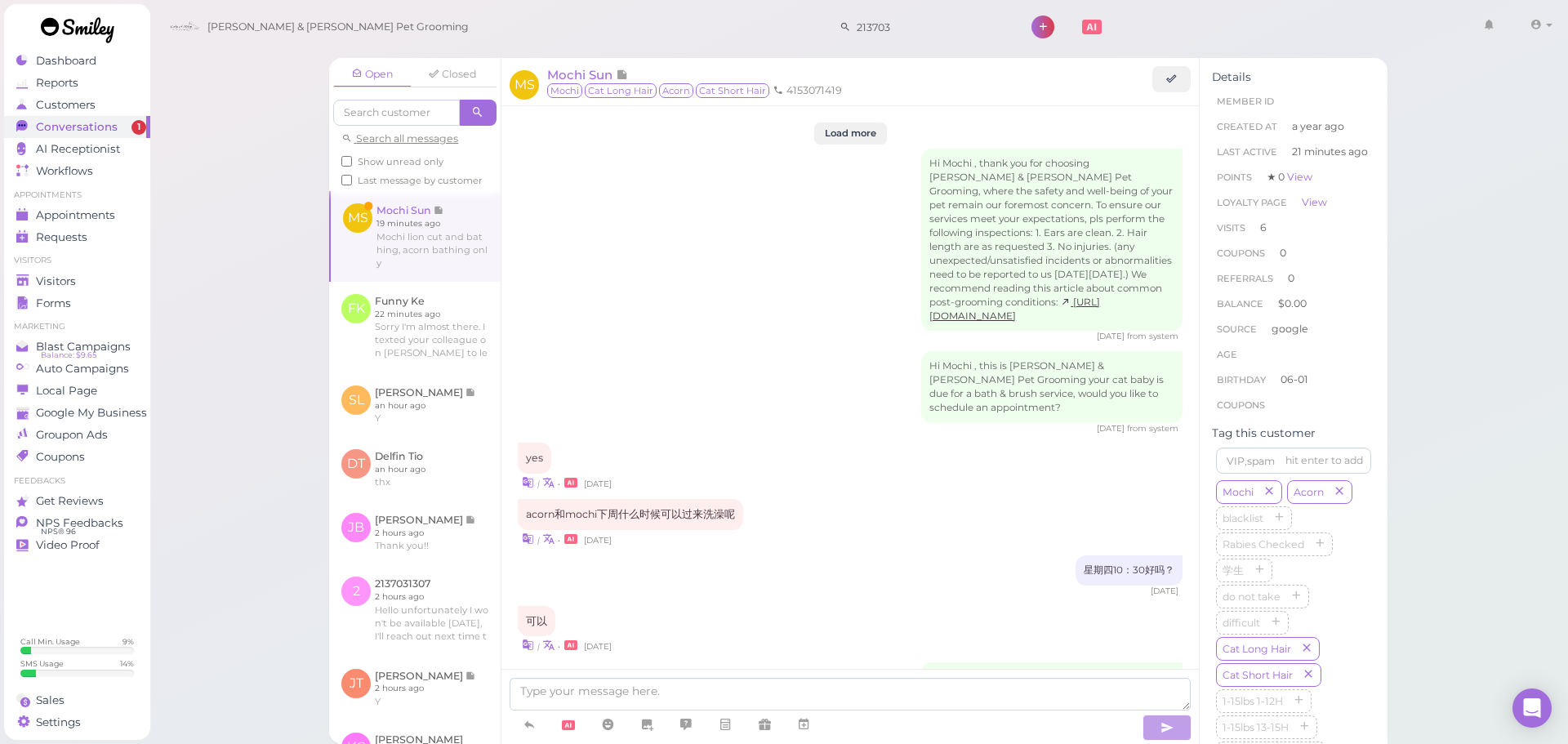
scroll to position [2173, 0]
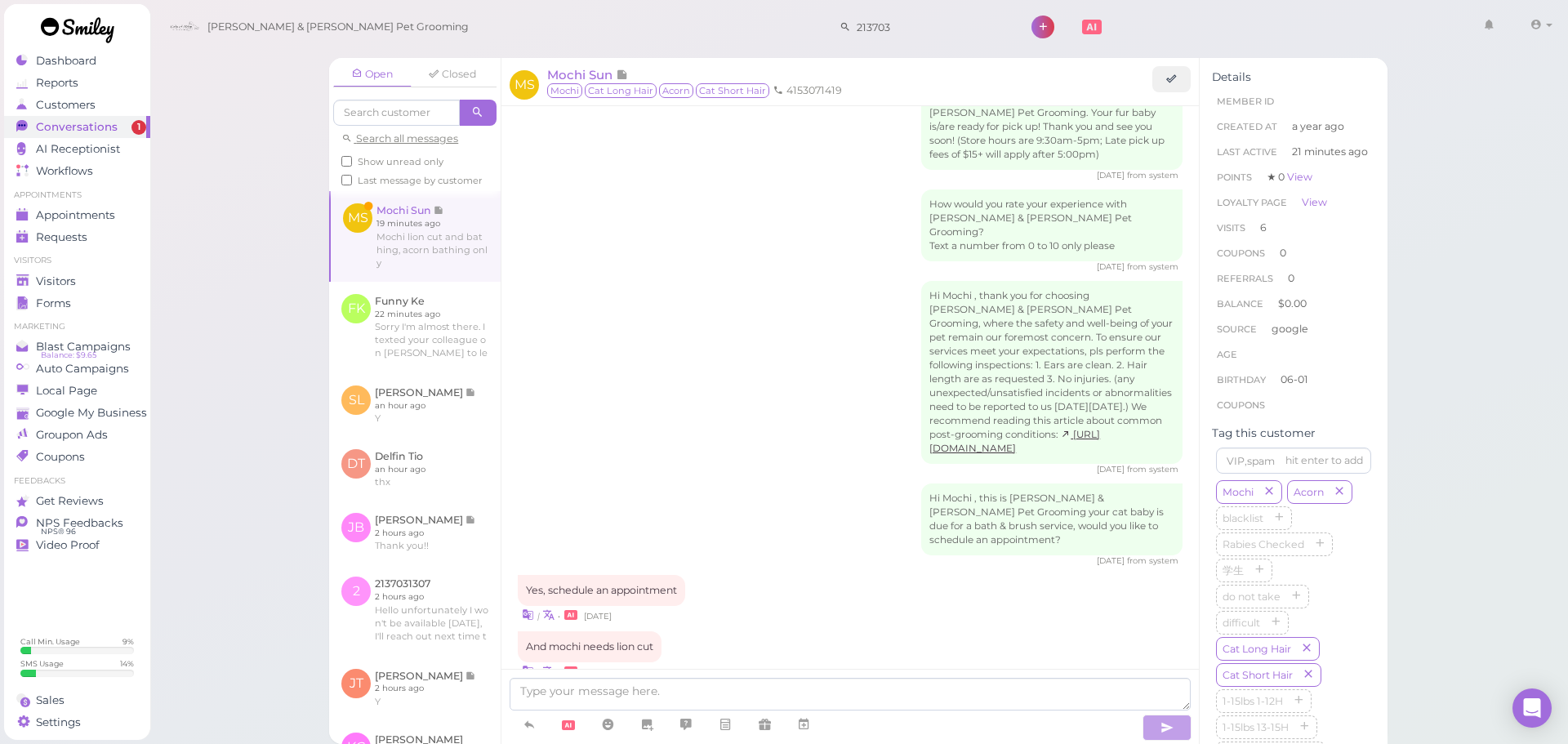
drag, startPoint x: 267, startPoint y: 282, endPoint x: 277, endPoint y: 282, distance: 10.0
click at [267, 282] on div "Open Closed Search all messages Show unread only Last message by customer MS Mo…" at bounding box center [858, 372] width 1419 height 744
click at [747, 681] on textarea at bounding box center [849, 694] width 681 height 33
click at [802, 692] on textarea at bounding box center [849, 694] width 681 height 33
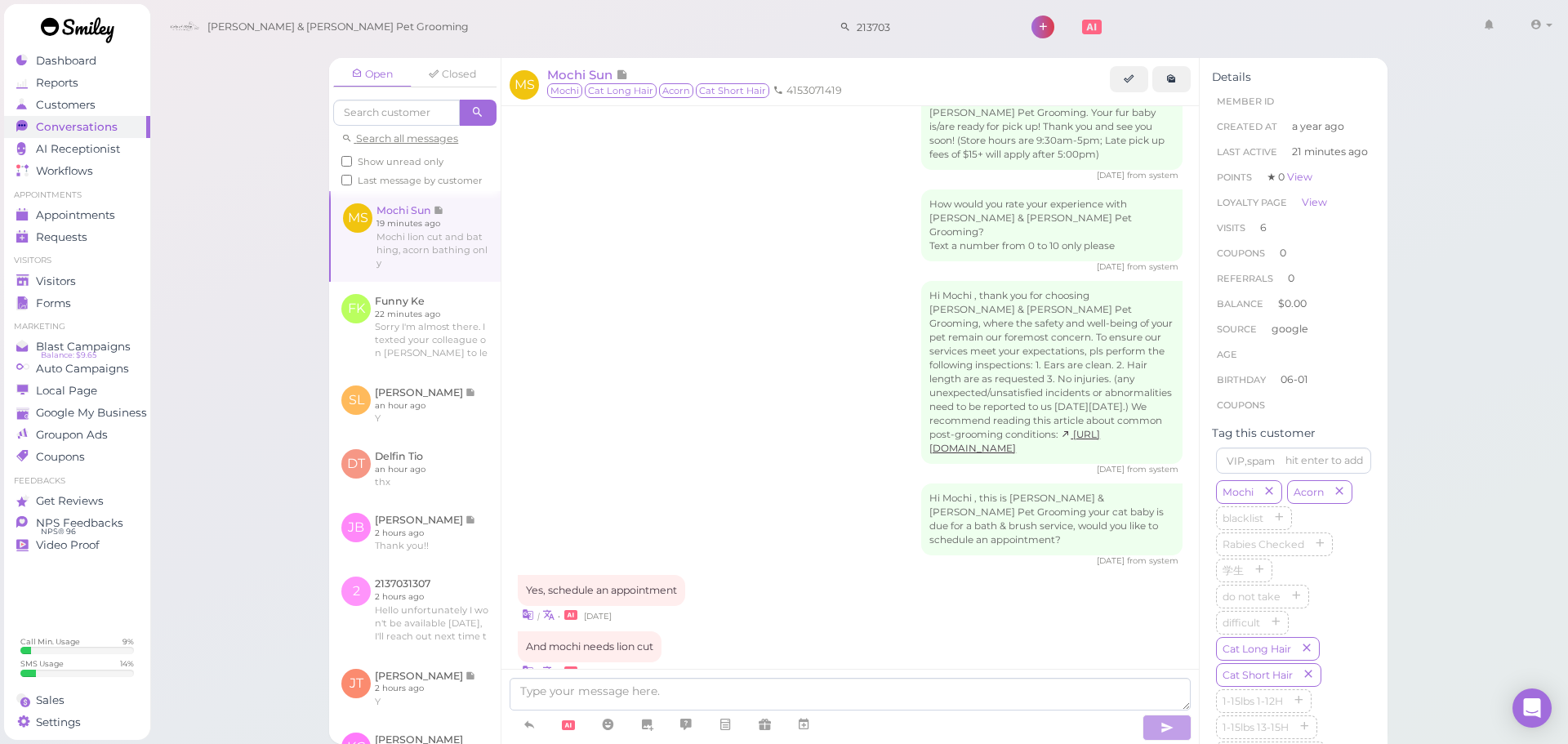
click at [635, 693] on textarea at bounding box center [849, 694] width 681 height 33
type textarea "Would you like to come in [DATE] or [DATE]?"
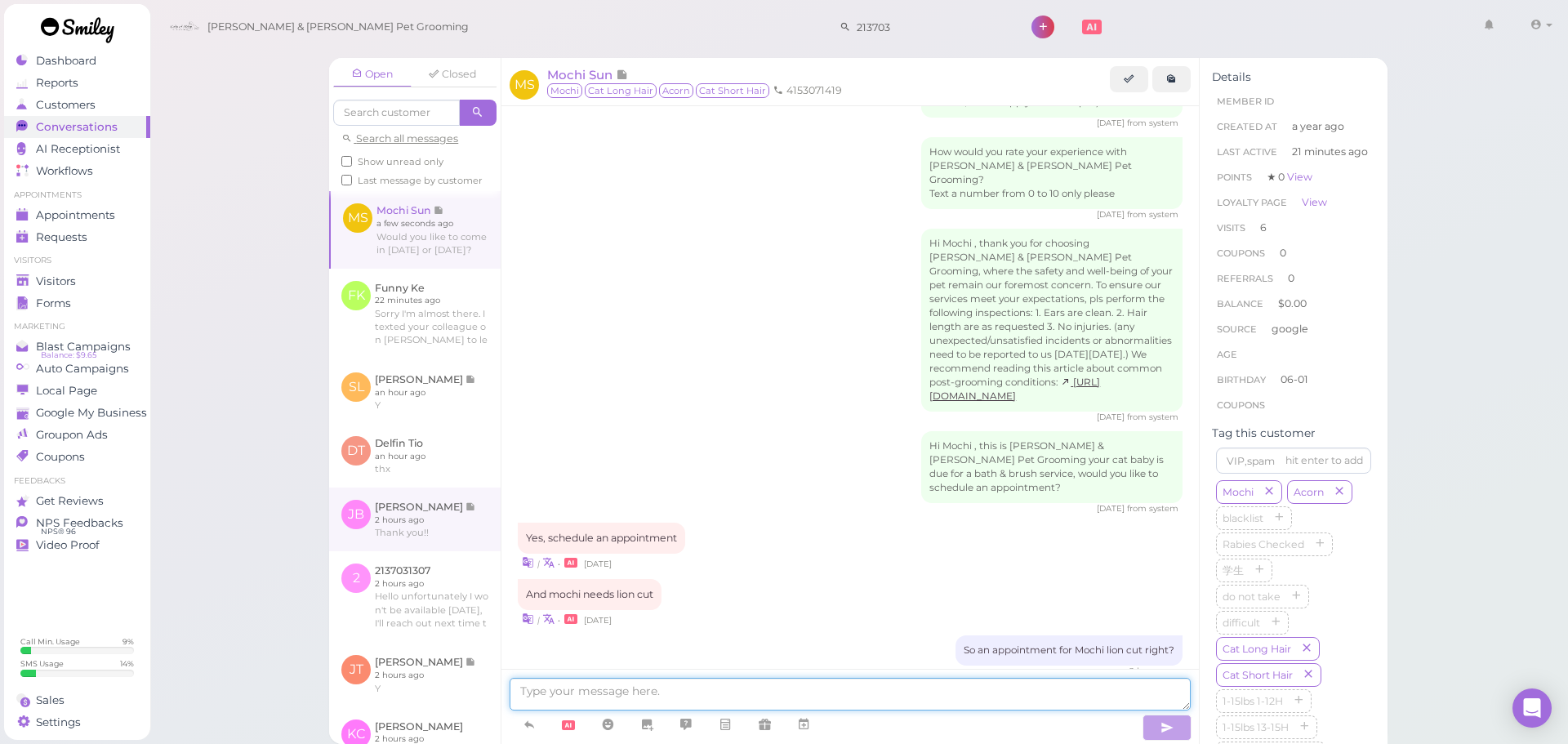
scroll to position [81, 0]
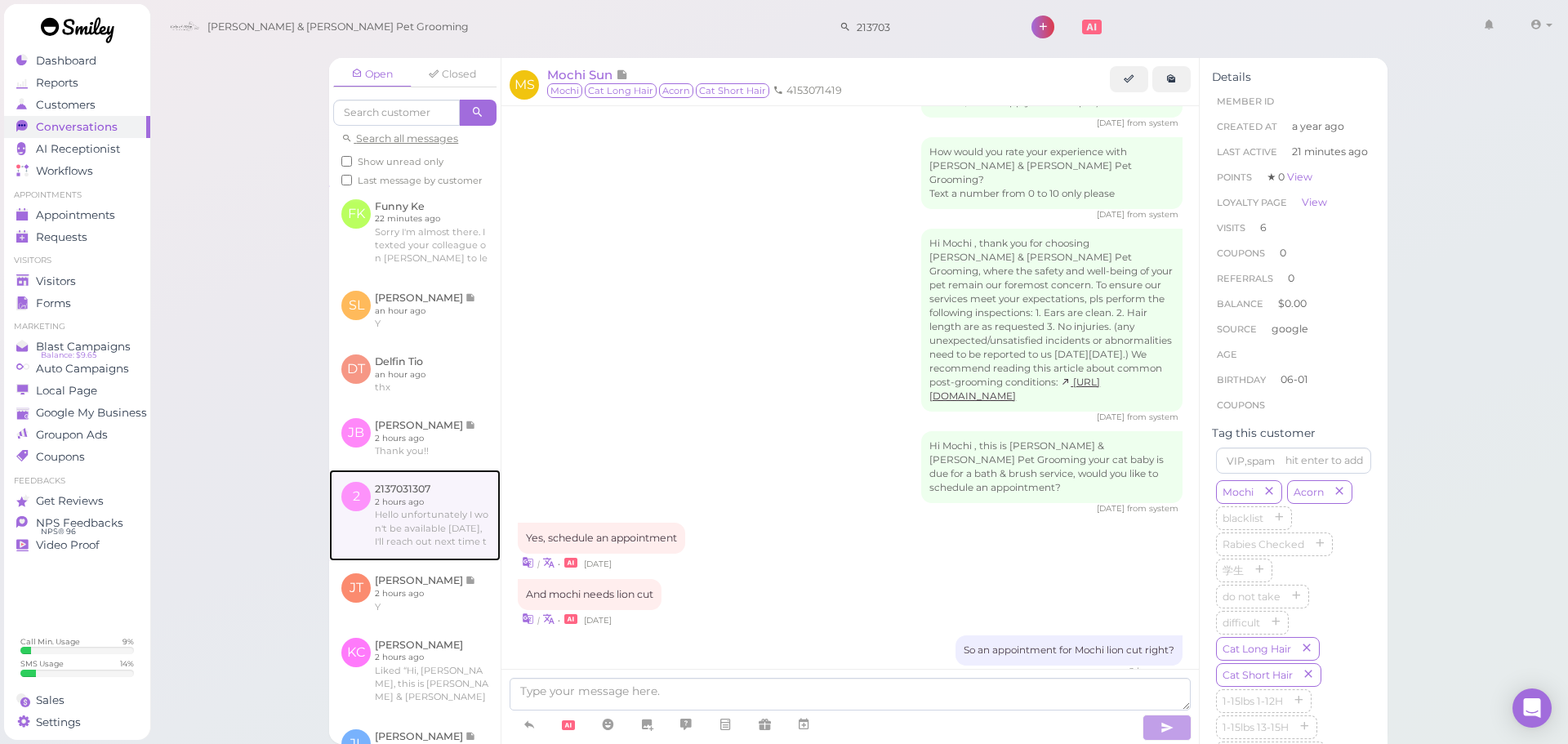
click at [484, 552] on link at bounding box center [415, 515] width 171 height 92
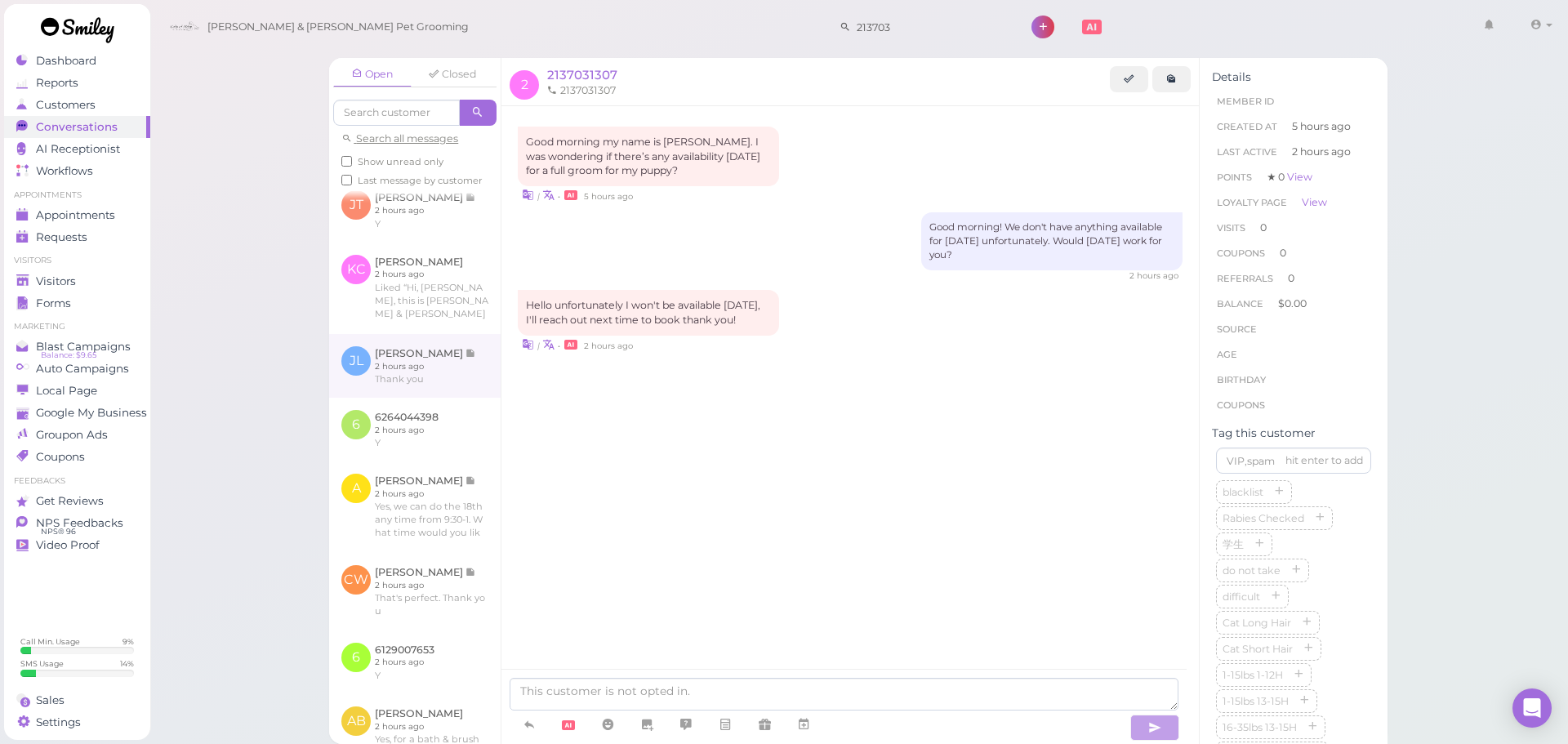
scroll to position [490, 0]
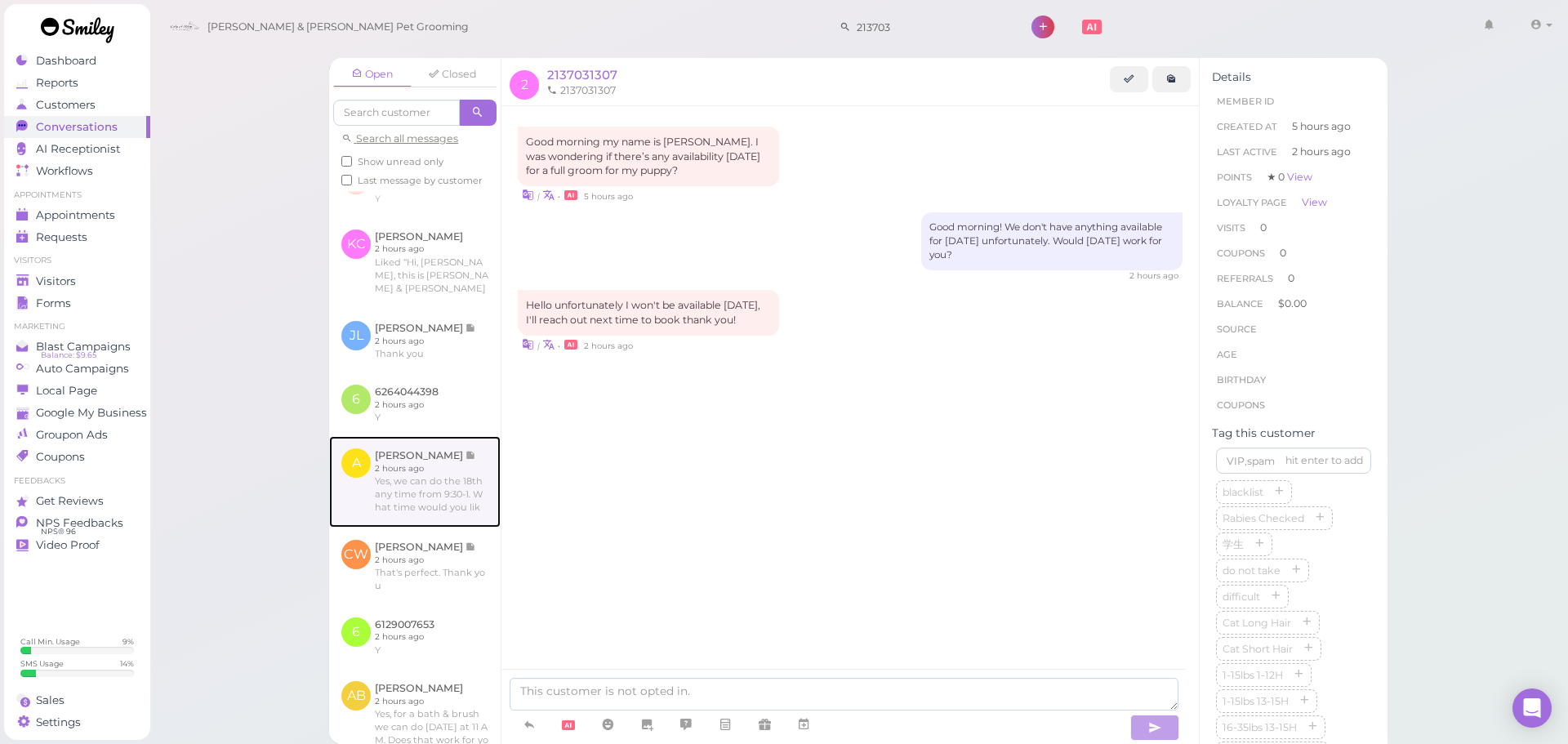
click at [450, 527] on link at bounding box center [415, 482] width 171 height 92
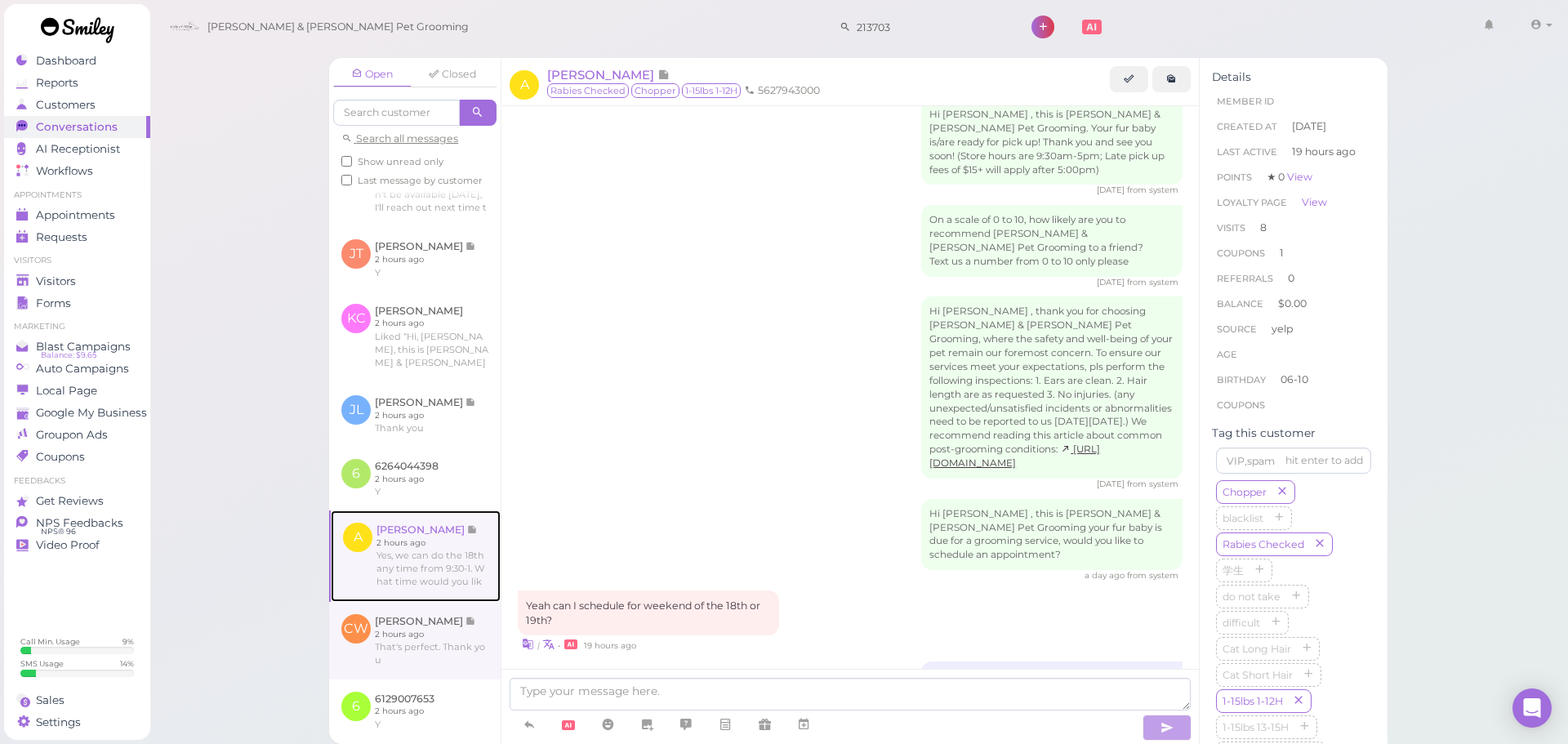
scroll to position [408, 0]
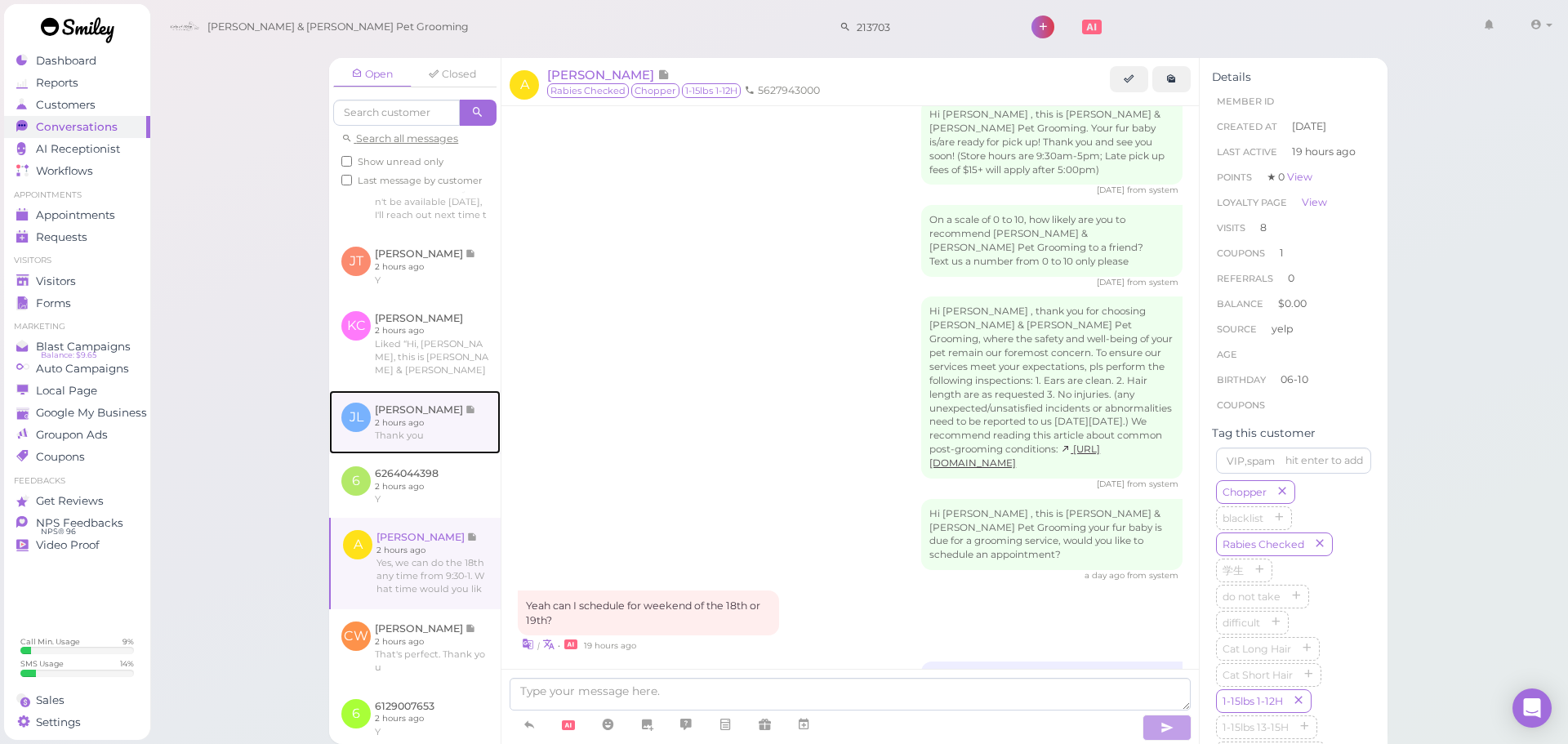
click at [449, 454] on link at bounding box center [415, 422] width 171 height 64
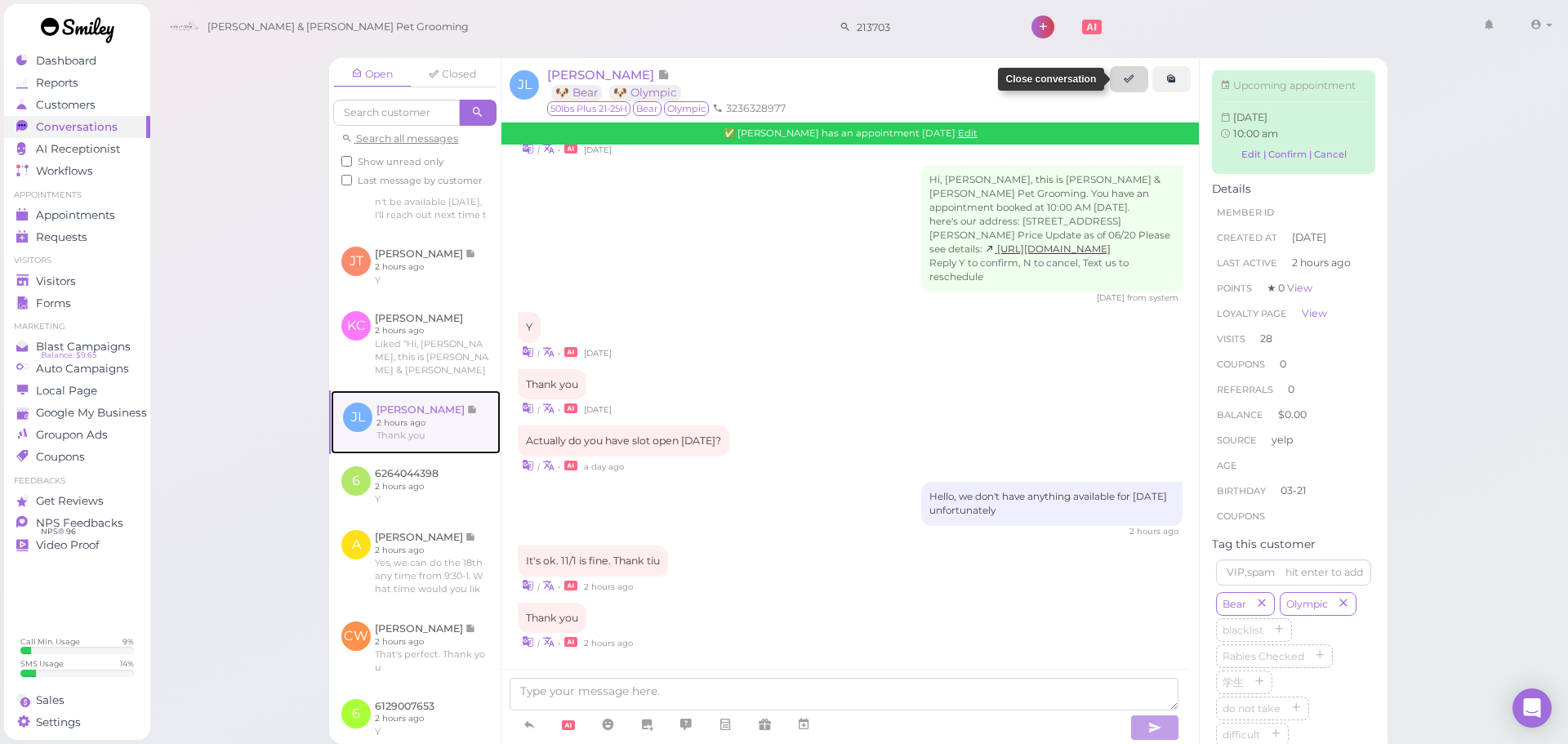
scroll to position [1777, 0]
click at [1127, 81] on icon at bounding box center [1129, 79] width 11 height 12
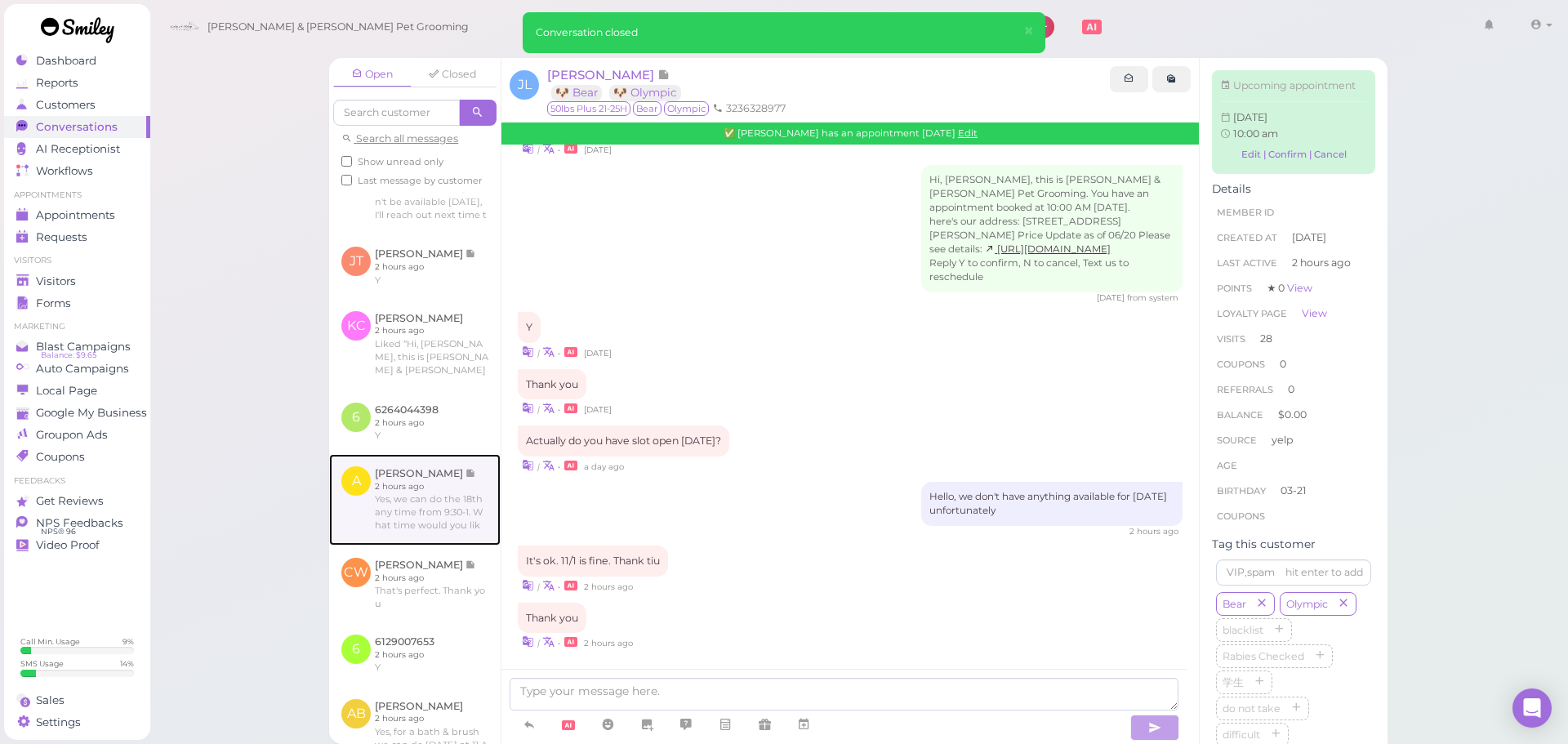
click at [353, 501] on link at bounding box center [415, 500] width 171 height 92
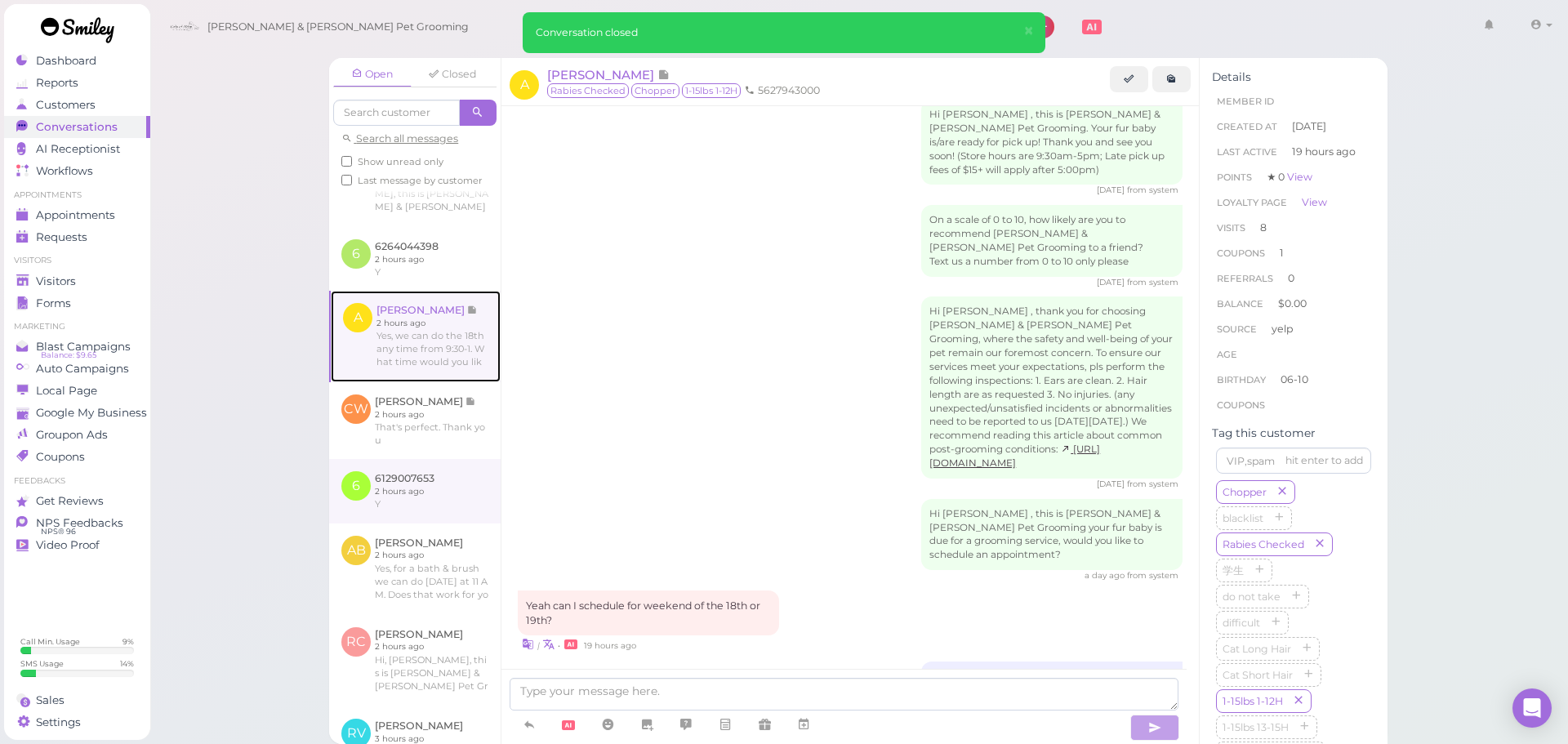
scroll to position [653, 0]
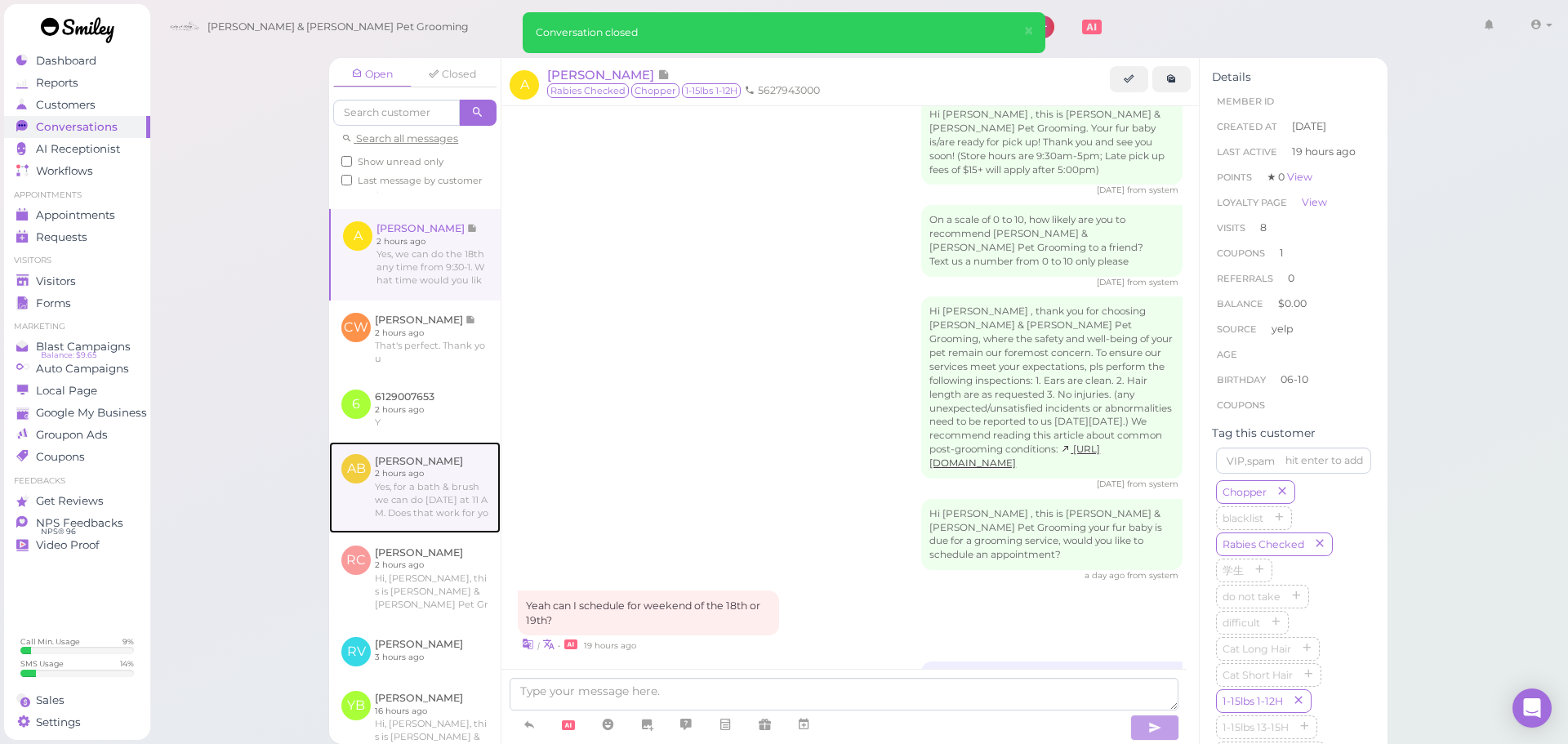
click at [379, 506] on link at bounding box center [415, 487] width 171 height 92
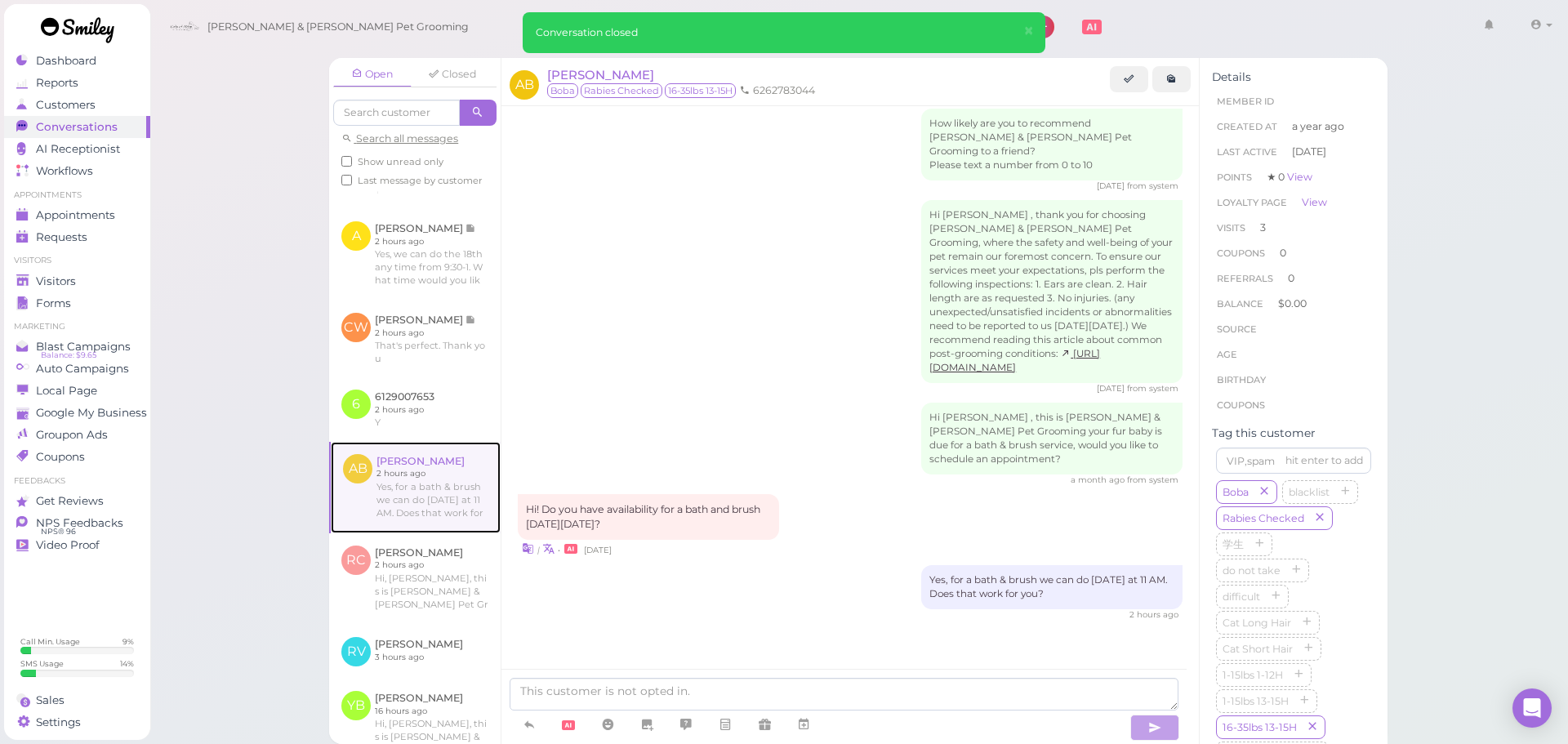
scroll to position [734, 0]
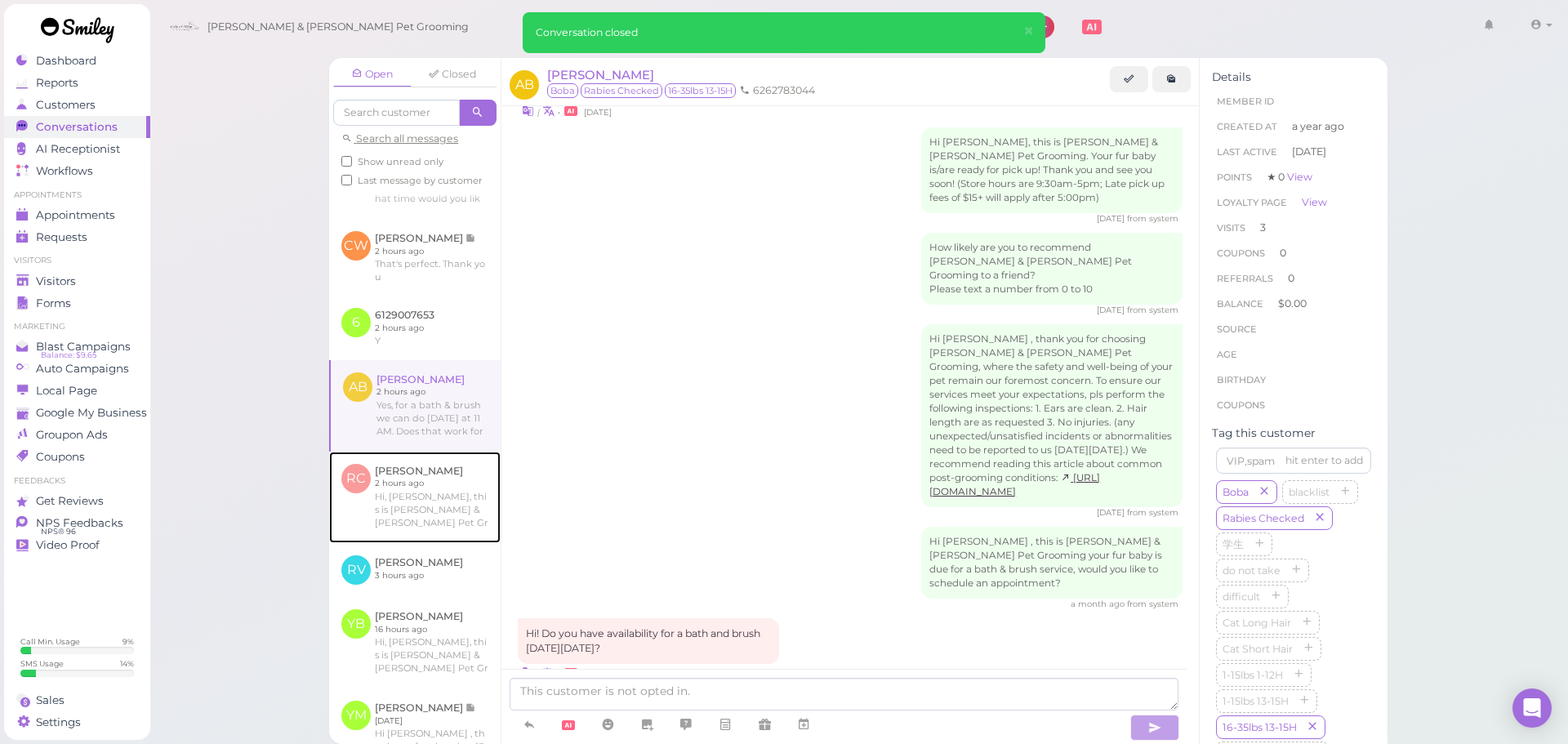
click at [379, 506] on link at bounding box center [415, 497] width 171 height 92
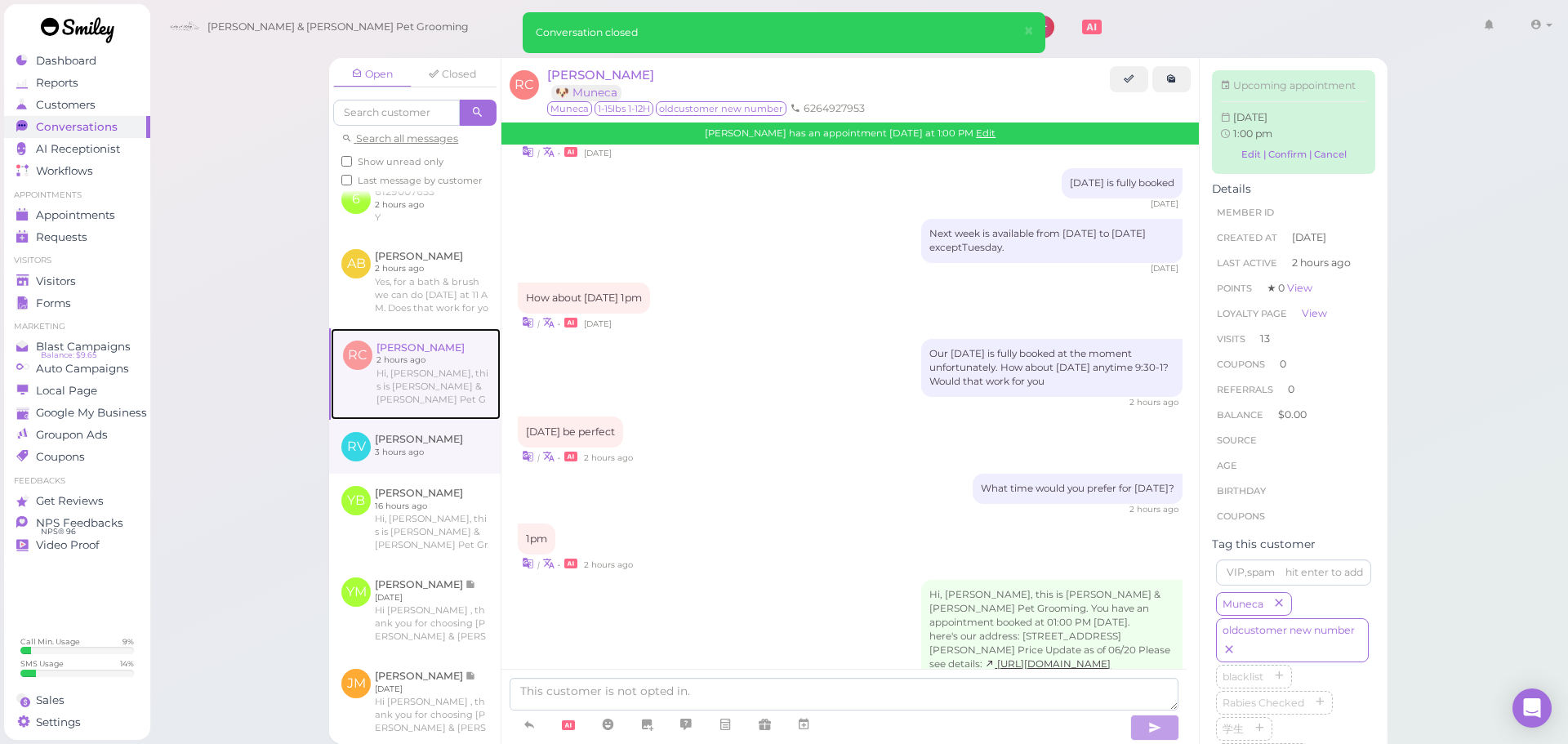
scroll to position [898, 0]
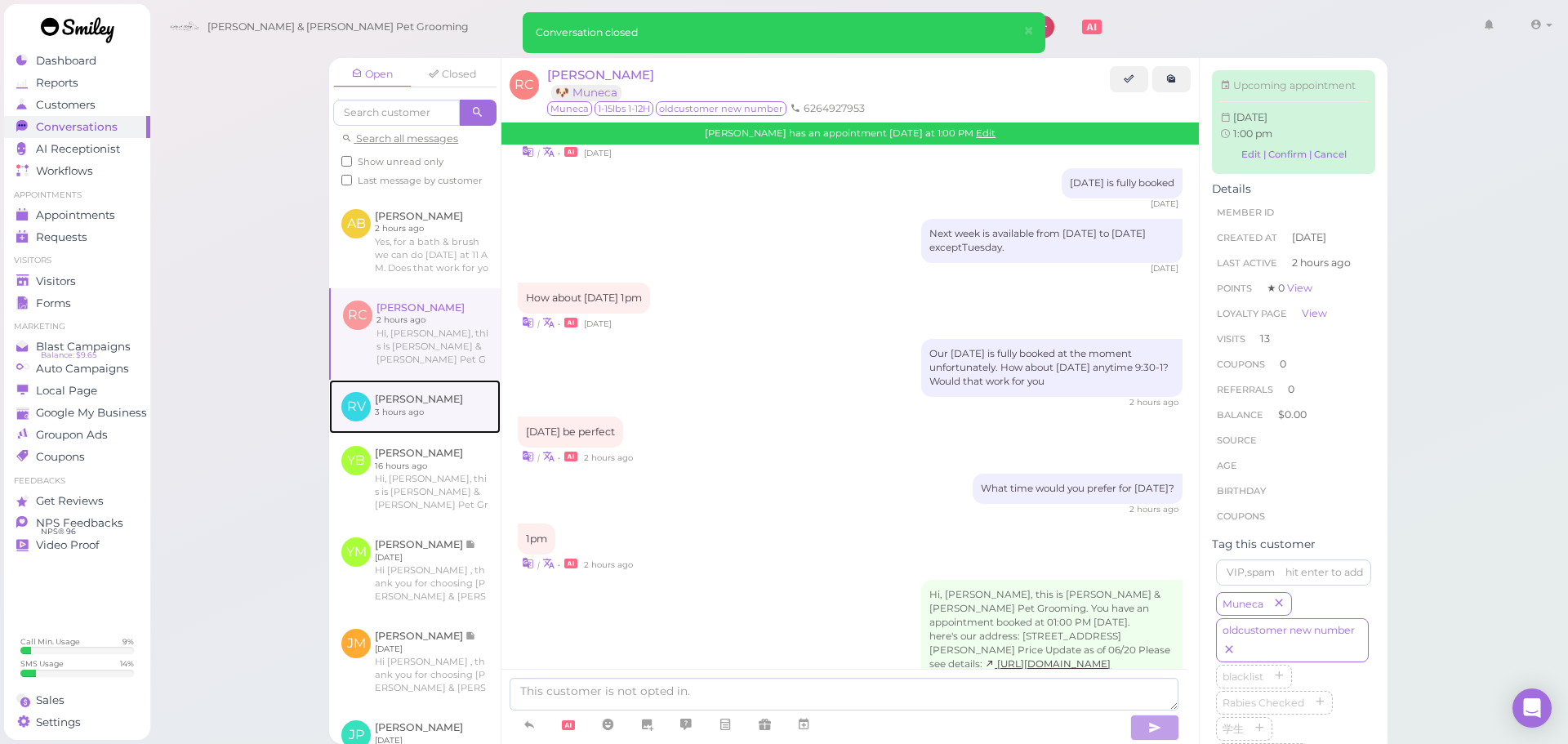
click at [425, 433] on link at bounding box center [415, 406] width 171 height 54
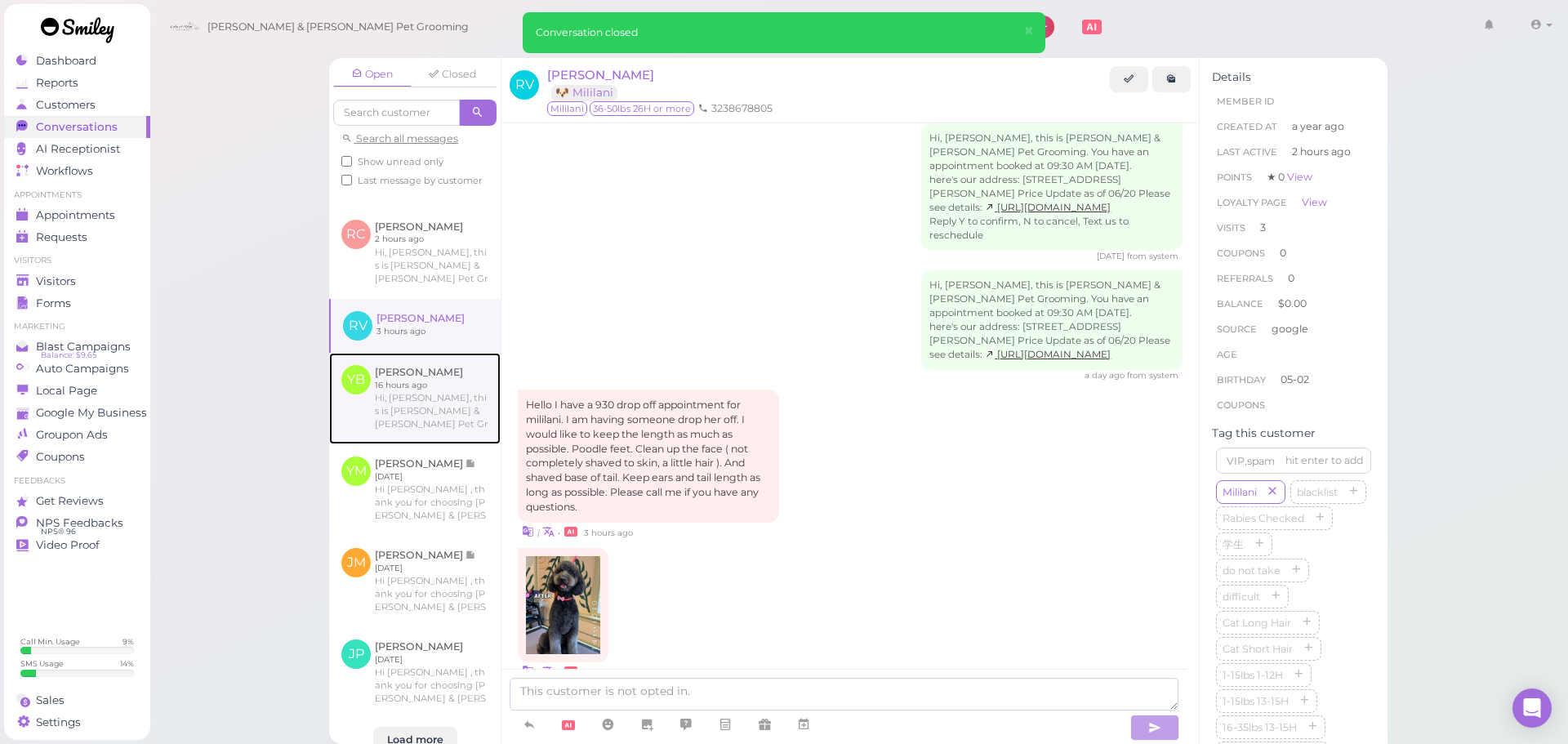
scroll to position [980, 0]
click at [426, 443] on link at bounding box center [415, 398] width 171 height 92
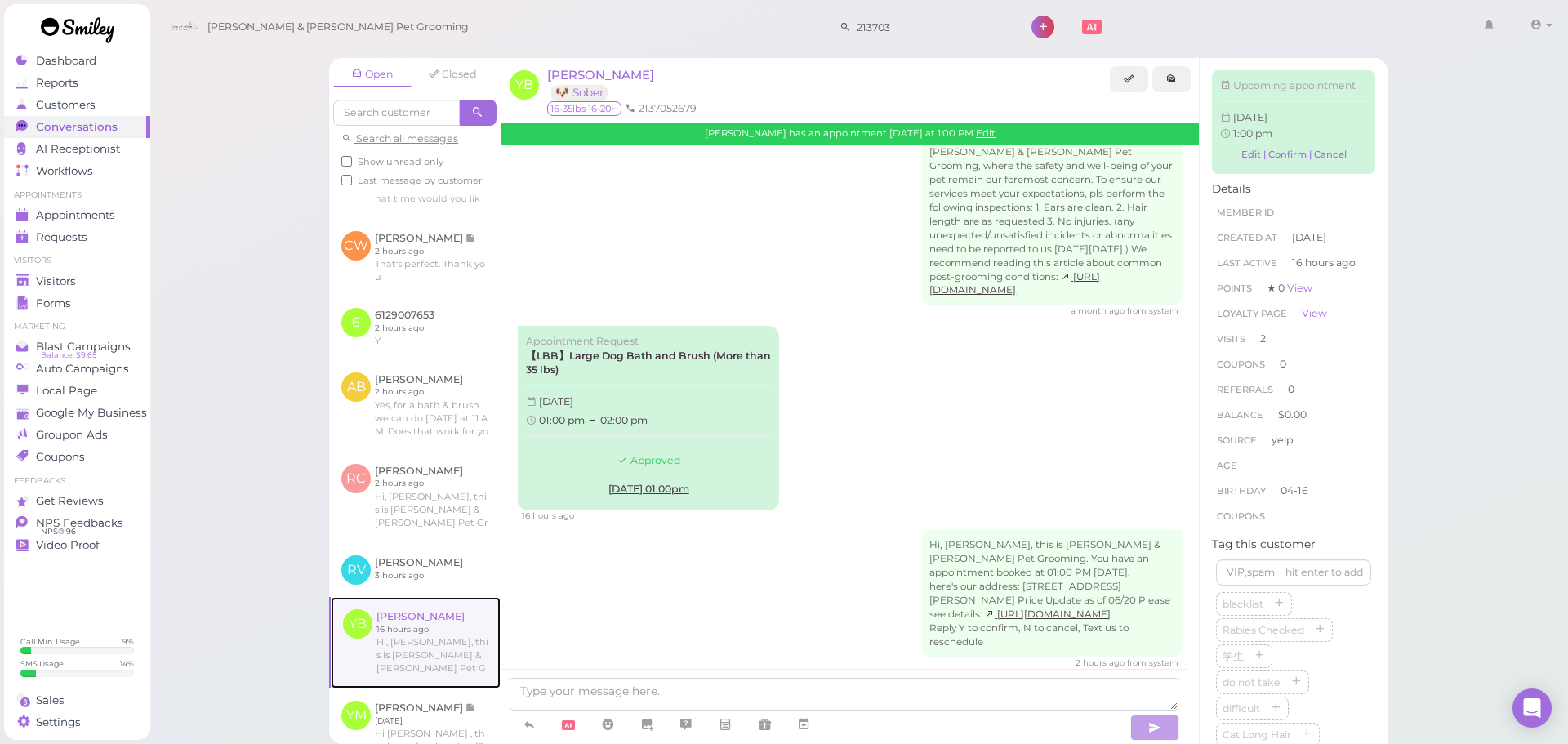
scroll to position [653, 0]
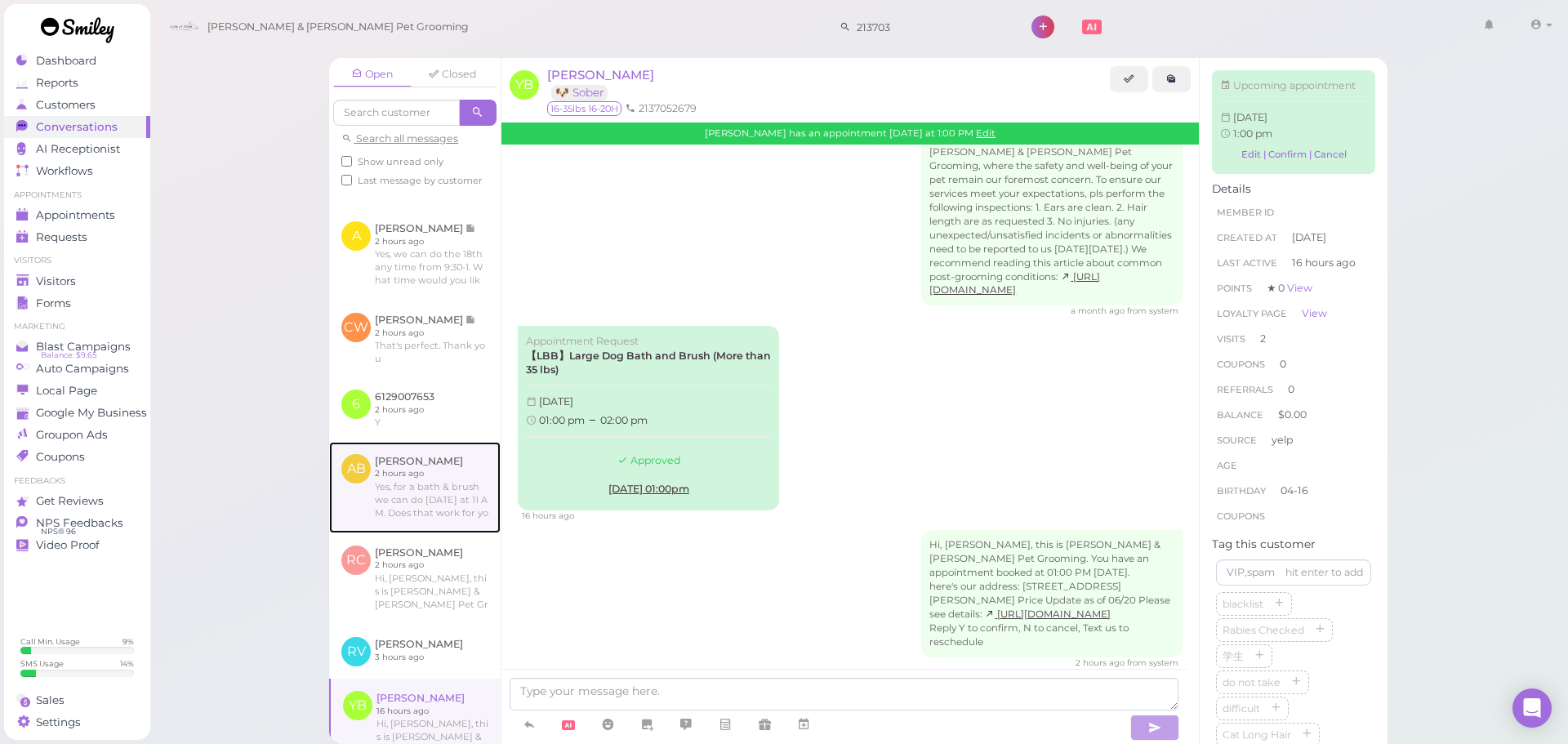
click at [474, 533] on link at bounding box center [415, 487] width 171 height 92
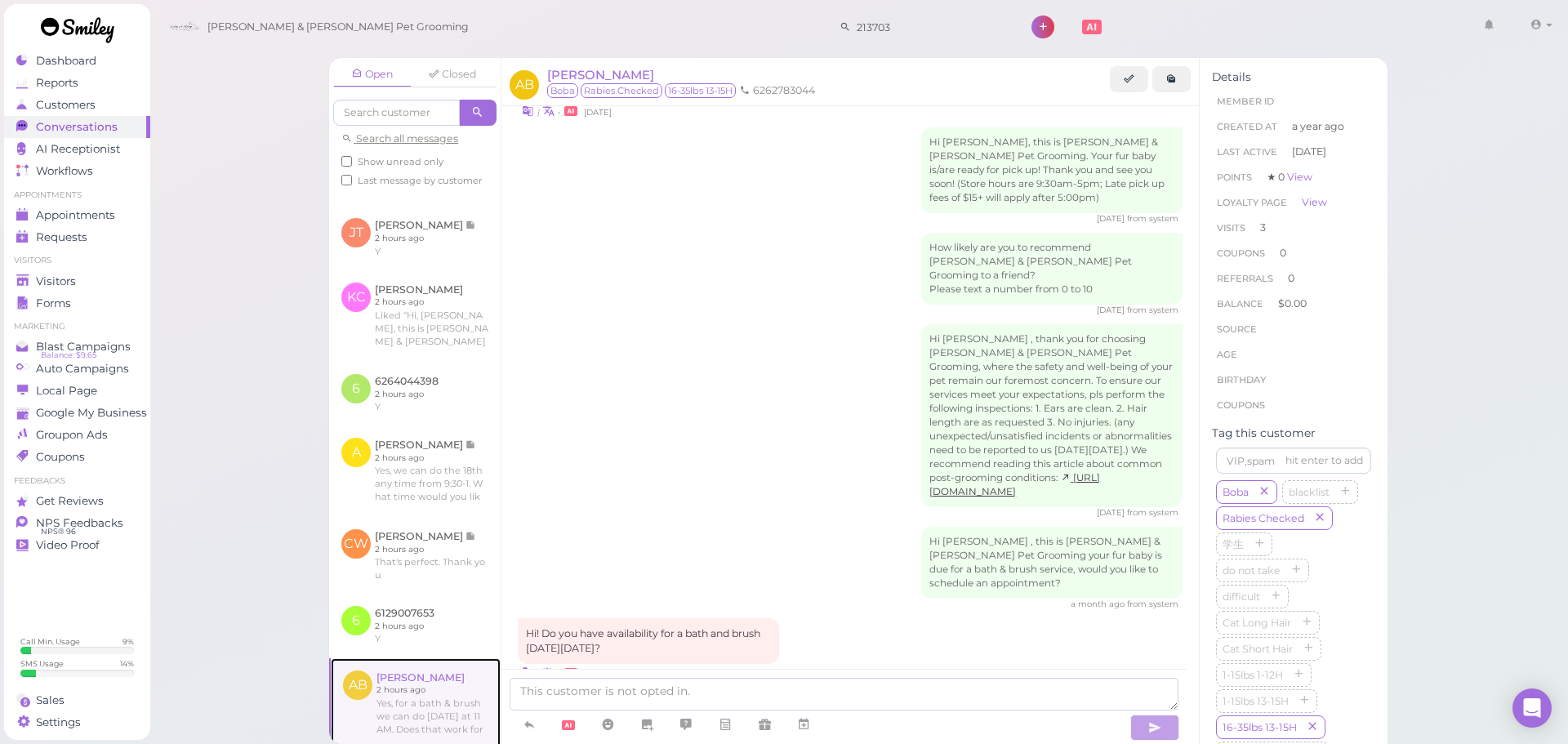
scroll to position [408, 0]
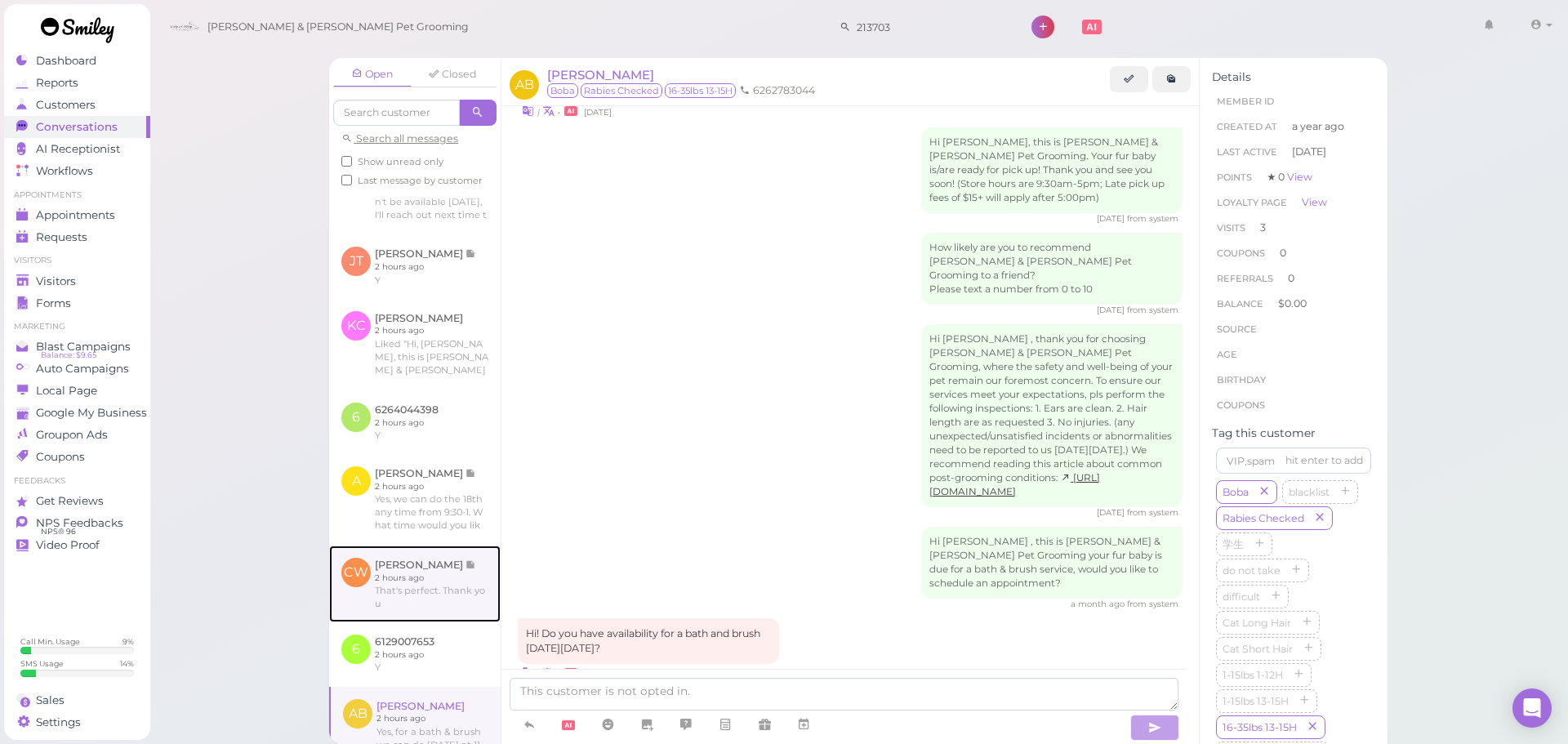
click at [476, 606] on link at bounding box center [415, 583] width 171 height 77
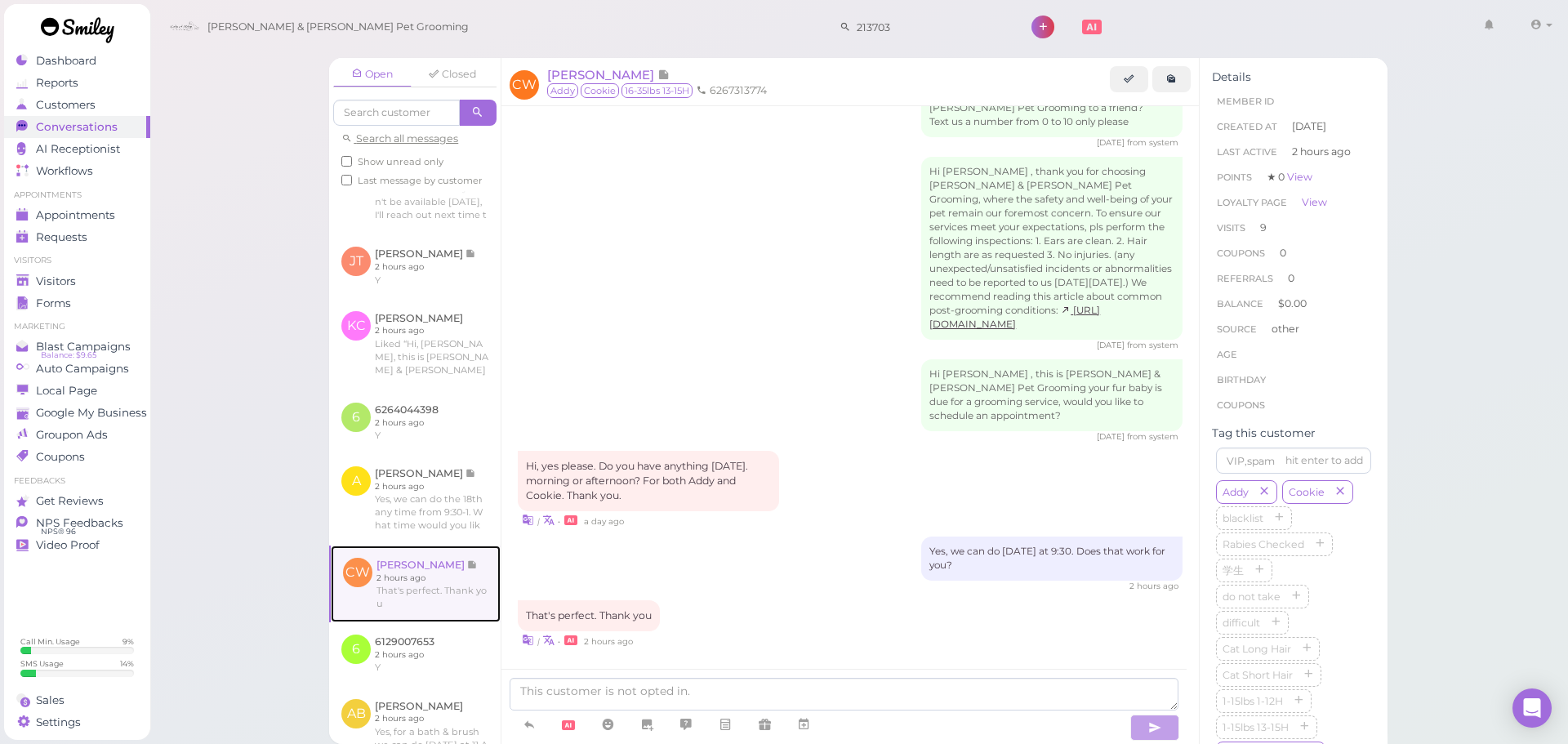
scroll to position [2098, 0]
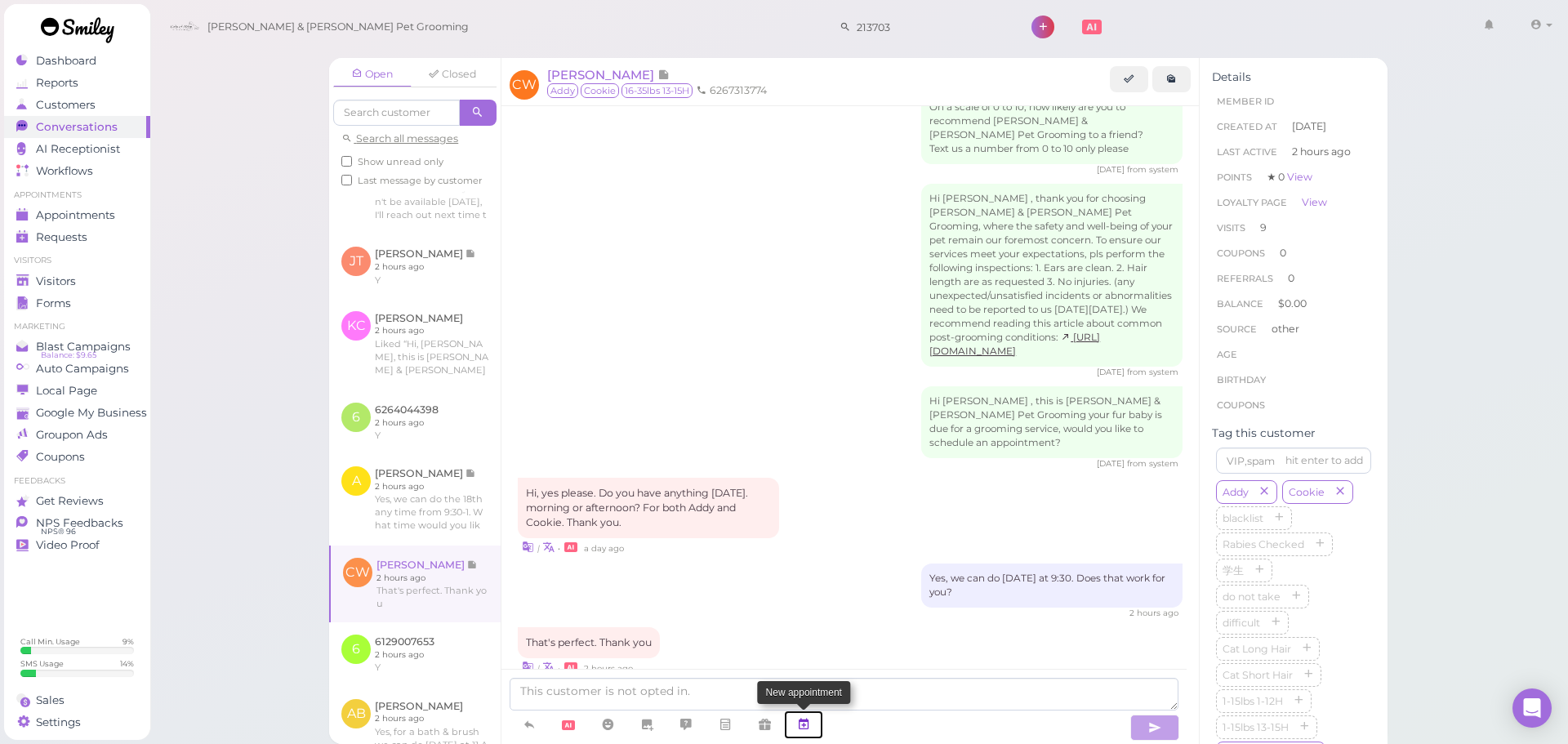
click at [797, 722] on link at bounding box center [803, 725] width 39 height 28
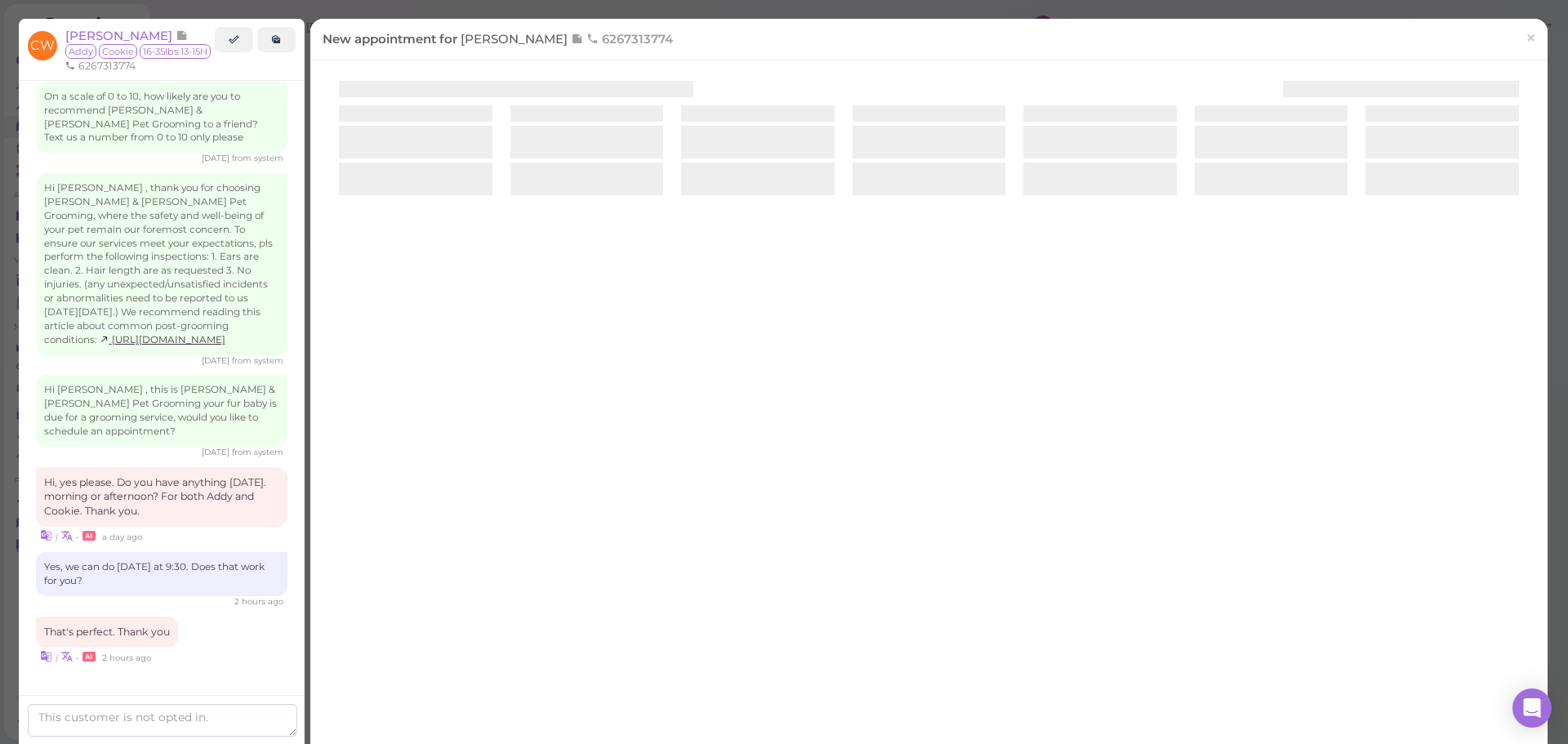
scroll to position [2141, 0]
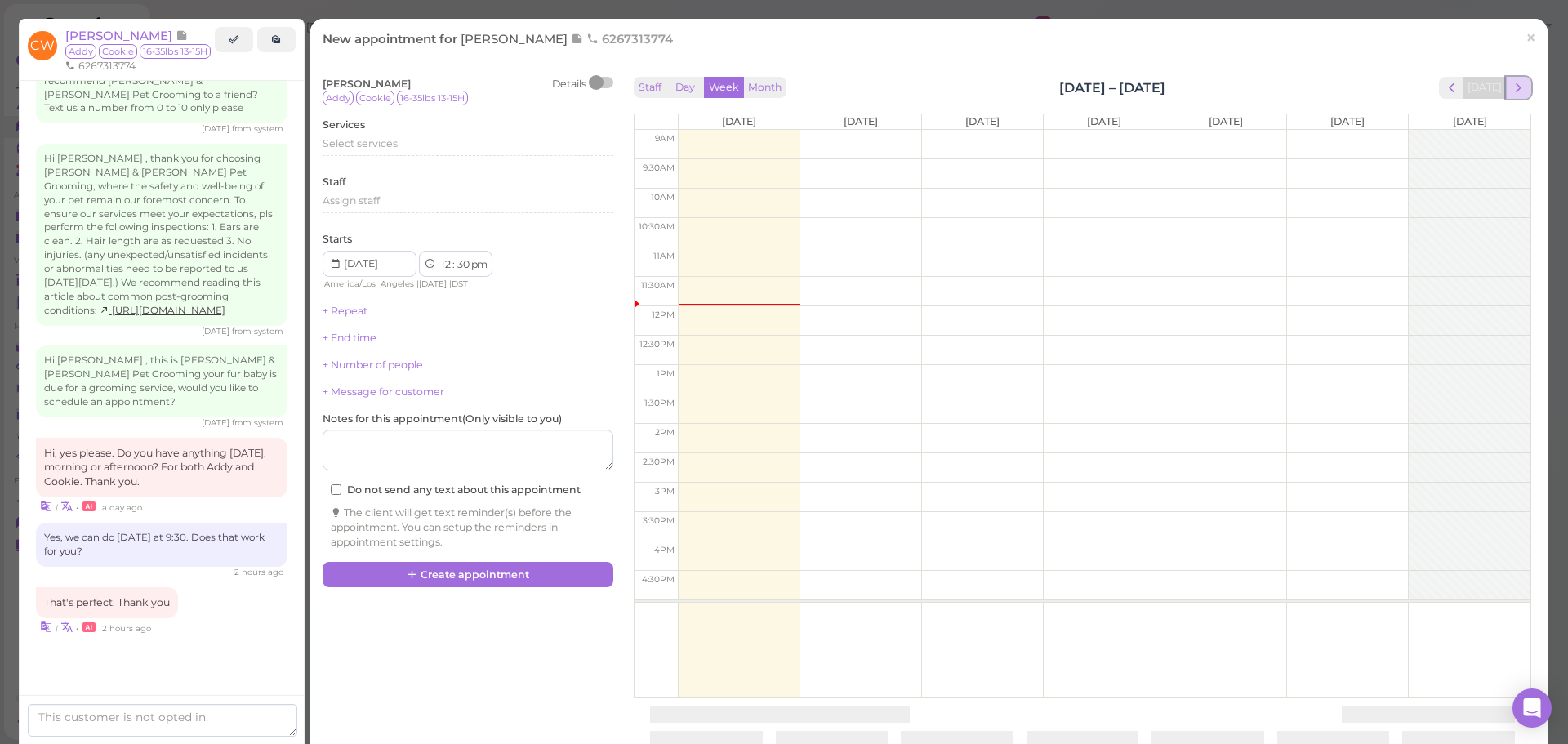
click at [1511, 94] on span "next" at bounding box center [1519, 88] width 16 height 16
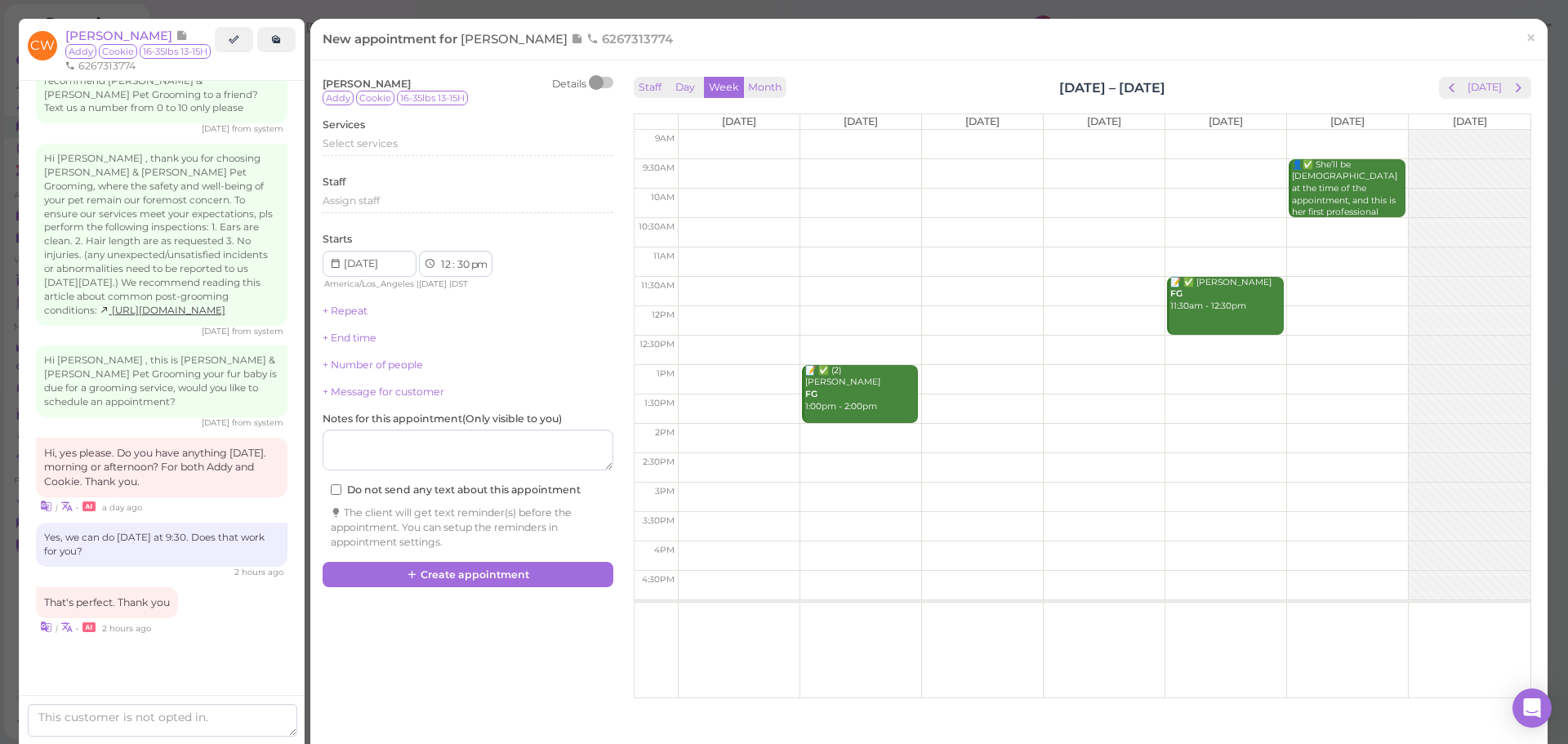
click at [712, 168] on td at bounding box center [1104, 173] width 853 height 29
type input "[DATE]"
select select "9"
select select "am"
click at [406, 155] on div "Select services" at bounding box center [467, 146] width 290 height 19
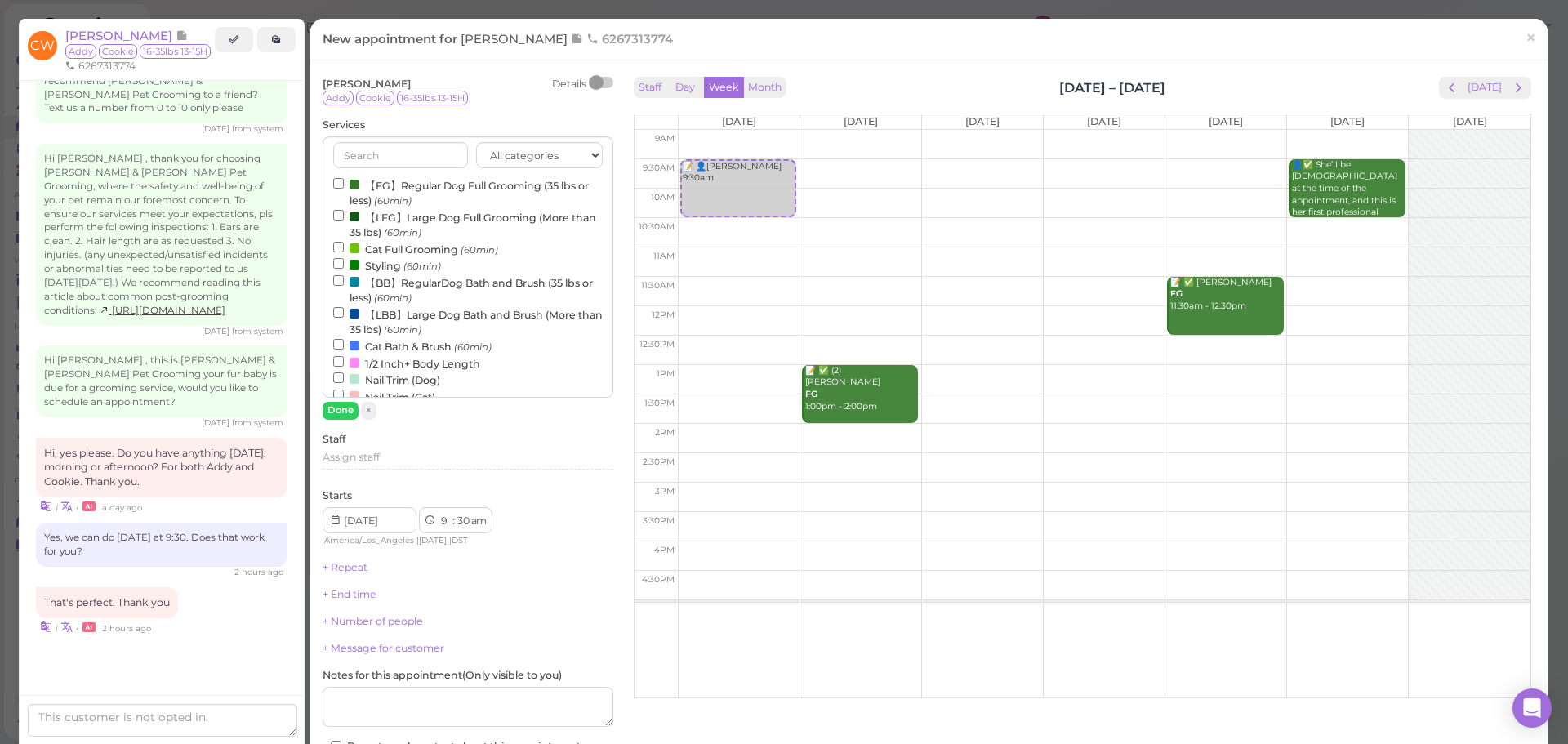
click at [407, 186] on label "【FG】Regular Dog Full Grooming (35 lbs or less) (60min)" at bounding box center [467, 192] width 269 height 32
click at [343, 186] on input "【FG】Regular Dog Full Grooming (35 lbs or less) (60min)" at bounding box center [338, 184] width 11 height 11
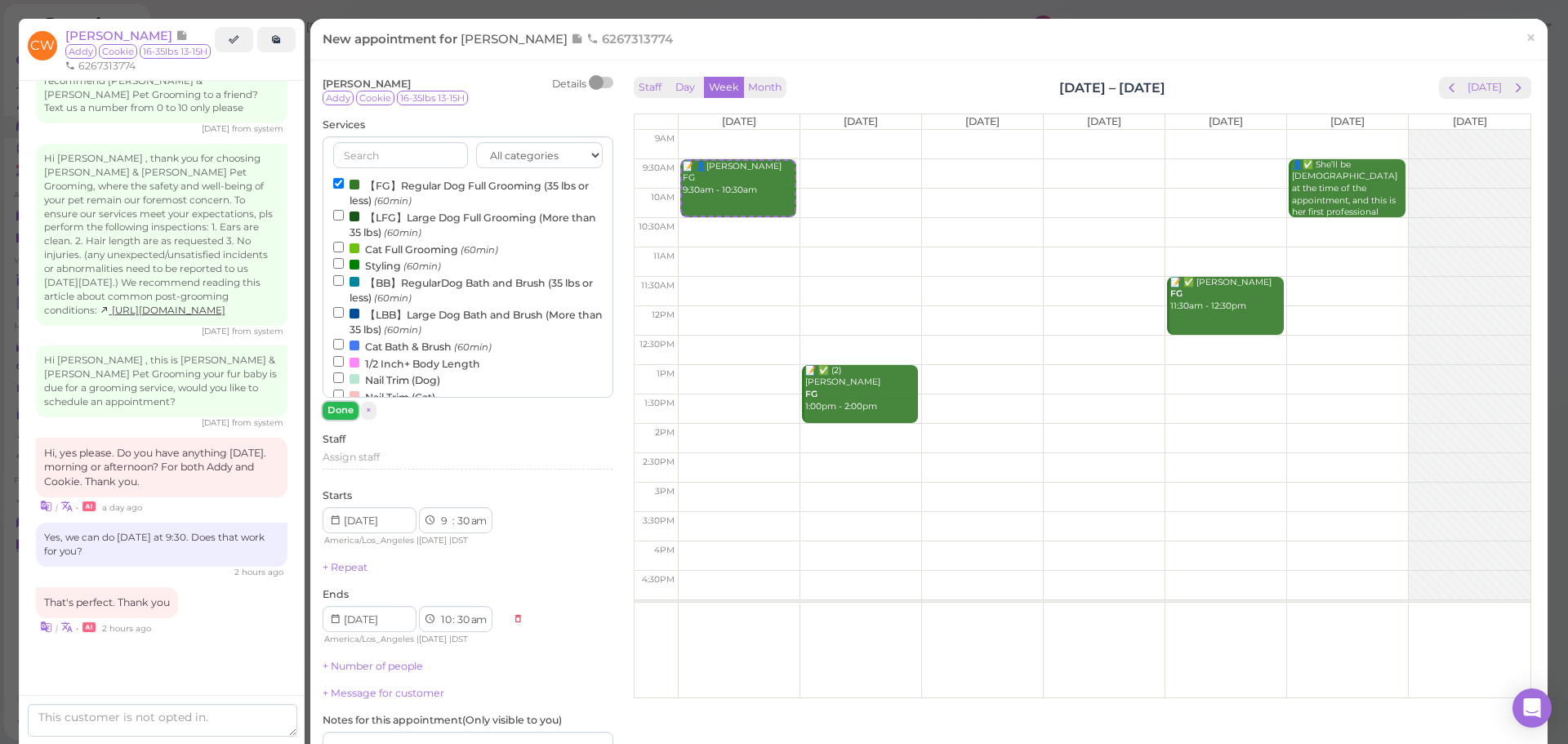
click at [333, 417] on button "Done" at bounding box center [340, 410] width 36 height 17
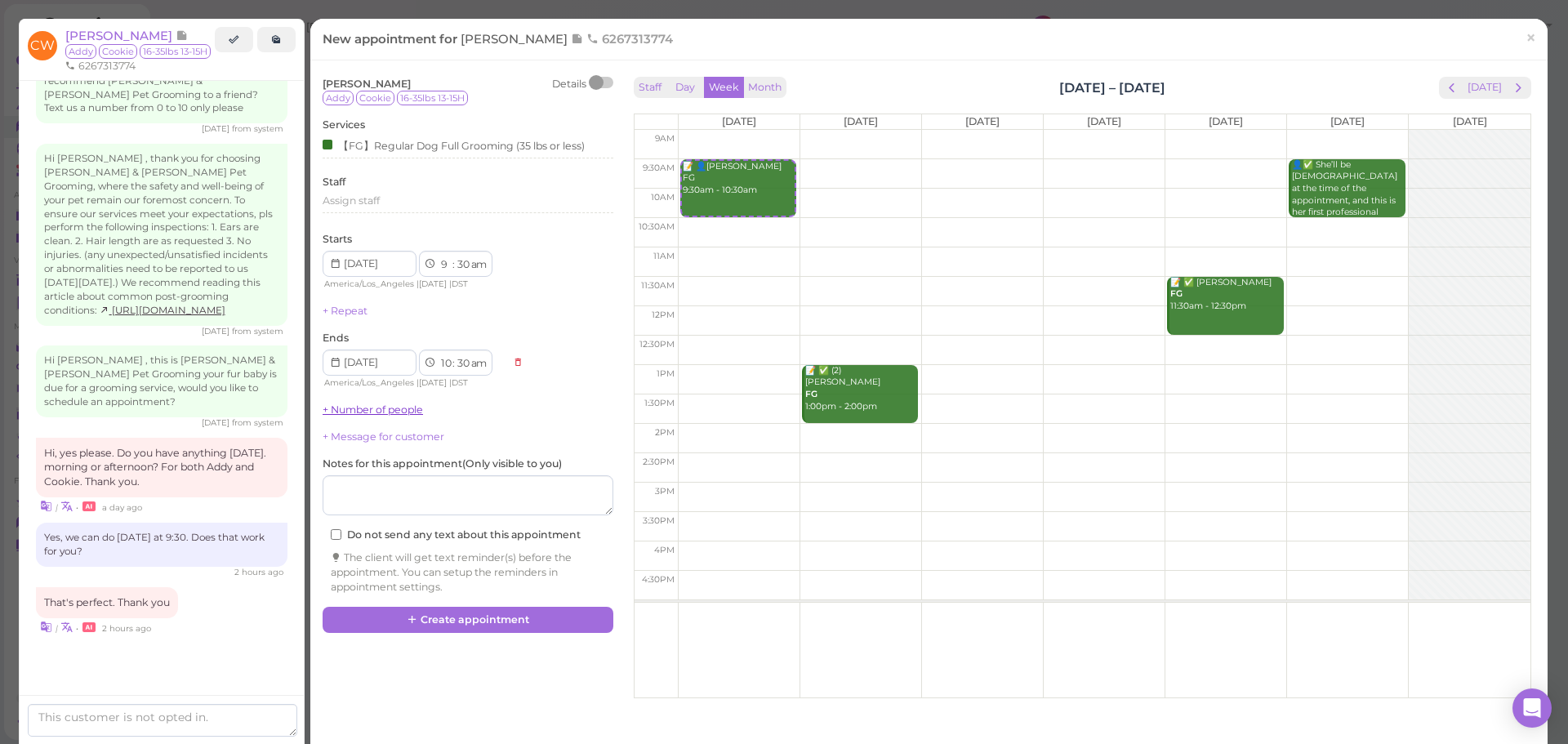
click at [353, 407] on link "+ Number of people" at bounding box center [373, 410] width 101 height 12
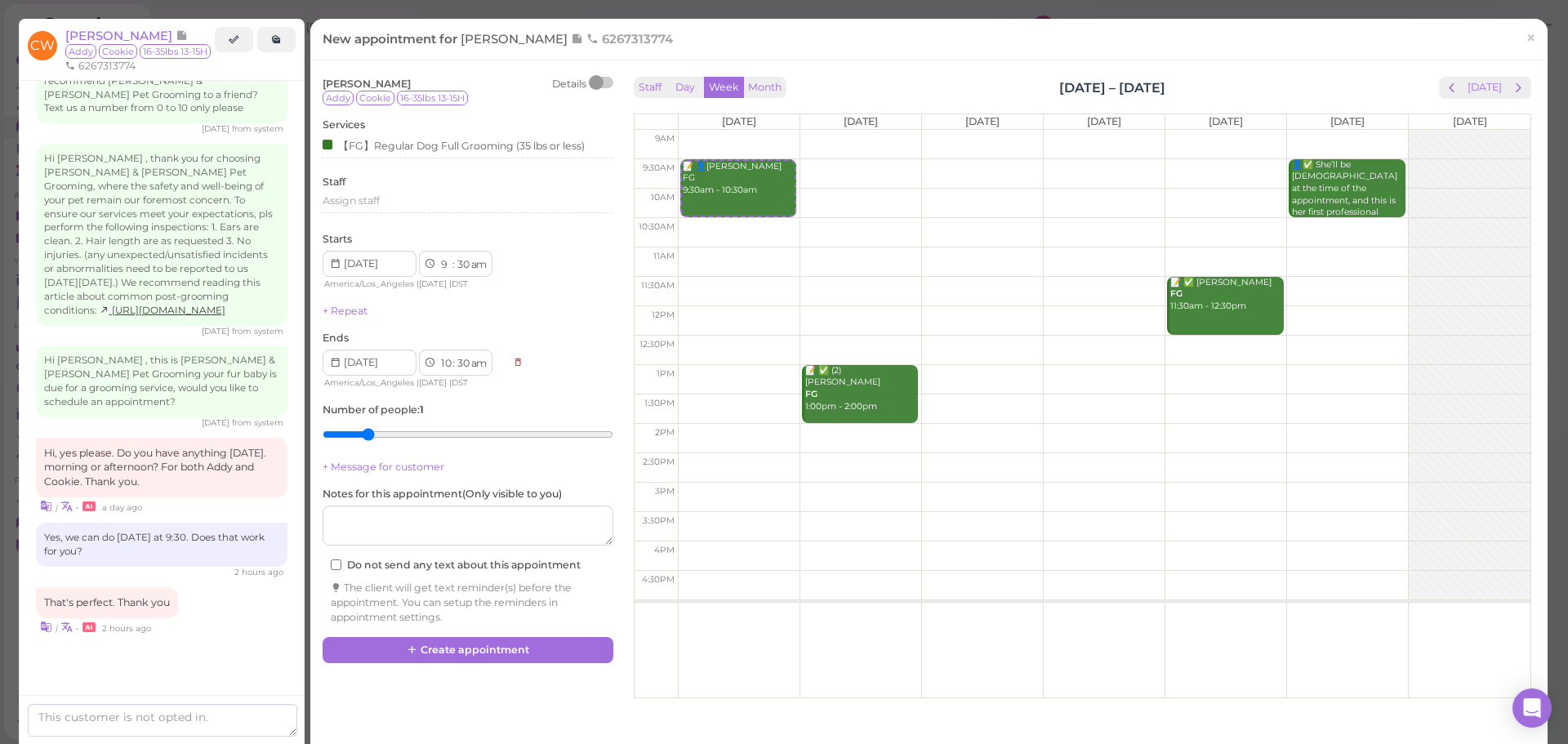
type input "2"
click at [368, 439] on input "range" at bounding box center [467, 434] width 290 height 26
click at [462, 652] on button "Create appointment" at bounding box center [467, 650] width 290 height 26
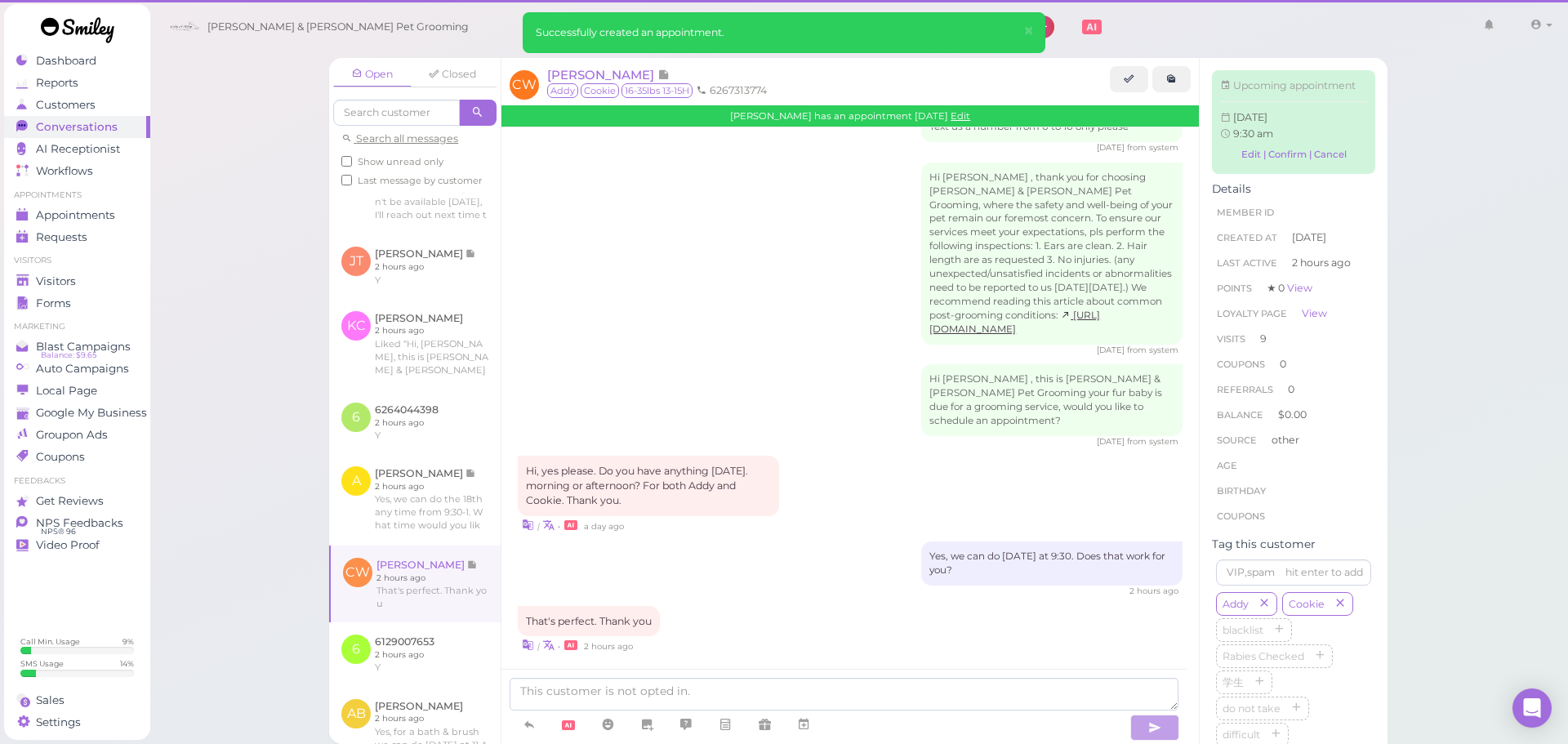
scroll to position [2098, 0]
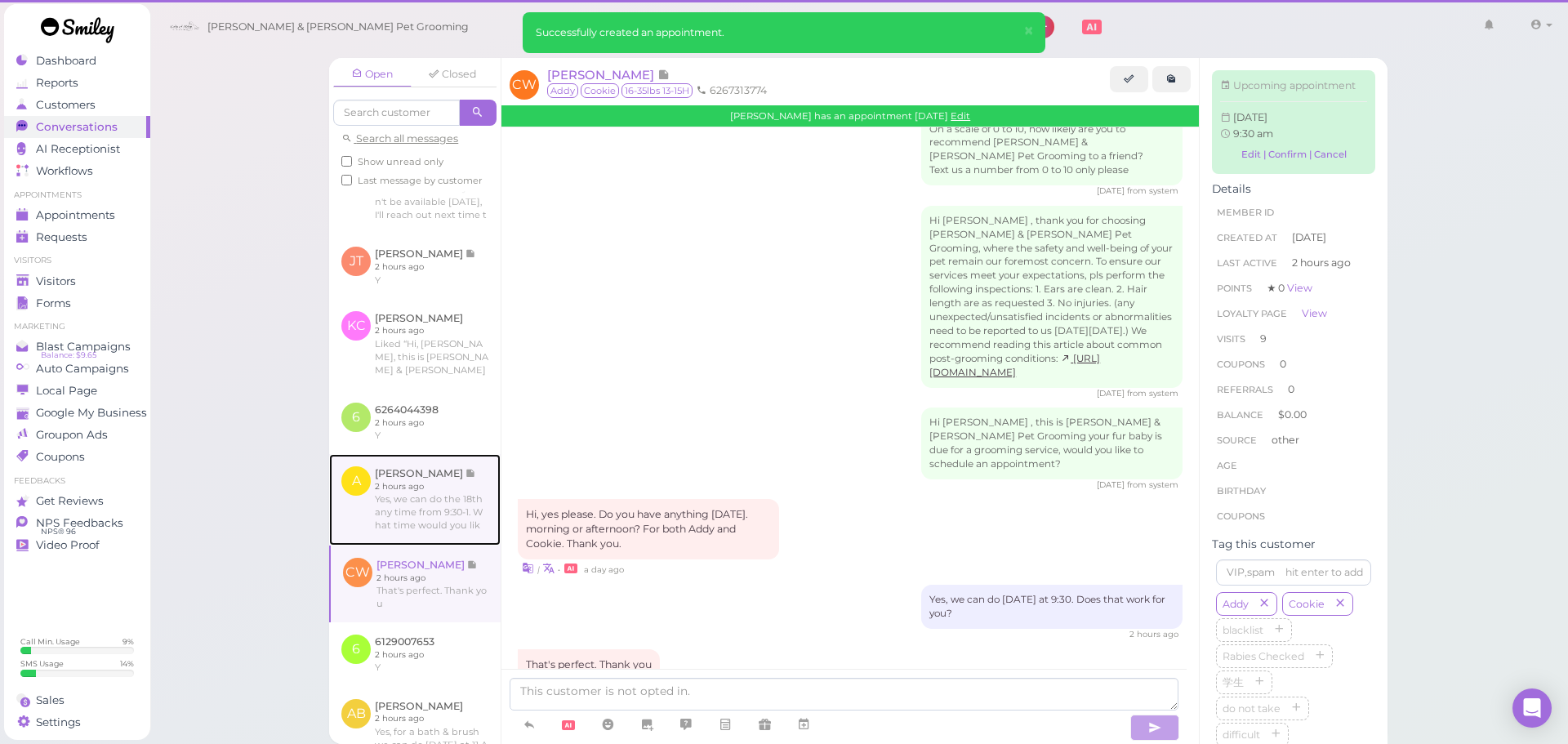
click at [442, 545] on link at bounding box center [415, 500] width 171 height 92
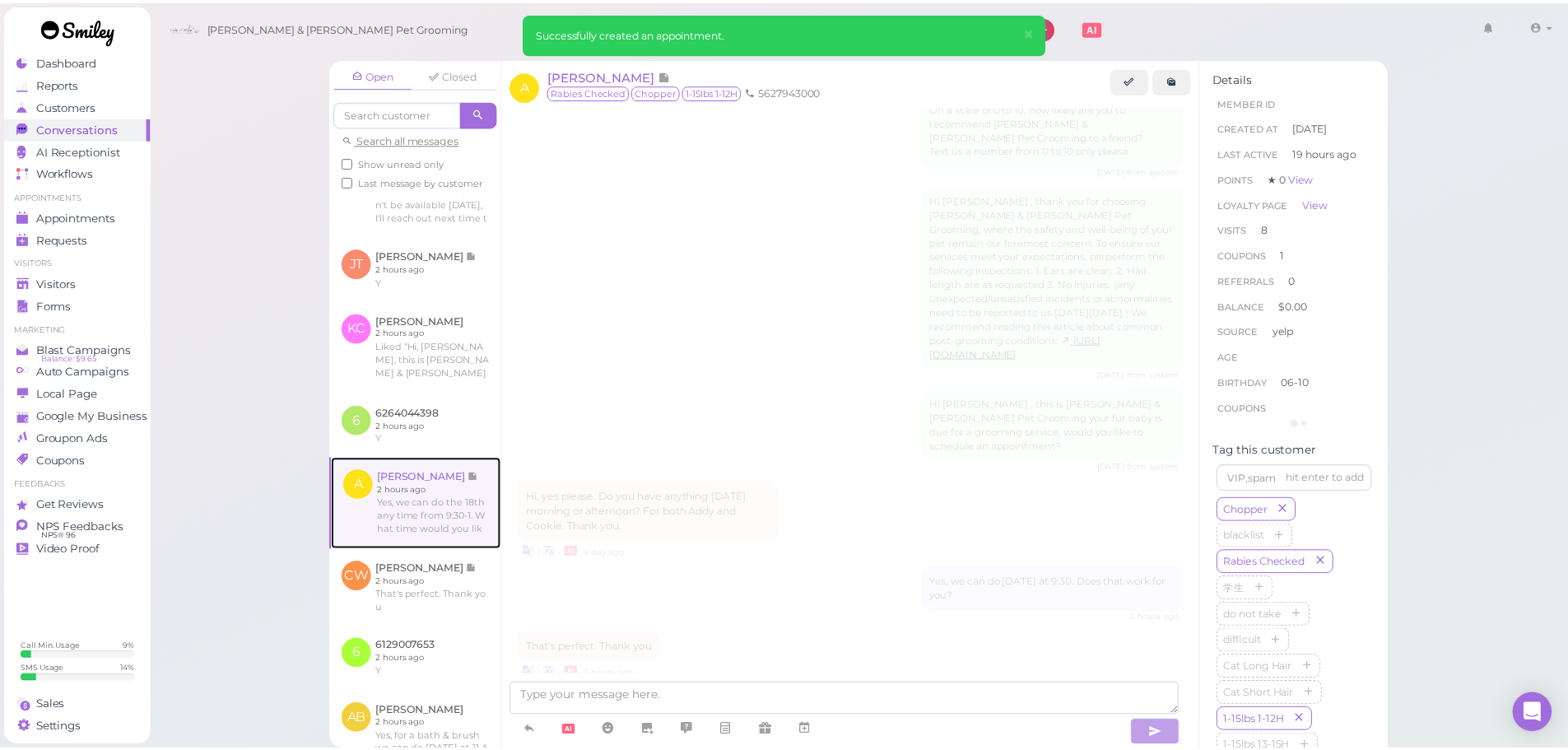
scroll to position [329, 0]
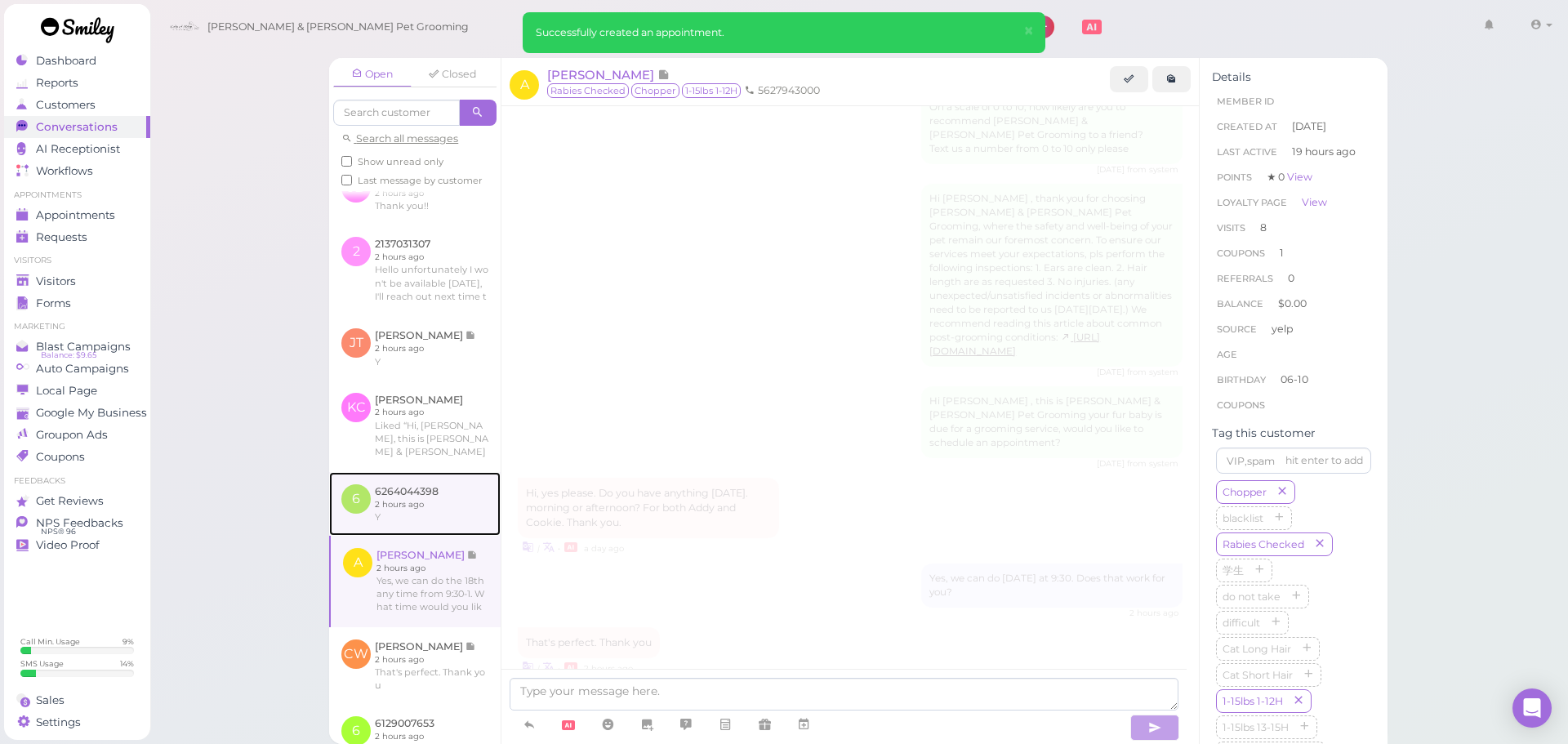
click at [456, 536] on link at bounding box center [415, 504] width 171 height 64
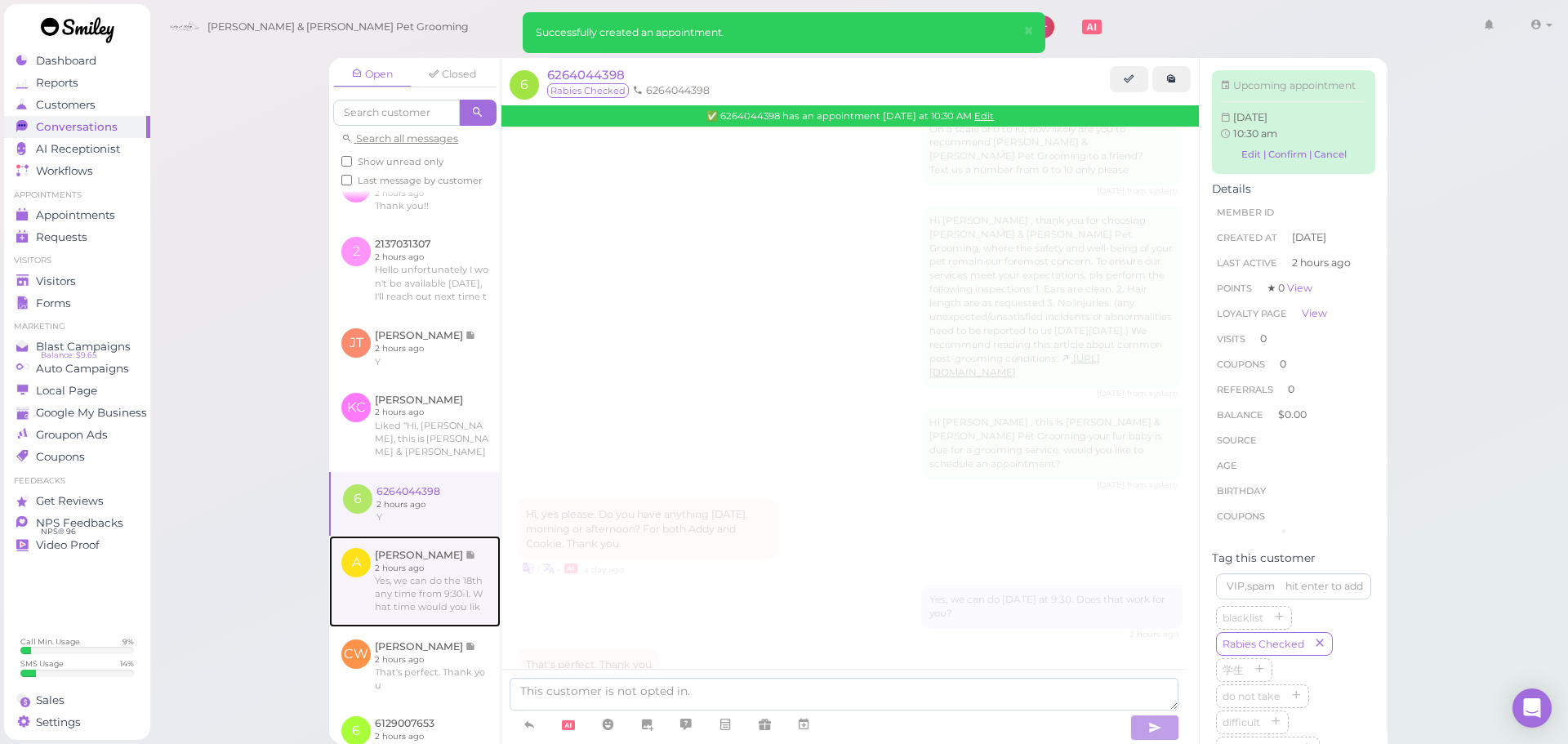
click at [453, 593] on link at bounding box center [415, 582] width 171 height 92
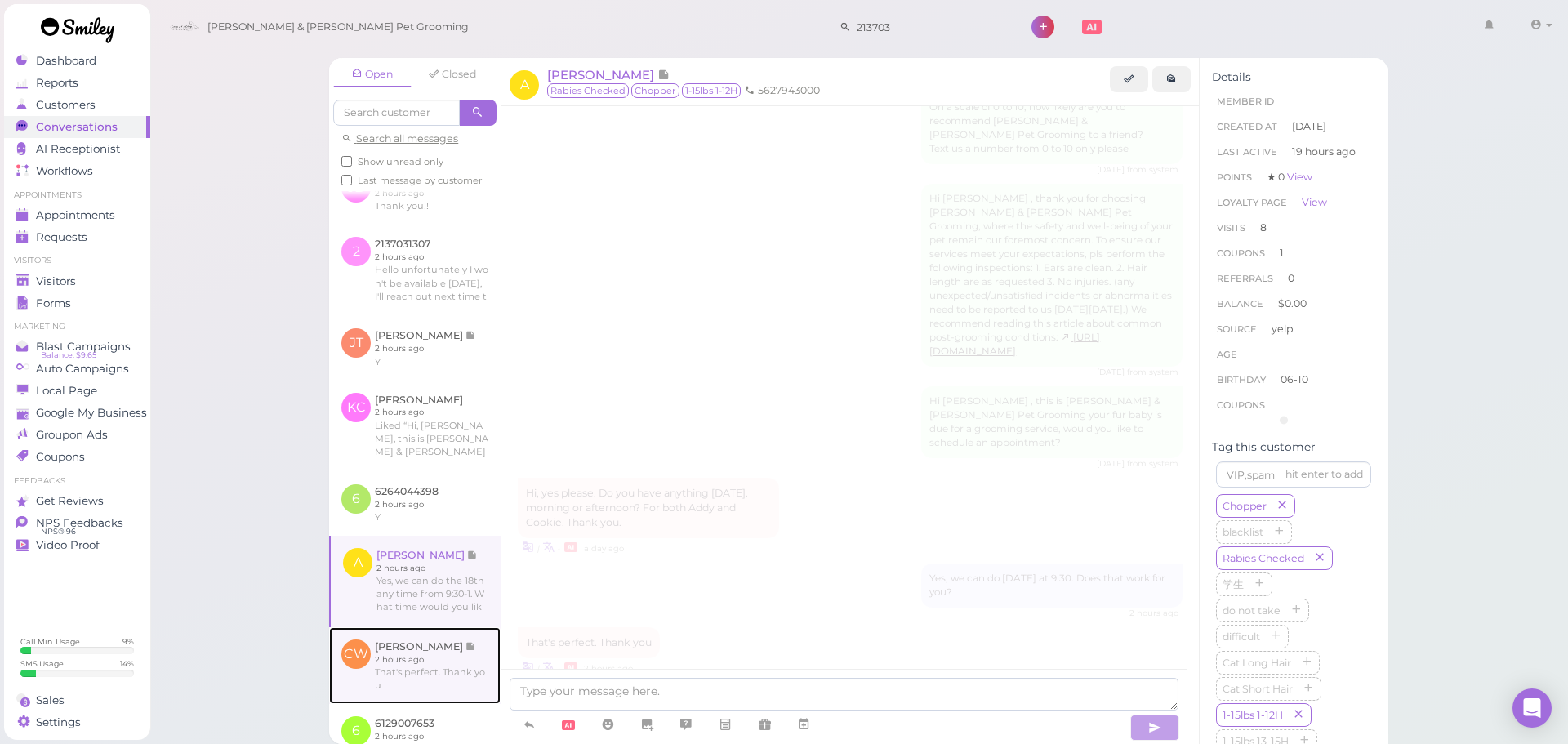
click at [410, 692] on link at bounding box center [415, 665] width 171 height 77
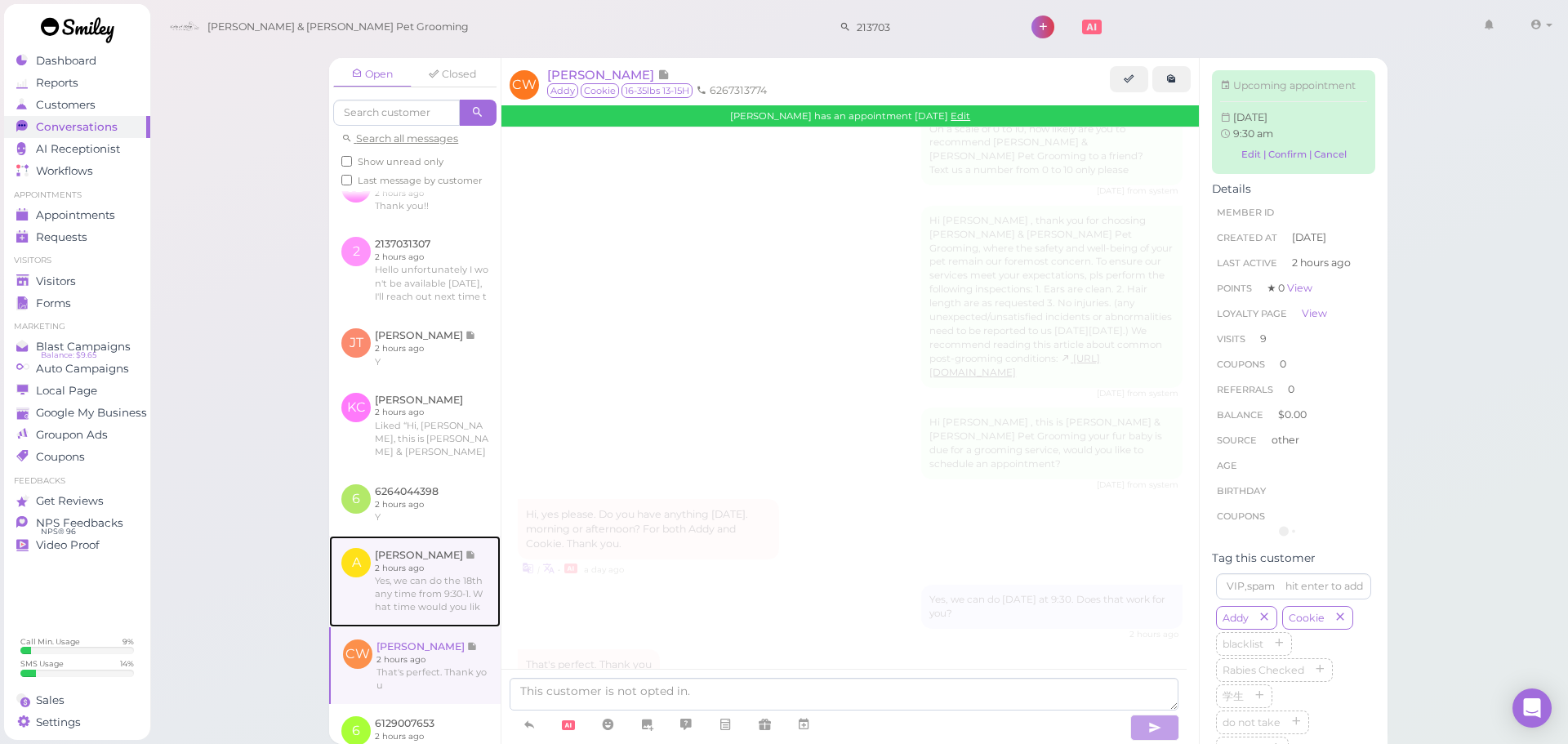
click at [426, 608] on link at bounding box center [415, 582] width 171 height 92
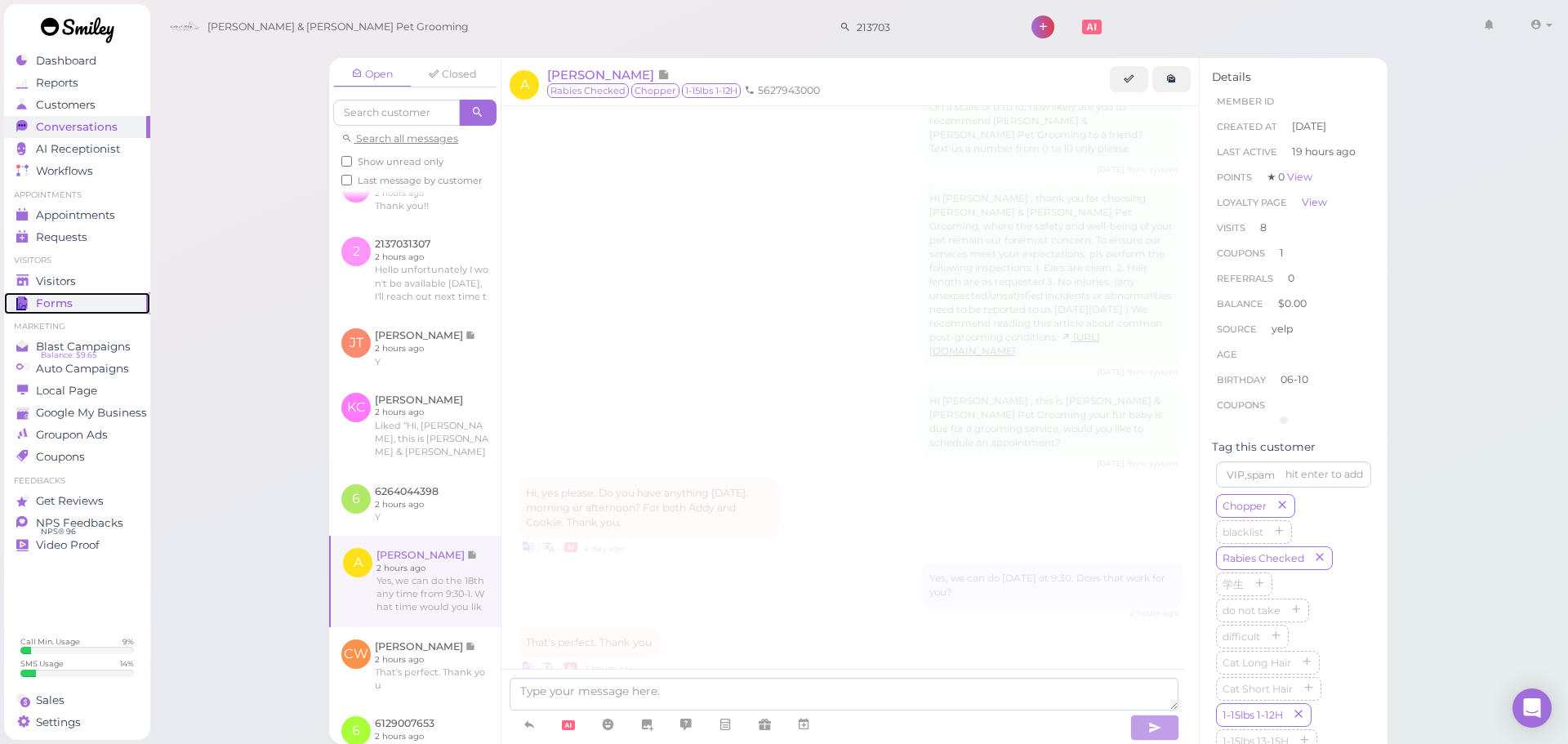
click at [109, 292] on link "Forms" at bounding box center [78, 303] width 147 height 22
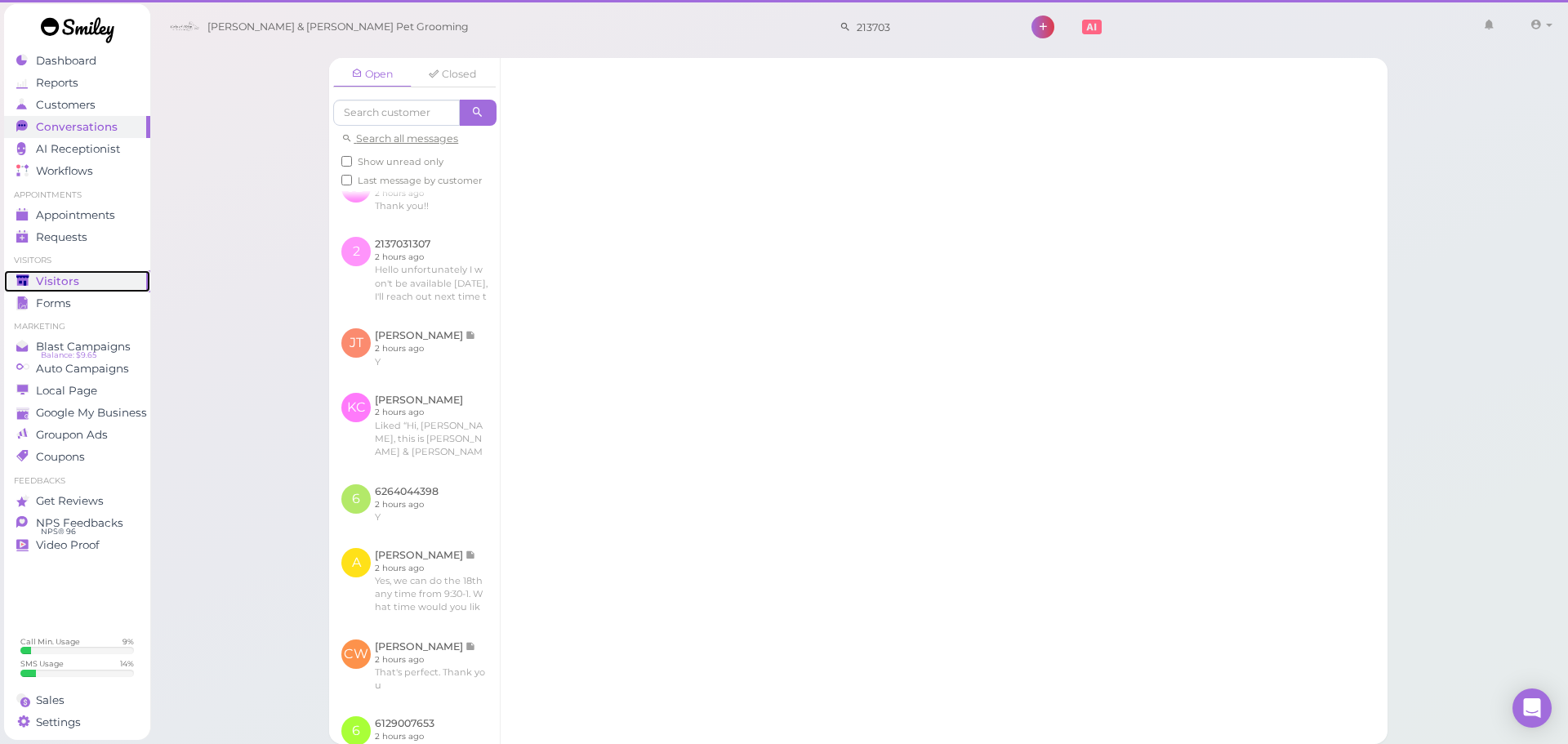
click at [109, 288] on link "Visitors" at bounding box center [78, 281] width 147 height 22
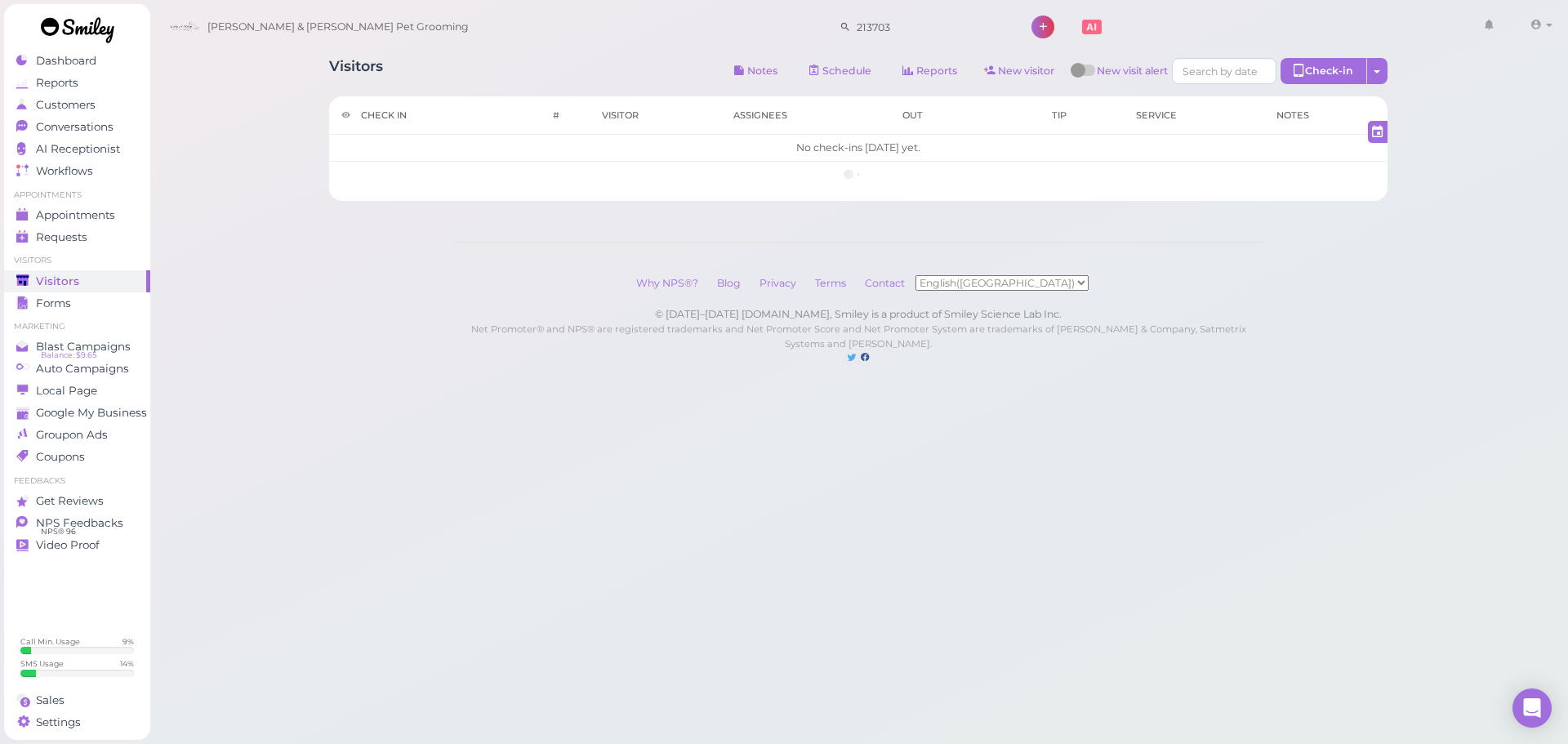
click at [506, 81] on div "Visitors Notes Schedule Reports New visitor New visit alert Check-in Customer c…" at bounding box center [858, 73] width 1059 height 30
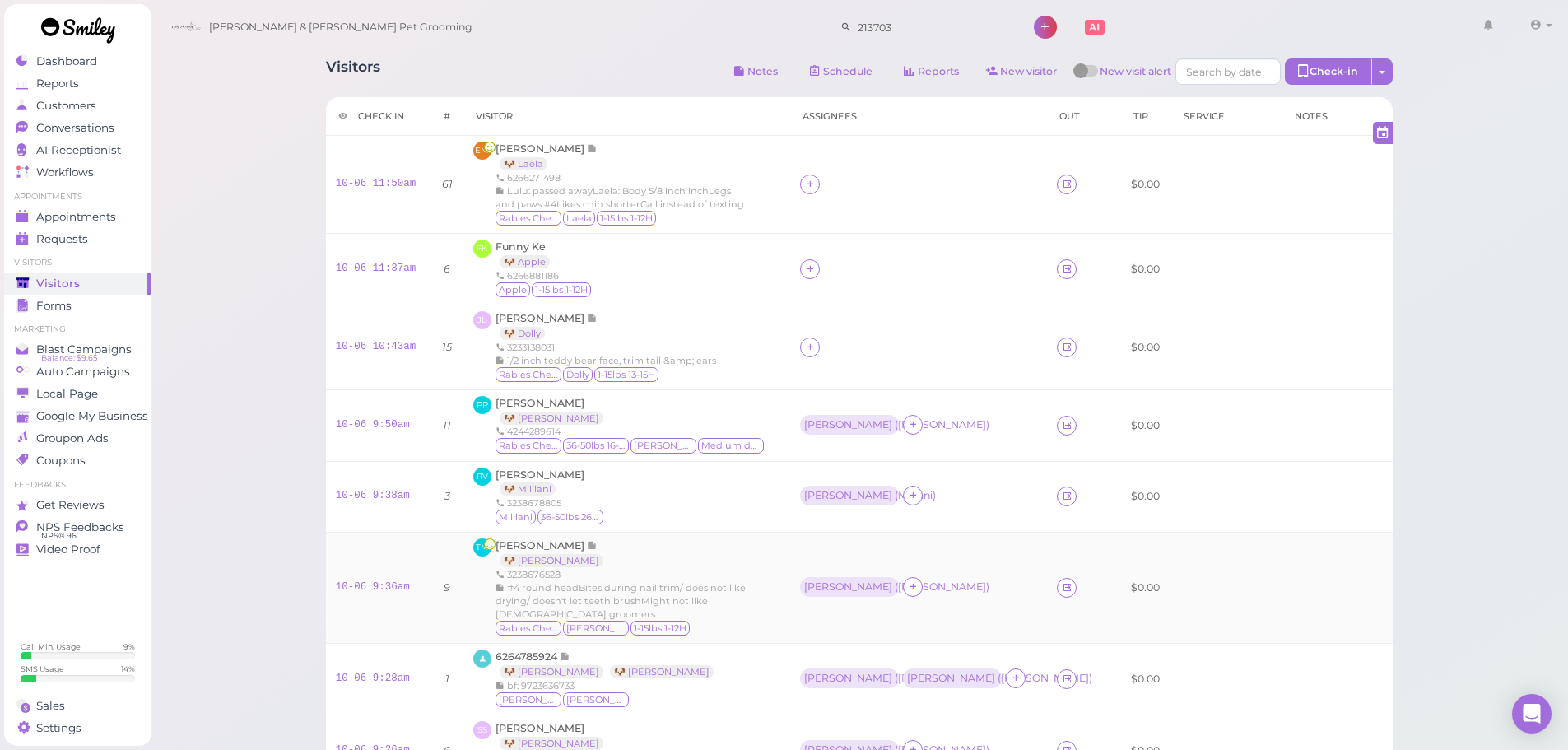
click at [704, 585] on span "#4 round headBites during nail trim/ does not like drying/ doesn't let teeth br…" at bounding box center [620, 601] width 250 height 38
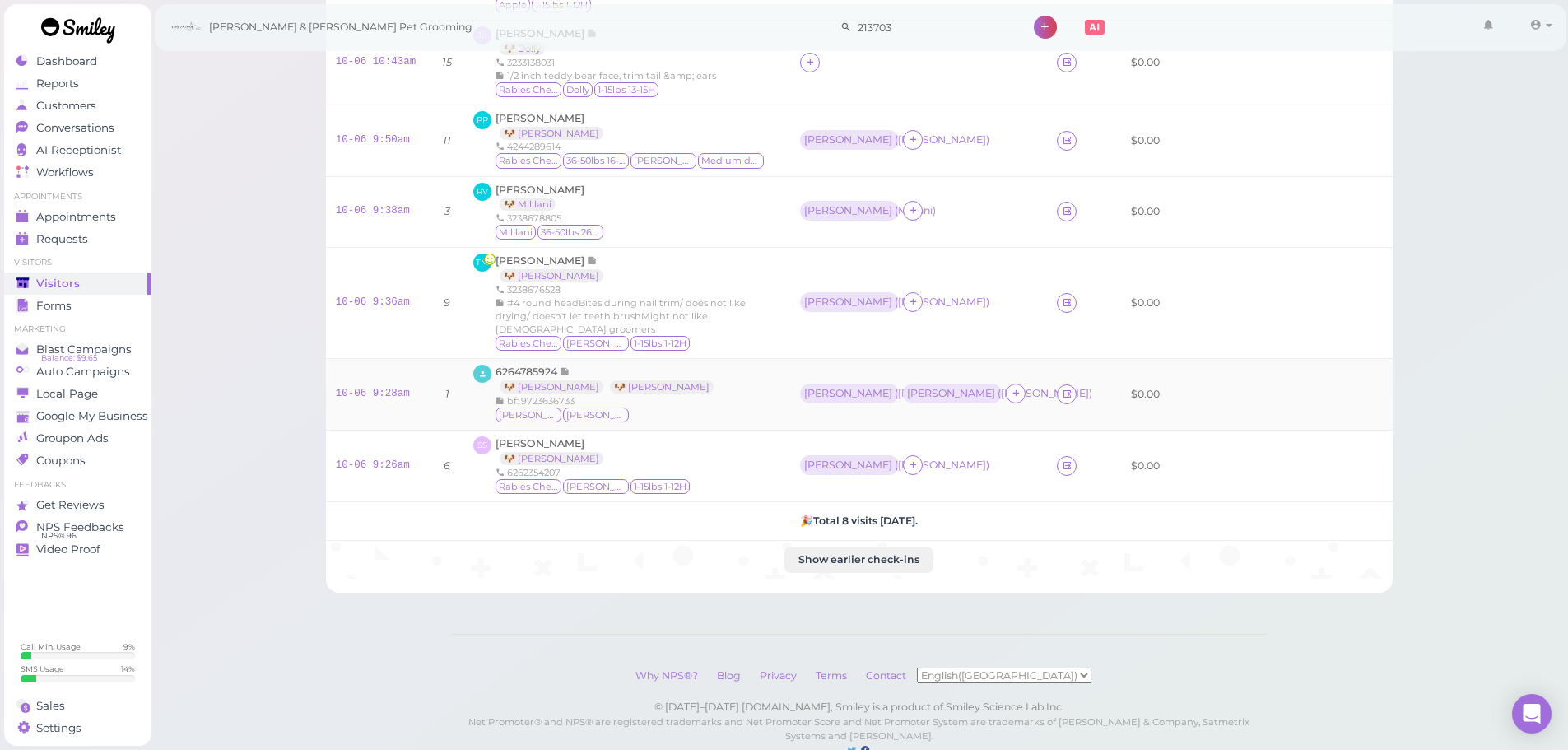
scroll to position [256, 0]
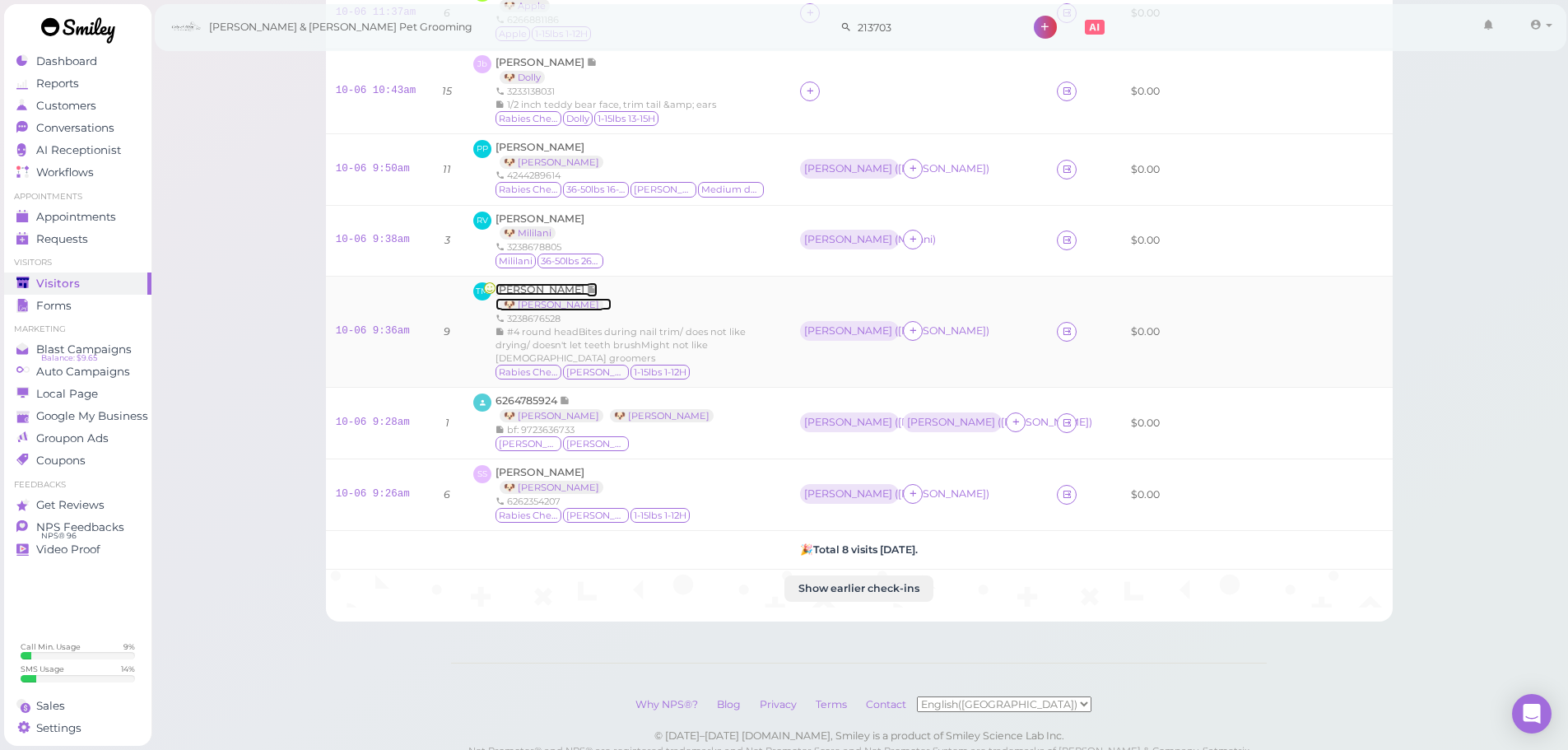
click at [570, 287] on span "[PERSON_NAME]" at bounding box center [541, 289] width 92 height 12
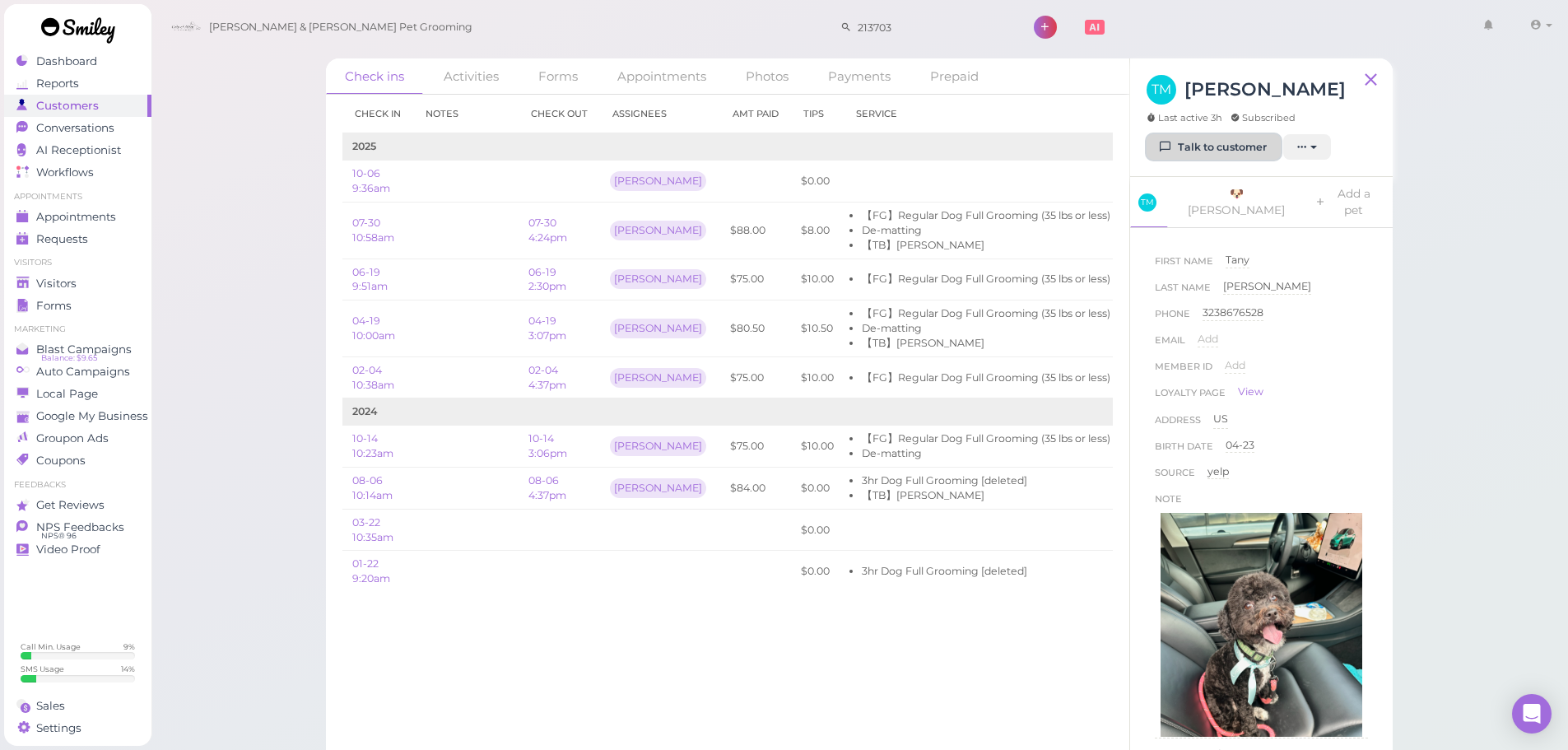
click at [1224, 137] on link "Talk to customer" at bounding box center [1213, 148] width 134 height 27
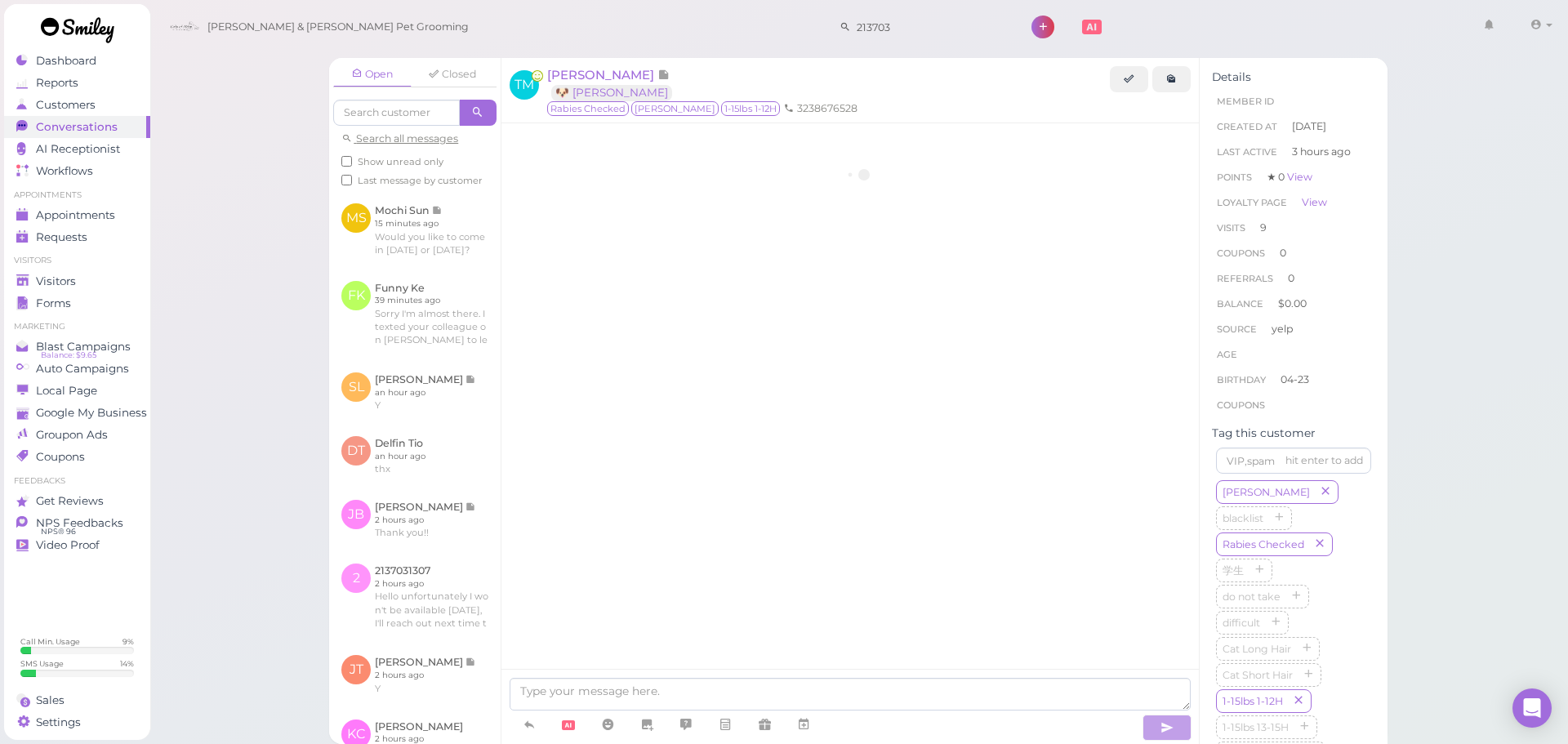
scroll to position [1728, 0]
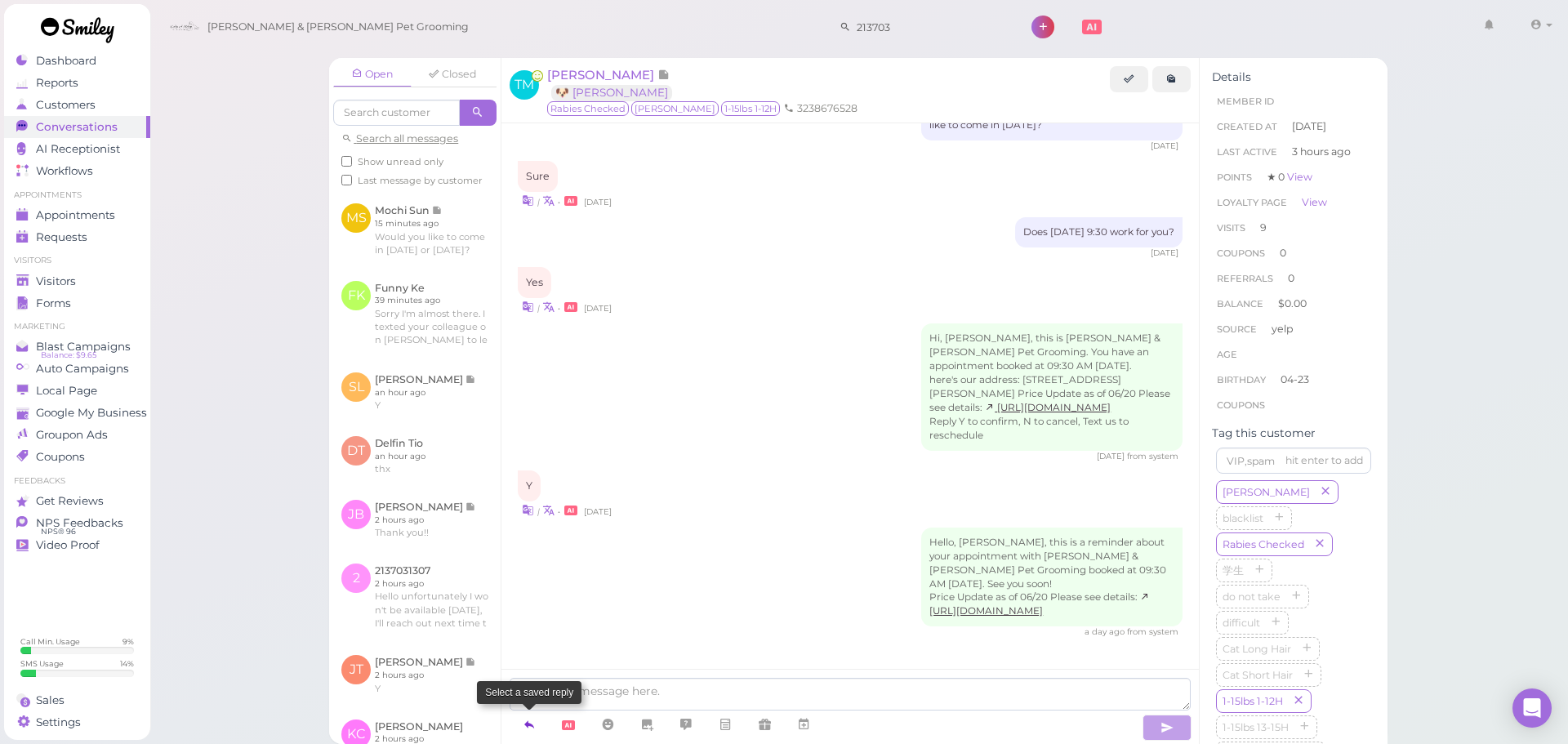
click at [529, 722] on icon at bounding box center [529, 724] width 13 height 16
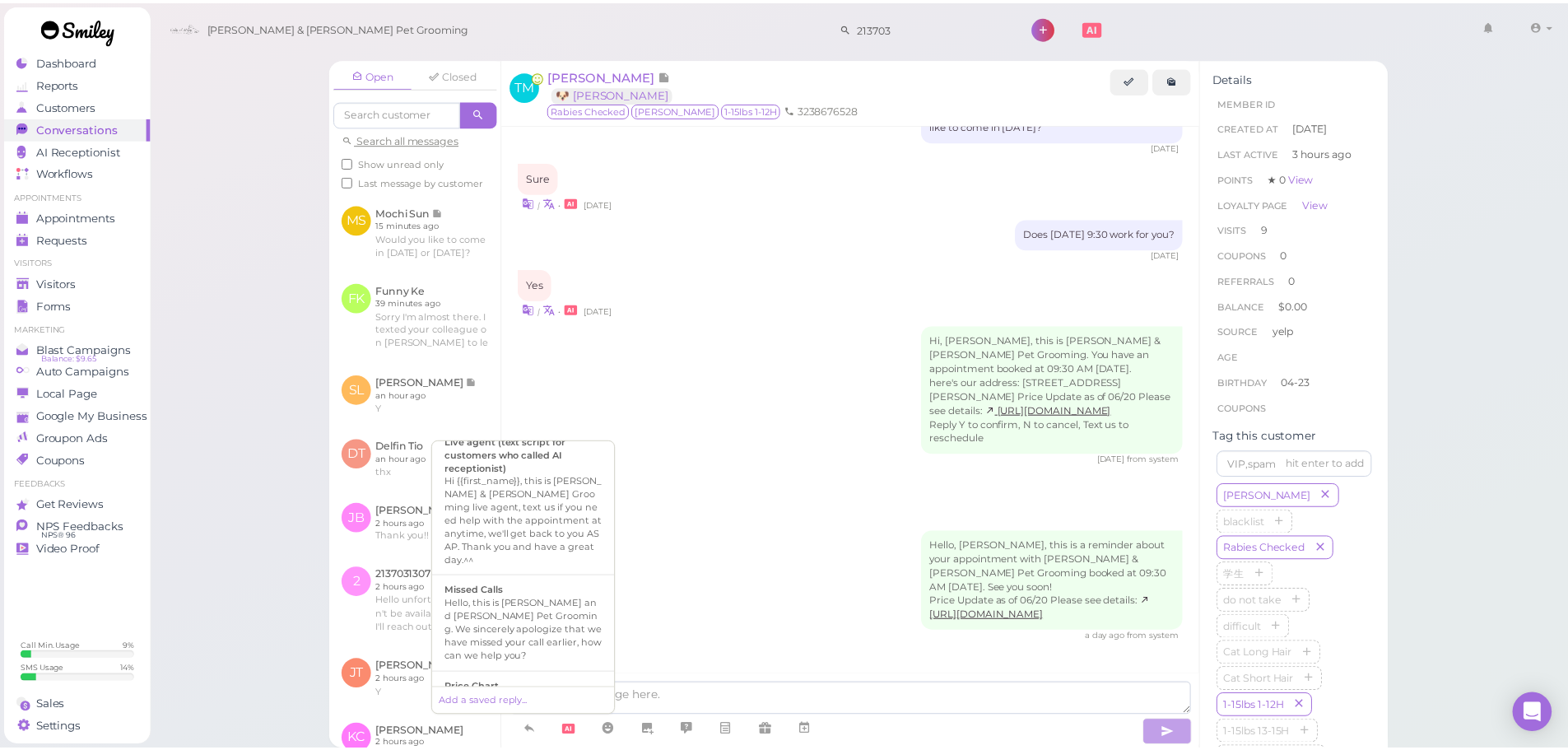
scroll to position [1141, 0]
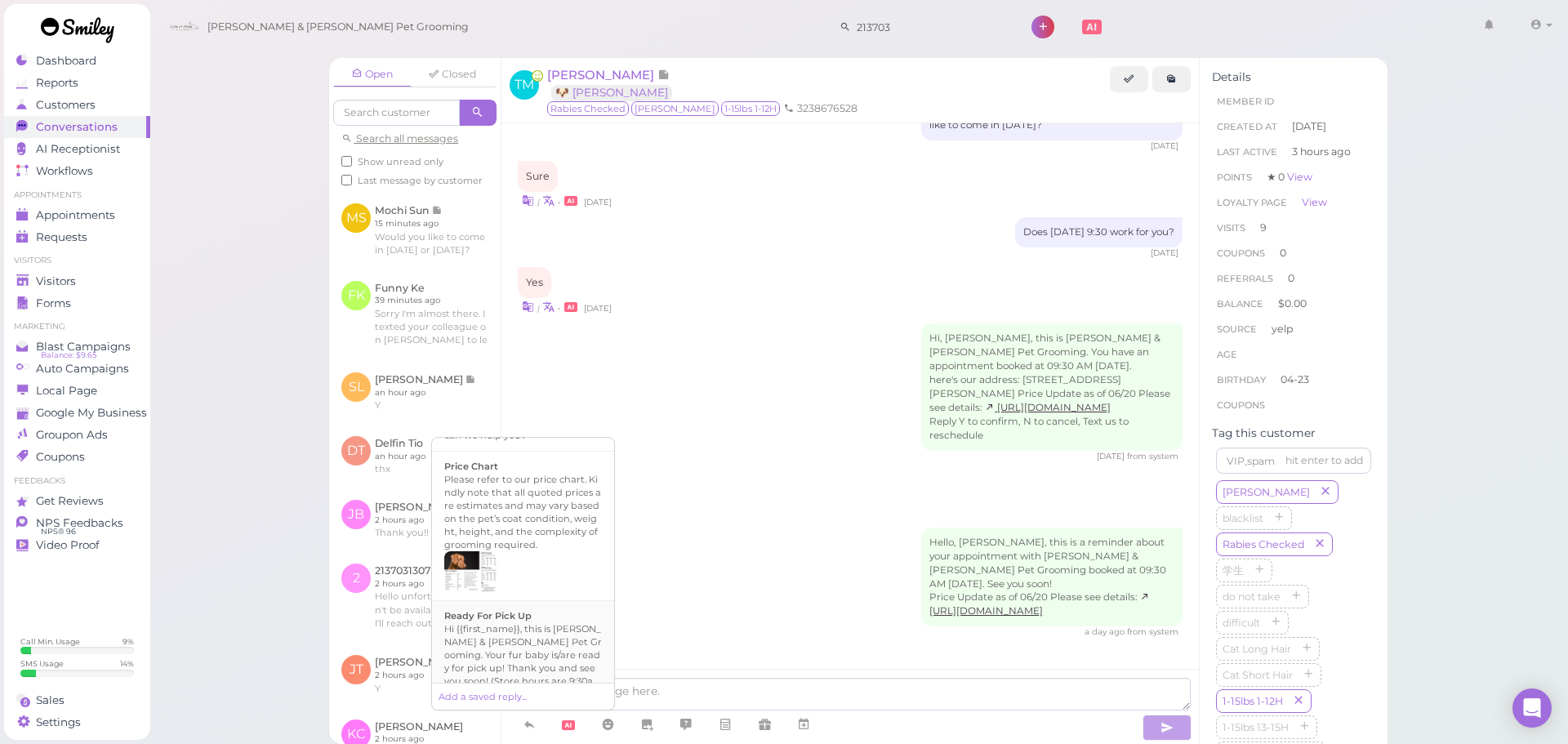
click at [508, 659] on div "Hi {{first_name}}, this is [PERSON_NAME] & [PERSON_NAME] Pet Grooming. Your fur…" at bounding box center [523, 668] width 157 height 92
type textarea "Hi {{first_name}}, this is [PERSON_NAME] & [PERSON_NAME] Pet Grooming. Your fur…"
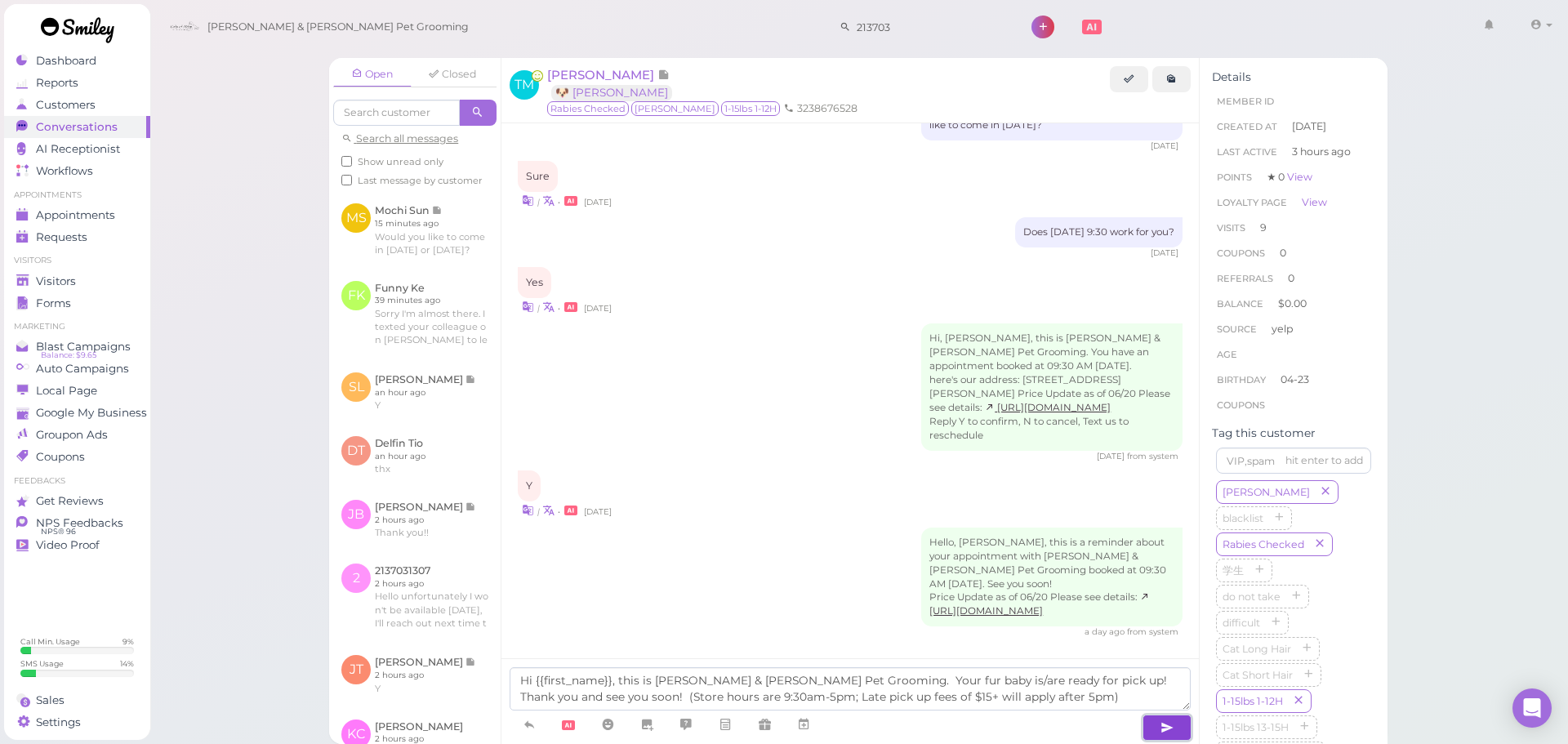
click at [1182, 725] on button "button" at bounding box center [1166, 727] width 49 height 26
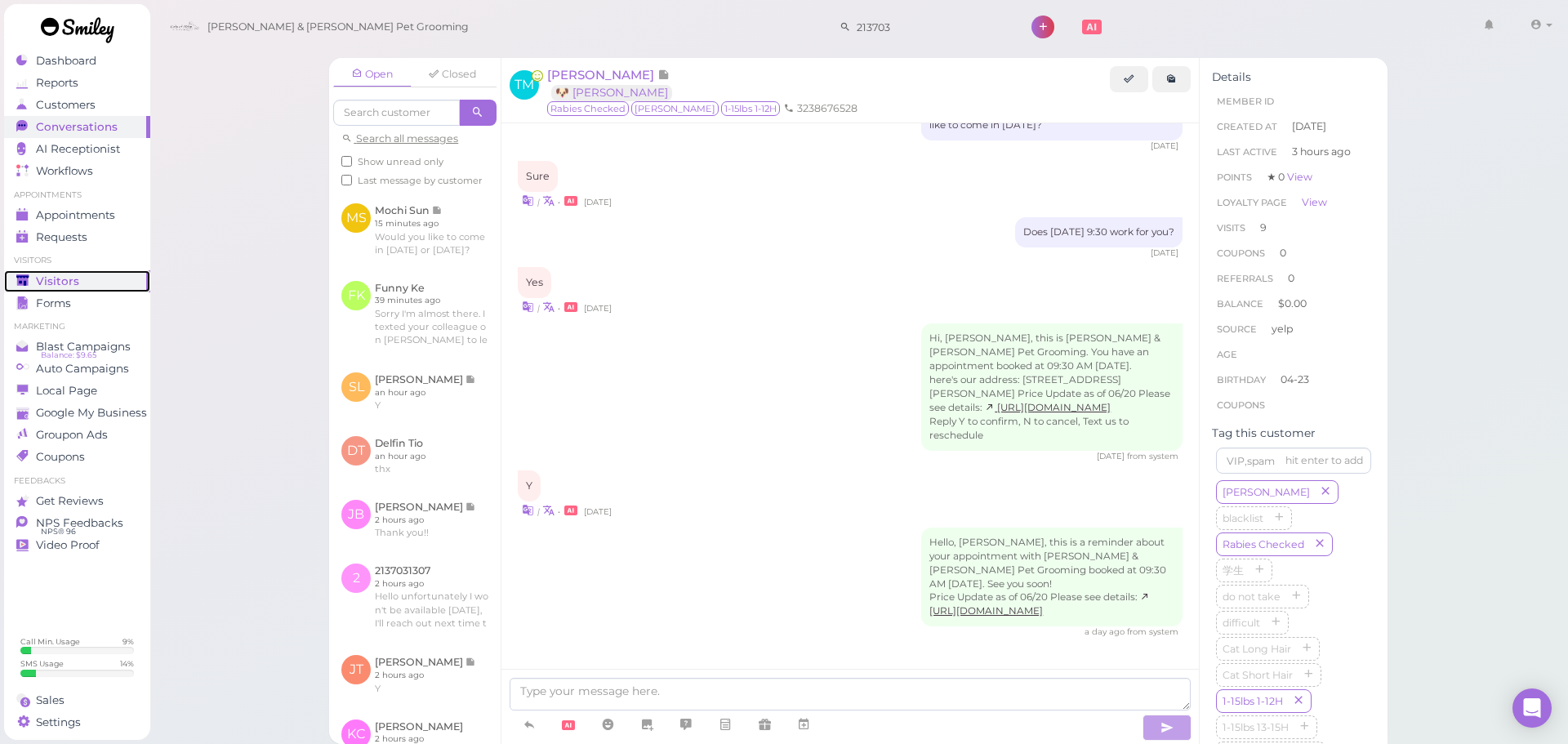
click at [84, 288] on div "Visitors" at bounding box center [74, 282] width 117 height 14
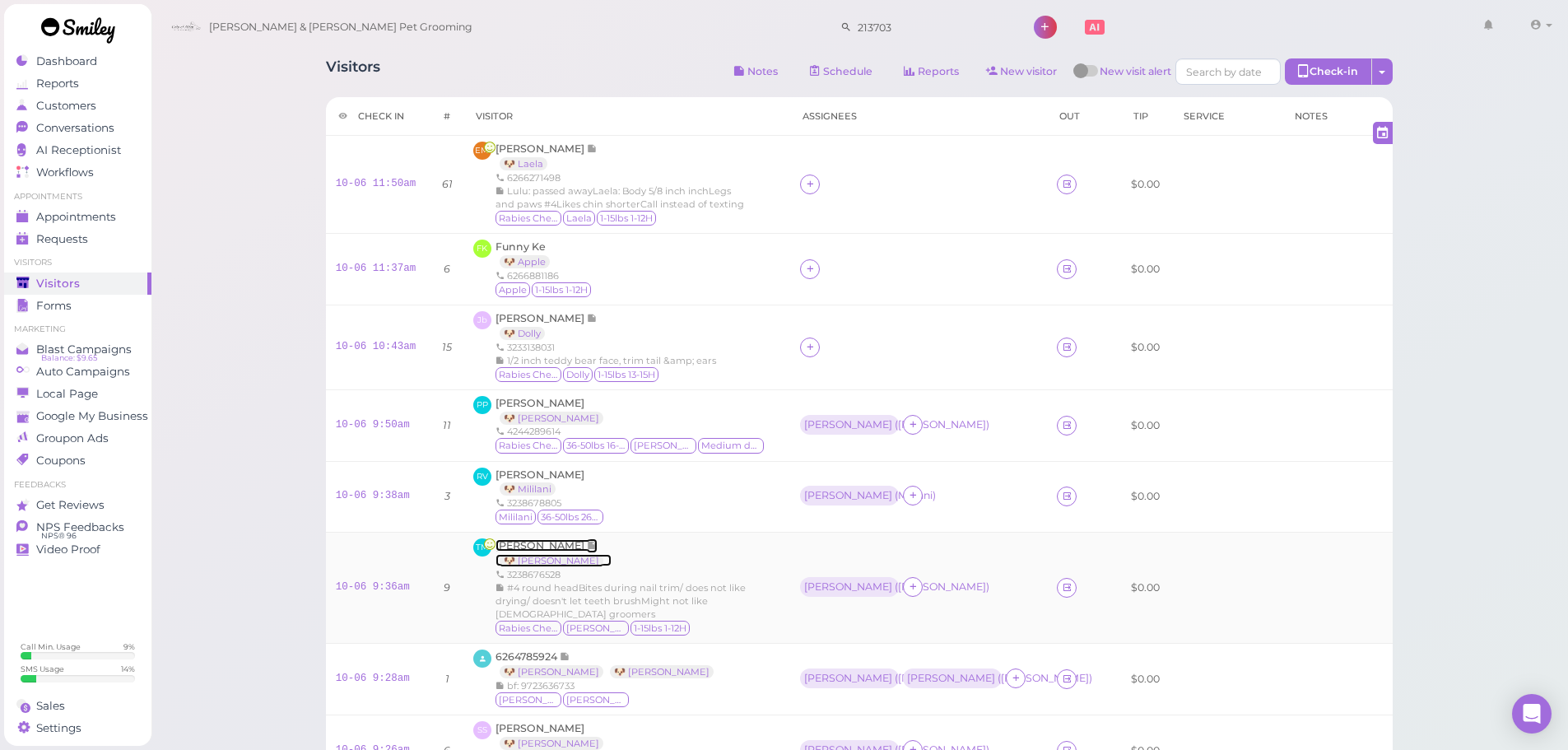
click at [549, 541] on span "[PERSON_NAME]" at bounding box center [541, 545] width 92 height 12
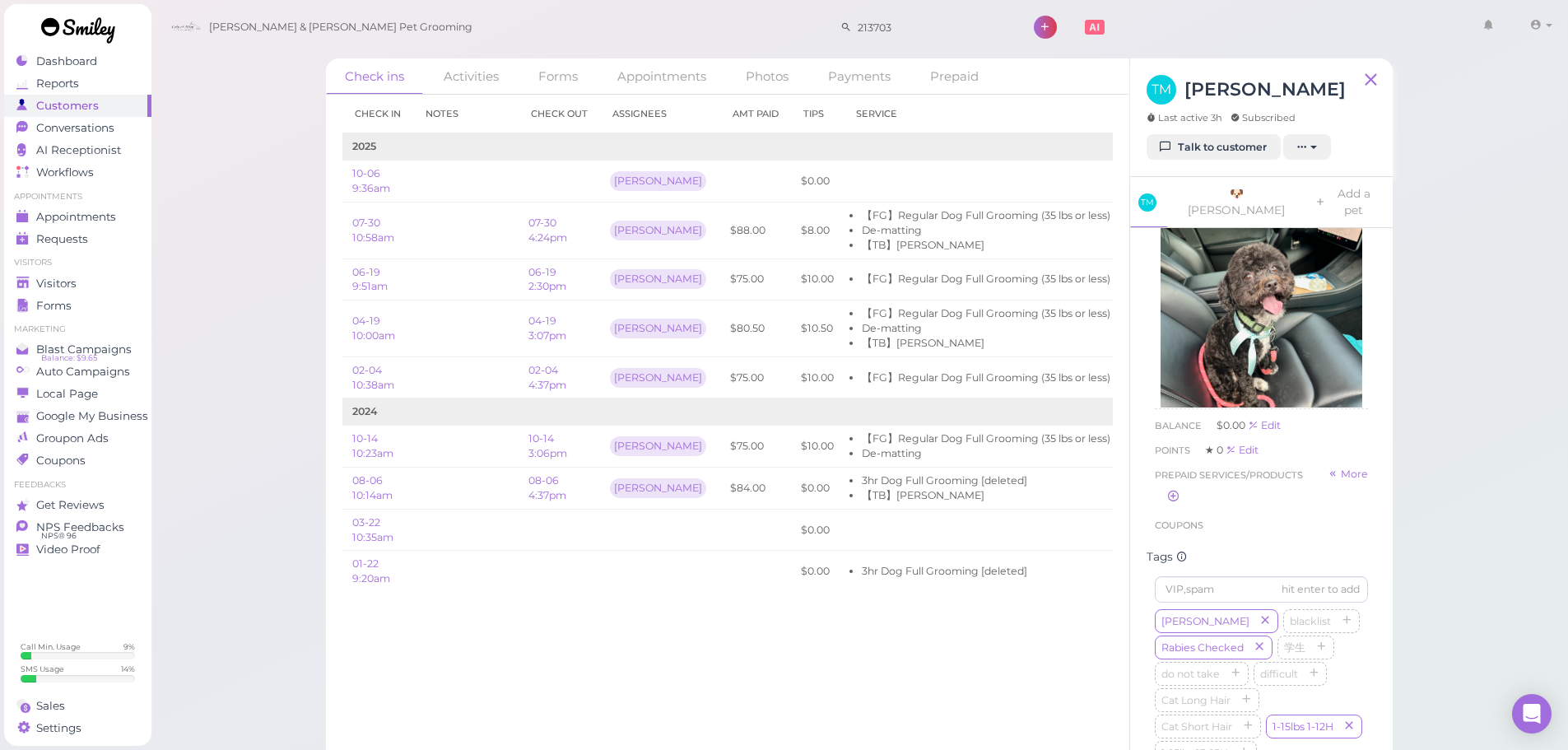
scroll to position [411, 0]
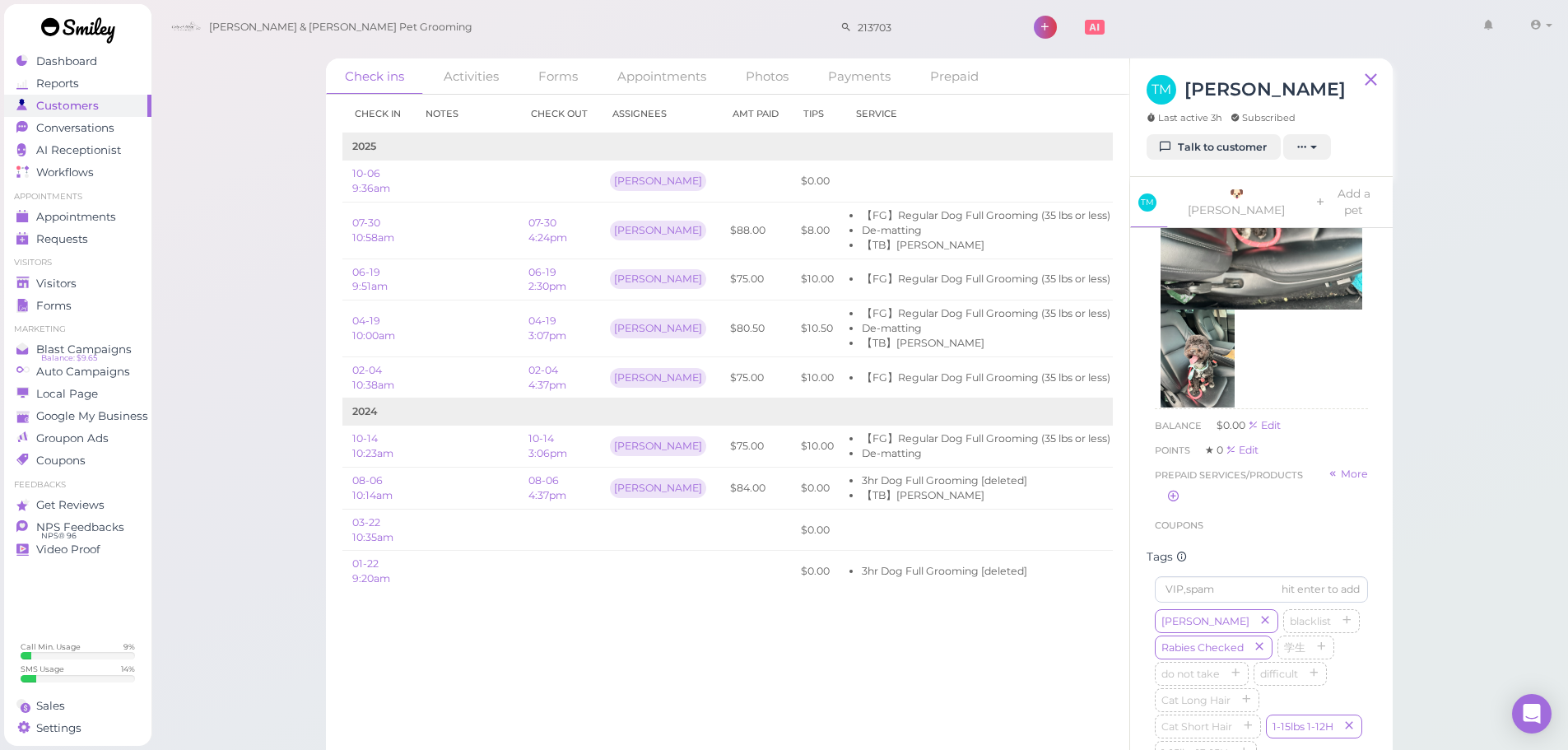
click at [1267, 423] on p "Bites during nail trim/ does not like drying/ doesn't let teeth brush" at bounding box center [1261, 437] width 202 height 29
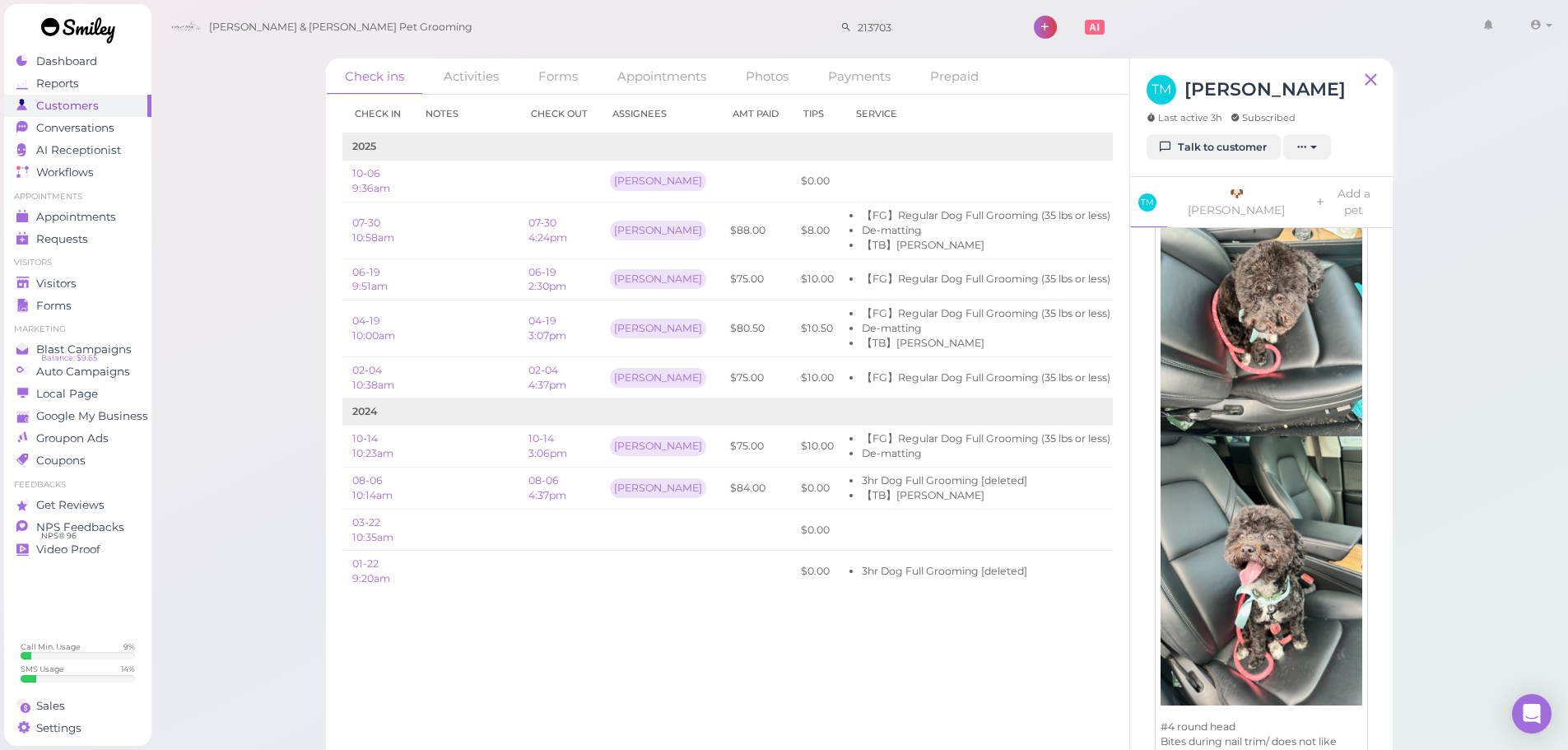
scroll to position [778, 0]
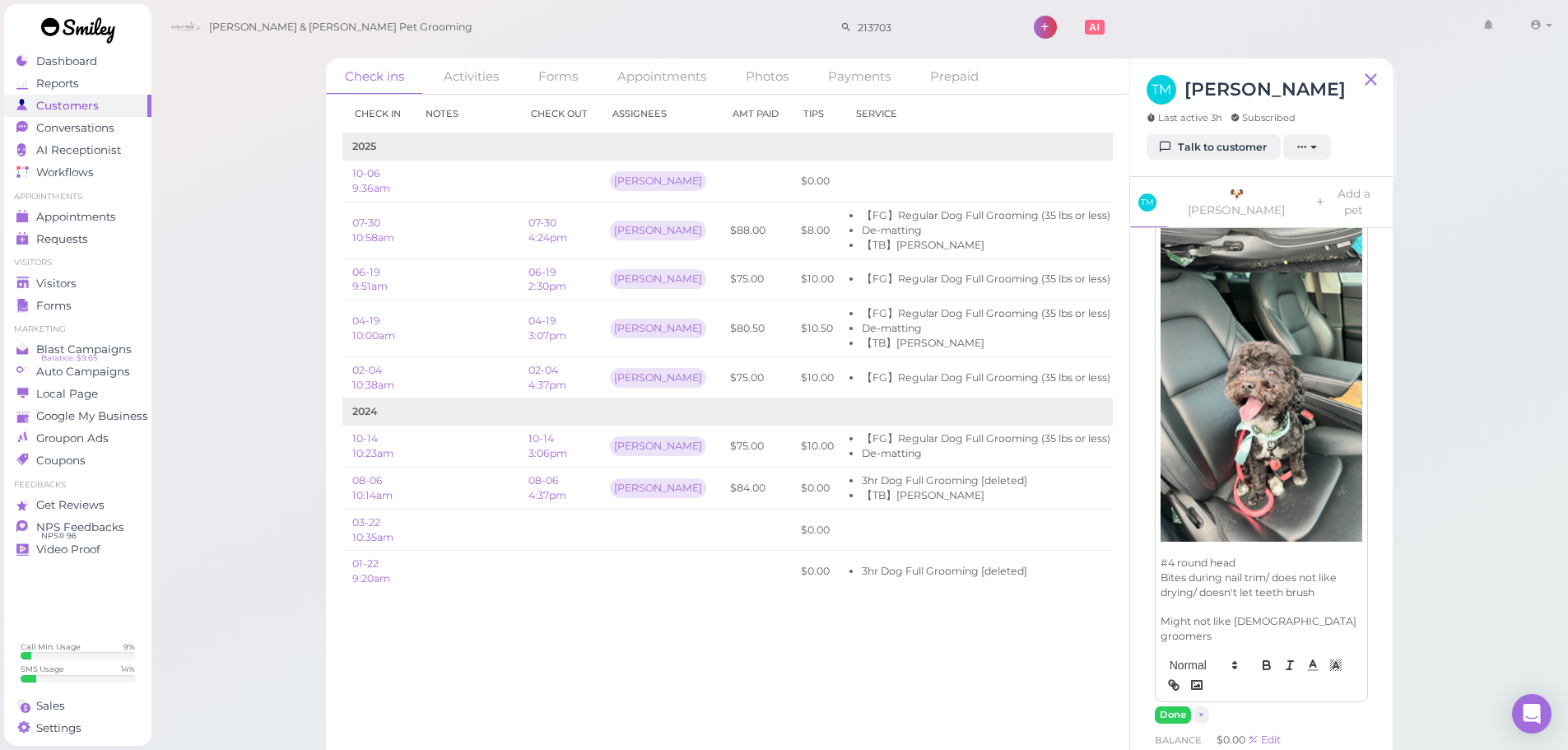
click at [1269, 570] on p "Bites during nail trim/ does not like drying/ doesn't let teeth brush" at bounding box center [1261, 585] width 202 height 29
click at [1293, 570] on p "Bites during nail trim, shaving under paws/ does not like drying/ doesn't let t…" at bounding box center [1261, 592] width 202 height 44
click at [1184, 721] on button "Done" at bounding box center [1173, 729] width 36 height 17
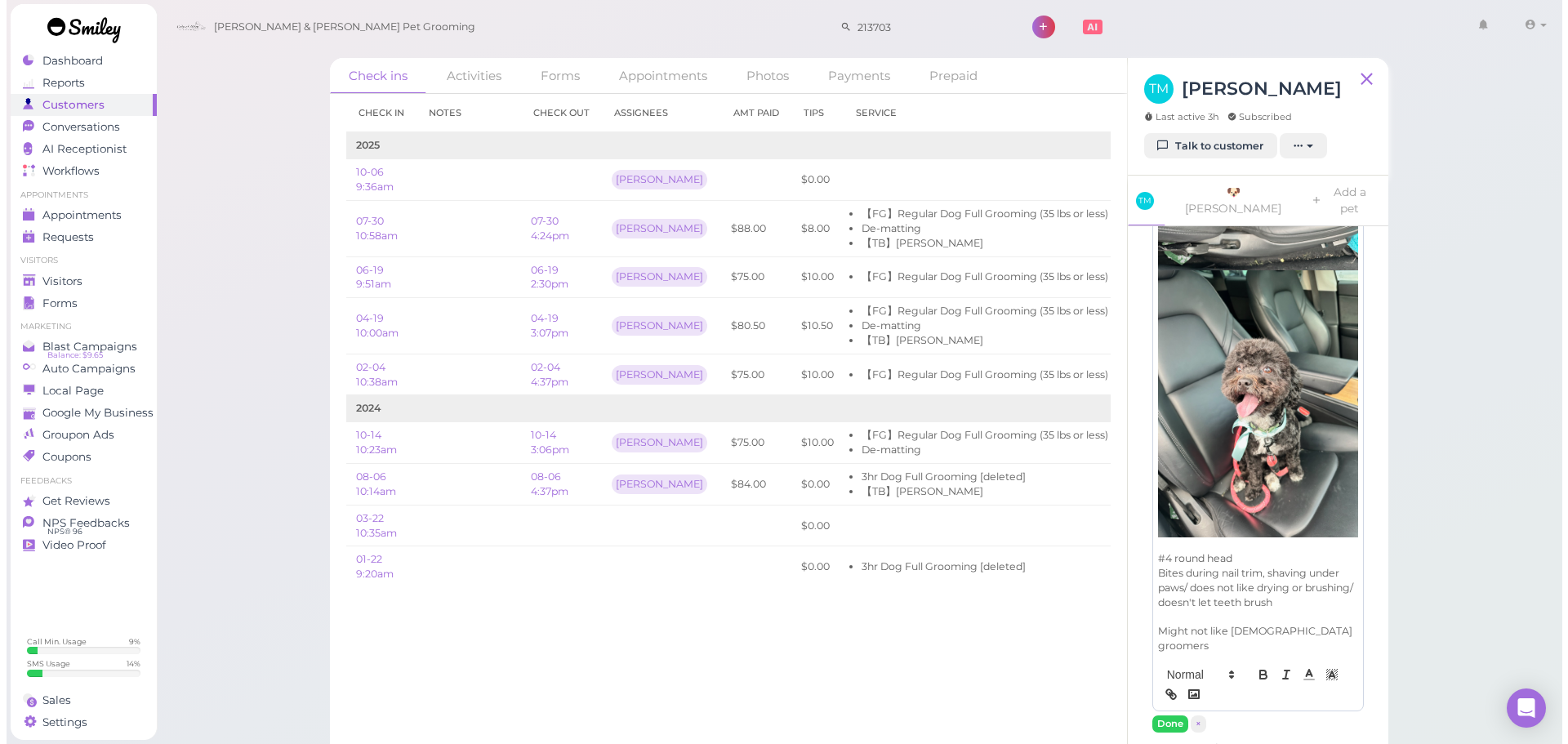
scroll to position [81, 0]
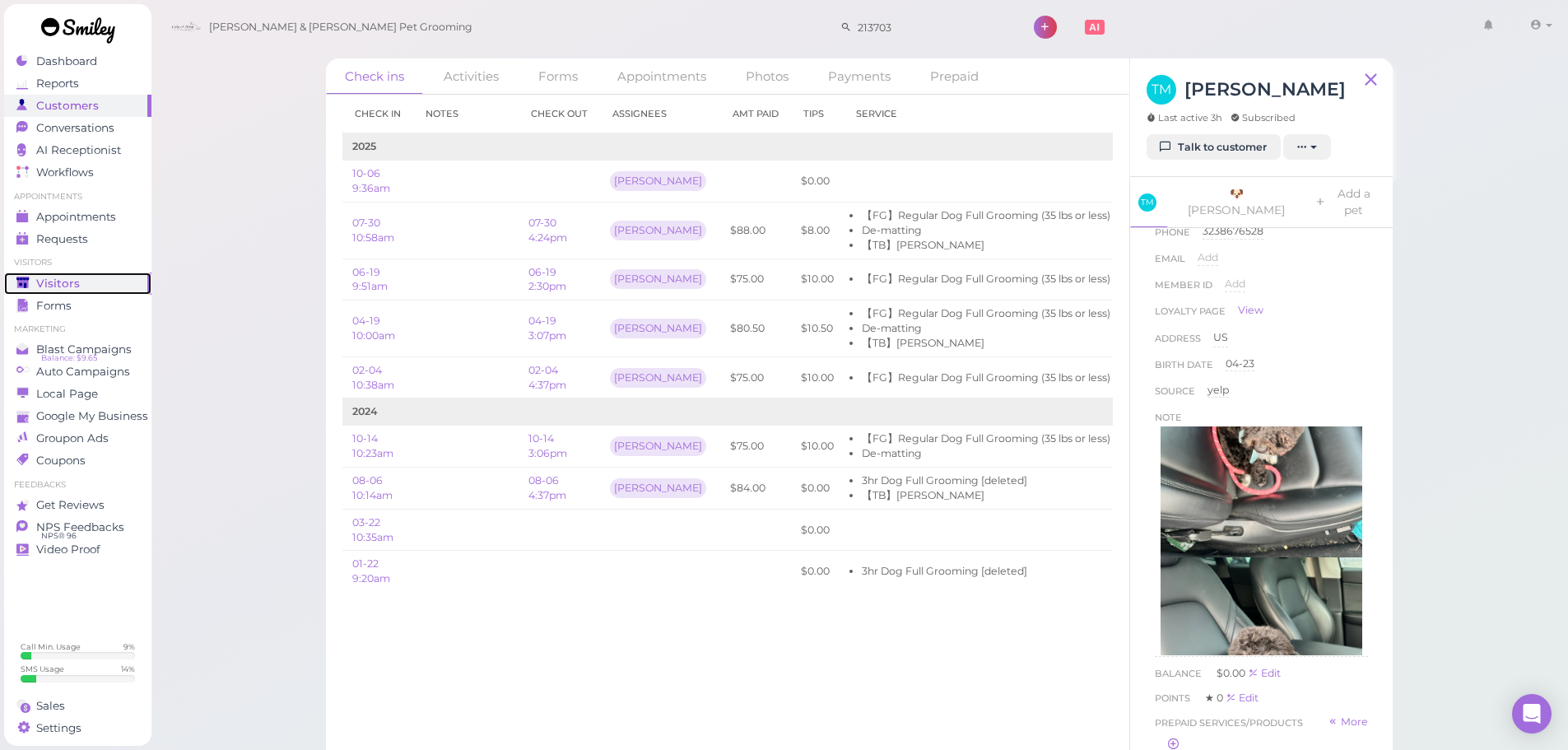
click at [93, 277] on div "Visitors" at bounding box center [75, 284] width 118 height 14
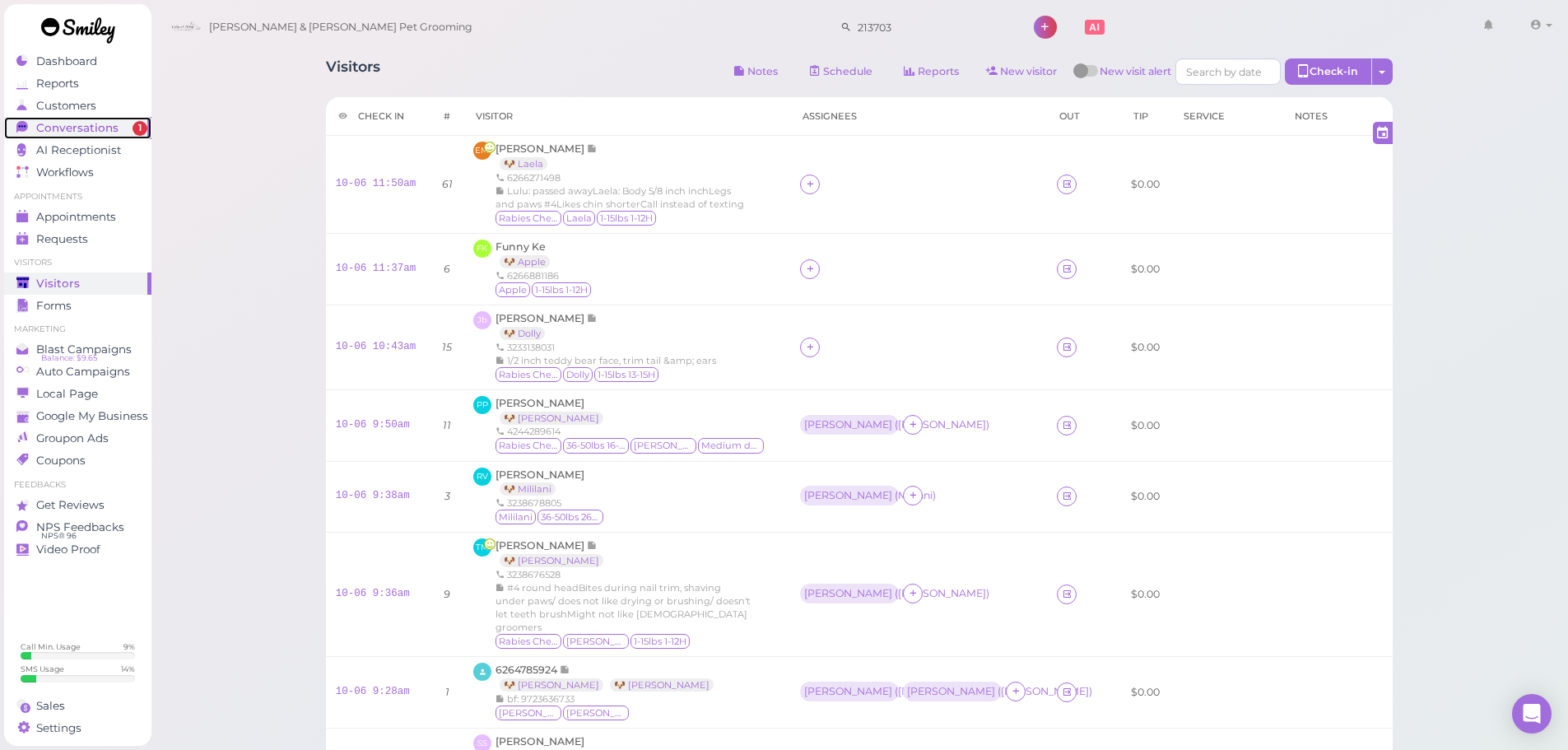
click at [90, 129] on span "Conversations" at bounding box center [77, 128] width 82 height 14
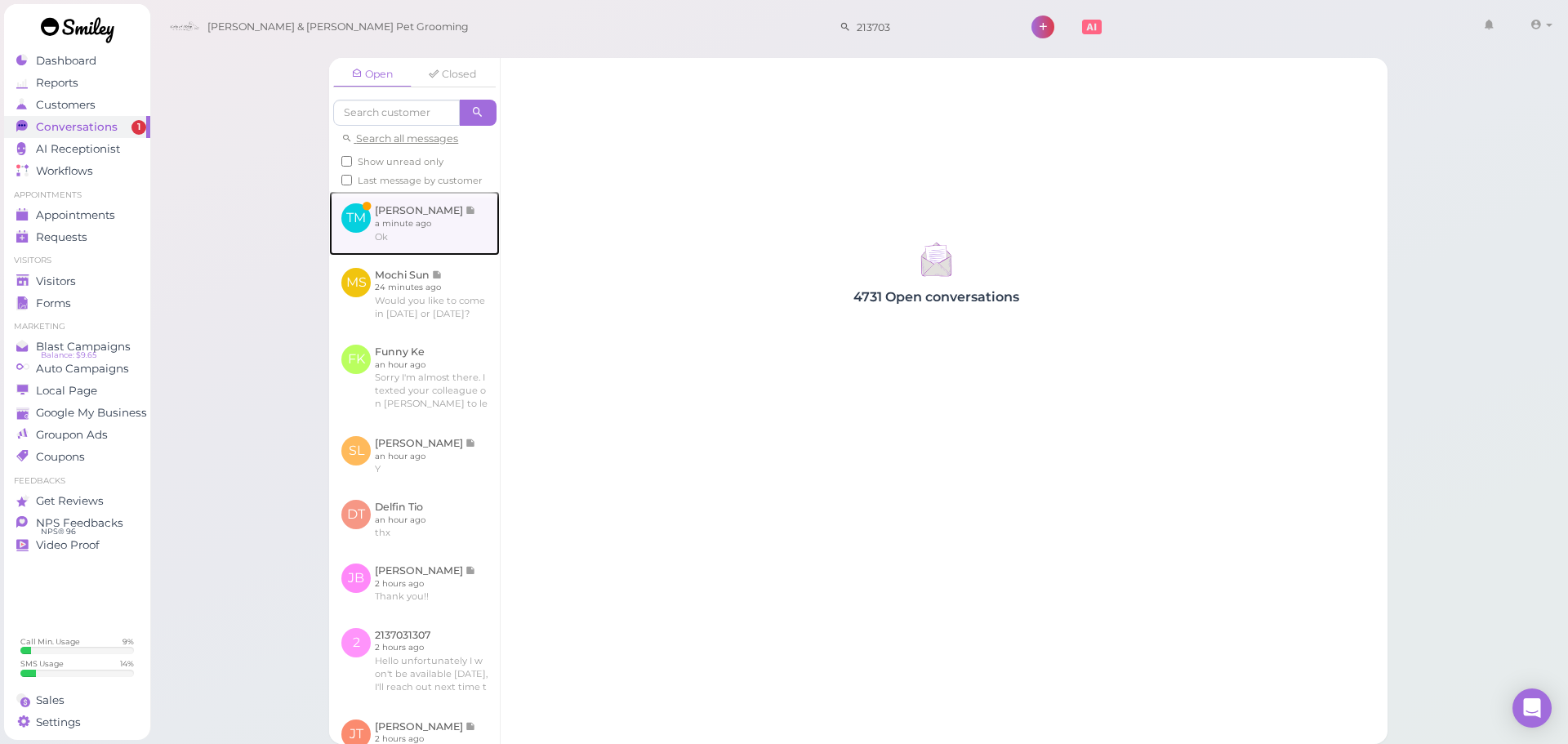
click at [444, 255] on link at bounding box center [414, 222] width 170 height 64
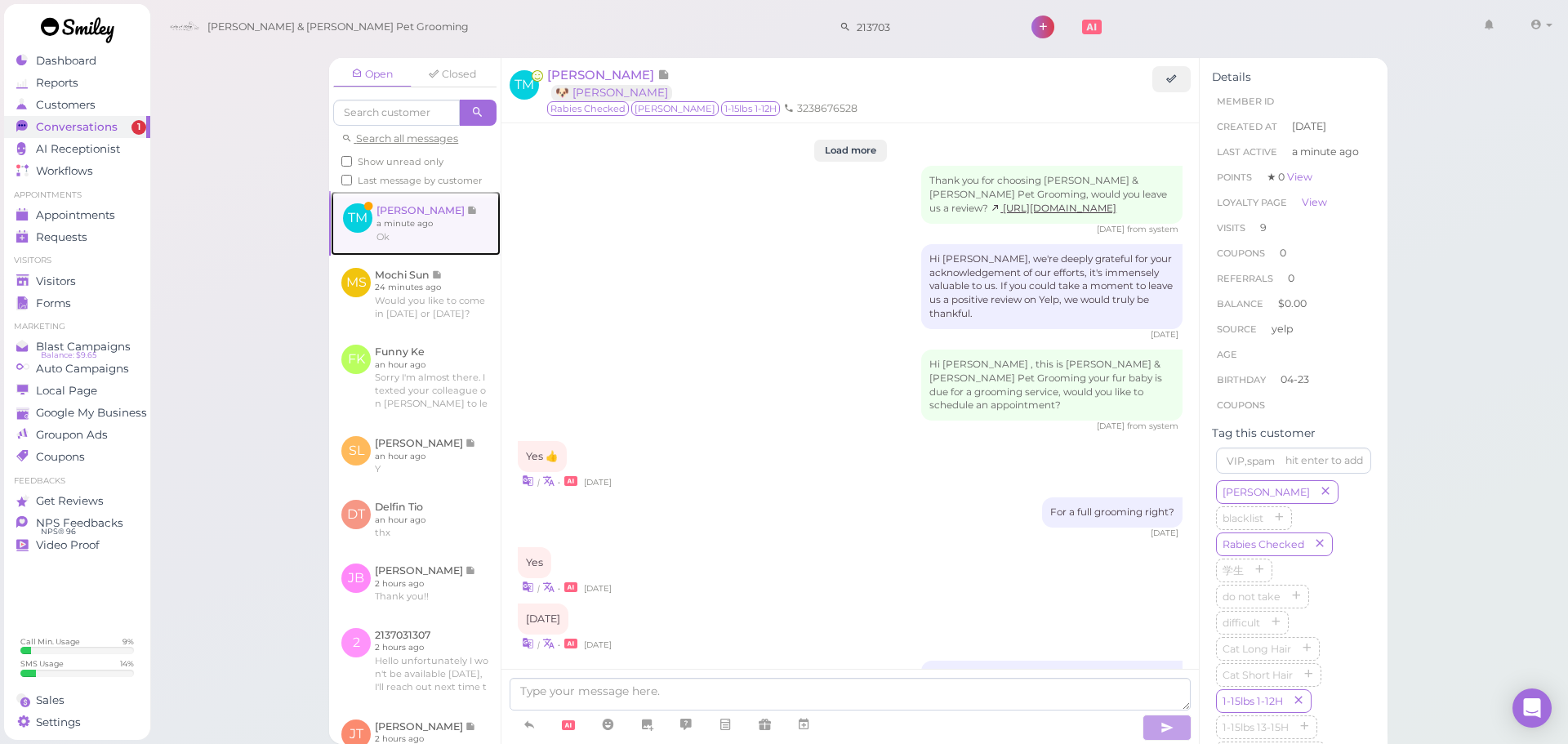
scroll to position [1742, 0]
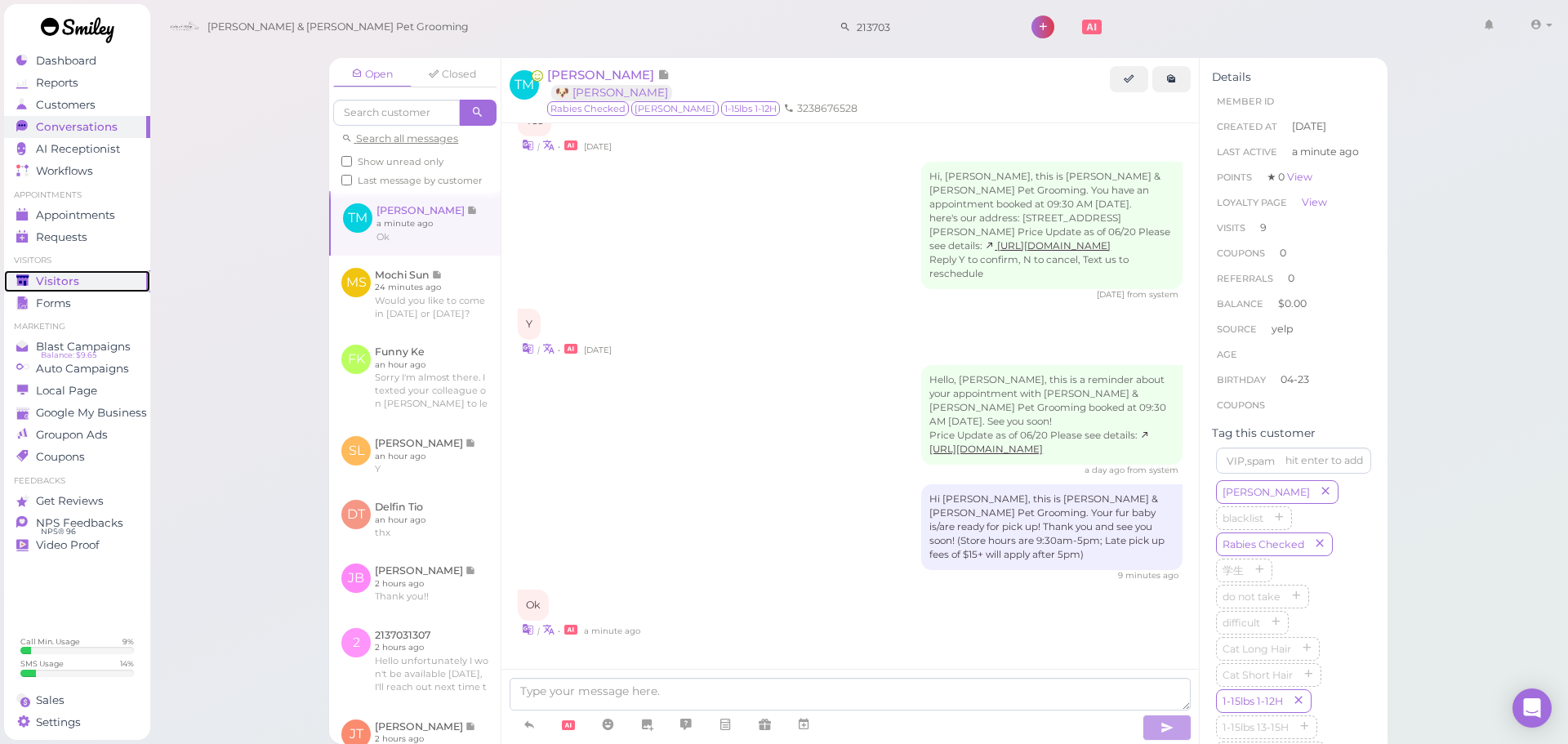
click at [71, 280] on span "Visitors" at bounding box center [57, 282] width 43 height 14
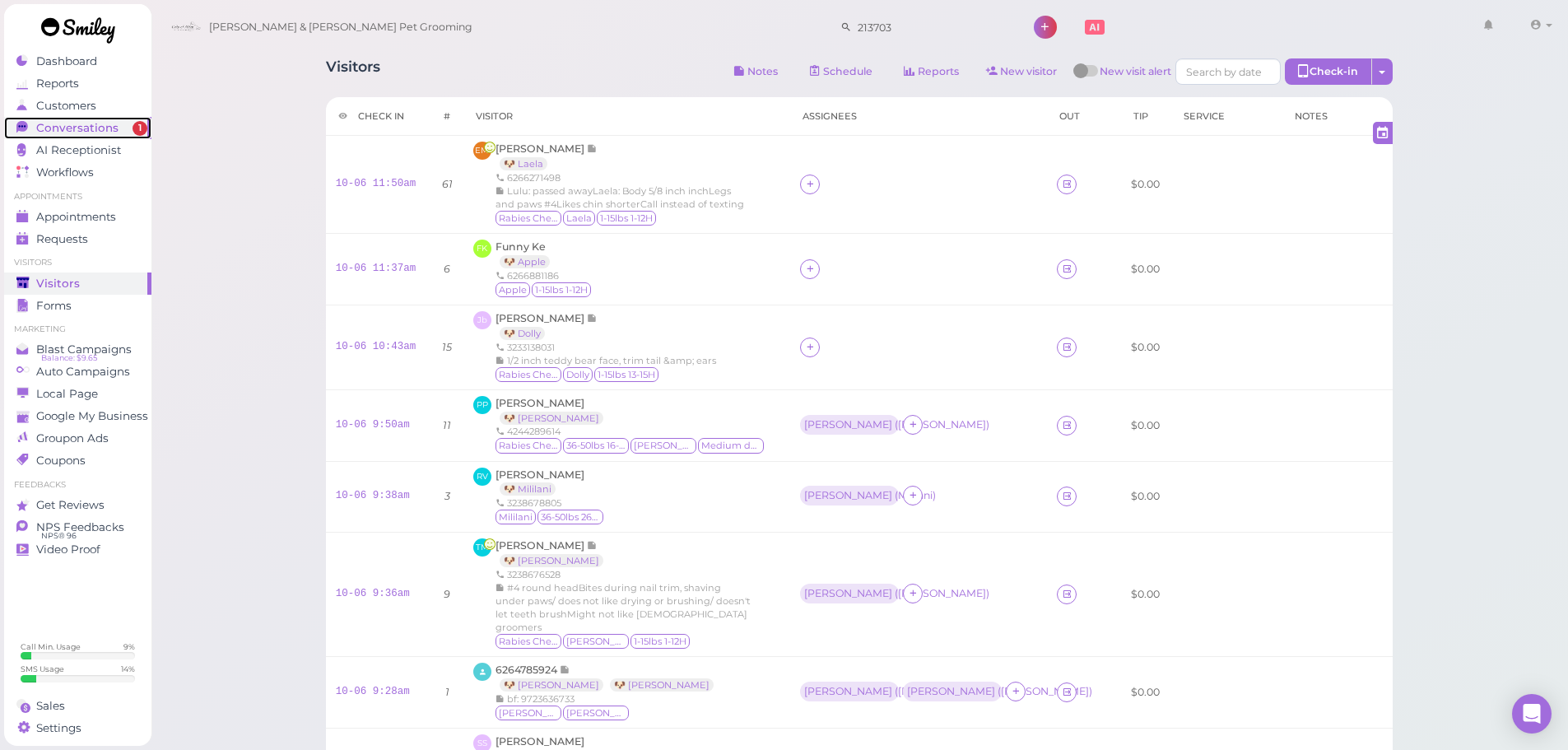
click at [125, 134] on div "Conversations" at bounding box center [75, 128] width 118 height 14
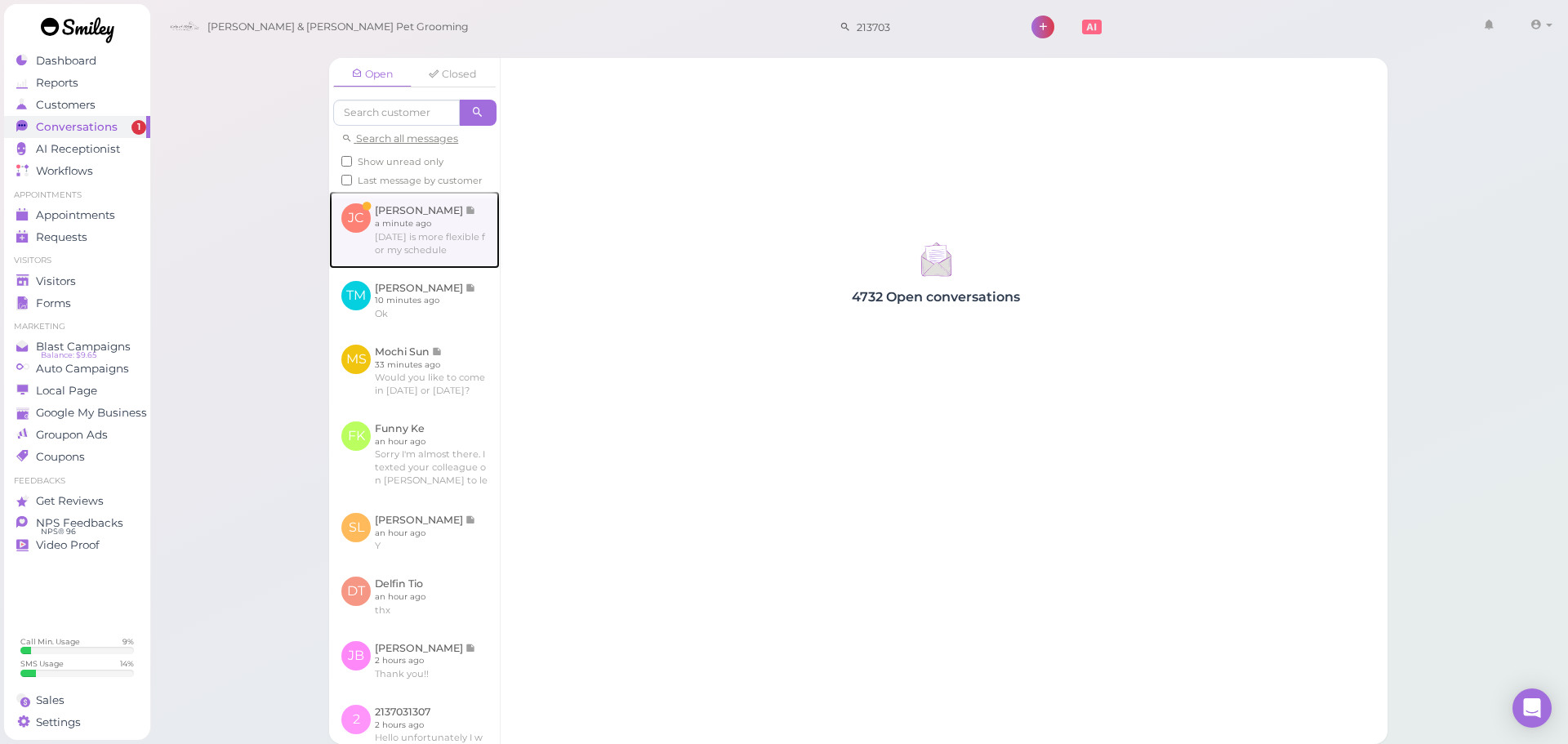
click at [424, 230] on link at bounding box center [414, 229] width 170 height 77
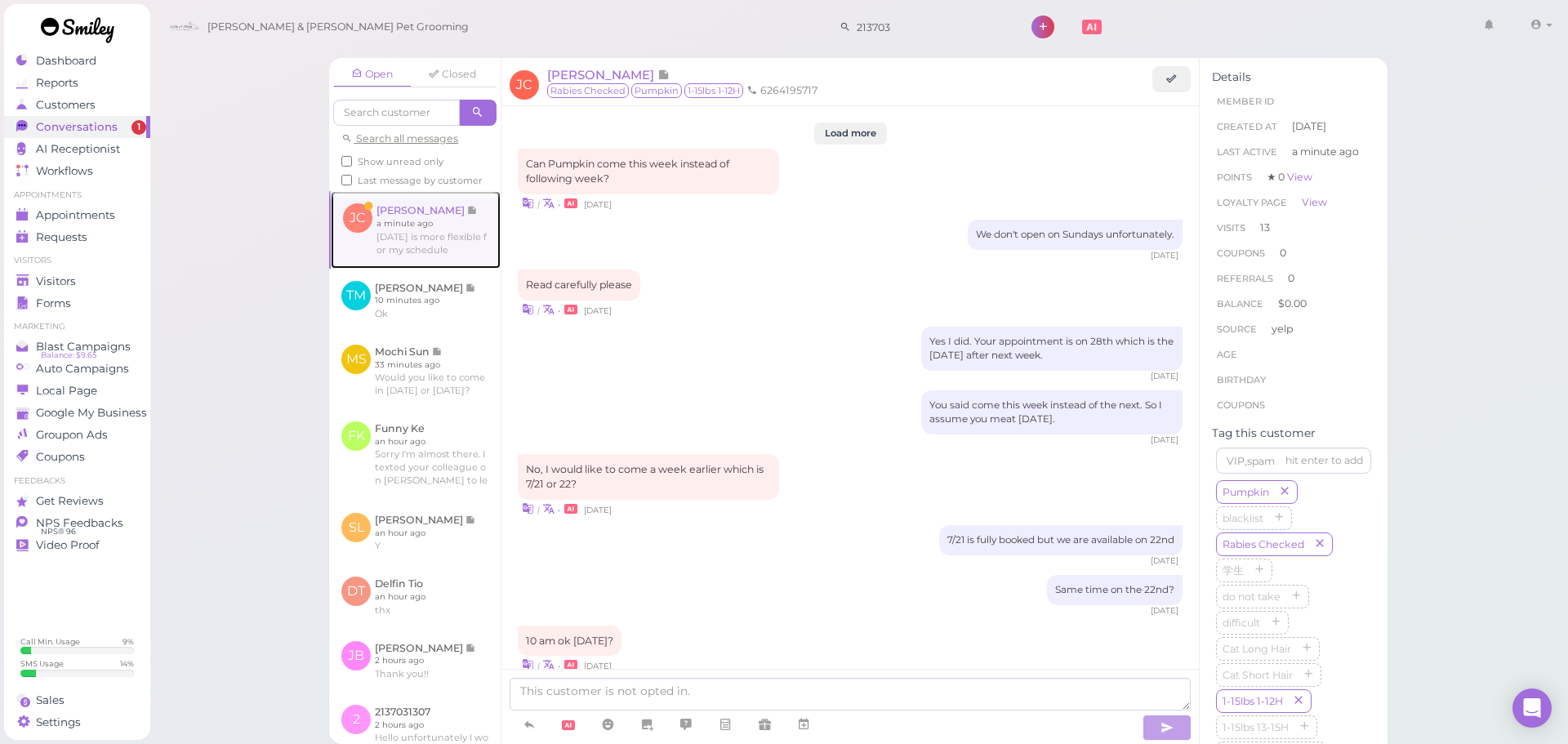
scroll to position [1898, 0]
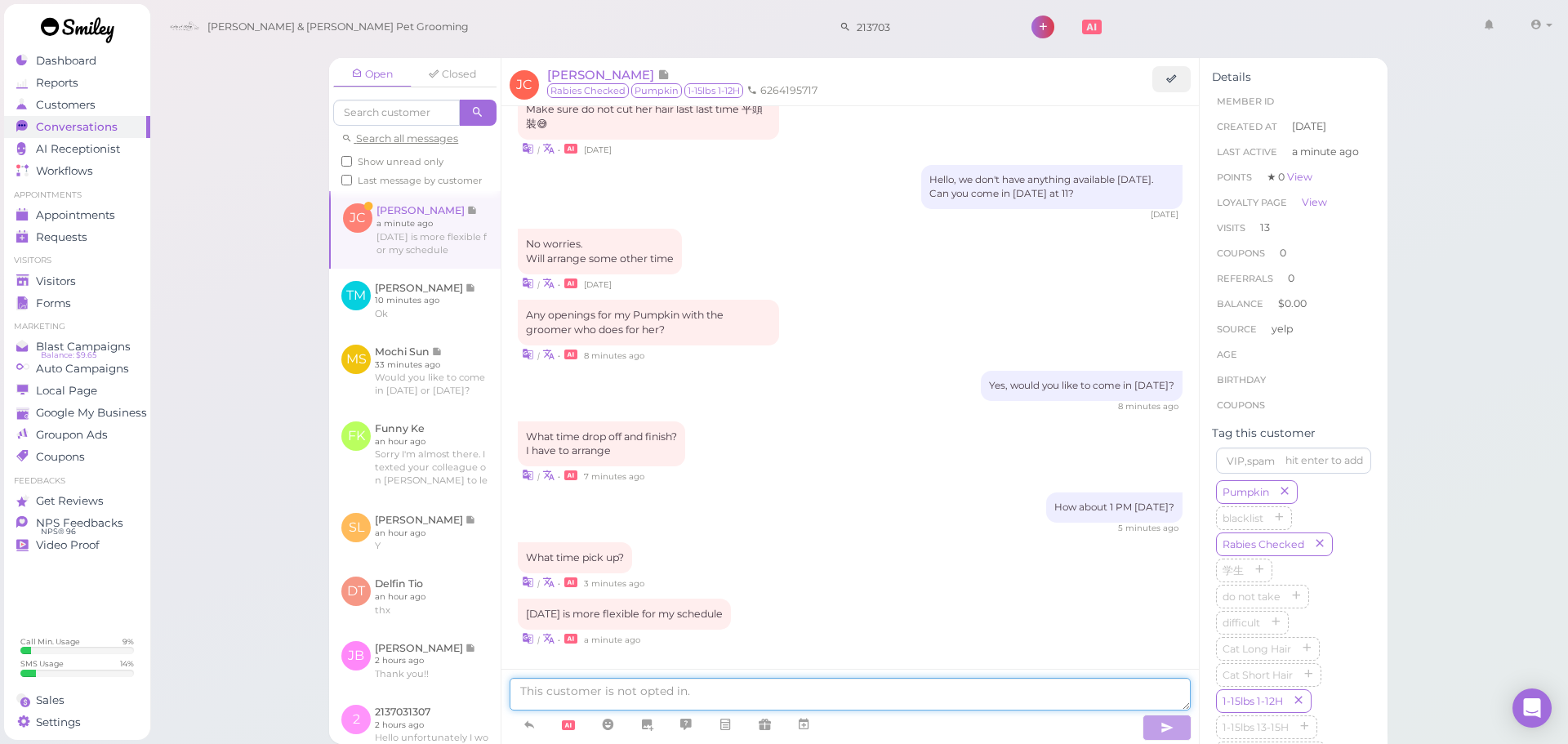
click at [801, 695] on textarea at bounding box center [849, 694] width 681 height 33
click at [802, 685] on textarea at bounding box center [849, 694] width 681 height 33
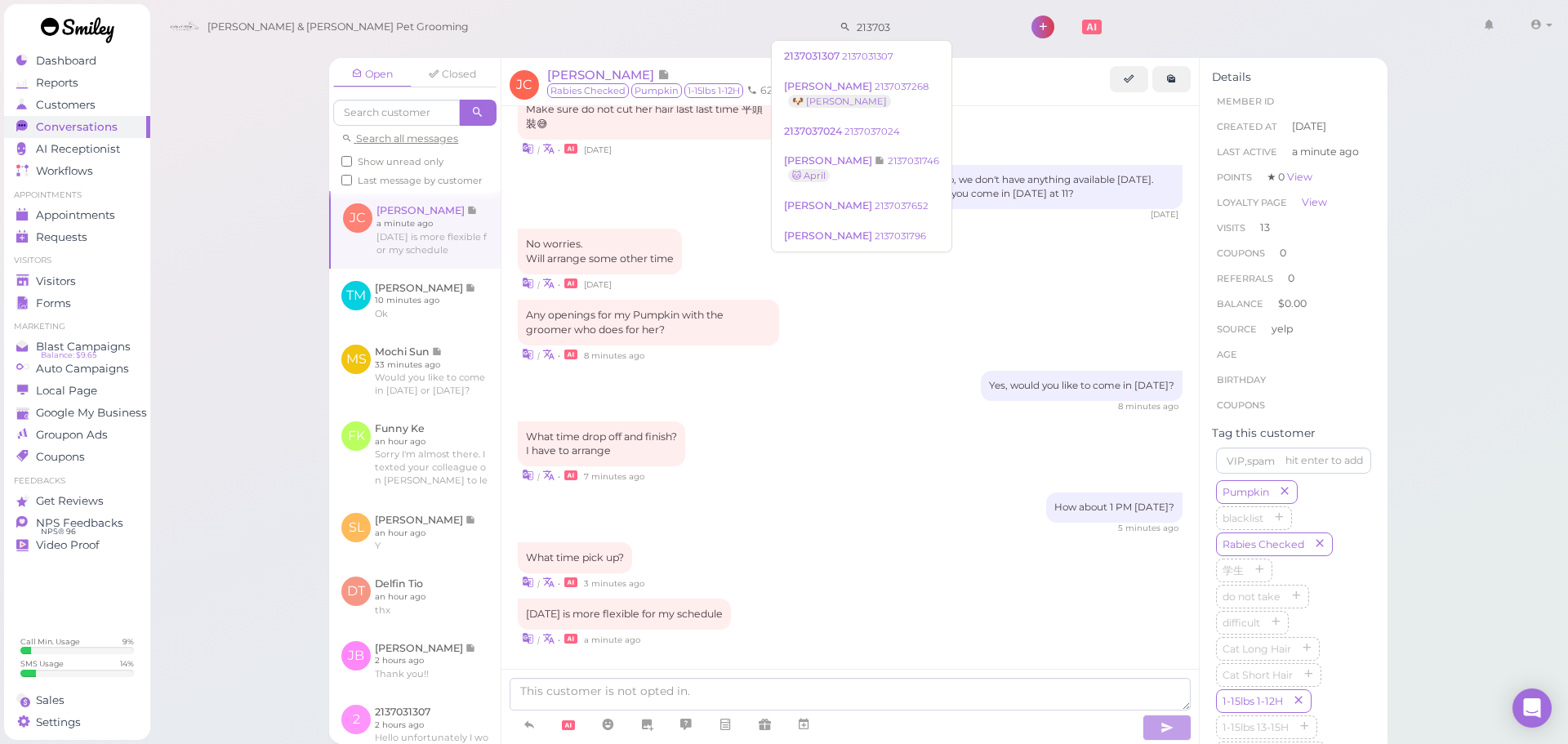
drag, startPoint x: 862, startPoint y: 26, endPoint x: 699, endPoint y: 15, distance: 163.4
click at [699, 15] on div "[PERSON_NAME] & [PERSON_NAME] Pet Grooming 213703 1 Account Refer Friends" at bounding box center [859, 27] width 1396 height 47
click at [699, 15] on div "[PERSON_NAME] & [PERSON_NAME] Pet Grooming 1 Account" at bounding box center [859, 27] width 1396 height 47
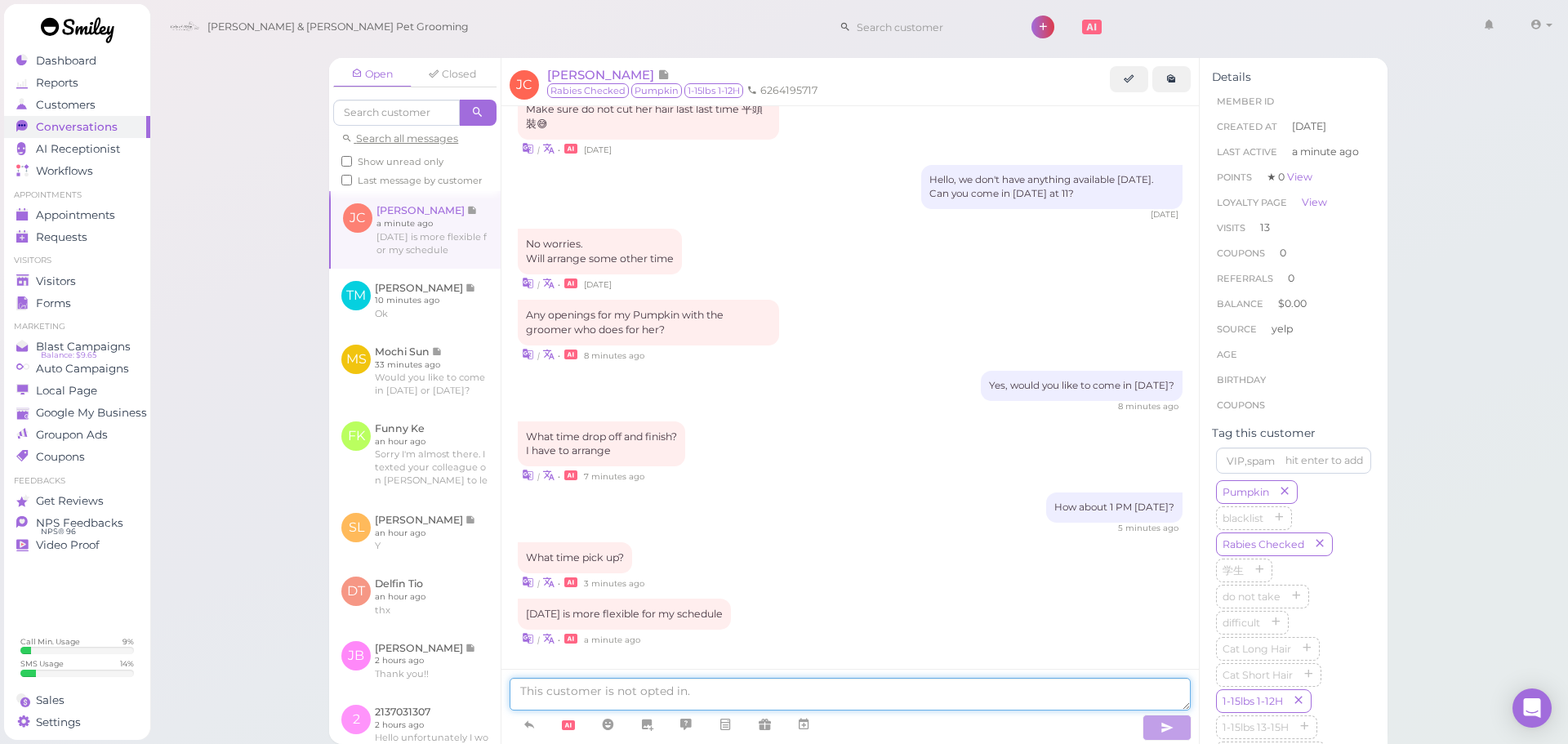
click at [800, 683] on textarea at bounding box center [849, 694] width 681 height 33
click at [774, 697] on textarea at bounding box center [849, 694] width 681 height 33
type textarea "Would"
type textarea "Pumpkin would be ready around 4 PM if you come in at 1 PM [DATE]"
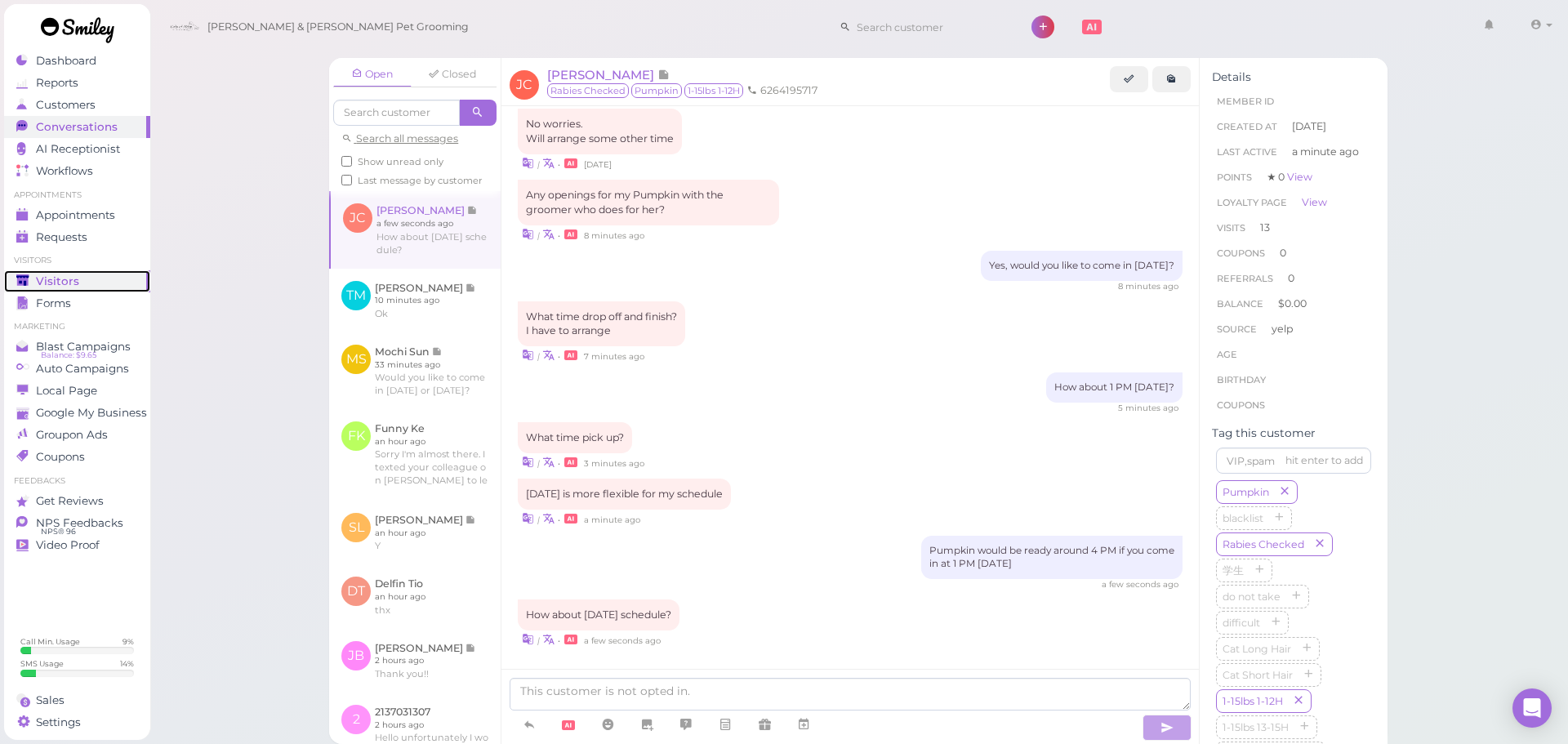
click at [106, 276] on div "Visitors" at bounding box center [74, 282] width 117 height 14
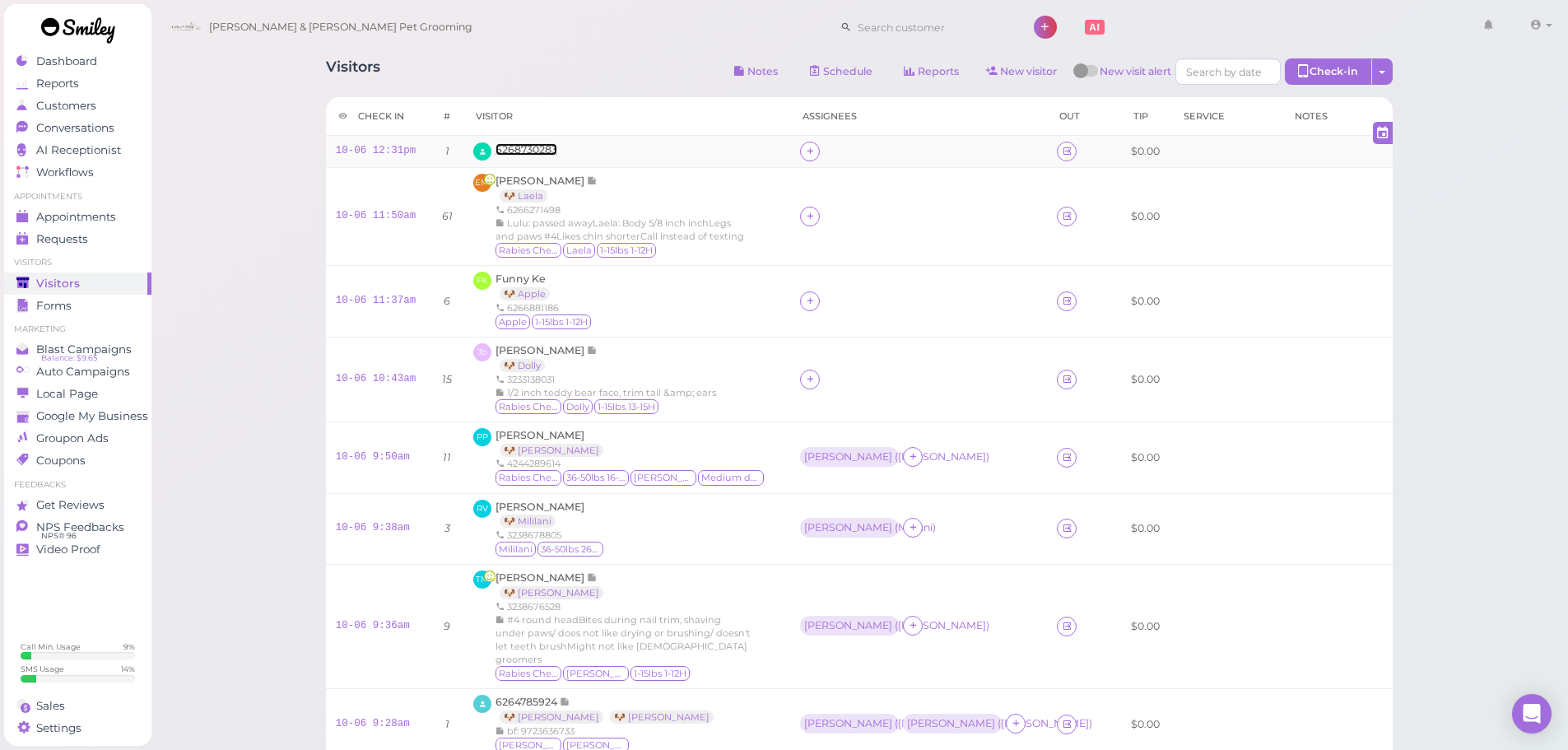
click at [530, 153] on span "6268730283" at bounding box center [526, 149] width 61 height 12
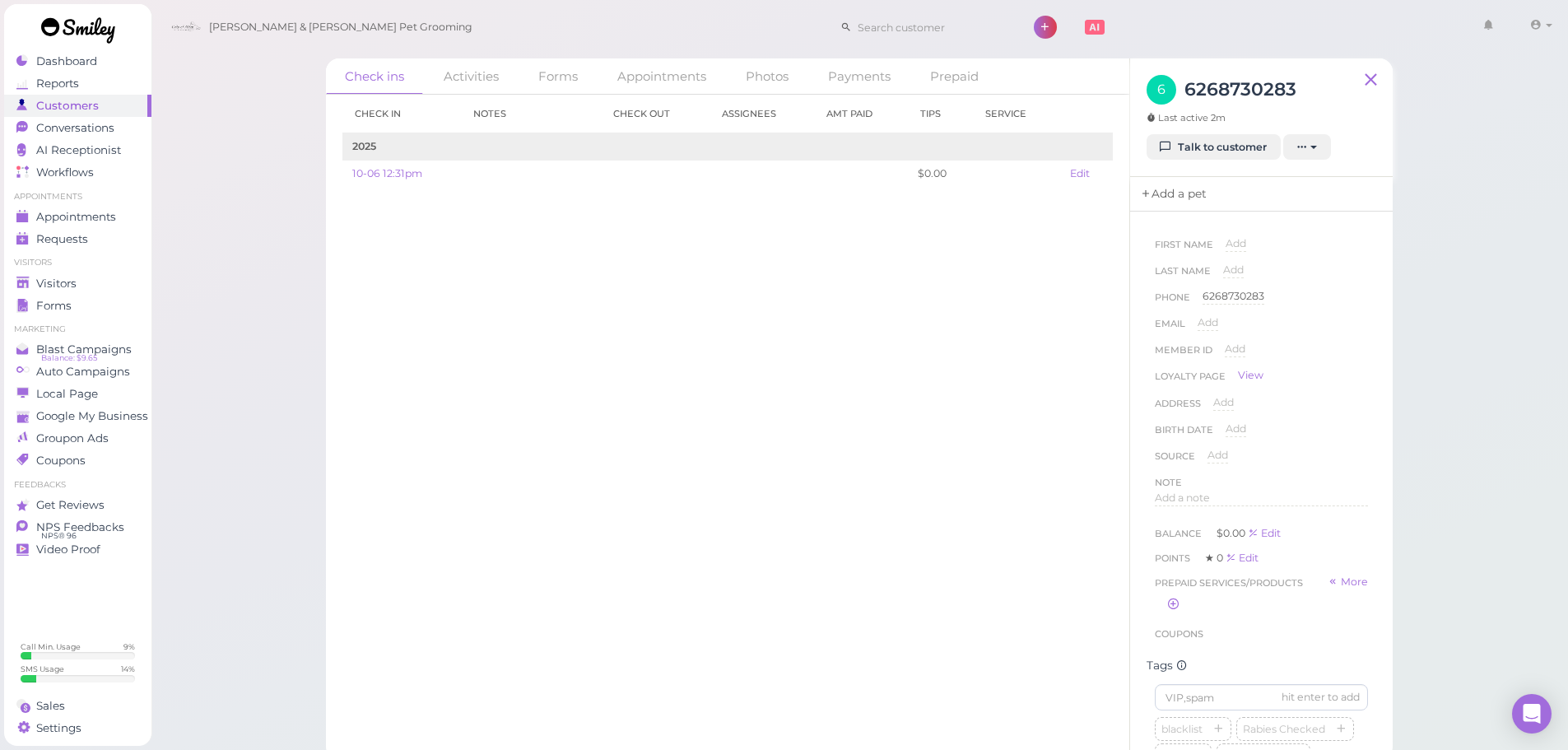
click at [1191, 193] on link "Add a pet" at bounding box center [1173, 194] width 86 height 35
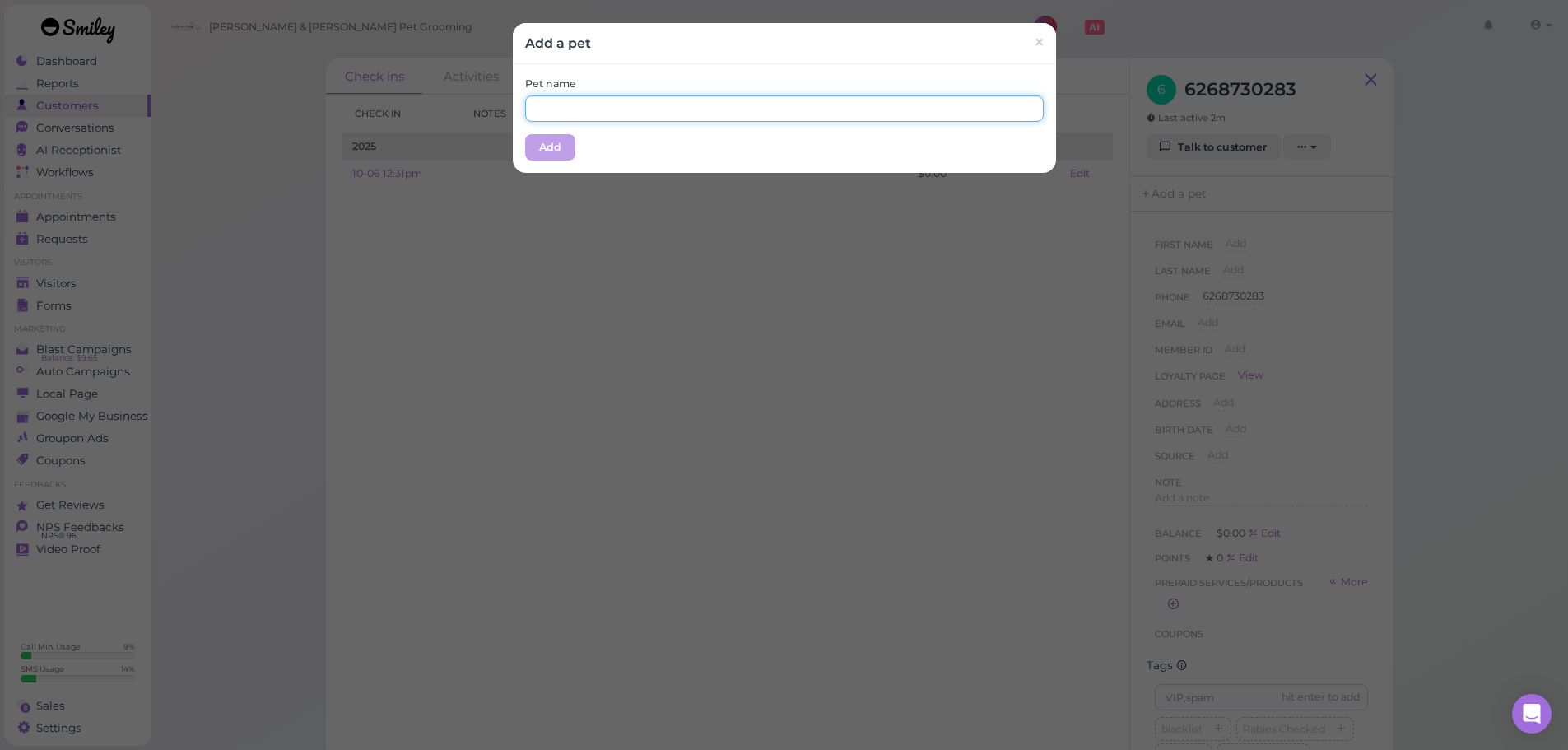
drag, startPoint x: 929, startPoint y: 118, endPoint x: 929, endPoint y: 127, distance: 9.0
click at [929, 125] on div "Pet name Add" at bounding box center [784, 118] width 543 height 109
type input "DouDou"
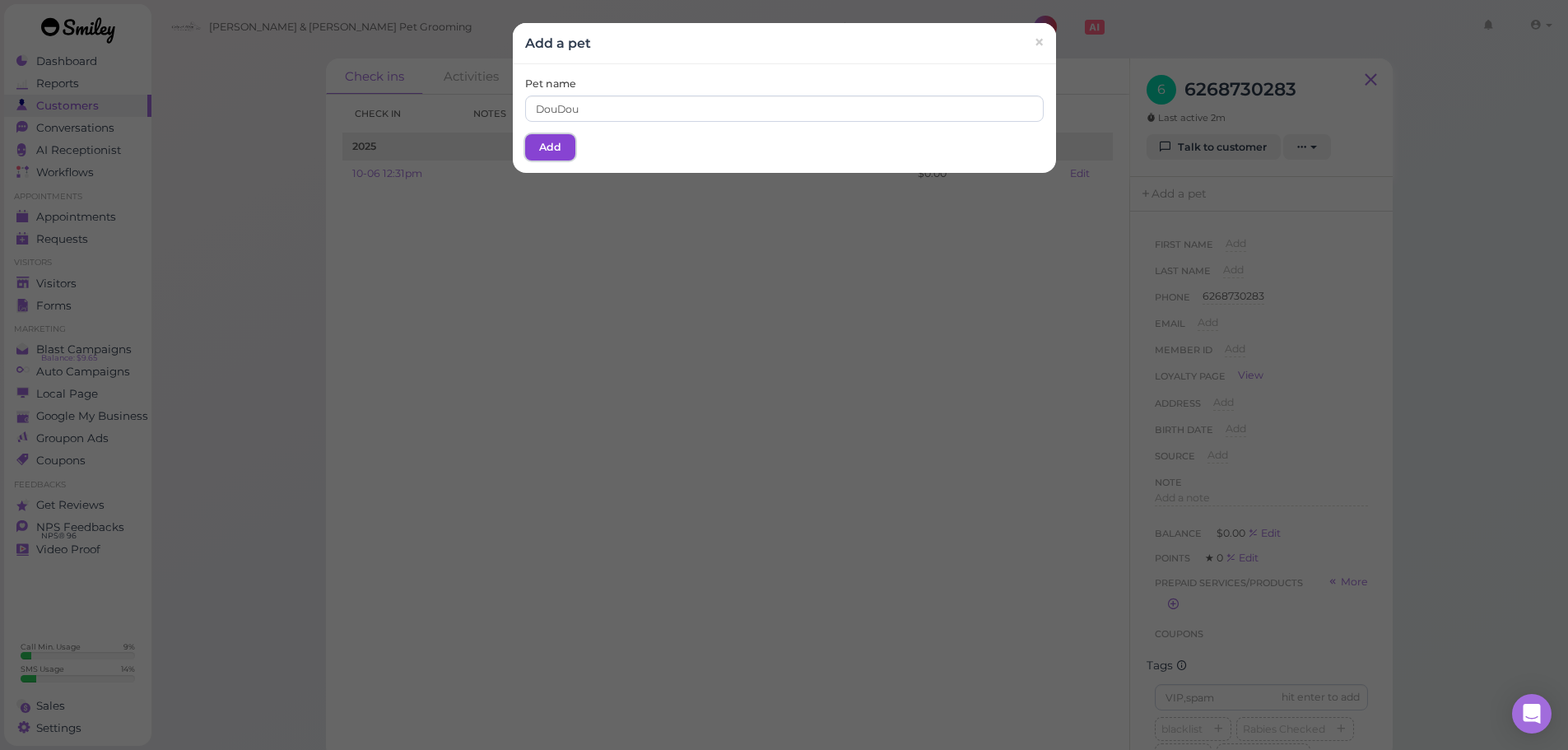
click at [527, 150] on button "Add" at bounding box center [550, 148] width 50 height 27
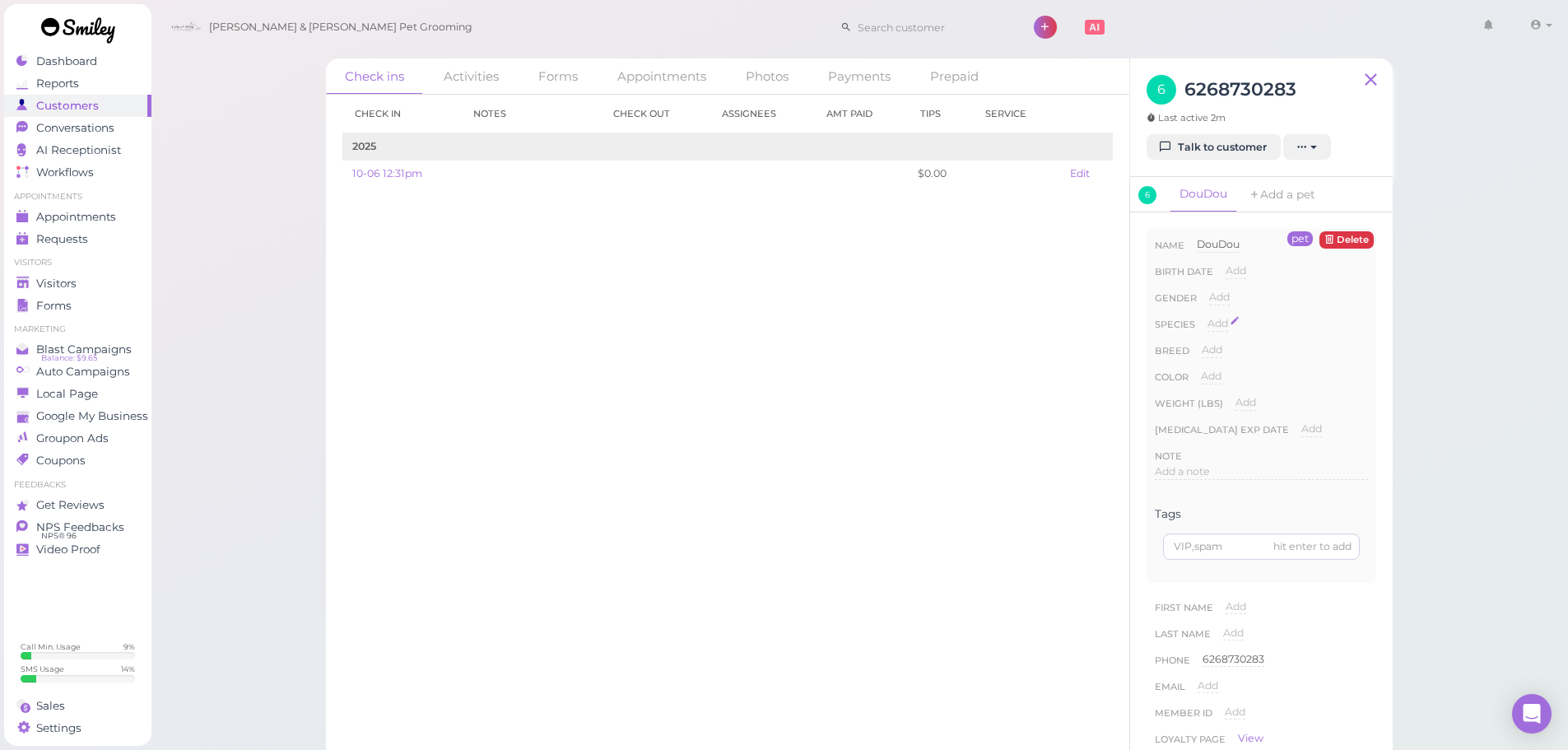
click at [1216, 326] on span "Add" at bounding box center [1217, 323] width 20 height 12
click at [1233, 335] on select "Dog Cat Bird Other" at bounding box center [1288, 328] width 160 height 25
select select "Dog"
click at [1208, 316] on select "Dog Cat Bird Other" at bounding box center [1288, 328] width 160 height 25
click at [1227, 358] on button "Done" at bounding box center [1227, 352] width 36 height 17
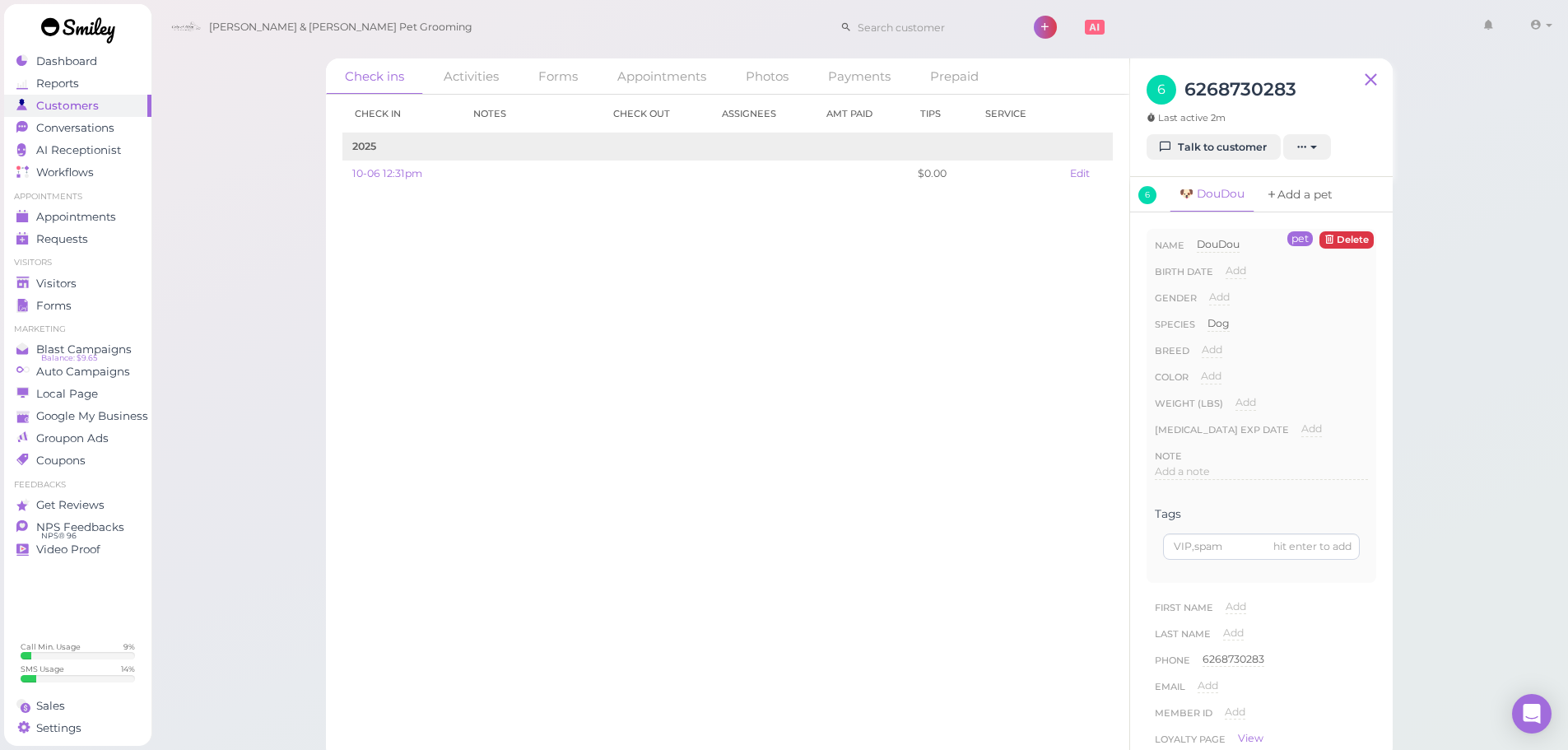
click at [1285, 186] on link "Add a pet" at bounding box center [1298, 195] width 86 height 36
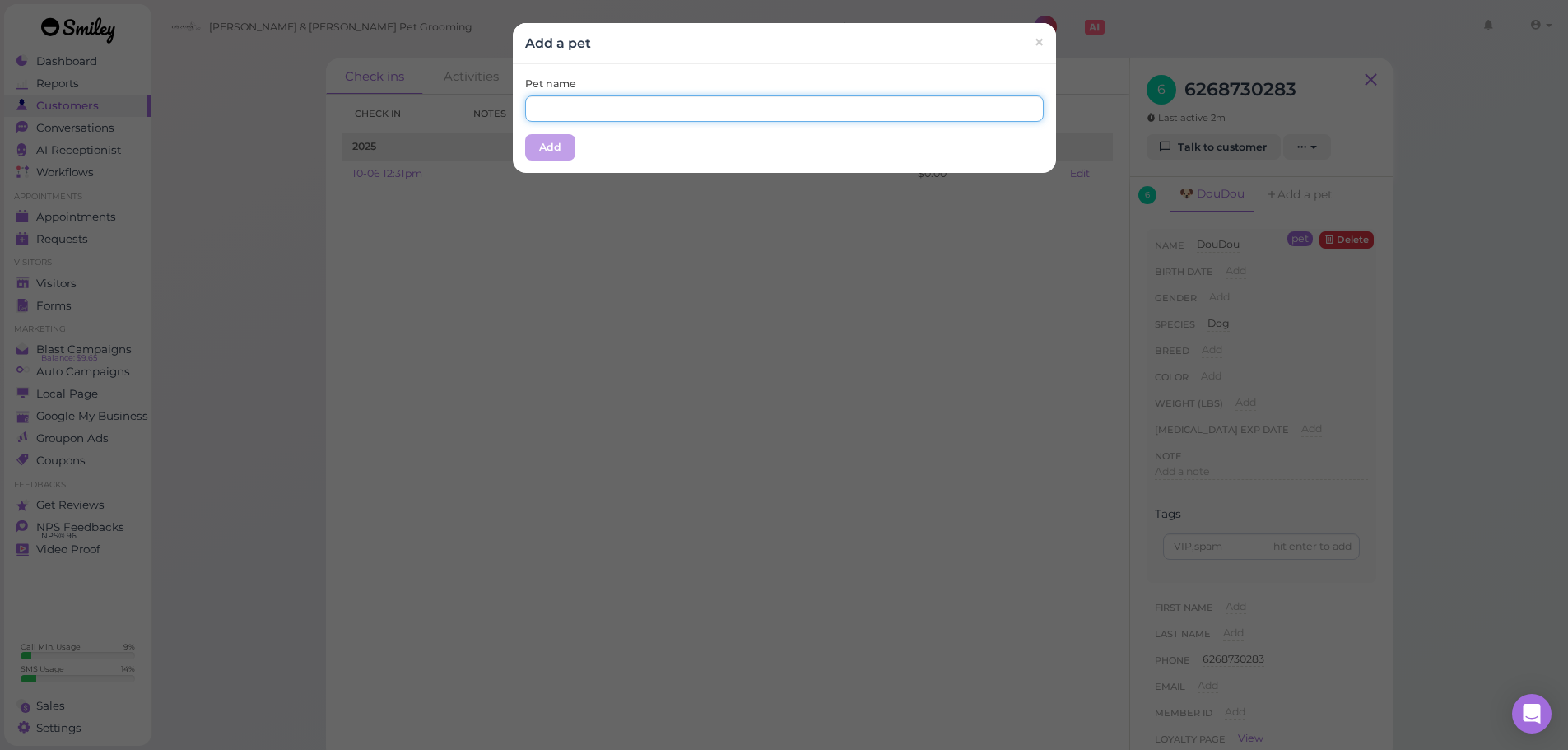
click at [875, 117] on input "text" at bounding box center [784, 109] width 519 height 27
click at [554, 113] on input "[PERSON_NAME]" at bounding box center [784, 109] width 519 height 27
type input "ShuTiao"
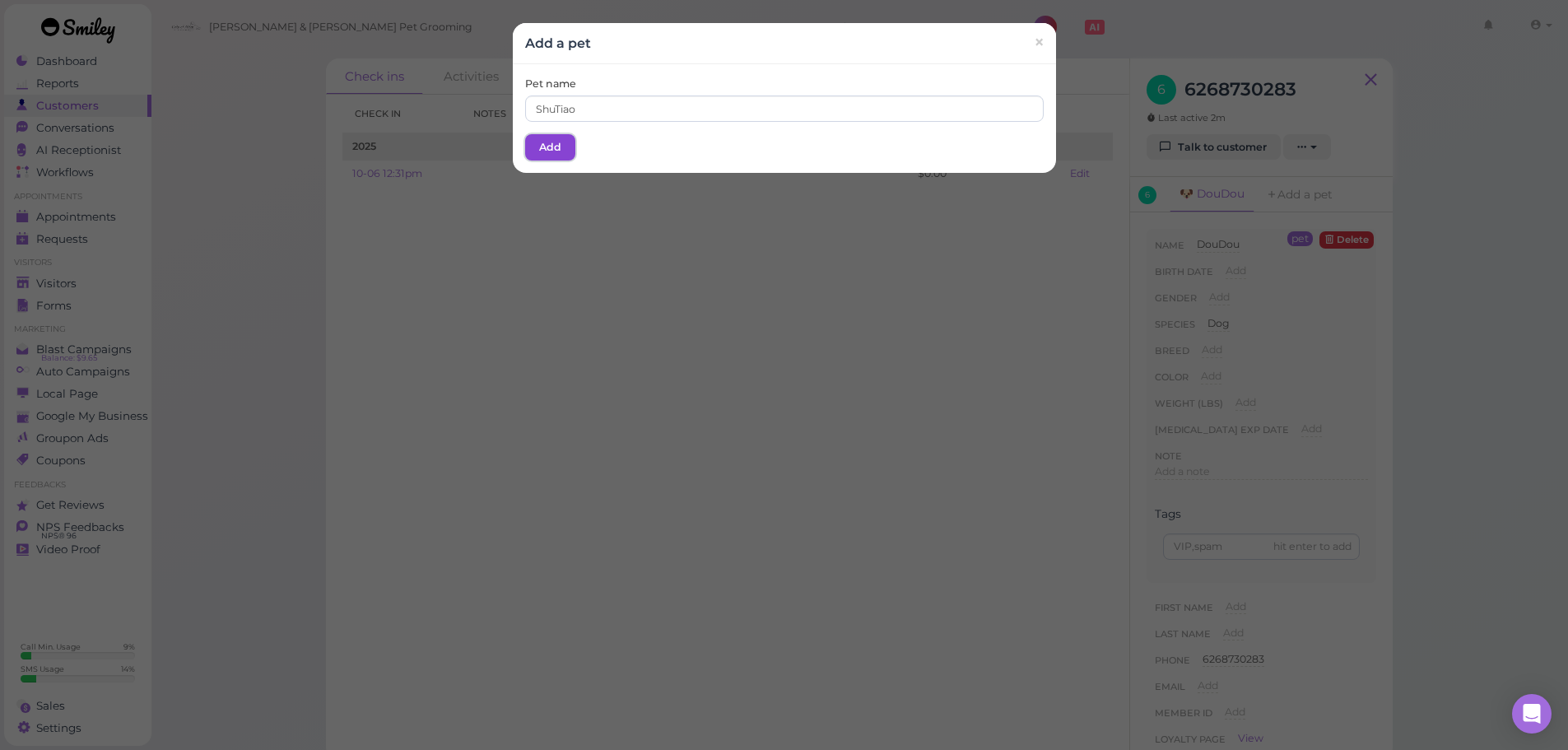
click at [533, 148] on button "Add" at bounding box center [550, 148] width 50 height 27
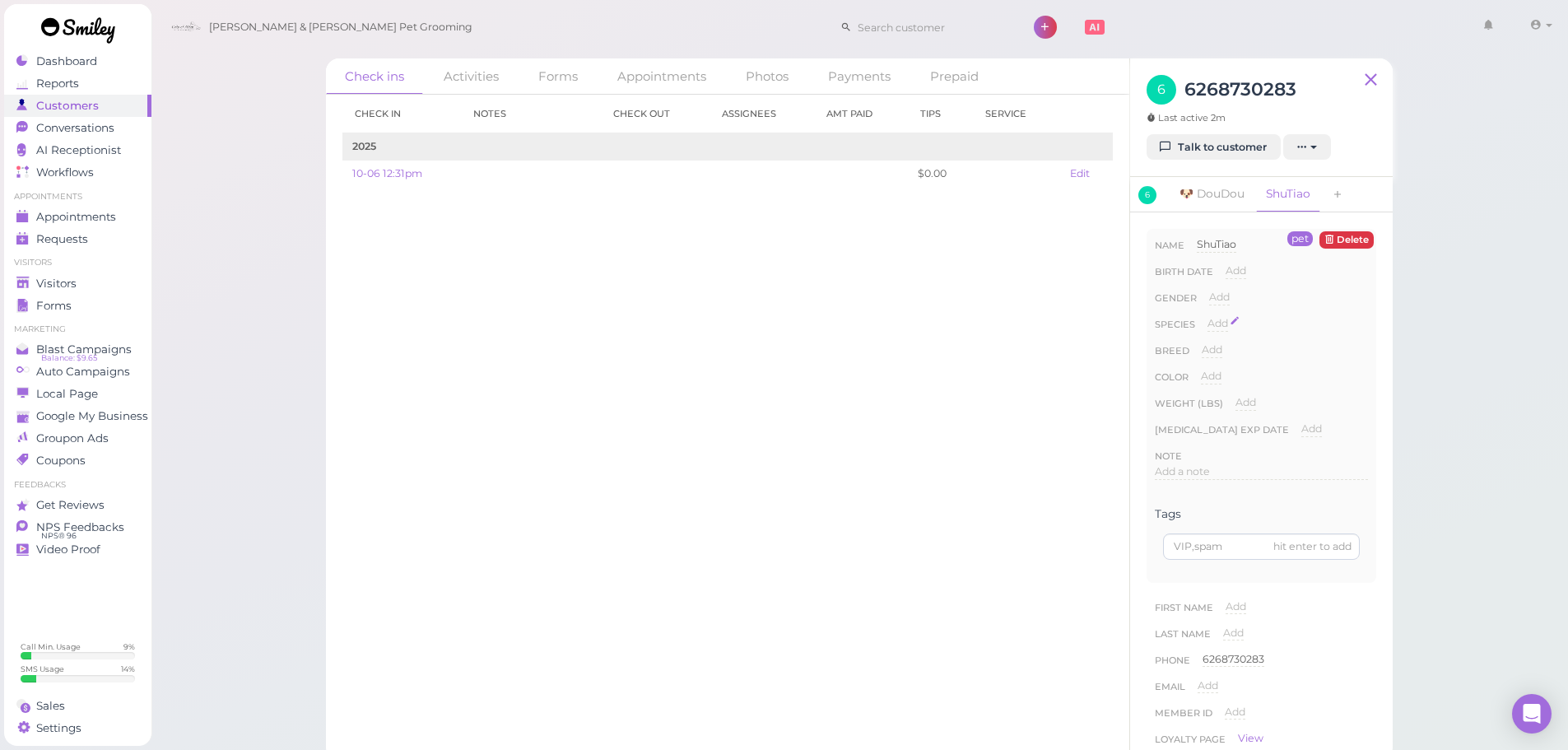
click at [1208, 319] on span "Add" at bounding box center [1217, 323] width 20 height 12
click at [1249, 336] on select "Dog Cat Bird Other" at bounding box center [1288, 328] width 160 height 25
select select "Dog"
click at [1208, 316] on select "Dog Cat Bird Other" at bounding box center [1288, 328] width 160 height 25
click at [1226, 349] on button "Done" at bounding box center [1227, 352] width 36 height 17
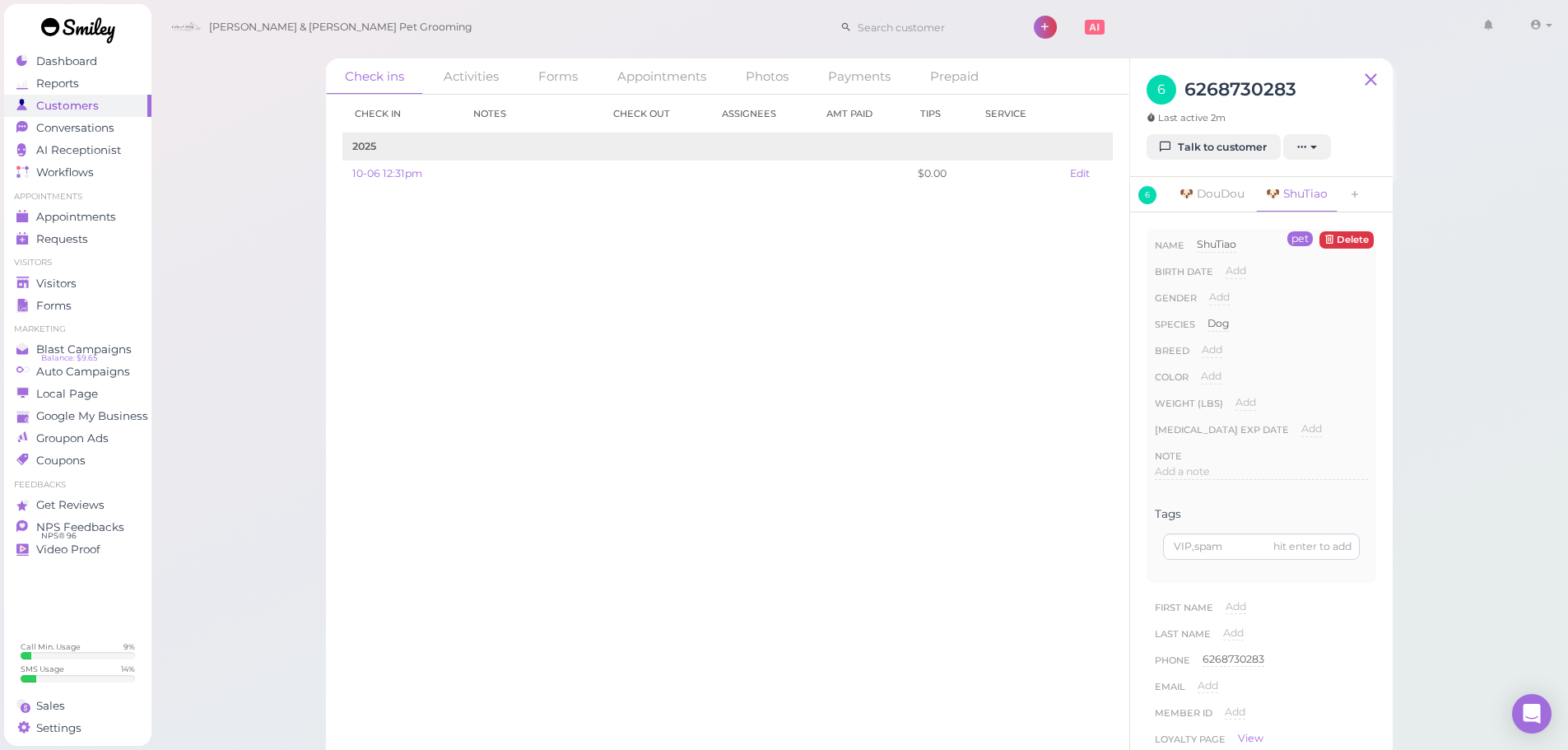
click at [772, 324] on div "Check in Notes Check out Assignees Amt Paid Tips Service 2025 10-06 12:31pm $0.…" at bounding box center [727, 422] width 804 height 655
click at [65, 127] on span "Conversations" at bounding box center [77, 128] width 82 height 14
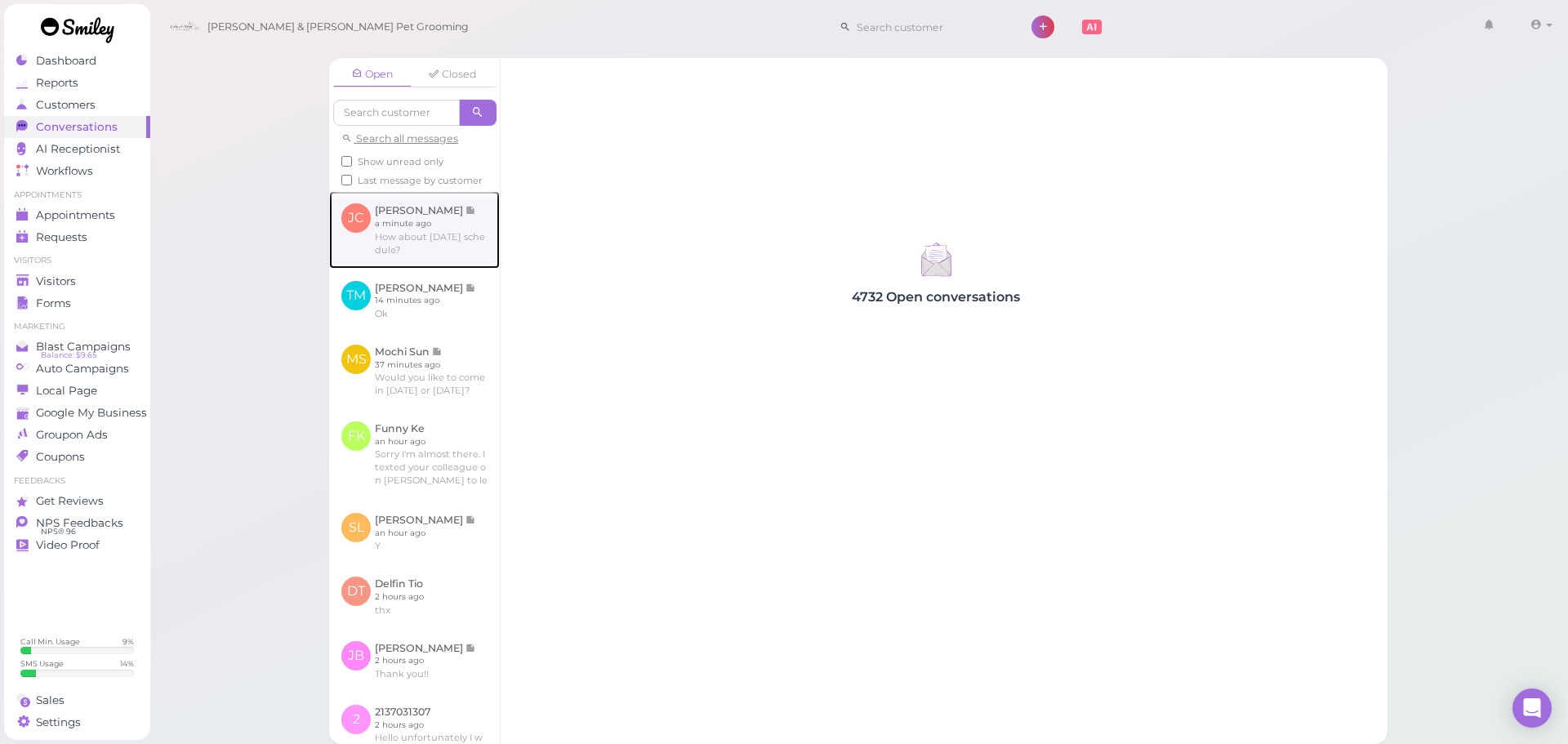
click at [459, 236] on link at bounding box center [414, 229] width 170 height 77
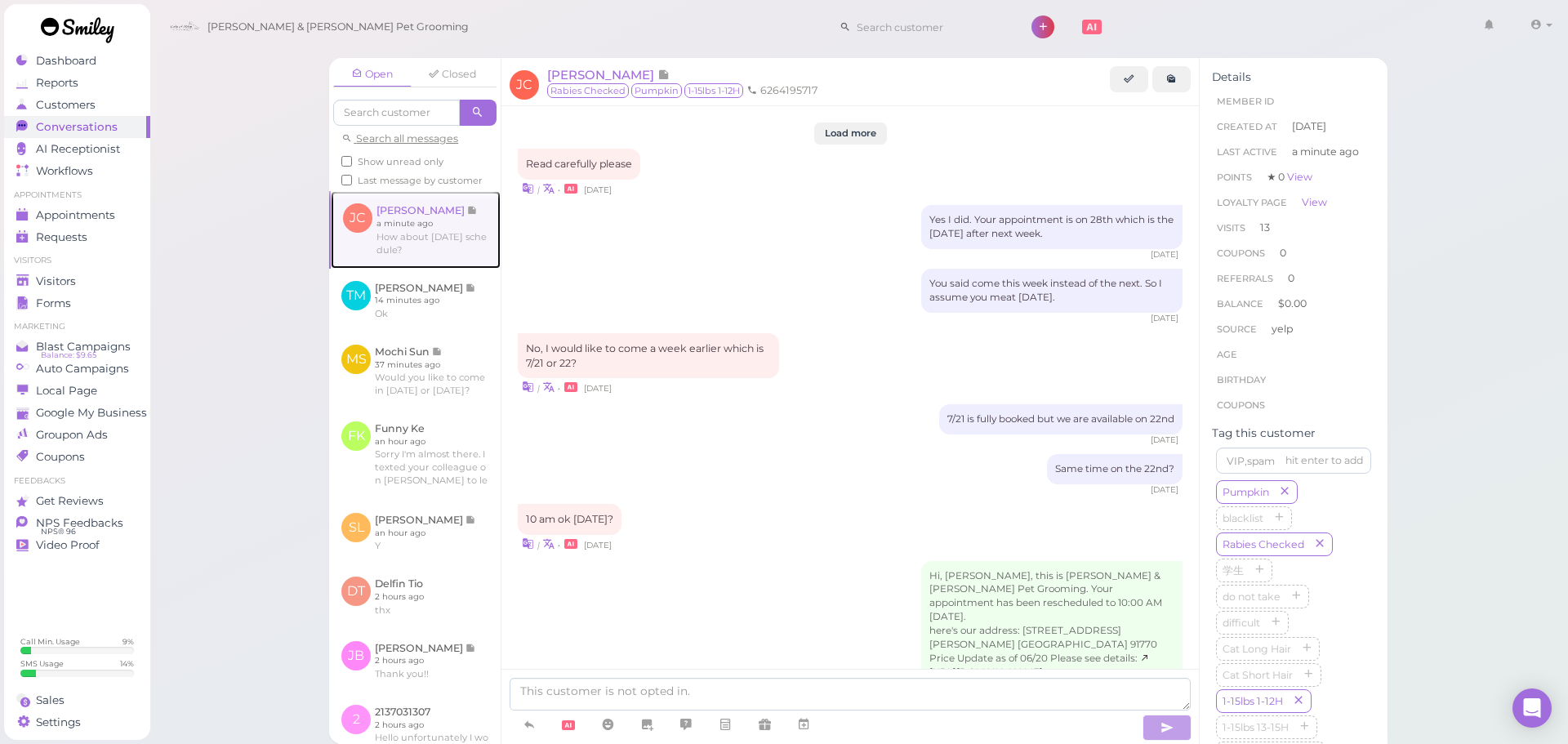
scroll to position [1898, 0]
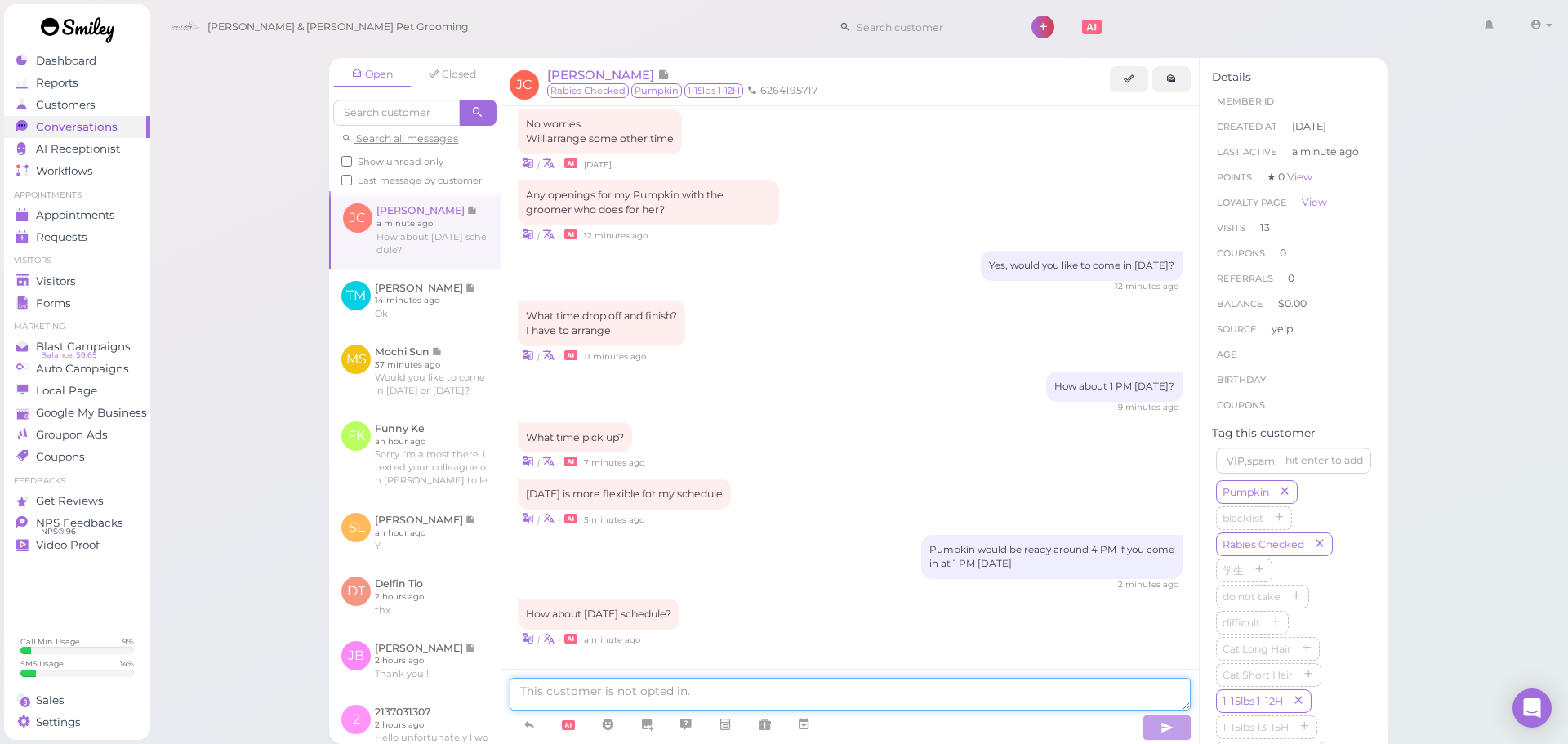
click at [660, 687] on textarea at bounding box center [849, 694] width 681 height 33
type textarea "For [DATE] we don't have anything available"
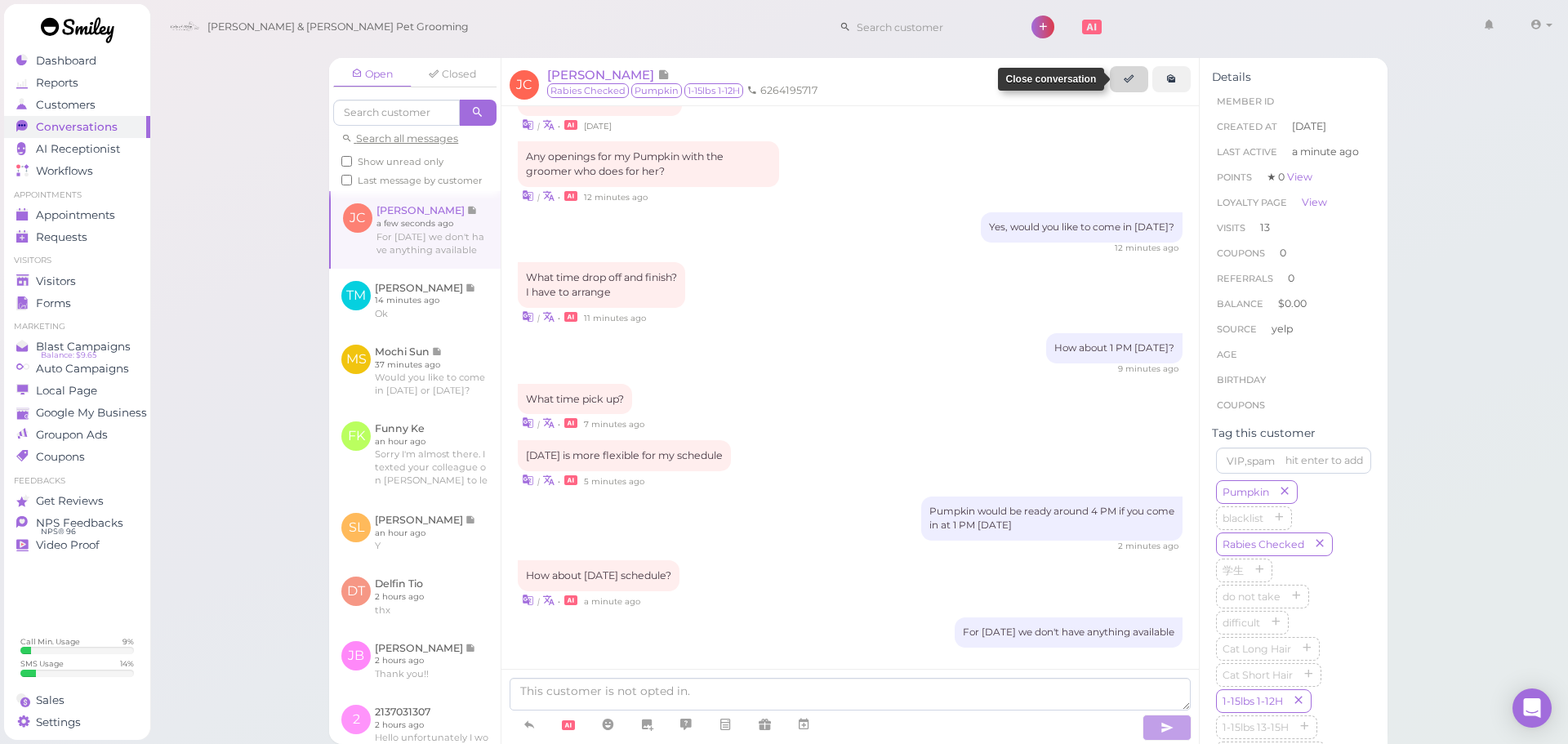
click at [1134, 83] on icon at bounding box center [1129, 79] width 11 height 12
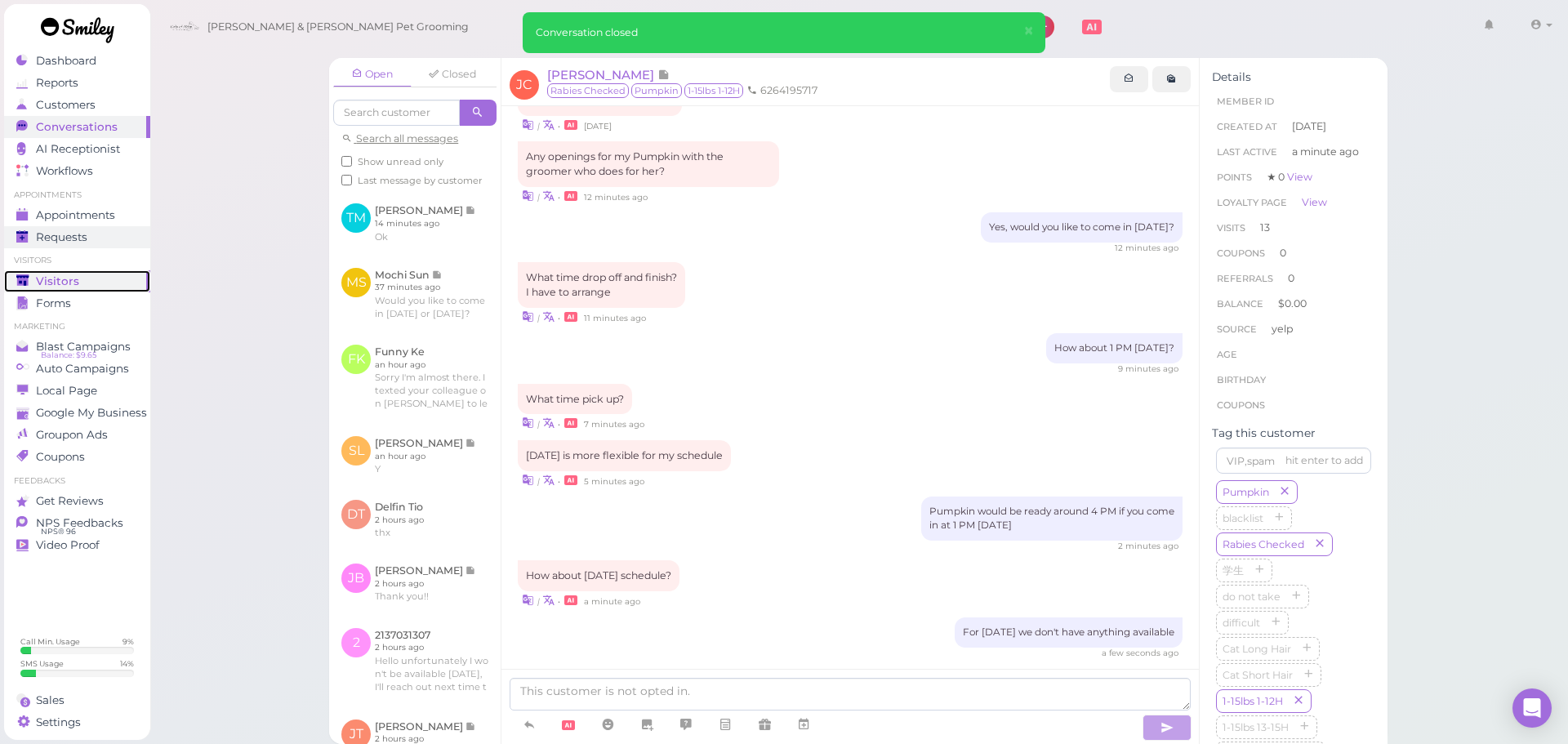
drag, startPoint x: 58, startPoint y: 277, endPoint x: 98, endPoint y: 247, distance: 50.0
click at [58, 277] on span "Visitors" at bounding box center [57, 282] width 43 height 14
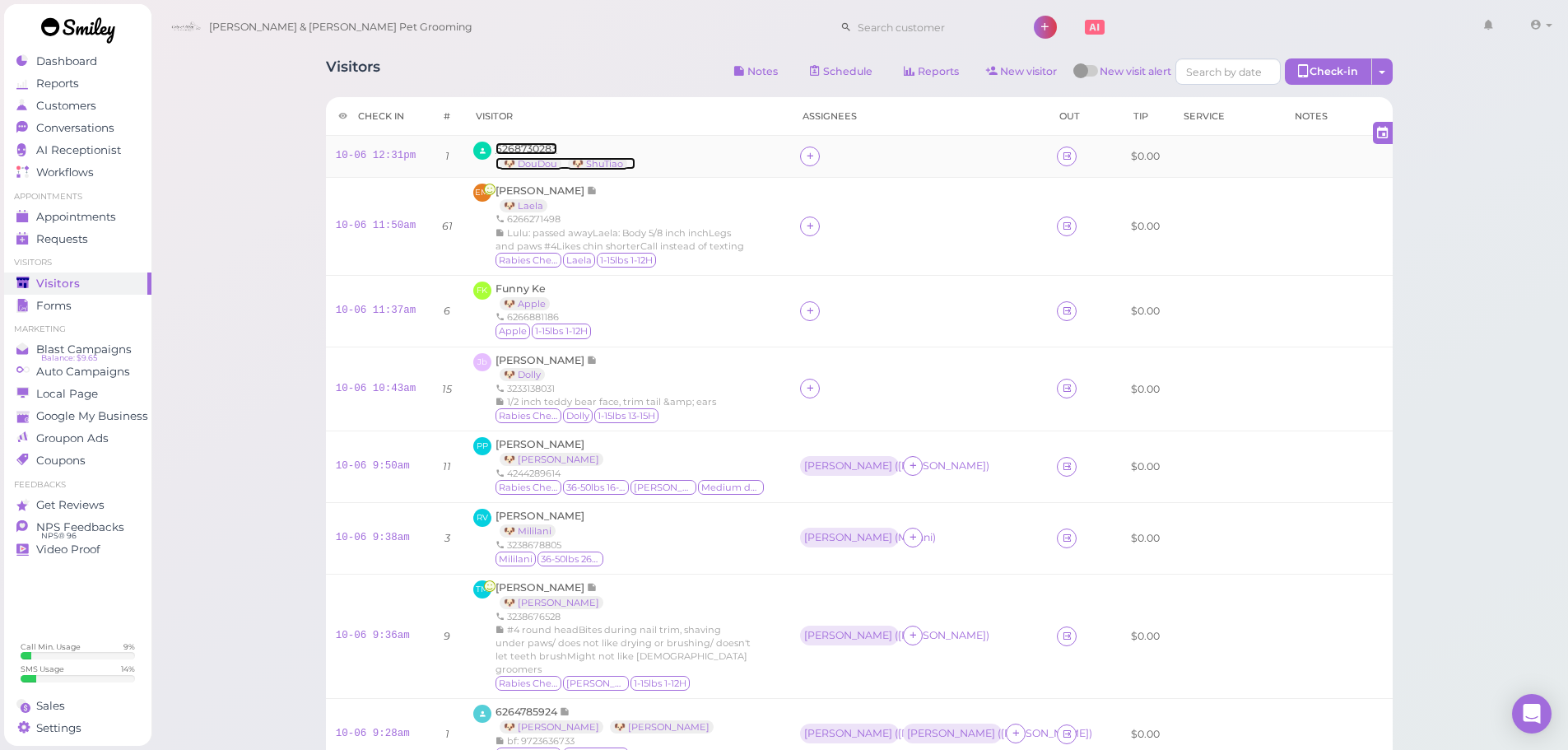
click at [531, 151] on span "6268730283" at bounding box center [526, 149] width 61 height 12
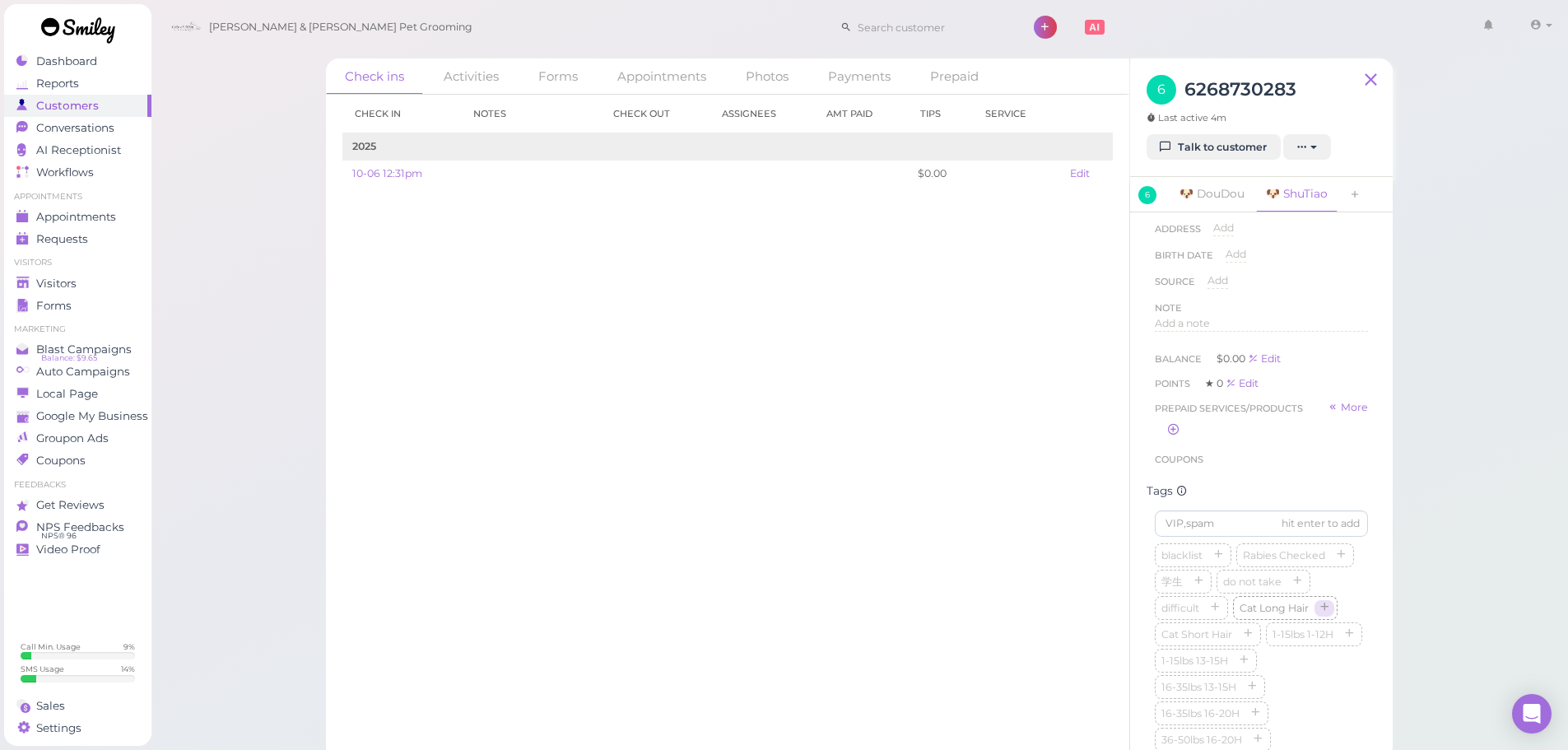
scroll to position [740, 0]
click at [1344, 436] on icon "button" at bounding box center [1348, 430] width 10 height 12
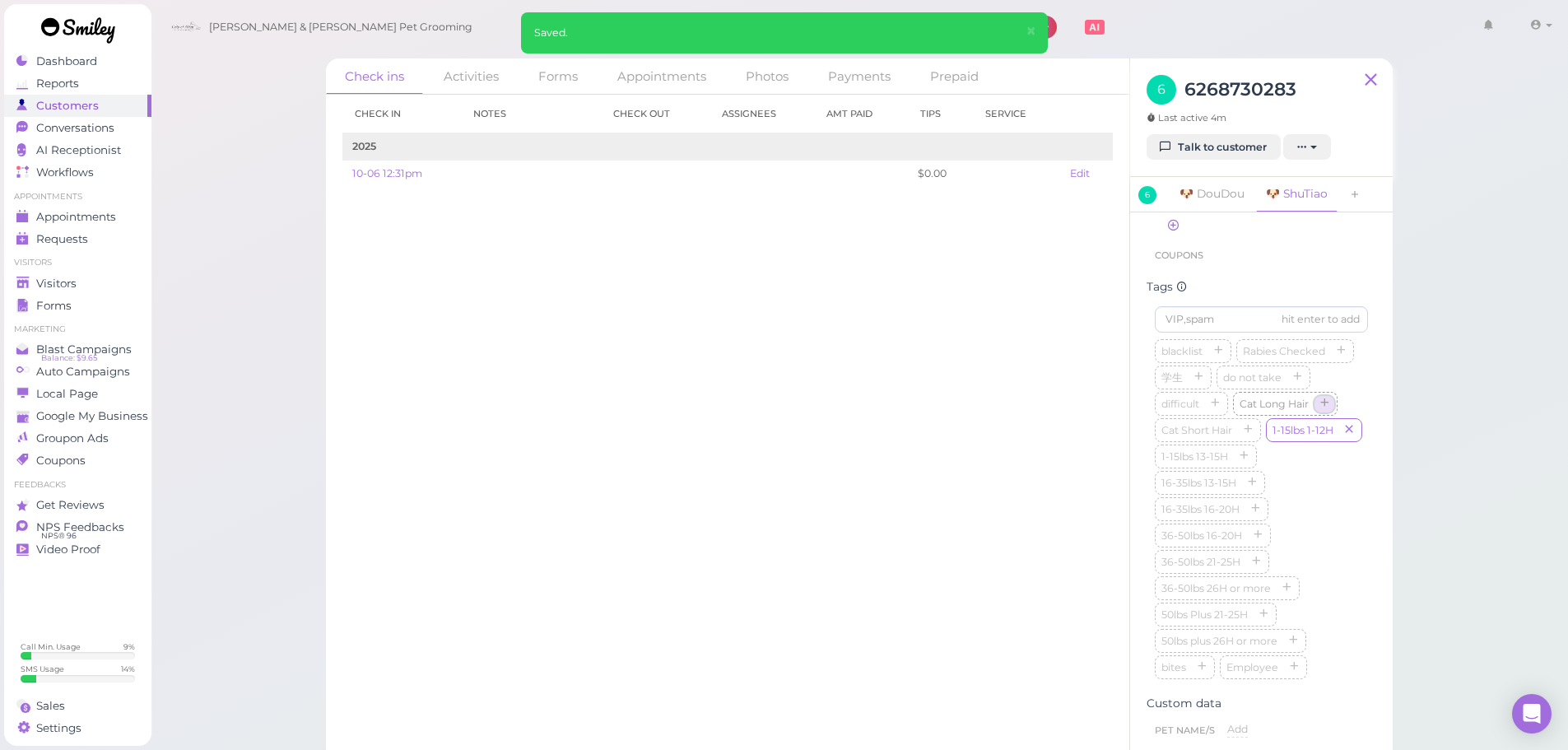
click at [1320, 410] on icon "button" at bounding box center [1324, 404] width 10 height 12
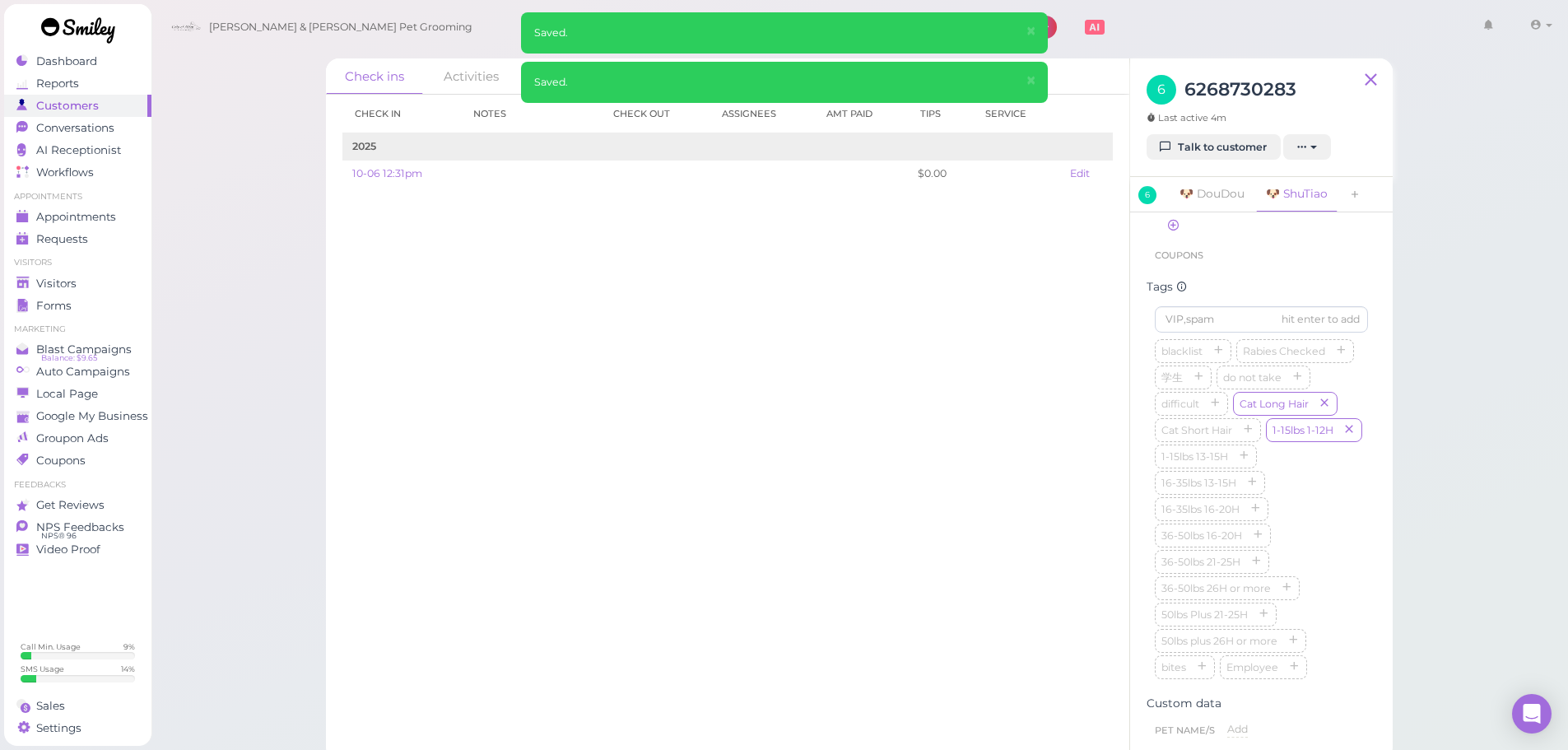
click at [1111, 429] on div "Check in Notes Check out Assignees Amt Paid Tips Service 2025 10-06 12:31pm $0.…" at bounding box center [727, 422] width 804 height 655
click at [68, 268] on li "Visitors" at bounding box center [78, 262] width 148 height 12
click at [68, 272] on link "Visitors" at bounding box center [78, 283] width 148 height 22
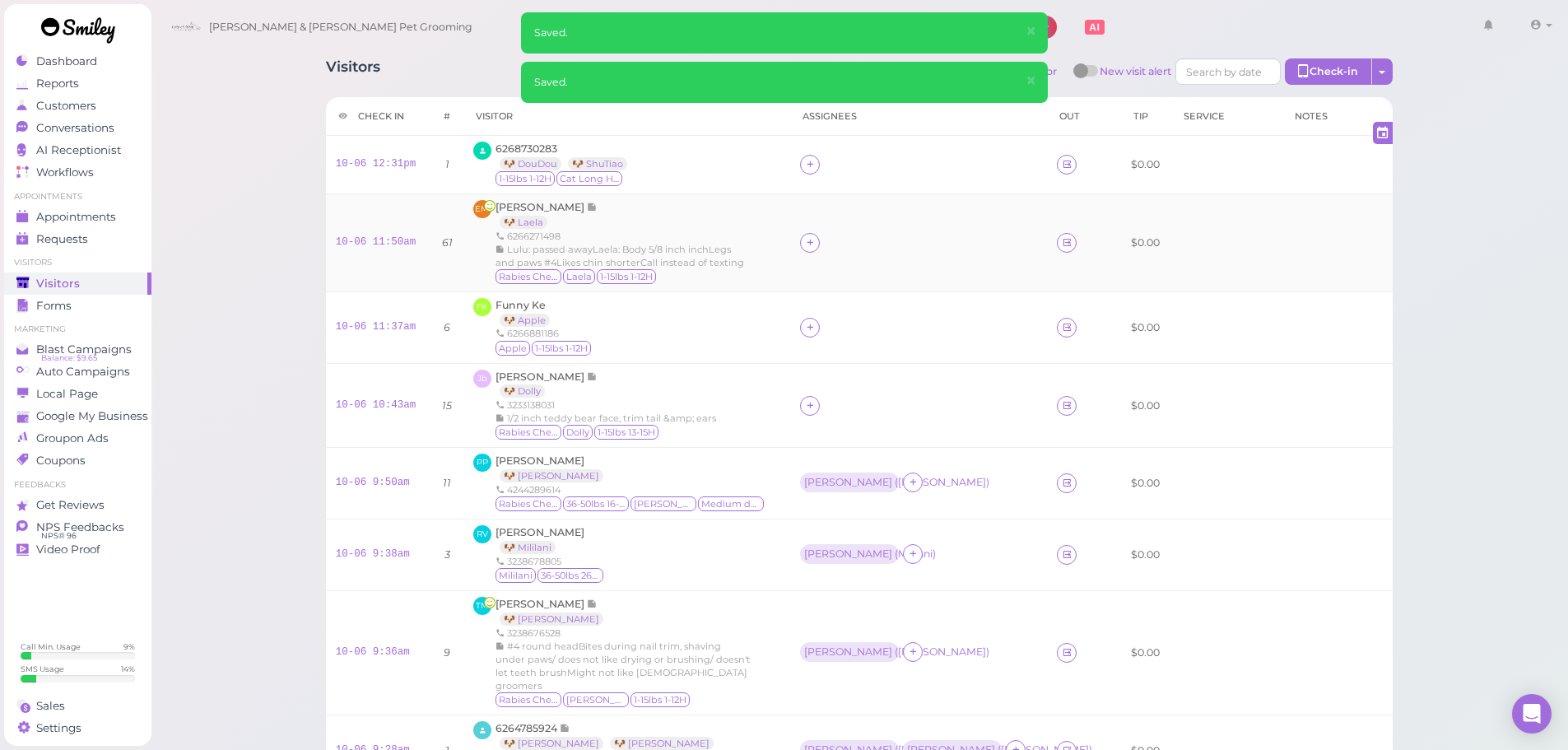
click at [757, 257] on div "EM [PERSON_NAME] 🐶 Laela 6266271498 [PERSON_NAME]: passed awayLaela: Body 5/8 i…" at bounding box center [626, 243] width 307 height 85
click at [756, 215] on div "EM [PERSON_NAME] 🐶 Laela 6266271498 [PERSON_NAME]: passed awayLaela: Body 5/8 i…" at bounding box center [626, 243] width 307 height 85
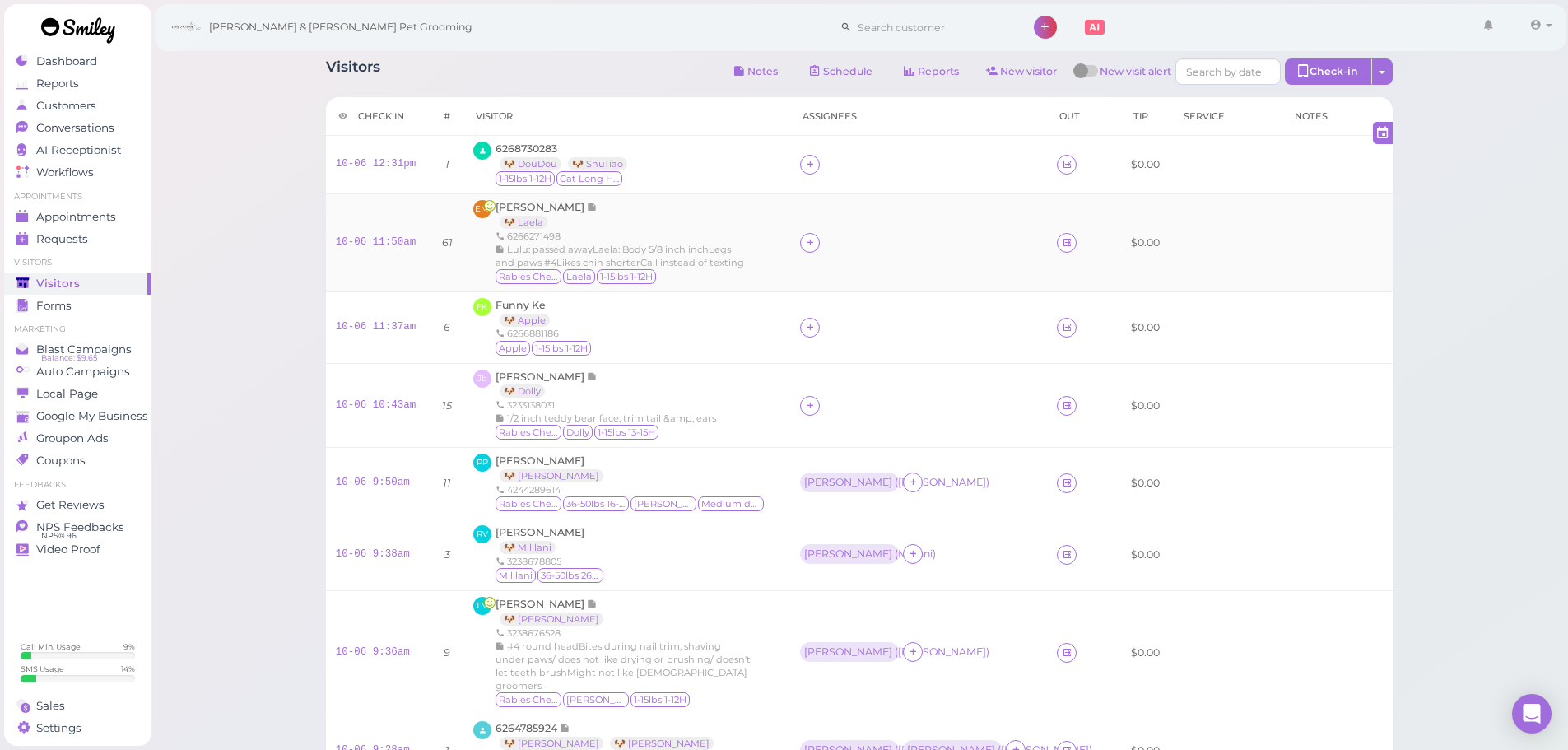
scroll to position [82, 0]
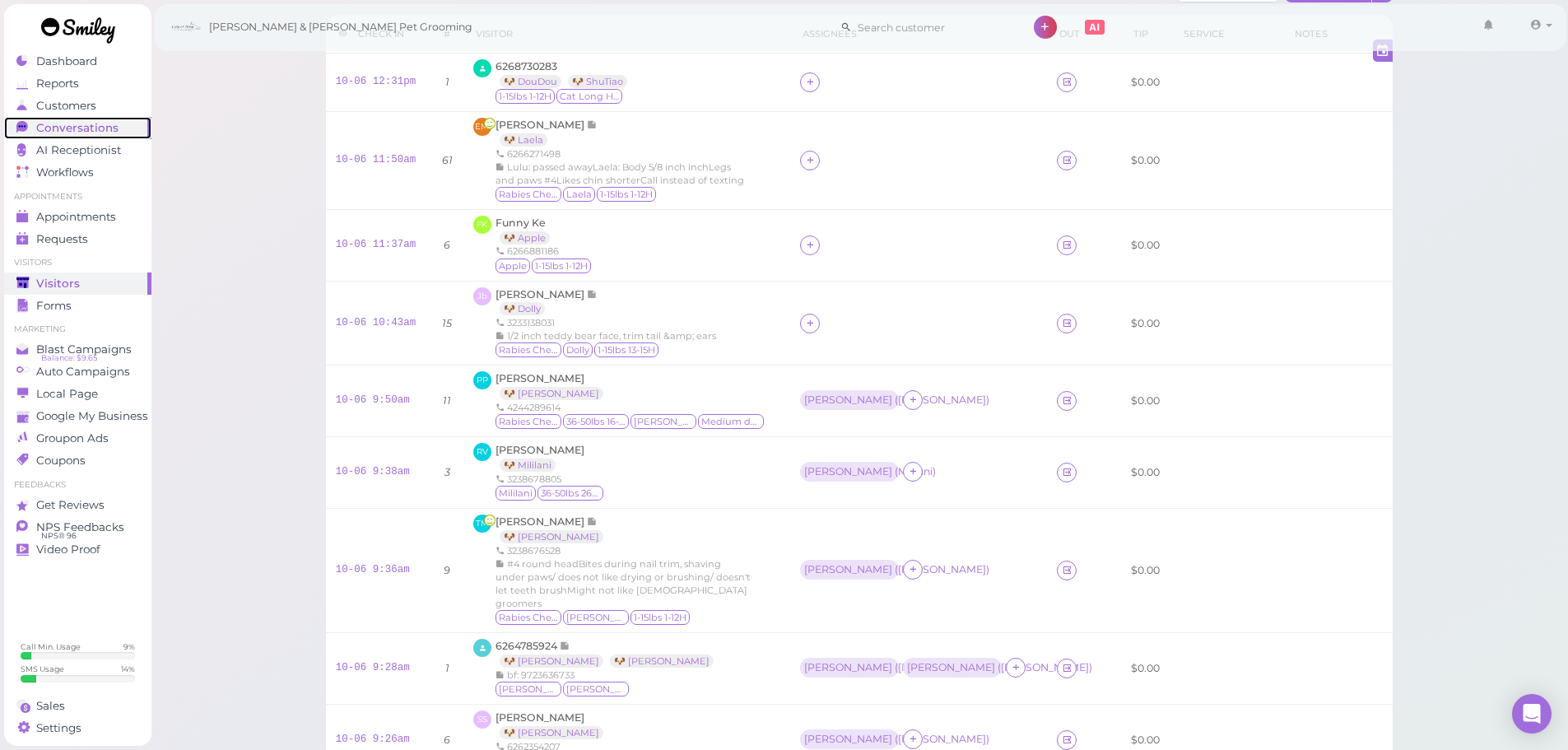
click at [71, 125] on span "Conversations" at bounding box center [77, 128] width 82 height 14
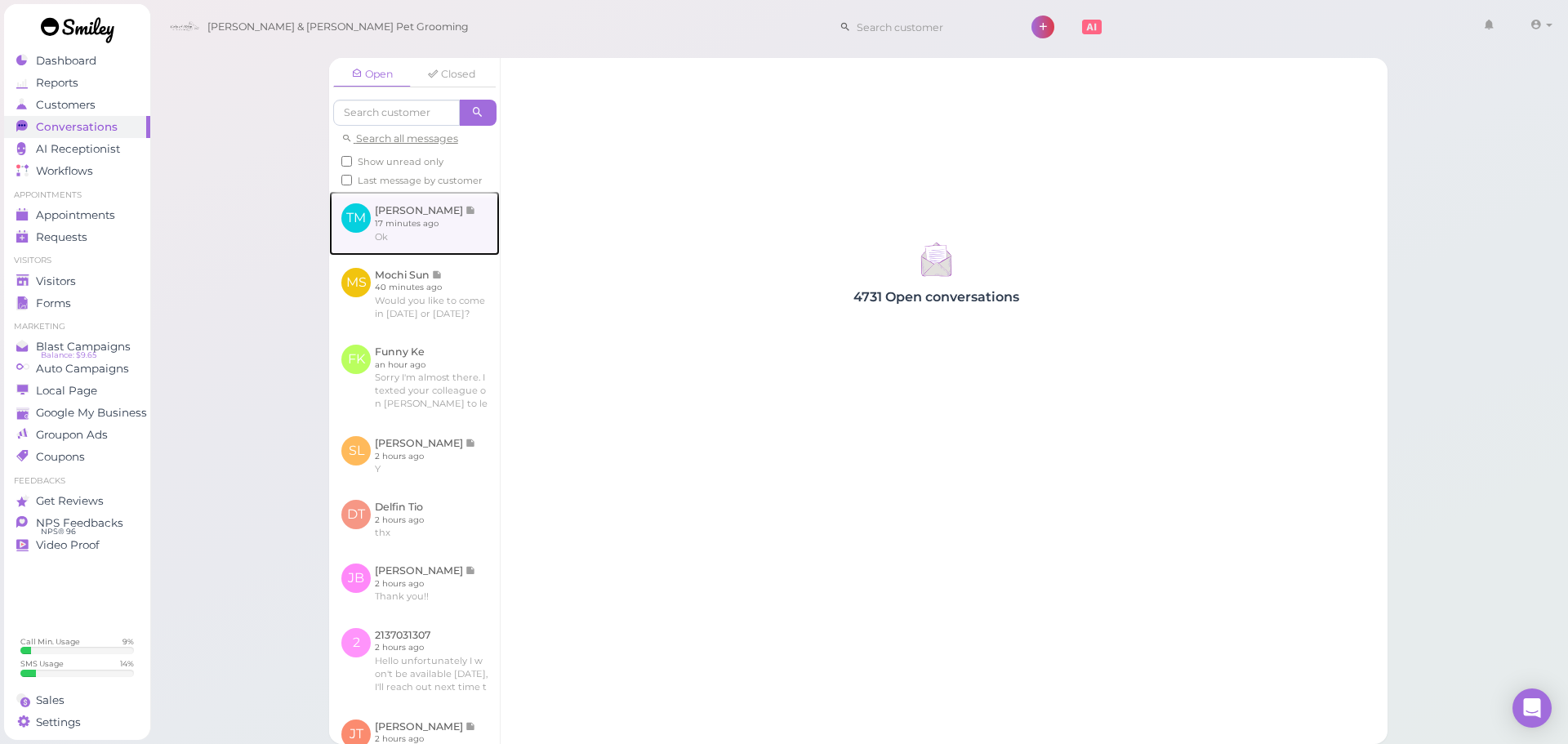
click at [401, 215] on link at bounding box center [414, 222] width 170 height 64
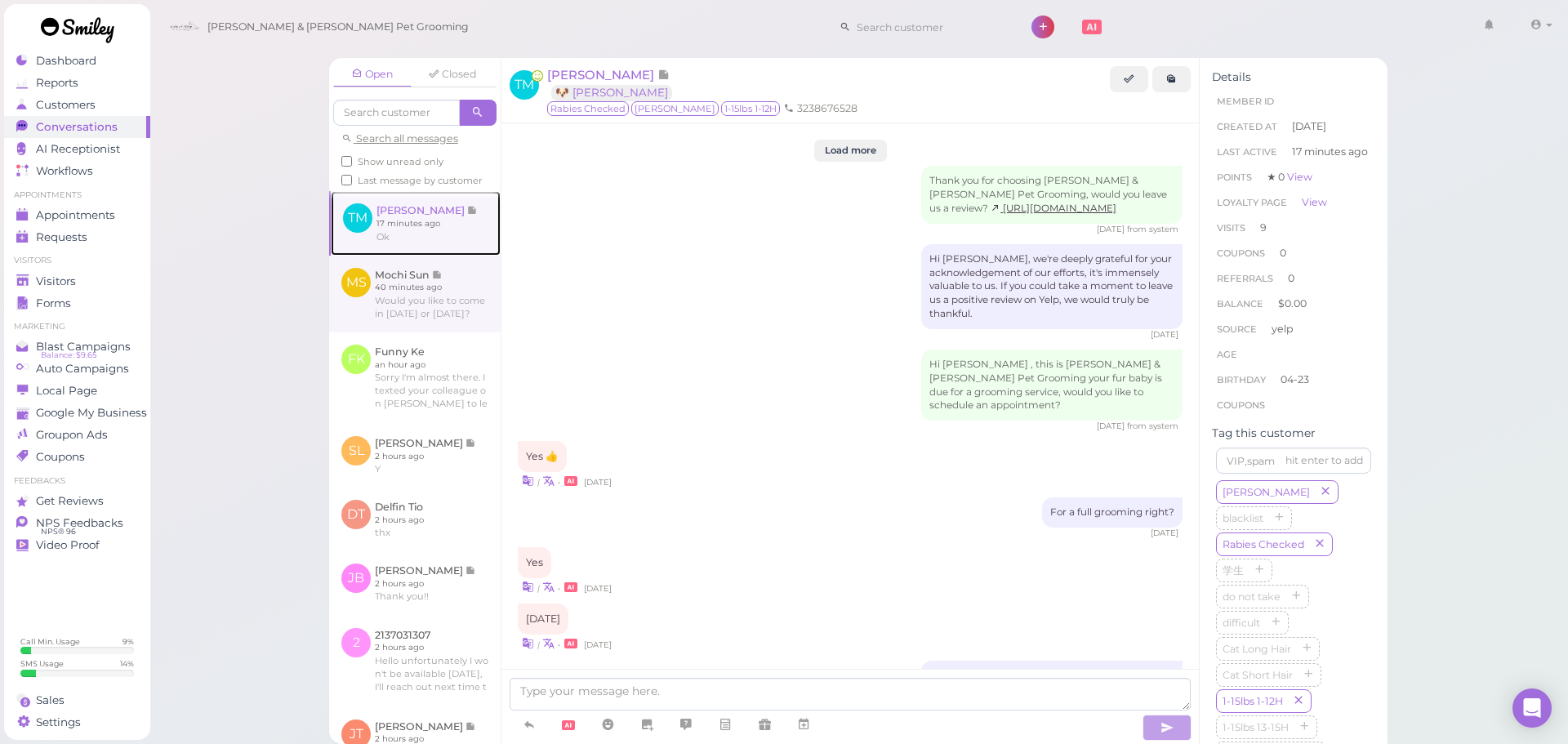
scroll to position [1742, 0]
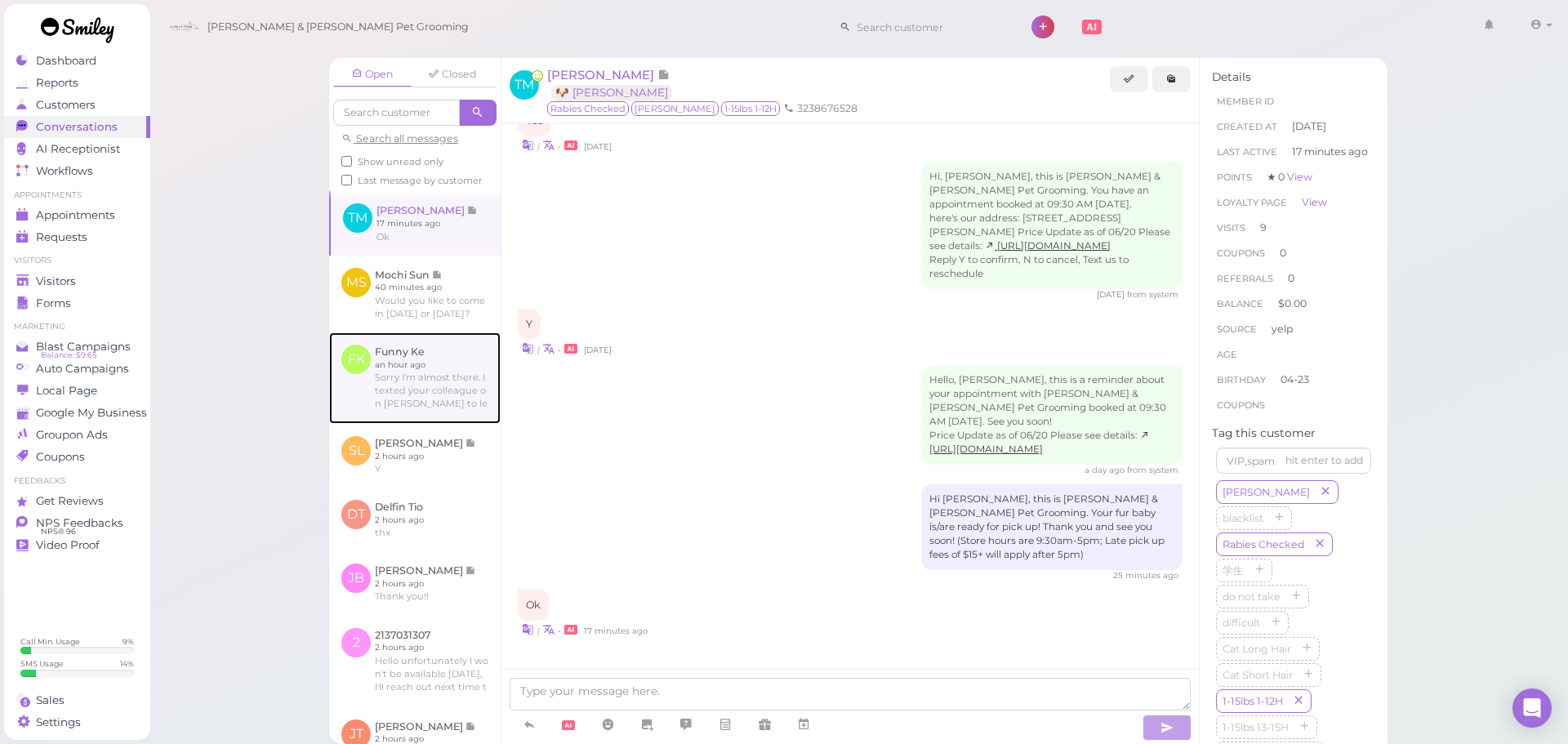
click at [429, 421] on link at bounding box center [415, 378] width 171 height 92
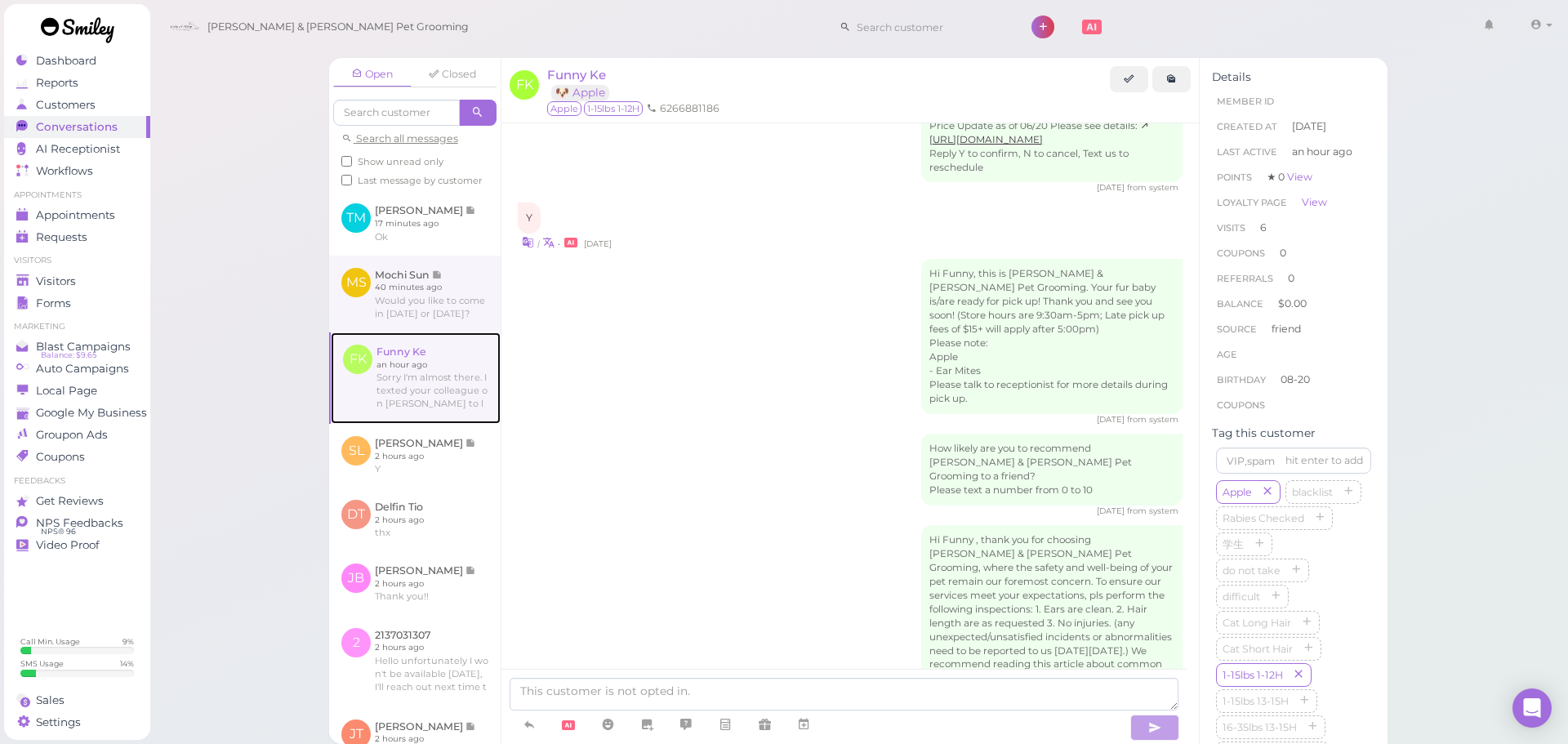
scroll to position [2424, 0]
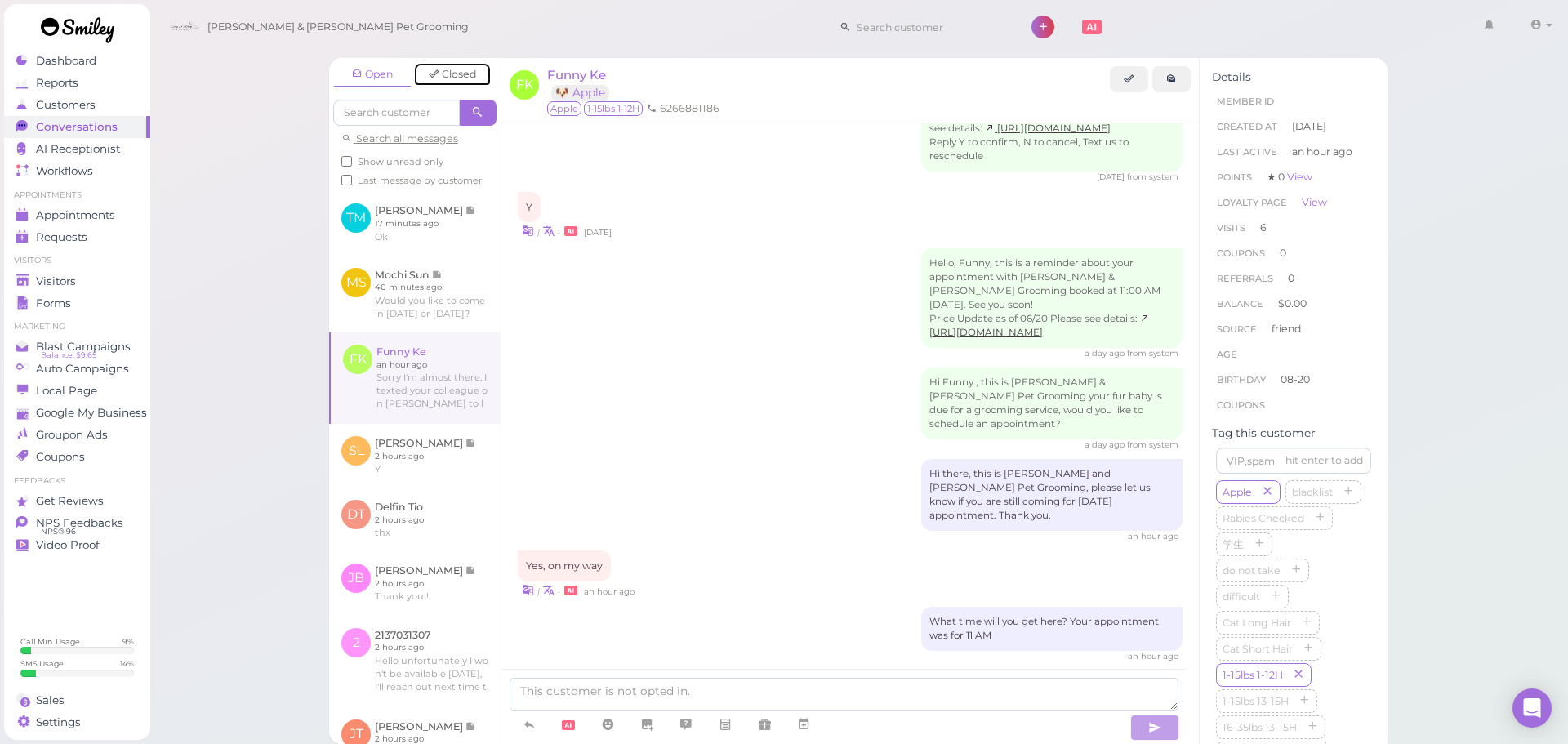
click at [431, 76] on link "Closed" at bounding box center [452, 74] width 79 height 25
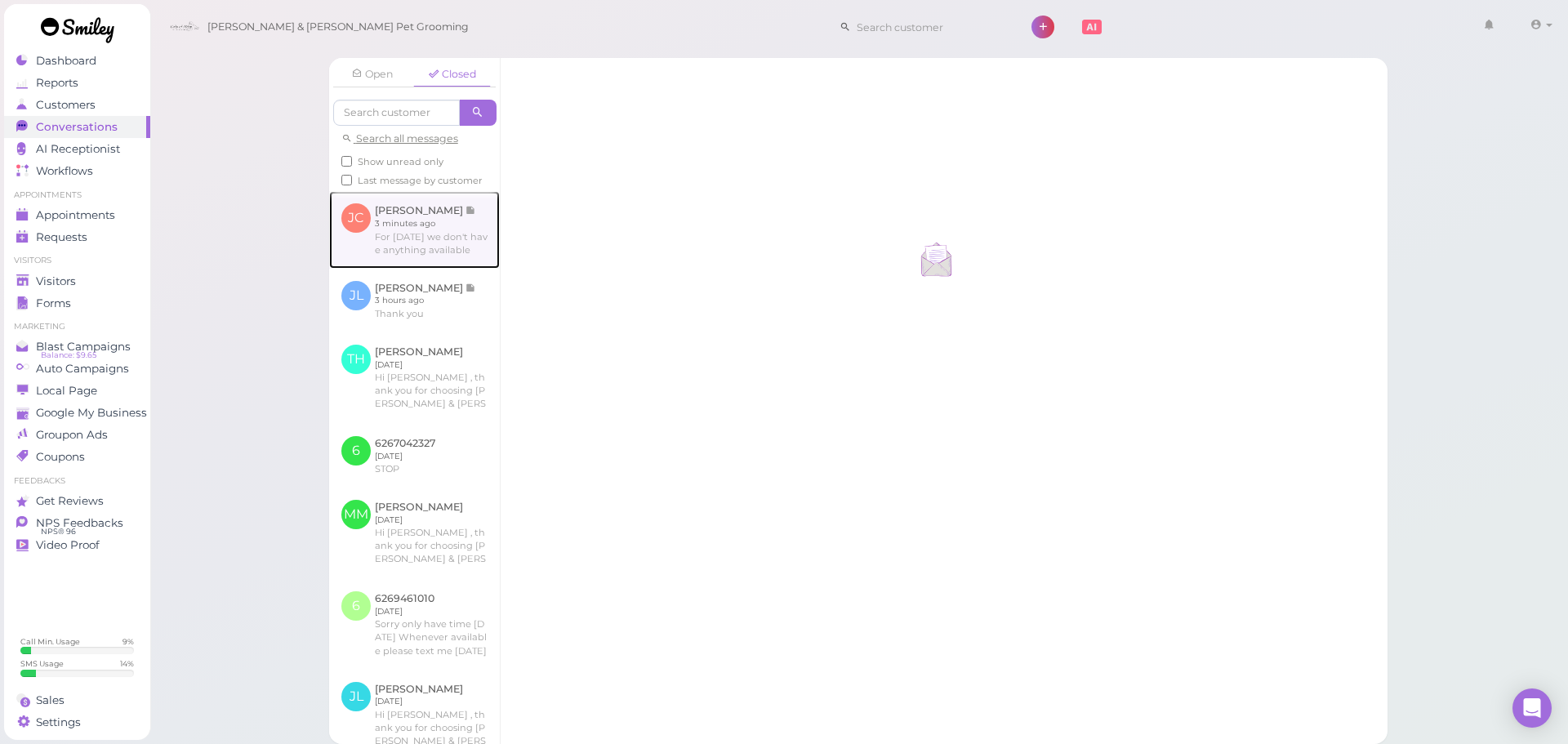
click at [428, 221] on link at bounding box center [414, 229] width 170 height 77
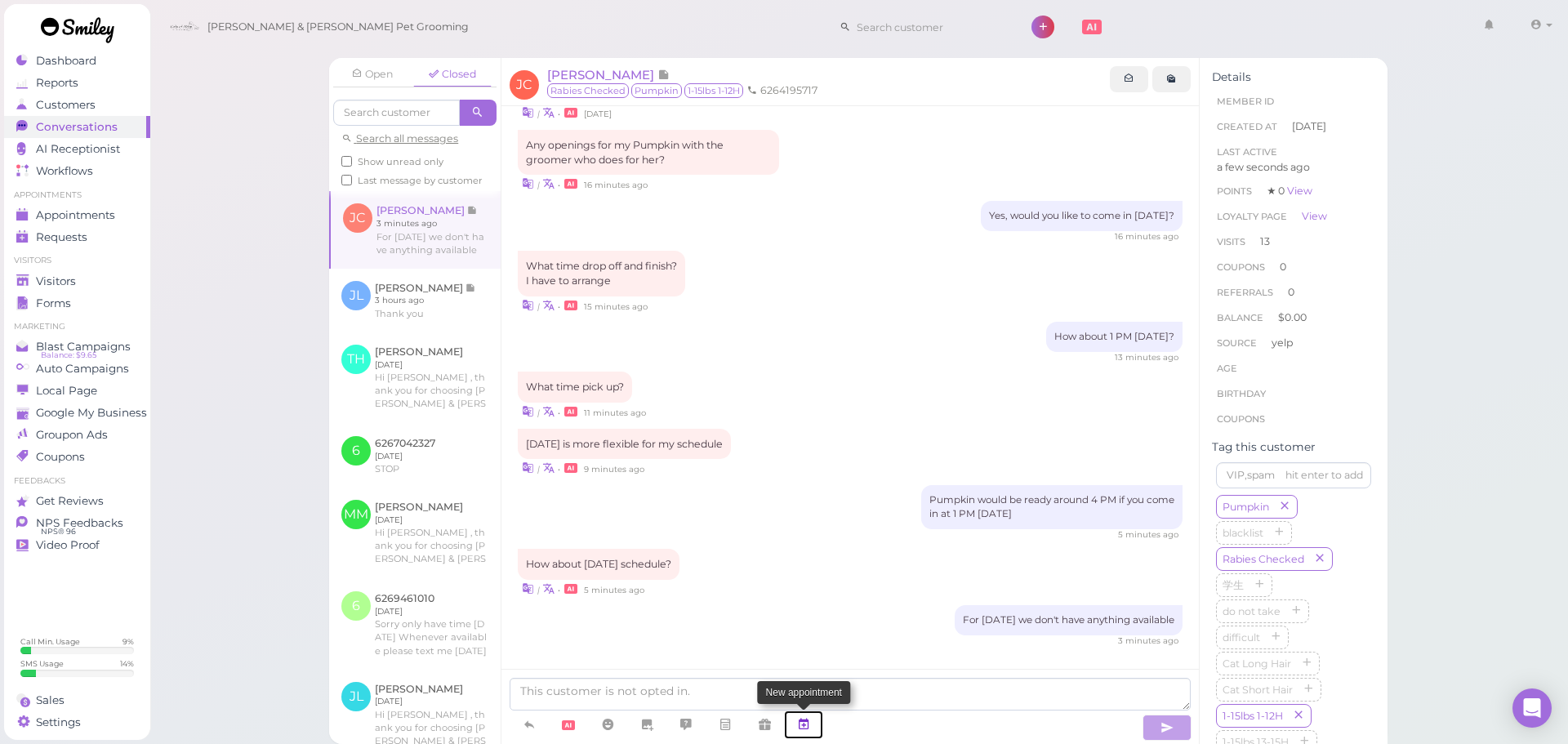
click at [811, 725] on link at bounding box center [803, 725] width 39 height 28
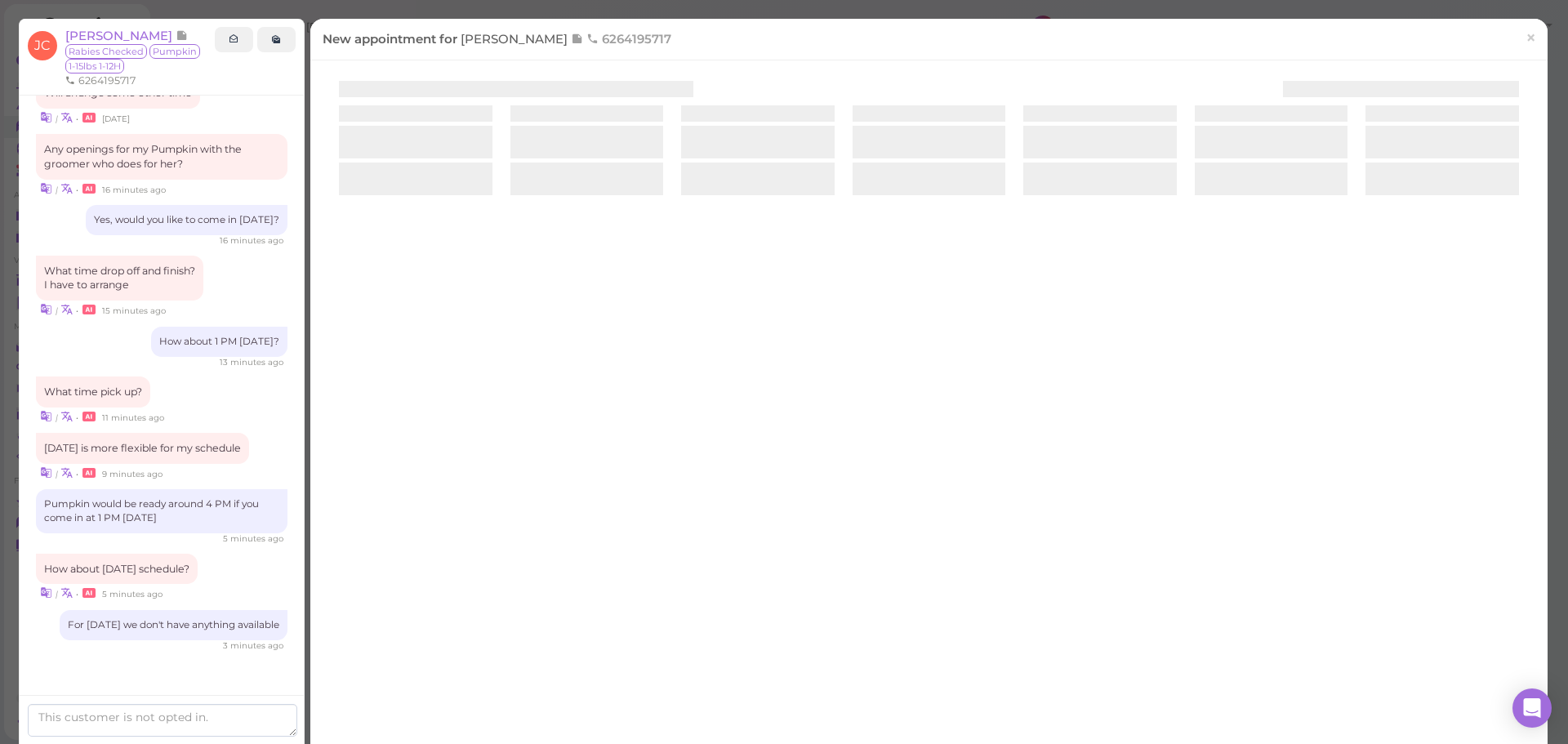
scroll to position [1948, 0]
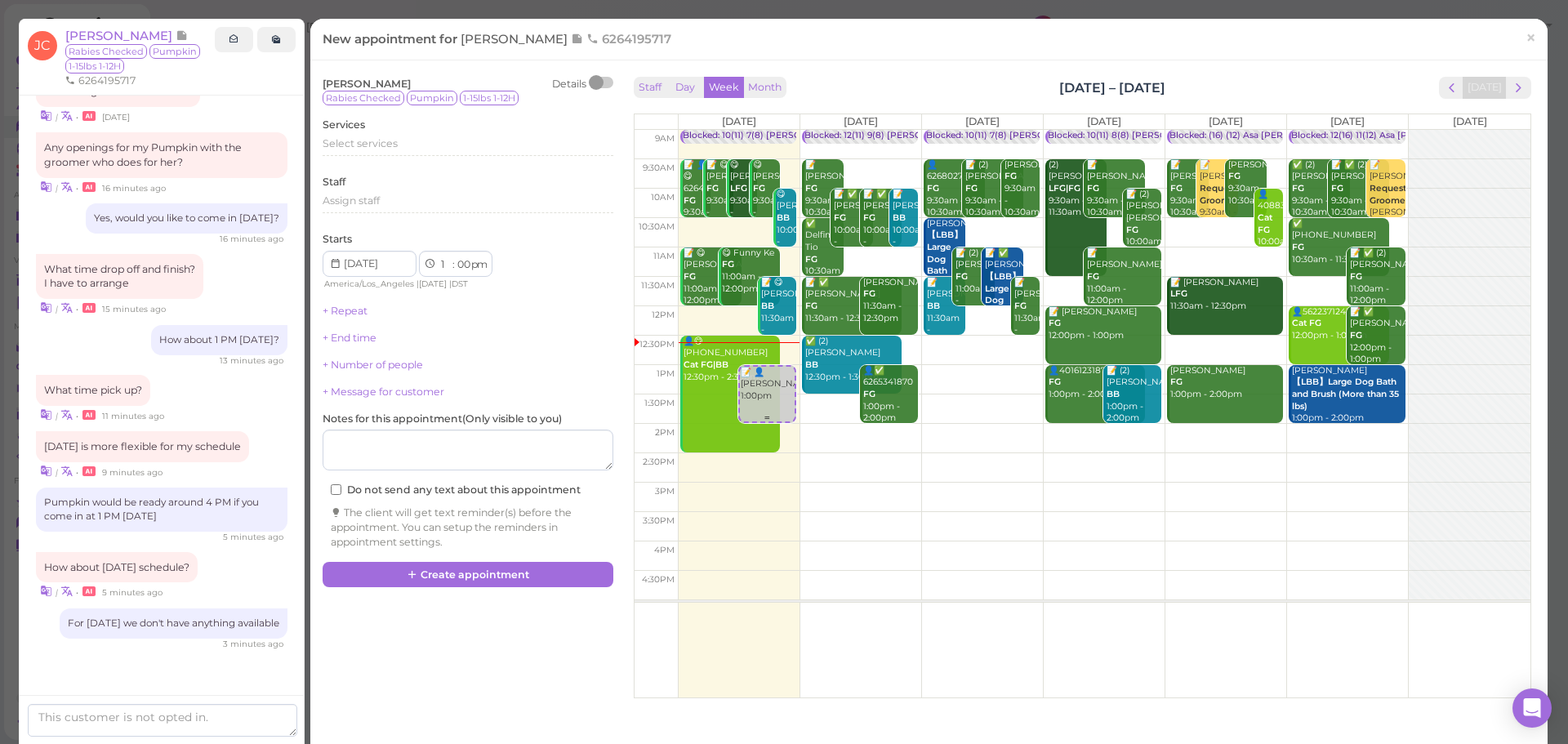
click at [765, 395] on div "📝 👤[PERSON_NAME] 1:00pm" at bounding box center [767, 384] width 55 height 36
click at [417, 146] on div "Select services" at bounding box center [467, 143] width 290 height 15
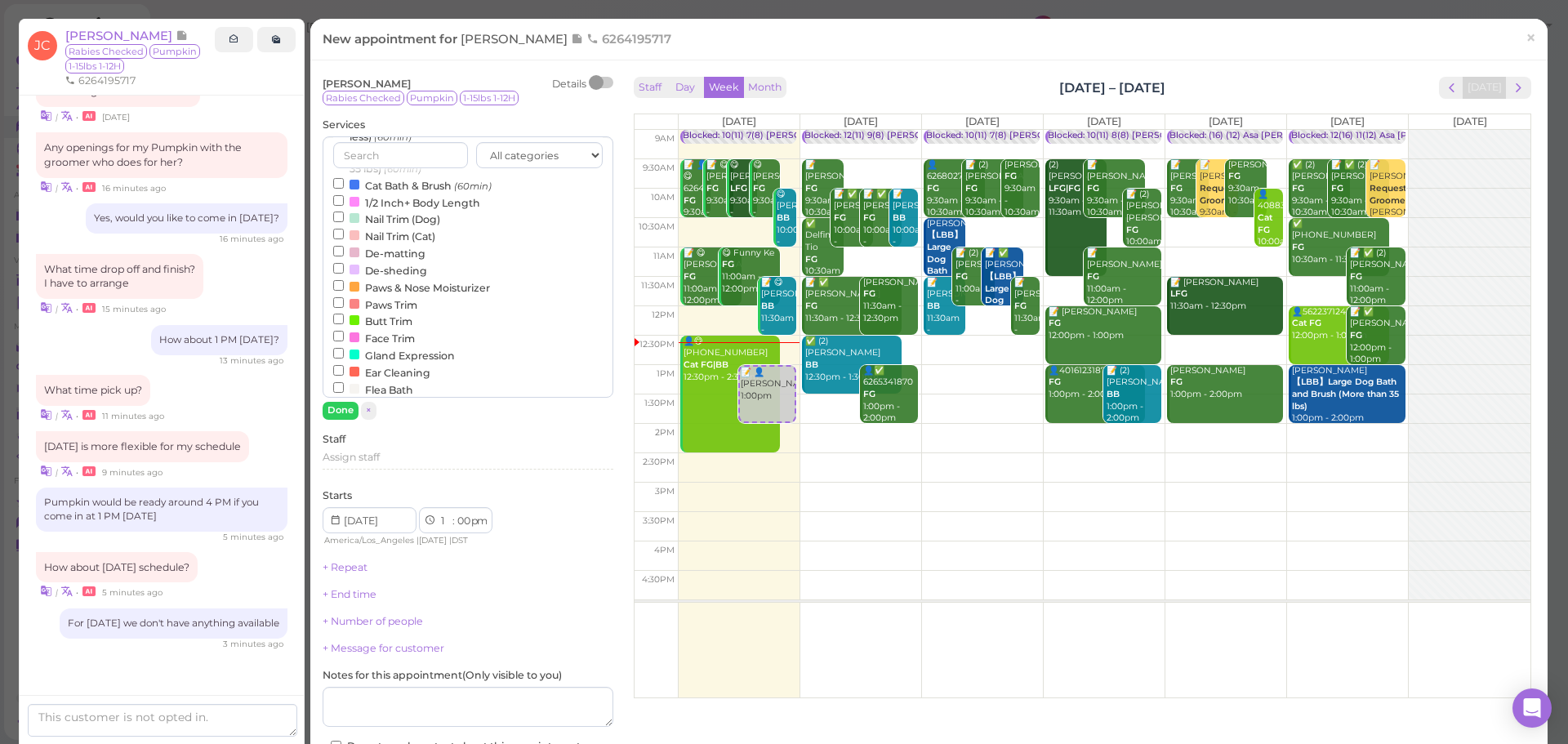
scroll to position [490, 0]
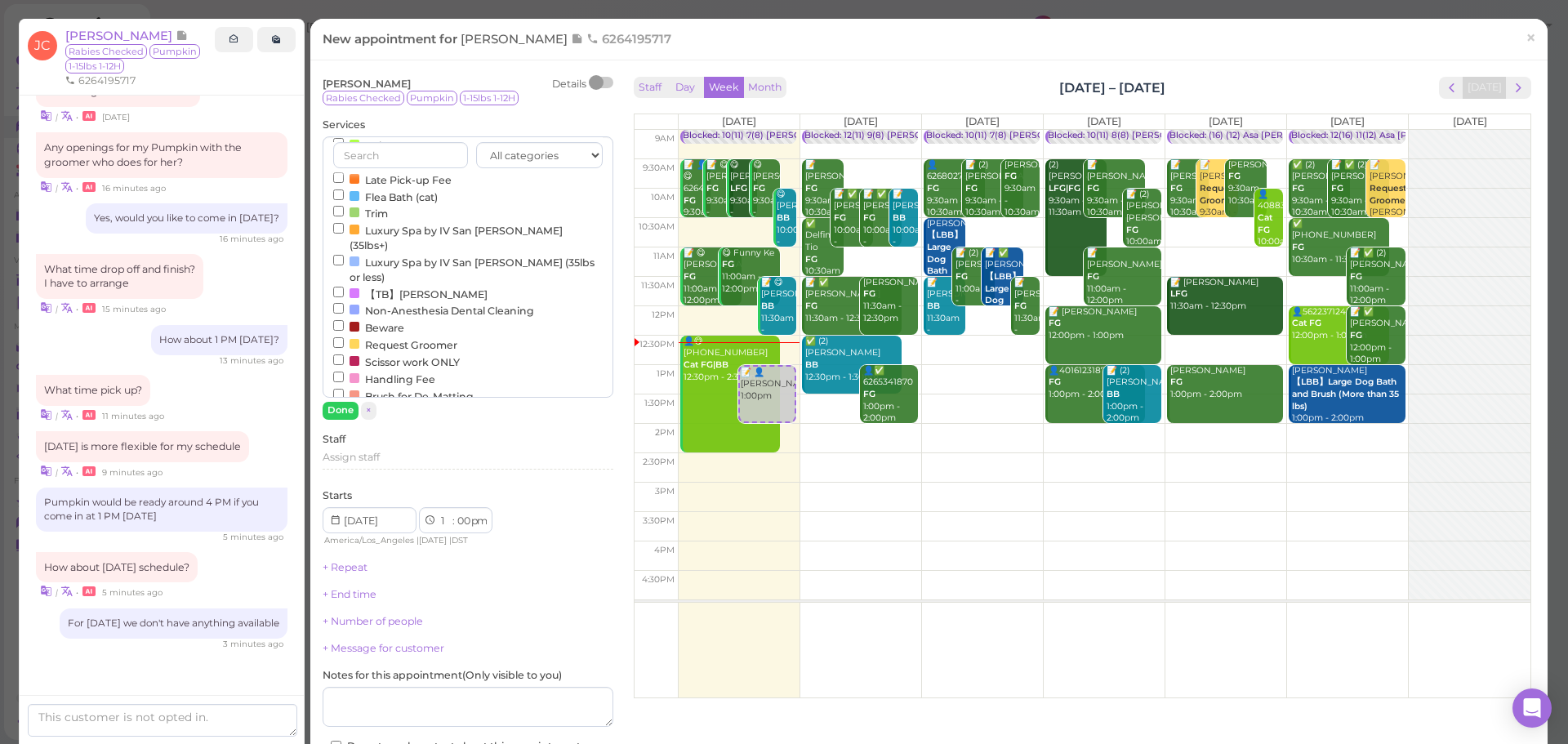
click at [376, 335] on label "Request Groomer" at bounding box center [395, 343] width 124 height 17
click at [343, 337] on input "Request Groomer" at bounding box center [338, 342] width 11 height 11
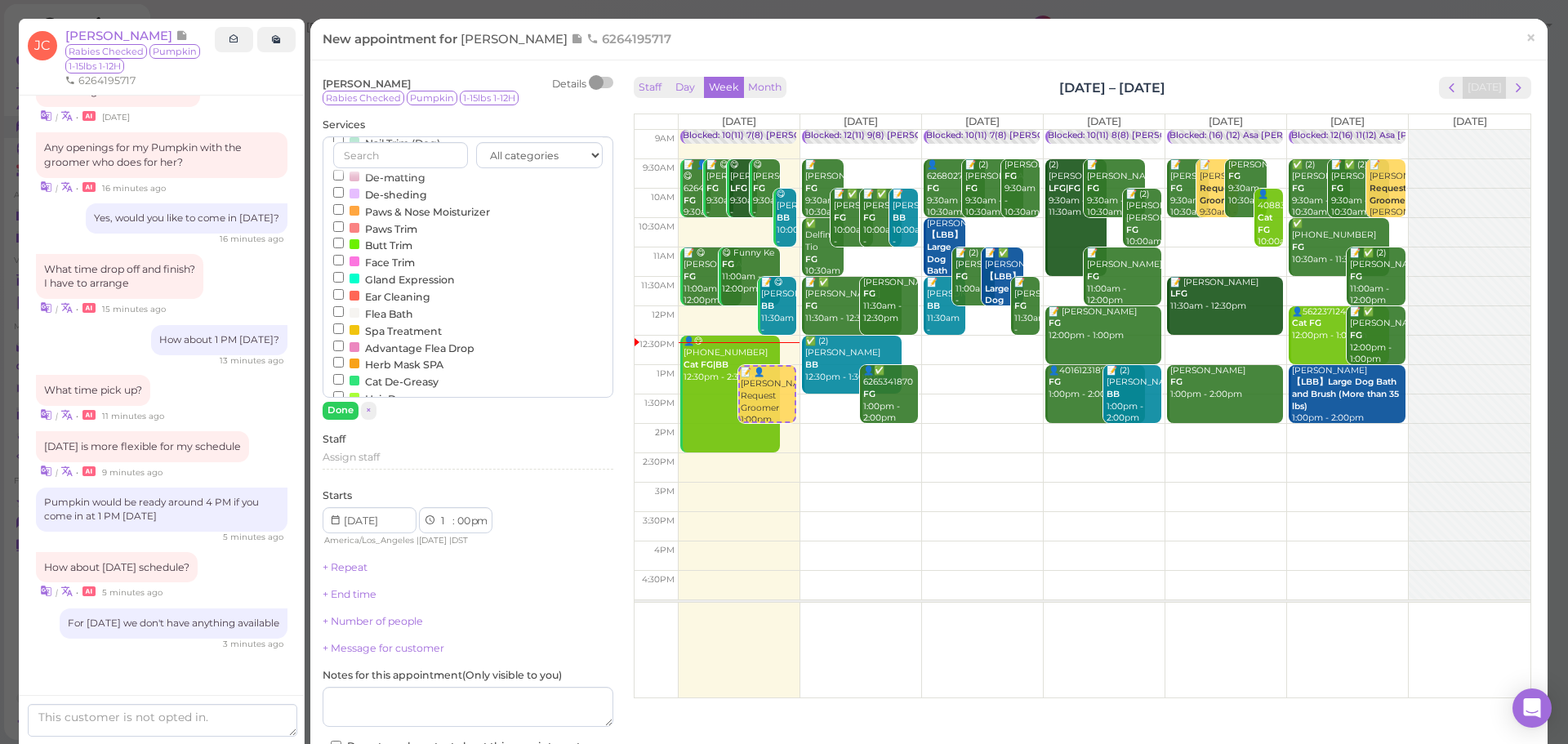
scroll to position [0, 0]
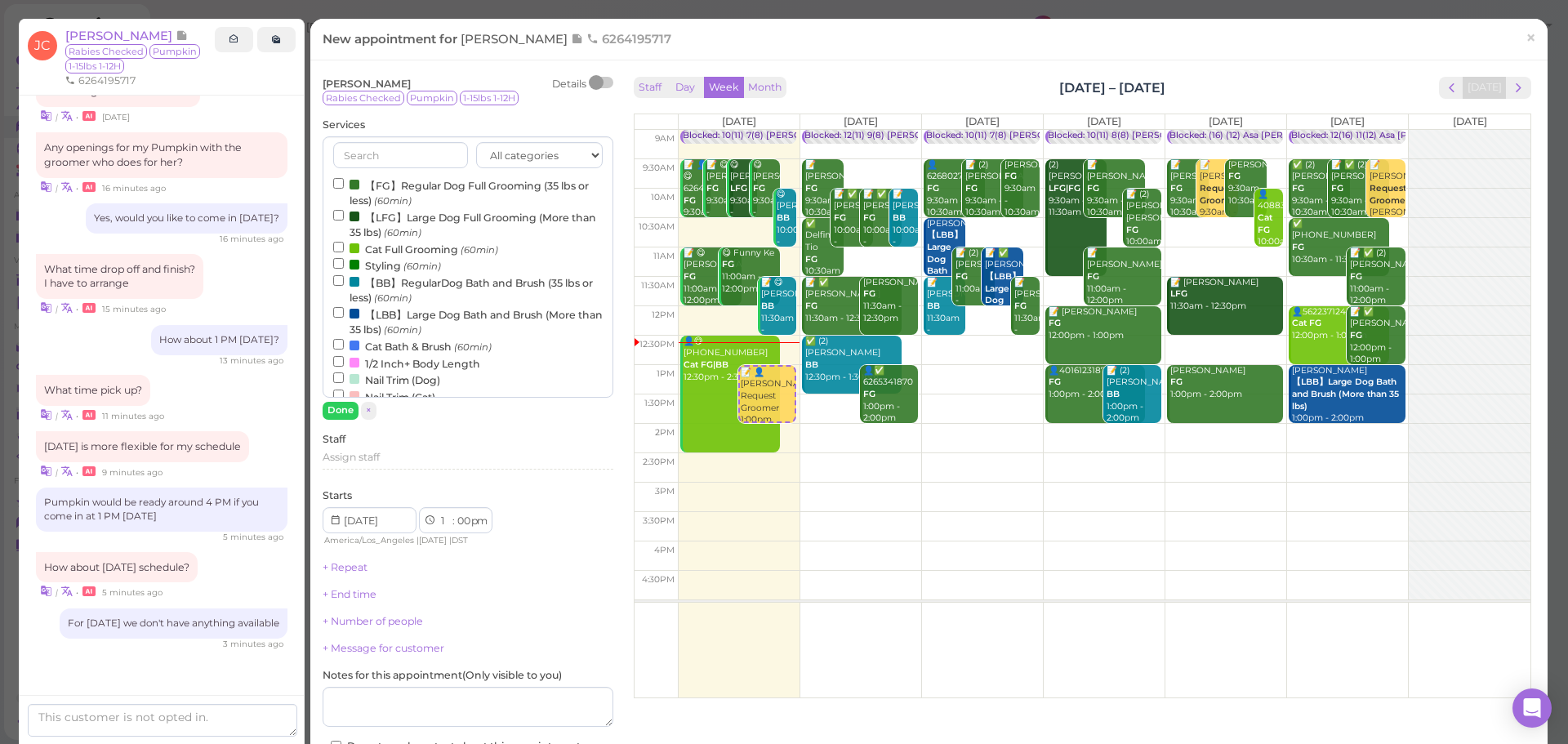
click at [395, 197] on small "(60min)" at bounding box center [393, 200] width 38 height 11
click at [343, 189] on input "【FG】Regular Dog Full Grooming (35 lbs or less) (60min)" at bounding box center [338, 184] width 11 height 11
click at [333, 407] on button "Done" at bounding box center [340, 410] width 36 height 17
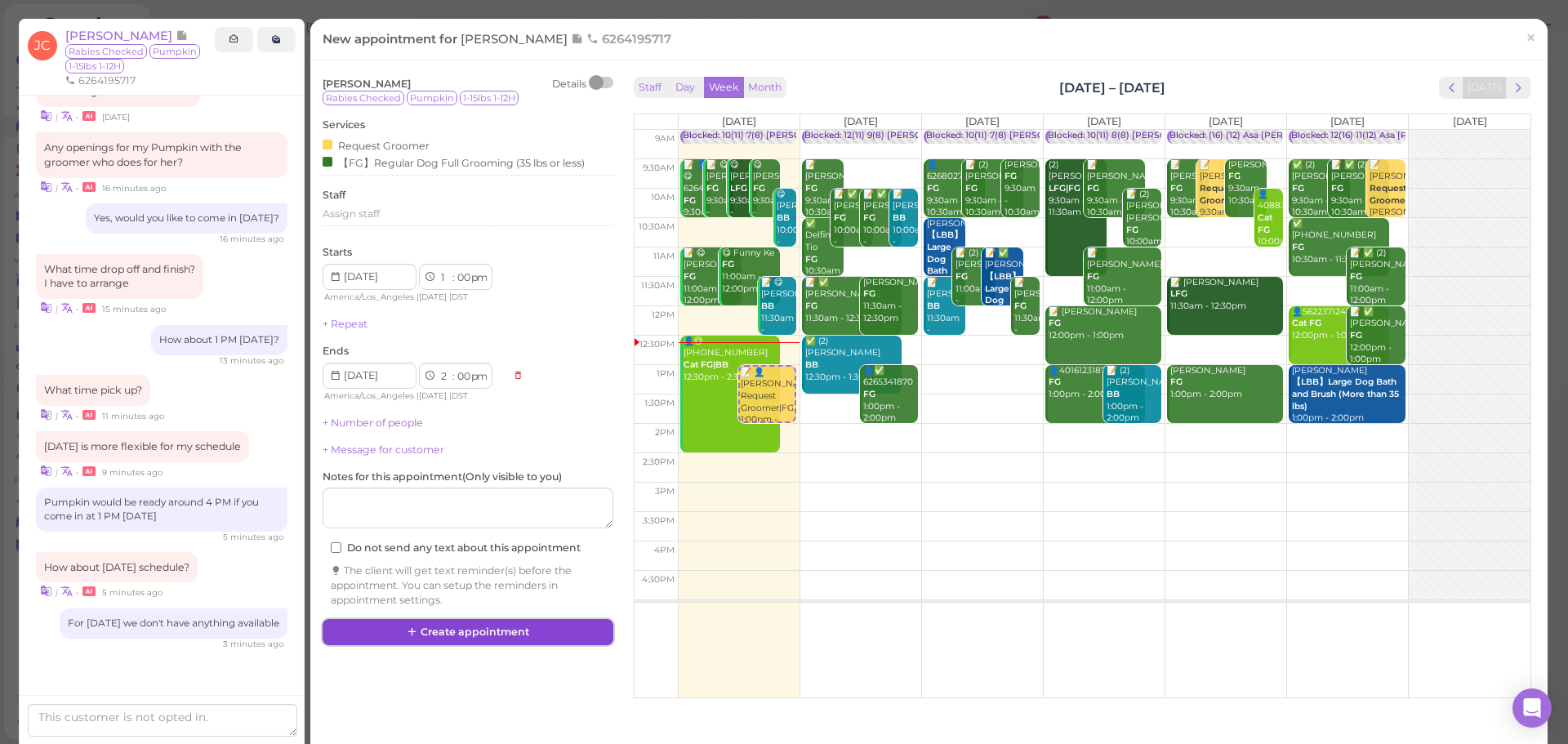
click at [474, 624] on button "Create appointment" at bounding box center [467, 632] width 290 height 26
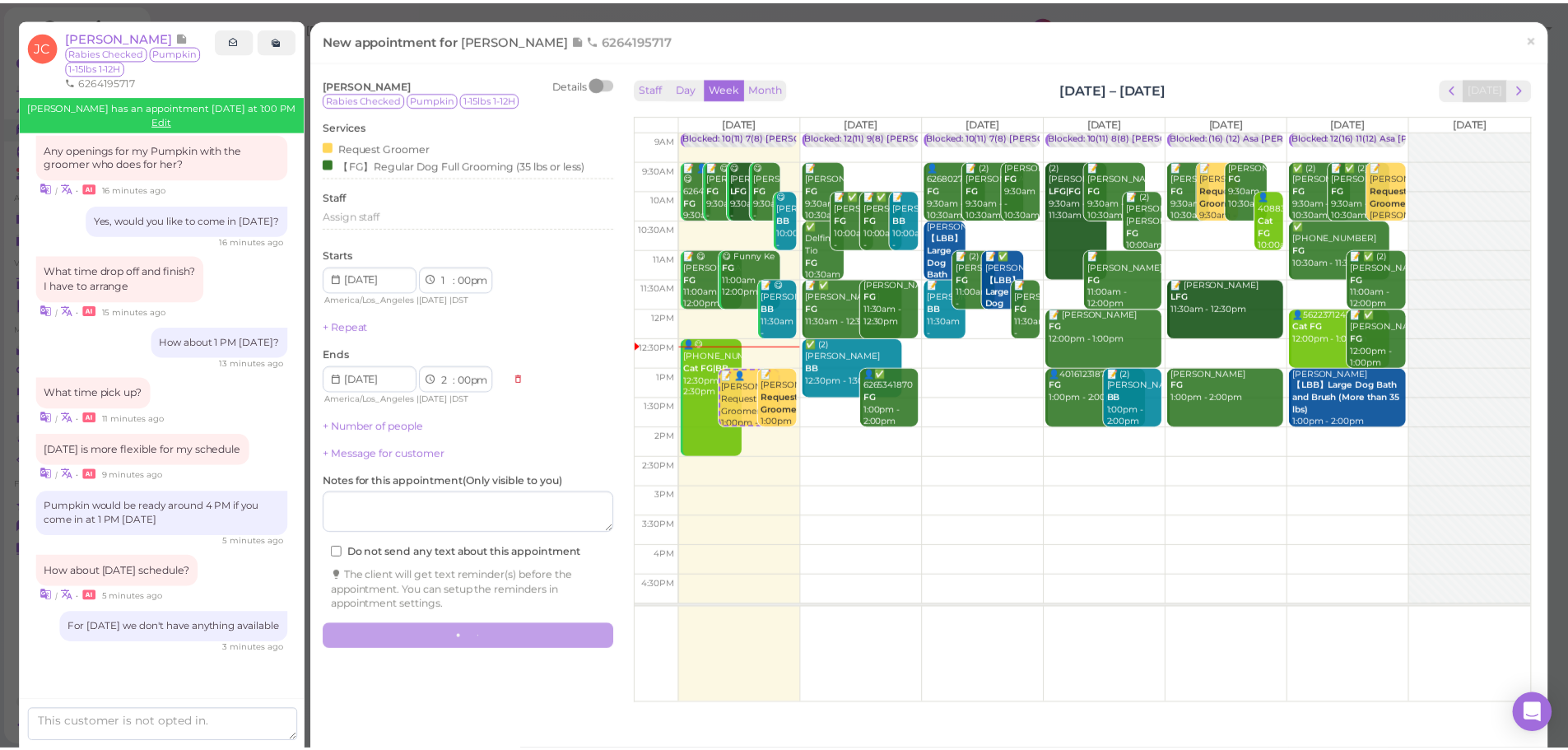
scroll to position [1907, 0]
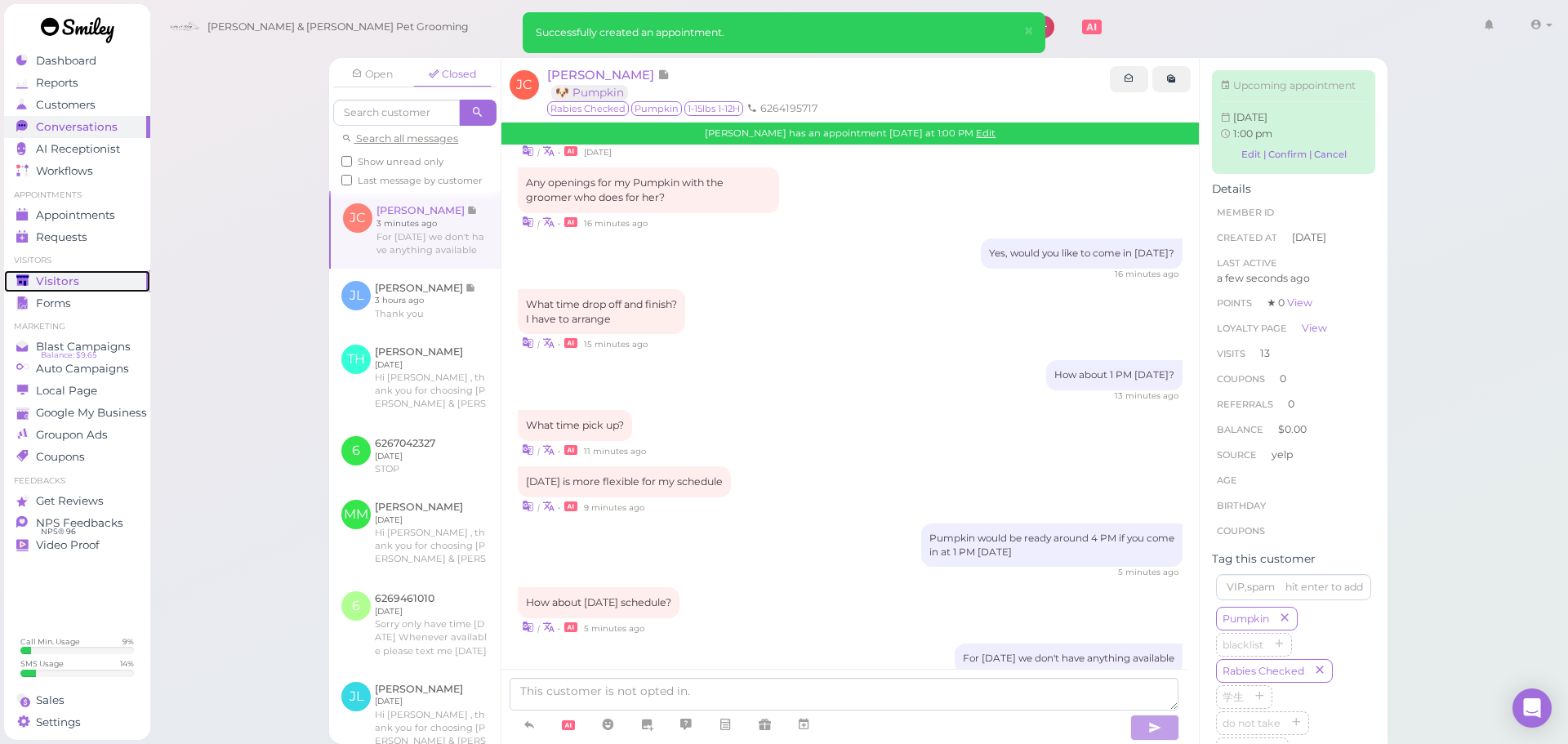
click at [56, 283] on span "Visitors" at bounding box center [57, 282] width 43 height 14
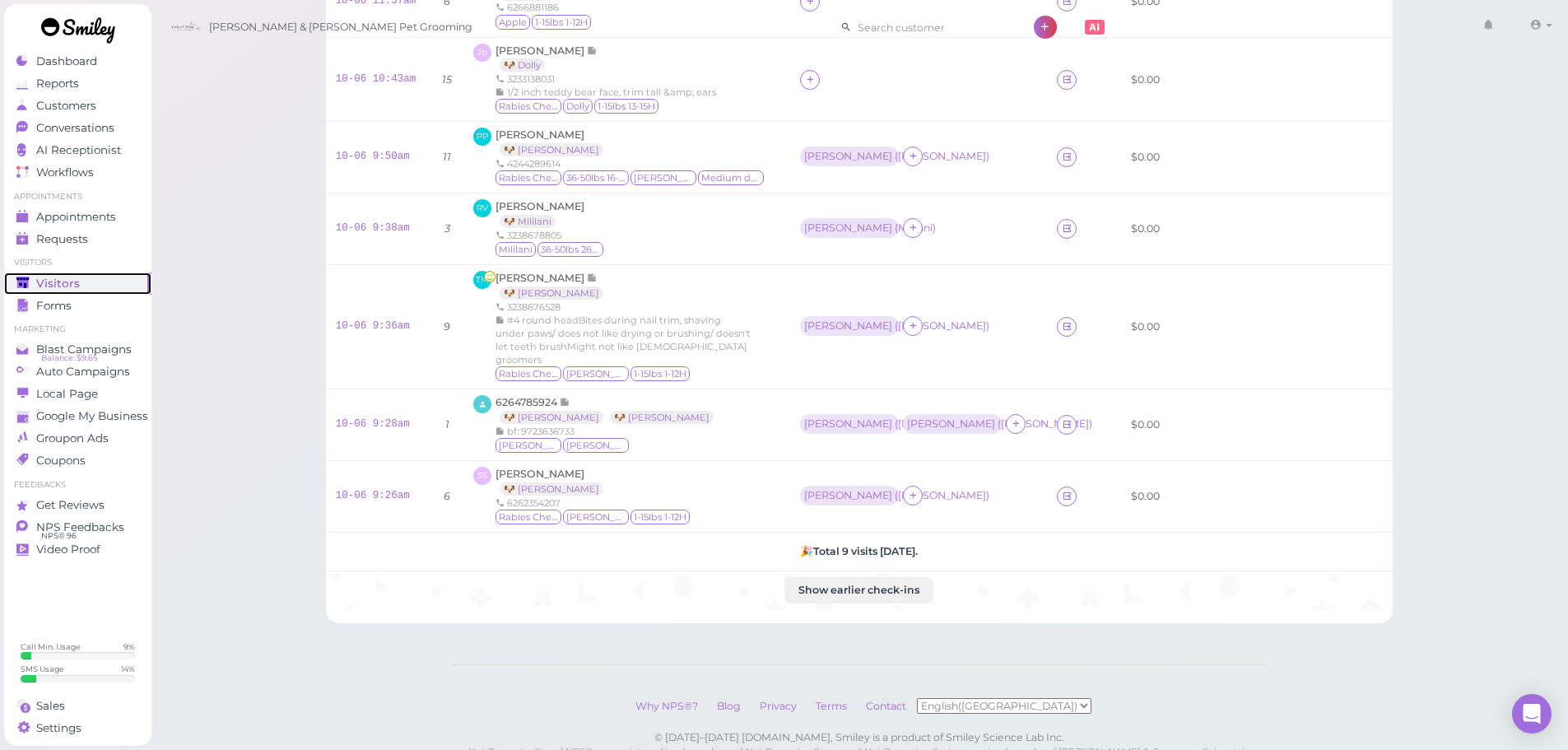
scroll to position [397, 0]
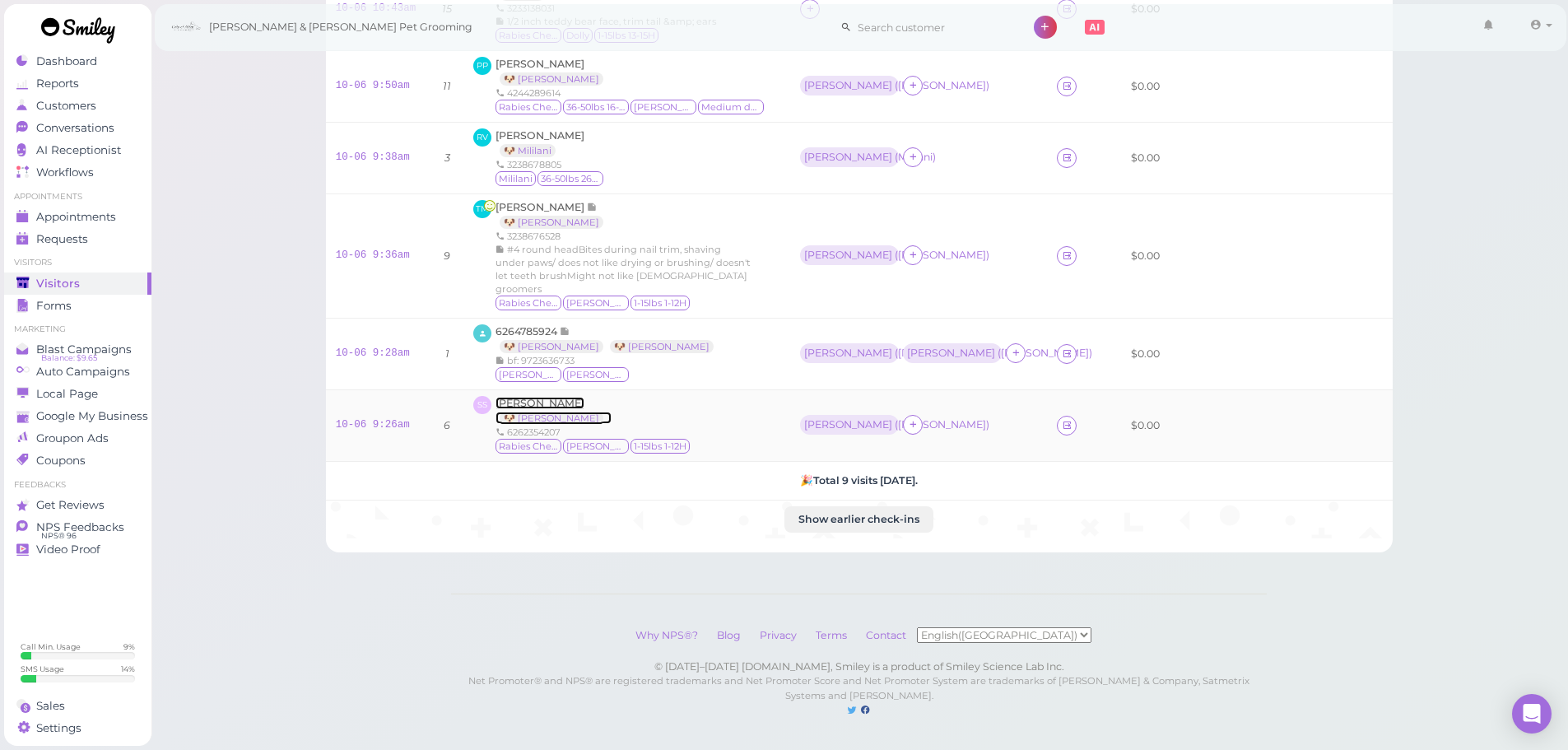
click at [574, 397] on span "[PERSON_NAME]" at bounding box center [540, 403] width 89 height 12
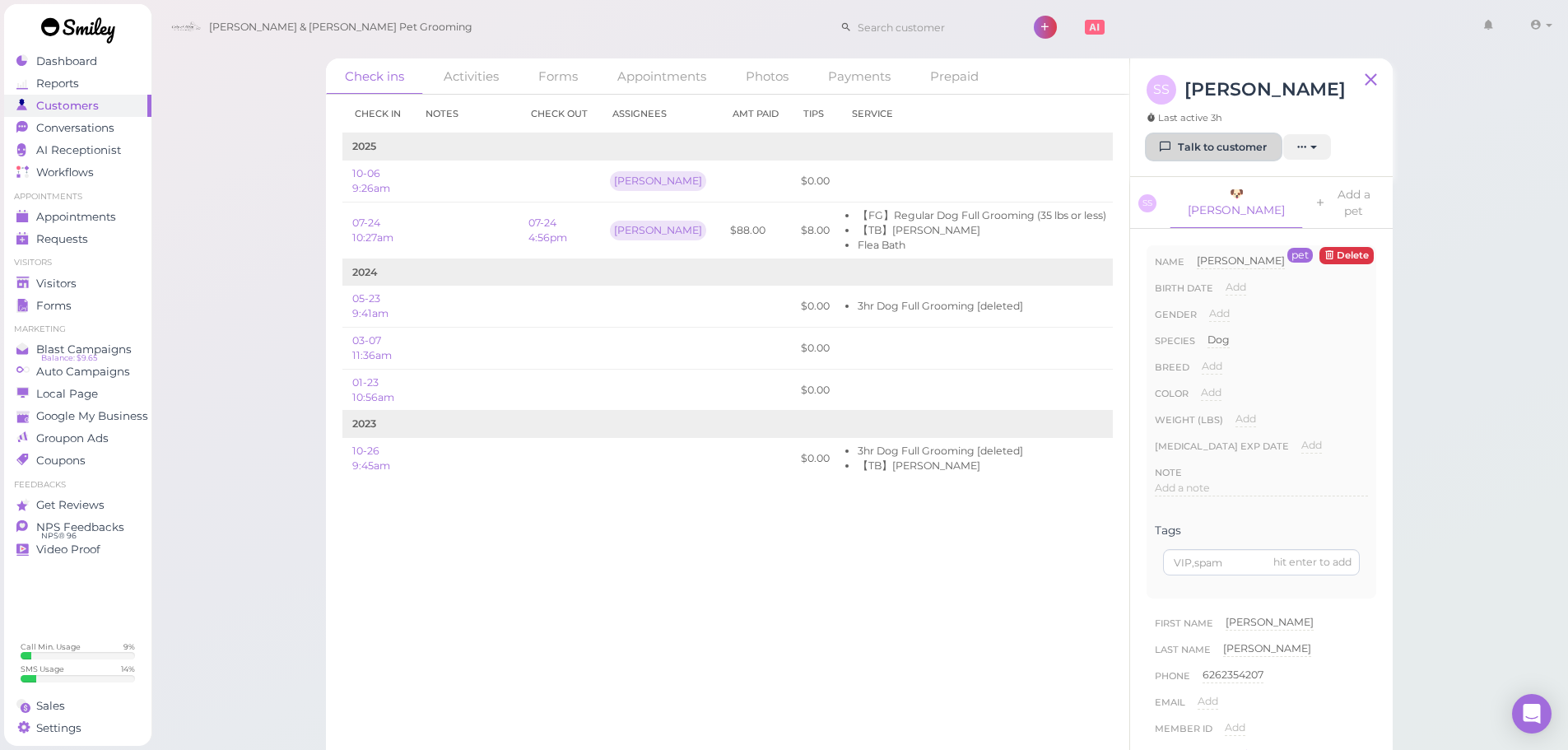
click at [1221, 148] on link "Talk to customer" at bounding box center [1213, 148] width 134 height 27
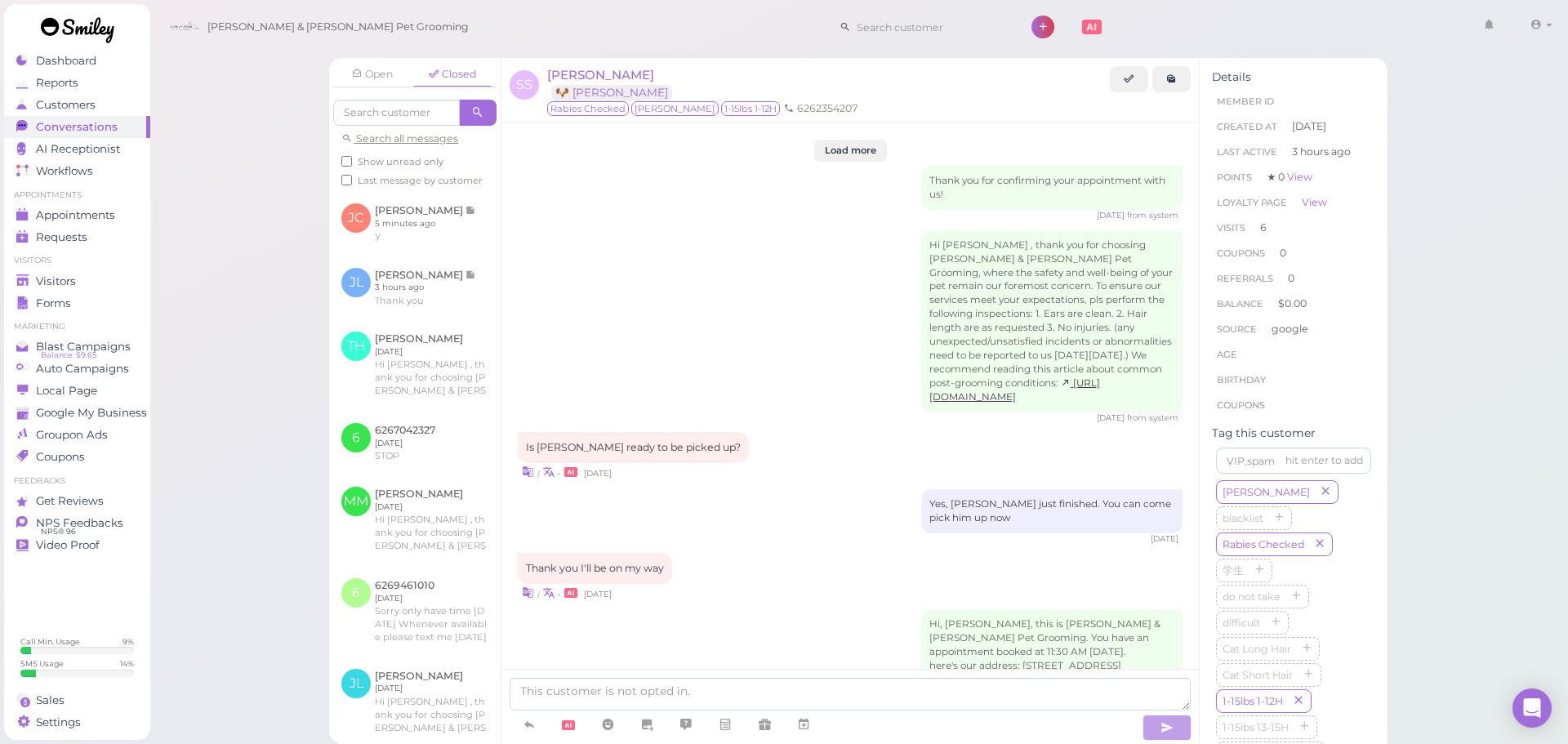
scroll to position [2456, 0]
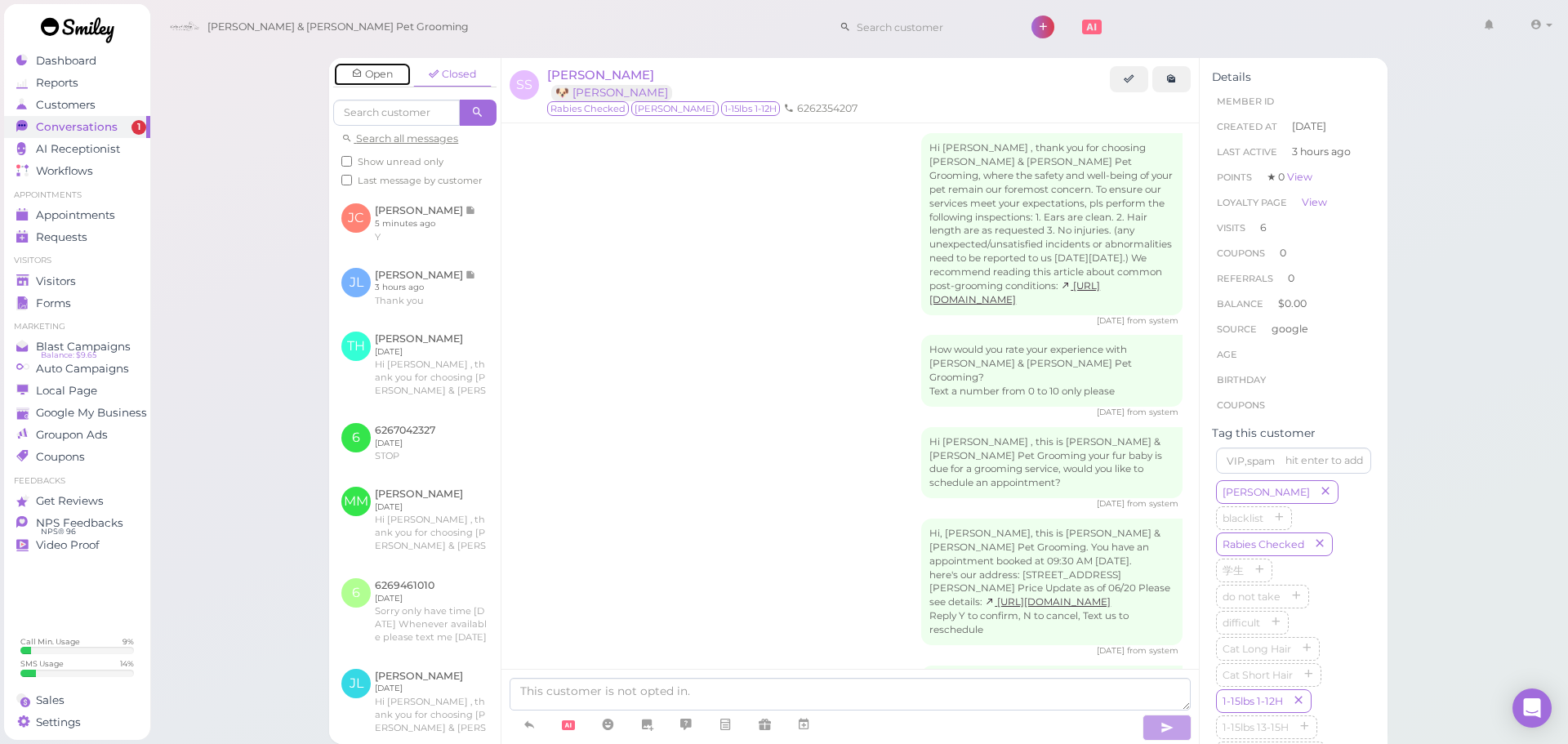
click at [381, 83] on link "Open" at bounding box center [372, 74] width 79 height 25
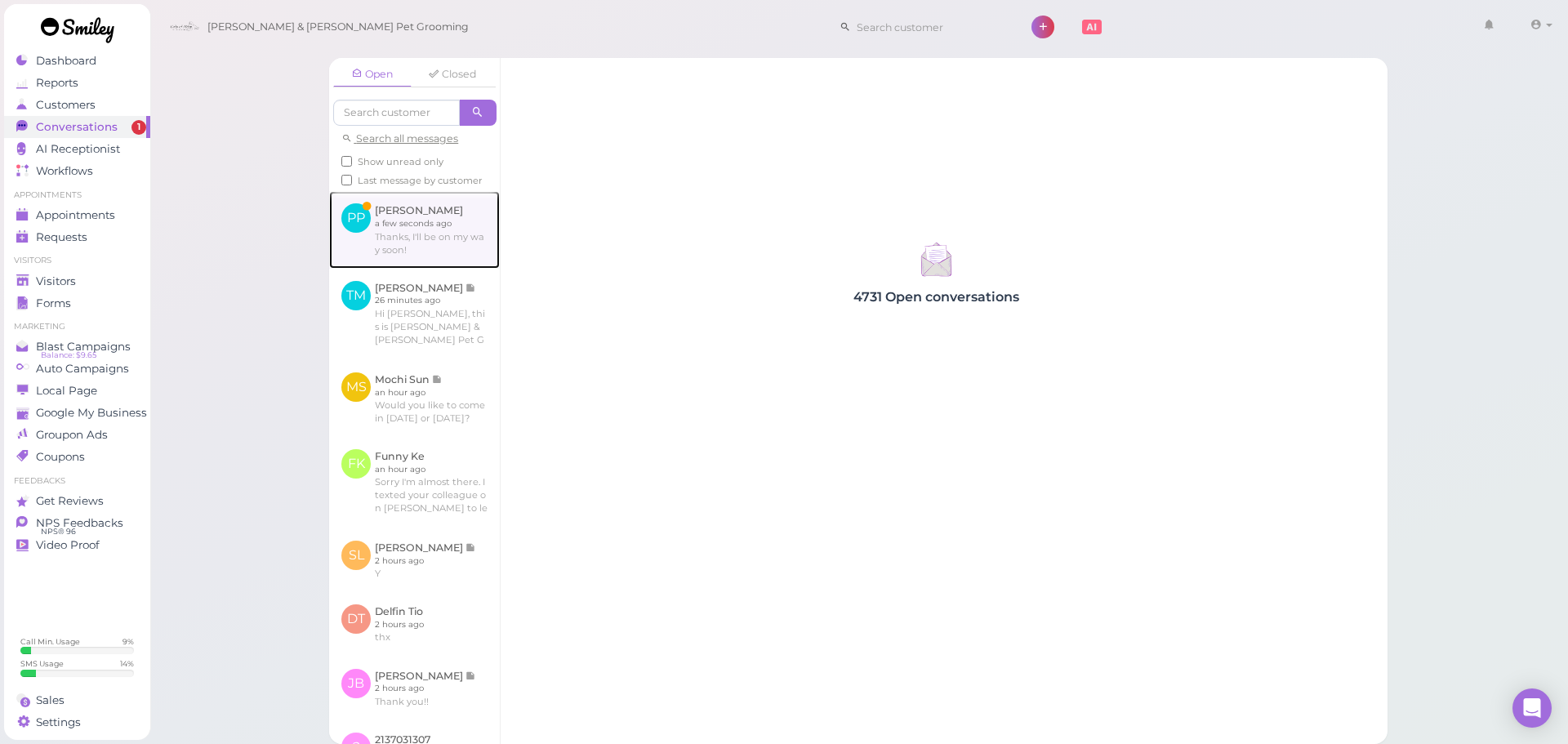
click at [403, 242] on link at bounding box center [414, 229] width 170 height 77
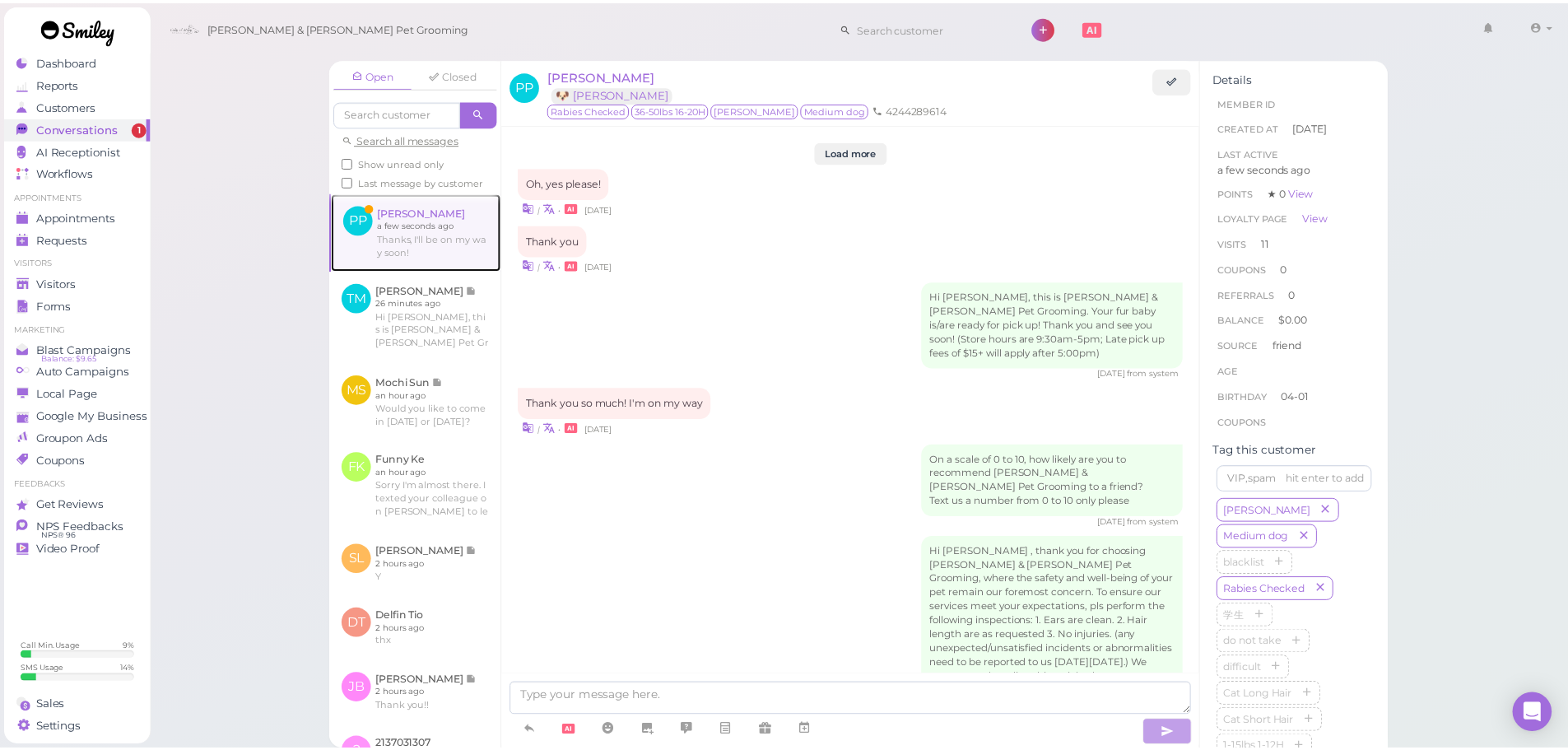
scroll to position [2478, 0]
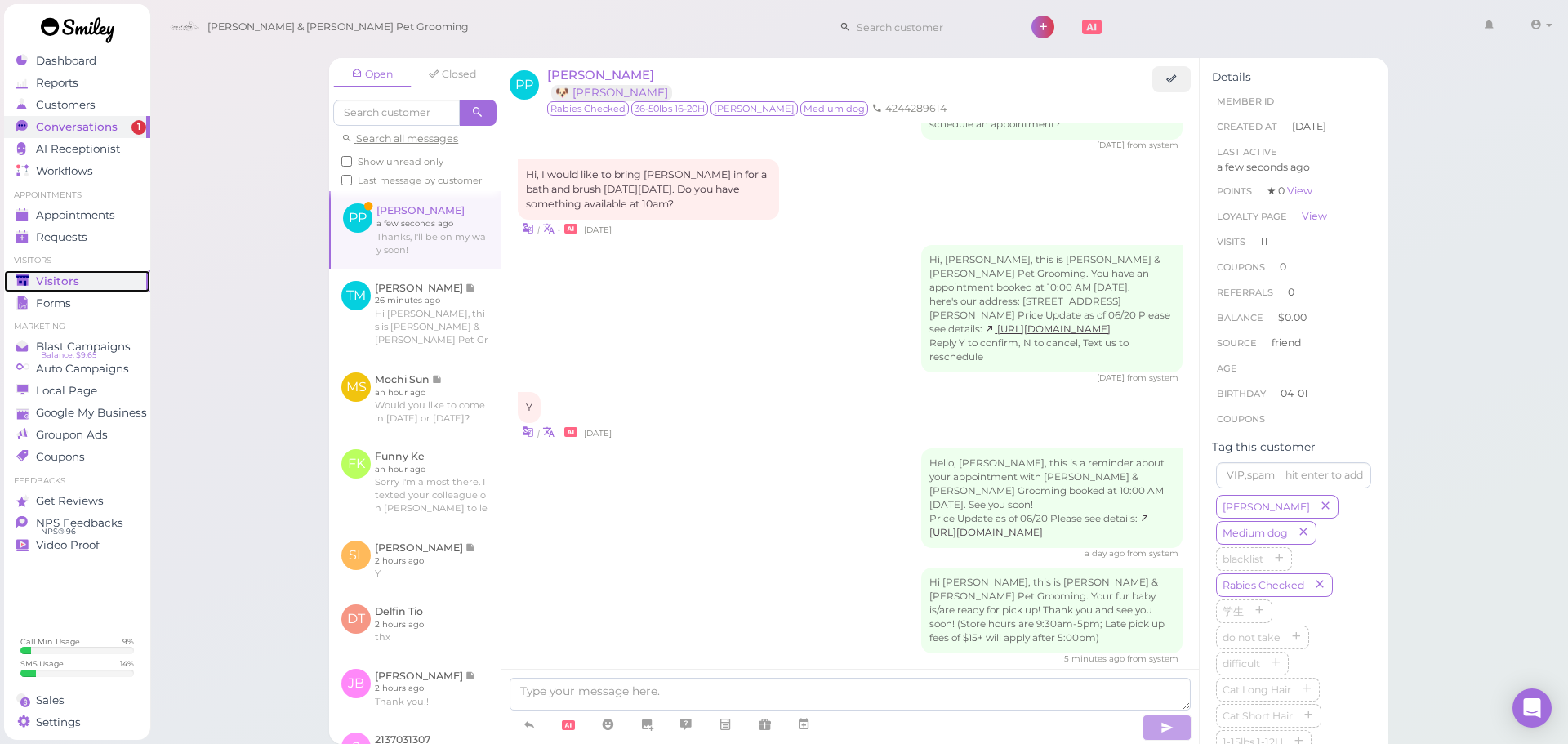
click at [57, 282] on span "Visitors" at bounding box center [57, 282] width 43 height 14
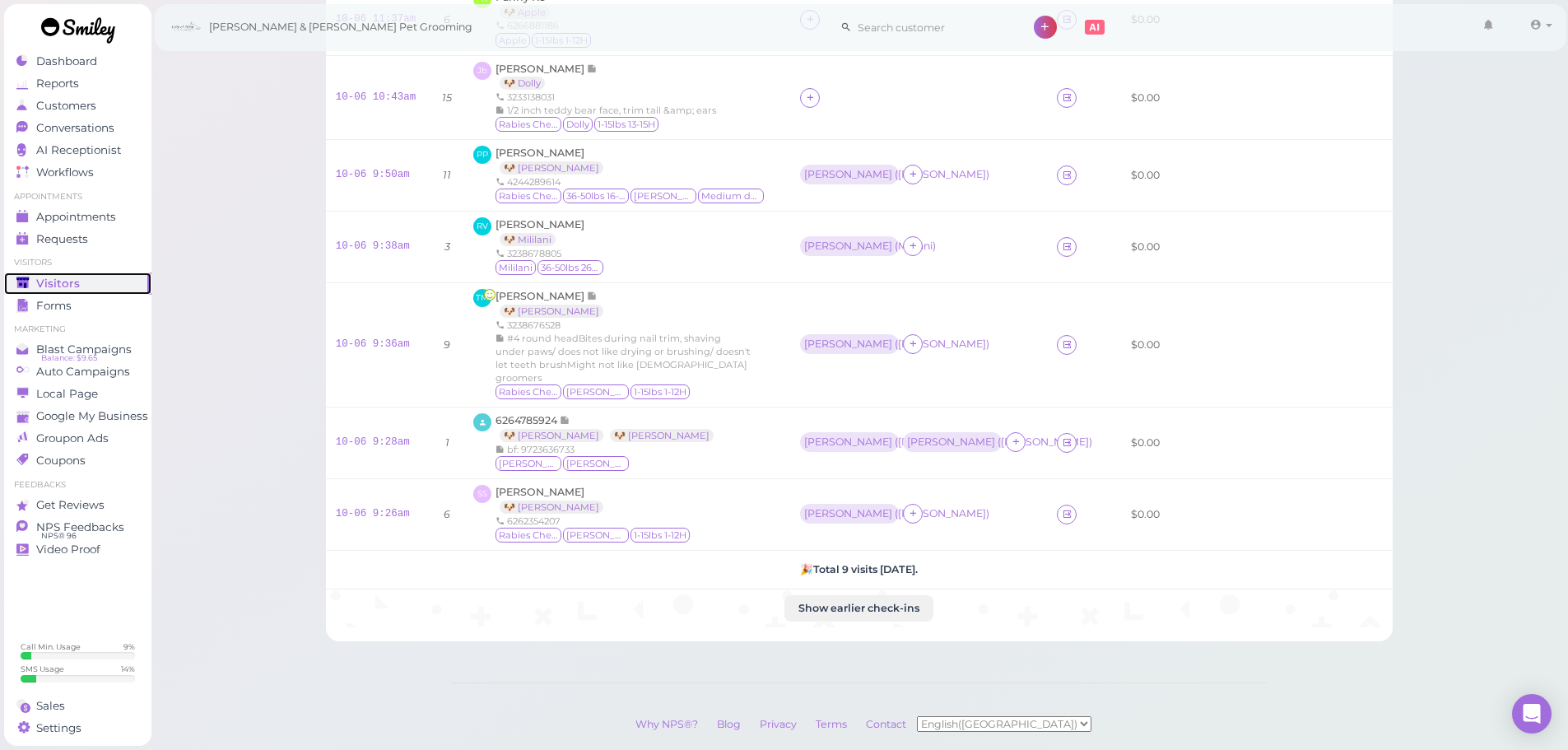
scroll to position [298, 0]
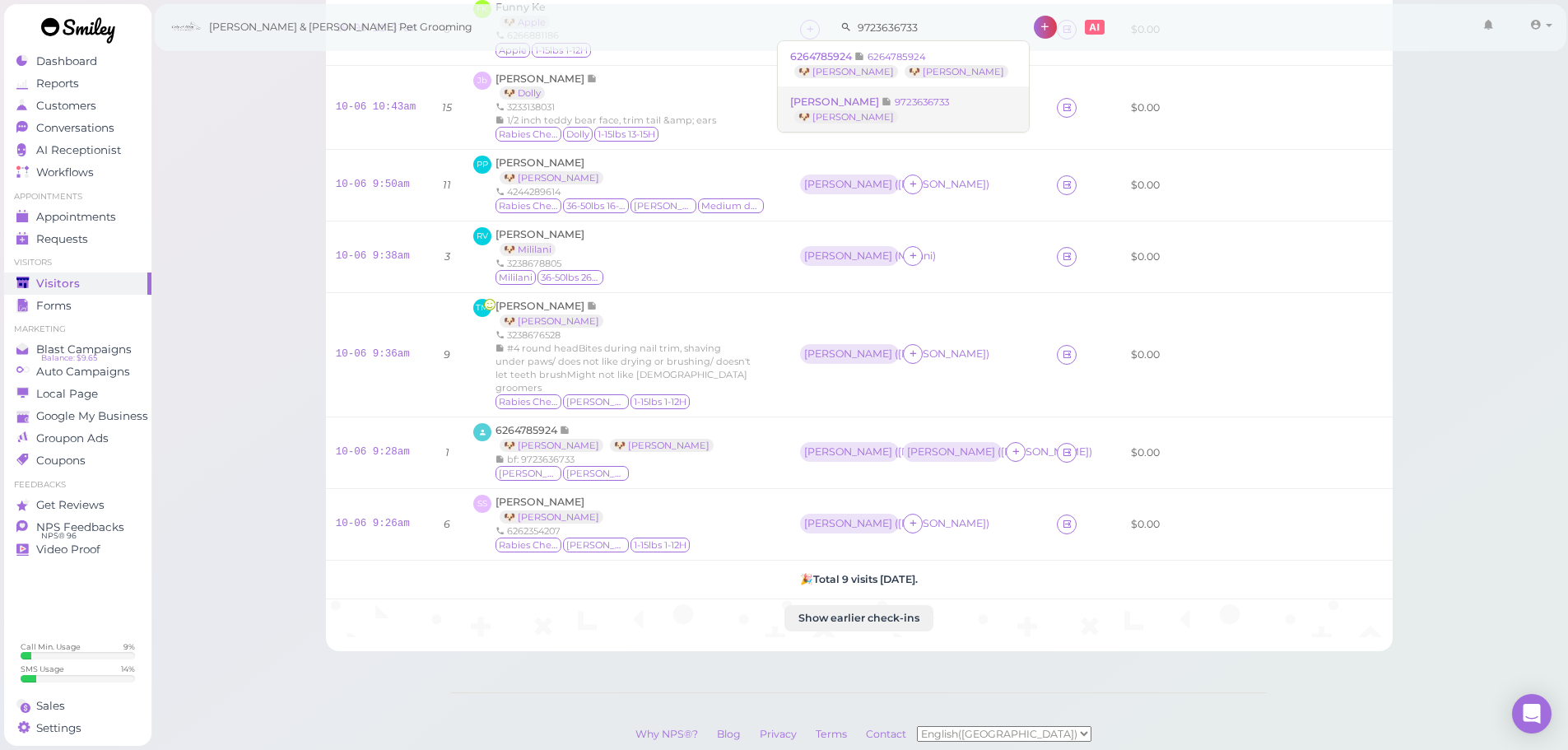
type input "9723636733"
click at [917, 104] on small "9723636733" at bounding box center [921, 101] width 54 height 12
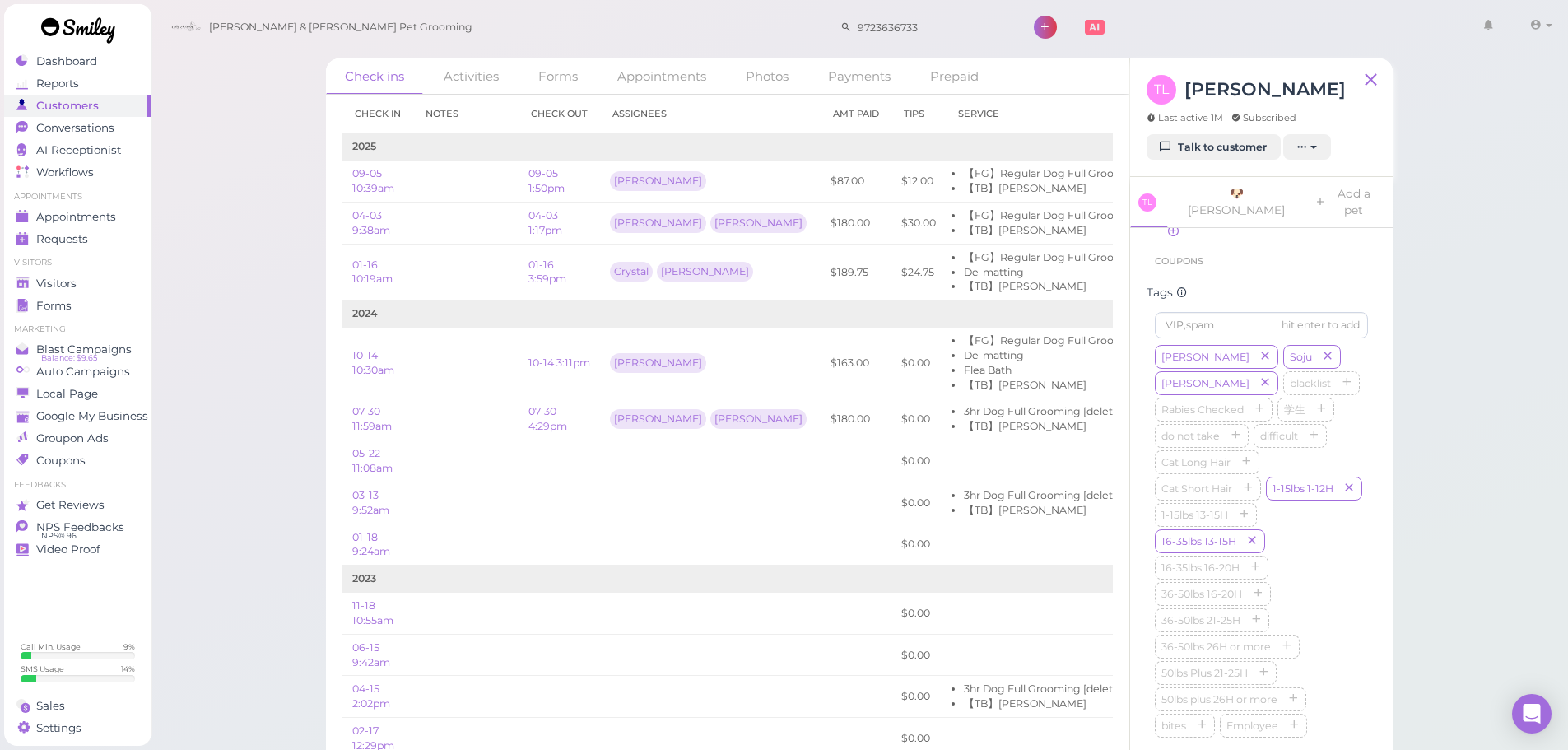
scroll to position [411, 0]
click at [1313, 528] on div "[PERSON_NAME] [GEOGRAPHIC_DATA] [PERSON_NAME] blacklist [MEDICAL_DATA] Checked …" at bounding box center [1262, 535] width 214 height 395
click at [106, 283] on div "Visitors" at bounding box center [75, 284] width 118 height 14
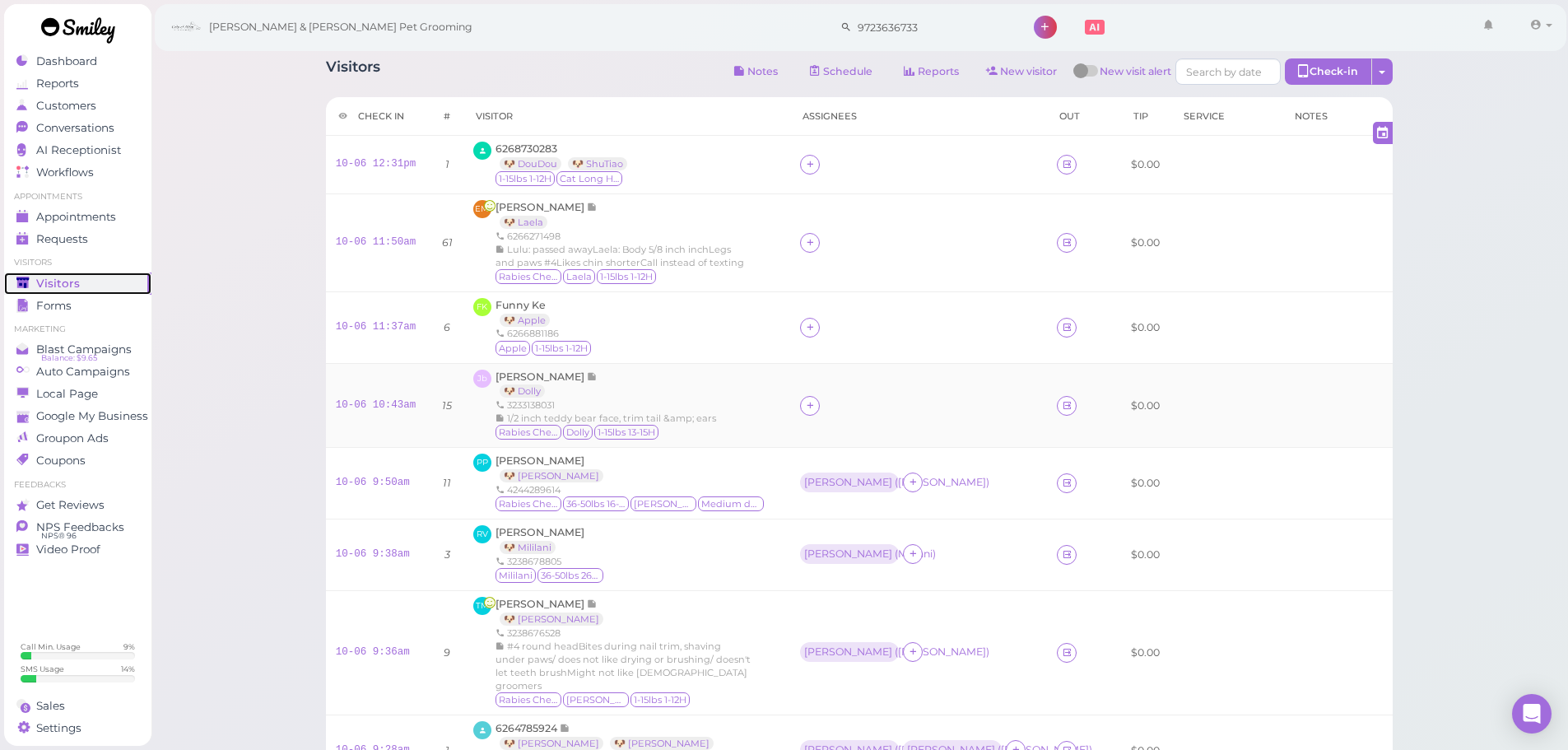
scroll to position [397, 0]
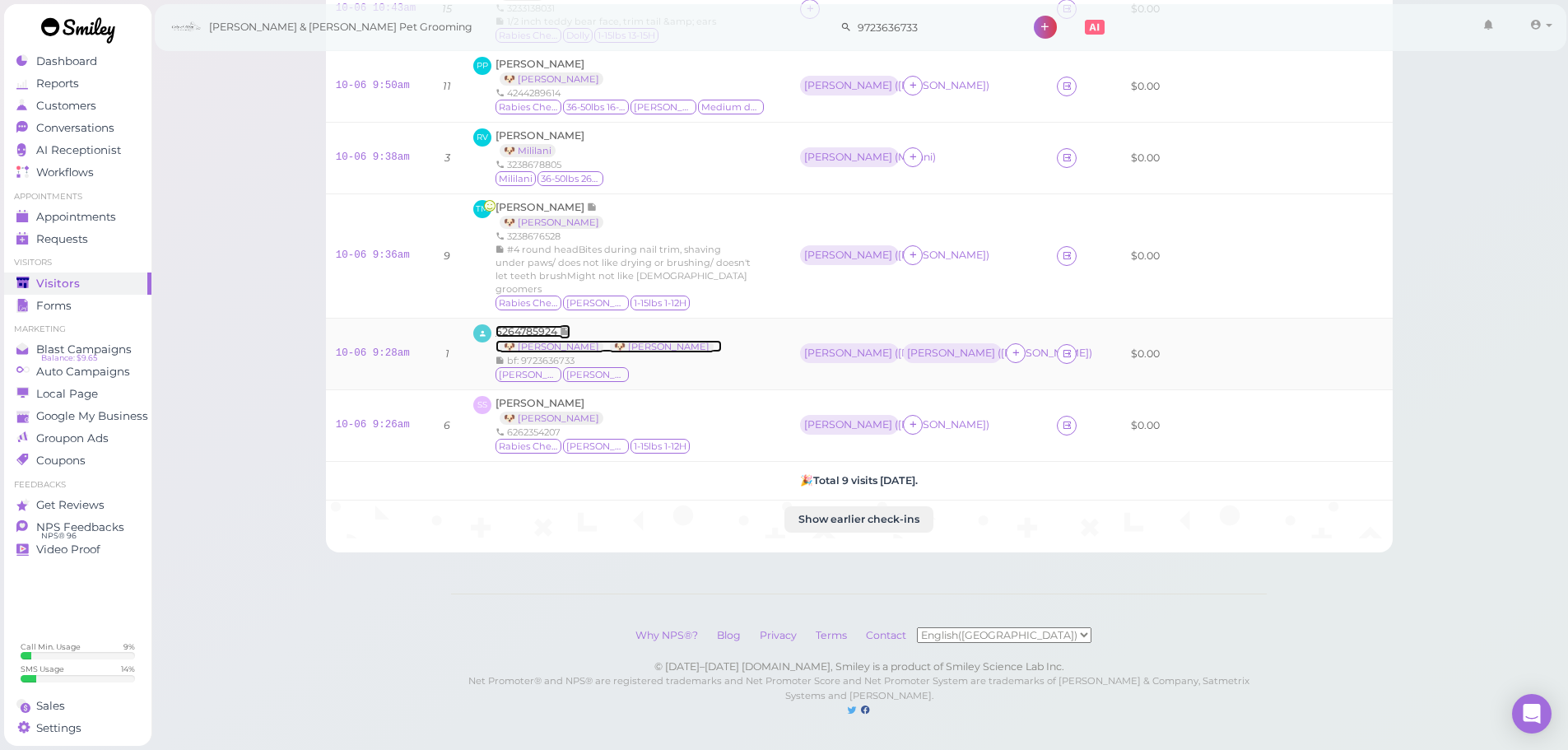
click at [536, 325] on span "6264785924" at bounding box center [528, 331] width 64 height 12
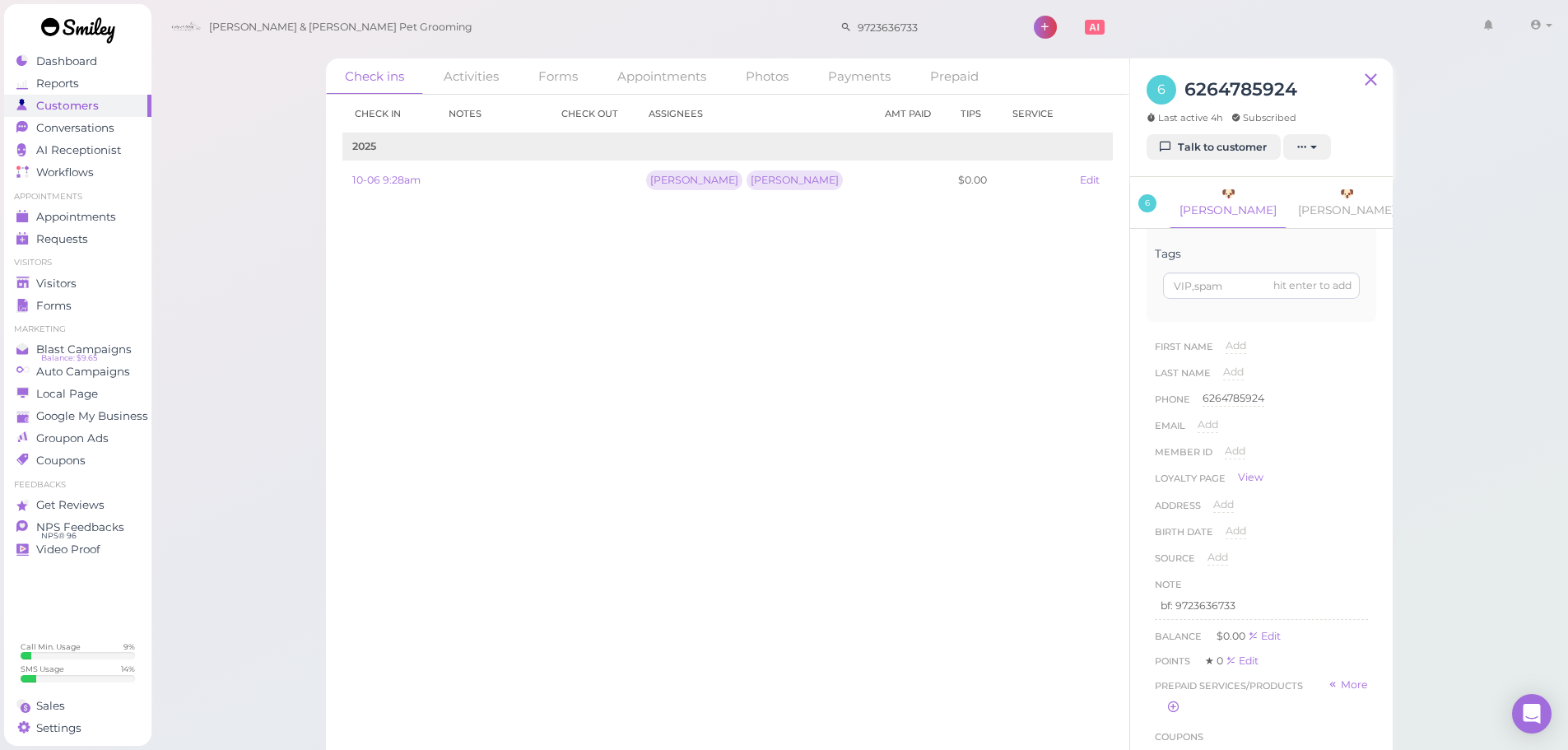
scroll to position [658, 0]
click at [1344, 588] on icon "button" at bounding box center [1348, 582] width 10 height 12
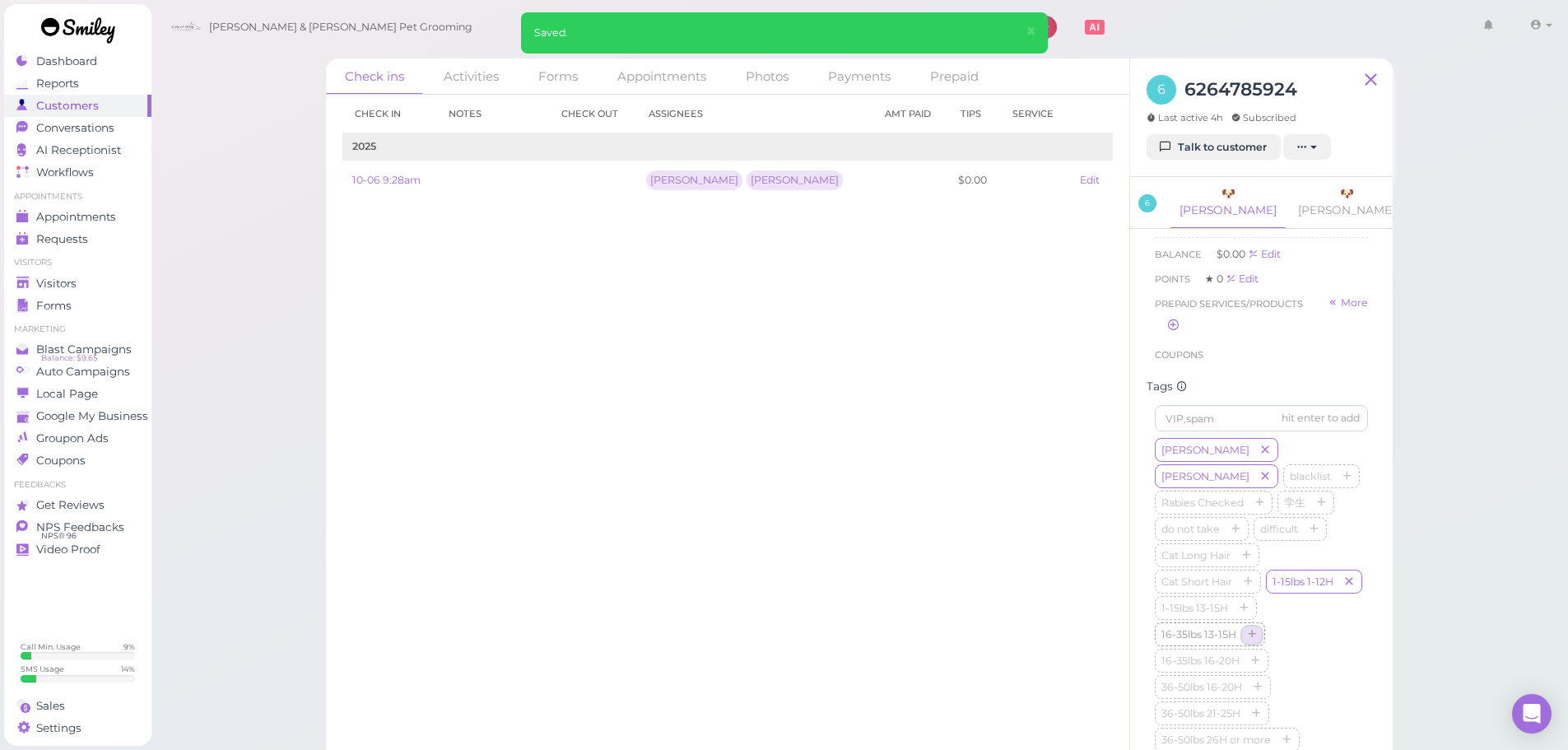
click at [1254, 641] on icon "button" at bounding box center [1251, 634] width 10 height 12
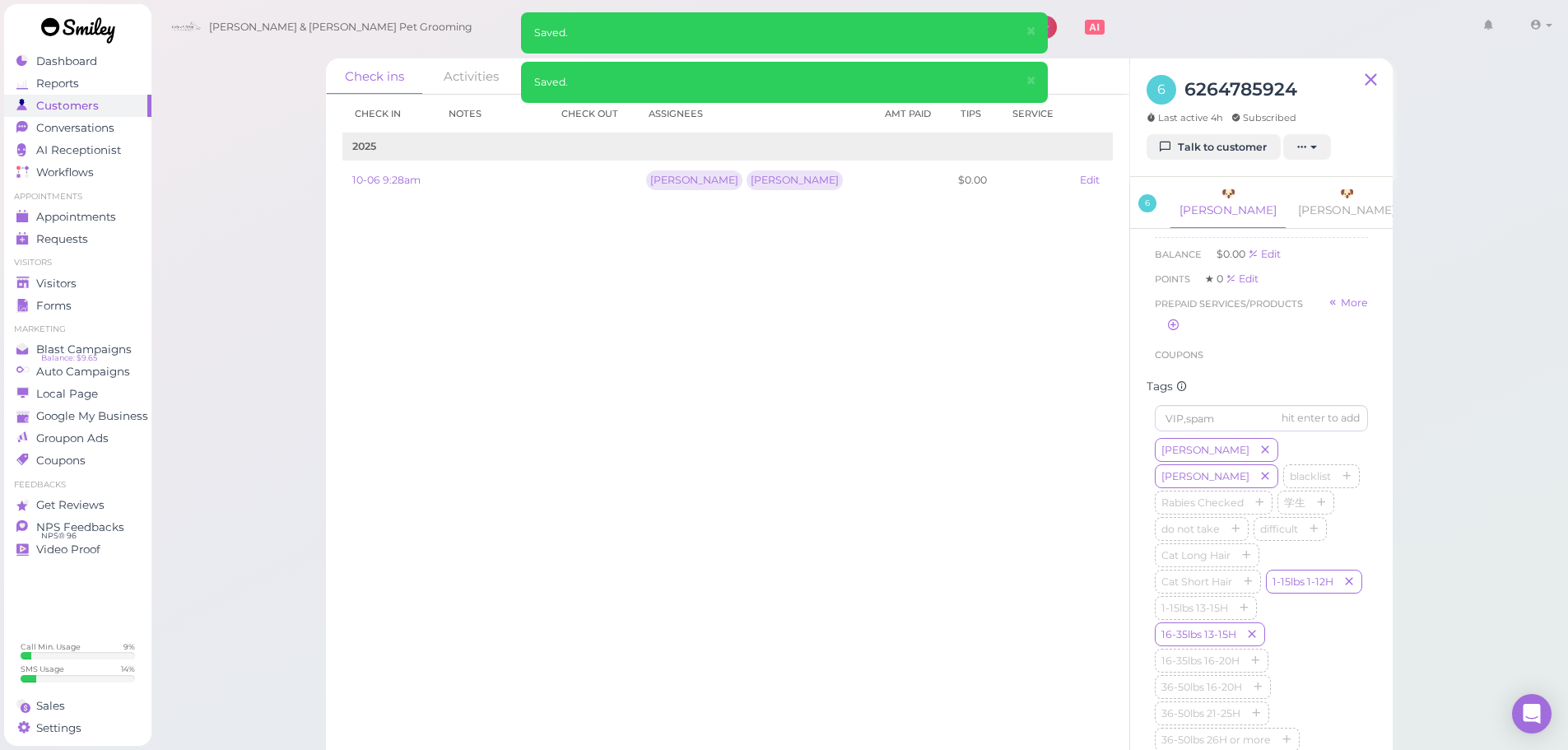
click at [982, 582] on div "Check in Notes Check out Assignees Amt Paid Tips Service 2025 10-06 9:28am [PER…" at bounding box center [727, 422] width 804 height 655
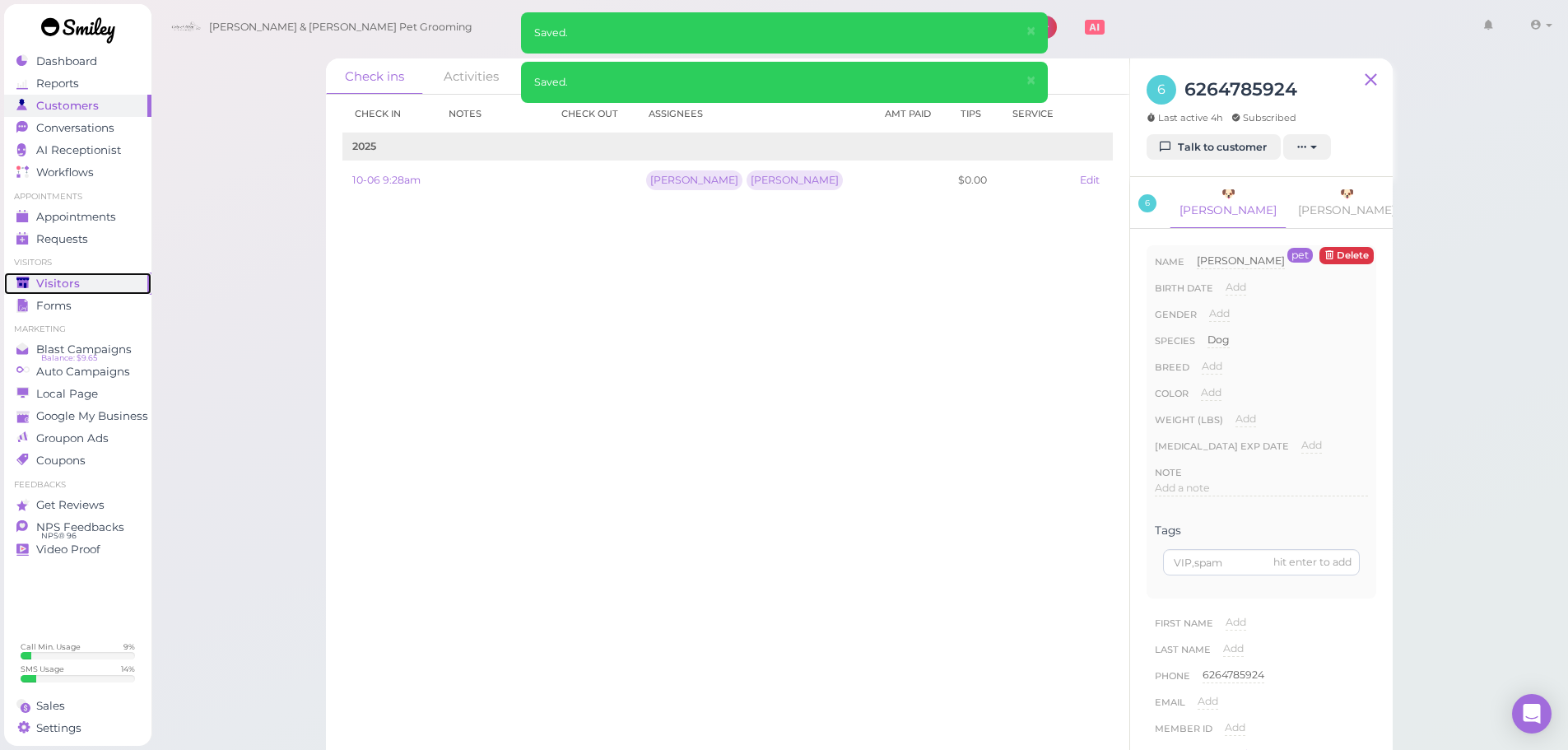
click at [52, 286] on span "Visitors" at bounding box center [58, 284] width 44 height 14
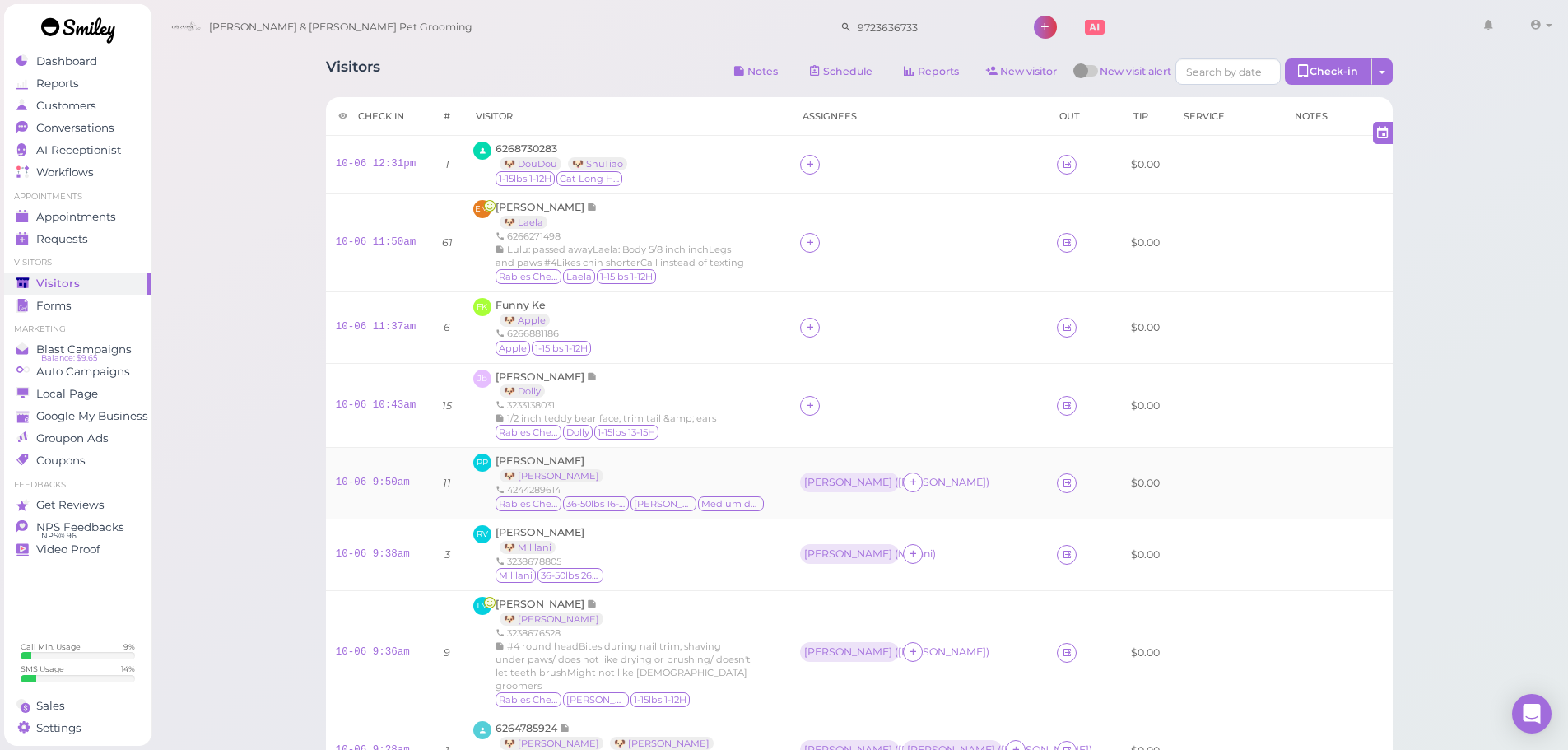
click at [695, 463] on div "[PERSON_NAME] 🐶 [PERSON_NAME] 4244289614 [MEDICAL_DATA] Checked 36-50lbs 16-20H…" at bounding box center [630, 483] width 270 height 60
click at [735, 692] on div "Rabies Checked [PERSON_NAME] 1-15lbs 1-12H" at bounding box center [623, 700] width 255 height 16
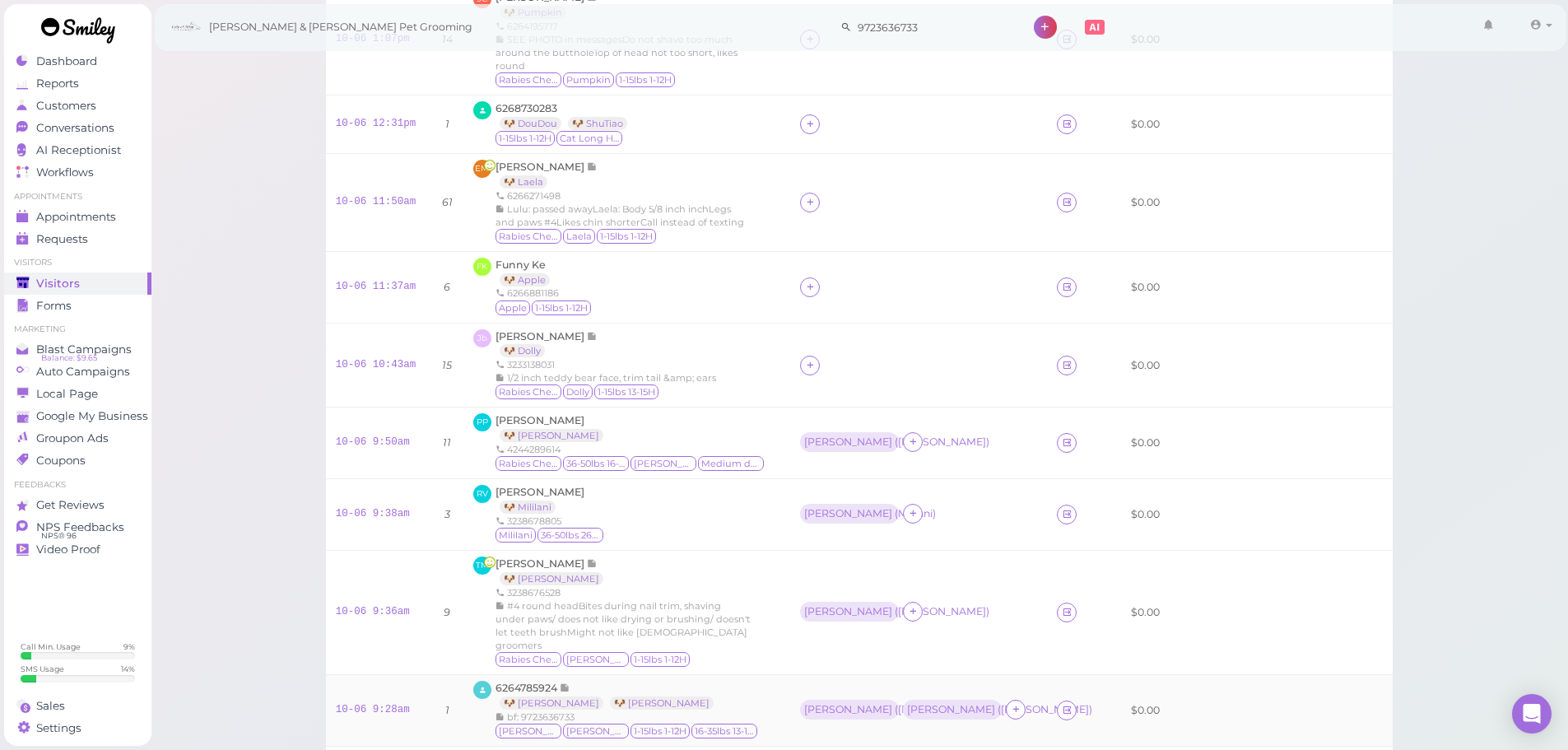
scroll to position [411, 0]
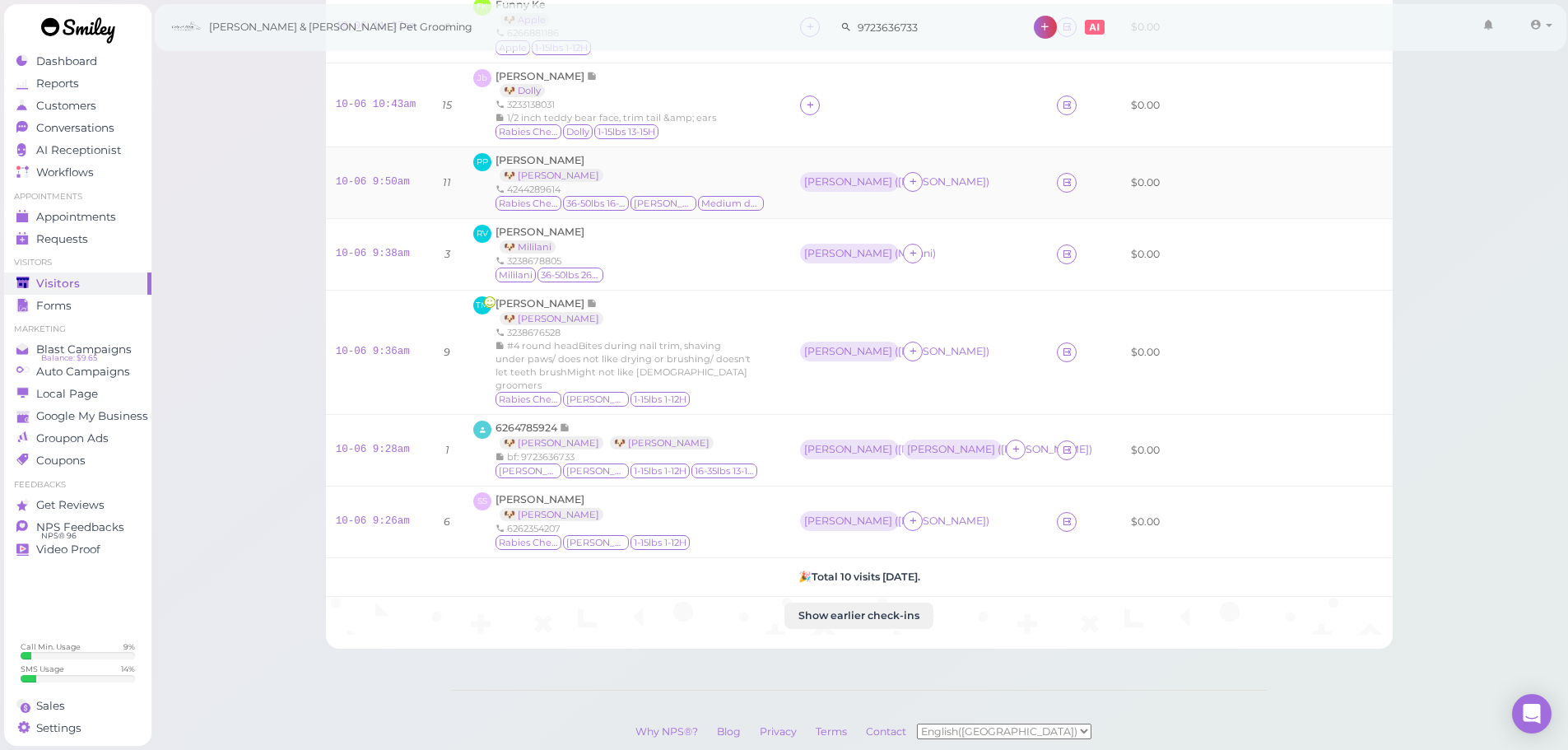
click at [547, 150] on td "PP [PERSON_NAME] 🐶 [PERSON_NAME] 4244289614 Rabies Checked 36-50lbs 16-20H [PER…" at bounding box center [626, 183] width 327 height 71
click at [549, 158] on span "[PERSON_NAME]" at bounding box center [540, 160] width 89 height 12
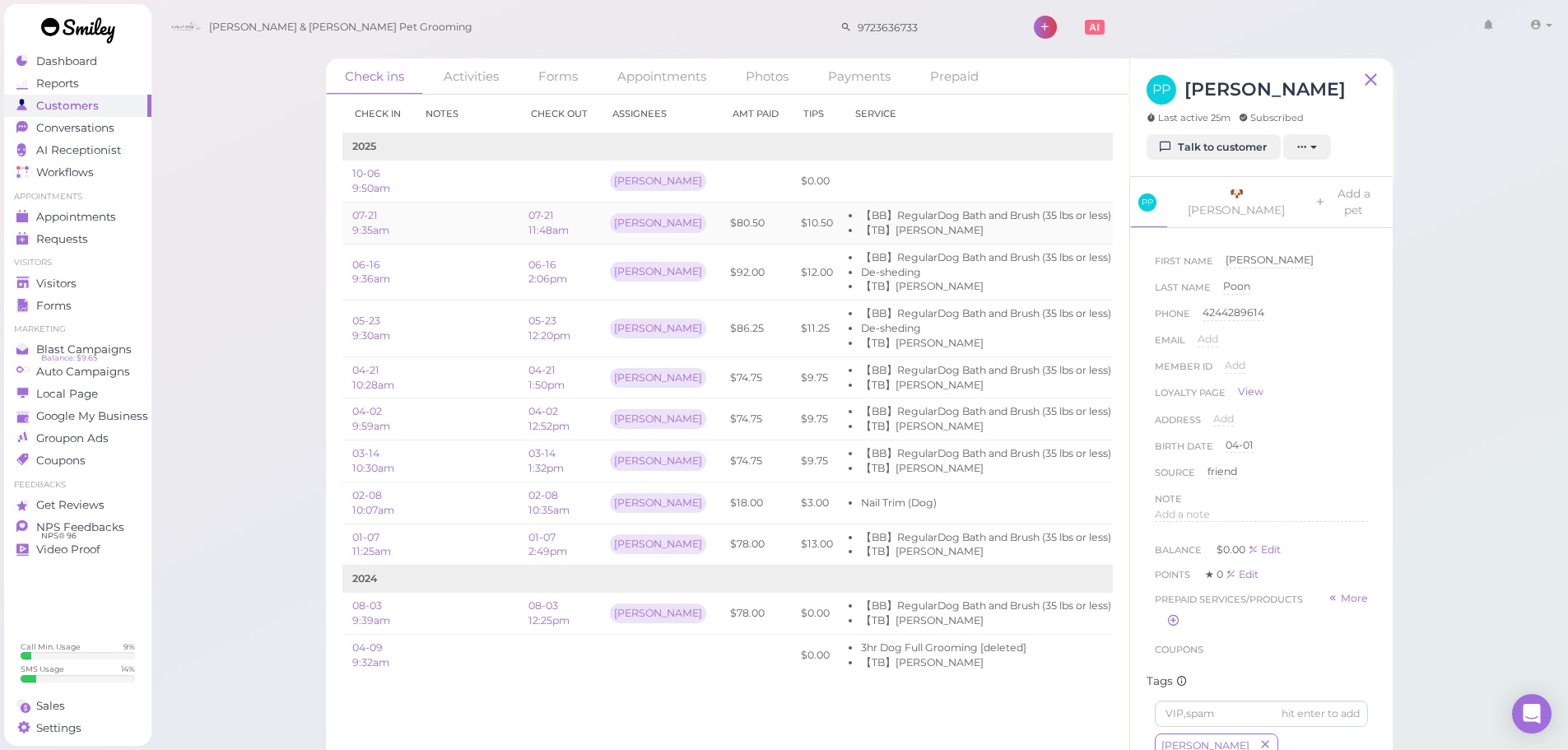
click at [667, 239] on td "[PERSON_NAME]" at bounding box center [659, 223] width 120 height 42
click at [1131, 176] on link "Edit" at bounding box center [1141, 181] width 20 height 12
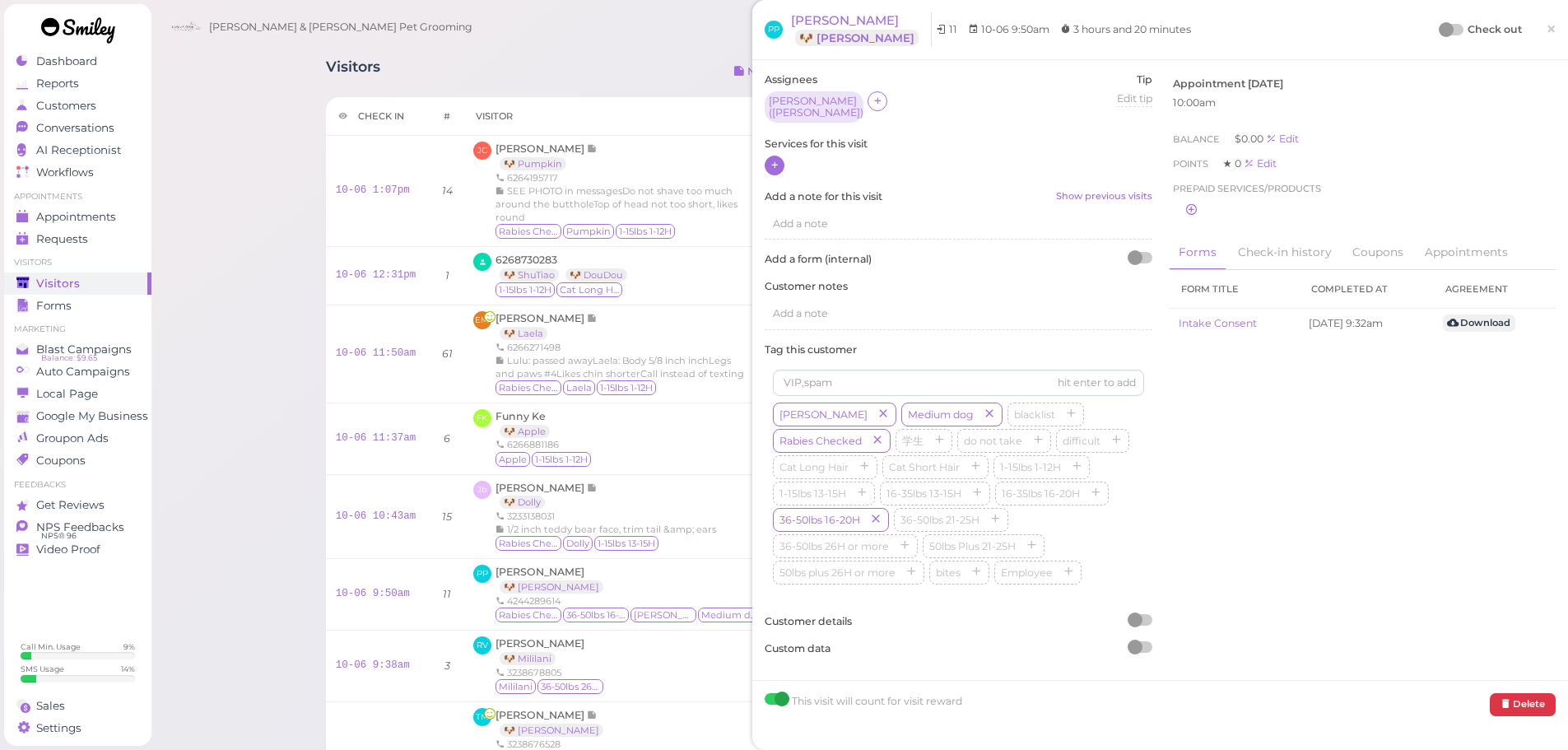
click at [778, 158] on icon at bounding box center [775, 165] width 11 height 12
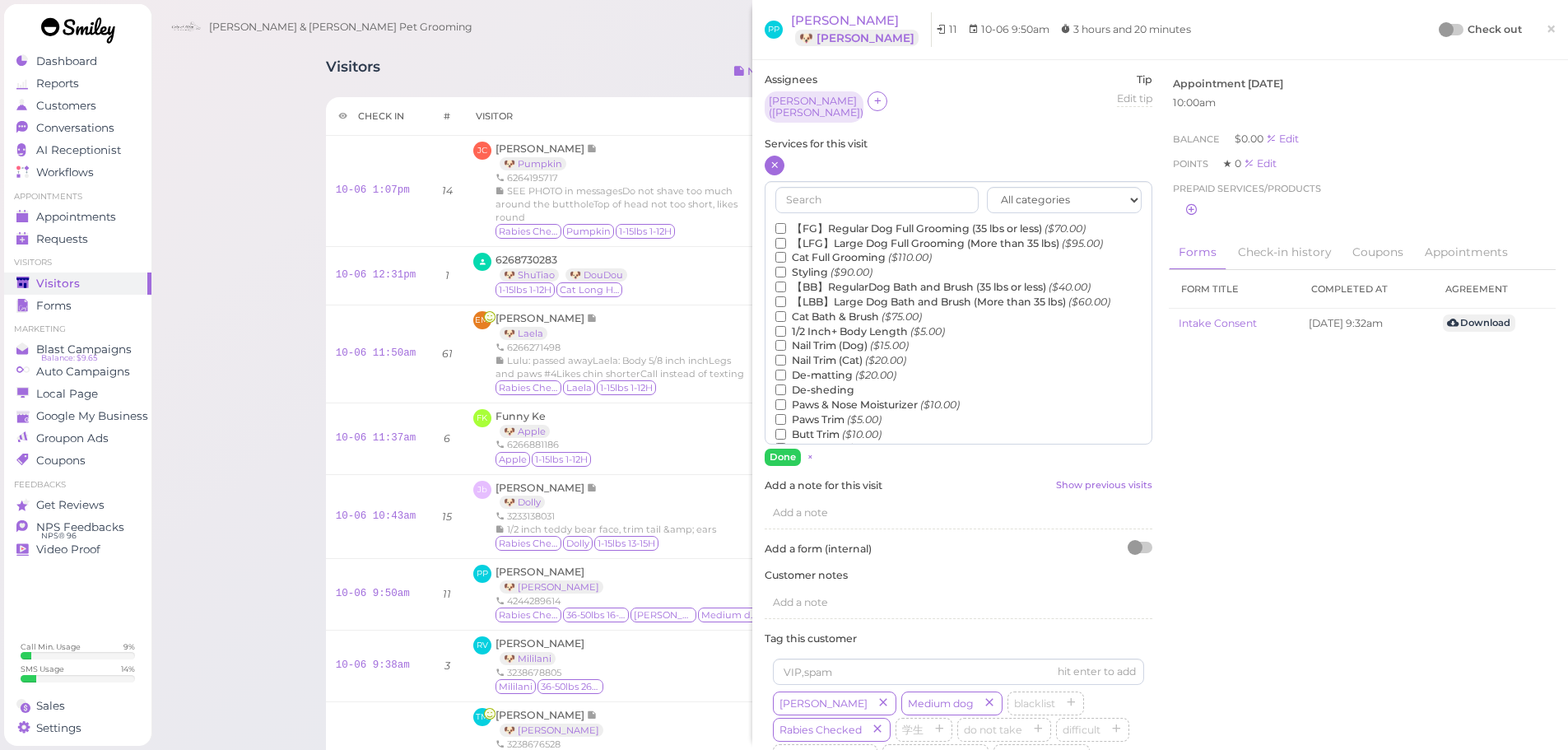
click at [841, 283] on label "【BB】RegularDog Bath and Brush (35 lbs or less) ($40.00)" at bounding box center [933, 286] width 315 height 15
click at [786, 283] on input "【BB】RegularDog Bath and Brush (35 lbs or less) ($40.00)" at bounding box center [780, 286] width 11 height 11
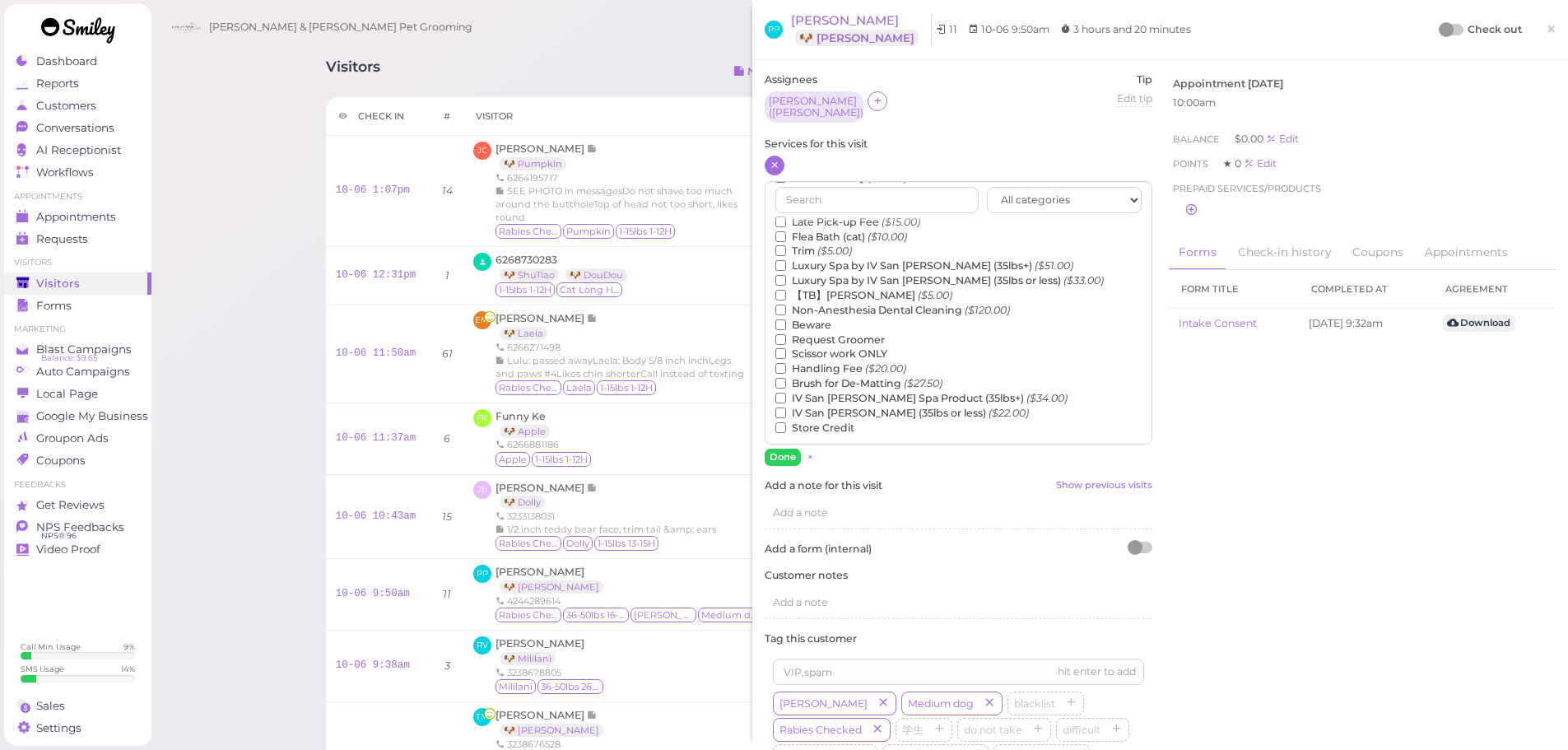
click at [831, 288] on label "【TB】Teeth Brushing ($5.00)" at bounding box center [863, 295] width 177 height 15
click at [786, 290] on input "【TB】Teeth Brushing ($5.00)" at bounding box center [780, 295] width 11 height 11
click at [780, 448] on button "Done" at bounding box center [782, 456] width 36 height 17
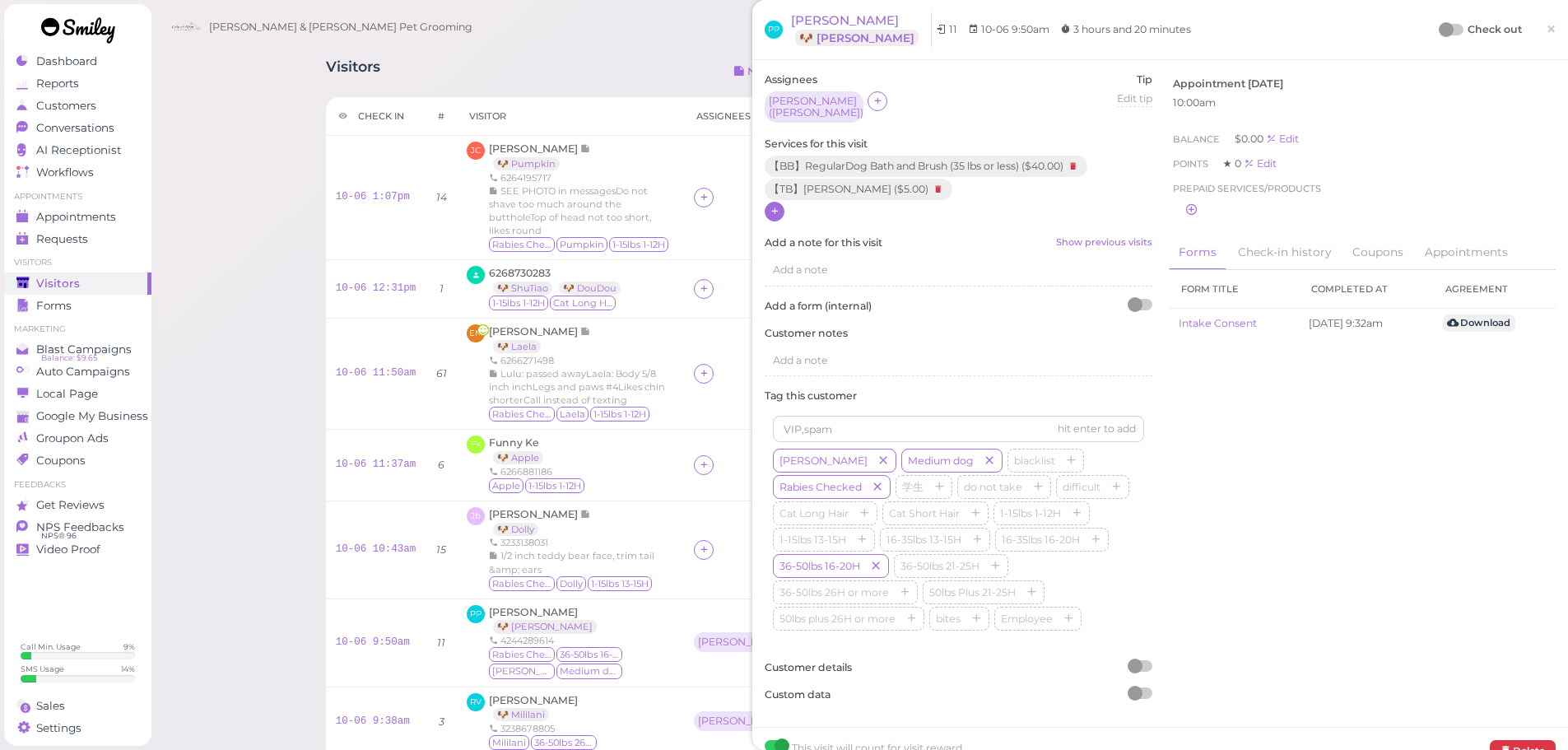
click at [1443, 19] on div "Check out ×" at bounding box center [1497, 29] width 115 height 35
click at [1439, 29] on div at bounding box center [1446, 29] width 15 height 15
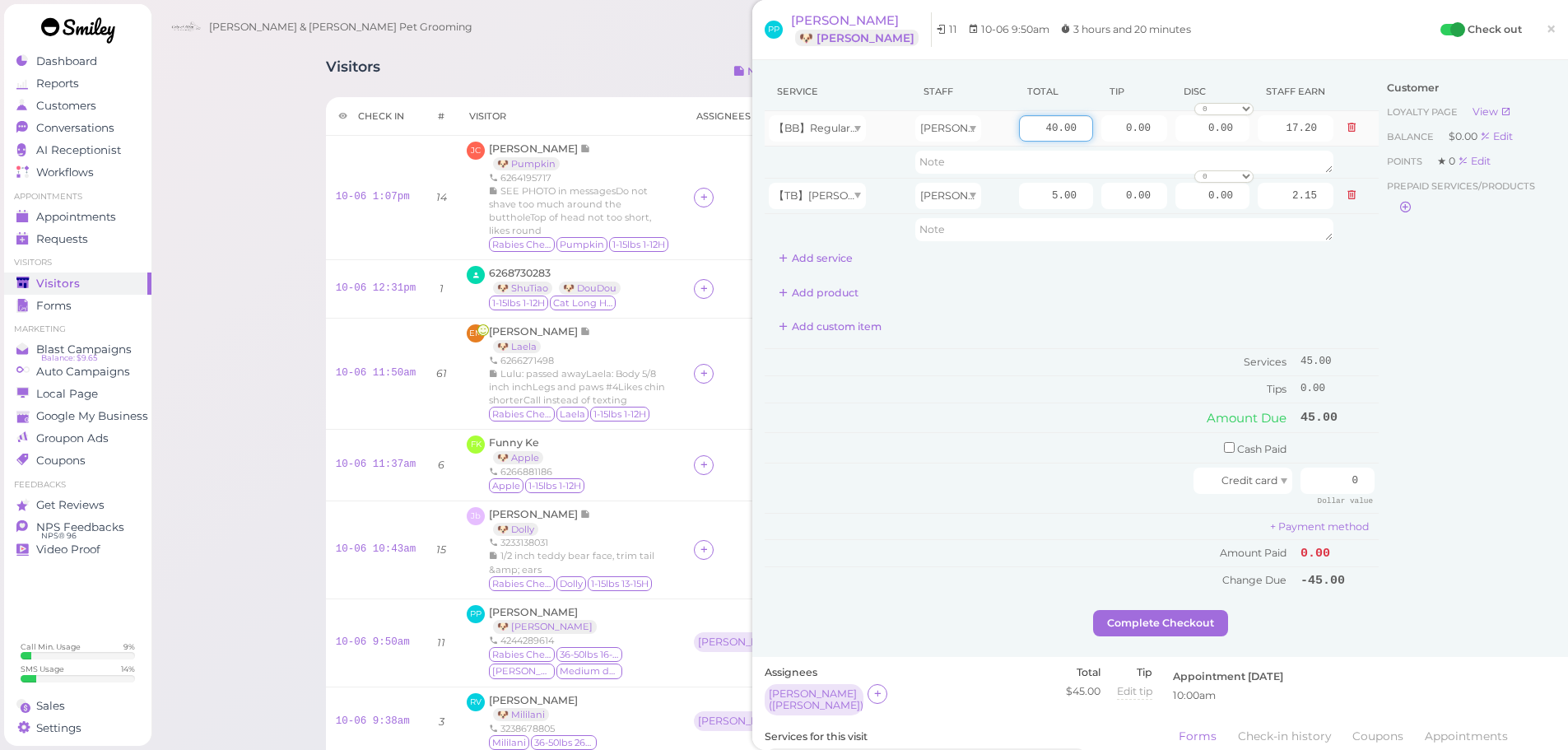
click at [1029, 134] on input "40.00" at bounding box center [1055, 128] width 74 height 27
type input "6.00"
type input "65.00"
type input "27.95"
click at [1047, 279] on div "Add product" at bounding box center [1071, 293] width 614 height 27
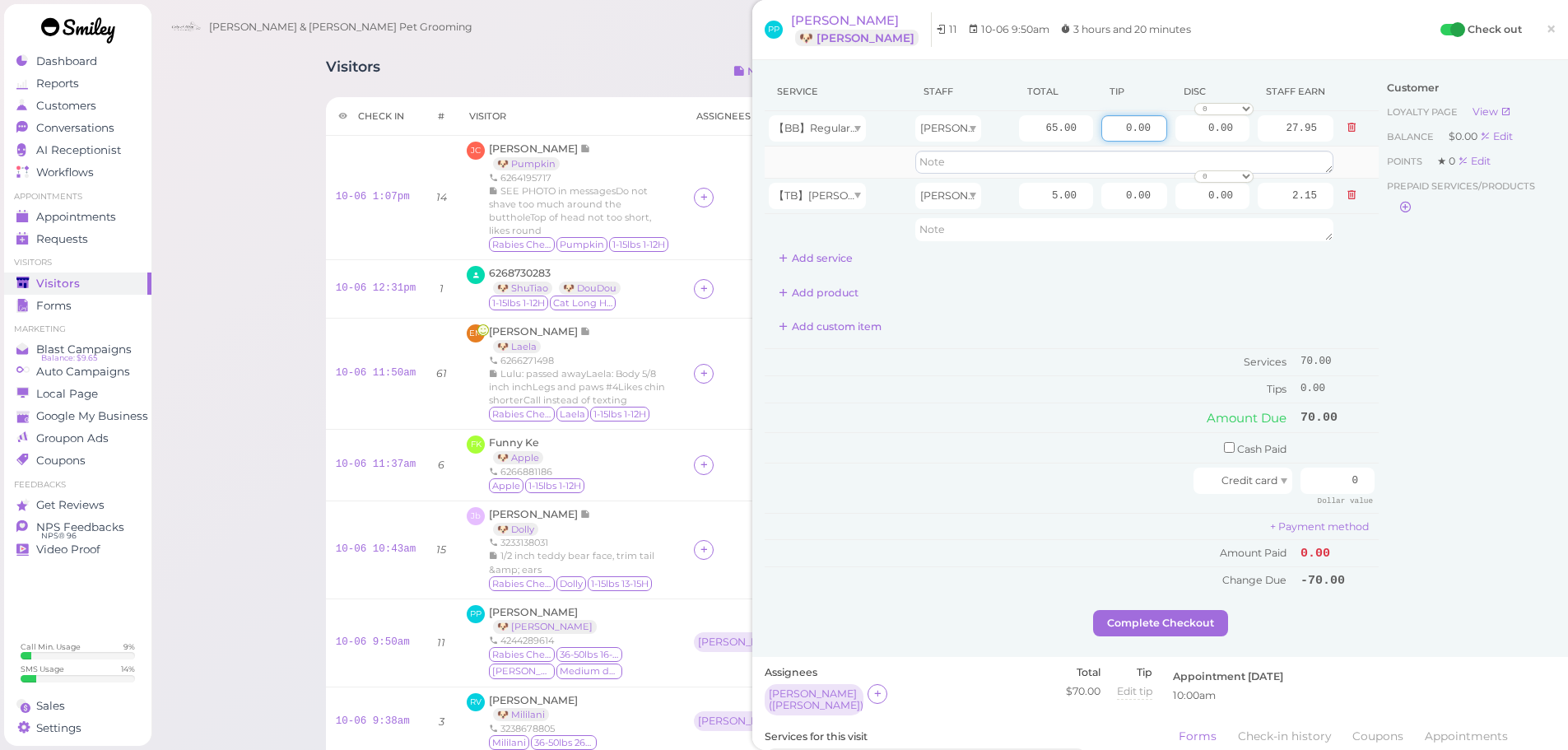
drag, startPoint x: 1299, startPoint y: 170, endPoint x: 1325, endPoint y: 174, distance: 26.3
click at [1313, 172] on tbody "【BB】RegularDog Bath and Brush (35 lbs or less) [PERSON_NAME] 65.00 0.00 0.00 0 …" at bounding box center [1071, 178] width 614 height 134
type input "10.5"
drag, startPoint x: 1305, startPoint y: 292, endPoint x: 1275, endPoint y: 367, distance: 80.8
click at [1305, 294] on div "Add product" at bounding box center [1071, 293] width 614 height 27
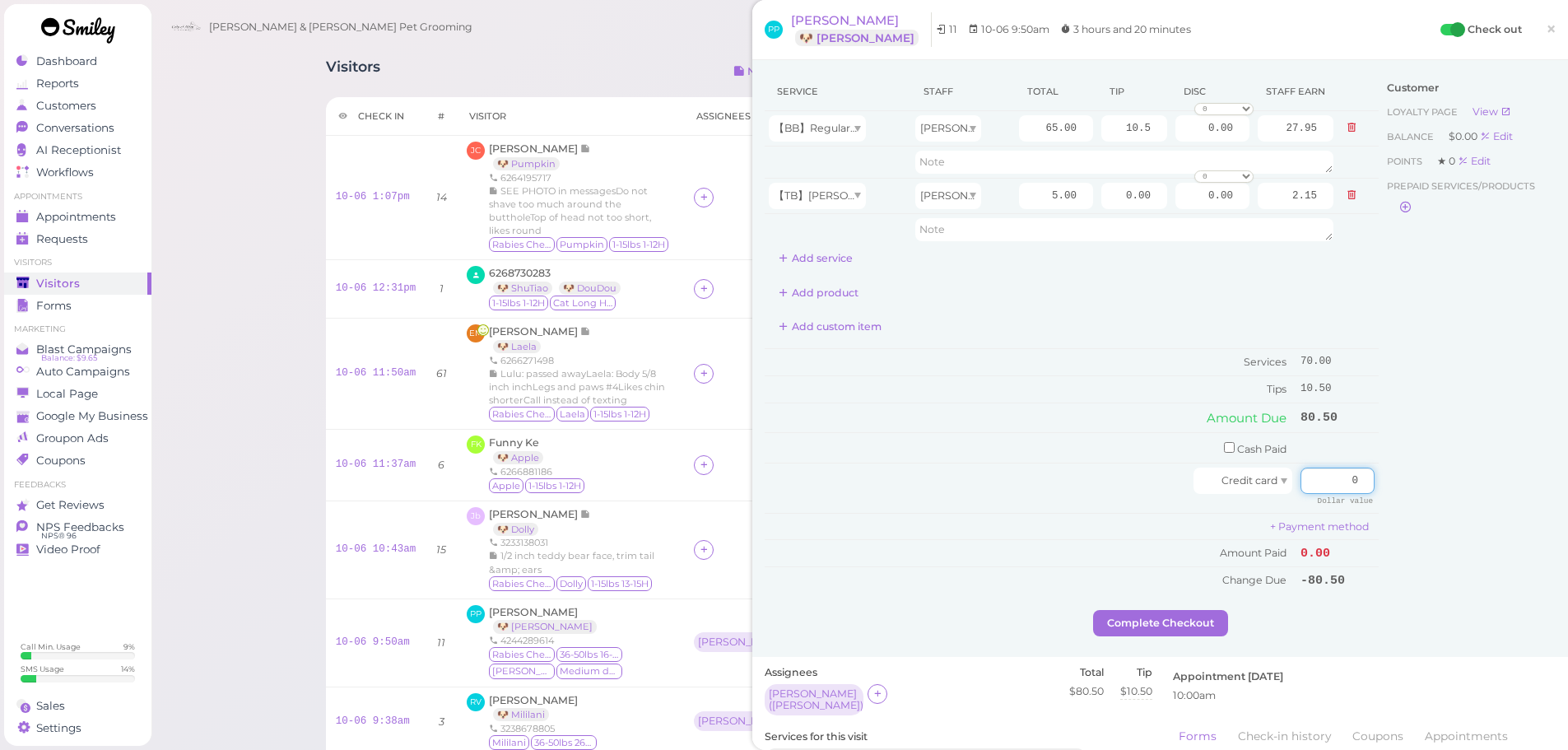
drag, startPoint x: 1336, startPoint y: 488, endPoint x: 1575, endPoint y: 509, distance: 239.9
click at [1567, 509] on div "PP [PERSON_NAME] 🐶 [PERSON_NAME] 11 10-06 9:50am 3 hours and 20 minutes Check o…" at bounding box center [1160, 375] width 816 height 750
type input "80.5"
click at [1497, 497] on div "Customer Loyalty page View Balance $0.00 Edit Points ★ 0 Edit Prepaid services/…" at bounding box center [1467, 341] width 177 height 537
click at [1150, 629] on button "Complete Checkout" at bounding box center [1160, 623] width 135 height 27
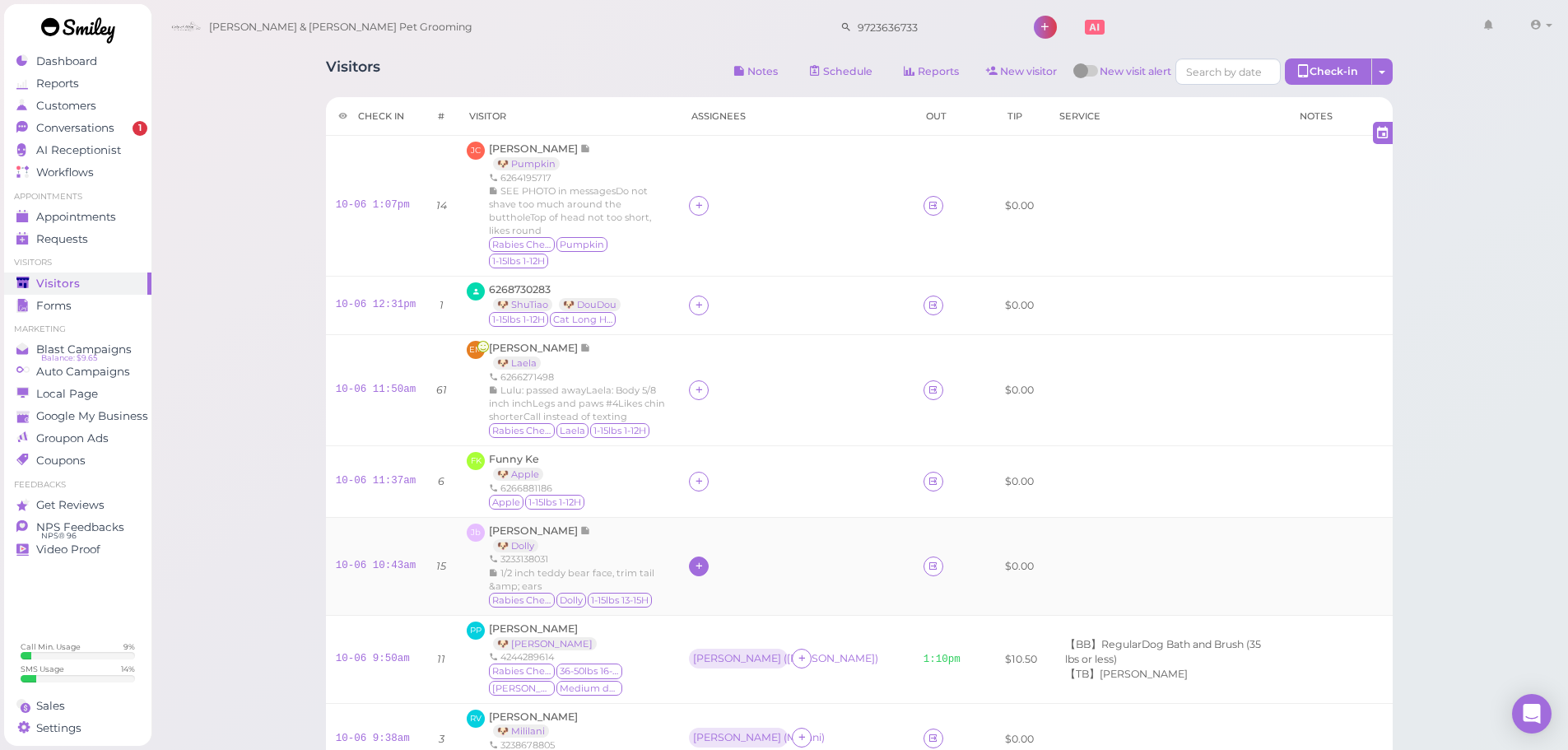
click at [705, 560] on icon at bounding box center [699, 566] width 11 height 12
click at [743, 273] on input at bounding box center [806, 280] width 198 height 27
type input "re"
click at [738, 512] on span "[PERSON_NAME]" at bounding box center [756, 512] width 88 height 12
click at [718, 555] on div "[PERSON_NAME]" at bounding box center [737, 565] width 96 height 20
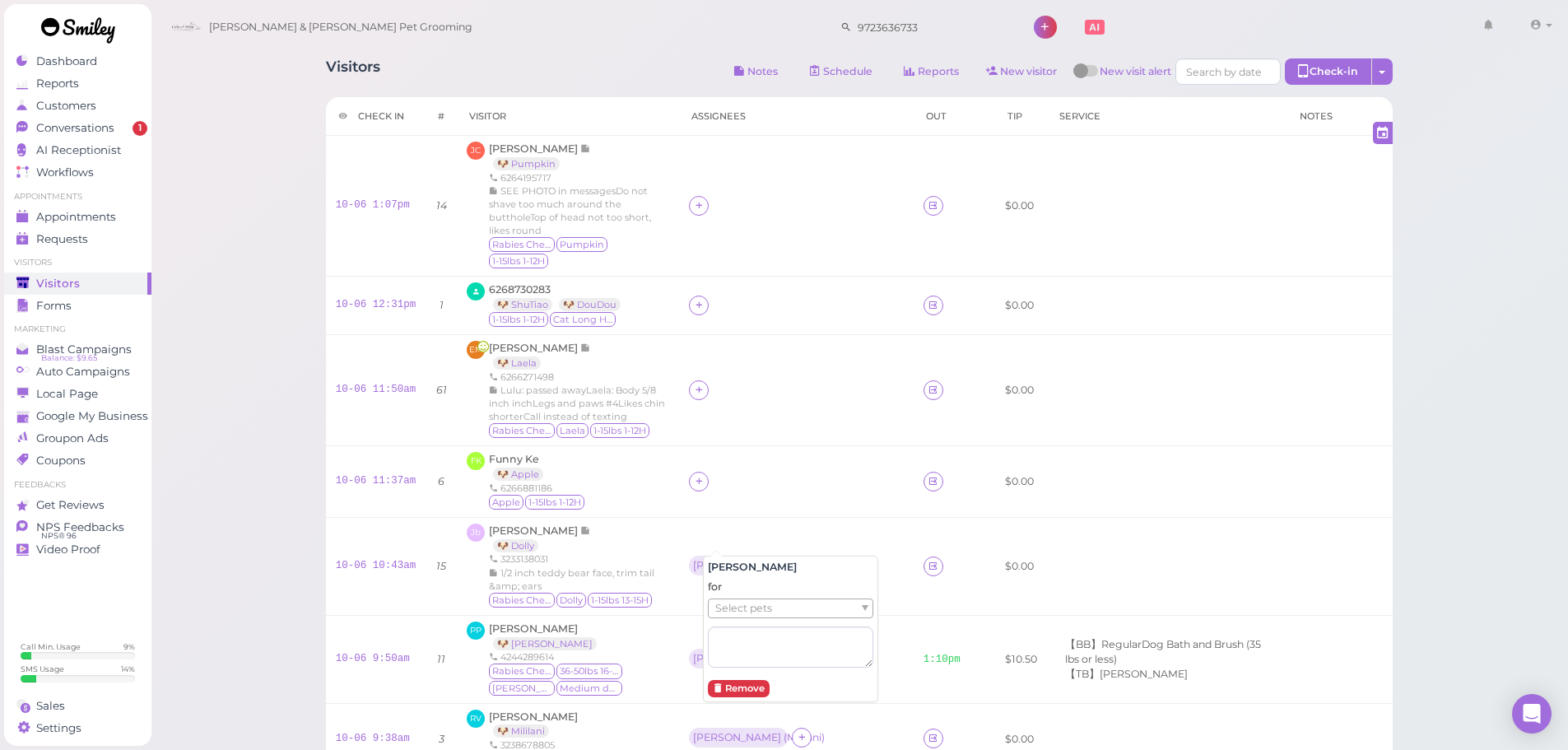
click at [739, 606] on span "Select pets" at bounding box center [744, 608] width 57 height 18
click at [796, 472] on div at bounding box center [796, 481] width 214 height 20
click at [705, 475] on icon at bounding box center [699, 481] width 11 height 12
click at [735, 484] on input at bounding box center [806, 489] width 198 height 27
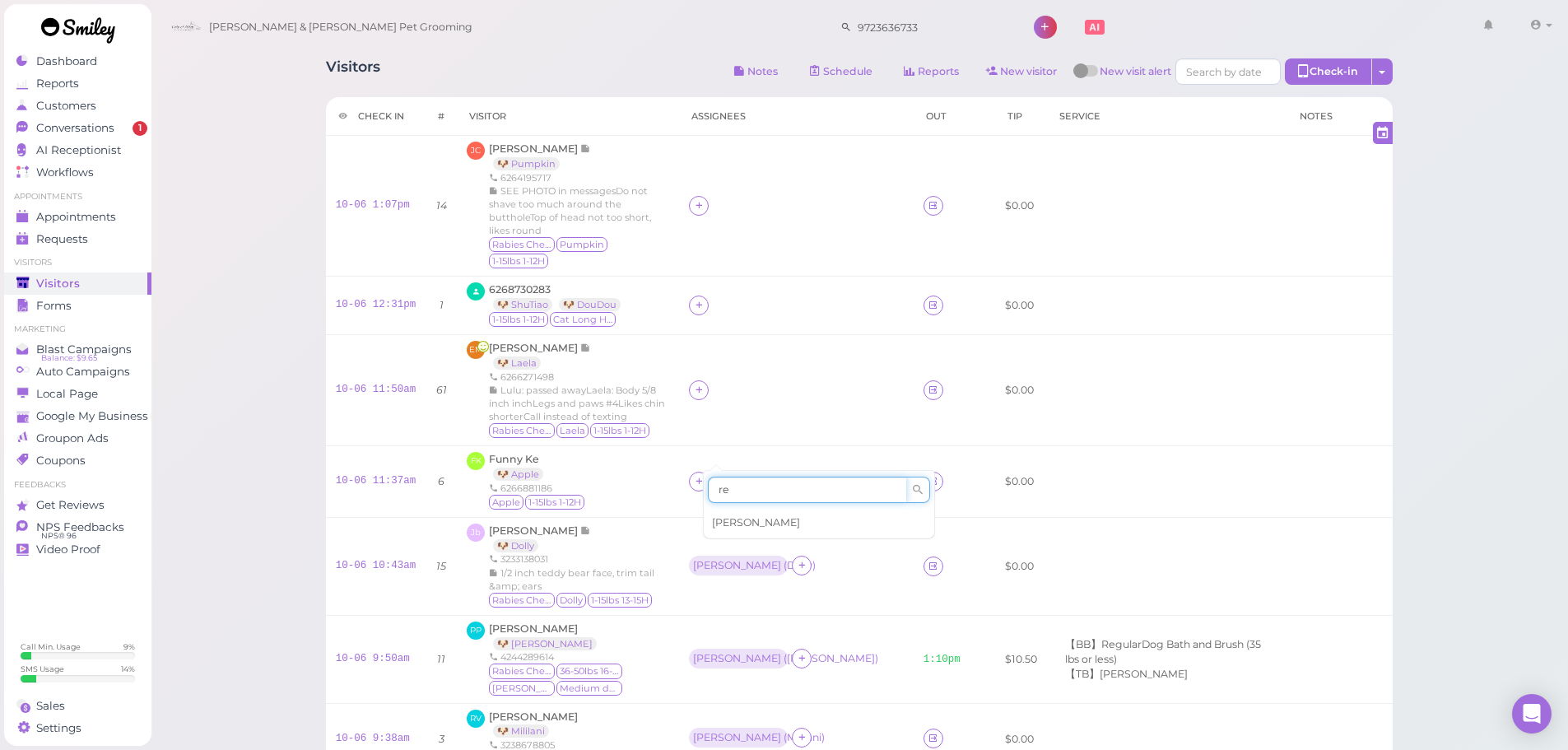
type input "re"
click at [735, 510] on div "[PERSON_NAME]" at bounding box center [819, 522] width 230 height 31
click at [705, 383] on icon at bounding box center [699, 390] width 11 height 12
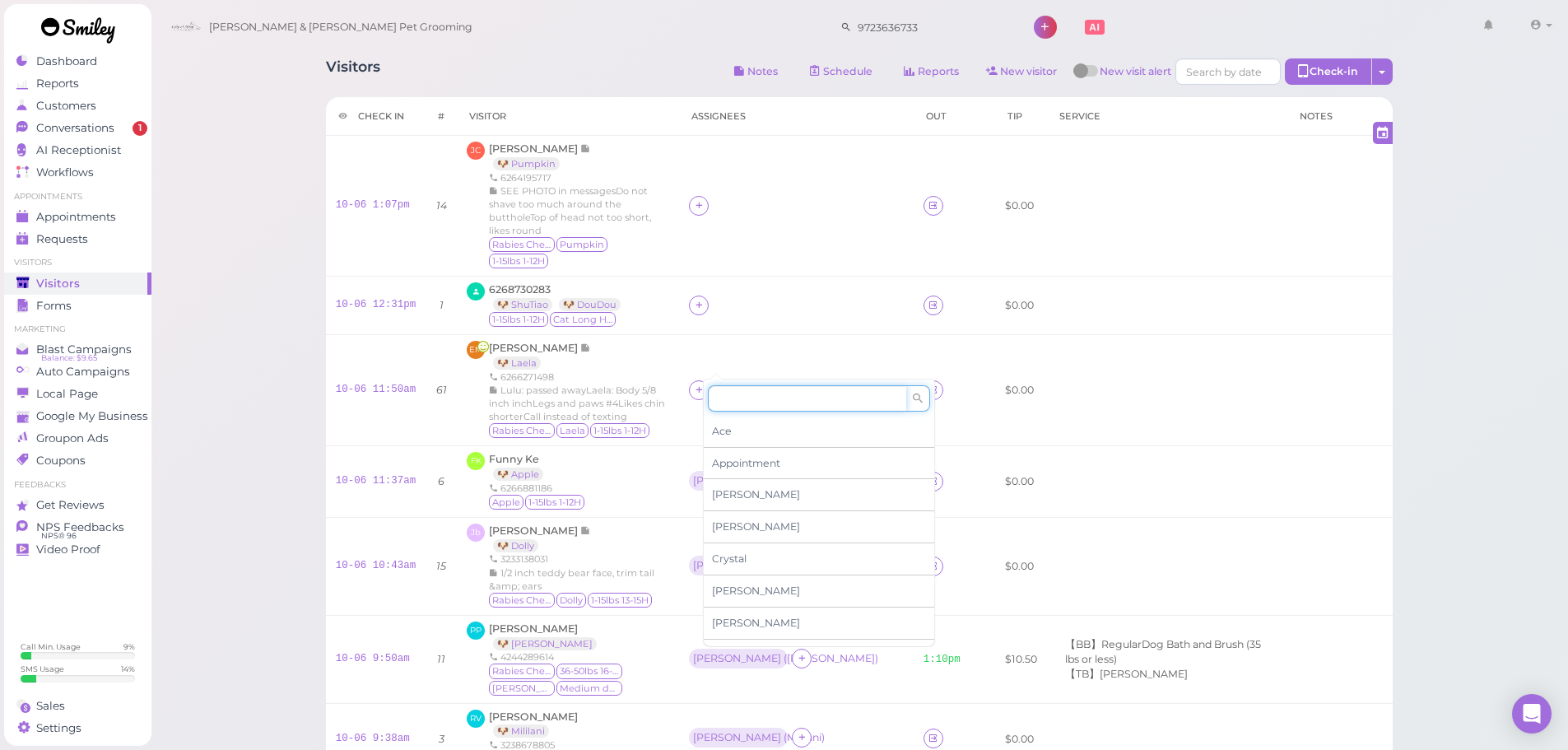
click at [748, 404] on input at bounding box center [806, 399] width 198 height 27
type input "re"
click at [738, 432] on span "[PERSON_NAME]" at bounding box center [756, 431] width 88 height 12
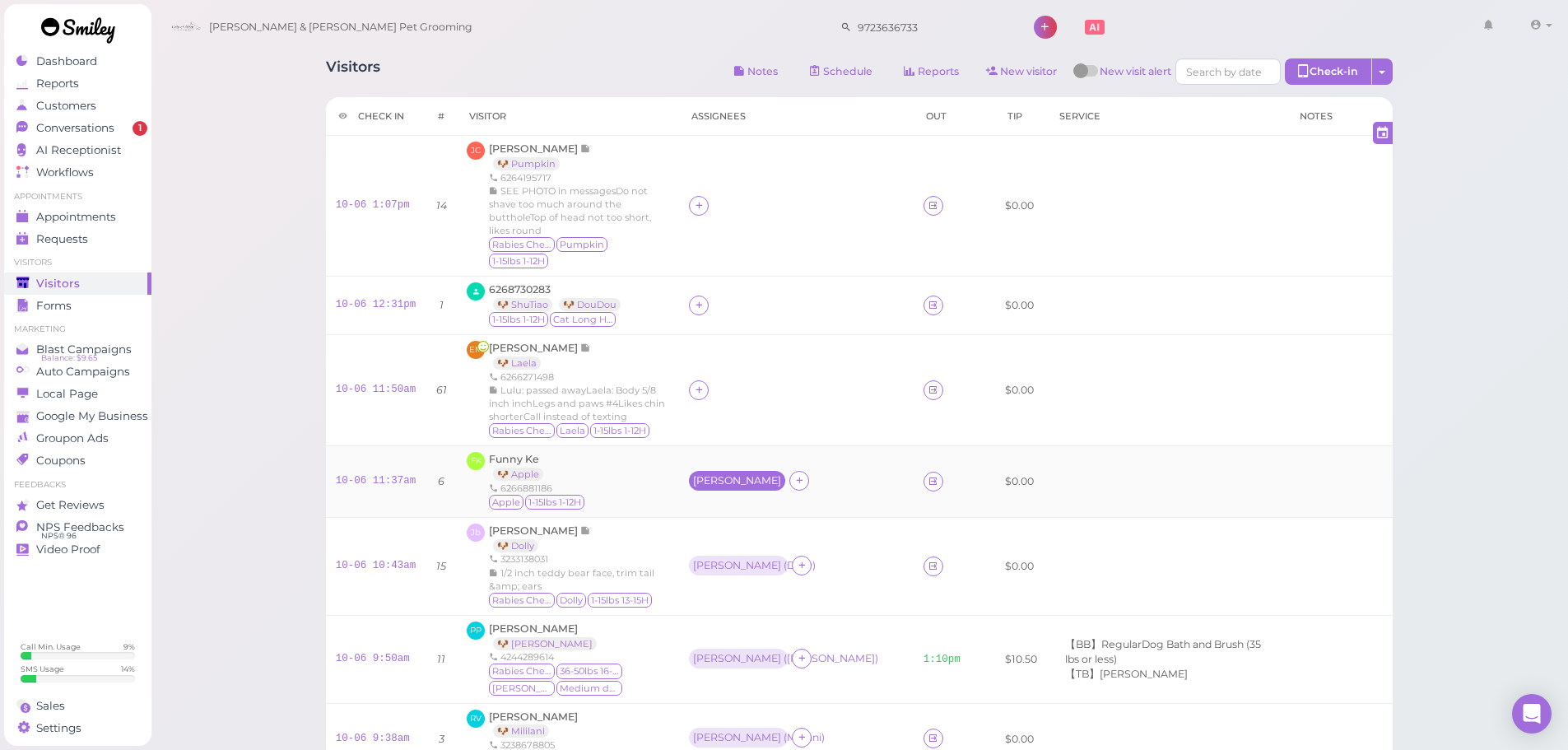
click at [734, 475] on div "[PERSON_NAME]" at bounding box center [737, 480] width 88 height 12
click at [759, 522] on span "Select pets" at bounding box center [744, 523] width 57 height 18
click at [786, 445] on td "[PERSON_NAME] ( Apple )" at bounding box center [796, 480] width 234 height 71
click at [722, 342] on td "[PERSON_NAME]" at bounding box center [796, 389] width 234 height 111
click at [724, 383] on div "[PERSON_NAME]" at bounding box center [737, 389] width 88 height 12
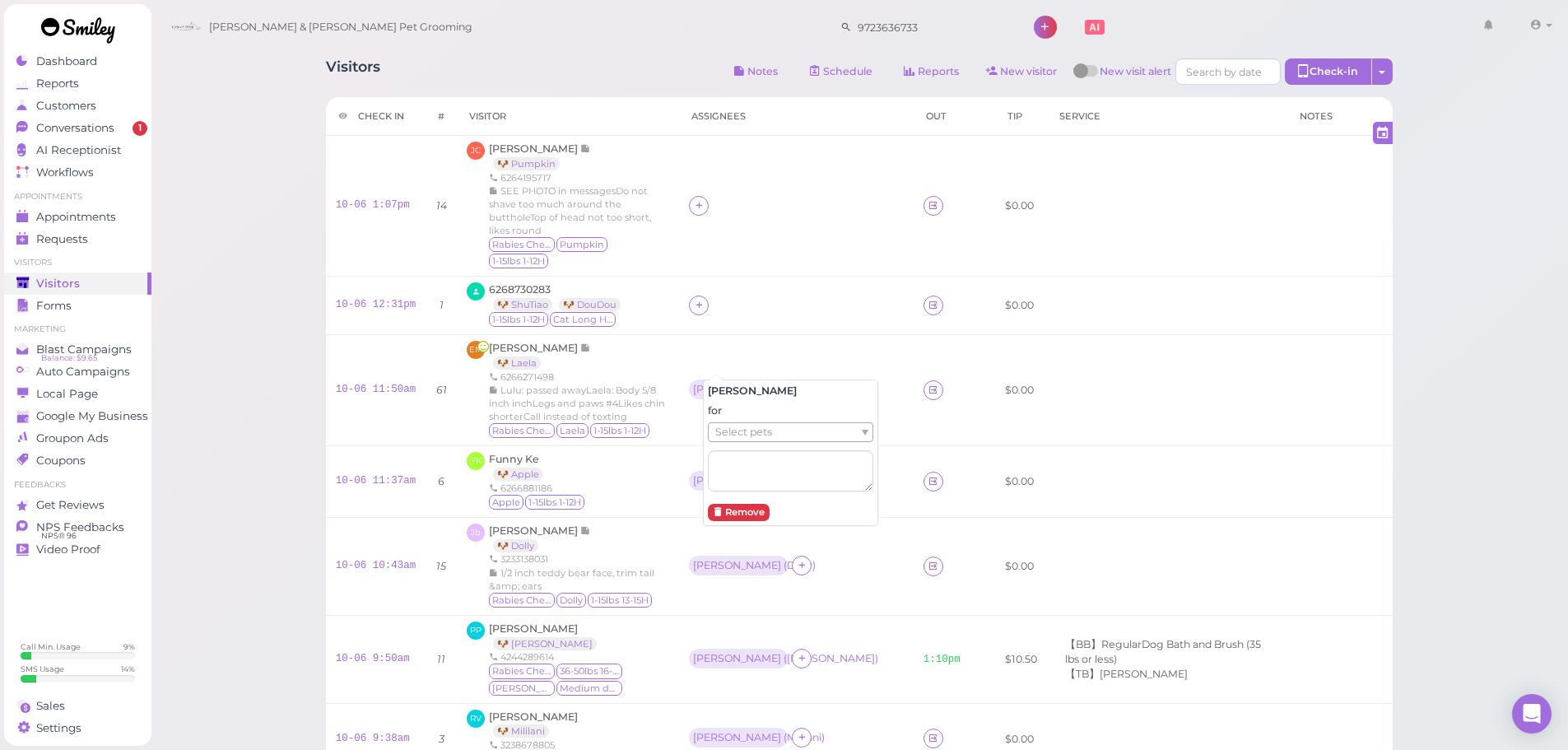
click at [752, 427] on span "Select pets" at bounding box center [744, 431] width 57 height 18
click at [778, 293] on td at bounding box center [796, 306] width 234 height 59
click at [708, 295] on div at bounding box center [699, 305] width 20 height 20
click at [740, 307] on input at bounding box center [806, 314] width 198 height 27
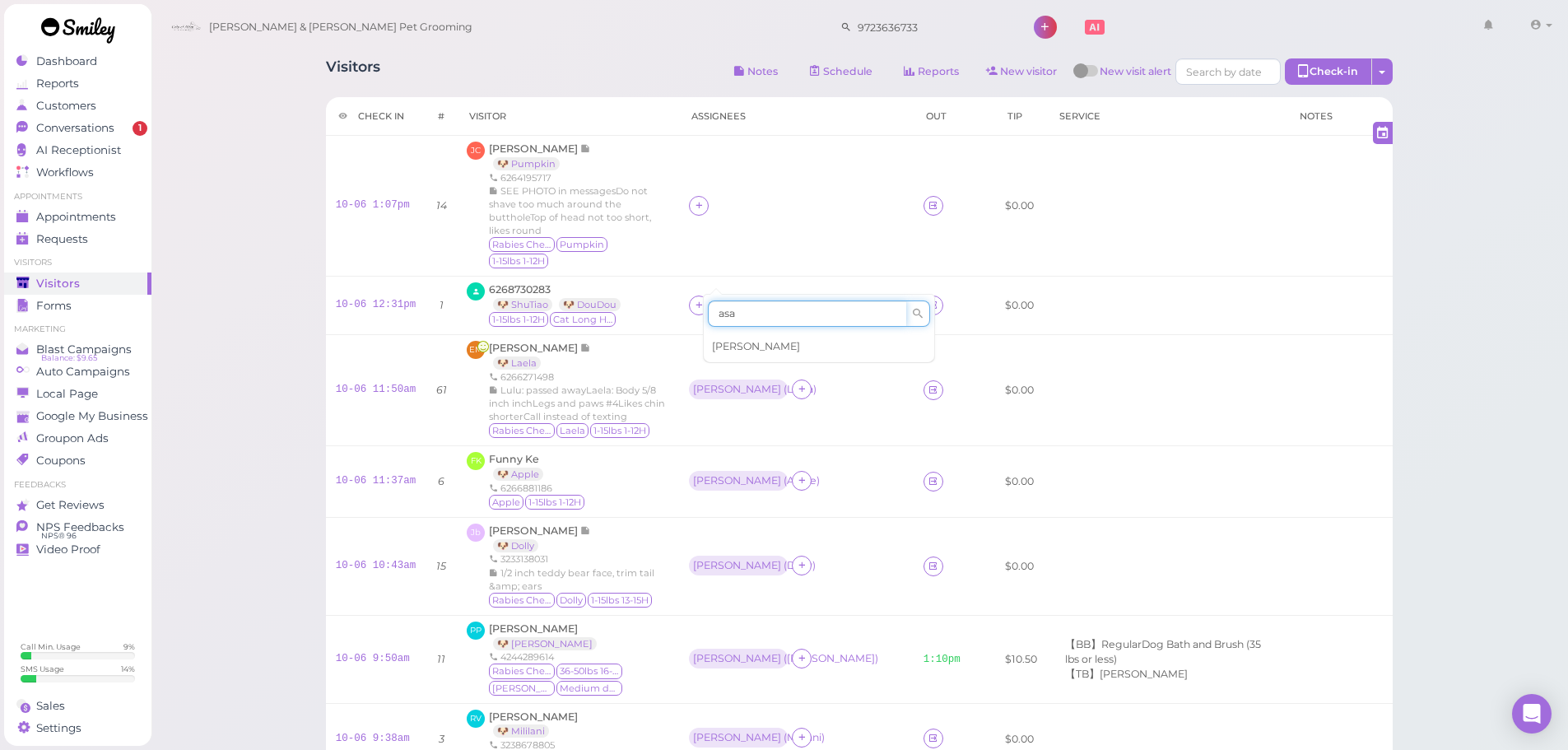
type input "asa"
click at [732, 339] on div "[PERSON_NAME]" at bounding box center [819, 346] width 230 height 31
click at [708, 299] on div "[PERSON_NAME]" at bounding box center [737, 304] width 88 height 12
click at [753, 354] on span "Select pets" at bounding box center [744, 347] width 57 height 18
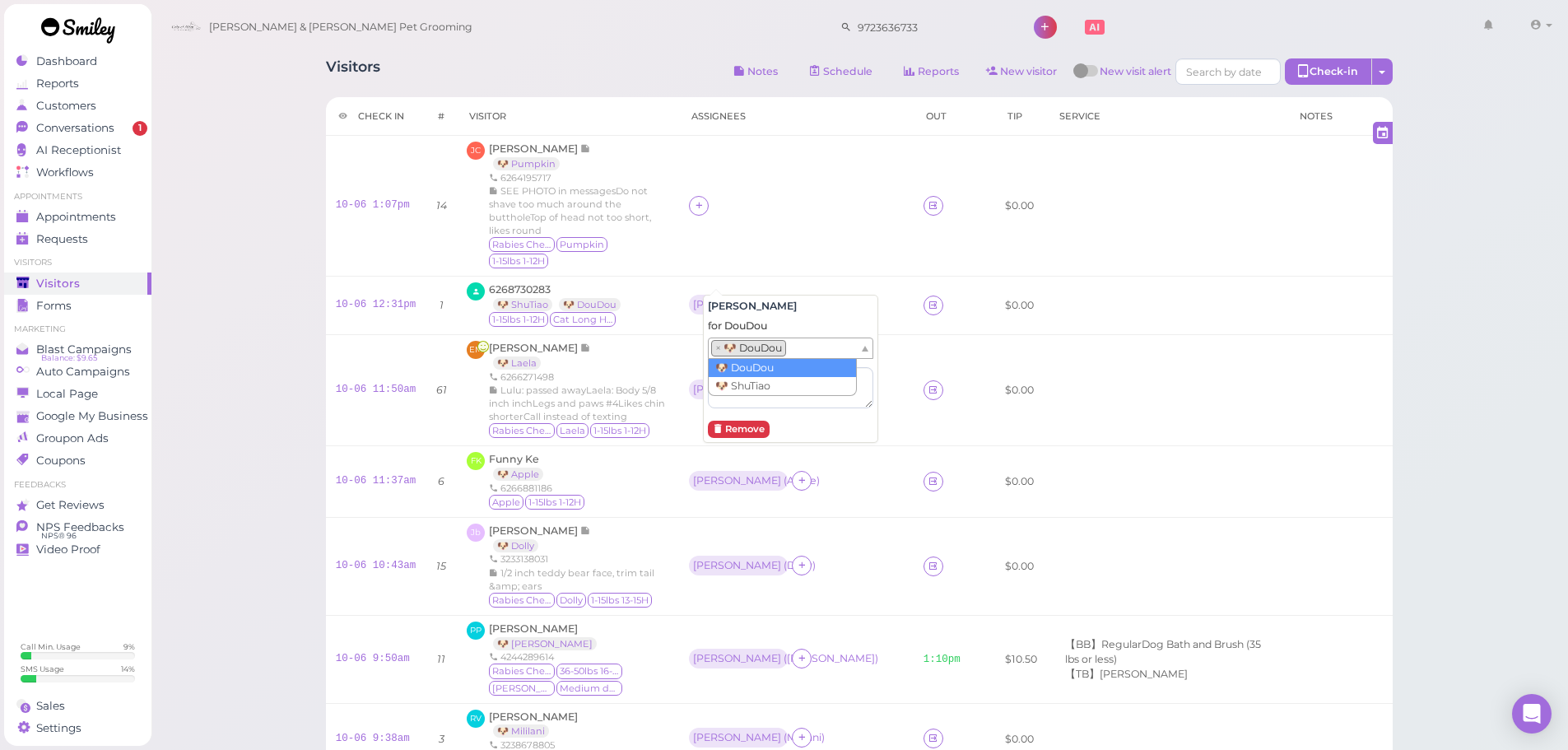
click at [795, 356] on ul "× 🐶 DouDou" at bounding box center [783, 348] width 150 height 20
click at [804, 148] on td at bounding box center [796, 206] width 234 height 141
click at [698, 194] on td at bounding box center [796, 206] width 234 height 141
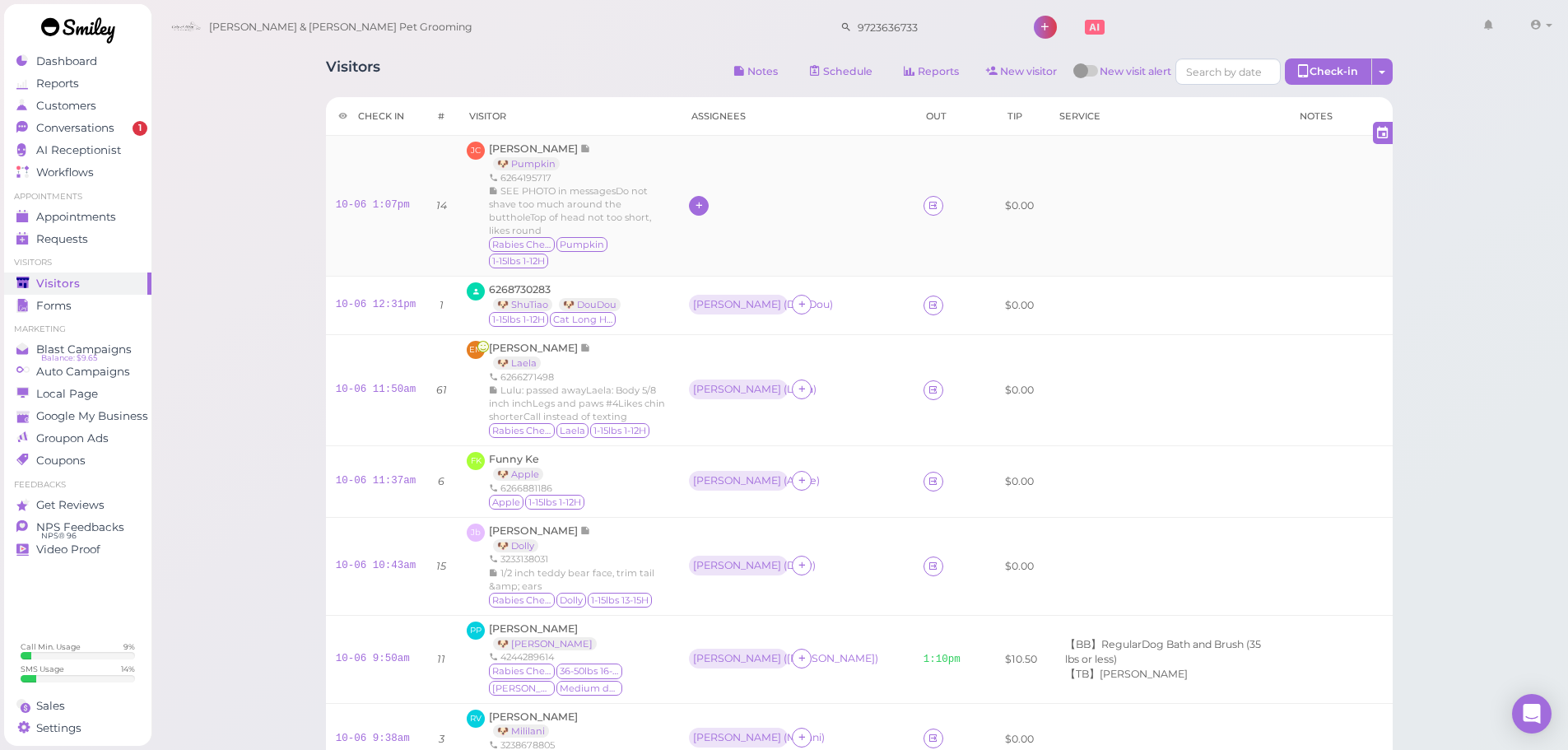
click at [705, 199] on icon at bounding box center [699, 206] width 11 height 12
click at [746, 236] on input at bounding box center [806, 229] width 198 height 27
type input "asa"
click at [744, 252] on div "[PERSON_NAME]" at bounding box center [819, 262] width 230 height 31
click at [721, 199] on div "[PERSON_NAME]" at bounding box center [737, 205] width 88 height 12
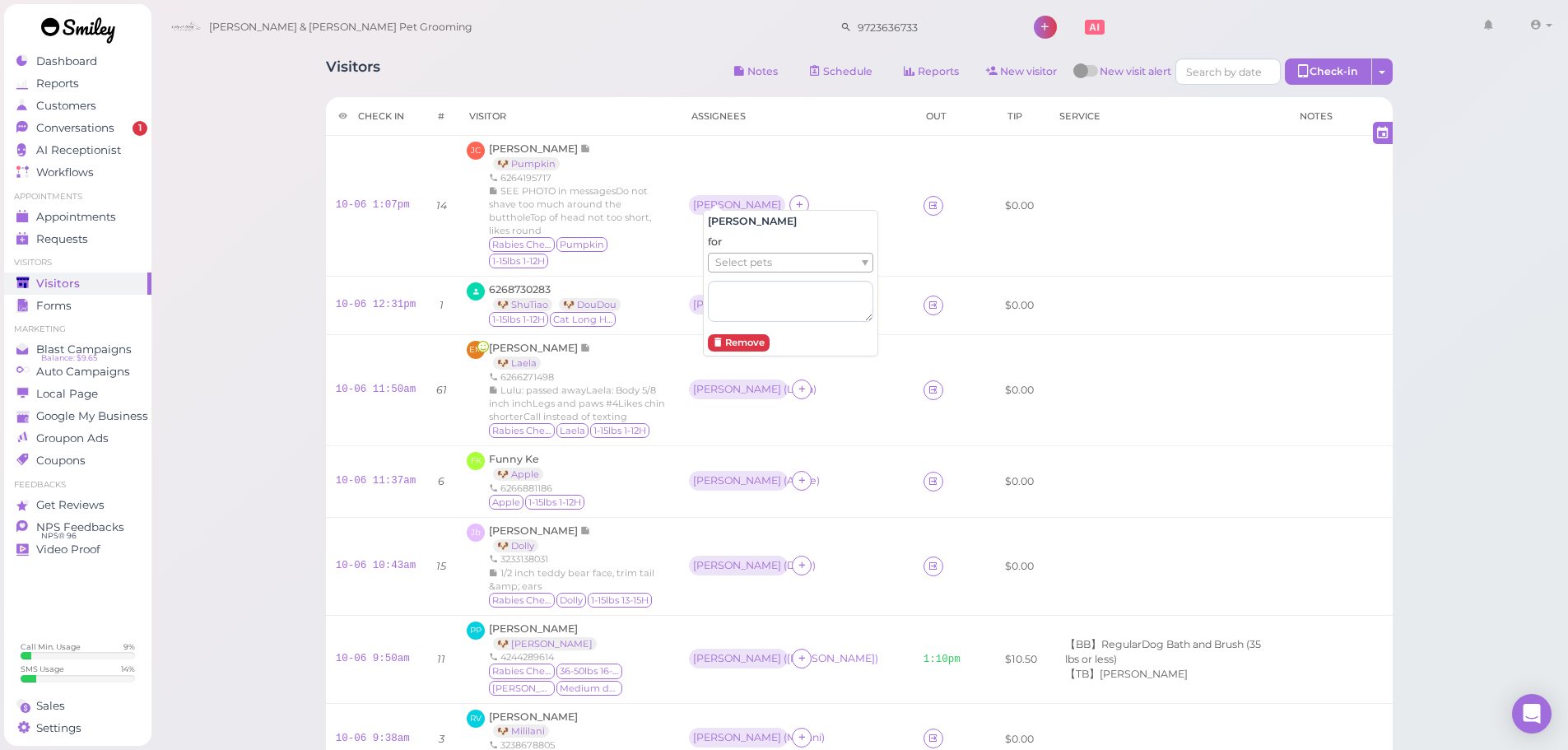
click at [734, 257] on span "Select pets" at bounding box center [744, 262] width 57 height 18
click at [696, 228] on td "Asa ( Pumpkin )" at bounding box center [796, 206] width 234 height 141
click at [61, 134] on span "Conversations" at bounding box center [77, 128] width 82 height 14
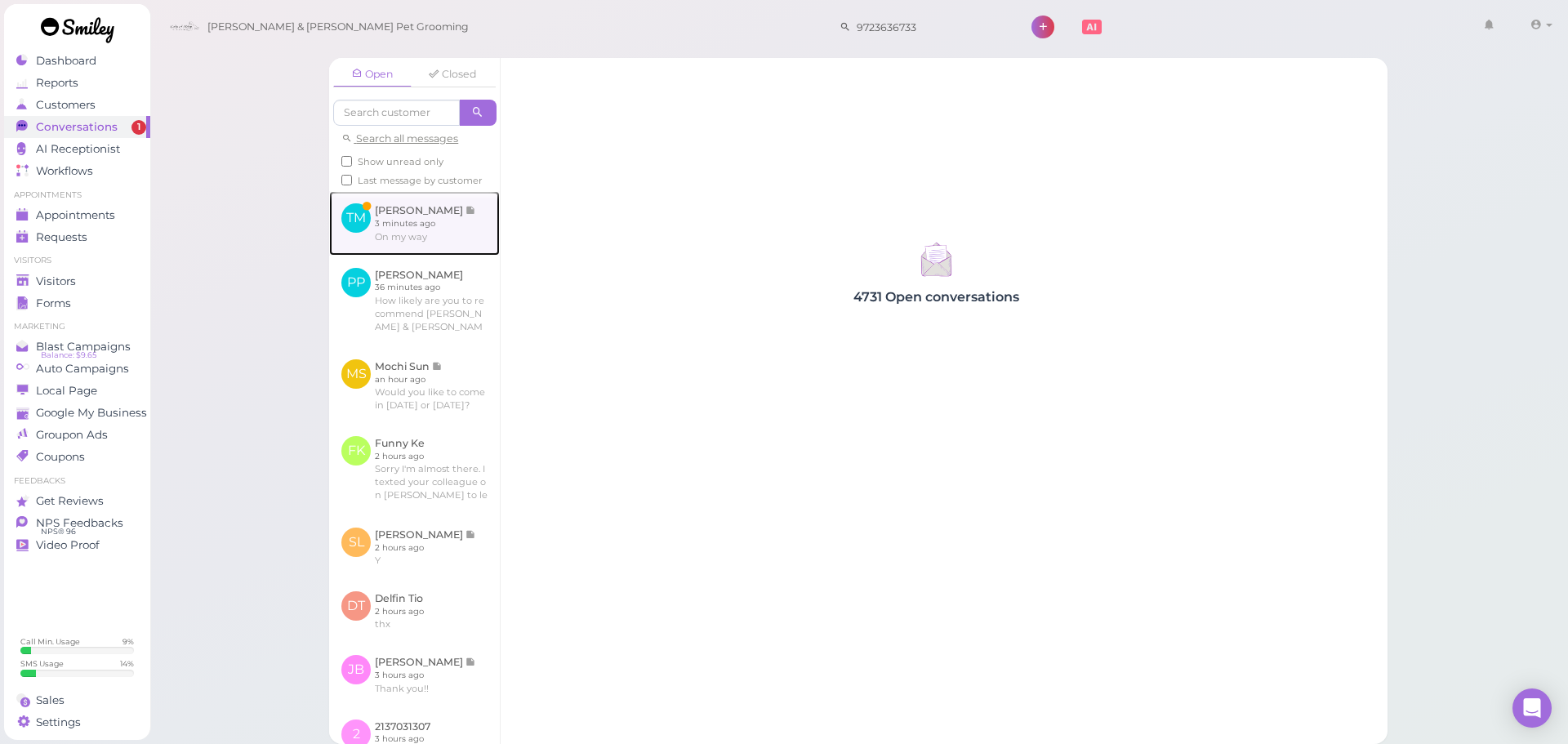
click at [374, 244] on link at bounding box center [414, 222] width 170 height 64
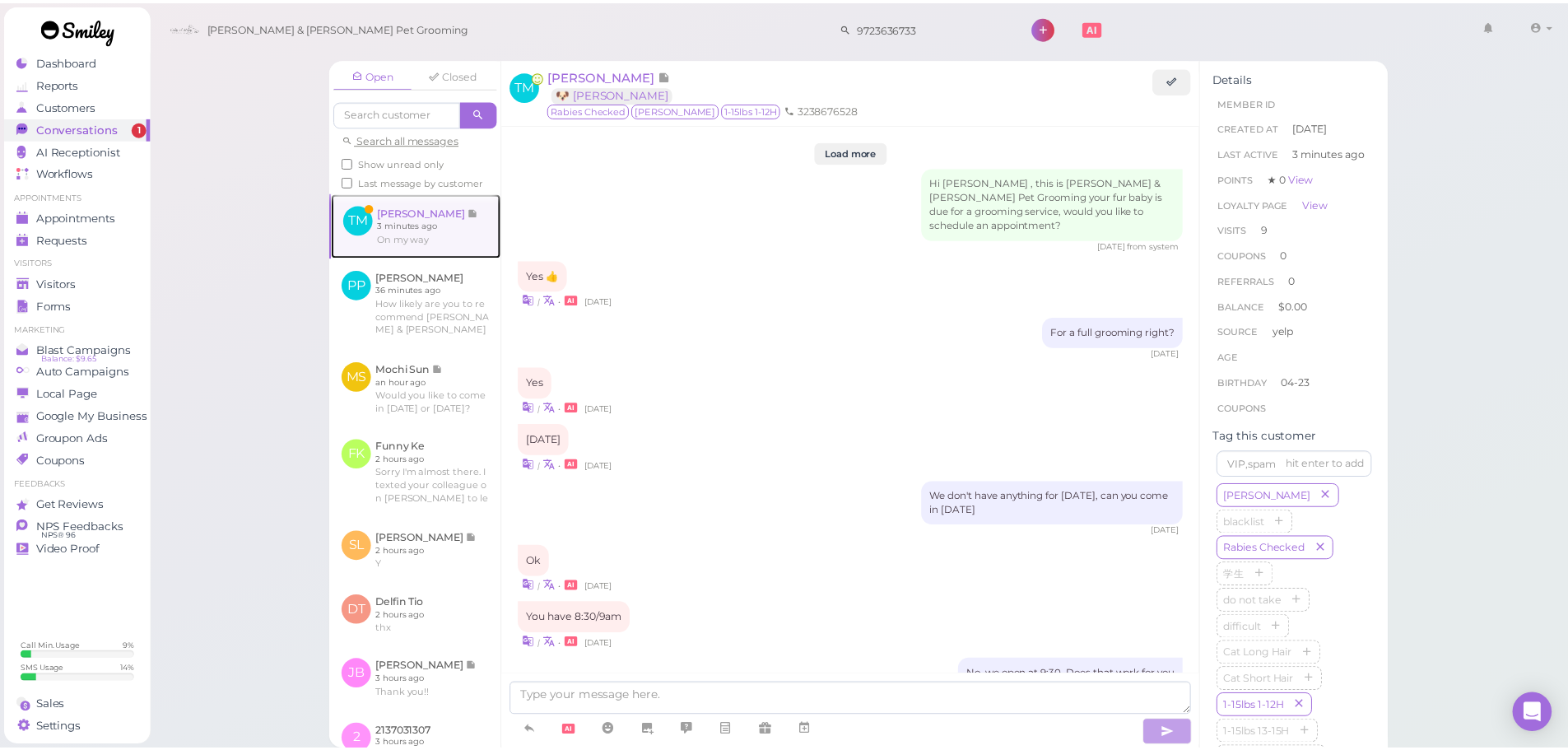
scroll to position [1721, 0]
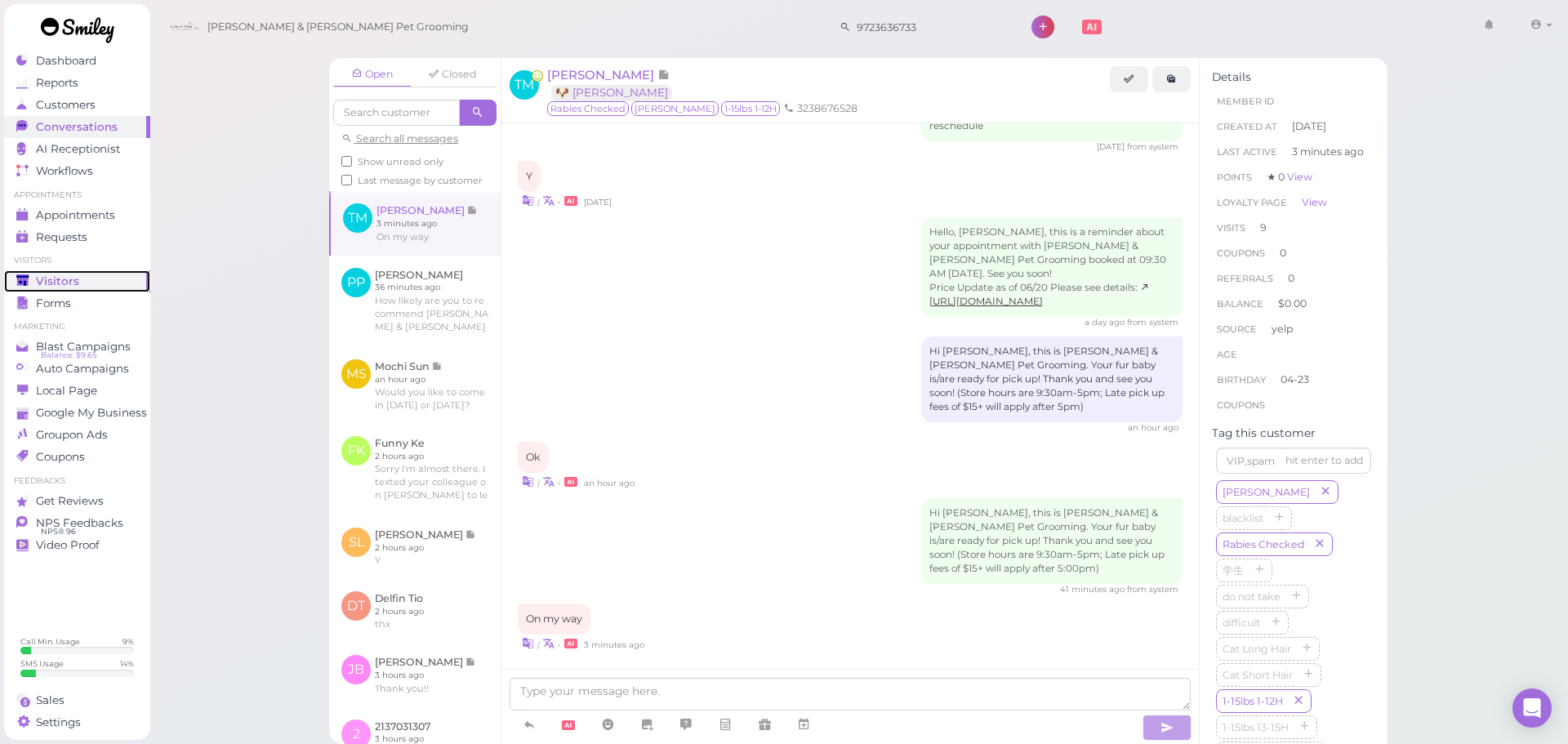
click at [85, 285] on div "Visitors" at bounding box center [74, 282] width 117 height 14
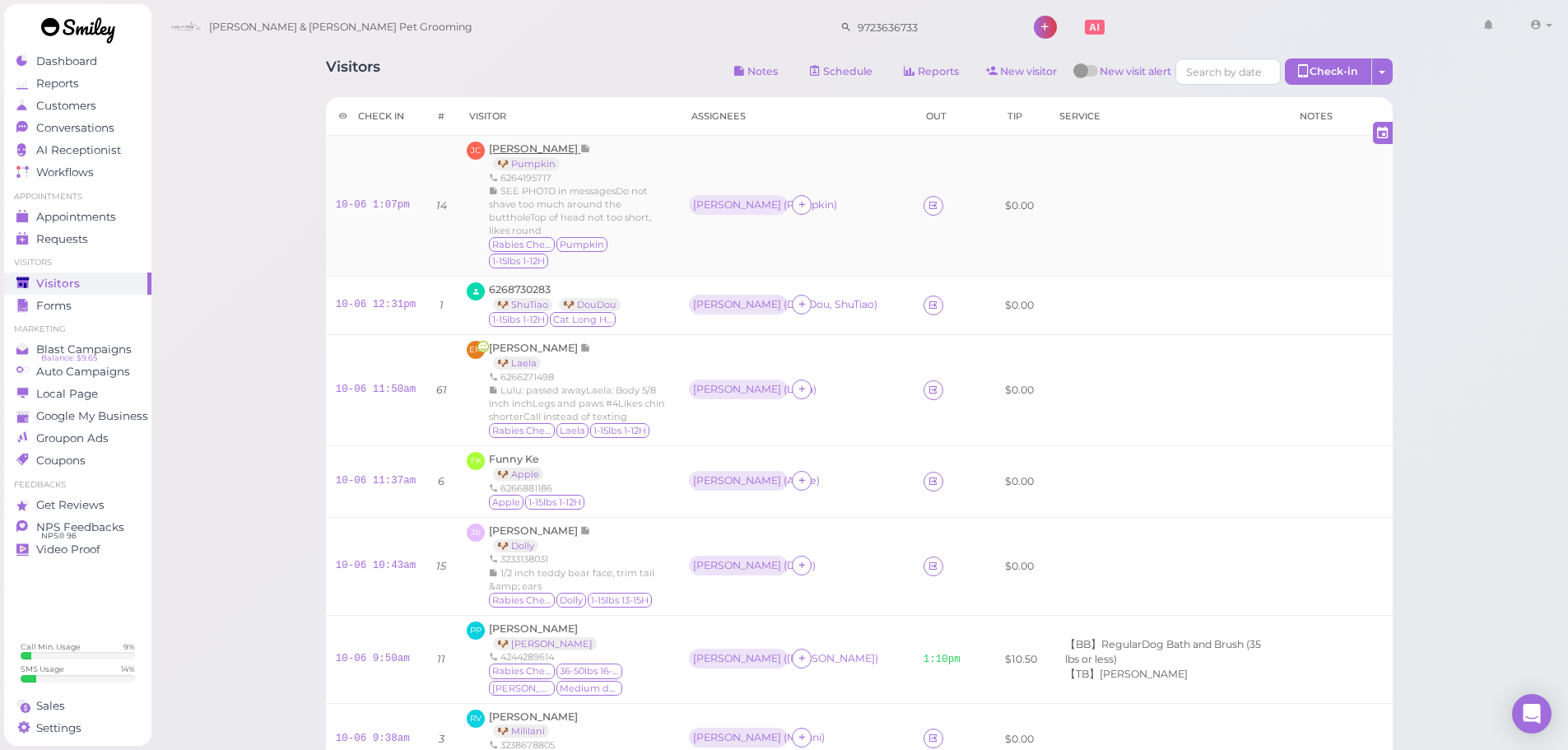
click at [529, 148] on span "[PERSON_NAME]" at bounding box center [534, 149] width 92 height 12
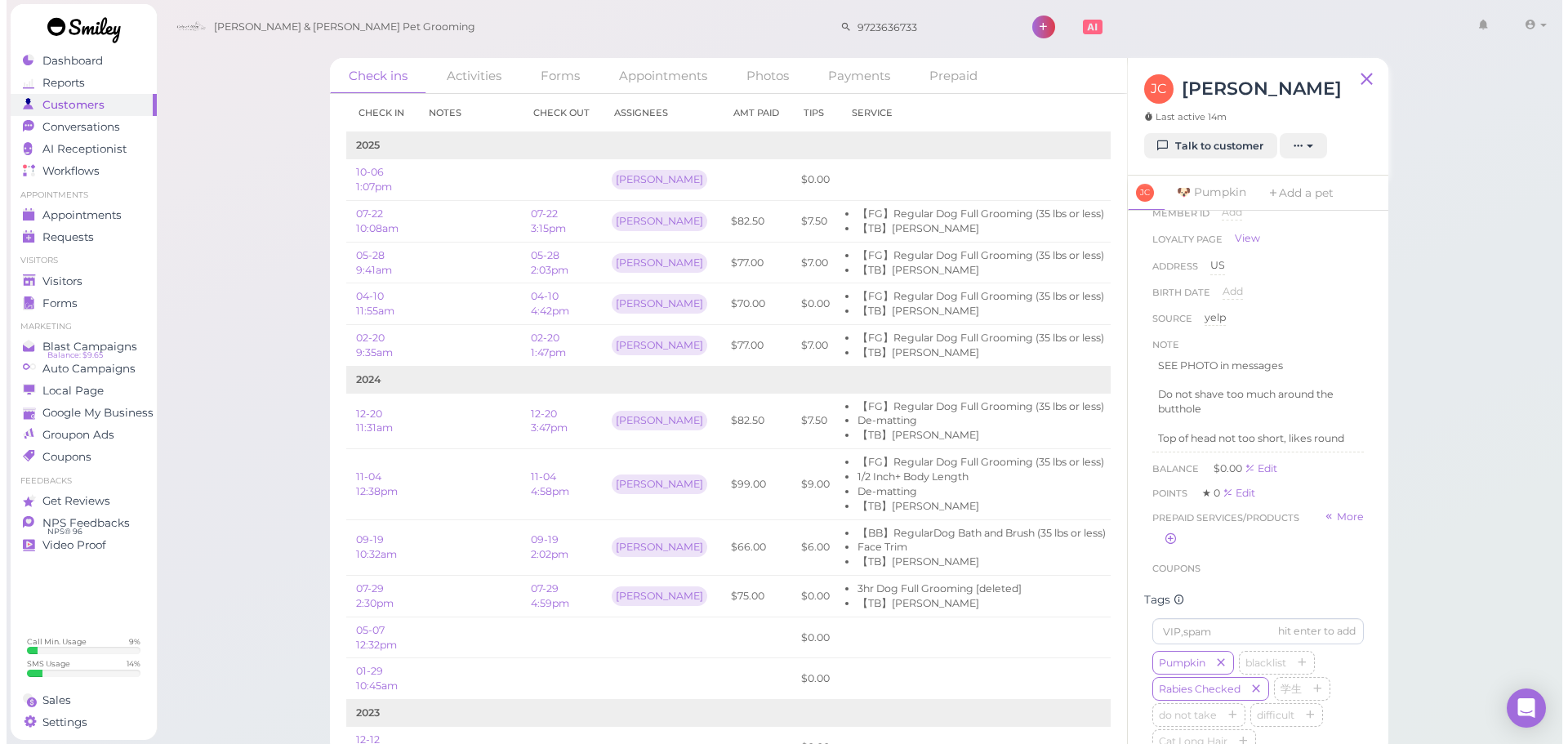
scroll to position [163, 0]
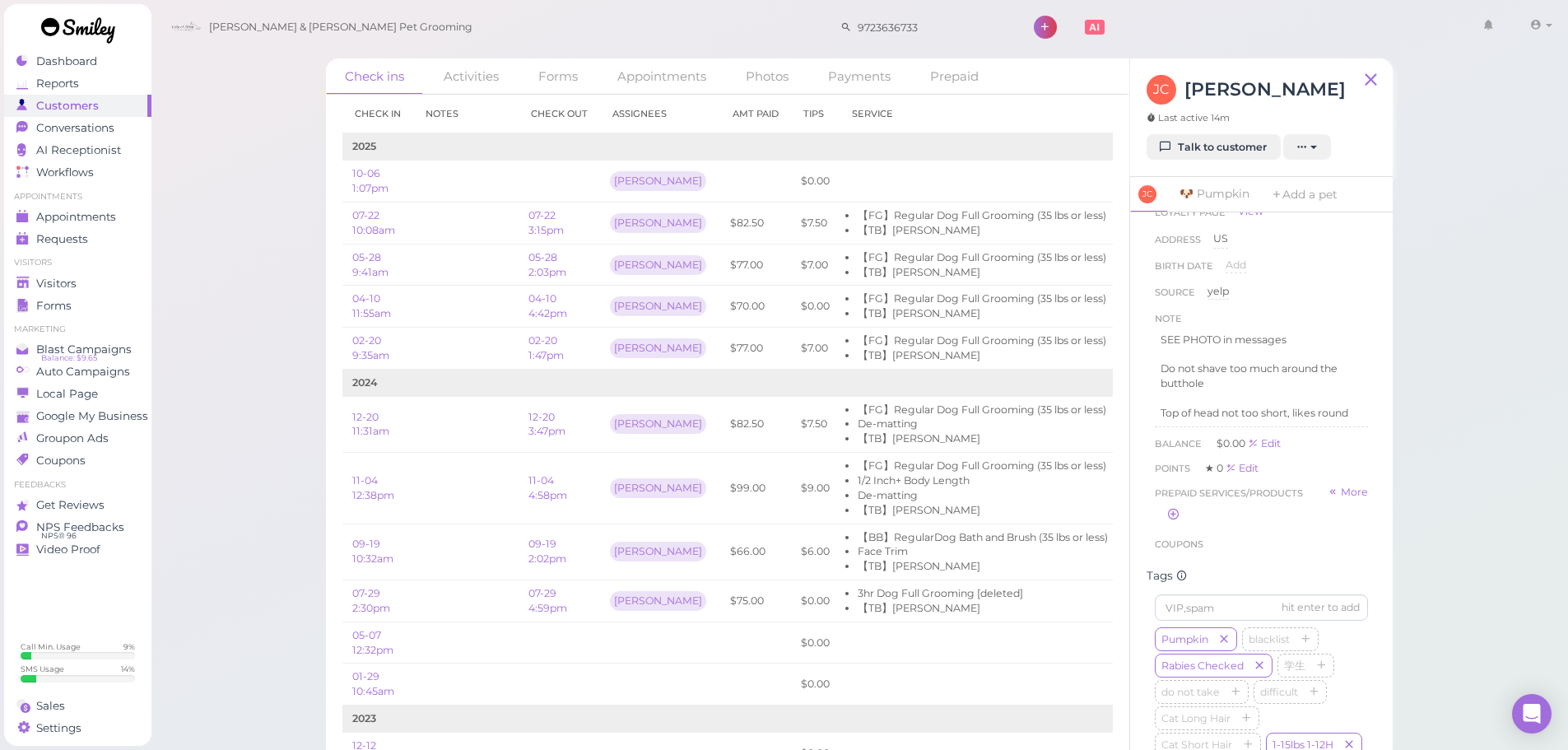
click at [1465, 399] on div "Check ins Activities Forms Appointments Photos Payments Prepaid Check in Notes …" at bounding box center [859, 380] width 1418 height 761
drag, startPoint x: 81, startPoint y: 278, endPoint x: 662, endPoint y: 458, distance: 608.2
click at [81, 278] on div "Visitors" at bounding box center [75, 284] width 118 height 14
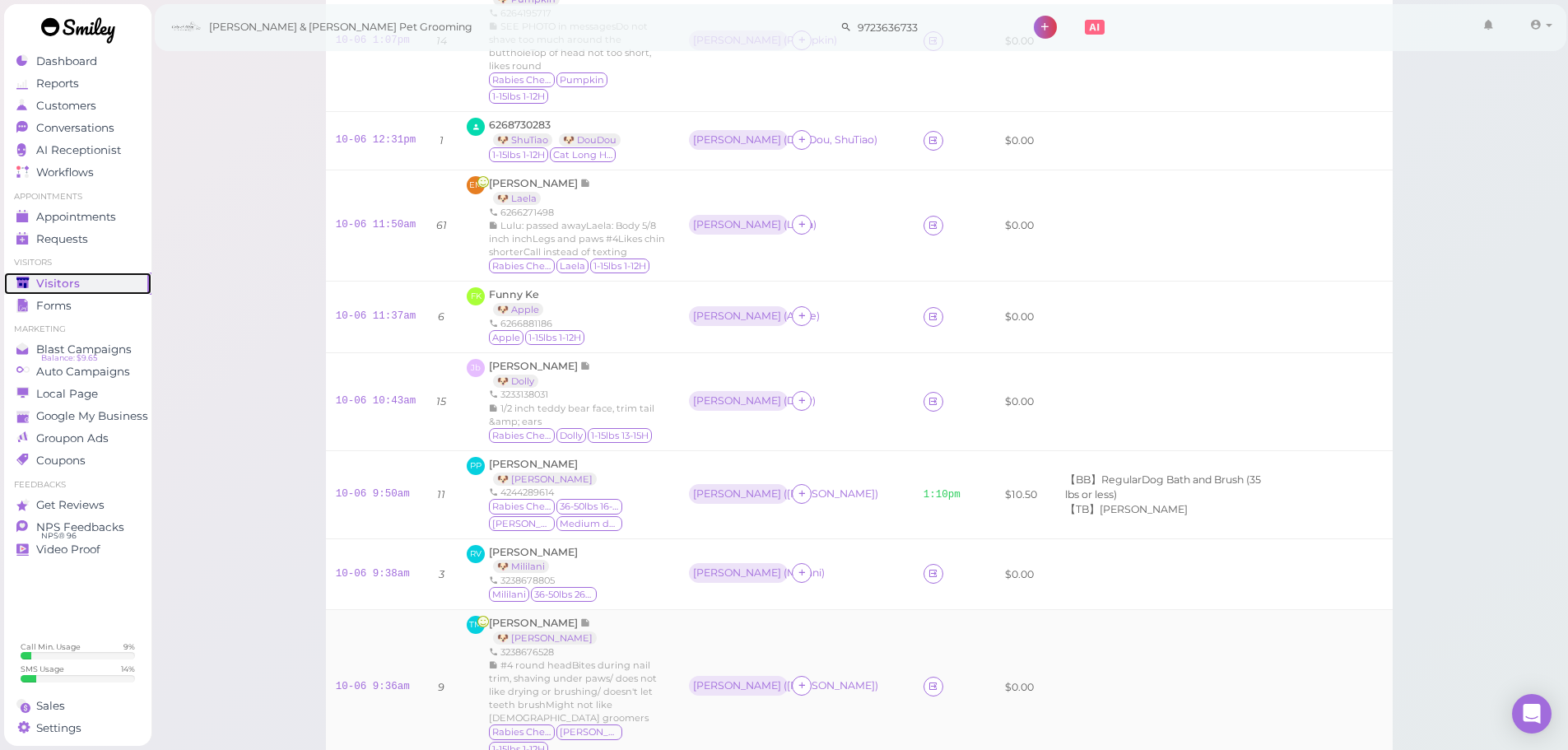
scroll to position [564, 0]
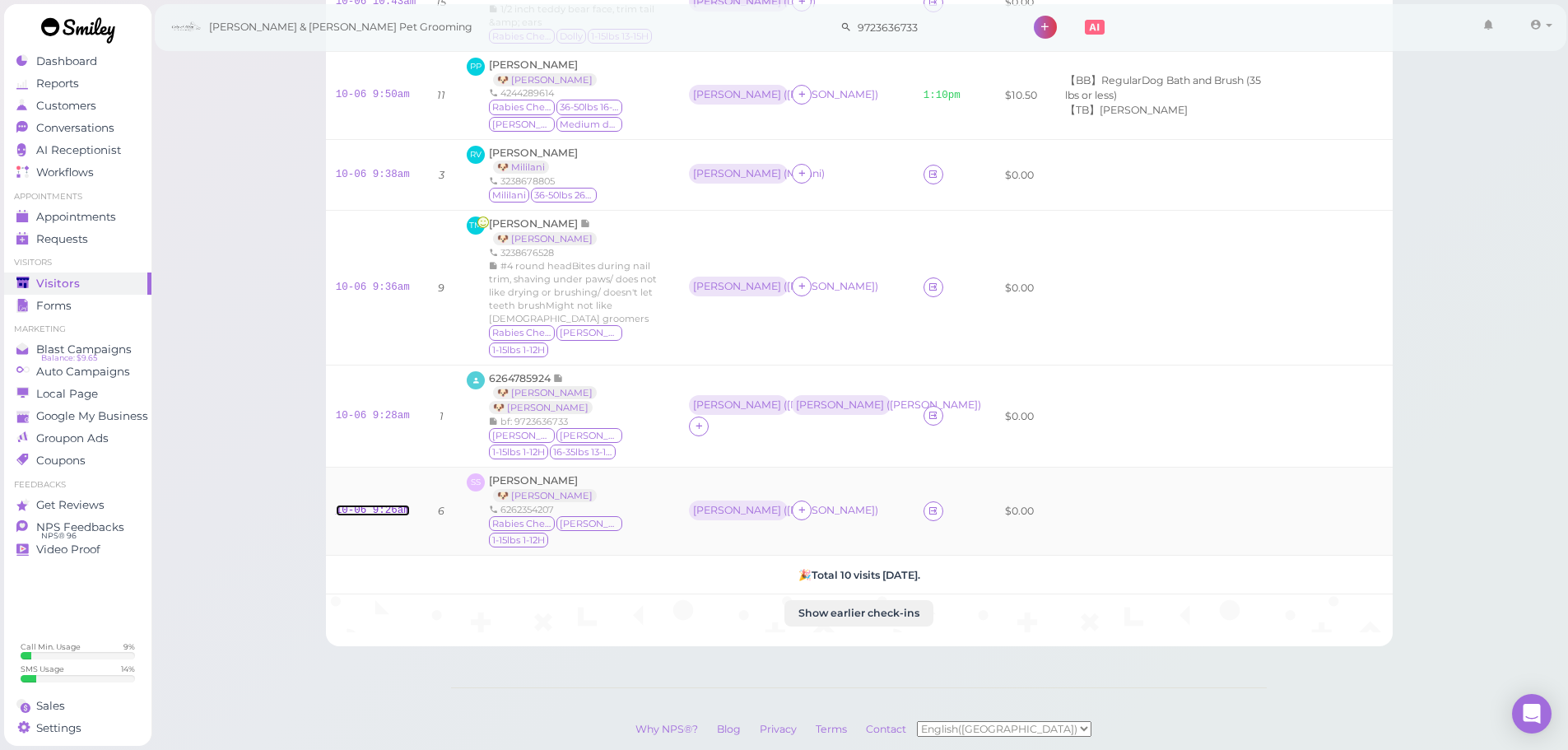
click at [373, 504] on link "10-06 9:26am" at bounding box center [372, 510] width 74 height 12
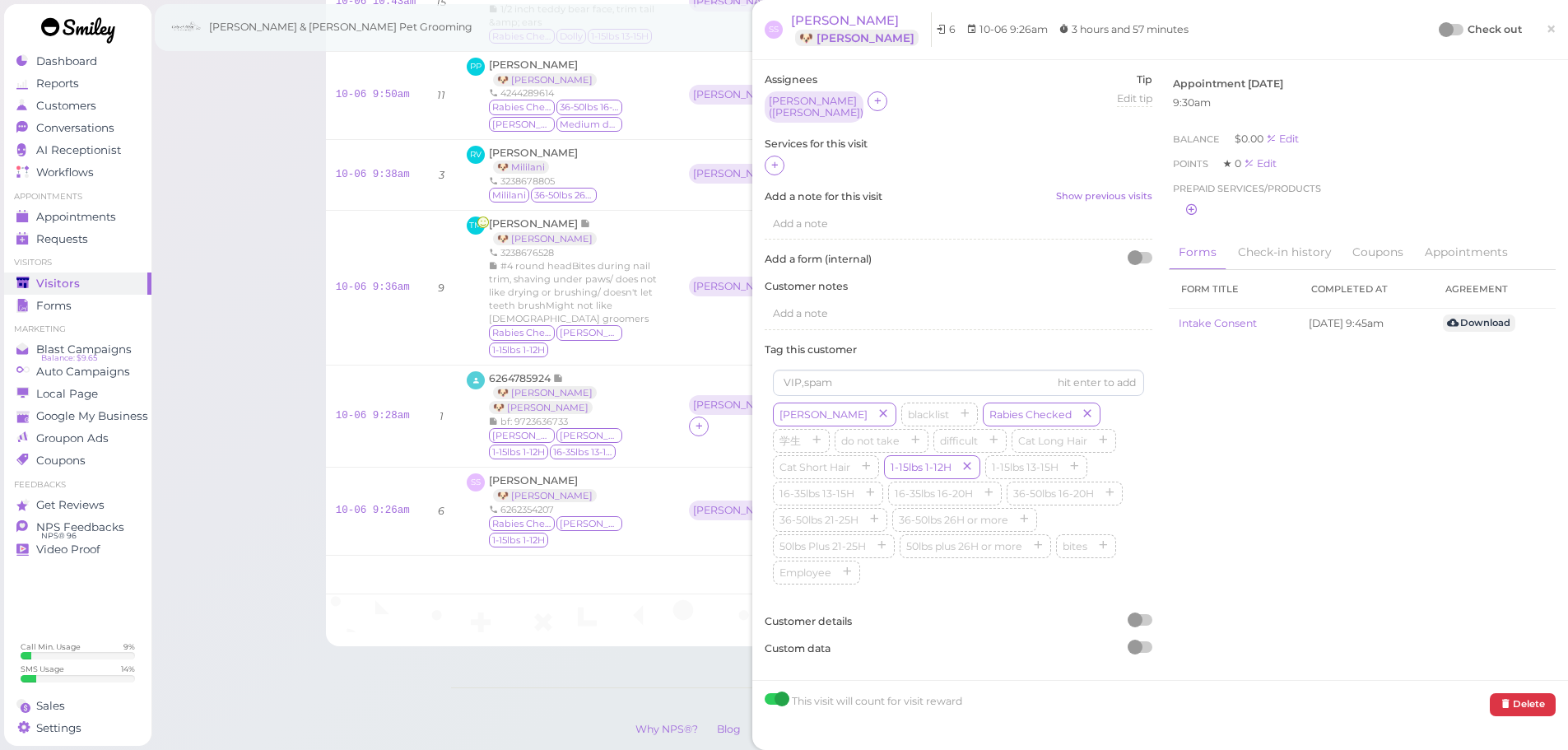
click at [759, 165] on div "Assignees [PERSON_NAME] ) Tip Edit tip 0 Services for this visit Add a note for…" at bounding box center [958, 369] width 404 height 595
click at [770, 161] on icon at bounding box center [775, 165] width 11 height 12
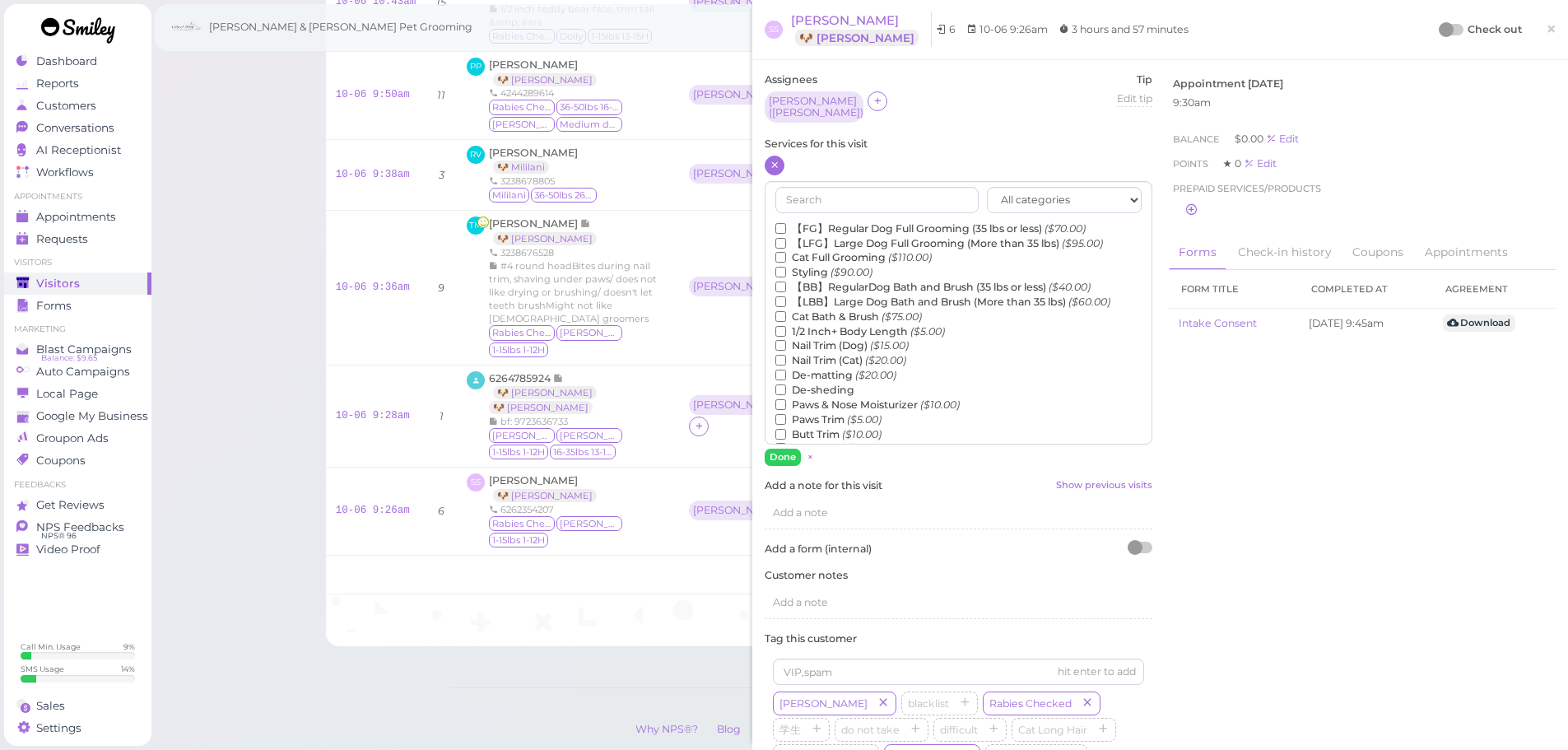
click at [849, 222] on label "【FG】Regular Dog Full Grooming (35 lbs or less) ($70.00)" at bounding box center [930, 229] width 311 height 15
click at [786, 223] on input "【FG】Regular Dog Full Grooming (35 lbs or less) ($70.00)" at bounding box center [780, 229] width 11 height 11
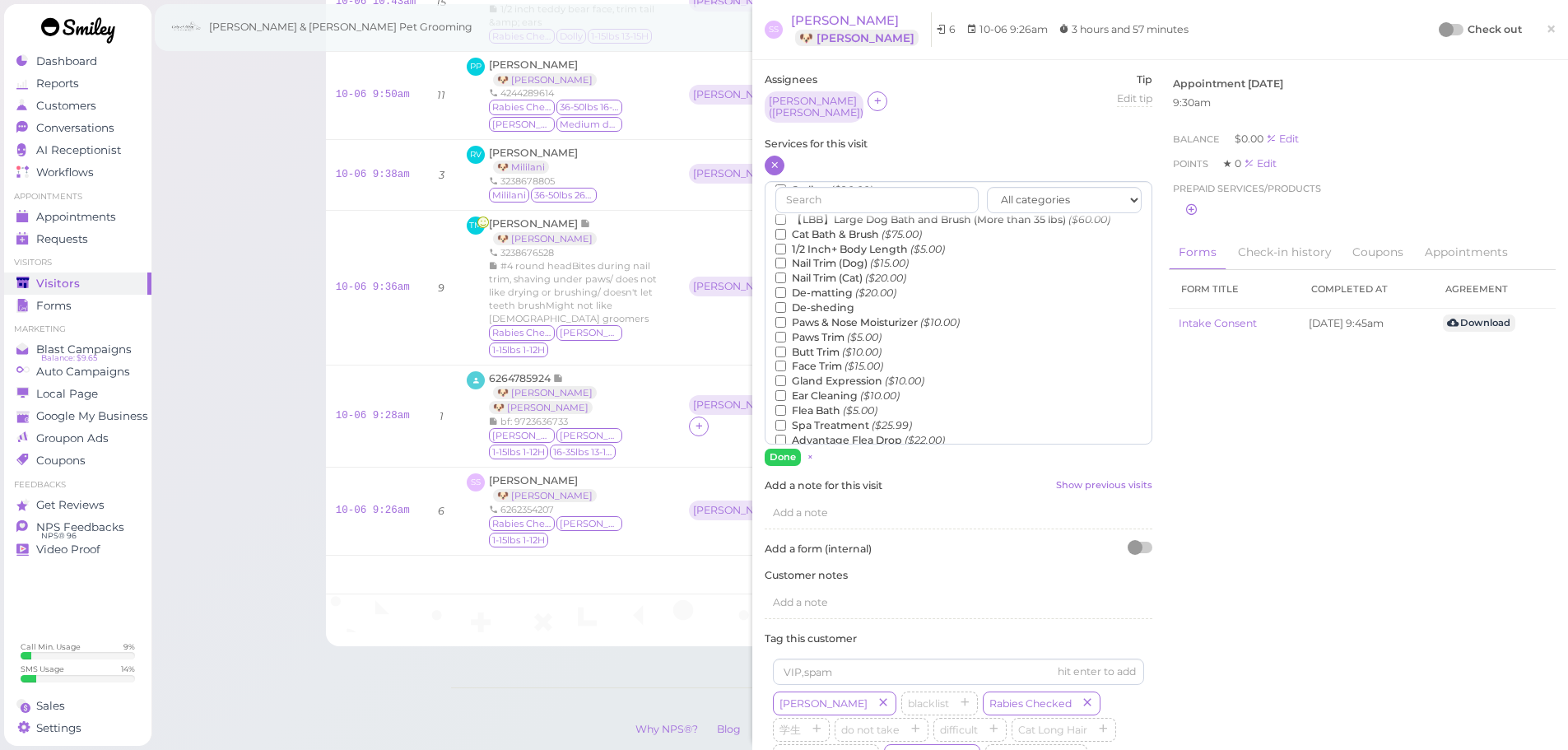
click at [814, 407] on label "Flea Bath ($5.00)" at bounding box center [826, 410] width 102 height 15
click at [786, 407] on input "Flea Bath ($5.00)" at bounding box center [780, 410] width 11 height 11
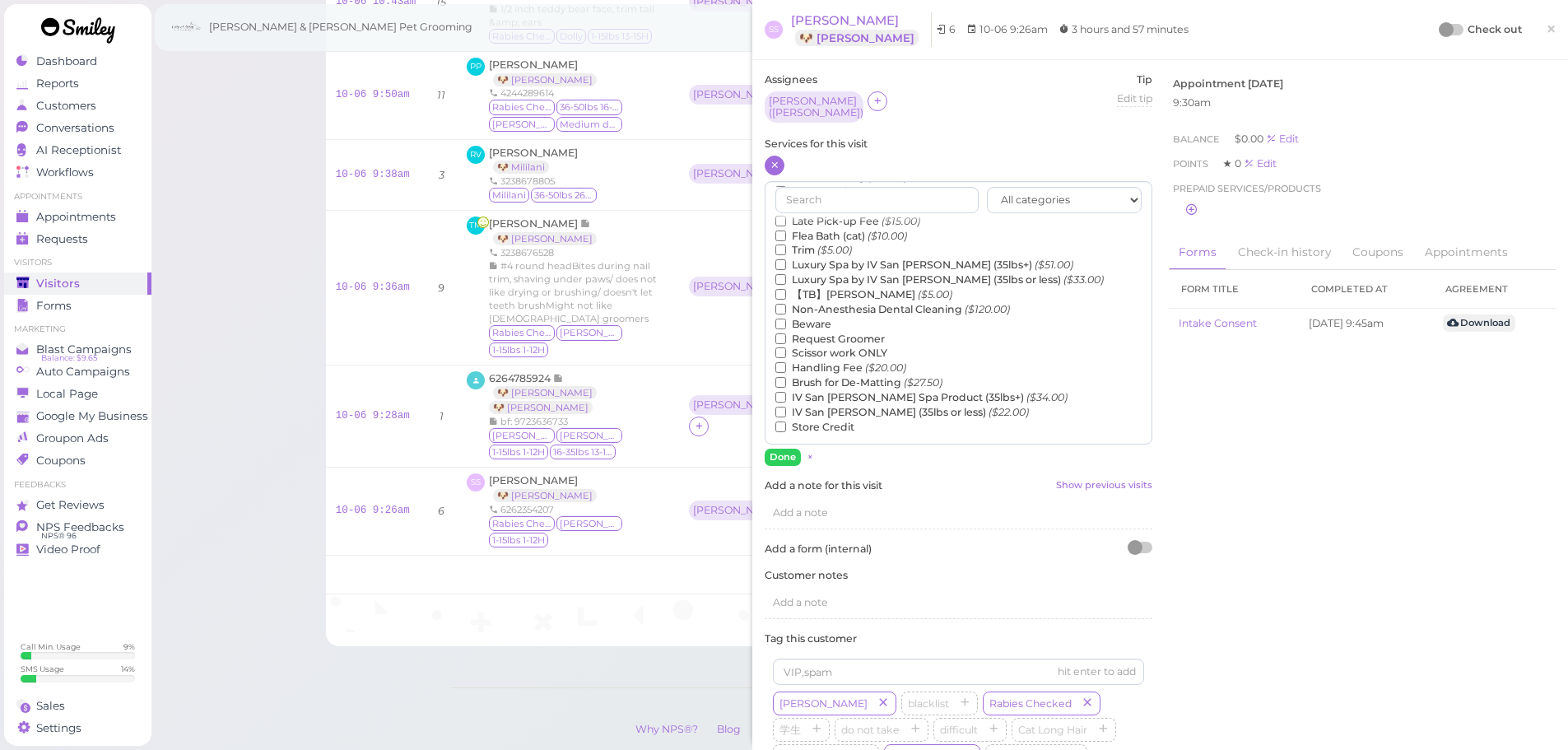
click at [817, 287] on label "【TB】Teeth Brushing ($5.00)" at bounding box center [863, 294] width 177 height 15
click at [786, 289] on input "【TB】Teeth Brushing ($5.00)" at bounding box center [780, 294] width 11 height 11
click at [788, 448] on button "Done" at bounding box center [782, 456] width 36 height 17
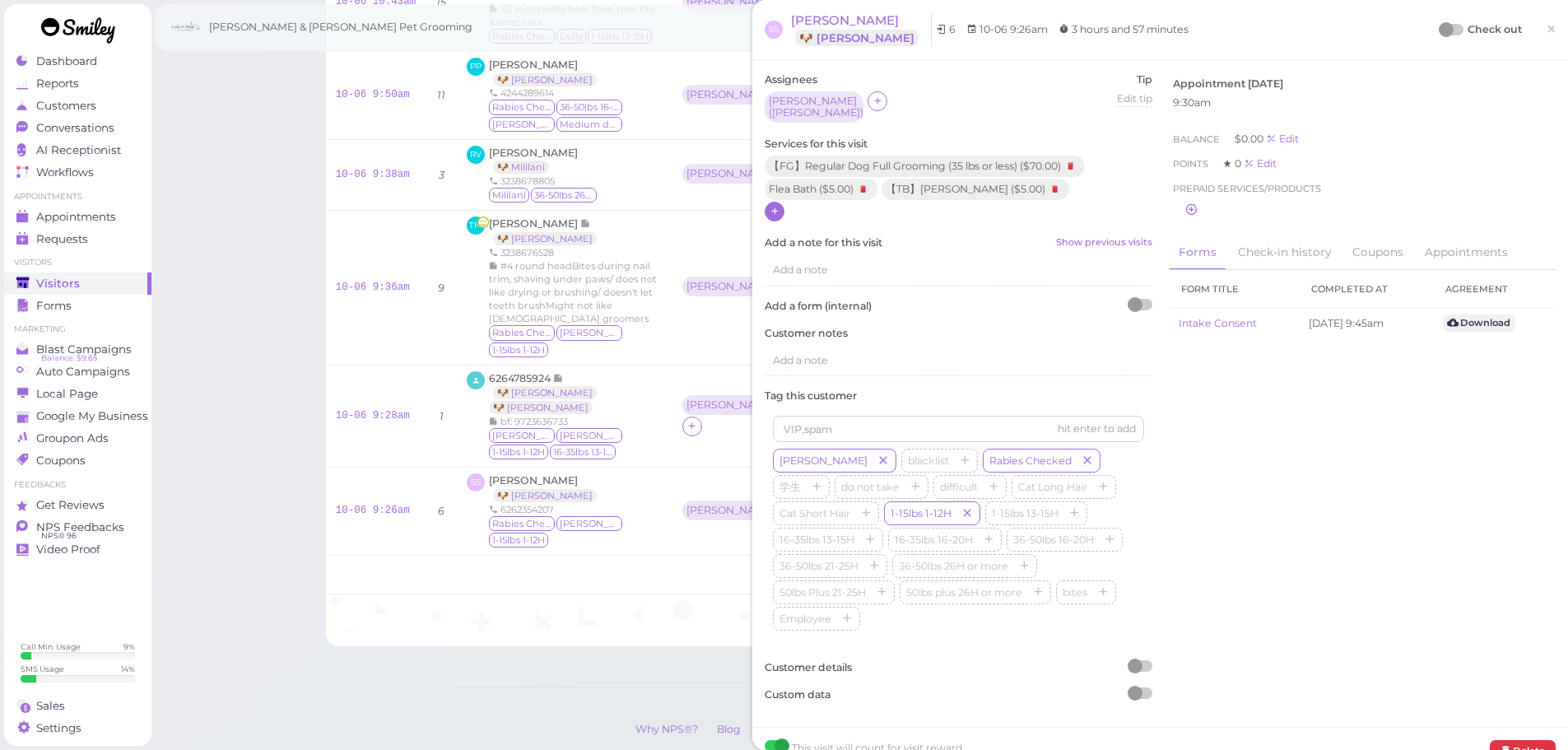
click at [1443, 33] on div at bounding box center [1451, 29] width 23 height 12
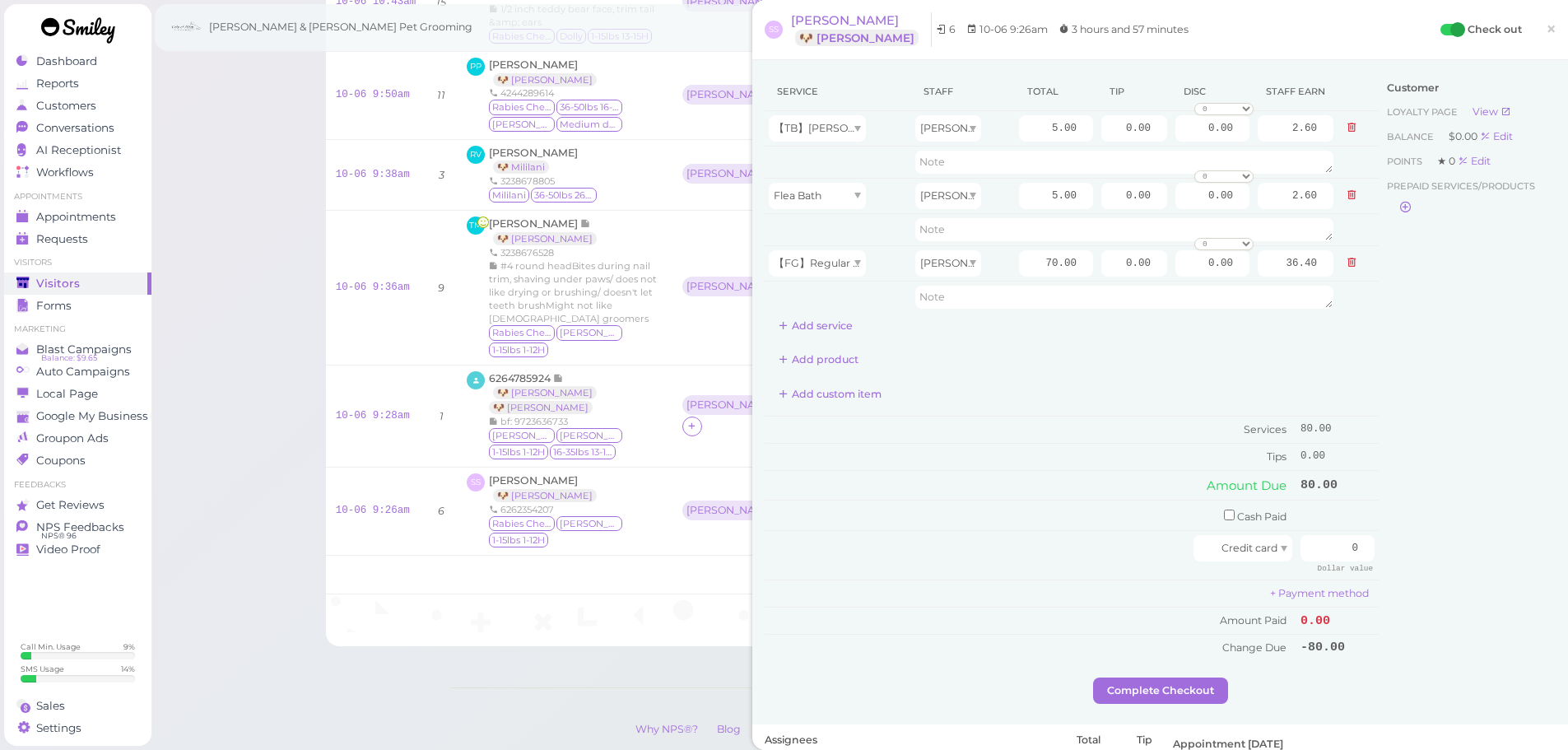
click at [1394, 450] on div "Customer Loyalty page View Balance $0.00 Edit Points ★ 0 Edit Prepaid services/…" at bounding box center [1467, 375] width 177 height 605
drag, startPoint x: 1320, startPoint y: 554, endPoint x: 1580, endPoint y: 566, distance: 260.3
click at [1561, 564] on div "SS [PERSON_NAME] 🐶 Niko 6 10-06 9:26am 3 hours and 57 minutes Check out × Servi…" at bounding box center [1160, 375] width 816 height 750
click at [1493, 569] on div "Customer Loyalty page View Balance $0.00 Edit Points ★ 0 Edit Prepaid services/…" at bounding box center [1467, 375] width 177 height 605
click at [1314, 556] on input "number" at bounding box center [1337, 548] width 74 height 27
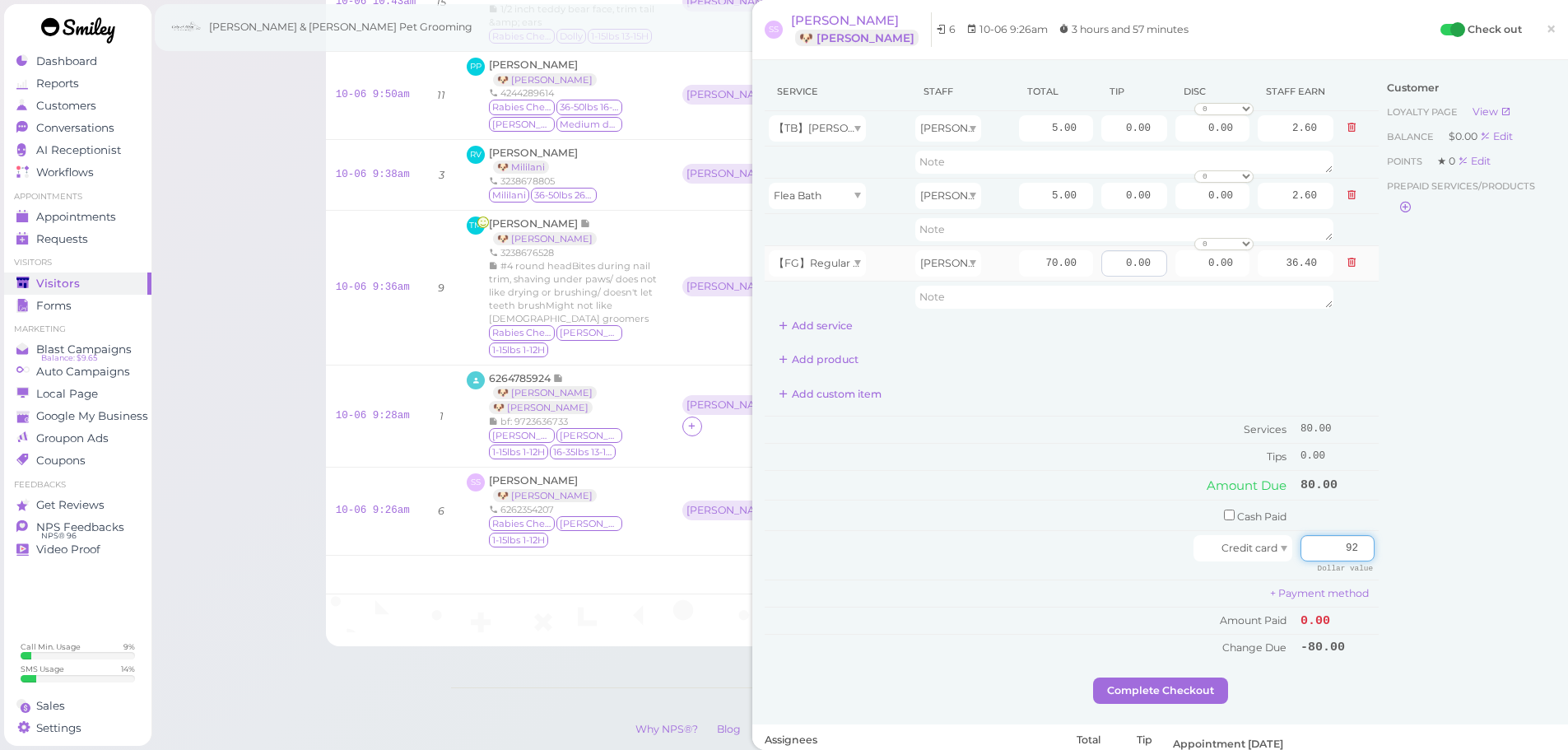
type input "92"
drag, startPoint x: 1113, startPoint y: 259, endPoint x: 1353, endPoint y: 277, distance: 240.7
click at [1353, 277] on tr "【FG】Regular Dog Full Grooming (35 lbs or less) Asa 70.00 0.00 0.00 0 10% off 15…" at bounding box center [1071, 263] width 614 height 36
type input "12"
click at [1173, 682] on button "Complete Checkout" at bounding box center [1160, 690] width 135 height 27
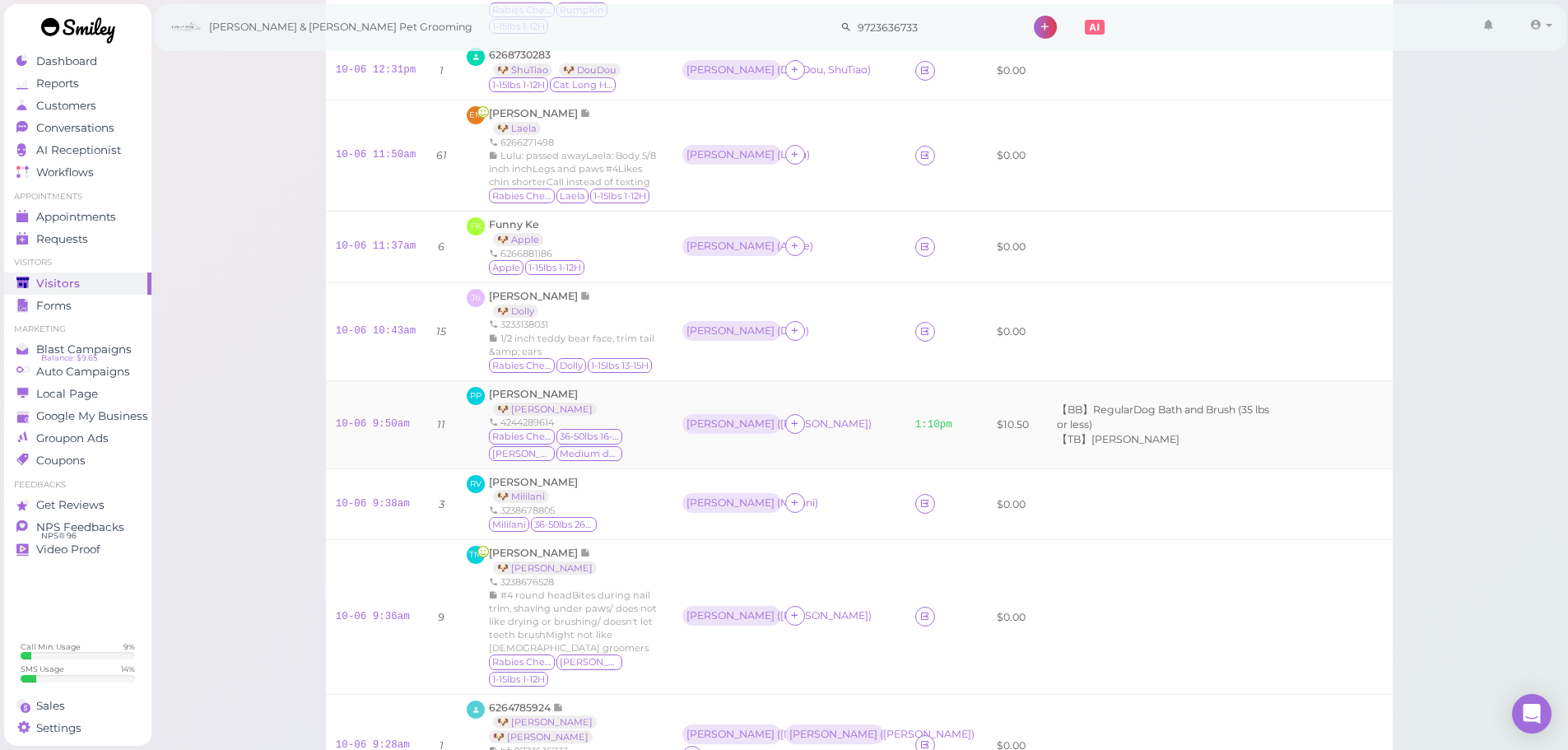
scroll to position [564, 0]
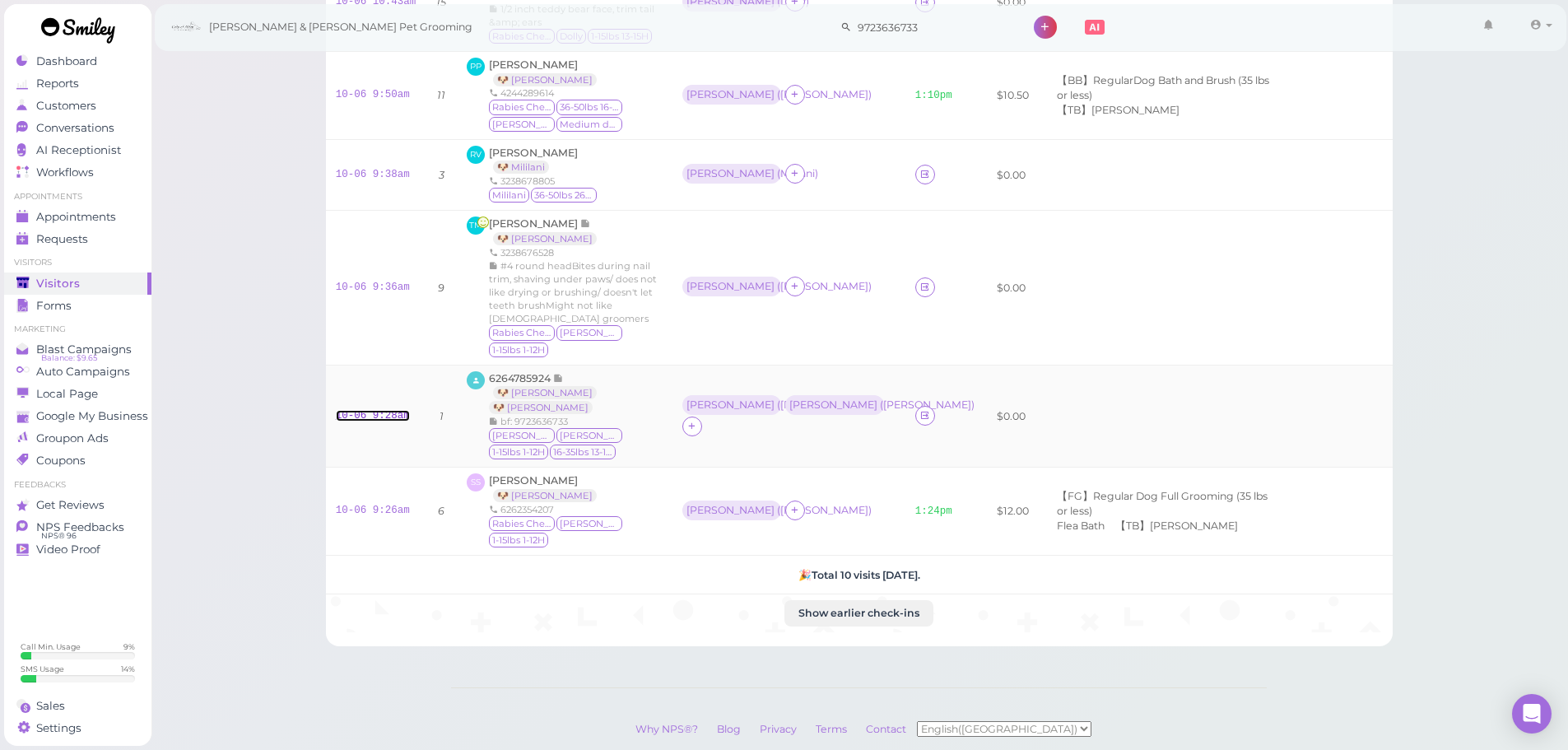
click at [387, 410] on link "10-06 9:28am" at bounding box center [372, 415] width 74 height 12
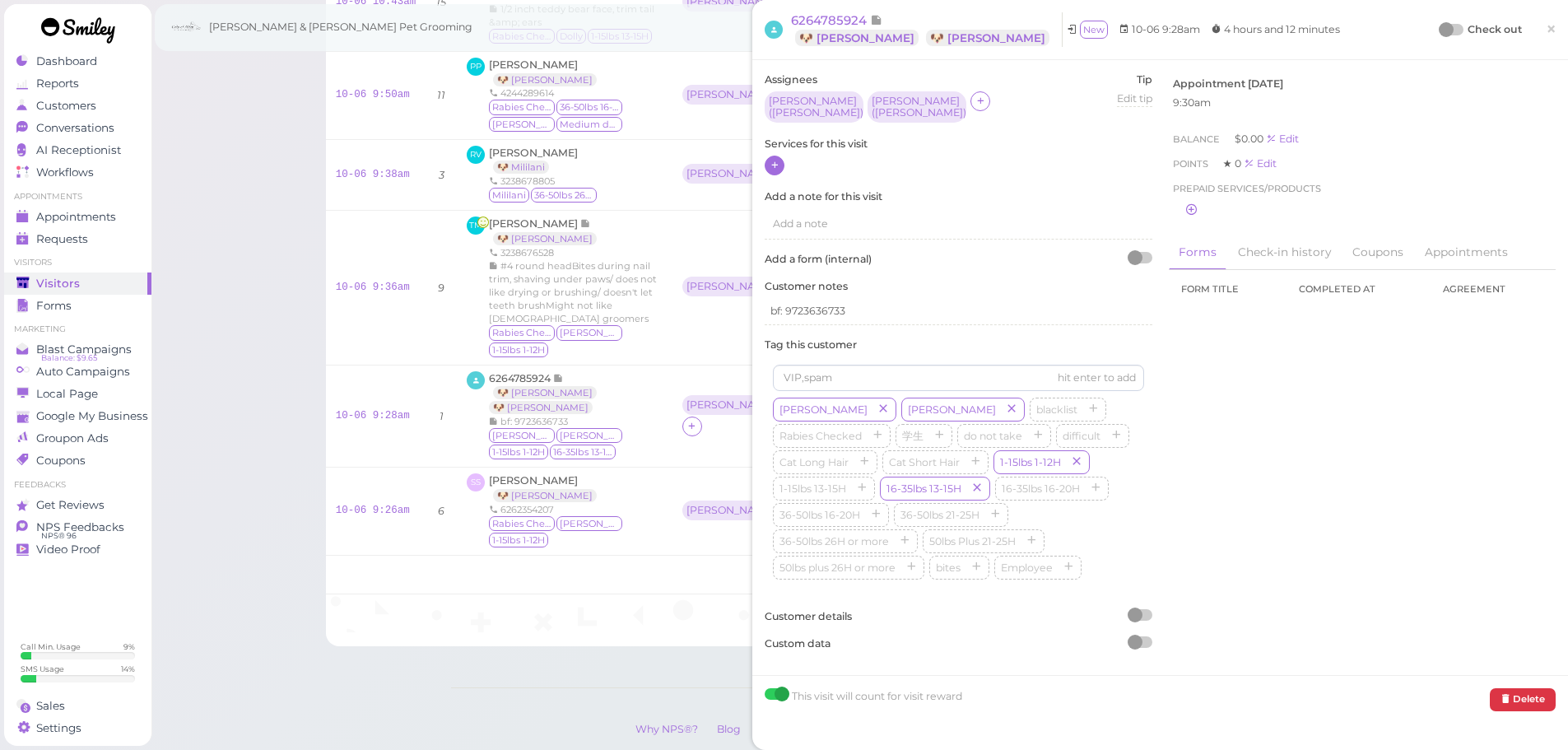
click at [778, 161] on icon at bounding box center [775, 165] width 11 height 12
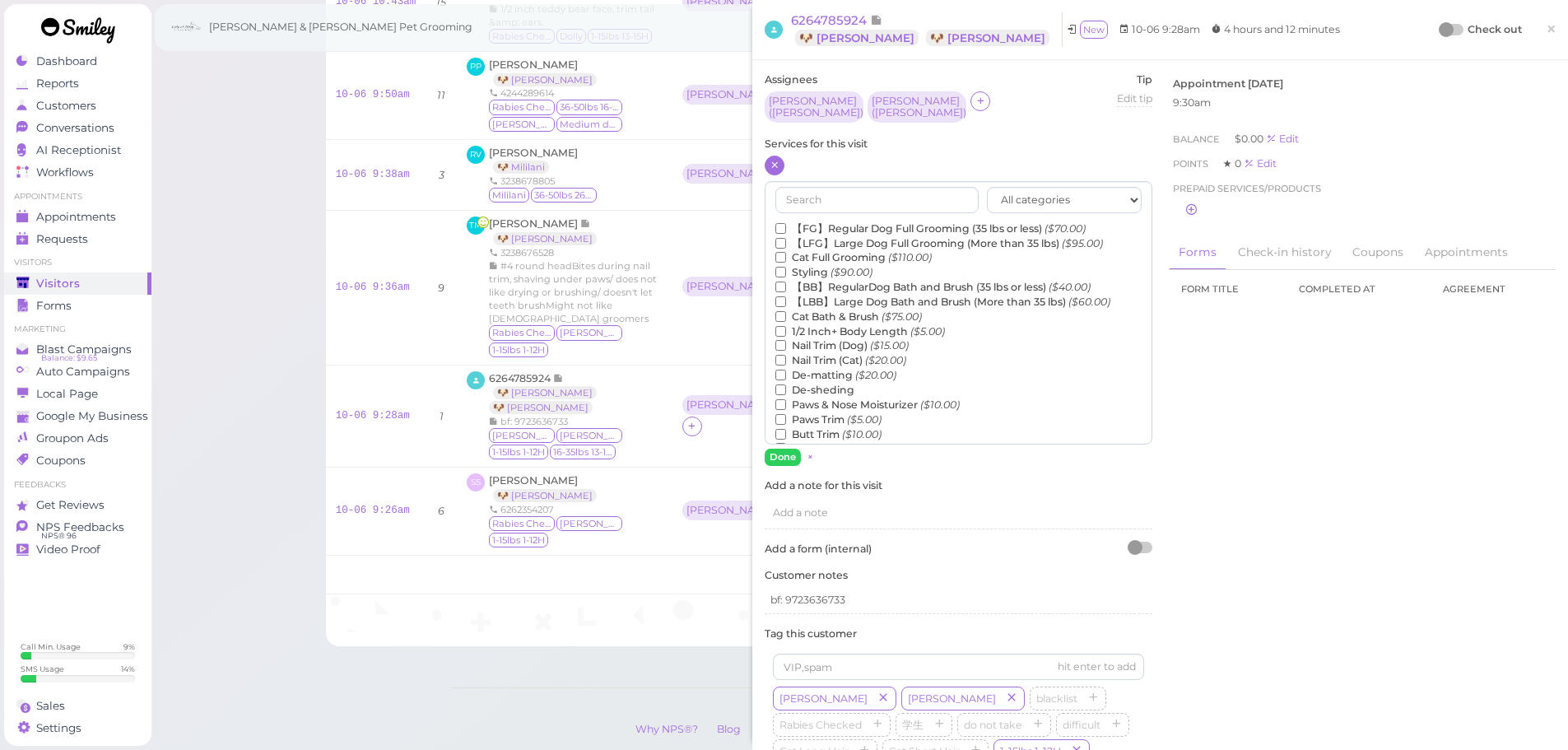
click at [822, 222] on label "【FG】Regular Dog Full Grooming (35 lbs or less) ($70.00)" at bounding box center [930, 229] width 311 height 15
click at [786, 223] on input "【FG】Regular Dog Full Grooming (35 lbs or less) ($70.00)" at bounding box center [780, 229] width 11 height 11
click at [830, 338] on label "Nail Trim (Dog) ($15.00)" at bounding box center [842, 345] width 133 height 15
click at [786, 340] on input "Nail Trim (Dog) ($15.00)" at bounding box center [780, 345] width 11 height 11
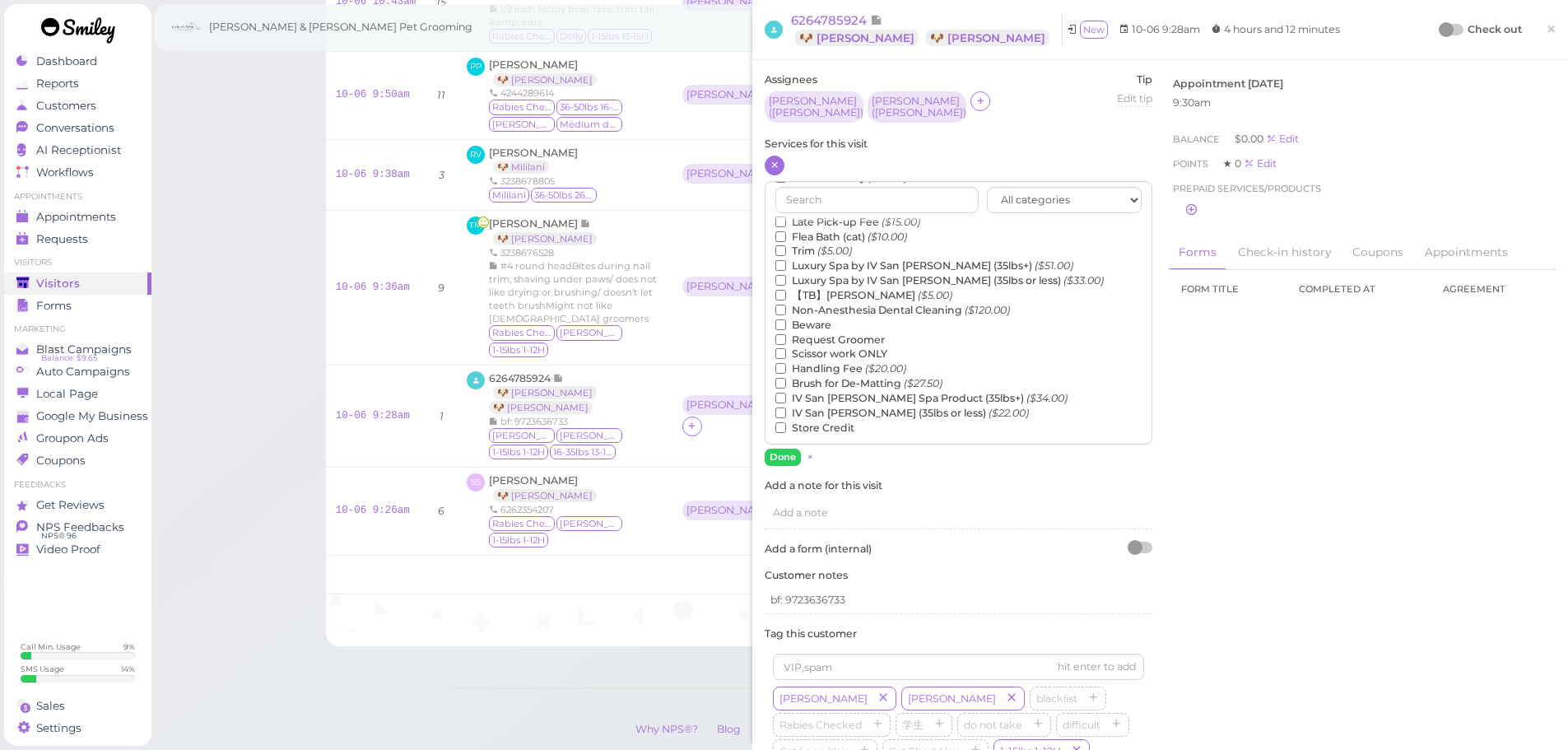
click at [828, 290] on label "【TB】Teeth Brushing ($5.00)" at bounding box center [863, 295] width 177 height 15
click at [786, 290] on input "【TB】Teeth Brushing ($5.00)" at bounding box center [780, 295] width 11 height 11
click at [767, 449] on button "Done" at bounding box center [782, 456] width 36 height 17
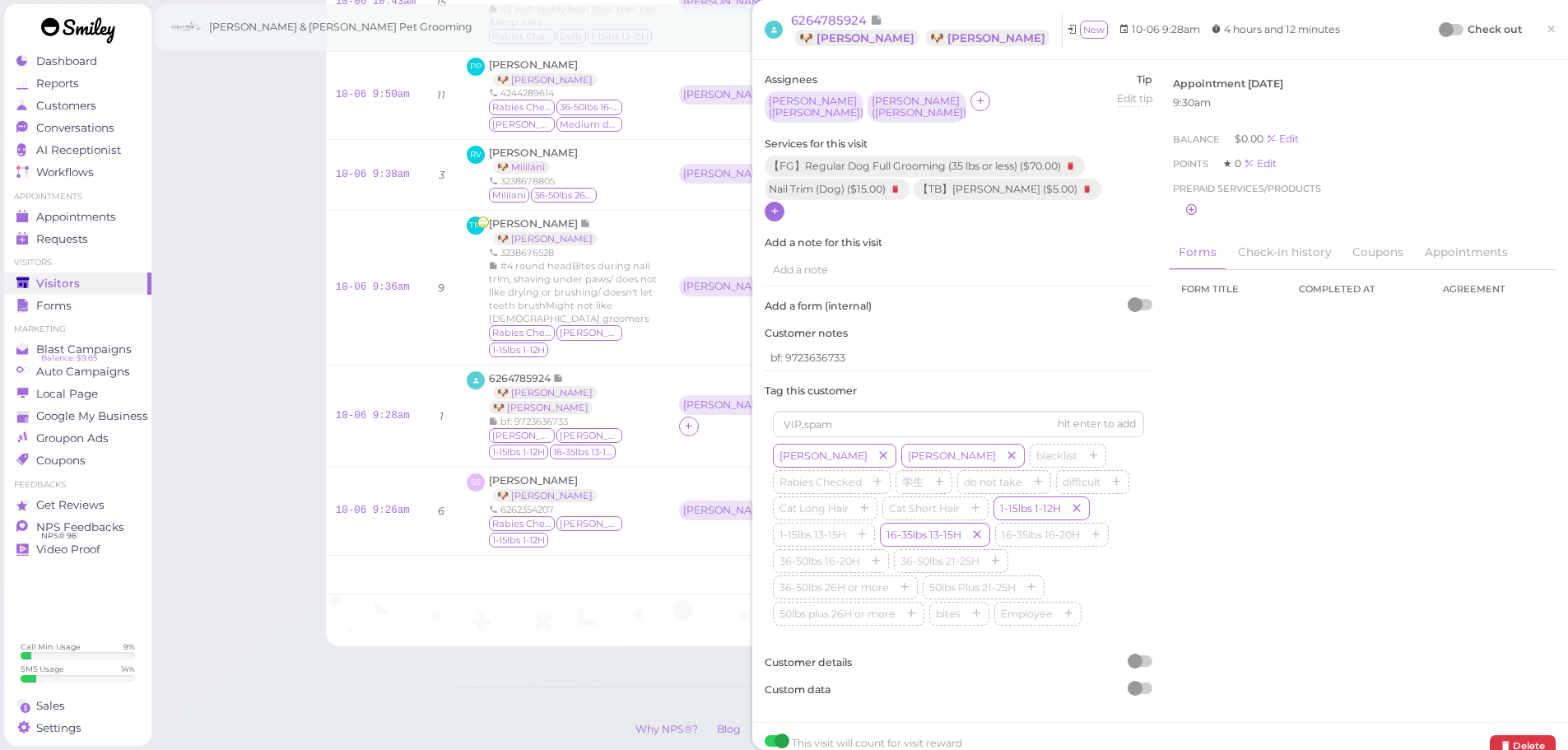
click at [1439, 30] on div at bounding box center [1446, 29] width 15 height 15
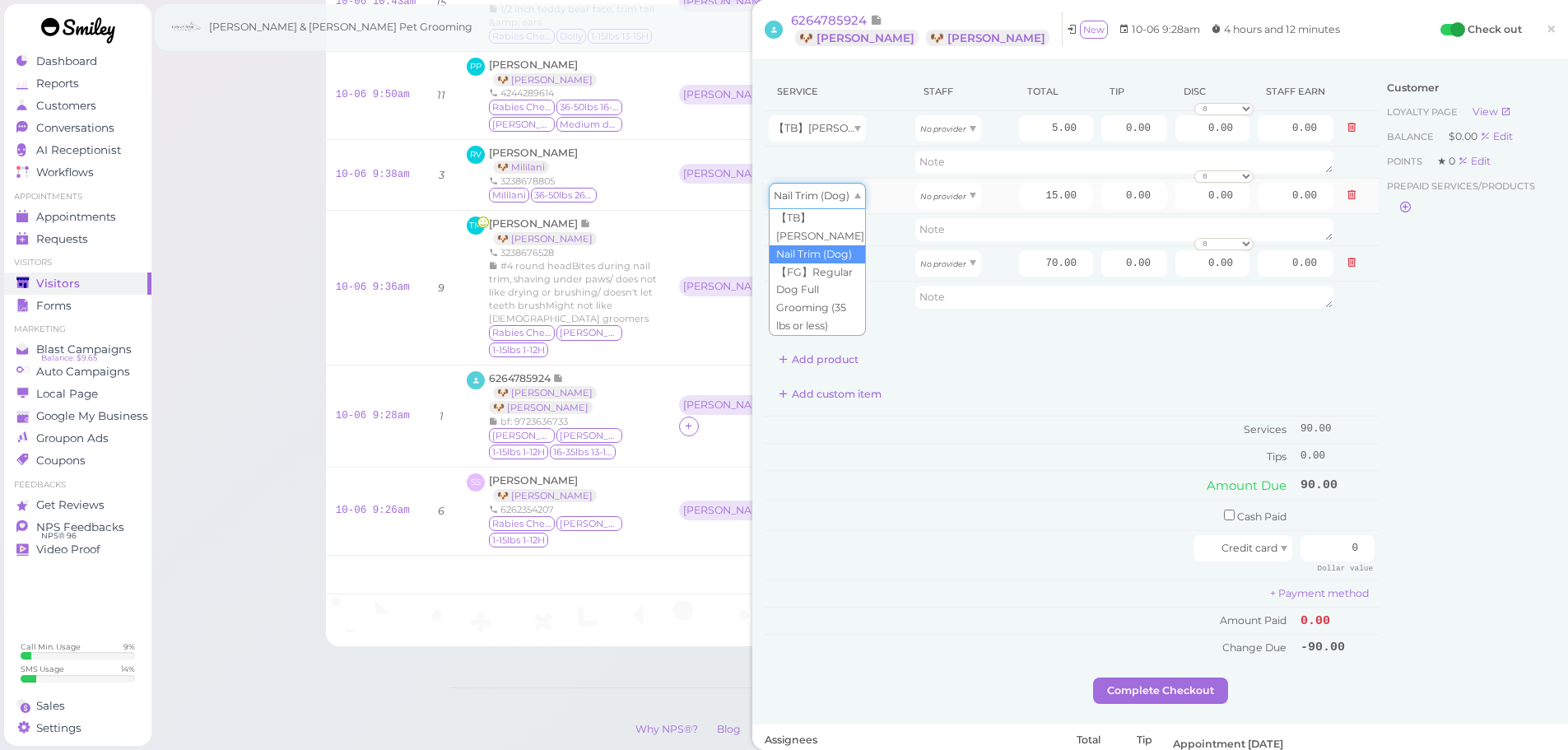
click at [853, 198] on div "Nail Trim (Dog)" at bounding box center [817, 196] width 97 height 27
click at [834, 329] on button "Add service" at bounding box center [815, 326] width 102 height 27
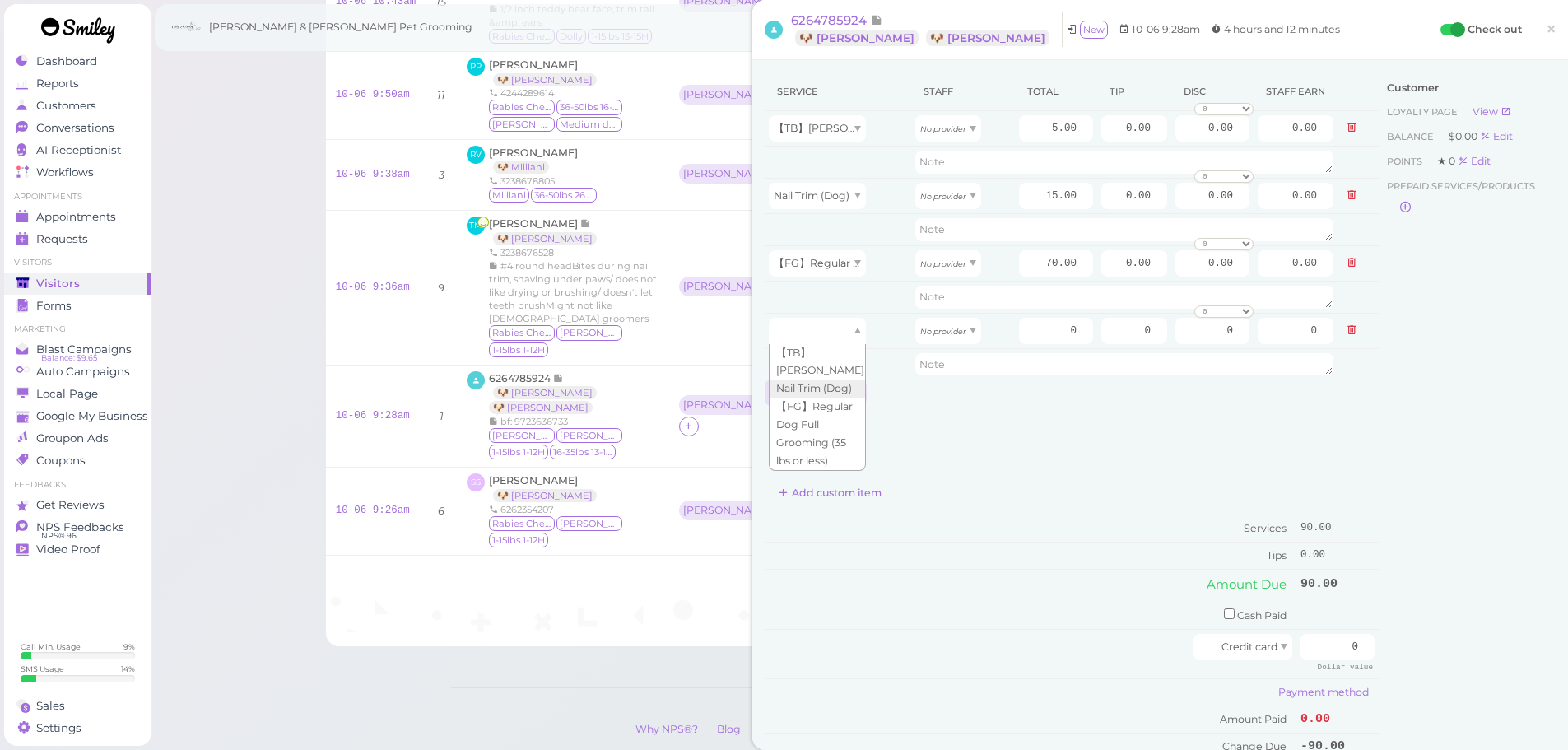
click at [834, 329] on div at bounding box center [817, 331] width 97 height 27
type input "5.00"
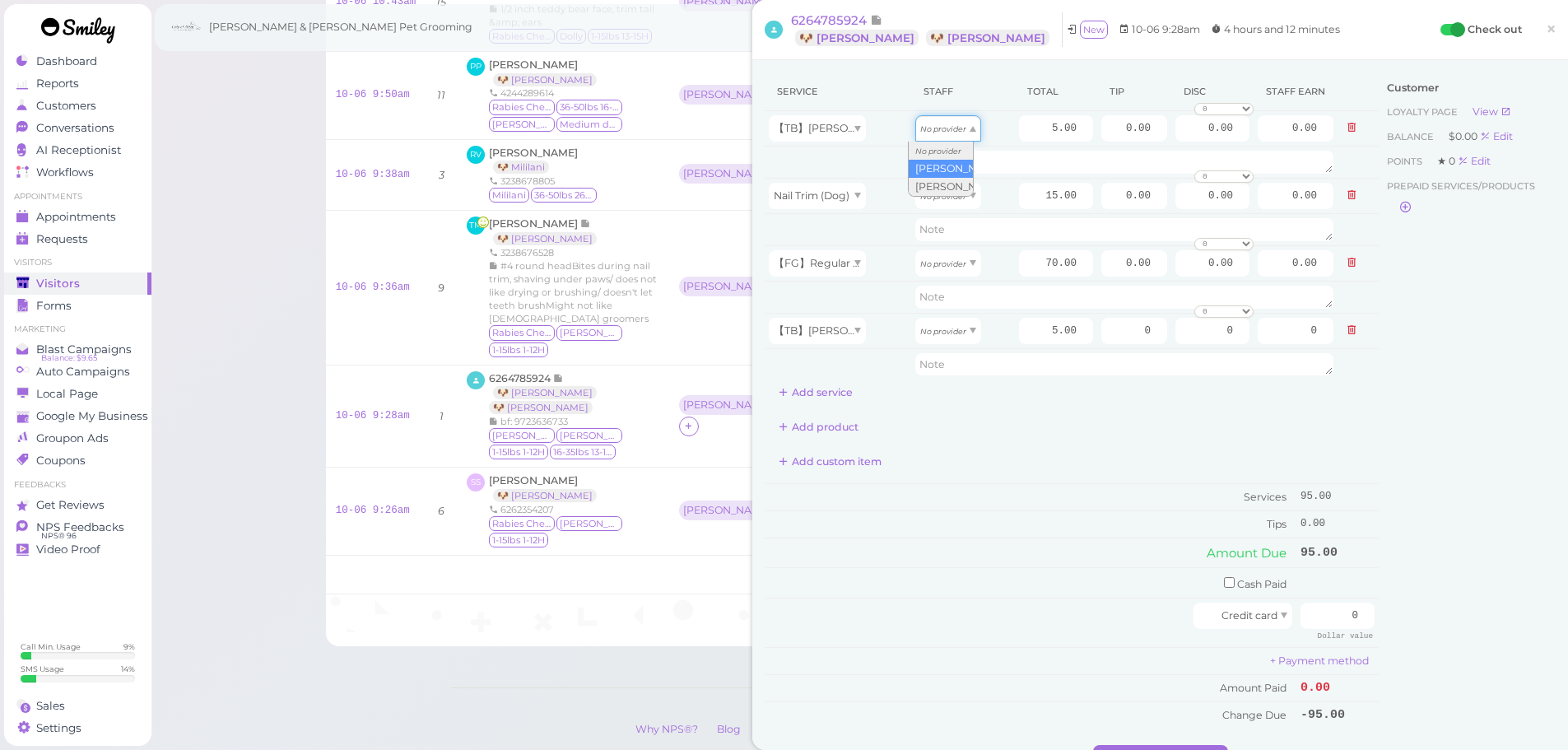
drag, startPoint x: 928, startPoint y: 132, endPoint x: 938, endPoint y: 173, distance: 42.2
type input "2.15"
type input "6.45"
drag, startPoint x: 941, startPoint y: 249, endPoint x: 925, endPoint y: 323, distance: 75.7
type input "36.40"
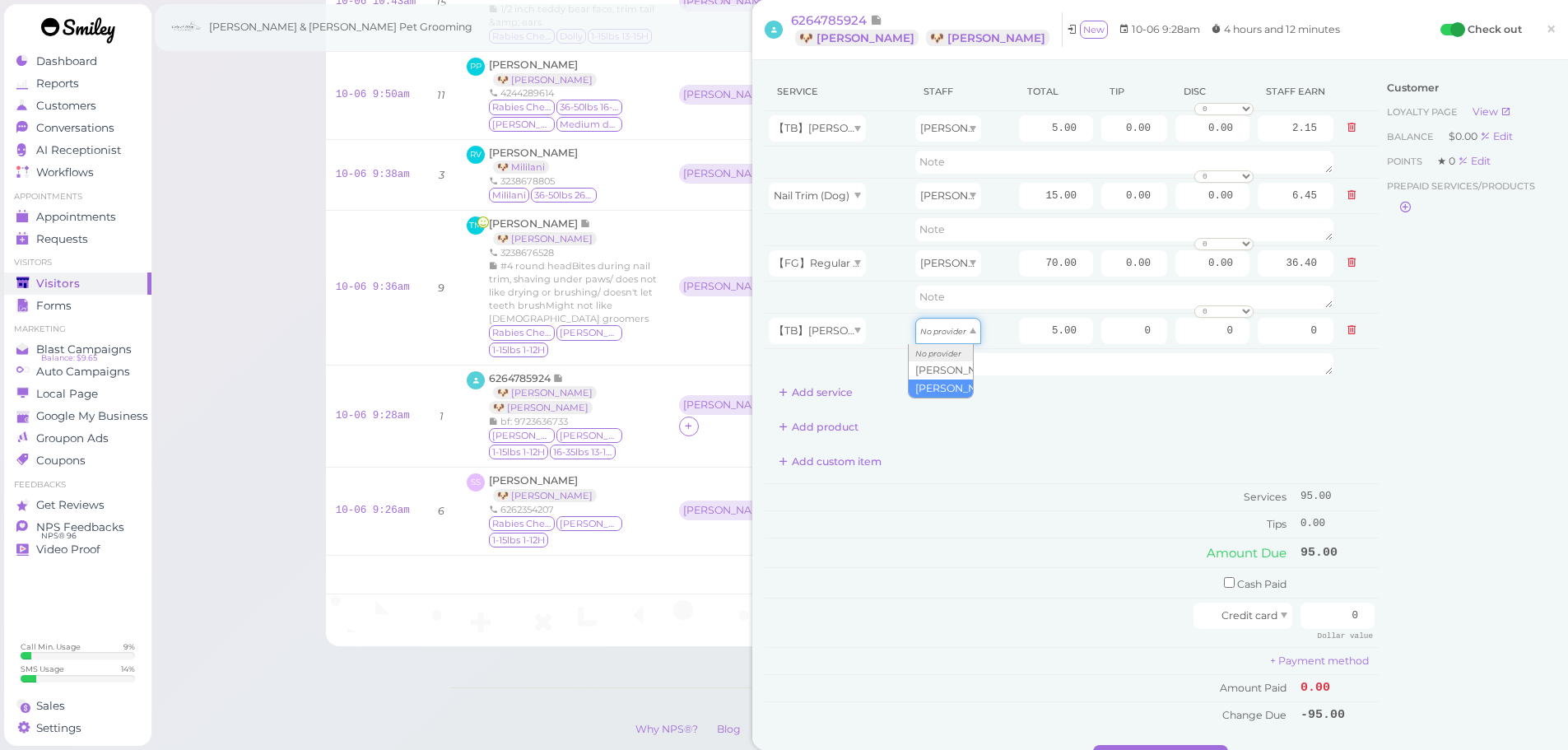
drag, startPoint x: 925, startPoint y: 329, endPoint x: 929, endPoint y: 386, distance: 57.1
type input "2.60"
click at [1051, 702] on td "Change Due" at bounding box center [1030, 715] width 531 height 27
click at [1031, 263] on input "70.00" at bounding box center [1055, 263] width 74 height 27
type input "80.00"
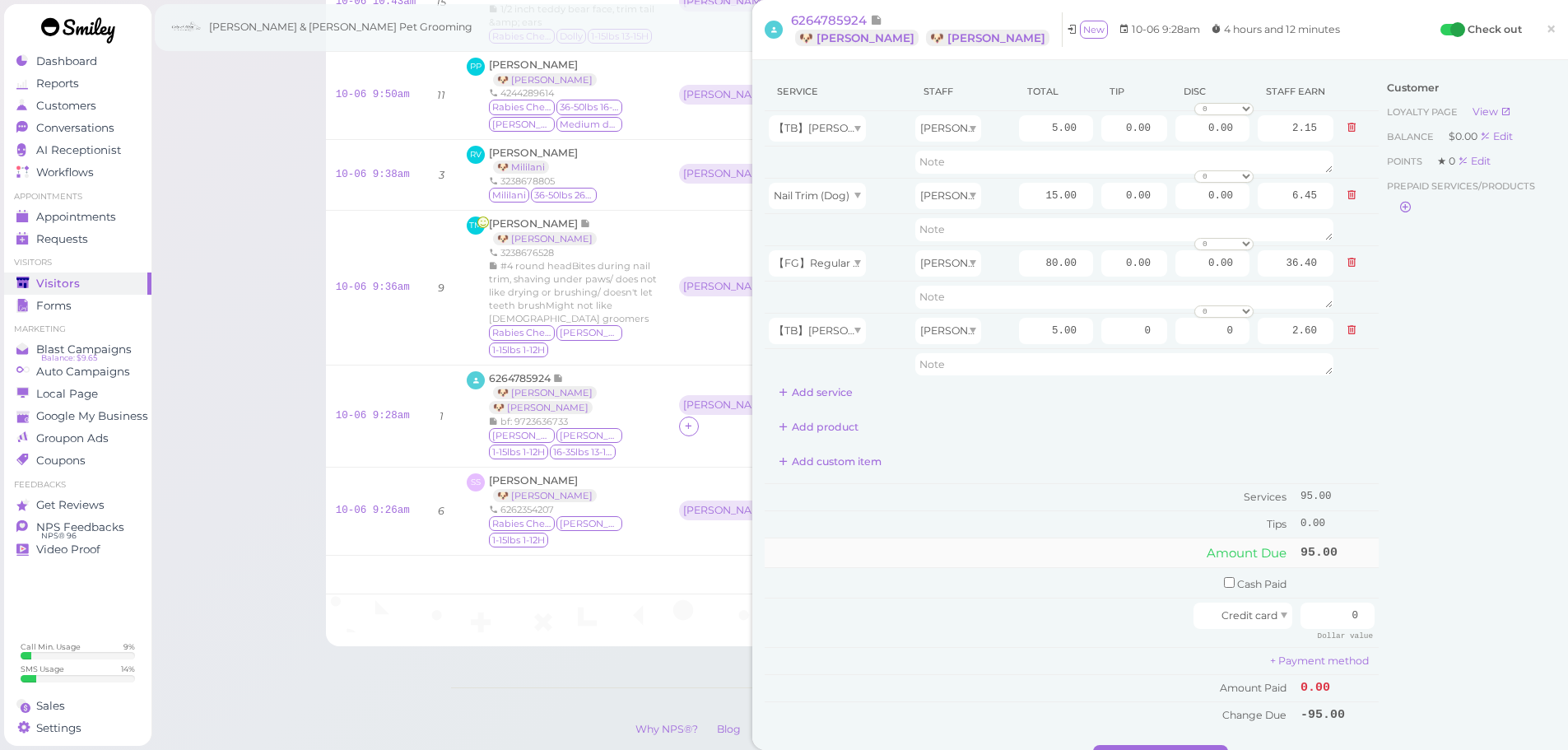
type input "41.60"
click at [1085, 555] on td "Amount Due" at bounding box center [1030, 552] width 531 height 29
click at [1224, 585] on input "checkbox" at bounding box center [1229, 582] width 11 height 11
checkbox input "true"
drag, startPoint x: 1336, startPoint y: 589, endPoint x: 1487, endPoint y: 596, distance: 151.2
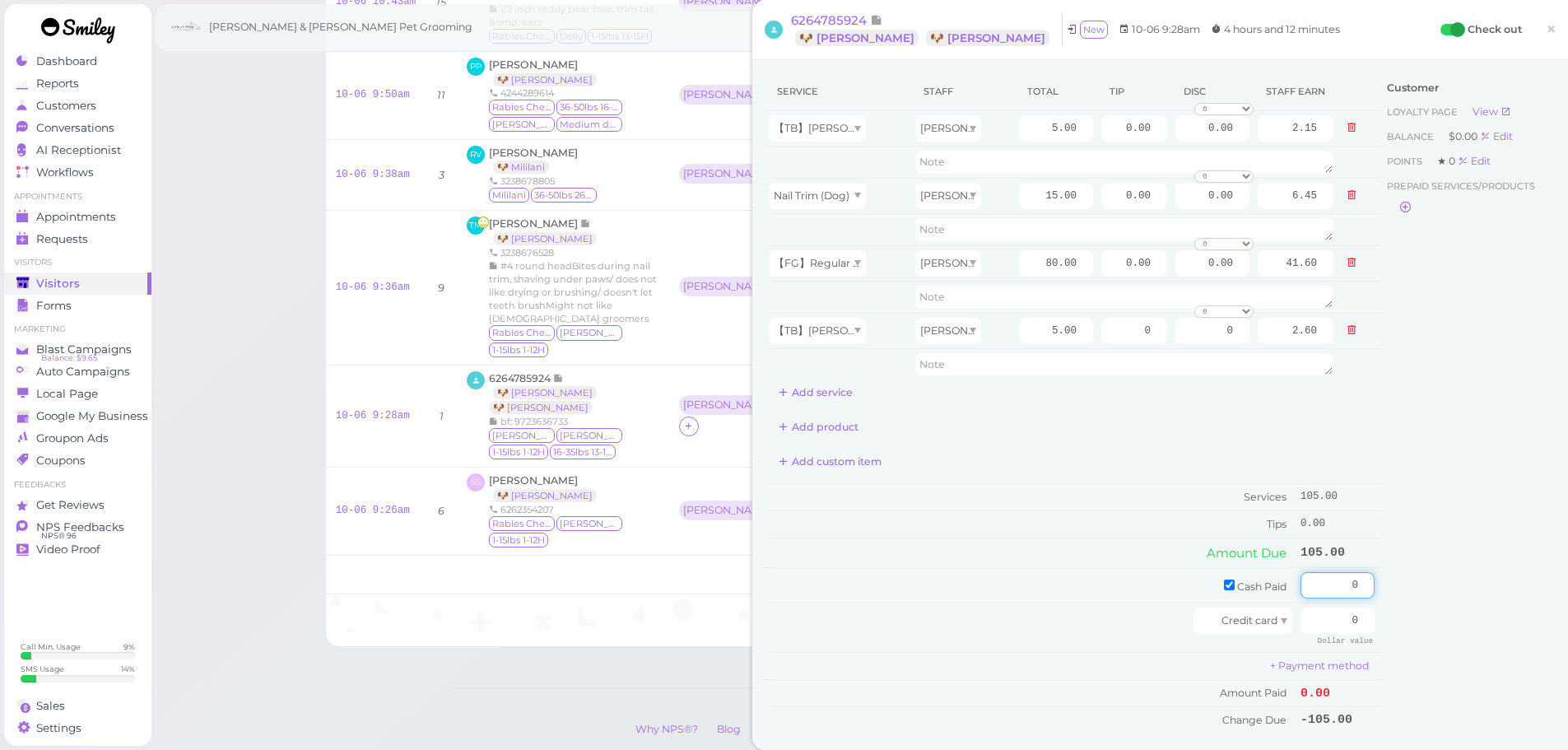
click at [1483, 595] on div "Service Staff Total Tip Disc Staff earn 【TB】Teeth Brushing [PERSON_NAME] 5.00 0…" at bounding box center [1160, 410] width 791 height 677
type input "125"
click at [1440, 569] on div "Customer Loyalty page View Balance $0.00 Edit Points ★ 0 Edit Prepaid services/…" at bounding box center [1467, 410] width 177 height 677
click at [1101, 267] on input "0.00" at bounding box center [1134, 263] width 66 height 27
type input "20.00"
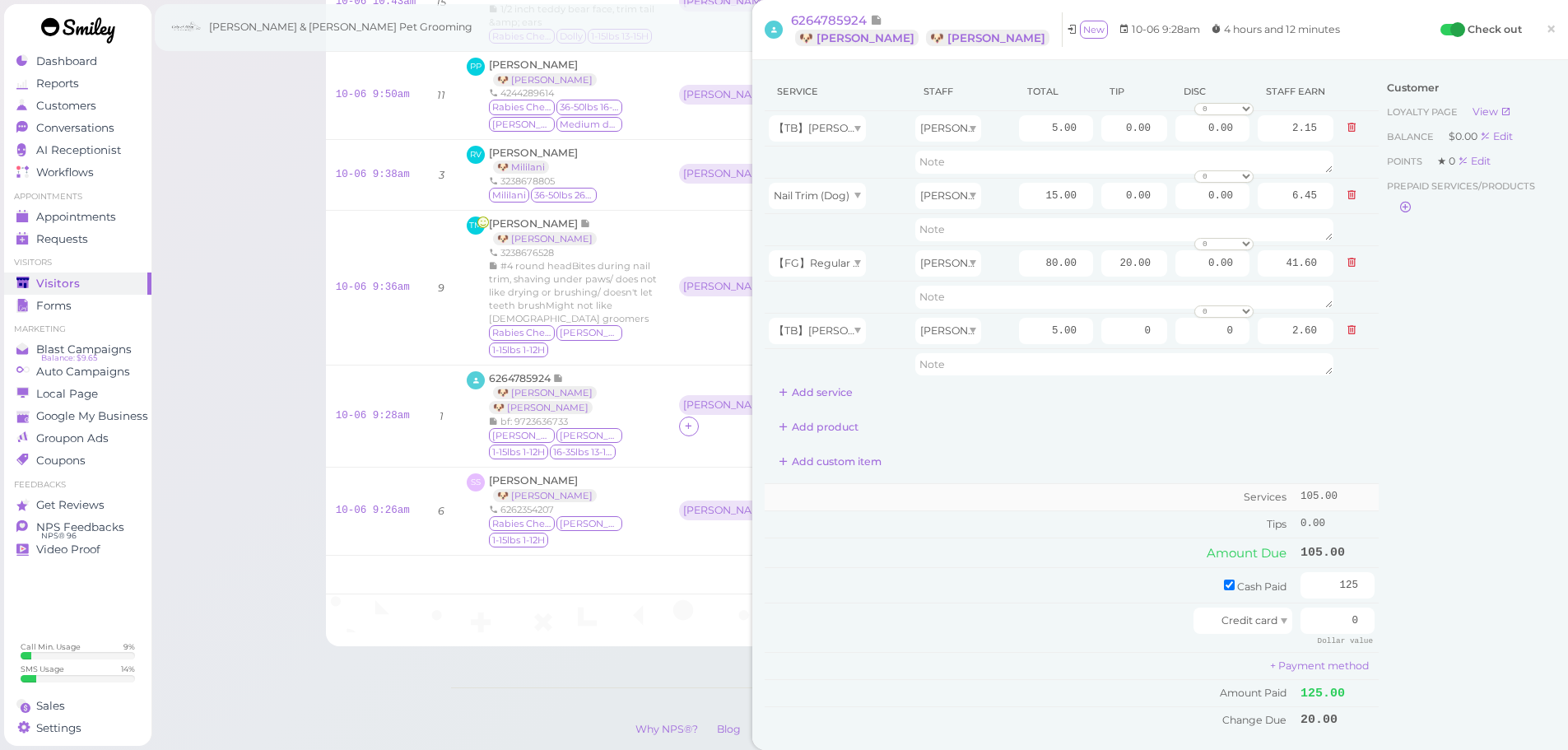
click at [1111, 508] on td "Services" at bounding box center [1030, 496] width 531 height 28
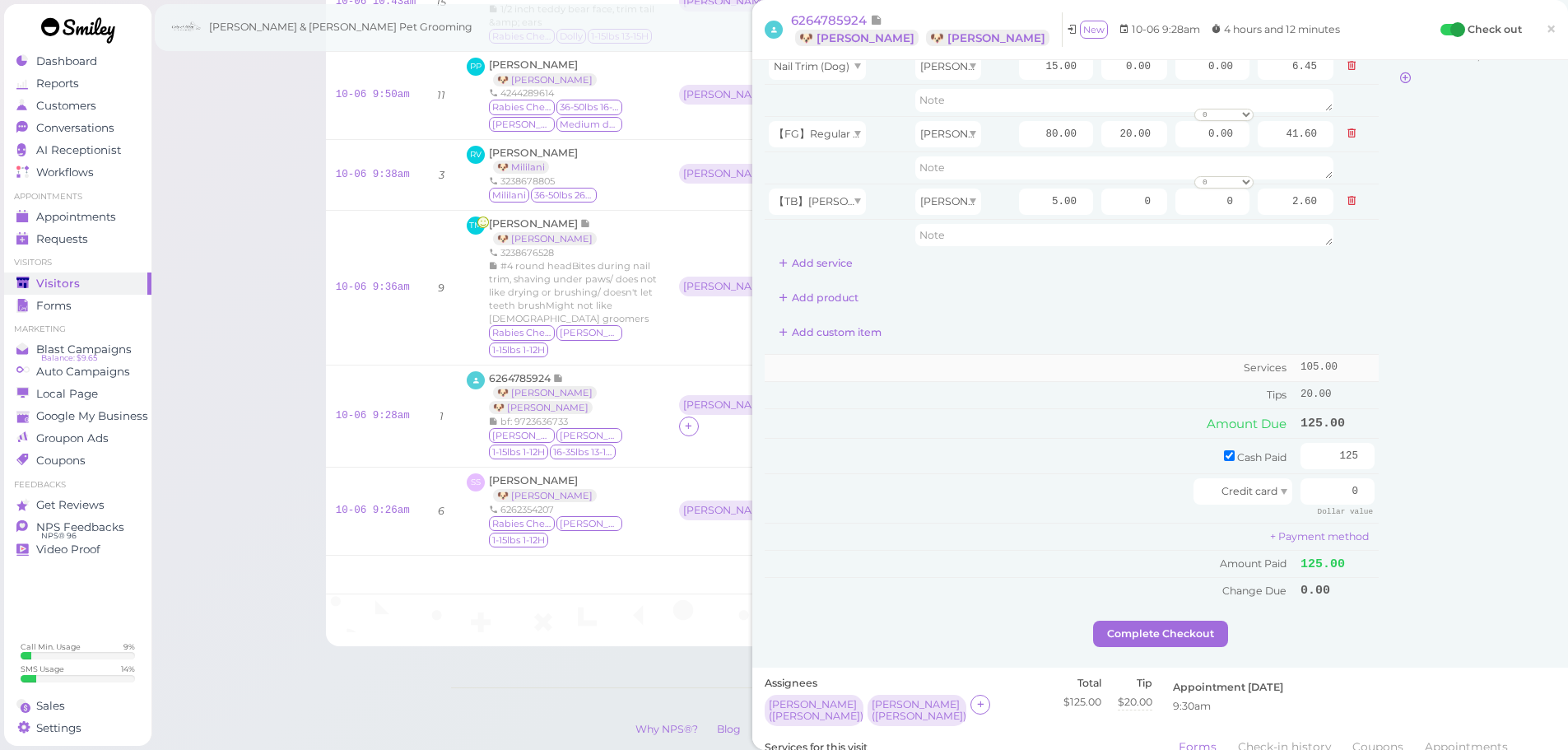
scroll to position [411, 0]
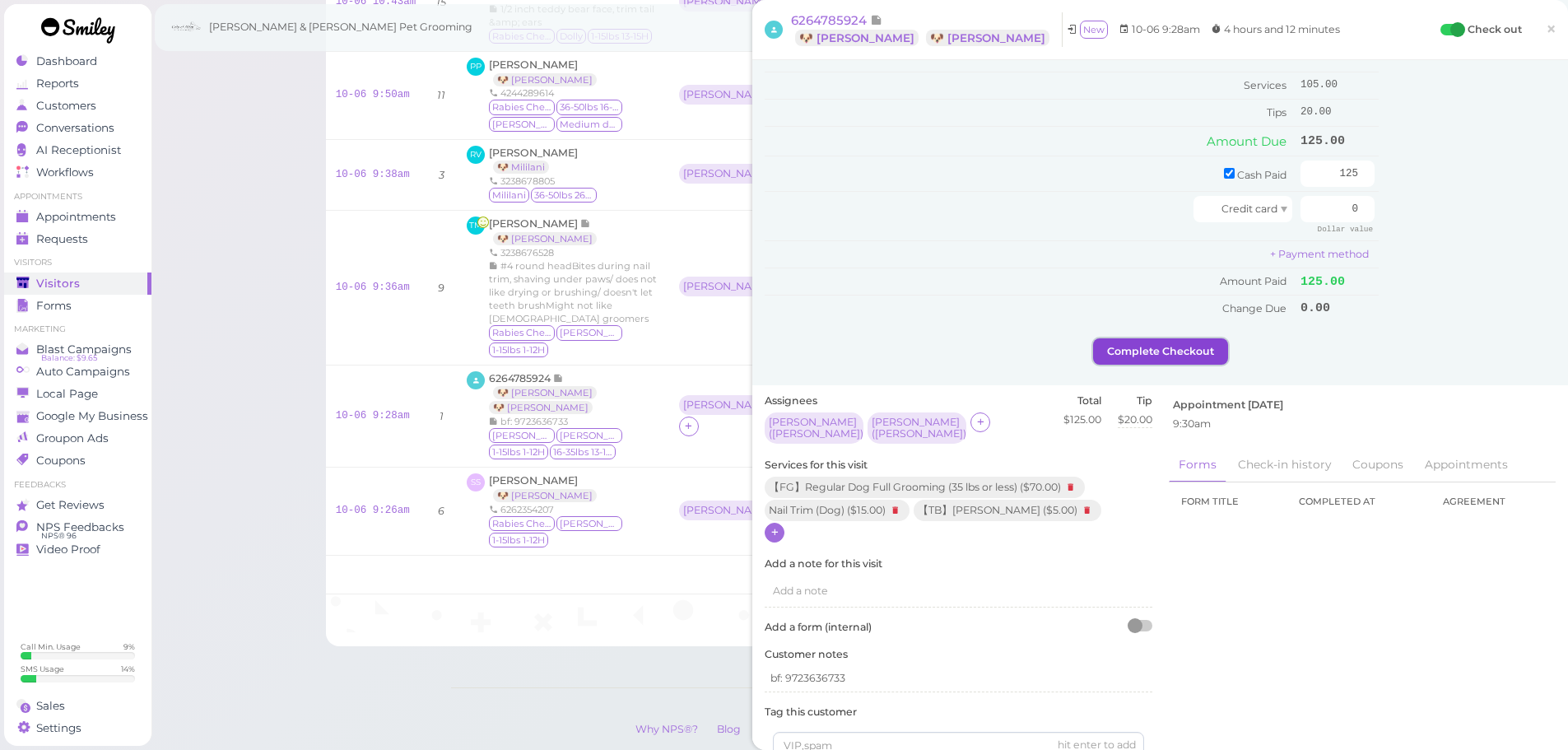
click at [1125, 346] on button "Complete Checkout" at bounding box center [1160, 351] width 135 height 27
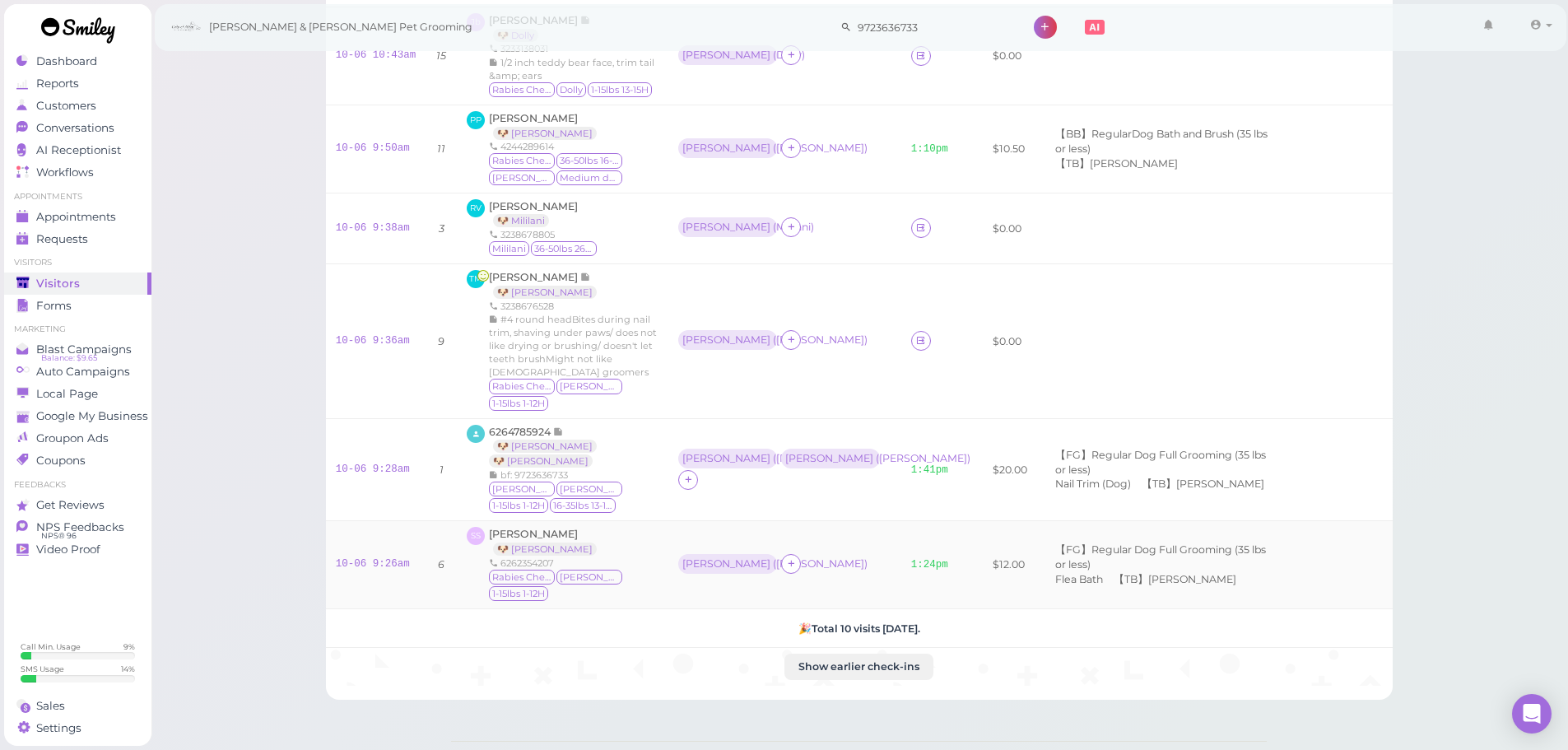
scroll to position [481, 0]
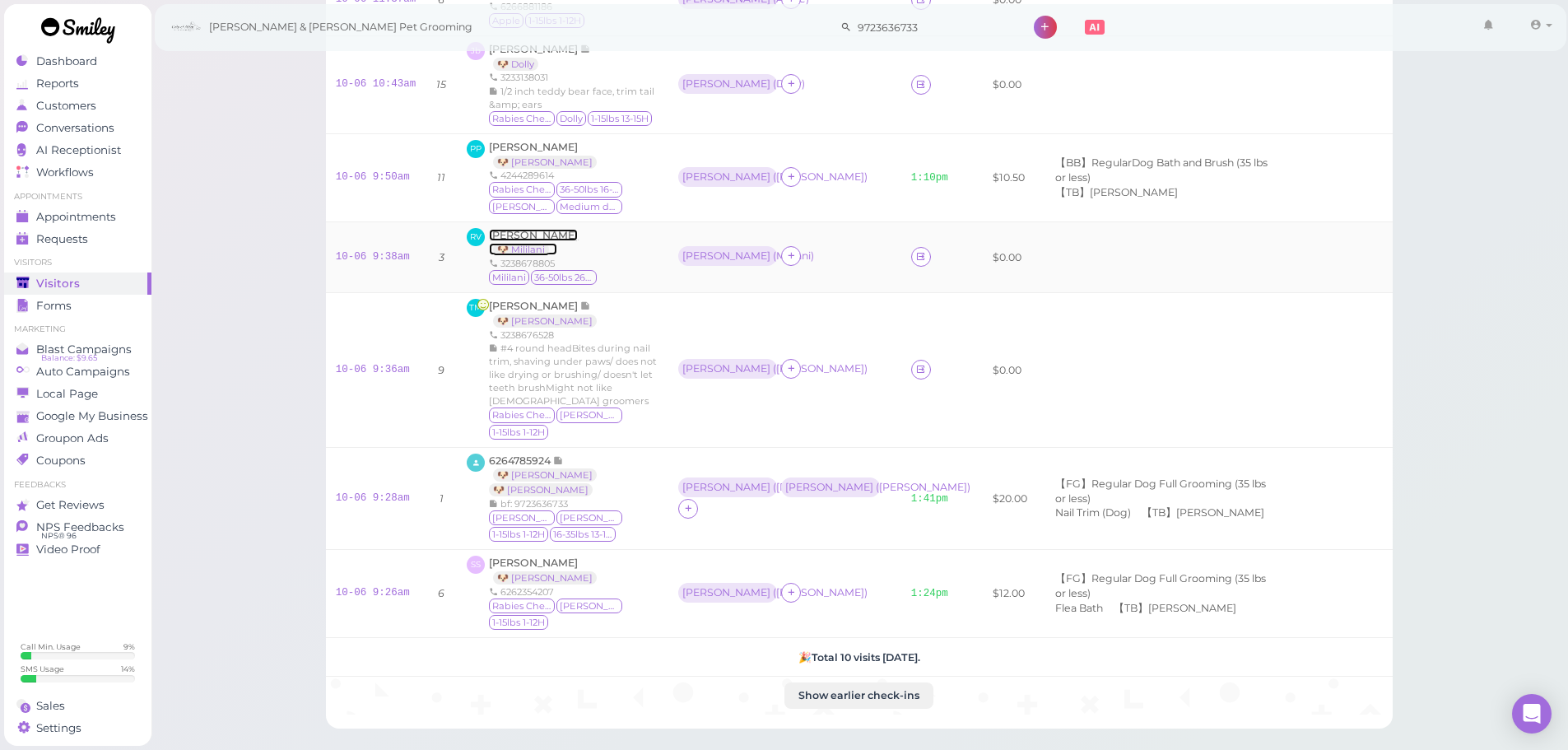
click at [525, 229] on span "[PERSON_NAME]" at bounding box center [533, 235] width 89 height 12
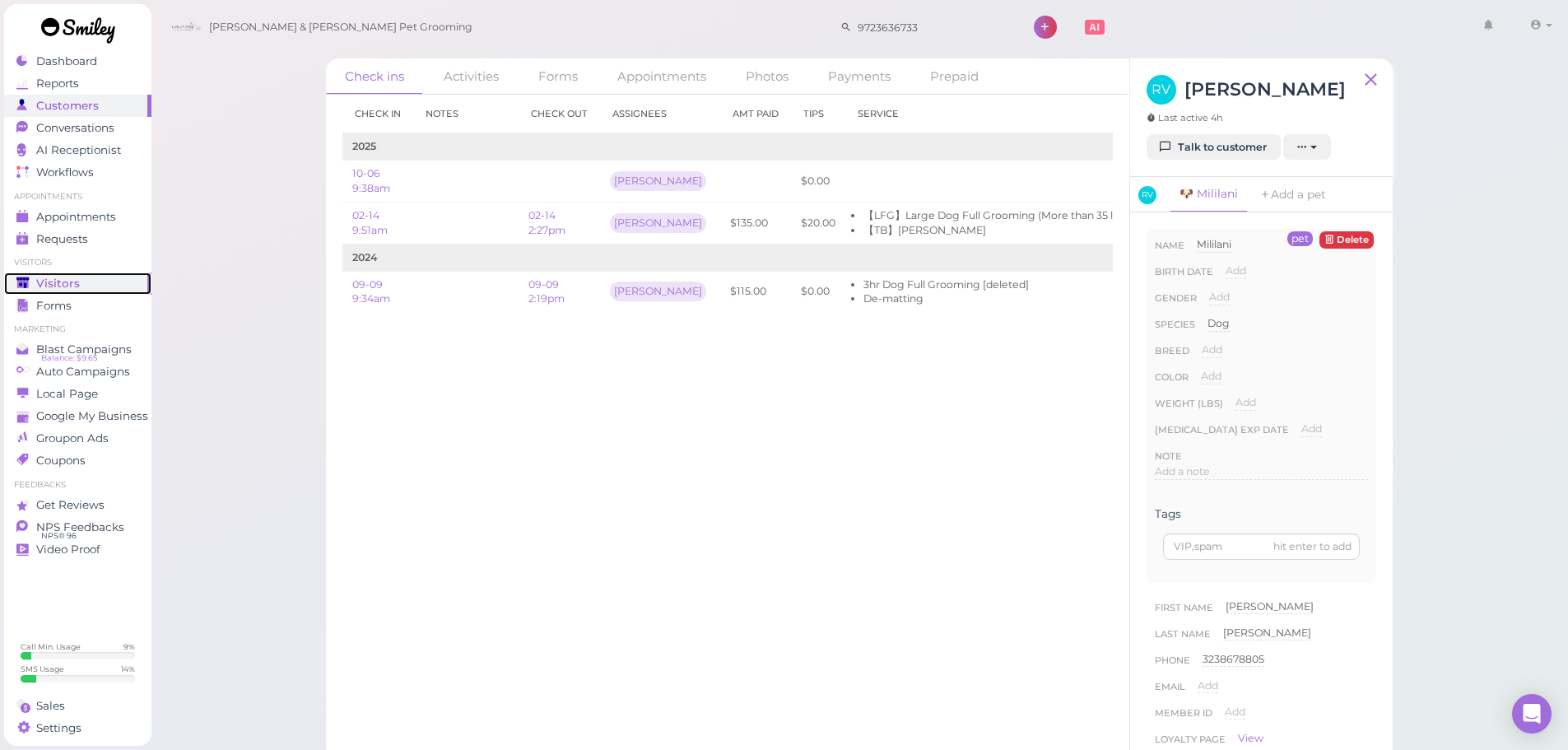
click at [36, 289] on div "Visitors" at bounding box center [75, 284] width 118 height 14
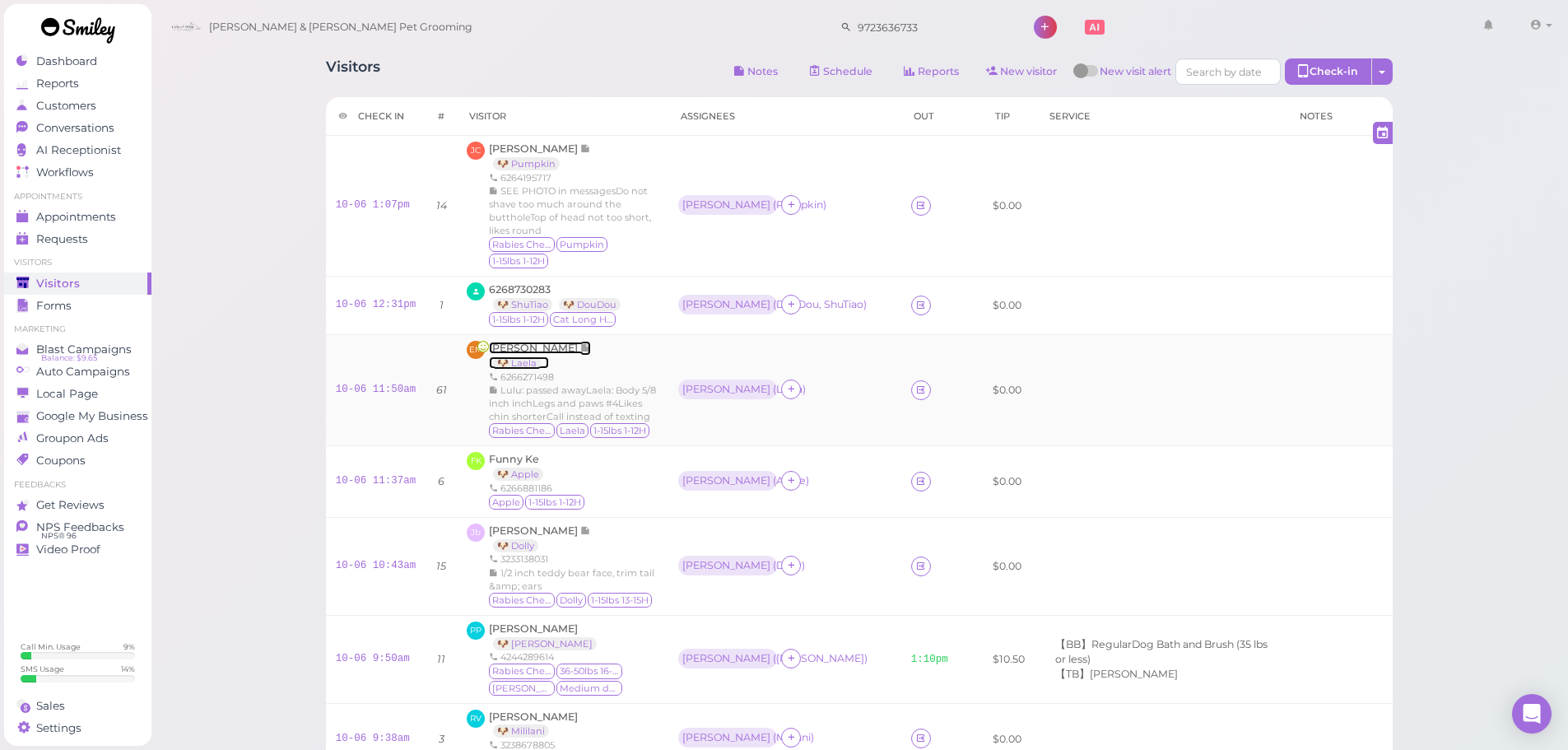
click at [546, 342] on span "[PERSON_NAME]" at bounding box center [534, 348] width 92 height 12
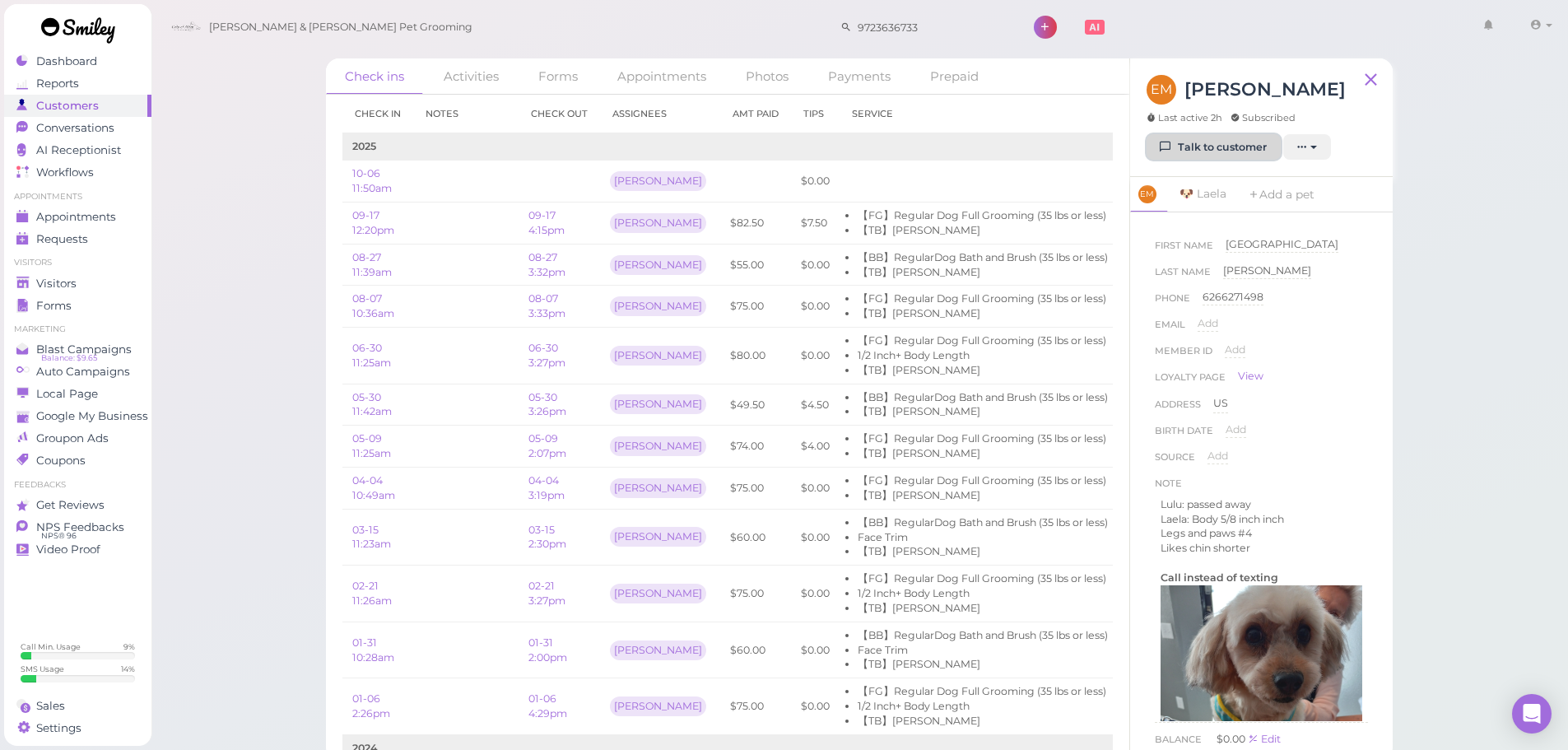
click at [1240, 158] on link "Talk to customer" at bounding box center [1213, 148] width 134 height 27
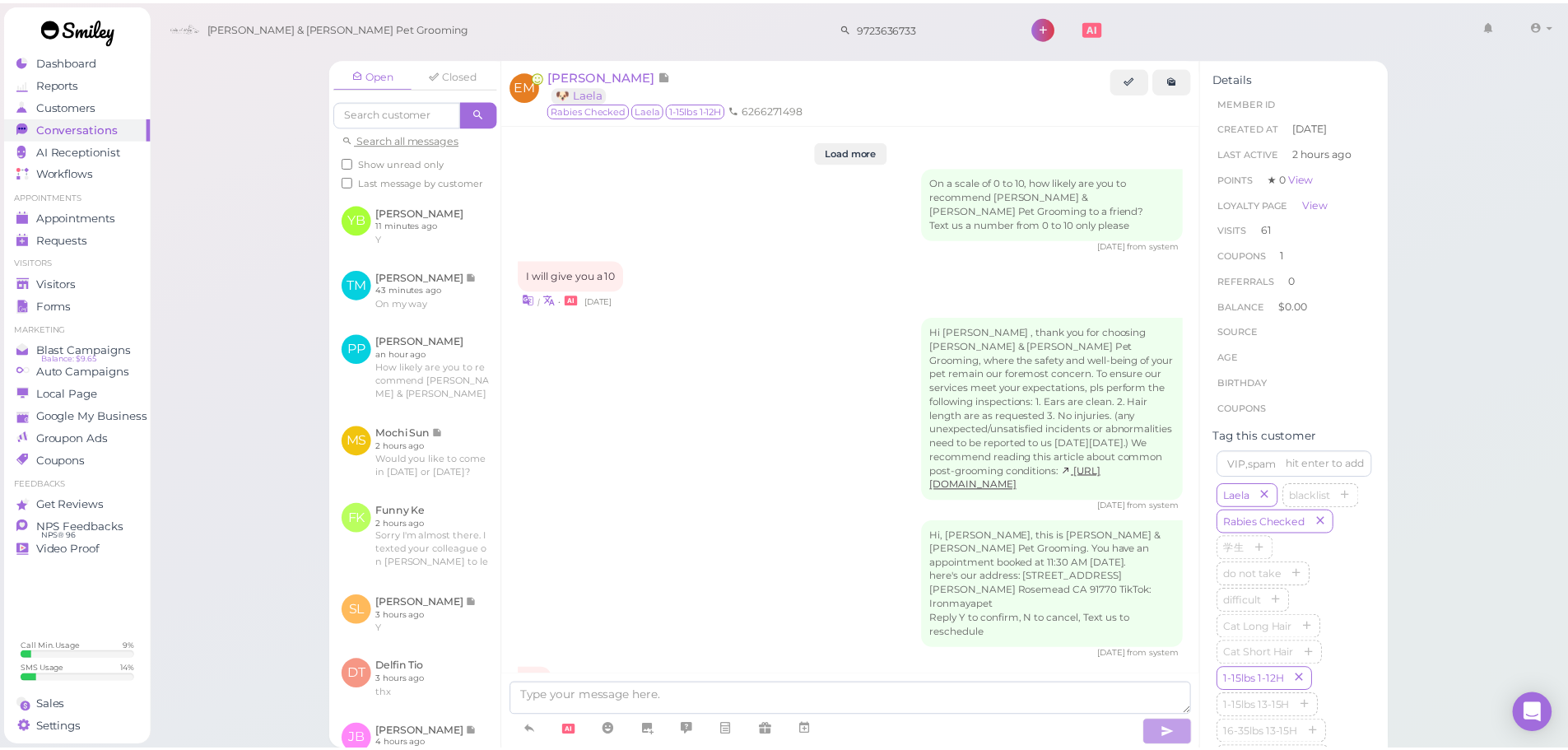
scroll to position [3377, 0]
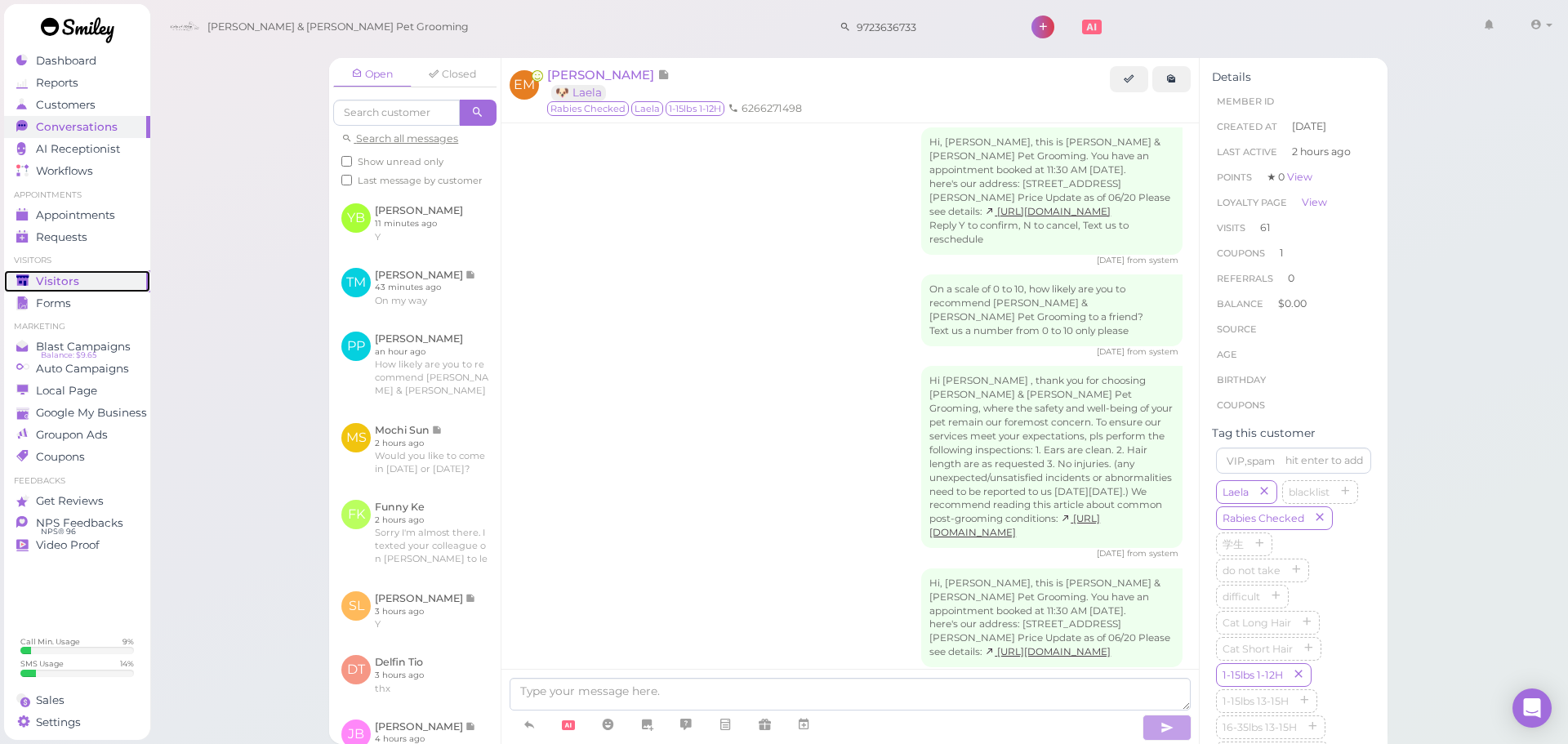
click at [102, 270] on link "Visitors" at bounding box center [78, 281] width 147 height 22
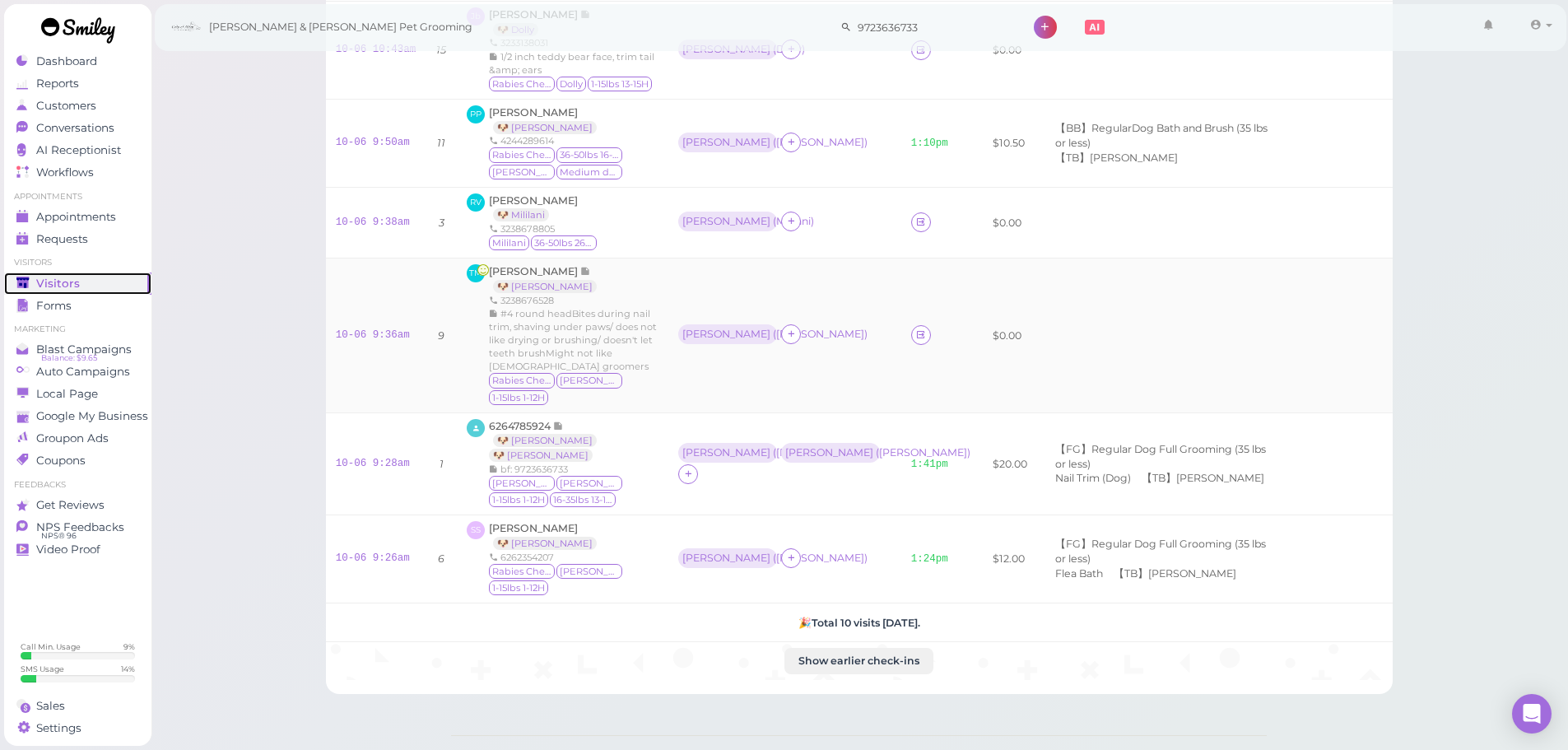
scroll to position [498, 0]
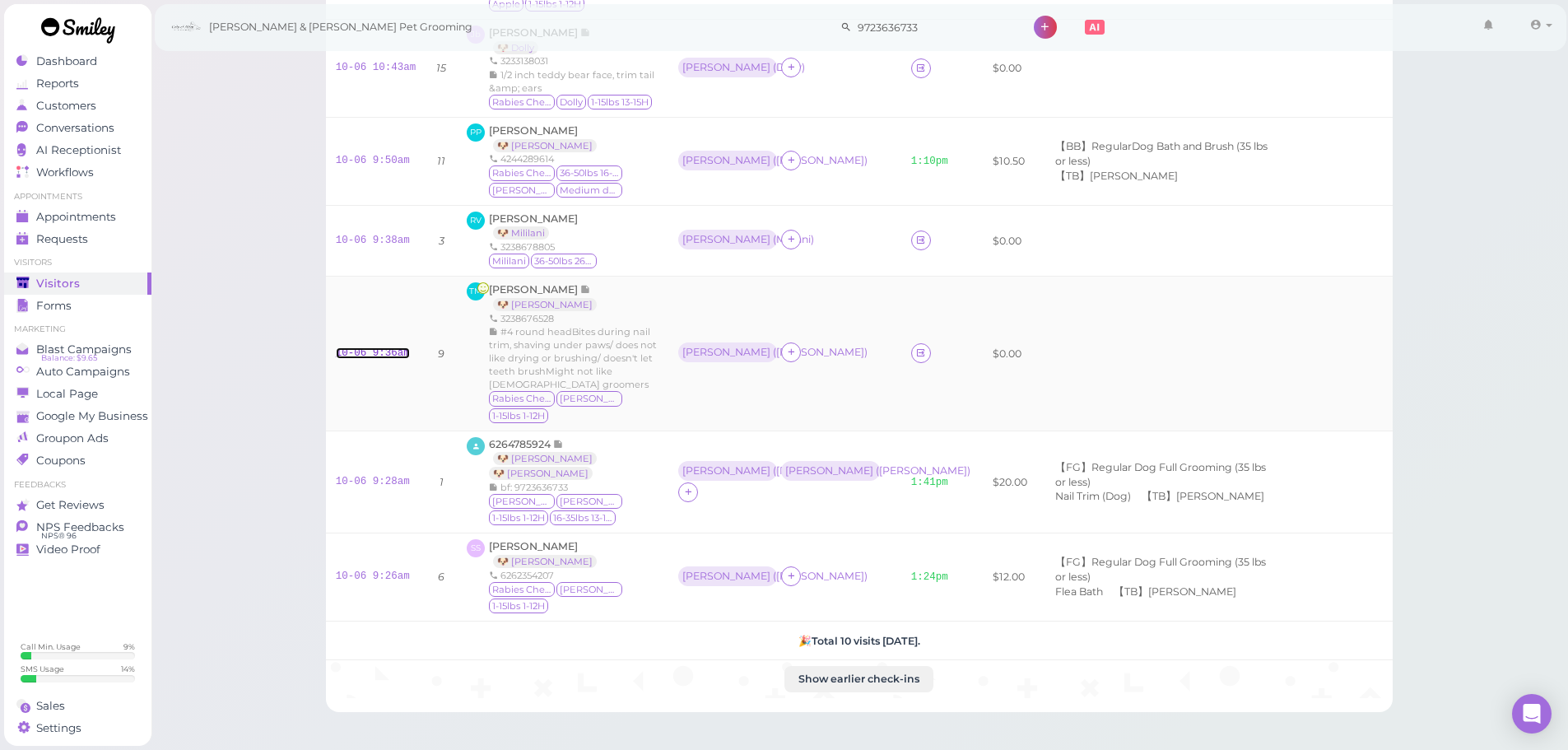
click at [362, 347] on link "10-06 9:36am" at bounding box center [372, 352] width 74 height 12
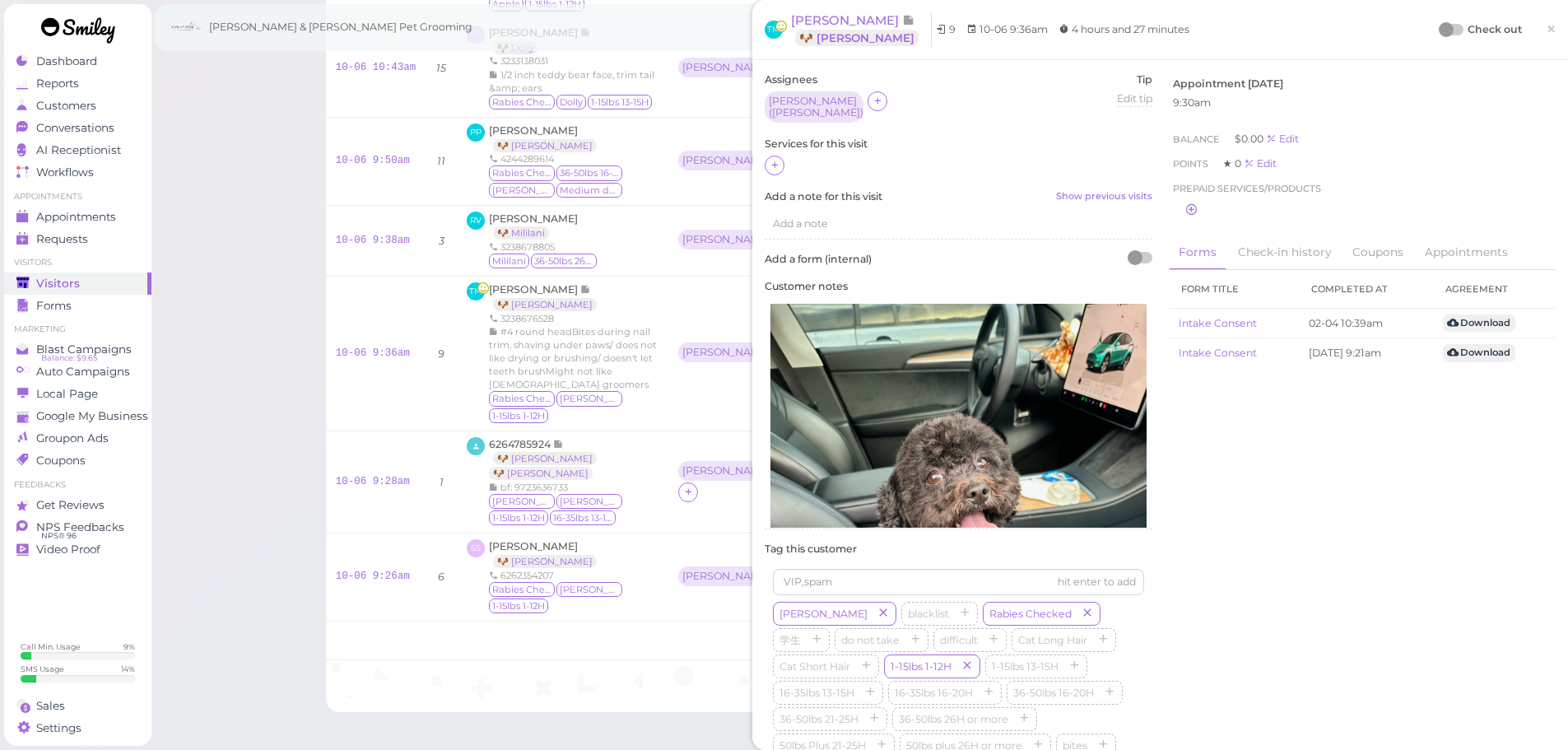
click at [786, 165] on div at bounding box center [958, 166] width 388 height 21
click at [767, 160] on div at bounding box center [774, 165] width 20 height 20
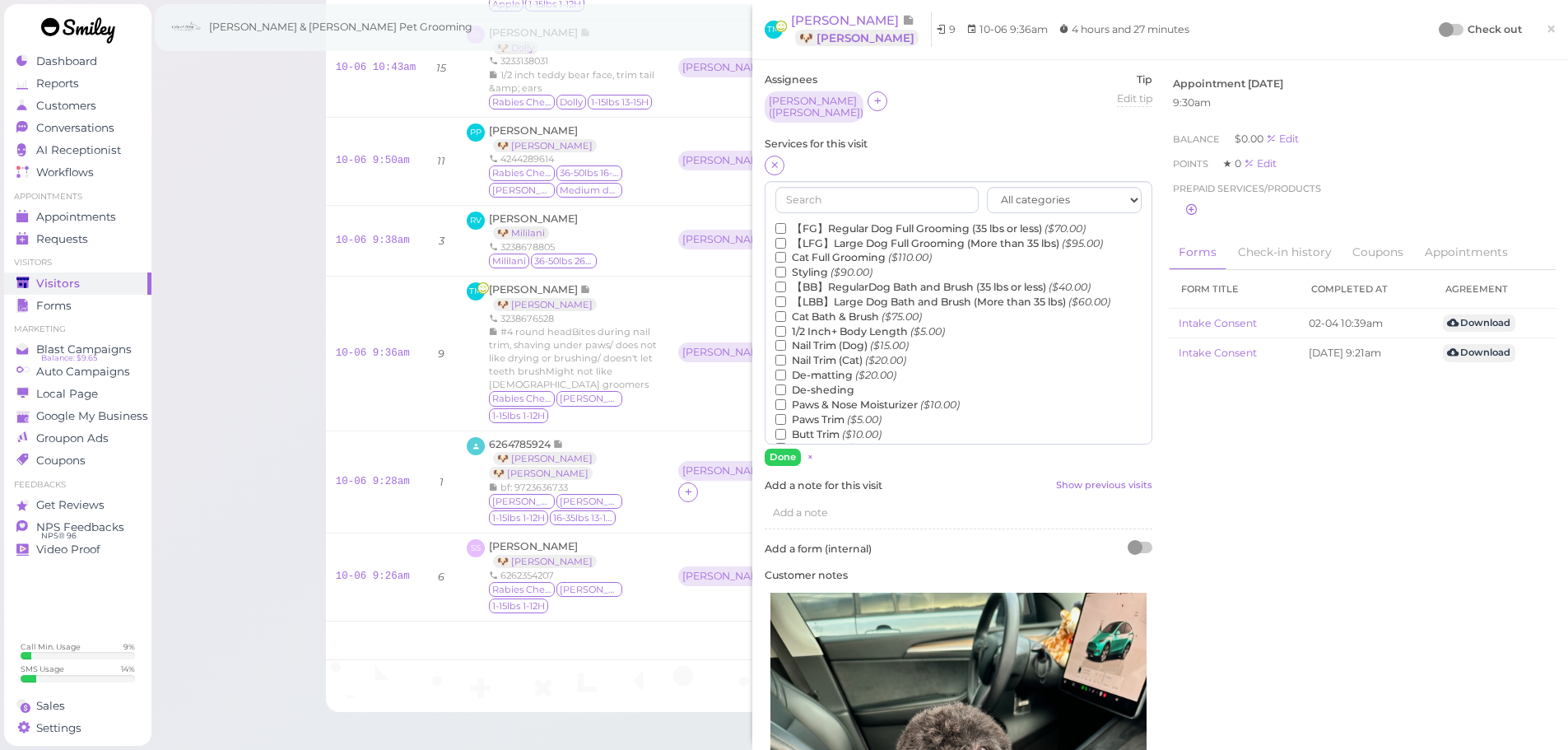
click at [835, 222] on label "【FG】Regular Dog Full Grooming (35 lbs or less) ($70.00)" at bounding box center [930, 229] width 311 height 15
click at [786, 223] on input "【FG】Regular Dog Full Grooming (35 lbs or less) ($70.00)" at bounding box center [780, 229] width 11 height 11
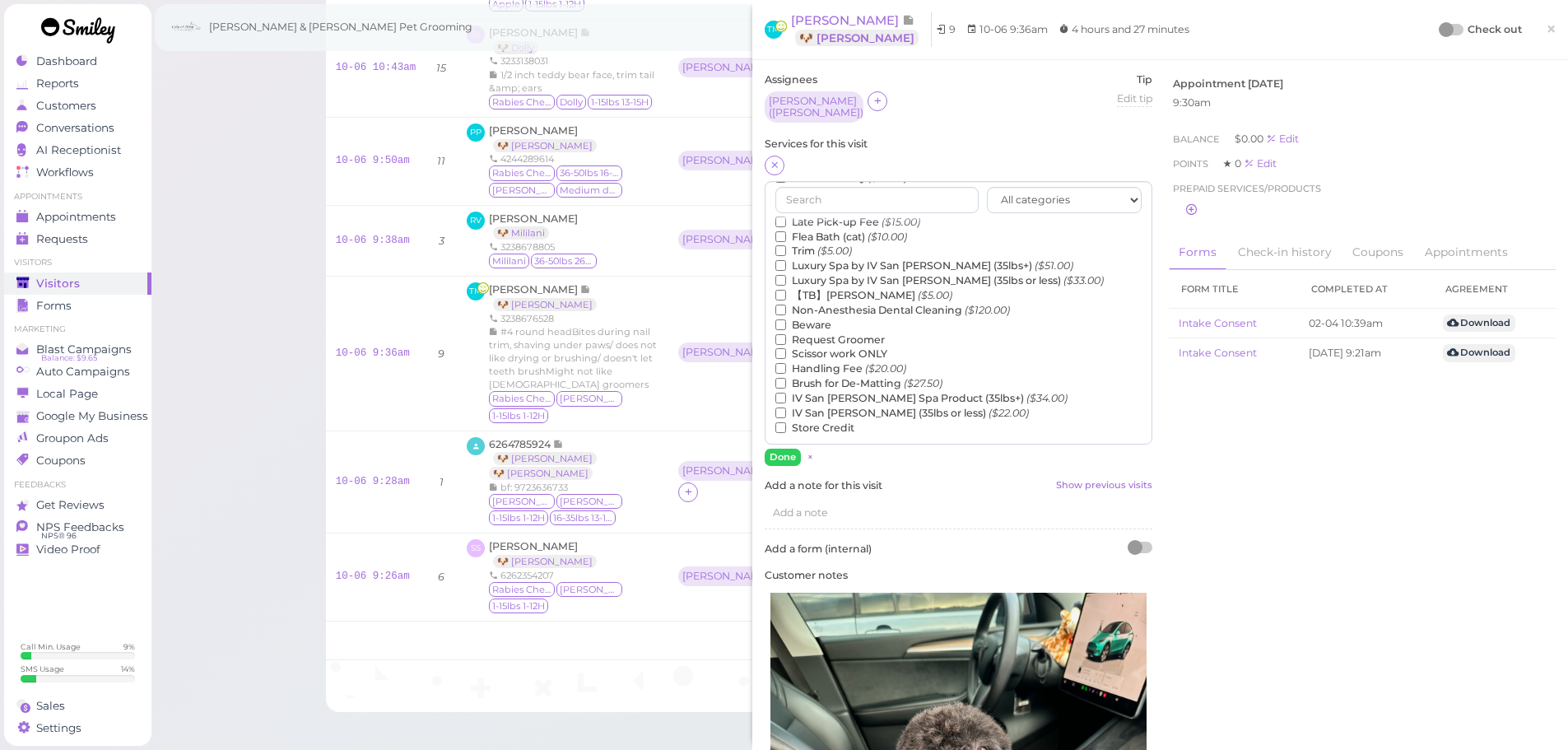
click at [843, 294] on label "【TB】Teeth Brushing ($5.00)" at bounding box center [863, 295] width 177 height 15
click at [786, 294] on input "【TB】Teeth Brushing ($5.00)" at bounding box center [780, 295] width 11 height 11
click at [776, 448] on button "Done" at bounding box center [782, 456] width 36 height 17
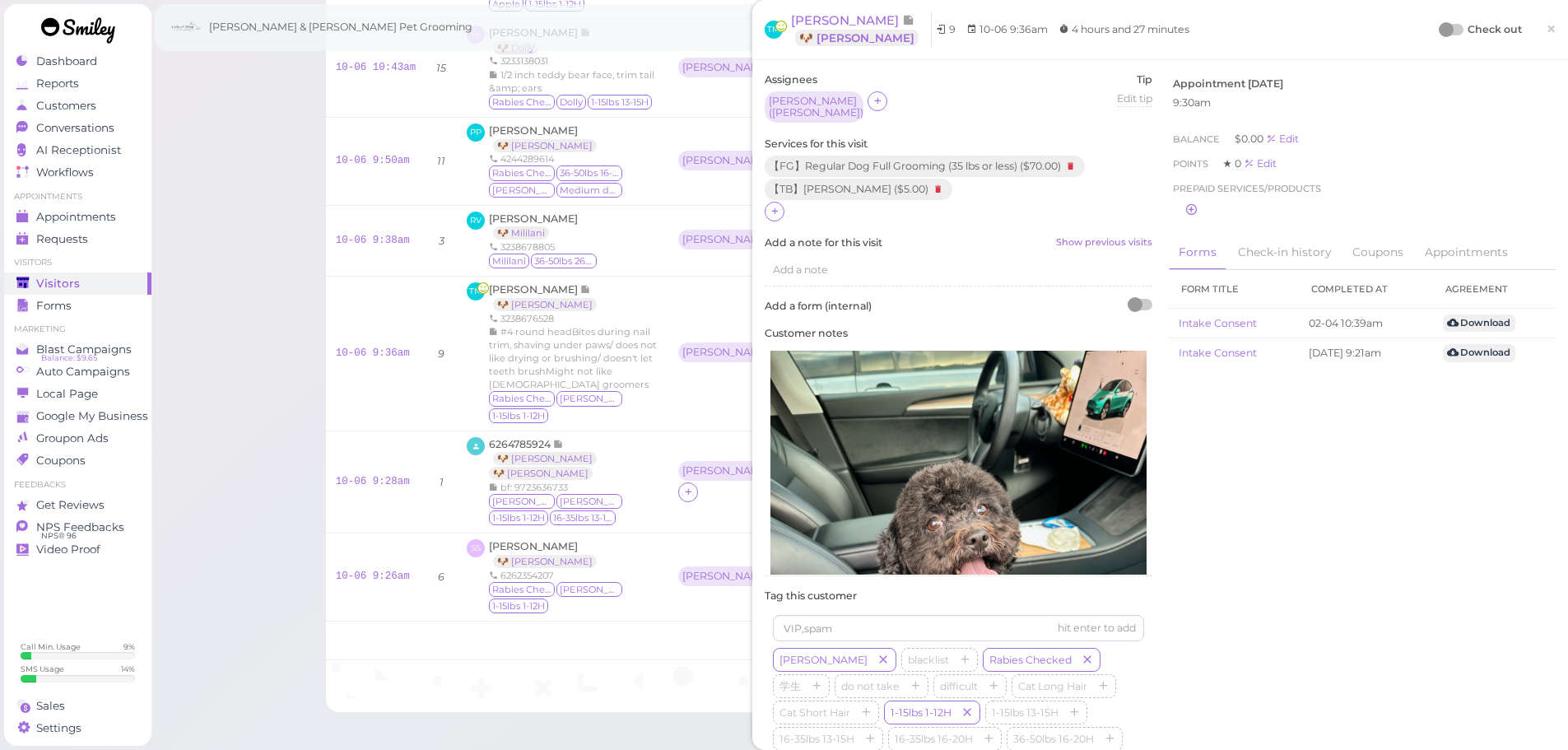
click at [1445, 33] on div at bounding box center [1451, 29] width 23 height 12
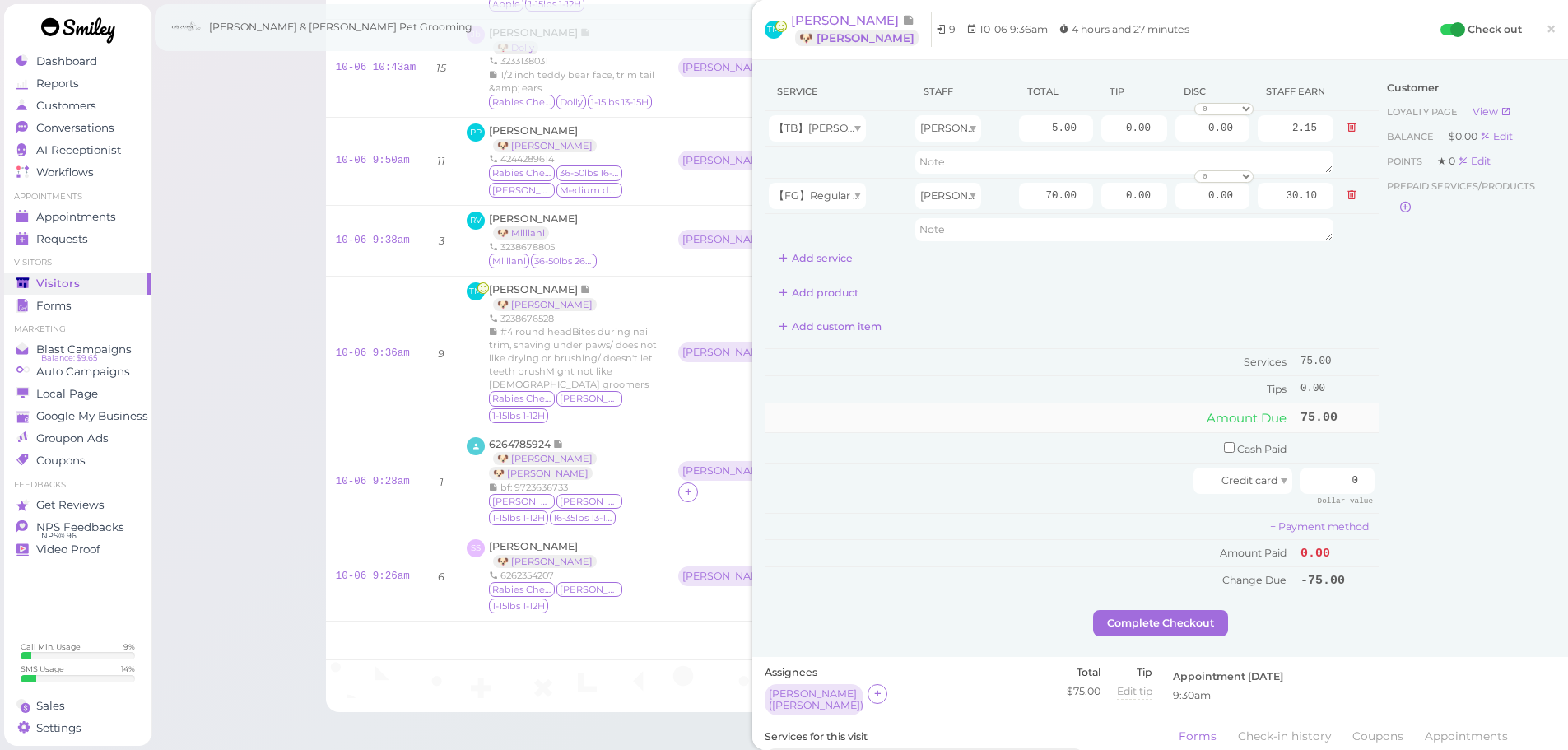
click at [1048, 424] on td "Amount Due" at bounding box center [1030, 416] width 531 height 29
drag, startPoint x: 1109, startPoint y: 197, endPoint x: 1325, endPoint y: 230, distance: 218.5
click at [1325, 230] on tbody "【TB】[PERSON_NAME] [PERSON_NAME] 5.00 0.00 0.00 0 10% off 15% off 20% off 25% of…" at bounding box center [1071, 178] width 614 height 134
type input "13"
click at [1392, 416] on div "Customer Loyalty page View Balance $0.00 Edit Points ★ 0 Edit Prepaid services/…" at bounding box center [1467, 341] width 177 height 537
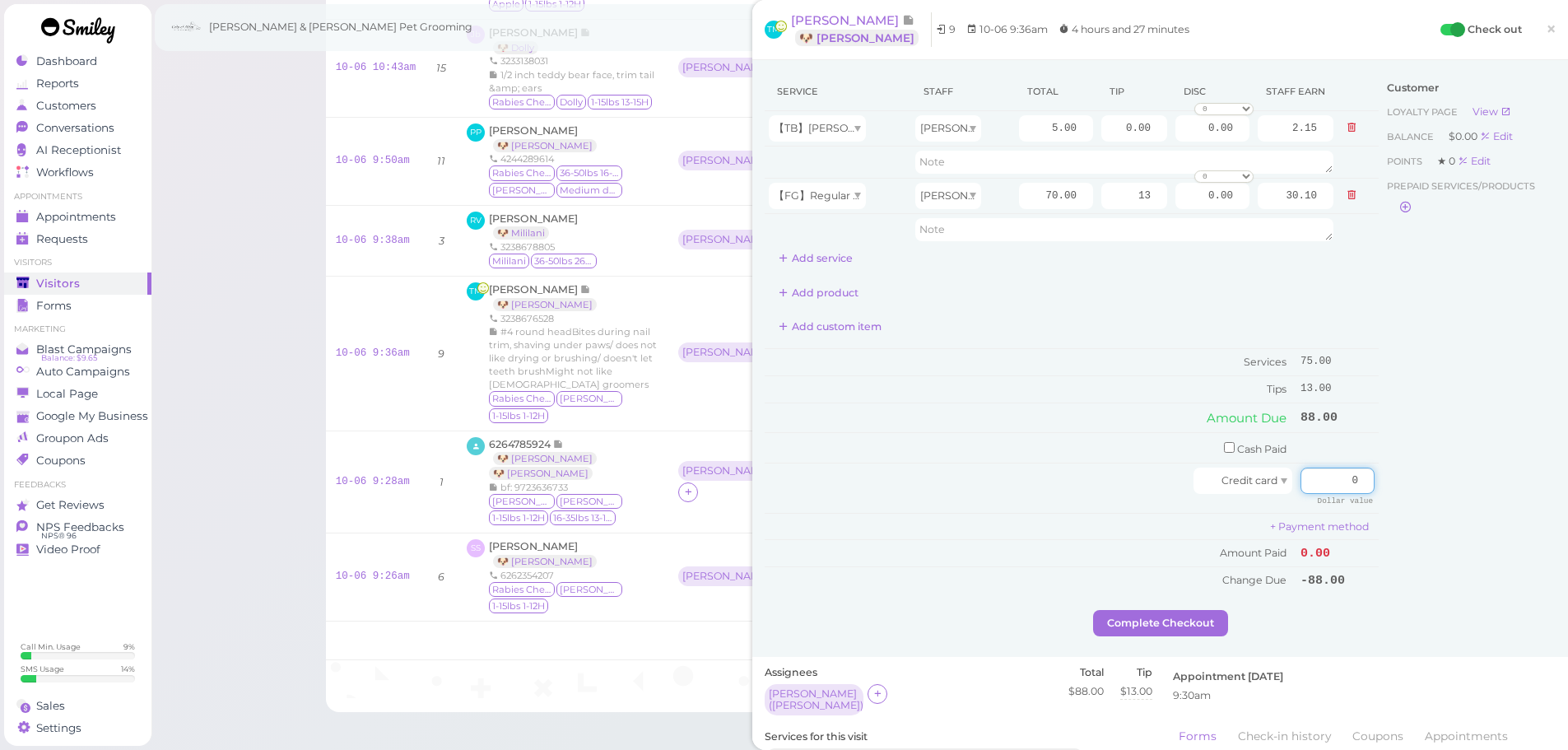
drag, startPoint x: 1425, startPoint y: 481, endPoint x: 1476, endPoint y: 483, distance: 51.0
click at [1483, 483] on div "Service Staff Total Tip Disc Staff earn 【TB】Teeth Brushing [PERSON_NAME] 5.00 0…" at bounding box center [1160, 341] width 791 height 537
type input "88"
click at [1443, 494] on div "Customer Loyalty page View Balance $0.00 Edit Points ★ 0 Edit Prepaid services/…" at bounding box center [1467, 341] width 177 height 537
click at [1177, 618] on button "Complete Checkout" at bounding box center [1160, 623] width 135 height 27
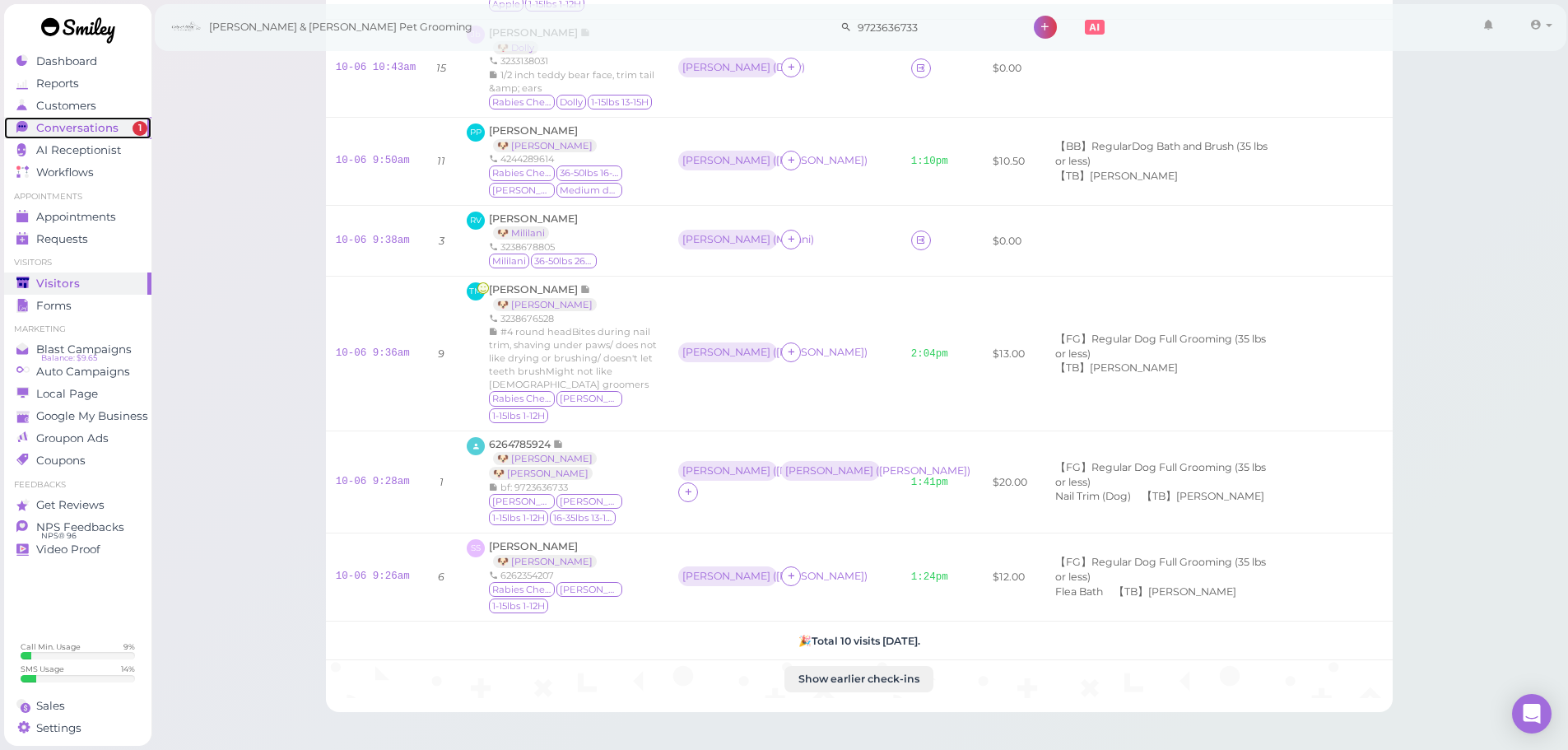
click at [54, 125] on span "Conversations" at bounding box center [77, 128] width 82 height 14
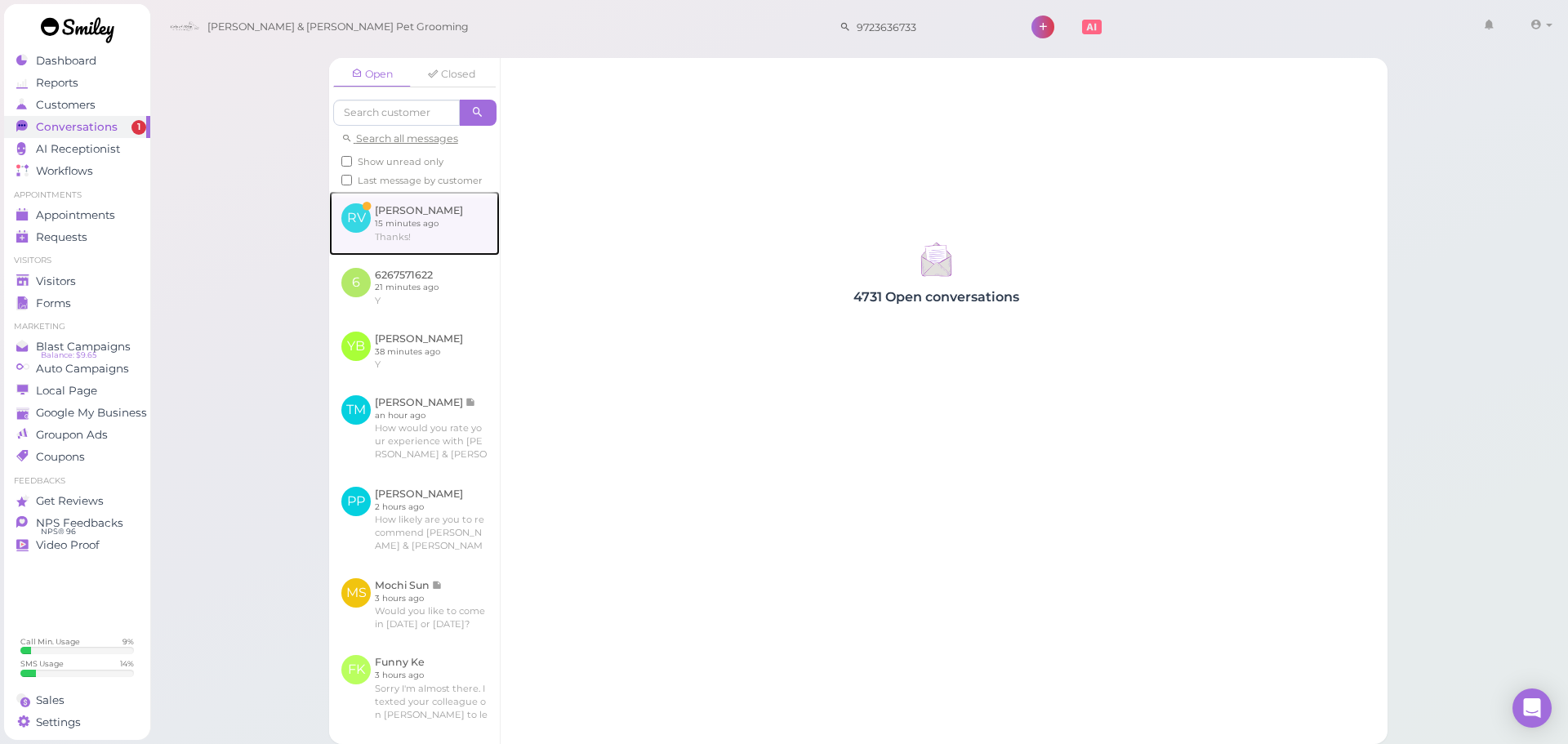
click at [381, 222] on link at bounding box center [414, 222] width 170 height 64
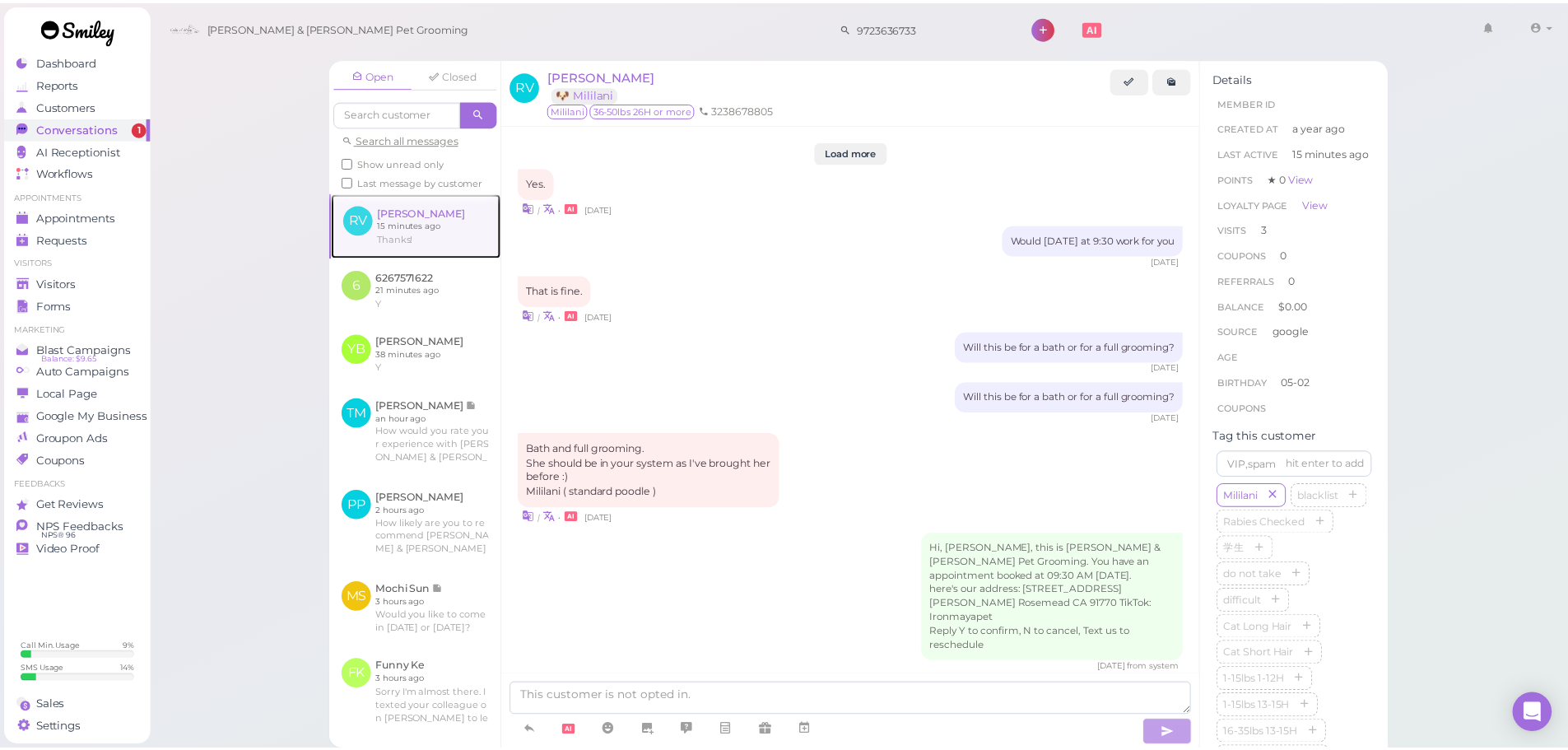
scroll to position [2044, 0]
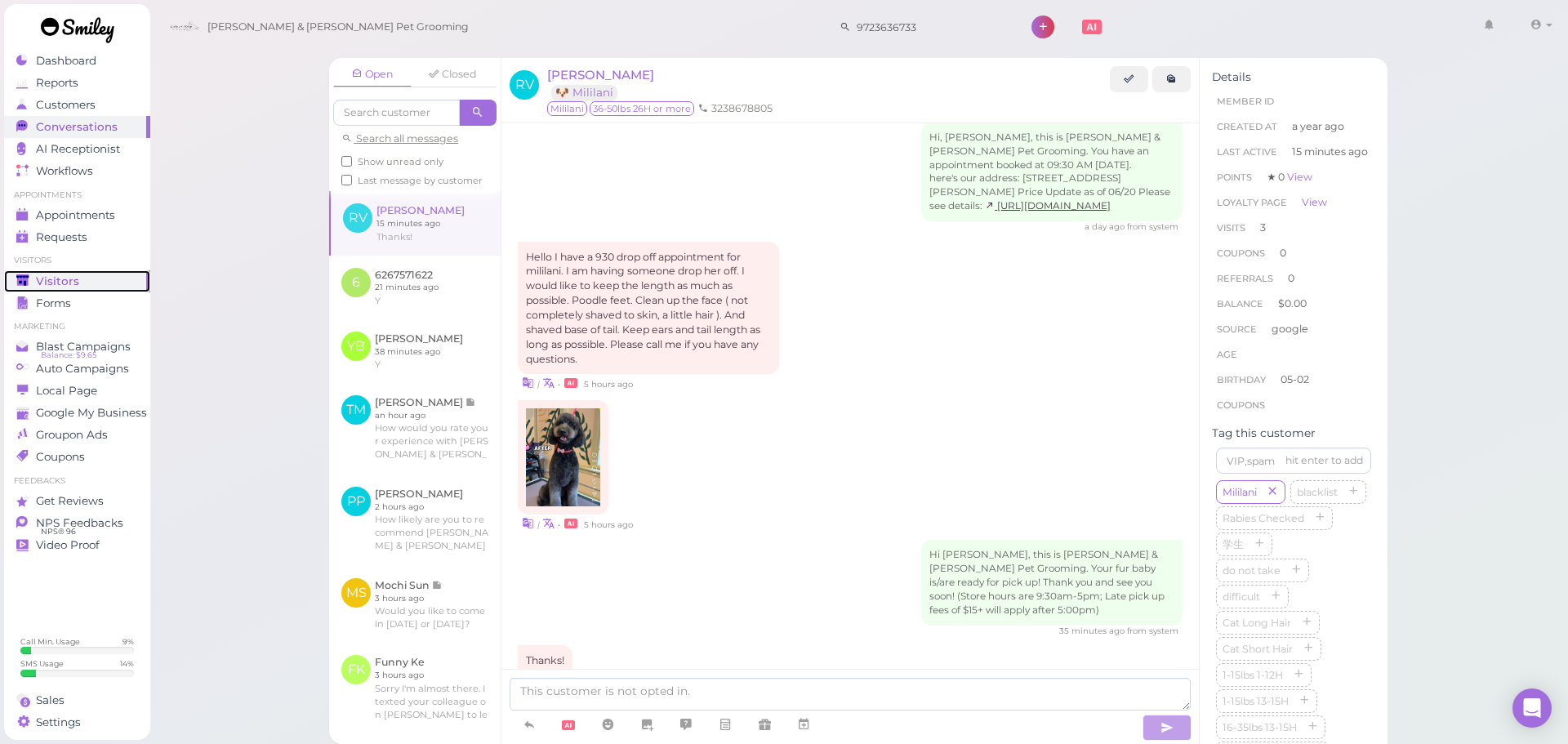
click at [78, 285] on div "Visitors" at bounding box center [74, 282] width 117 height 14
